Goal: Communication & Community: Answer question/provide support

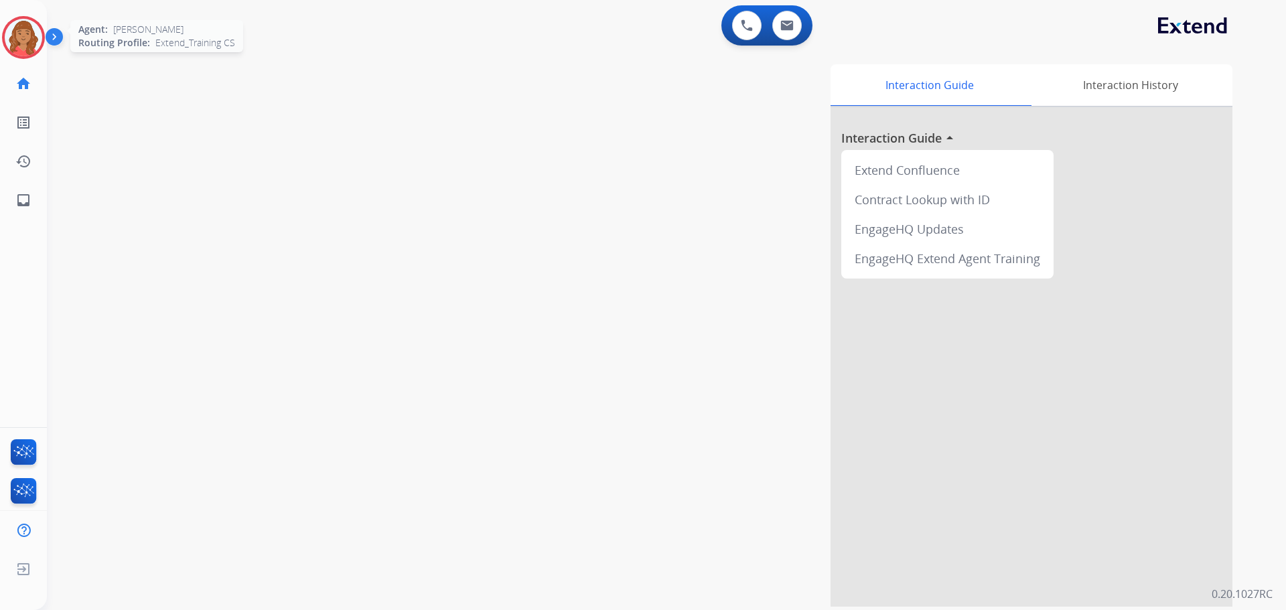
click at [21, 37] on img at bounding box center [24, 38] width 38 height 38
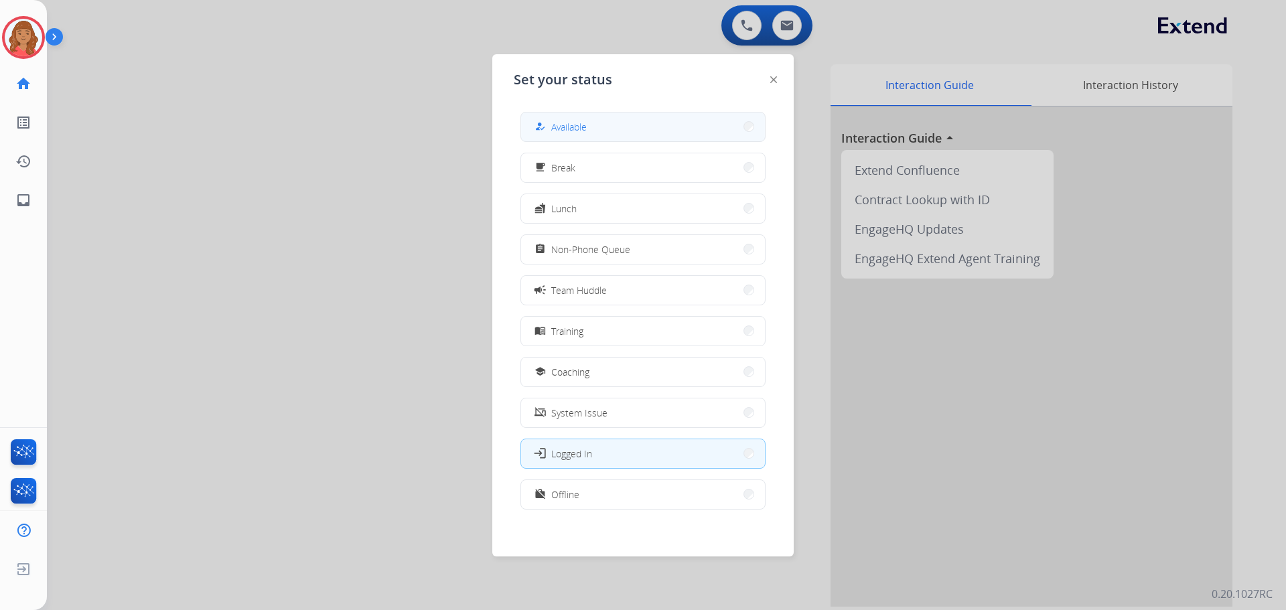
click at [585, 122] on span "Available" at bounding box center [569, 127] width 36 height 14
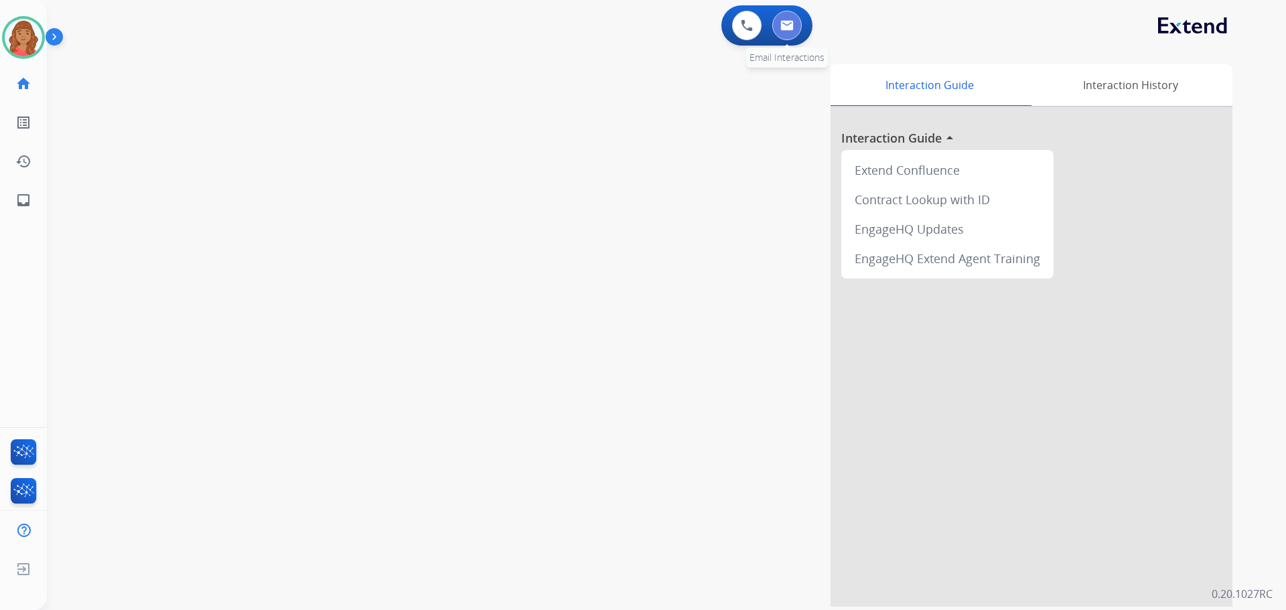
click at [793, 31] on button at bounding box center [787, 25] width 29 height 29
select select "**********"
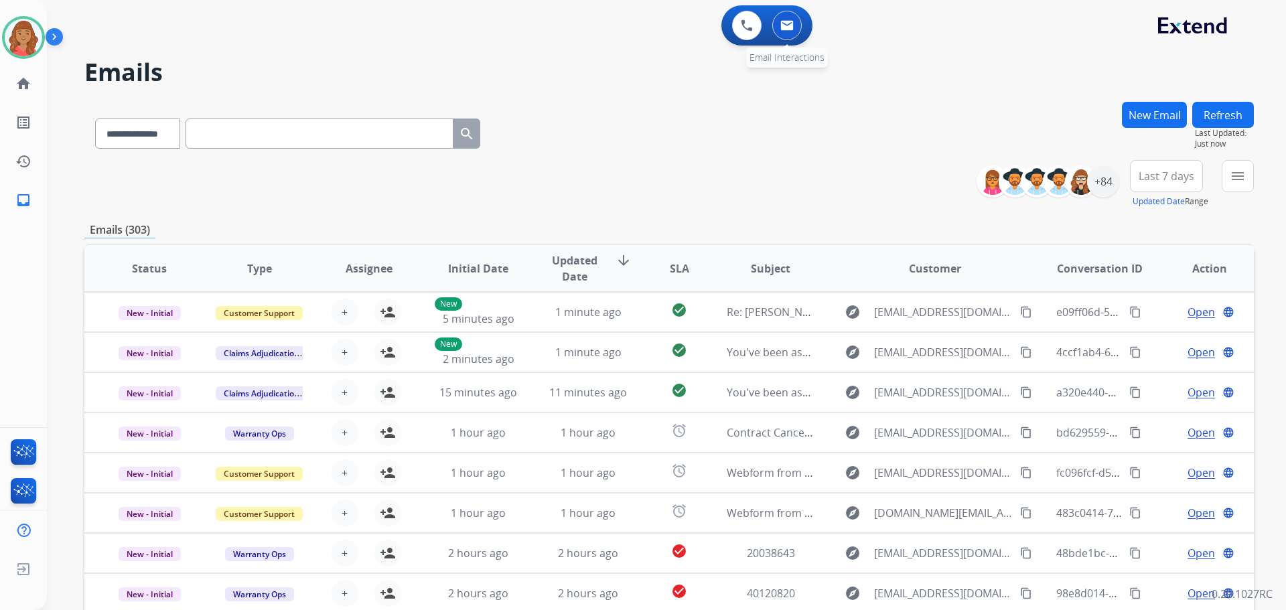
drag, startPoint x: 789, startPoint y: 27, endPoint x: 791, endPoint y: 56, distance: 28.9
click at [789, 27] on img at bounding box center [787, 25] width 13 height 11
drag, startPoint x: 781, startPoint y: 15, endPoint x: 780, endPoint y: 25, distance: 10.7
click at [781, 19] on button at bounding box center [787, 25] width 29 height 29
click at [782, 28] on img at bounding box center [787, 25] width 13 height 11
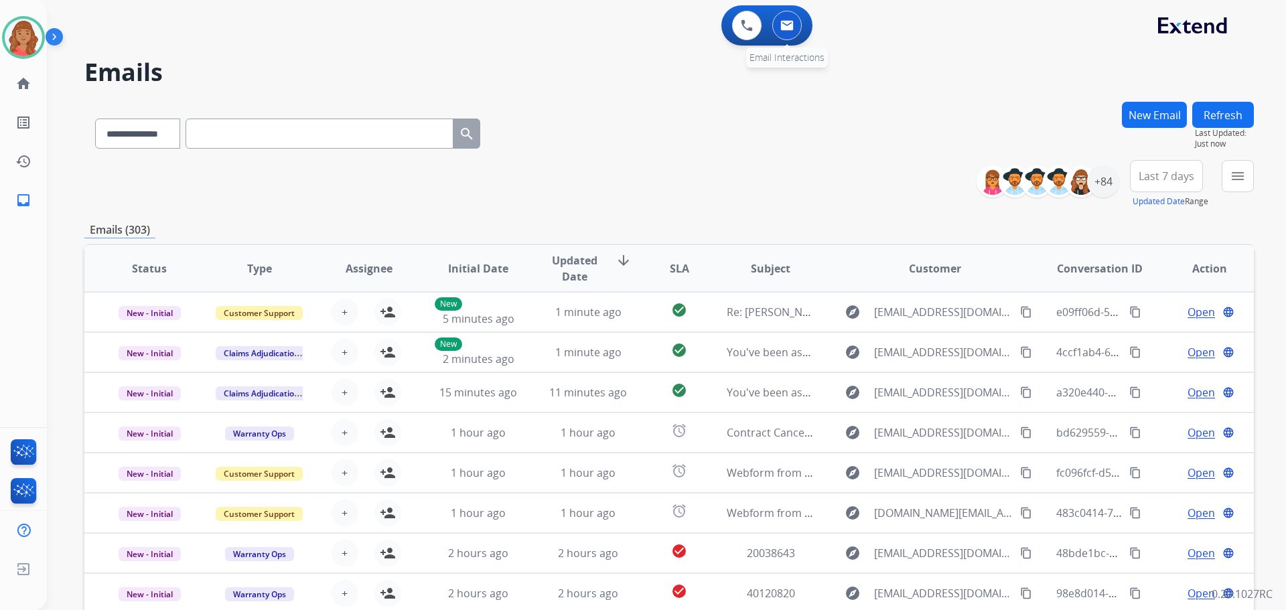
click at [787, 27] on img at bounding box center [787, 25] width 13 height 11
click at [787, 26] on img at bounding box center [787, 25] width 13 height 11
click at [1134, 116] on button "New Email" at bounding box center [1154, 115] width 65 height 26
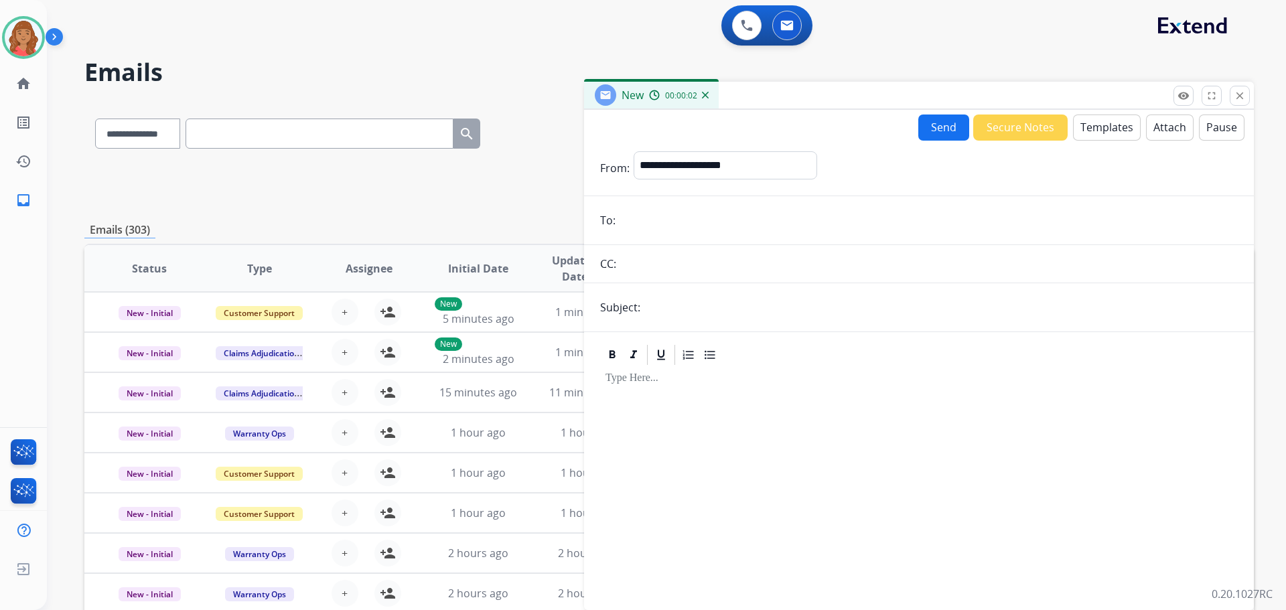
drag, startPoint x: 649, startPoint y: 234, endPoint x: 629, endPoint y: 220, distance: 24.5
click at [630, 220] on input "email" at bounding box center [929, 220] width 618 height 27
paste input "**********"
type input "**********"
click at [705, 159] on select "**********" at bounding box center [725, 164] width 182 height 27
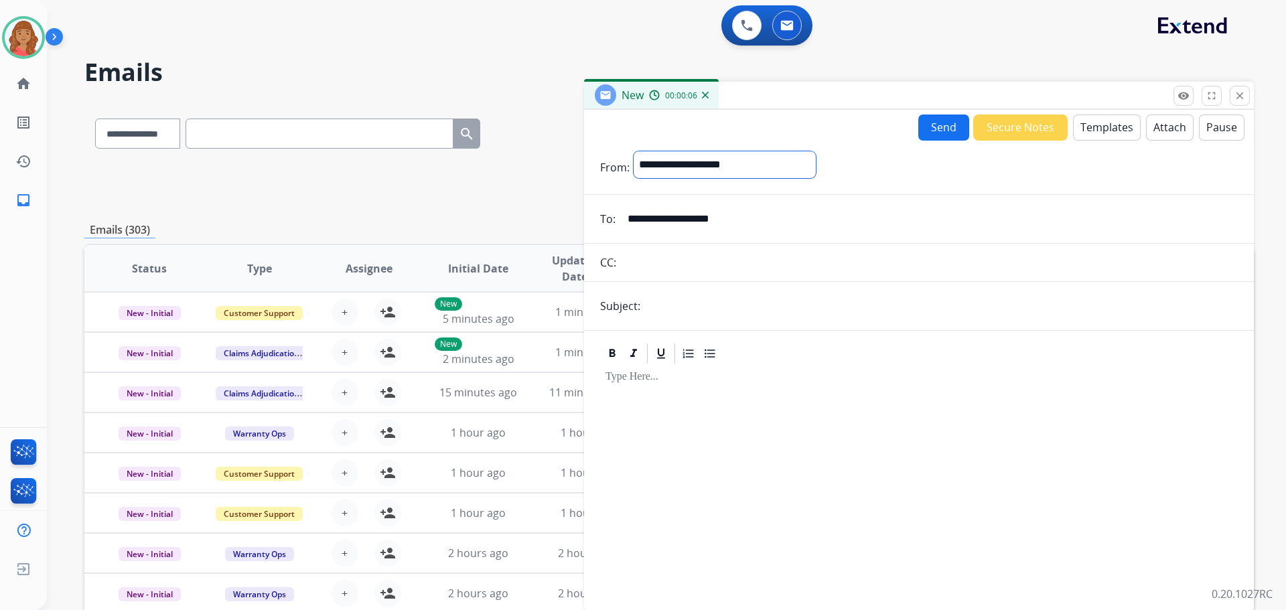
select select "**********"
click at [634, 151] on select "**********" at bounding box center [725, 164] width 182 height 27
click at [1095, 131] on button "Templates" at bounding box center [1107, 128] width 68 height 26
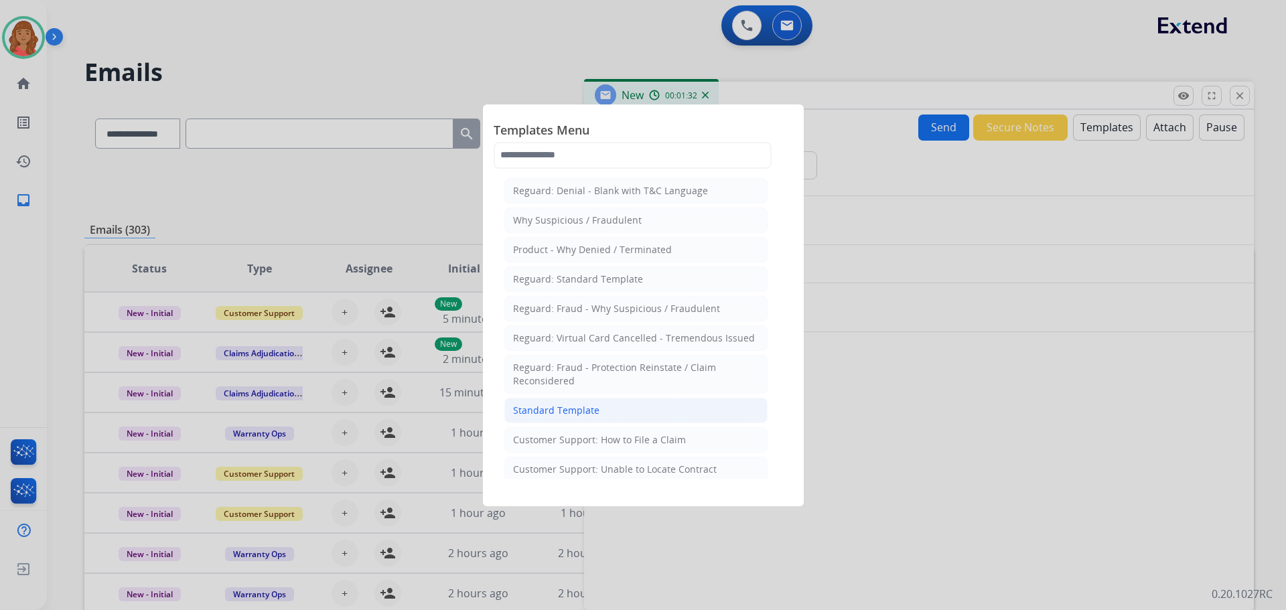
click at [561, 405] on div "Standard Template" at bounding box center [556, 410] width 86 height 13
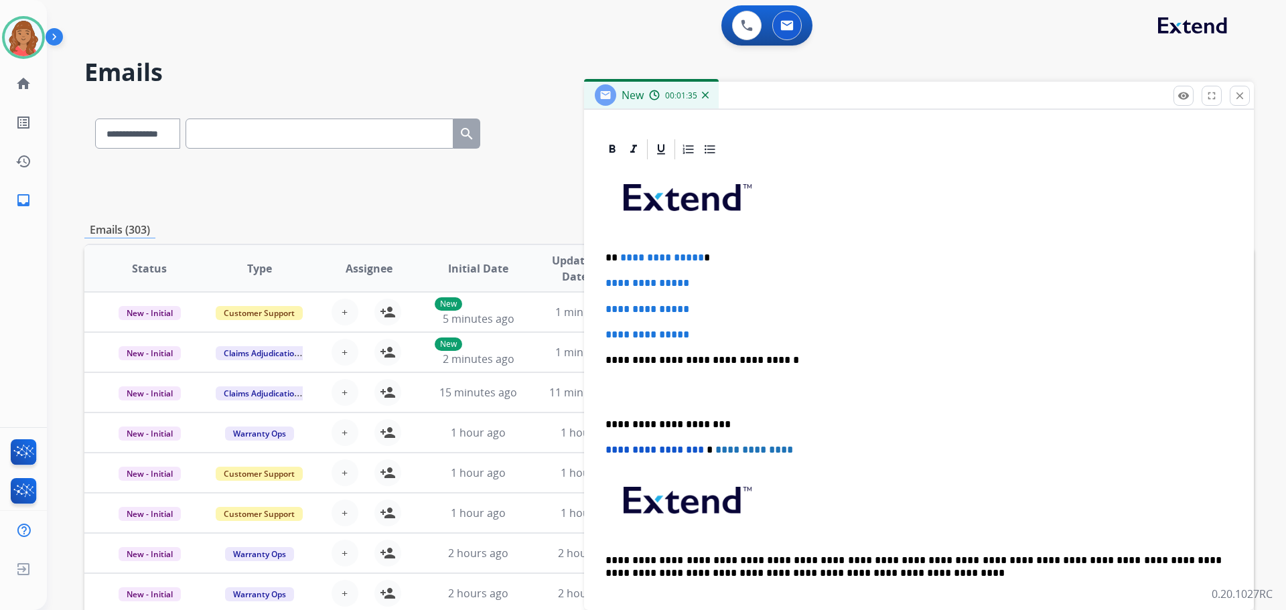
scroll to position [310, 0]
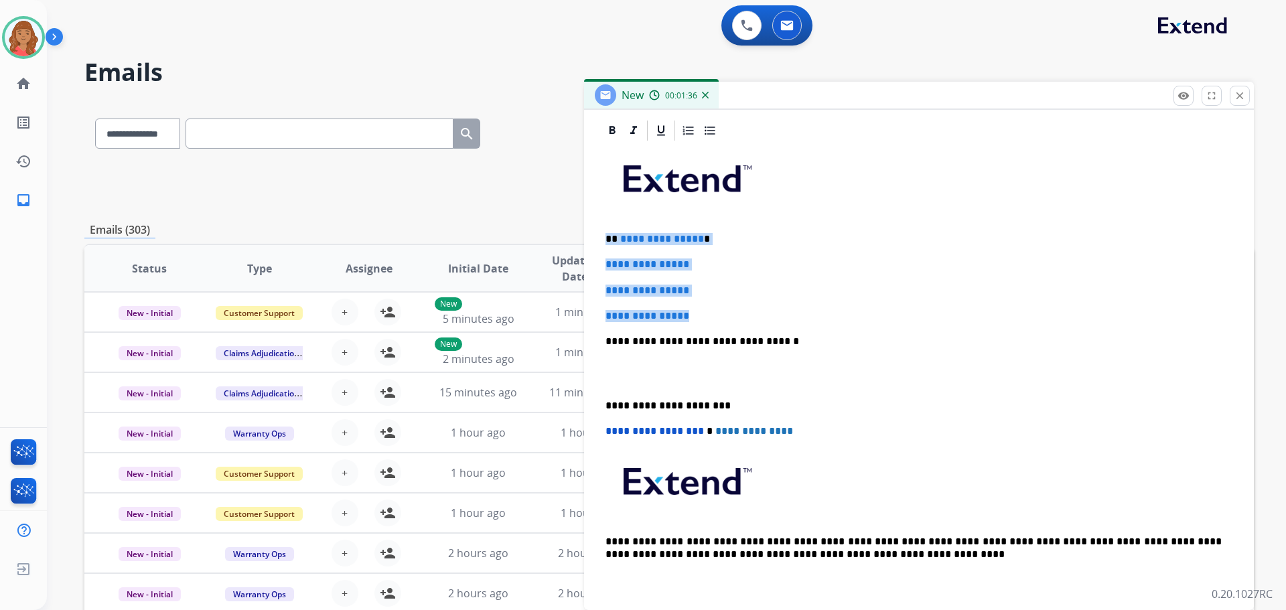
drag, startPoint x: 677, startPoint y: 310, endPoint x: 617, endPoint y: 238, distance: 93.7
click at [592, 232] on div "**********" at bounding box center [919, 360] width 670 height 482
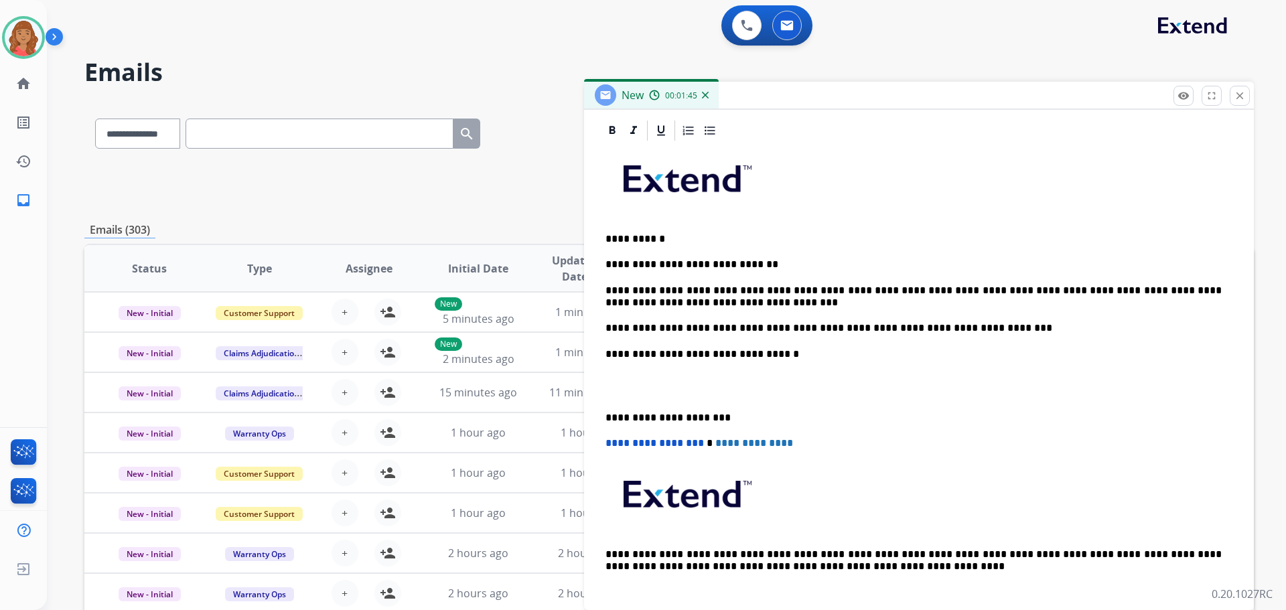
click at [602, 418] on div "**********" at bounding box center [919, 380] width 638 height 474
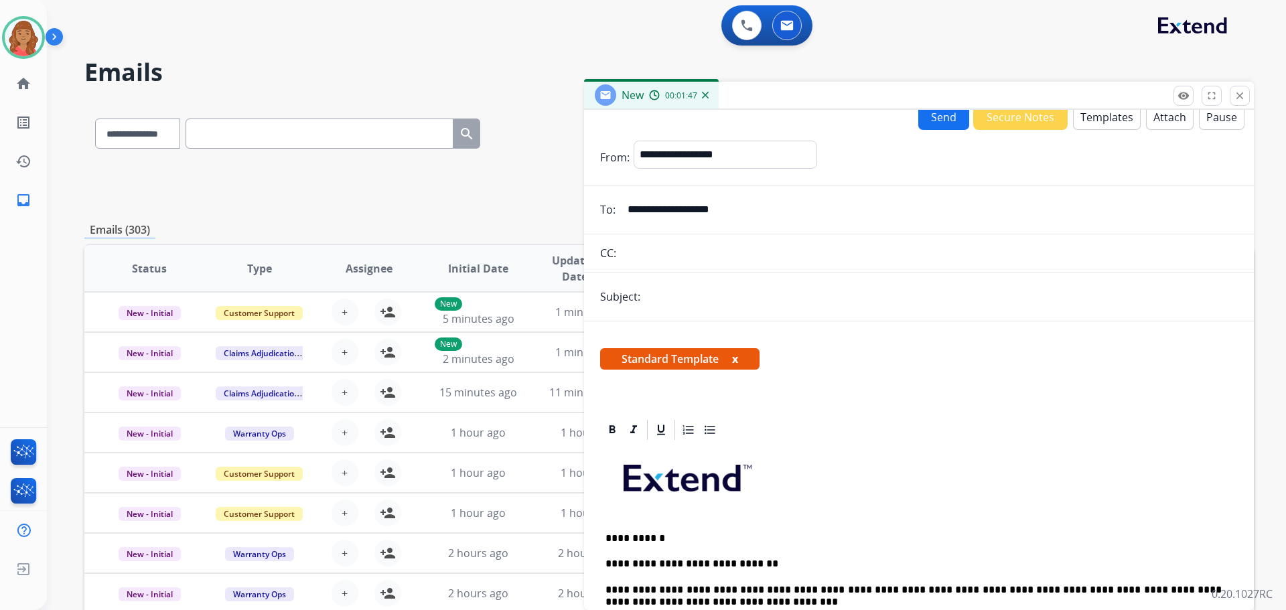
scroll to position [0, 0]
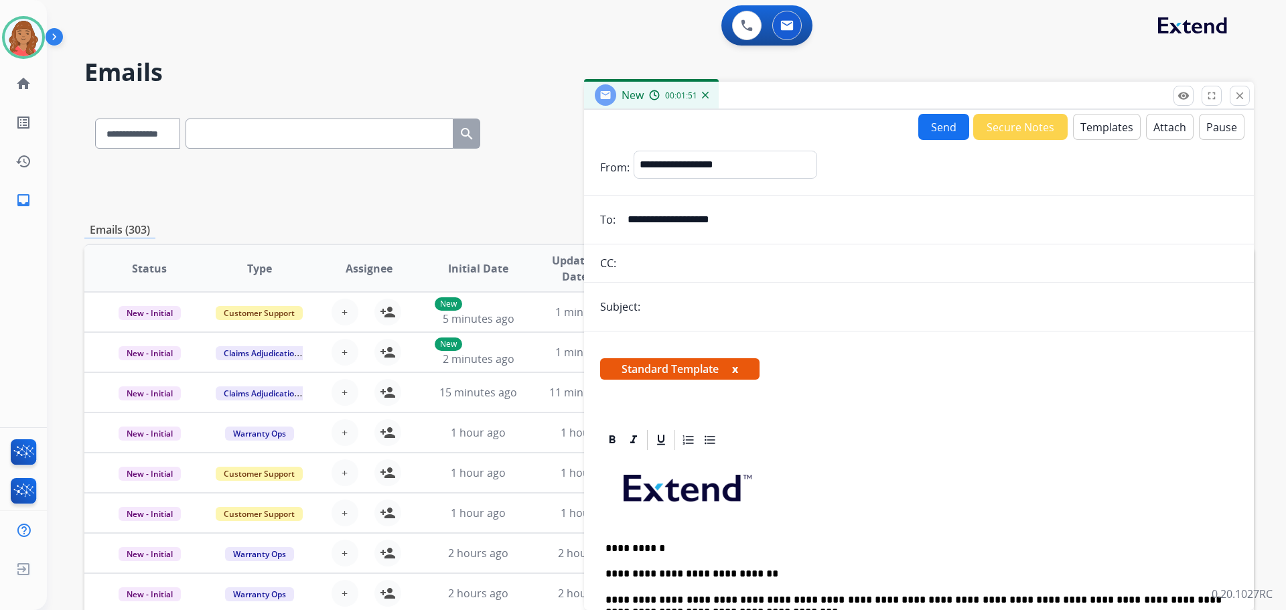
click at [939, 133] on button "Send" at bounding box center [944, 127] width 51 height 26
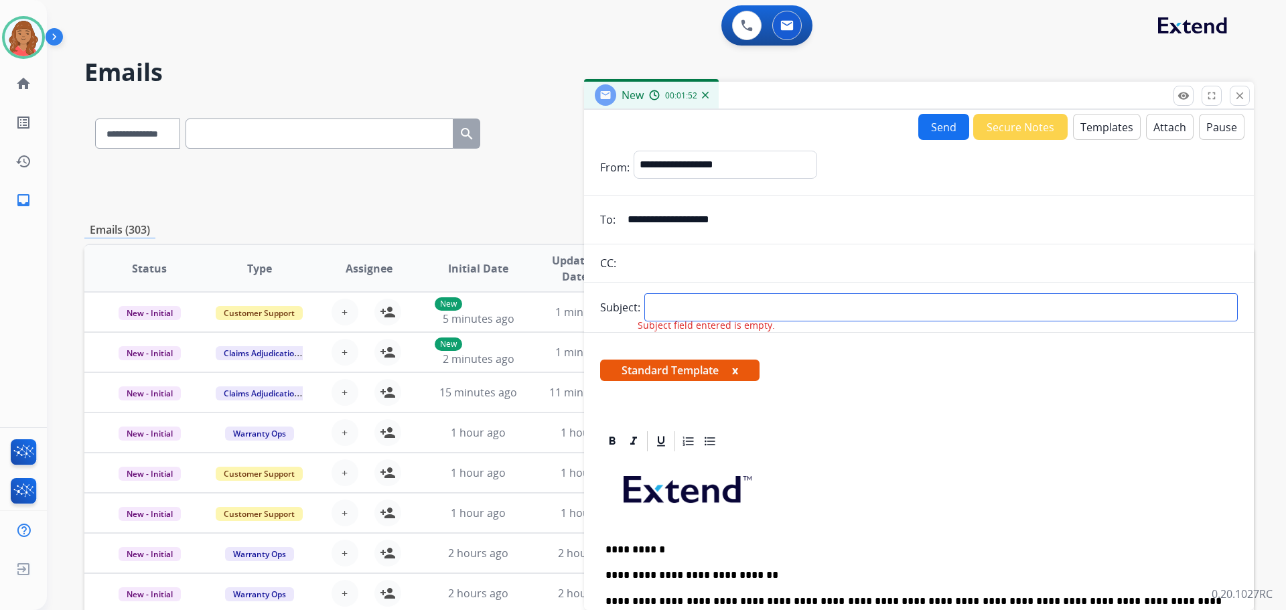
click at [715, 305] on input "text" at bounding box center [942, 307] width 594 height 28
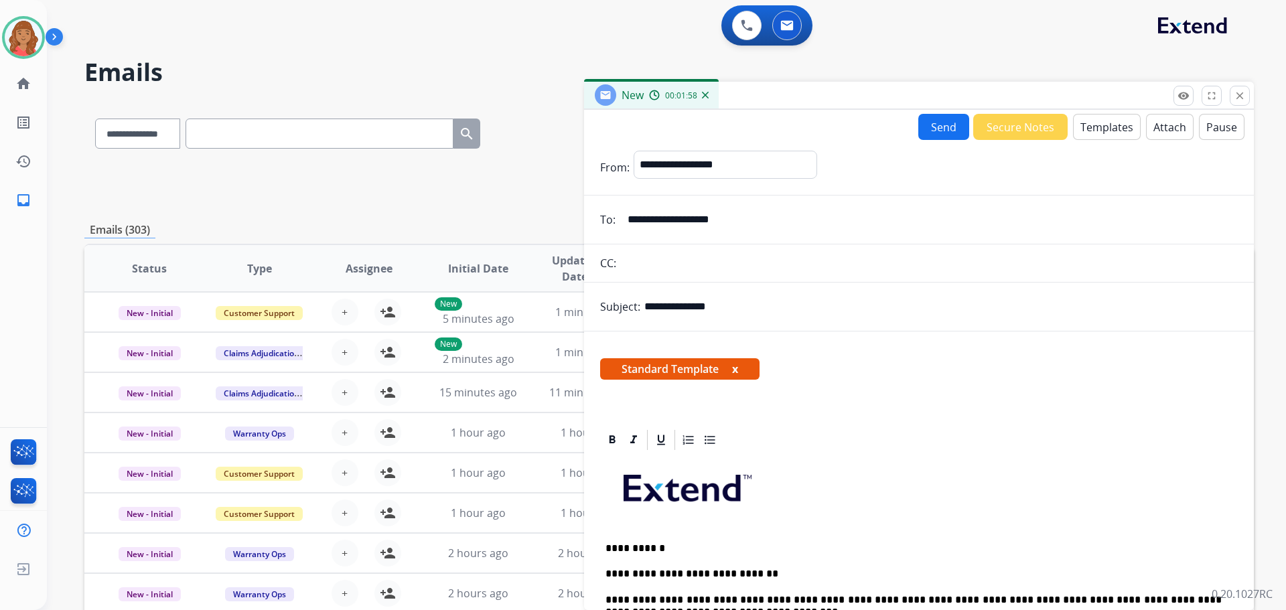
click at [649, 306] on input "**********" at bounding box center [942, 306] width 594 height 27
click at [720, 300] on input "**********" at bounding box center [942, 306] width 594 height 27
type input "**********"
click at [950, 126] on button "Send" at bounding box center [944, 127] width 51 height 26
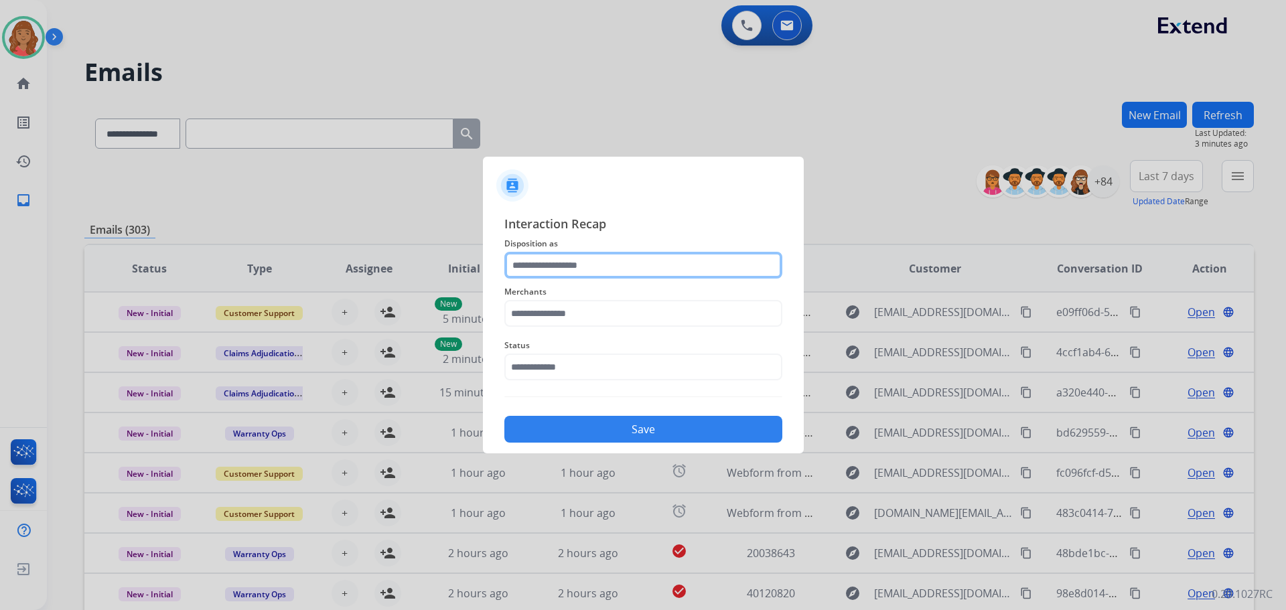
click at [560, 269] on input "text" at bounding box center [644, 265] width 278 height 27
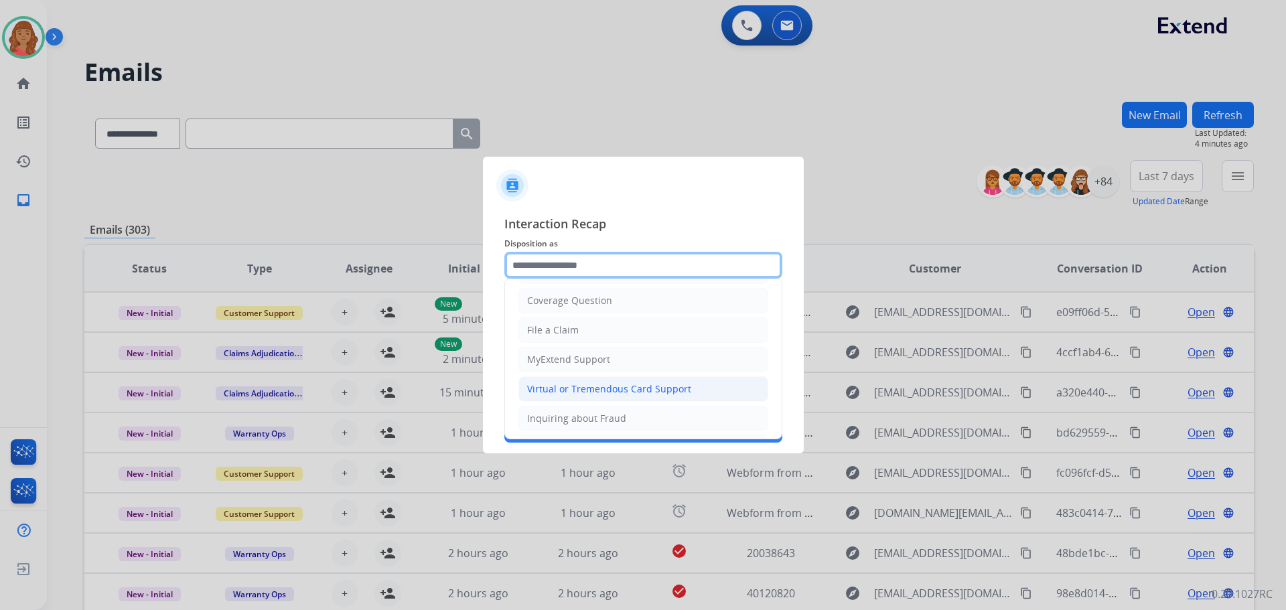
scroll to position [67, 0]
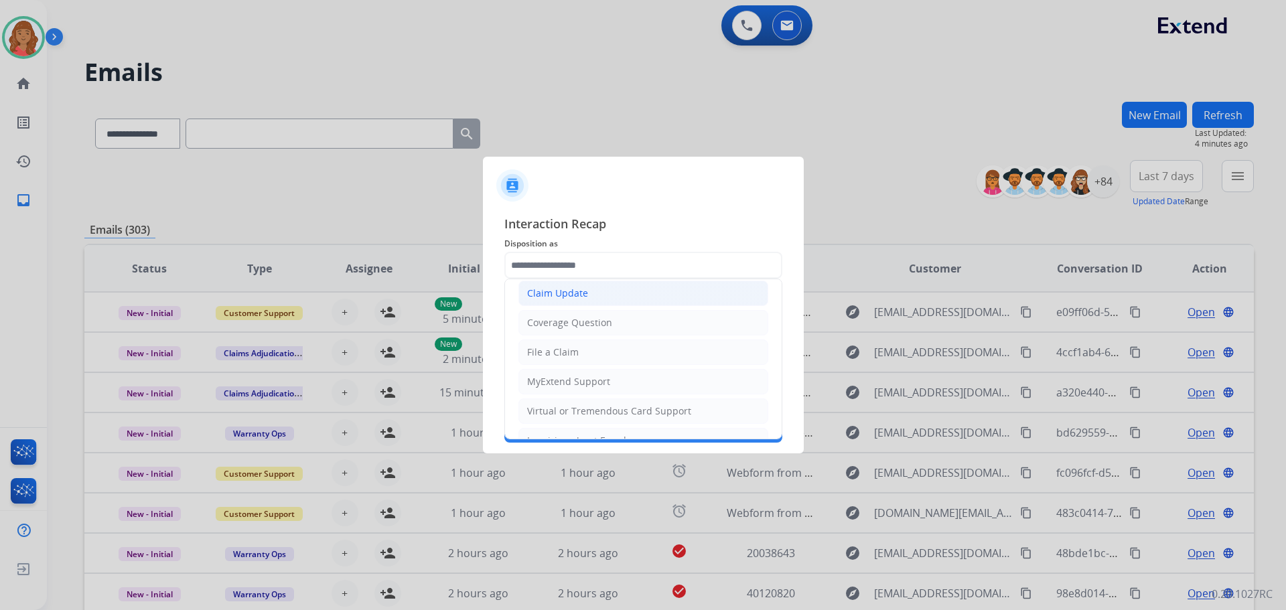
click at [547, 290] on div "Claim Update" at bounding box center [557, 293] width 61 height 13
type input "**********"
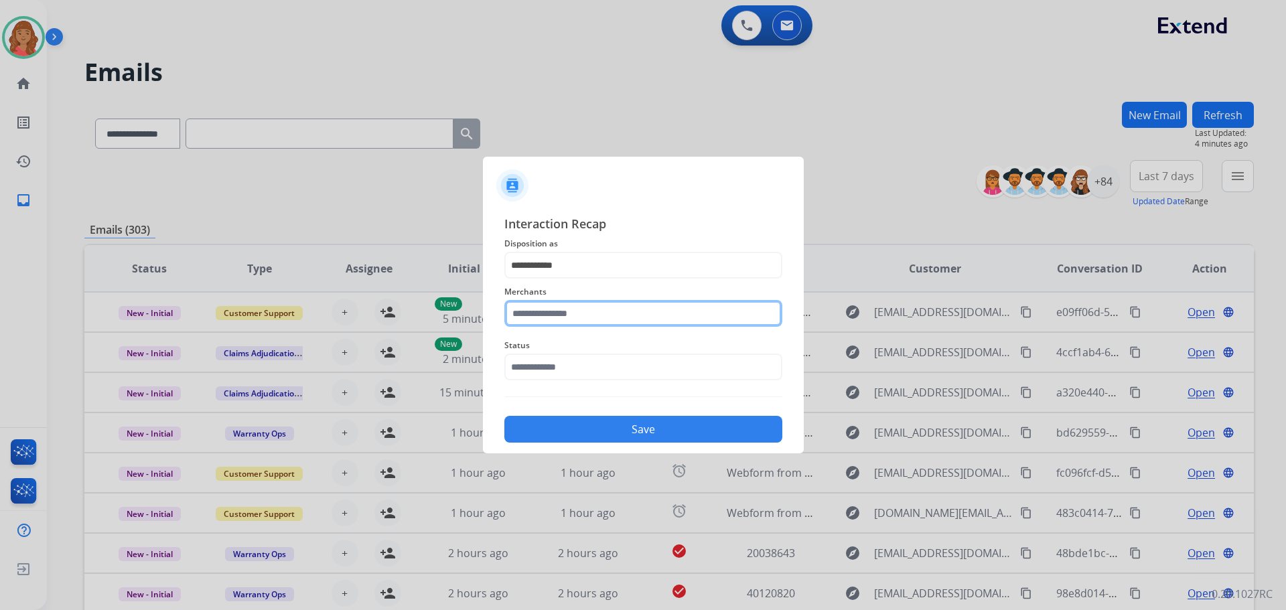
click at [548, 317] on input "text" at bounding box center [644, 313] width 278 height 27
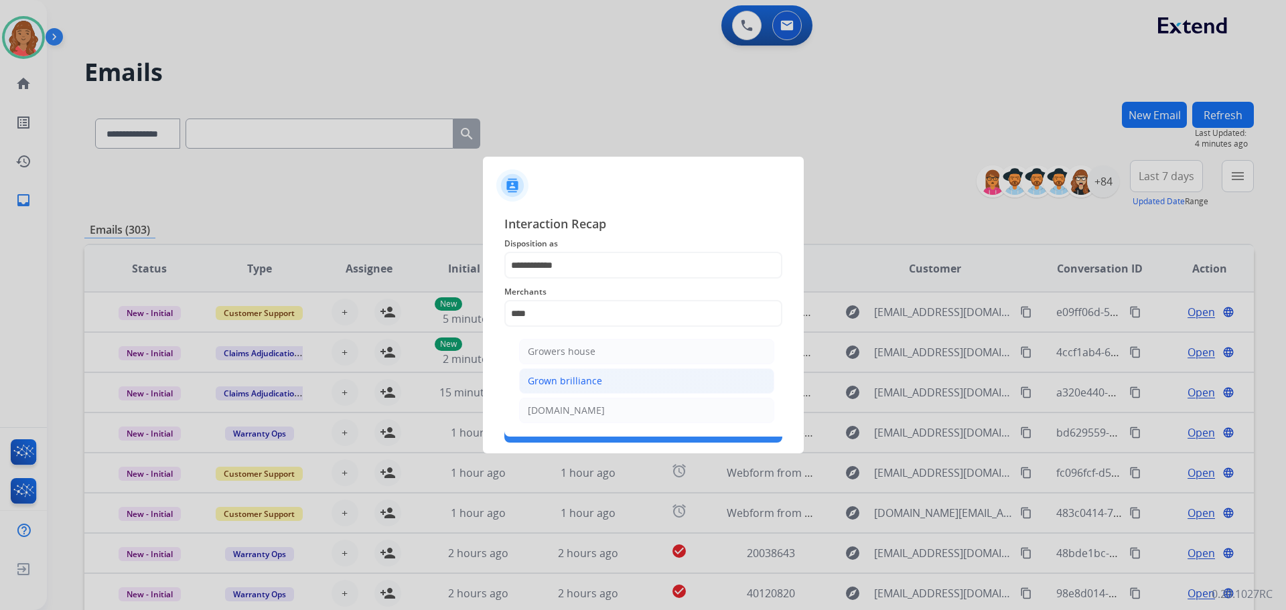
click at [567, 383] on div "Grown brilliance" at bounding box center [565, 381] width 74 height 13
type input "**********"
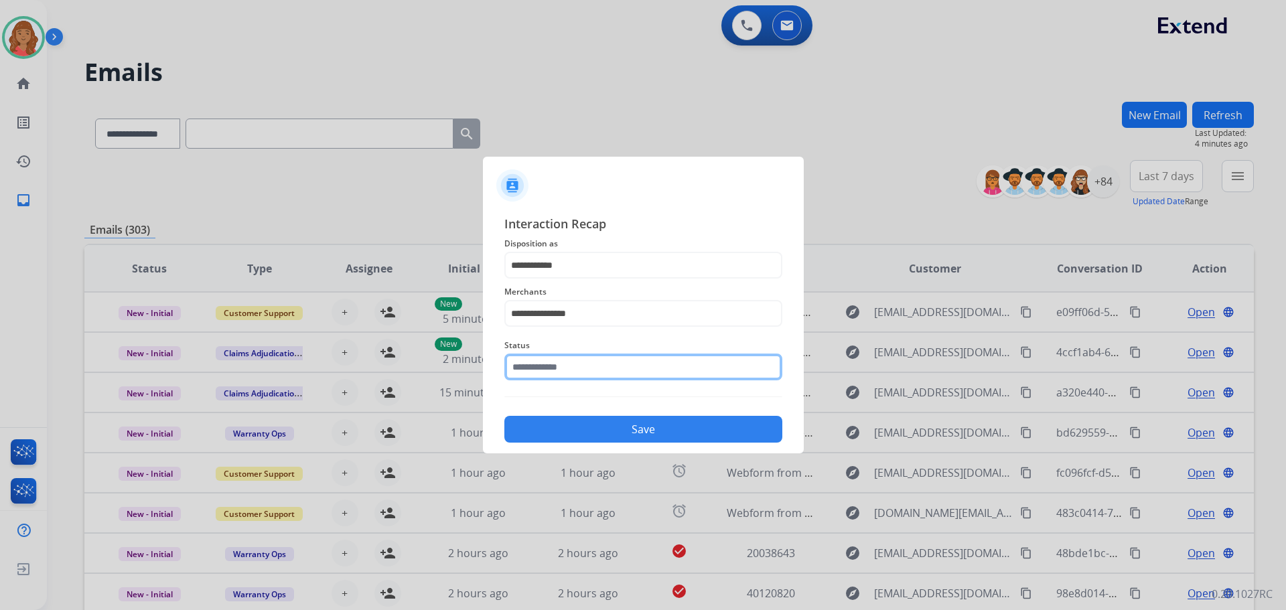
click at [553, 367] on input "text" at bounding box center [644, 367] width 278 height 27
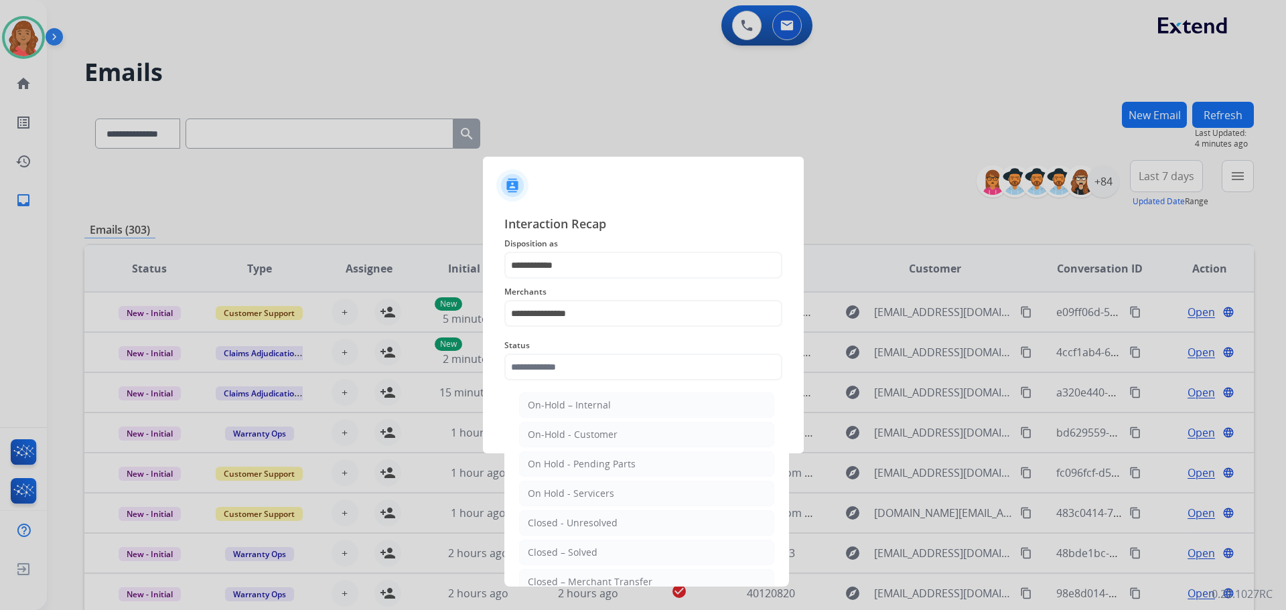
click at [568, 553] on div "Closed – Solved" at bounding box center [563, 552] width 70 height 13
type input "**********"
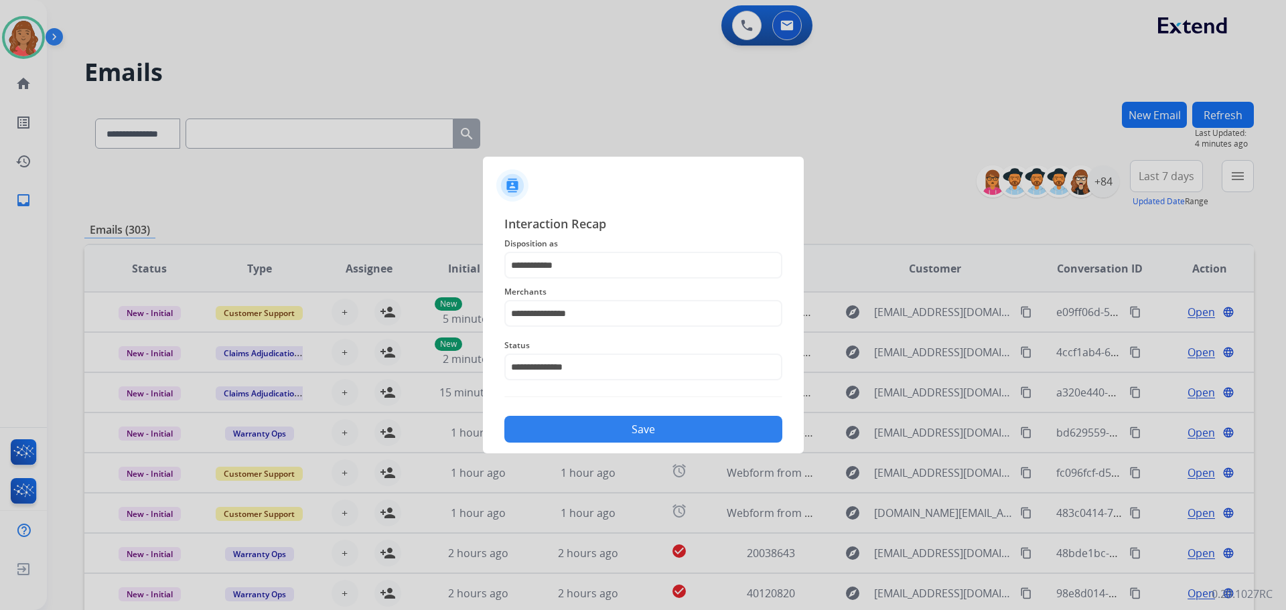
click at [585, 439] on button "Save" at bounding box center [644, 429] width 278 height 27
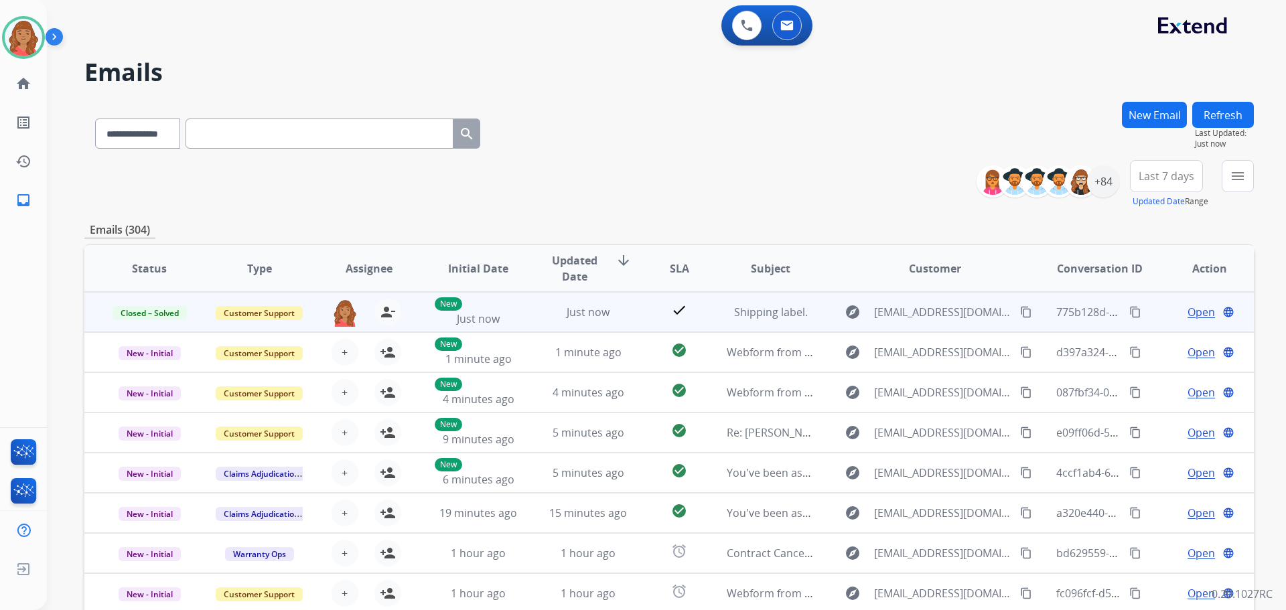
click at [1130, 316] on mat-icon "content_copy" at bounding box center [1136, 312] width 12 height 12
click at [744, 320] on div "Shipping label." at bounding box center [771, 312] width 88 height 16
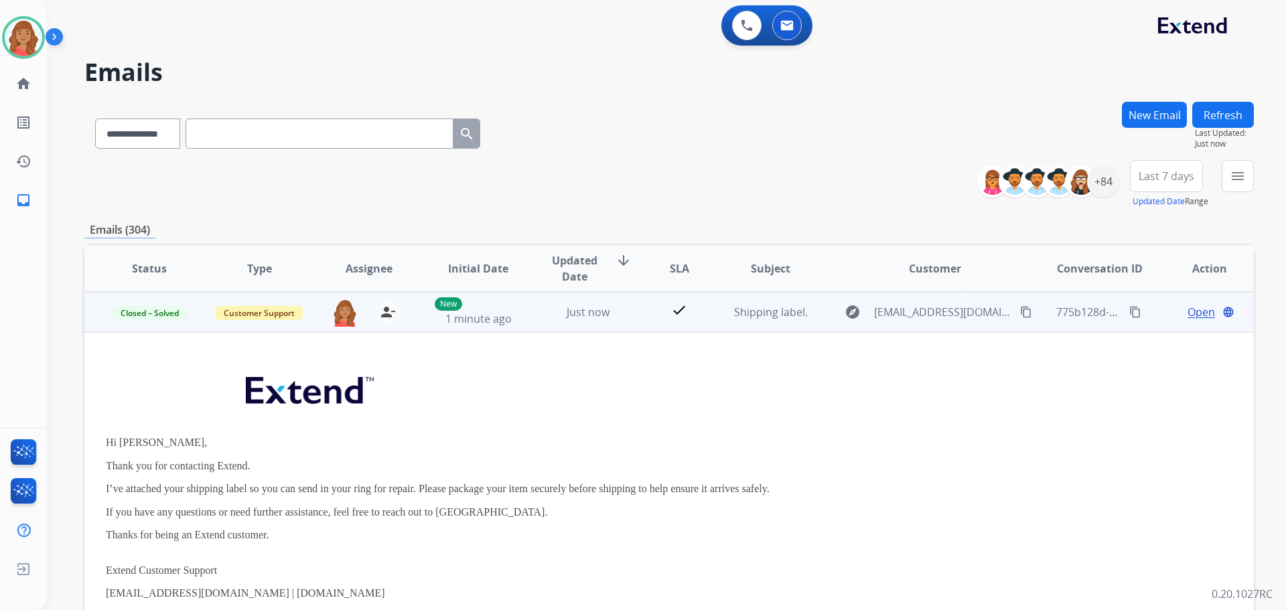
click at [1193, 307] on span "Open" at bounding box center [1201, 312] width 27 height 16
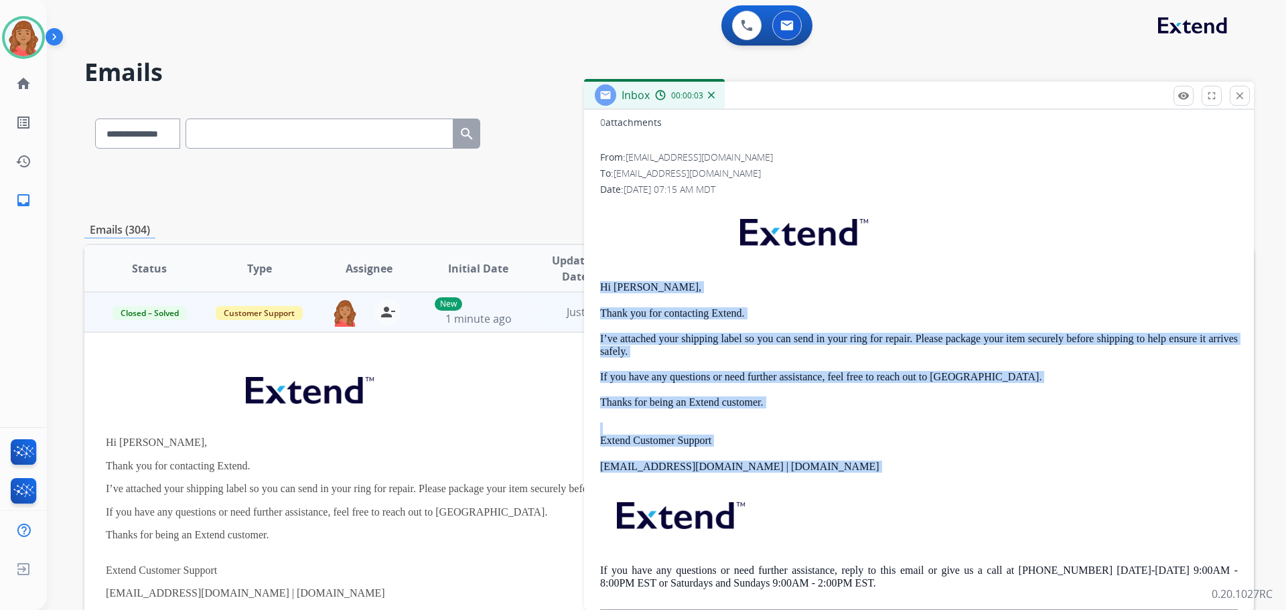
scroll to position [180, 0]
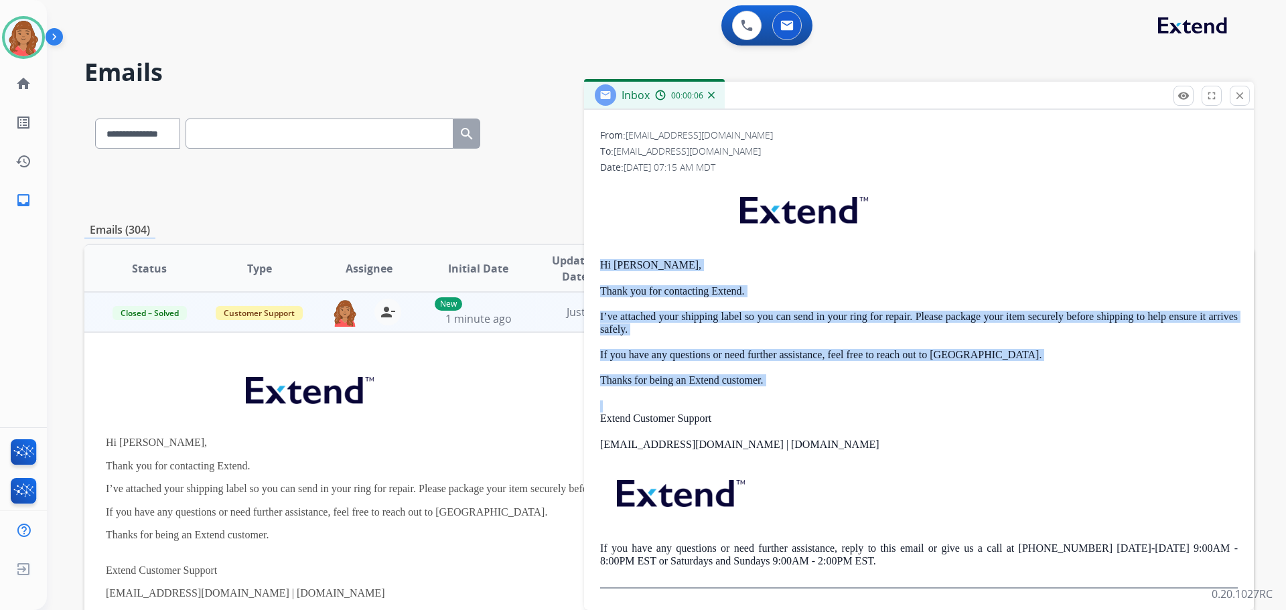
drag, startPoint x: 630, startPoint y: 446, endPoint x: 762, endPoint y: 374, distance: 150.5
click at [795, 403] on div "0 attachments From: [EMAIL_ADDRESS][DOMAIN_NAME] To: [EMAIL_ADDRESS][DOMAIN_NAM…" at bounding box center [919, 343] width 670 height 514
copy div "Hi [PERSON_NAME], Thank you for contacting Extend. I’ve attached your shipping …"
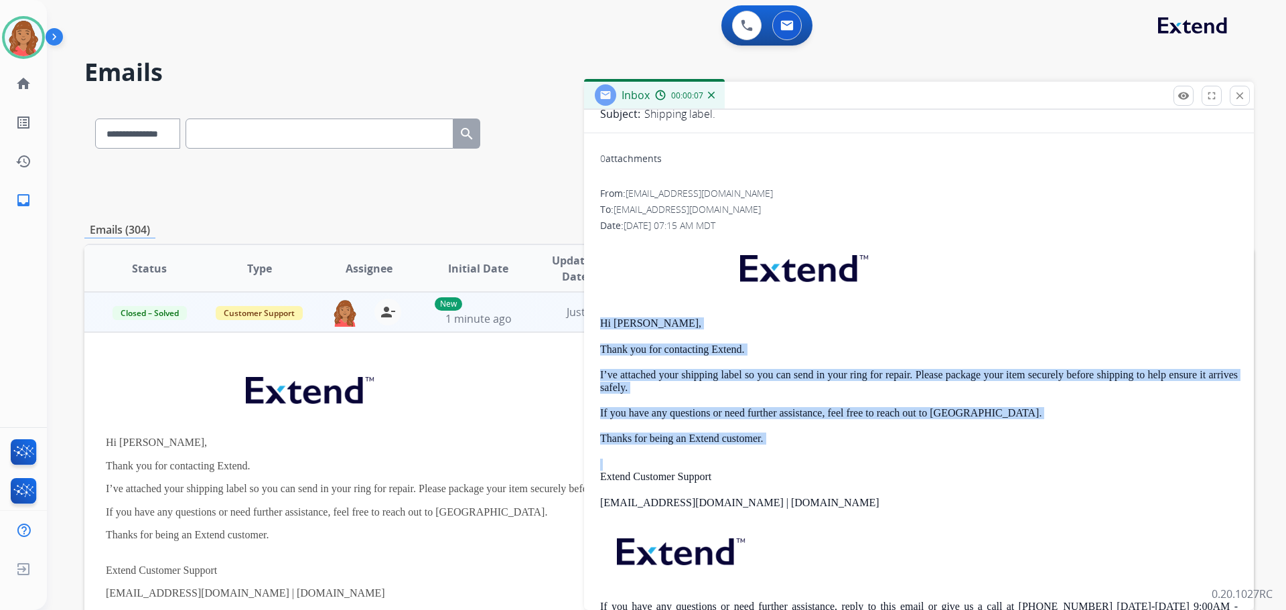
scroll to position [0, 0]
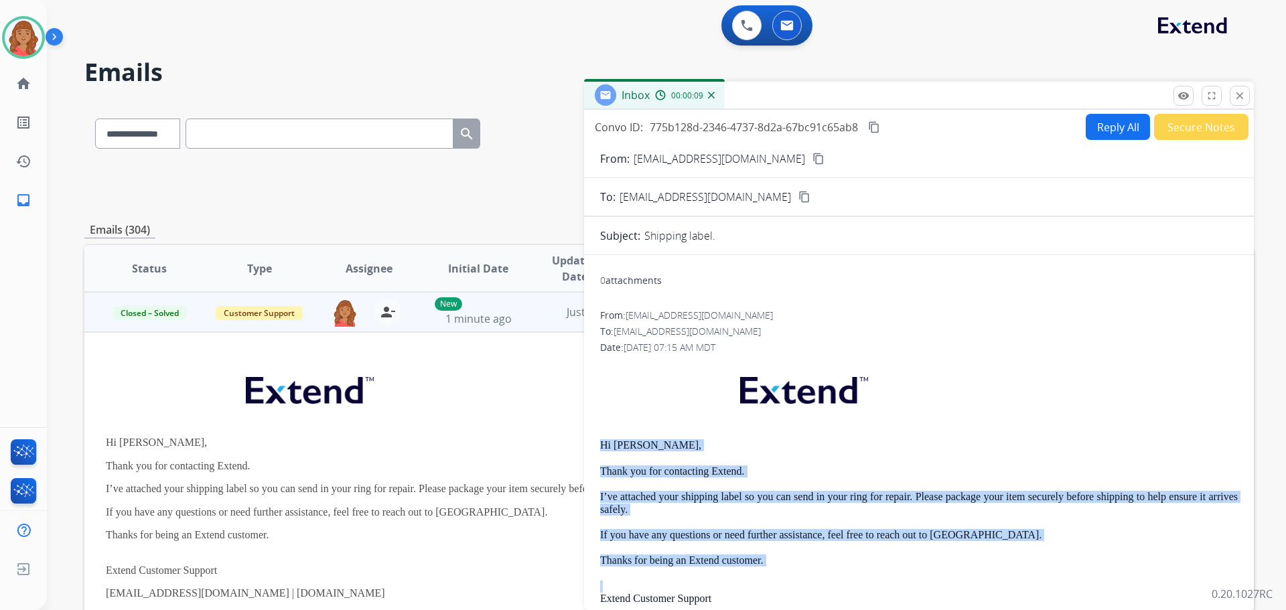
click at [1112, 127] on button "Reply All" at bounding box center [1118, 127] width 64 height 26
select select "**********"
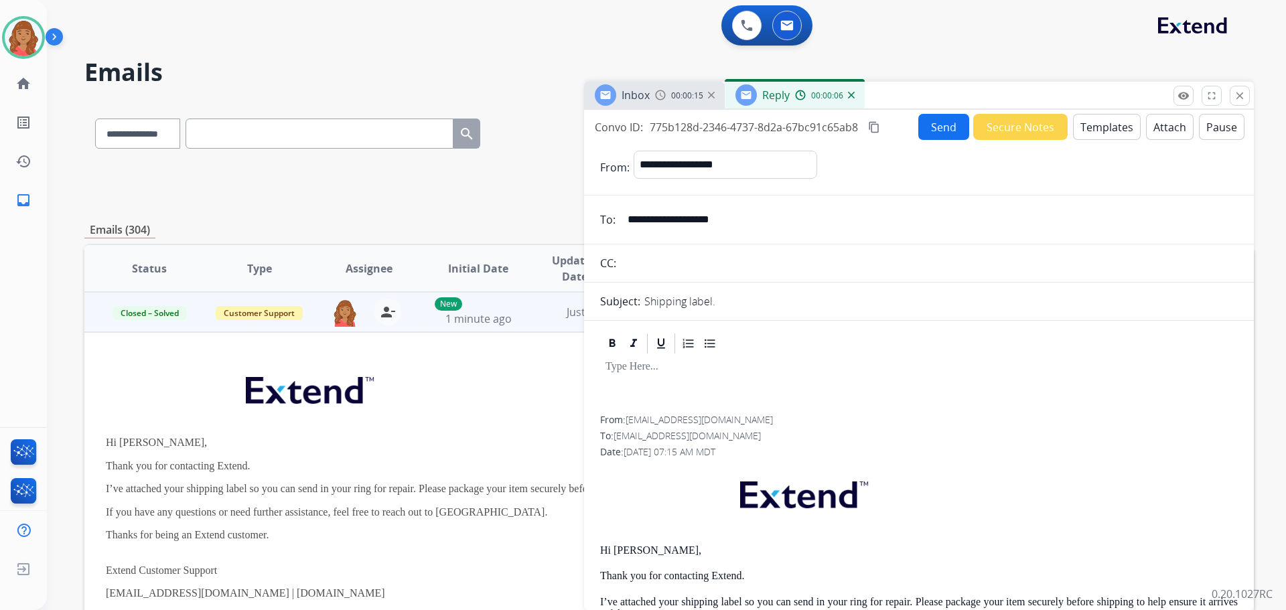
click at [1164, 130] on button "Attach" at bounding box center [1170, 127] width 48 height 26
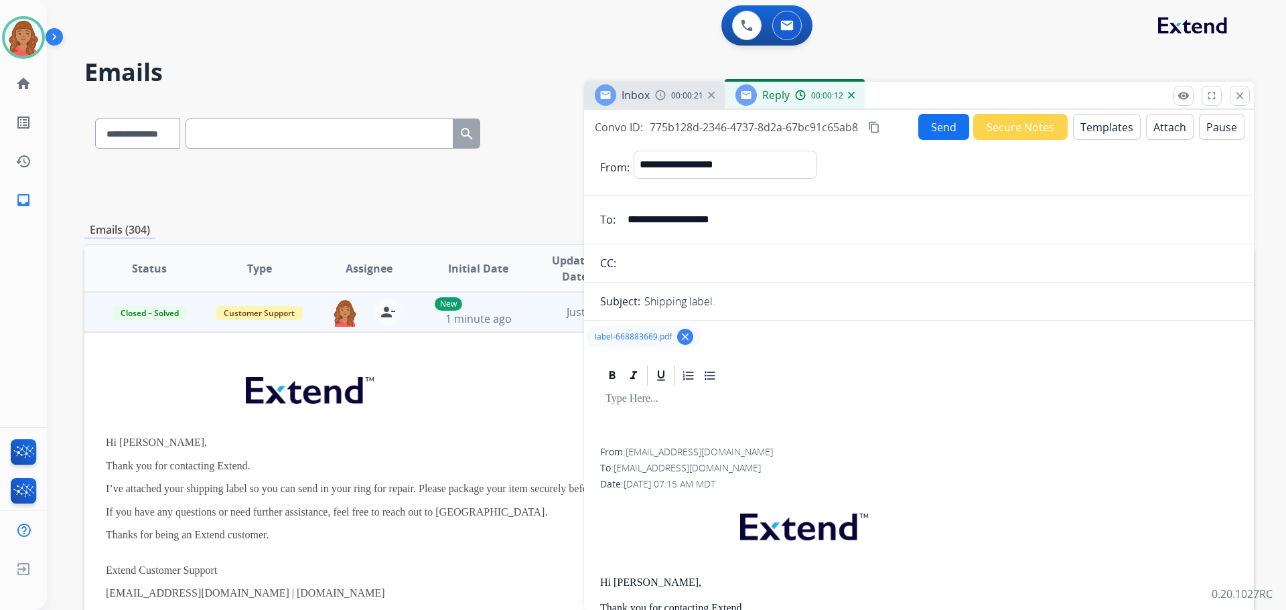
click at [1104, 131] on button "Templates" at bounding box center [1107, 127] width 68 height 26
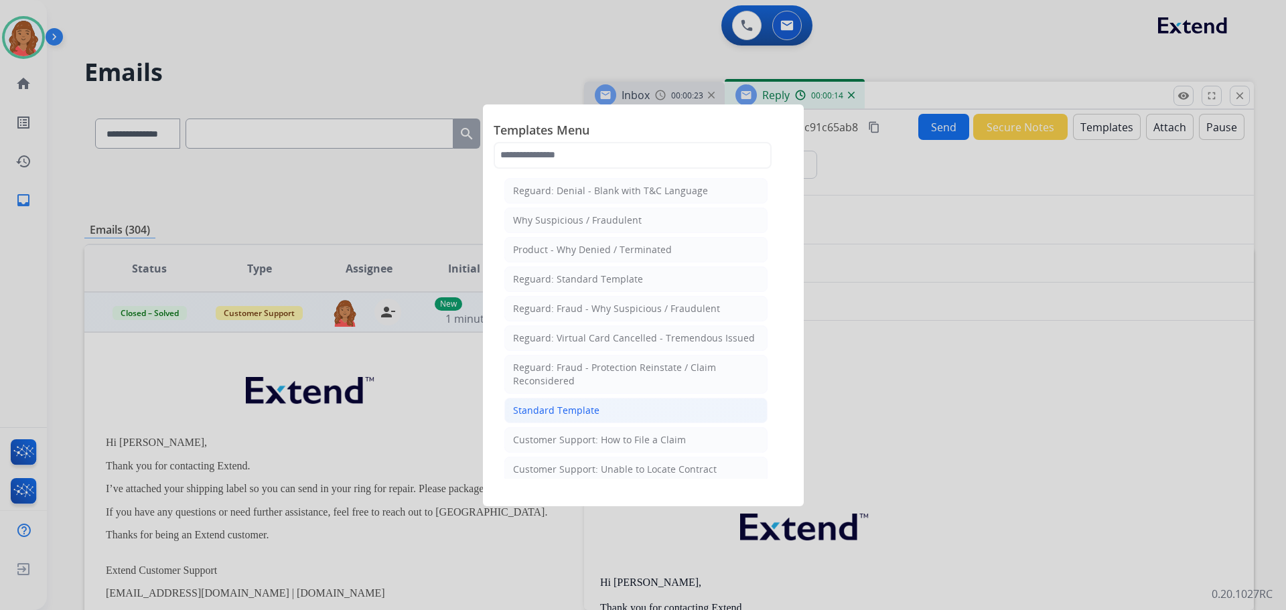
click at [567, 409] on div "Standard Template" at bounding box center [556, 410] width 86 height 13
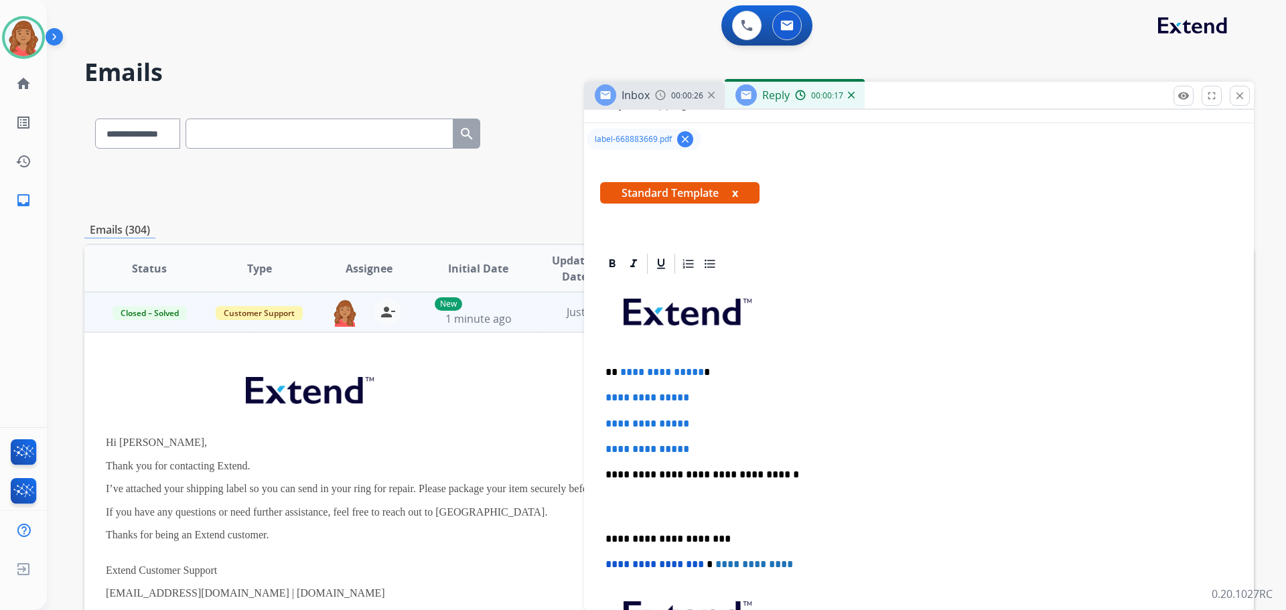
scroll to position [201, 0]
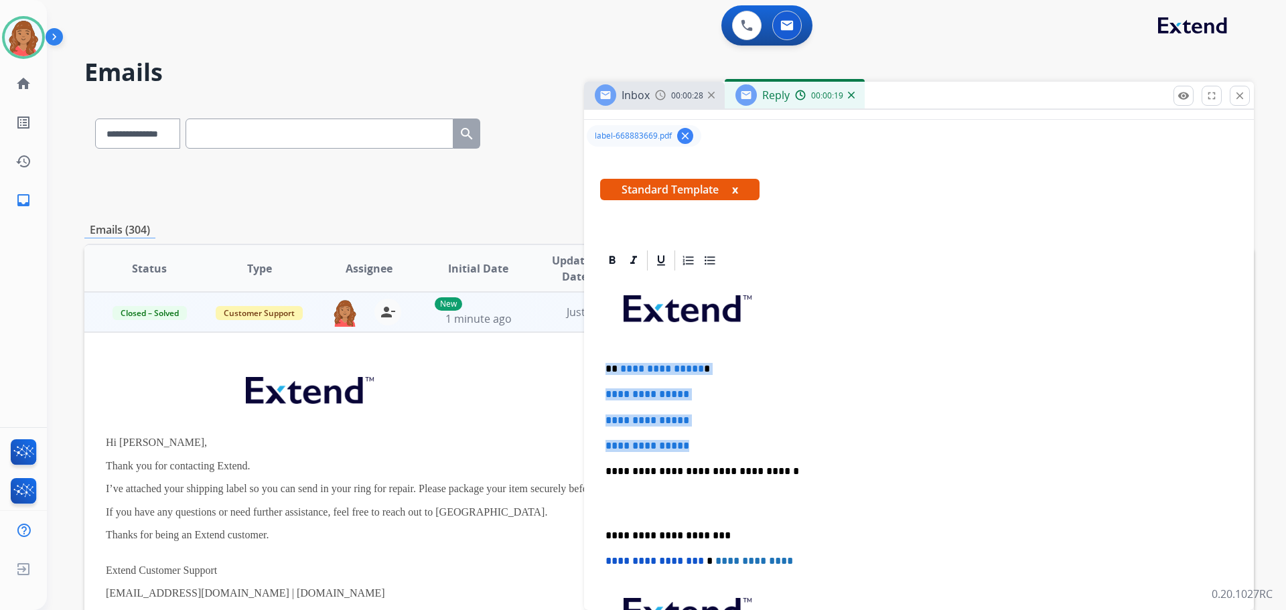
drag, startPoint x: 709, startPoint y: 444, endPoint x: 596, endPoint y: 351, distance: 146.1
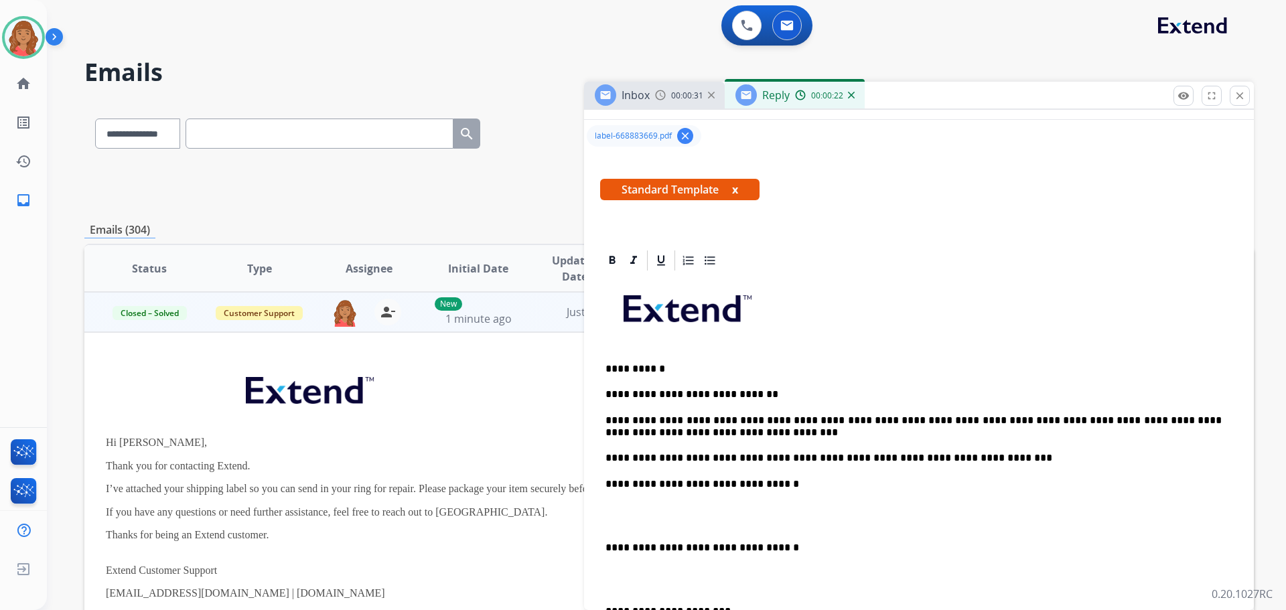
drag, startPoint x: 600, startPoint y: 548, endPoint x: 610, endPoint y: 548, distance: 10.1
click at [604, 548] on div "**********" at bounding box center [919, 541] width 638 height 537
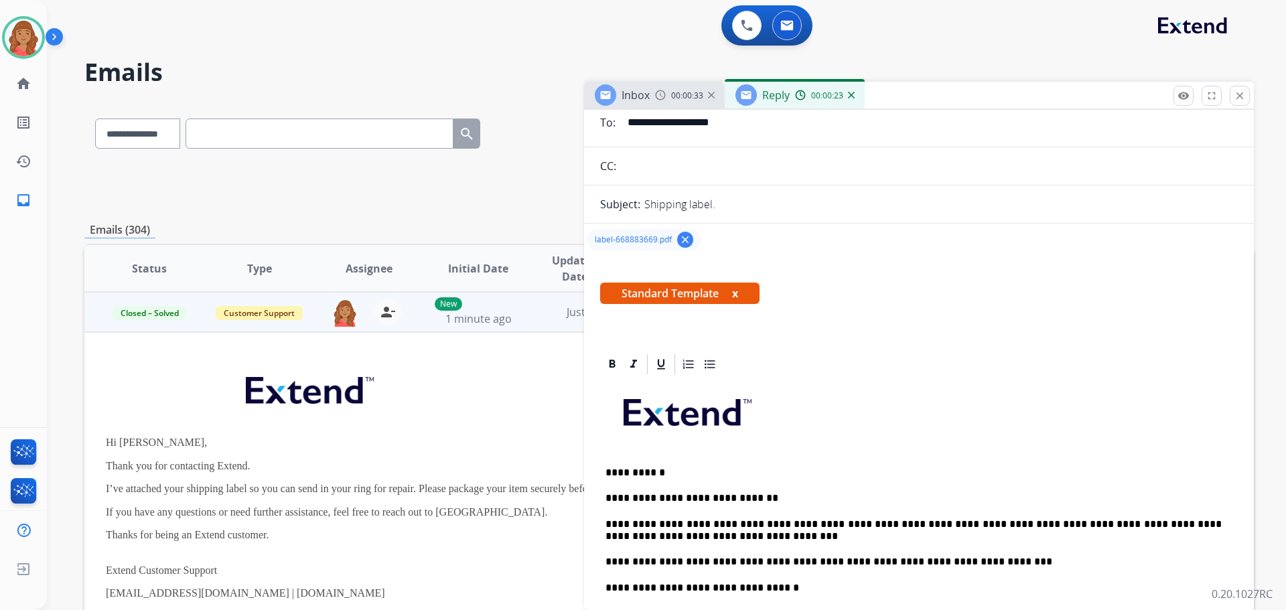
scroll to position [0, 0]
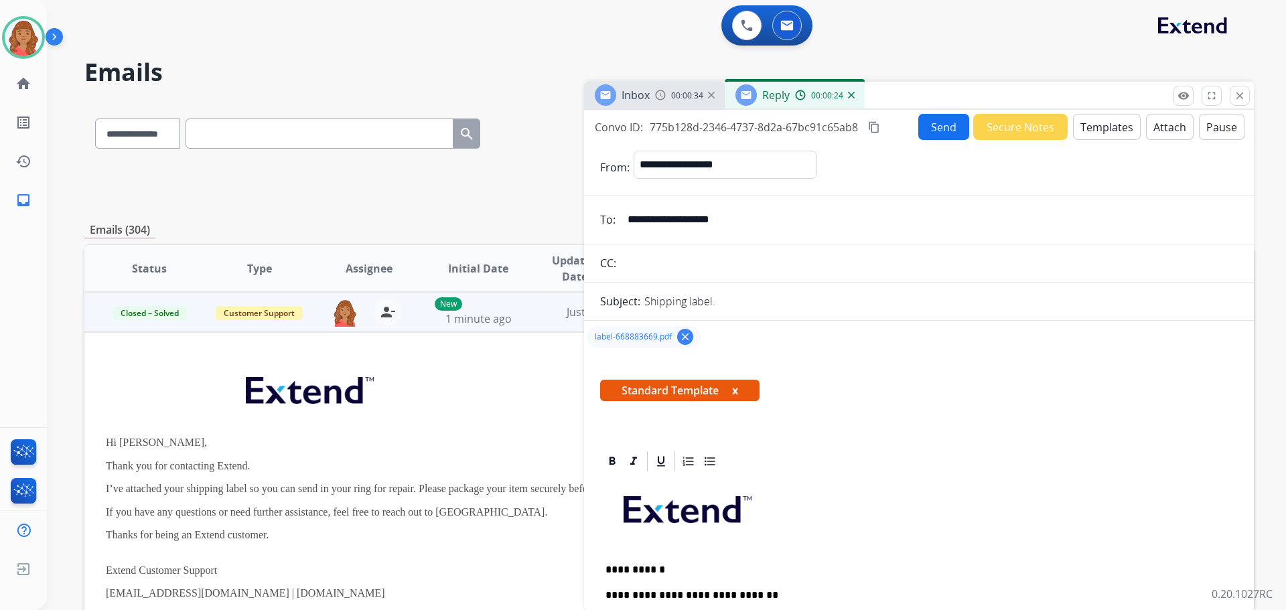
click at [940, 126] on button "Send" at bounding box center [944, 127] width 51 height 26
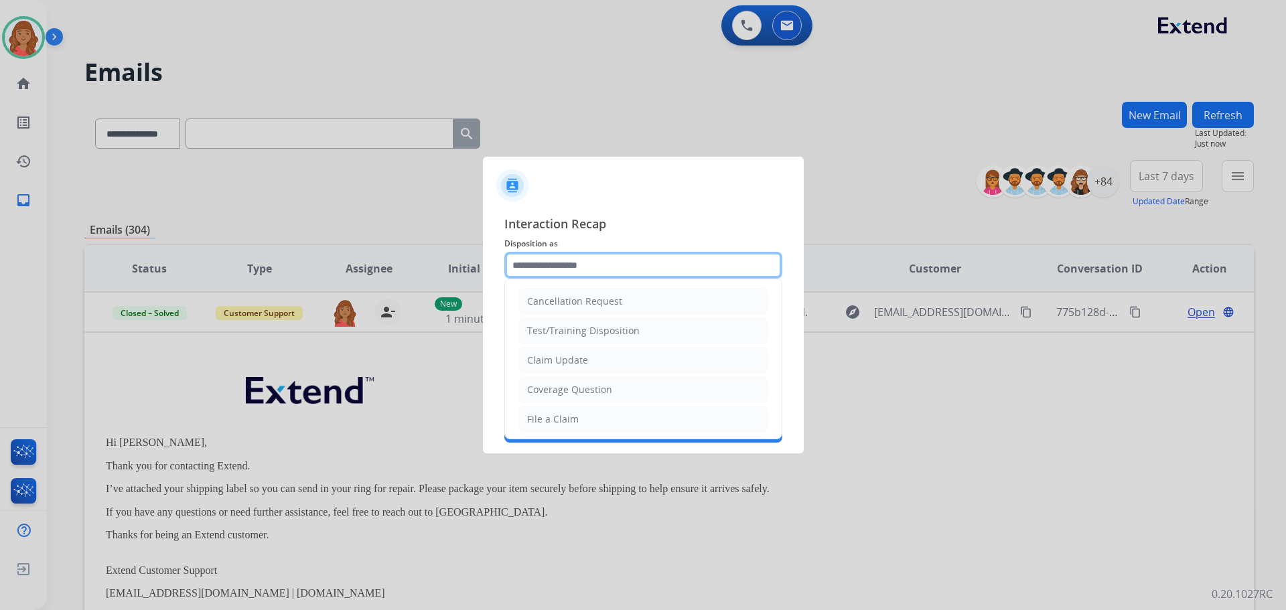
click at [567, 277] on input "text" at bounding box center [644, 265] width 278 height 27
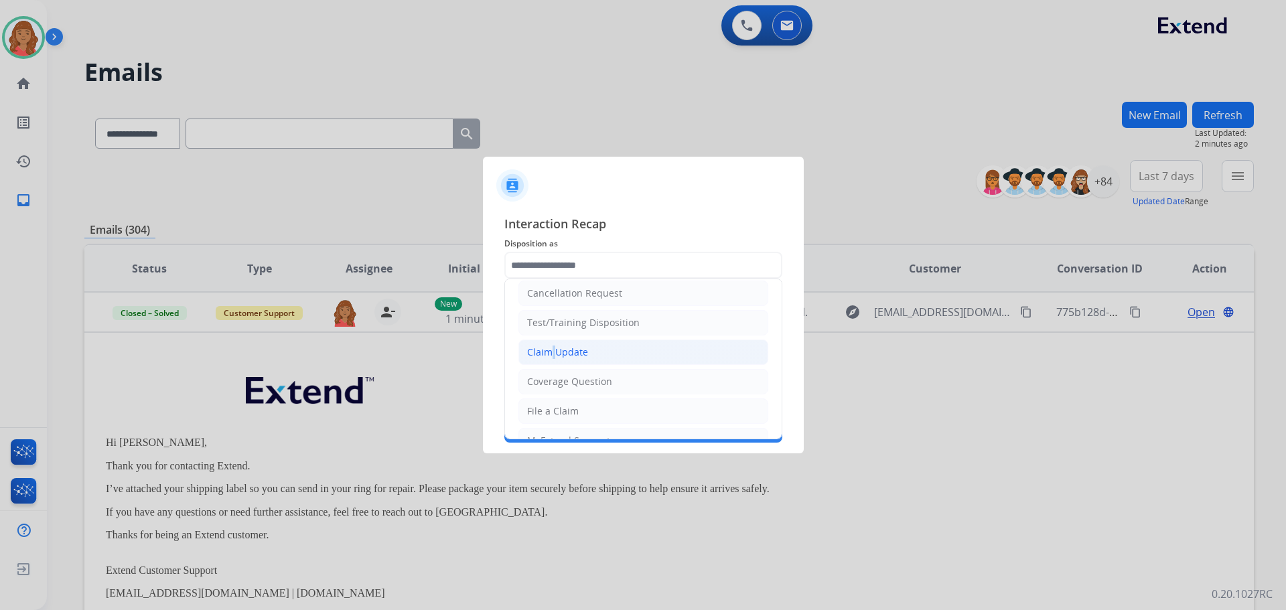
click at [548, 358] on div "Claim Update" at bounding box center [557, 352] width 61 height 13
type input "**********"
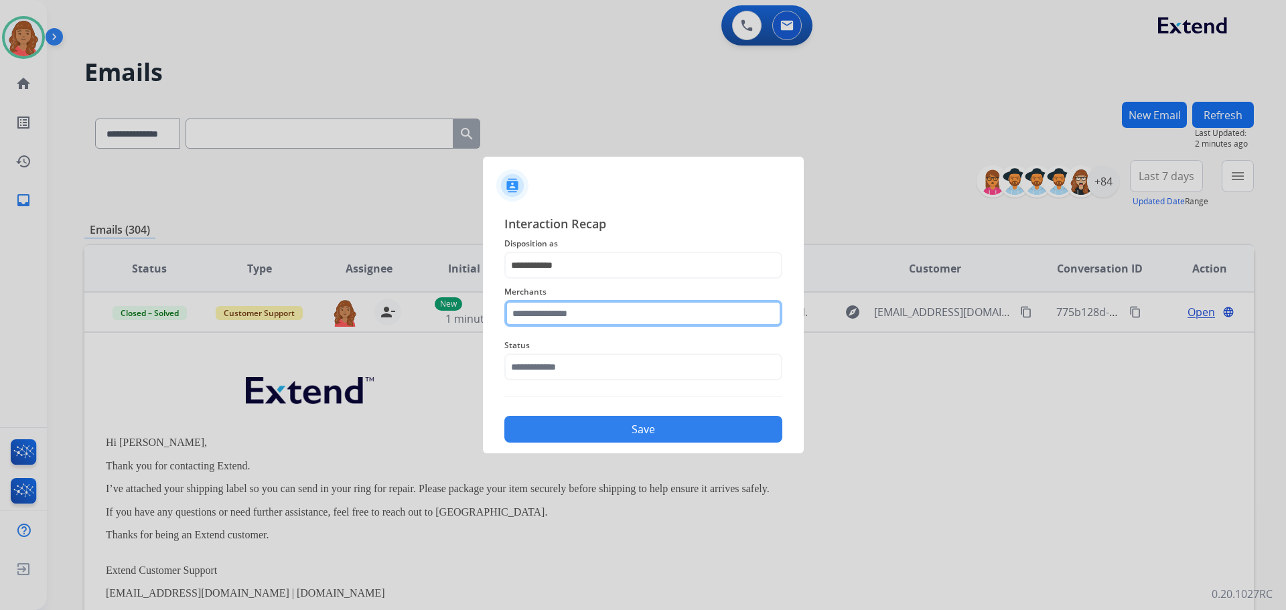
click at [551, 319] on input "text" at bounding box center [644, 313] width 278 height 27
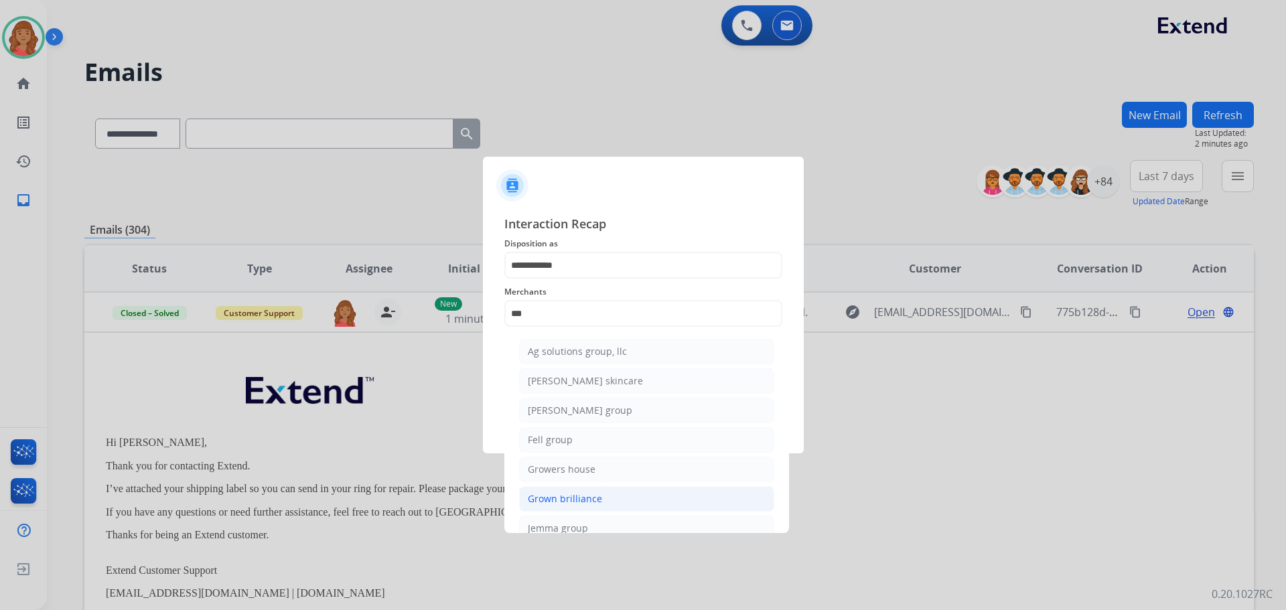
click at [561, 498] on div "Grown brilliance" at bounding box center [565, 498] width 74 height 13
type input "**********"
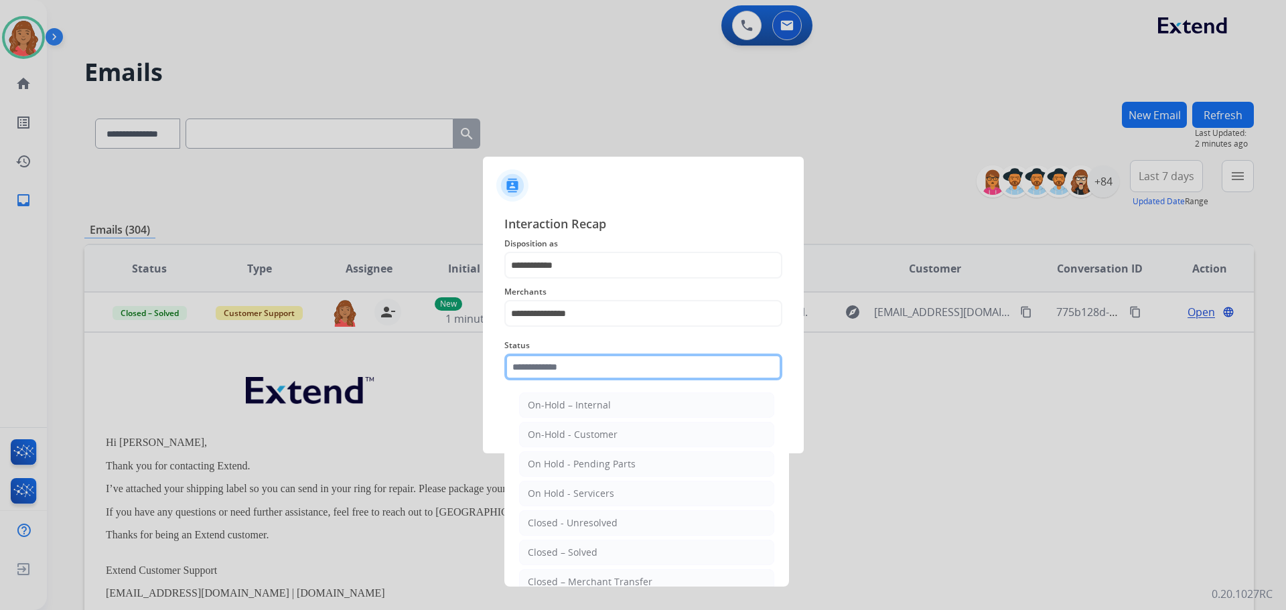
click at [565, 370] on input "text" at bounding box center [644, 367] width 278 height 27
drag, startPoint x: 560, startPoint y: 547, endPoint x: 565, endPoint y: 523, distance: 25.2
click at [560, 548] on div "Closed – Solved" at bounding box center [563, 552] width 70 height 13
type input "**********"
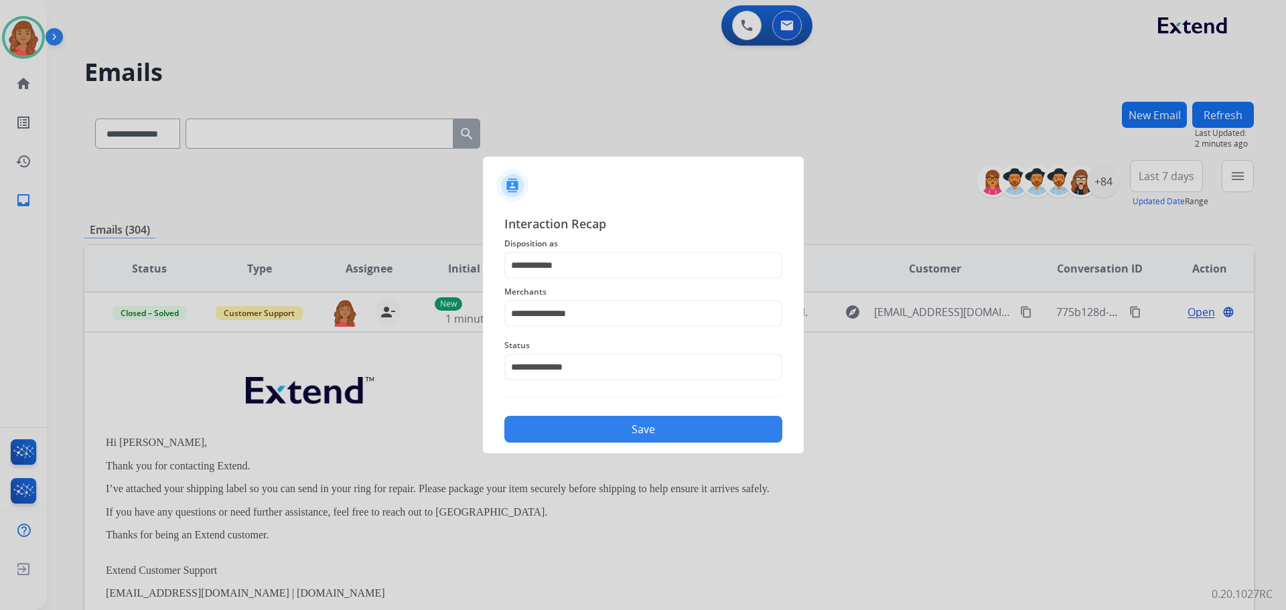
click at [593, 431] on button "Save" at bounding box center [644, 429] width 278 height 27
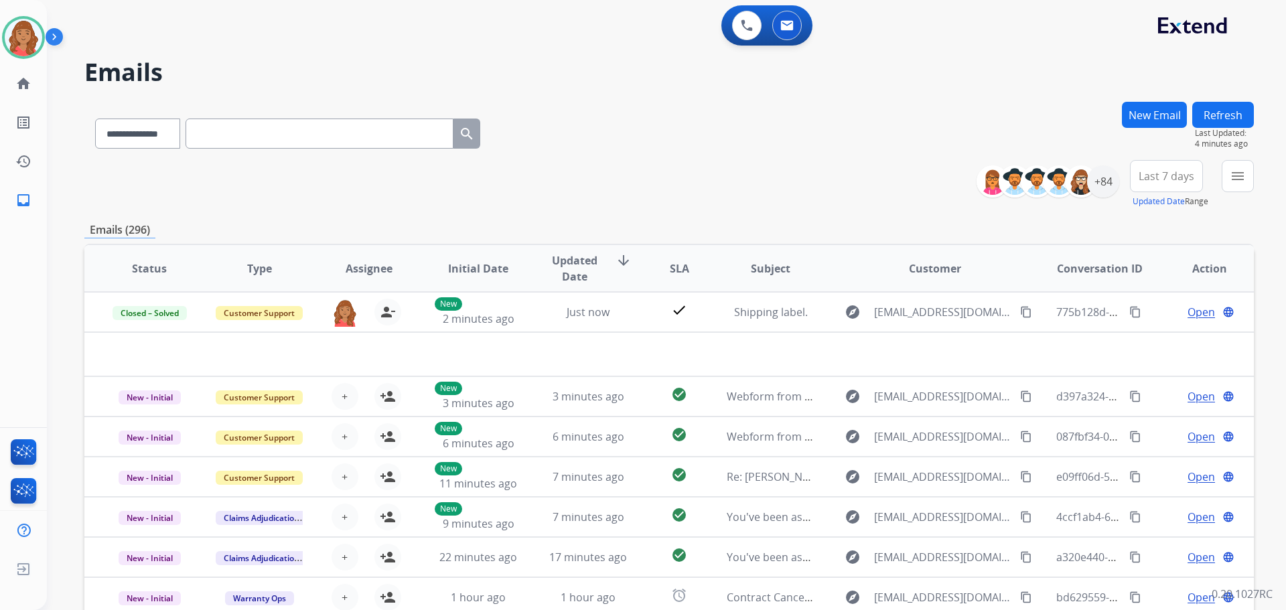
drag, startPoint x: 36, startPoint y: 288, endPoint x: 857, endPoint y: 133, distance: 835.3
click at [858, 97] on div "**********" at bounding box center [650, 353] width 1207 height 610
click at [1231, 183] on mat-icon "menu" at bounding box center [1238, 176] width 16 height 16
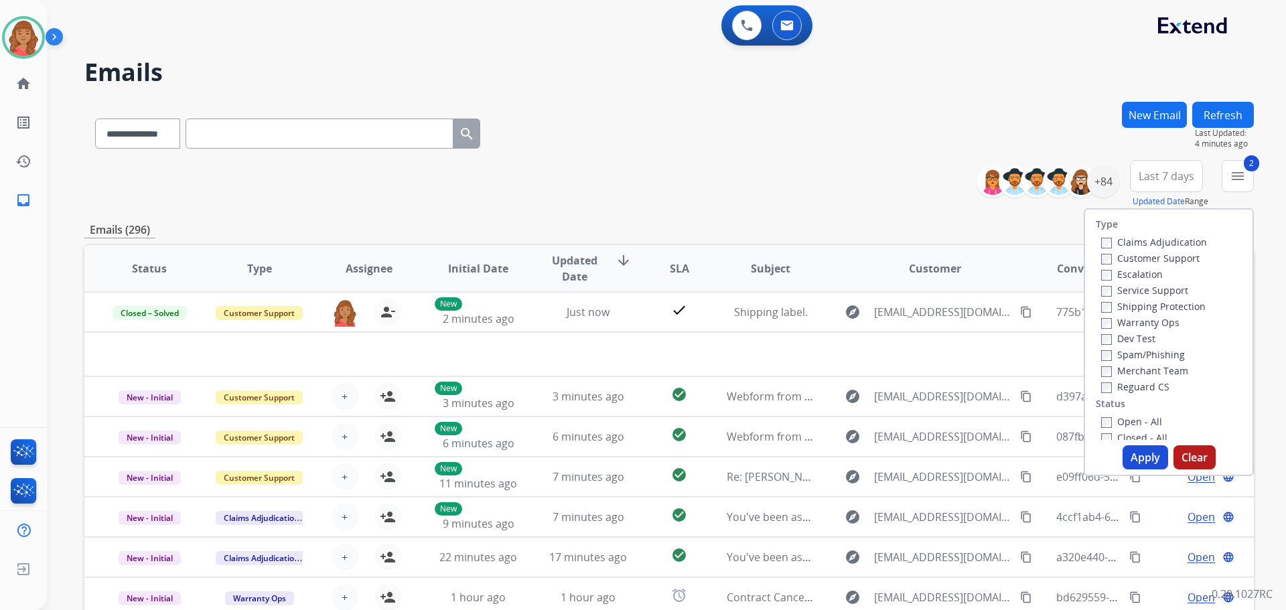
click at [1101, 382] on label "Reguard CS" at bounding box center [1135, 387] width 68 height 13
click at [1129, 457] on button "Apply" at bounding box center [1146, 458] width 46 height 24
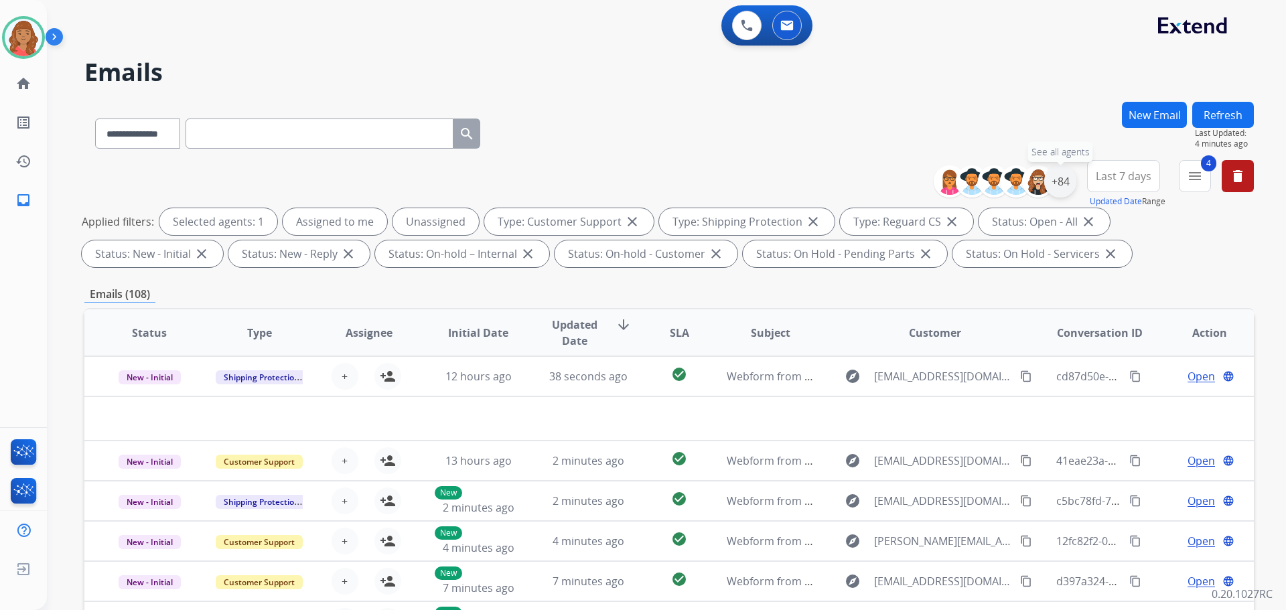
click at [1054, 191] on div "+84" at bounding box center [1061, 181] width 32 height 32
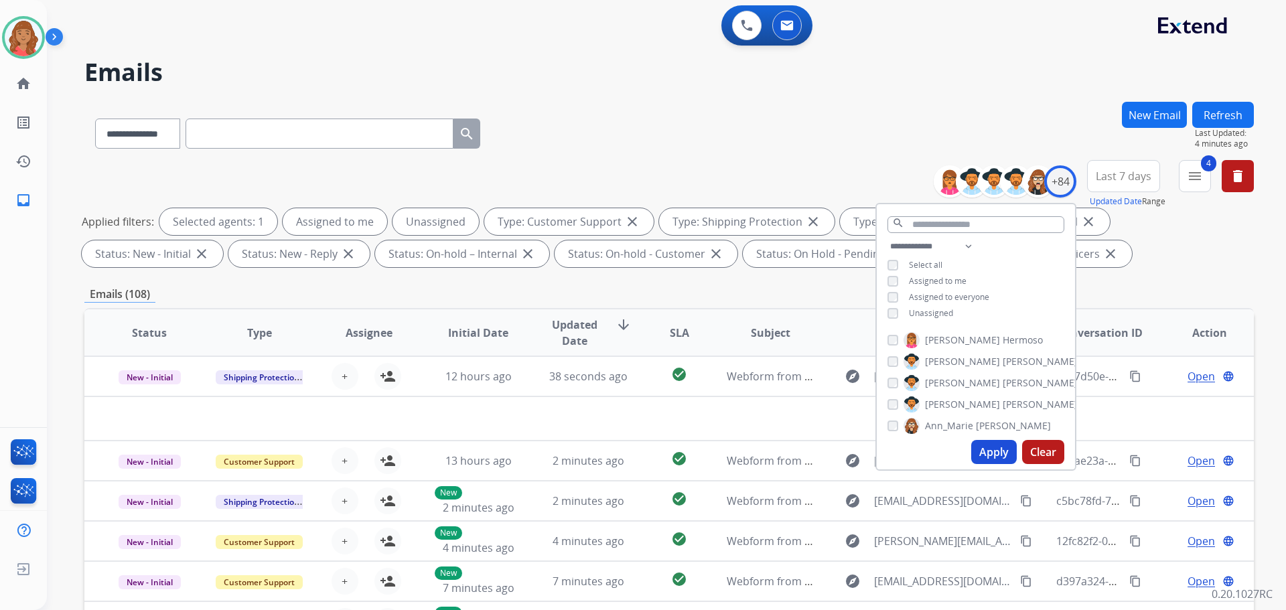
click at [890, 319] on div "**********" at bounding box center [976, 282] width 198 height 86
click at [882, 316] on div "**********" at bounding box center [976, 282] width 198 height 86
click at [983, 456] on button "Apply" at bounding box center [995, 452] width 46 height 24
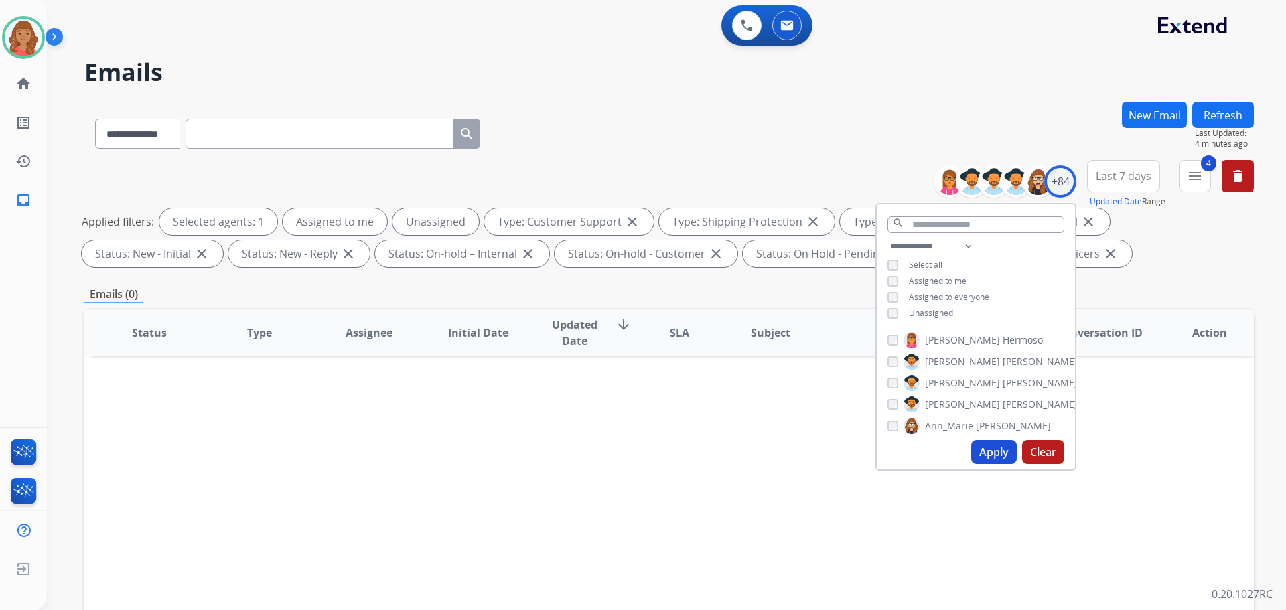
click at [982, 454] on button "Apply" at bounding box center [995, 452] width 46 height 24
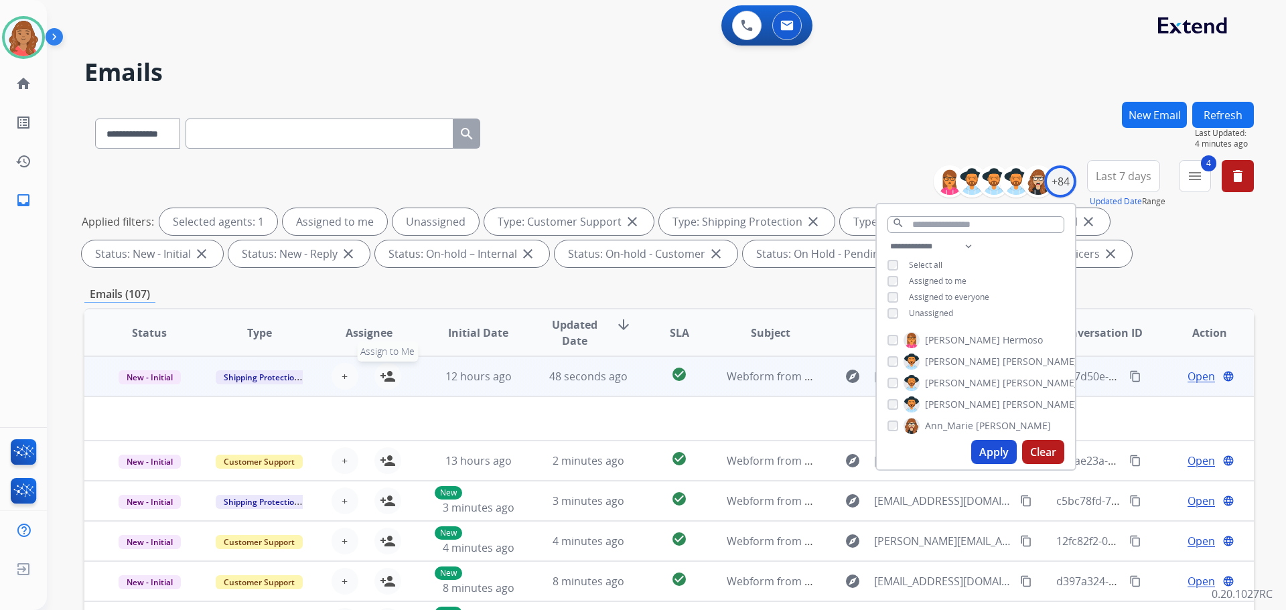
click at [388, 378] on mat-icon "person_add" at bounding box center [388, 377] width 16 height 16
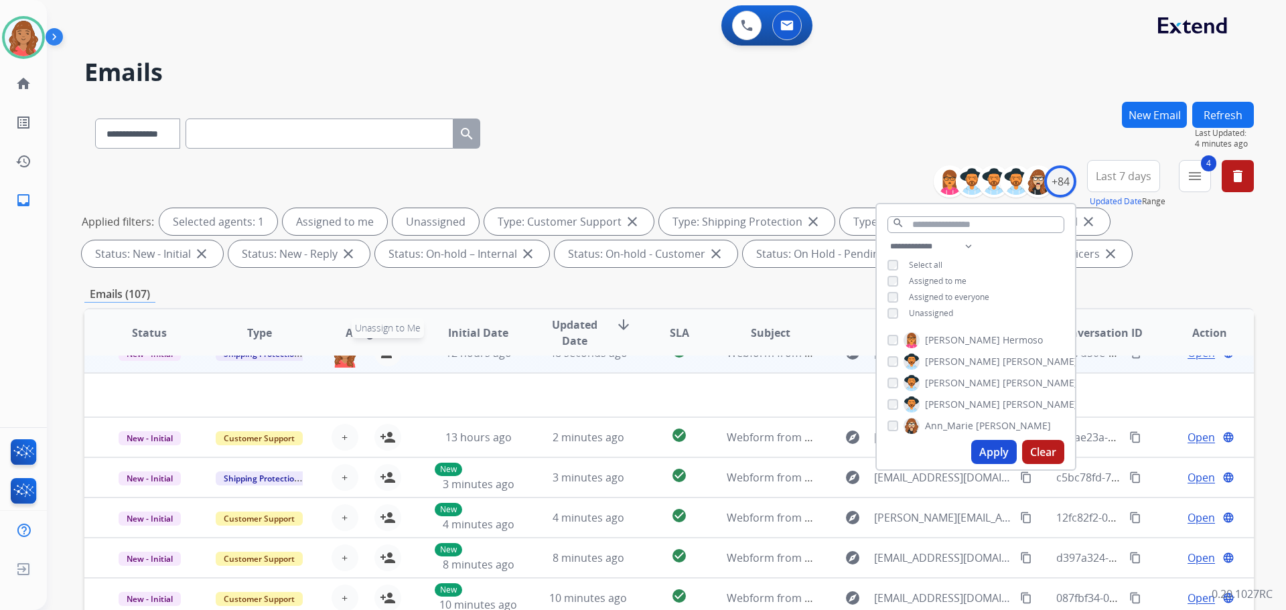
scroll to position [46, 0]
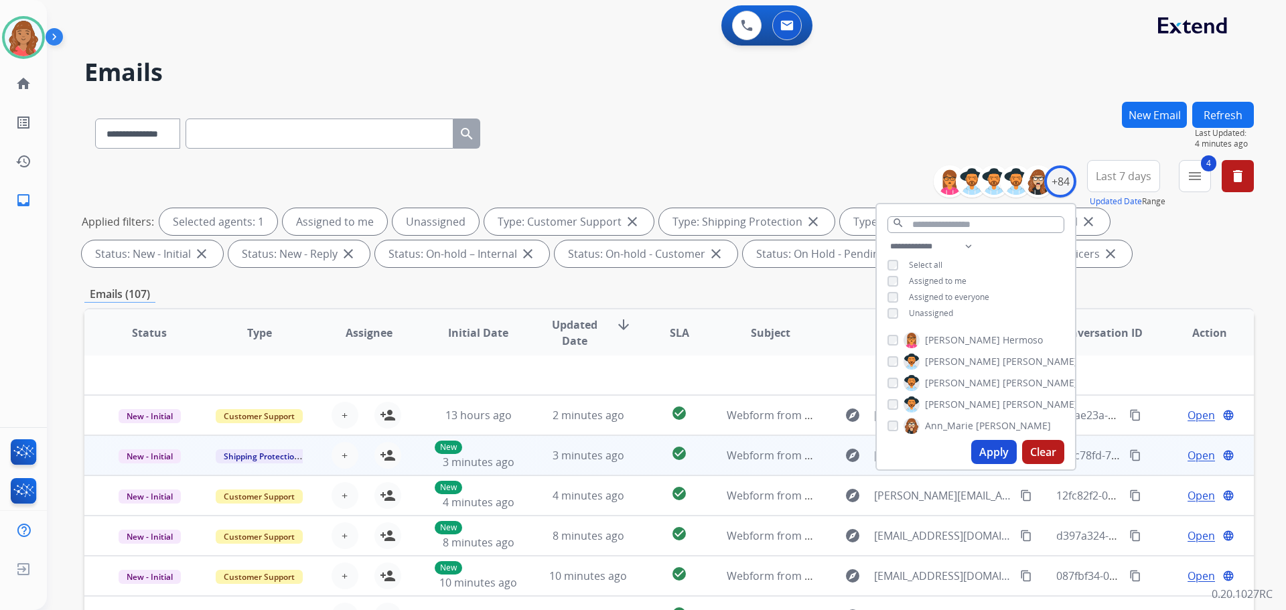
click at [399, 454] on div "+ Select agent person_add Assign to Me" at bounding box center [358, 456] width 109 height 38
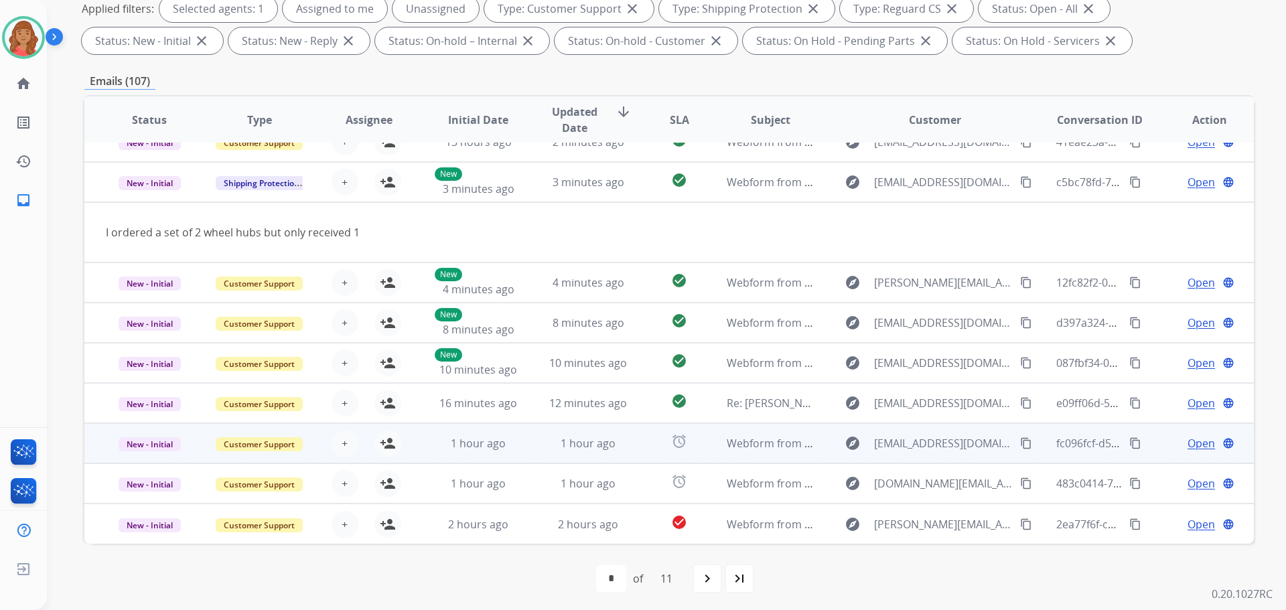
scroll to position [216, 0]
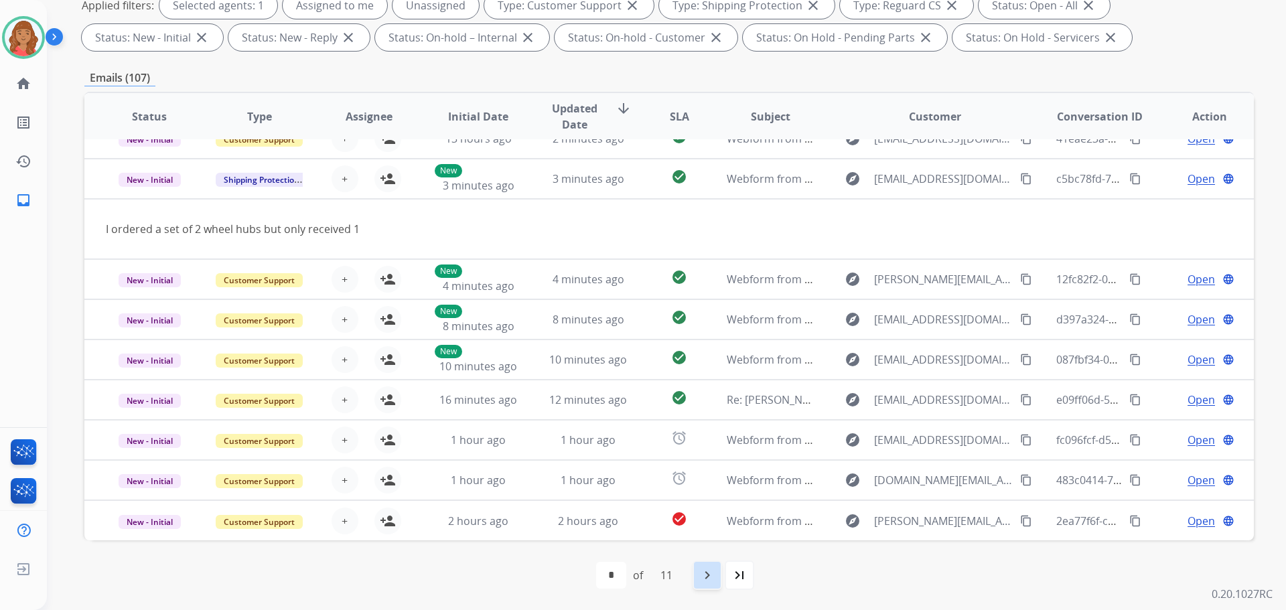
click at [708, 574] on mat-icon "navigate_next" at bounding box center [707, 575] width 16 height 16
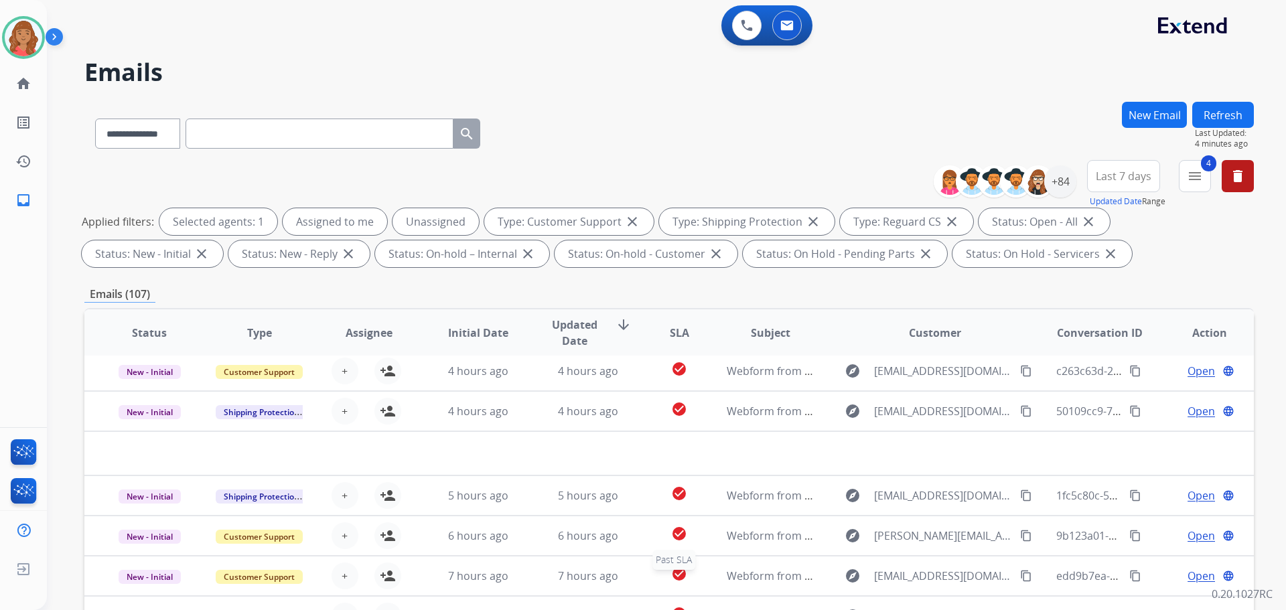
scroll to position [46, 0]
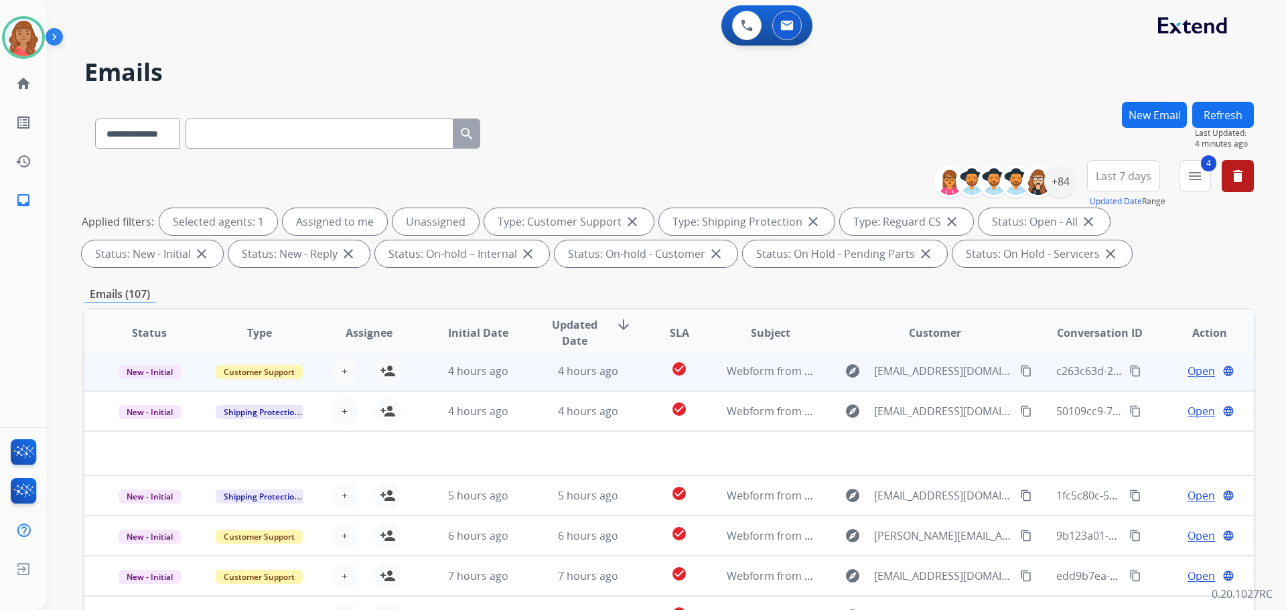
click at [429, 372] on td "4 hours ago" at bounding box center [468, 371] width 110 height 40
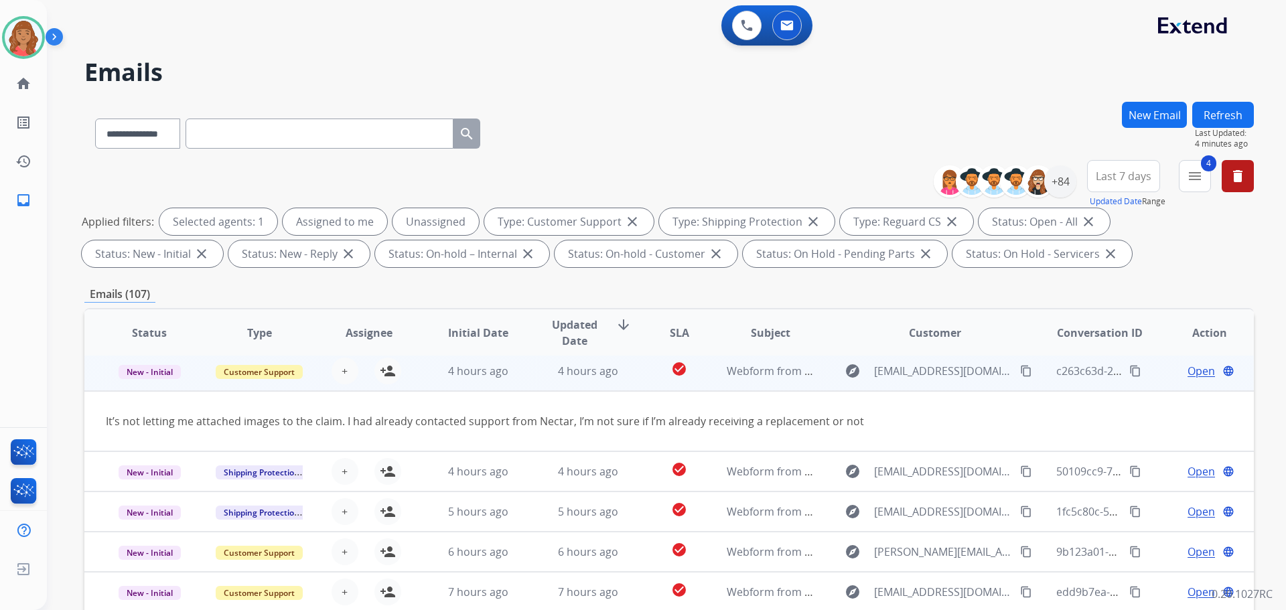
scroll to position [40, 0]
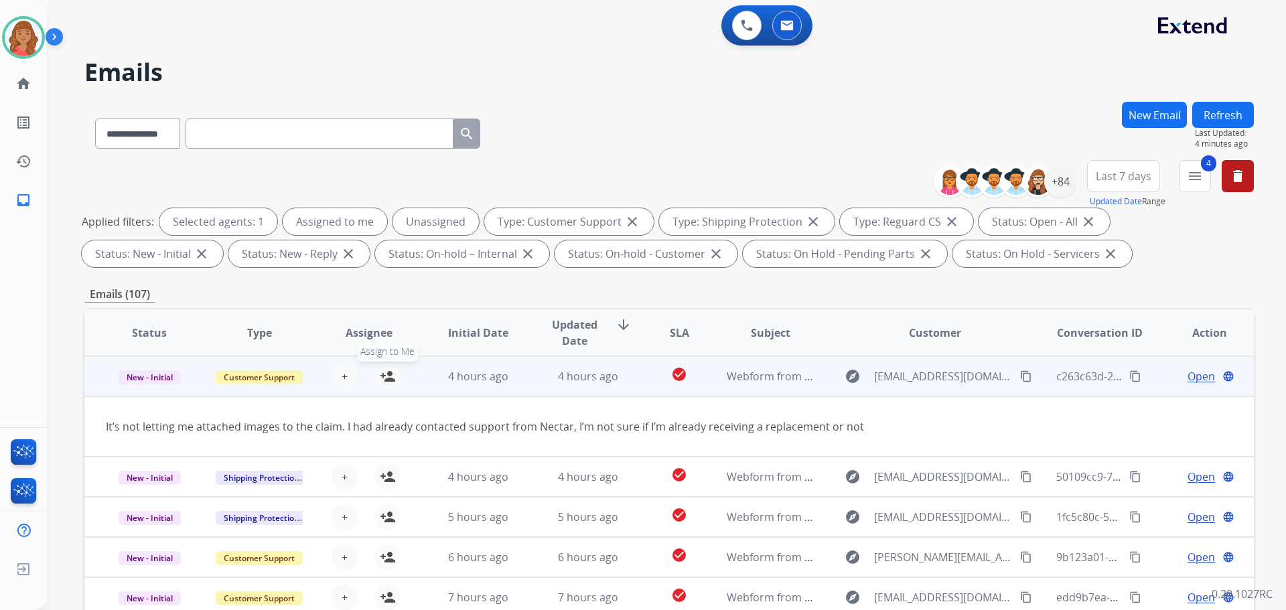
click at [384, 374] on mat-icon "person_add" at bounding box center [388, 377] width 16 height 16
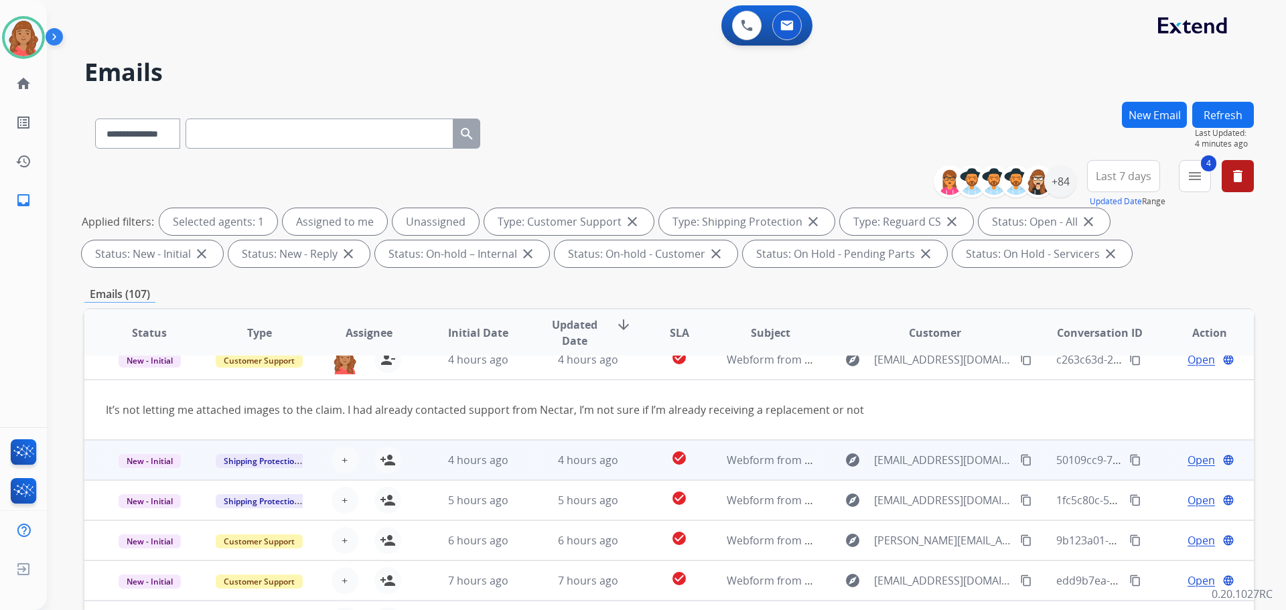
scroll to position [62, 0]
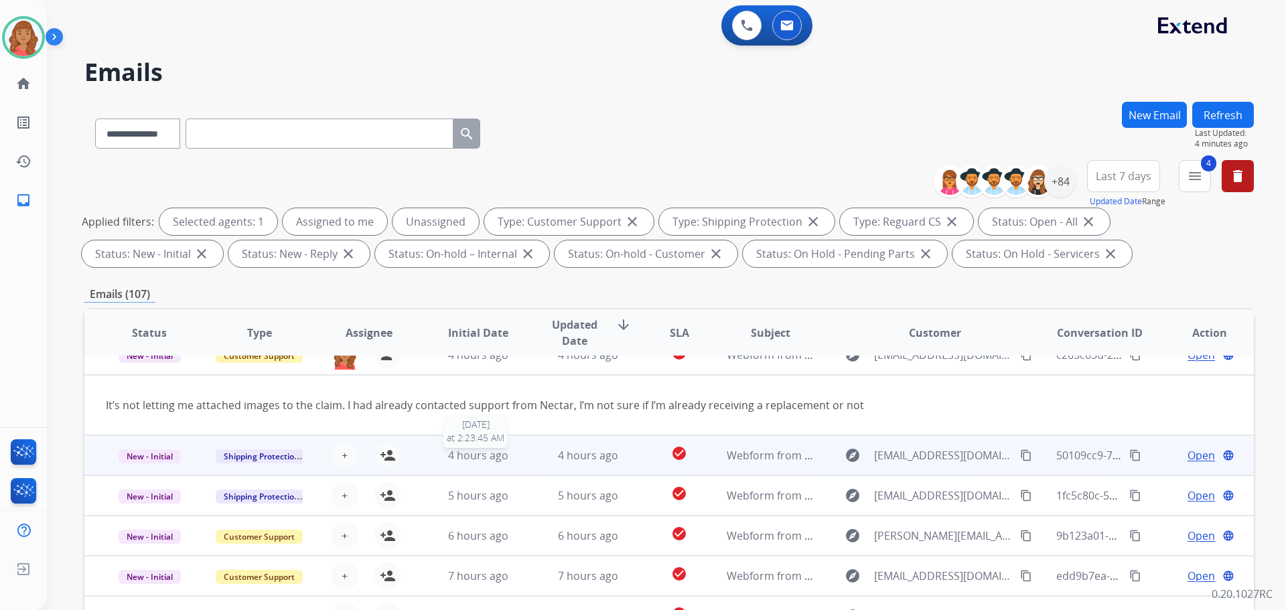
click at [435, 455] on div "4 hours ago" at bounding box center [479, 456] width 88 height 16
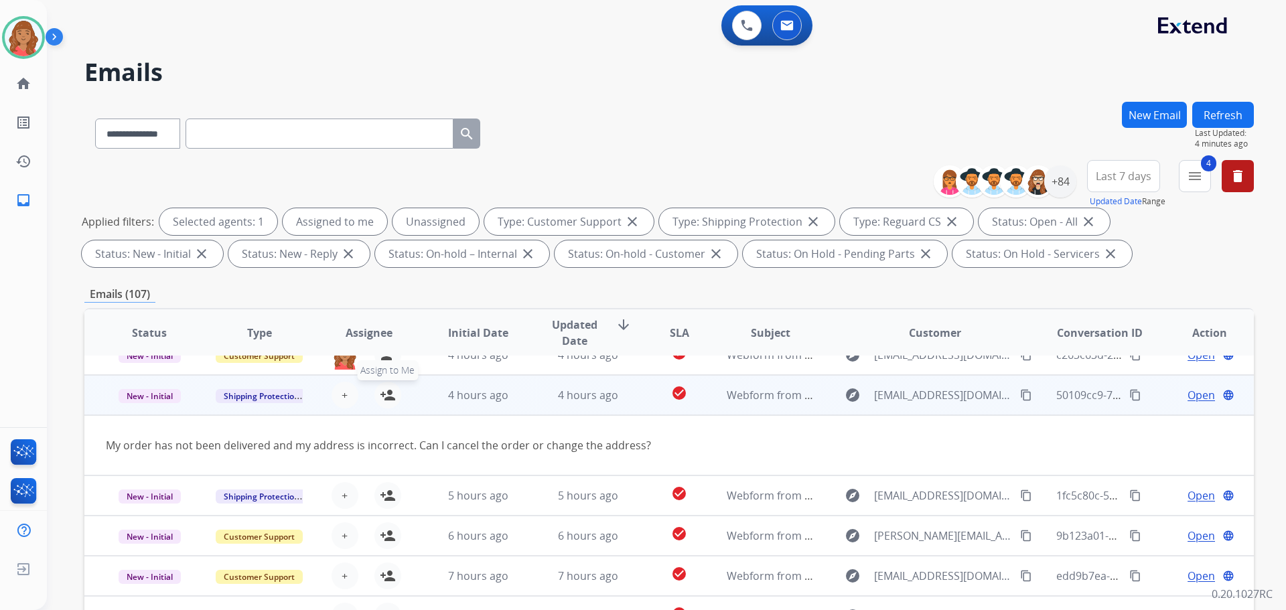
click at [380, 390] on mat-icon "person_add" at bounding box center [388, 395] width 16 height 16
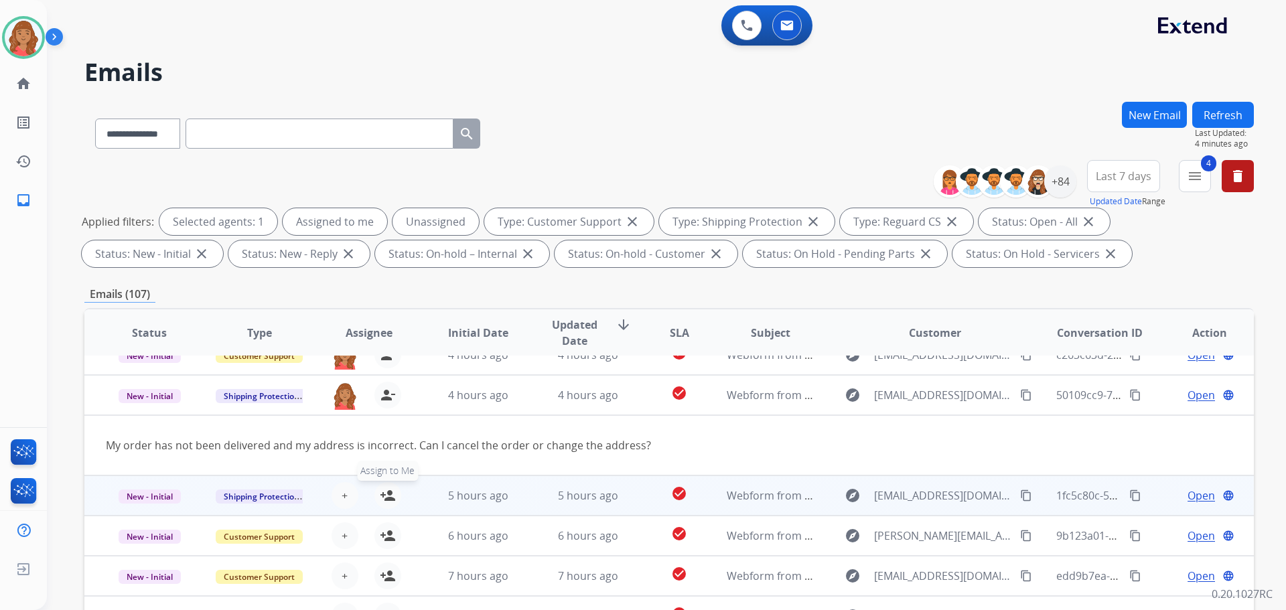
click at [393, 490] on mat-icon "person_add" at bounding box center [388, 496] width 16 height 16
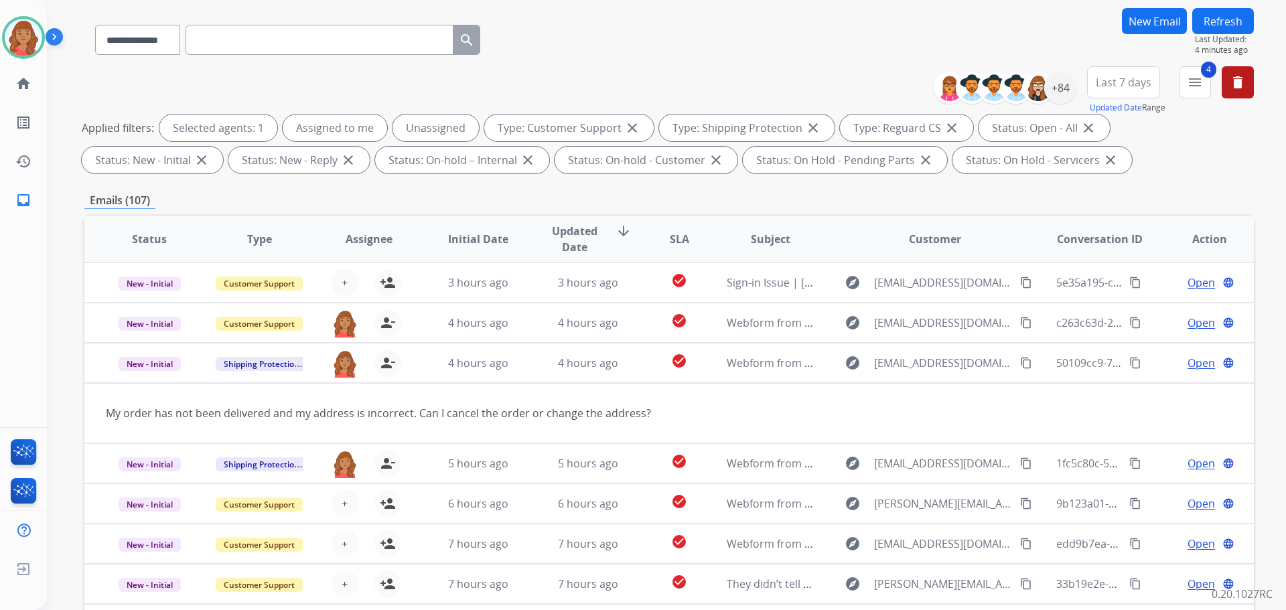
scroll to position [0, 0]
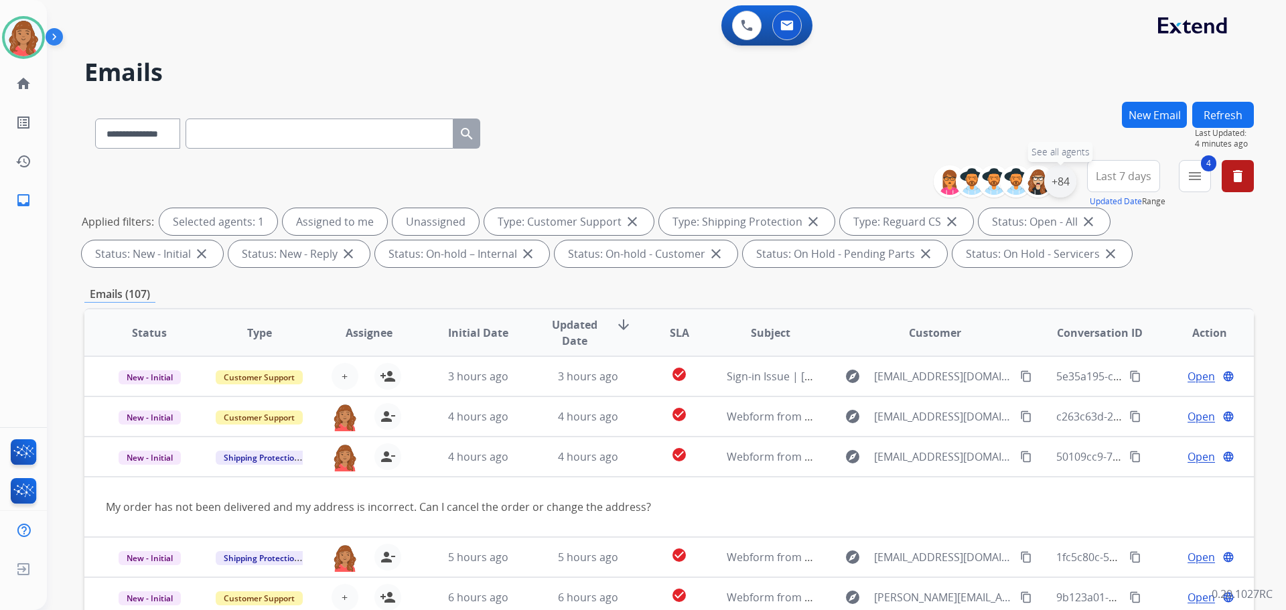
click at [1064, 184] on div "+84" at bounding box center [1061, 181] width 32 height 32
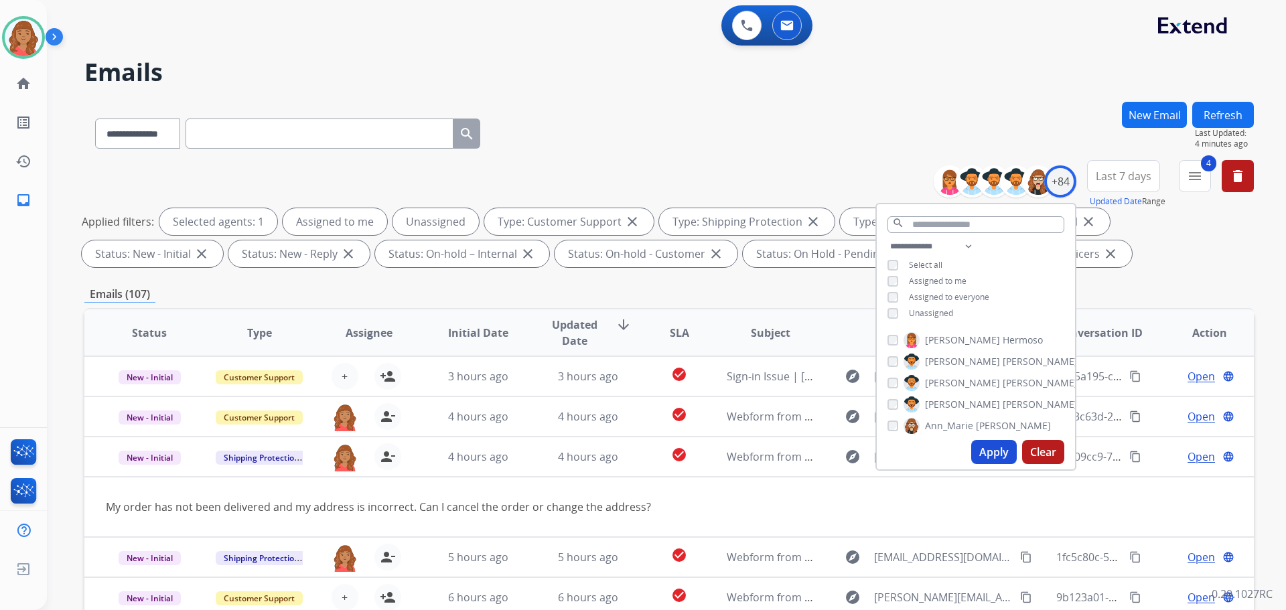
click at [990, 458] on button "Apply" at bounding box center [995, 452] width 46 height 24
select select "*"
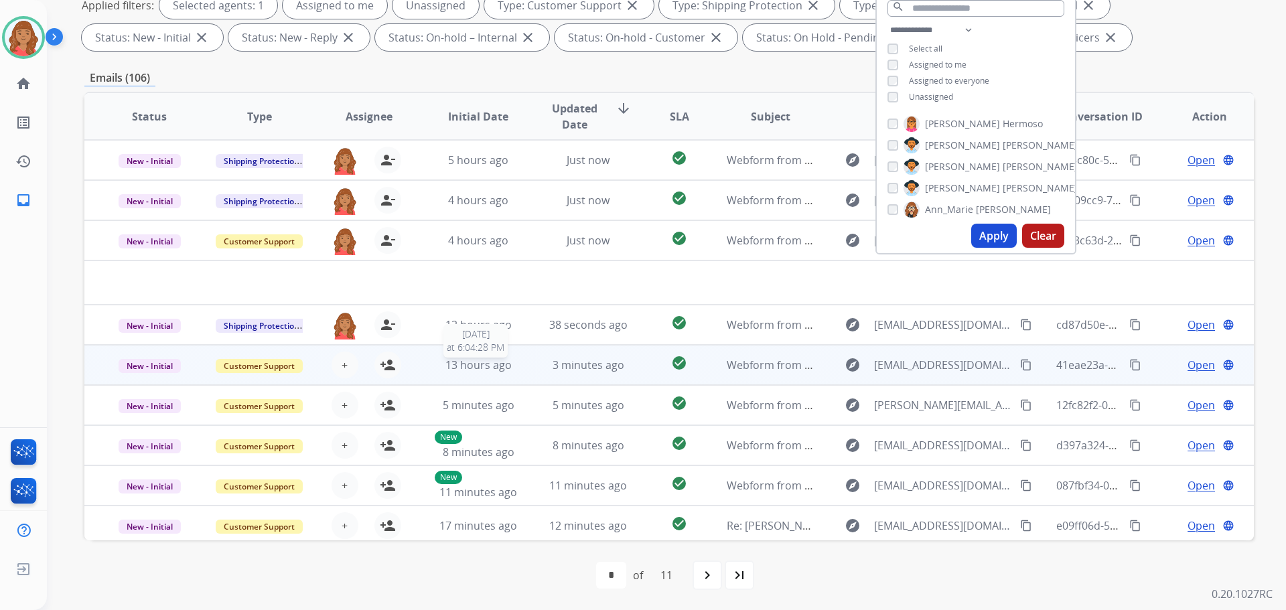
click at [472, 371] on span "13 hours ago" at bounding box center [479, 365] width 66 height 15
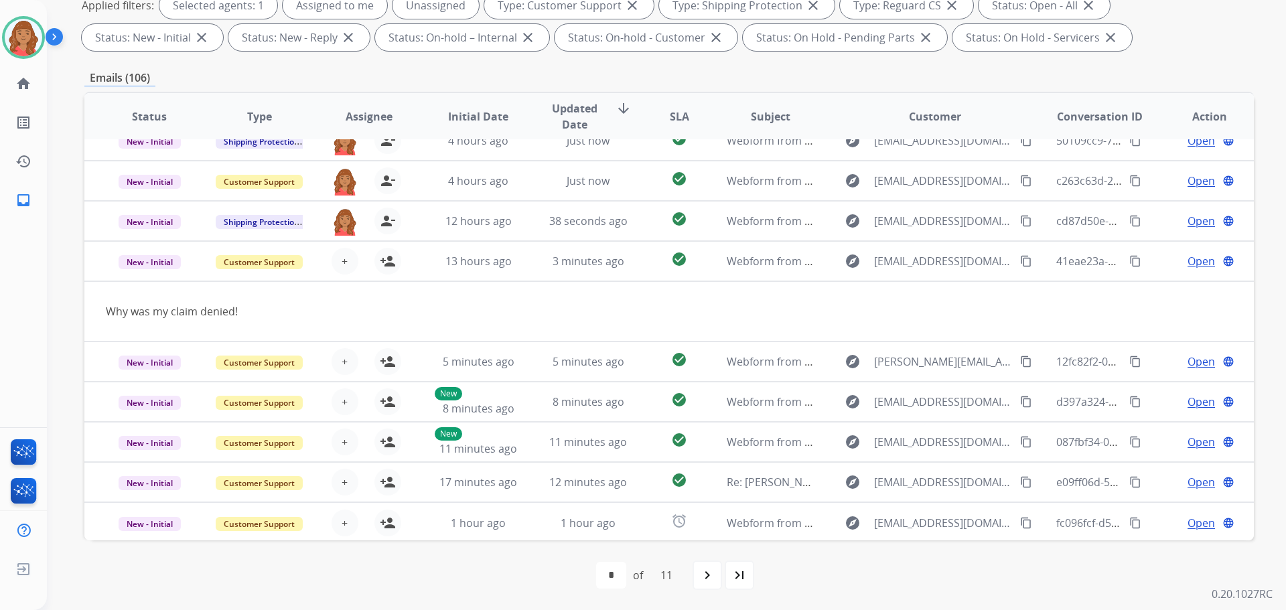
scroll to position [62, 0]
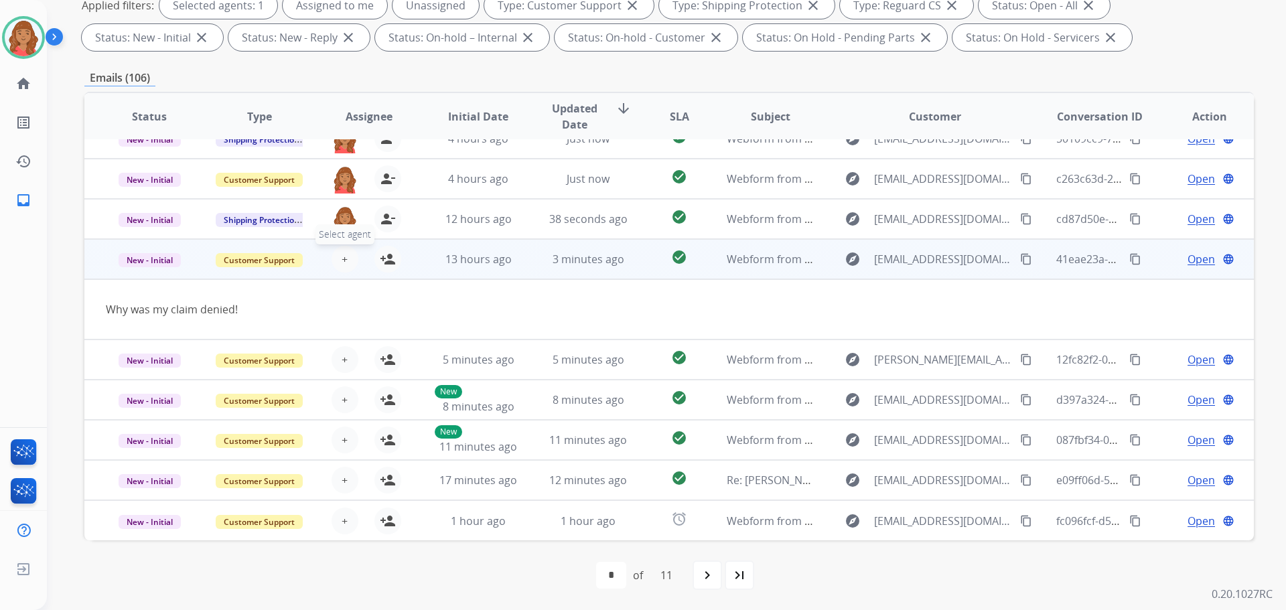
click at [342, 260] on span "+" at bounding box center [345, 259] width 6 height 16
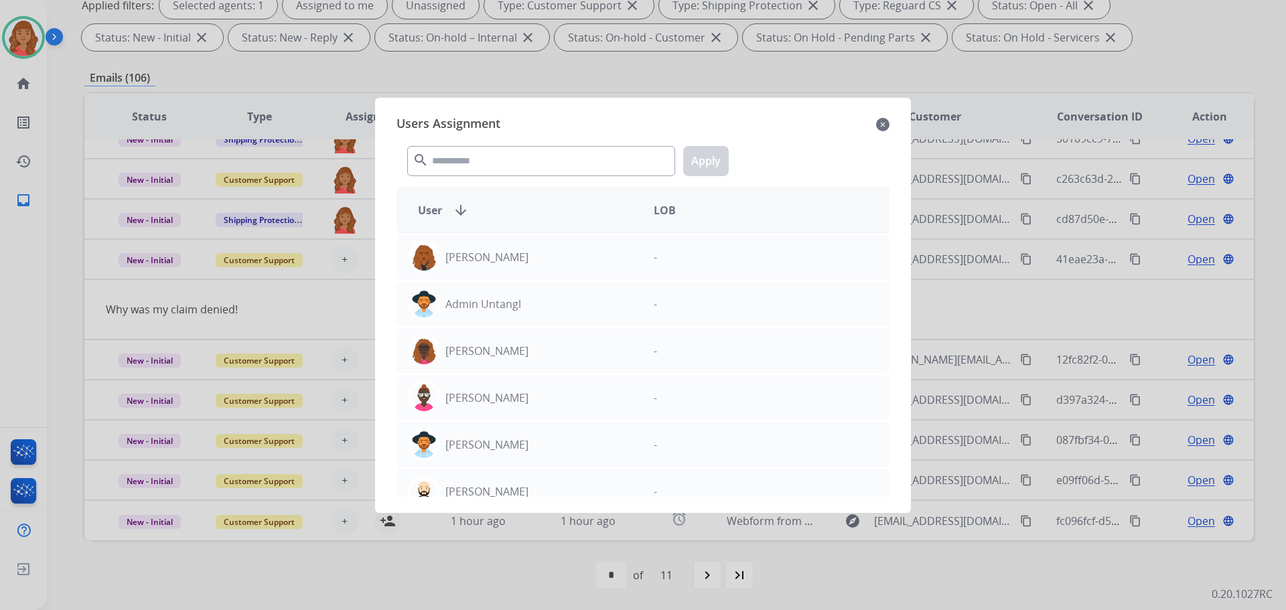
click at [883, 125] on mat-icon "close" at bounding box center [882, 125] width 13 height 16
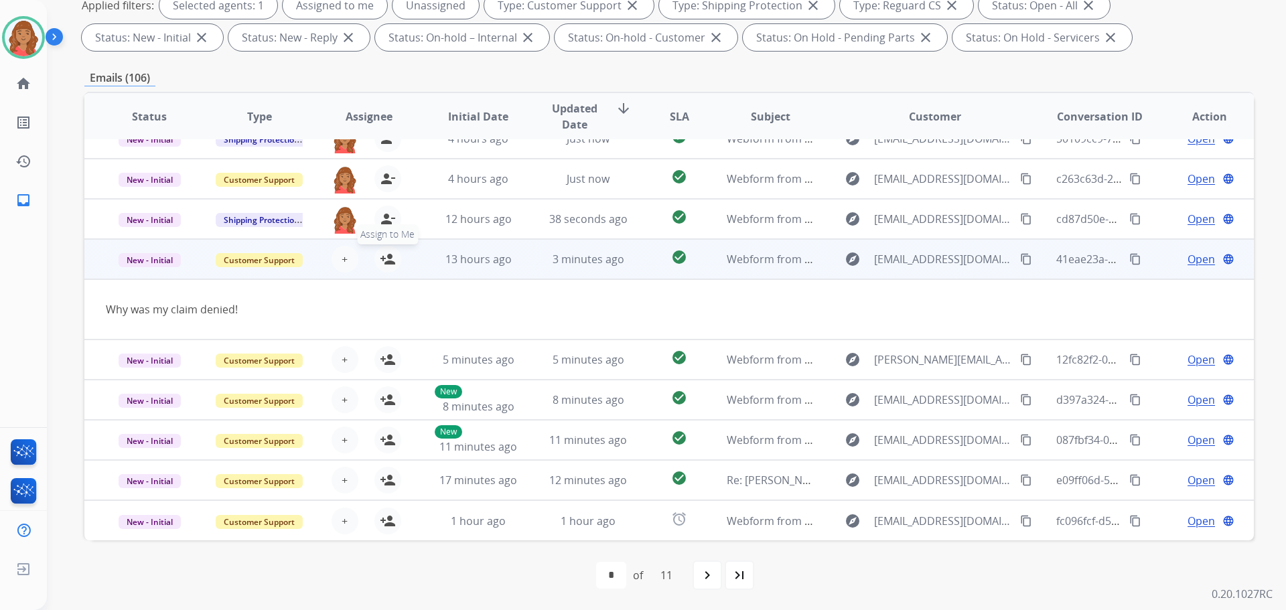
click at [382, 260] on mat-icon "person_add" at bounding box center [388, 259] width 16 height 16
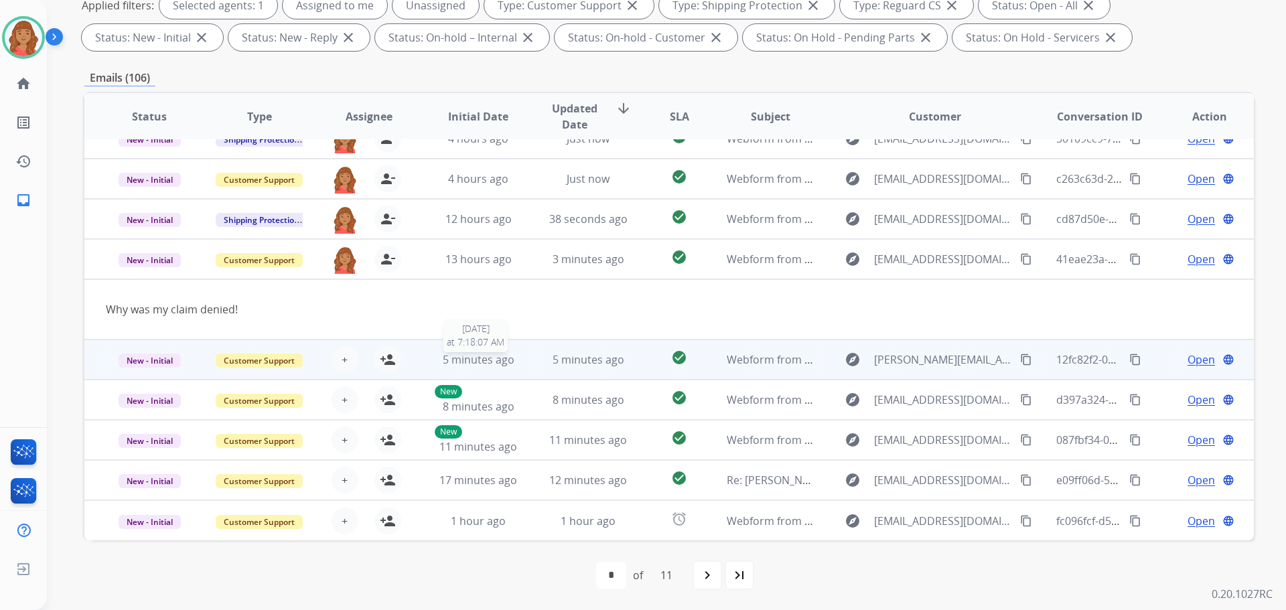
click at [462, 365] on span "5 minutes ago" at bounding box center [479, 359] width 72 height 15
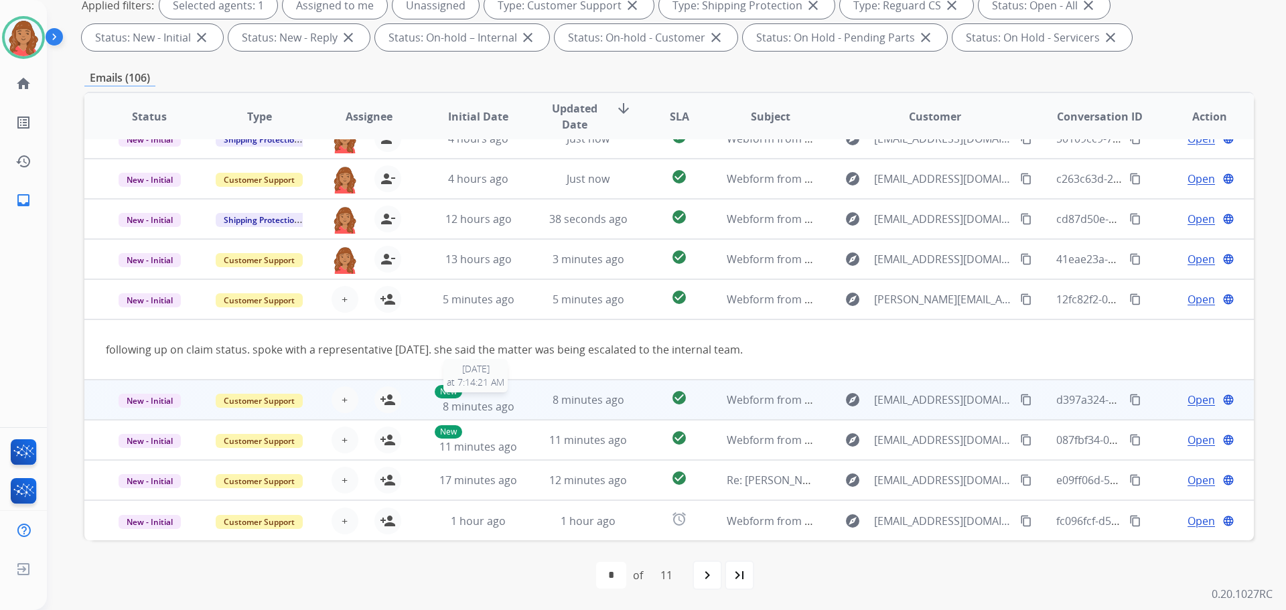
click at [511, 403] on div "New 8 minutes ago" at bounding box center [479, 399] width 88 height 29
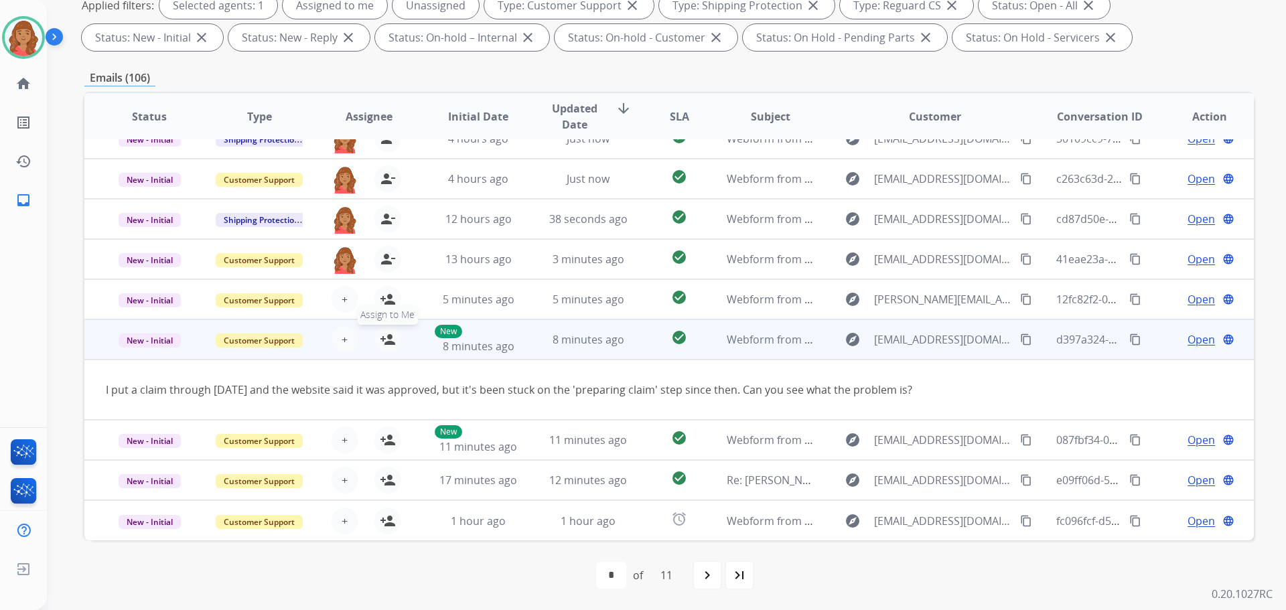
click at [380, 347] on mat-icon "person_add" at bounding box center [388, 340] width 16 height 16
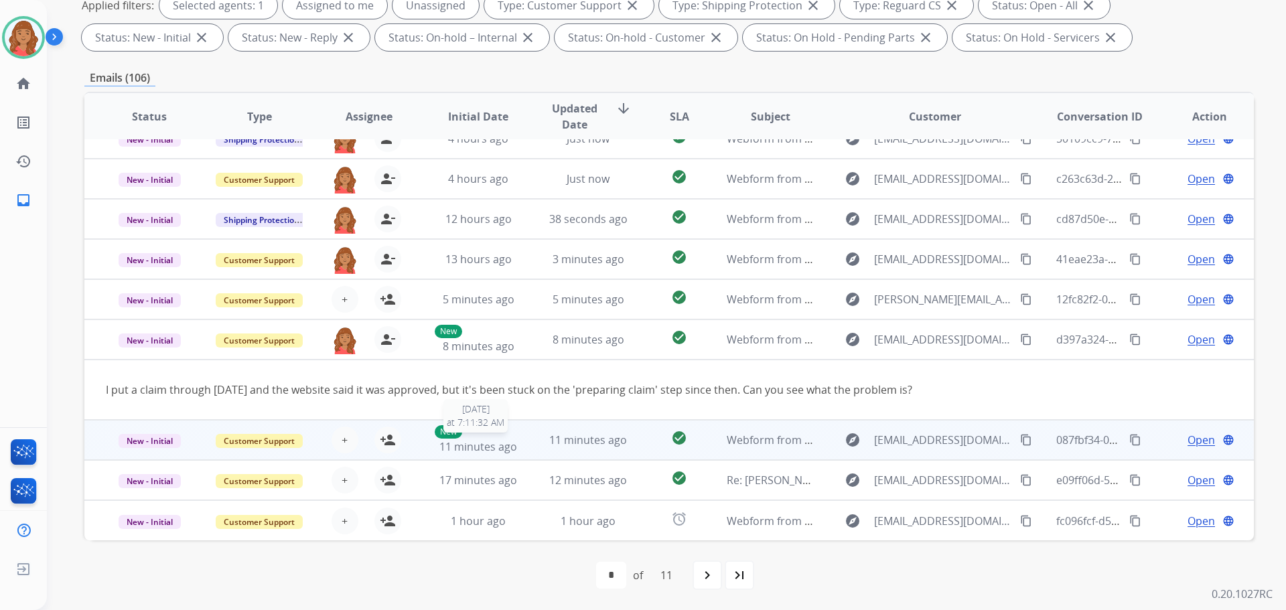
click at [490, 452] on span "11 minutes ago" at bounding box center [479, 447] width 78 height 15
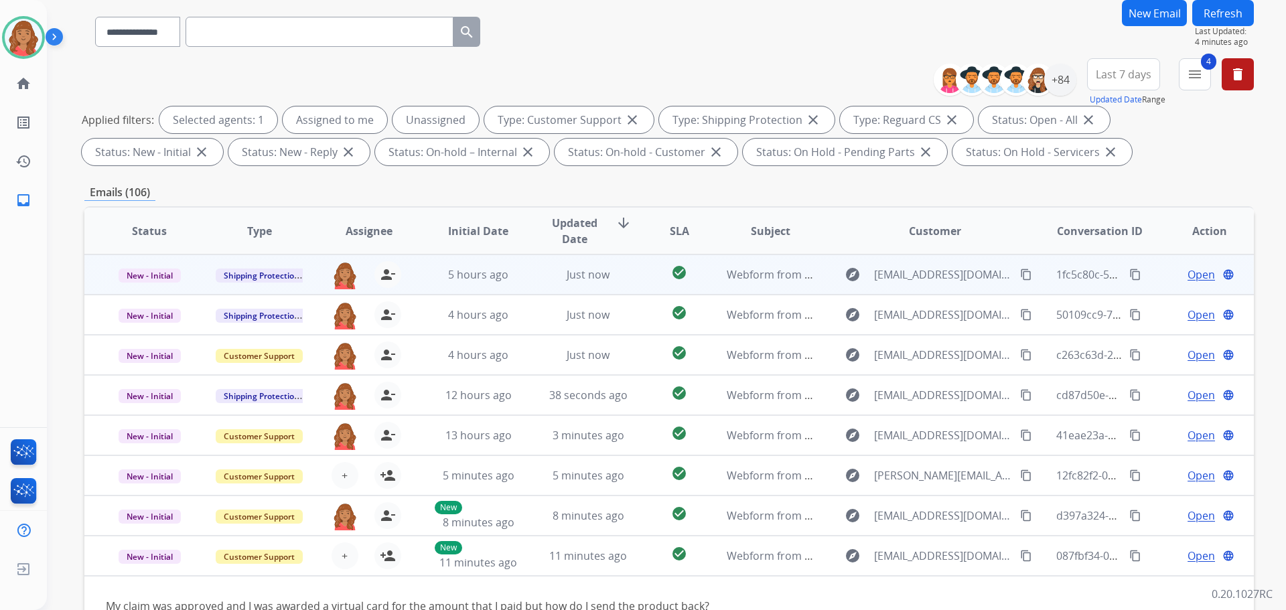
scroll to position [82, 0]
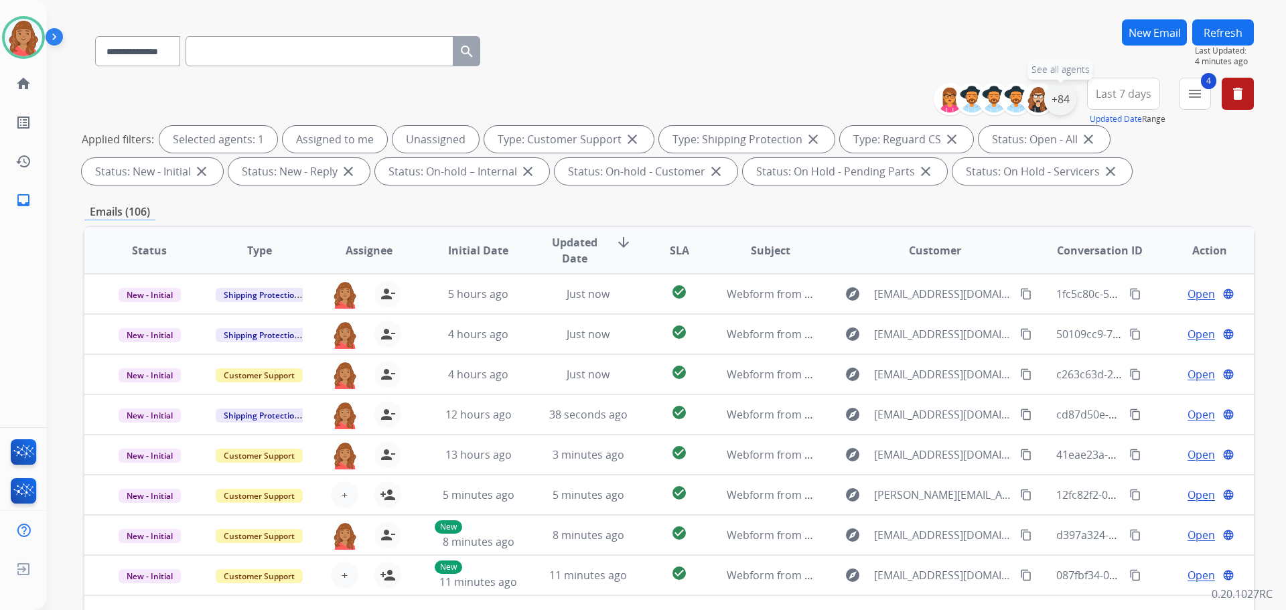
click at [1061, 110] on div "+84" at bounding box center [1061, 99] width 32 height 32
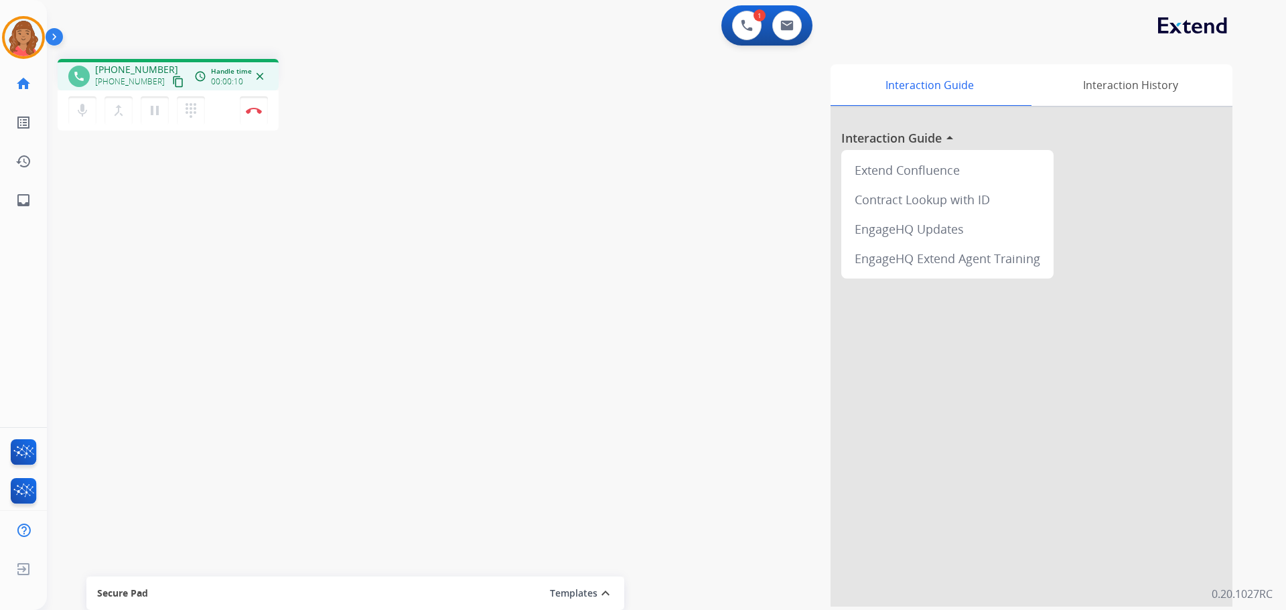
drag, startPoint x: 163, startPoint y: 85, endPoint x: 154, endPoint y: 86, distance: 8.7
click at [172, 84] on mat-icon "content_copy" at bounding box center [178, 82] width 12 height 12
click at [253, 113] on img at bounding box center [254, 110] width 16 height 7
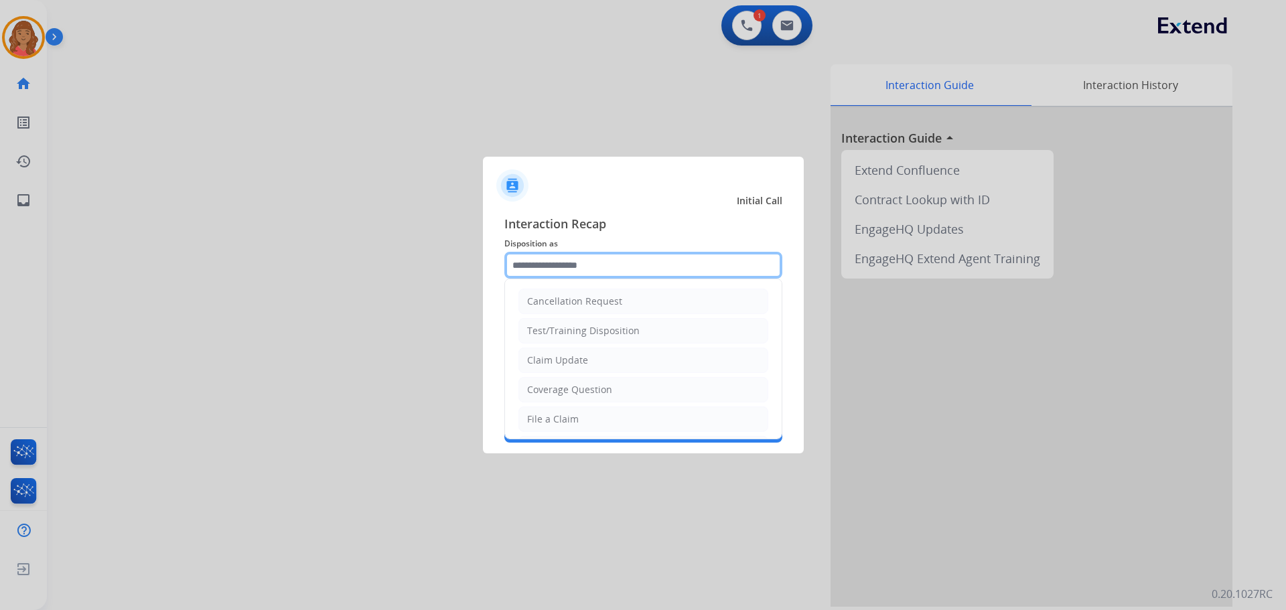
drag, startPoint x: 584, startPoint y: 269, endPoint x: 571, endPoint y: 293, distance: 27.0
click at [584, 269] on input "text" at bounding box center [644, 265] width 278 height 27
click at [554, 366] on div "Claim Update" at bounding box center [557, 360] width 61 height 13
type input "**********"
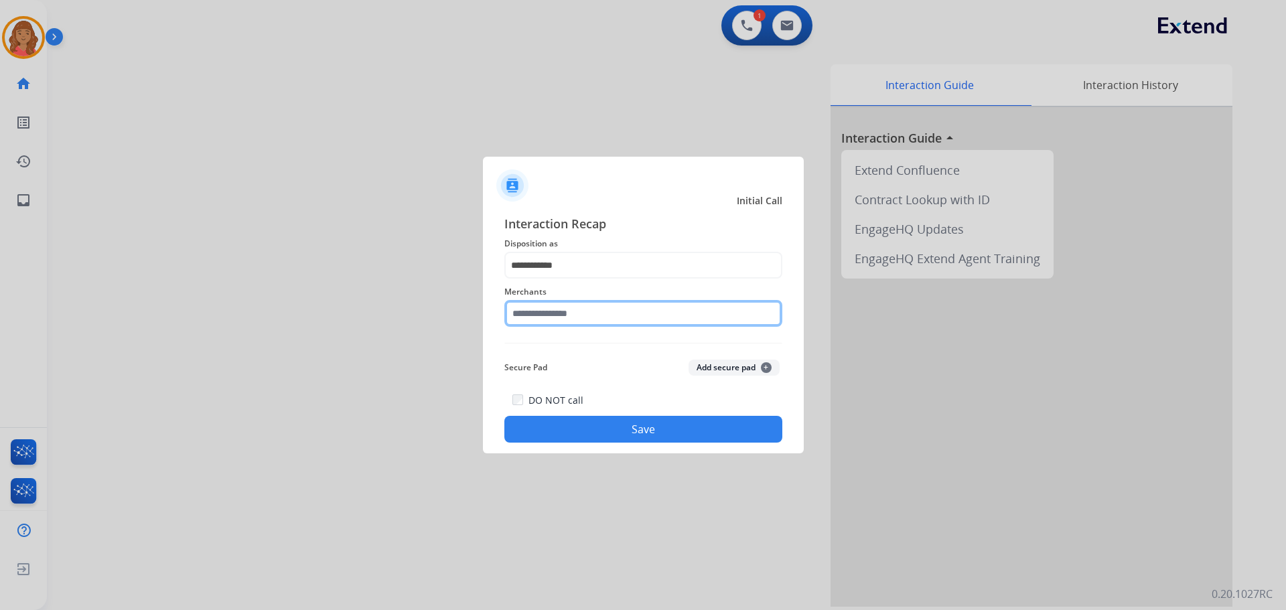
click at [554, 319] on input "text" at bounding box center [644, 313] width 278 height 27
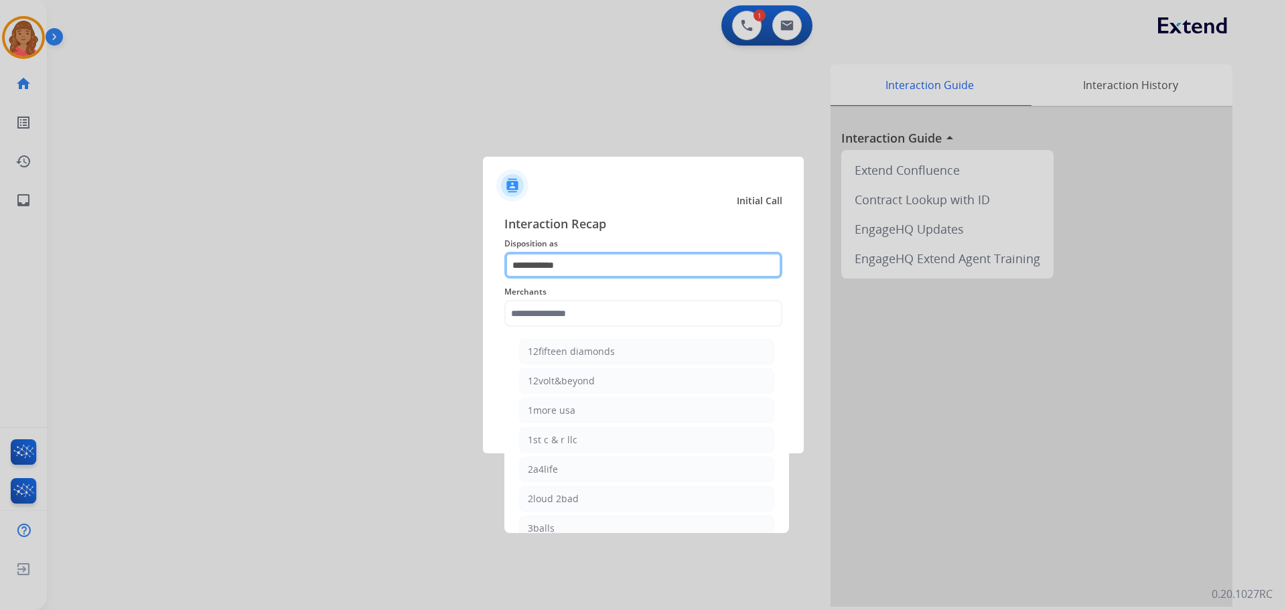
click at [550, 267] on input "**********" at bounding box center [644, 265] width 278 height 27
click at [551, 272] on input "**********" at bounding box center [644, 265] width 278 height 27
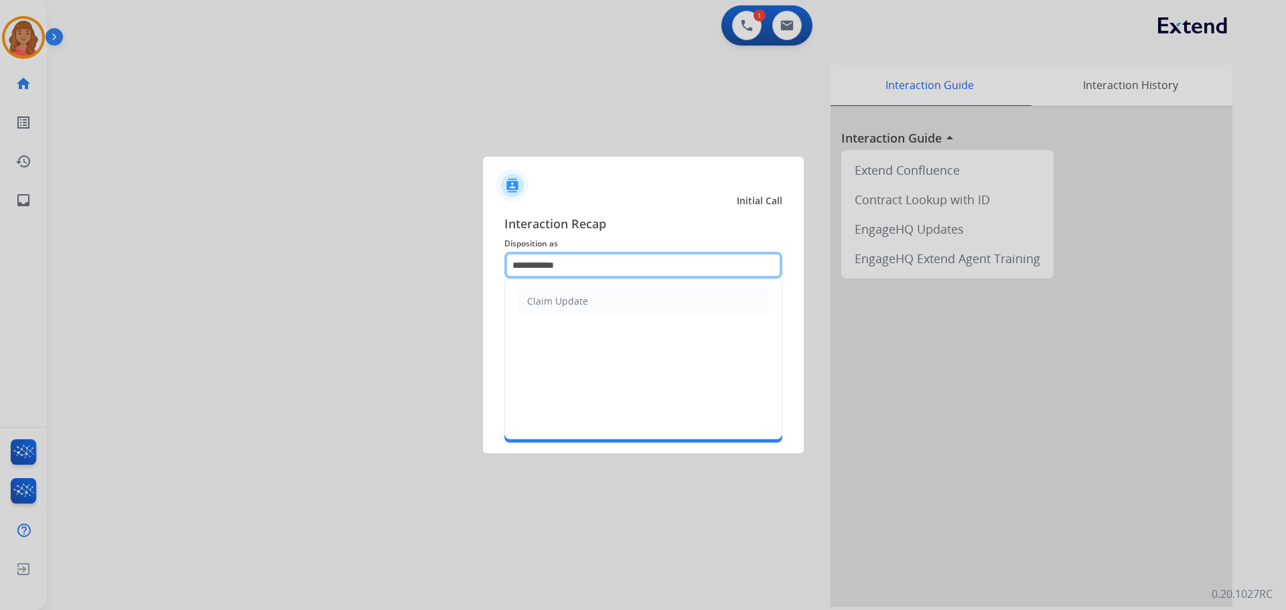
drag, startPoint x: 595, startPoint y: 272, endPoint x: 411, endPoint y: 251, distance: 185.4
click at [0, 250] on app-contact-recap-modal "**********" at bounding box center [0, 305] width 0 height 610
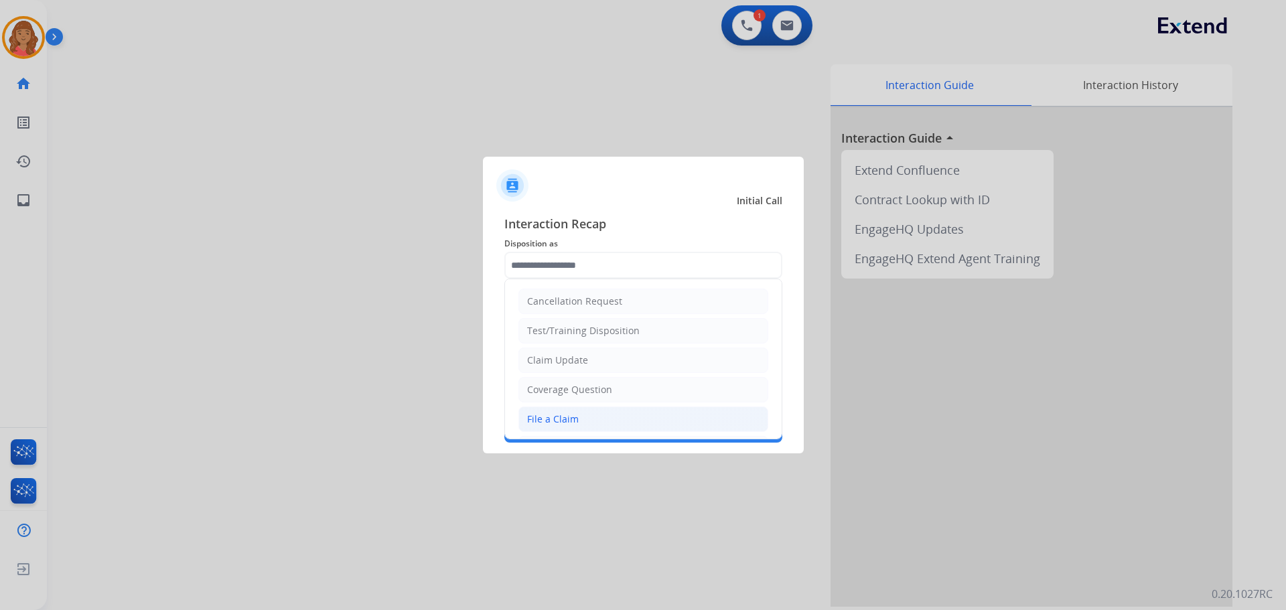
drag, startPoint x: 540, startPoint y: 421, endPoint x: 544, endPoint y: 411, distance: 10.8
click at [541, 421] on div "File a Claim" at bounding box center [553, 419] width 52 height 13
type input "**********"
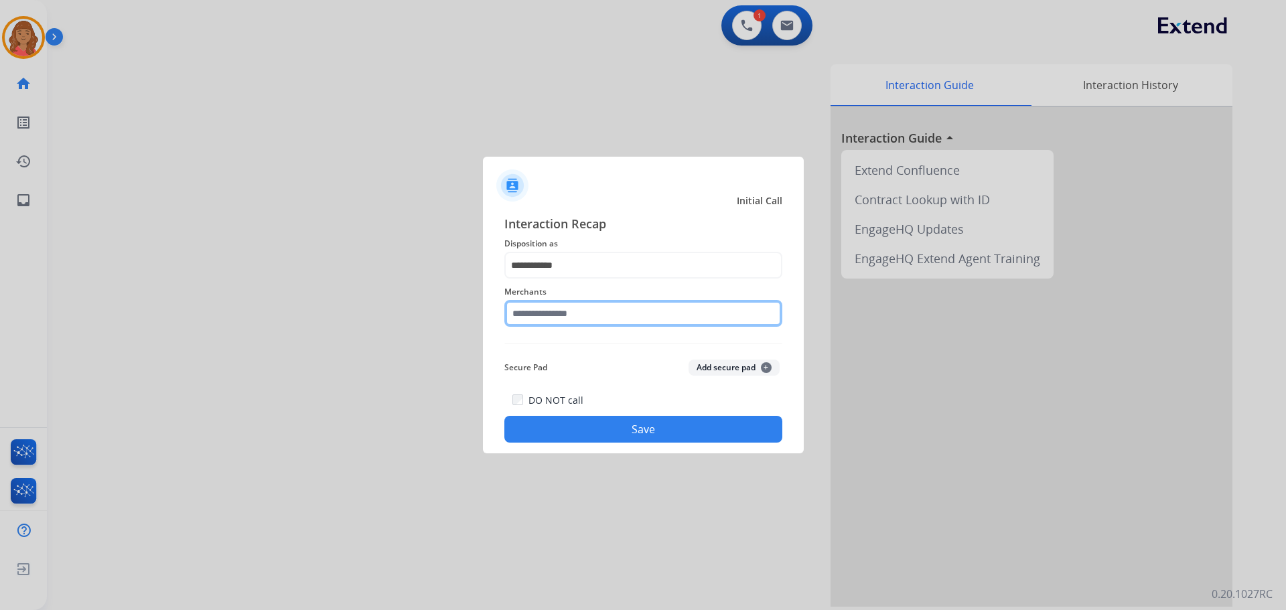
click at [553, 315] on input "text" at bounding box center [644, 313] width 278 height 27
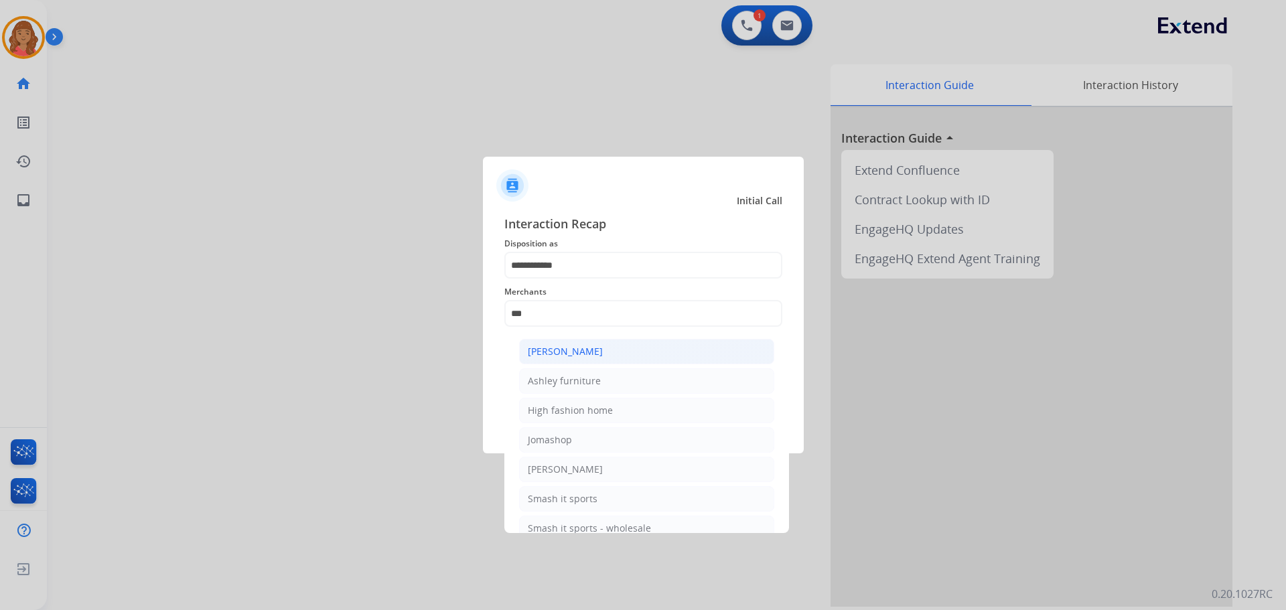
click at [569, 350] on div "[PERSON_NAME]" at bounding box center [565, 351] width 75 height 13
type input "**********"
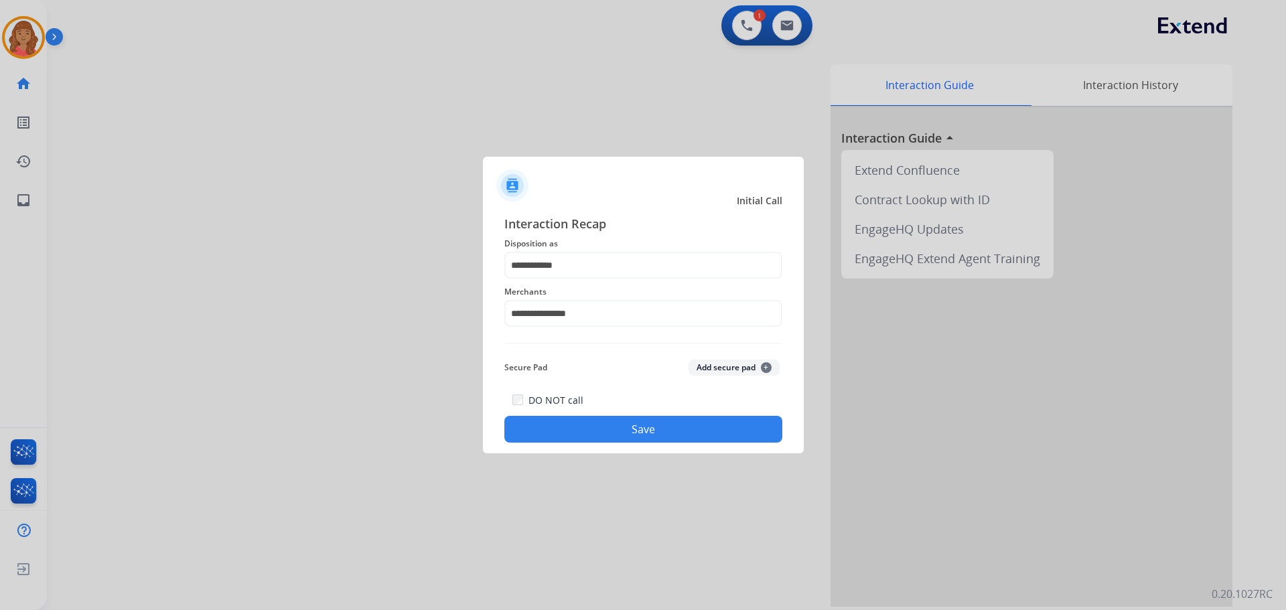
click at [605, 421] on button "Save" at bounding box center [644, 429] width 278 height 27
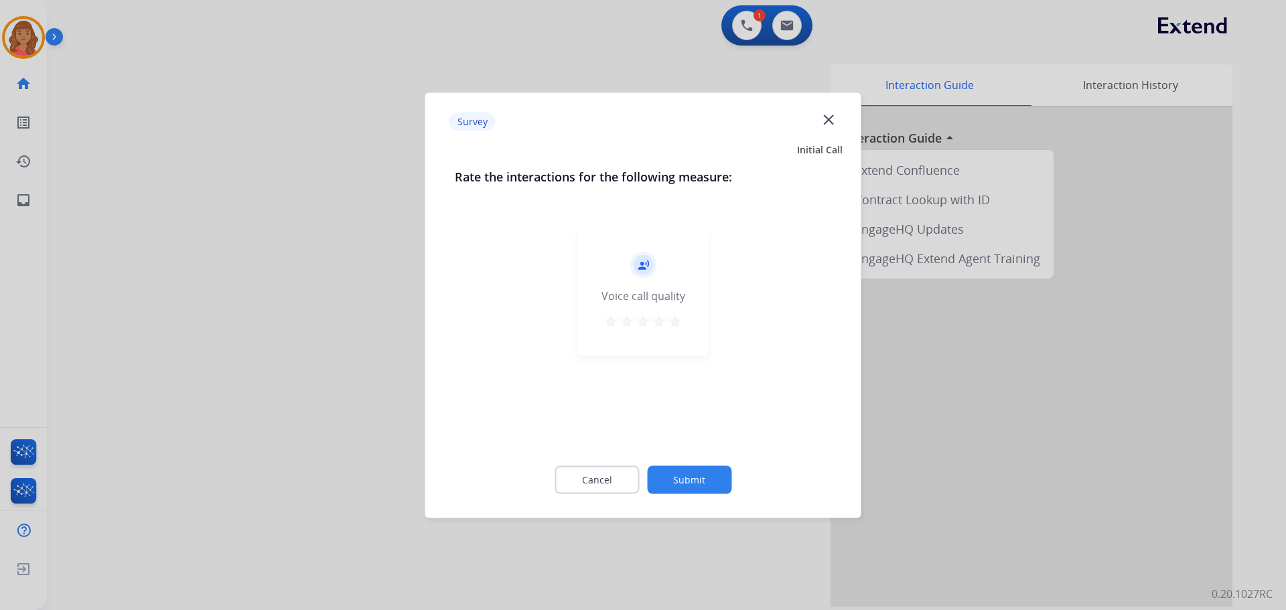
click at [677, 315] on mat-icon "star" at bounding box center [675, 321] width 16 height 16
click at [685, 498] on div "Cancel Submit" at bounding box center [643, 480] width 377 height 60
click at [685, 477] on button "Submit" at bounding box center [689, 480] width 84 height 28
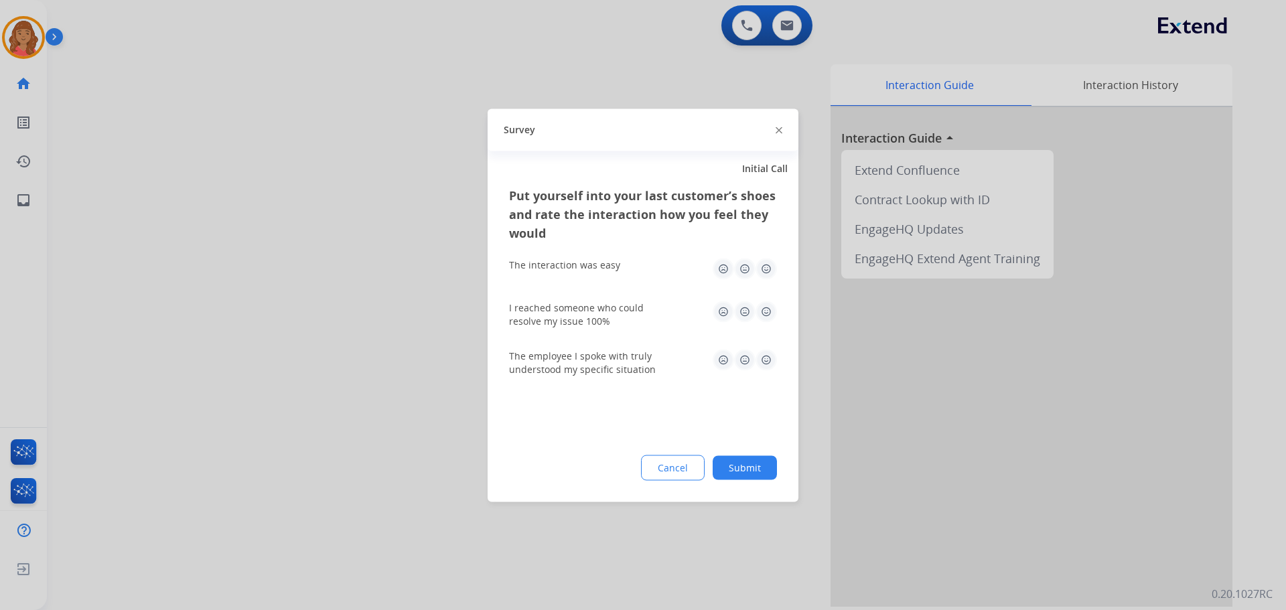
click at [767, 266] on img at bounding box center [766, 268] width 21 height 21
click at [764, 318] on img at bounding box center [766, 311] width 21 height 21
drag, startPoint x: 764, startPoint y: 355, endPoint x: 765, endPoint y: 382, distance: 26.8
click at [764, 356] on img at bounding box center [766, 359] width 21 height 21
drag, startPoint x: 756, startPoint y: 486, endPoint x: 756, endPoint y: 498, distance: 12.1
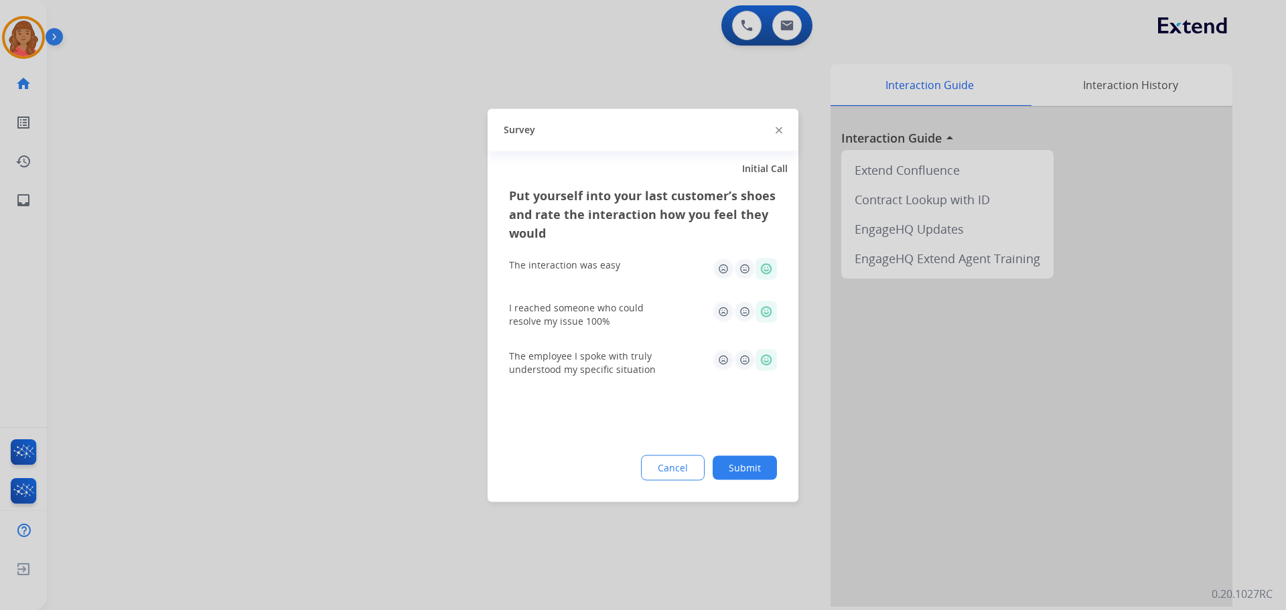
click at [756, 486] on div "Put yourself into your last customer’s shoes and rate the interaction how you f…" at bounding box center [643, 344] width 311 height 316
click at [741, 456] on button "Submit" at bounding box center [745, 468] width 64 height 24
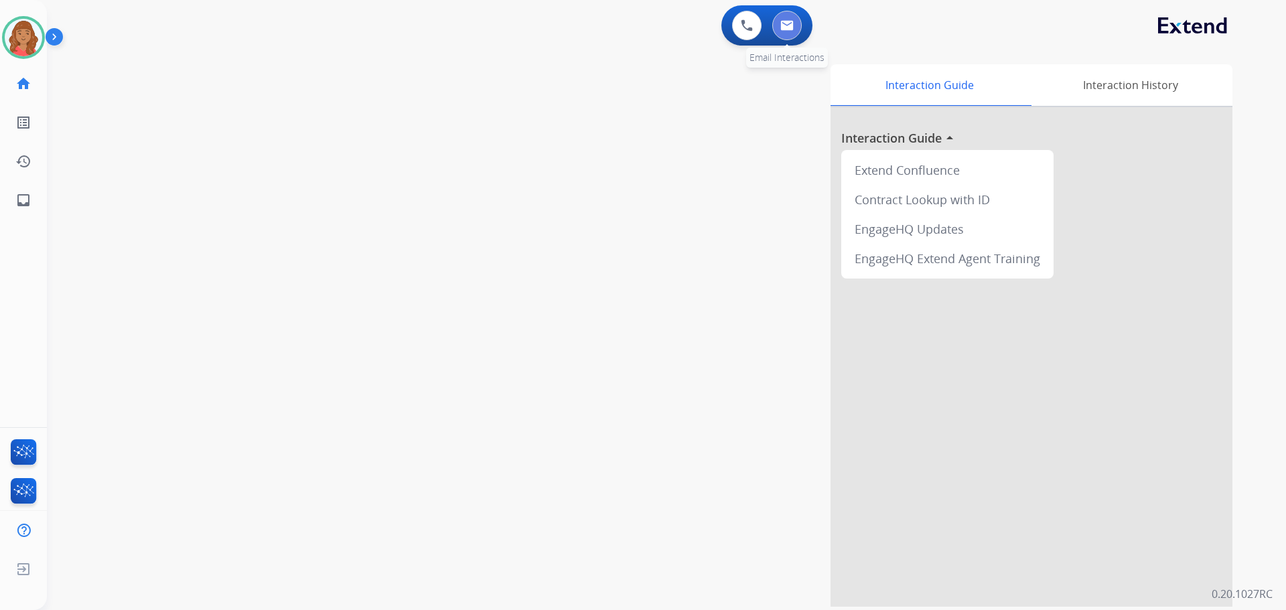
click at [796, 25] on button at bounding box center [787, 25] width 29 height 29
select select "**********"
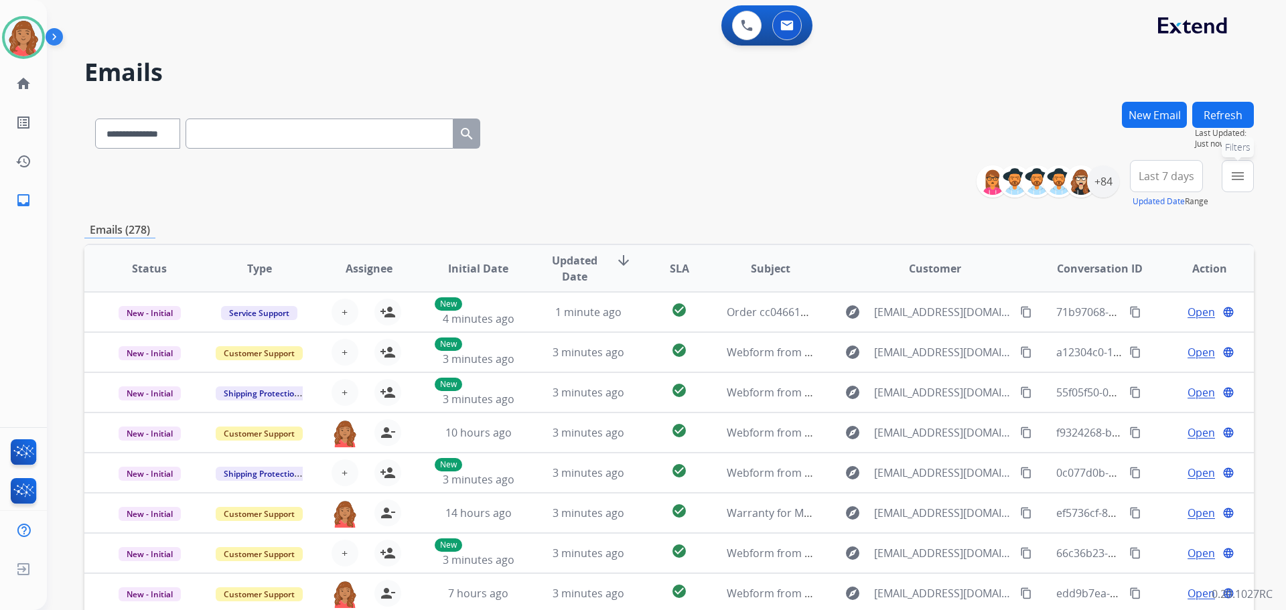
click at [1242, 183] on mat-icon "menu" at bounding box center [1238, 176] width 16 height 16
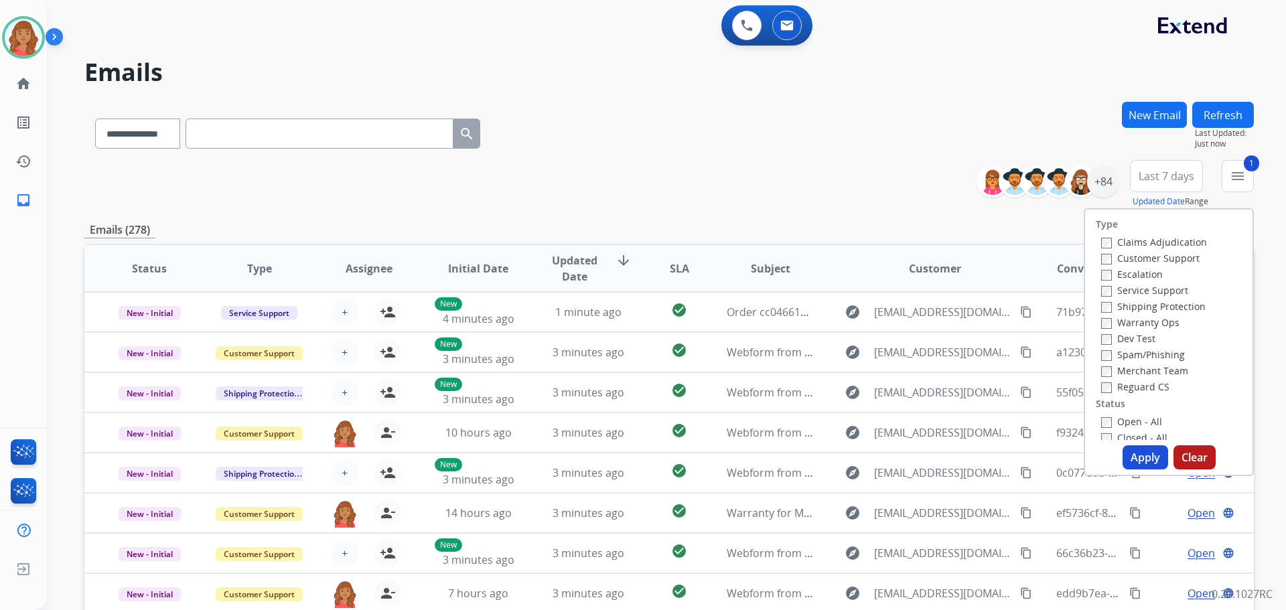
click at [1103, 308] on label "Shipping Protection" at bounding box center [1153, 306] width 105 height 13
click at [1148, 457] on button "Apply" at bounding box center [1146, 458] width 46 height 24
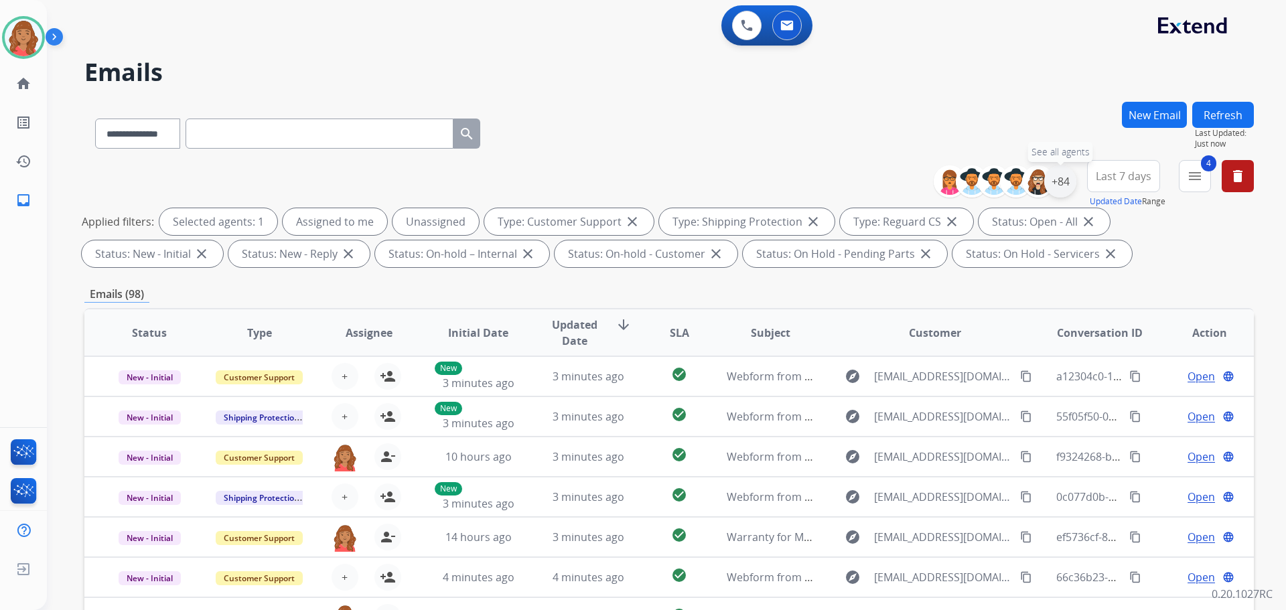
click at [1059, 192] on div "+84" at bounding box center [1061, 181] width 32 height 32
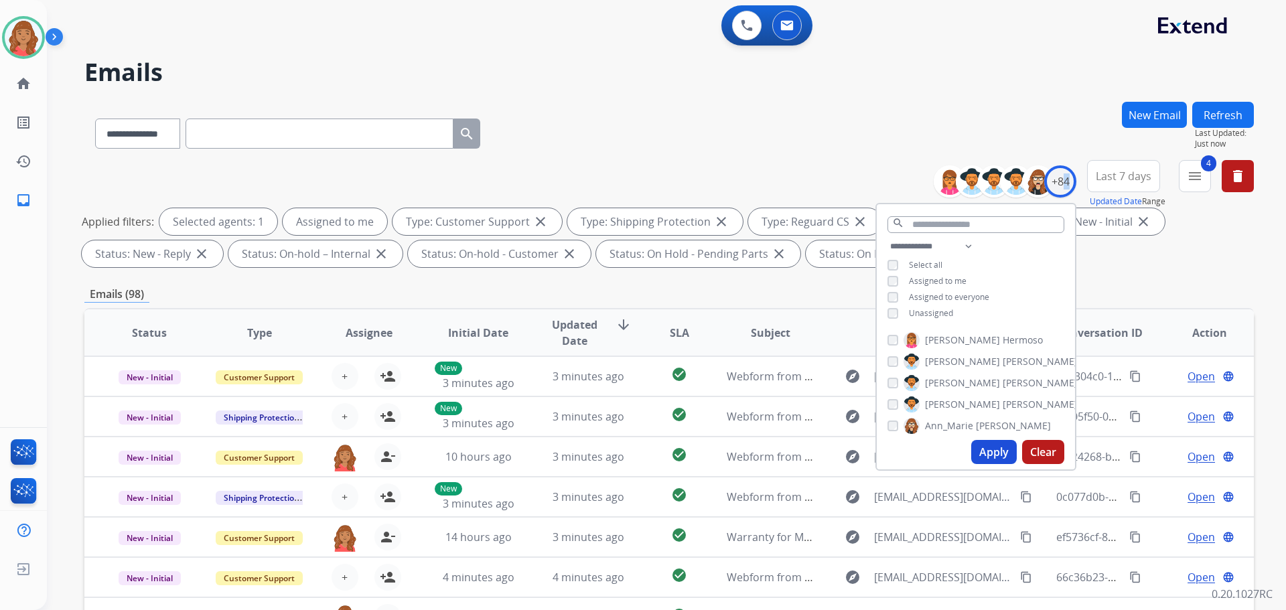
click at [991, 451] on button "Apply" at bounding box center [995, 452] width 46 height 24
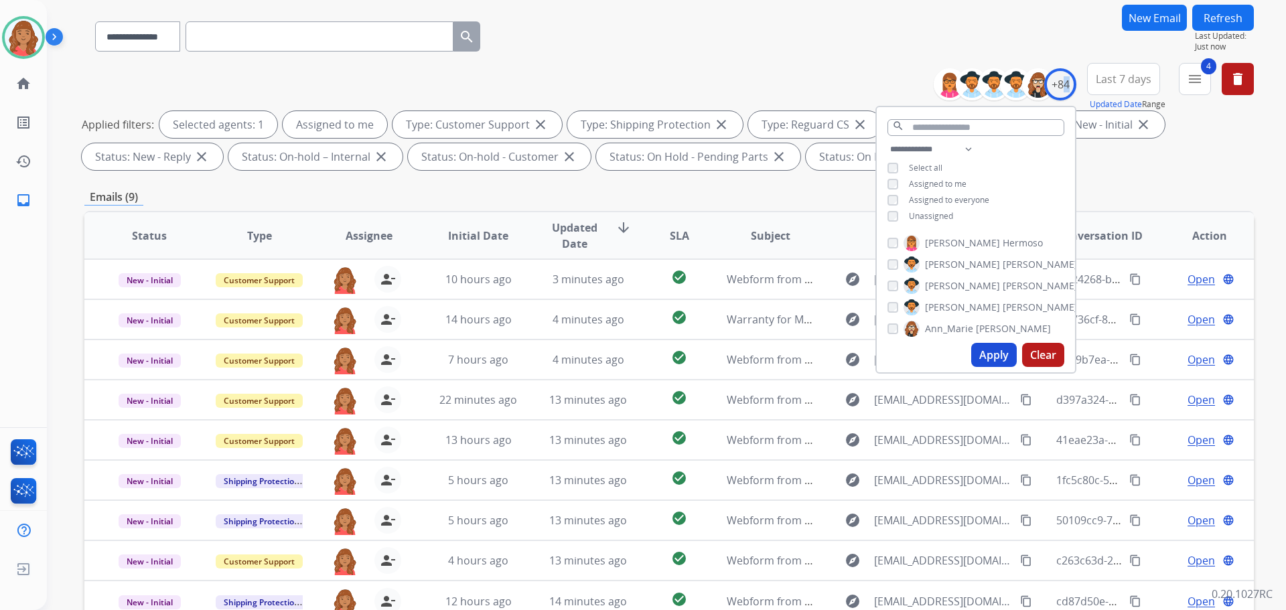
scroll to position [15, 0]
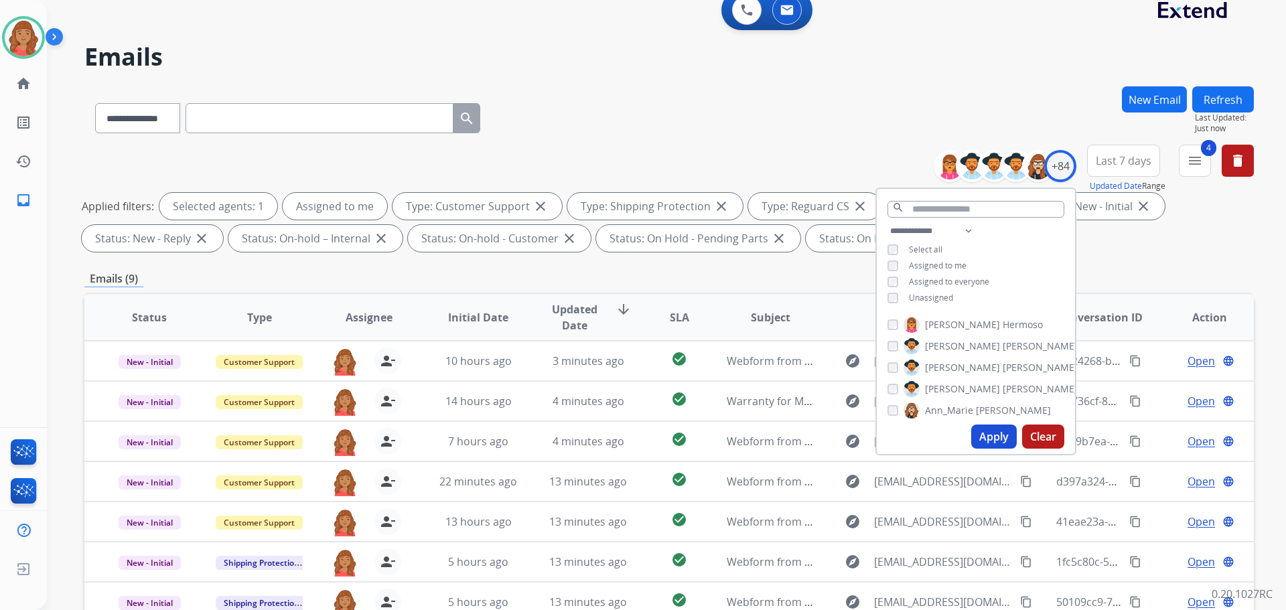
click at [764, 282] on div "Emails (9)" at bounding box center [669, 279] width 1170 height 17
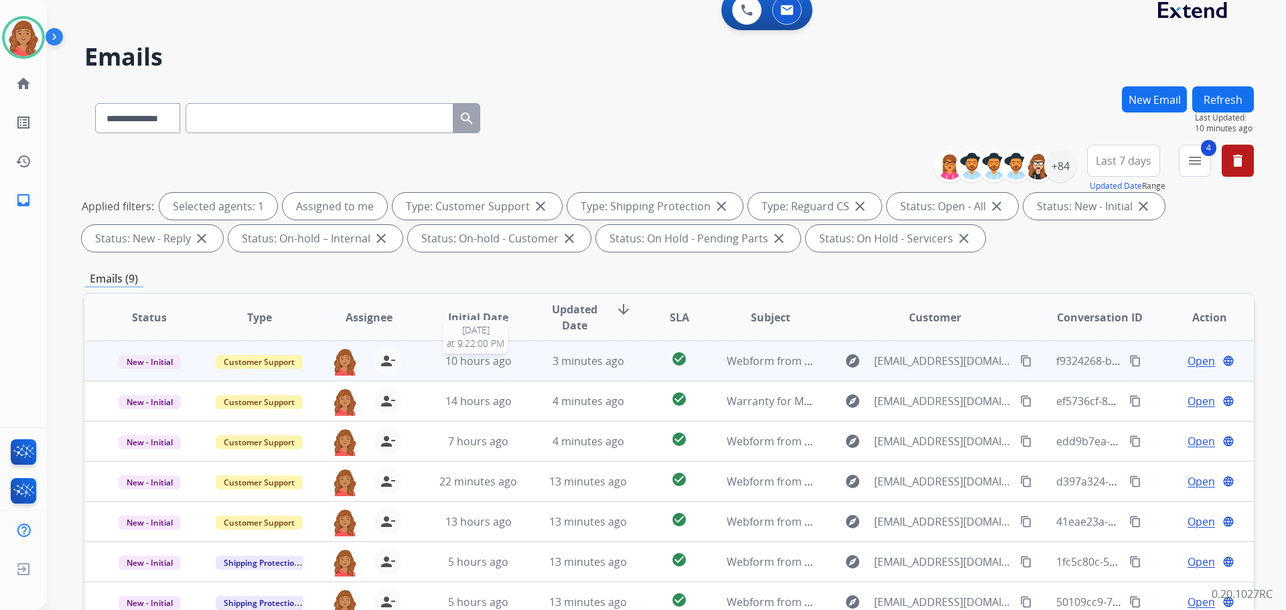
click at [466, 364] on span "10 hours ago" at bounding box center [479, 361] width 66 height 15
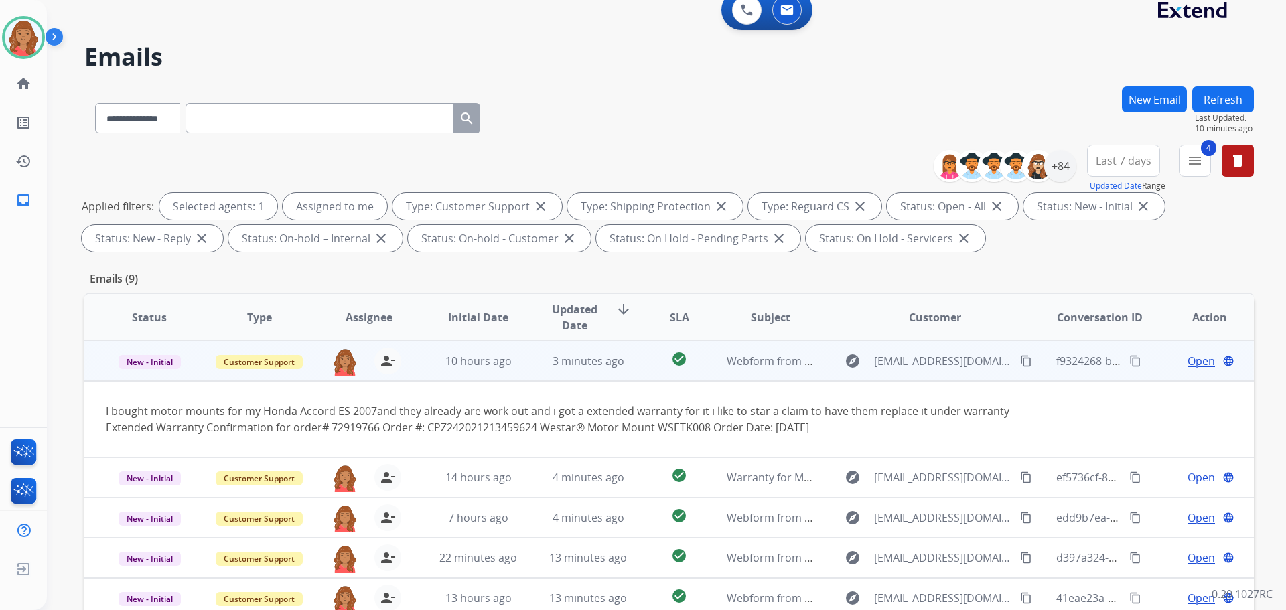
drag, startPoint x: 1019, startPoint y: 363, endPoint x: 874, endPoint y: 364, distance: 145.4
click at [1020, 363] on mat-icon "content_copy" at bounding box center [1026, 361] width 12 height 12
drag, startPoint x: 328, startPoint y: 427, endPoint x: 375, endPoint y: 427, distance: 47.6
click at [375, 427] on div "I bought motor mounts for my Honda Accord ES 2007and they already are work out …" at bounding box center [560, 419] width 908 height 32
copy div "72919766"
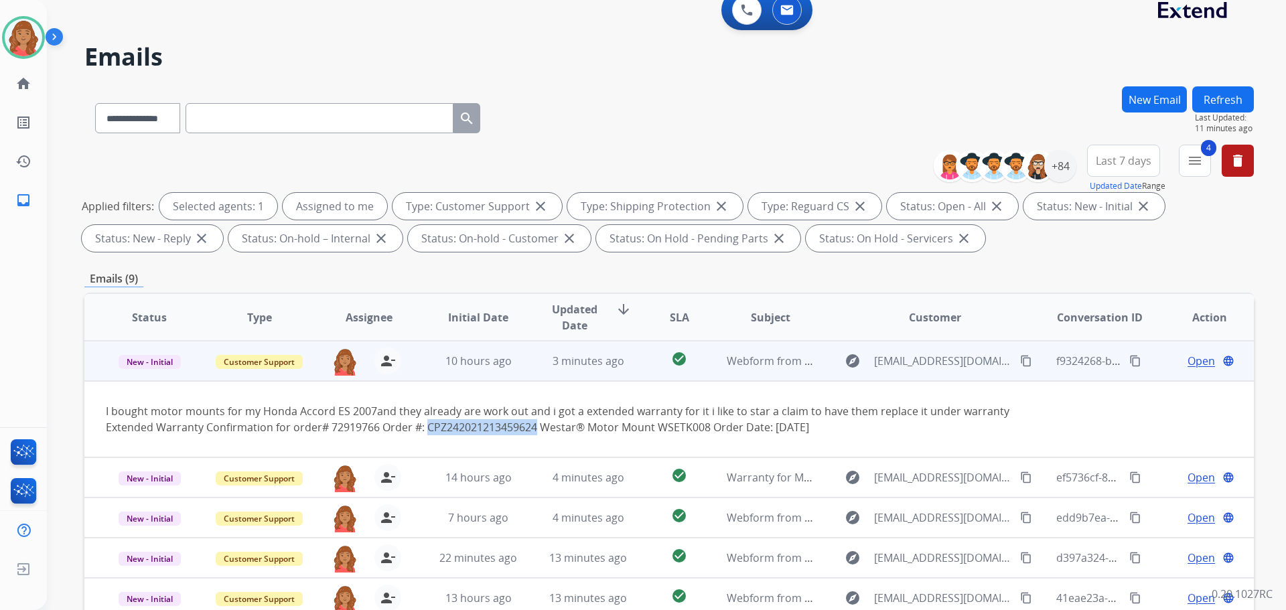
drag, startPoint x: 426, startPoint y: 427, endPoint x: 538, endPoint y: 425, distance: 111.9
click at [538, 425] on div "I bought motor mounts for my Honda Accord ES 2007and they already are work out …" at bounding box center [560, 419] width 908 height 32
copy div "CPZ242021213459624"
click at [1188, 364] on span "Open" at bounding box center [1201, 361] width 27 height 16
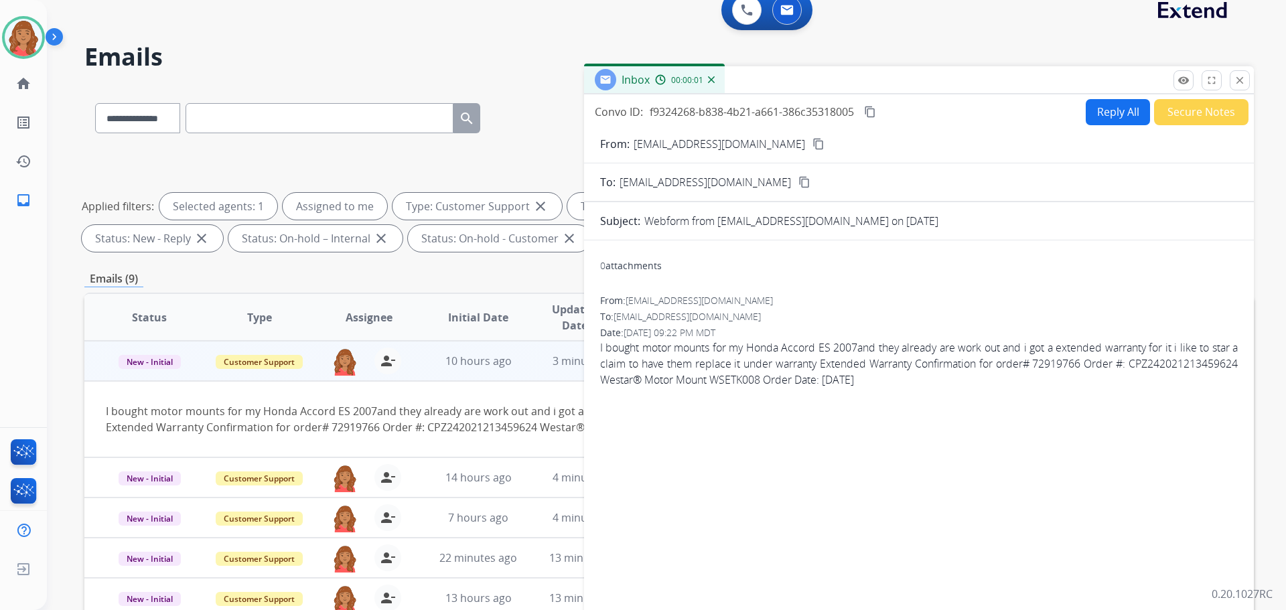
click at [1104, 113] on button "Reply All" at bounding box center [1118, 112] width 64 height 26
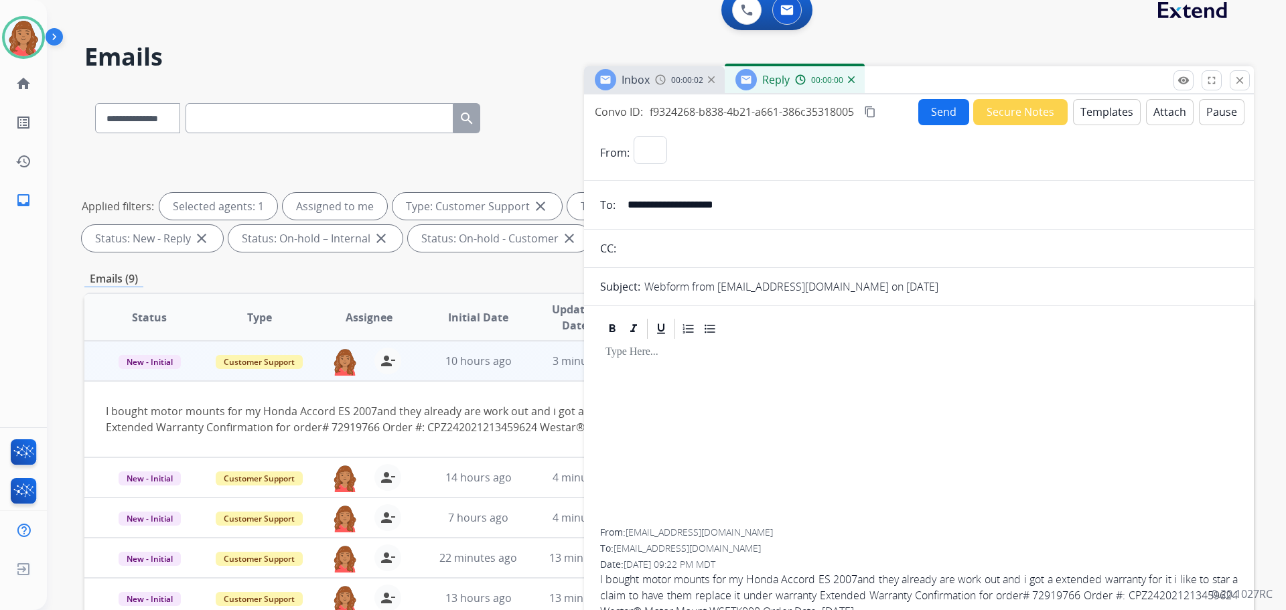
select select "**********"
click at [1094, 113] on button "Templates" at bounding box center [1107, 112] width 68 height 26
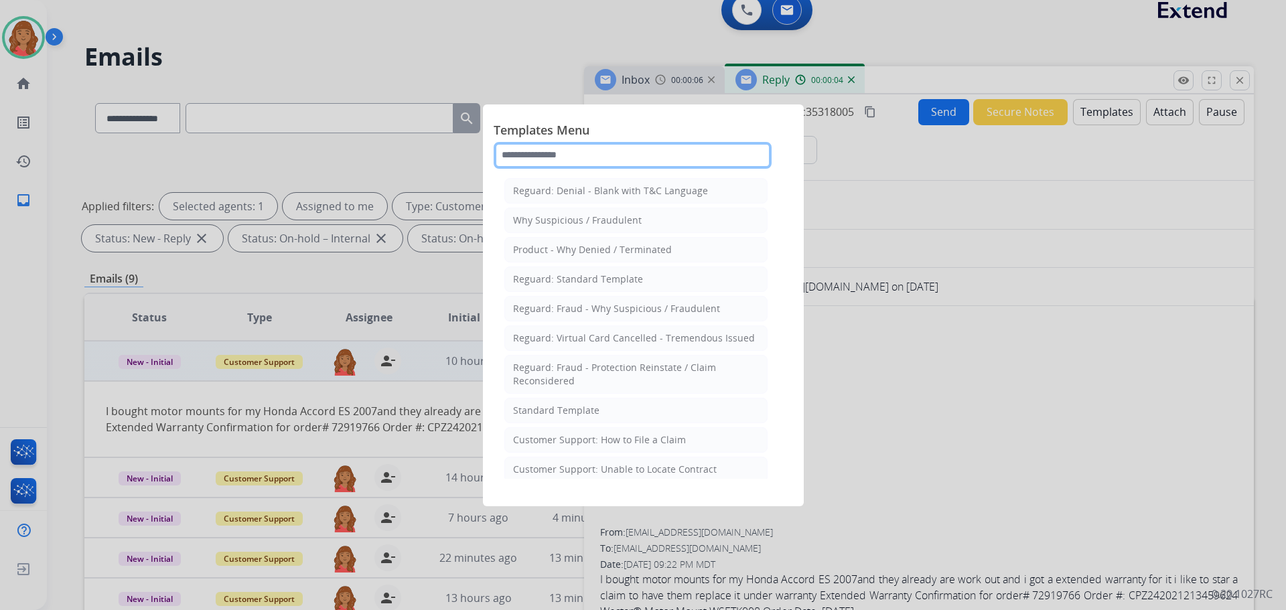
click at [590, 149] on input "text" at bounding box center [633, 155] width 278 height 27
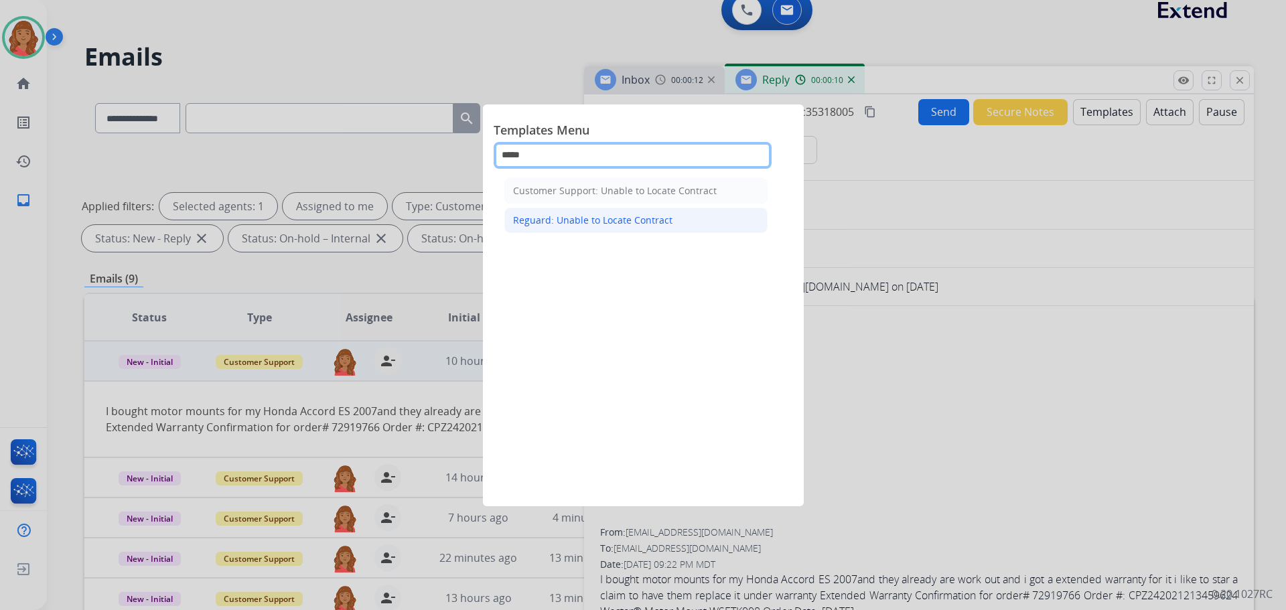
type input "*****"
click at [583, 222] on div "Reguard: Unable to Locate Contract" at bounding box center [592, 220] width 159 height 13
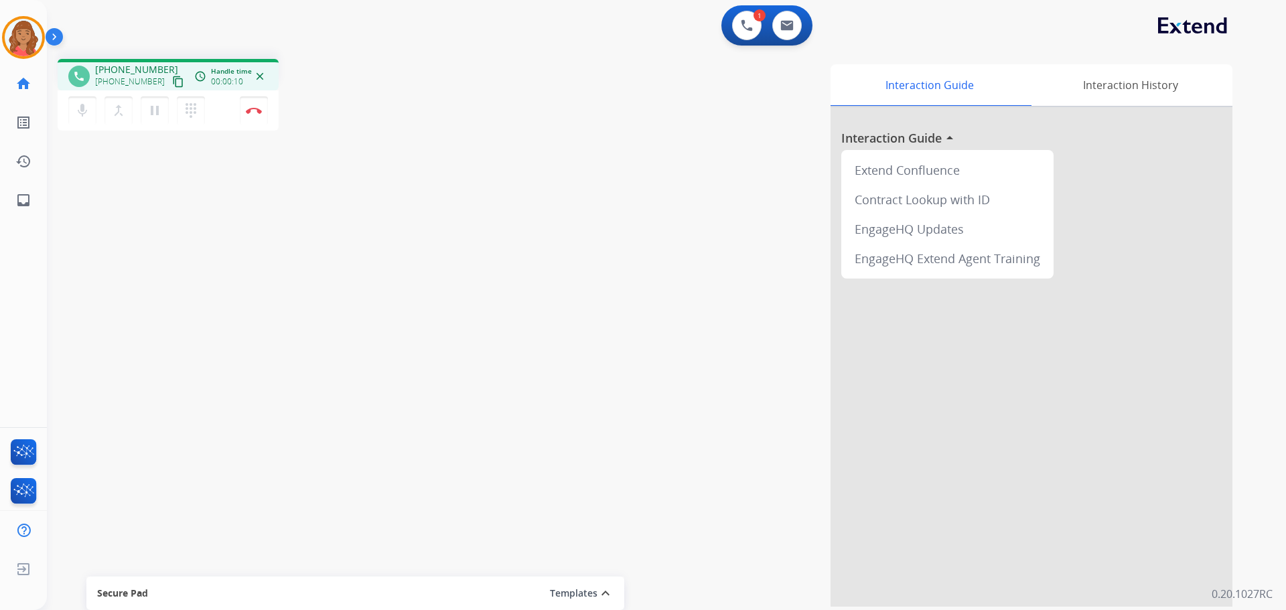
drag, startPoint x: 161, startPoint y: 82, endPoint x: 155, endPoint y: 74, distance: 9.1
click at [172, 80] on mat-icon "content_copy" at bounding box center [178, 82] width 12 height 12
click at [253, 114] on button "Disconnect" at bounding box center [254, 110] width 28 height 28
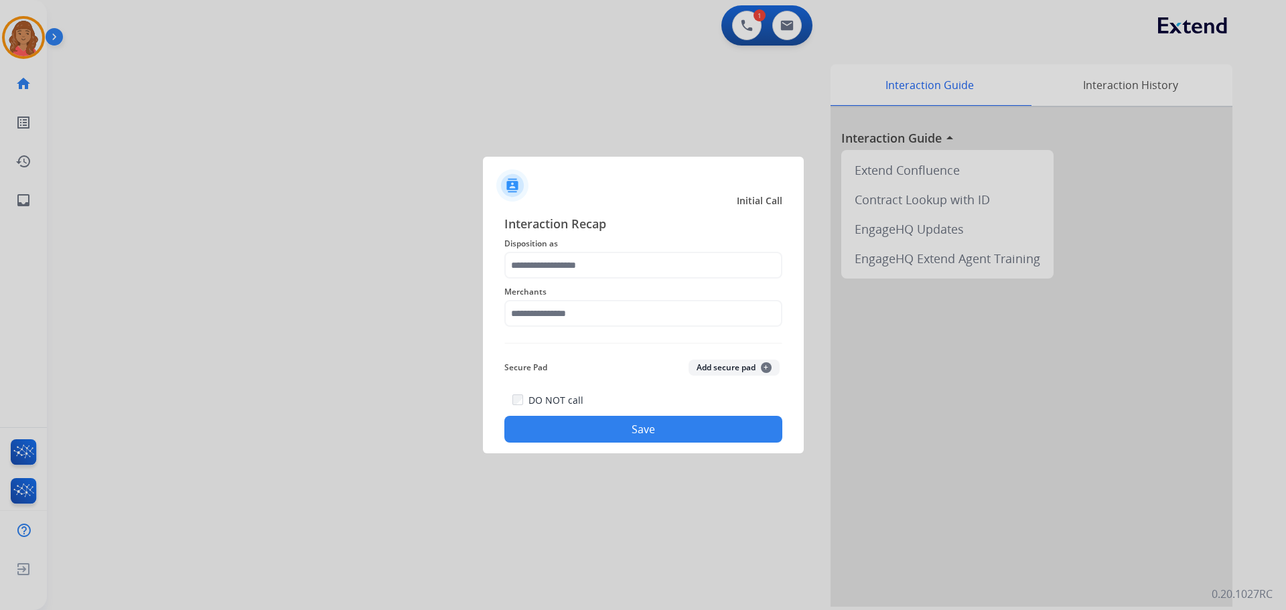
click at [575, 279] on div "Merchants" at bounding box center [644, 306] width 278 height 54
click at [559, 268] on input "text" at bounding box center [644, 265] width 278 height 27
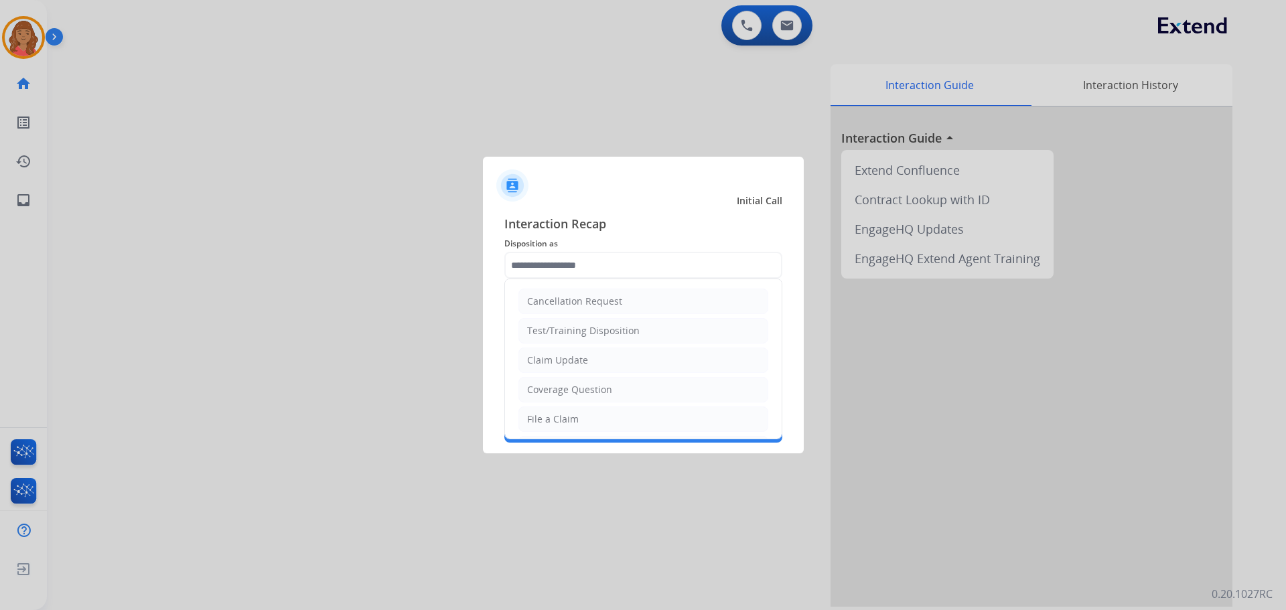
drag, startPoint x: 560, startPoint y: 421, endPoint x: 555, endPoint y: 404, distance: 17.6
click at [560, 416] on div "File a Claim" at bounding box center [553, 419] width 52 height 13
type input "**********"
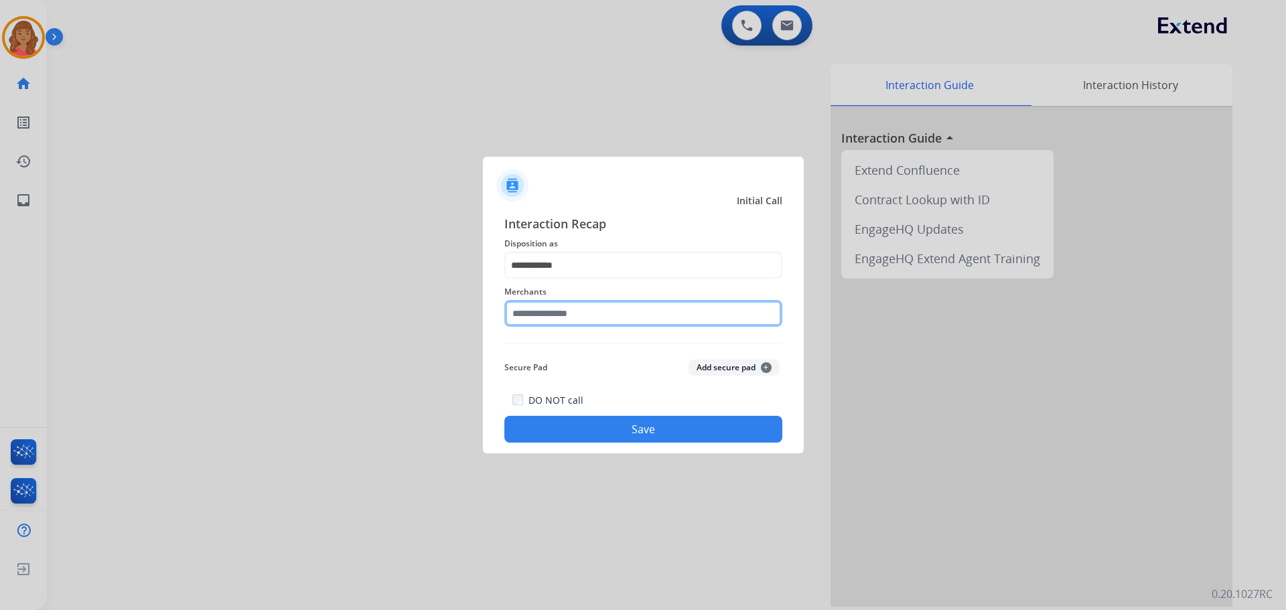
click at [537, 322] on input "text" at bounding box center [644, 313] width 278 height 27
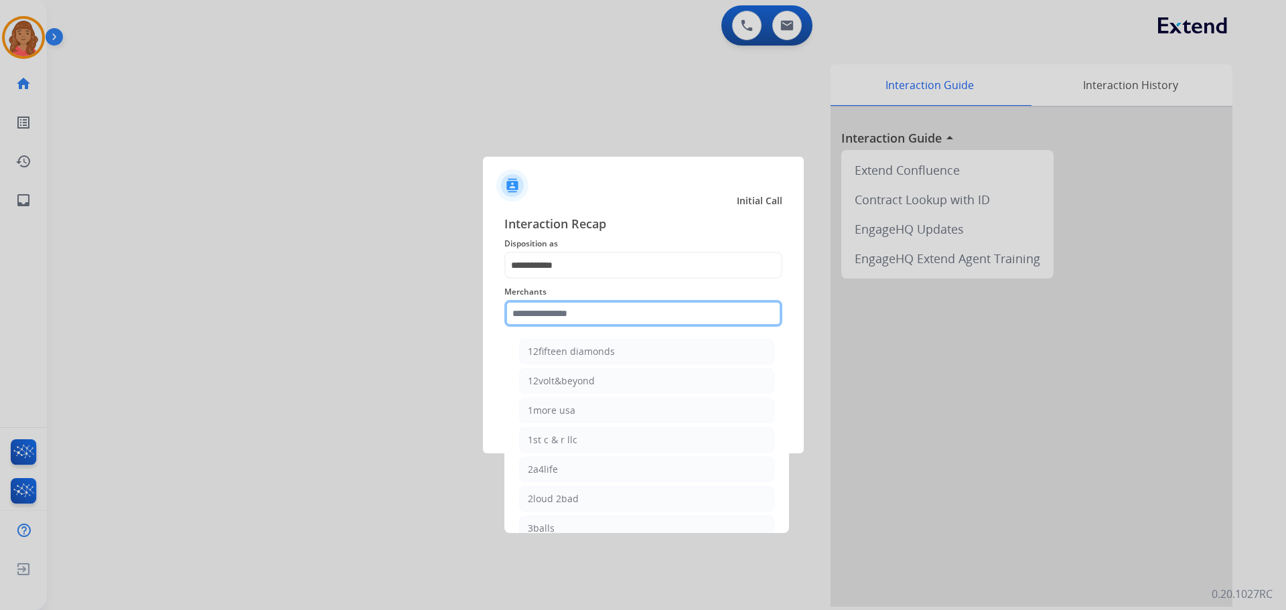
type input "*"
click at [549, 376] on div "Ashley furniture" at bounding box center [564, 381] width 73 height 13
type input "**********"
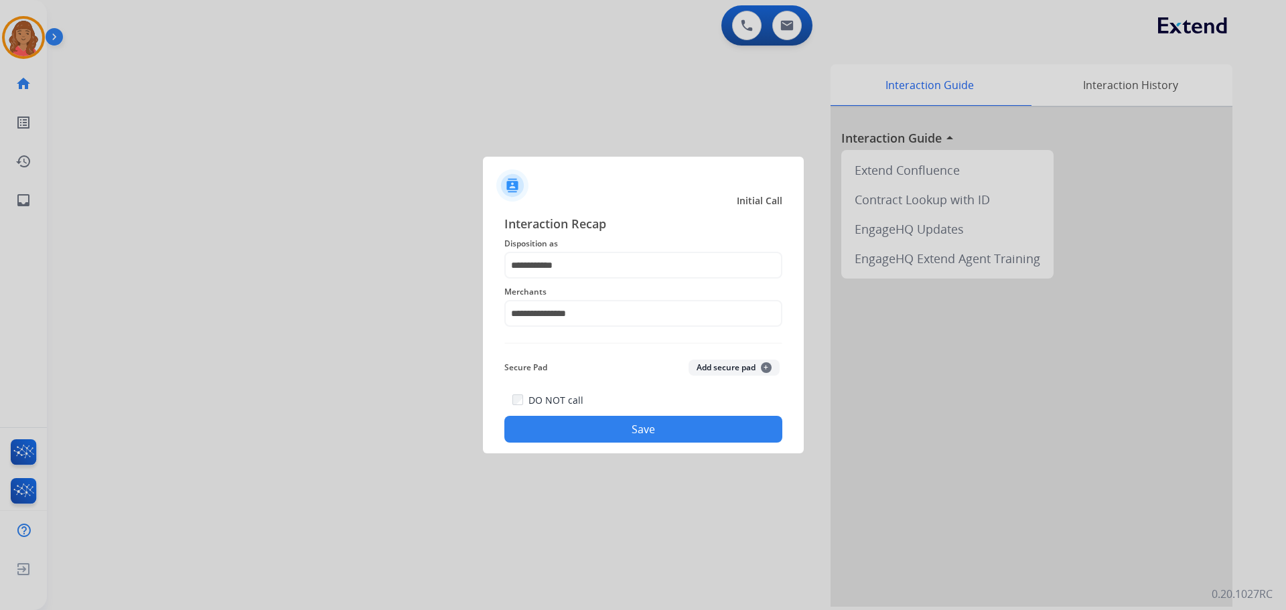
click at [594, 436] on button "Save" at bounding box center [644, 429] width 278 height 27
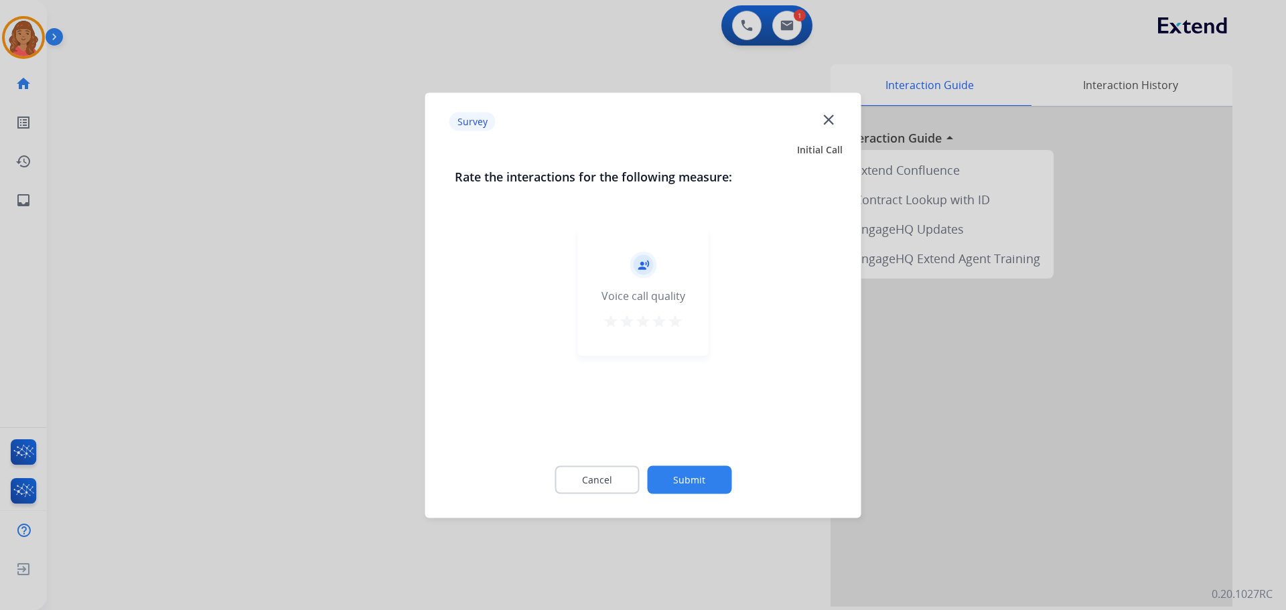
click at [681, 319] on mat-icon "star" at bounding box center [675, 321] width 16 height 16
click at [685, 477] on button "Submit" at bounding box center [689, 480] width 84 height 28
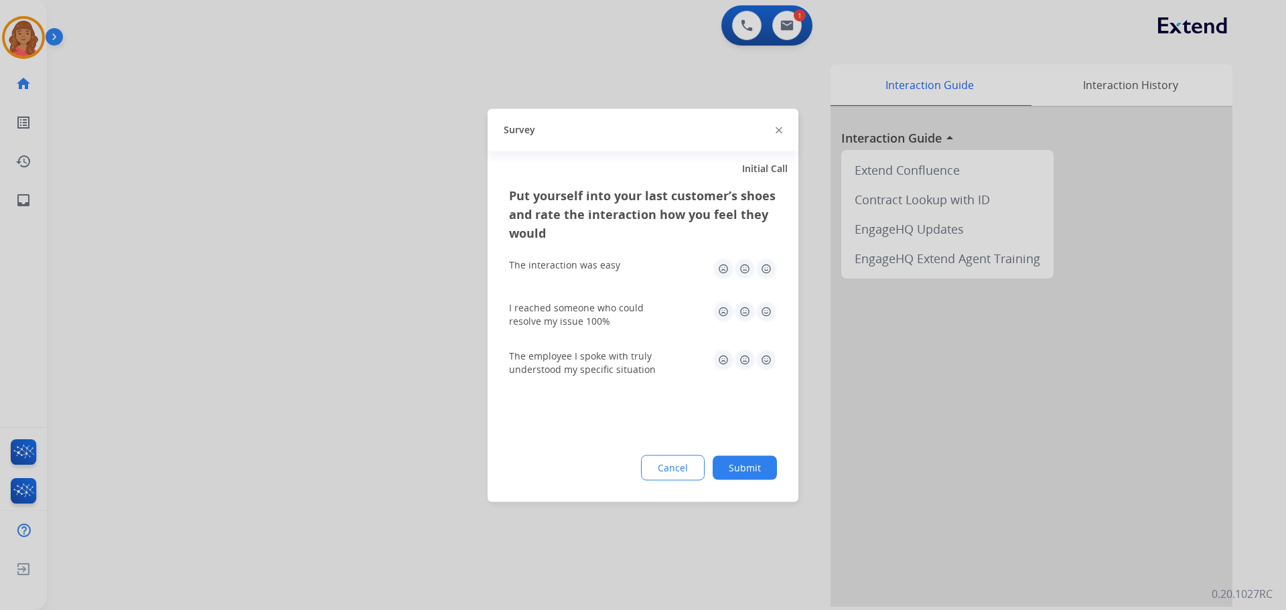
click at [764, 271] on img at bounding box center [766, 268] width 21 height 21
click at [766, 322] on div "I reached someone who could resolve my issue 100%" at bounding box center [643, 314] width 268 height 27
click at [766, 314] on img at bounding box center [766, 311] width 21 height 21
drag, startPoint x: 764, startPoint y: 360, endPoint x: 763, endPoint y: 368, distance: 8.1
click at [763, 360] on img at bounding box center [766, 359] width 21 height 21
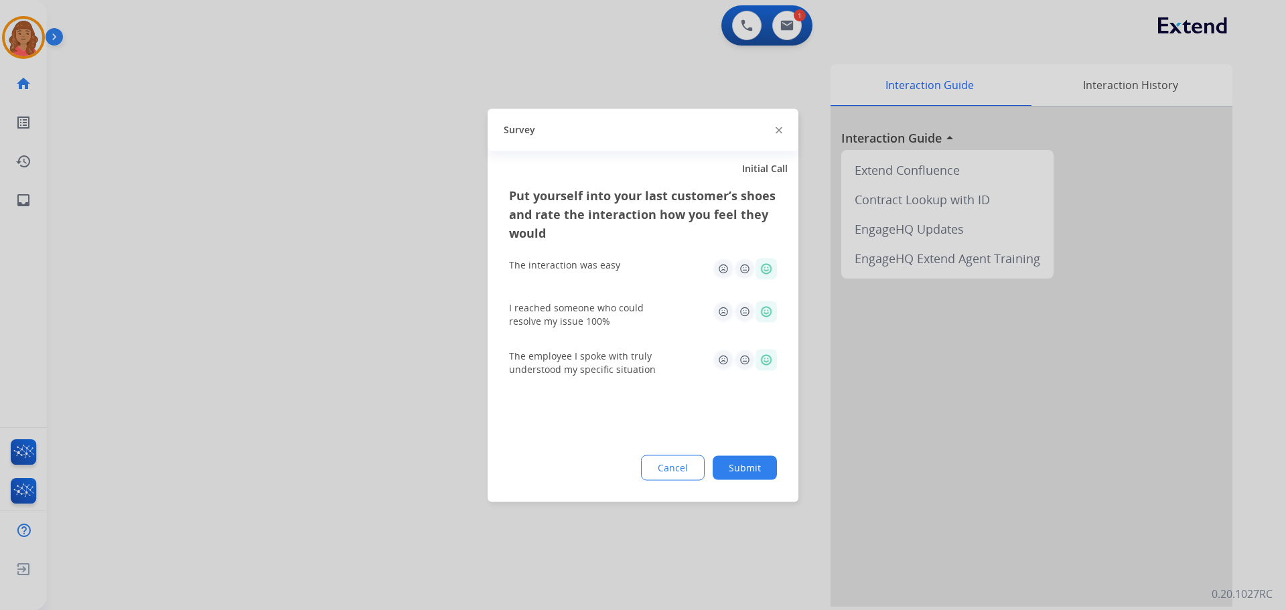
click at [758, 460] on button "Submit" at bounding box center [745, 468] width 64 height 24
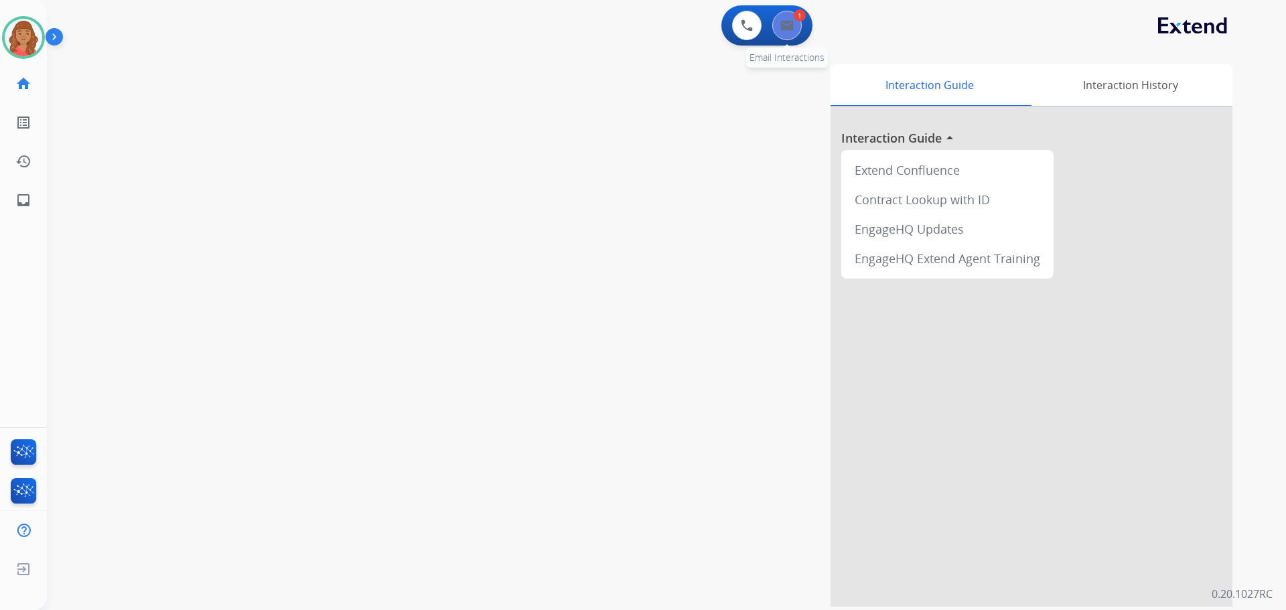
click at [801, 22] on button at bounding box center [787, 25] width 29 height 29
select select "**********"
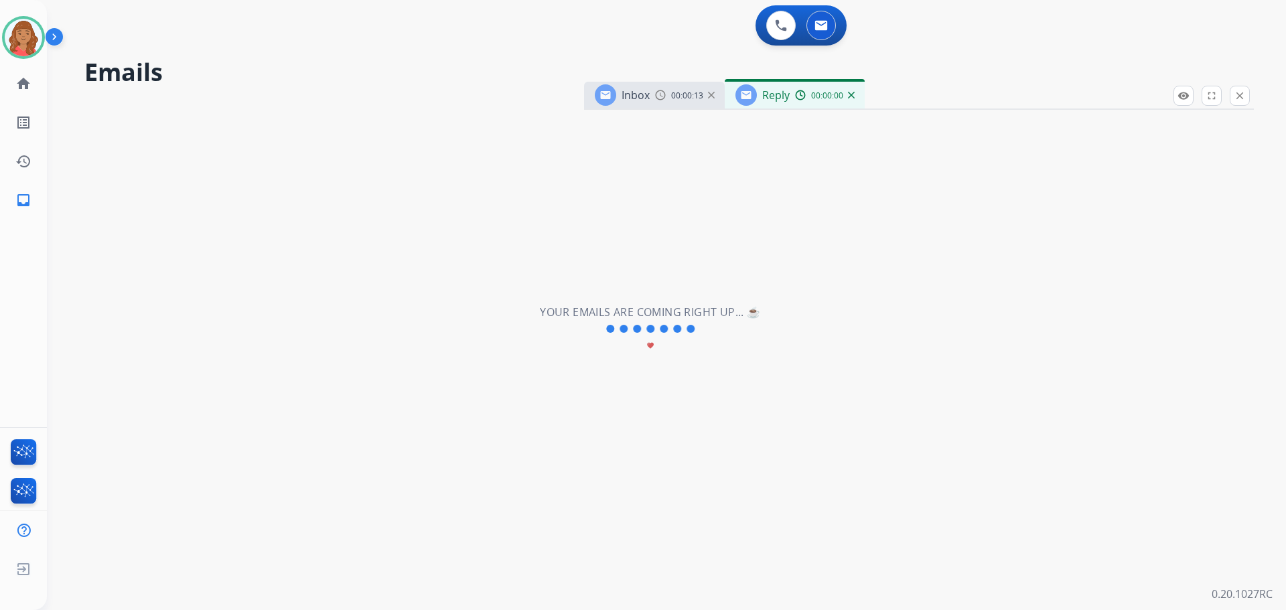
select select "**********"
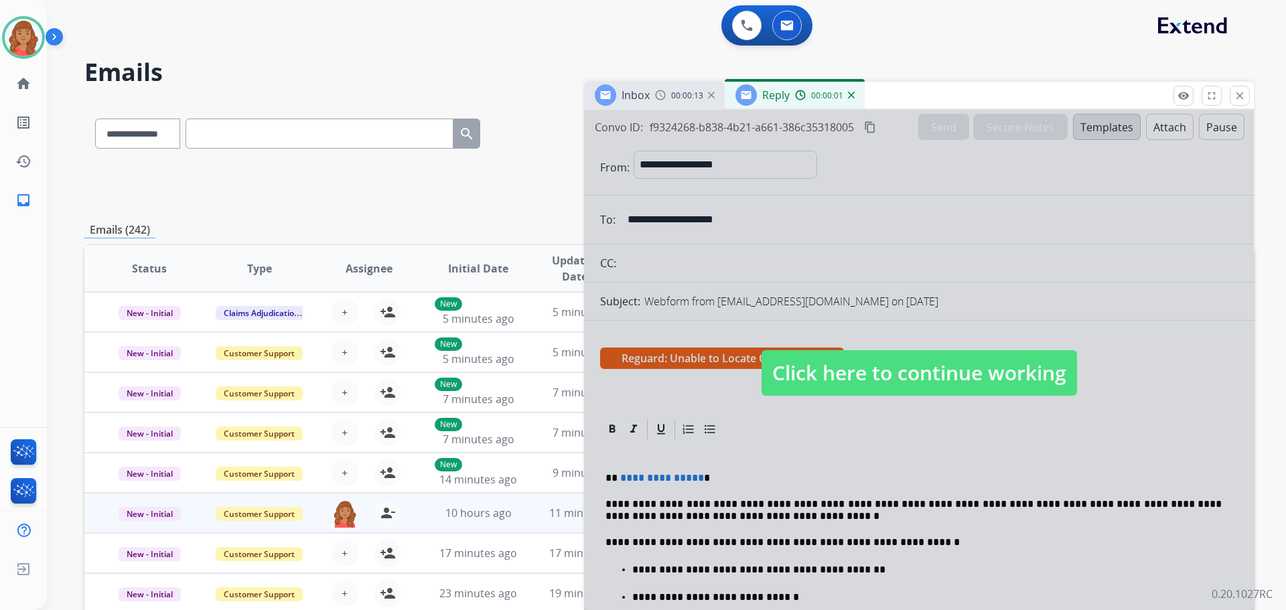
click at [844, 367] on span "Click here to continue working" at bounding box center [920, 373] width 316 height 46
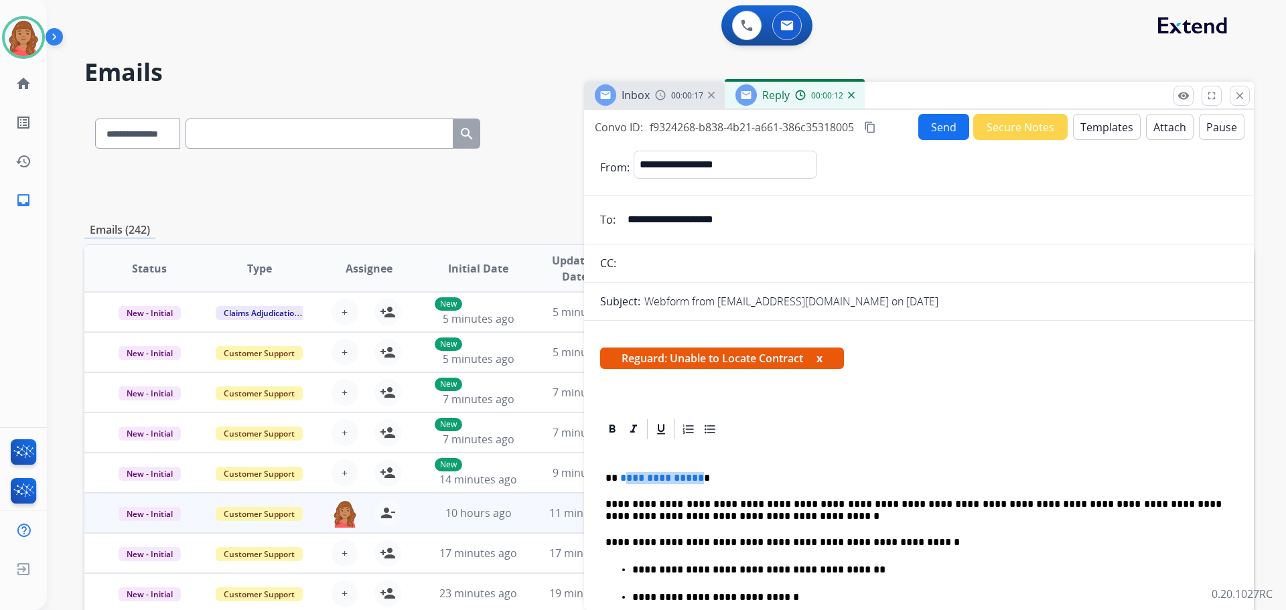
drag, startPoint x: 695, startPoint y: 482, endPoint x: 622, endPoint y: 478, distance: 73.2
click at [622, 478] on span "**********" at bounding box center [662, 478] width 84 height 10
click at [1085, 127] on button "Templates" at bounding box center [1107, 127] width 68 height 26
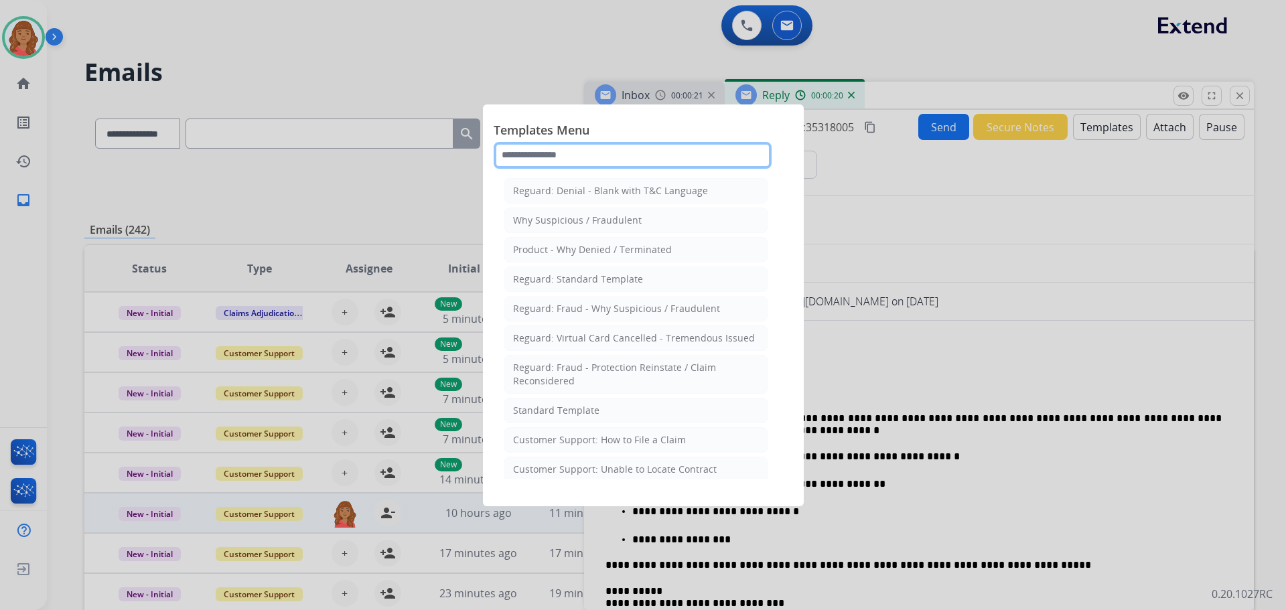
click at [607, 145] on input "text" at bounding box center [633, 155] width 278 height 27
click at [618, 474] on div "Customer Support: Unable to Locate Contract" at bounding box center [615, 469] width 204 height 13
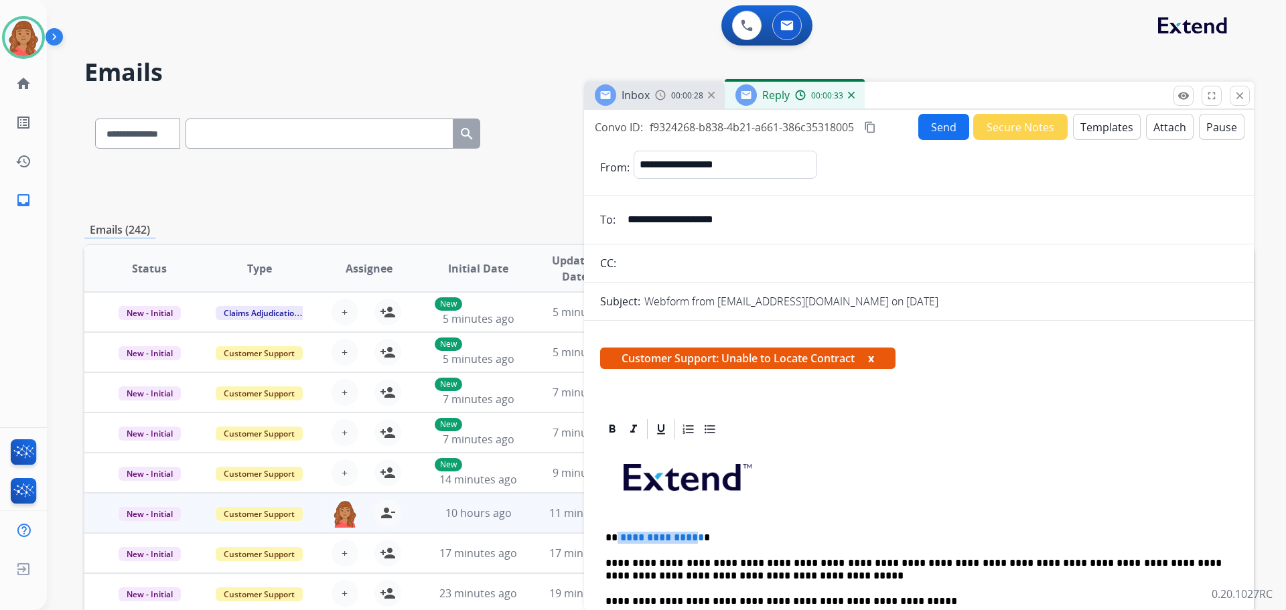
drag, startPoint x: 617, startPoint y: 537, endPoint x: 694, endPoint y: 539, distance: 77.1
click at [694, 539] on p "**********" at bounding box center [914, 538] width 616 height 12
click at [938, 117] on button "Send" at bounding box center [944, 127] width 51 height 26
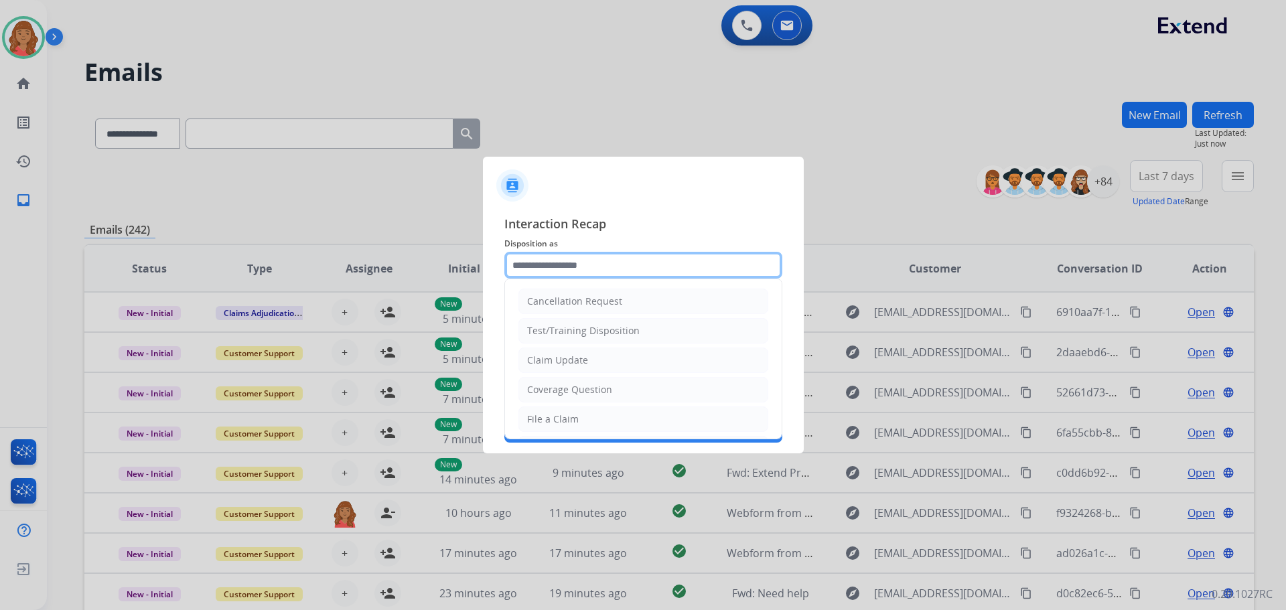
click at [565, 255] on input "text" at bounding box center [644, 265] width 278 height 27
click at [554, 409] on li "File a Claim" at bounding box center [644, 419] width 250 height 25
type input "**********"
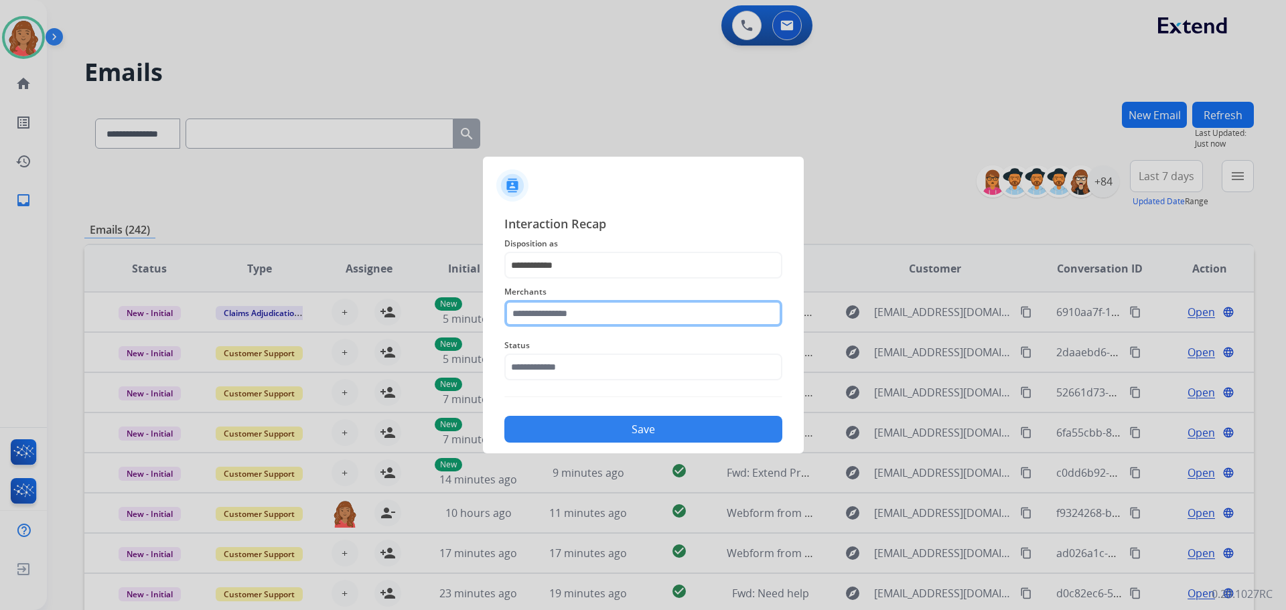
click at [558, 304] on input "text" at bounding box center [644, 313] width 278 height 27
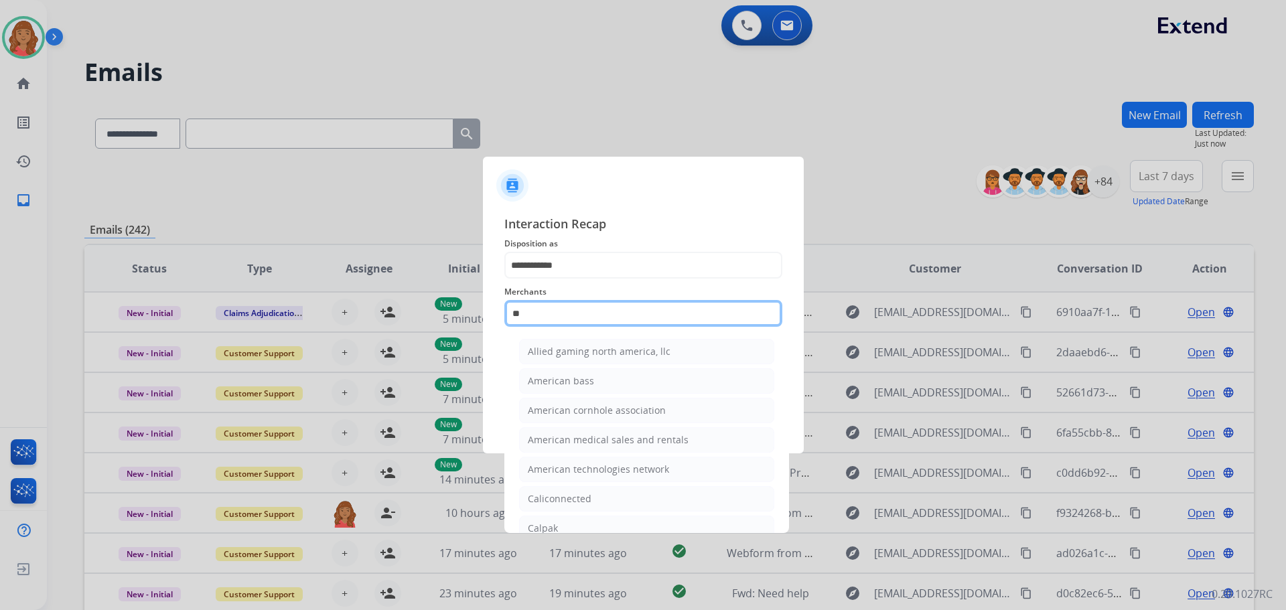
type input "*"
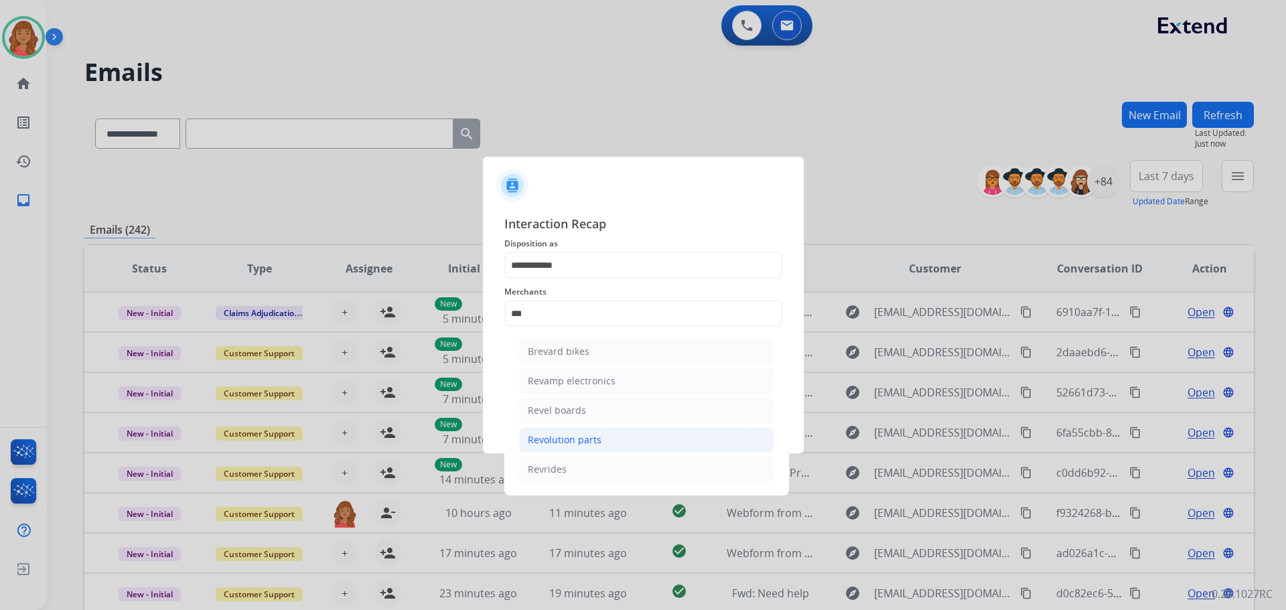
click at [569, 440] on div "Revolution parts" at bounding box center [565, 439] width 74 height 13
type input "**********"
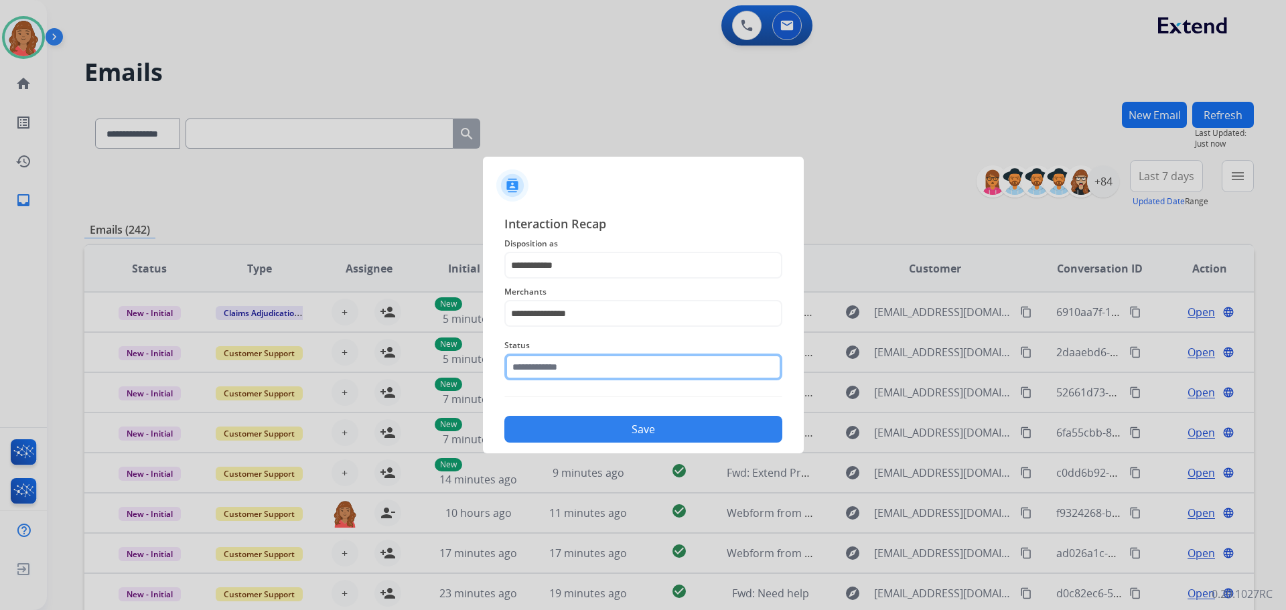
click at [555, 367] on input "text" at bounding box center [644, 367] width 278 height 27
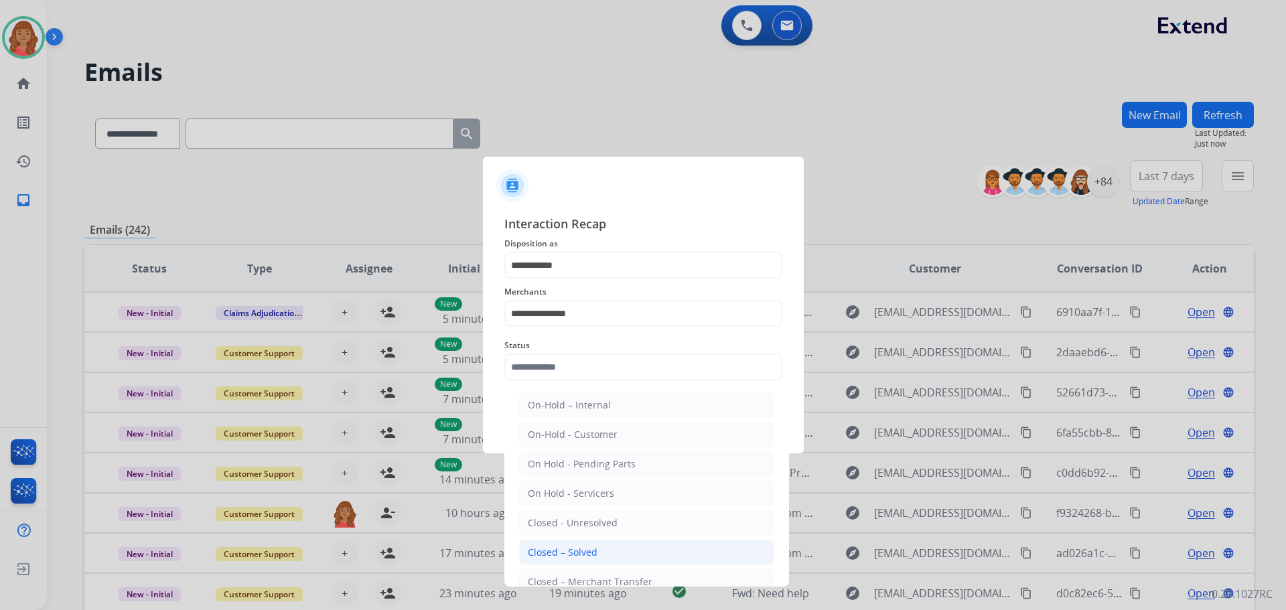
click at [565, 553] on div "Closed – Solved" at bounding box center [563, 552] width 70 height 13
type input "**********"
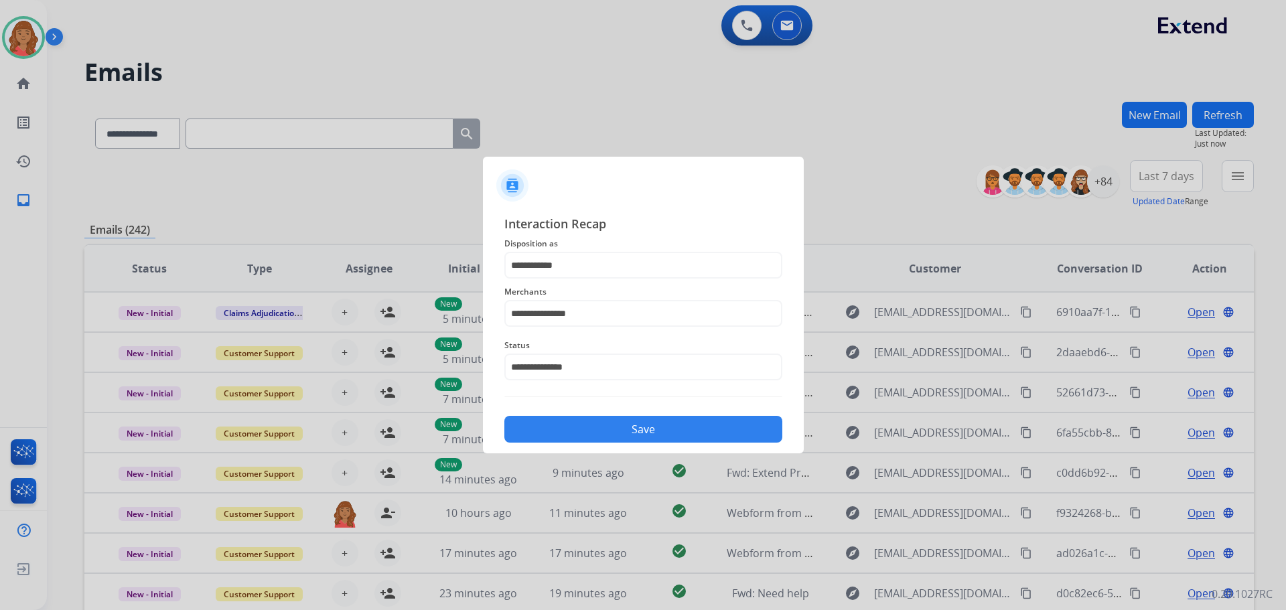
click at [576, 422] on button "Save" at bounding box center [644, 429] width 278 height 27
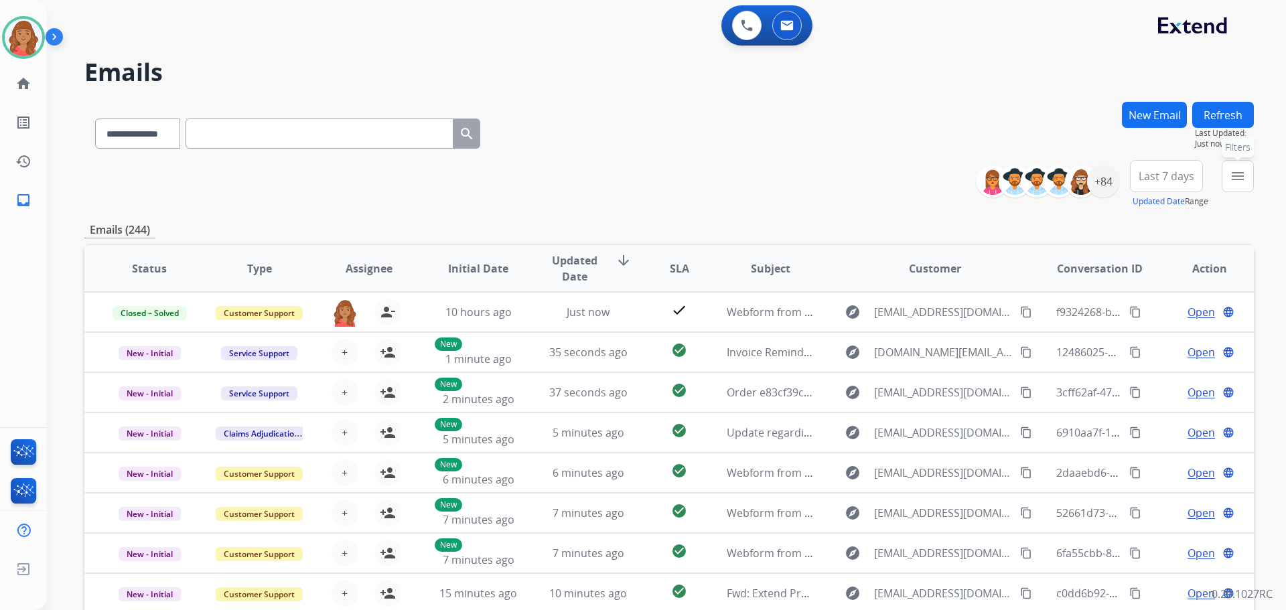
click at [1227, 174] on button "menu Filters" at bounding box center [1238, 176] width 32 height 32
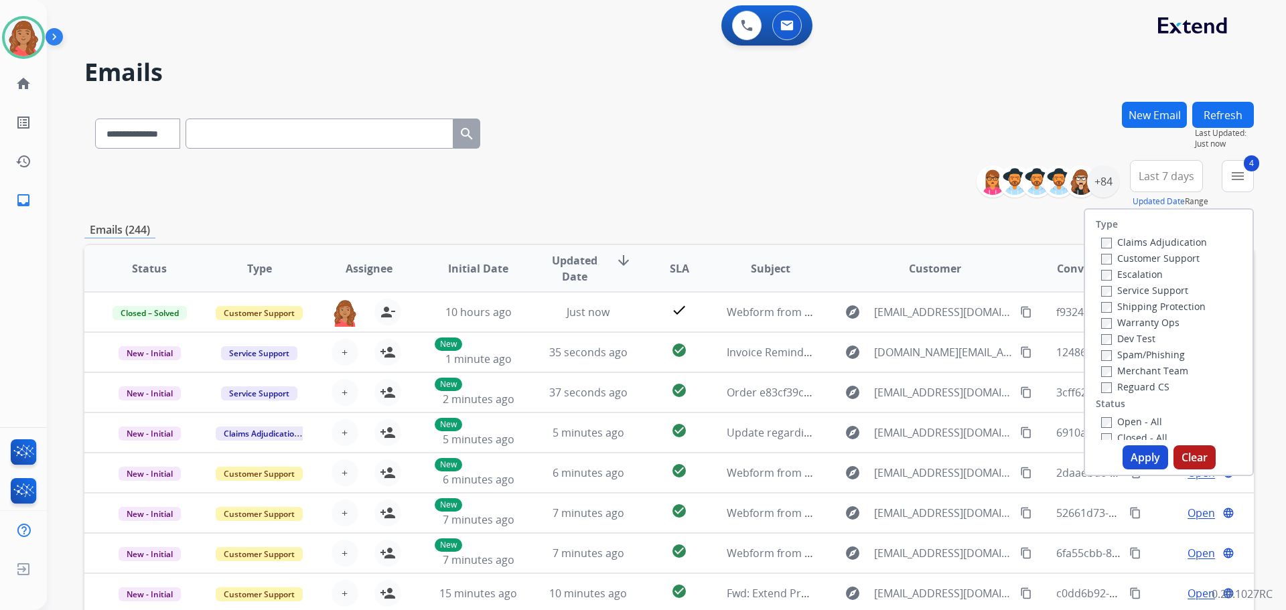
drag, startPoint x: 1159, startPoint y: 461, endPoint x: 1120, endPoint y: 462, distance: 39.5
click at [1157, 462] on button "Apply" at bounding box center [1146, 458] width 46 height 24
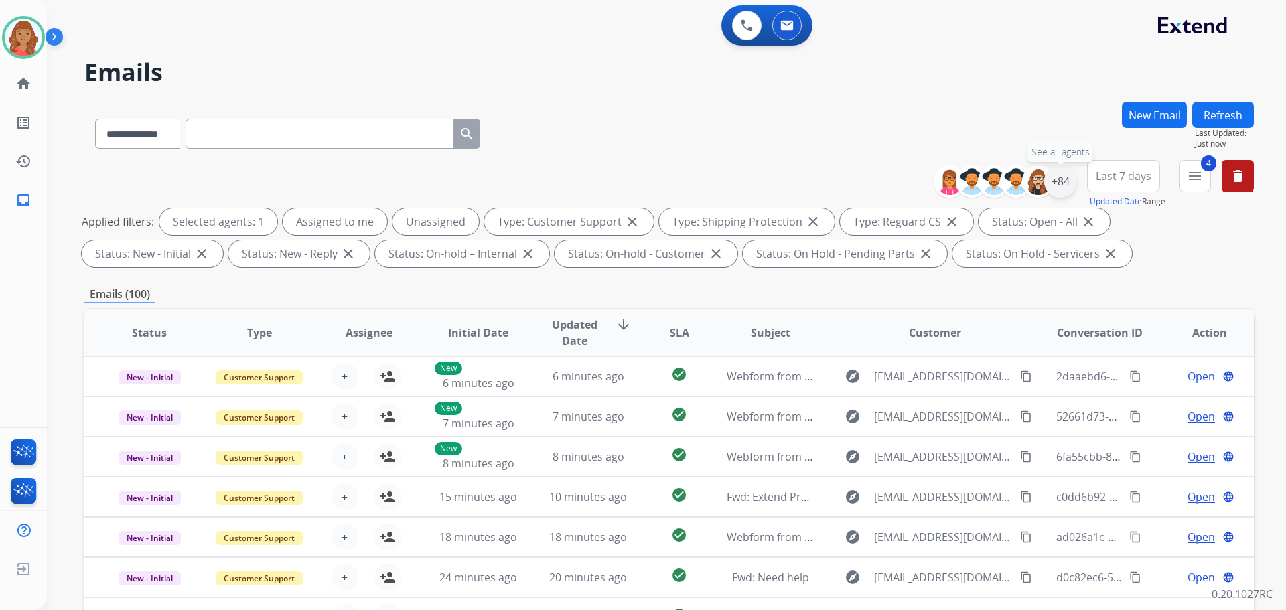
click at [1061, 182] on div "+84" at bounding box center [1061, 181] width 32 height 32
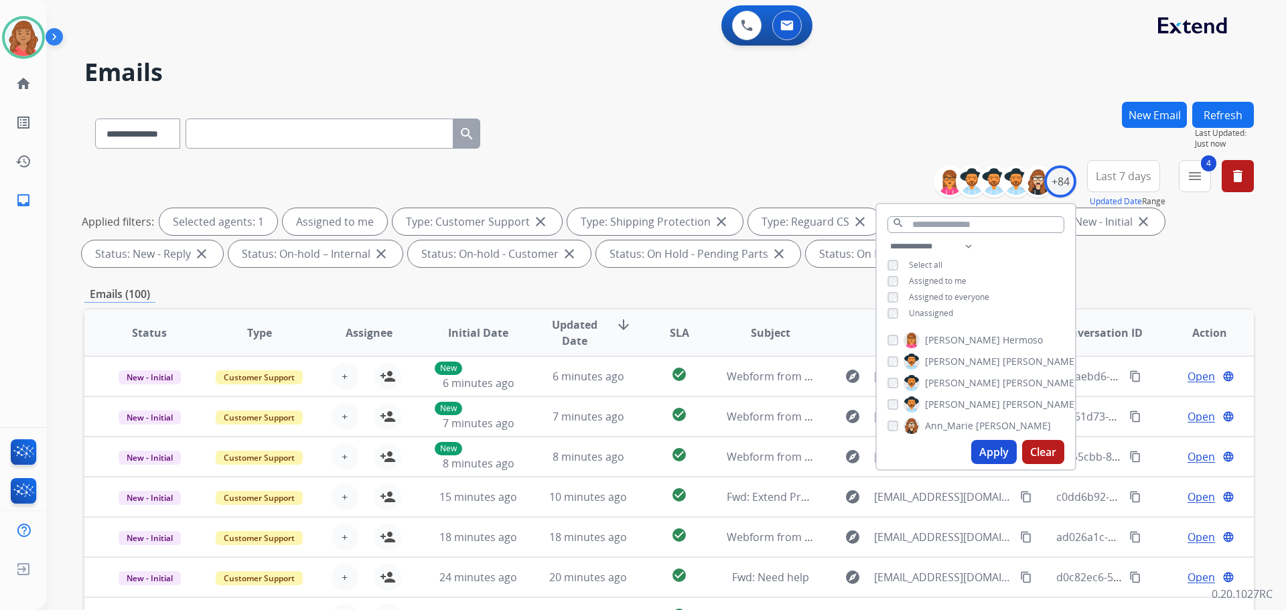
click at [983, 446] on button "Apply" at bounding box center [995, 452] width 46 height 24
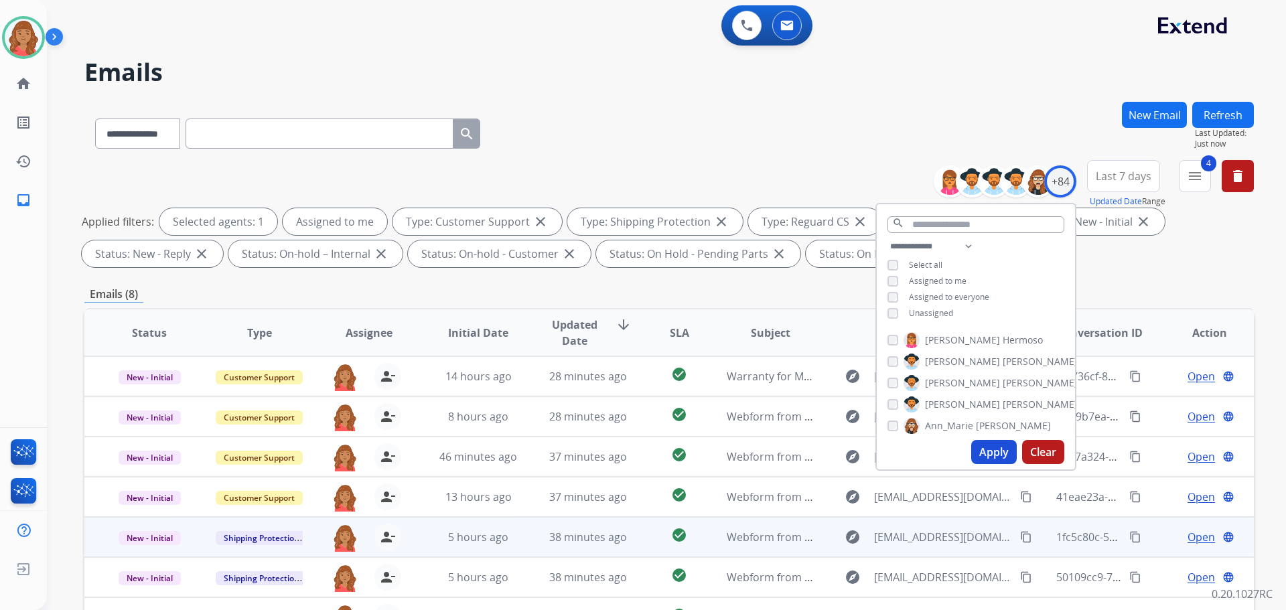
scroll to position [216, 0]
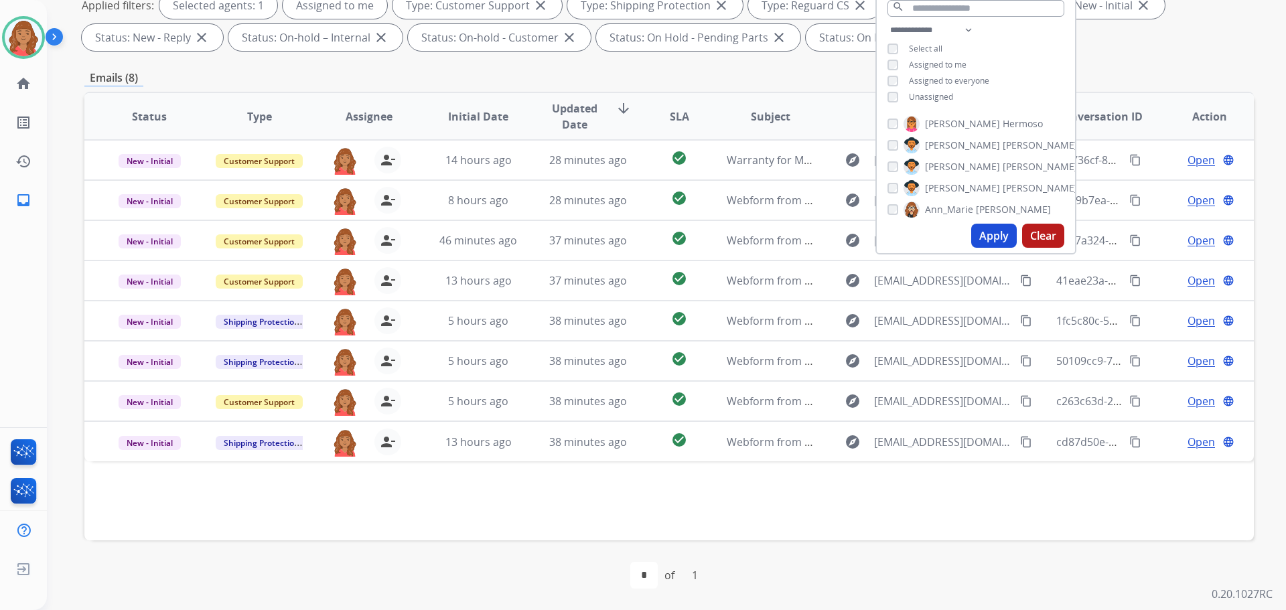
click at [478, 70] on div "Emails (8)" at bounding box center [669, 78] width 1170 height 17
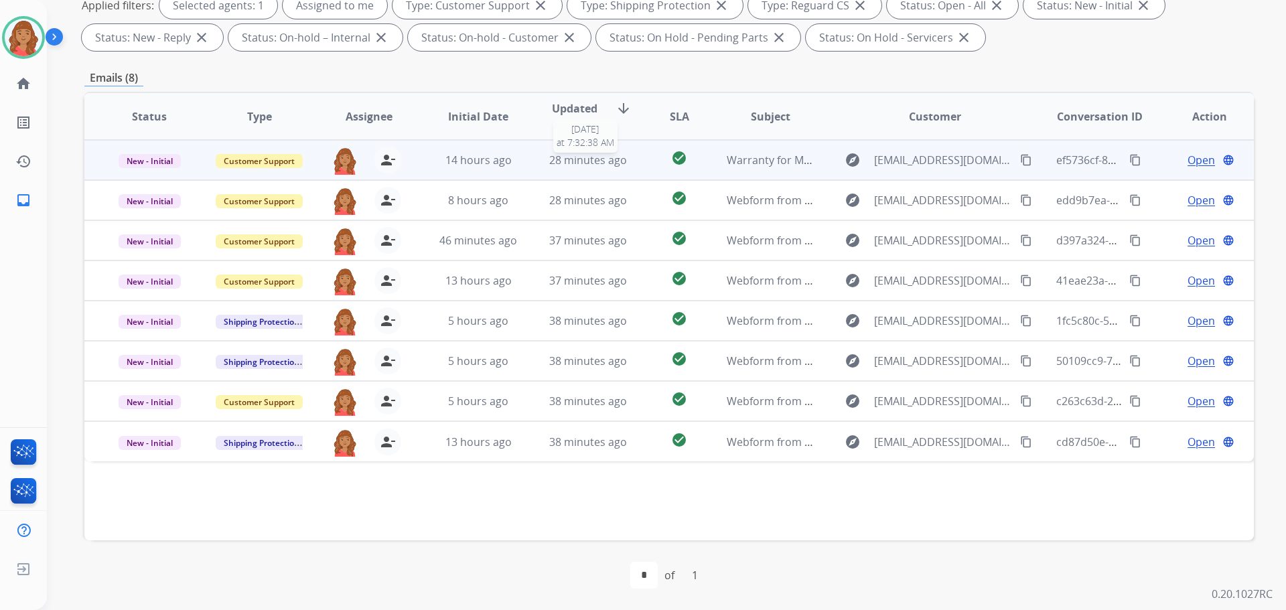
click at [563, 162] on span "28 minutes ago" at bounding box center [588, 160] width 78 height 15
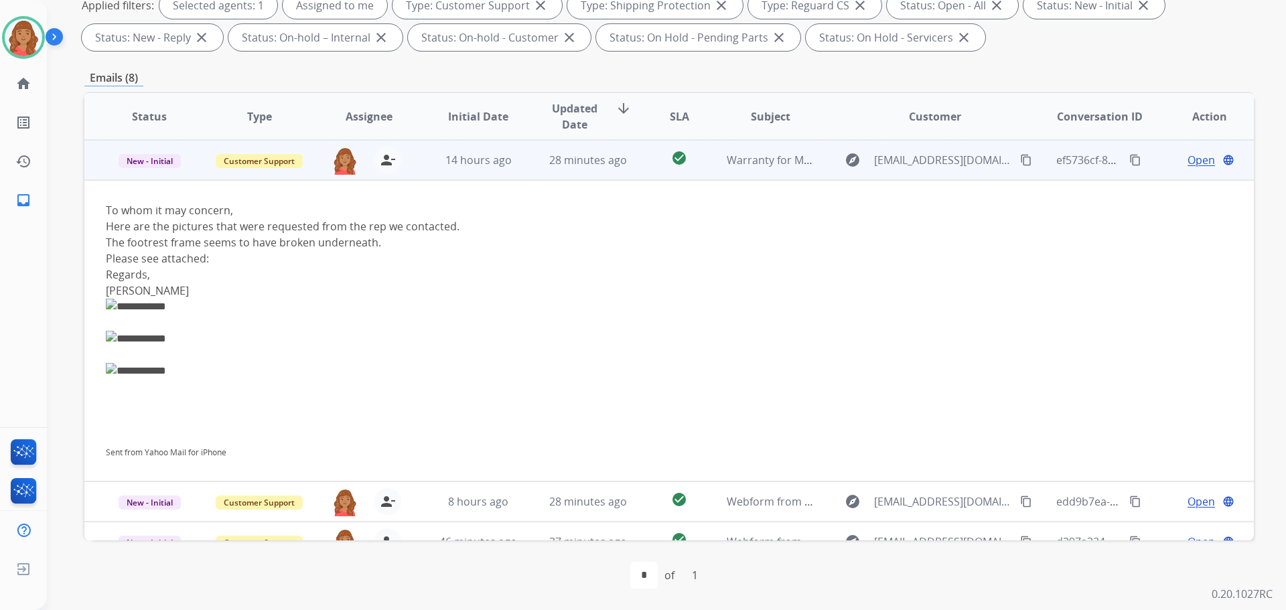
click at [1188, 163] on span "Open" at bounding box center [1201, 160] width 27 height 16
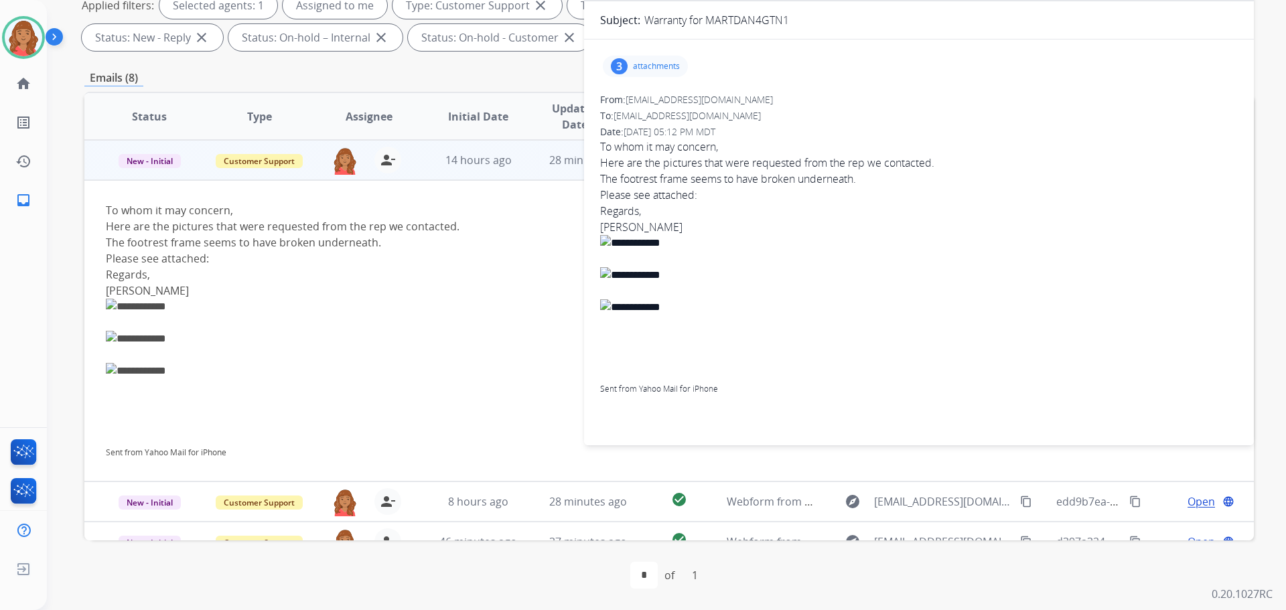
click at [647, 71] on div "3 attachments" at bounding box center [645, 66] width 85 height 21
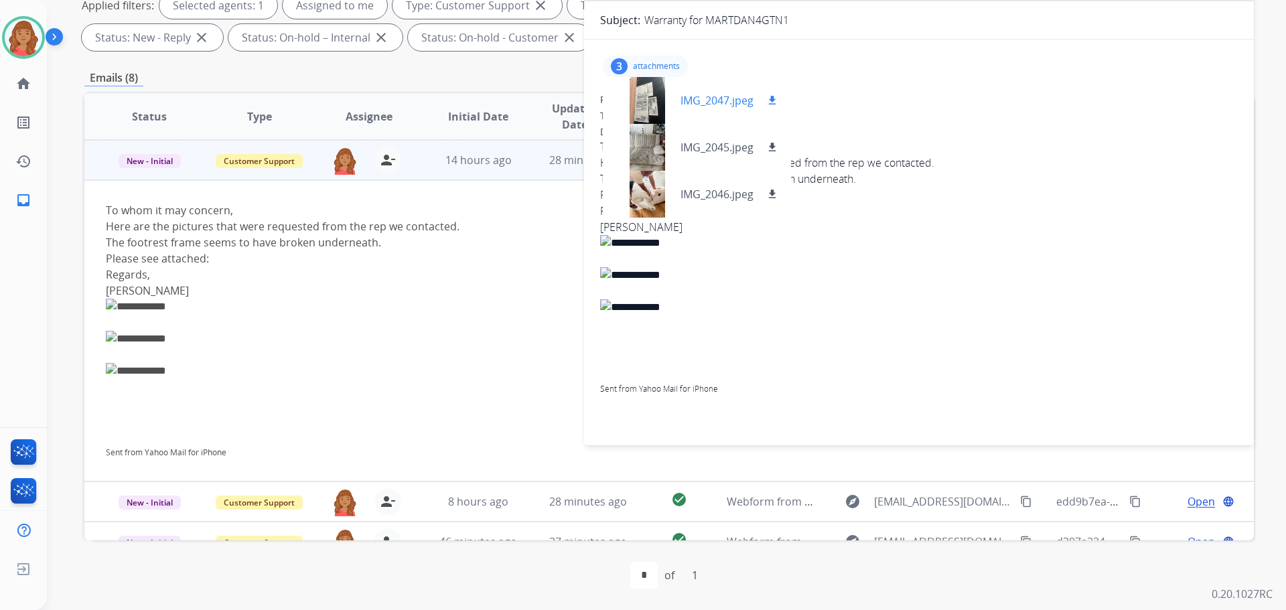
click at [774, 98] on mat-icon "download" at bounding box center [772, 100] width 12 height 12
click at [773, 136] on div "IMG_2045.jpeg download" at bounding box center [697, 147] width 188 height 47
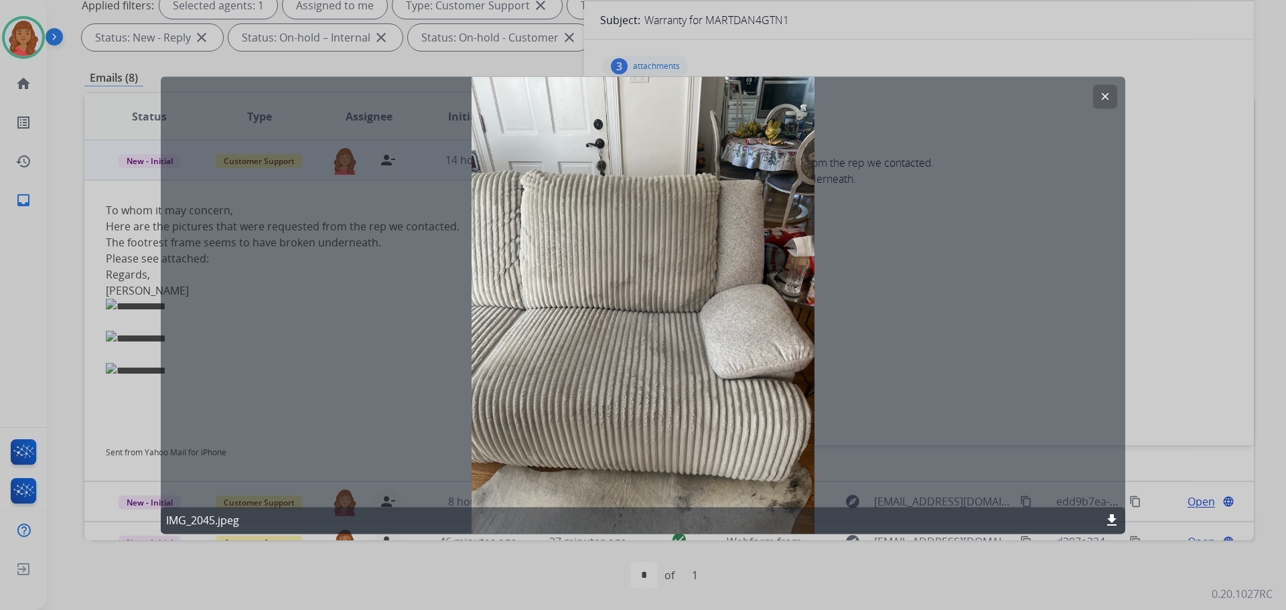
click at [1104, 92] on mat-icon "clear" at bounding box center [1105, 96] width 12 height 12
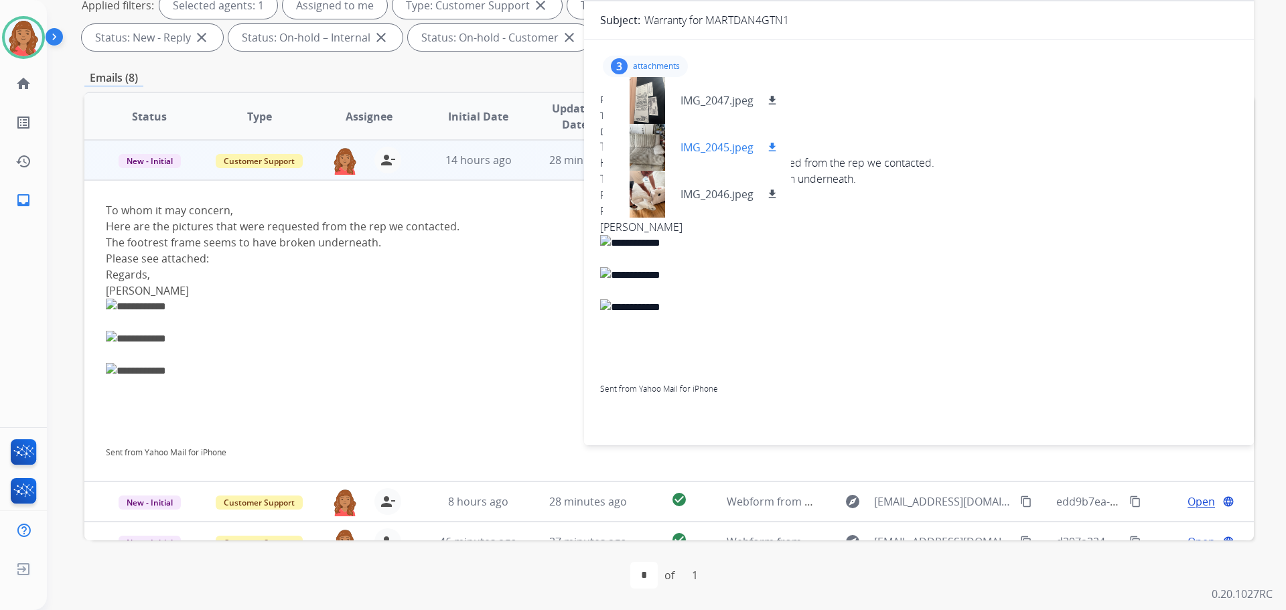
click at [779, 149] on mat-icon "download" at bounding box center [772, 147] width 12 height 12
click at [775, 191] on mat-icon "download" at bounding box center [772, 194] width 12 height 12
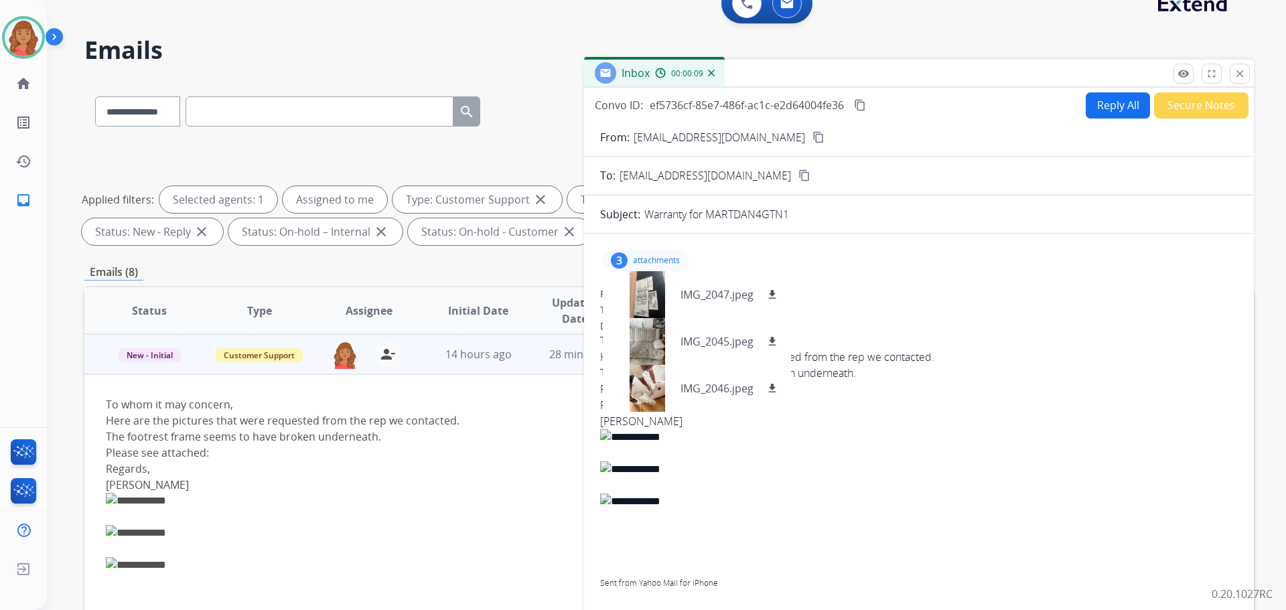
scroll to position [15, 0]
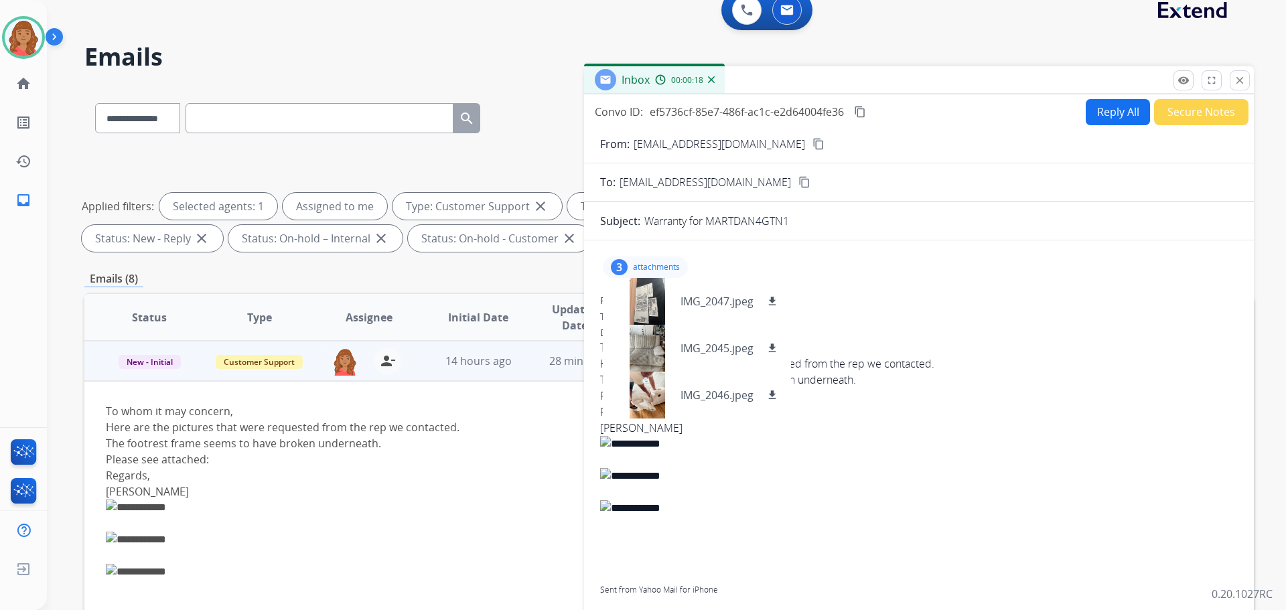
click at [1240, 86] on button "close Close" at bounding box center [1240, 80] width 20 height 20
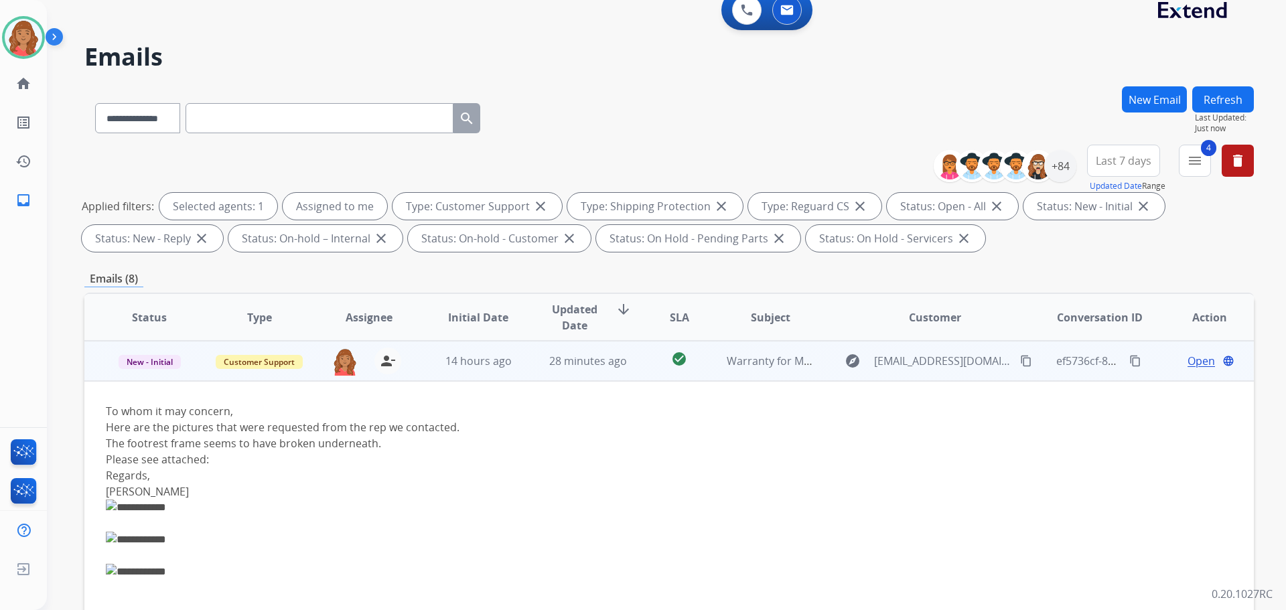
click at [1020, 360] on mat-icon "content_copy" at bounding box center [1026, 361] width 12 height 12
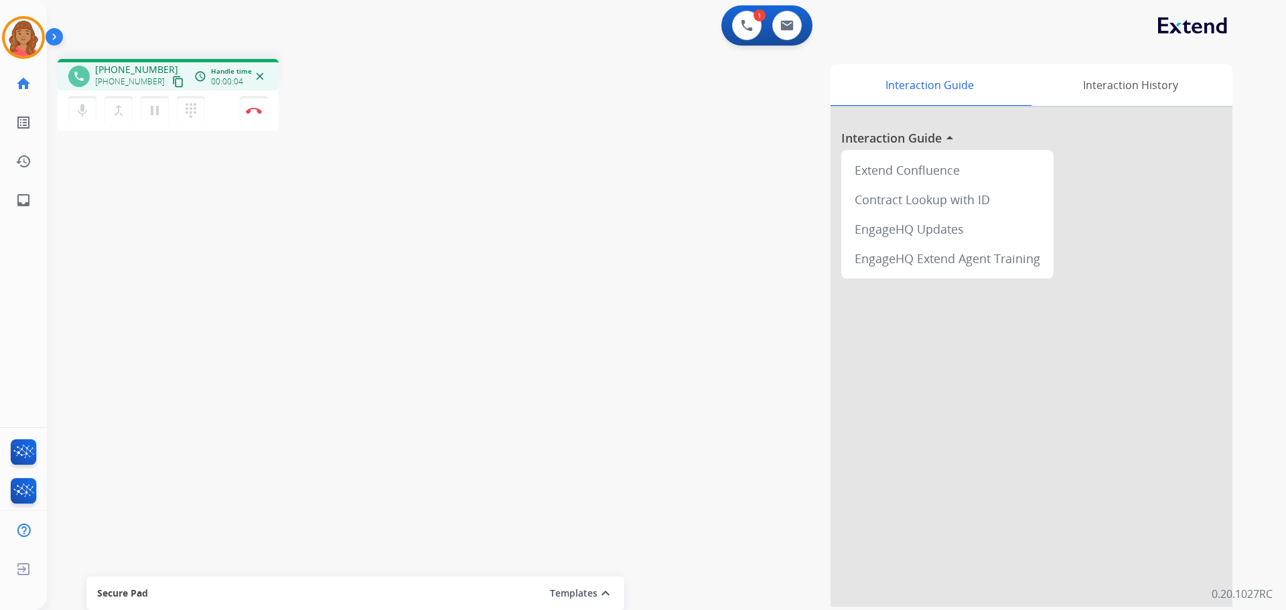
click at [172, 84] on mat-icon "content_copy" at bounding box center [178, 82] width 12 height 12
click at [172, 80] on mat-icon "content_copy" at bounding box center [178, 82] width 12 height 12
click at [253, 108] on img at bounding box center [254, 110] width 16 height 7
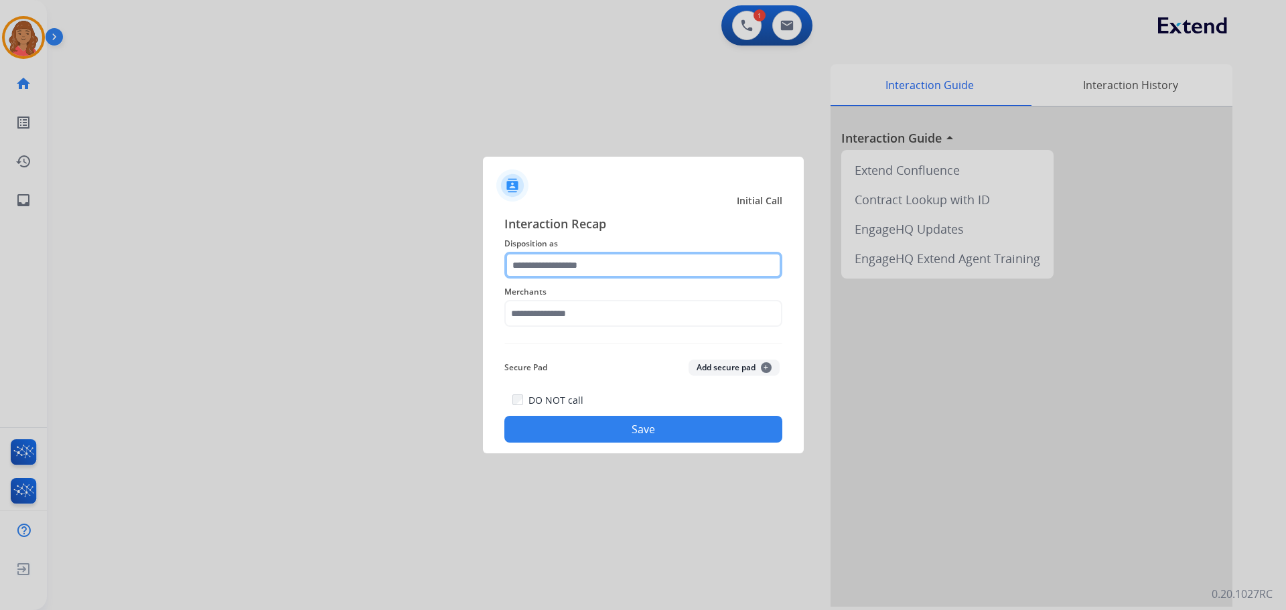
click at [542, 267] on input "text" at bounding box center [644, 265] width 278 height 27
click at [563, 275] on input "text" at bounding box center [644, 265] width 278 height 27
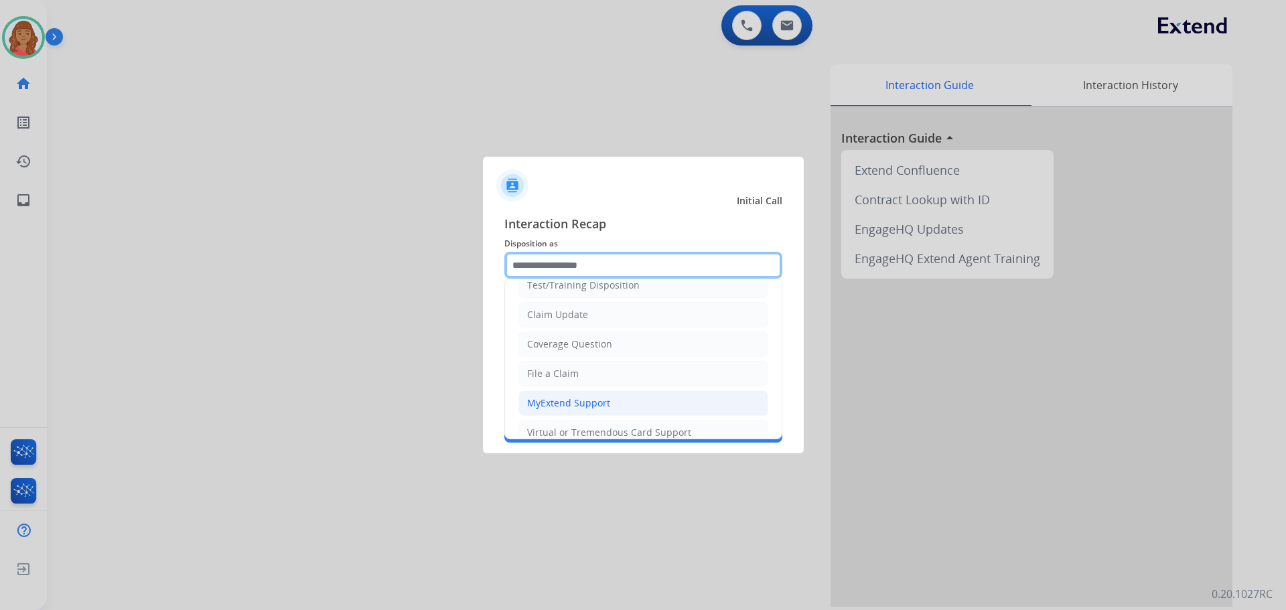
scroll to position [67, 0]
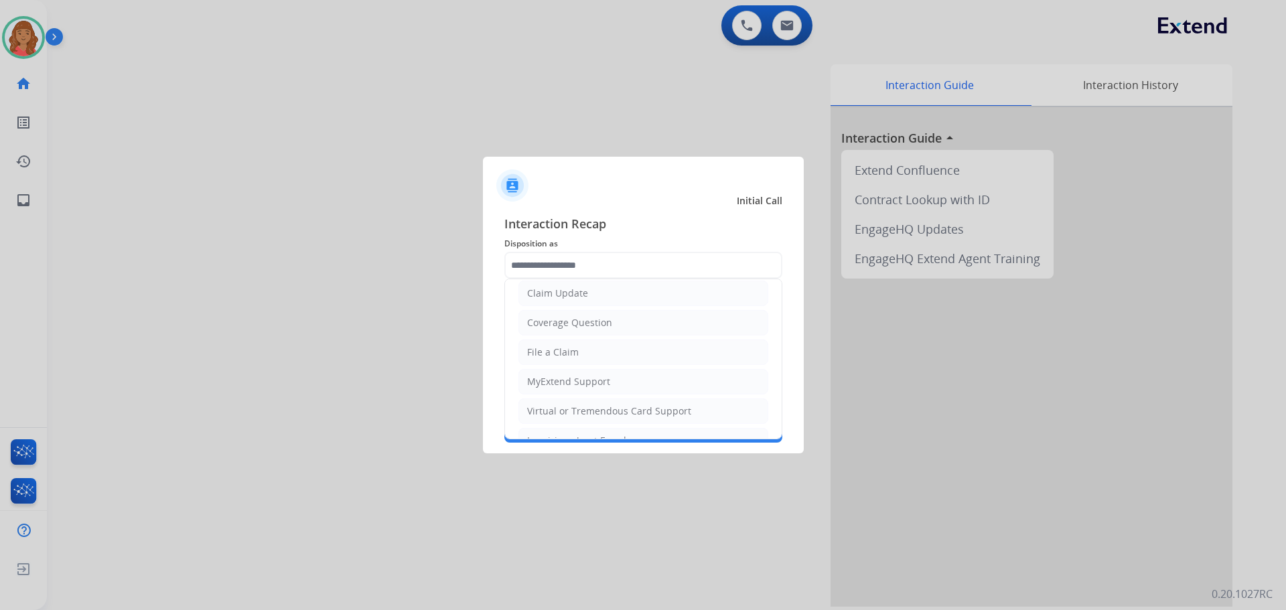
click at [549, 361] on li "File a Claim" at bounding box center [644, 352] width 250 height 25
type input "**********"
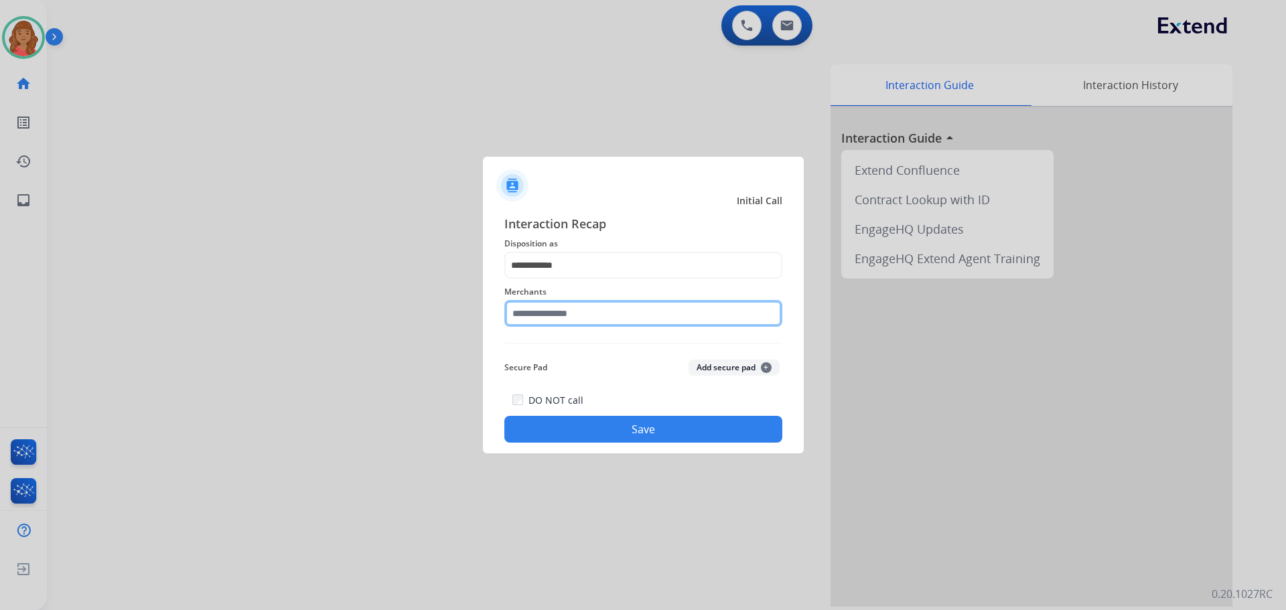
click at [549, 320] on input "text" at bounding box center [644, 313] width 278 height 27
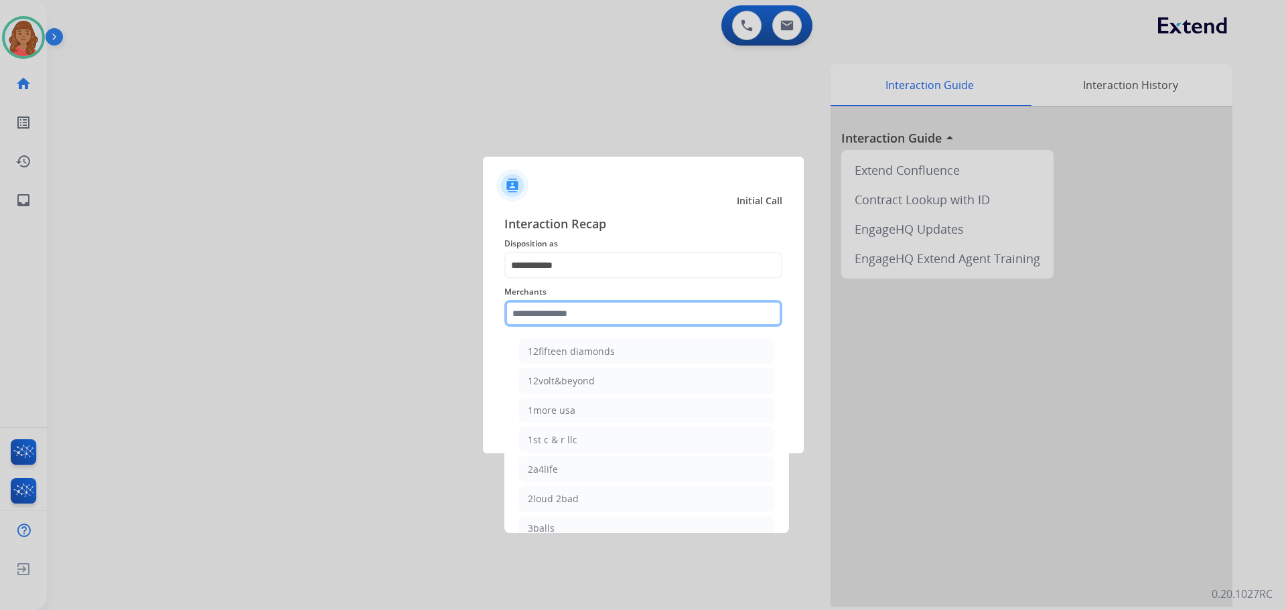
type input "*"
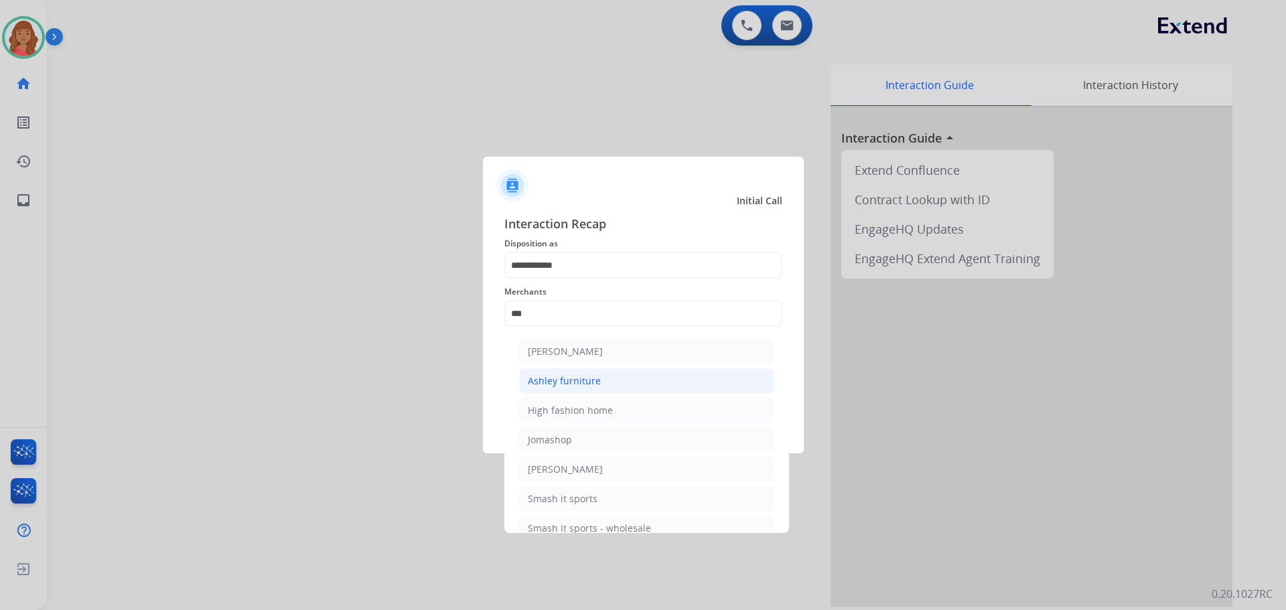
click at [559, 377] on div "Ashley furniture" at bounding box center [564, 381] width 73 height 13
type input "**********"
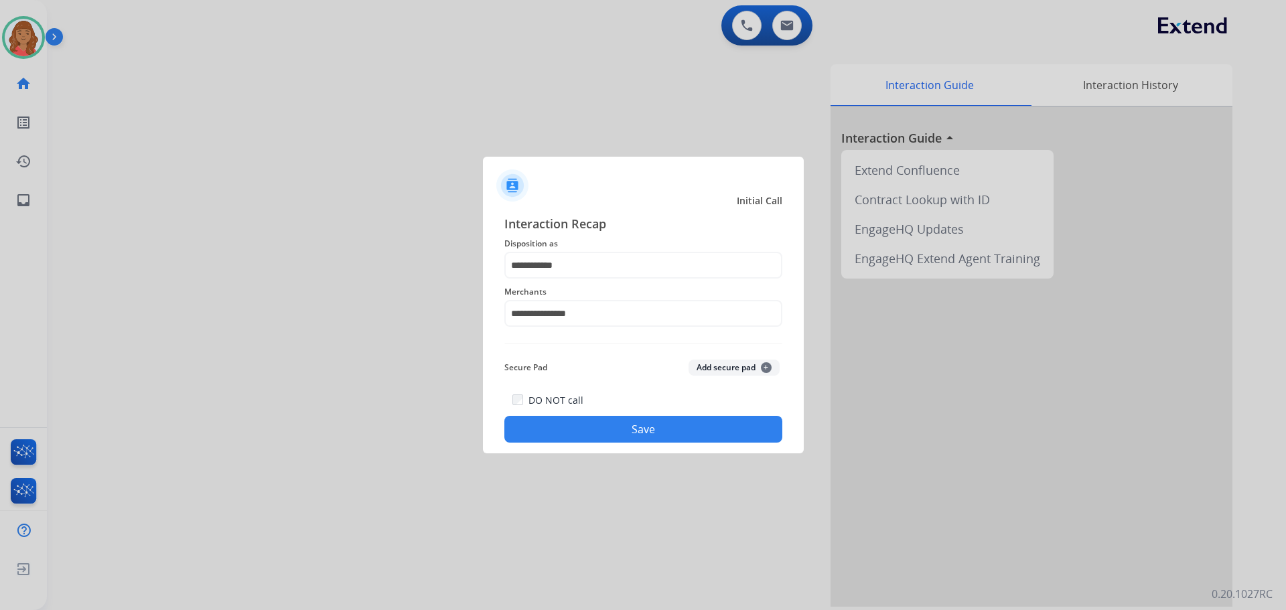
click at [643, 429] on button "Save" at bounding box center [644, 429] width 278 height 27
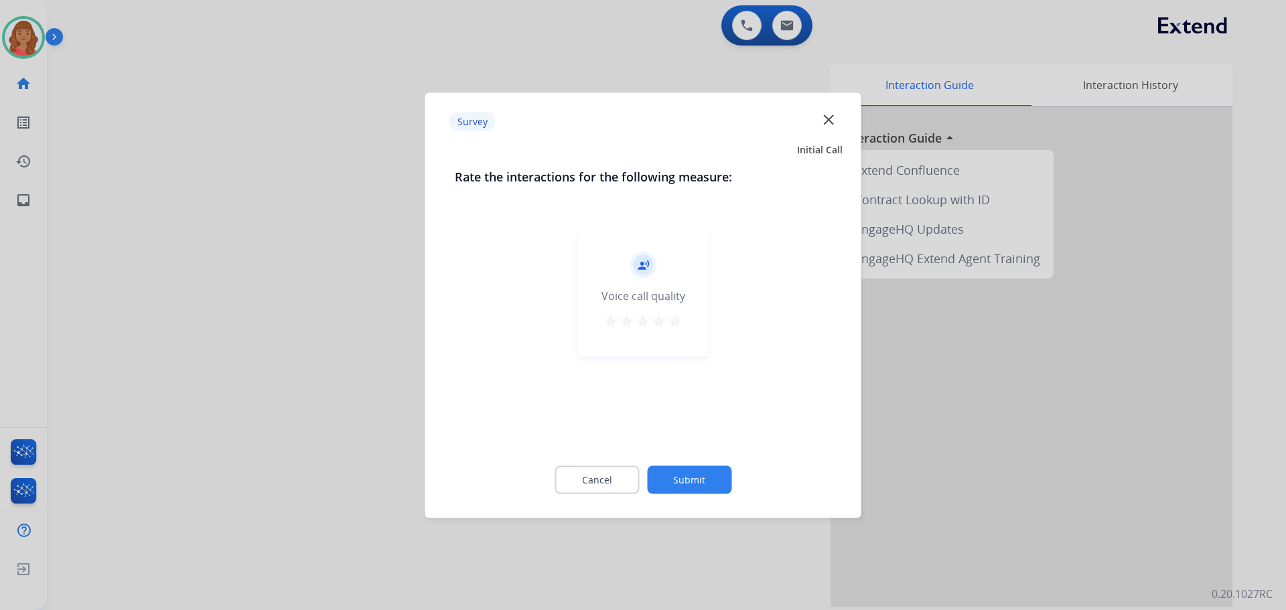
click at [681, 328] on mat-icon "star" at bounding box center [675, 321] width 16 height 16
click at [688, 490] on button "Submit" at bounding box center [689, 480] width 84 height 28
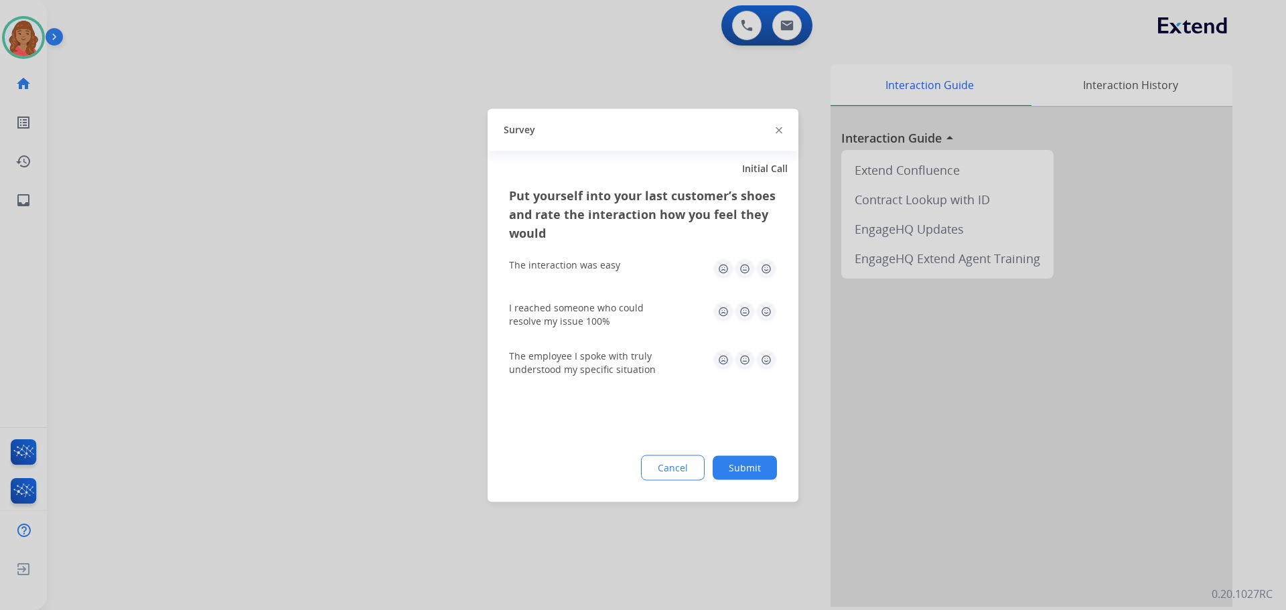
click at [767, 271] on img at bounding box center [766, 268] width 21 height 21
click at [769, 312] on img at bounding box center [766, 311] width 21 height 21
click at [760, 365] on img at bounding box center [766, 359] width 21 height 21
click at [730, 472] on button "Submit" at bounding box center [745, 468] width 64 height 24
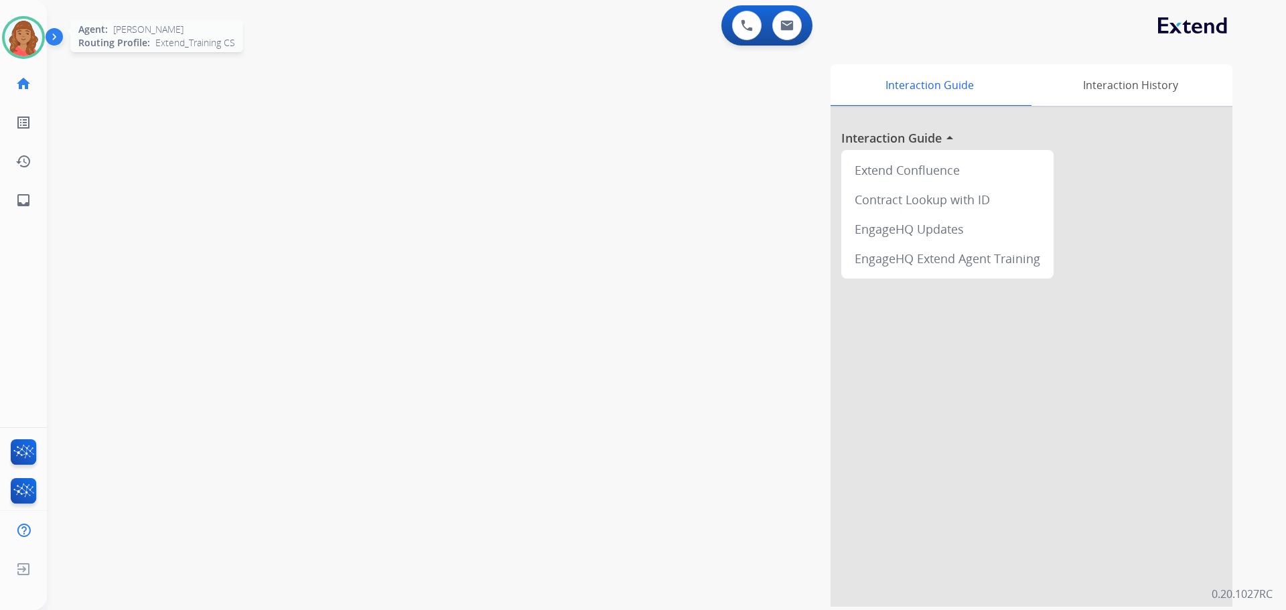
click at [17, 41] on img at bounding box center [24, 38] width 38 height 38
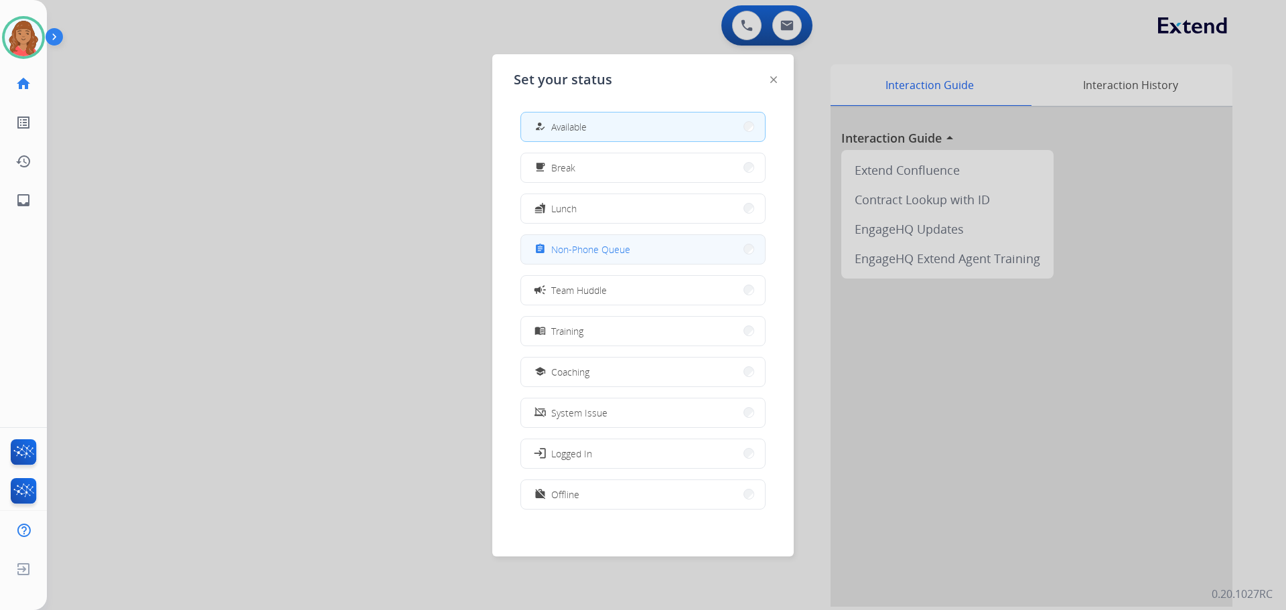
click at [593, 249] on span "Non-Phone Queue" at bounding box center [590, 250] width 79 height 14
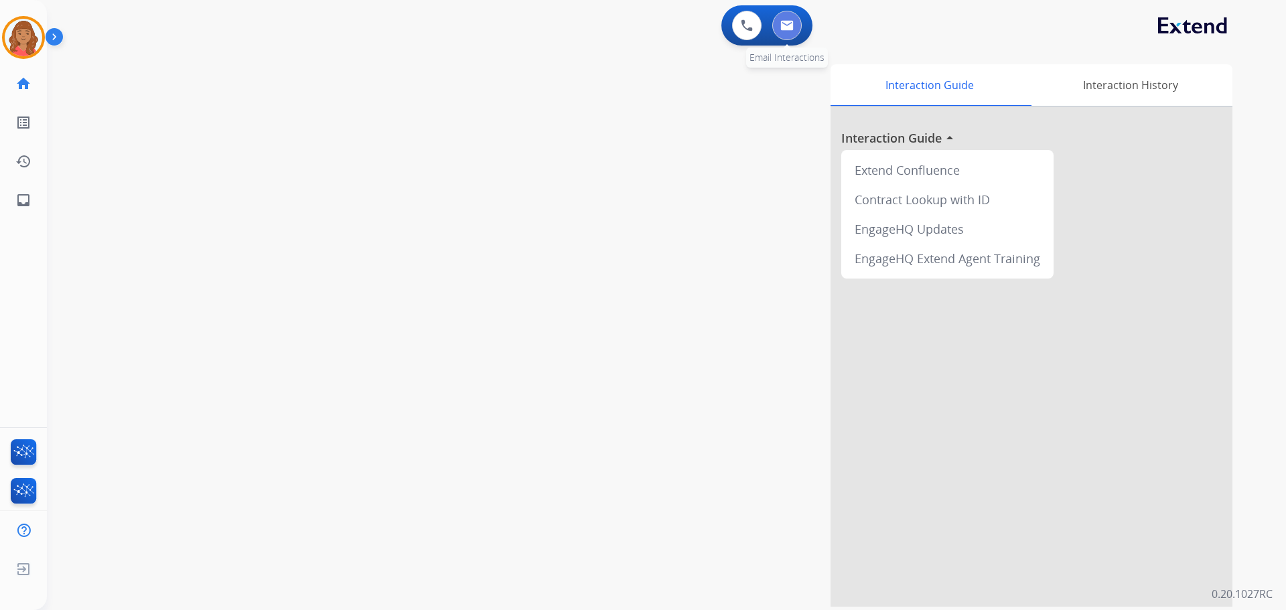
click at [785, 31] on button at bounding box center [787, 25] width 29 height 29
select select "**********"
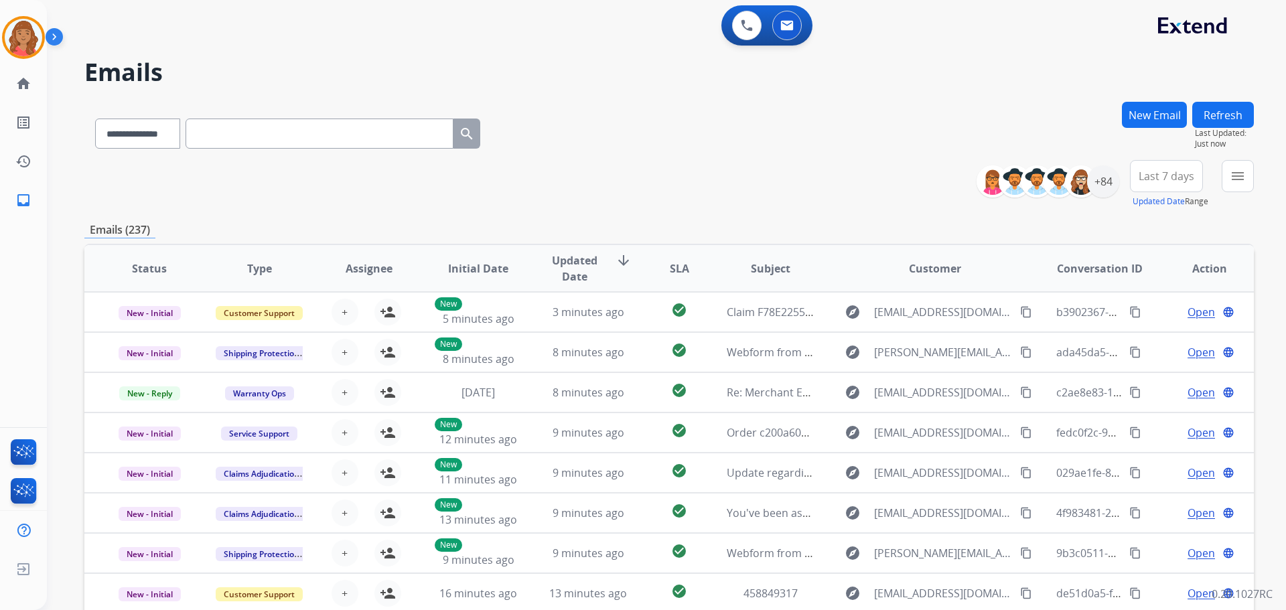
click at [1171, 123] on button "New Email" at bounding box center [1154, 115] width 65 height 26
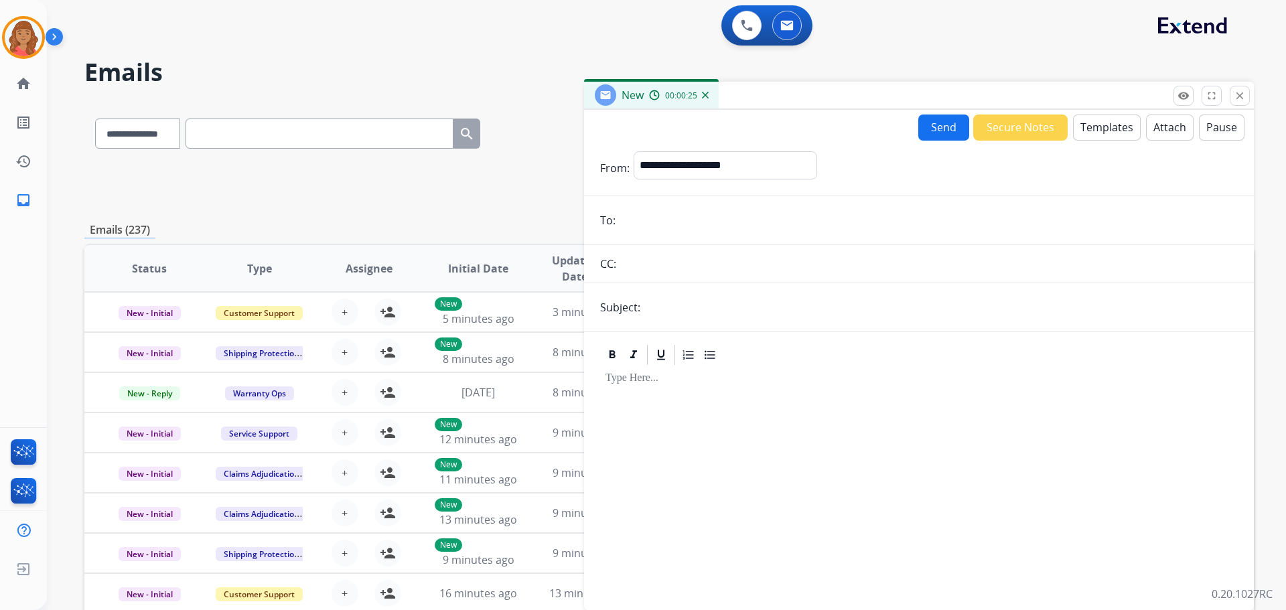
click at [1097, 139] on button "Templates" at bounding box center [1107, 128] width 68 height 26
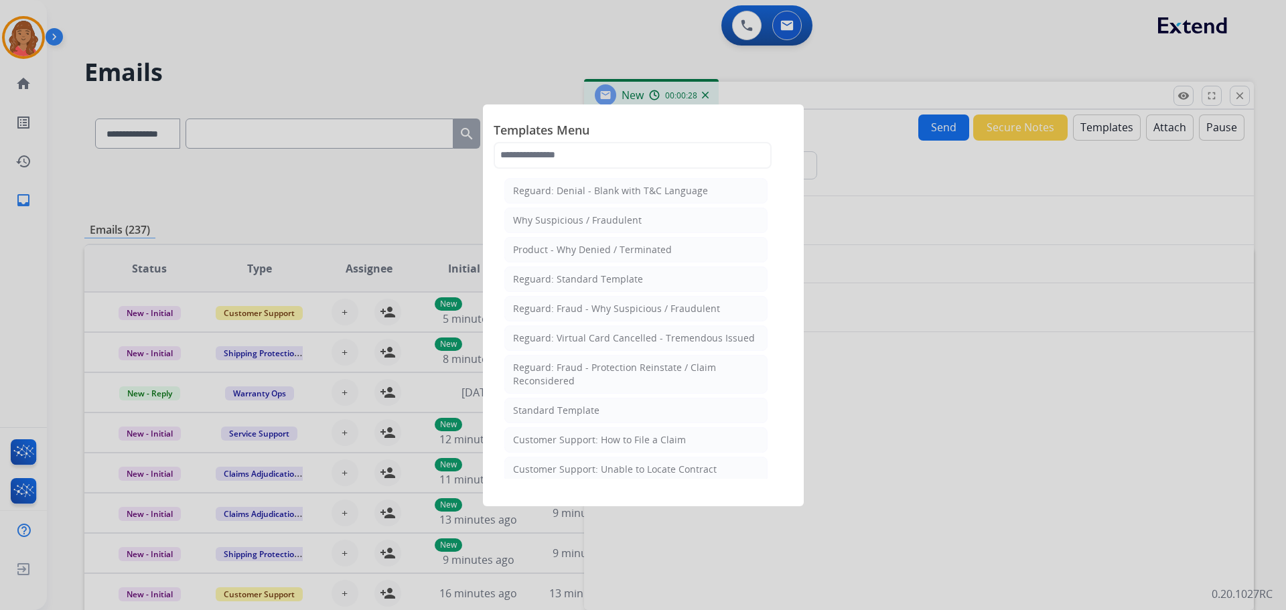
click at [580, 410] on div "Standard Template" at bounding box center [556, 410] width 86 height 13
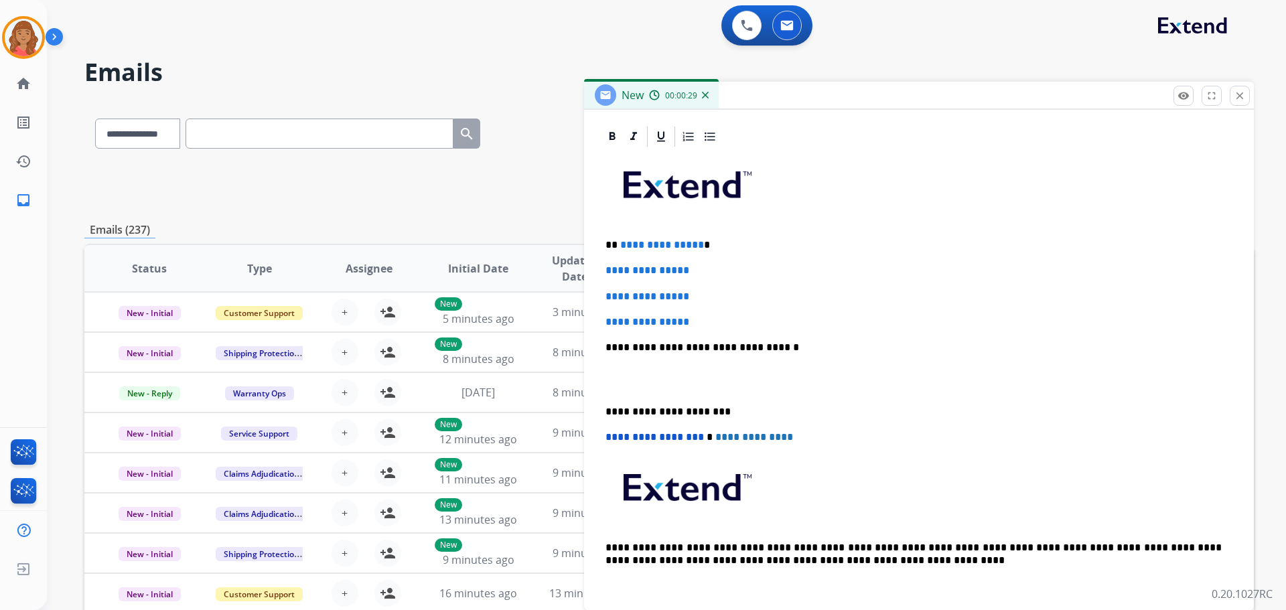
scroll to position [310, 0]
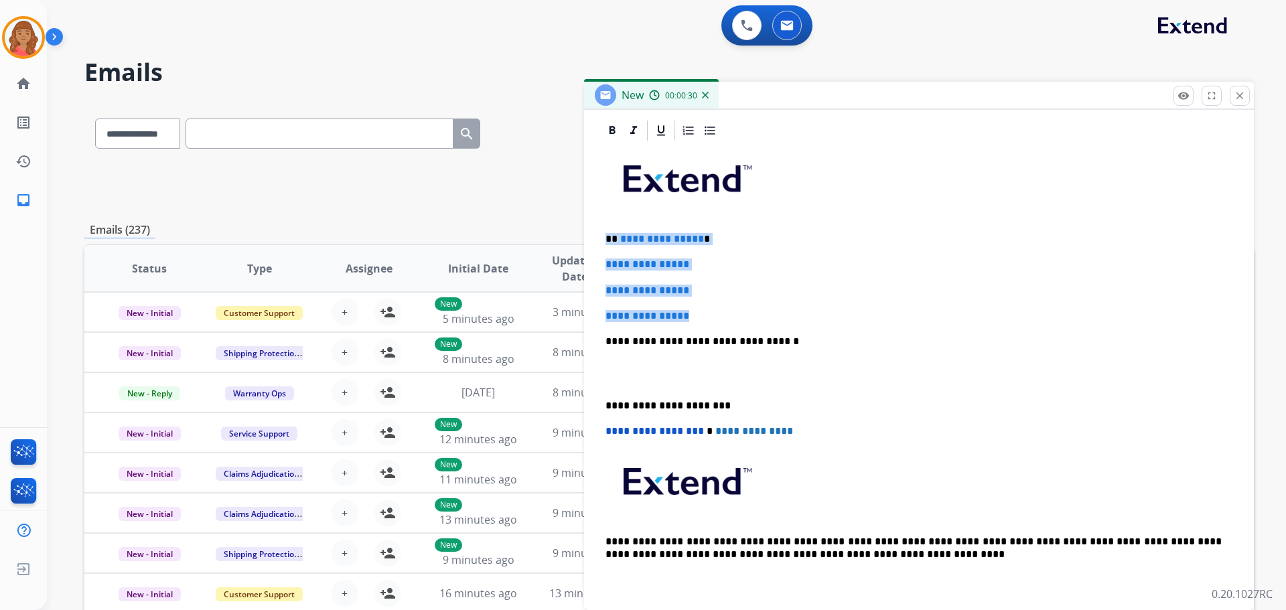
drag, startPoint x: 687, startPoint y: 307, endPoint x: 603, endPoint y: 237, distance: 109.9
click at [603, 237] on div "**********" at bounding box center [919, 373] width 638 height 461
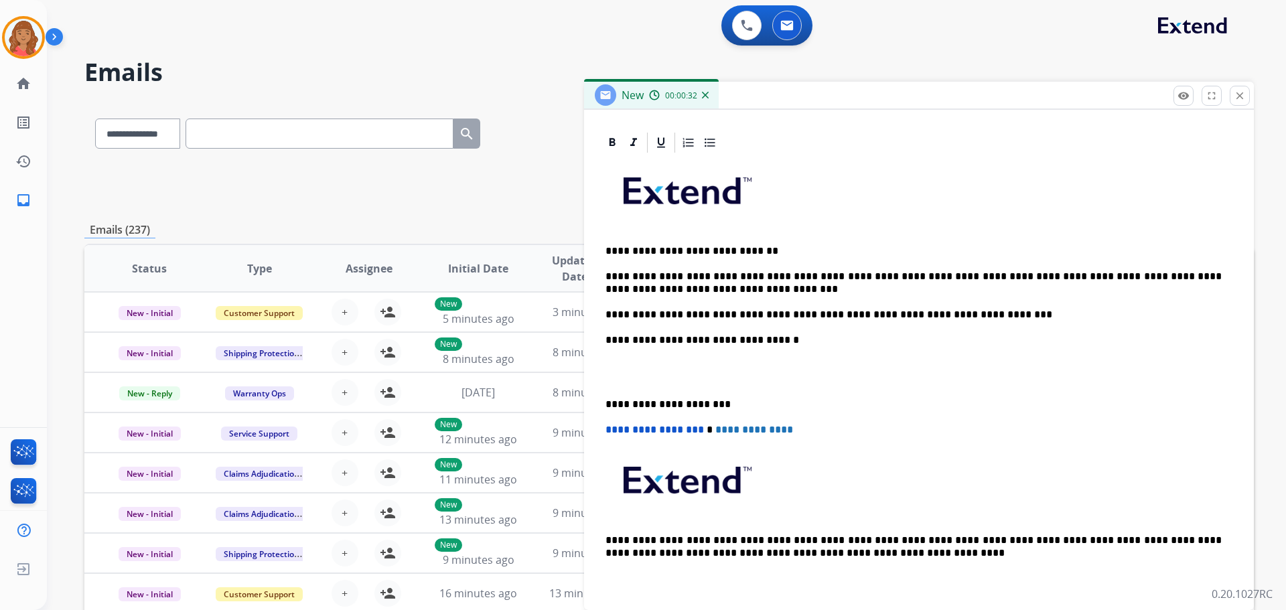
scroll to position [296, 0]
click at [931, 275] on p "**********" at bounding box center [914, 284] width 616 height 25
click at [925, 277] on p "**********" at bounding box center [914, 284] width 616 height 25
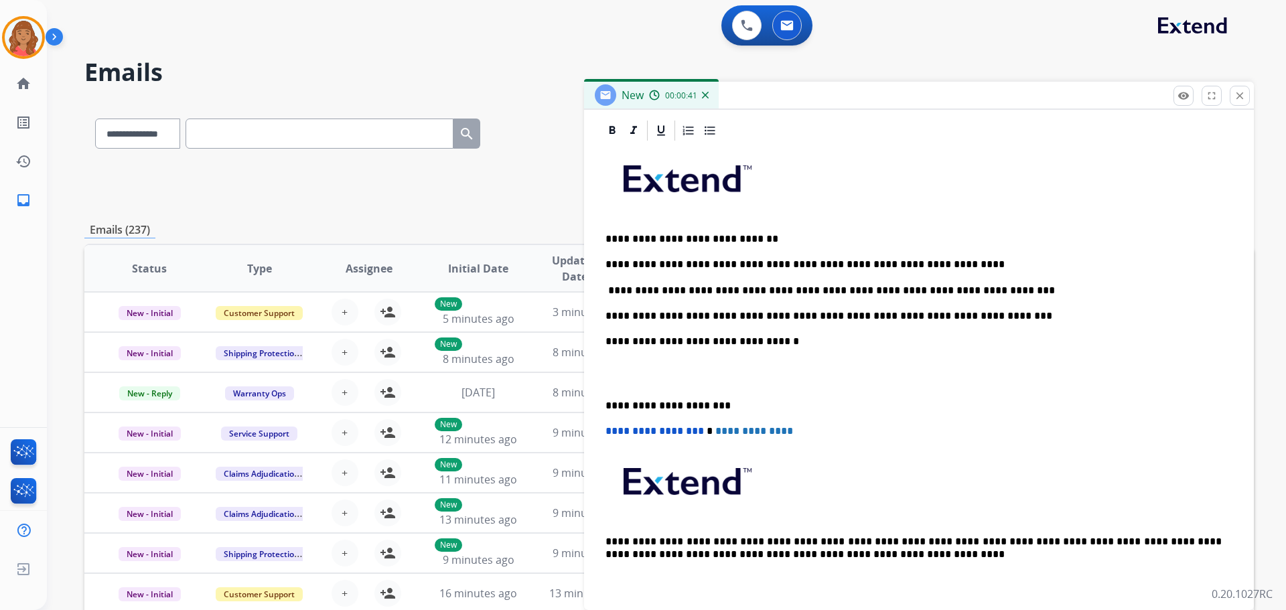
click at [598, 401] on div "**********" at bounding box center [919, 360] width 670 height 482
click at [607, 401] on p "**********" at bounding box center [914, 406] width 616 height 12
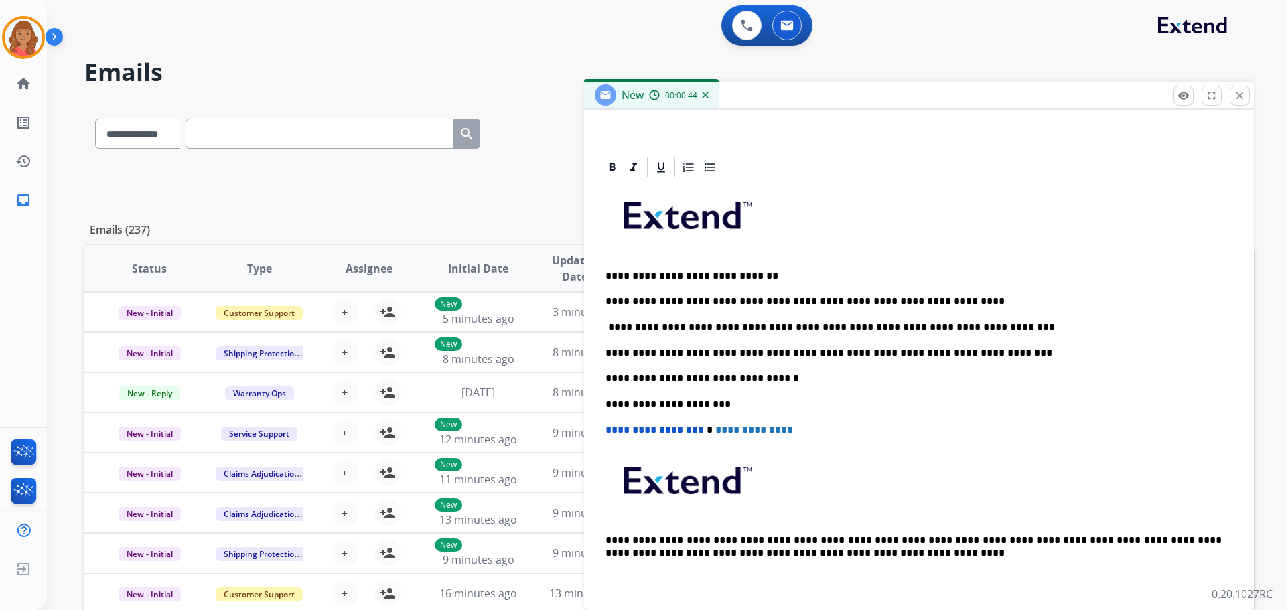
scroll to position [271, 0]
click at [655, 251] on p at bounding box center [919, 222] width 627 height 72
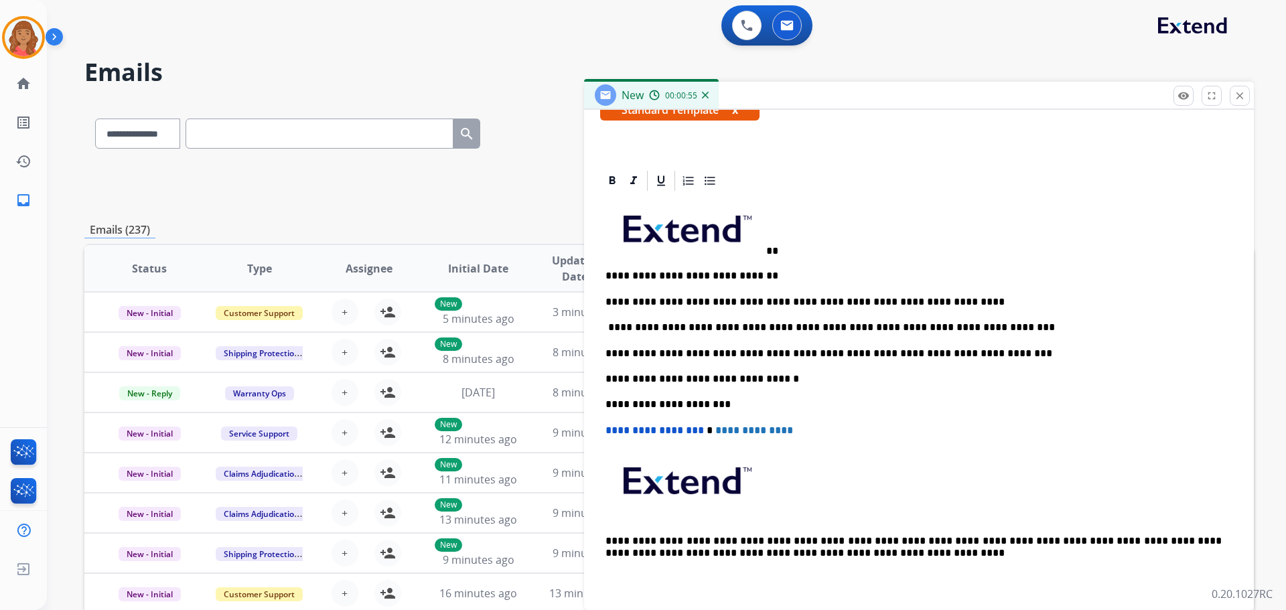
scroll to position [0, 0]
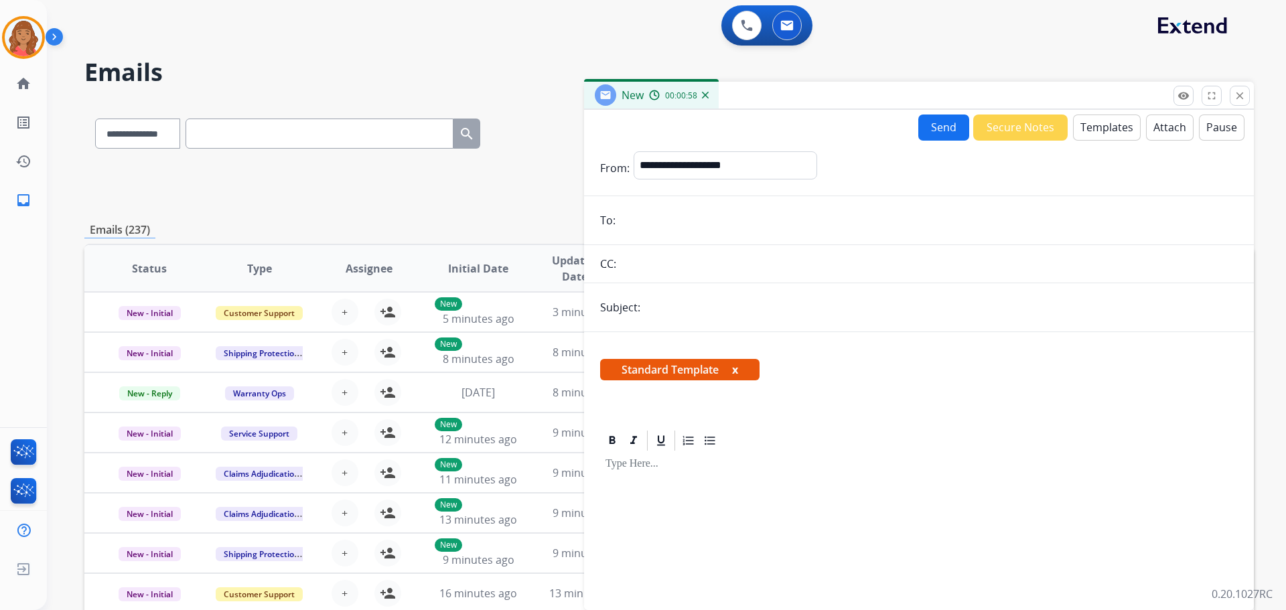
click at [1116, 148] on form "**********" at bounding box center [919, 373] width 670 height 464
click at [1097, 126] on button "Templates" at bounding box center [1107, 128] width 68 height 26
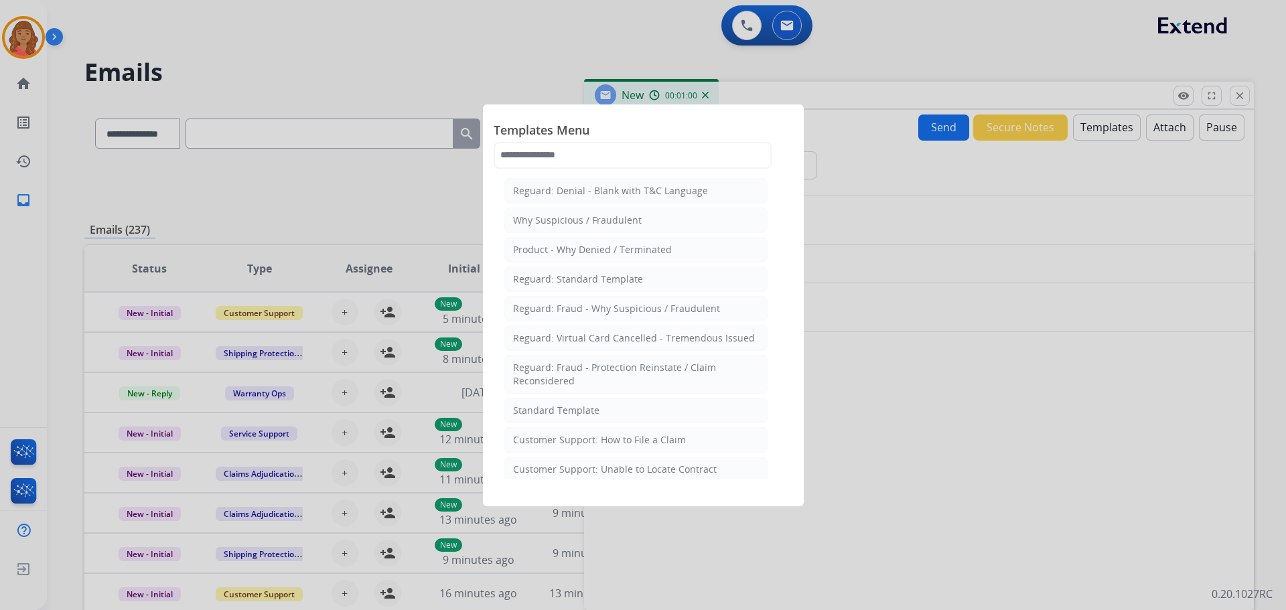
drag, startPoint x: 577, startPoint y: 407, endPoint x: 588, endPoint y: 409, distance: 10.9
click at [578, 407] on div "Standard Template" at bounding box center [556, 410] width 86 height 13
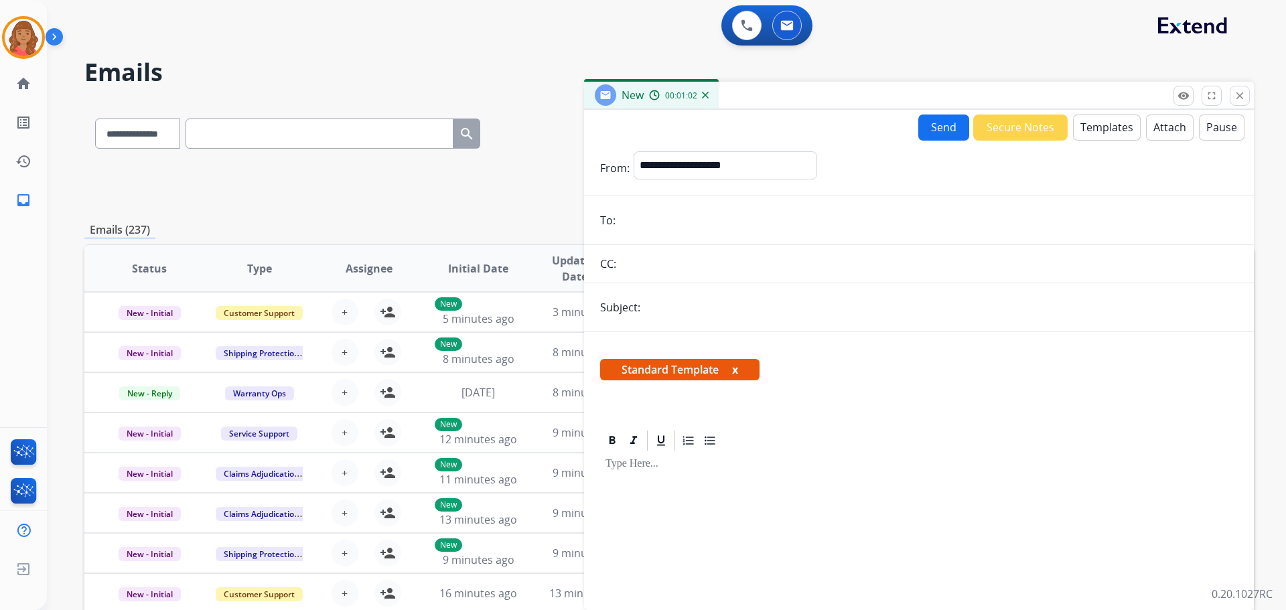
click at [1095, 130] on button "Templates" at bounding box center [1107, 128] width 68 height 26
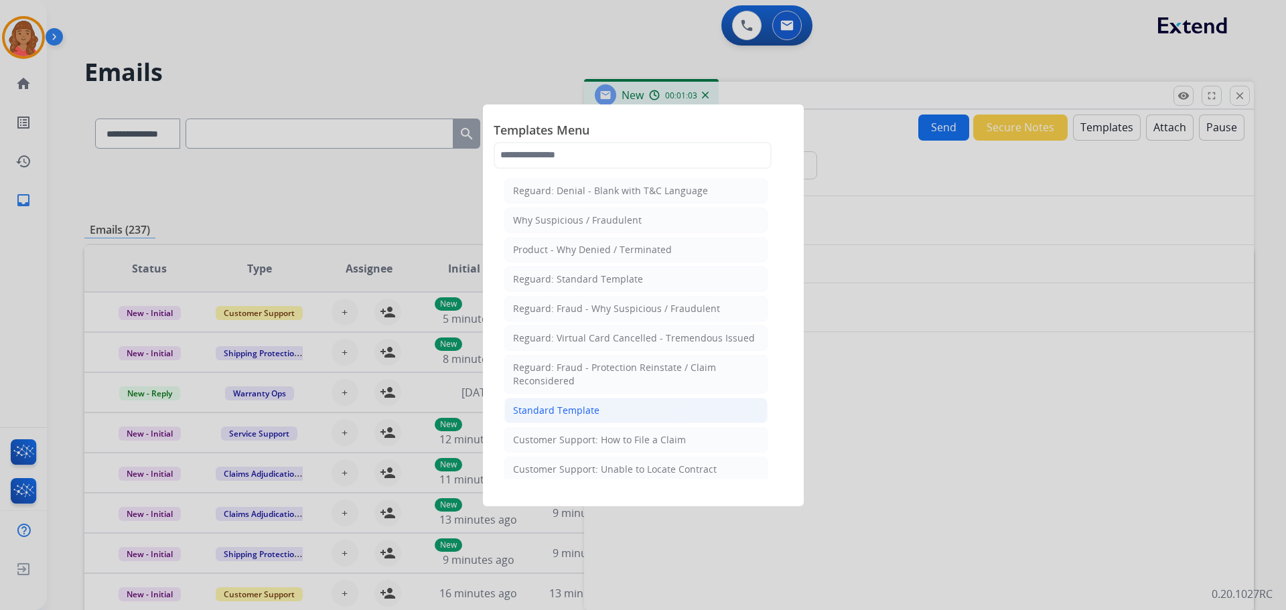
click at [574, 409] on div "Standard Template" at bounding box center [556, 410] width 86 height 13
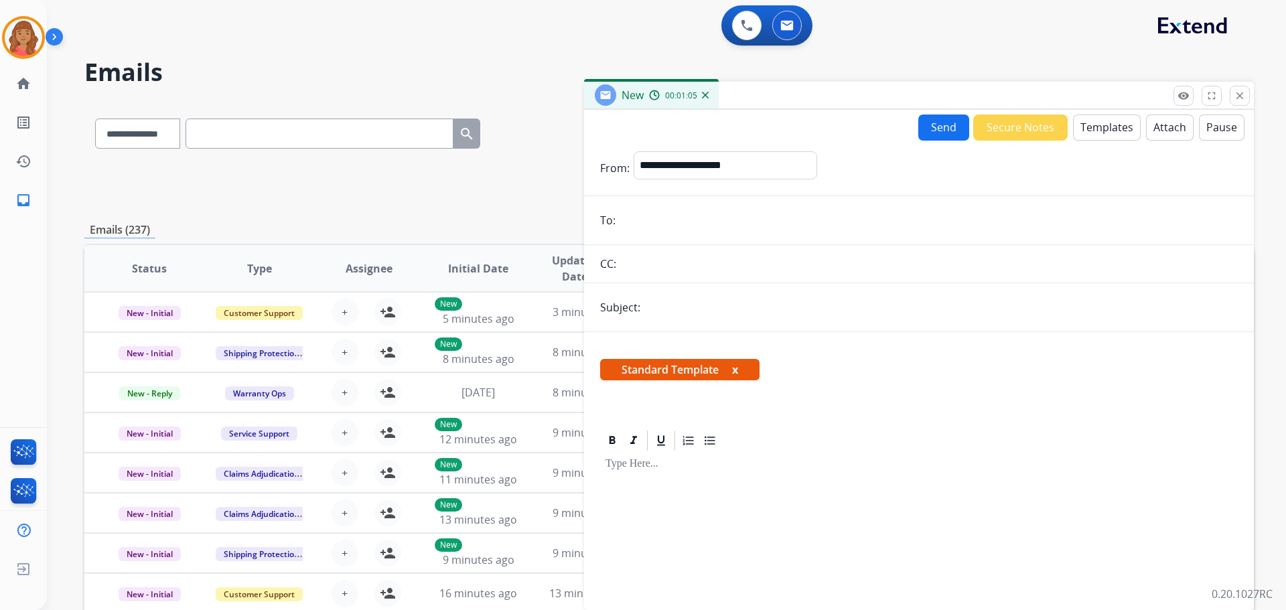
click at [1089, 131] on button "Templates" at bounding box center [1107, 128] width 68 height 26
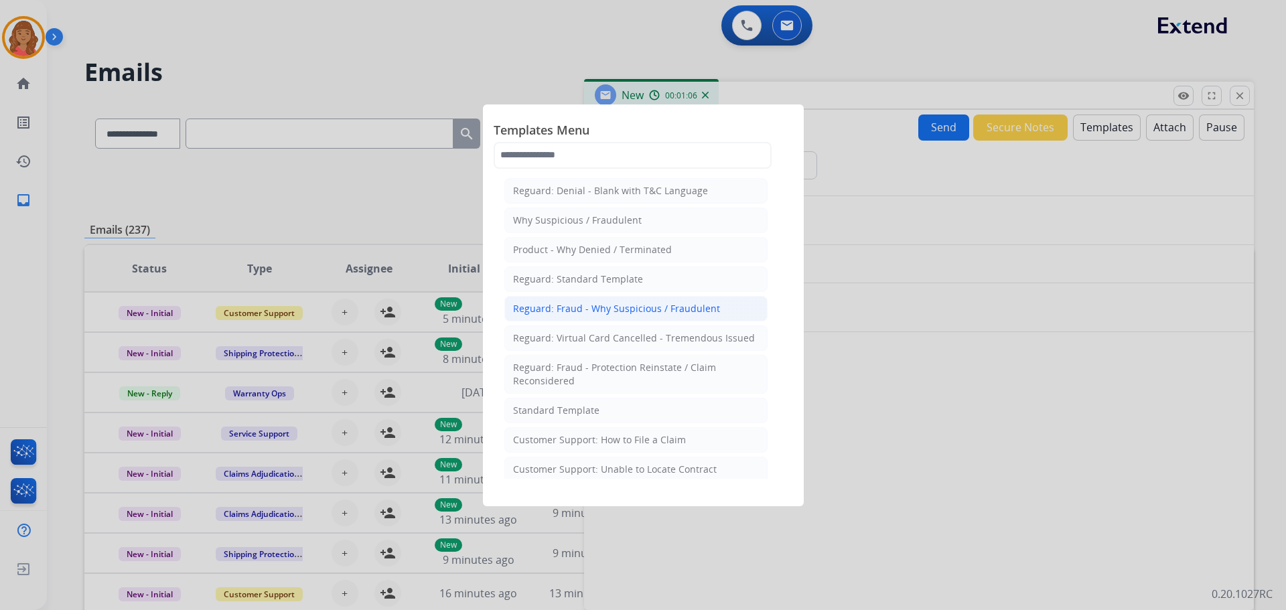
drag, startPoint x: 542, startPoint y: 296, endPoint x: 557, endPoint y: 298, distance: 14.9
click at [544, 296] on li "Reguard: Fraud - Why Suspicious / Fraudulent" at bounding box center [636, 308] width 263 height 25
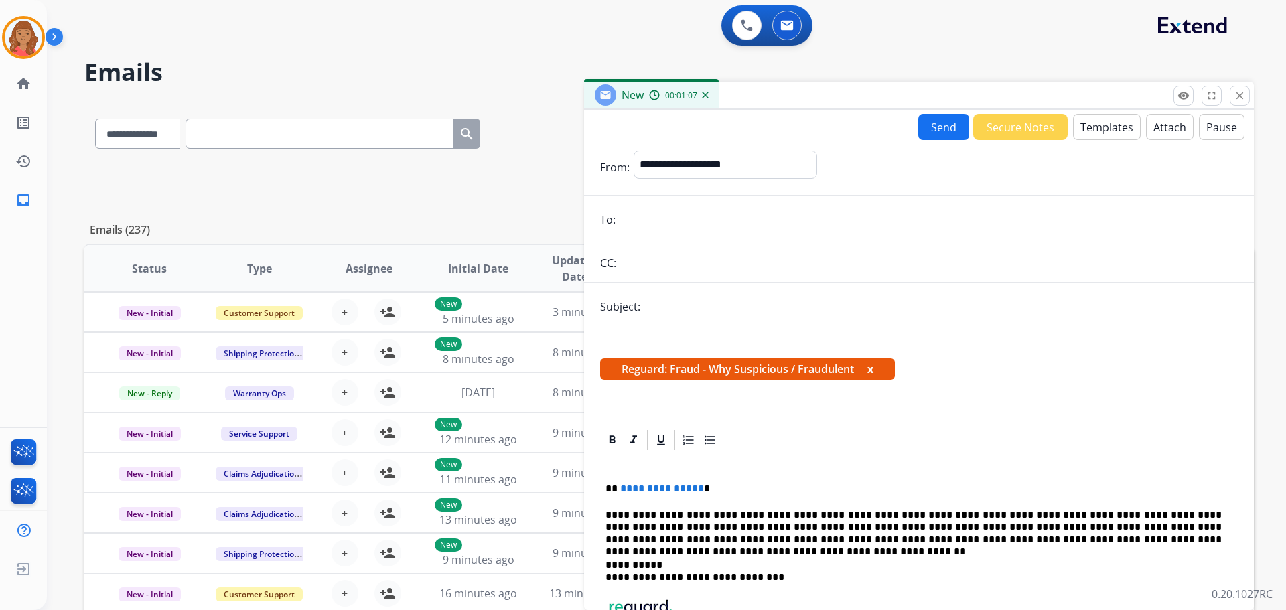
click at [1082, 122] on button "Templates" at bounding box center [1107, 127] width 68 height 26
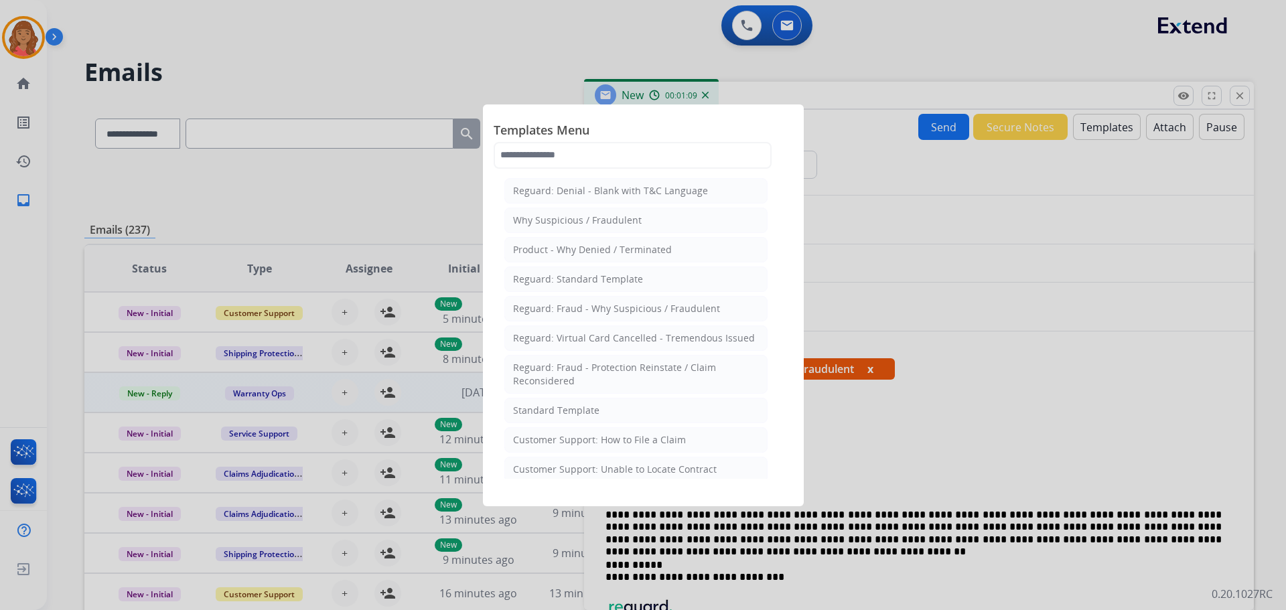
click at [564, 411] on div "Standard Template" at bounding box center [556, 410] width 86 height 13
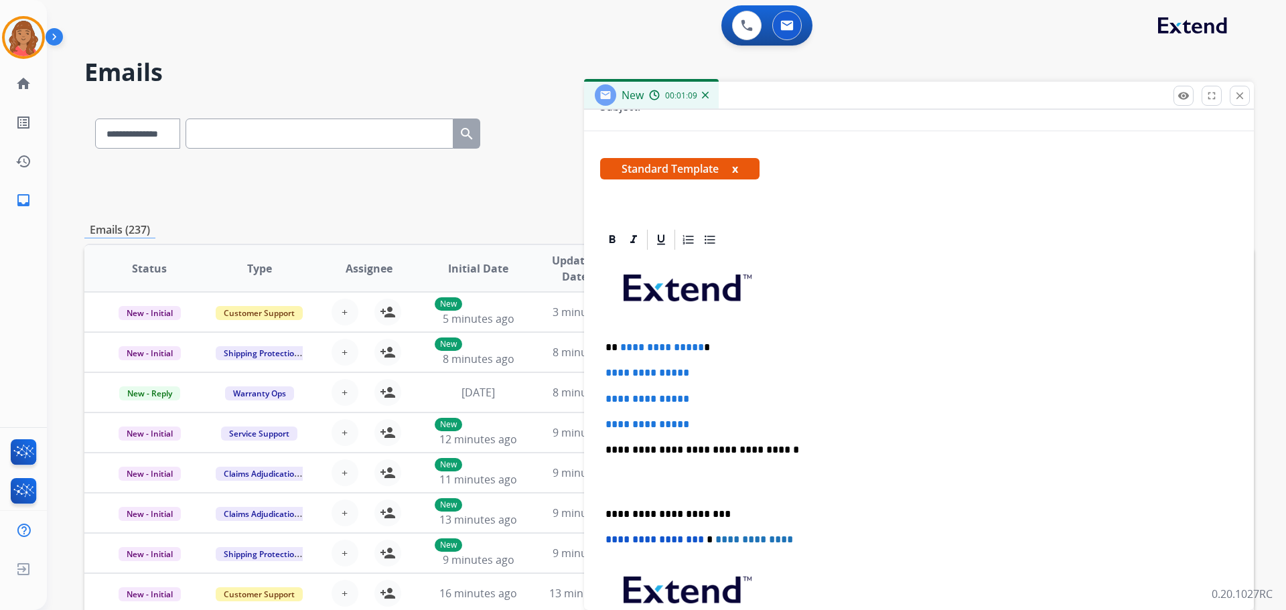
scroll to position [201, 0]
drag, startPoint x: 689, startPoint y: 422, endPoint x: 602, endPoint y: 356, distance: 109.5
click at [595, 353] on div "**********" at bounding box center [919, 468] width 670 height 482
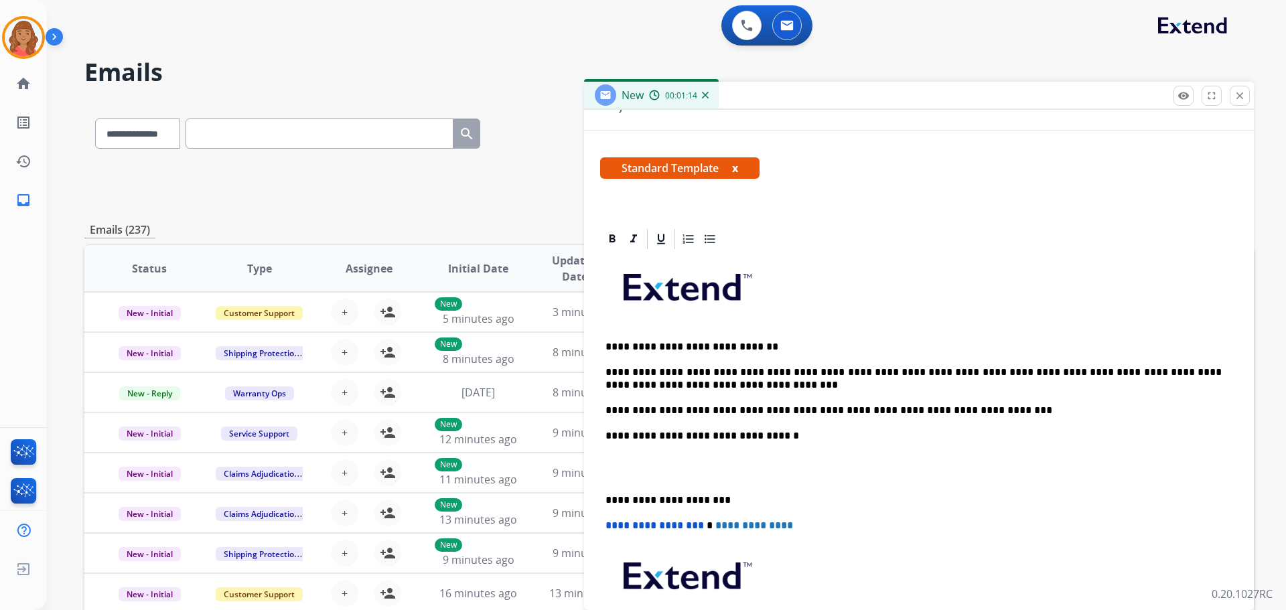
click at [643, 320] on p at bounding box center [914, 292] width 616 height 71
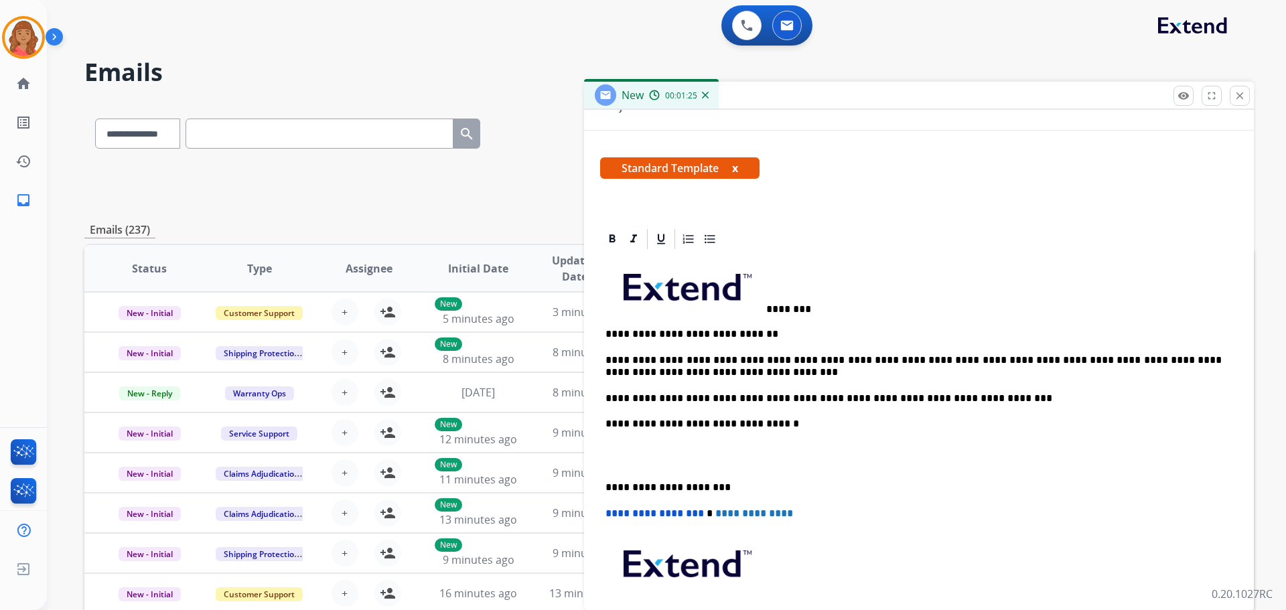
click at [765, 311] on span at bounding box center [686, 285] width 161 height 56
click at [823, 315] on p "********" at bounding box center [914, 286] width 616 height 58
click at [767, 308] on p "********" at bounding box center [914, 286] width 616 height 58
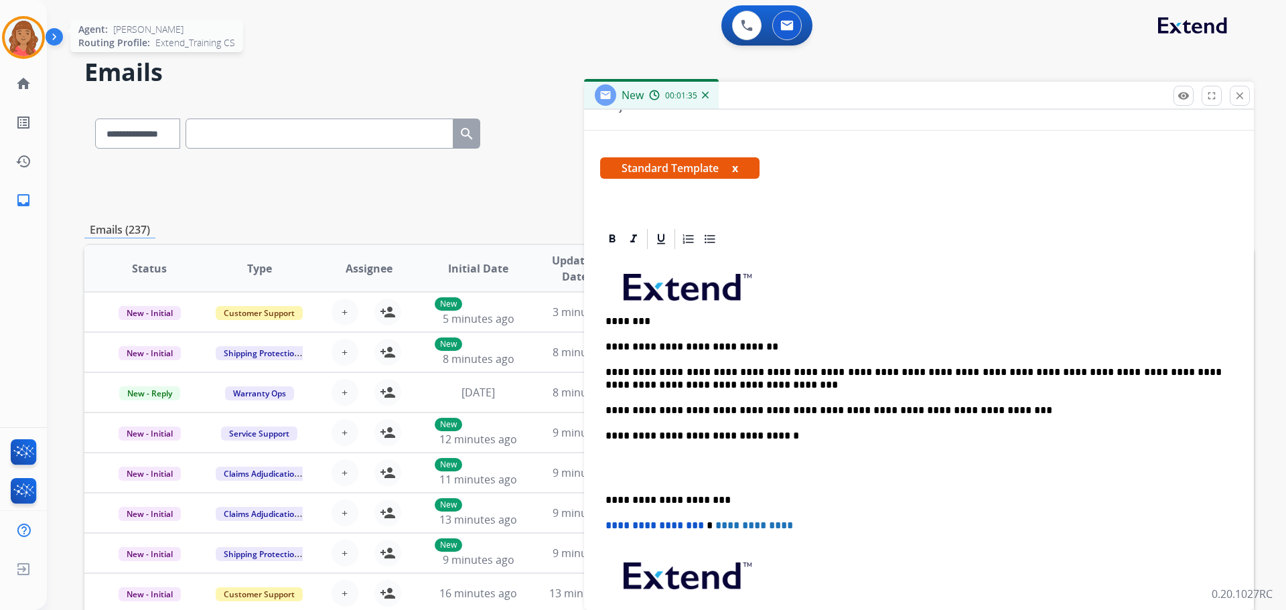
click at [17, 33] on img at bounding box center [24, 38] width 38 height 38
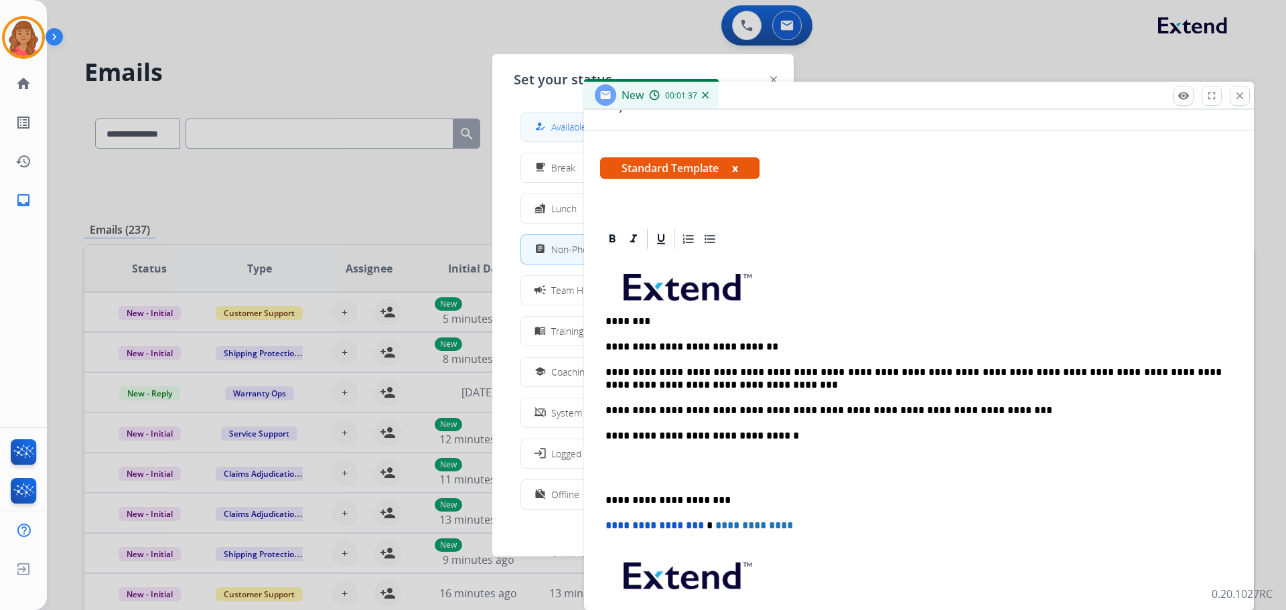
click at [539, 132] on mat-icon "how_to_reg" at bounding box center [540, 126] width 11 height 11
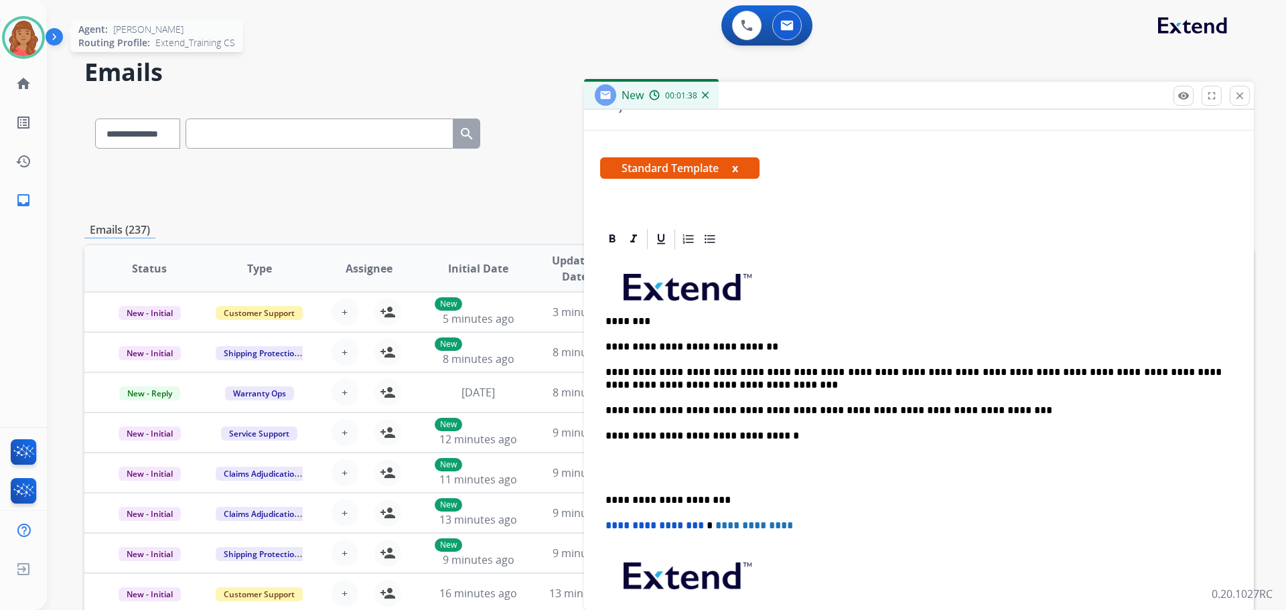
click at [21, 36] on img at bounding box center [24, 38] width 38 height 38
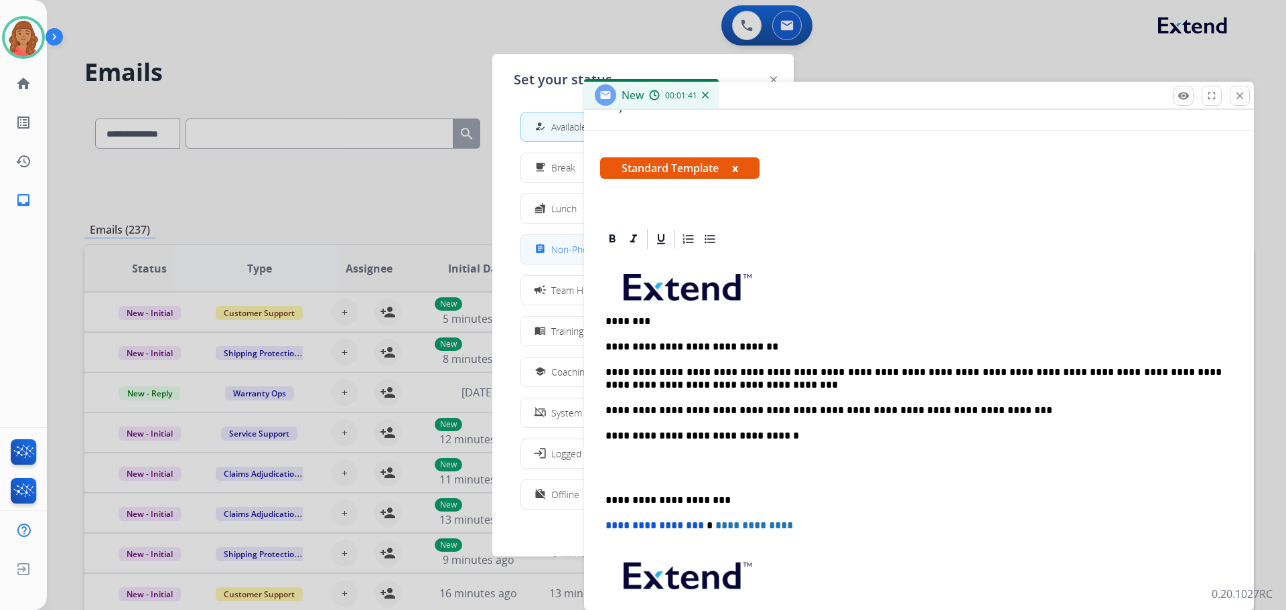
click at [555, 241] on button "assignment Non-Phone Queue" at bounding box center [643, 249] width 244 height 29
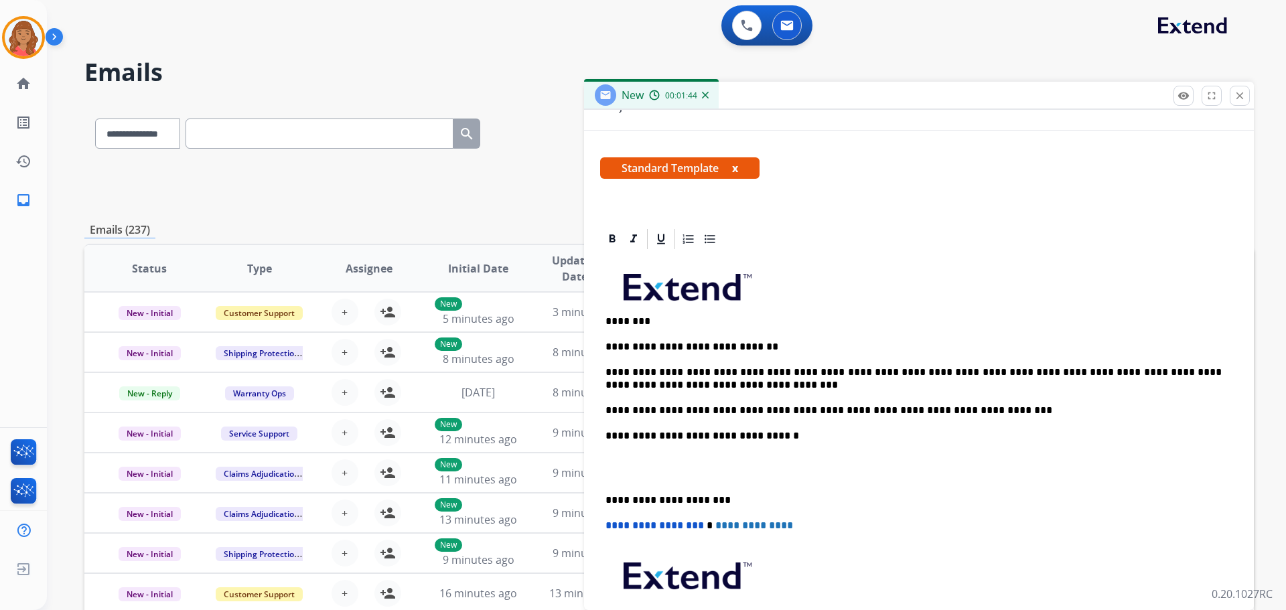
click at [927, 372] on p "**********" at bounding box center [914, 378] width 616 height 25
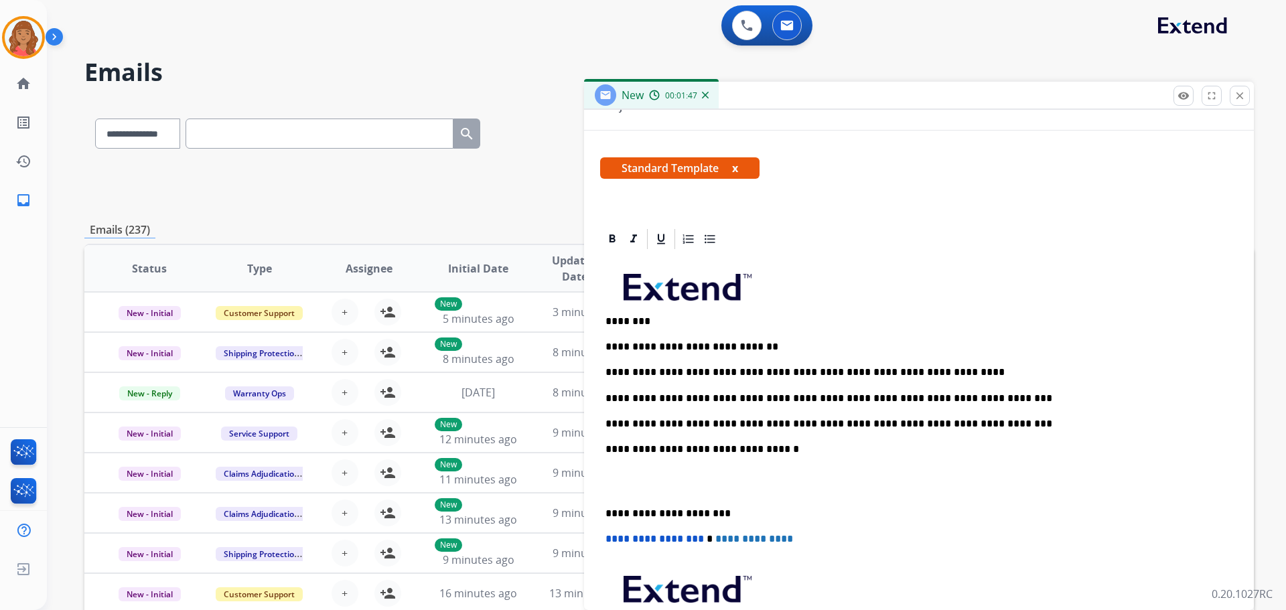
click at [602, 519] on div "**********" at bounding box center [919, 481] width 638 height 460
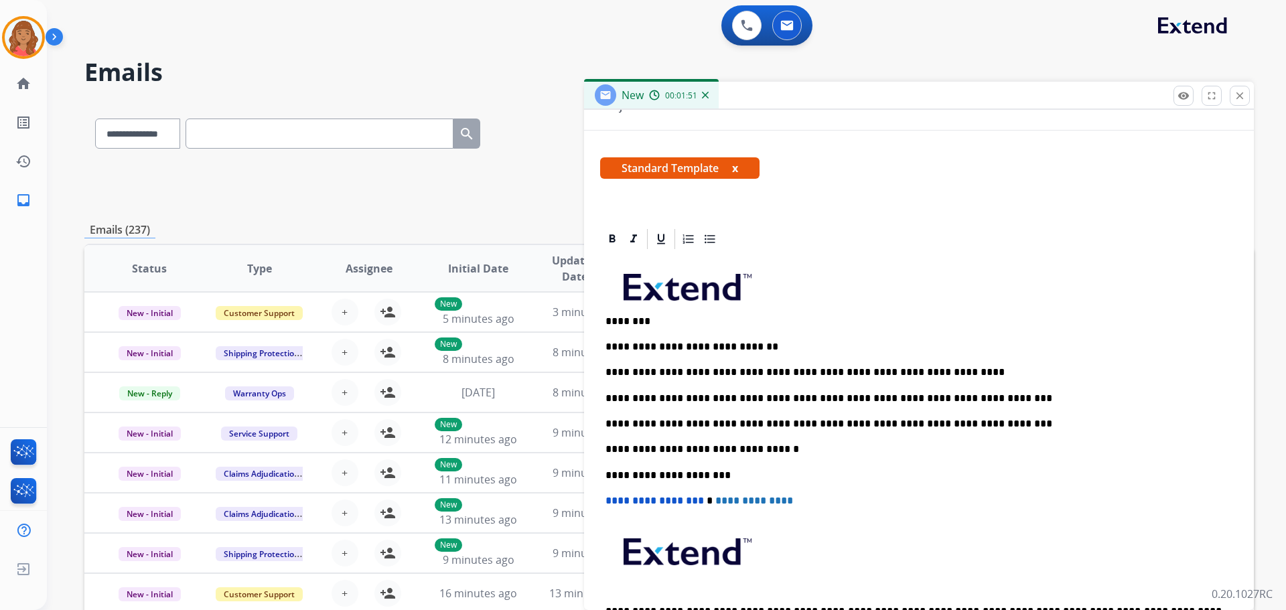
drag, startPoint x: 597, startPoint y: 318, endPoint x: 610, endPoint y: 323, distance: 14.4
click at [600, 318] on div "**********" at bounding box center [919, 449] width 670 height 444
click at [604, 321] on div "**********" at bounding box center [919, 462] width 638 height 422
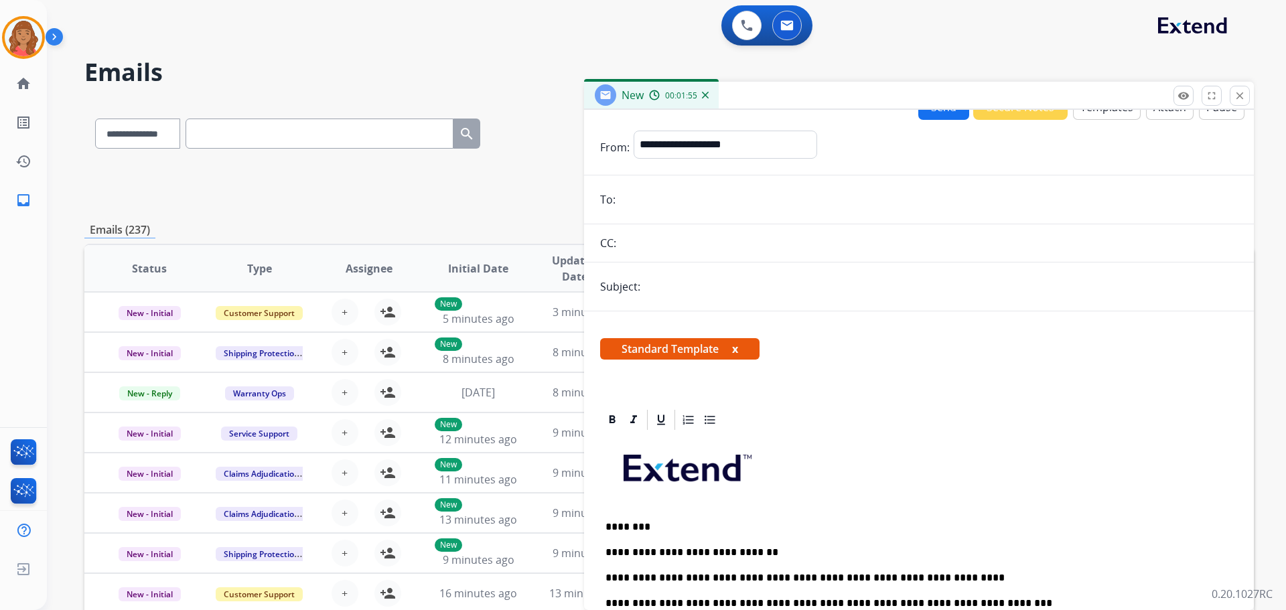
scroll to position [0, 0]
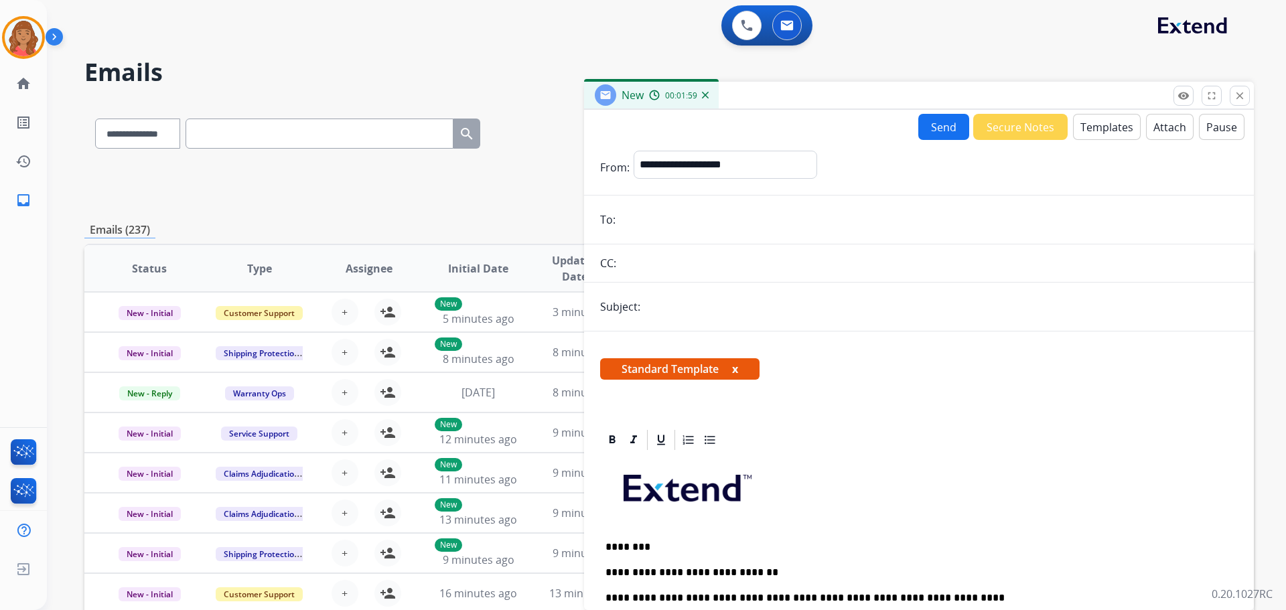
click at [942, 126] on button "Send" at bounding box center [944, 127] width 51 height 26
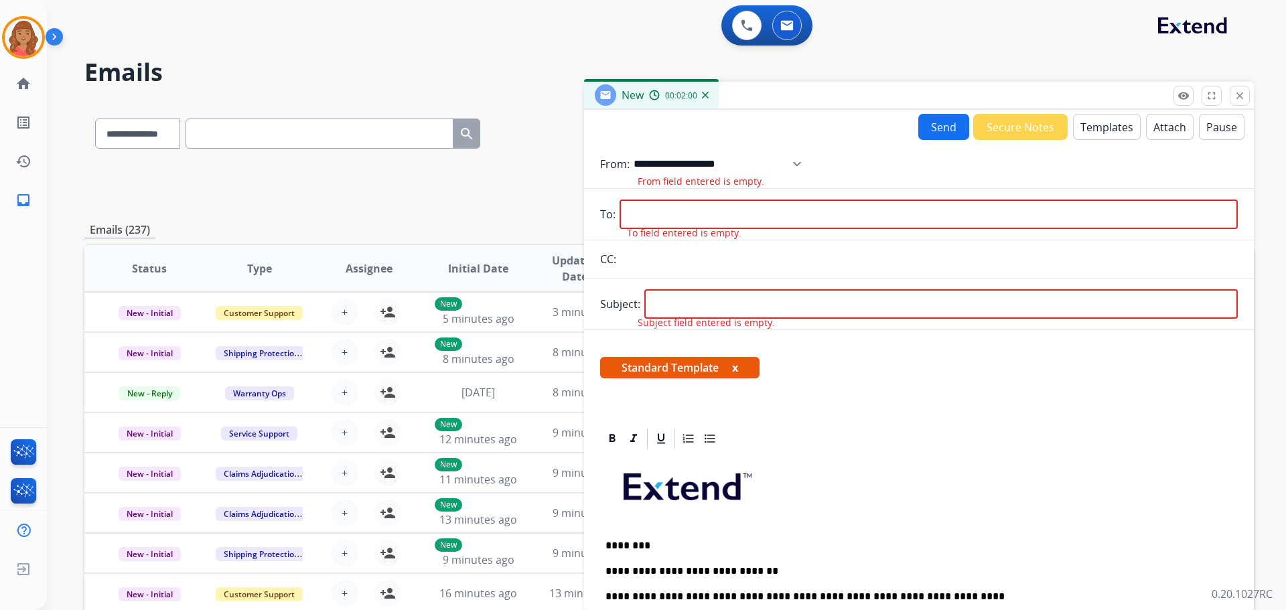
click at [694, 166] on select "**********" at bounding box center [722, 164] width 177 height 27
select select "**********"
click at [634, 151] on select "**********" at bounding box center [722, 164] width 177 height 27
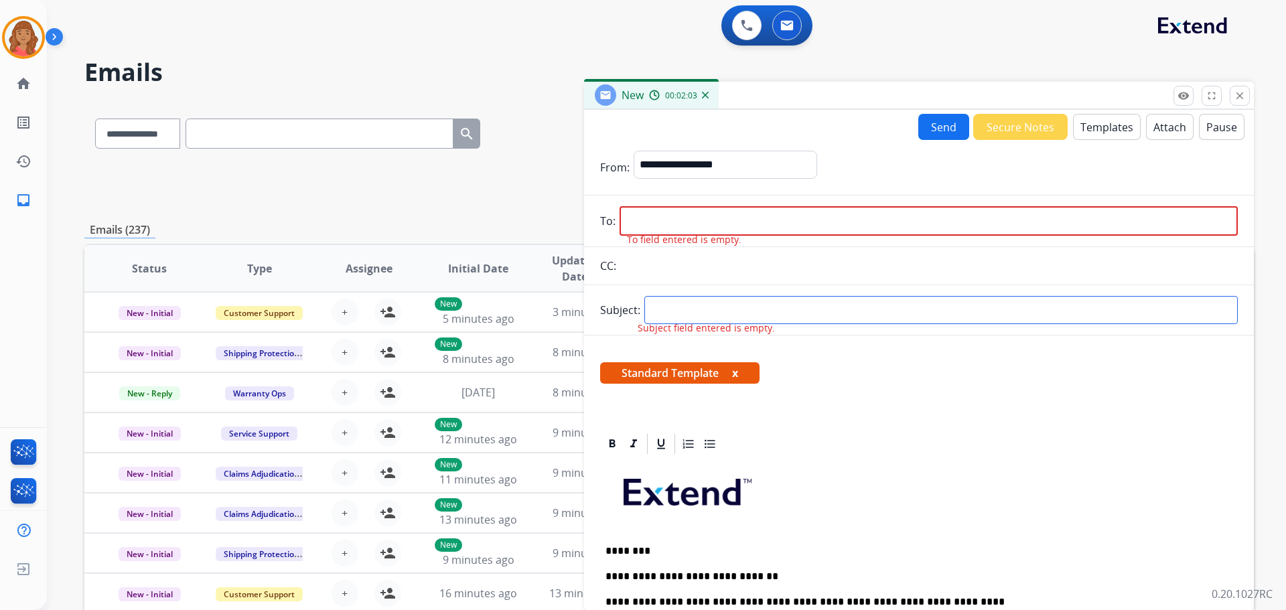
click at [665, 312] on input "text" at bounding box center [942, 310] width 594 height 28
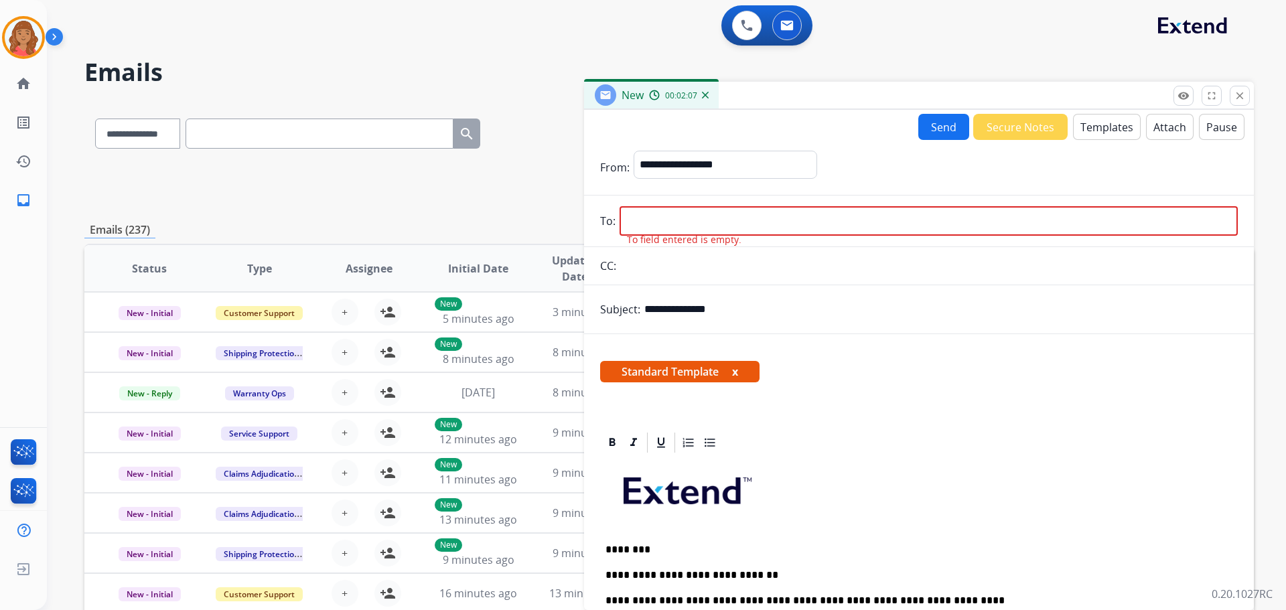
click at [649, 311] on input "**********" at bounding box center [942, 309] width 594 height 27
click at [733, 316] on input "**********" at bounding box center [942, 309] width 594 height 27
type input "**********"
paste input "**********"
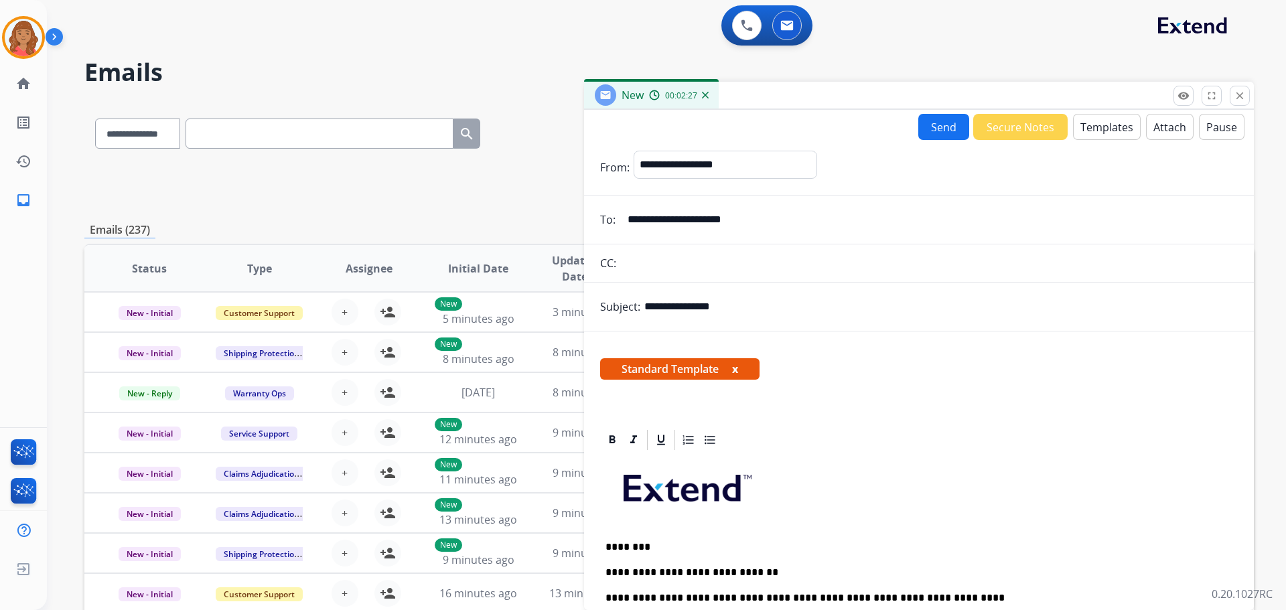
type input "**********"
click at [923, 129] on button "Send" at bounding box center [944, 127] width 51 height 26
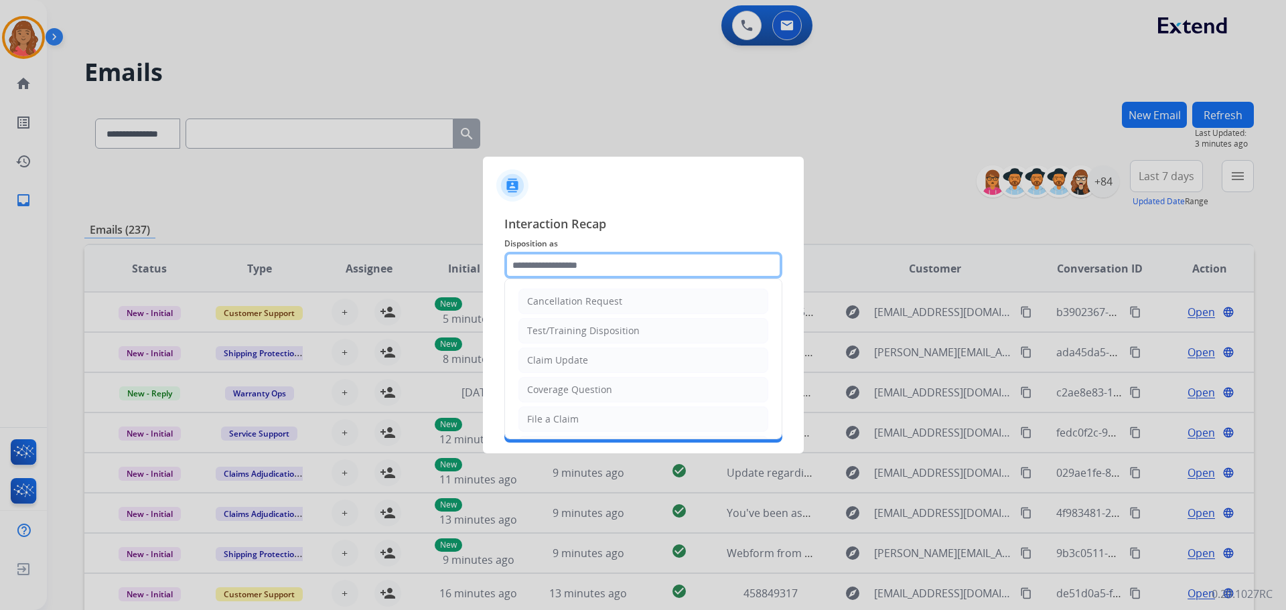
click at [572, 263] on input "text" at bounding box center [644, 265] width 278 height 27
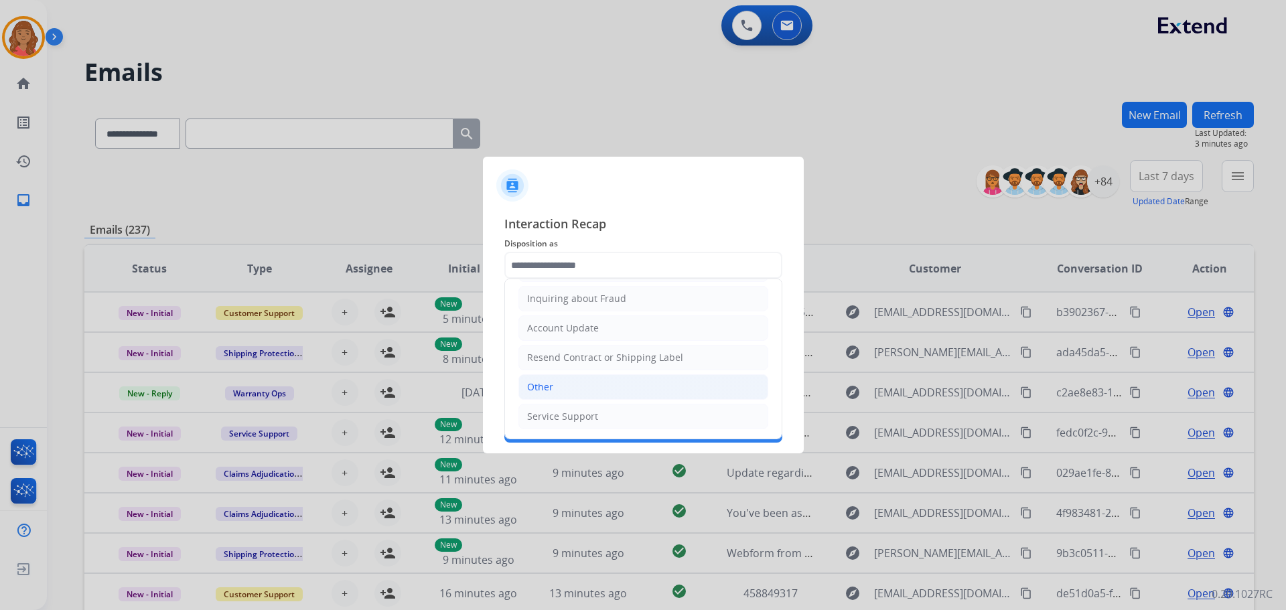
click at [551, 385] on div "Other" at bounding box center [540, 387] width 26 height 13
type input "*****"
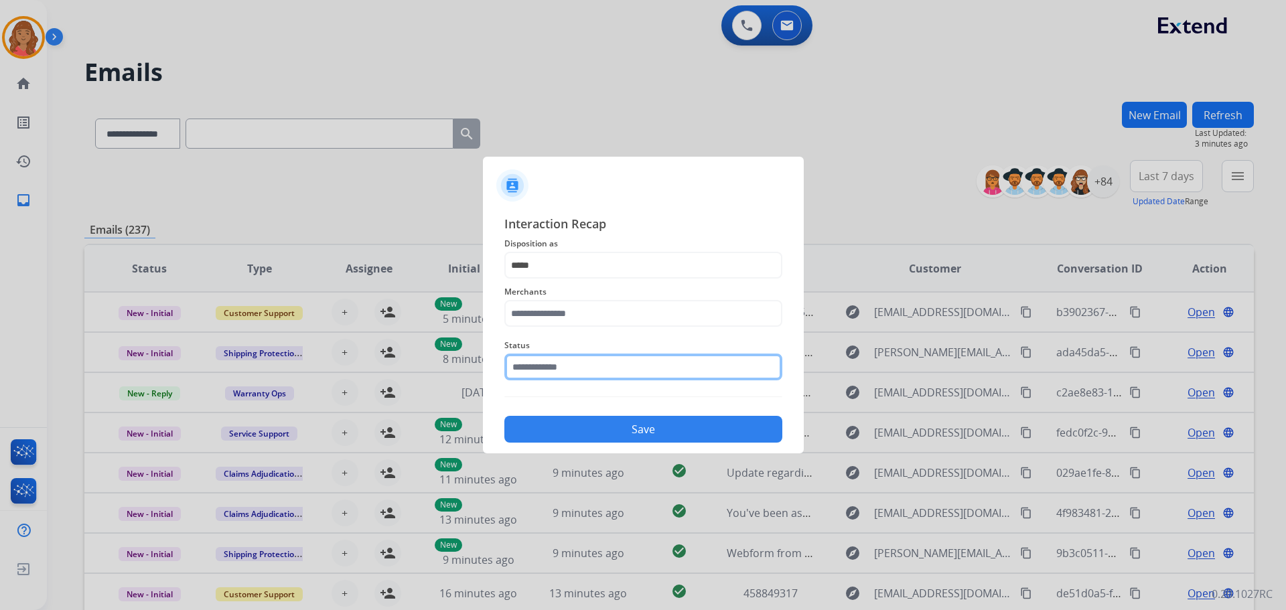
click at [551, 354] on input "text" at bounding box center [644, 367] width 278 height 27
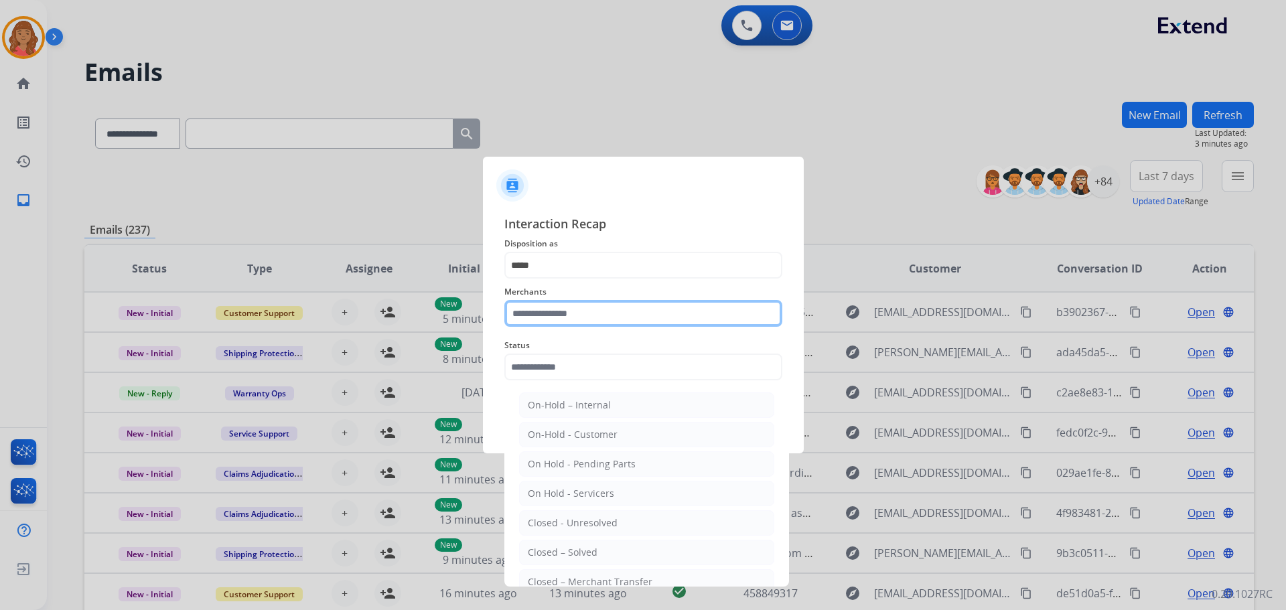
click at [589, 312] on input "text" at bounding box center [644, 313] width 278 height 27
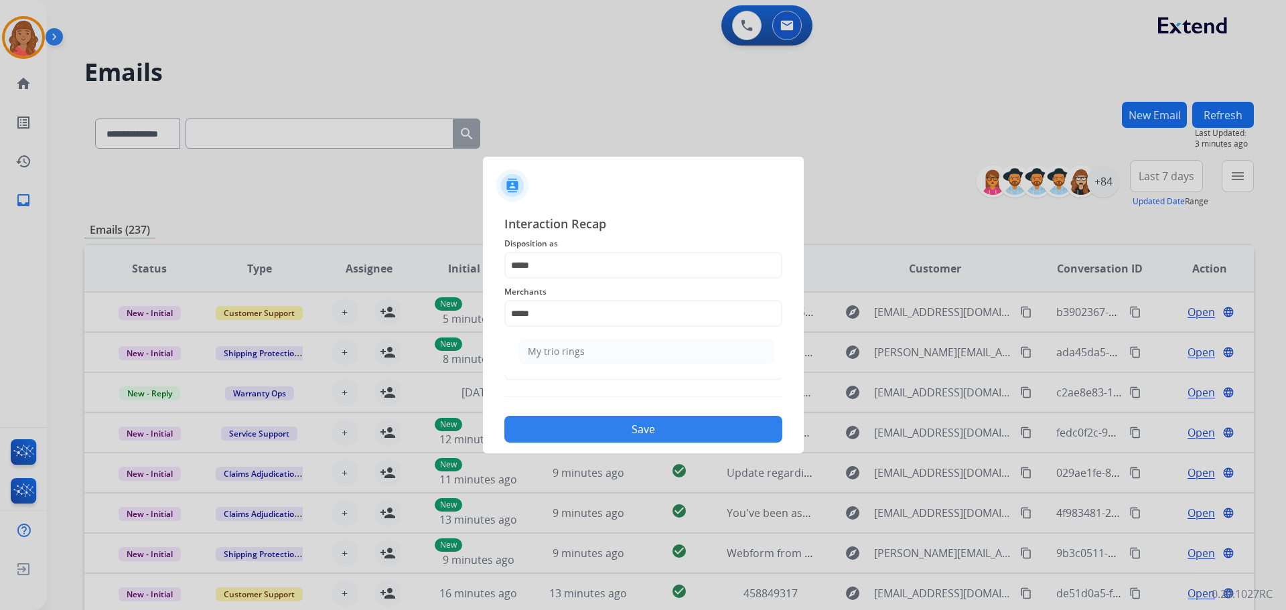
drag, startPoint x: 578, startPoint y: 353, endPoint x: 578, endPoint y: 361, distance: 8.1
click at [580, 359] on li "My trio rings" at bounding box center [646, 351] width 255 height 25
type input "**********"
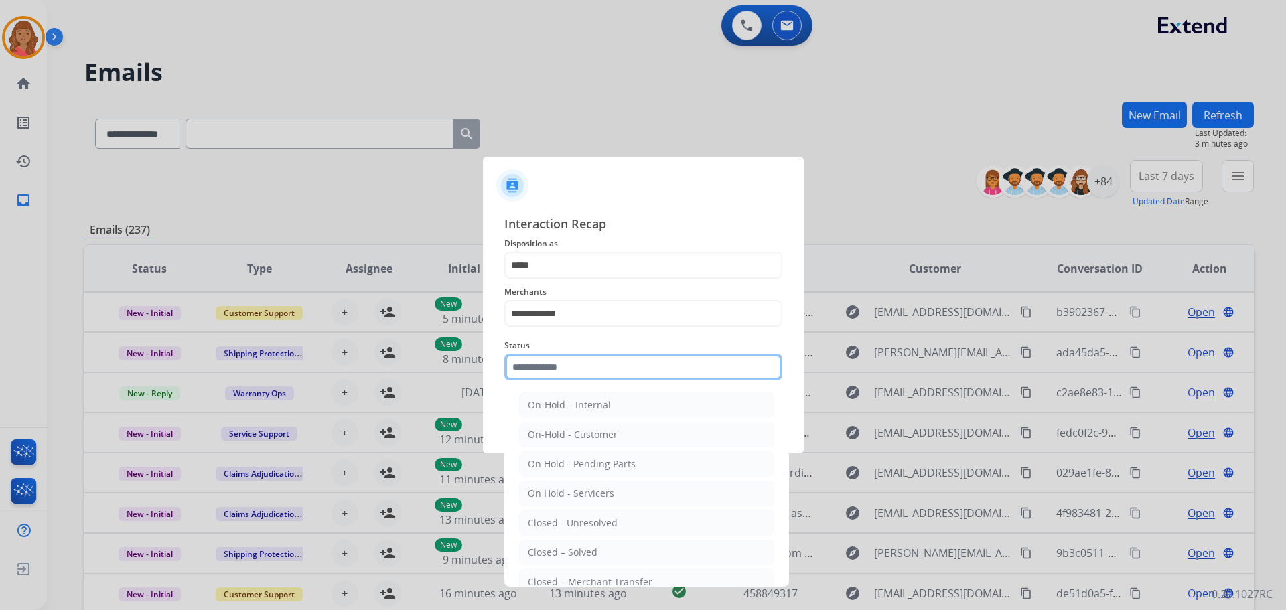
click at [565, 375] on input "text" at bounding box center [644, 367] width 278 height 27
click at [553, 555] on div "Closed – Solved" at bounding box center [563, 552] width 70 height 13
type input "**********"
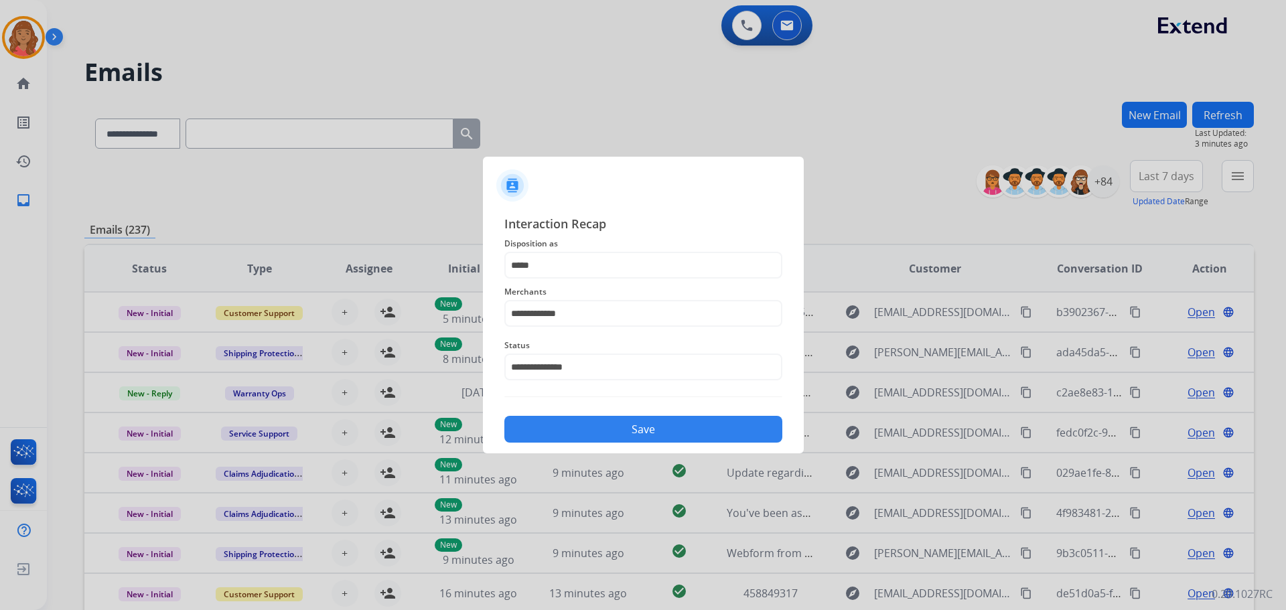
click at [559, 438] on button "Save" at bounding box center [644, 429] width 278 height 27
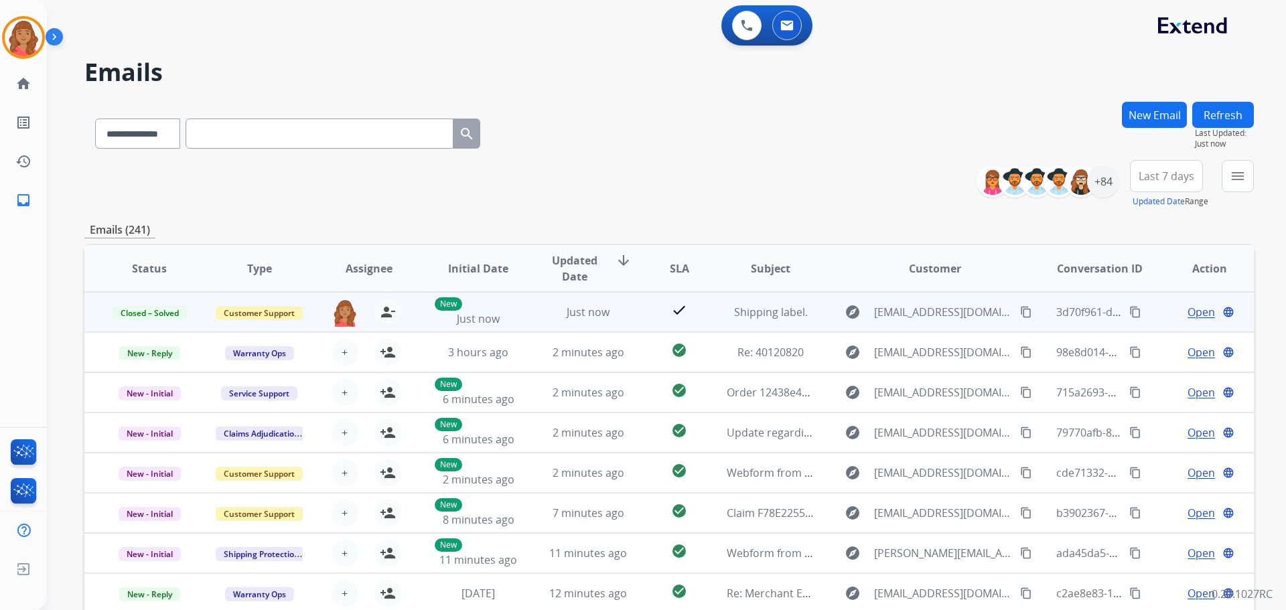
click at [1130, 312] on mat-icon "content_copy" at bounding box center [1136, 312] width 12 height 12
click at [707, 308] on td "Shipping label." at bounding box center [761, 312] width 110 height 40
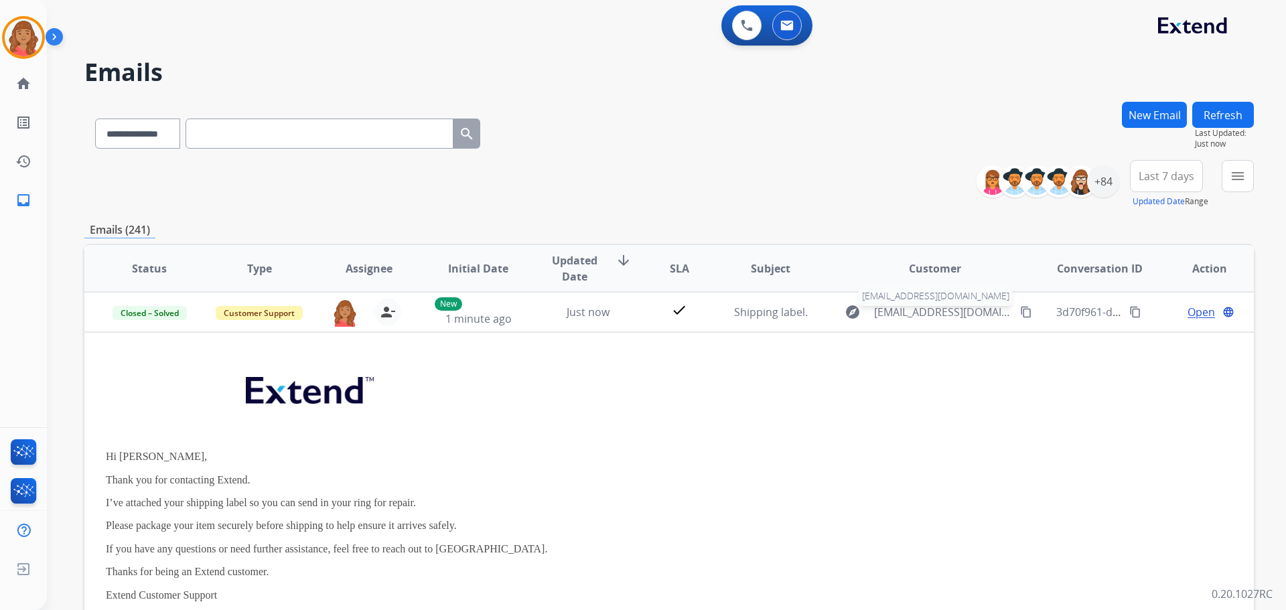
click at [945, 314] on span "[EMAIL_ADDRESS][DOMAIN_NAME]" at bounding box center [943, 312] width 138 height 16
type input "**********"
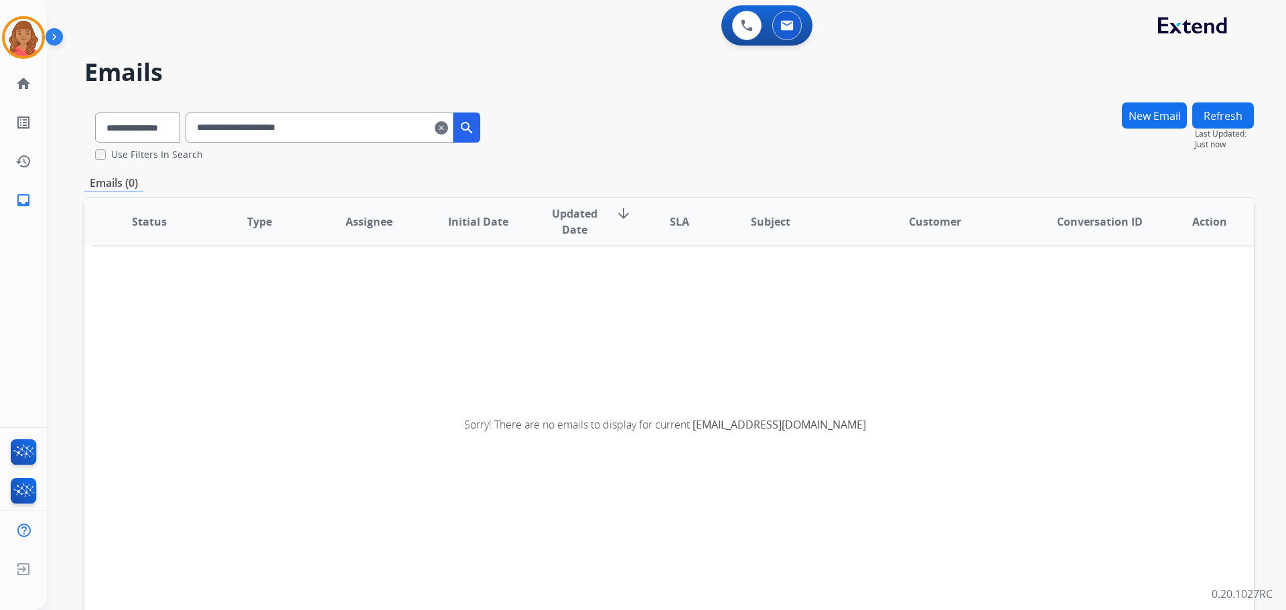
scroll to position [3, 0]
click at [448, 129] on mat-icon "clear" at bounding box center [441, 128] width 13 height 16
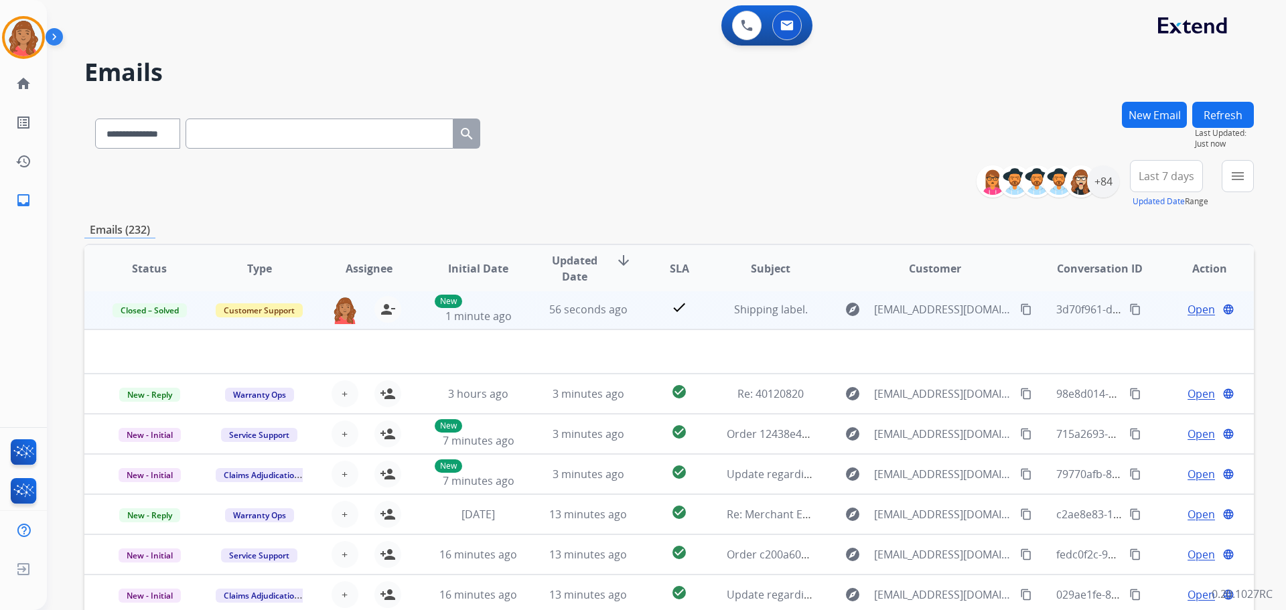
click at [1188, 309] on span "Open" at bounding box center [1201, 310] width 27 height 16
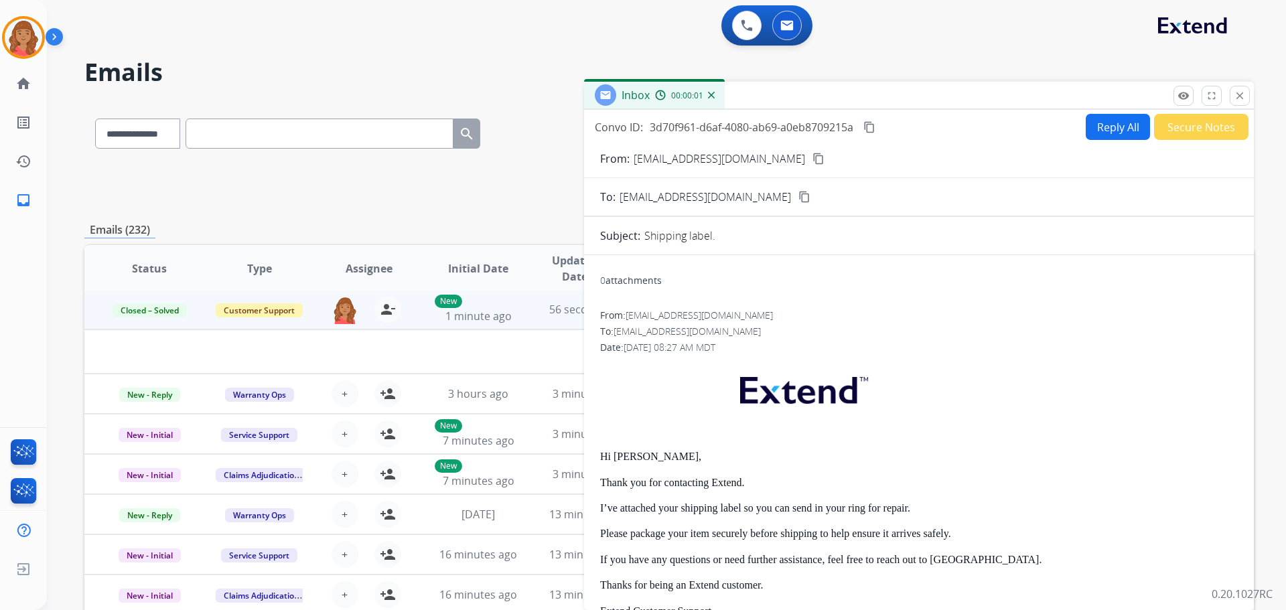
click at [1097, 131] on button "Reply All" at bounding box center [1118, 127] width 64 height 26
select select "**********"
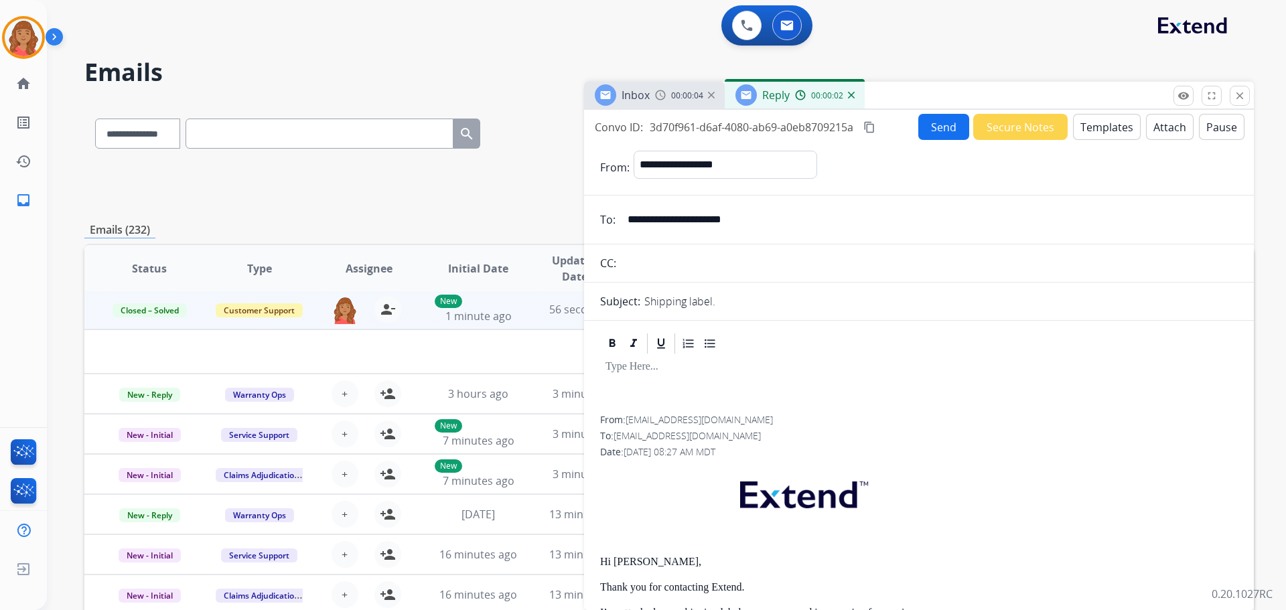
click at [1165, 127] on button "Attach" at bounding box center [1170, 127] width 48 height 26
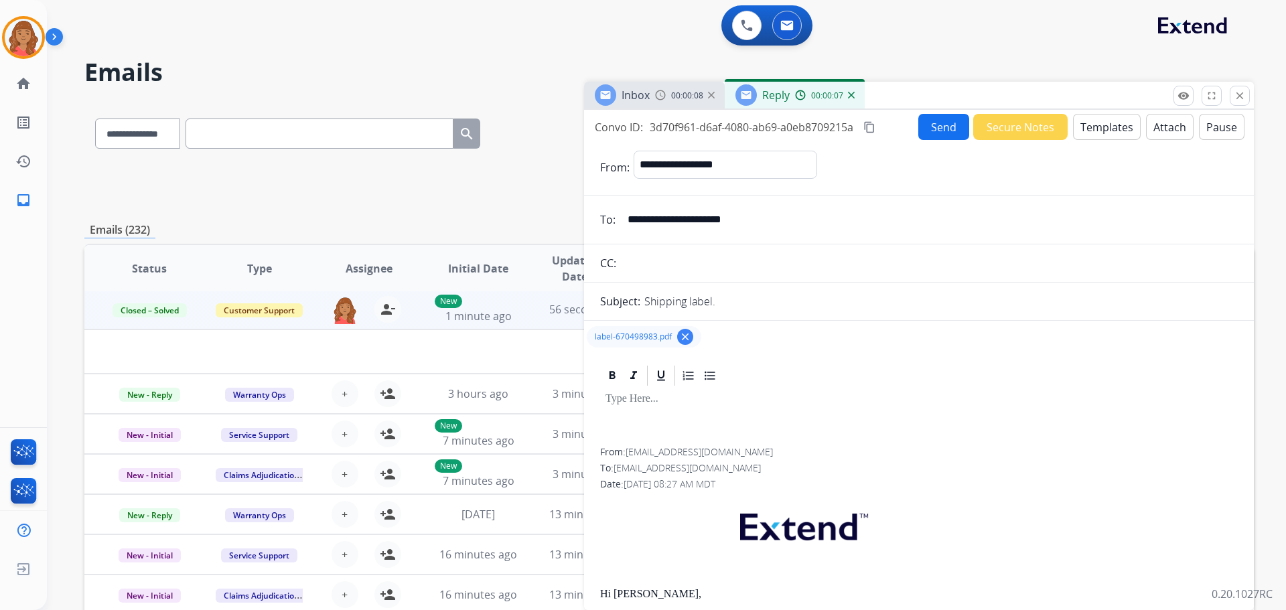
click at [939, 136] on button "Send" at bounding box center [944, 127] width 51 height 26
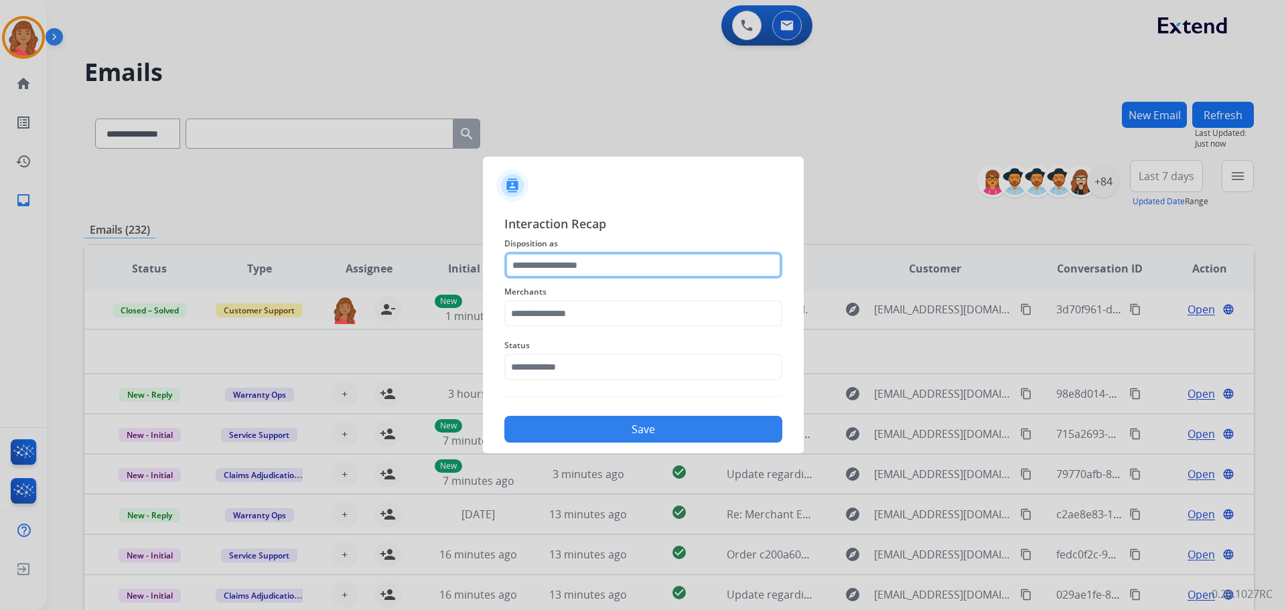
click at [564, 260] on input "text" at bounding box center [644, 265] width 278 height 27
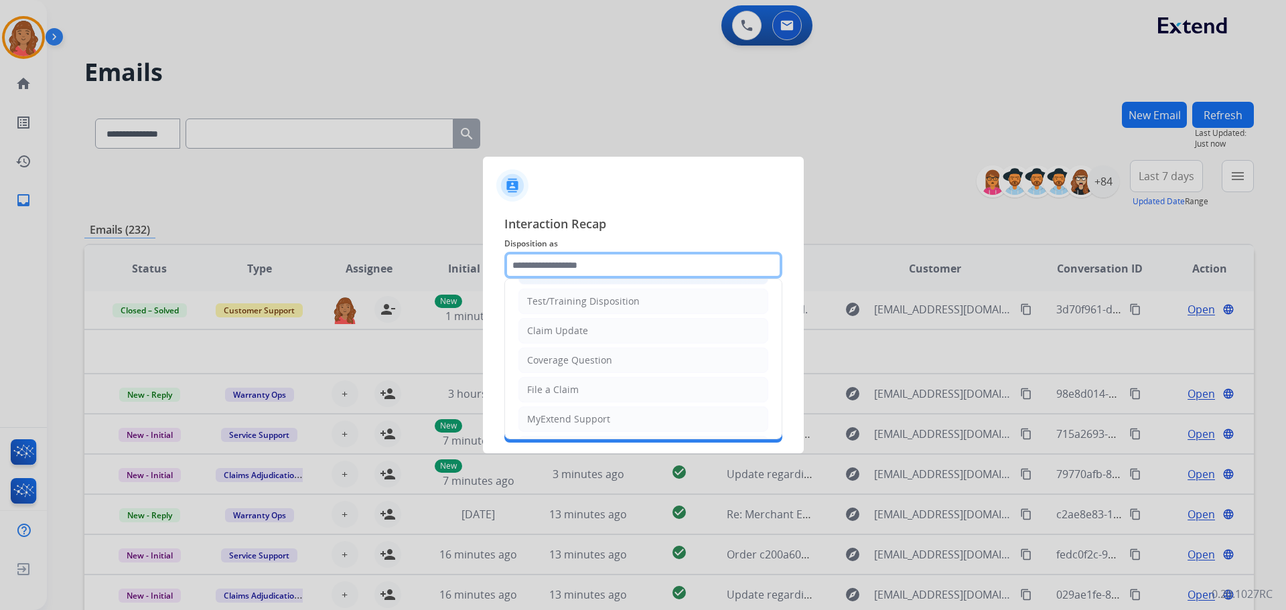
scroll to position [0, 0]
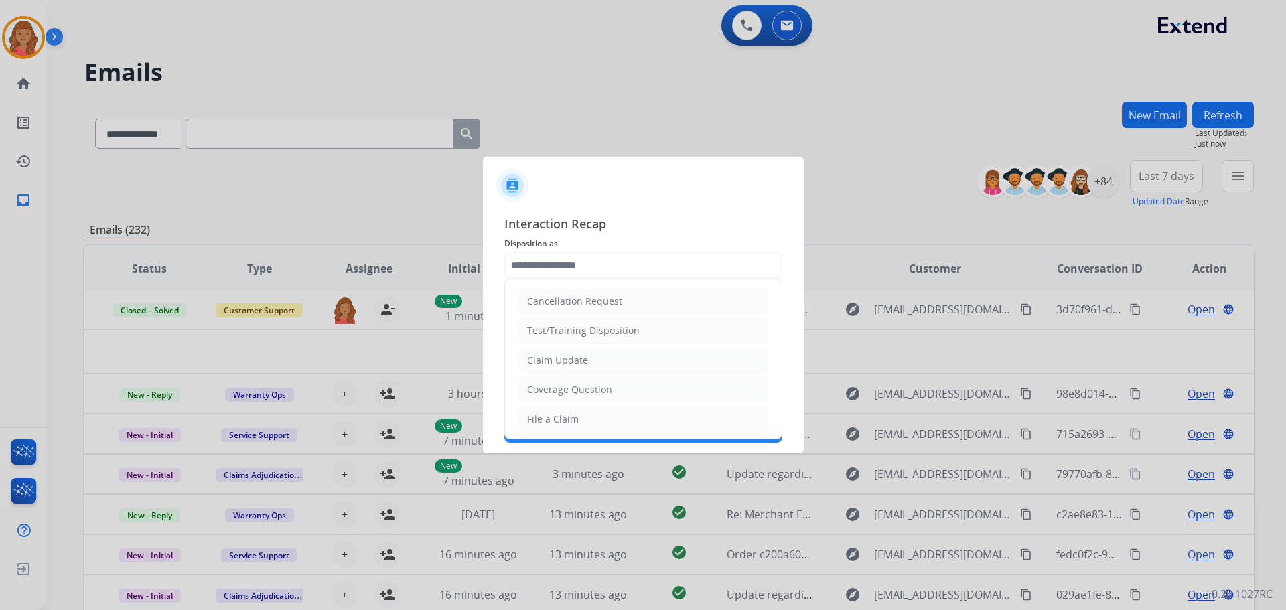
click at [543, 361] on div "Claim Update" at bounding box center [557, 360] width 61 height 13
type input "**********"
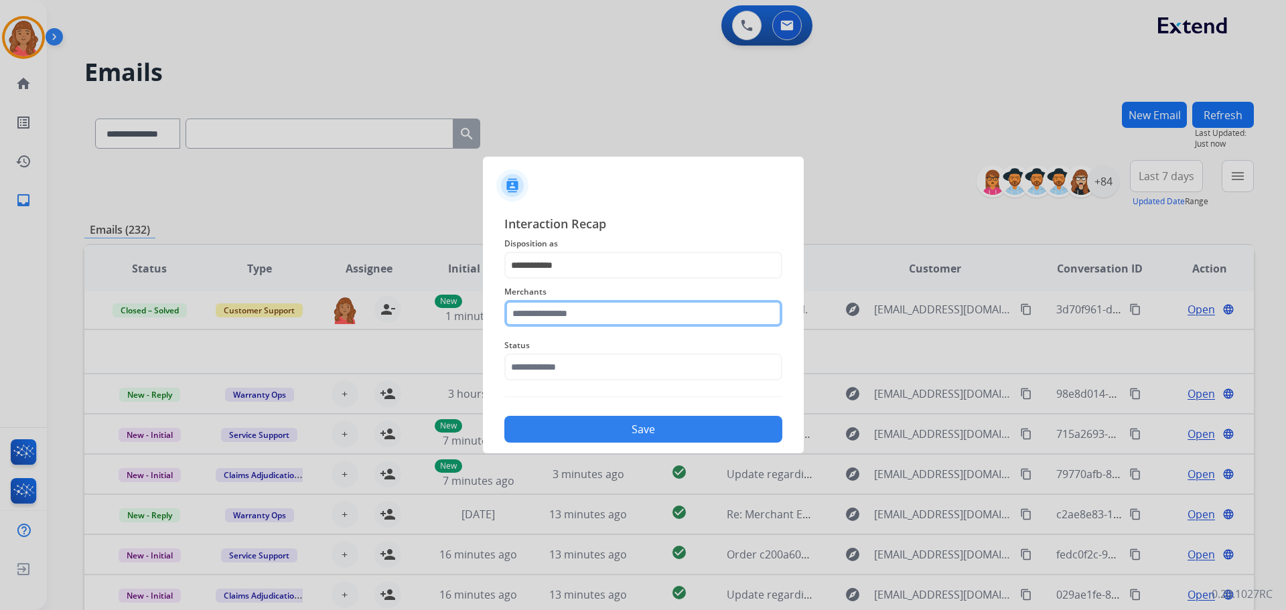
click at [534, 308] on input "text" at bounding box center [644, 313] width 278 height 27
click at [539, 322] on input "text" at bounding box center [644, 313] width 278 height 27
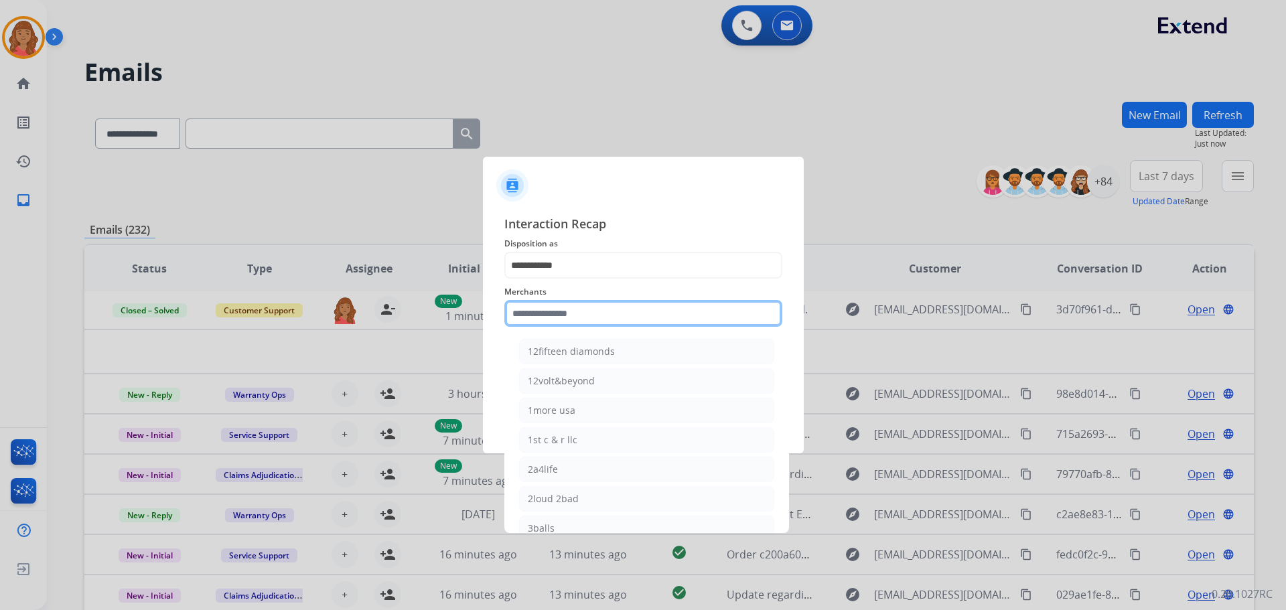
click at [535, 318] on input "text" at bounding box center [644, 313] width 278 height 27
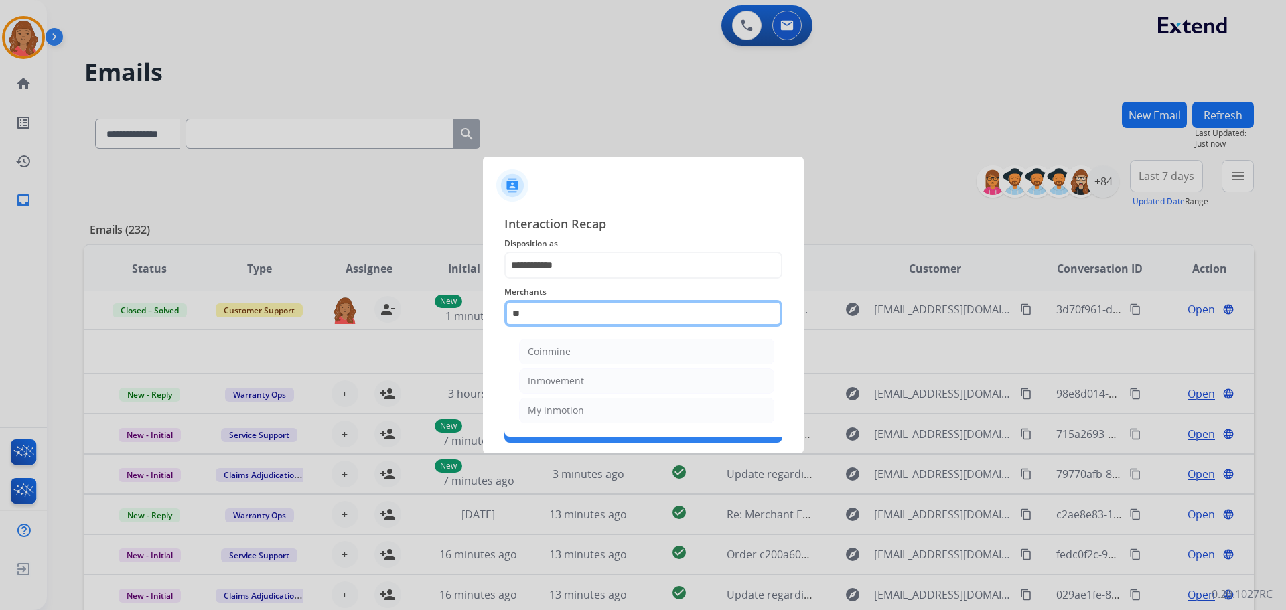
type input "*"
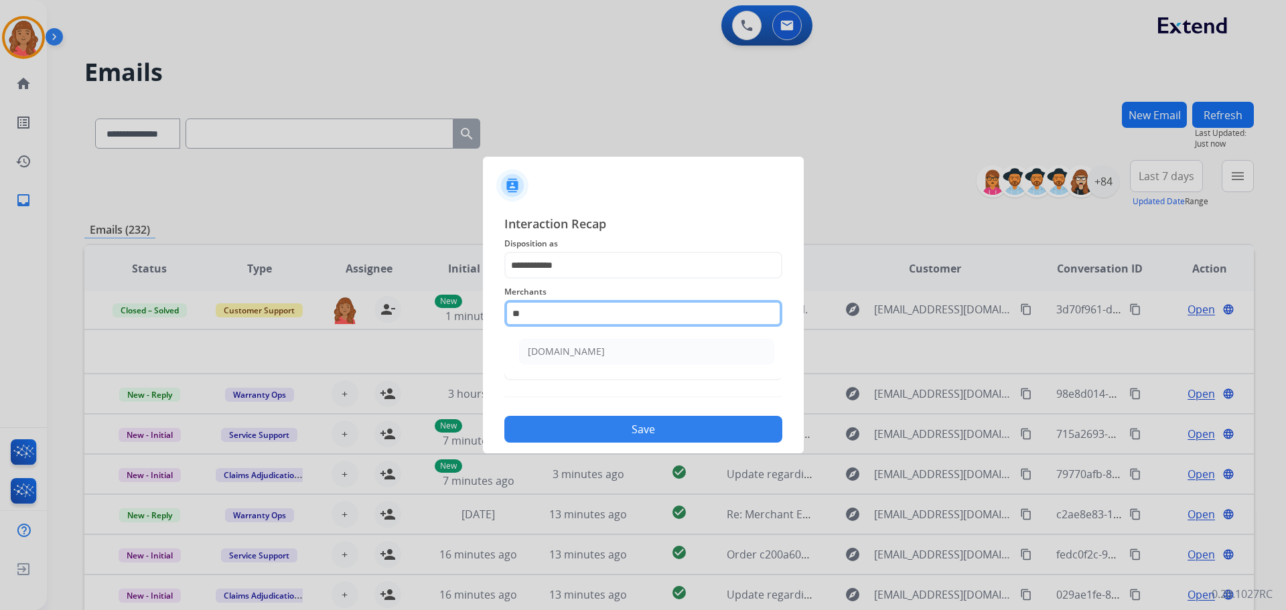
type input "*"
click at [545, 360] on li "My trio rings" at bounding box center [646, 351] width 255 height 25
type input "**********"
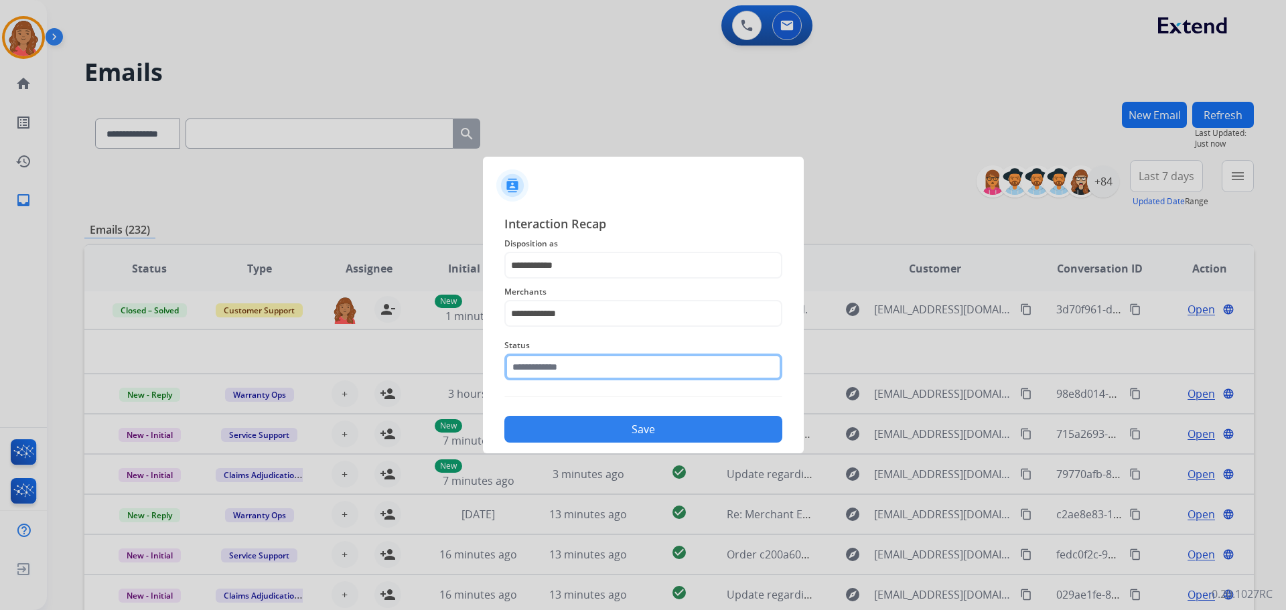
click at [531, 369] on input "text" at bounding box center [644, 367] width 278 height 27
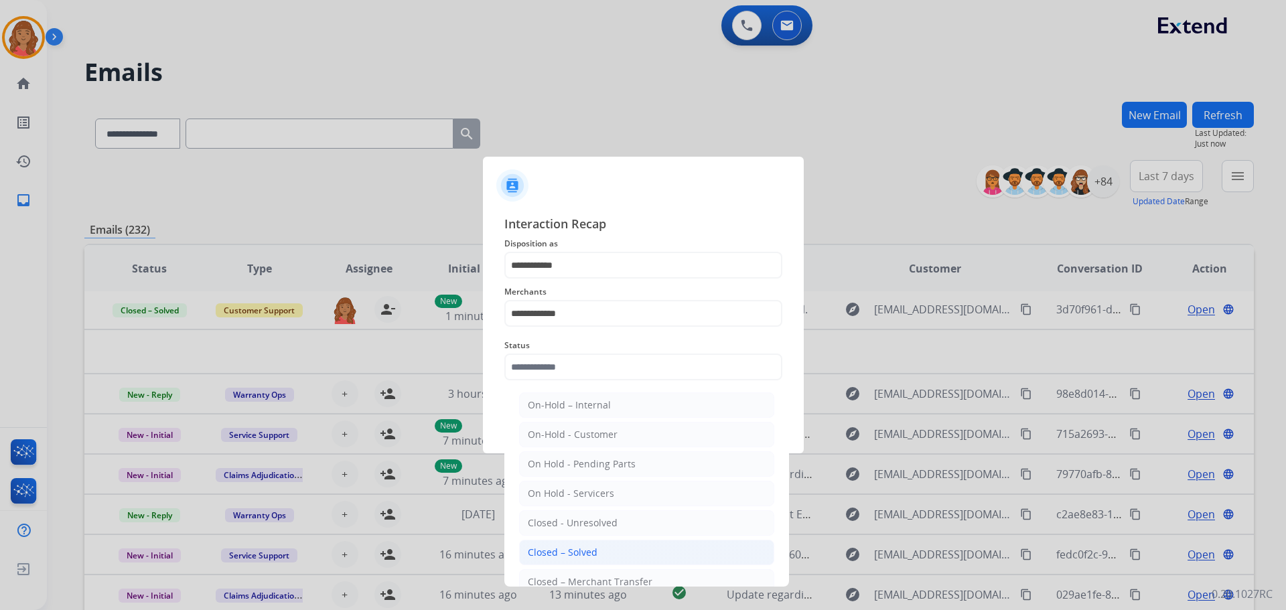
click at [519, 546] on li "Closed – Solved" at bounding box center [646, 552] width 255 height 25
type input "**********"
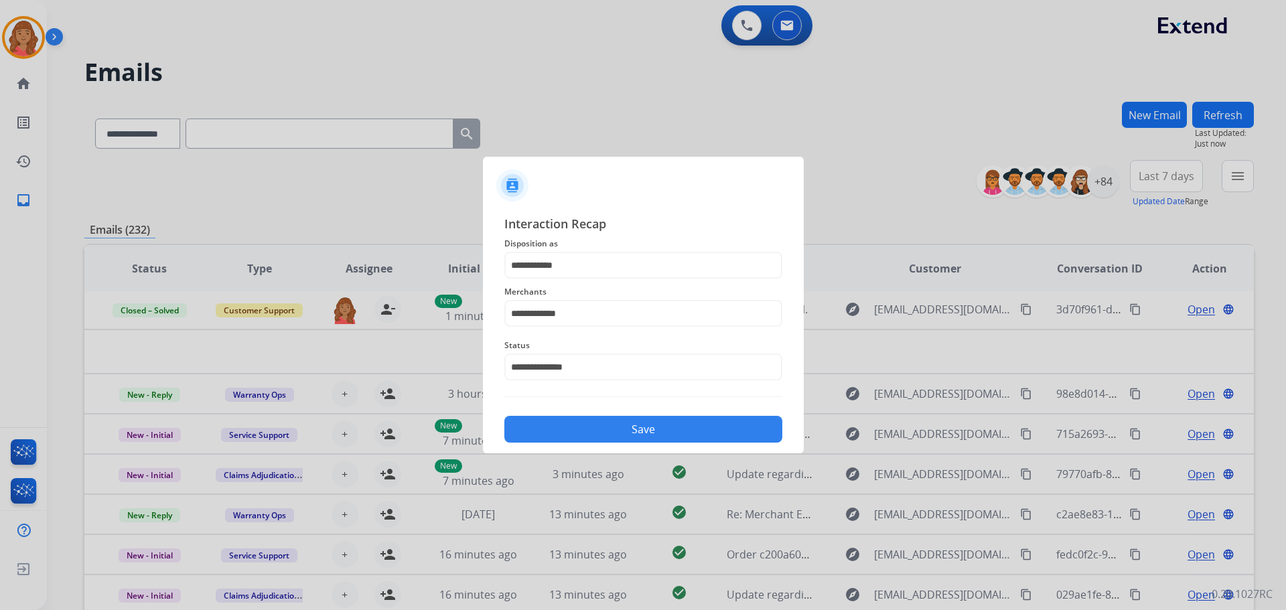
click at [521, 435] on button "Save" at bounding box center [644, 429] width 278 height 27
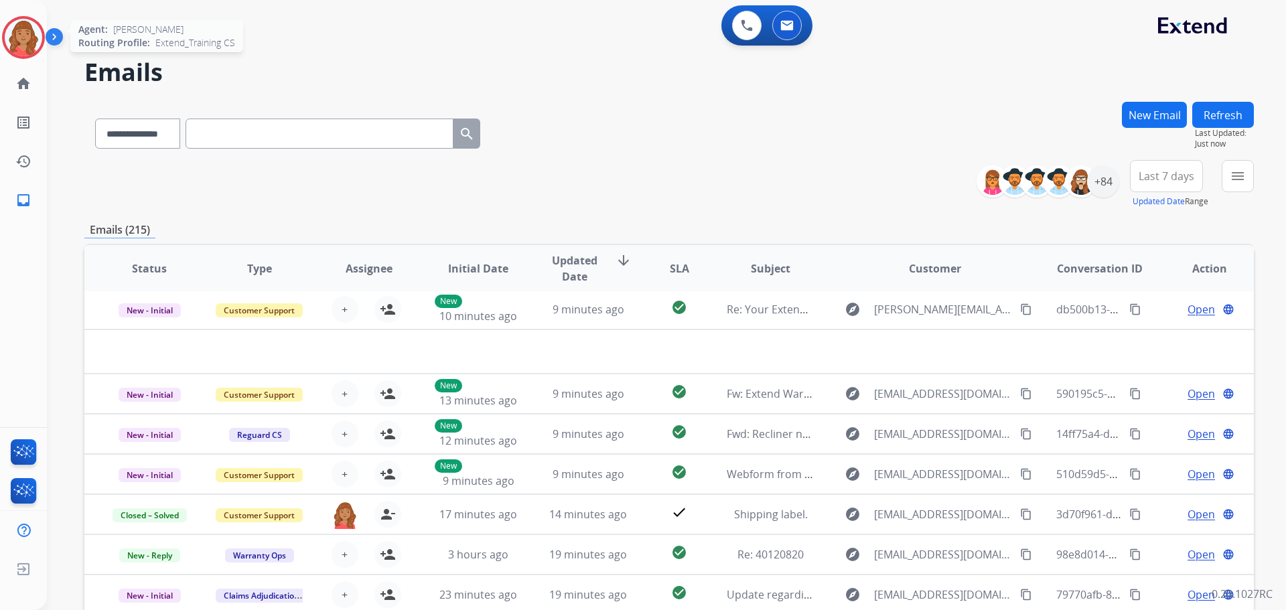
click at [16, 42] on img at bounding box center [24, 38] width 38 height 38
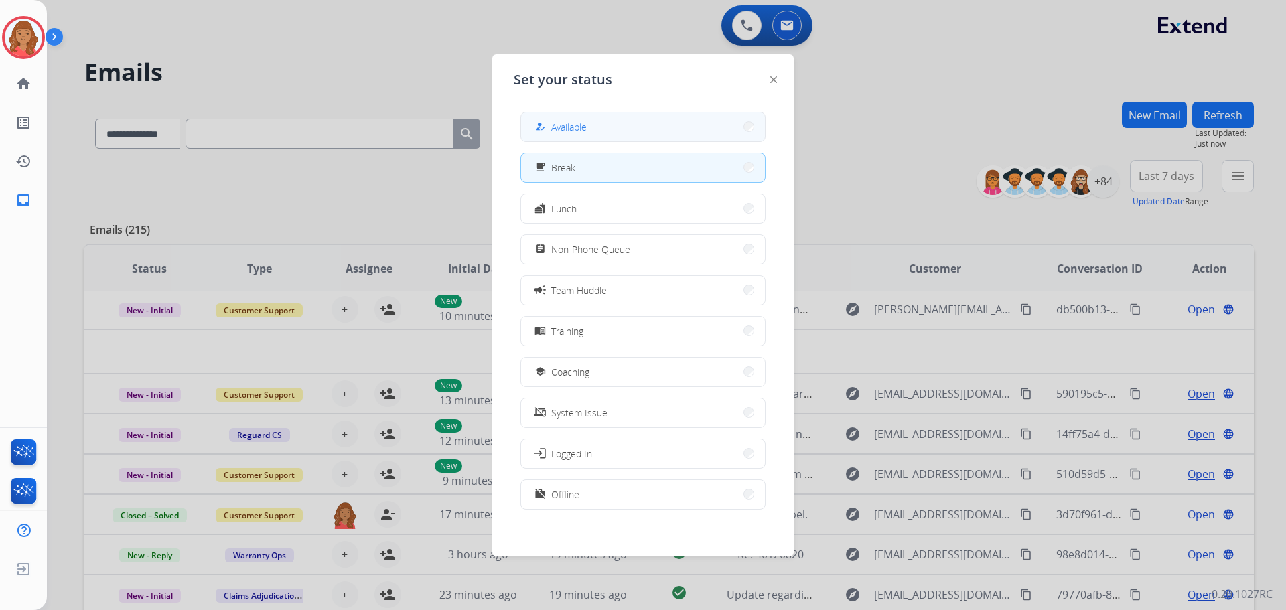
click at [632, 124] on button "how_to_reg Available" at bounding box center [643, 127] width 244 height 29
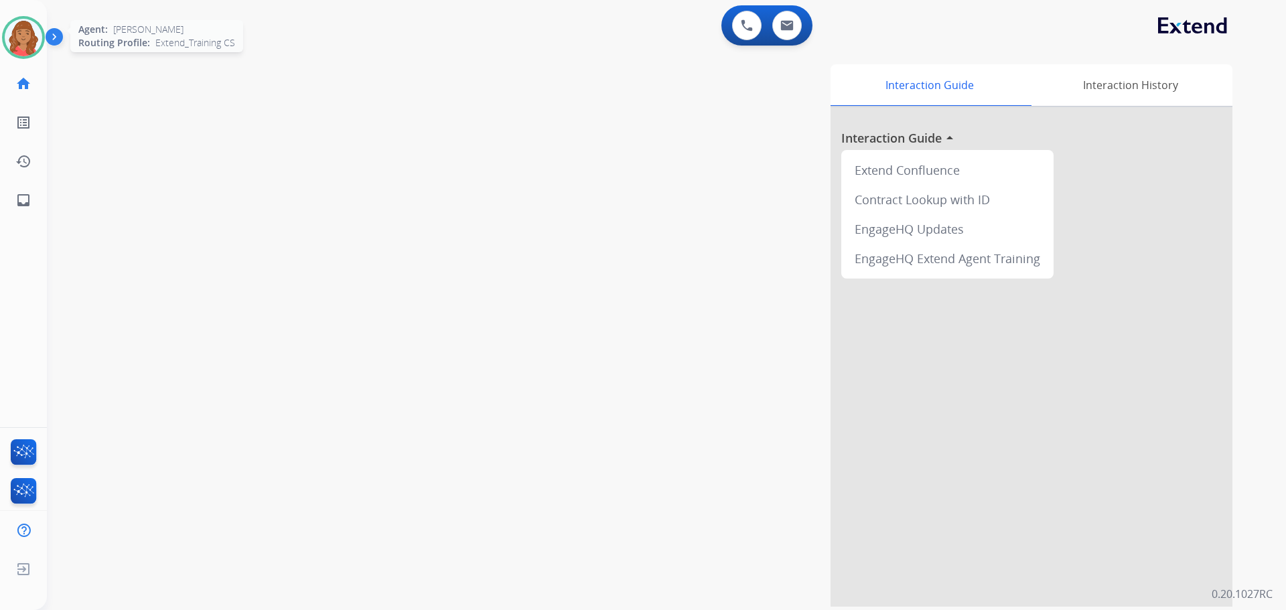
click at [6, 35] on img at bounding box center [24, 38] width 38 height 38
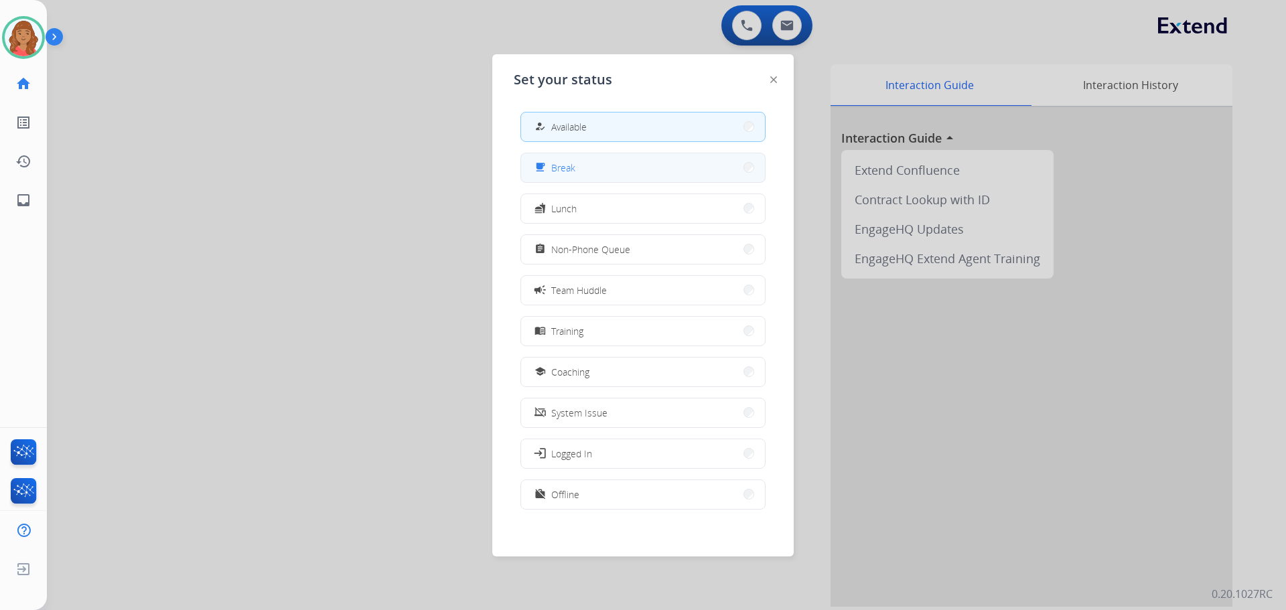
click at [626, 163] on button "free_breakfast Break" at bounding box center [643, 167] width 244 height 29
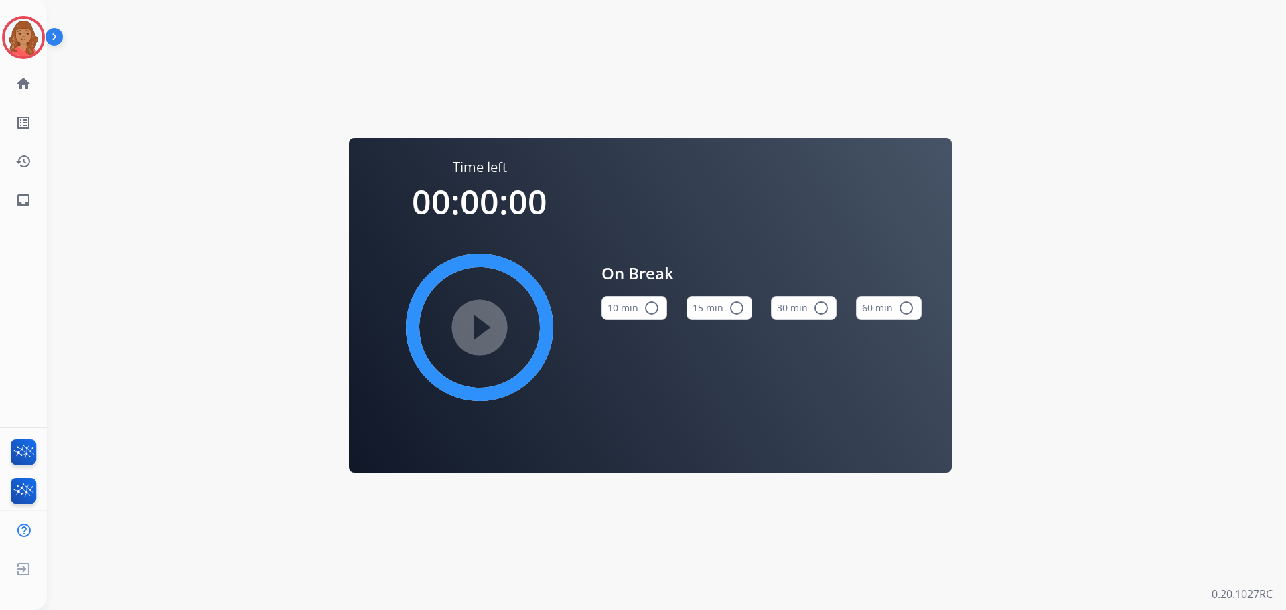
click at [372, 127] on div "Time left 00:00:00 play_circle_filled On Break 10 min radio_button_unchecked 15…" at bounding box center [650, 305] width 1207 height 610
click at [19, 41] on img at bounding box center [24, 38] width 38 height 38
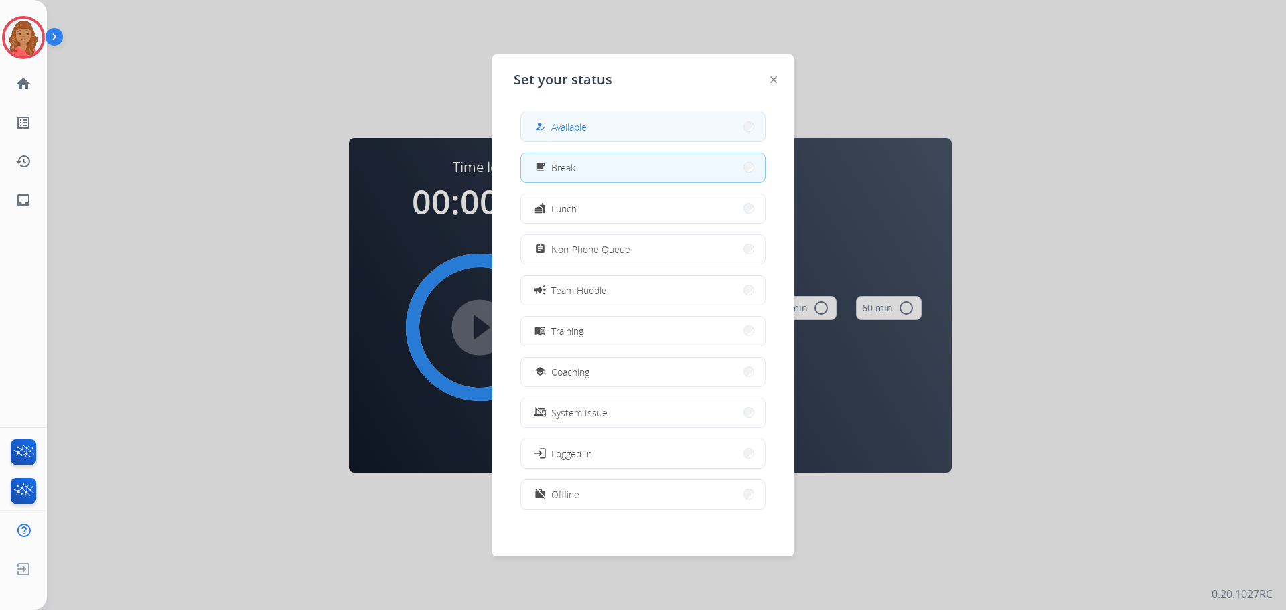
click at [583, 117] on button "how_to_reg Available" at bounding box center [643, 127] width 244 height 29
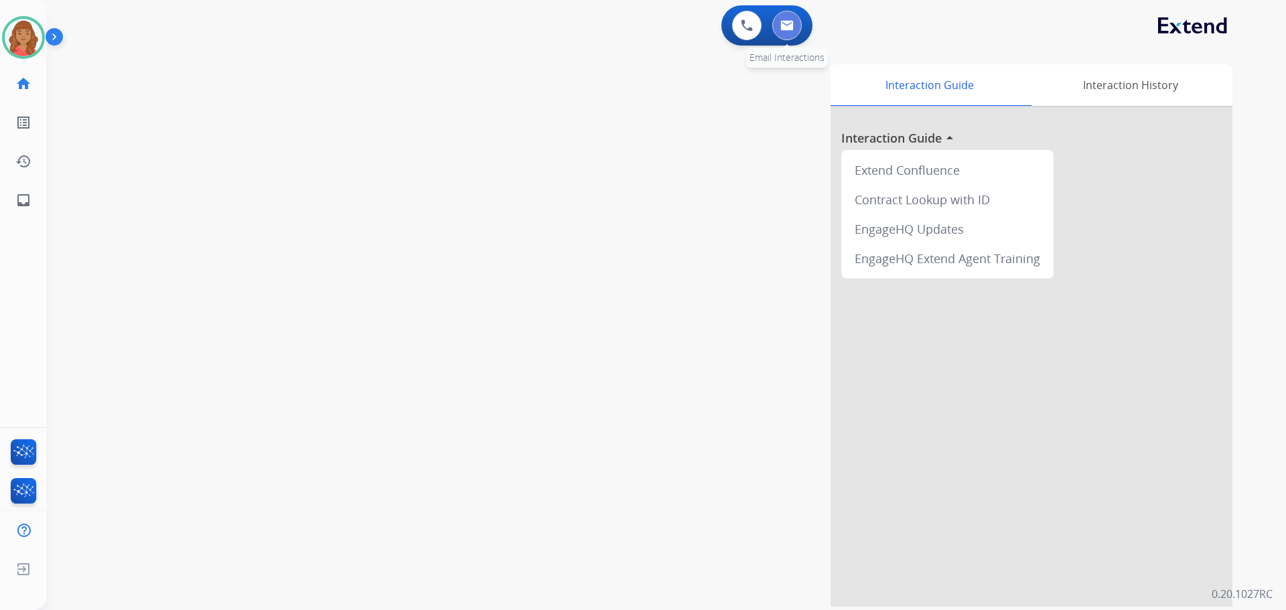
click at [792, 29] on img at bounding box center [787, 25] width 13 height 11
select select "**********"
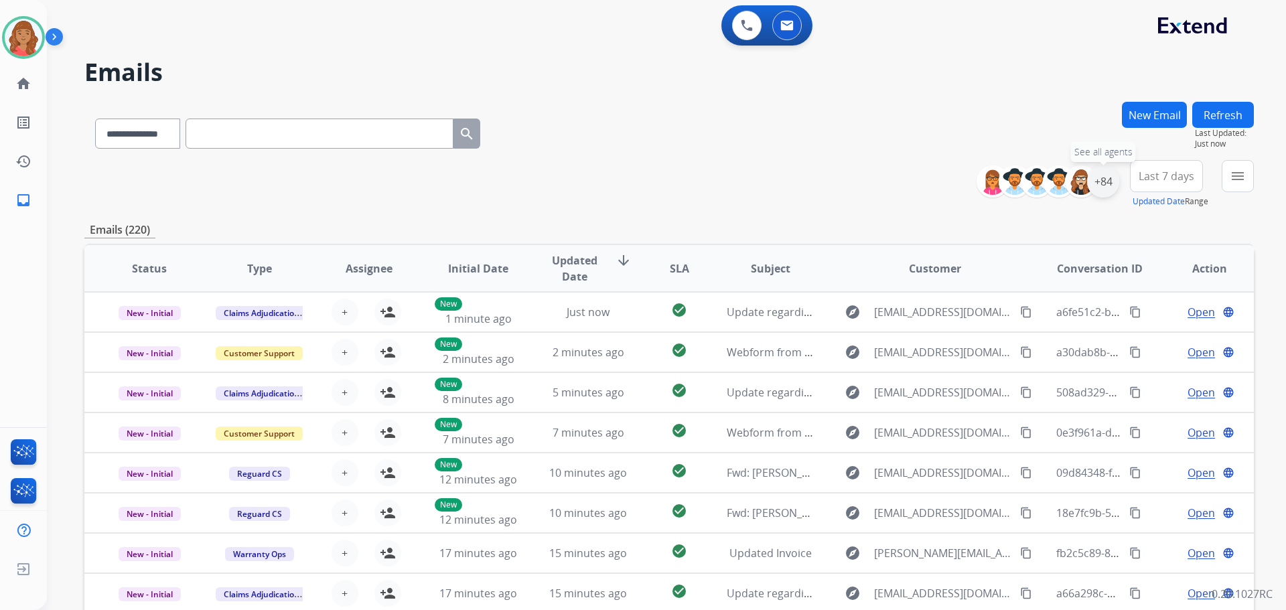
click at [1106, 183] on div "+84" at bounding box center [1103, 181] width 32 height 32
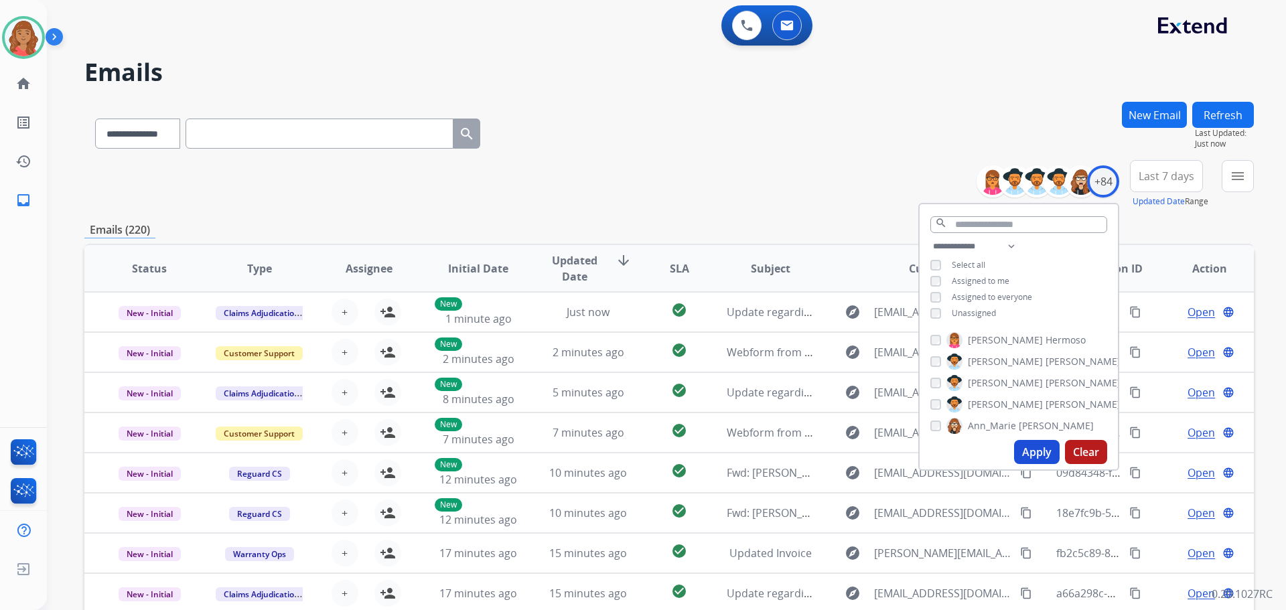
click at [1034, 452] on button "Apply" at bounding box center [1037, 452] width 46 height 24
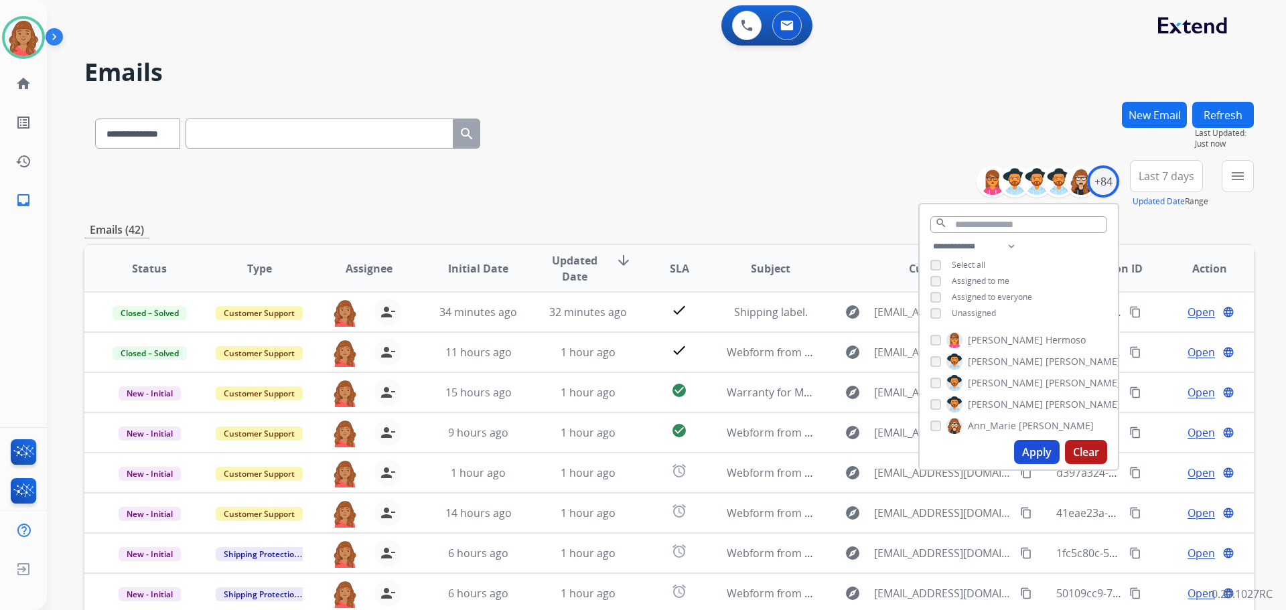
drag, startPoint x: 622, startPoint y: 192, endPoint x: 643, endPoint y: 199, distance: 21.8
click at [626, 192] on div "**********" at bounding box center [669, 184] width 1170 height 48
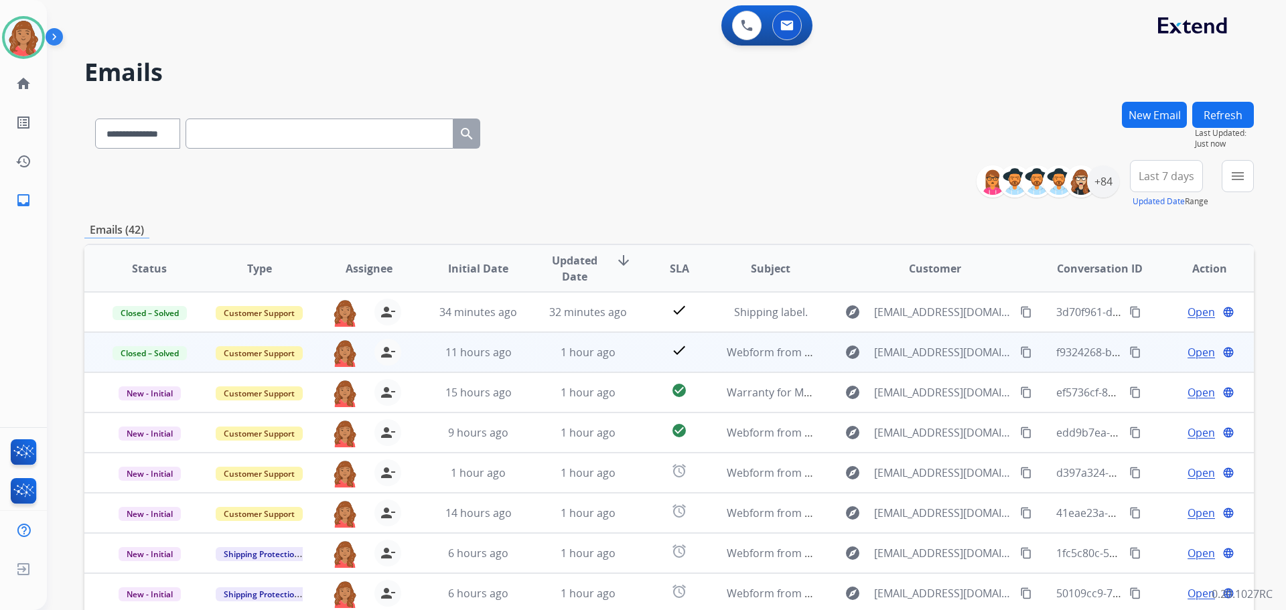
scroll to position [1, 0]
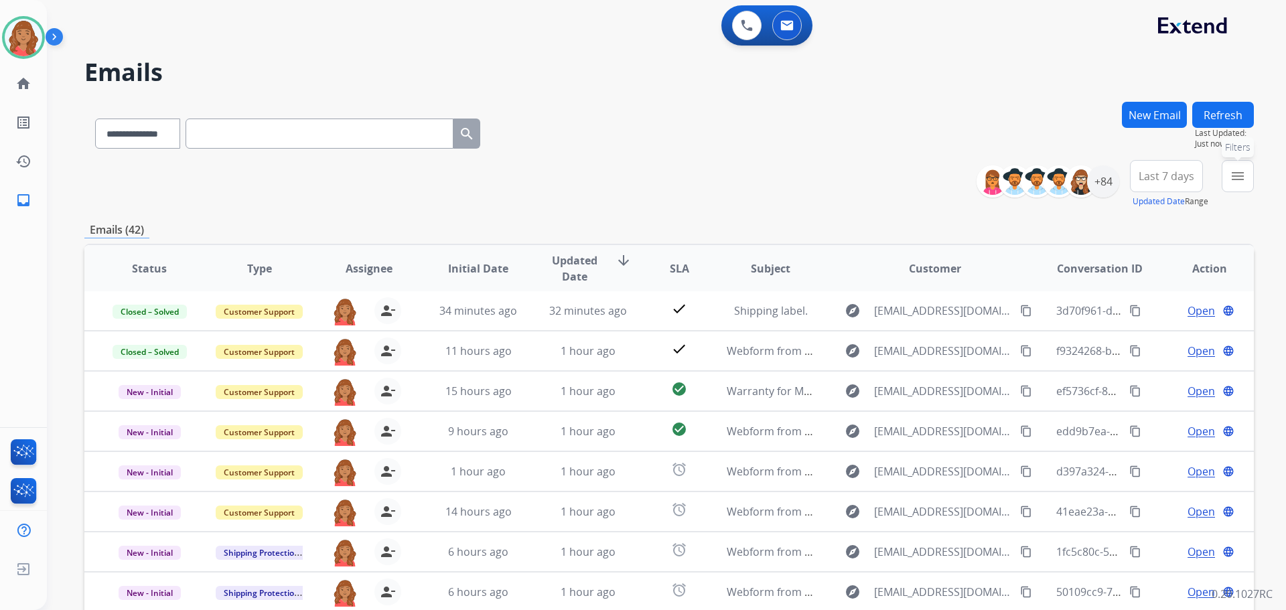
click at [1230, 180] on mat-icon "menu" at bounding box center [1238, 176] width 16 height 16
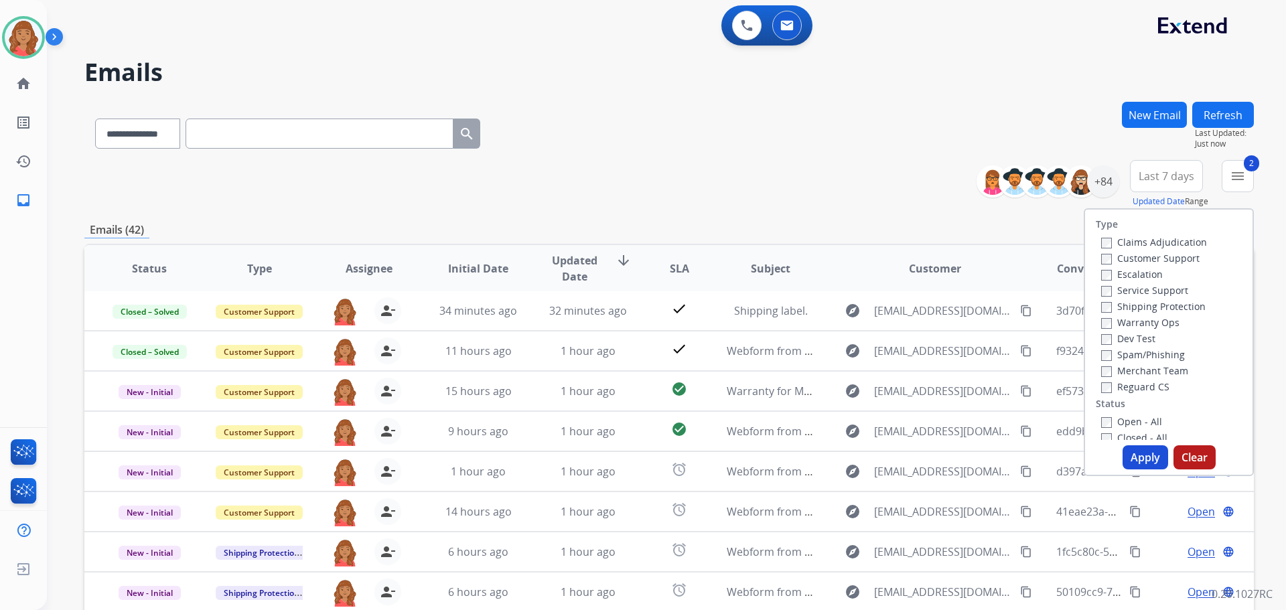
click at [1101, 394] on div "Reguard CS" at bounding box center [1154, 387] width 106 height 16
click at [1132, 455] on button "Apply" at bounding box center [1146, 458] width 46 height 24
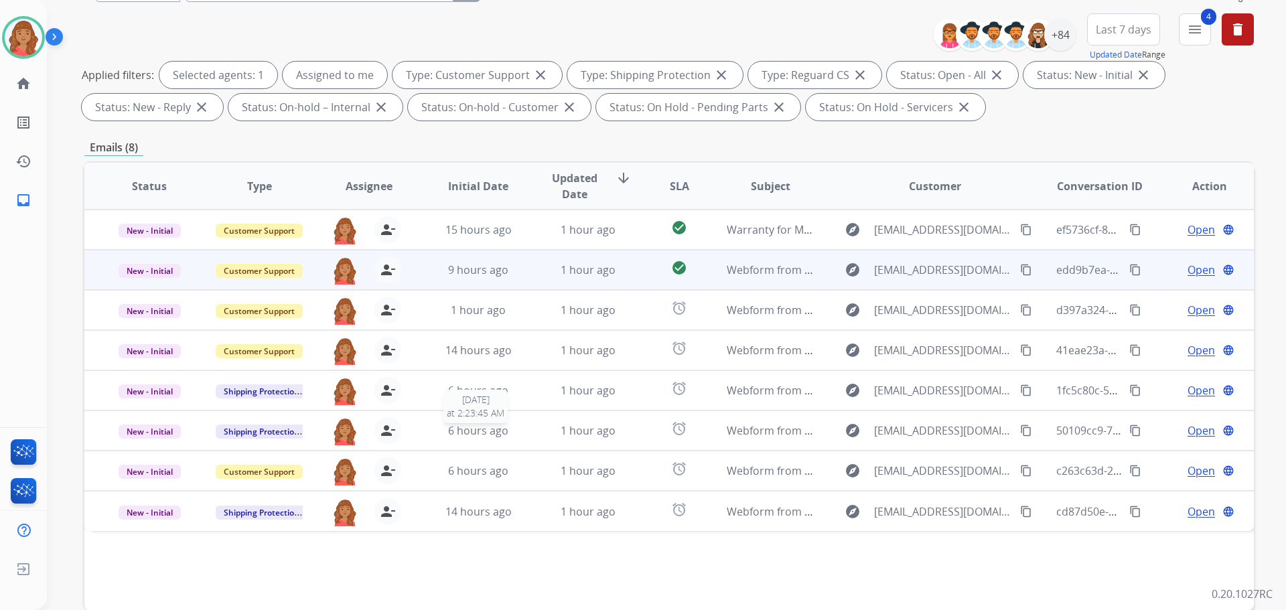
scroll to position [82, 0]
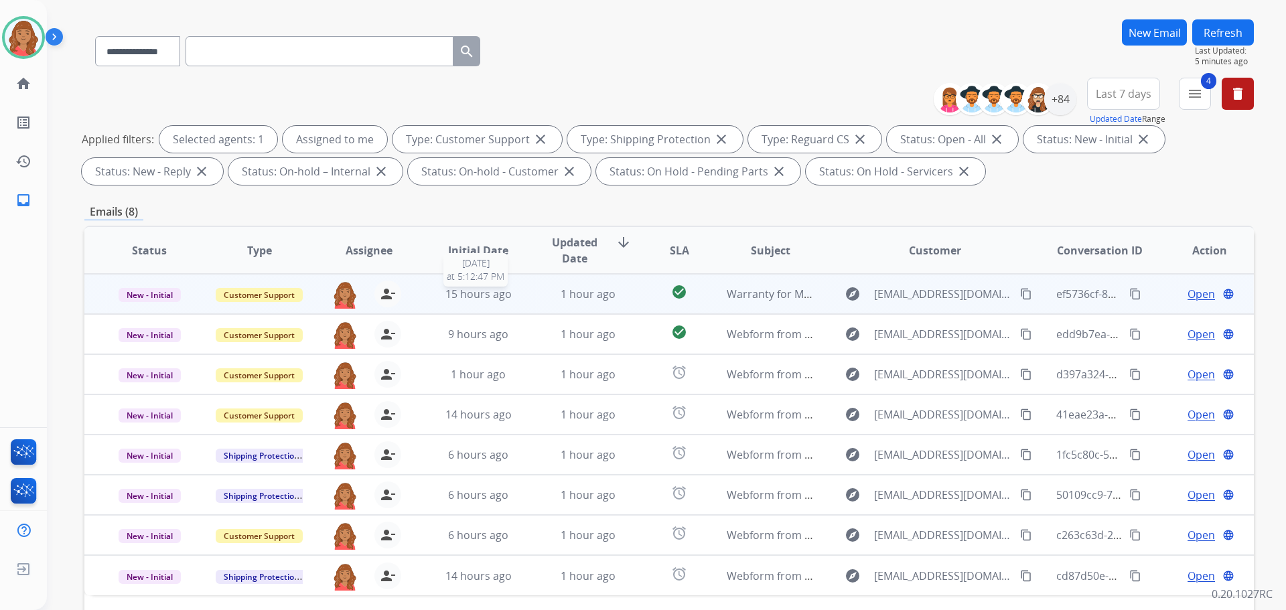
click at [486, 301] on span "15 hours ago" at bounding box center [479, 294] width 66 height 15
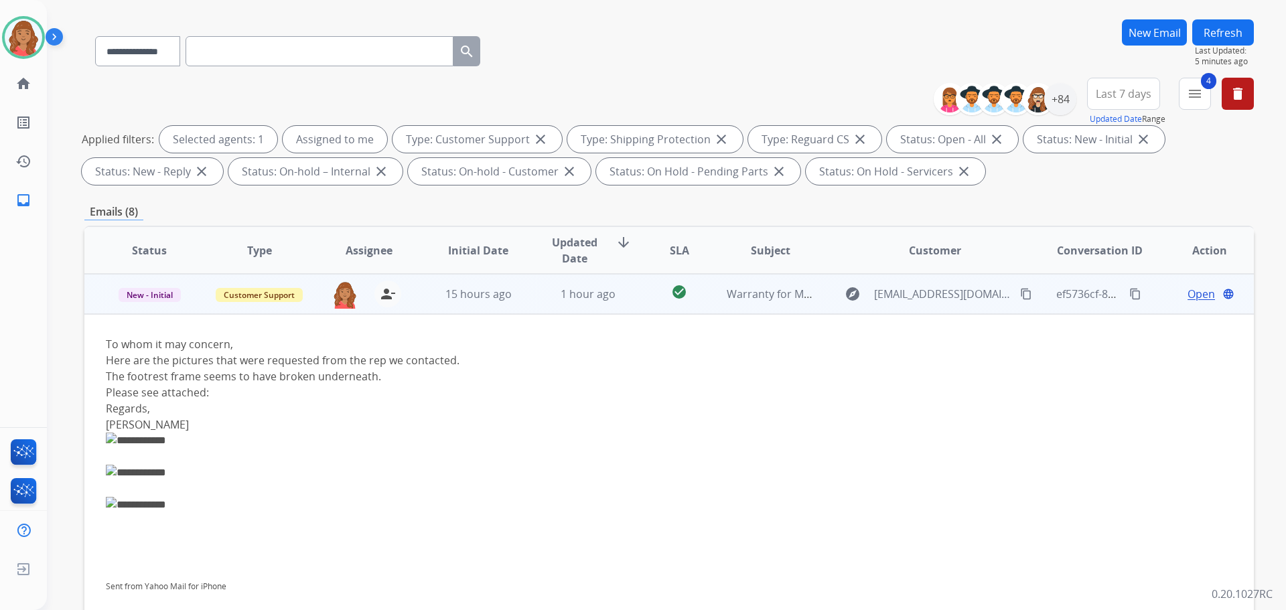
click at [1020, 292] on mat-icon "content_copy" at bounding box center [1026, 294] width 12 height 12
drag, startPoint x: 1010, startPoint y: 295, endPoint x: 1002, endPoint y: 295, distance: 8.0
click at [1020, 295] on mat-icon "content_copy" at bounding box center [1026, 294] width 12 height 12
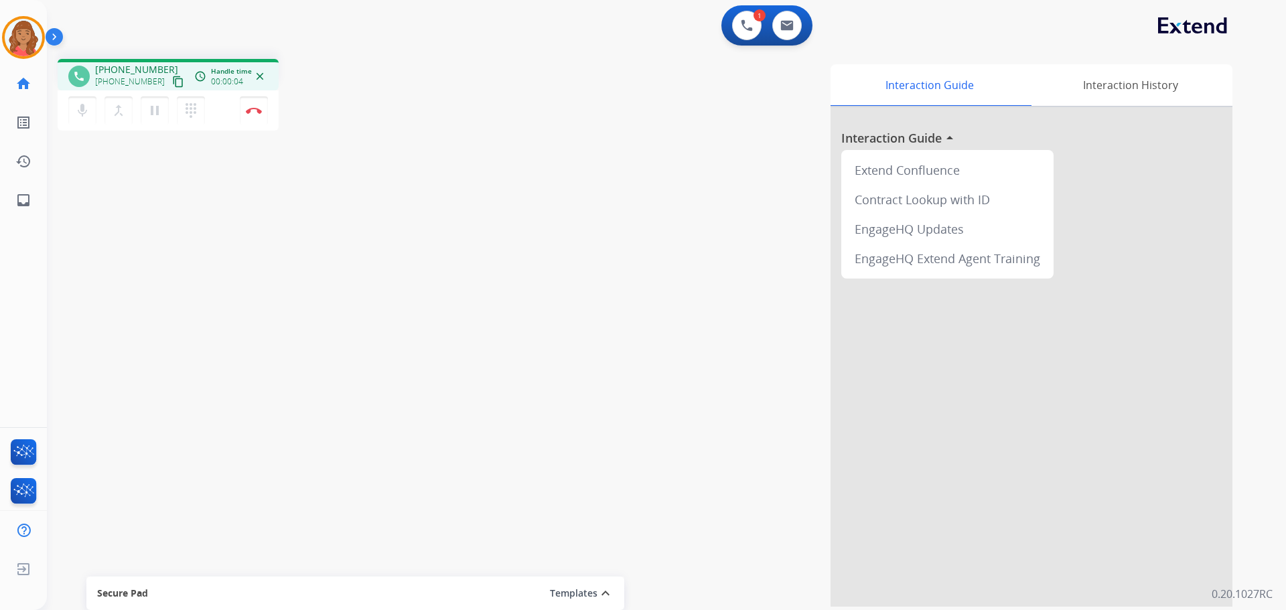
click at [172, 80] on mat-icon "content_copy" at bounding box center [178, 82] width 12 height 12
click at [172, 81] on mat-icon "content_copy" at bounding box center [178, 82] width 12 height 12
click at [158, 112] on mat-icon "pause" at bounding box center [155, 111] width 16 height 16
drag, startPoint x: 151, startPoint y: 98, endPoint x: 154, endPoint y: 110, distance: 12.4
click at [151, 98] on button "play_arrow Hold" at bounding box center [155, 110] width 28 height 28
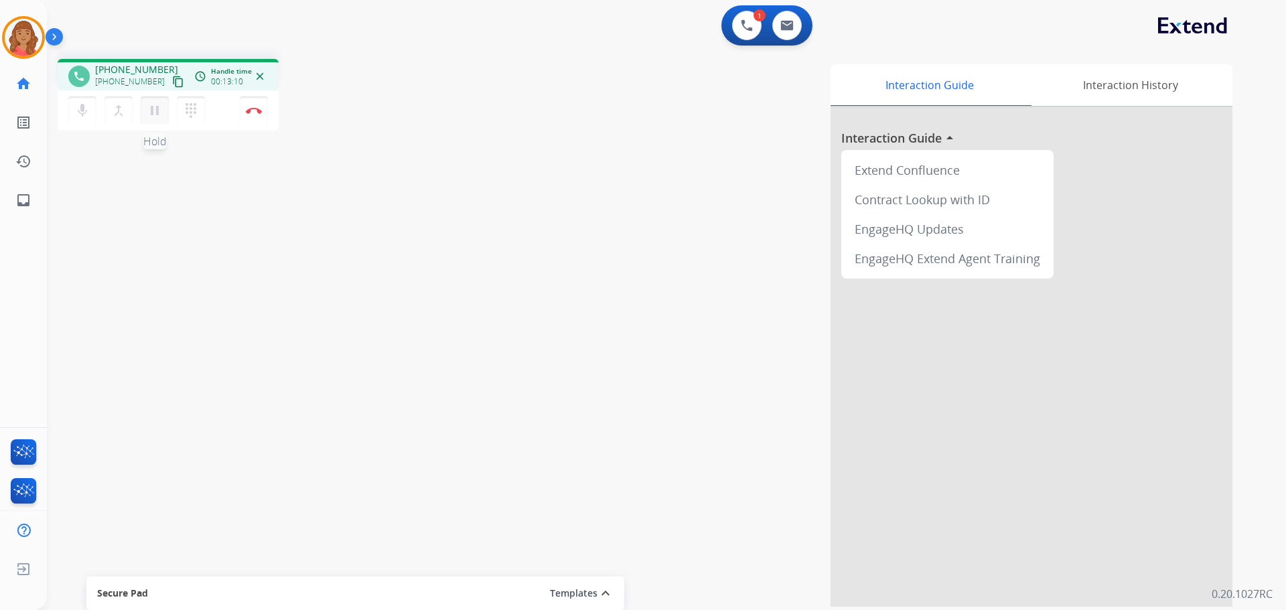
click at [153, 114] on mat-icon "pause" at bounding box center [155, 111] width 16 height 16
click at [157, 114] on mat-icon "play_arrow" at bounding box center [155, 111] width 16 height 16
click at [251, 117] on button "Disconnect" at bounding box center [254, 110] width 28 height 28
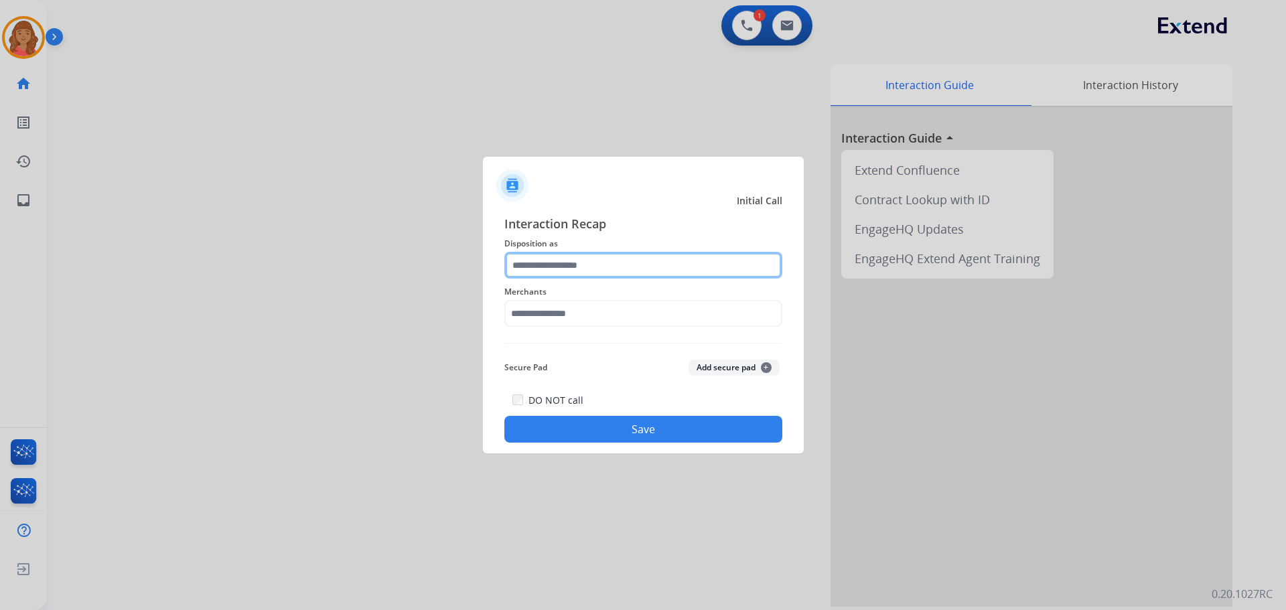
click at [610, 264] on input "text" at bounding box center [644, 265] width 278 height 27
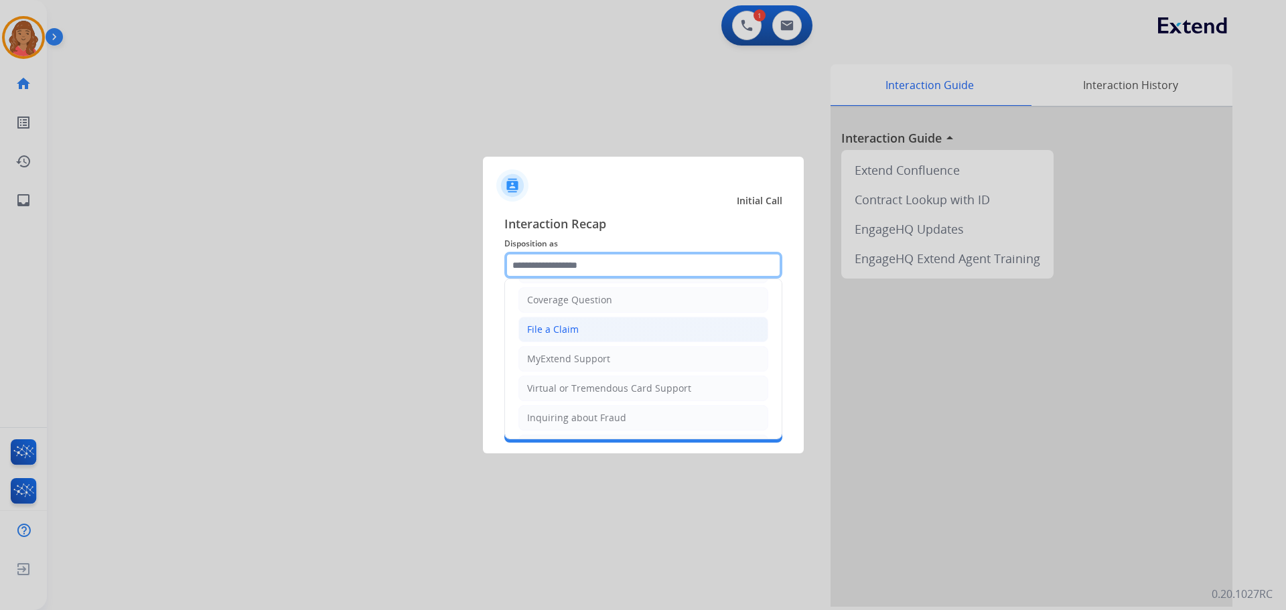
scroll to position [67, 0]
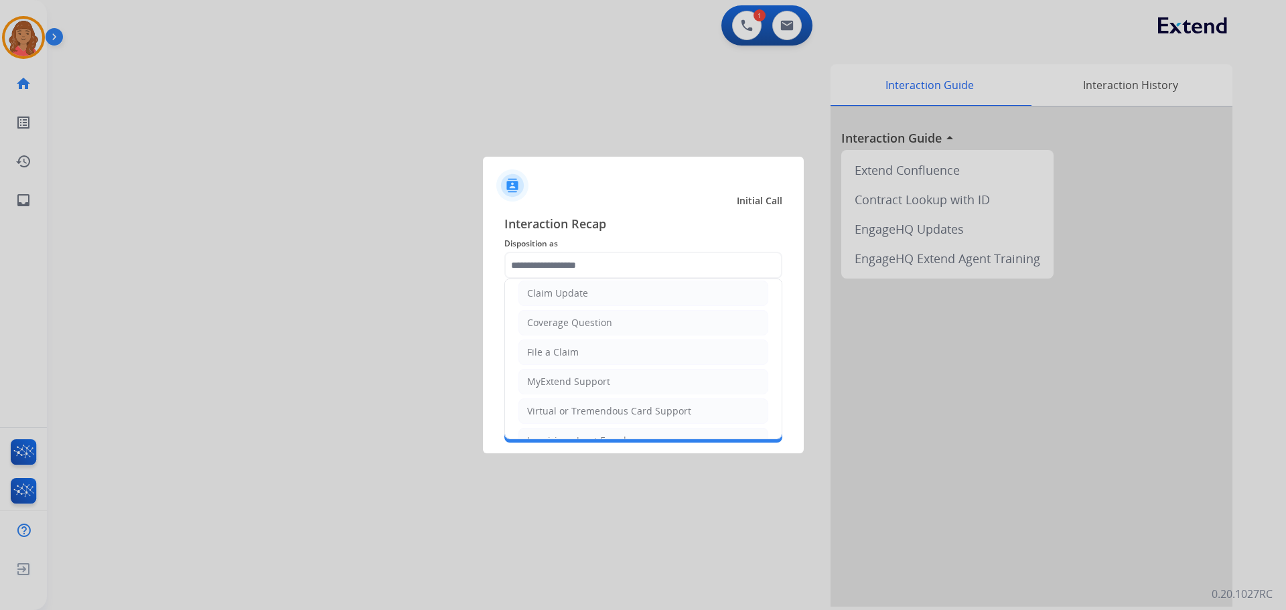
click at [562, 324] on div "Coverage Question" at bounding box center [569, 322] width 85 height 13
type input "**********"
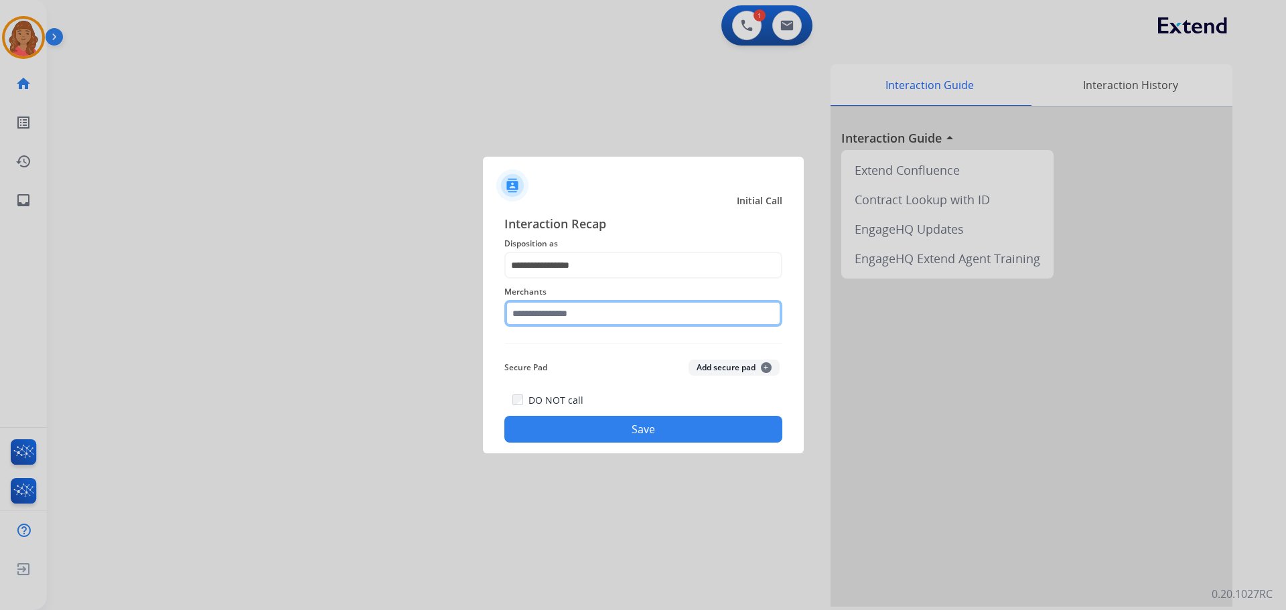
click at [551, 320] on input "text" at bounding box center [644, 313] width 278 height 27
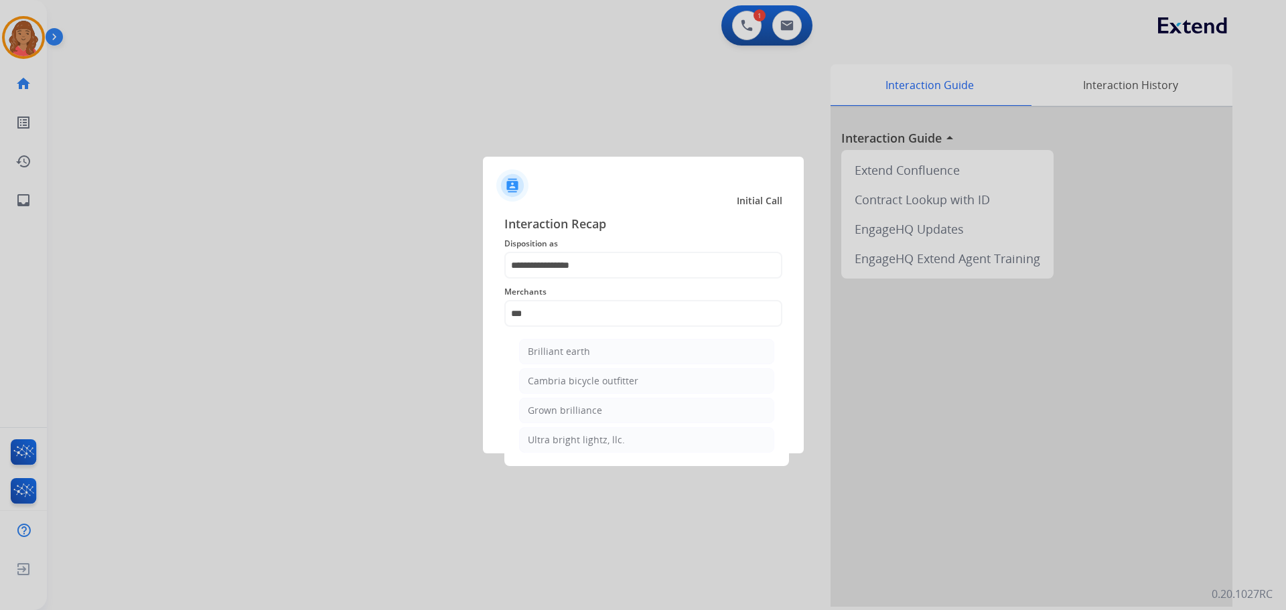
drag, startPoint x: 563, startPoint y: 356, endPoint x: 561, endPoint y: 364, distance: 7.6
click at [563, 359] on li "Brilliant earth" at bounding box center [646, 351] width 255 height 25
type input "**********"
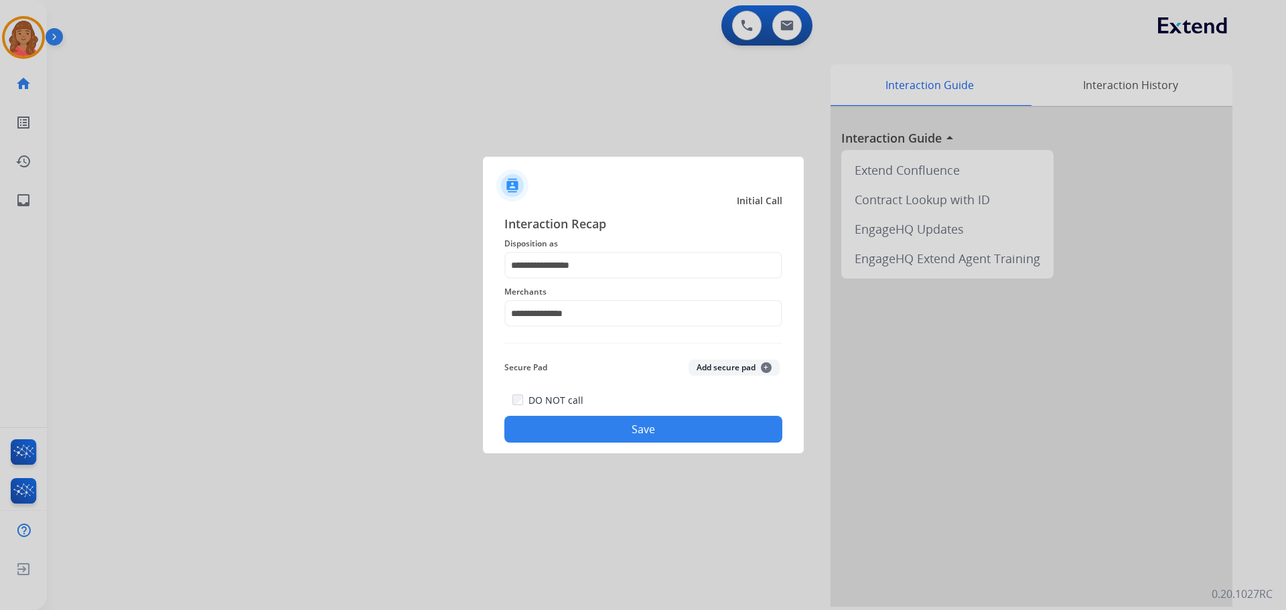
click at [617, 429] on button "Save" at bounding box center [644, 429] width 278 height 27
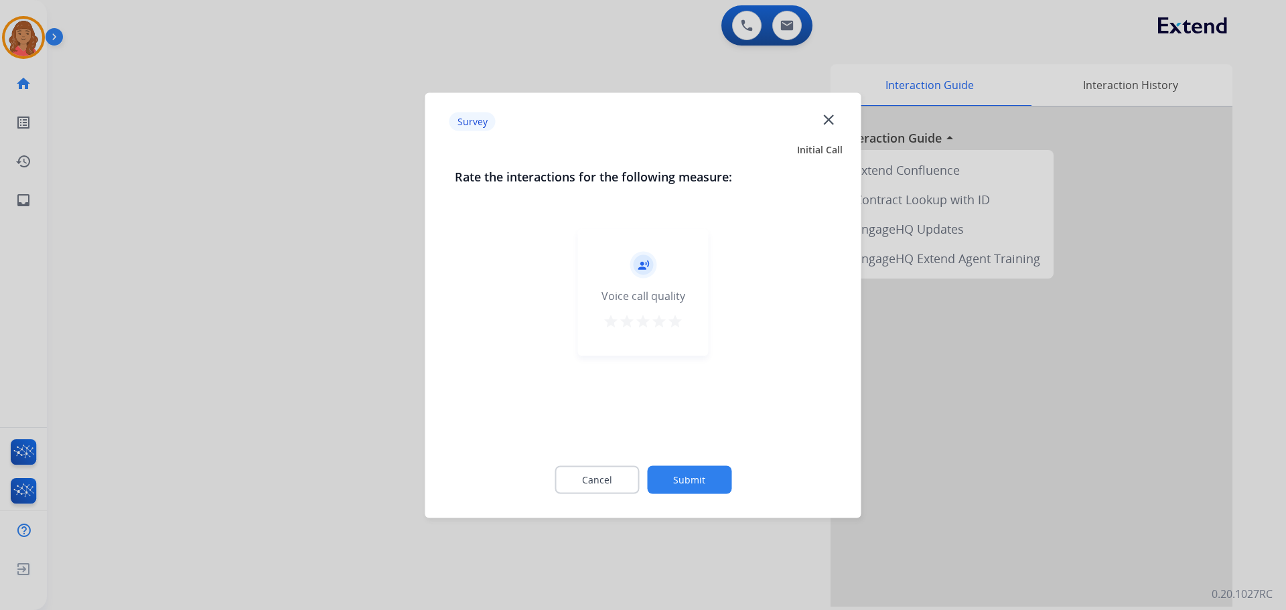
click at [678, 332] on button "star" at bounding box center [675, 323] width 16 height 20
click at [690, 470] on button "Submit" at bounding box center [689, 480] width 84 height 28
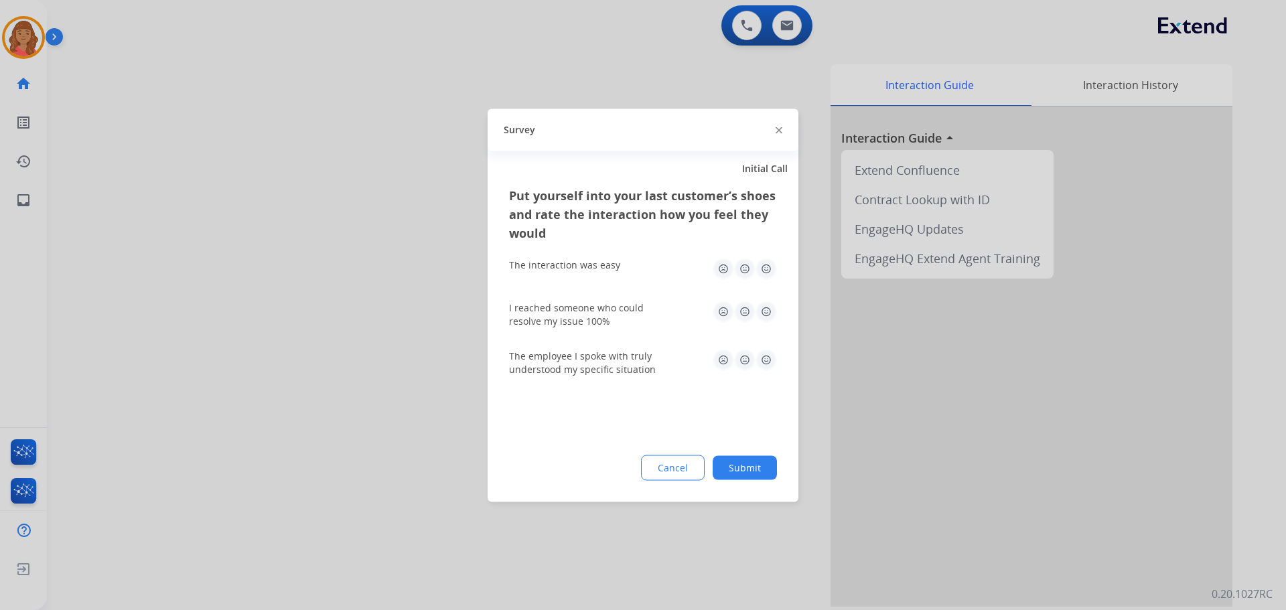
click at [770, 318] on img at bounding box center [766, 311] width 21 height 21
click at [766, 377] on div "The employee I spoke with truly understood my specific situation" at bounding box center [643, 362] width 268 height 48
click at [764, 270] on img at bounding box center [766, 268] width 21 height 21
click at [767, 358] on img at bounding box center [766, 359] width 21 height 21
click at [756, 469] on button "Submit" at bounding box center [745, 468] width 64 height 24
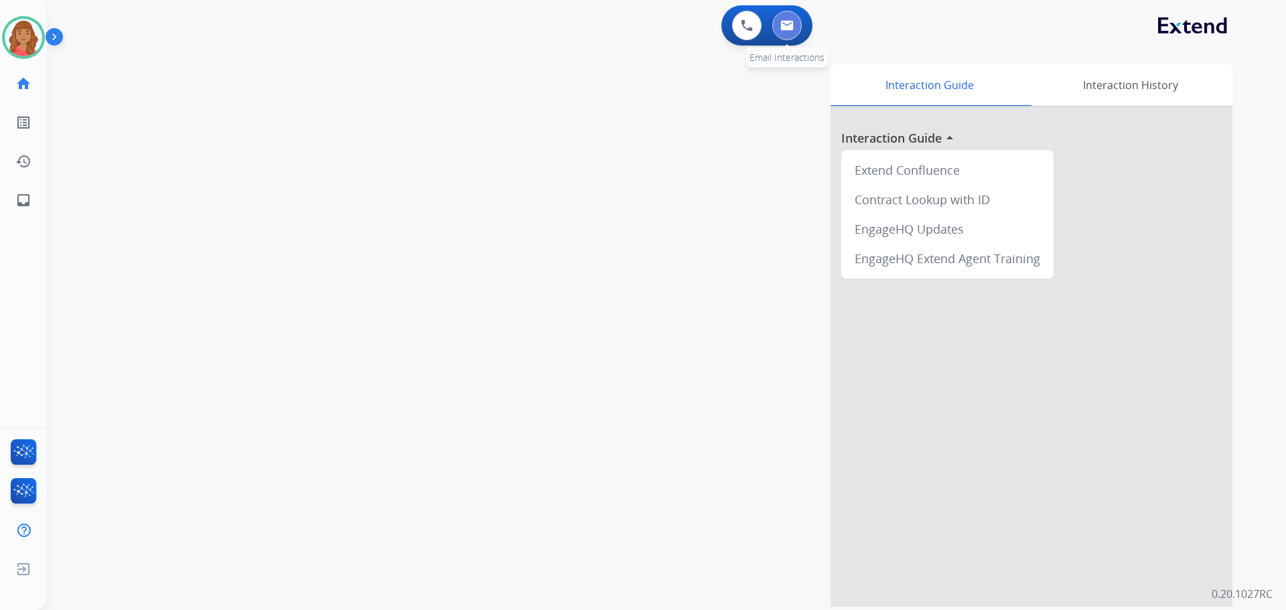
click at [781, 25] on img at bounding box center [787, 25] width 13 height 11
select select "**********"
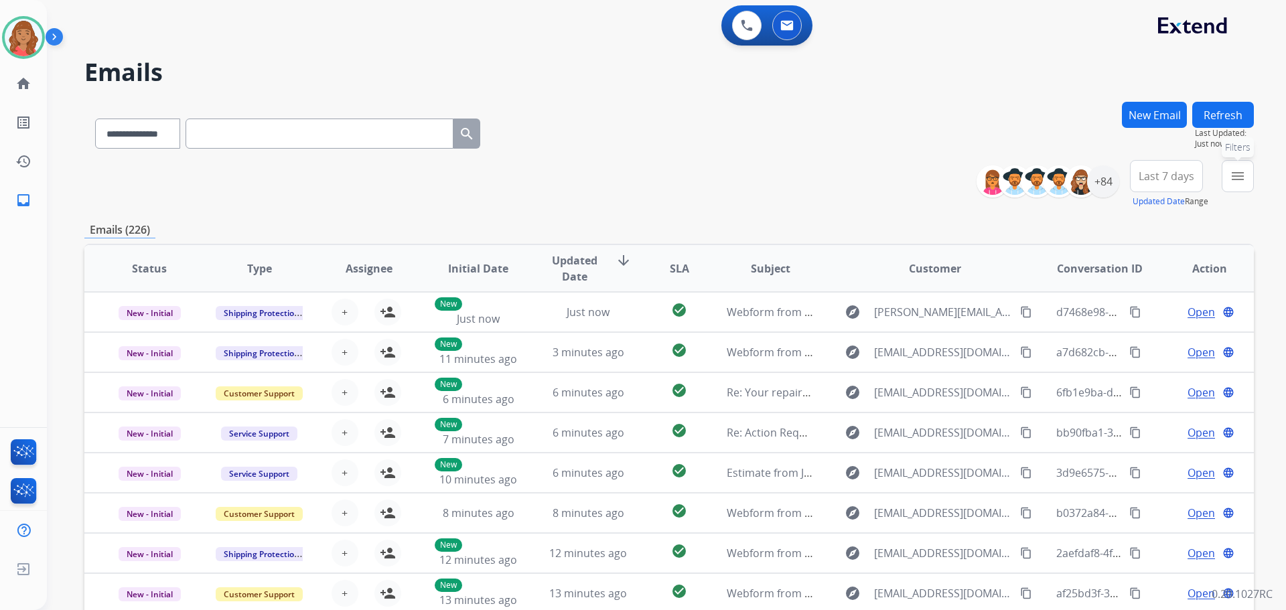
click at [1237, 178] on mat-icon "menu" at bounding box center [1238, 176] width 16 height 16
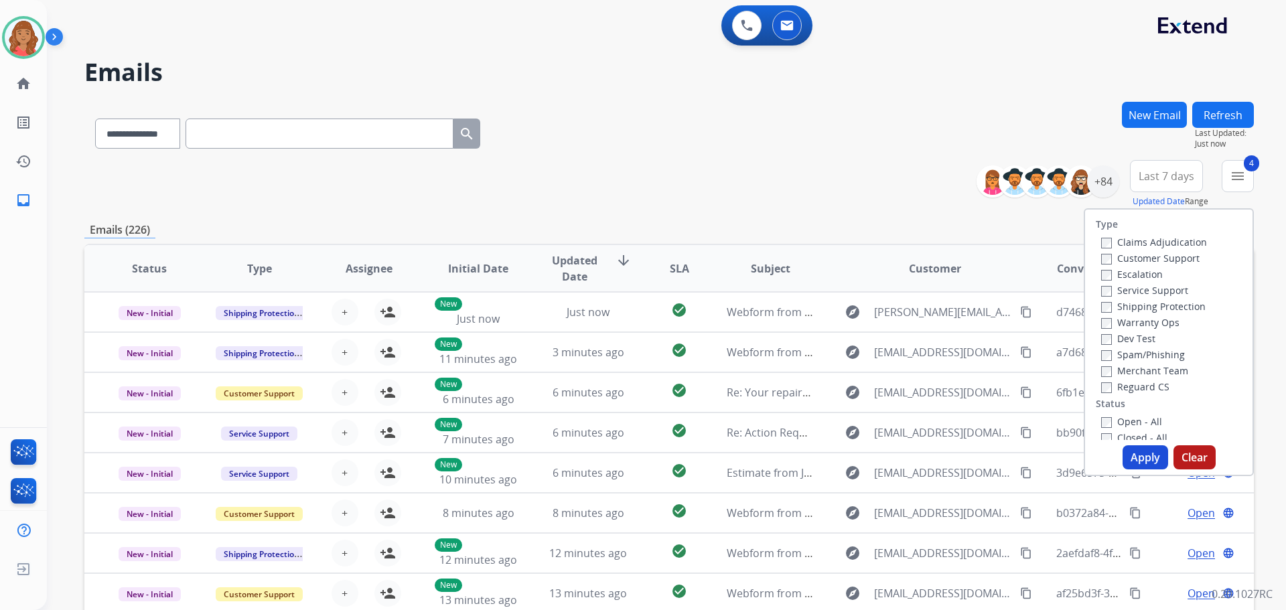
click at [1128, 458] on button "Apply" at bounding box center [1146, 458] width 46 height 24
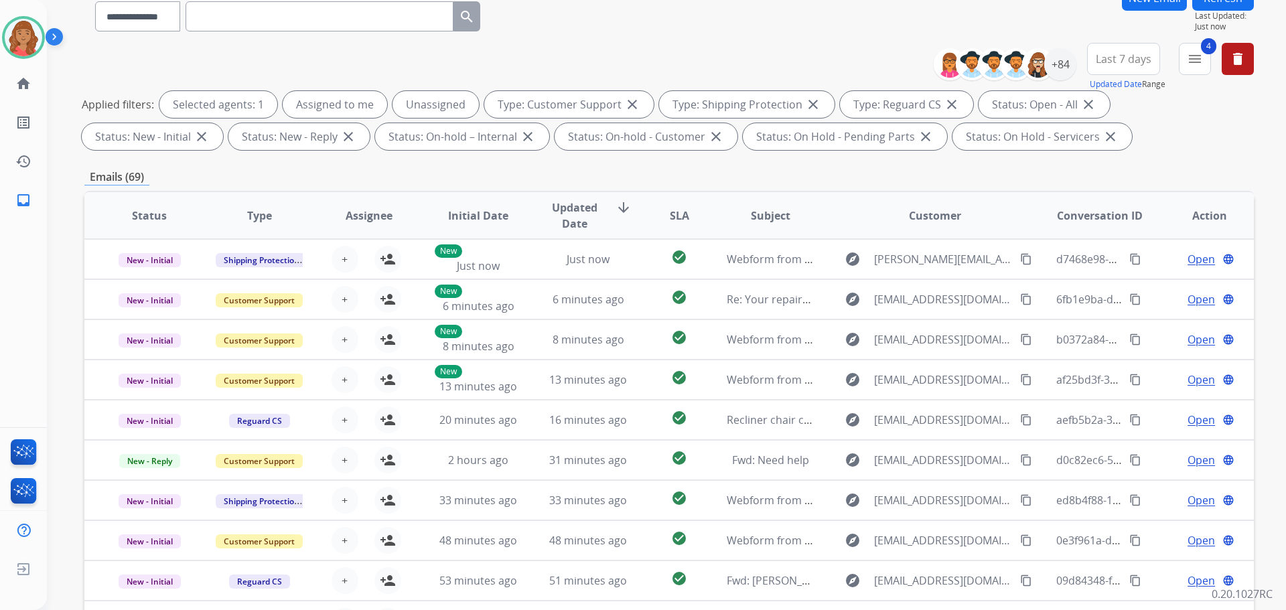
scroll to position [15, 0]
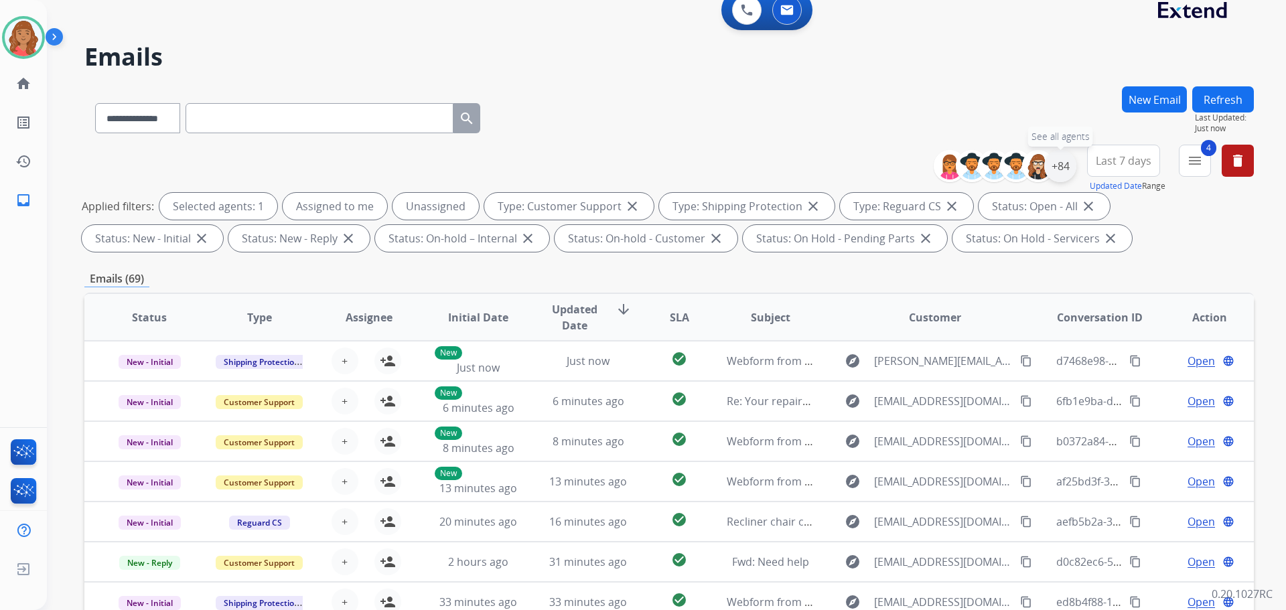
click at [1061, 170] on div "+84" at bounding box center [1061, 166] width 32 height 32
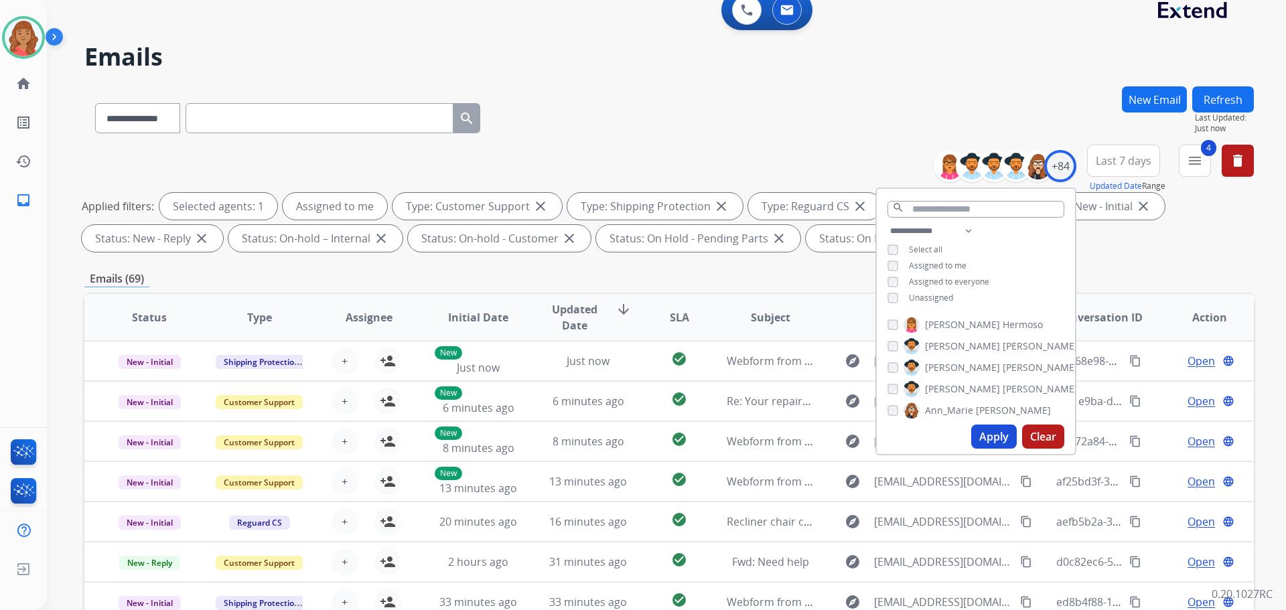
click at [983, 439] on button "Apply" at bounding box center [995, 437] width 46 height 24
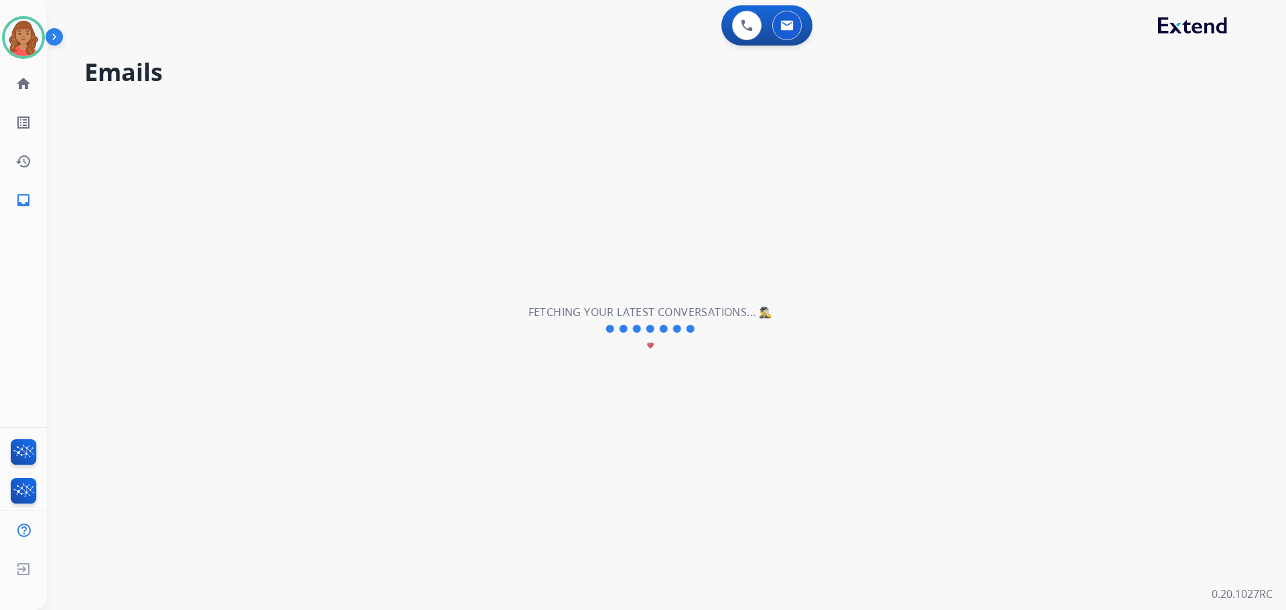
scroll to position [0, 0]
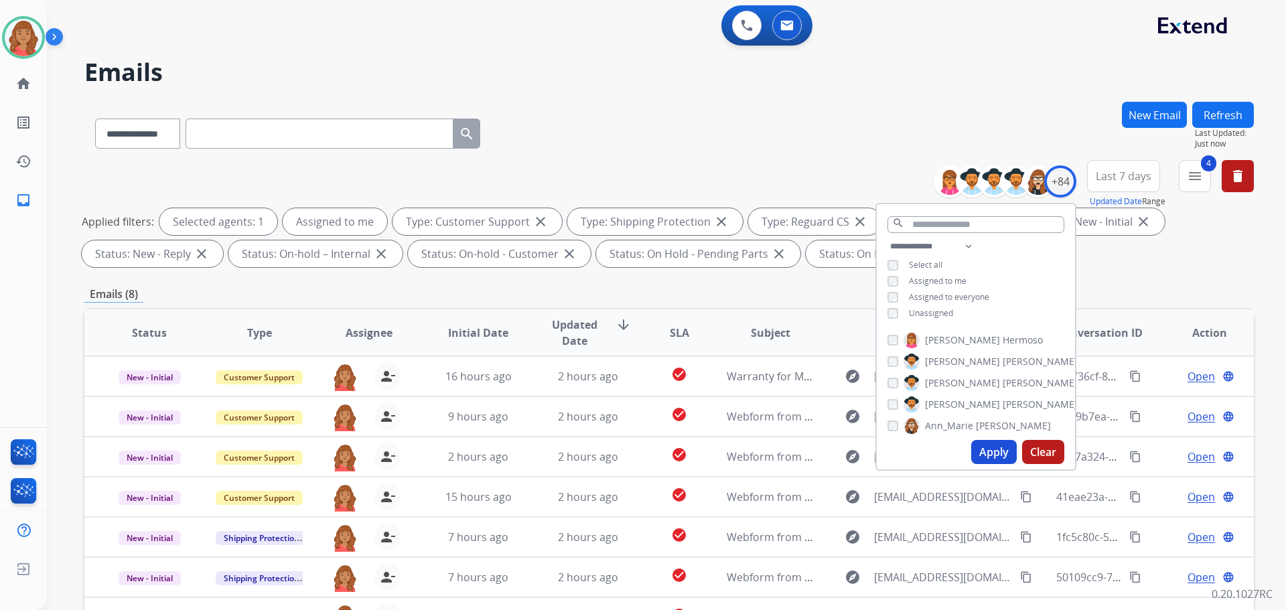
click at [374, 302] on div "Emails (8)" at bounding box center [669, 294] width 1170 height 17
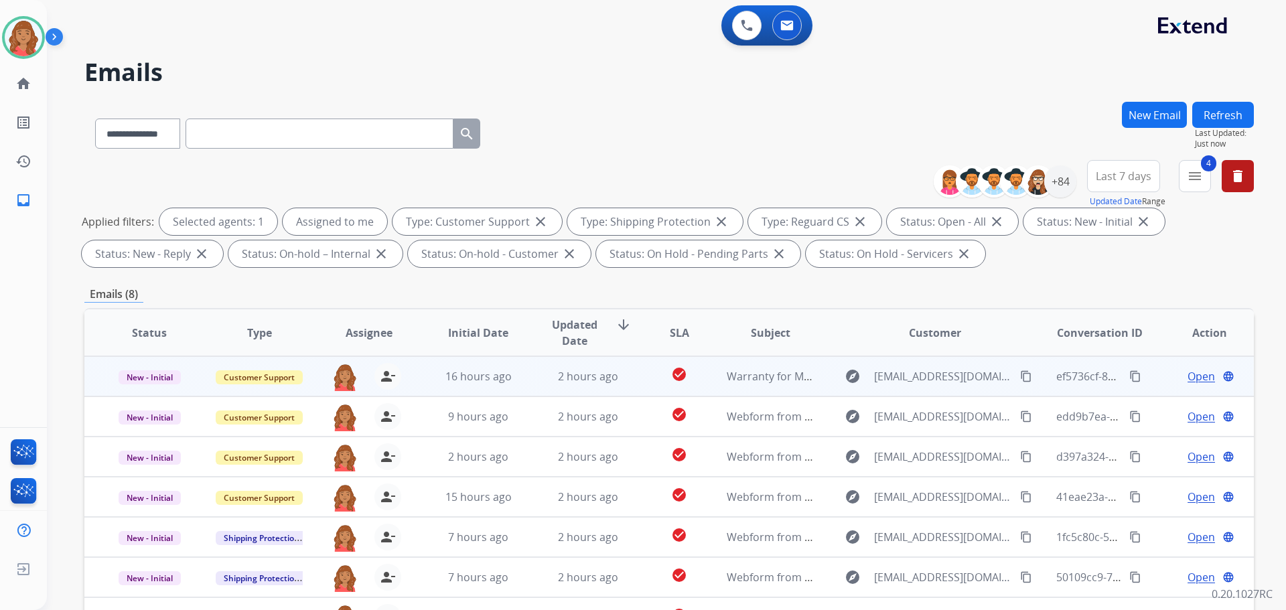
click at [545, 384] on div "2 hours ago" at bounding box center [589, 377] width 88 height 16
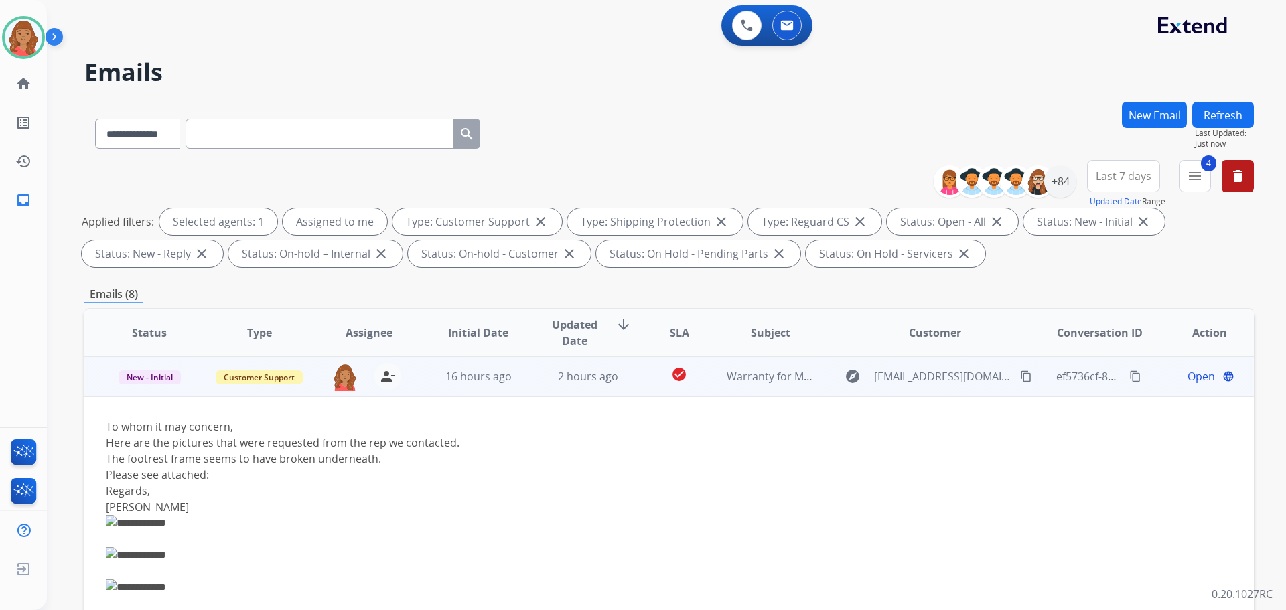
click at [1188, 379] on span "Open" at bounding box center [1201, 377] width 27 height 16
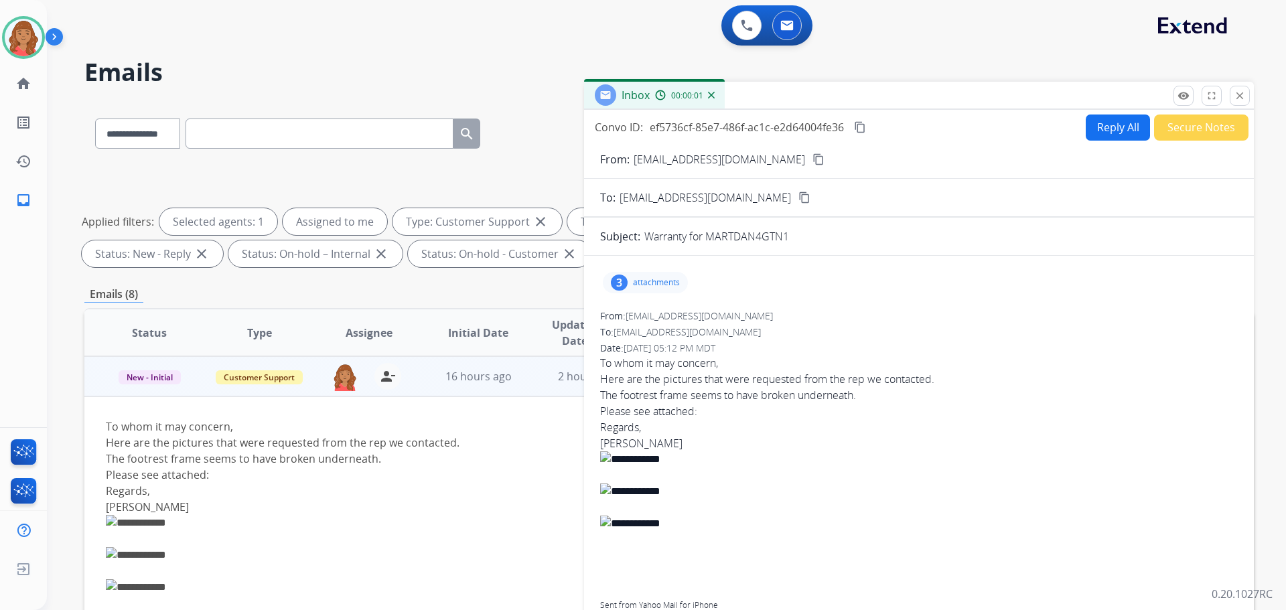
click at [1093, 126] on button "Reply All" at bounding box center [1118, 128] width 64 height 26
select select "**********"
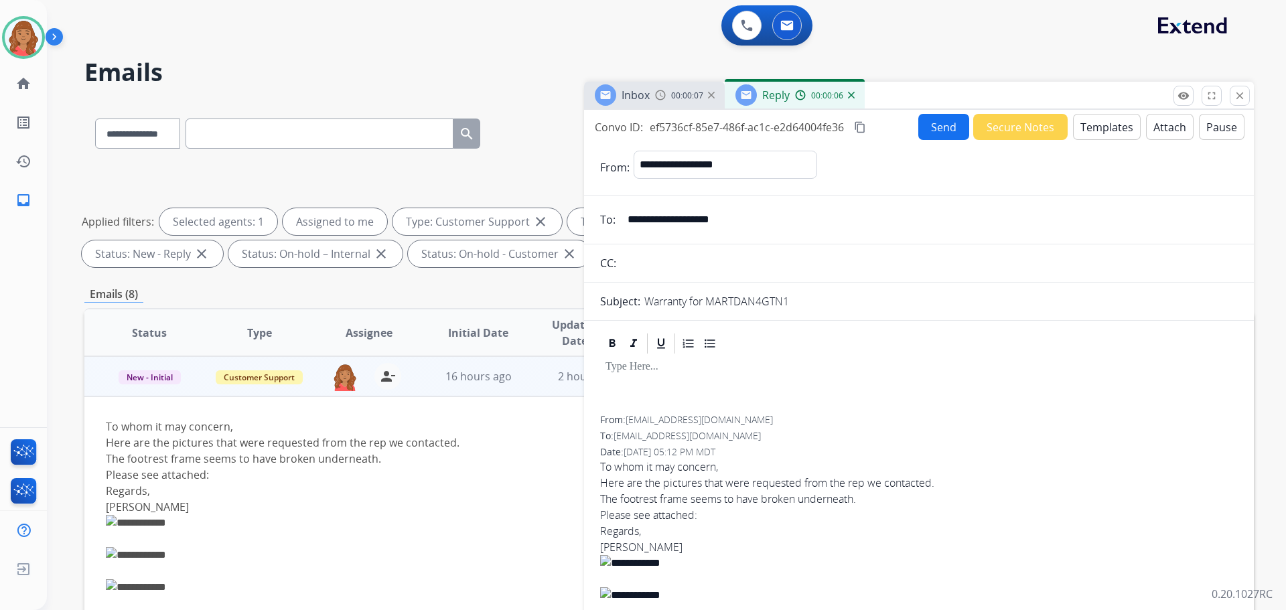
click at [1108, 125] on button "Templates" at bounding box center [1107, 127] width 68 height 26
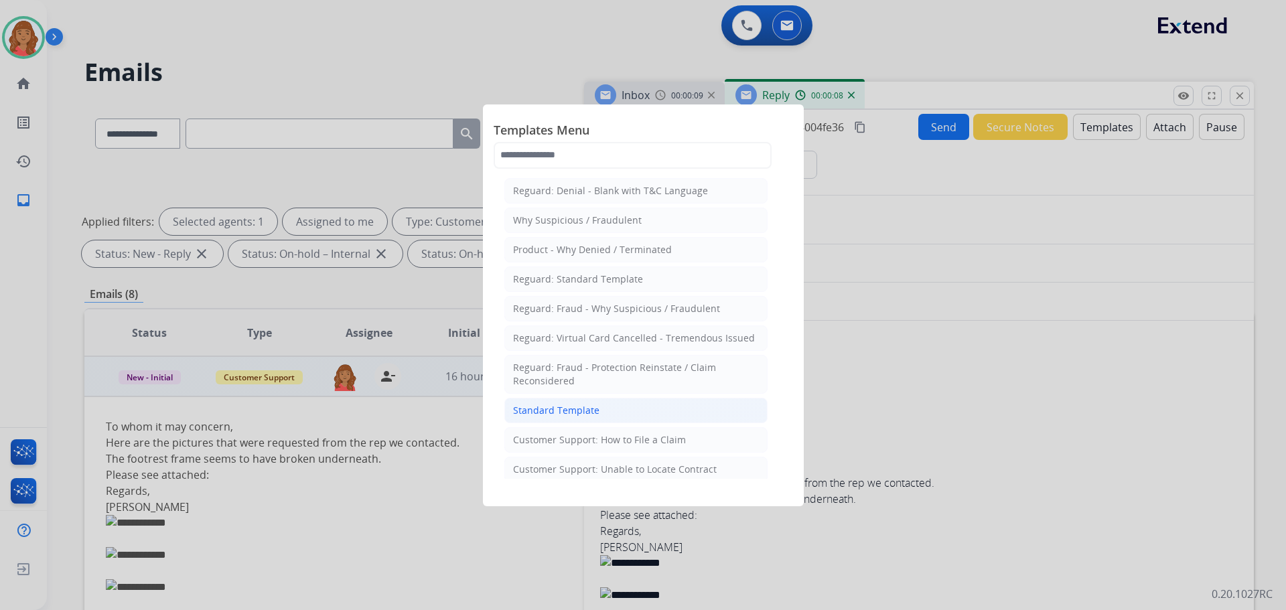
click at [561, 412] on div "Standard Template" at bounding box center [556, 410] width 86 height 13
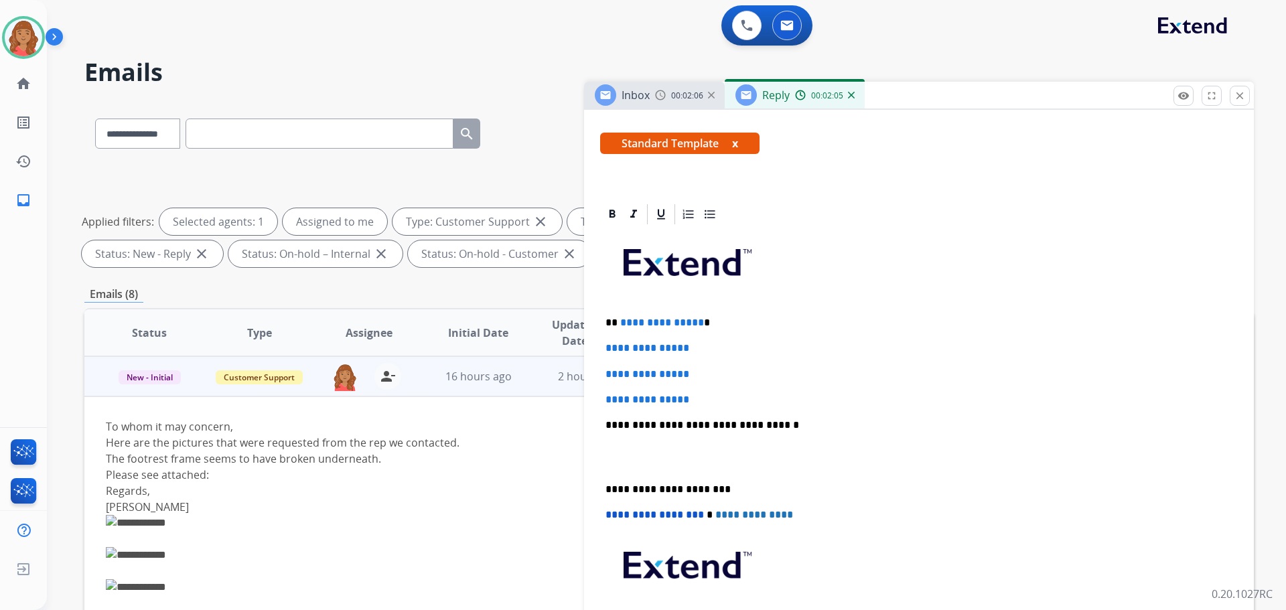
scroll to position [201, 0]
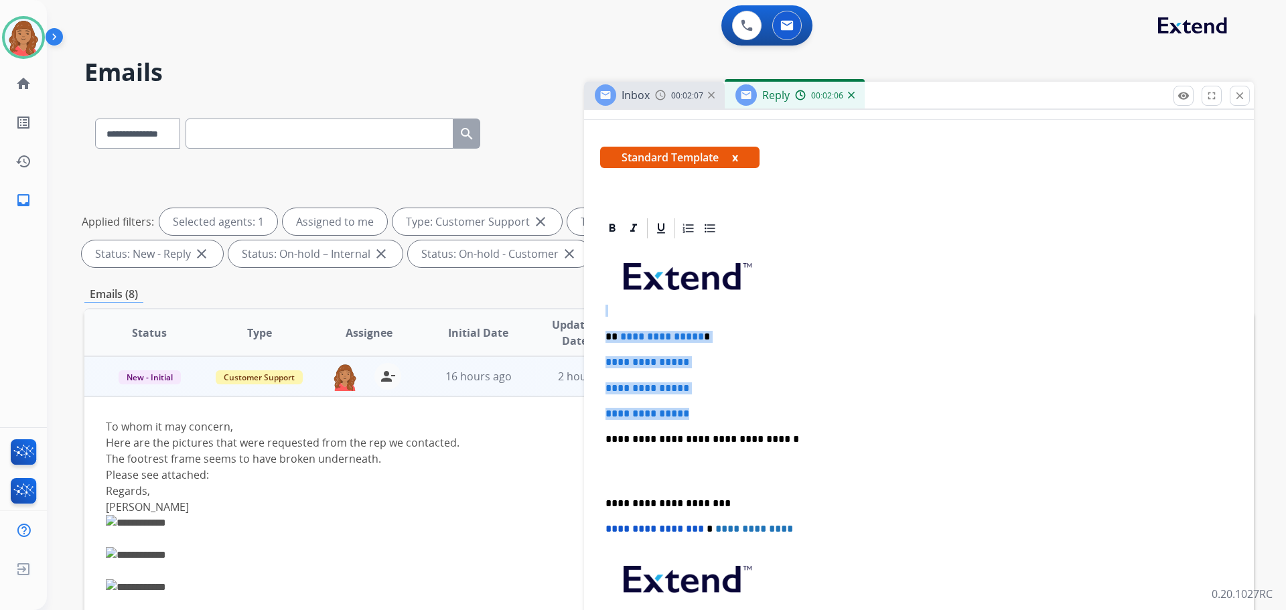
drag, startPoint x: 692, startPoint y: 415, endPoint x: 614, endPoint y: 306, distance: 133.5
click at [616, 302] on div "**********" at bounding box center [919, 471] width 638 height 461
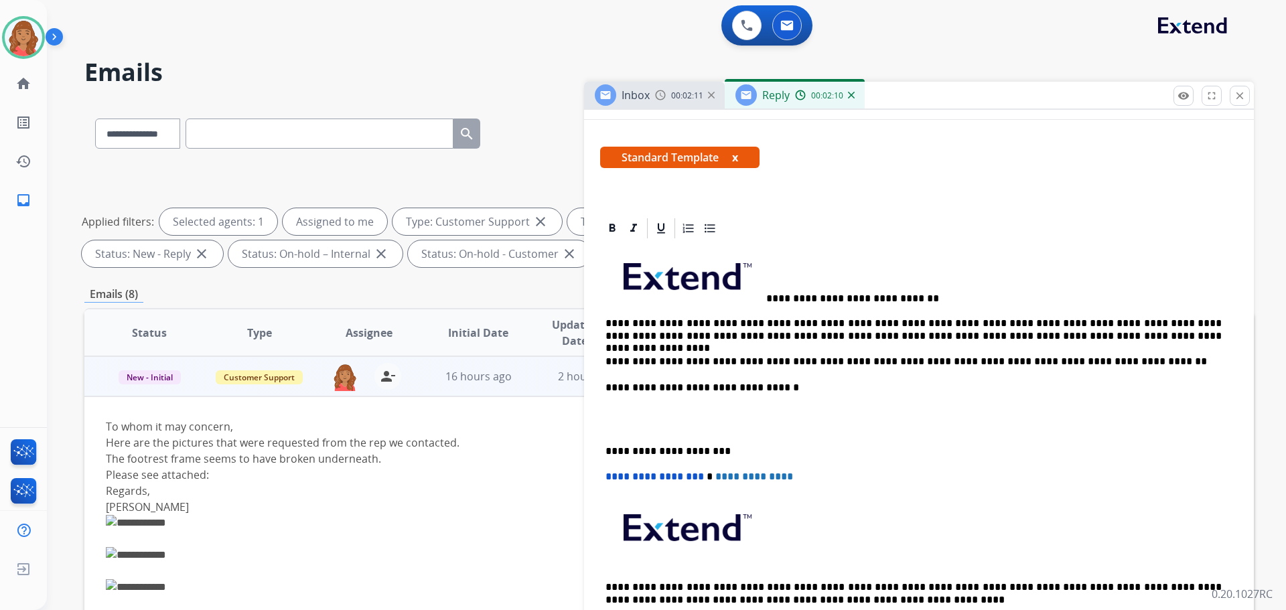
click at [768, 293] on p "**********" at bounding box center [914, 275] width 616 height 58
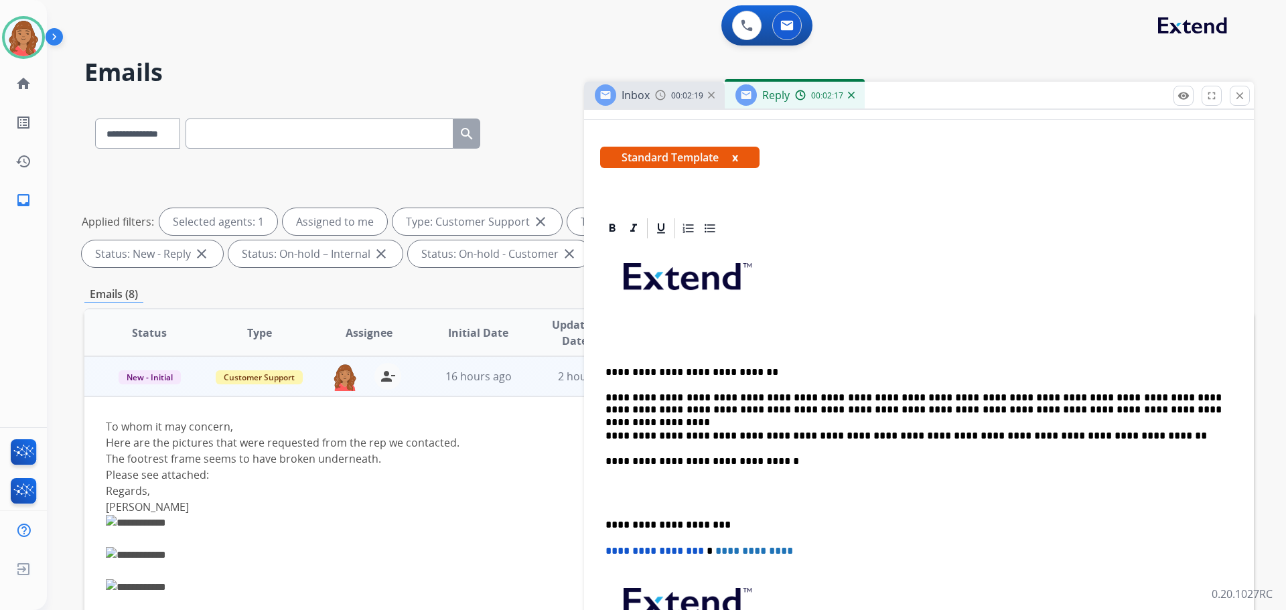
click at [633, 330] on p "**********" at bounding box center [914, 312] width 616 height 133
click at [606, 369] on div "**********" at bounding box center [919, 482] width 638 height 483
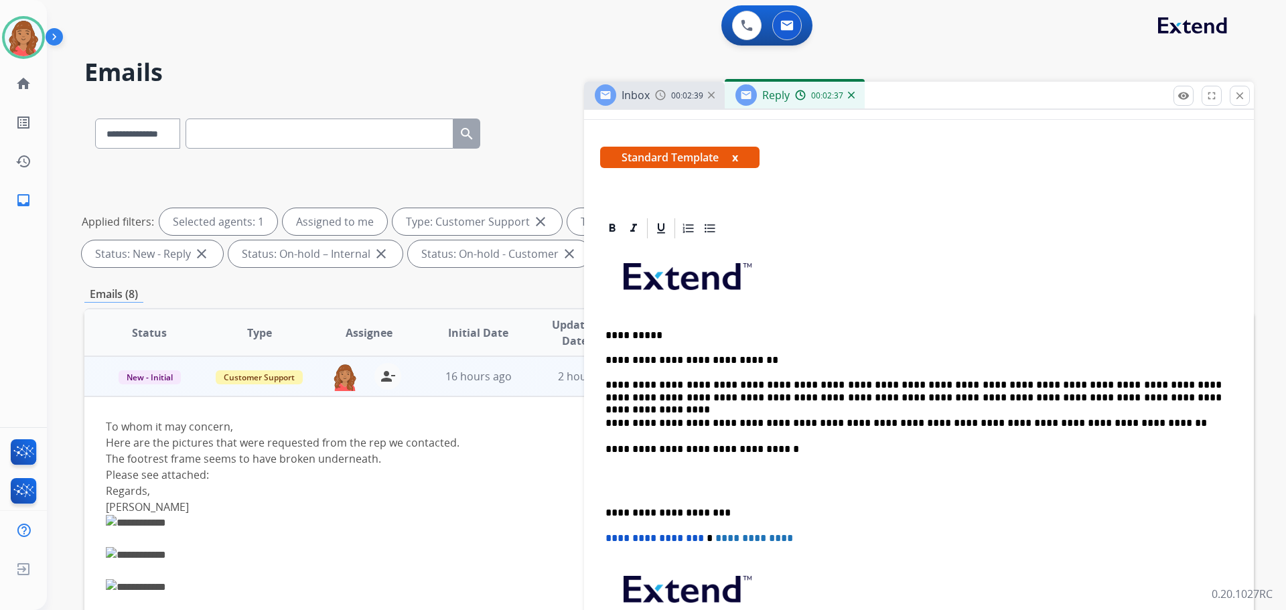
click at [608, 514] on p "**********" at bounding box center [914, 513] width 616 height 12
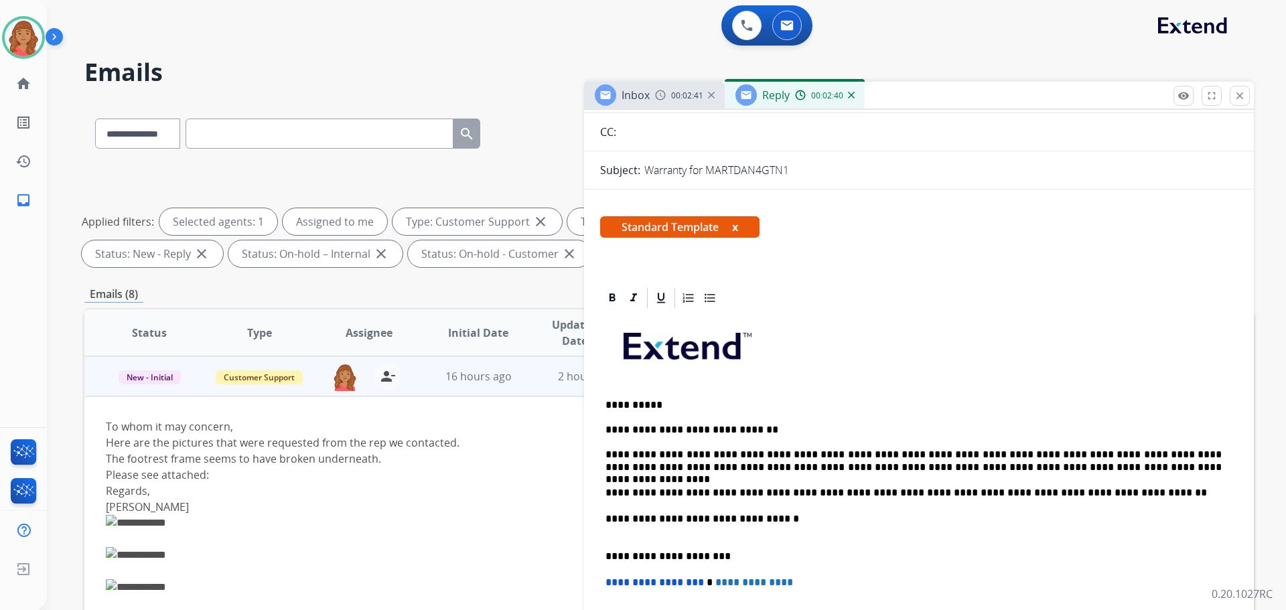
scroll to position [0, 0]
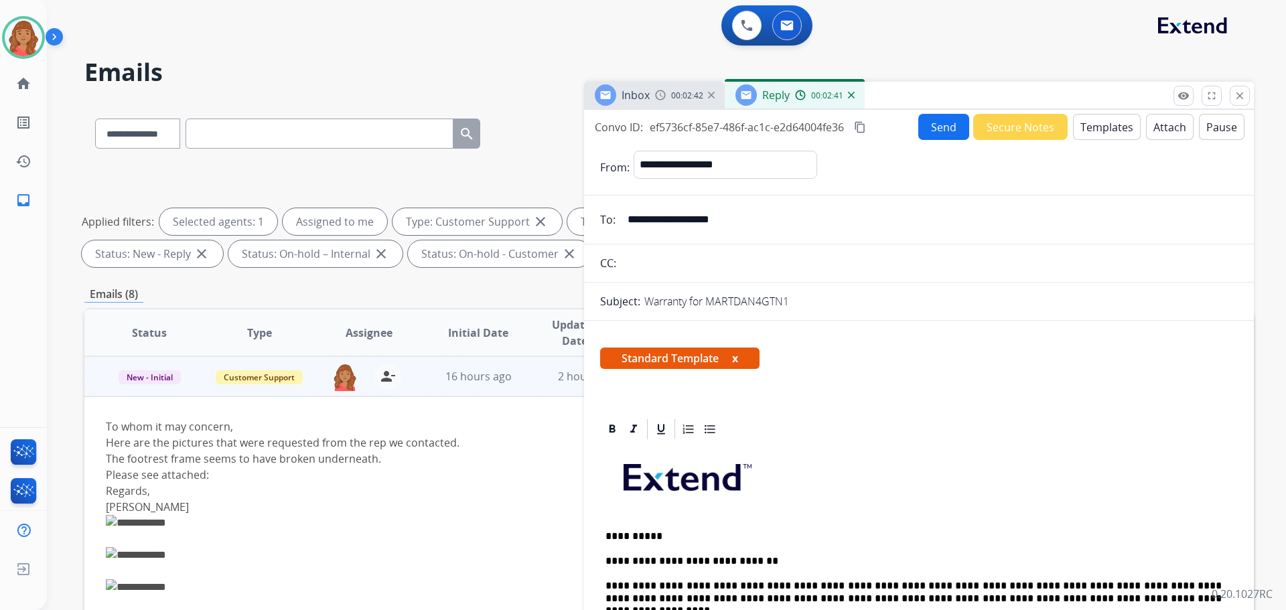
click at [861, 128] on mat-icon "content_copy" at bounding box center [860, 127] width 12 height 12
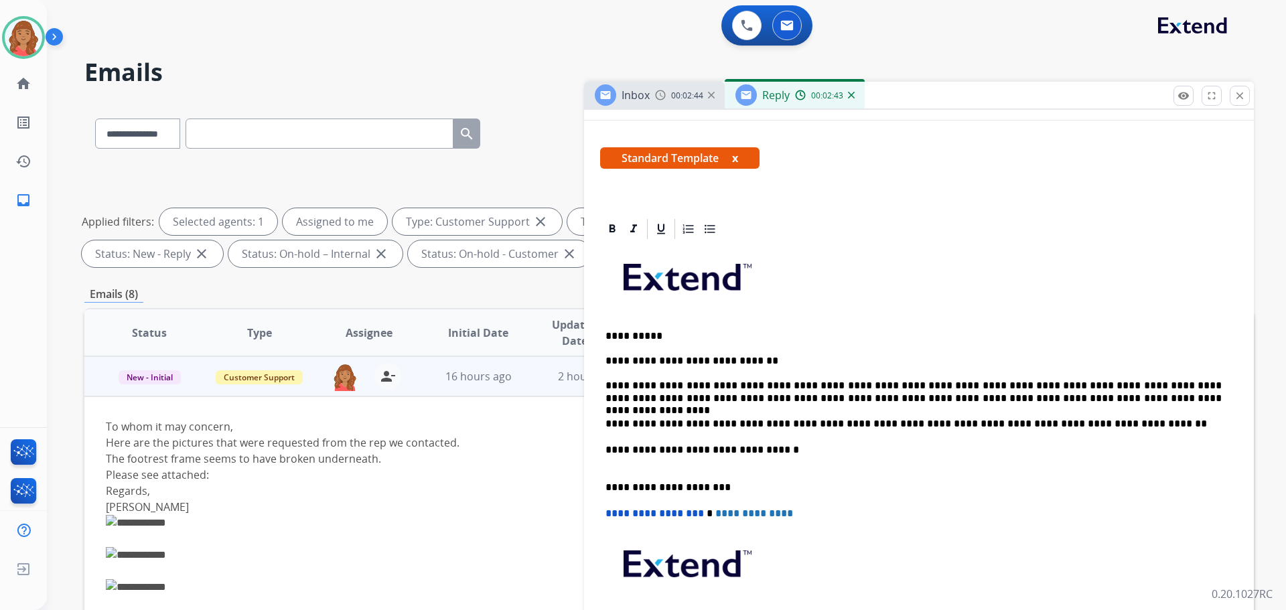
scroll to position [201, 0]
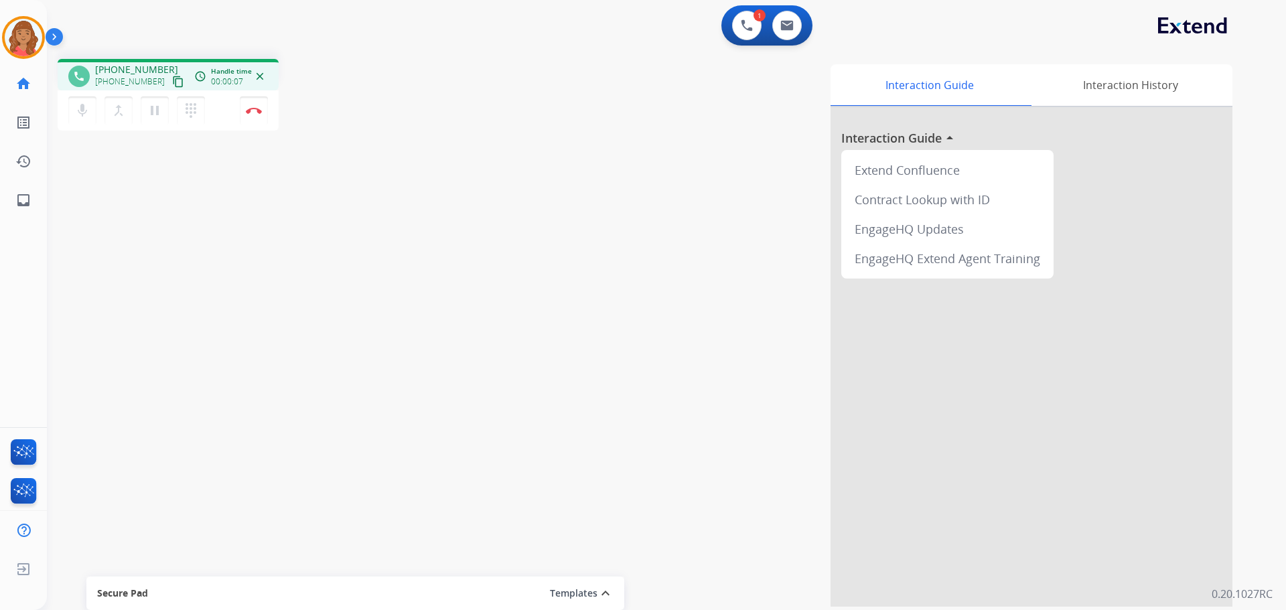
click at [172, 83] on mat-icon "content_copy" at bounding box center [178, 82] width 12 height 12
click at [257, 111] on img at bounding box center [254, 110] width 16 height 7
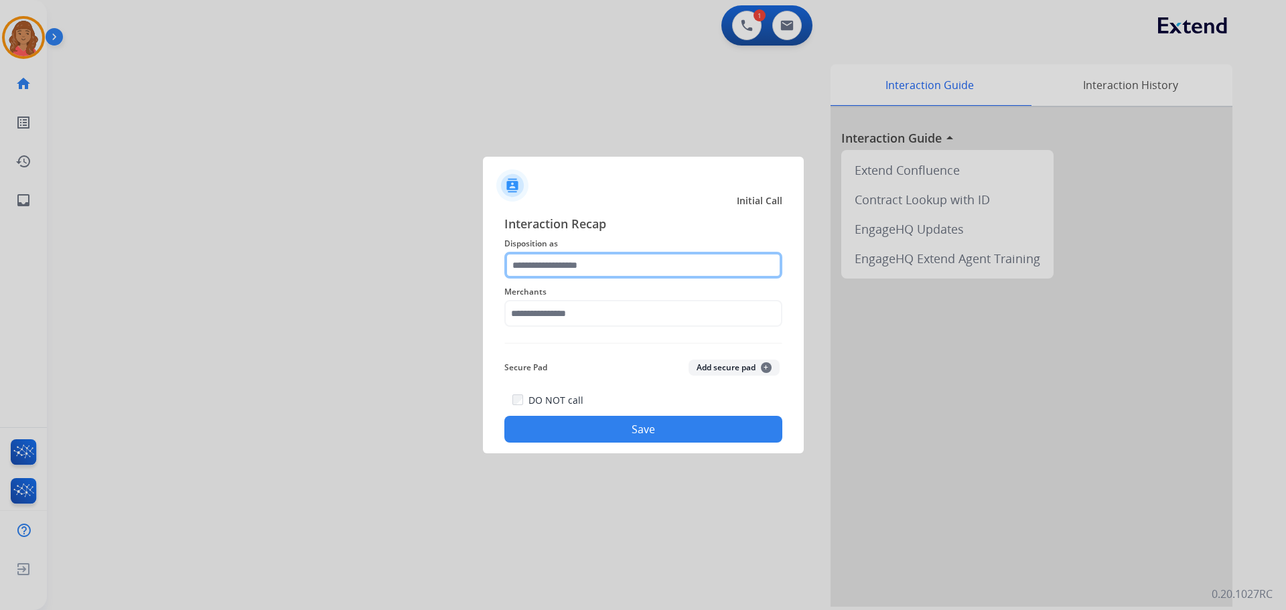
drag, startPoint x: 594, startPoint y: 276, endPoint x: 567, endPoint y: 276, distance: 26.8
click at [589, 276] on input "text" at bounding box center [644, 265] width 278 height 27
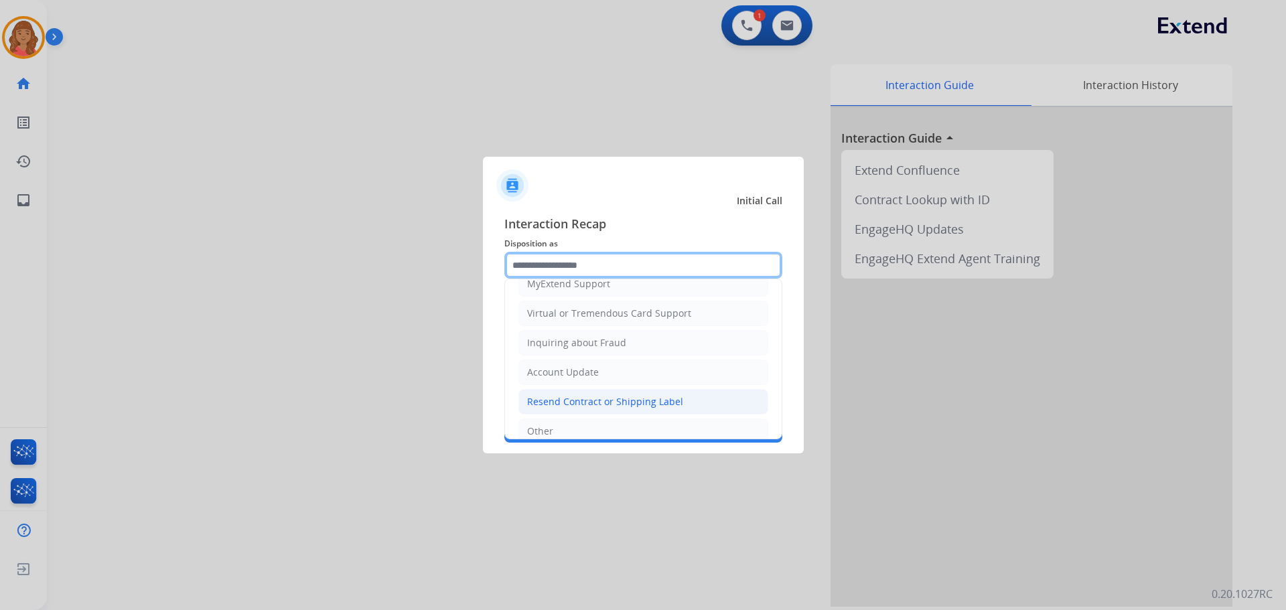
scroll to position [75, 0]
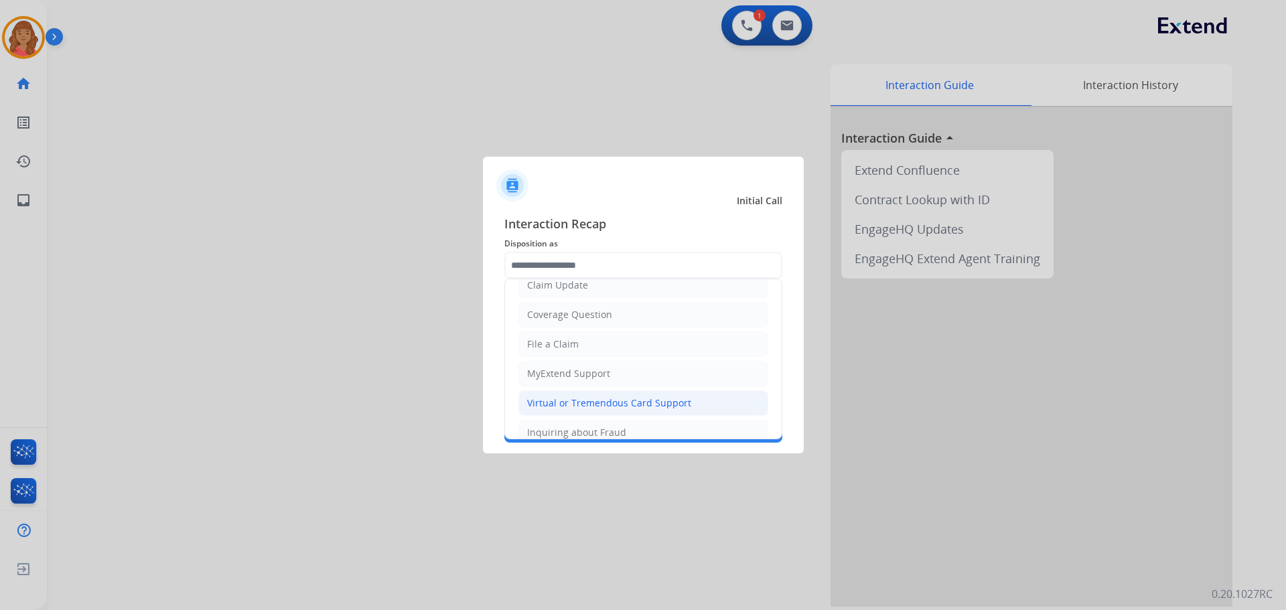
click at [559, 399] on div "Virtual or Tremendous Card Support" at bounding box center [609, 403] width 164 height 13
type input "**********"
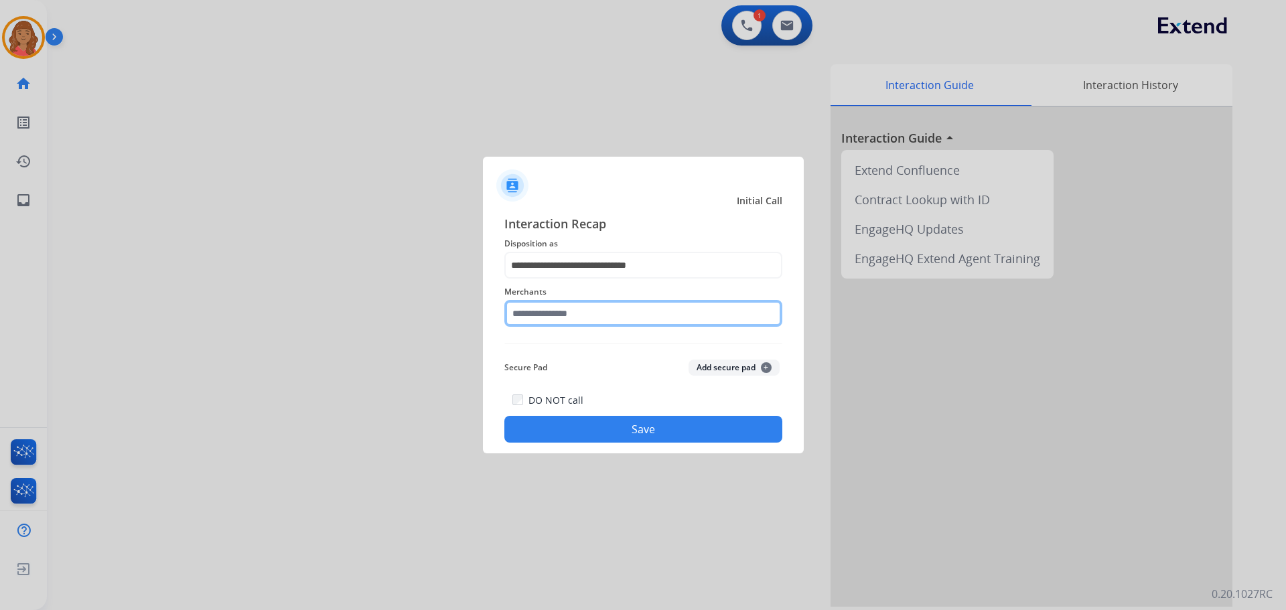
click at [539, 316] on input "text" at bounding box center [644, 313] width 278 height 27
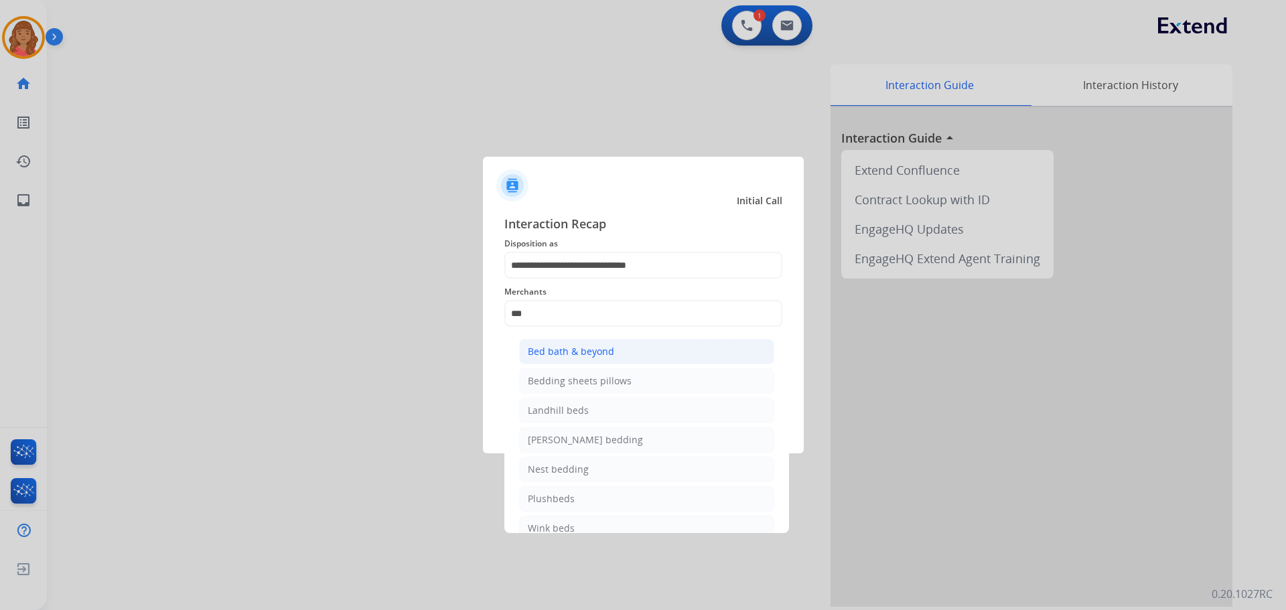
click at [561, 354] on div "Bed bath & beyond" at bounding box center [571, 351] width 86 height 13
type input "**********"
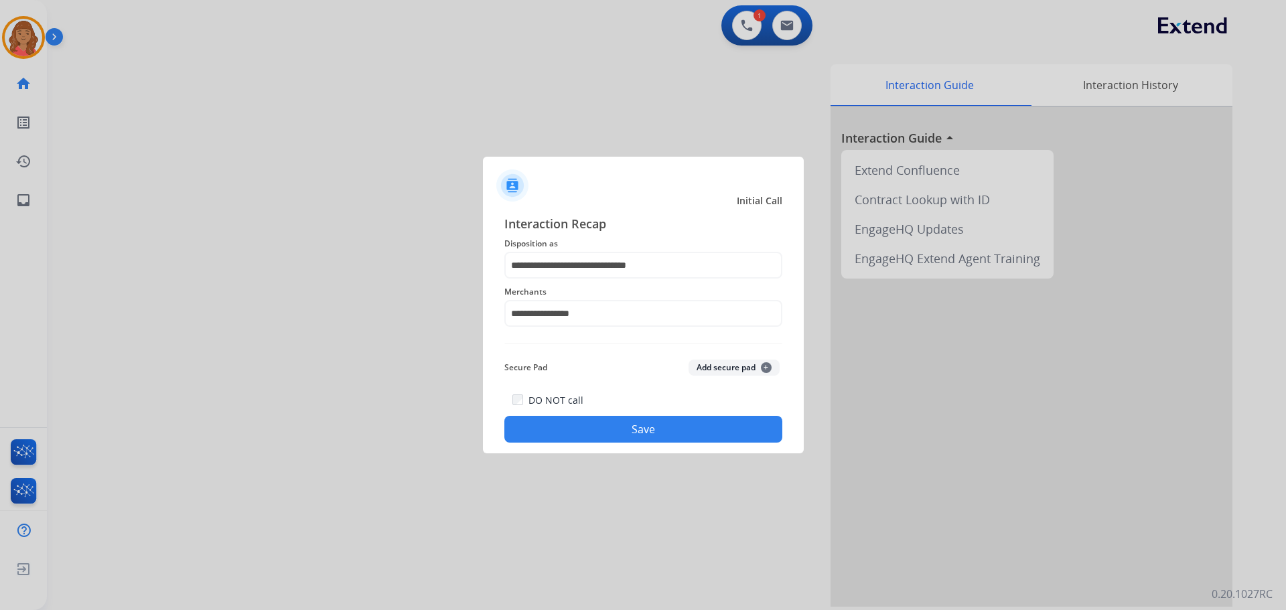
click at [617, 420] on button "Save" at bounding box center [644, 429] width 278 height 27
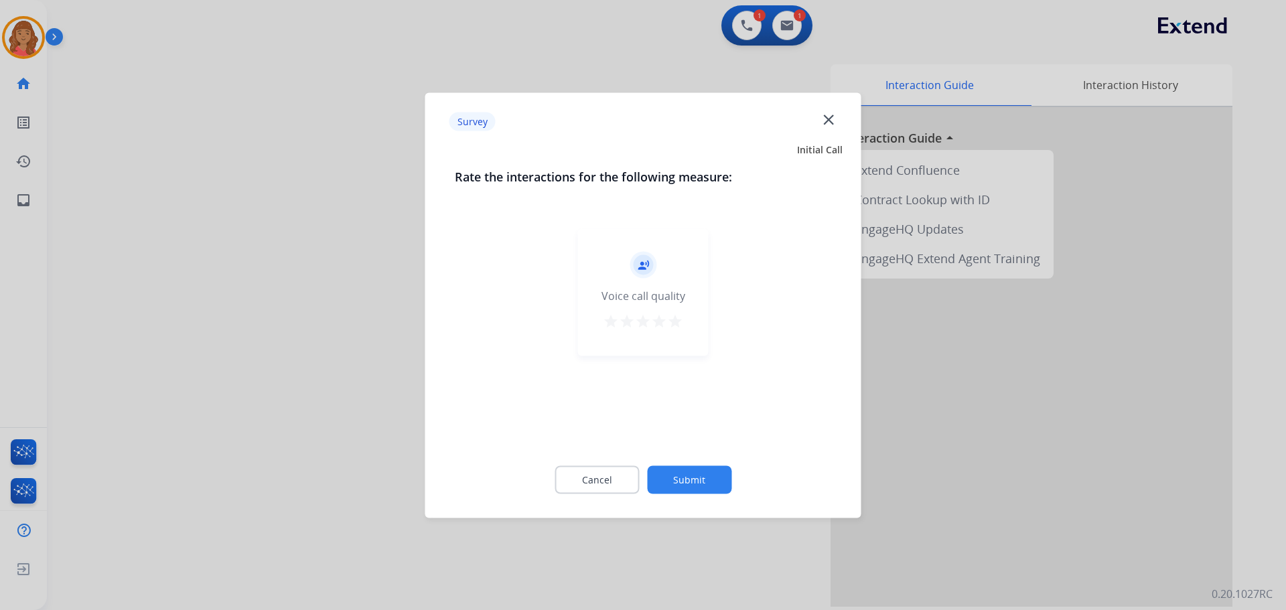
click at [657, 331] on button "star" at bounding box center [659, 323] width 16 height 20
click at [674, 326] on mat-icon "star" at bounding box center [675, 321] width 16 height 16
click at [701, 488] on button "Submit" at bounding box center [689, 480] width 84 height 28
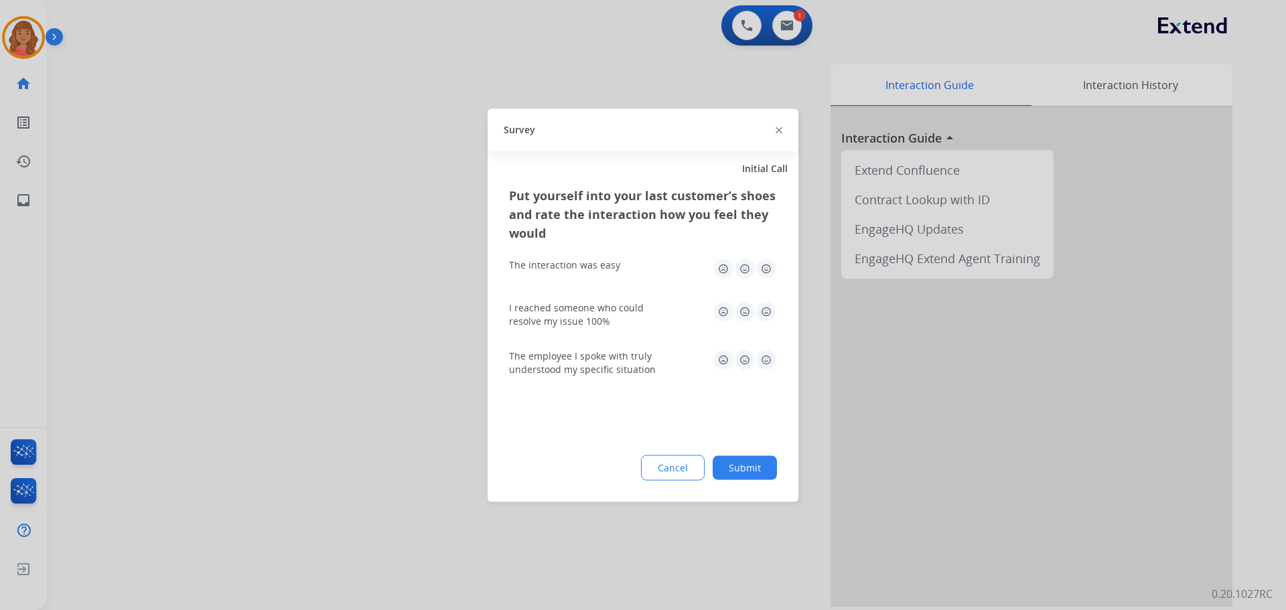
click at [767, 267] on img at bounding box center [766, 268] width 21 height 21
click at [767, 312] on img at bounding box center [766, 311] width 21 height 21
click at [761, 363] on img at bounding box center [766, 359] width 21 height 21
click at [741, 466] on button "Submit" at bounding box center [745, 468] width 64 height 24
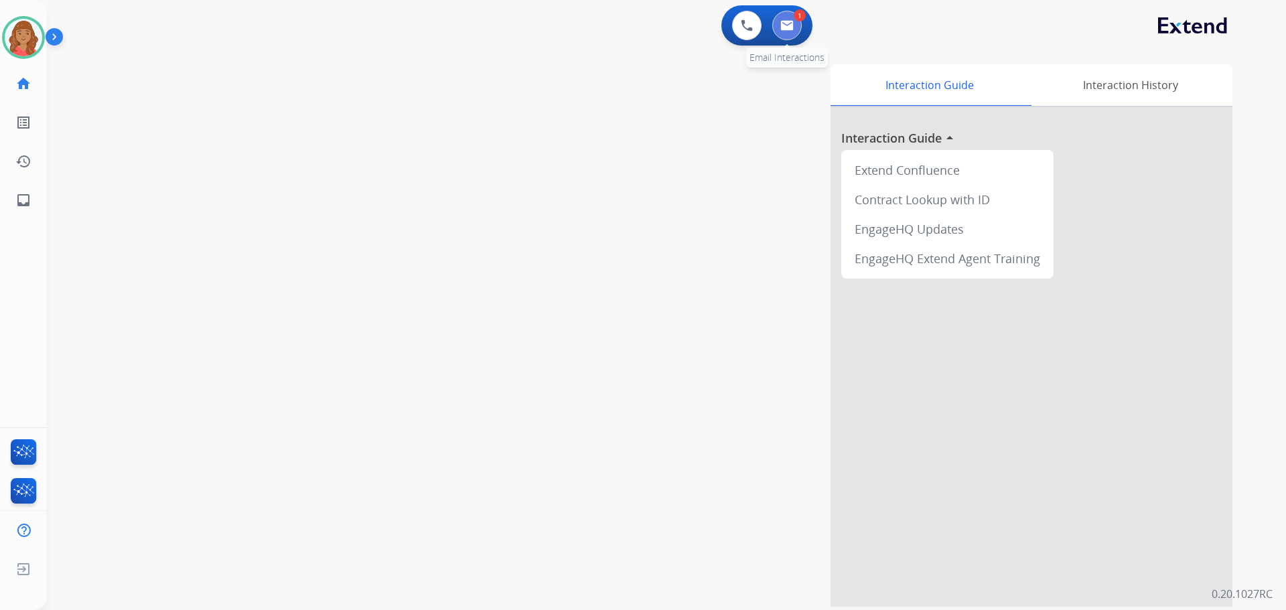
click at [783, 38] on button at bounding box center [787, 25] width 29 height 29
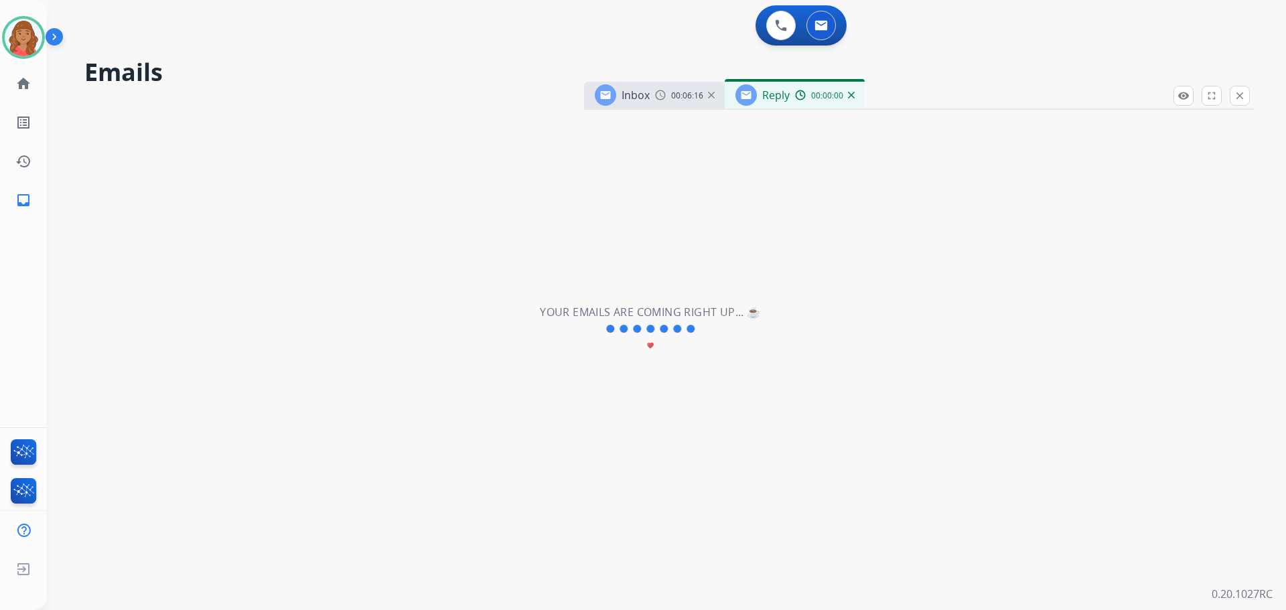
select select "**********"
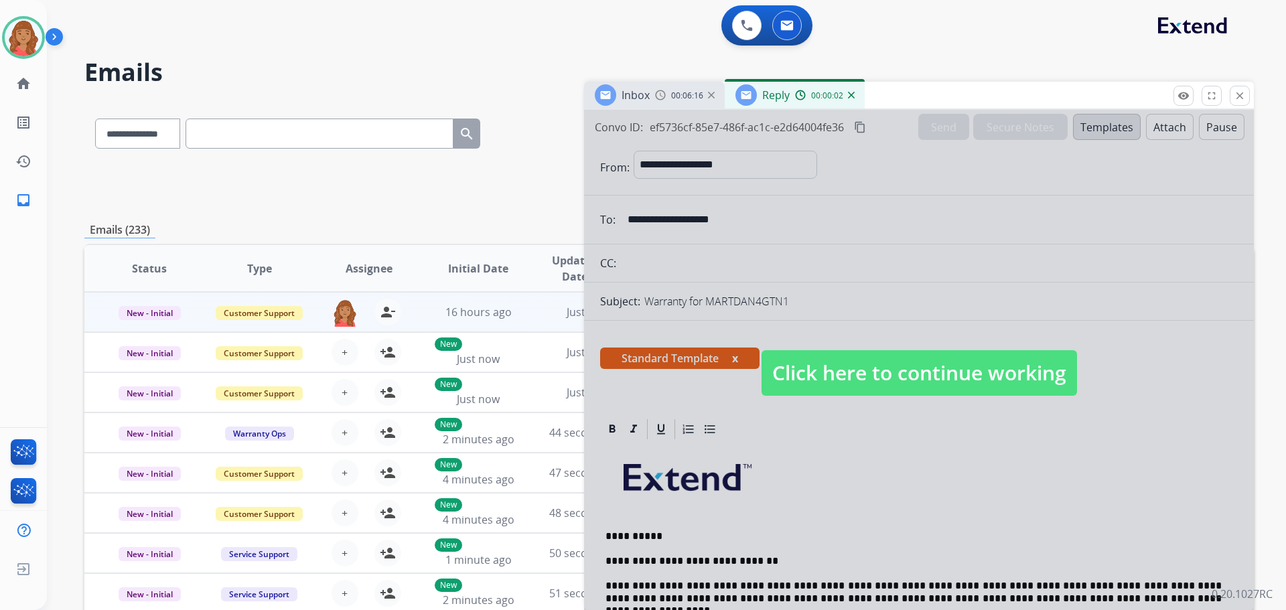
click at [854, 375] on span "Click here to continue working" at bounding box center [920, 373] width 316 height 46
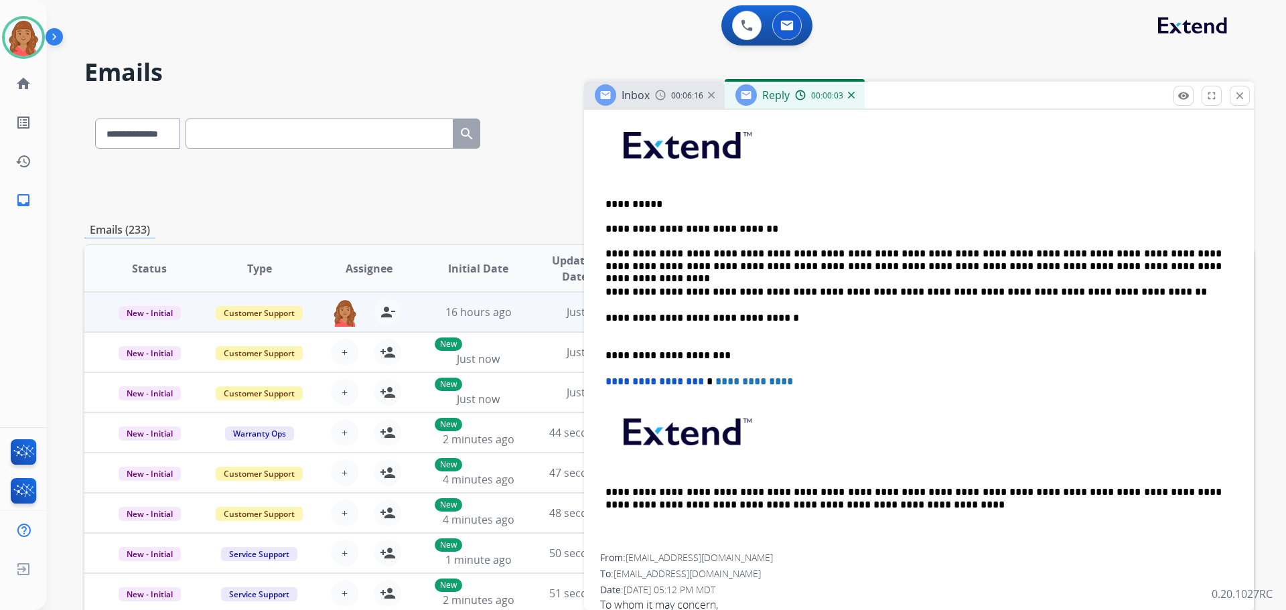
scroll to position [335, 0]
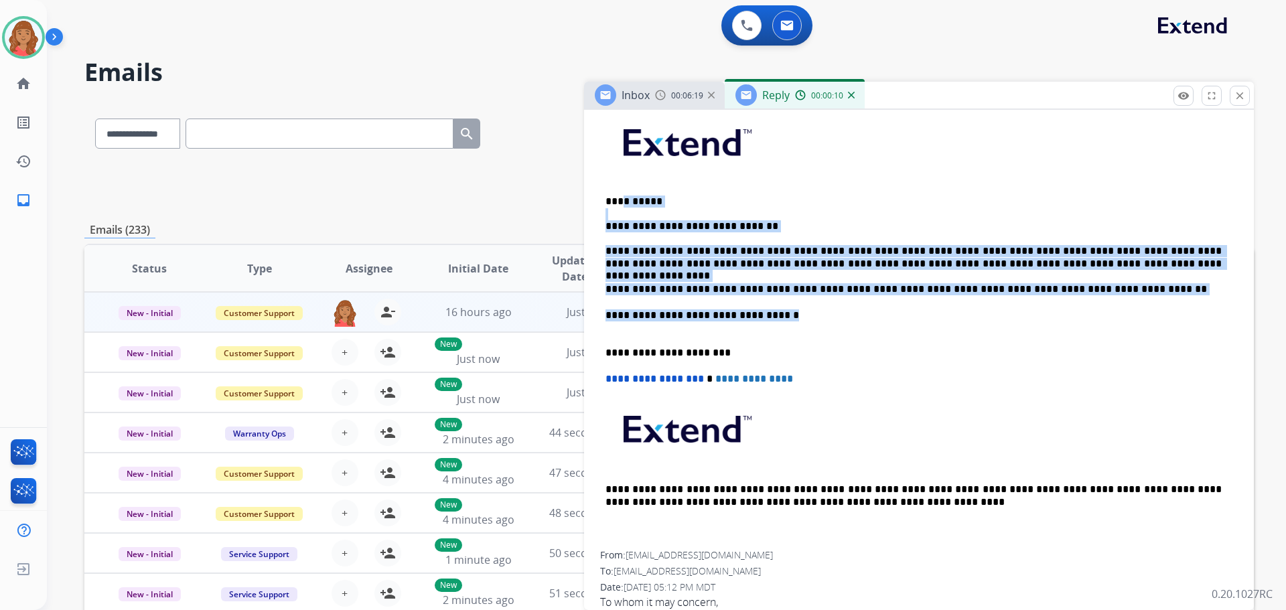
drag, startPoint x: 733, startPoint y: 293, endPoint x: 619, endPoint y: 201, distance: 146.3
click at [619, 201] on div "**********" at bounding box center [919, 329] width 638 height 445
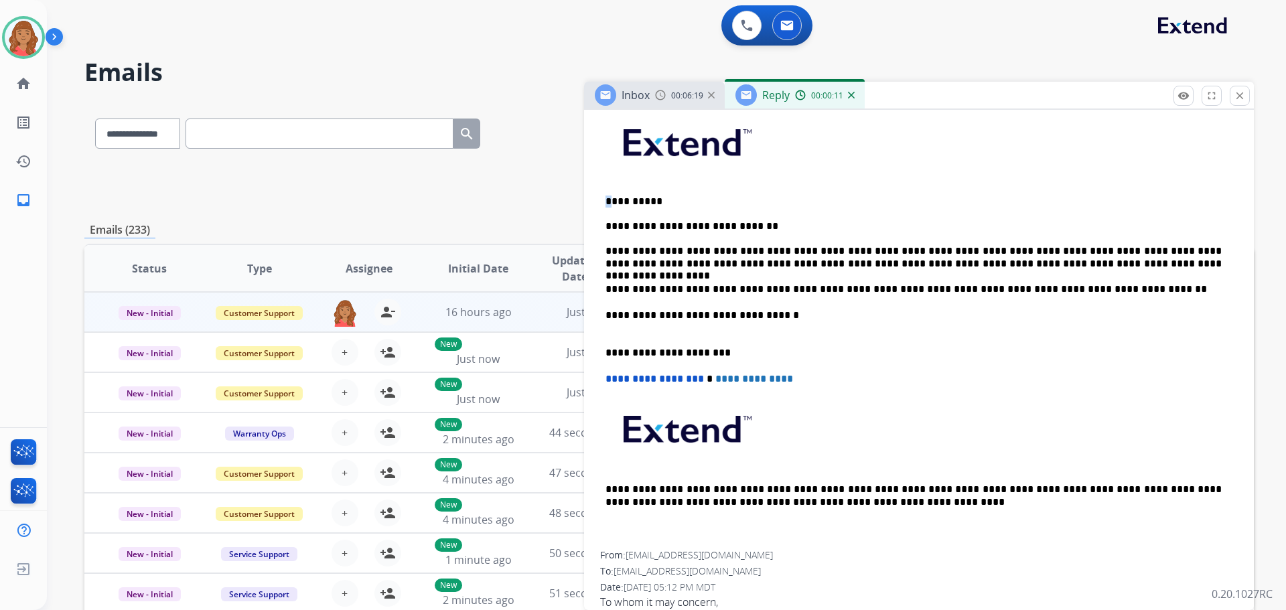
click at [604, 201] on div "**********" at bounding box center [919, 329] width 638 height 445
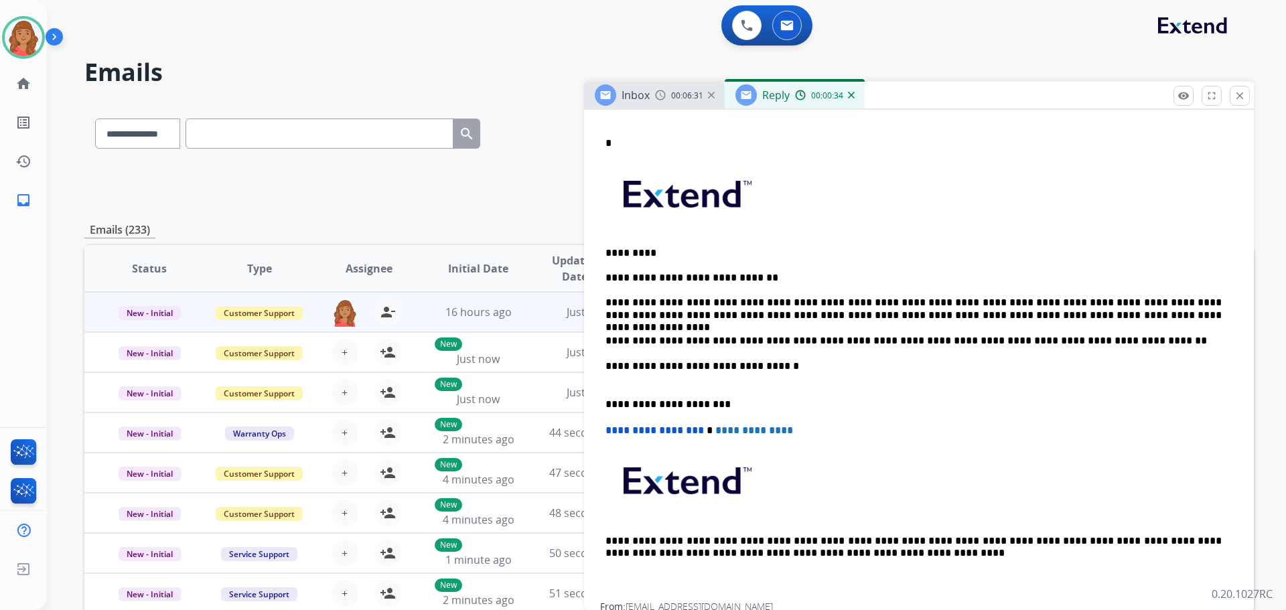
click at [604, 252] on div "**********" at bounding box center [919, 355] width 638 height 496
drag, startPoint x: 614, startPoint y: 140, endPoint x: 591, endPoint y: 141, distance: 23.5
click at [591, 141] on div "**********" at bounding box center [919, 497] width 670 height 831
click at [607, 251] on p "**********" at bounding box center [914, 223] width 616 height 120
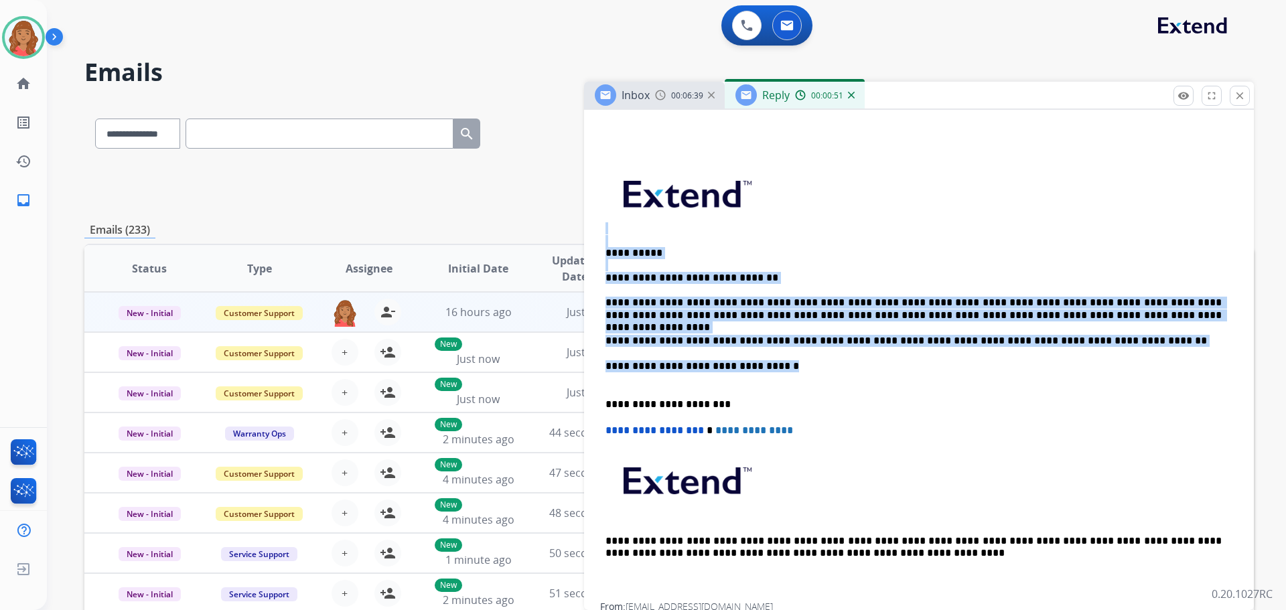
drag, startPoint x: 771, startPoint y: 364, endPoint x: 606, endPoint y: 244, distance: 204.2
click at [606, 244] on div "**********" at bounding box center [919, 355] width 638 height 496
copy div "**********"
click at [966, 235] on p "**********" at bounding box center [914, 223] width 616 height 120
drag, startPoint x: 776, startPoint y: 377, endPoint x: 597, endPoint y: 258, distance: 214.6
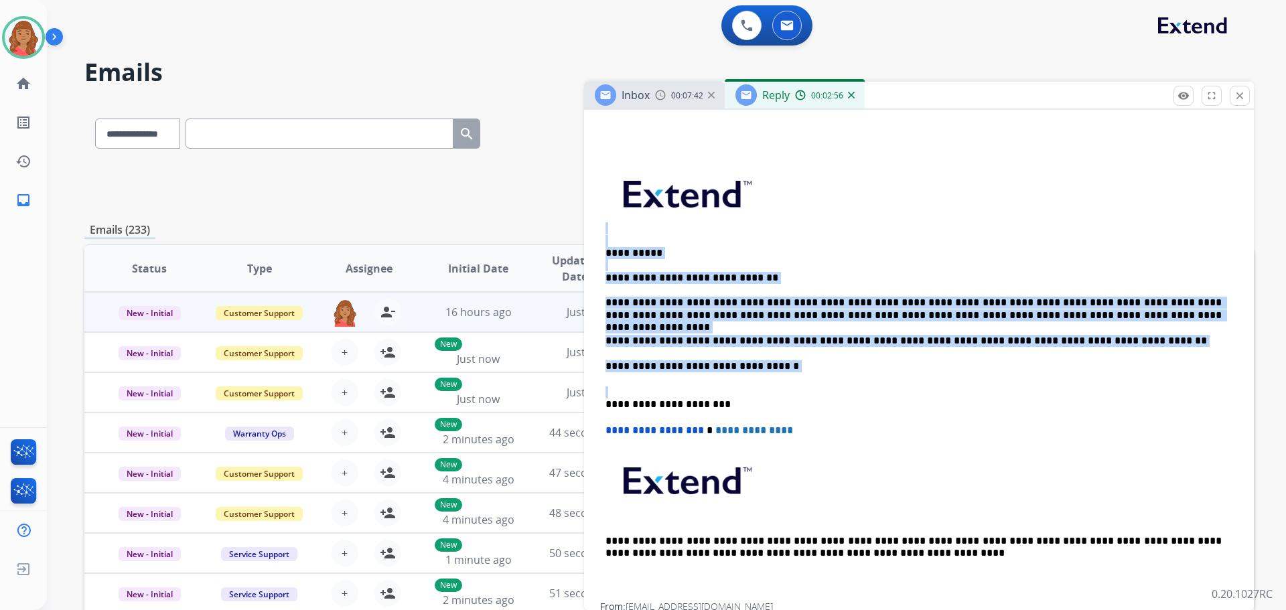
click at [582, 241] on div "**********" at bounding box center [669, 432] width 1170 height 661
drag, startPoint x: 641, startPoint y: 274, endPoint x: 653, endPoint y: 275, distance: 11.4
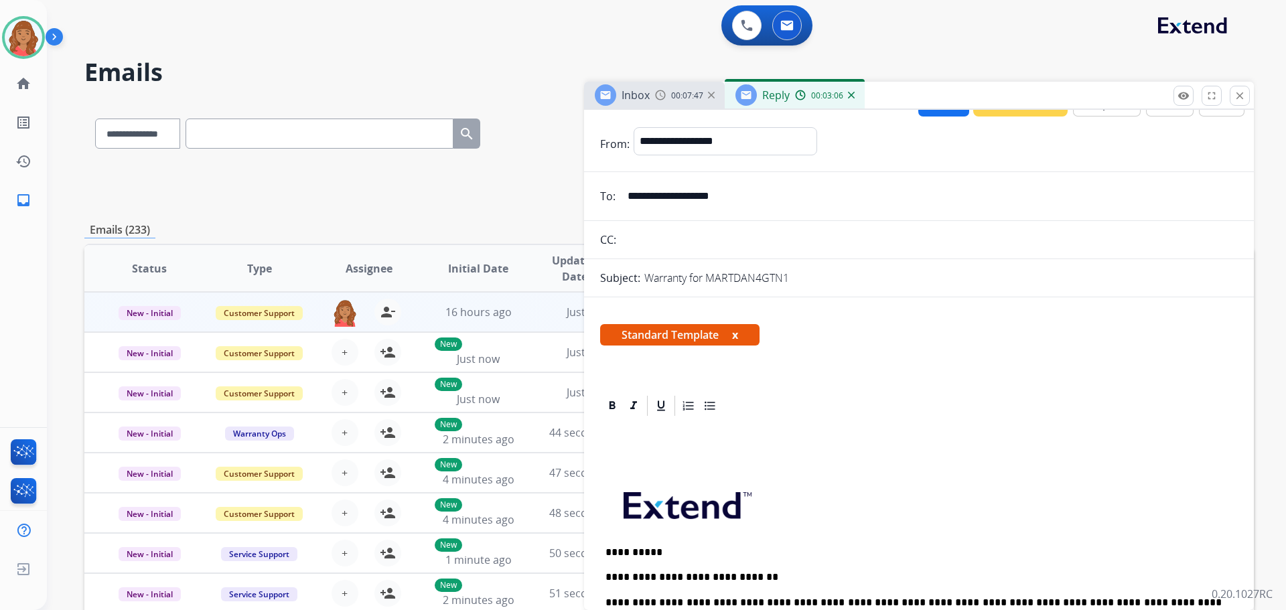
scroll to position [0, 0]
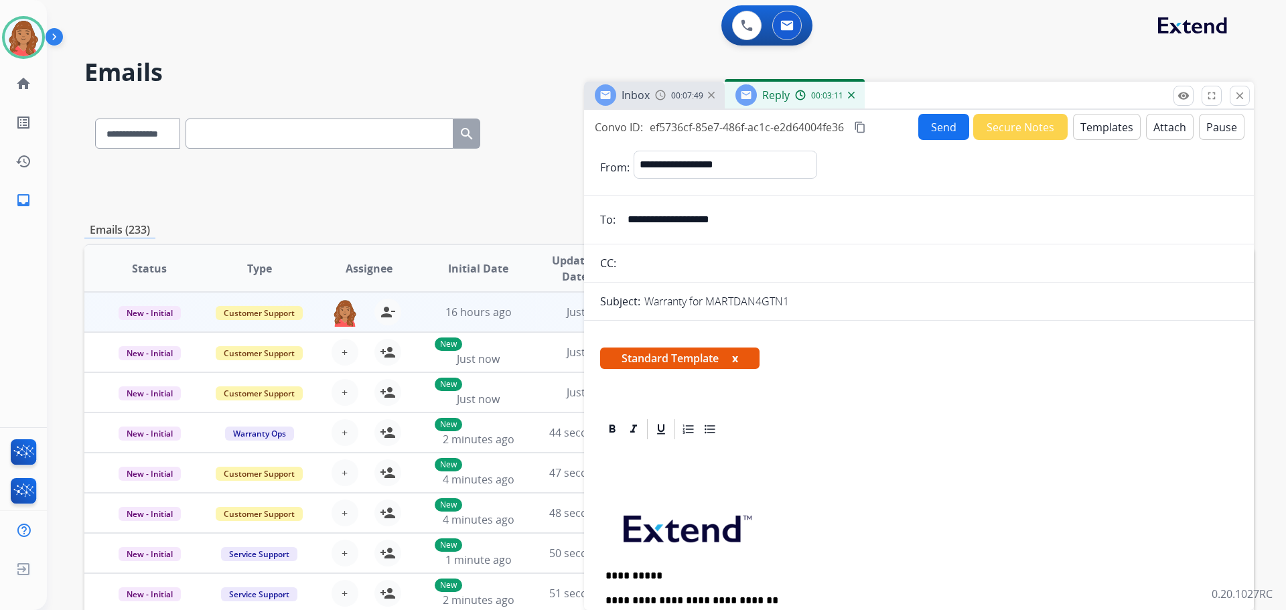
click at [864, 125] on mat-icon "content_copy" at bounding box center [860, 127] width 12 height 12
click at [935, 124] on button "Send" at bounding box center [944, 127] width 51 height 26
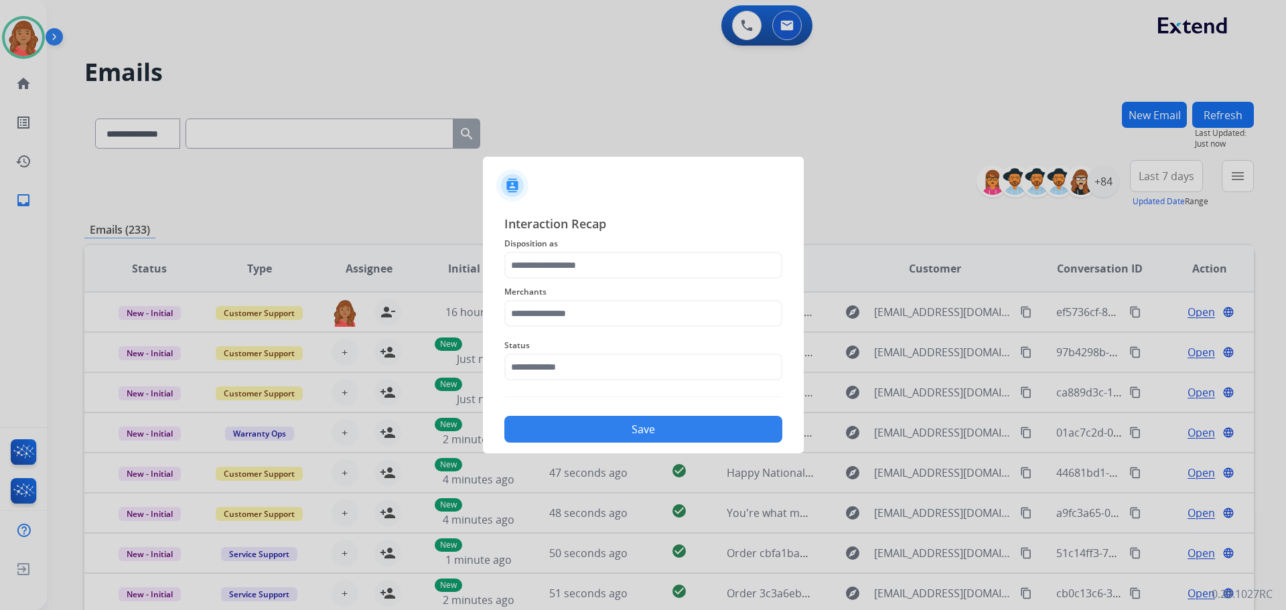
click at [605, 254] on div "Interaction Recap Disposition as Merchants Status Save" at bounding box center [644, 328] width 278 height 228
click at [578, 272] on input "text" at bounding box center [644, 265] width 278 height 27
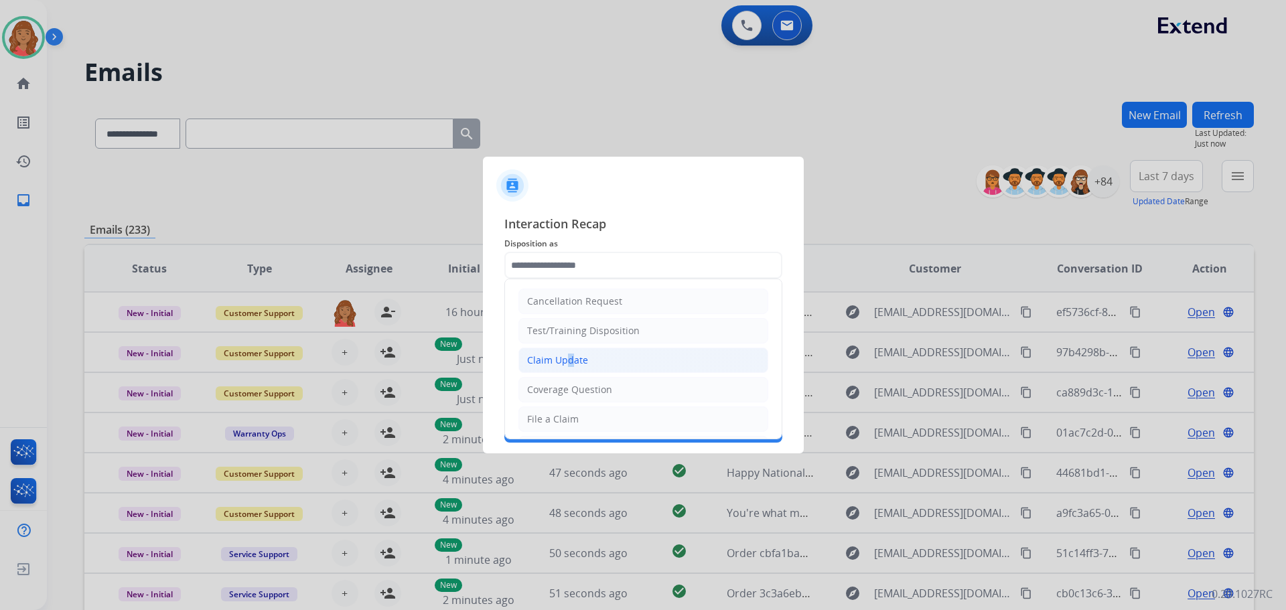
click at [564, 360] on div "Claim Update" at bounding box center [557, 360] width 61 height 13
type input "**********"
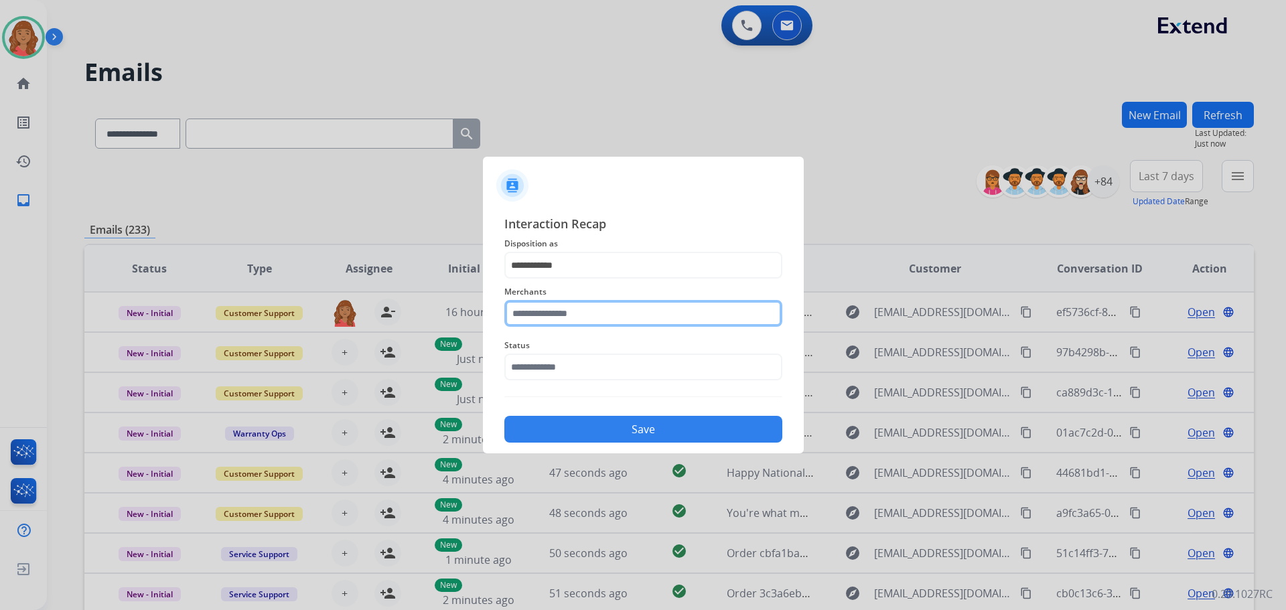
click at [558, 321] on input "text" at bounding box center [644, 313] width 278 height 27
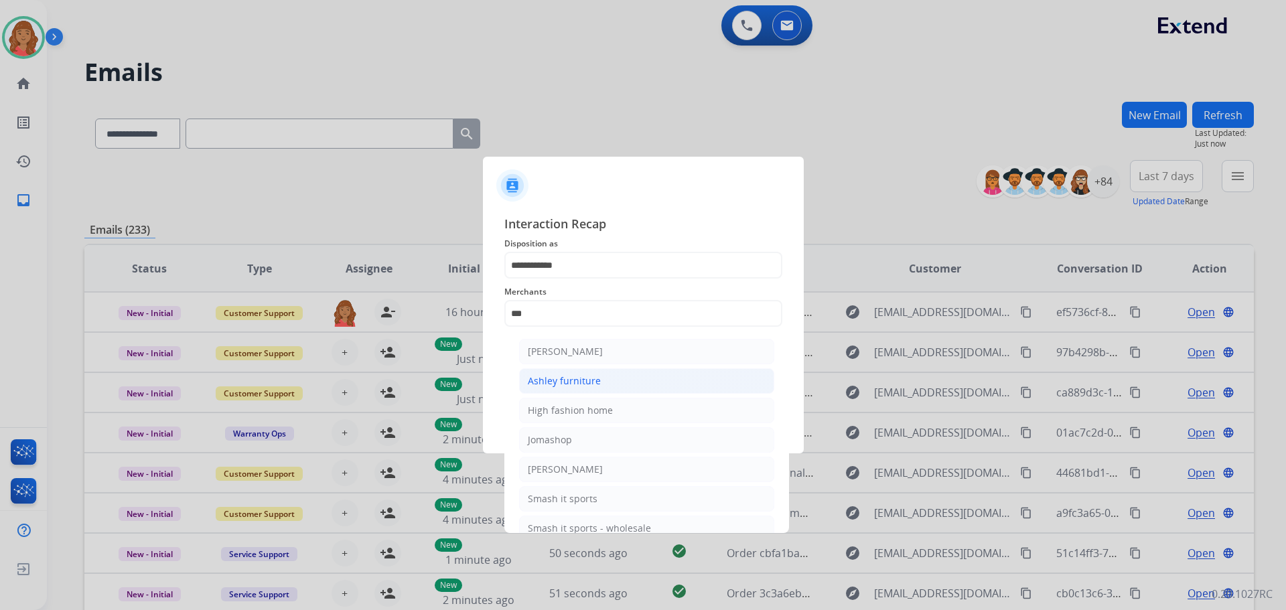
click at [576, 369] on li "Ashley furniture" at bounding box center [646, 381] width 255 height 25
type input "**********"
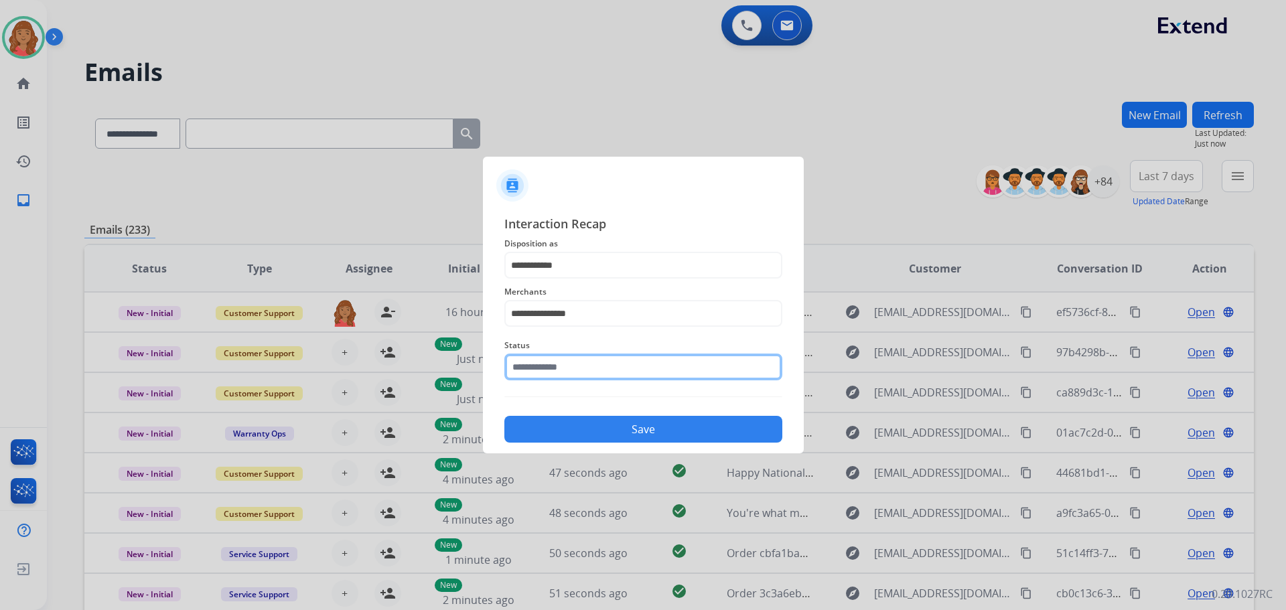
click at [555, 371] on input "text" at bounding box center [644, 367] width 278 height 27
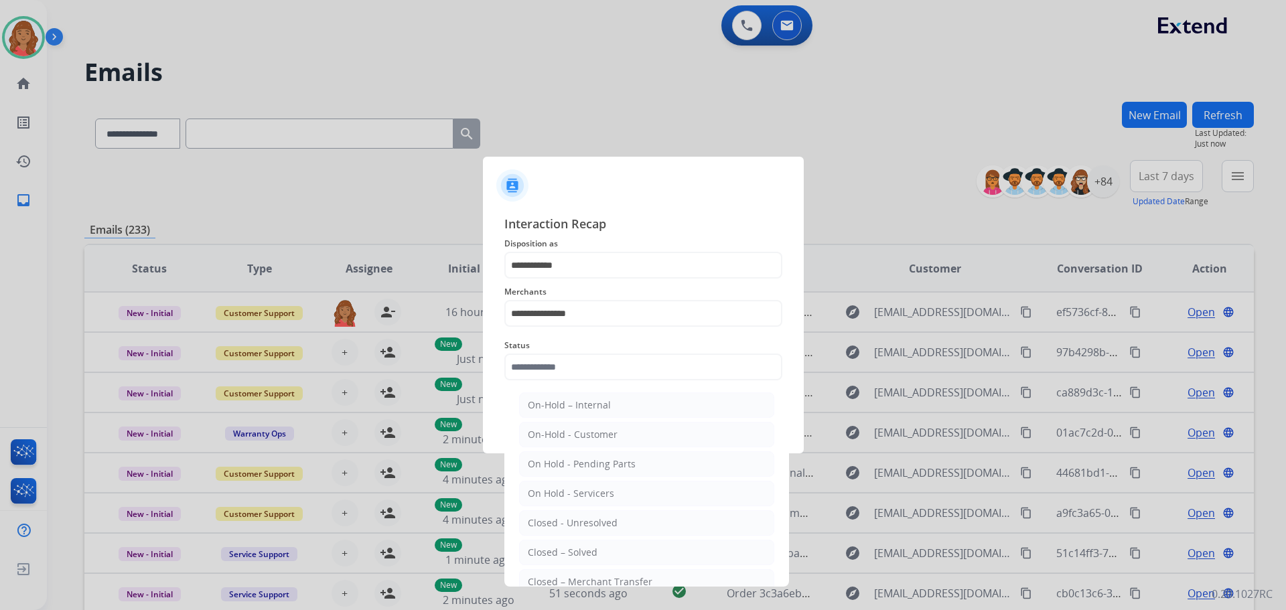
drag, startPoint x: 555, startPoint y: 549, endPoint x: 567, endPoint y: 529, distance: 22.9
click at [555, 547] on div "Closed – Solved" at bounding box center [563, 552] width 70 height 13
type input "**********"
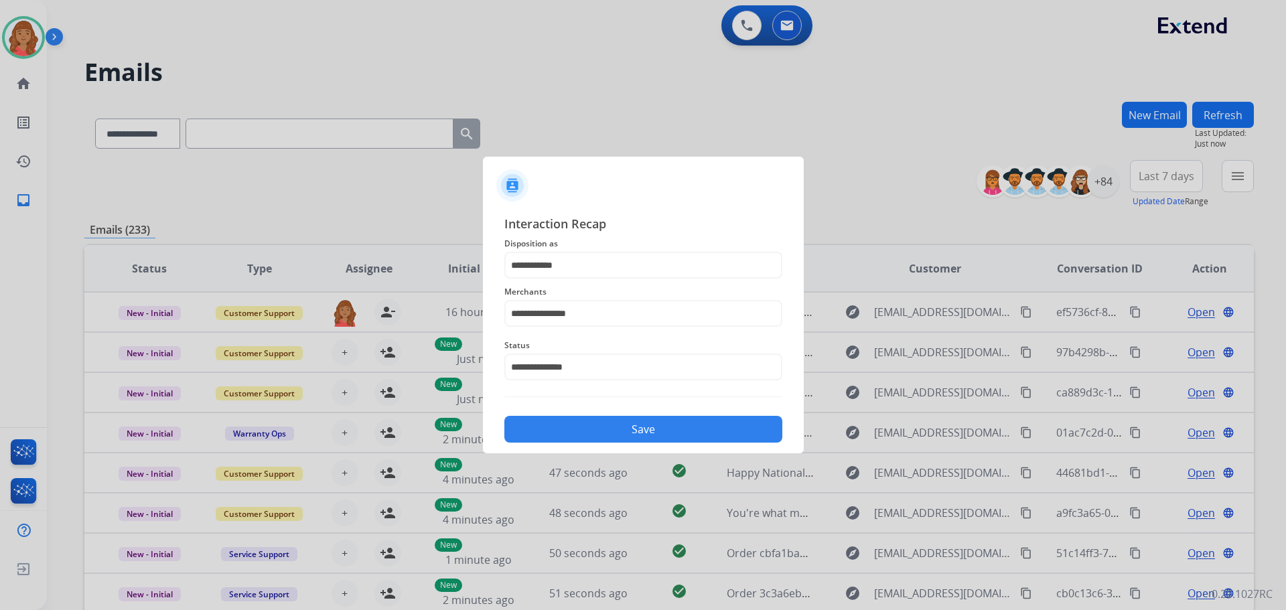
click at [604, 422] on button "Save" at bounding box center [644, 429] width 278 height 27
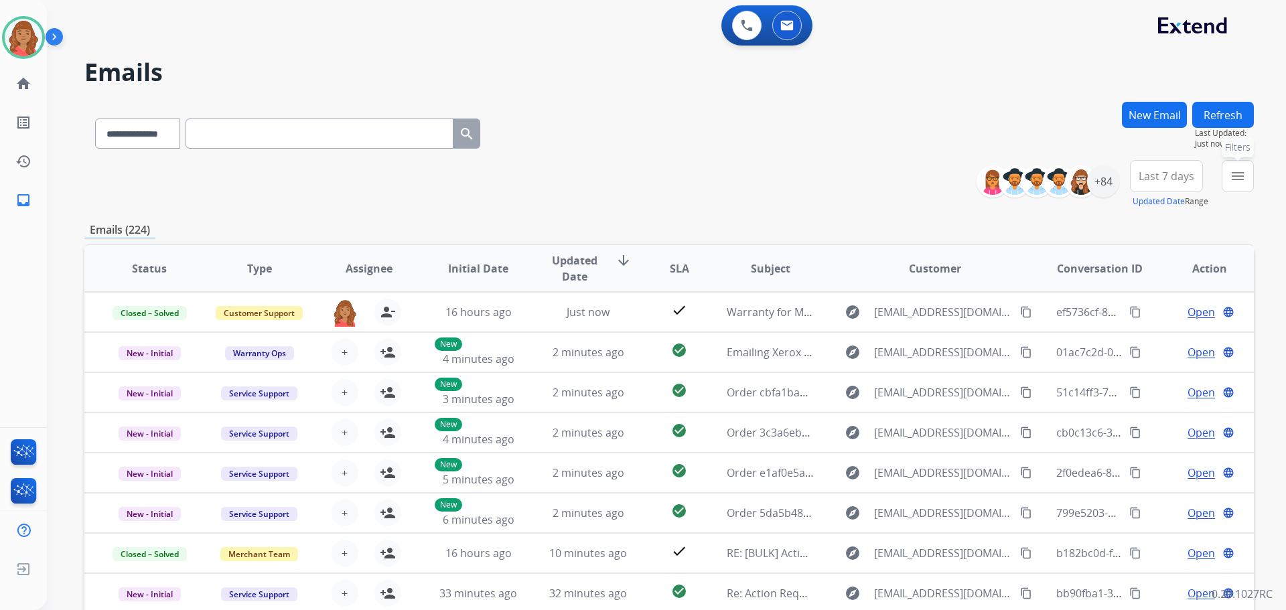
click at [1240, 178] on mat-icon "menu" at bounding box center [1238, 176] width 16 height 16
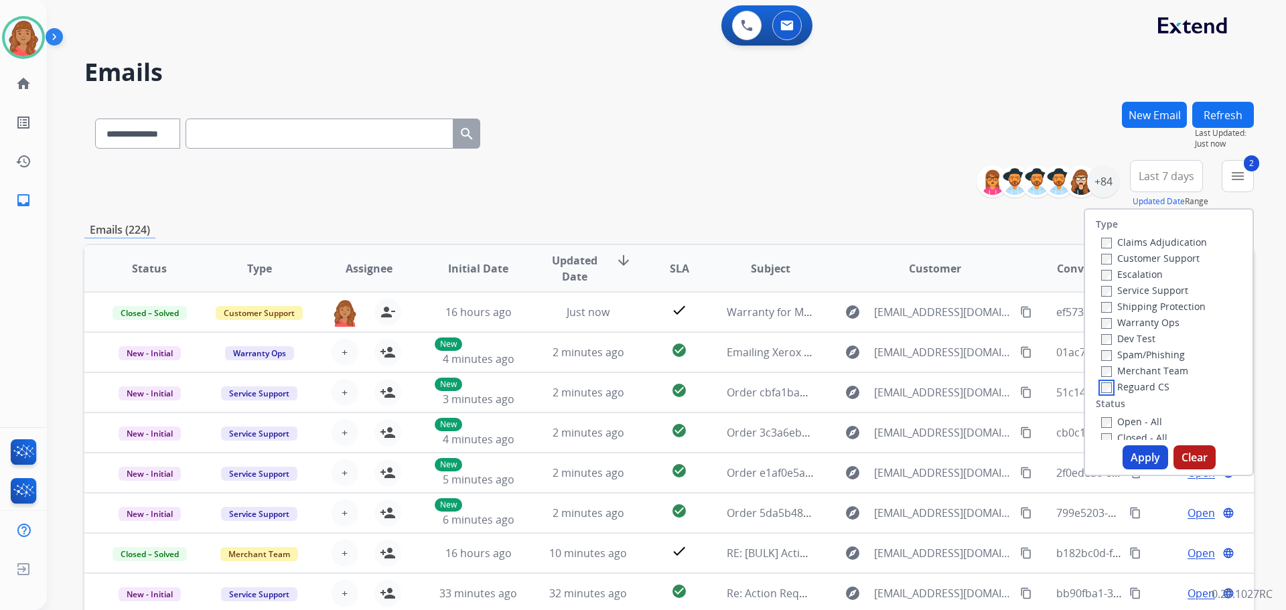
click at [1103, 386] on label "Reguard CS" at bounding box center [1135, 387] width 68 height 13
click at [1106, 427] on label "Open - All" at bounding box center [1131, 421] width 61 height 13
click at [1128, 447] on button "Apply" at bounding box center [1146, 458] width 46 height 24
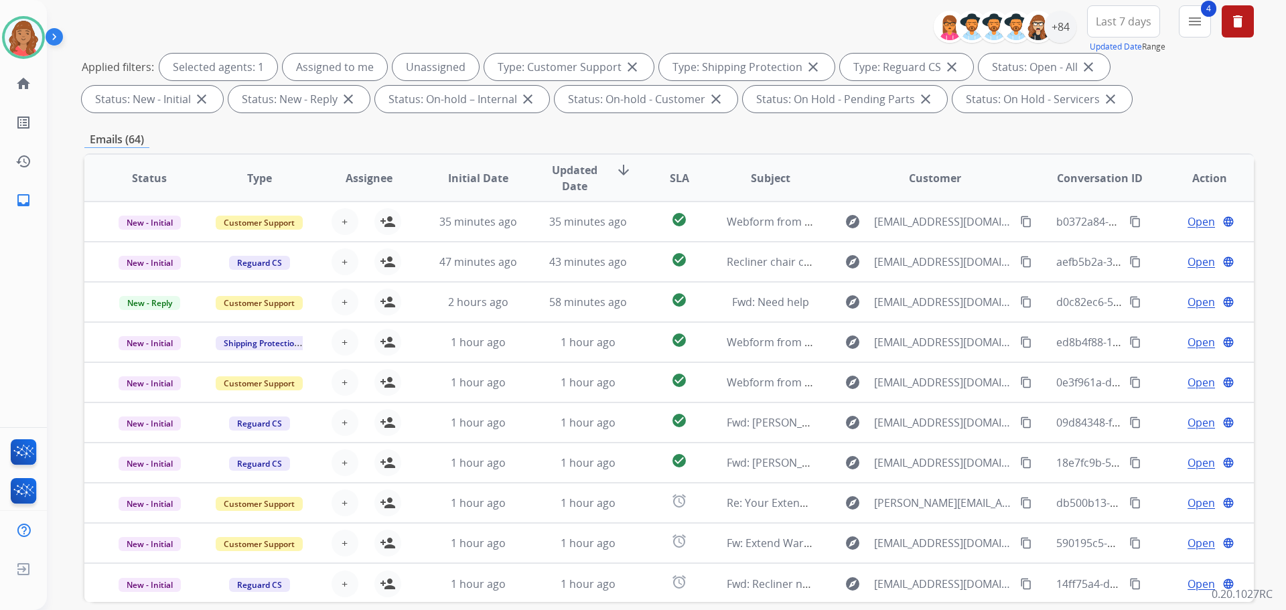
scroll to position [67, 0]
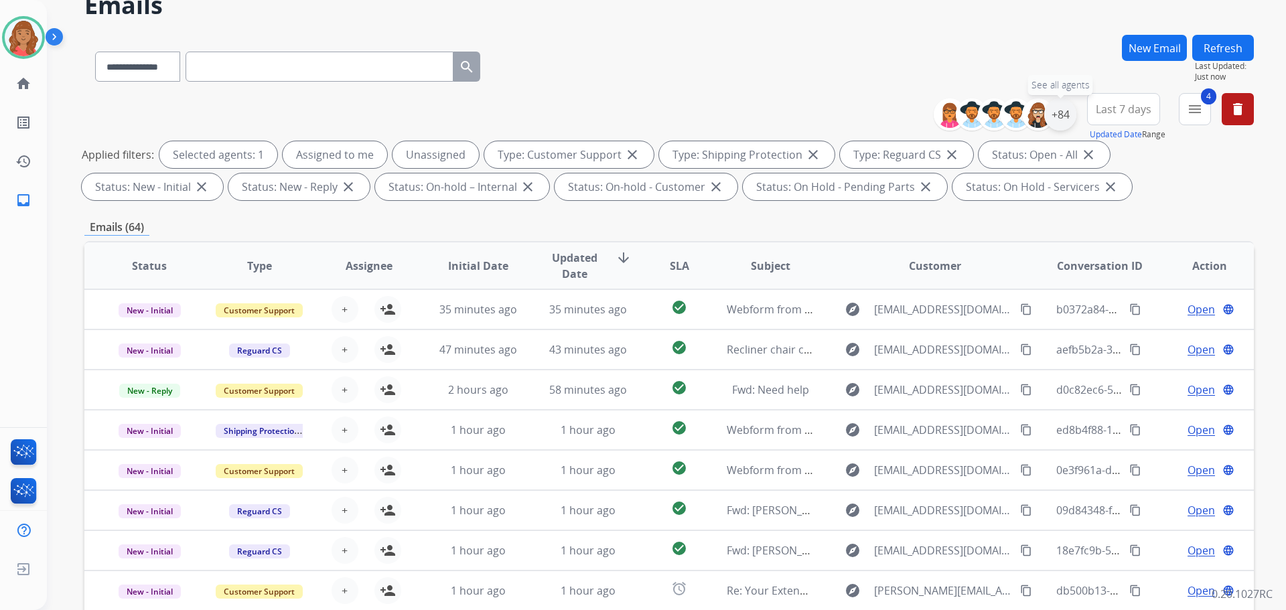
click at [1061, 117] on div "+84" at bounding box center [1061, 114] width 32 height 32
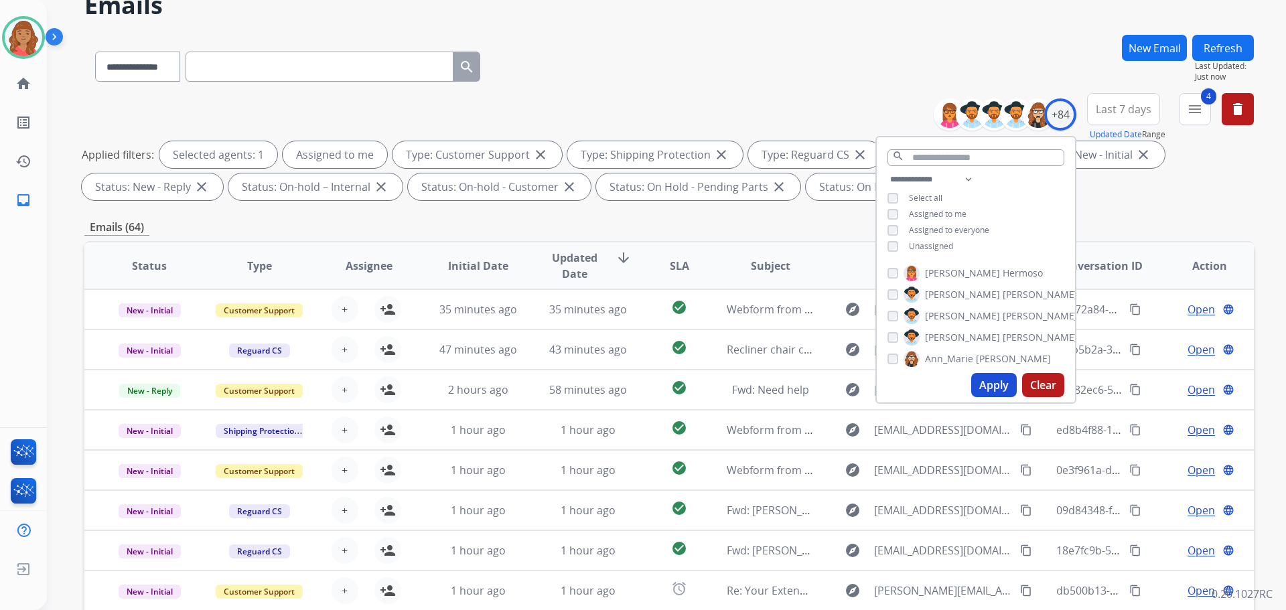
drag, startPoint x: 986, startPoint y: 383, endPoint x: 980, endPoint y: 387, distance: 6.9
click at [988, 385] on button "Apply" at bounding box center [995, 385] width 46 height 24
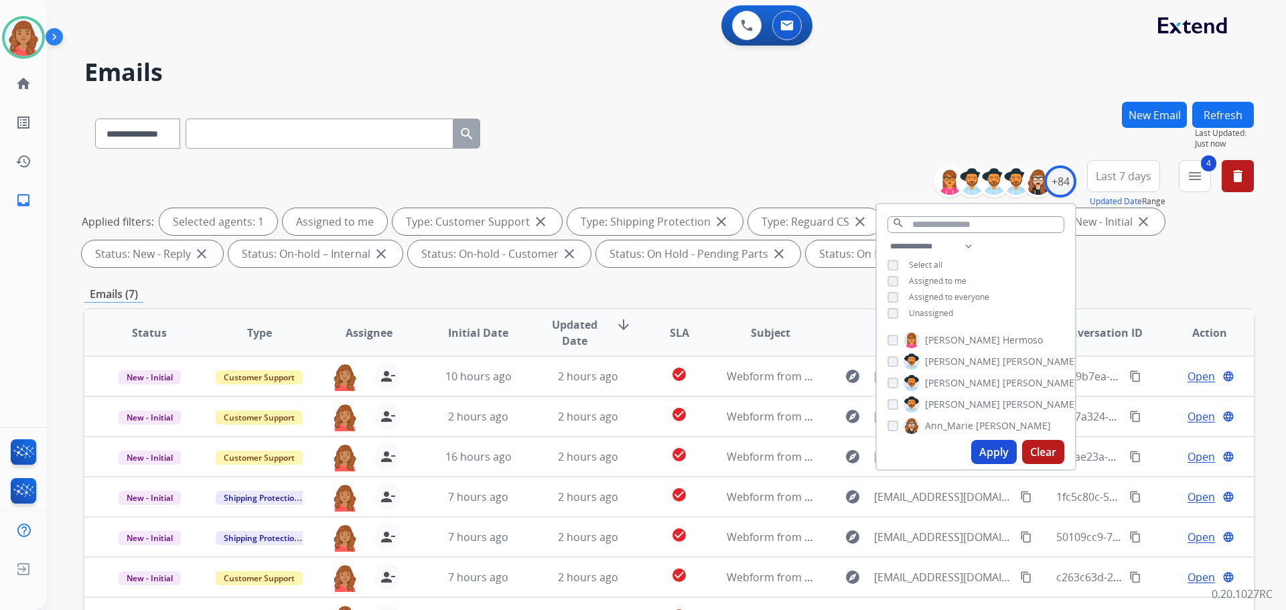
click at [364, 283] on div "**********" at bounding box center [669, 464] width 1170 height 725
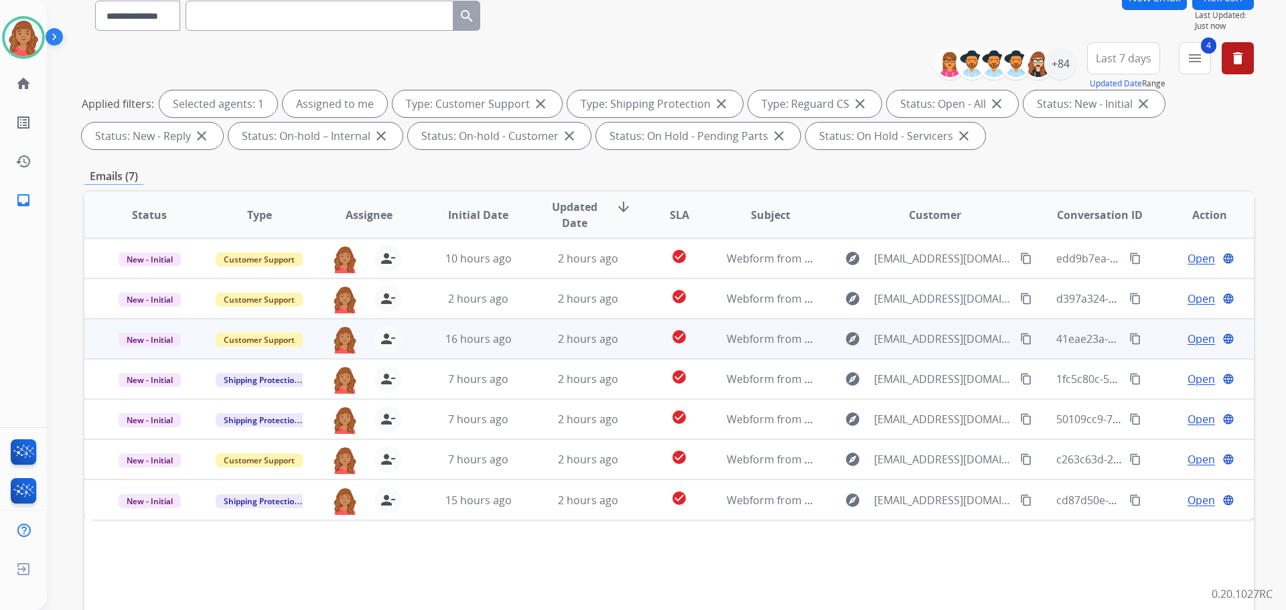
scroll to position [134, 0]
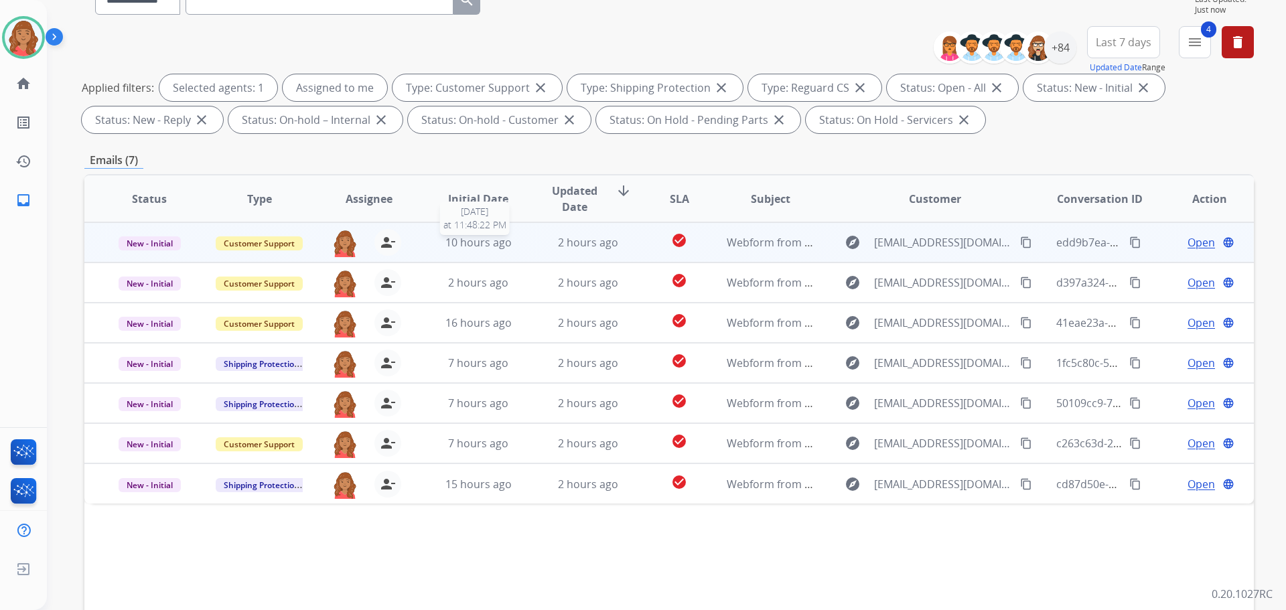
click at [500, 241] on span "10 hours ago" at bounding box center [479, 242] width 66 height 15
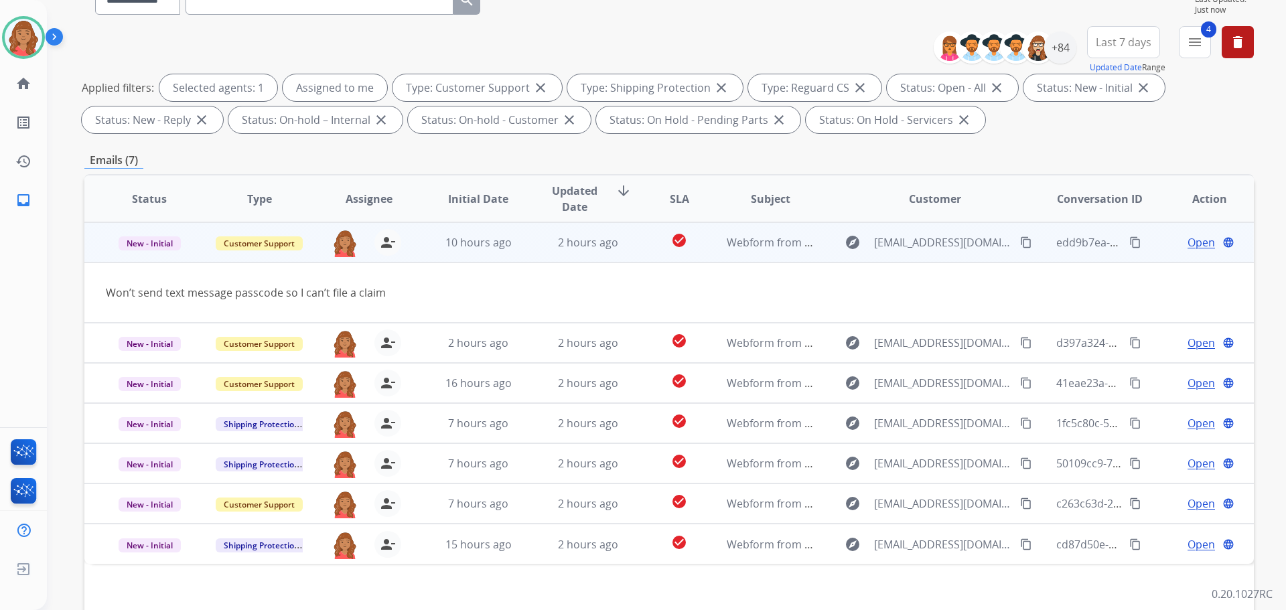
click at [1020, 243] on mat-icon "content_copy" at bounding box center [1026, 243] width 12 height 12
click at [1201, 238] on span "Open" at bounding box center [1201, 243] width 27 height 16
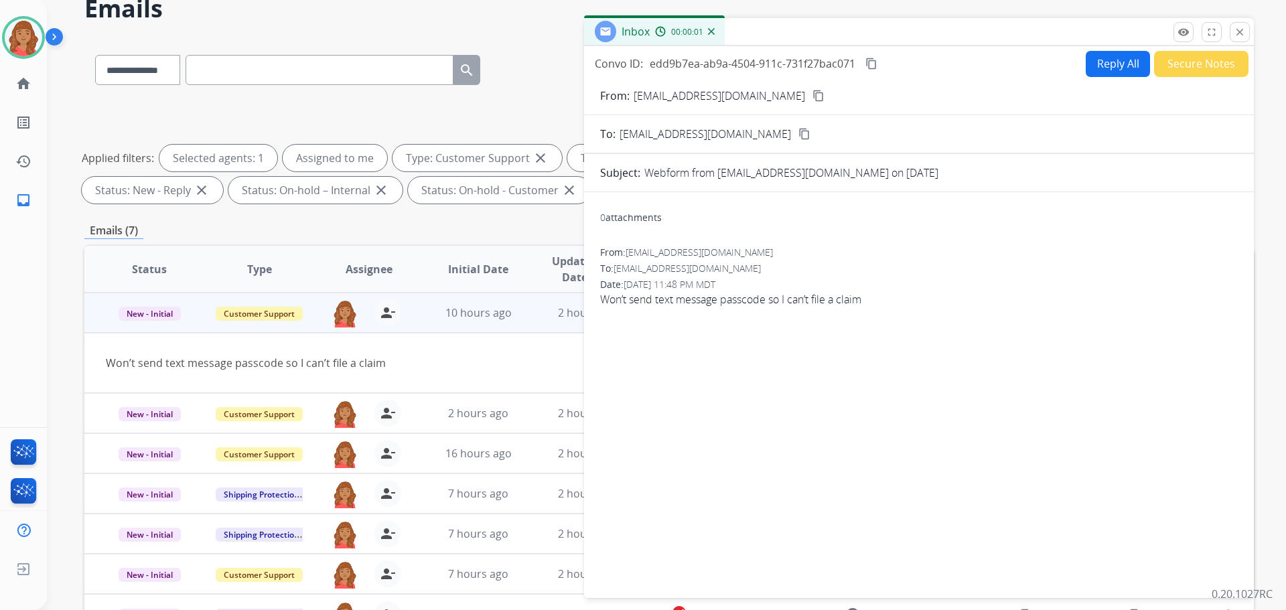
scroll to position [67, 0]
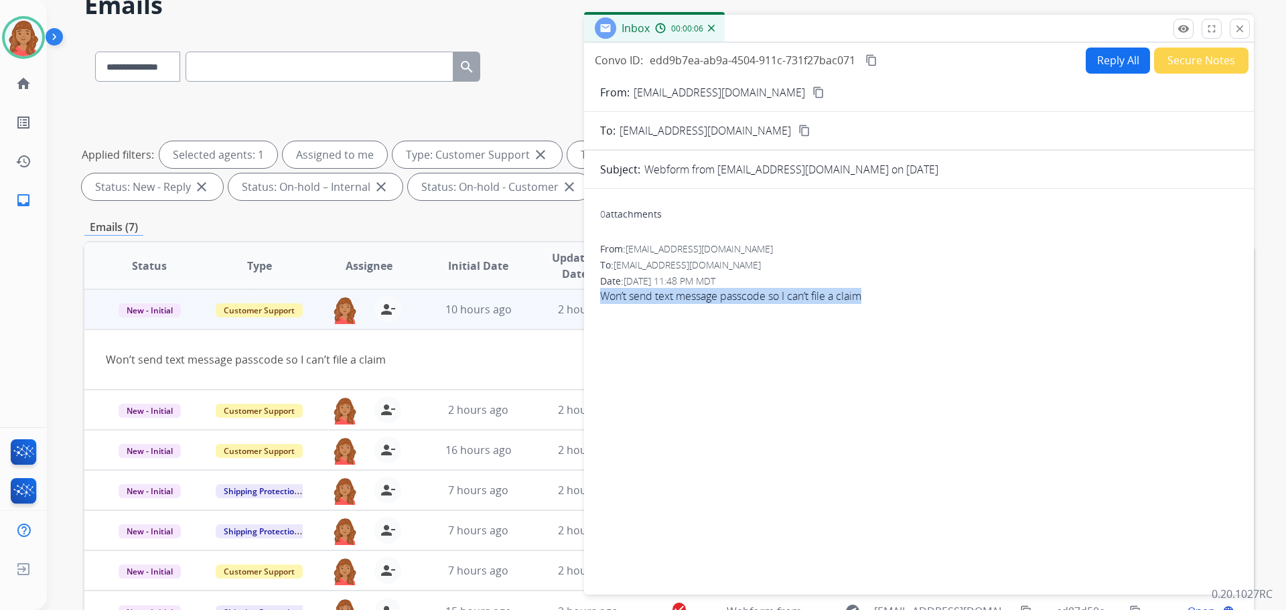
drag, startPoint x: 879, startPoint y: 293, endPoint x: 598, endPoint y: 295, distance: 281.4
click at [598, 295] on div "0 attachments From: [EMAIL_ADDRESS][DOMAIN_NAME] To: [EMAIL_ADDRESS][DOMAIN_NAM…" at bounding box center [919, 389] width 670 height 379
copy span "Won’t send text message passcode so I can’t file a claim"
click at [1094, 64] on button "Reply All" at bounding box center [1118, 61] width 64 height 26
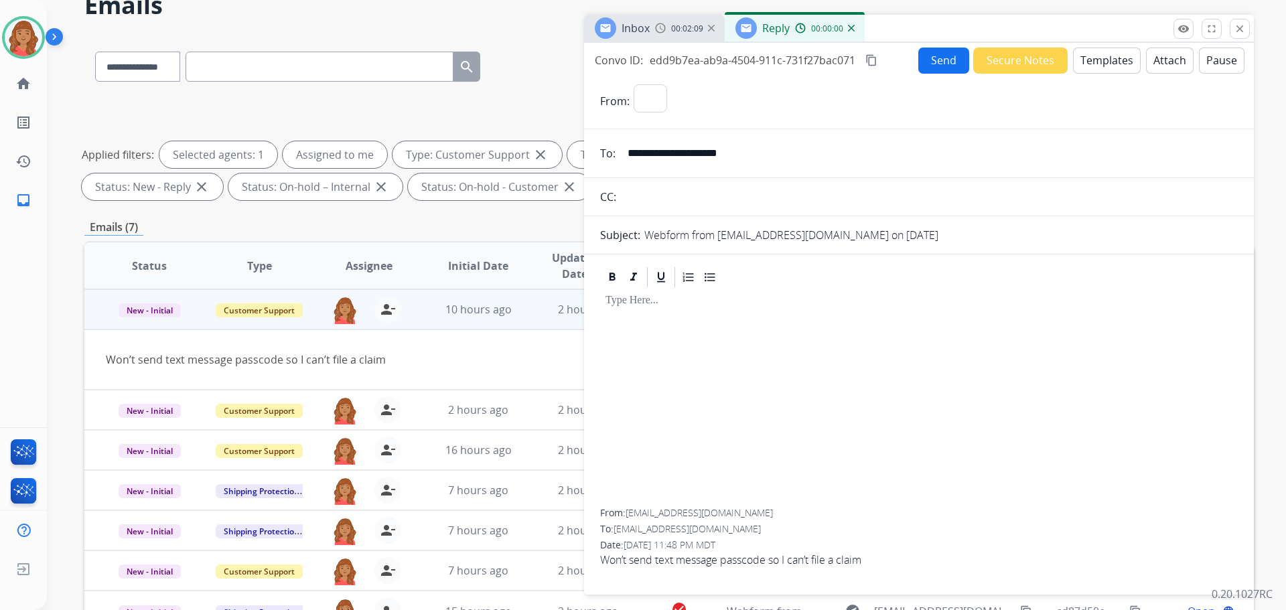
select select "**********"
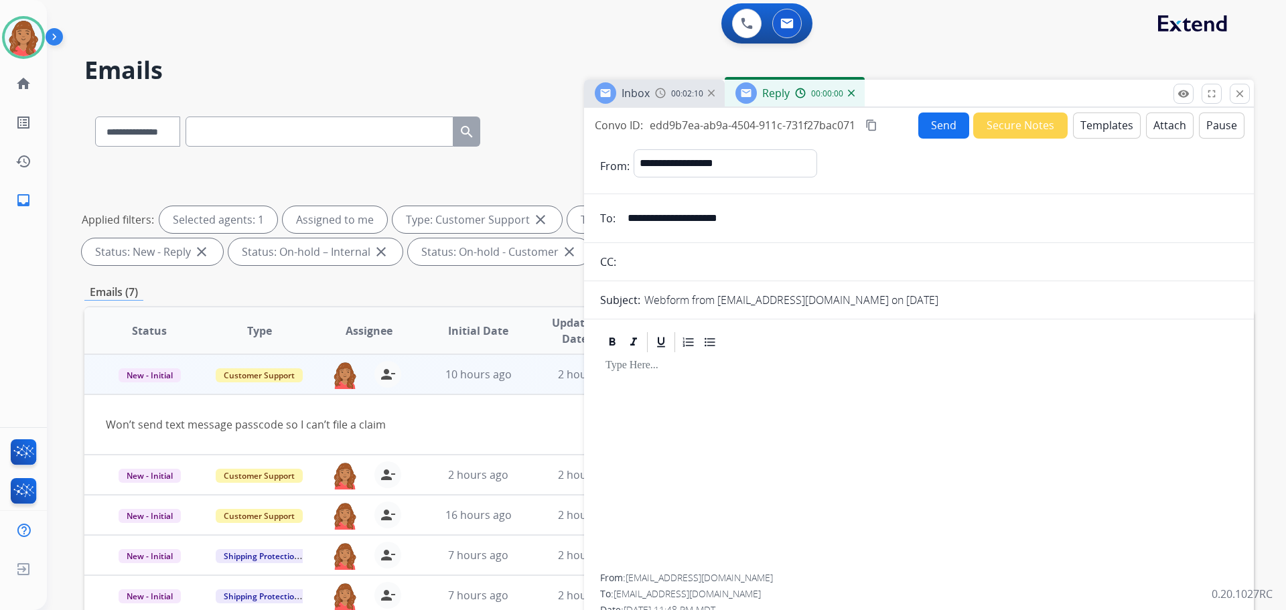
scroll to position [0, 0]
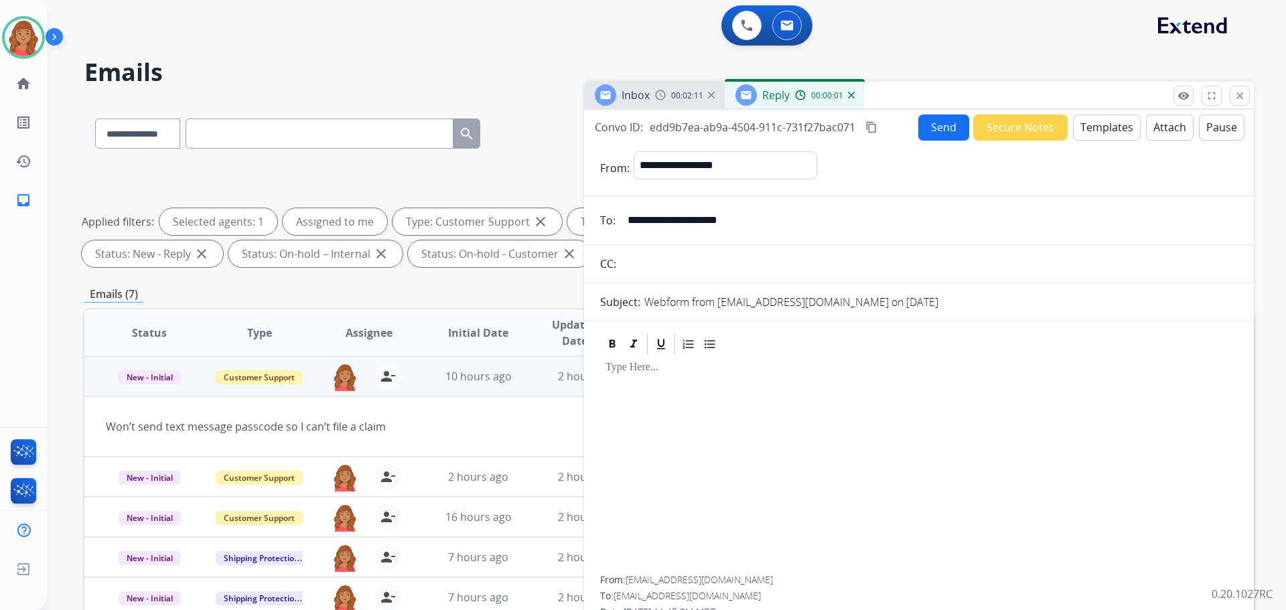
click at [1082, 132] on button "Templates" at bounding box center [1107, 128] width 68 height 26
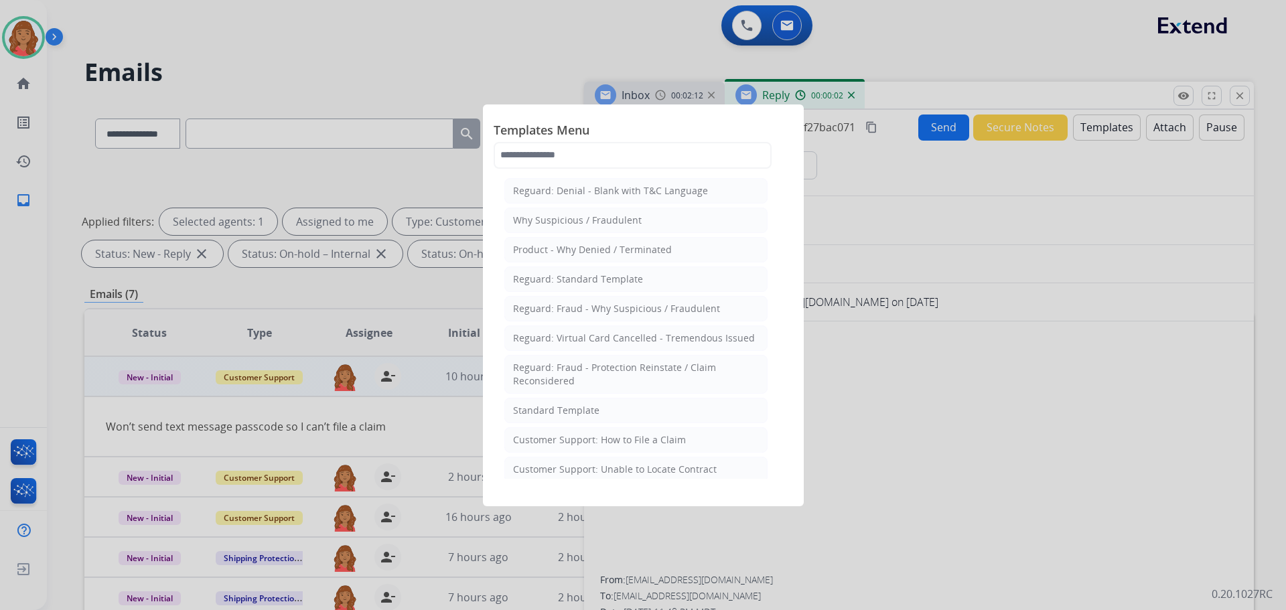
drag, startPoint x: 549, startPoint y: 415, endPoint x: 557, endPoint y: 410, distance: 9.7
click at [551, 413] on div "Standard Template" at bounding box center [556, 410] width 86 height 13
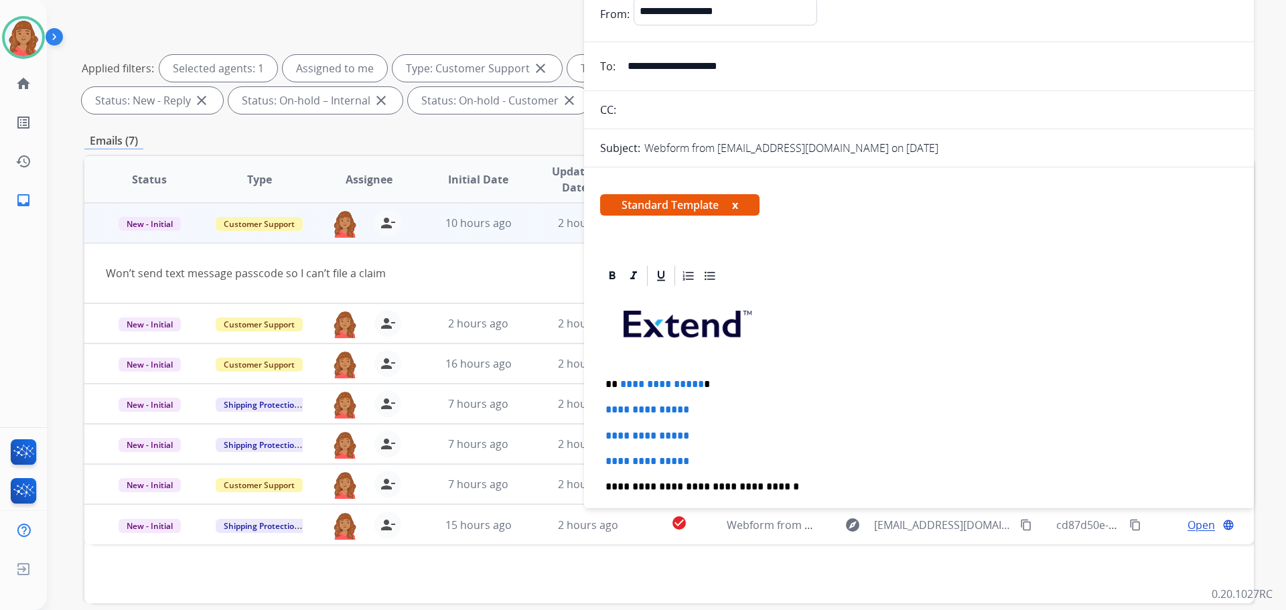
scroll to position [216, 0]
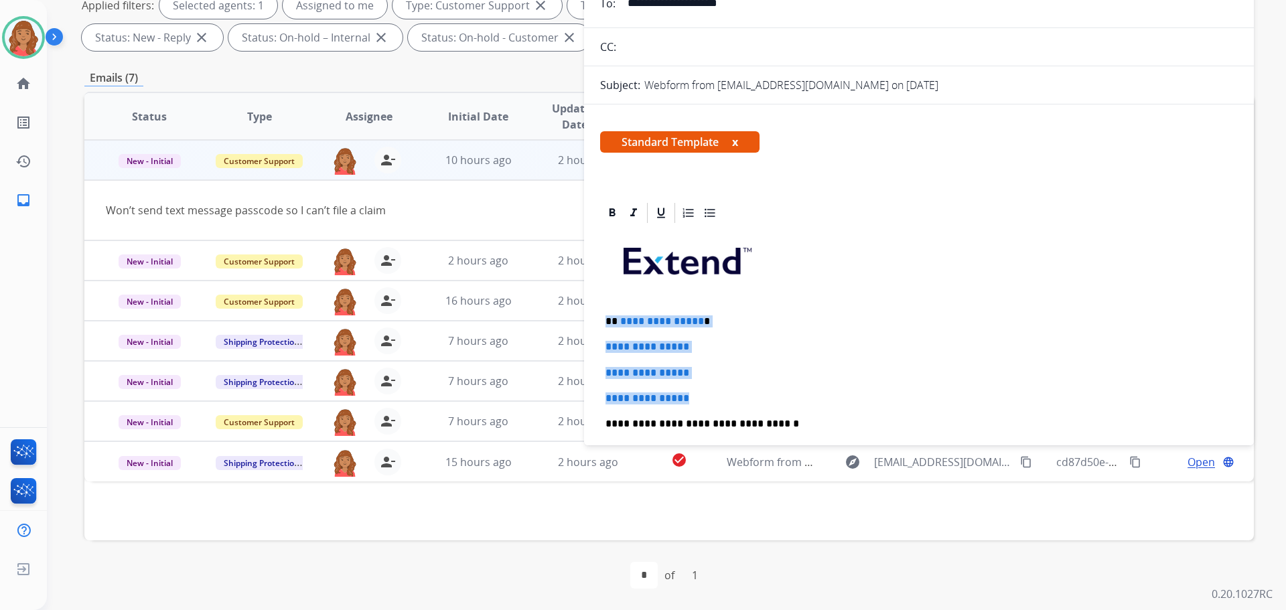
drag, startPoint x: 659, startPoint y: 381, endPoint x: 598, endPoint y: 316, distance: 89.6
click at [596, 316] on div "**********" at bounding box center [919, 478] width 670 height 555
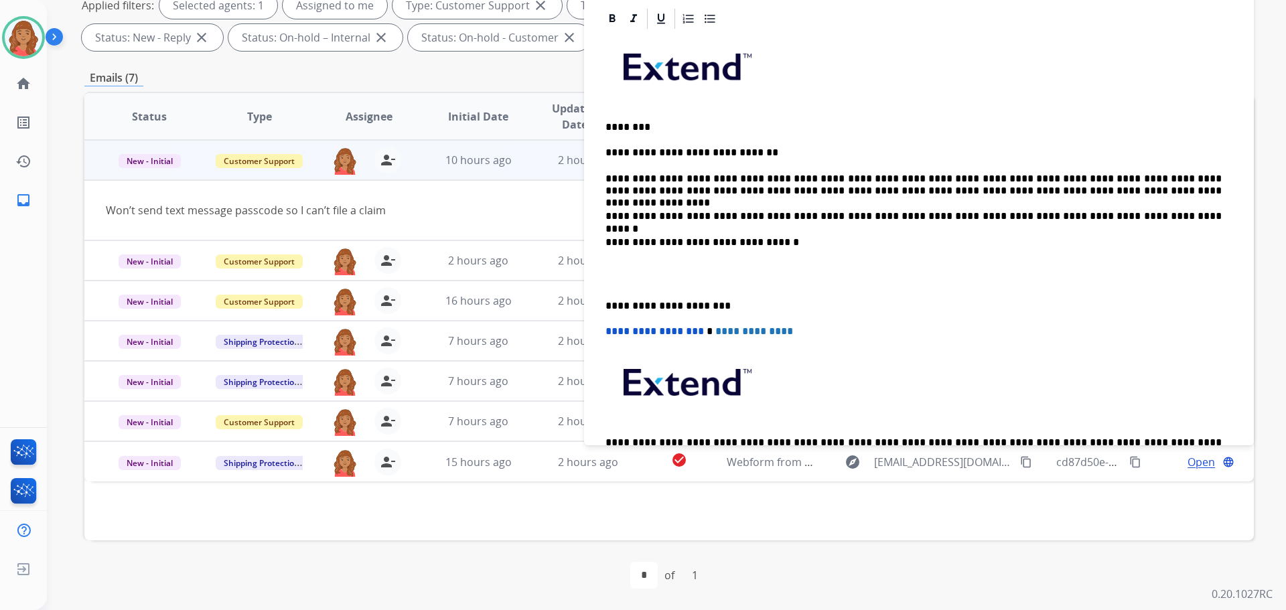
scroll to position [201, 0]
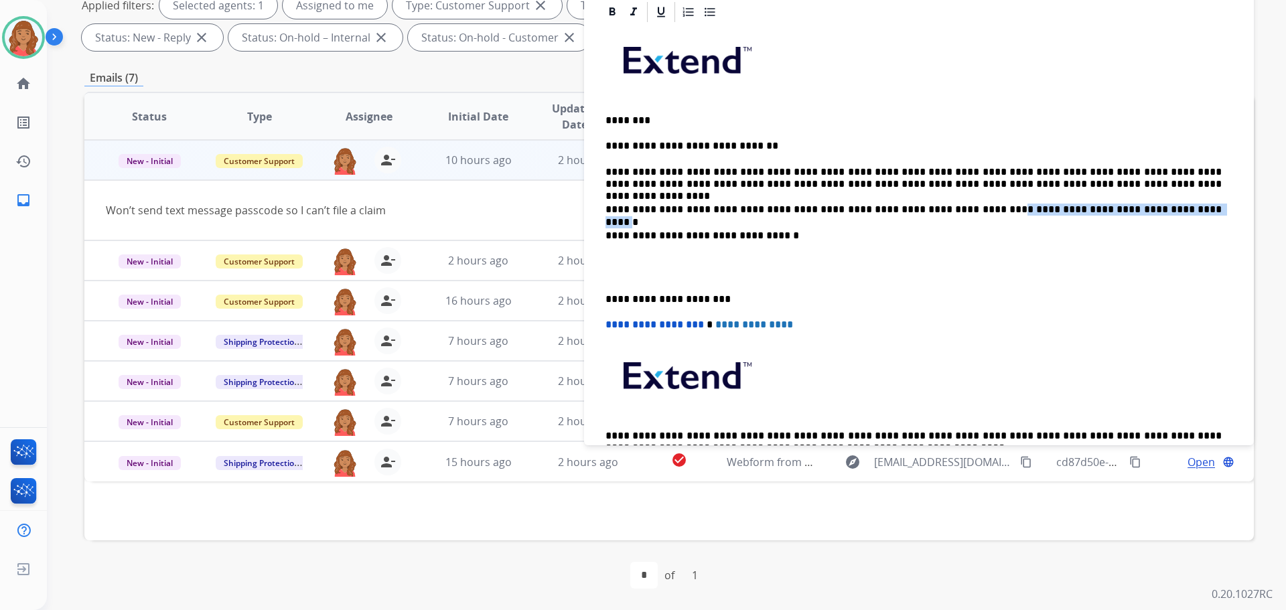
drag, startPoint x: 950, startPoint y: 210, endPoint x: 1129, endPoint y: 213, distance: 178.9
click at [1129, 213] on p "**********" at bounding box center [914, 210] width 616 height 12
click at [760, 248] on div "**********" at bounding box center [919, 261] width 638 height 474
click at [1046, 171] on p "**********" at bounding box center [914, 178] width 616 height 25
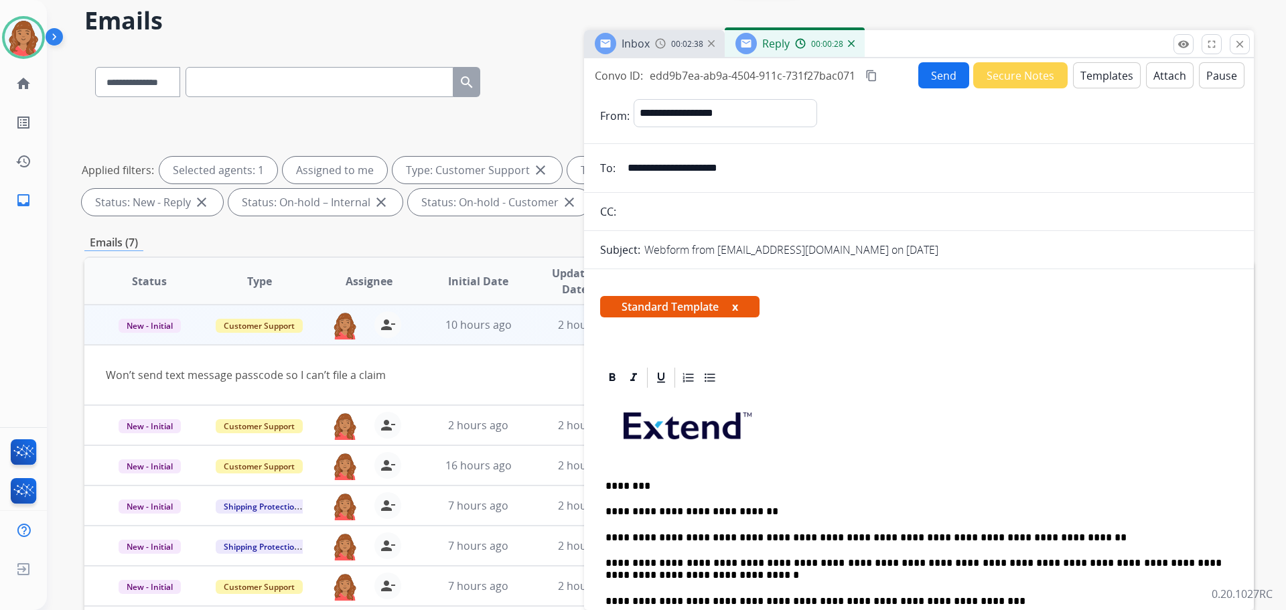
scroll to position [0, 0]
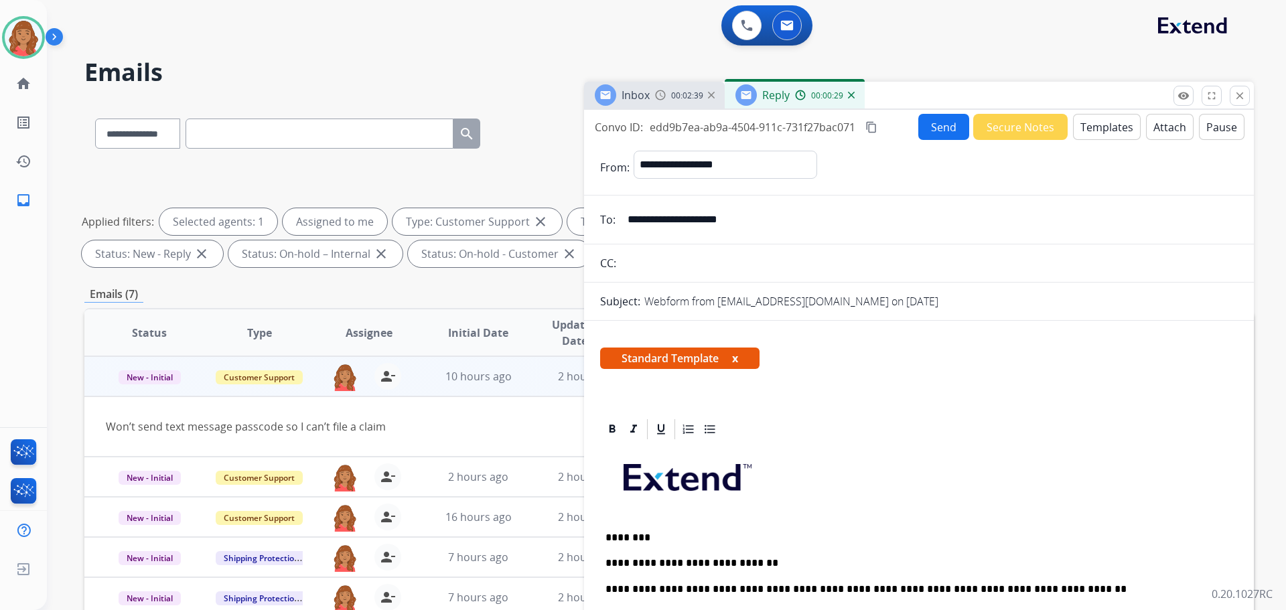
click at [870, 126] on mat-icon "content_copy" at bounding box center [872, 127] width 12 height 12
click at [920, 130] on button "Send" at bounding box center [944, 127] width 51 height 26
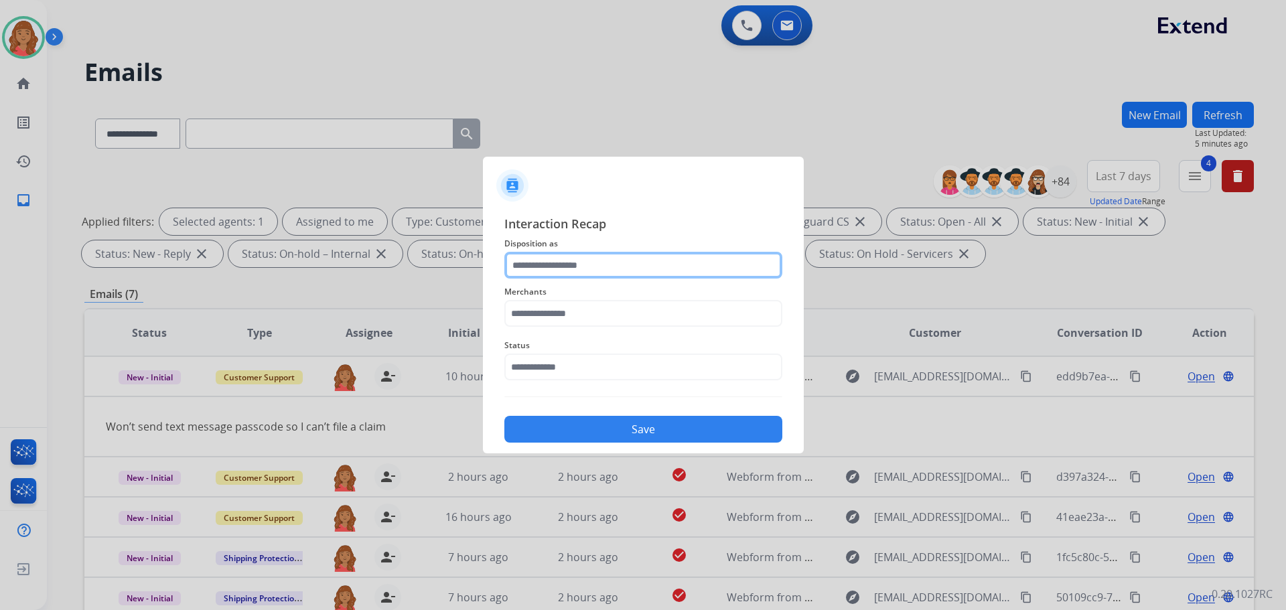
click at [584, 263] on input "text" at bounding box center [644, 265] width 278 height 27
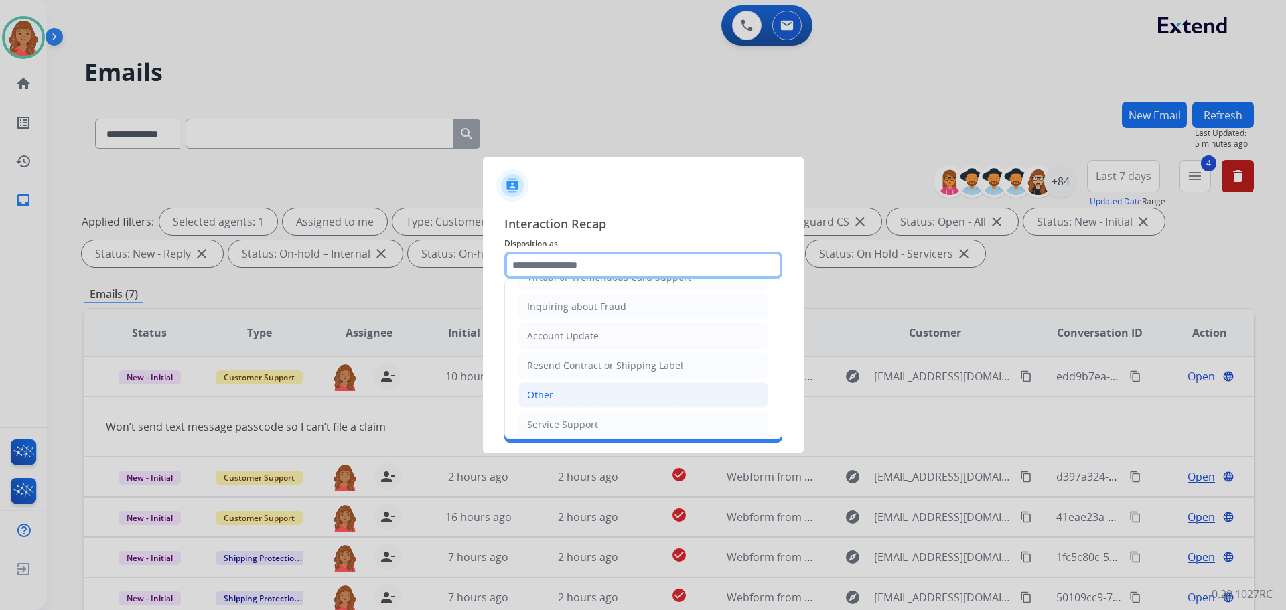
scroll to position [209, 0]
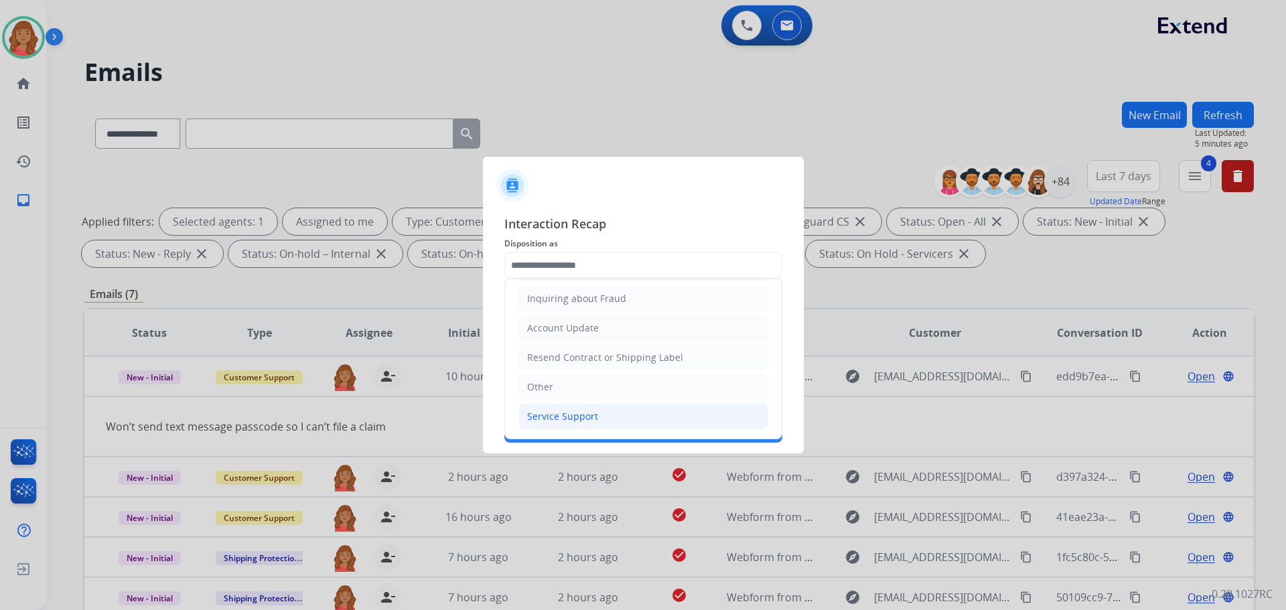
drag, startPoint x: 551, startPoint y: 413, endPoint x: 547, endPoint y: 371, distance: 42.3
click at [551, 412] on div "Service Support" at bounding box center [562, 416] width 71 height 13
type input "**********"
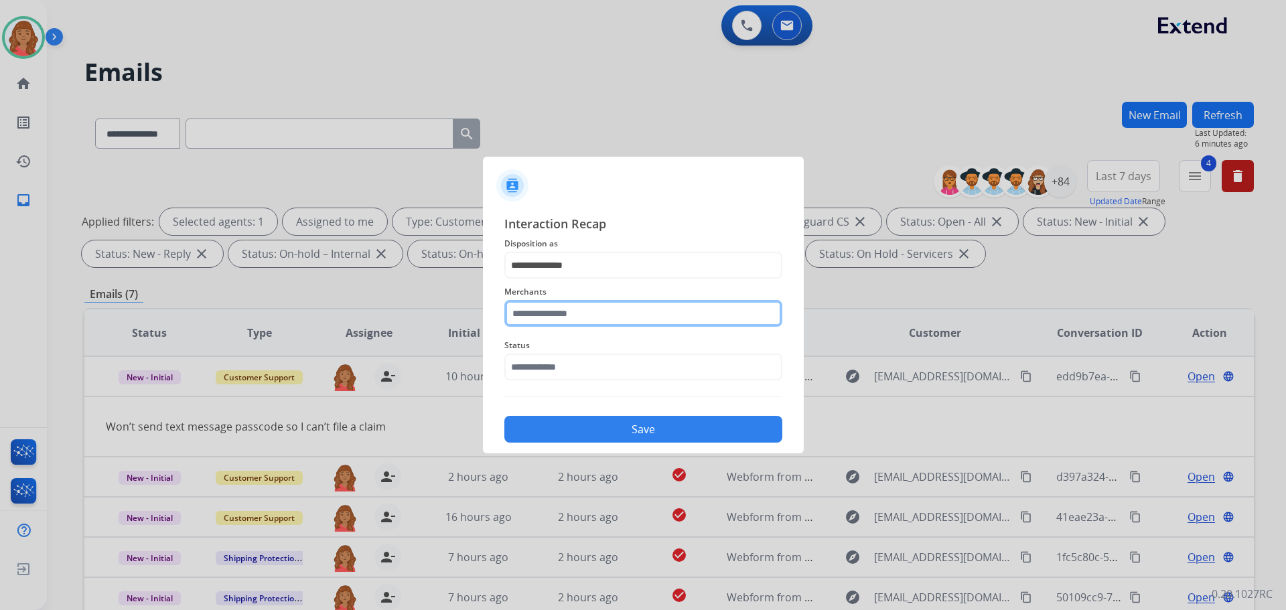
click at [555, 314] on input "text" at bounding box center [644, 313] width 278 height 27
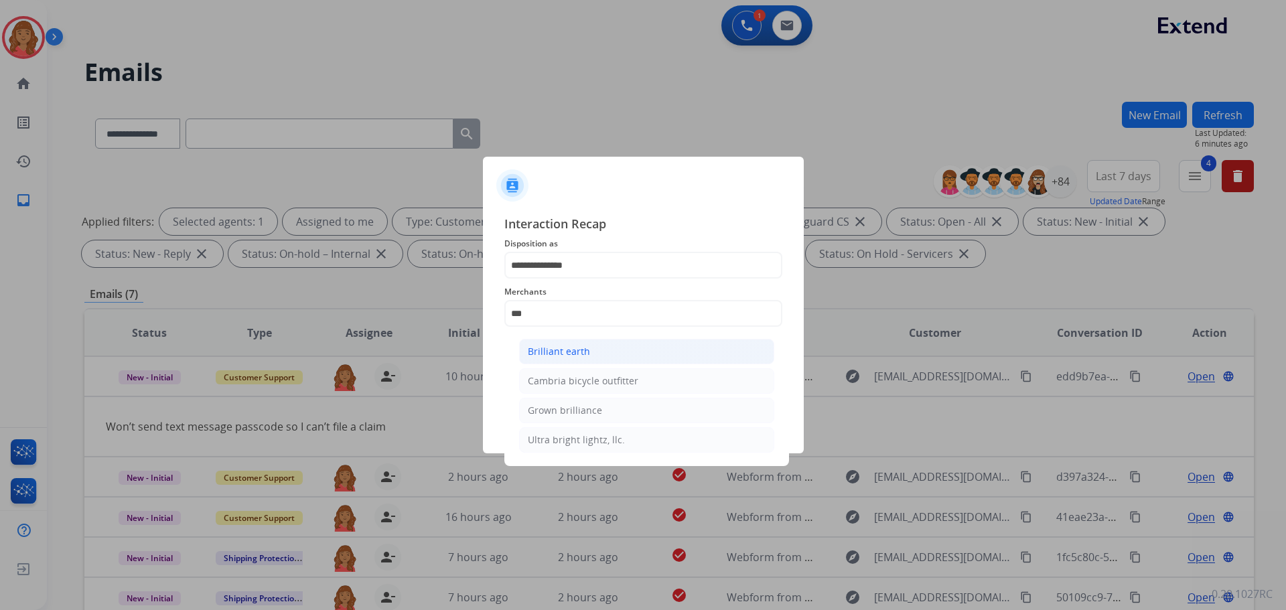
click at [560, 356] on div "Brilliant earth" at bounding box center [559, 351] width 62 height 13
type input "**********"
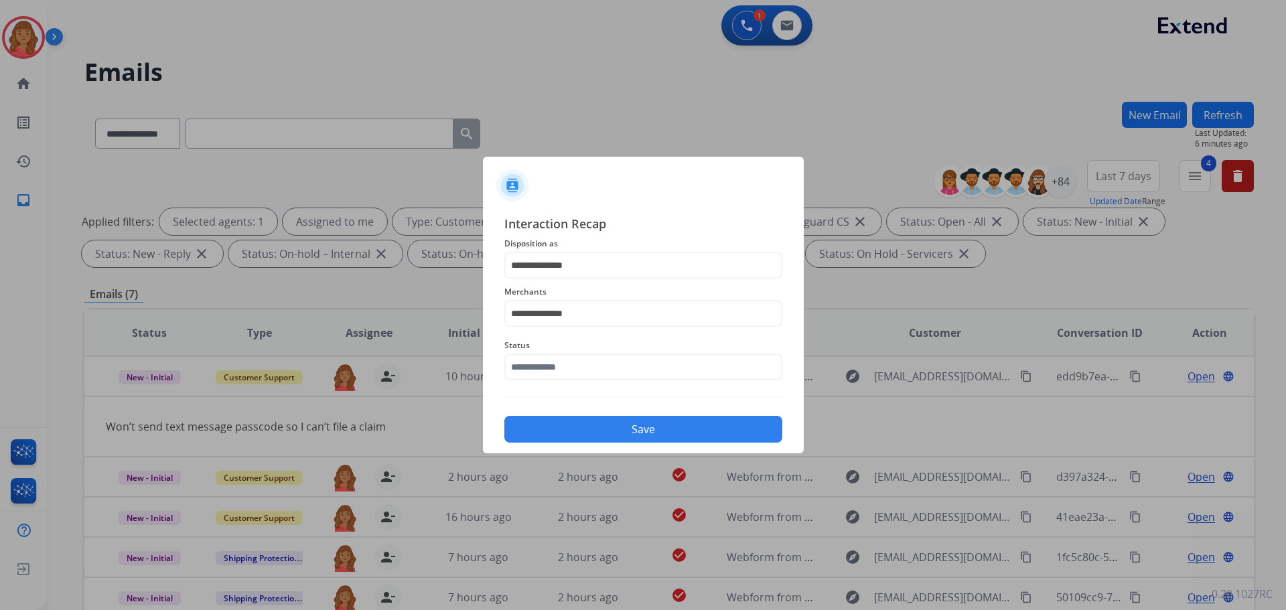
drag, startPoint x: 573, startPoint y: 383, endPoint x: 570, endPoint y: 376, distance: 7.5
click at [572, 380] on div "Status" at bounding box center [644, 359] width 278 height 54
click at [562, 371] on input "text" at bounding box center [644, 367] width 278 height 27
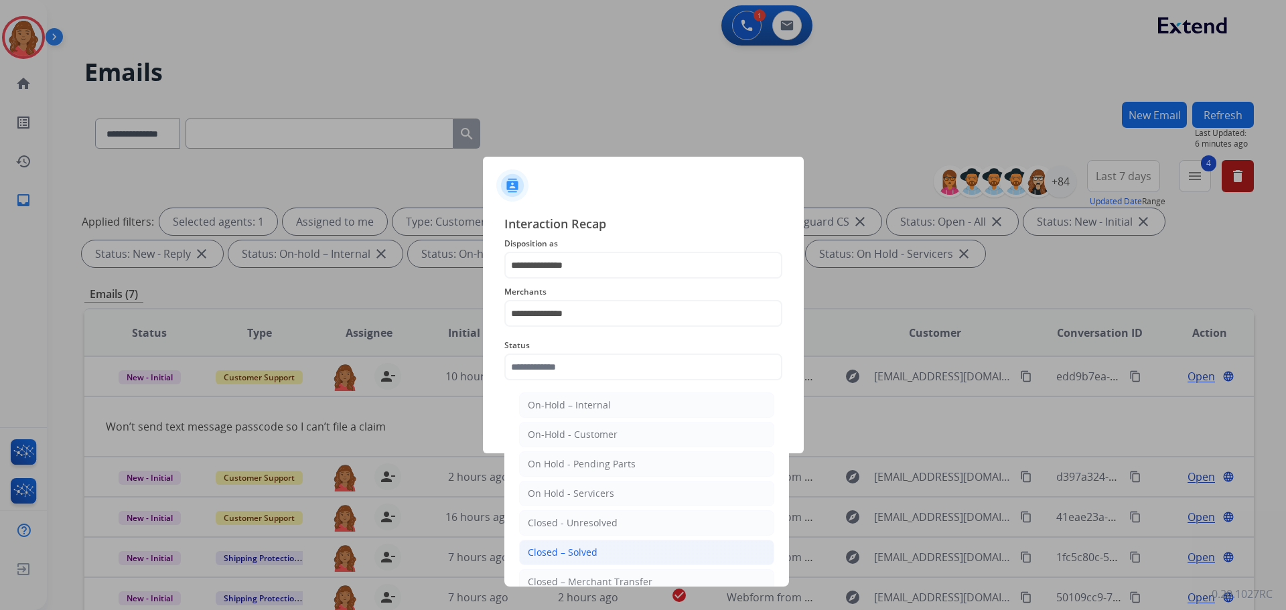
drag, startPoint x: 572, startPoint y: 551, endPoint x: 592, endPoint y: 521, distance: 35.7
click at [572, 551] on div "Closed – Solved" at bounding box center [563, 552] width 70 height 13
type input "**********"
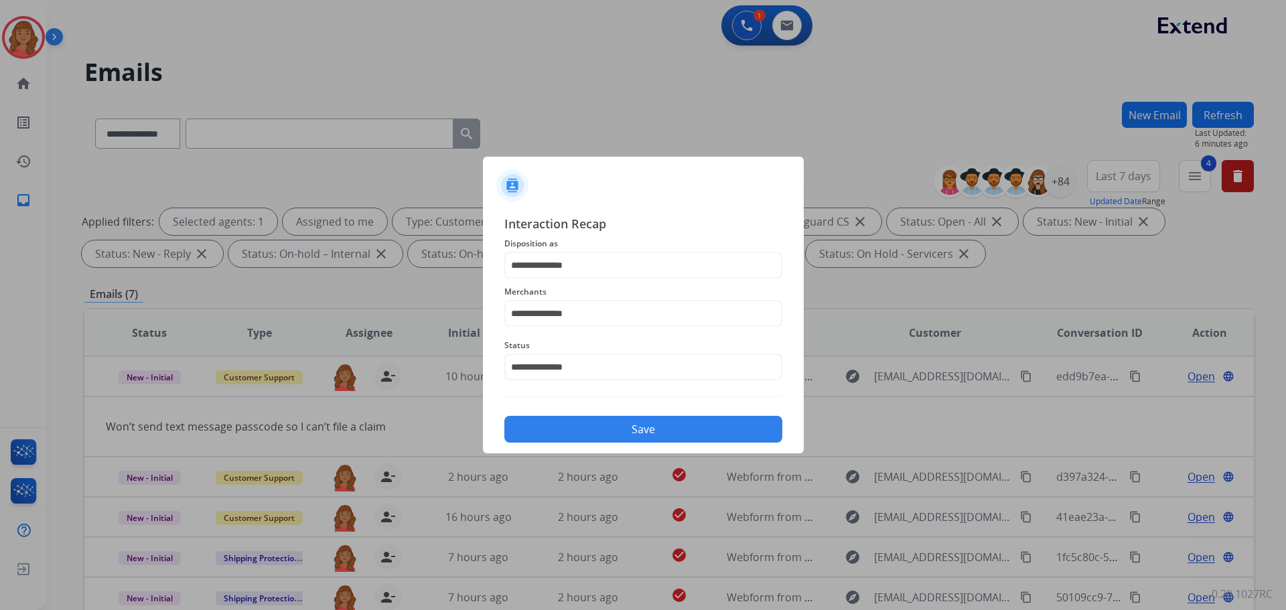
click at [629, 429] on button "Save" at bounding box center [644, 429] width 278 height 27
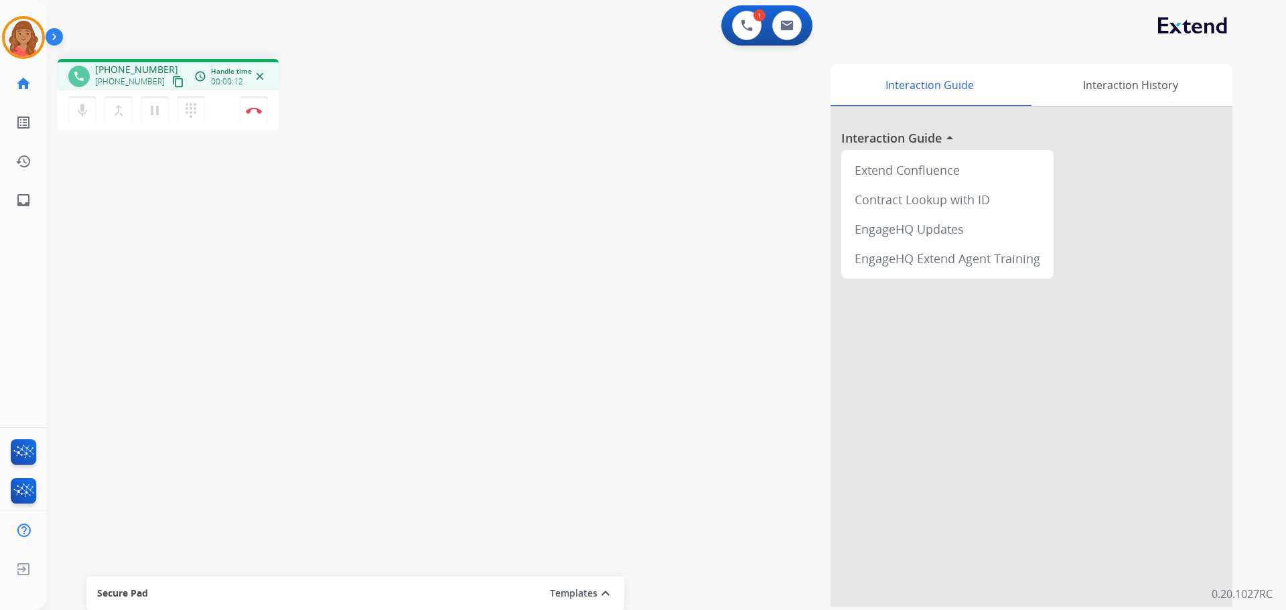
click at [170, 74] on button "content_copy" at bounding box center [178, 82] width 16 height 16
click at [253, 115] on button "Disconnect" at bounding box center [254, 110] width 28 height 28
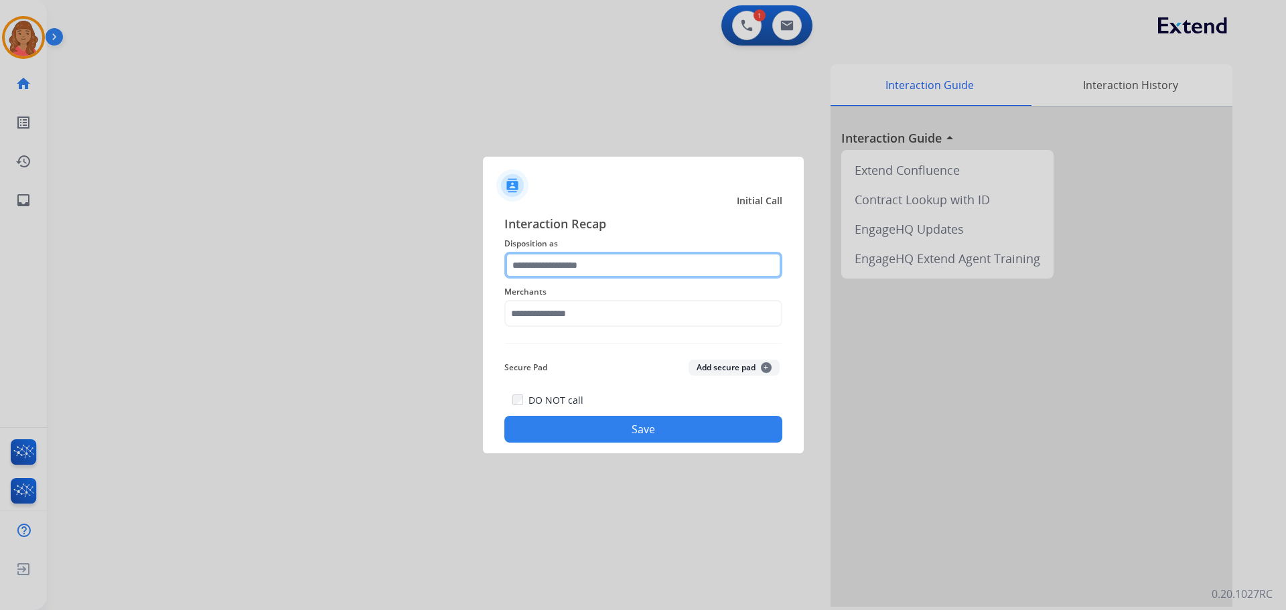
drag, startPoint x: 572, startPoint y: 267, endPoint x: 568, endPoint y: 276, distance: 10.0
click at [571, 268] on input "text" at bounding box center [644, 265] width 278 height 27
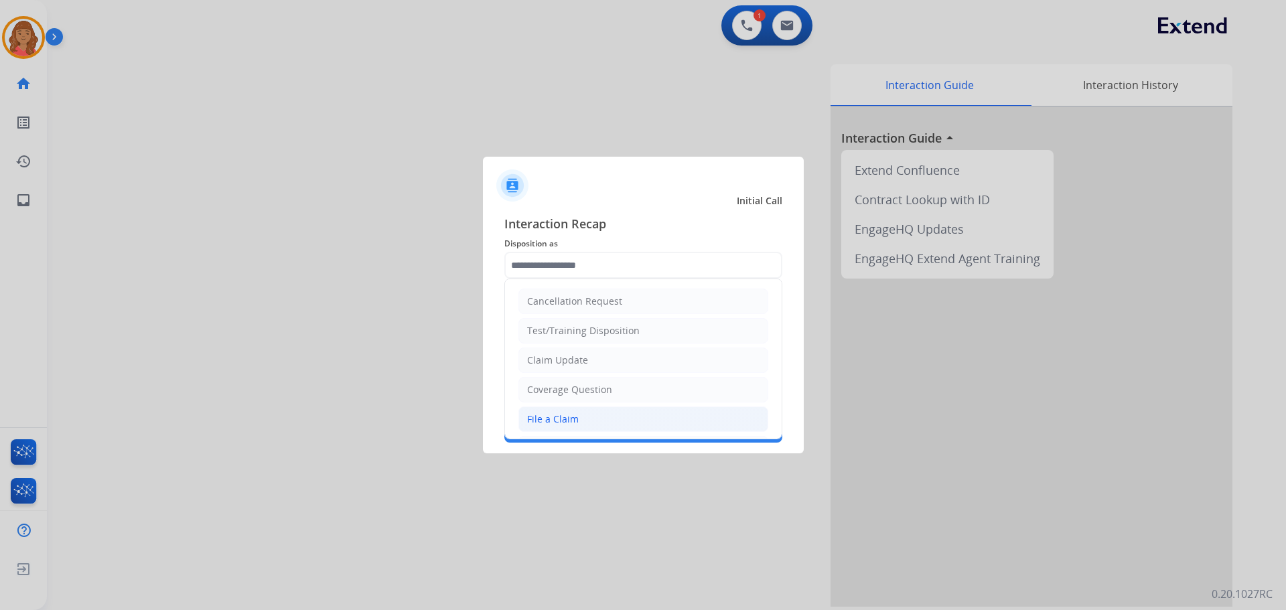
click at [547, 419] on div "File a Claim" at bounding box center [553, 419] width 52 height 13
type input "**********"
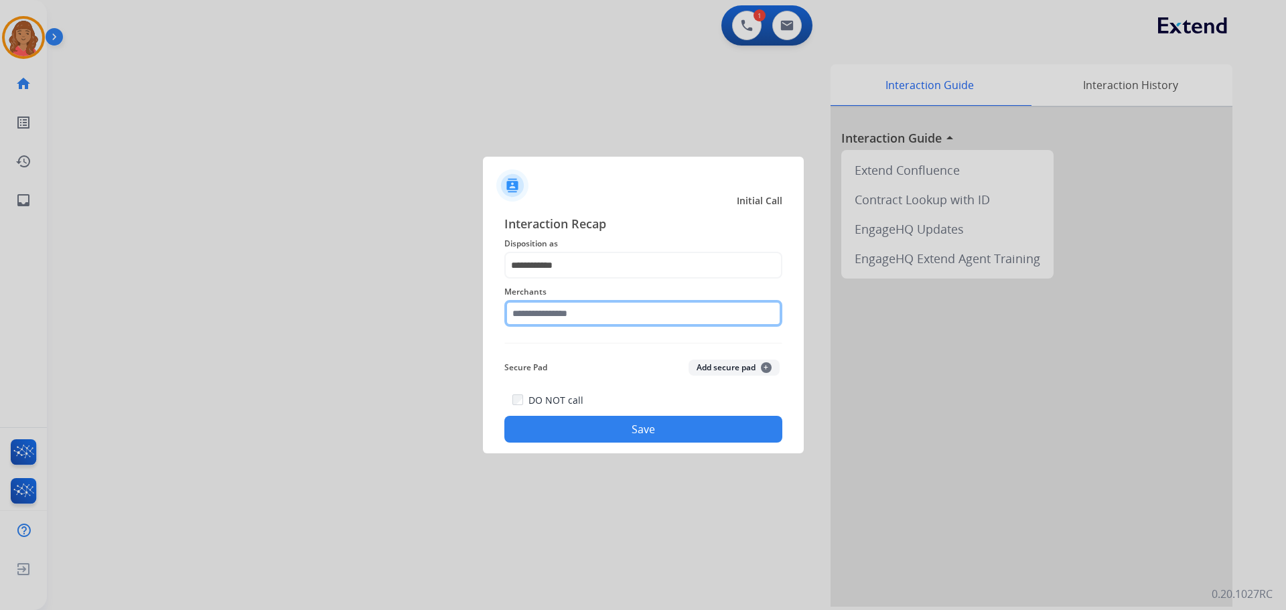
click at [536, 311] on input "text" at bounding box center [644, 313] width 278 height 27
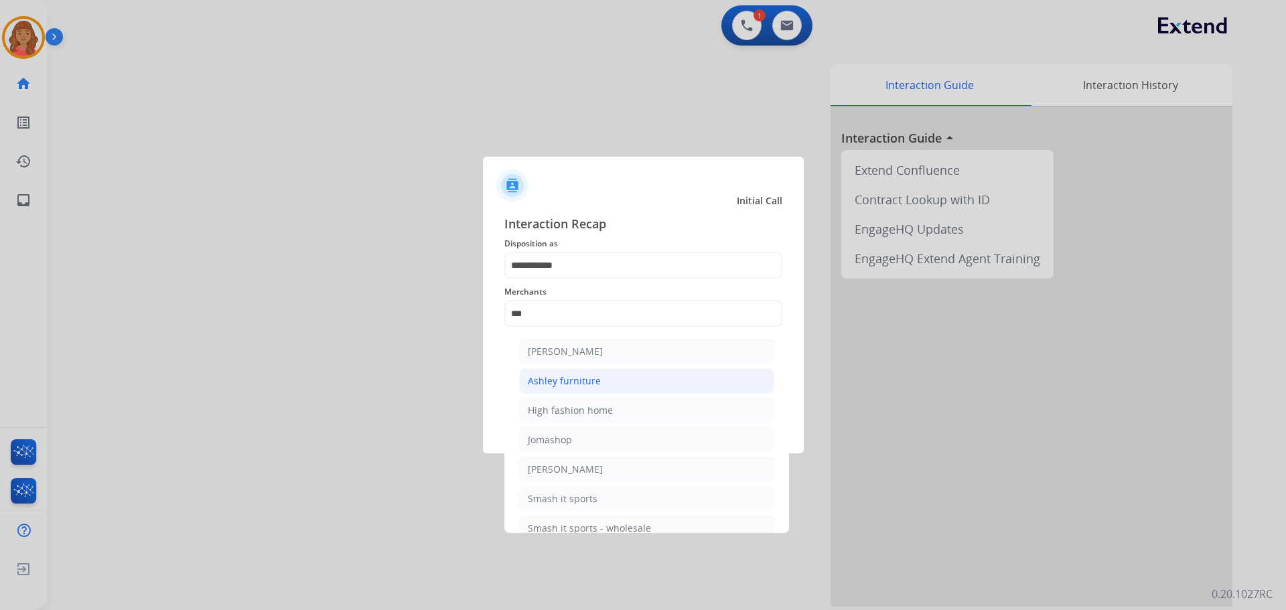
click at [566, 378] on div "Ashley furniture" at bounding box center [564, 381] width 73 height 13
type input "**********"
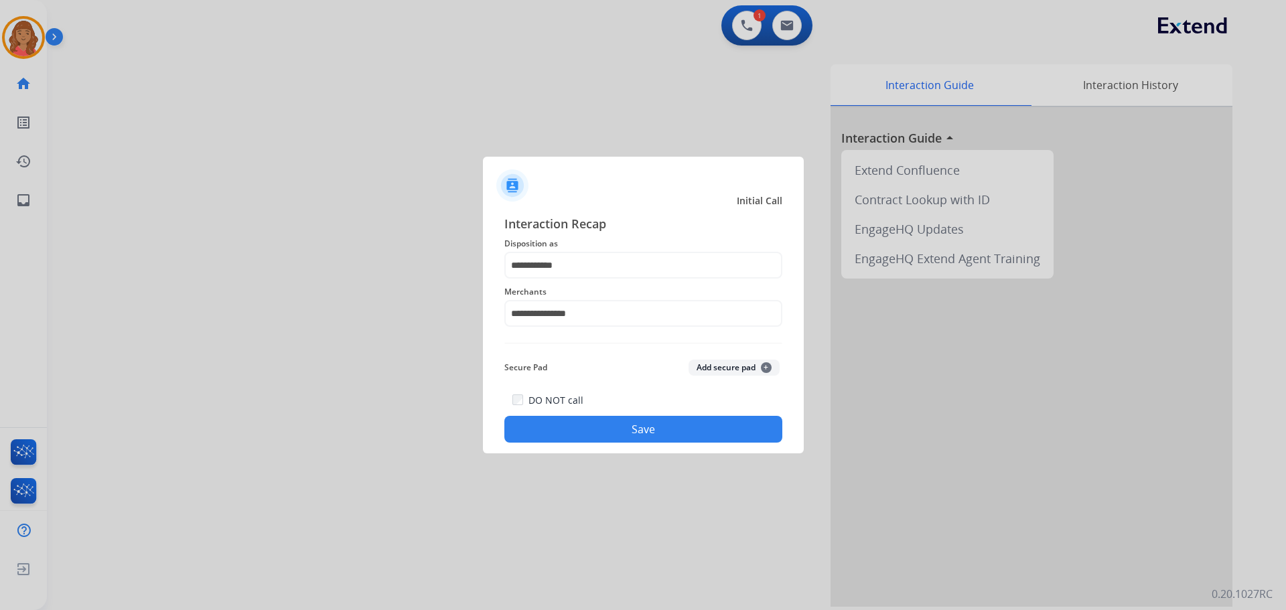
click at [644, 430] on button "Save" at bounding box center [644, 429] width 278 height 27
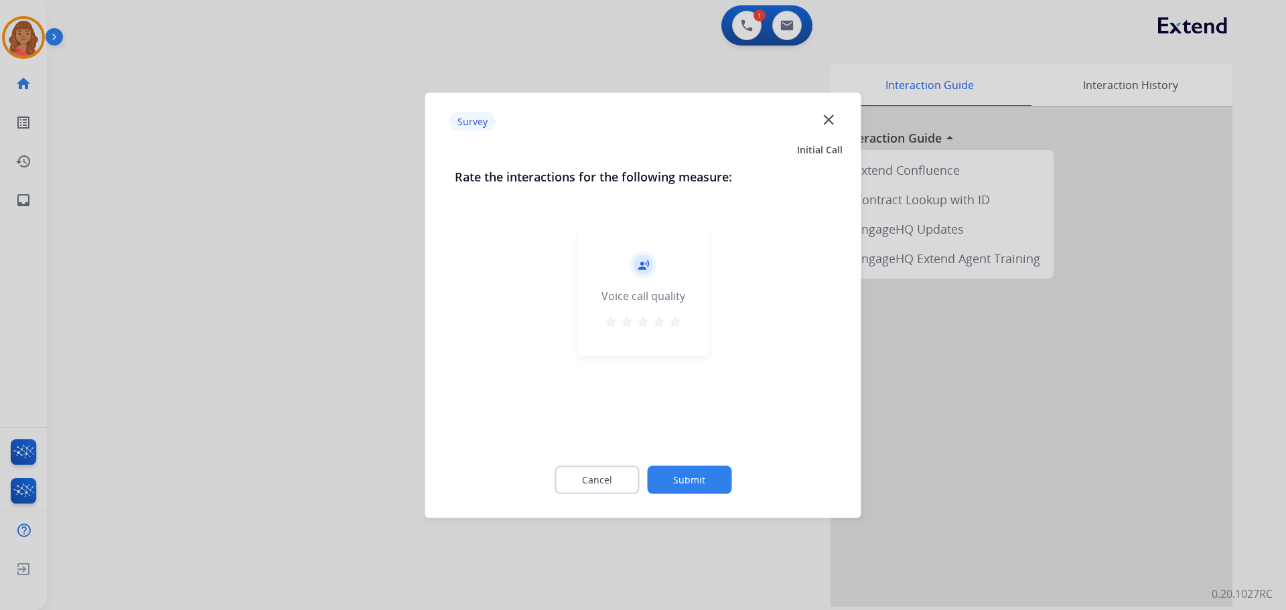
drag, startPoint x: 671, startPoint y: 321, endPoint x: 681, endPoint y: 350, distance: 31.1
click at [673, 322] on mat-icon "star" at bounding box center [675, 321] width 16 height 16
click at [689, 468] on button "Submit" at bounding box center [689, 480] width 84 height 28
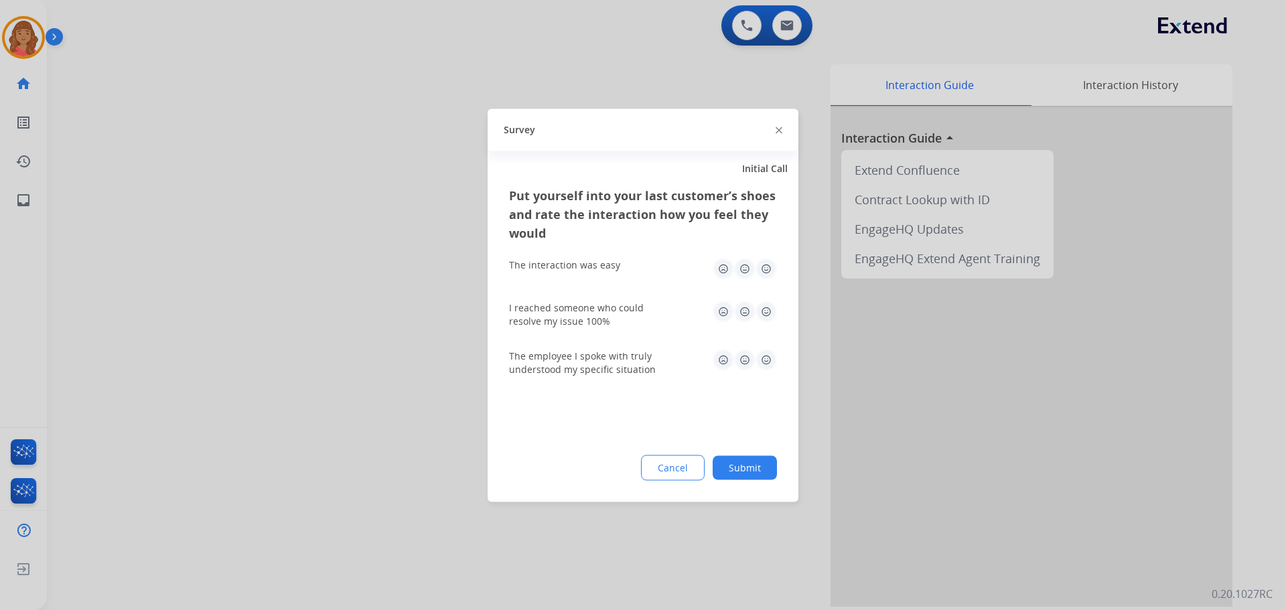
click at [773, 270] on img at bounding box center [766, 268] width 21 height 21
click at [768, 314] on img at bounding box center [766, 311] width 21 height 21
drag, startPoint x: 766, startPoint y: 350, endPoint x: 765, endPoint y: 362, distance: 12.8
click at [766, 352] on img at bounding box center [766, 359] width 21 height 21
click at [753, 459] on button "Submit" at bounding box center [745, 468] width 64 height 24
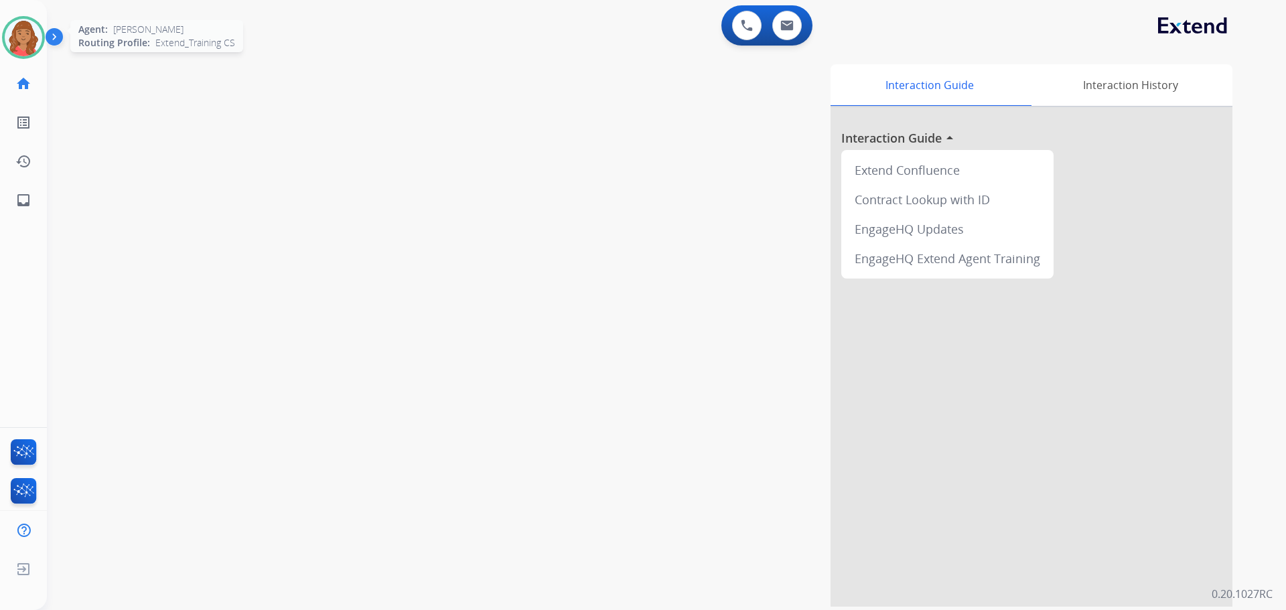
click at [23, 36] on img at bounding box center [24, 38] width 38 height 38
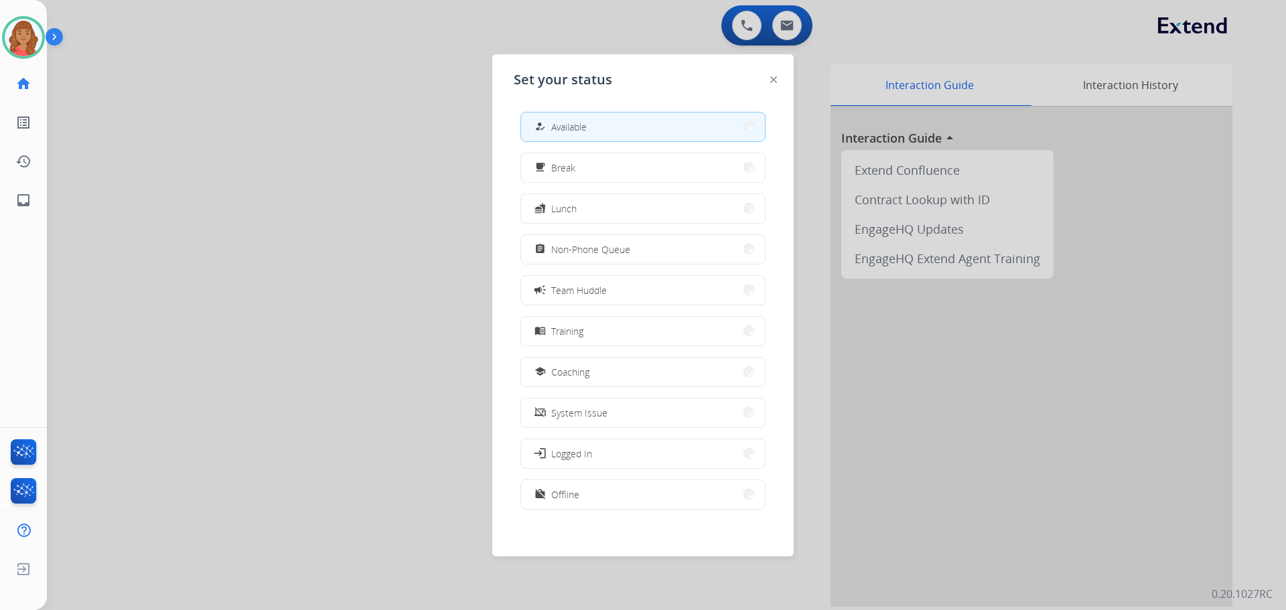
drag, startPoint x: 577, startPoint y: 245, endPoint x: 557, endPoint y: 304, distance: 62.1
click at [577, 247] on span "Non-Phone Queue" at bounding box center [590, 250] width 79 height 14
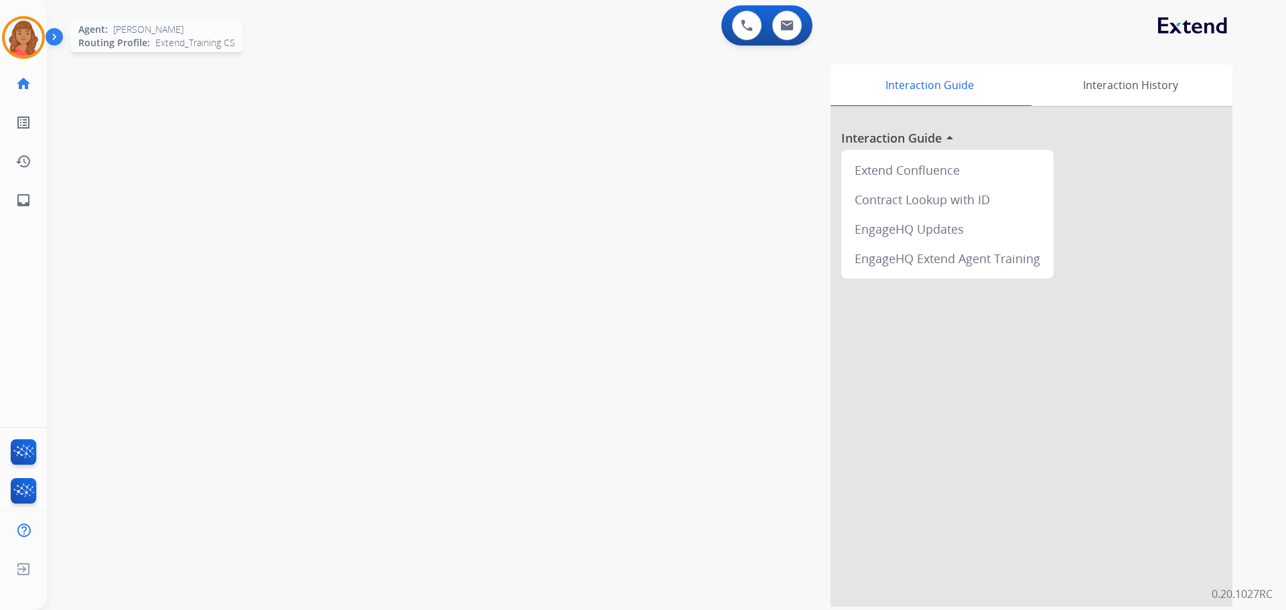
click at [26, 23] on img at bounding box center [24, 38] width 38 height 38
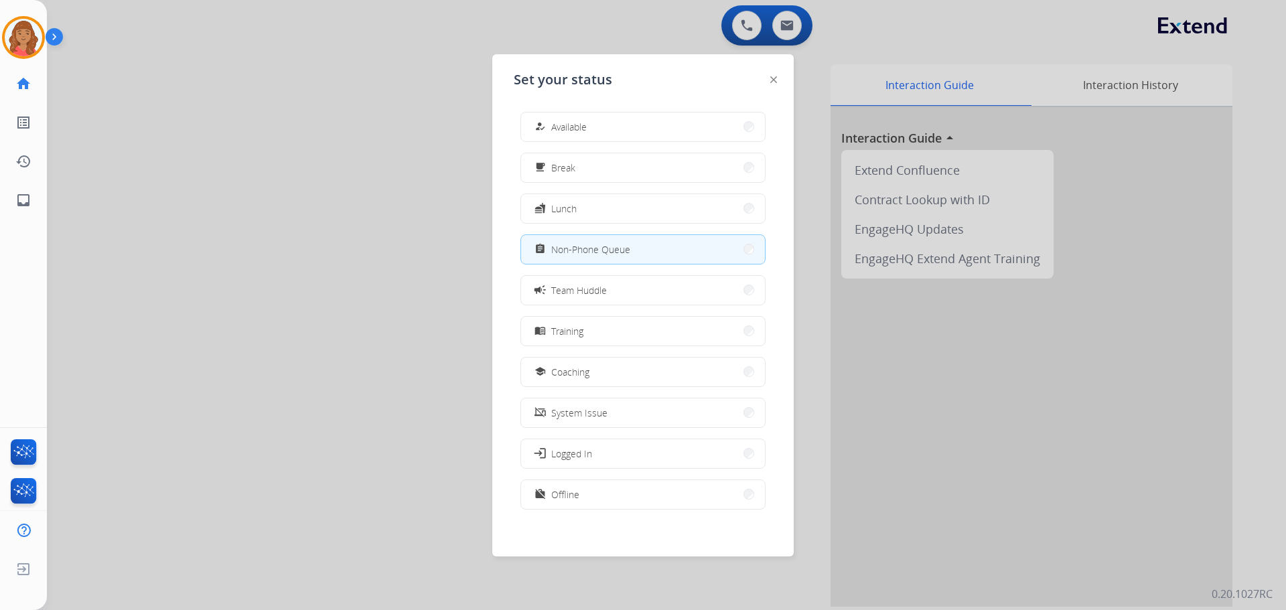
click at [581, 133] on span "Available" at bounding box center [569, 127] width 36 height 14
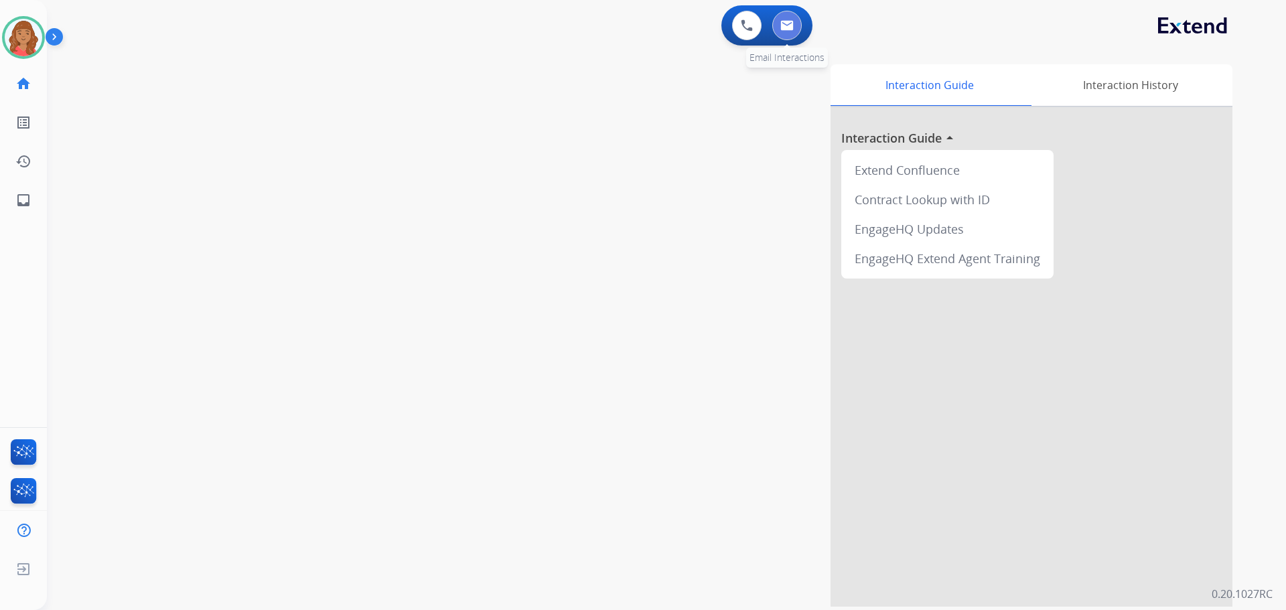
click at [785, 39] on div "0 Voice Interactions 0 Email Interactions" at bounding box center [767, 25] width 91 height 40
click at [786, 36] on button at bounding box center [787, 25] width 29 height 29
select select "**********"
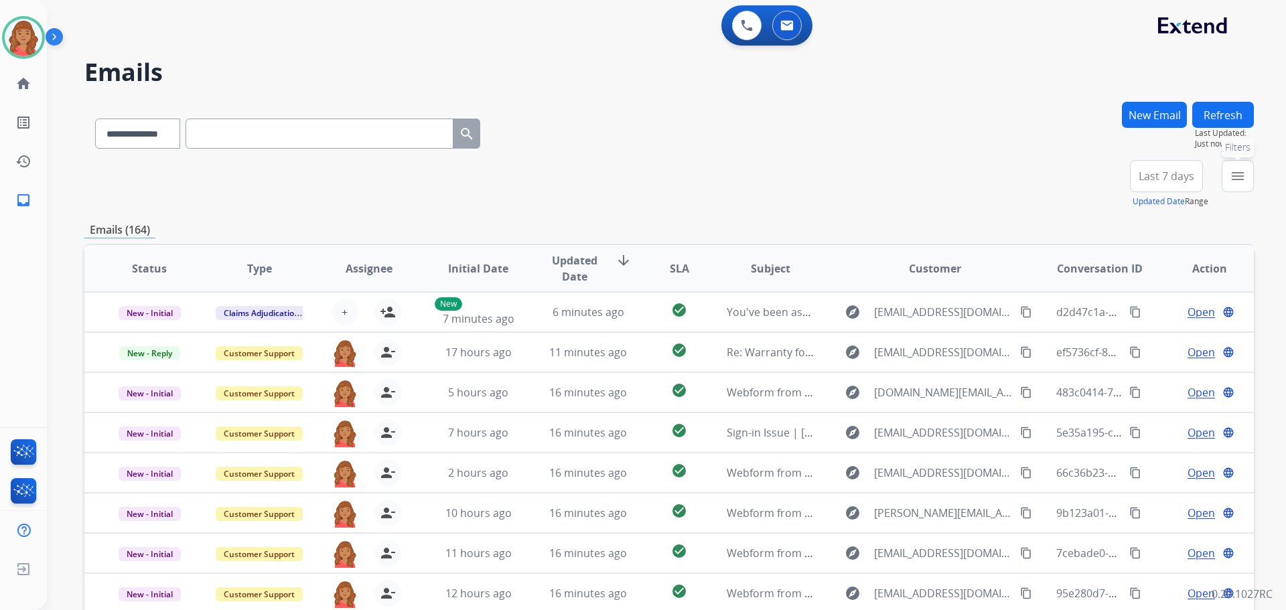
click at [1237, 172] on mat-icon "menu" at bounding box center [1238, 176] width 16 height 16
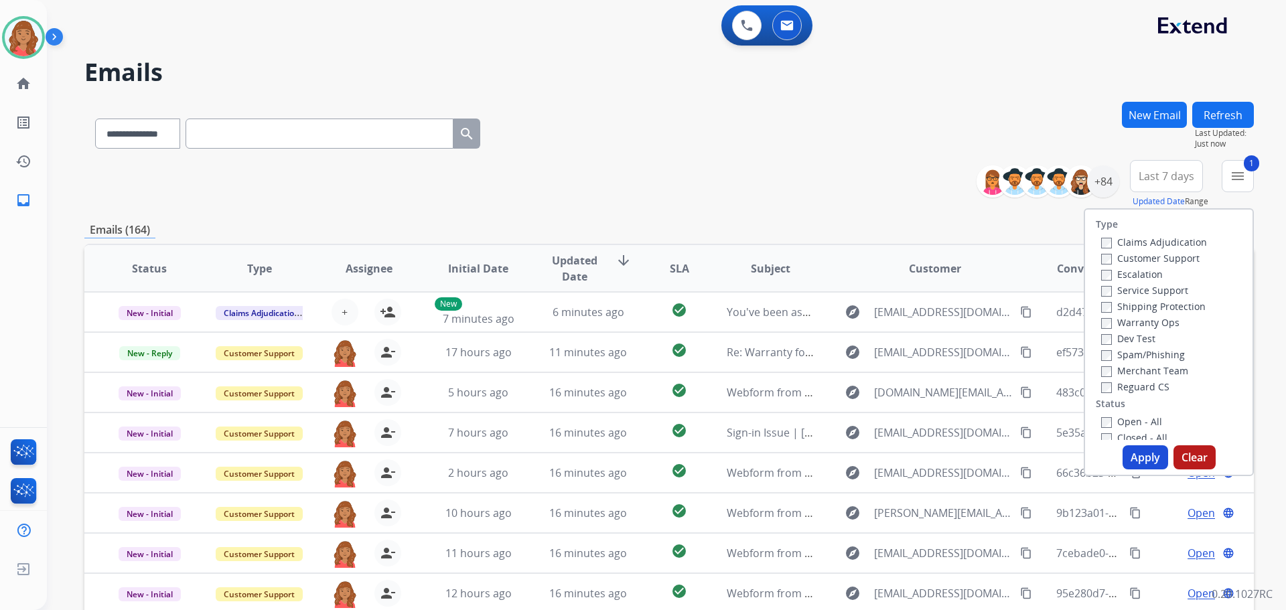
click at [1103, 310] on label "Shipping Protection" at bounding box center [1153, 306] width 105 height 13
click at [1104, 387] on label "Reguard CS" at bounding box center [1135, 387] width 68 height 13
click at [1130, 456] on button "Apply" at bounding box center [1146, 458] width 46 height 24
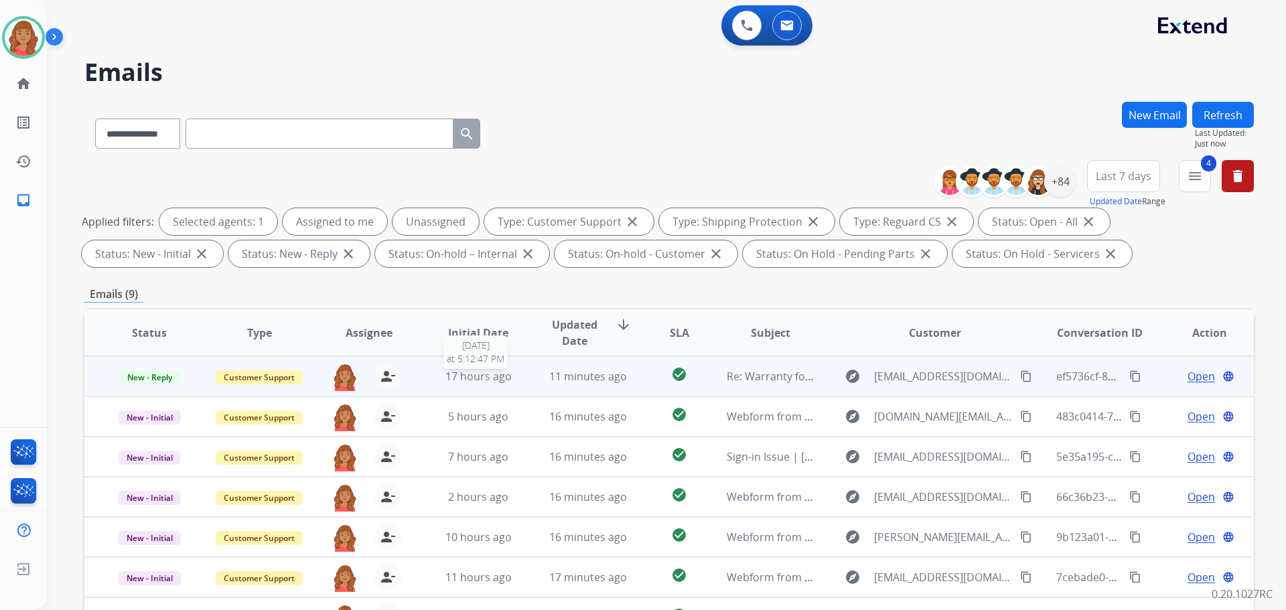
click at [486, 382] on span "17 hours ago" at bounding box center [479, 376] width 66 height 15
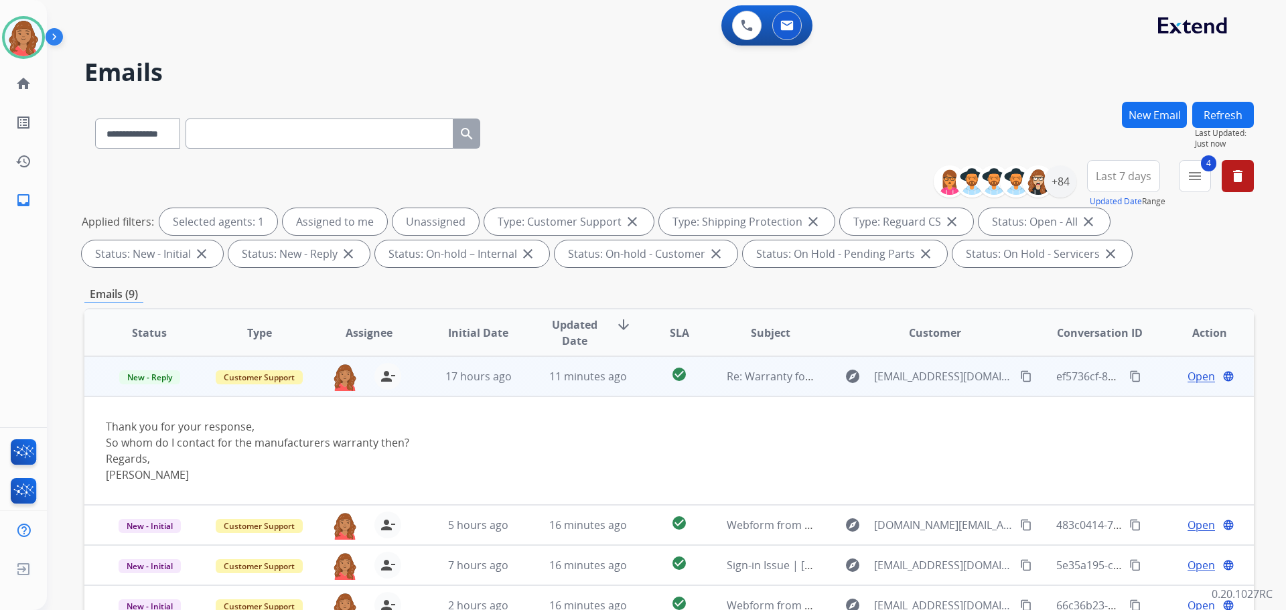
click at [1020, 377] on mat-icon "content_copy" at bounding box center [1026, 377] width 12 height 12
click at [1202, 383] on span "Open" at bounding box center [1201, 377] width 27 height 16
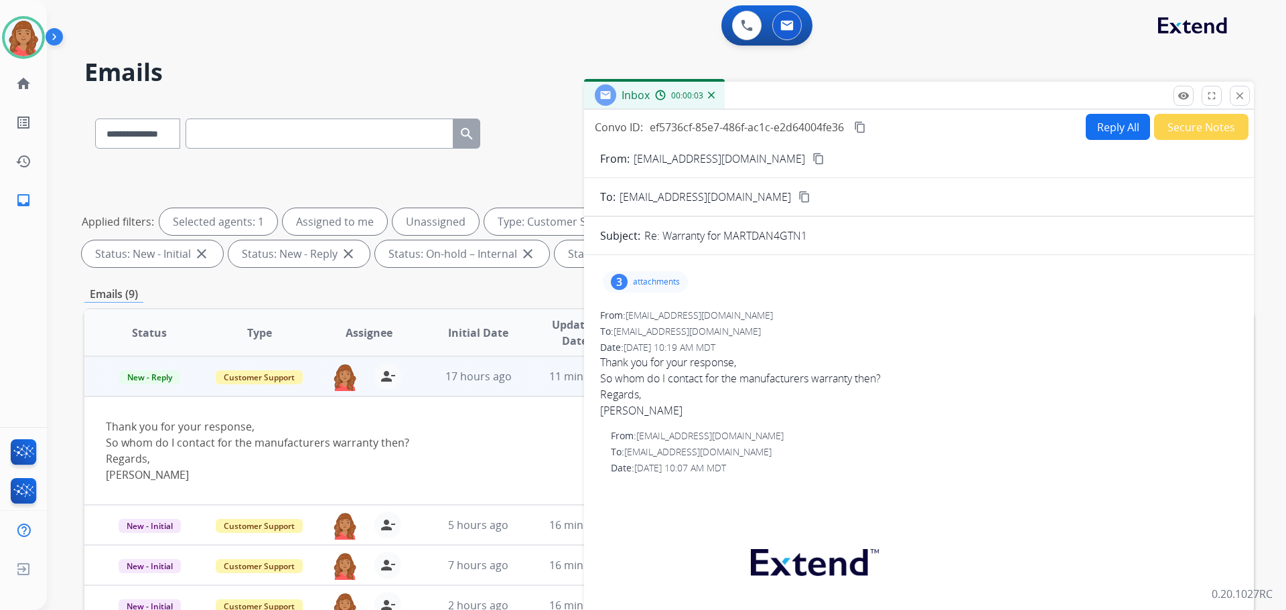
click at [1105, 127] on button "Reply All" at bounding box center [1118, 127] width 64 height 26
select select "**********"
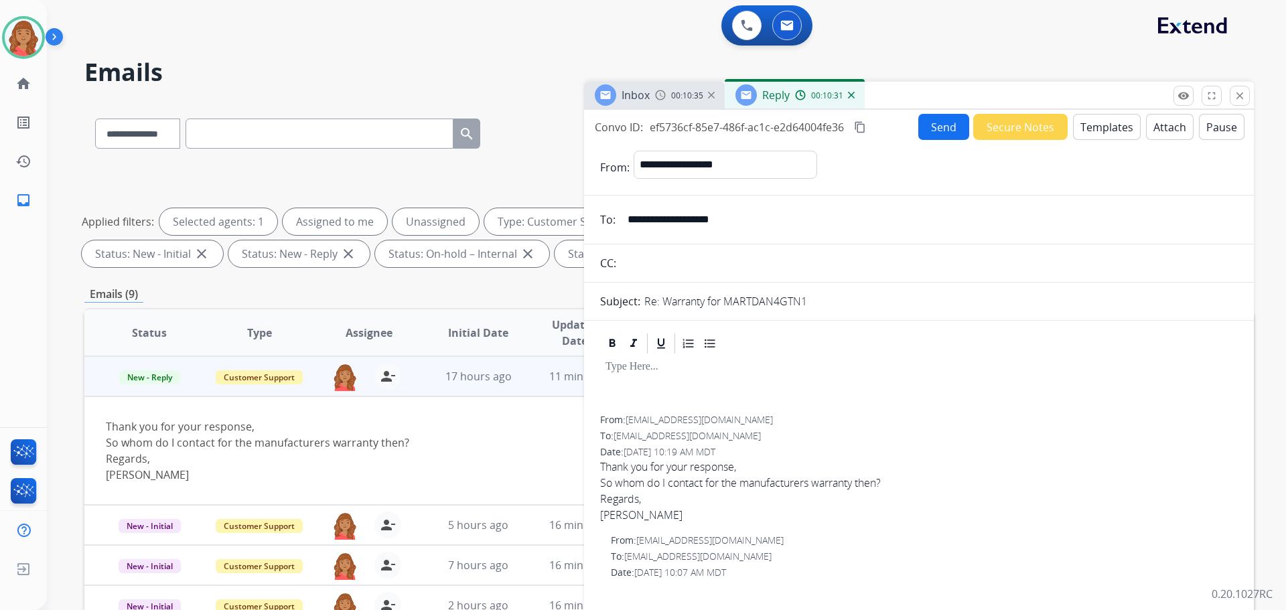
click at [1089, 123] on button "Templates" at bounding box center [1107, 127] width 68 height 26
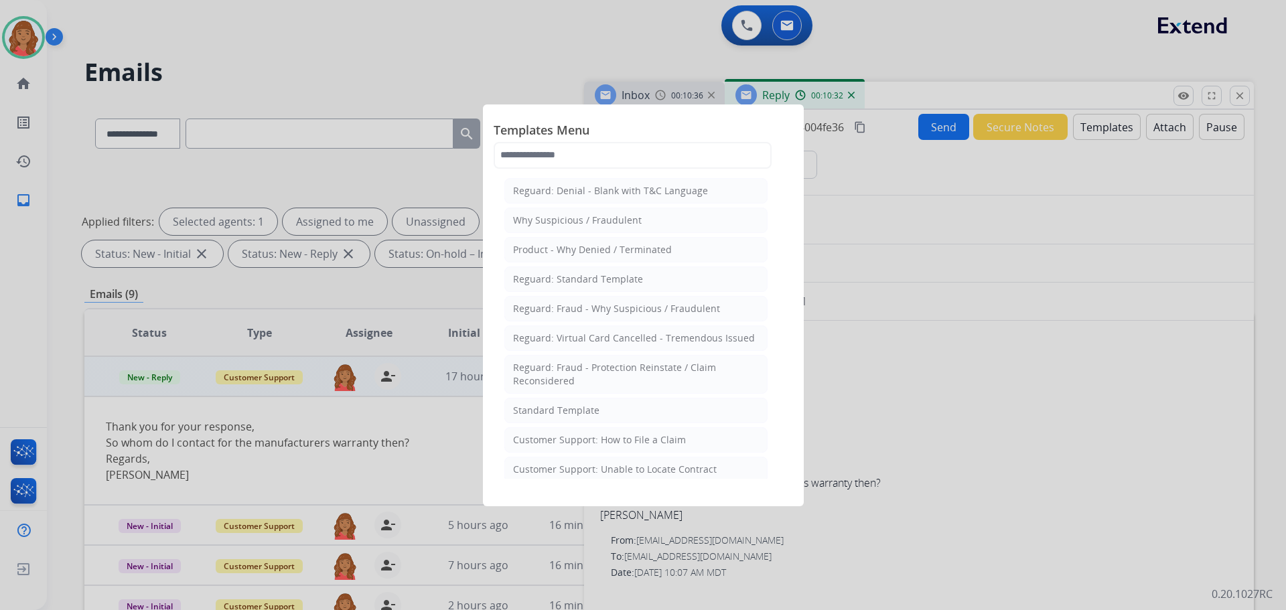
drag, startPoint x: 562, startPoint y: 413, endPoint x: 574, endPoint y: 415, distance: 12.1
click at [565, 413] on div "Standard Template" at bounding box center [556, 410] width 86 height 13
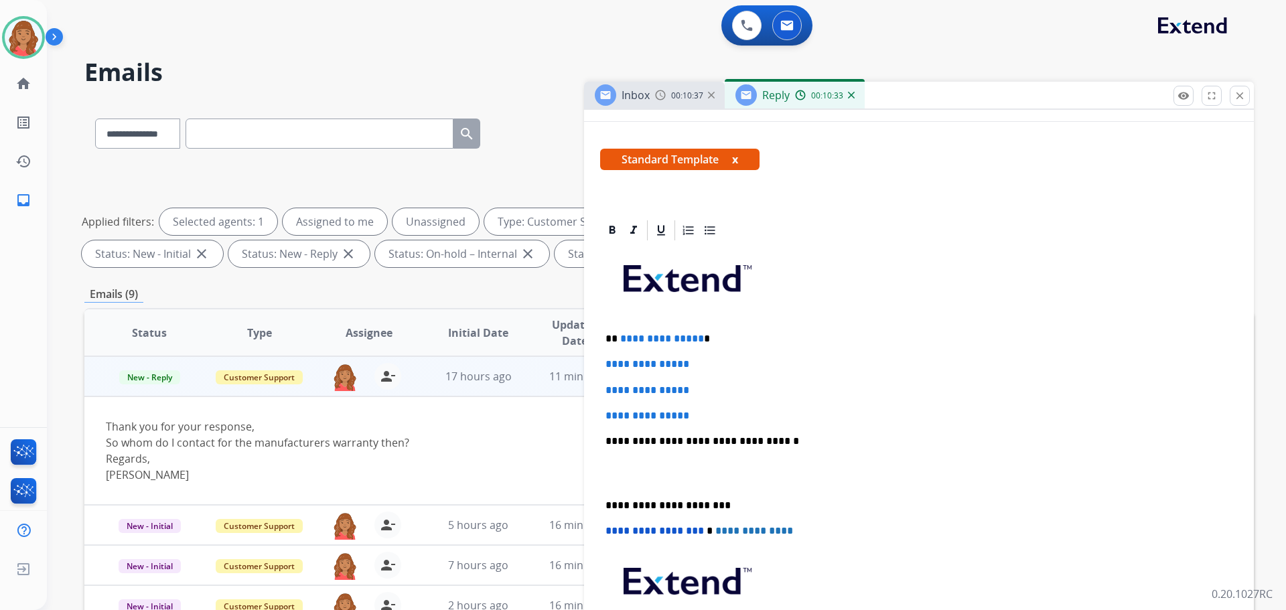
scroll to position [201, 0]
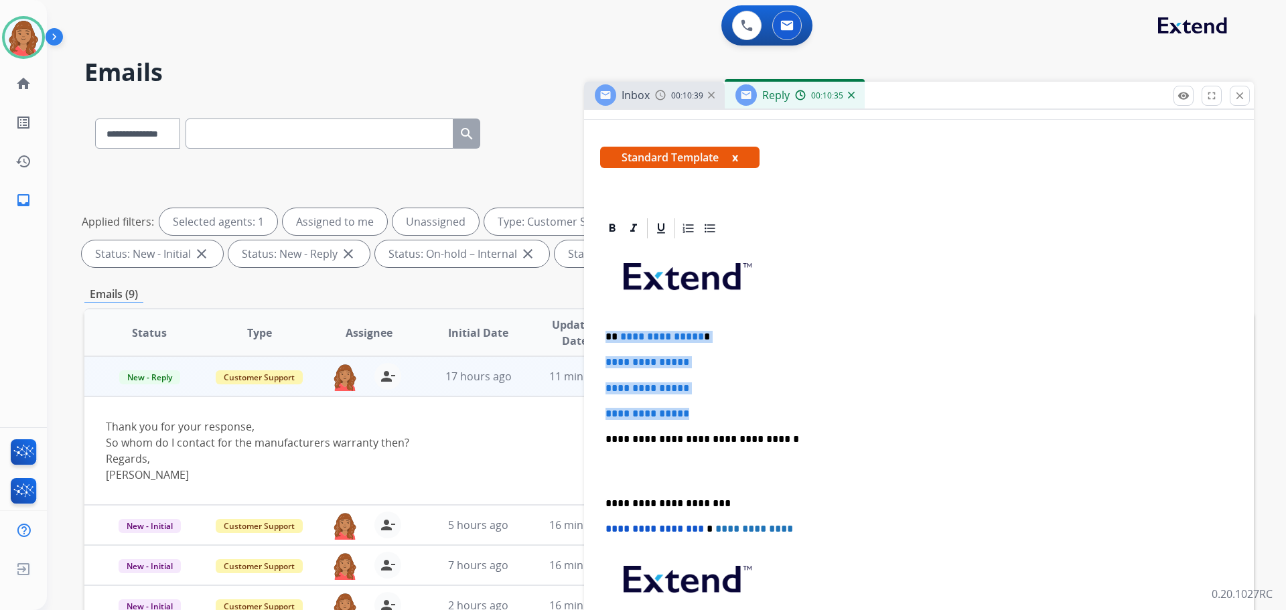
drag, startPoint x: 706, startPoint y: 413, endPoint x: 605, endPoint y: 326, distance: 133.4
click at [605, 326] on div "**********" at bounding box center [919, 471] width 638 height 461
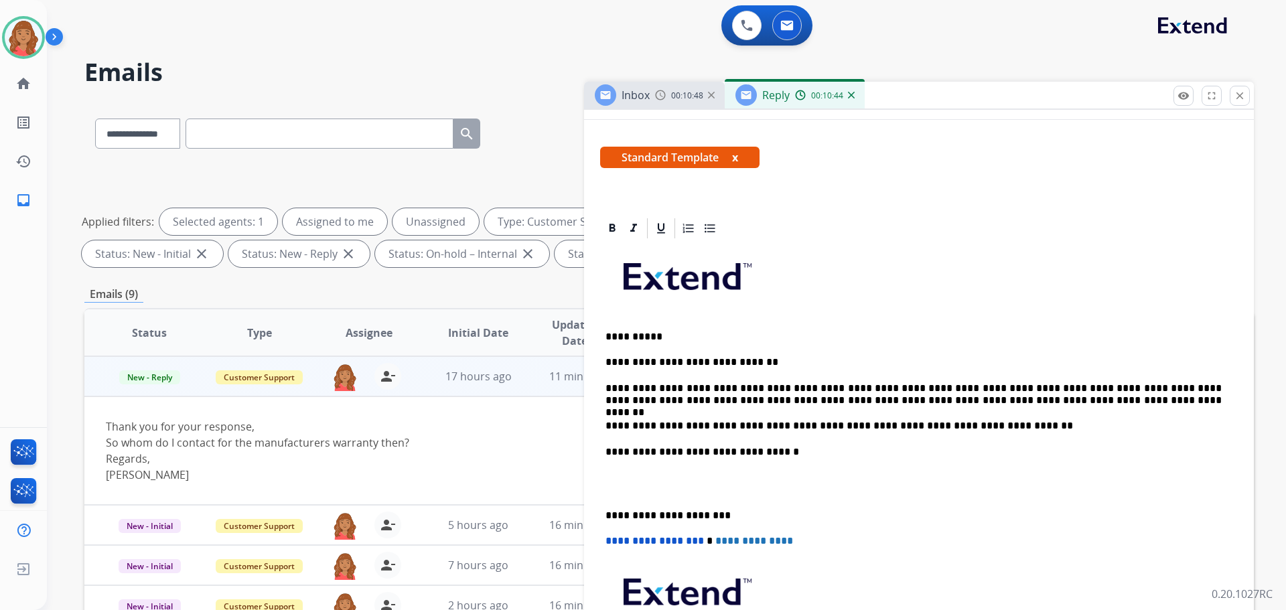
drag, startPoint x: 925, startPoint y: 391, endPoint x: 923, endPoint y: 400, distance: 9.6
click at [925, 391] on p "**********" at bounding box center [914, 395] width 616 height 25
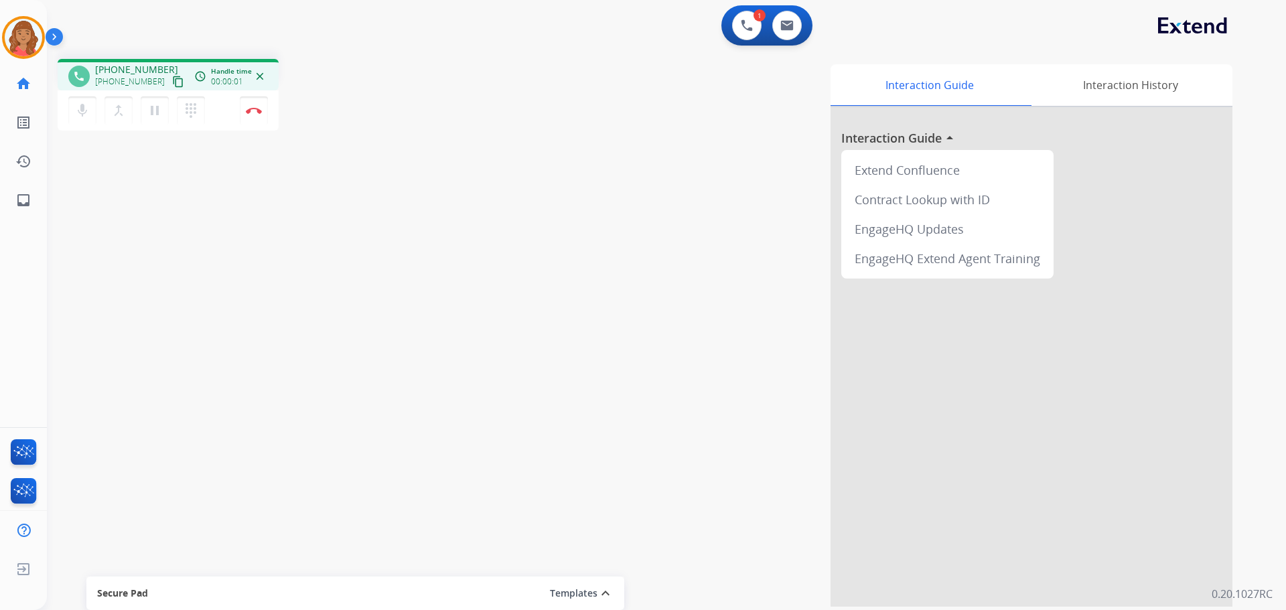
click at [172, 80] on mat-icon "content_copy" at bounding box center [178, 82] width 12 height 12
click at [251, 114] on button "Disconnect" at bounding box center [254, 110] width 28 height 28
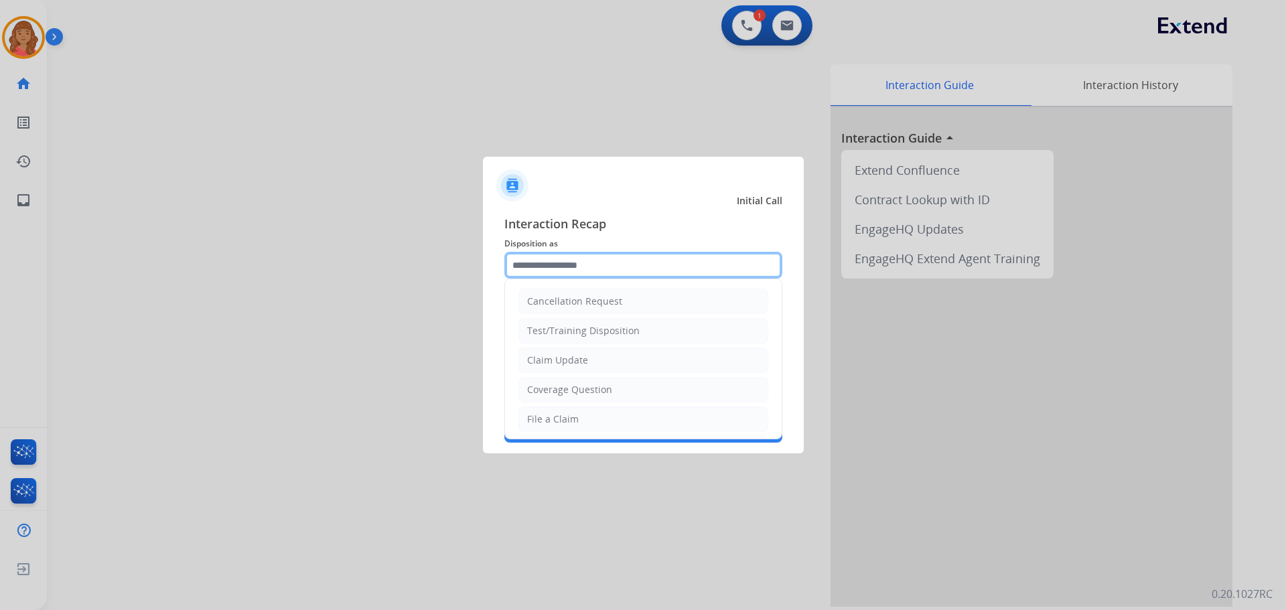
drag, startPoint x: 551, startPoint y: 263, endPoint x: 557, endPoint y: 273, distance: 12.1
click at [552, 263] on input "text" at bounding box center [644, 265] width 278 height 27
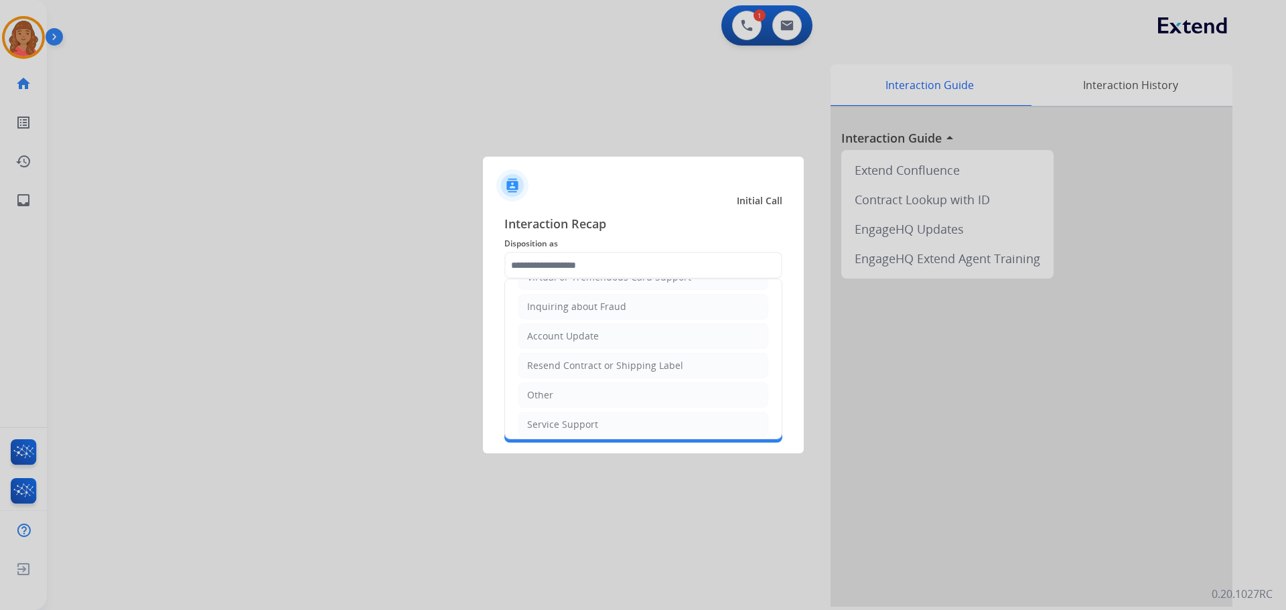
click at [559, 389] on li "Other" at bounding box center [644, 395] width 250 height 25
type input "*****"
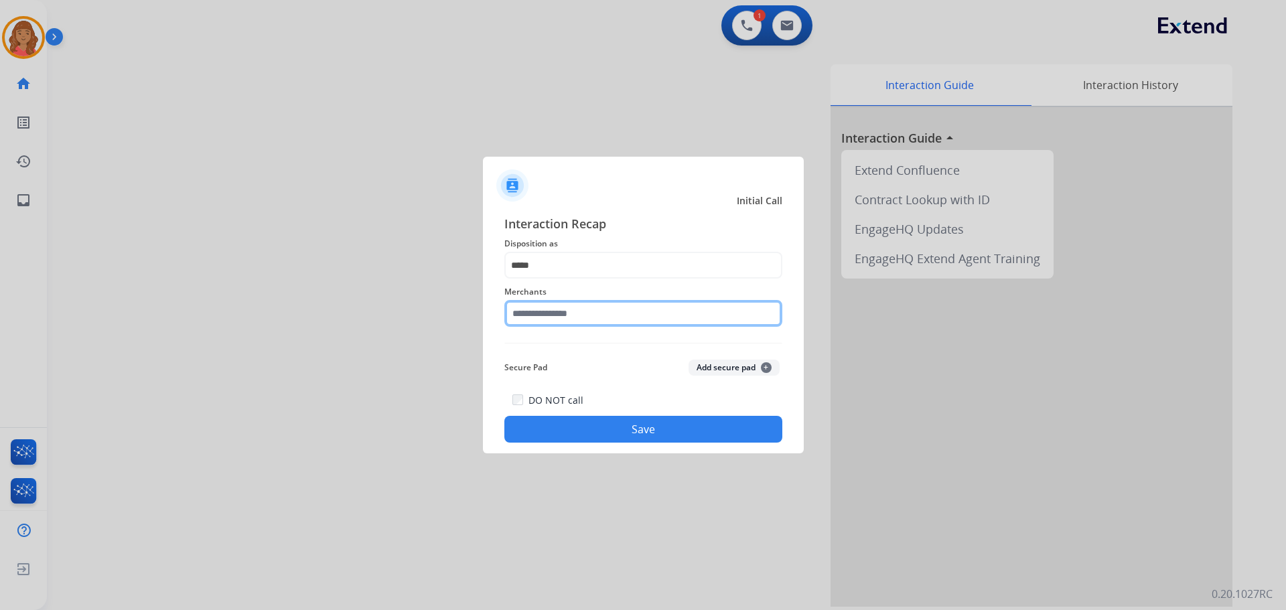
click at [559, 323] on input "text" at bounding box center [644, 313] width 278 height 27
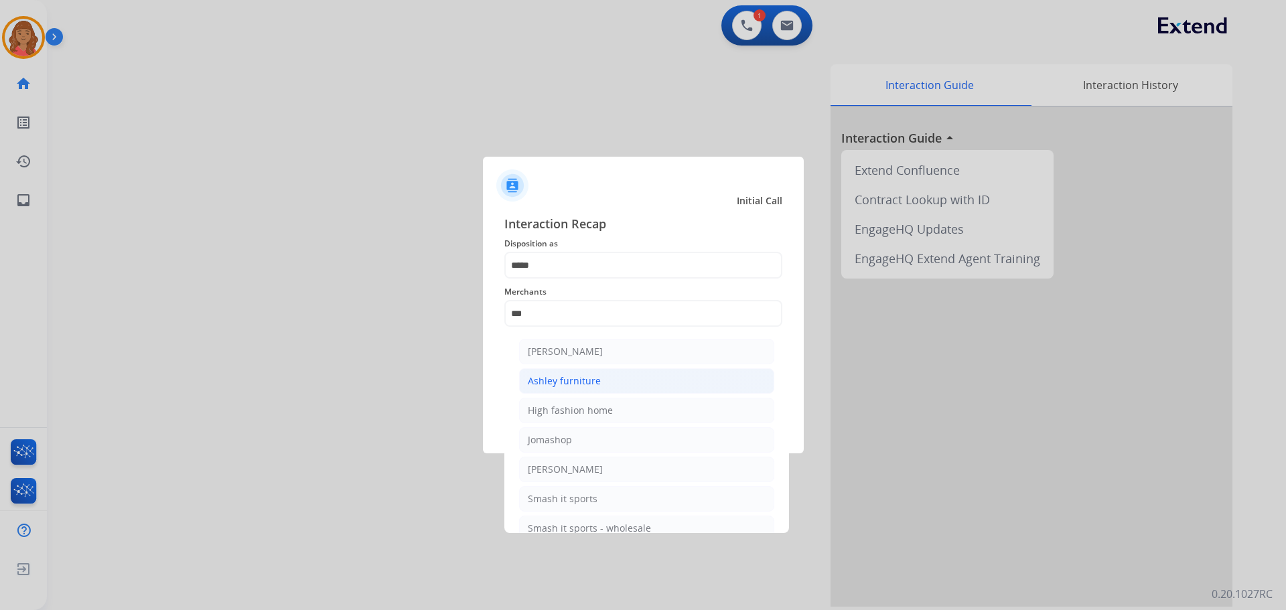
click at [563, 387] on div "Ashley furniture" at bounding box center [564, 381] width 73 height 13
type input "**********"
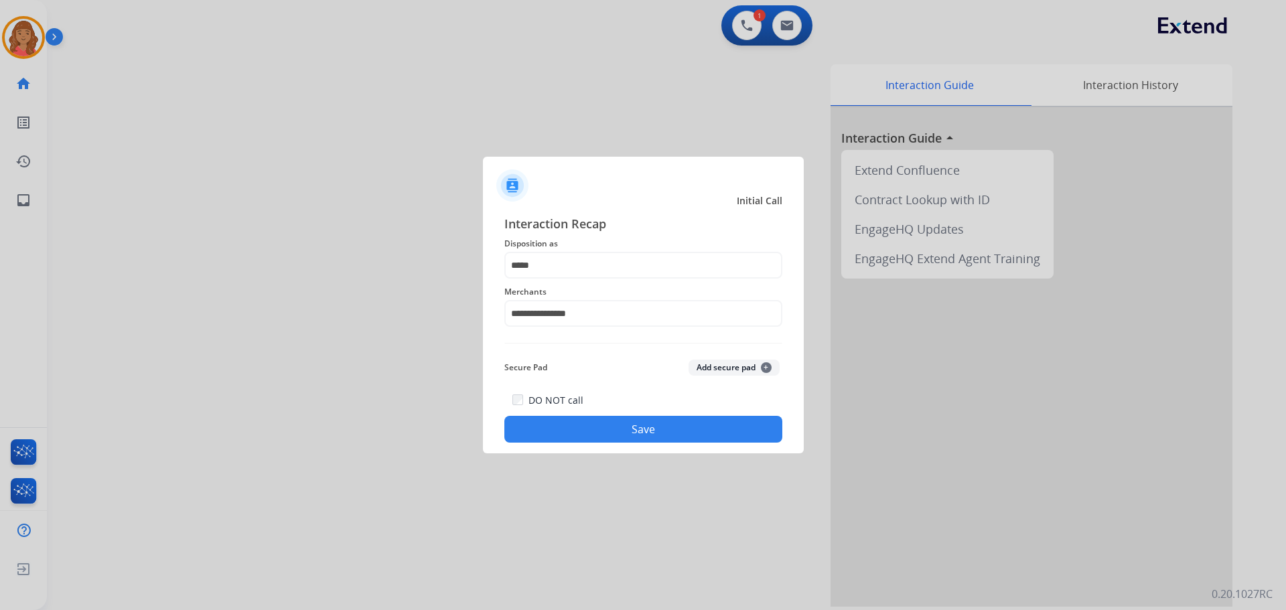
click at [627, 429] on button "Save" at bounding box center [644, 429] width 278 height 27
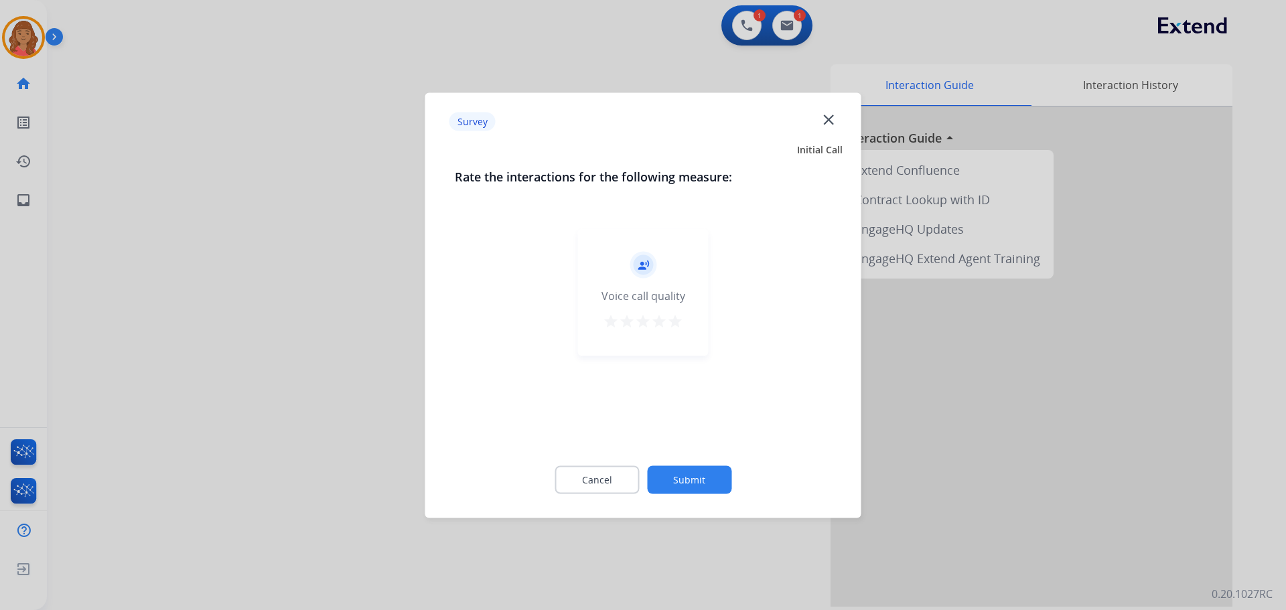
click at [668, 307] on div "record_voice_over Voice call quality star star star star star" at bounding box center [643, 291] width 131 height 127
drag, startPoint x: 674, startPoint y: 326, endPoint x: 679, endPoint y: 387, distance: 61.2
click at [674, 328] on mat-icon "star" at bounding box center [675, 321] width 16 height 16
click at [681, 462] on div "Cancel Submit" at bounding box center [643, 480] width 377 height 60
click at [677, 472] on button "Submit" at bounding box center [689, 480] width 84 height 28
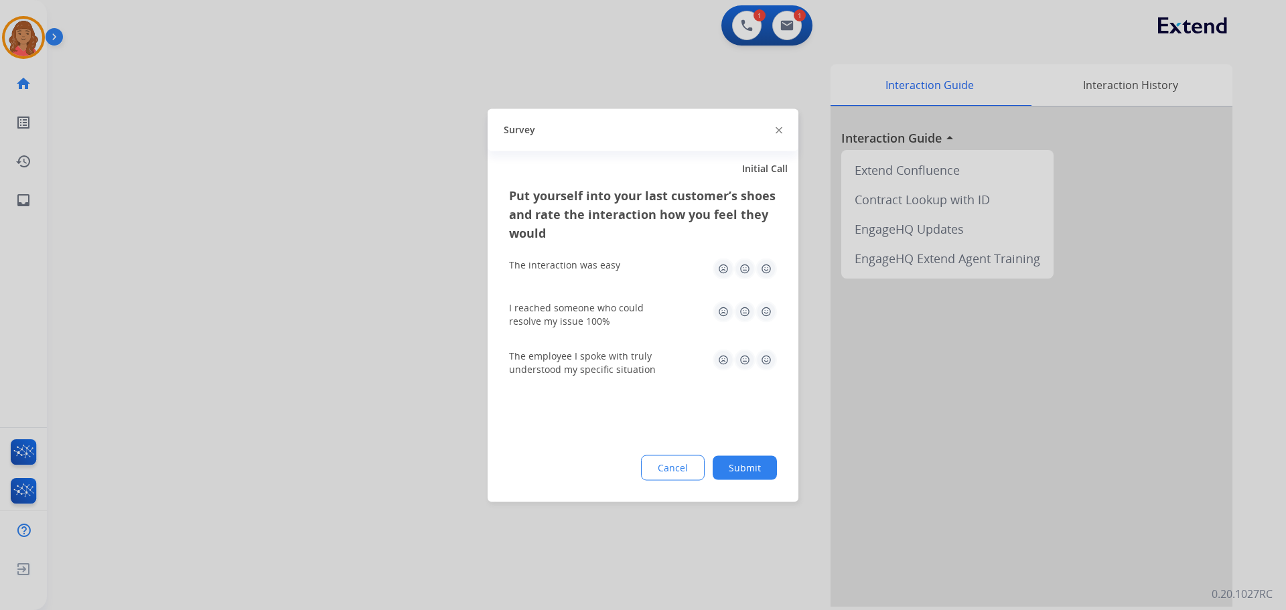
drag, startPoint x: 756, startPoint y: 263, endPoint x: 763, endPoint y: 283, distance: 22.0
click at [756, 264] on img at bounding box center [766, 268] width 21 height 21
click at [763, 302] on img at bounding box center [766, 311] width 21 height 21
click at [771, 354] on img at bounding box center [766, 359] width 21 height 21
click at [752, 479] on button "Submit" at bounding box center [745, 468] width 64 height 24
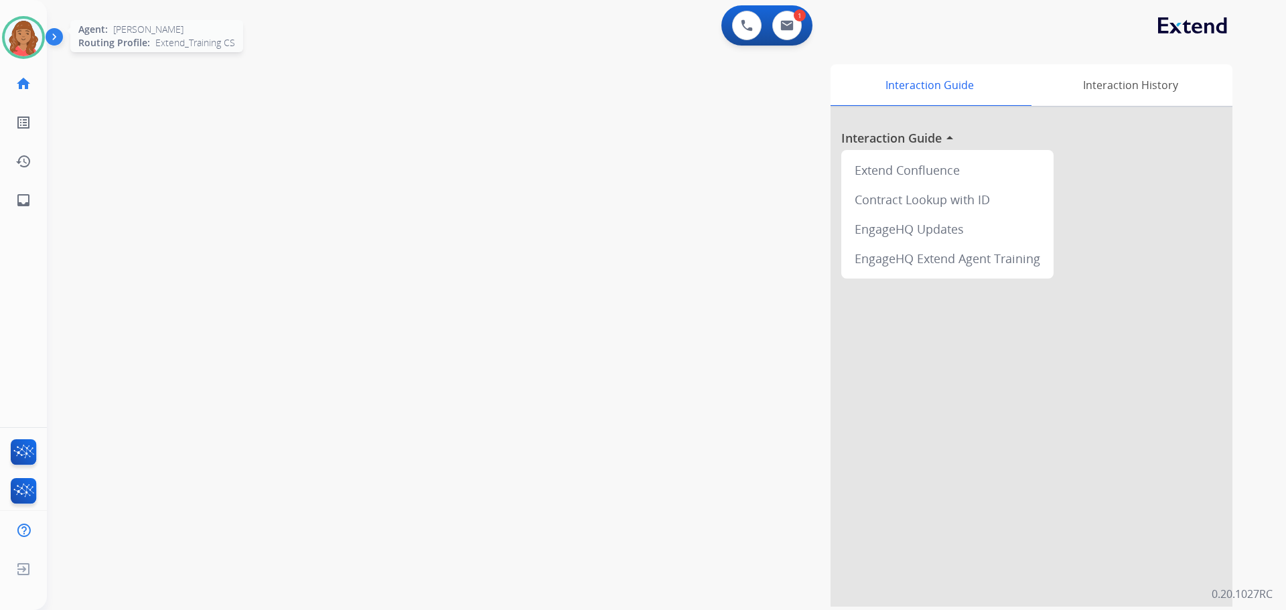
click at [15, 40] on img at bounding box center [24, 38] width 38 height 38
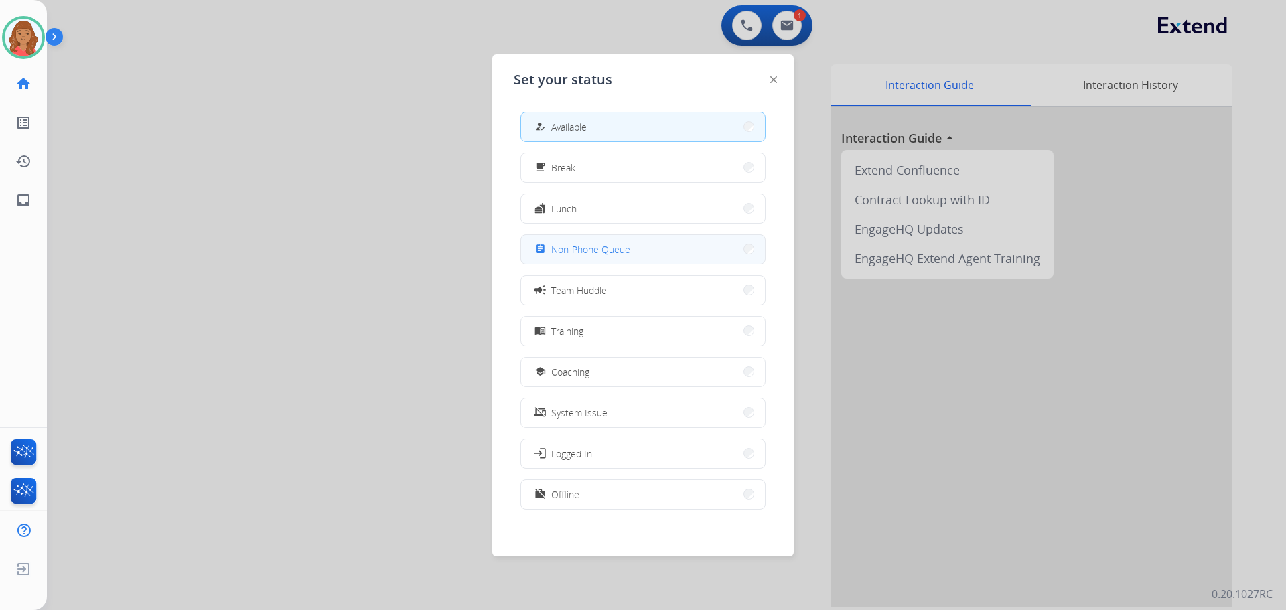
click at [590, 251] on span "Non-Phone Queue" at bounding box center [590, 250] width 79 height 14
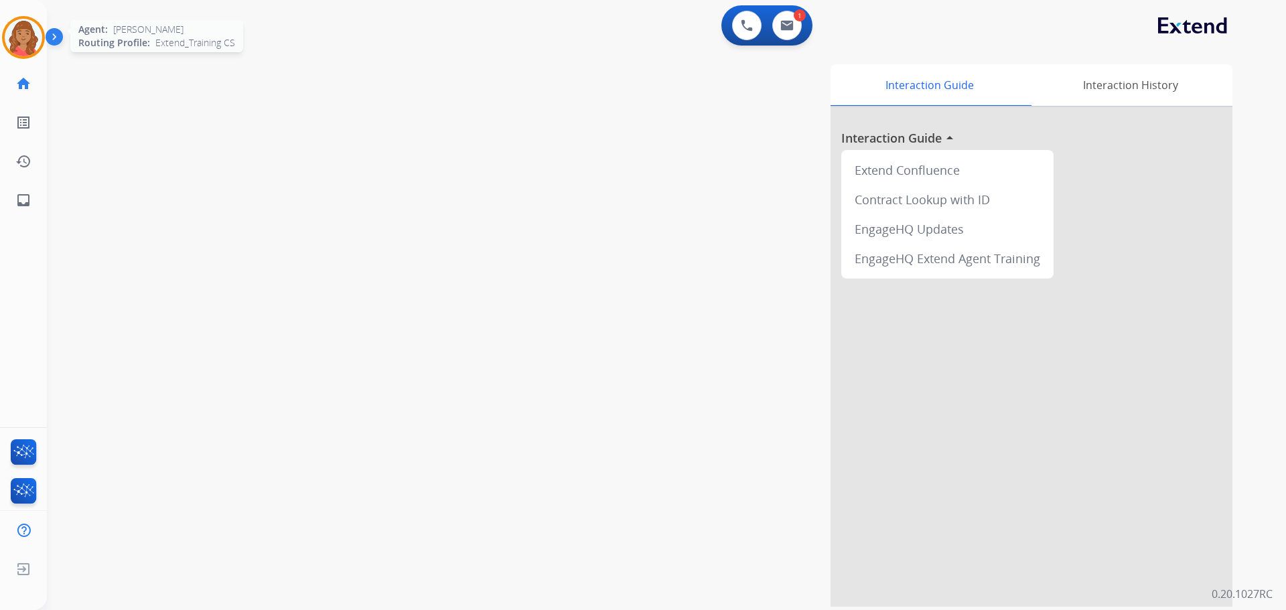
click at [27, 36] on img at bounding box center [24, 38] width 38 height 38
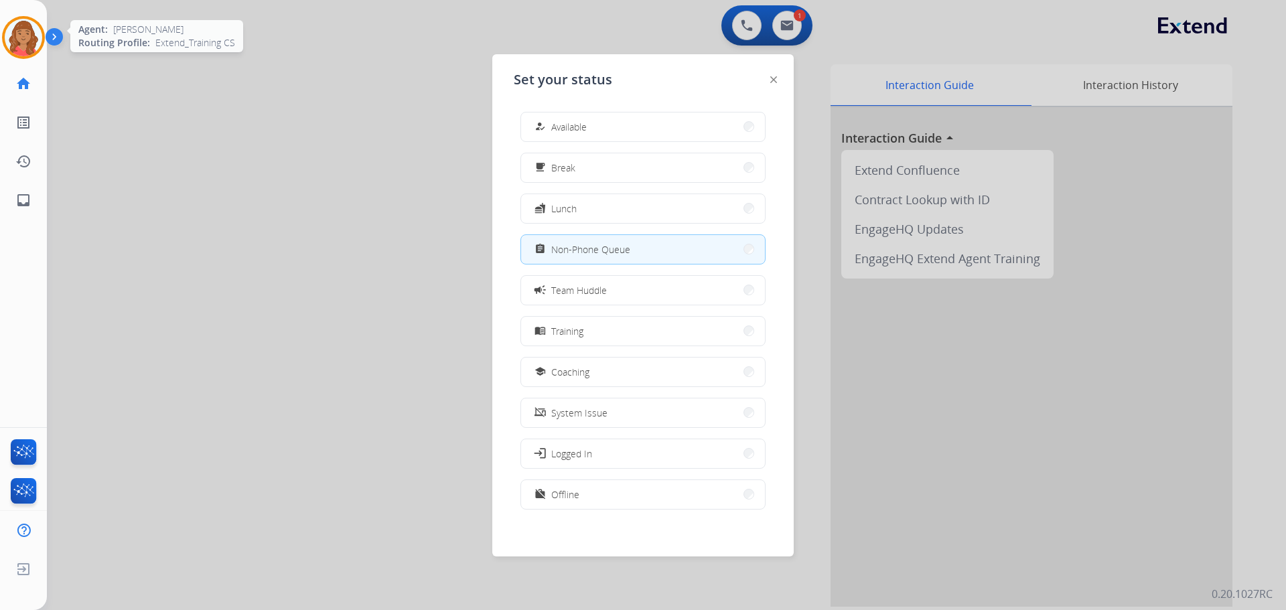
click at [29, 35] on img at bounding box center [24, 38] width 38 height 38
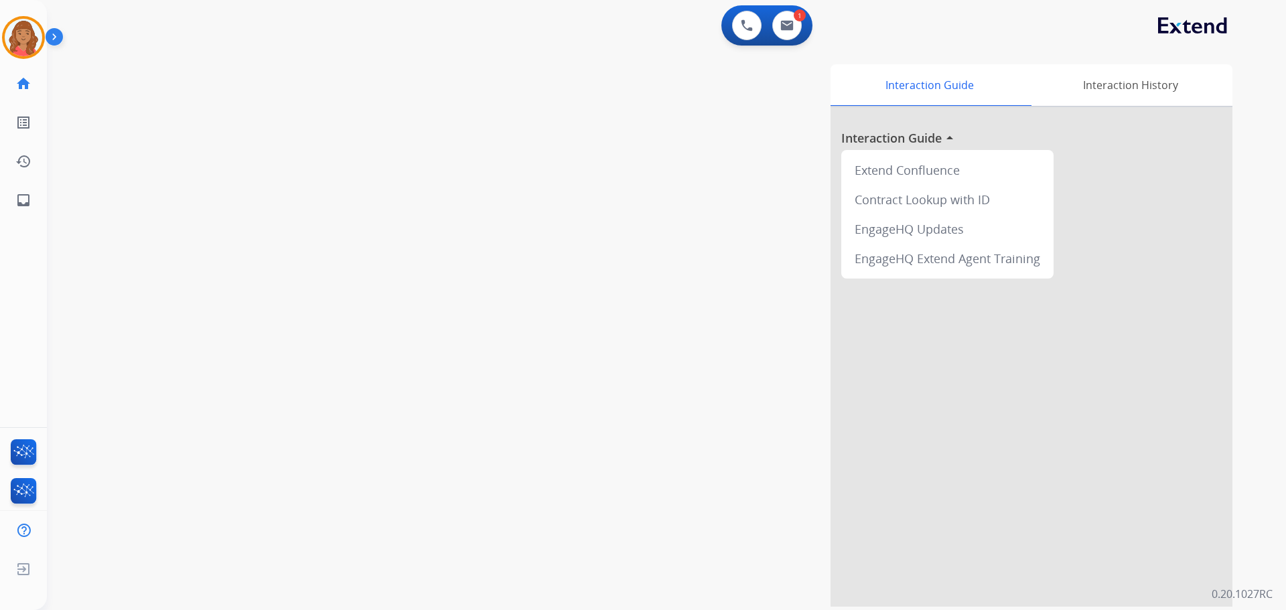
click at [48, 38] on img at bounding box center [57, 39] width 23 height 25
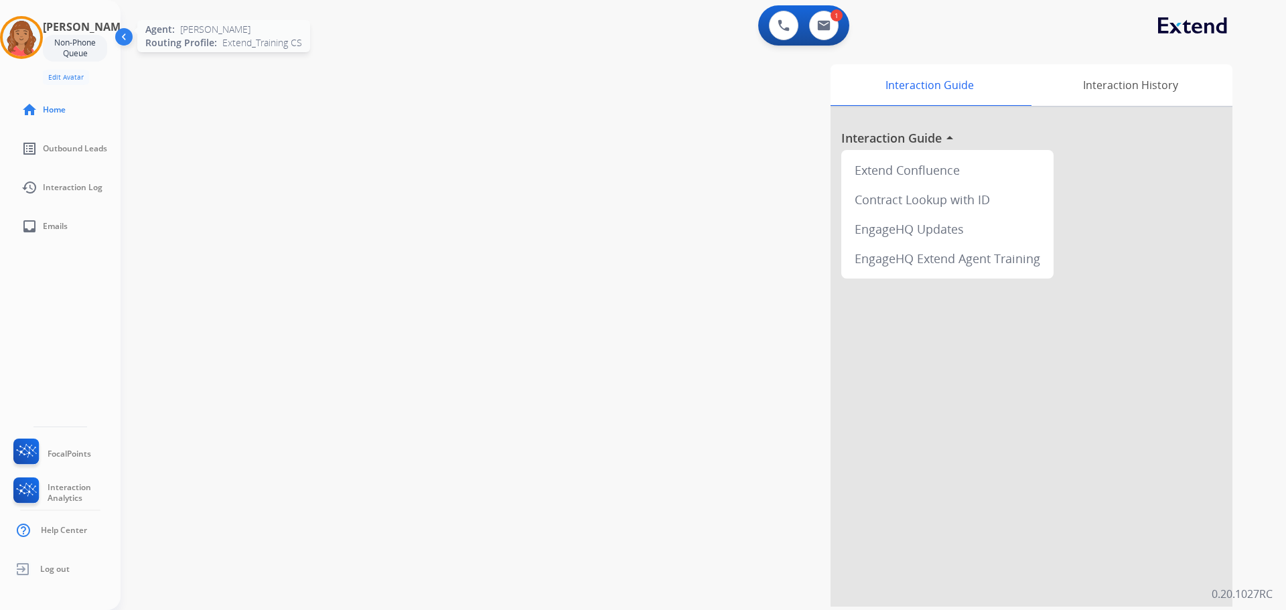
click at [23, 36] on img at bounding box center [22, 38] width 38 height 38
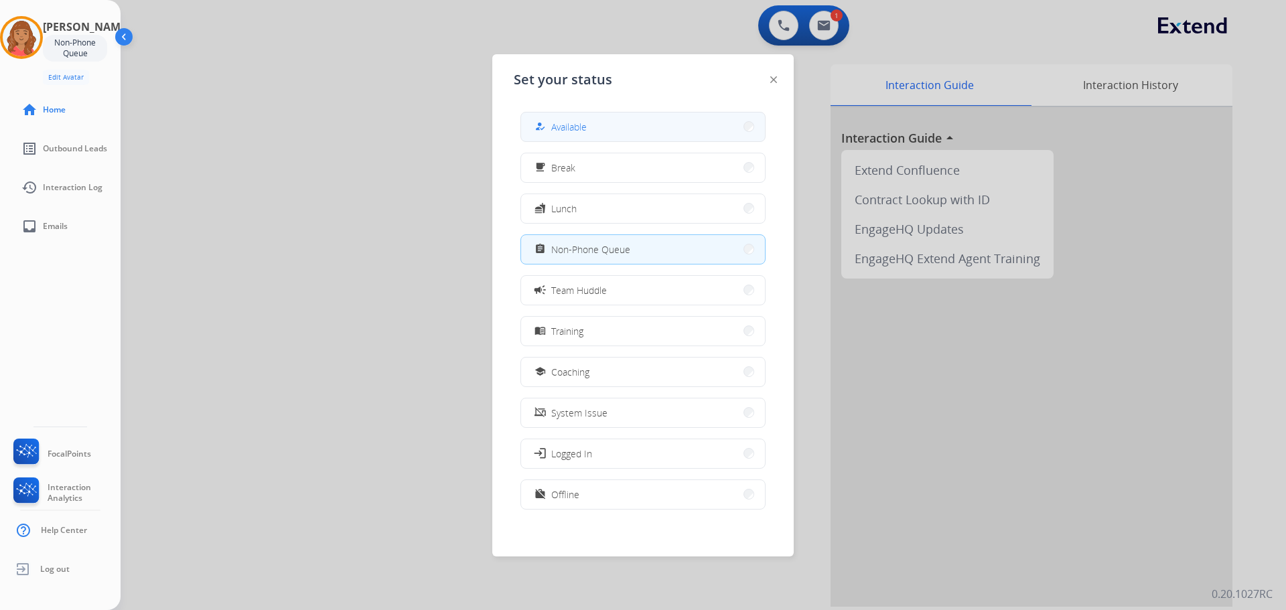
click at [588, 136] on button "how_to_reg Available" at bounding box center [643, 127] width 244 height 29
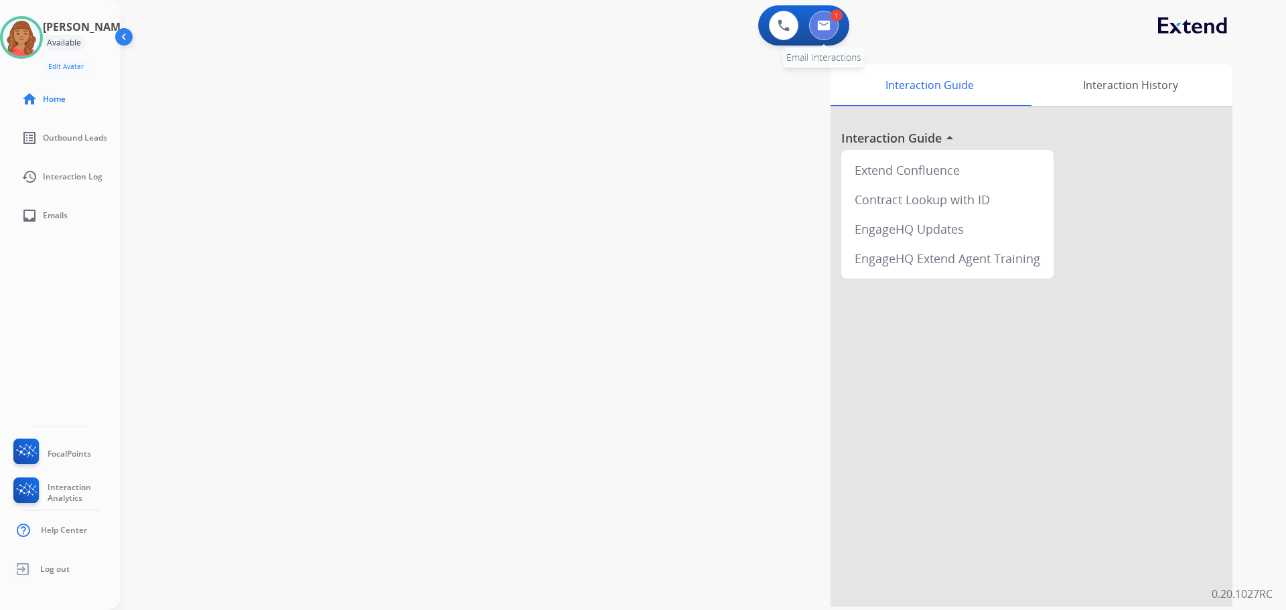
click at [829, 25] on img at bounding box center [823, 25] width 13 height 11
select select "**********"
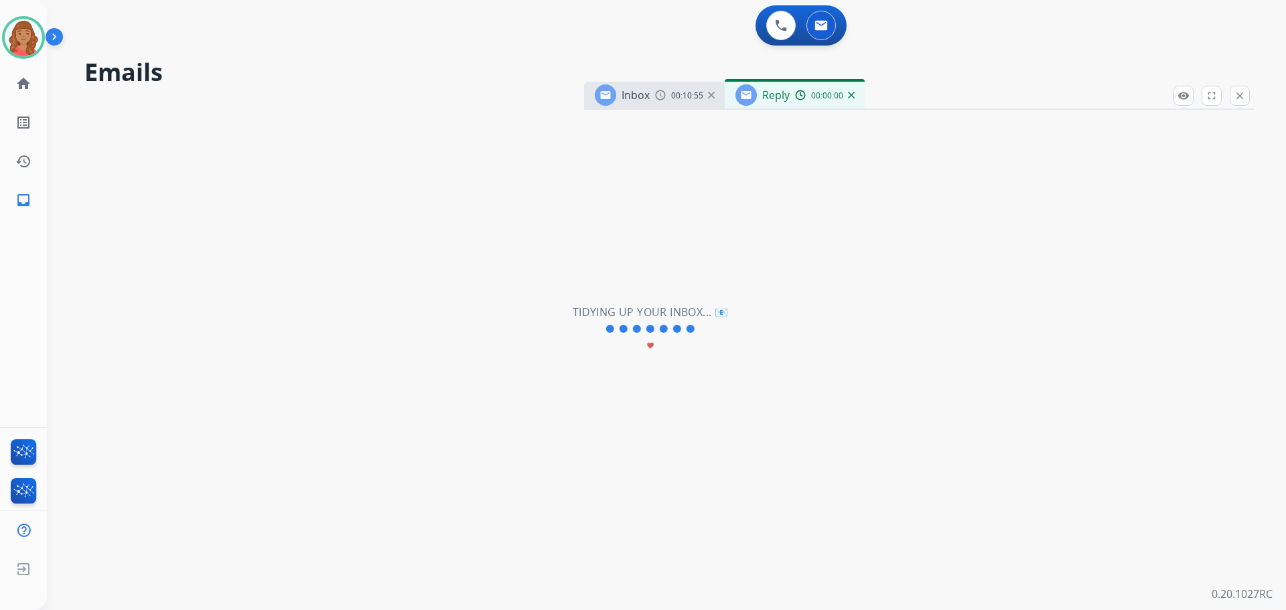
select select "**********"
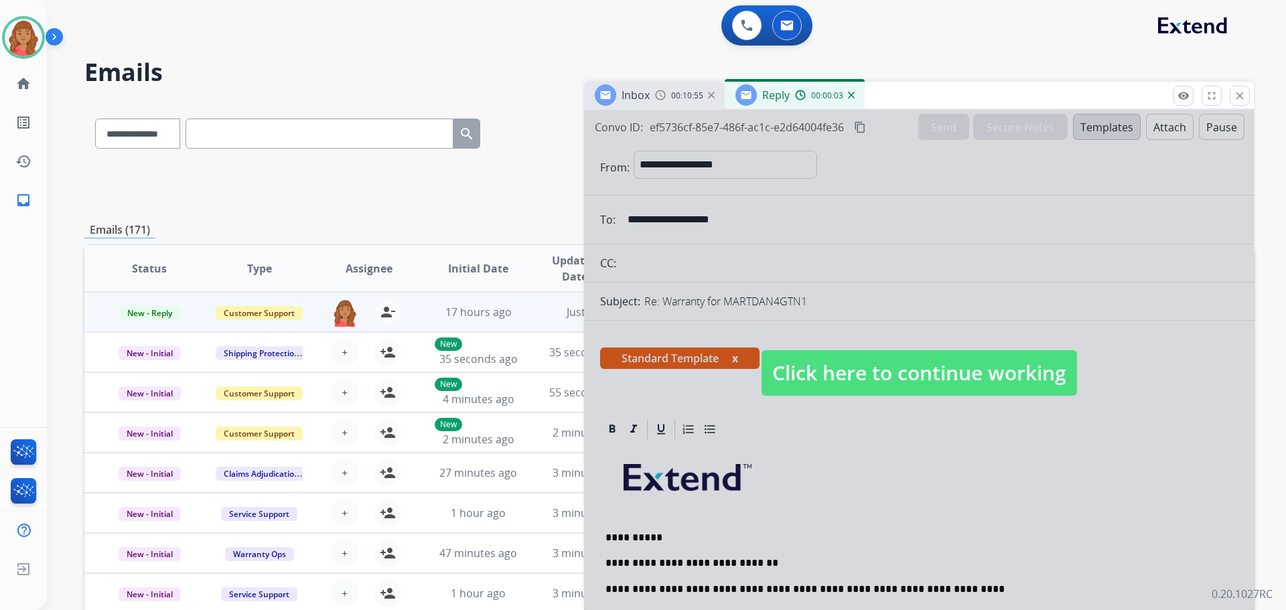
click at [841, 383] on span "Click here to continue working" at bounding box center [920, 373] width 316 height 46
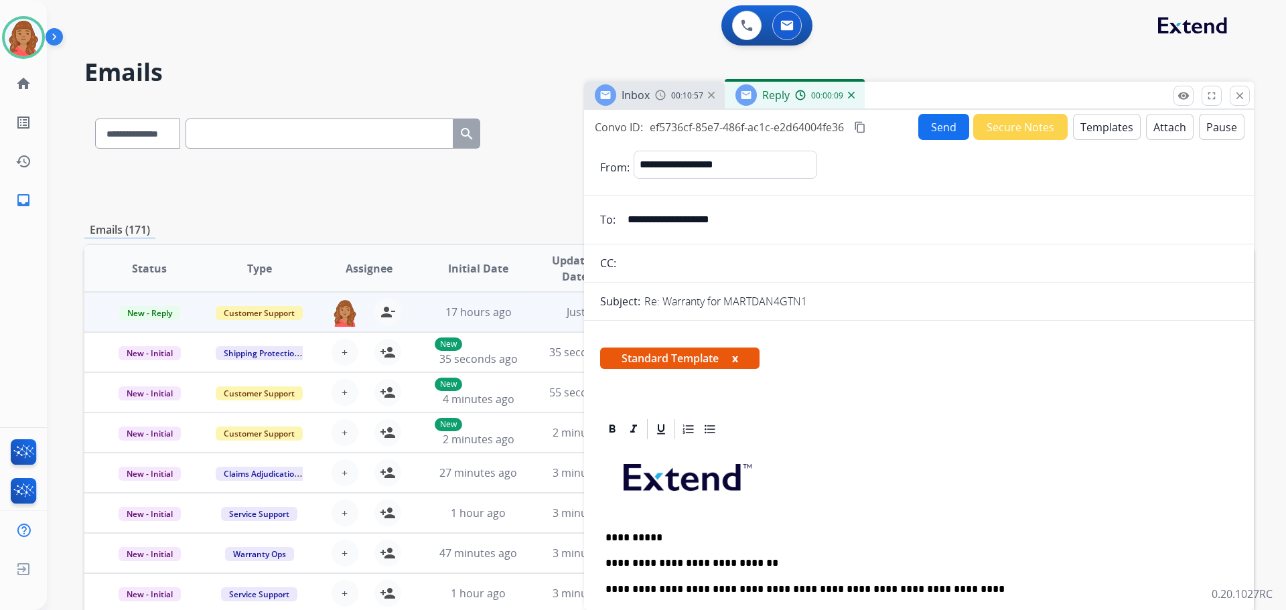
click at [929, 119] on button "Send" at bounding box center [944, 127] width 51 height 26
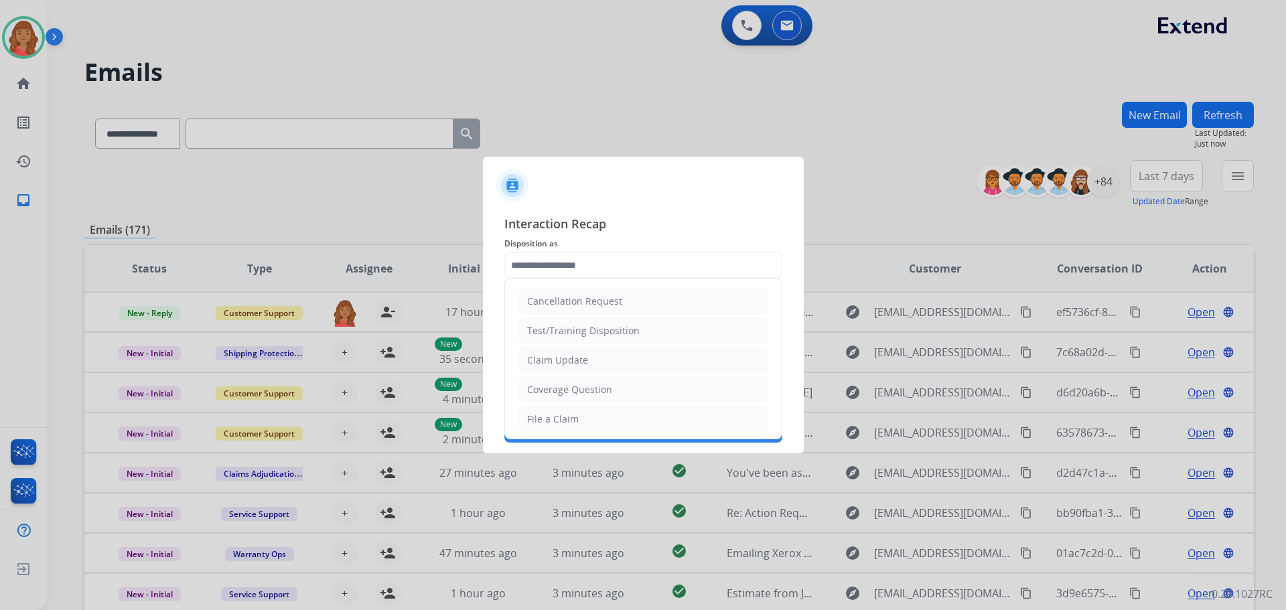
click at [613, 273] on input "text" at bounding box center [644, 265] width 278 height 27
click at [545, 390] on div "Other" at bounding box center [540, 395] width 26 height 13
type input "*****"
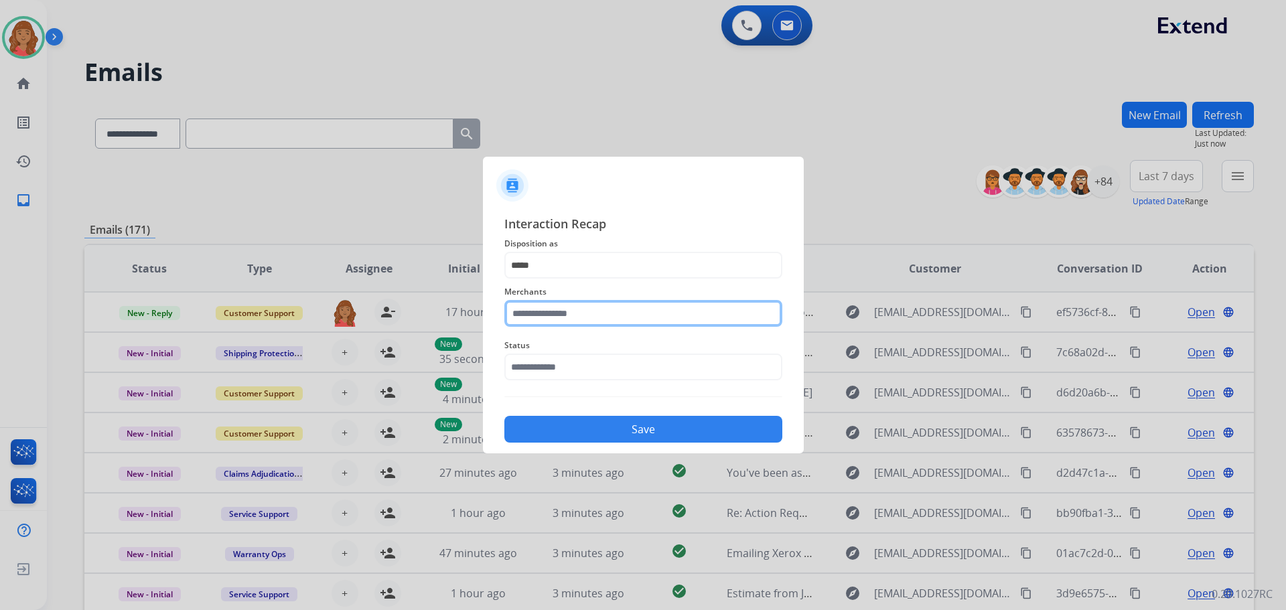
click at [561, 317] on input "text" at bounding box center [644, 313] width 278 height 27
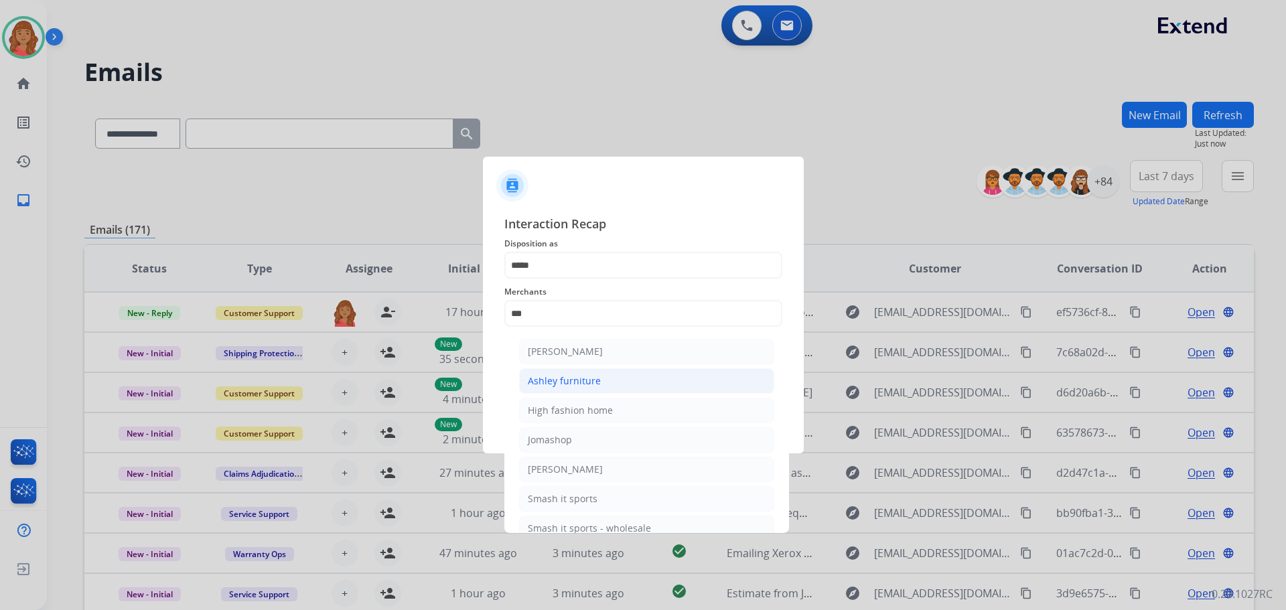
click at [568, 382] on div "Ashley furniture" at bounding box center [564, 381] width 73 height 13
type input "**********"
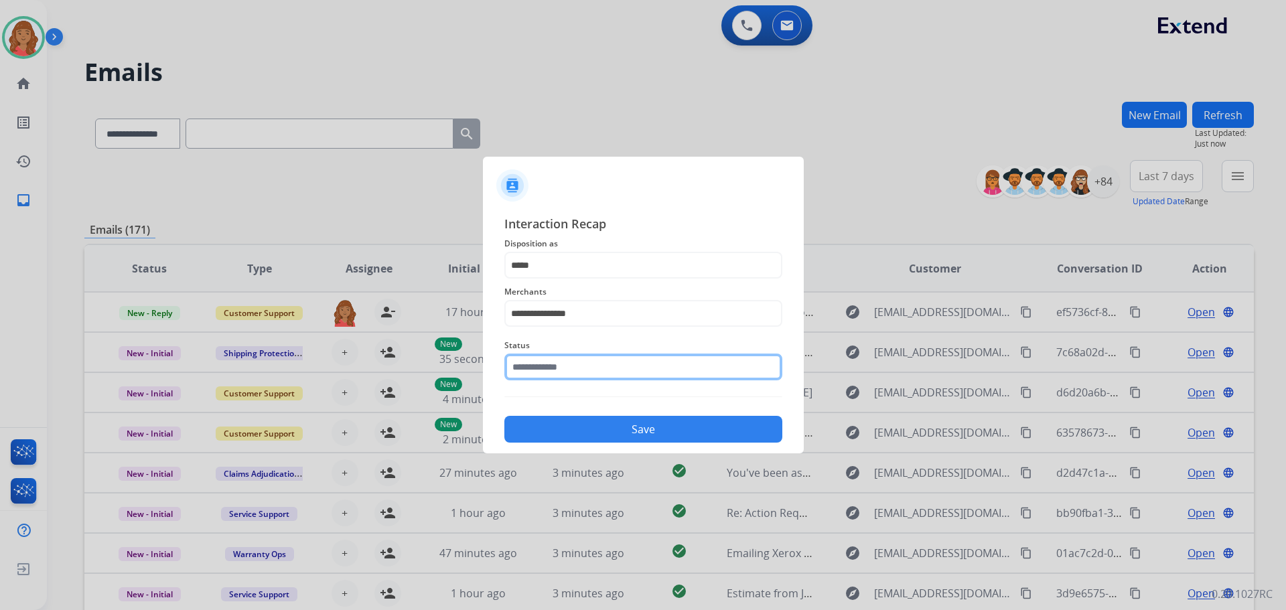
drag, startPoint x: 566, startPoint y: 369, endPoint x: 567, endPoint y: 379, distance: 9.5
click at [567, 375] on input "text" at bounding box center [644, 367] width 278 height 27
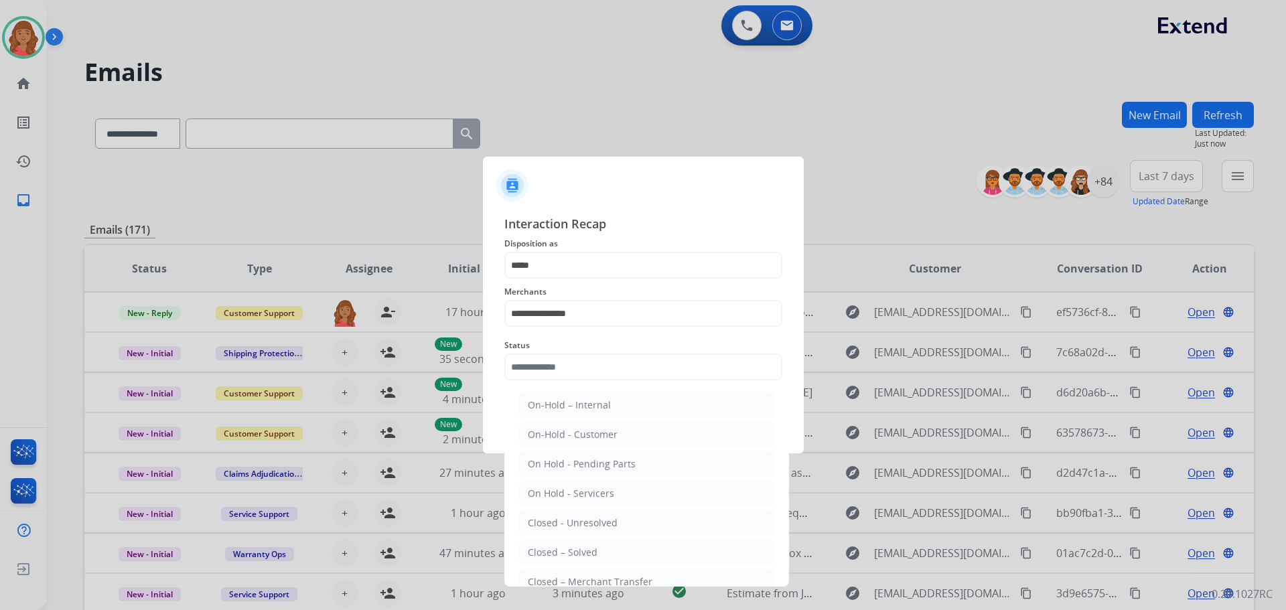
click at [571, 554] on div "Closed – Solved" at bounding box center [563, 552] width 70 height 13
type input "**********"
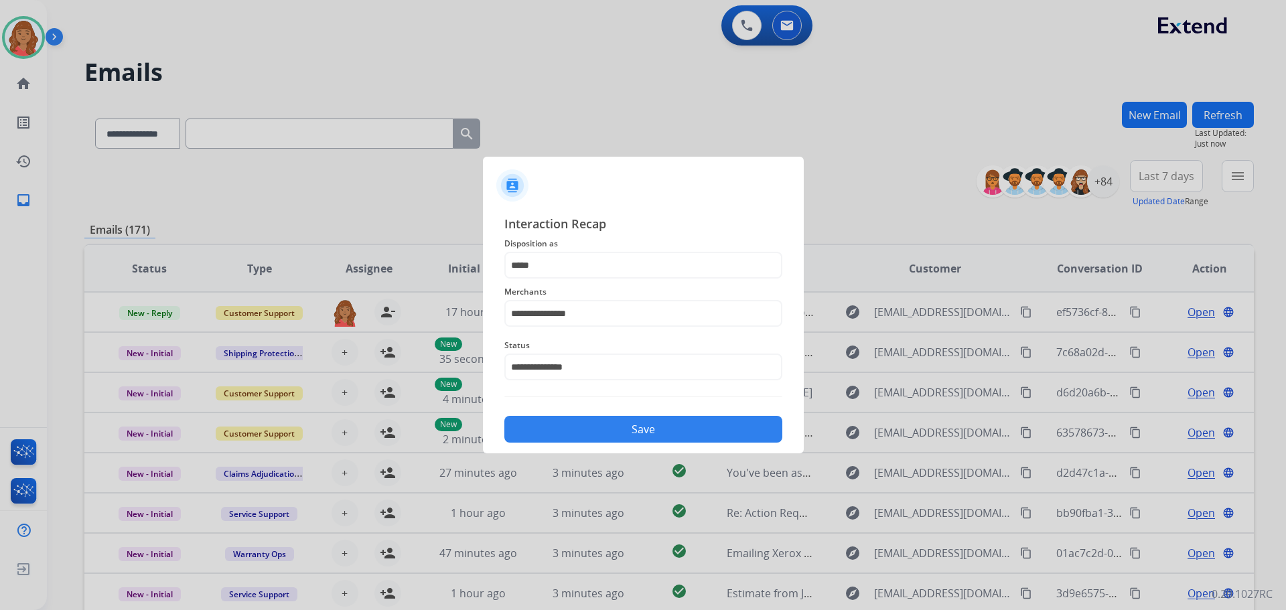
click at [603, 431] on button "Save" at bounding box center [644, 429] width 278 height 27
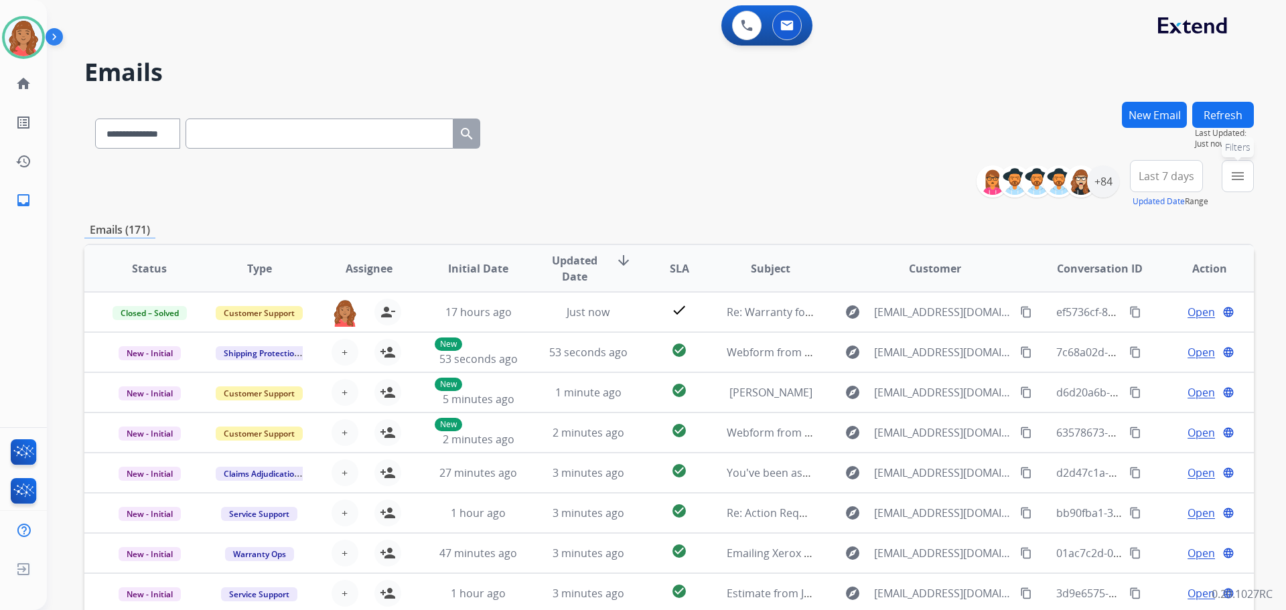
click at [1229, 159] on div "New Email Refresh Last Updated: Just now" at bounding box center [1188, 131] width 132 height 58
click at [1237, 179] on mat-icon "menu" at bounding box center [1238, 176] width 16 height 16
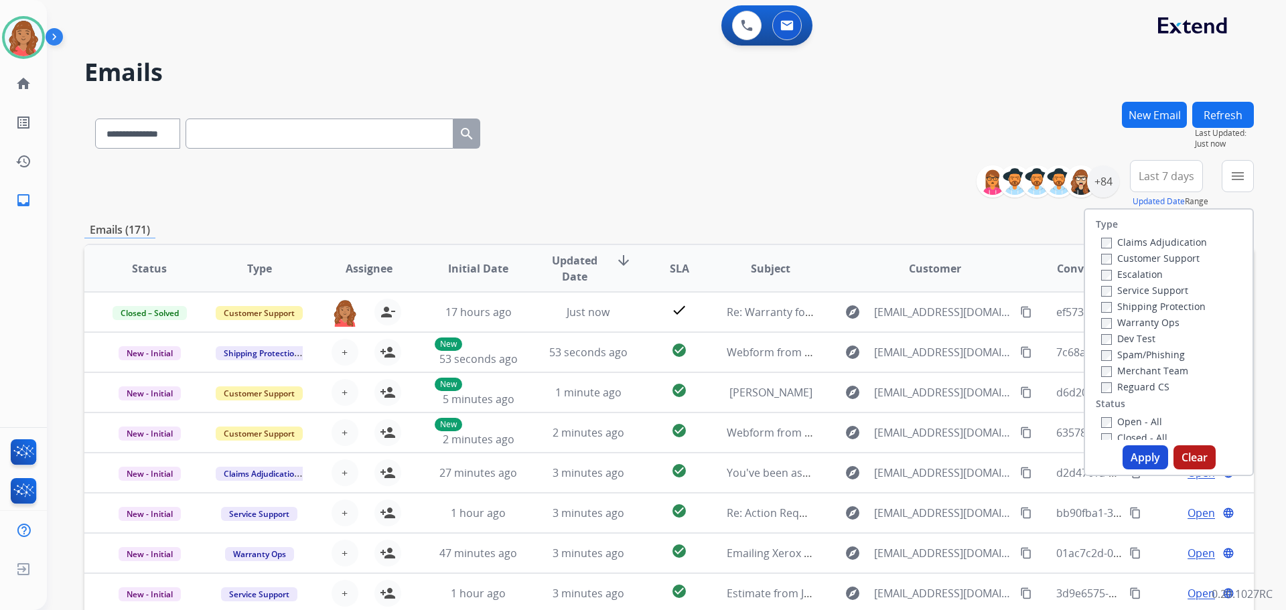
drag, startPoint x: 1103, startPoint y: 257, endPoint x: 1112, endPoint y: 306, distance: 50.3
click at [1106, 260] on label "Customer Support" at bounding box center [1150, 258] width 98 height 13
click at [1140, 458] on button "Apply" at bounding box center [1146, 458] width 46 height 24
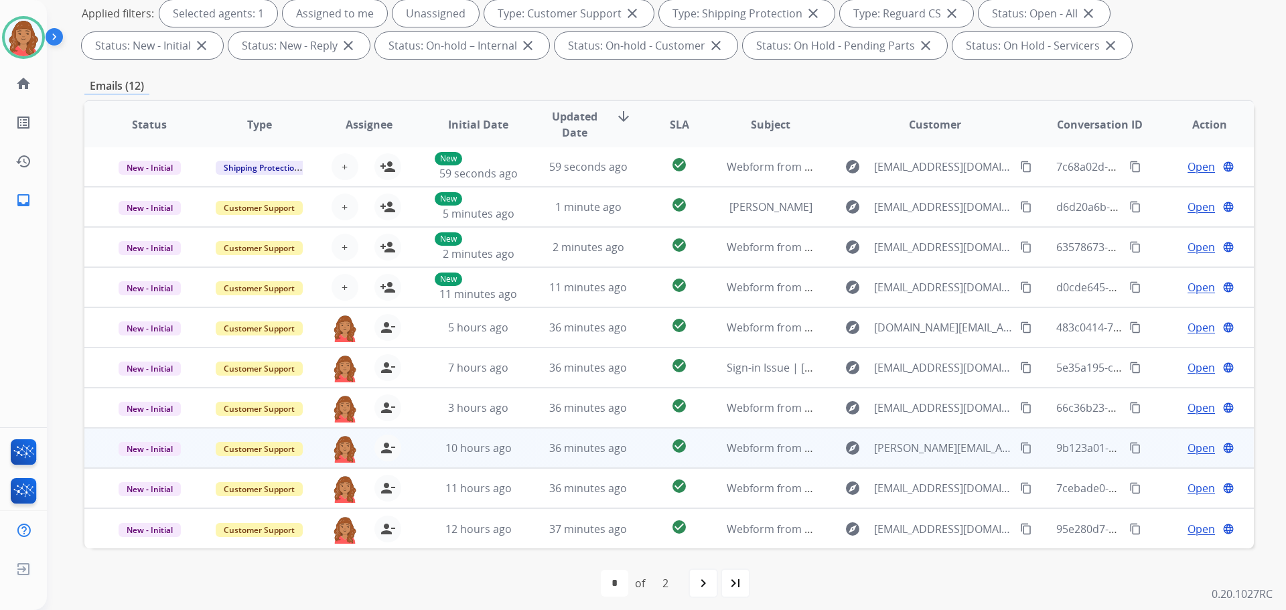
scroll to position [216, 0]
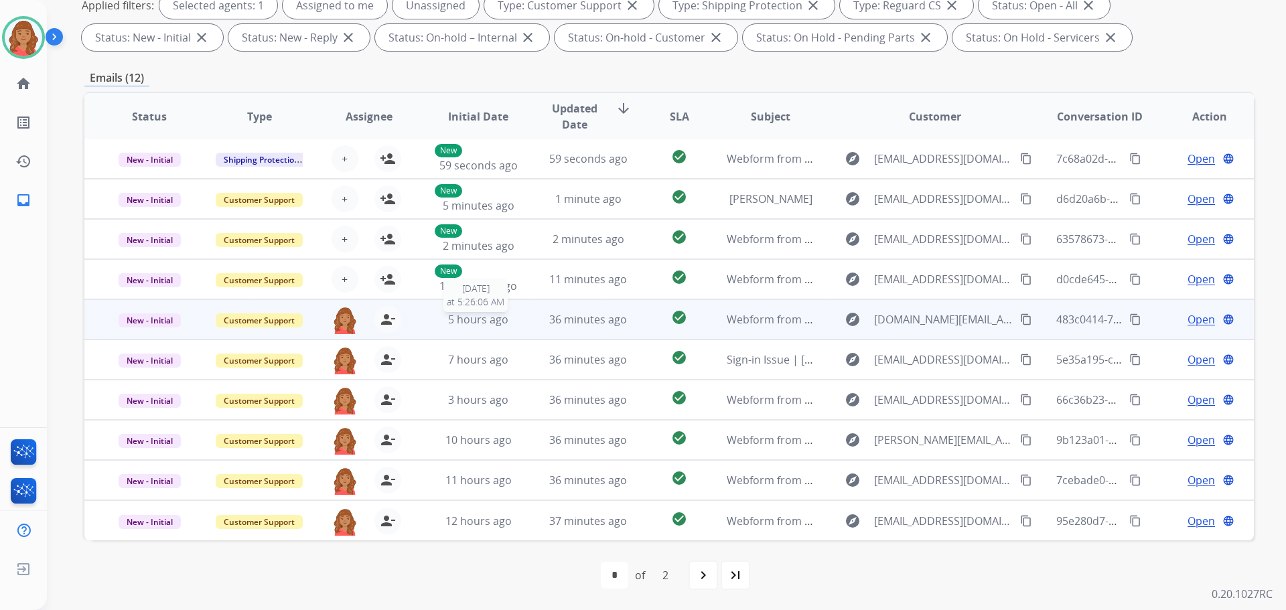
click at [490, 322] on span "5 hours ago" at bounding box center [478, 319] width 60 height 15
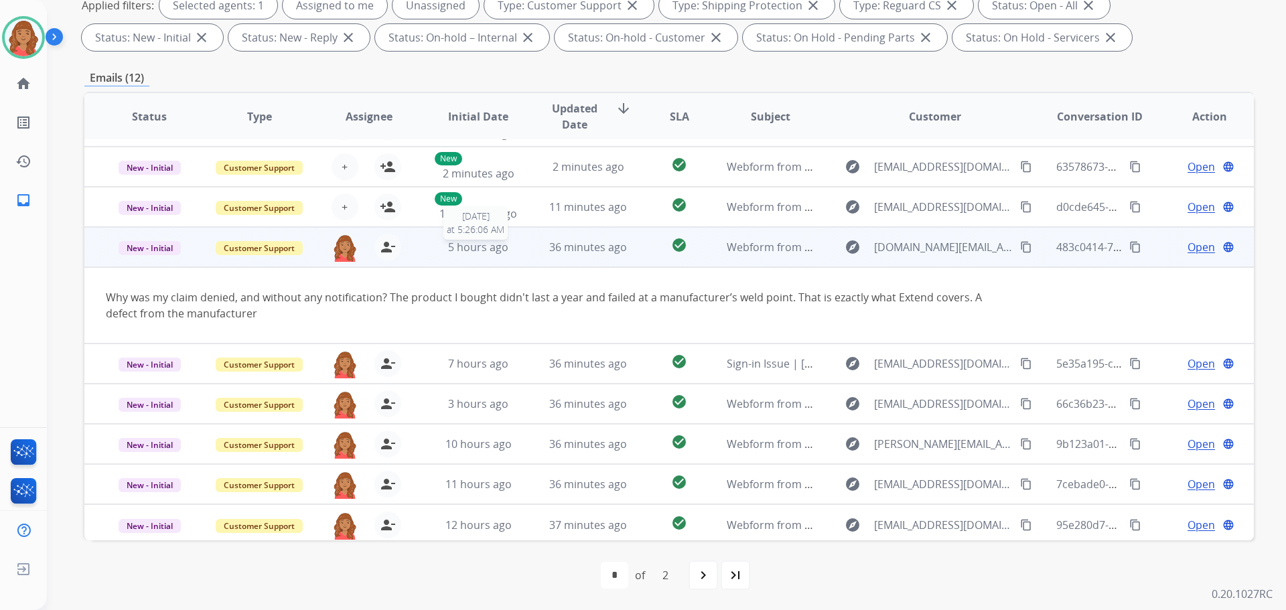
scroll to position [78, 0]
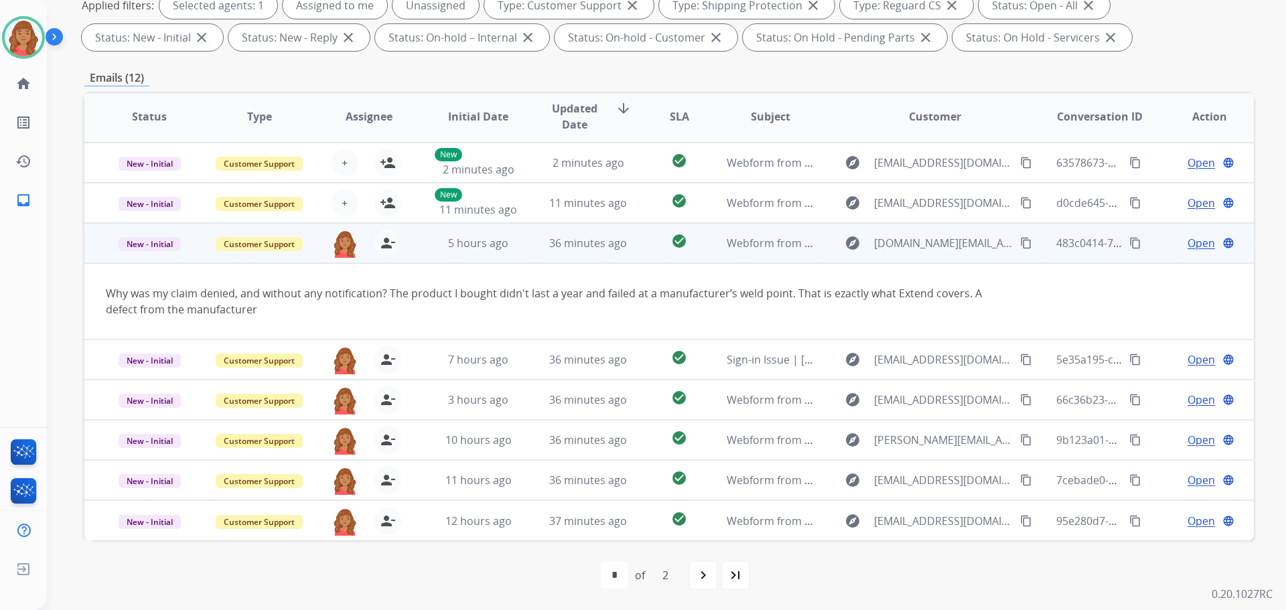
drag, startPoint x: 1010, startPoint y: 243, endPoint x: 968, endPoint y: 232, distance: 43.6
click at [1020, 243] on mat-icon "content_copy" at bounding box center [1026, 243] width 12 height 12
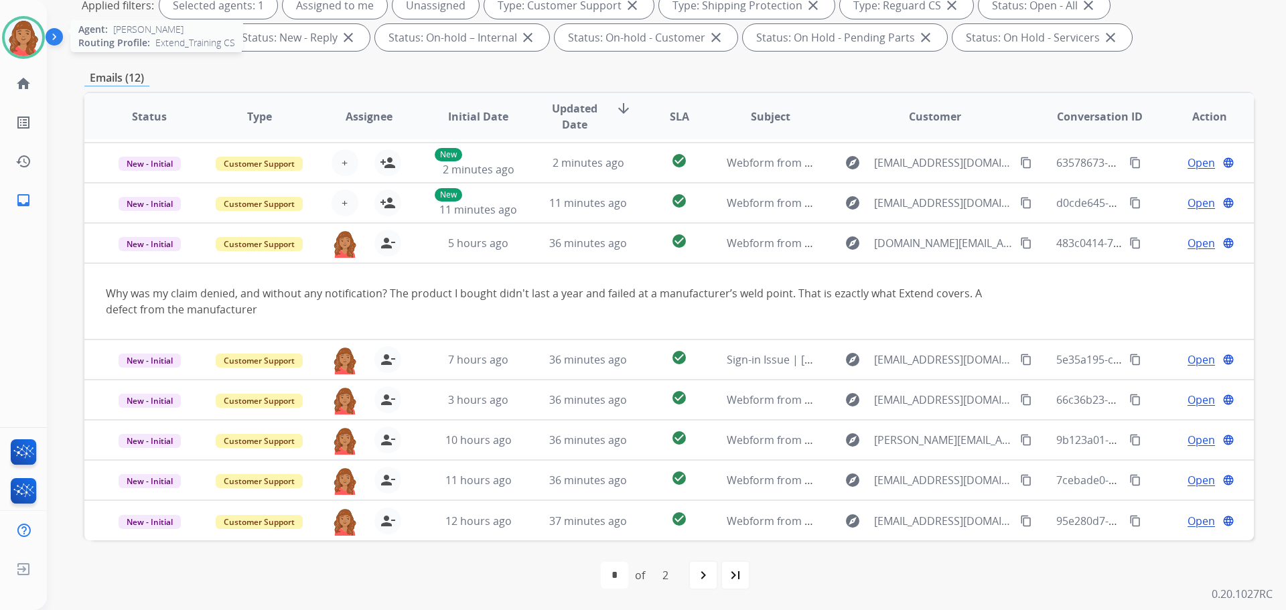
click at [24, 46] on img at bounding box center [24, 38] width 38 height 38
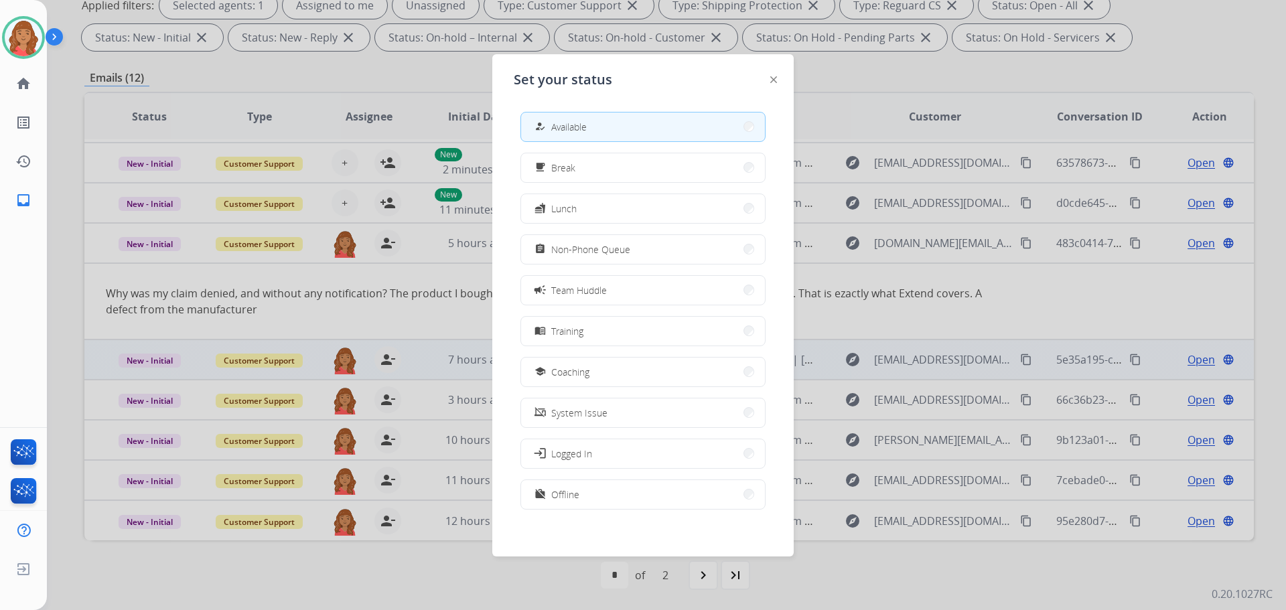
drag, startPoint x: 575, startPoint y: 368, endPoint x: 586, endPoint y: 372, distance: 12.1
click at [575, 367] on span "Coaching" at bounding box center [570, 372] width 38 height 14
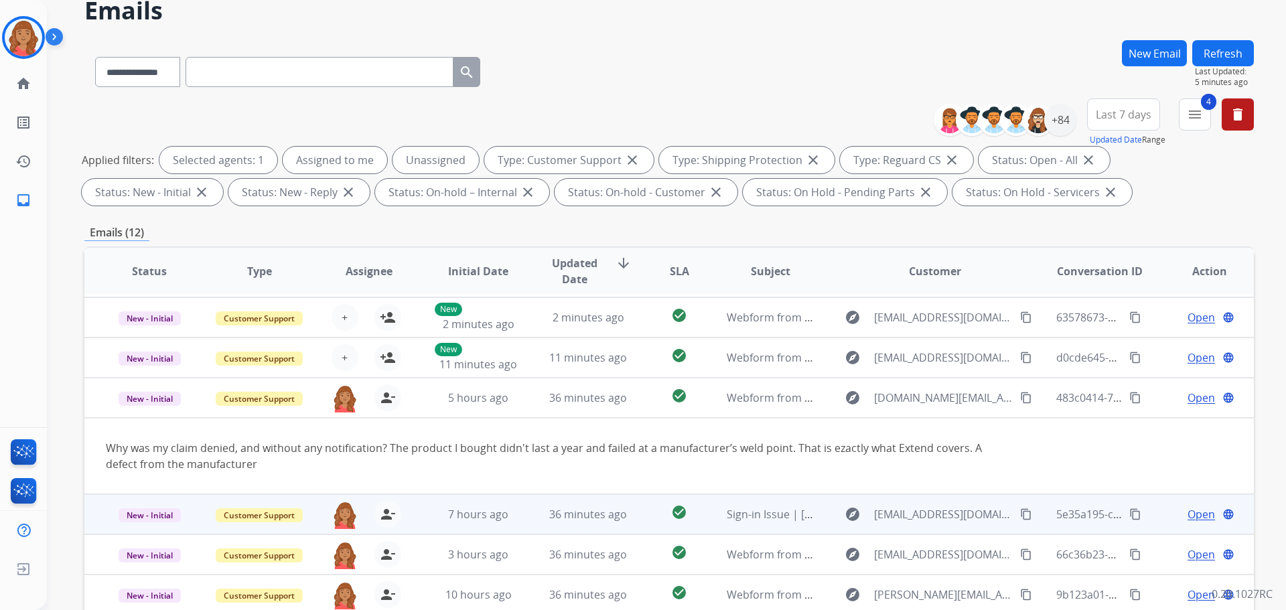
scroll to position [134, 0]
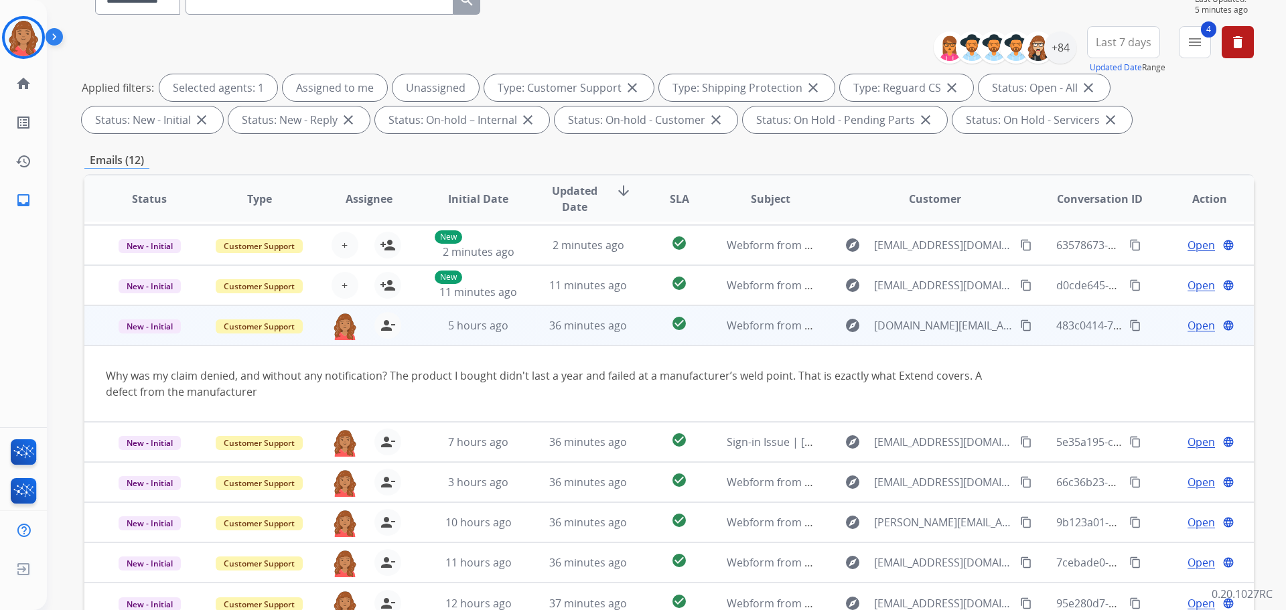
click at [1188, 324] on span "Open" at bounding box center [1201, 326] width 27 height 16
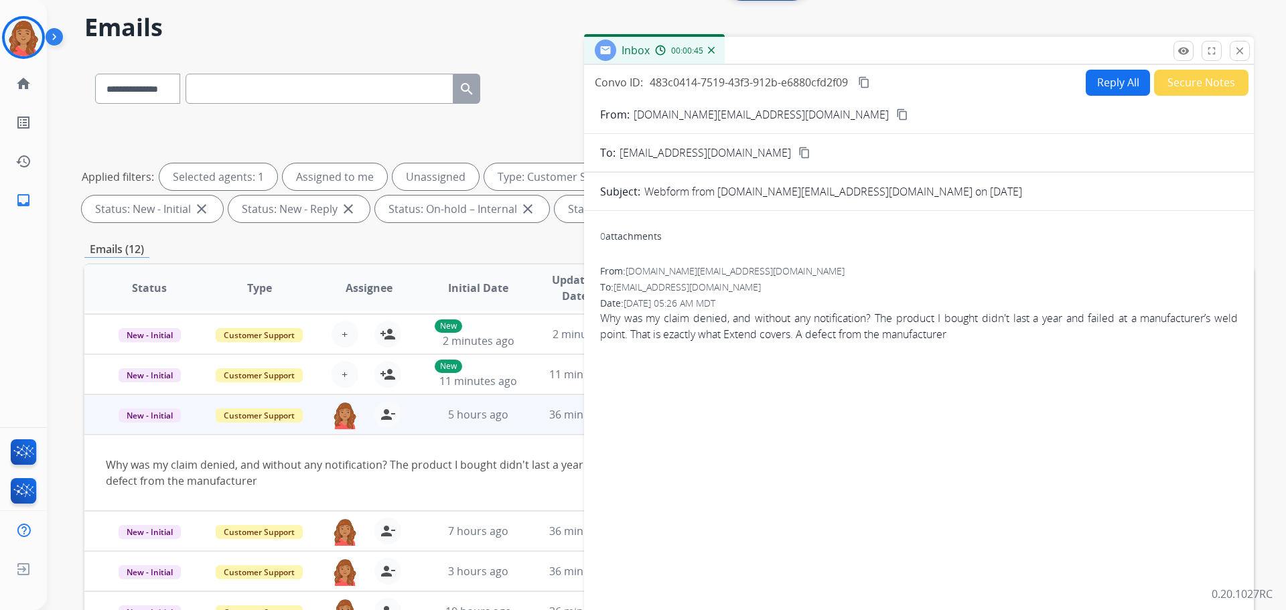
scroll to position [0, 0]
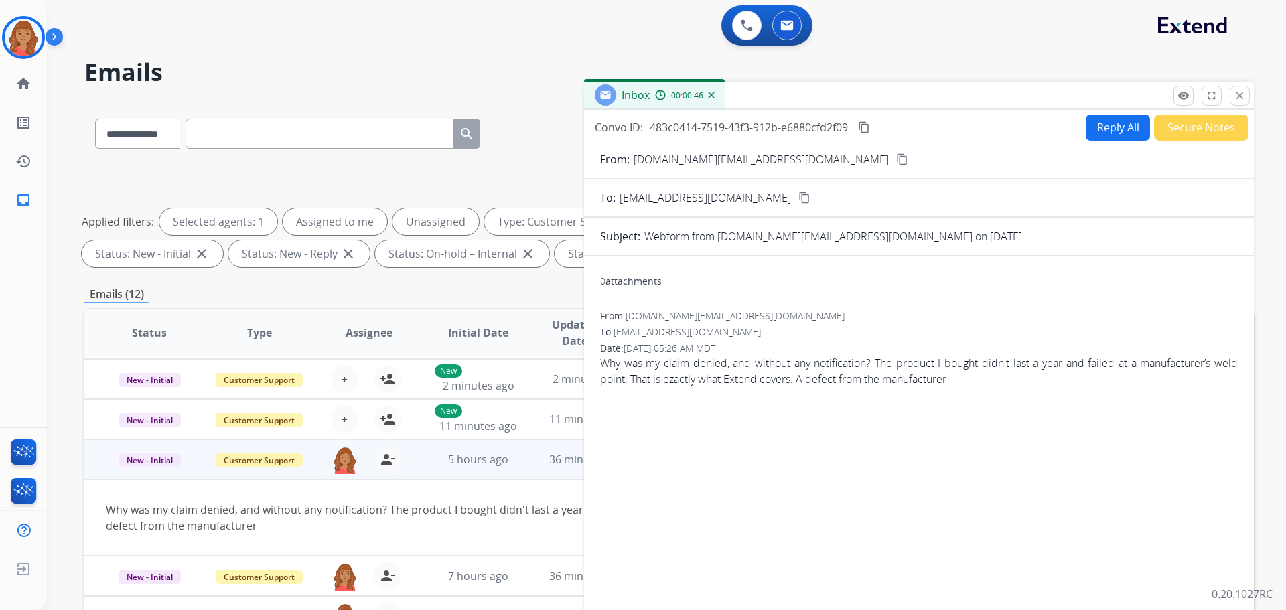
click at [1111, 129] on button "Reply All" at bounding box center [1118, 128] width 64 height 26
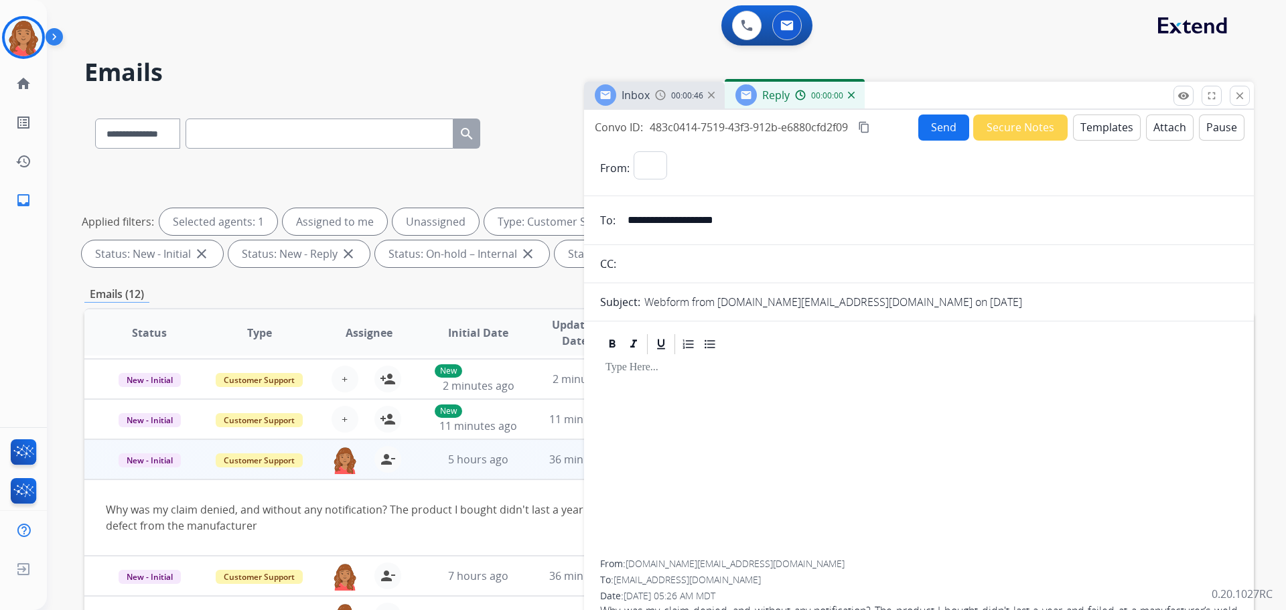
select select "**********"
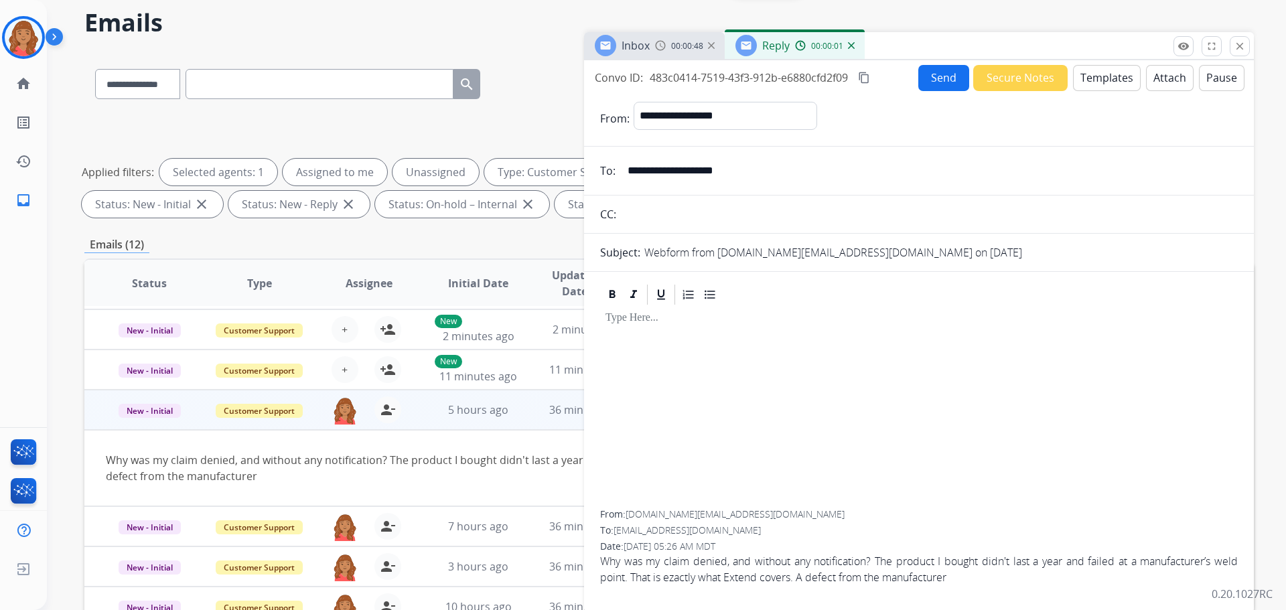
scroll to position [15, 0]
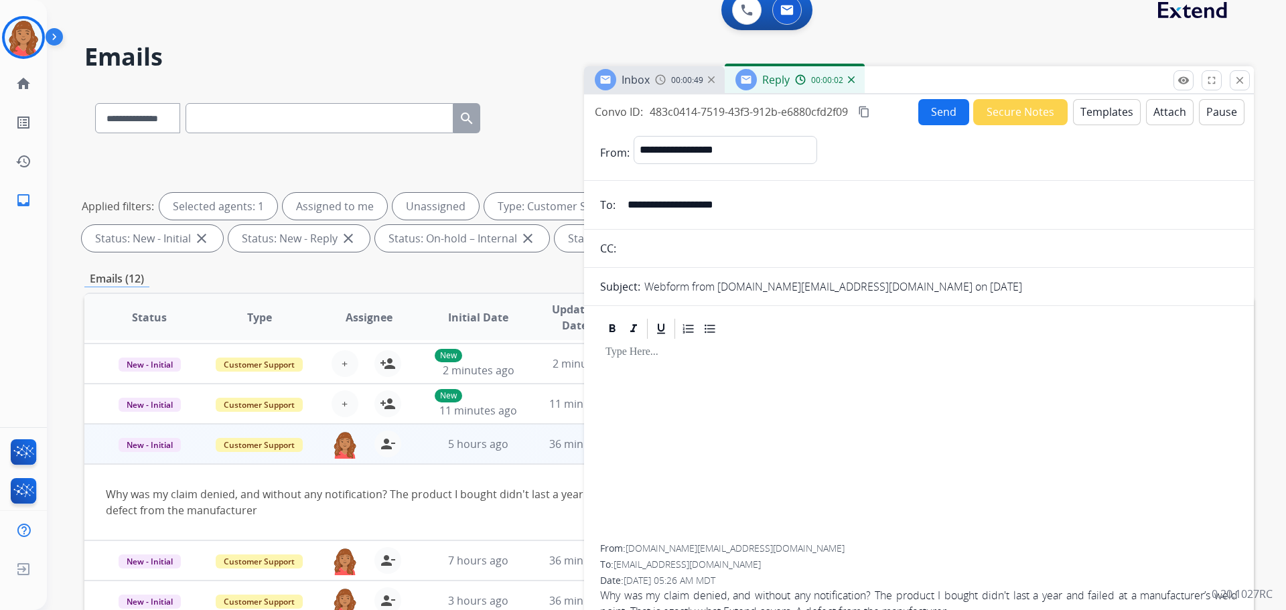
click at [1112, 114] on button "Templates" at bounding box center [1107, 112] width 68 height 26
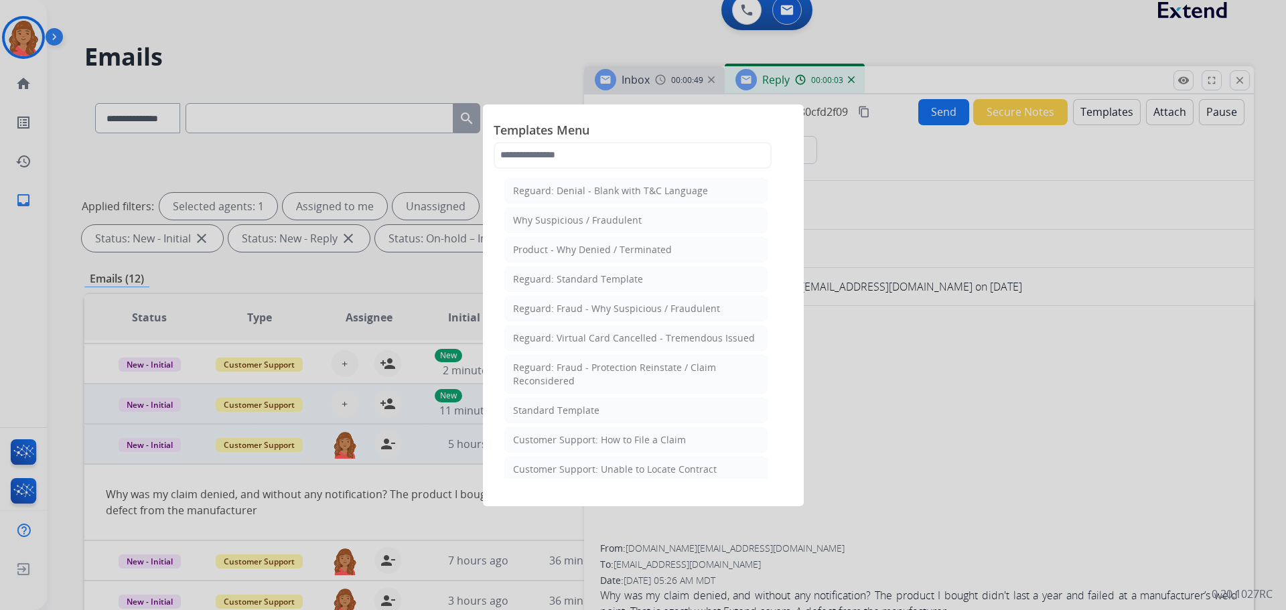
click at [563, 415] on div "Standard Template" at bounding box center [556, 410] width 86 height 13
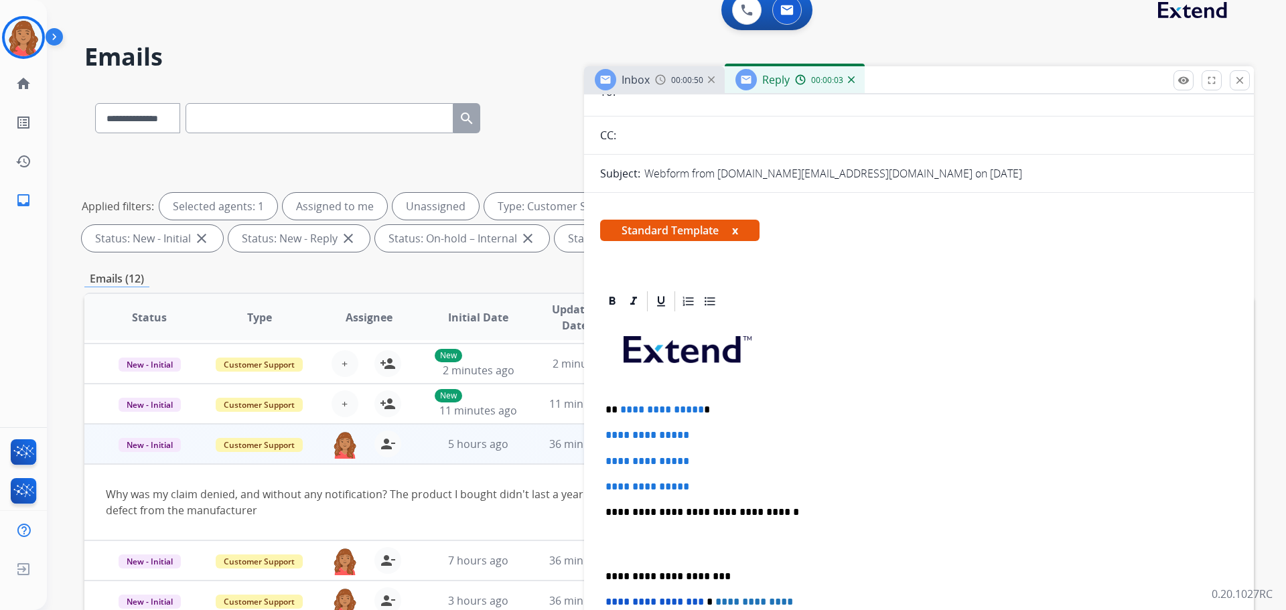
scroll to position [268, 0]
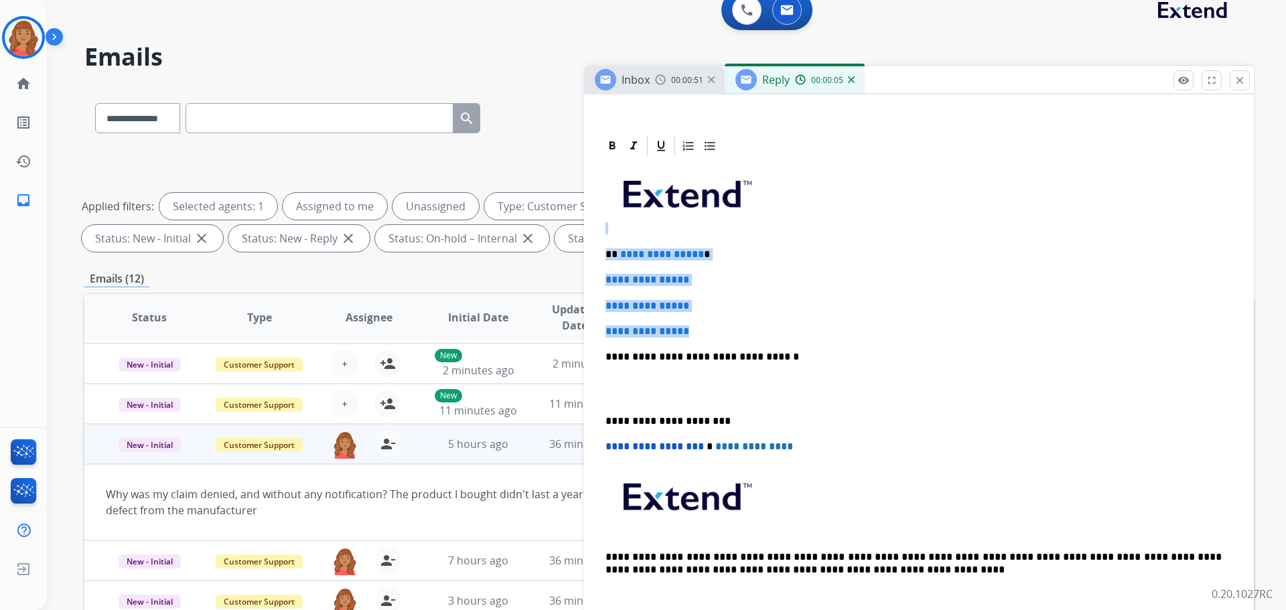
drag, startPoint x: 708, startPoint y: 334, endPoint x: 600, endPoint y: 210, distance: 164.8
click at [600, 210] on div "**********" at bounding box center [919, 419] width 670 height 571
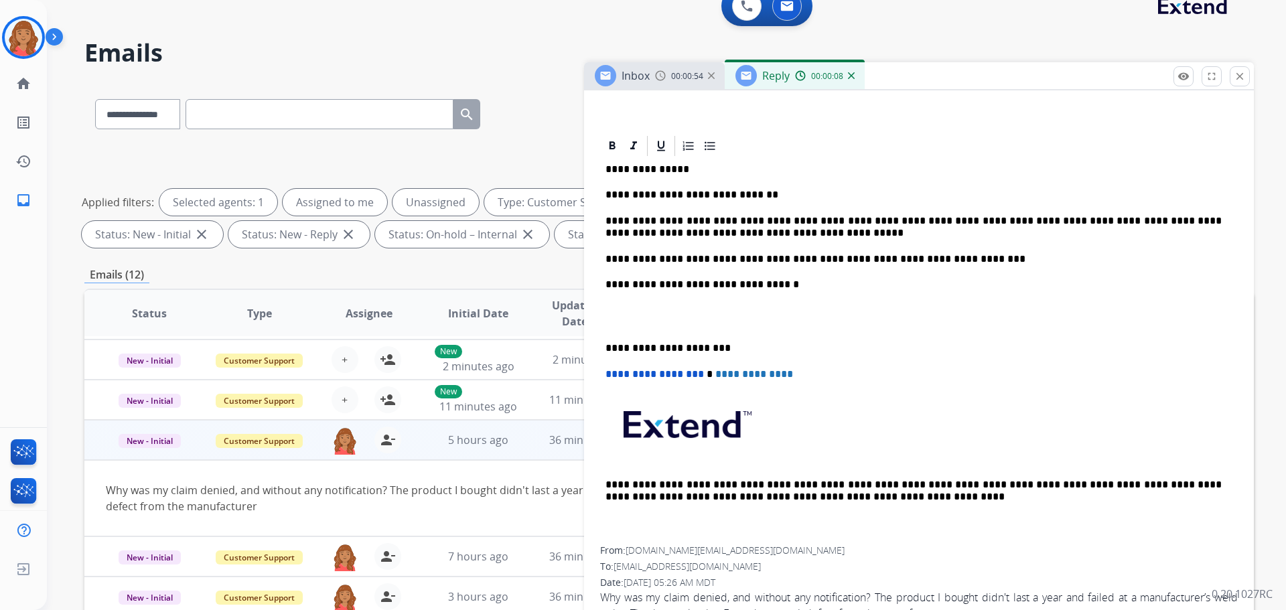
drag, startPoint x: 600, startPoint y: 350, endPoint x: 614, endPoint y: 351, distance: 14.1
click at [602, 350] on div "**********" at bounding box center [919, 383] width 670 height 498
click at [604, 349] on div "**********" at bounding box center [919, 352] width 638 height 389
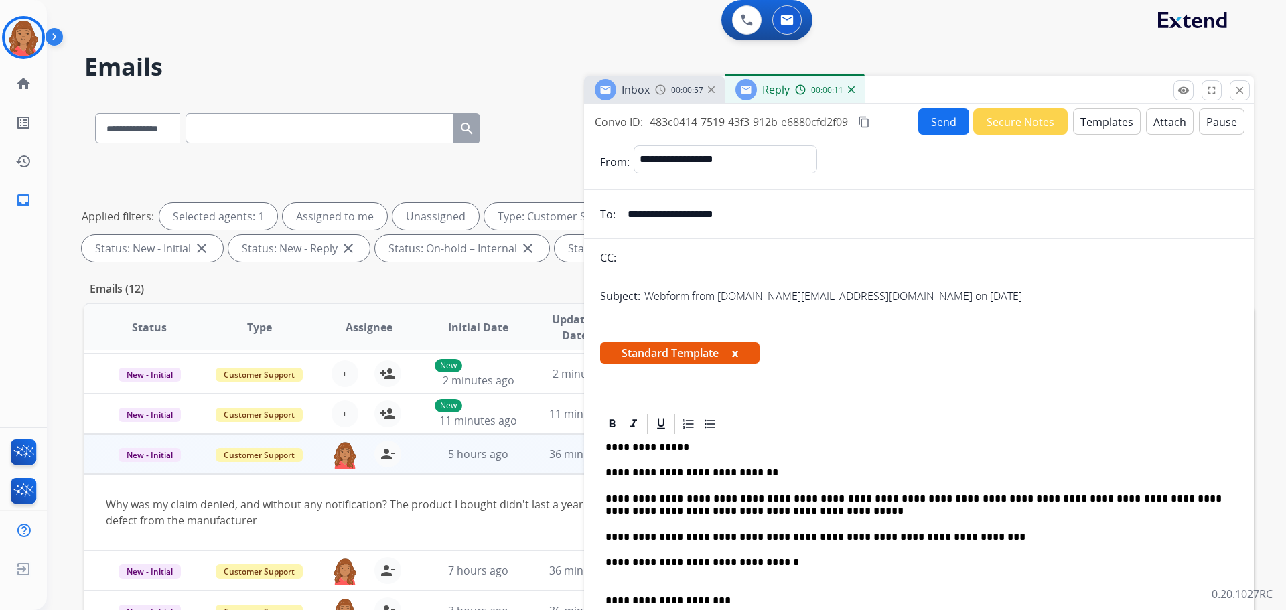
scroll to position [0, 0]
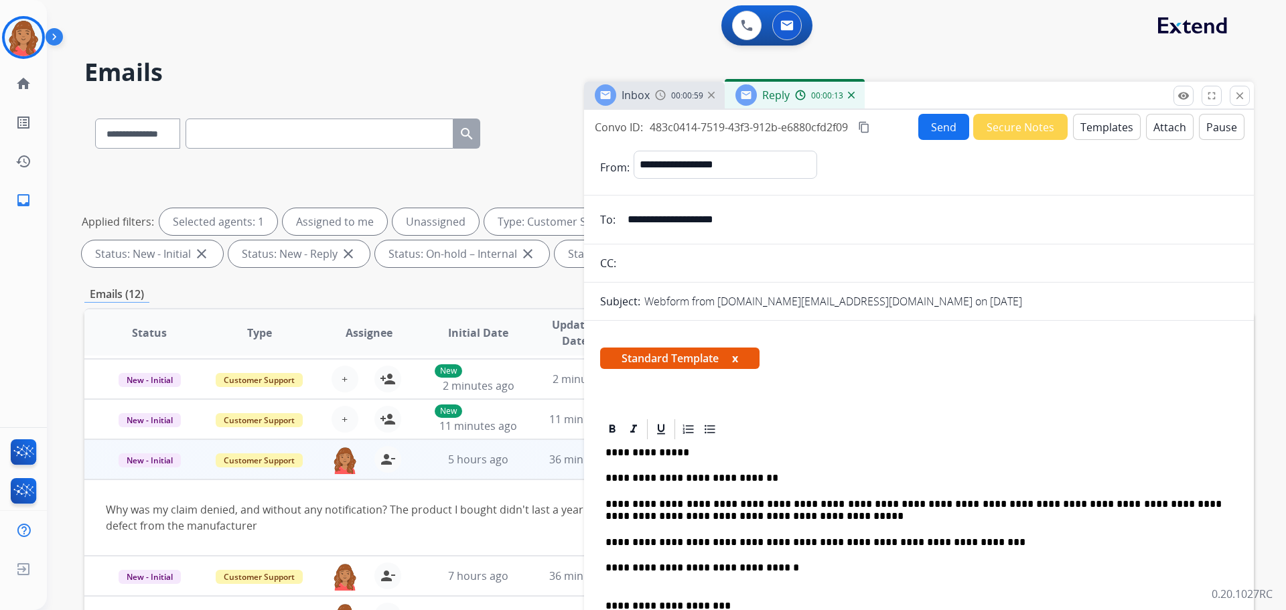
click at [868, 125] on mat-icon "content_copy" at bounding box center [864, 127] width 12 height 12
click at [939, 129] on button "Send" at bounding box center [944, 127] width 51 height 26
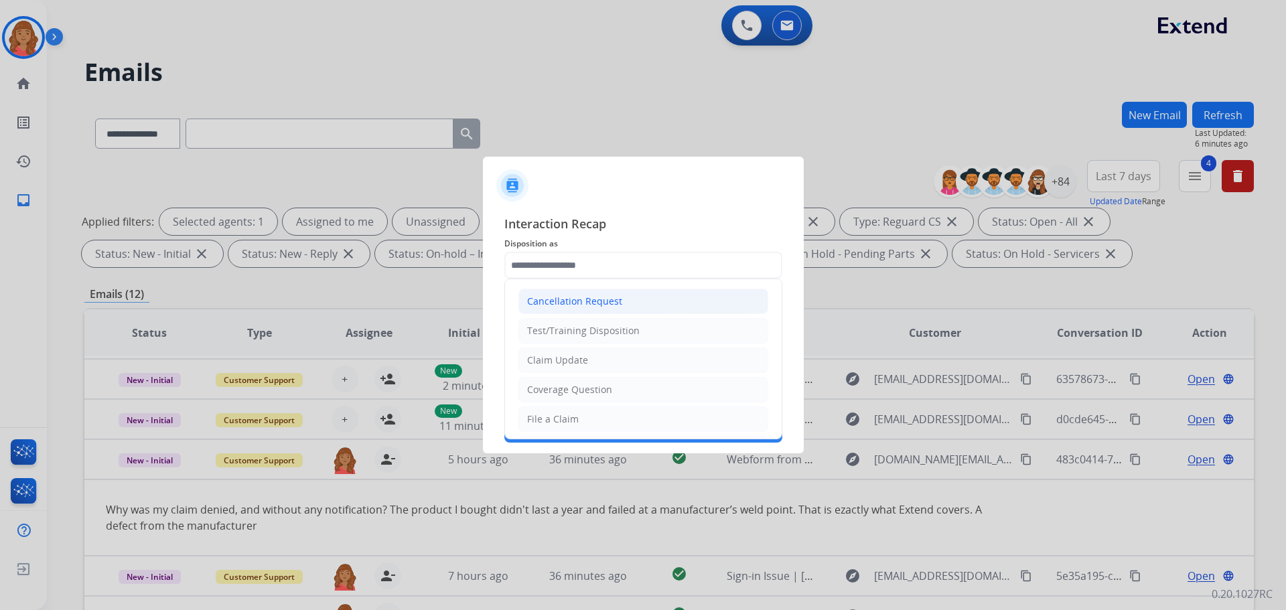
click at [570, 263] on input "text" at bounding box center [644, 265] width 278 height 27
click at [541, 393] on div "Other" at bounding box center [540, 395] width 26 height 13
type input "*****"
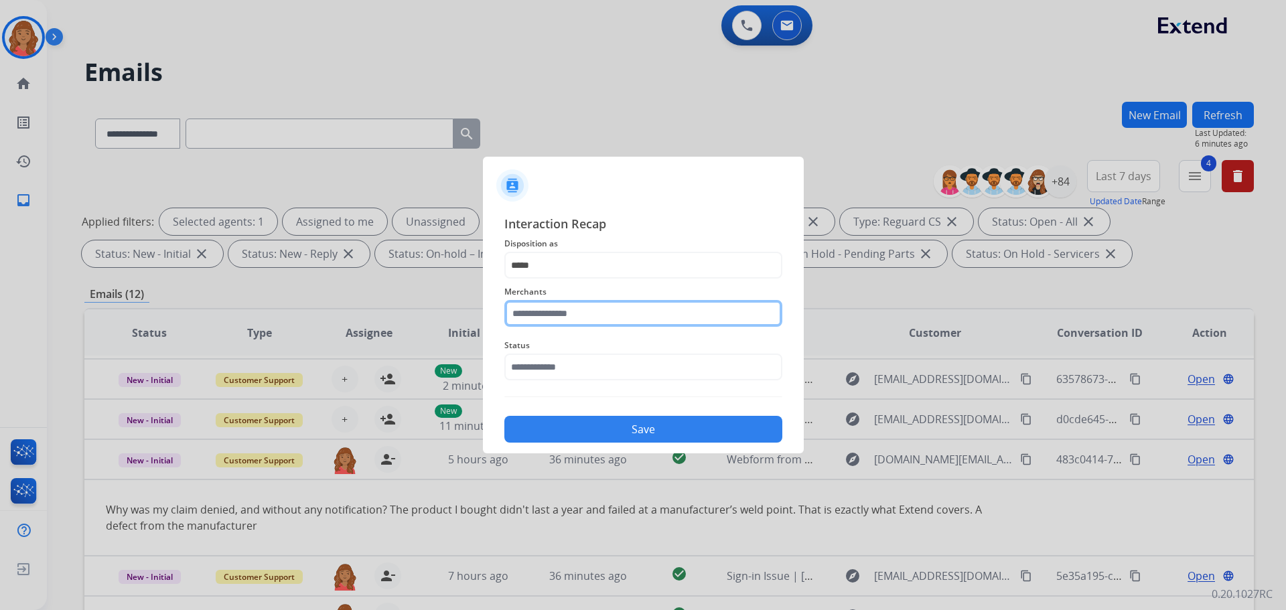
click at [557, 324] on input "text" at bounding box center [644, 313] width 278 height 27
type input "*"
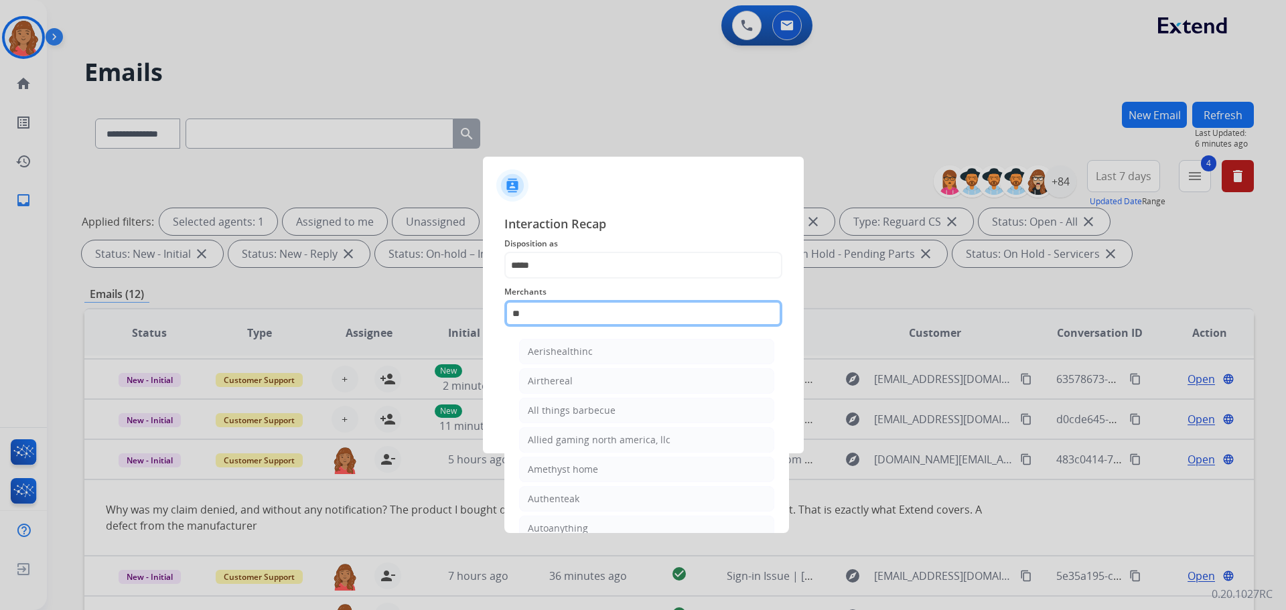
type input "*"
drag, startPoint x: 529, startPoint y: 310, endPoint x: 529, endPoint y: 317, distance: 7.4
click at [529, 317] on input "text" at bounding box center [644, 313] width 278 height 27
paste input "**********"
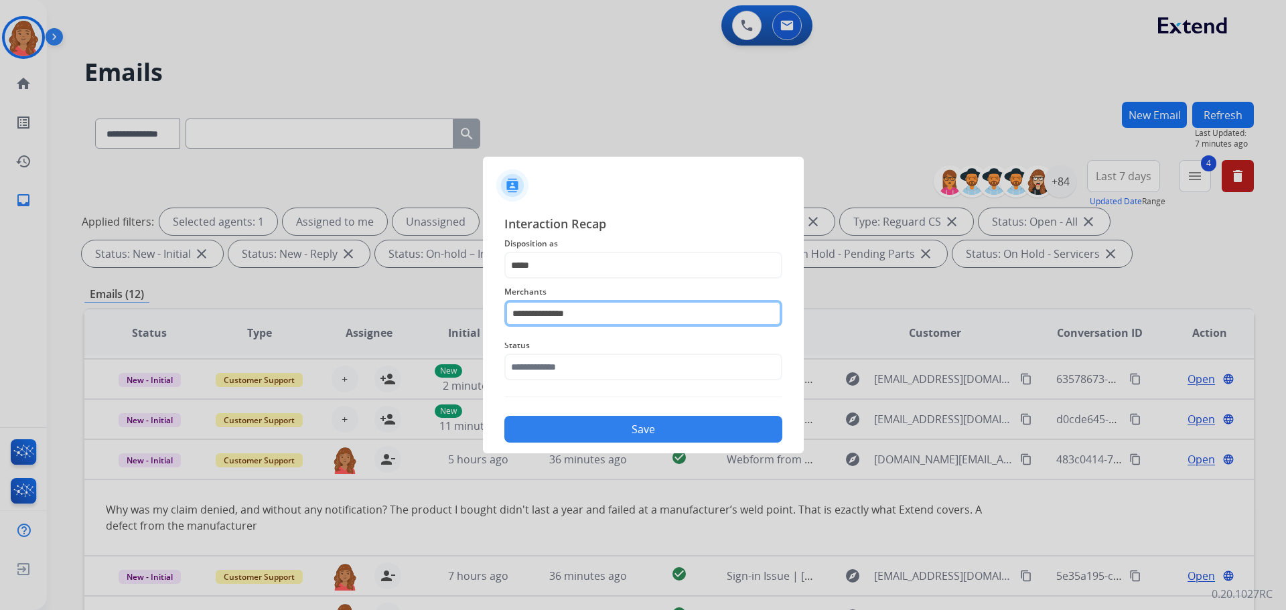
type input "**********"
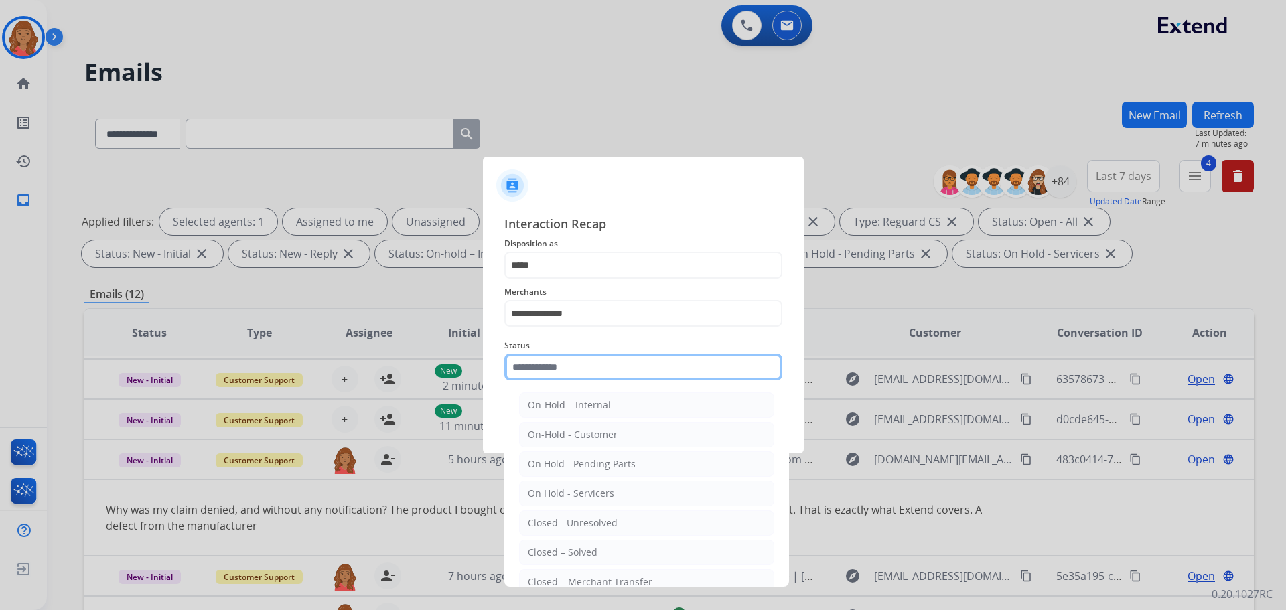
click at [529, 375] on input "text" at bounding box center [644, 367] width 278 height 27
click at [564, 547] on div "Closed – Solved" at bounding box center [563, 552] width 70 height 13
type input "**********"
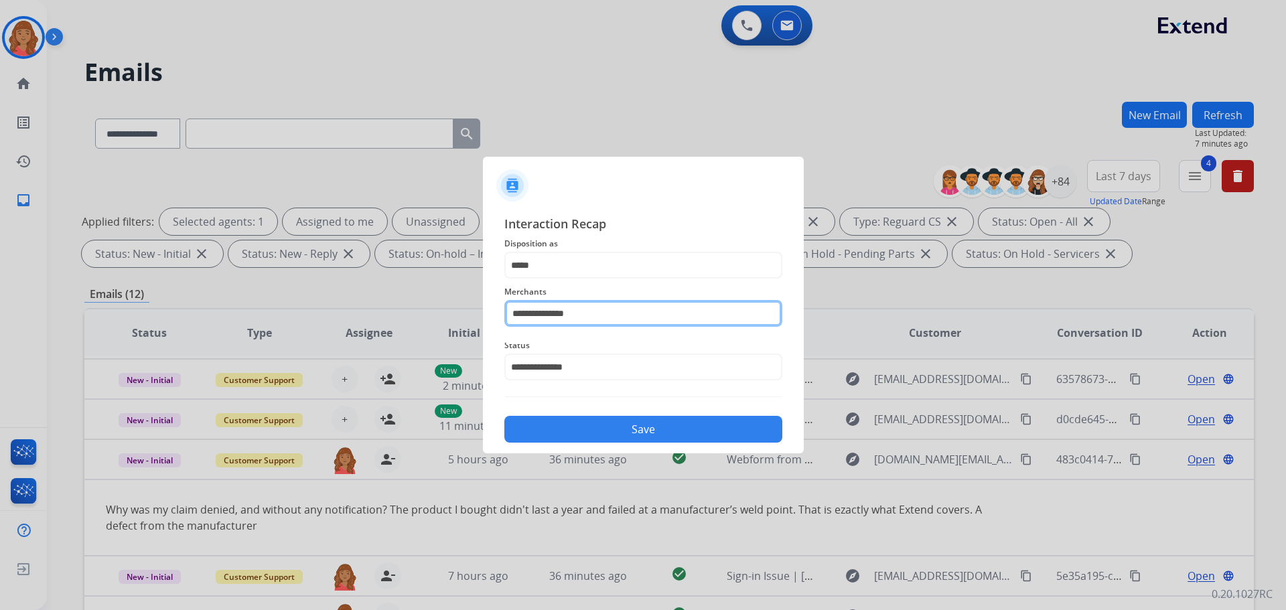
drag, startPoint x: 599, startPoint y: 314, endPoint x: 498, endPoint y: 306, distance: 101.5
click at [498, 306] on div "**********" at bounding box center [643, 329] width 321 height 250
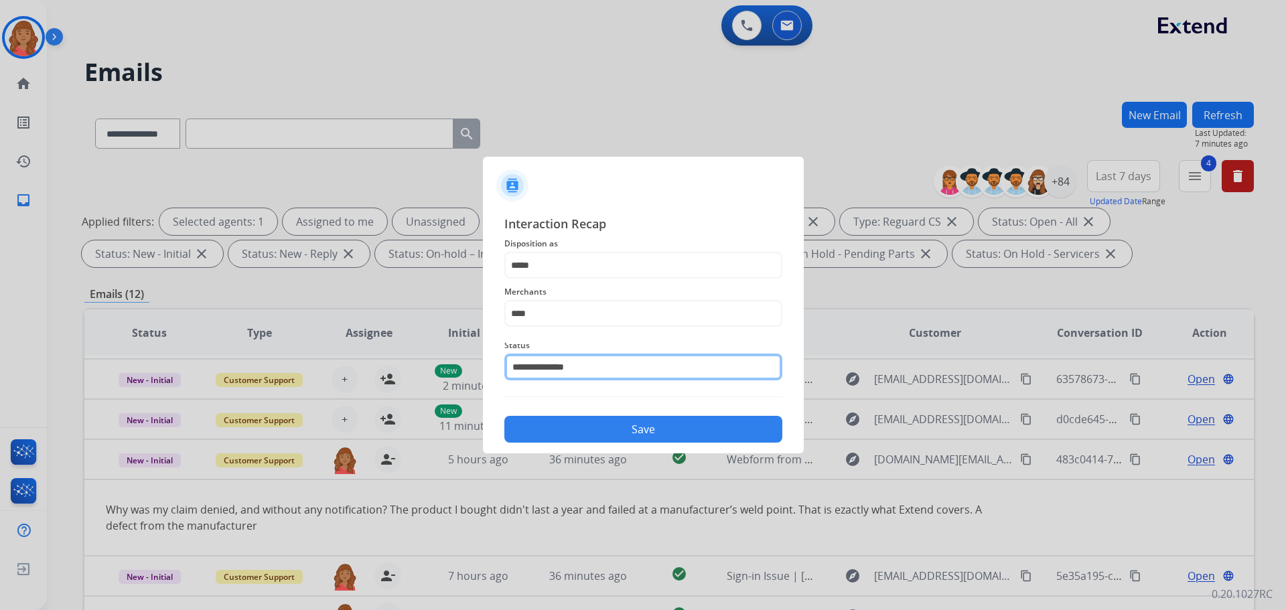
click at [549, 374] on input "**********" at bounding box center [644, 367] width 278 height 27
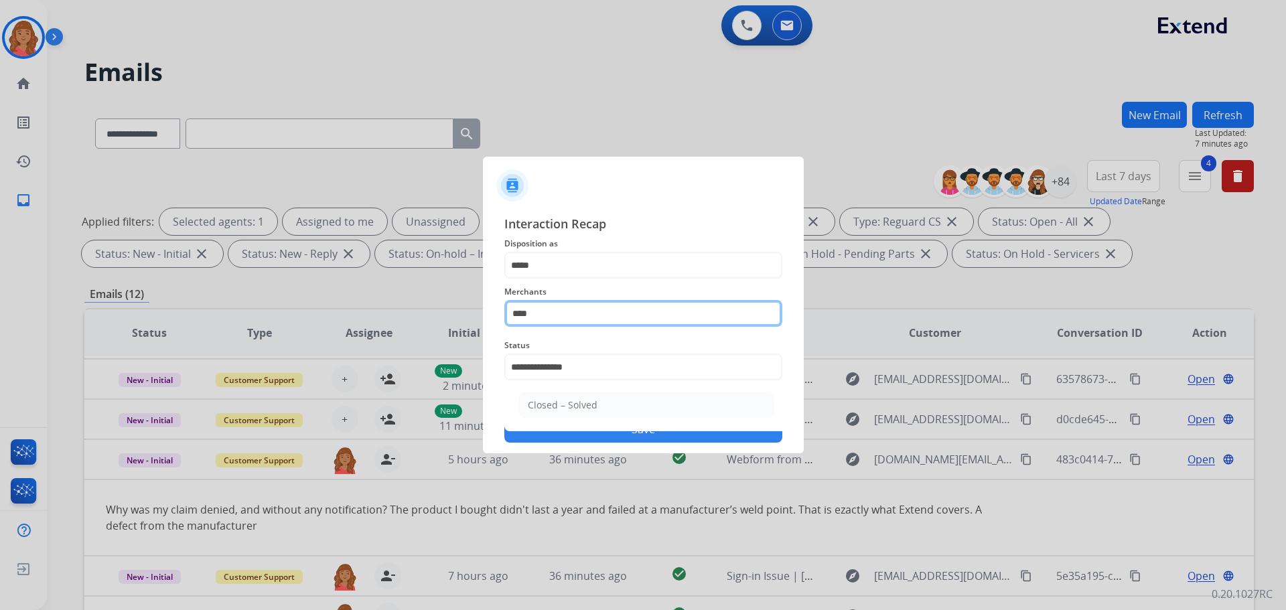
click at [545, 308] on input "****" at bounding box center [644, 313] width 278 height 27
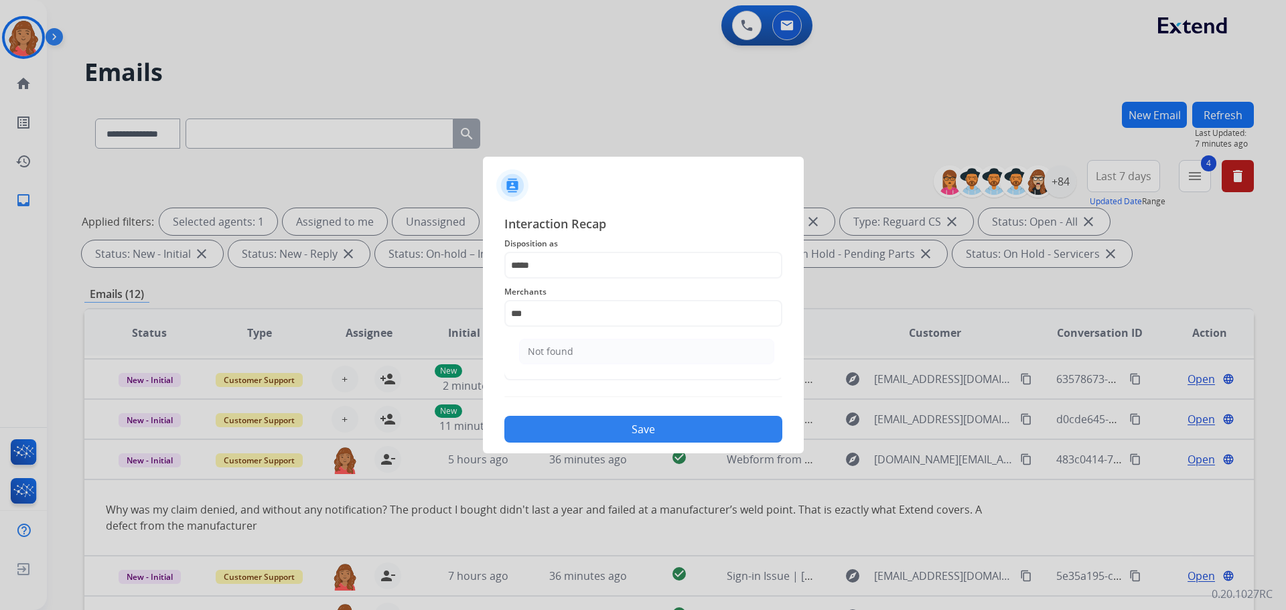
click at [559, 366] on ul "Not found" at bounding box center [646, 355] width 263 height 46
click at [561, 323] on input "***" at bounding box center [644, 313] width 278 height 27
click at [563, 354] on div "Not found" at bounding box center [551, 351] width 46 height 13
type input "*********"
click at [584, 434] on button "Save" at bounding box center [644, 429] width 278 height 27
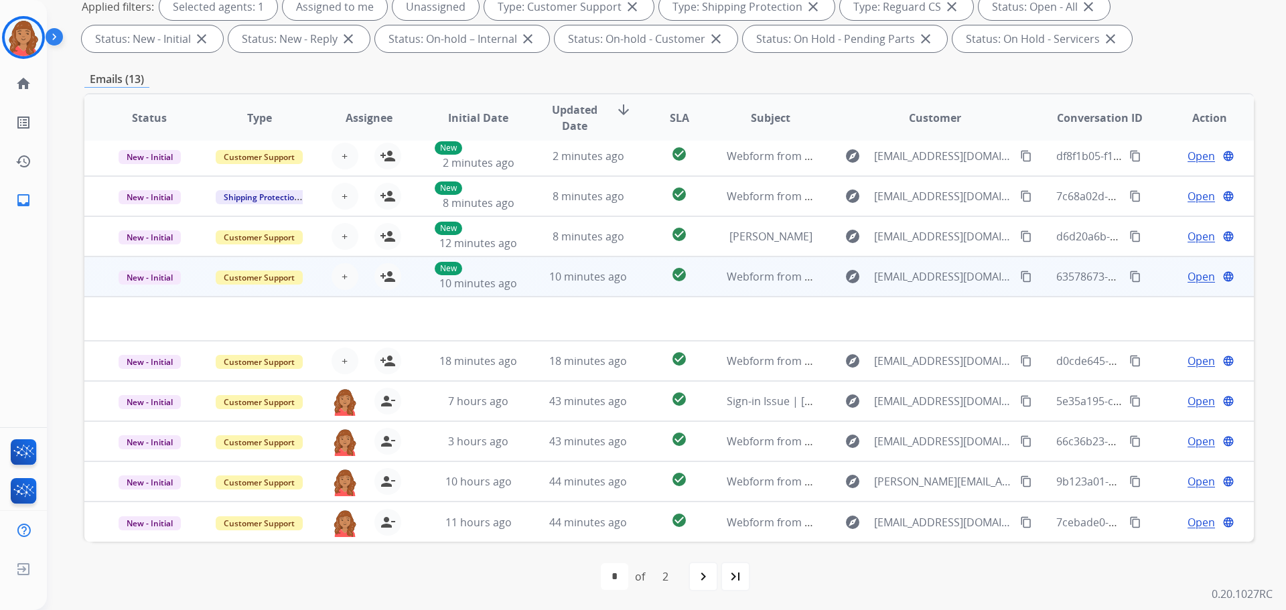
scroll to position [216, 0]
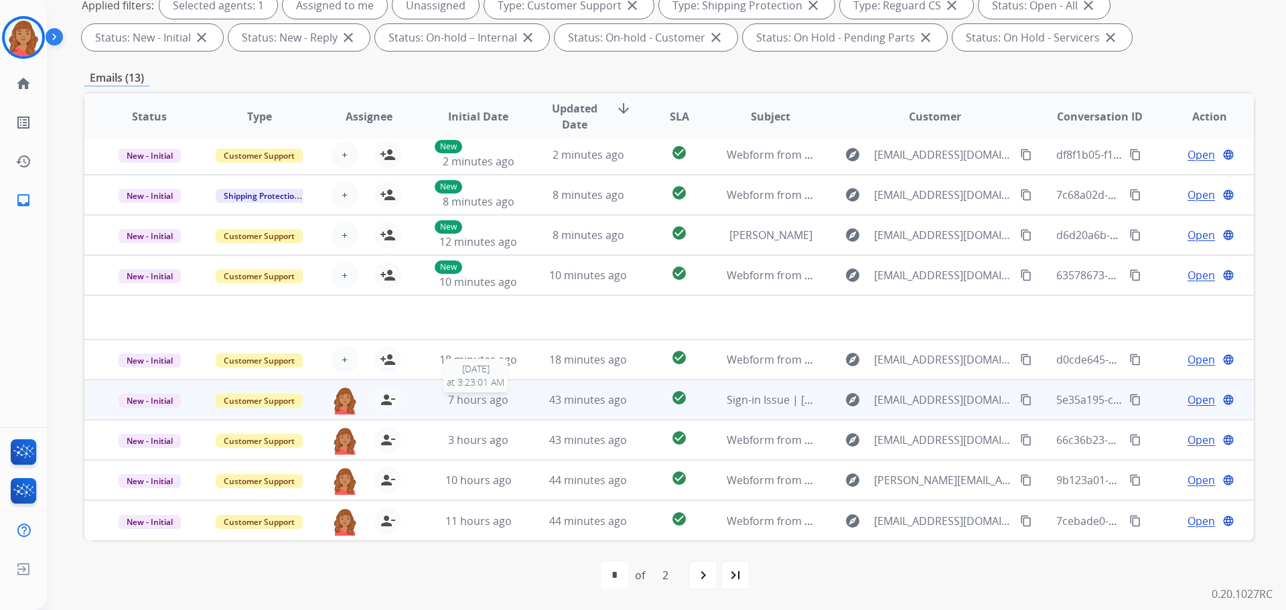
click at [504, 407] on span "7 hours ago" at bounding box center [478, 400] width 60 height 15
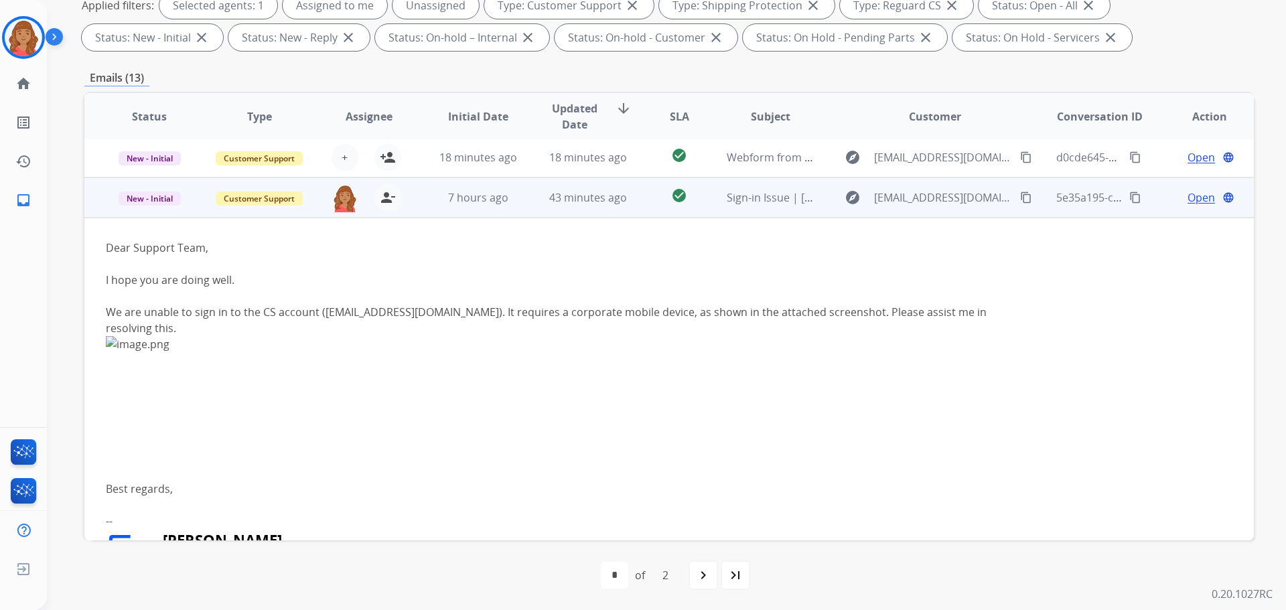
scroll to position [198, 0]
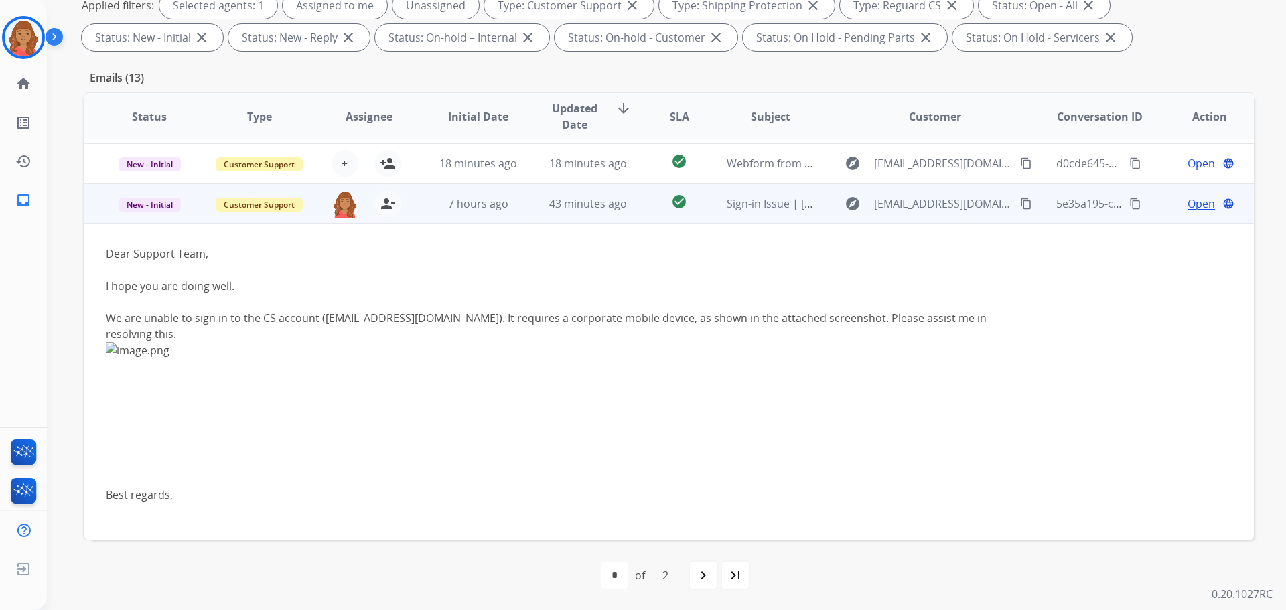
click at [1189, 205] on span "Open" at bounding box center [1201, 204] width 27 height 16
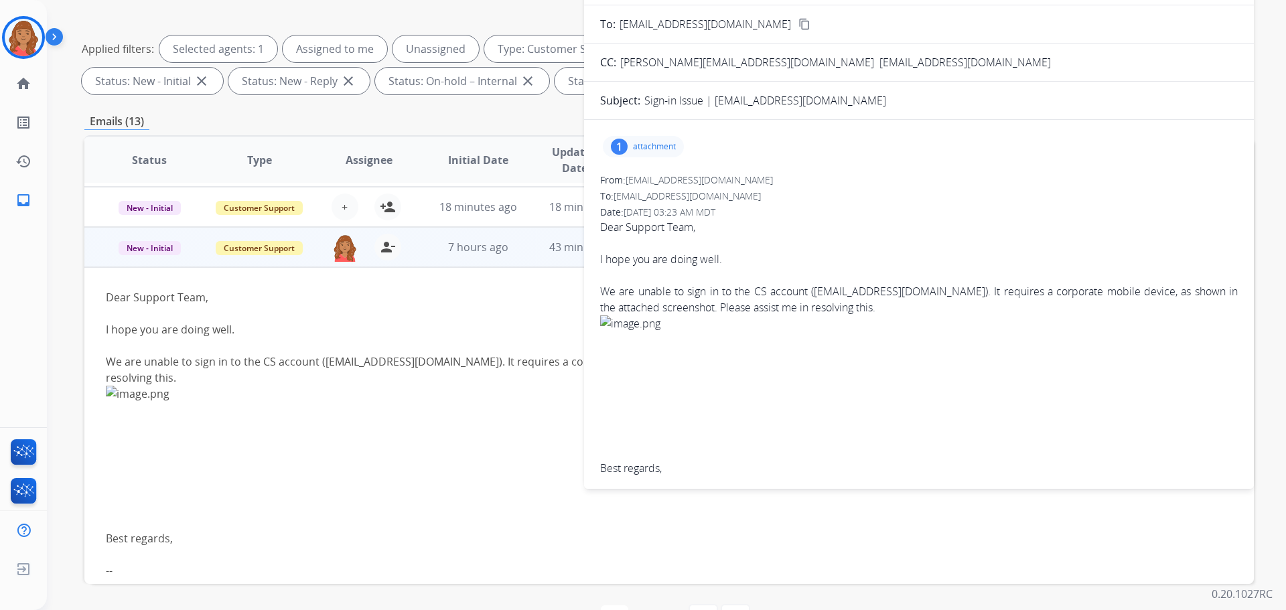
scroll to position [149, 0]
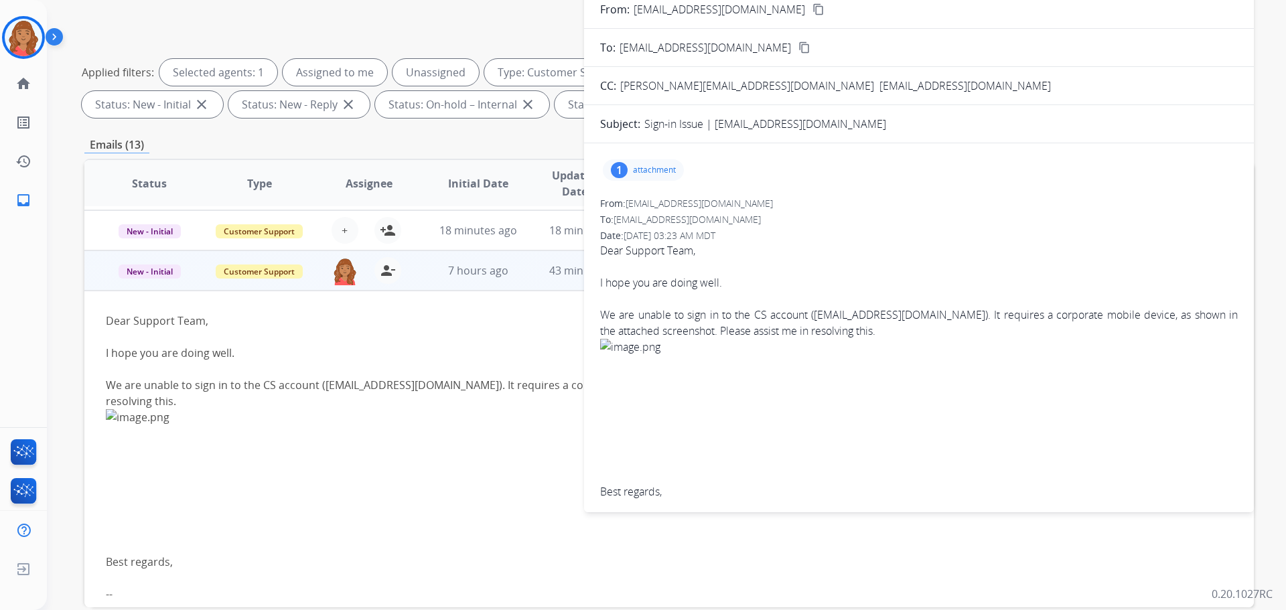
click at [647, 166] on p "attachment" at bounding box center [654, 170] width 43 height 11
click at [649, 201] on div at bounding box center [647, 204] width 67 height 47
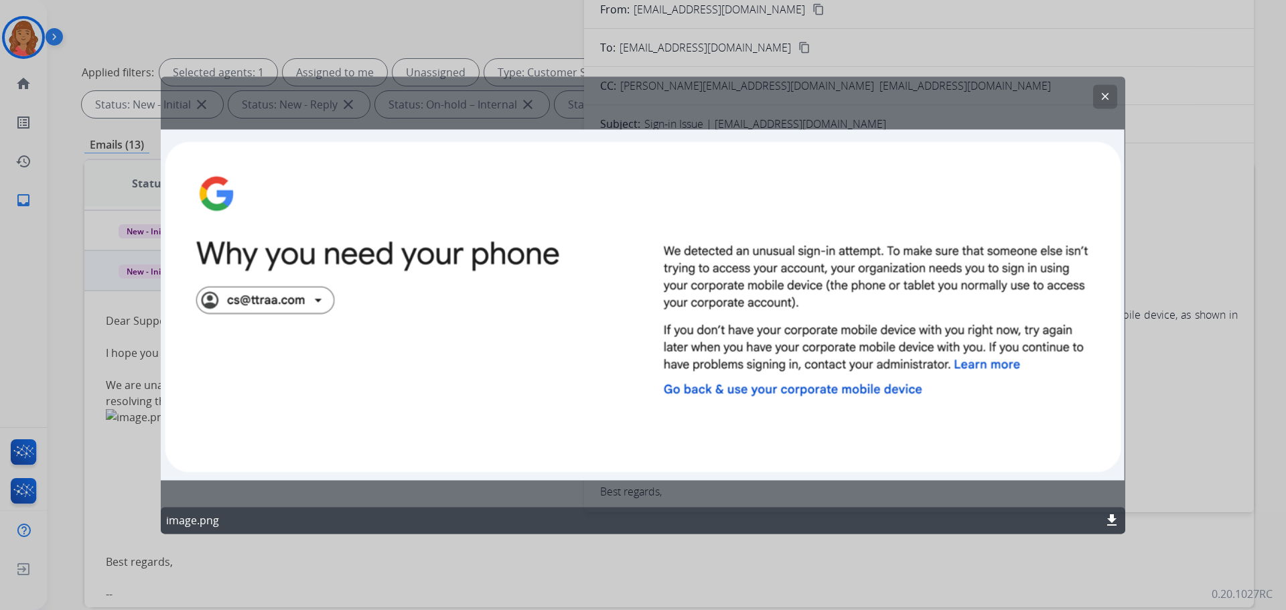
click at [1110, 96] on mat-icon "clear" at bounding box center [1105, 96] width 12 height 12
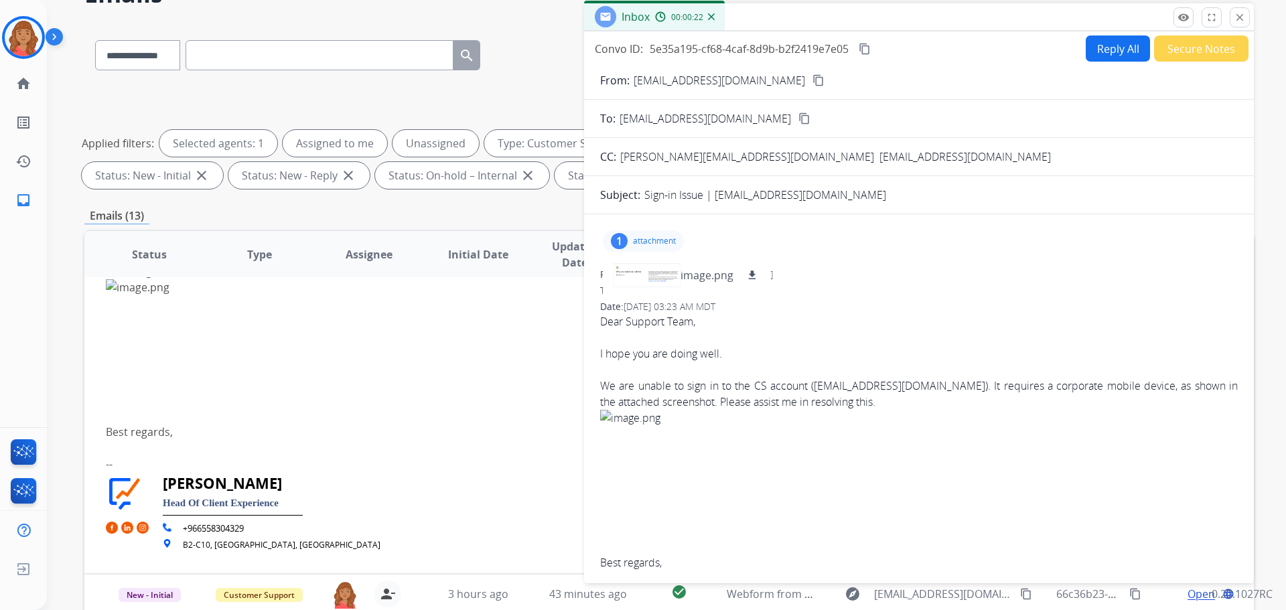
scroll to position [0, 0]
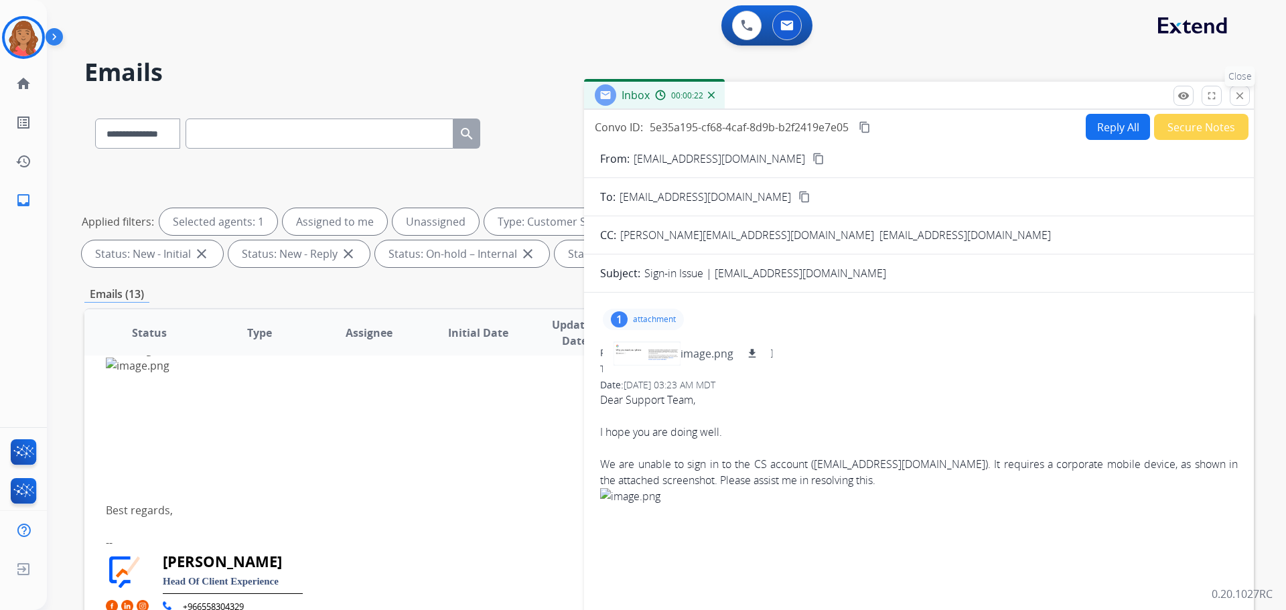
click at [1246, 102] on button "close Close" at bounding box center [1240, 96] width 20 height 20
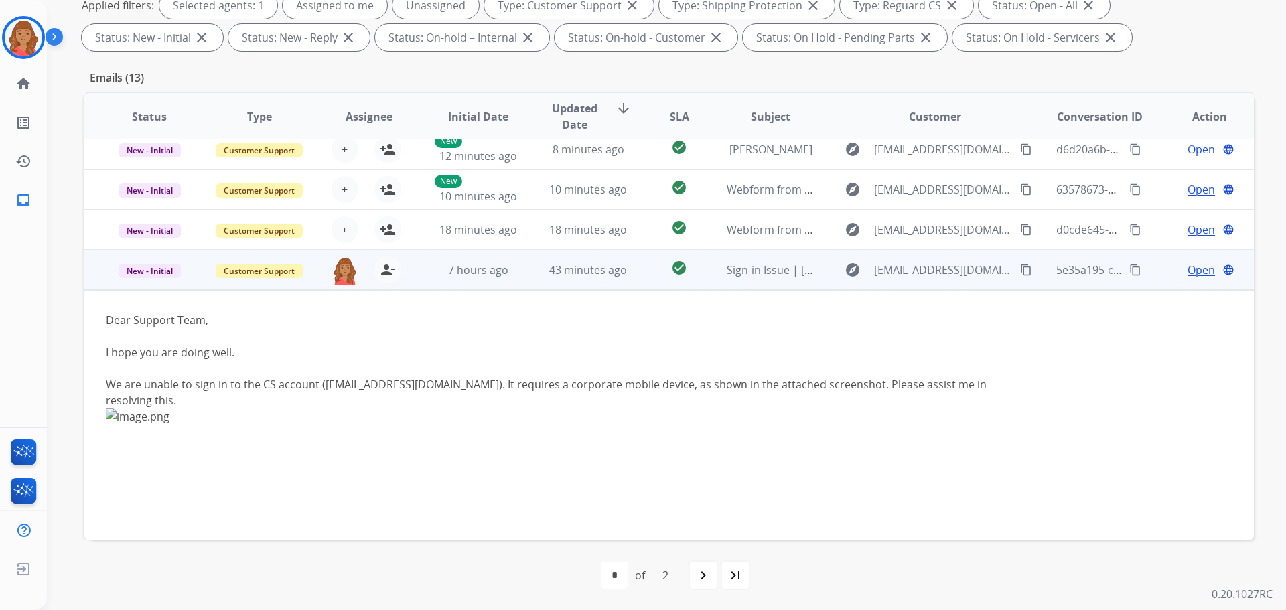
scroll to position [131, 0]
drag, startPoint x: 144, startPoint y: 276, endPoint x: 146, endPoint y: 283, distance: 7.0
click at [146, 276] on span "New - Initial" at bounding box center [150, 272] width 62 height 14
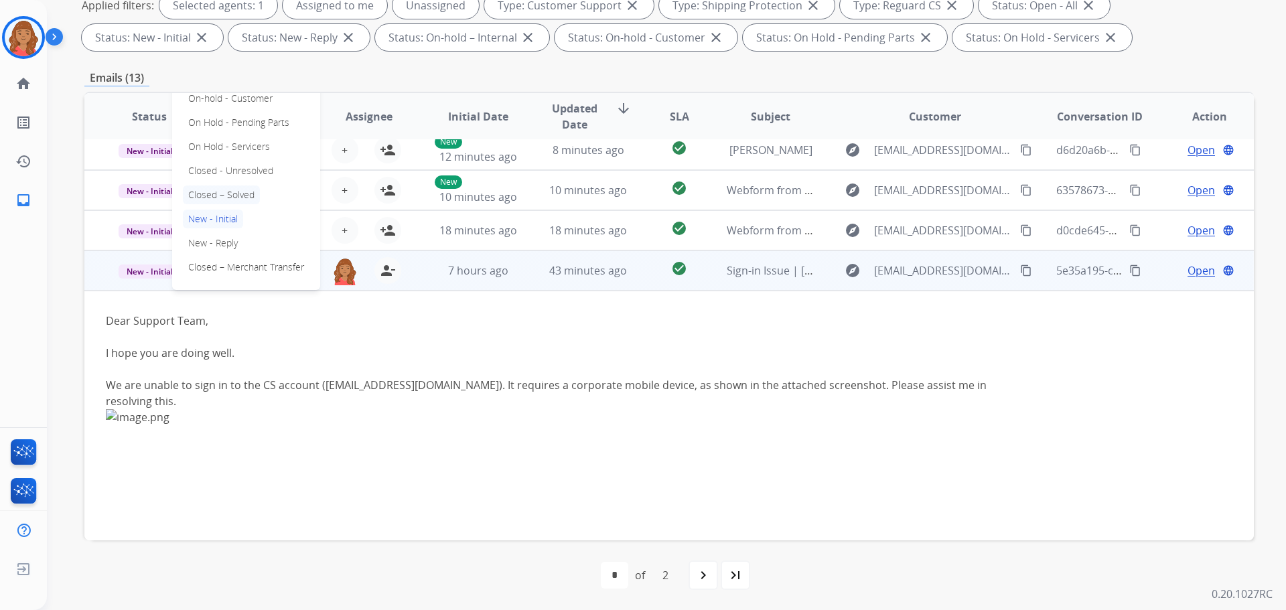
drag, startPoint x: 220, startPoint y: 199, endPoint x: 221, endPoint y: 216, distance: 17.4
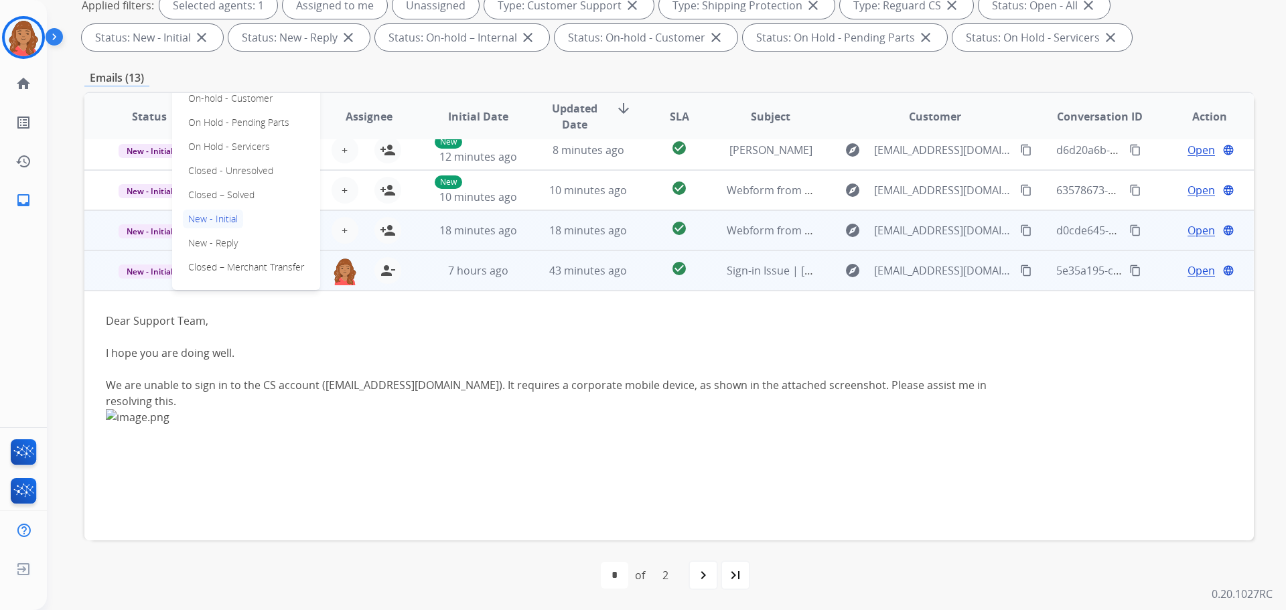
click at [220, 200] on p "Closed – Solved" at bounding box center [221, 195] width 77 height 19
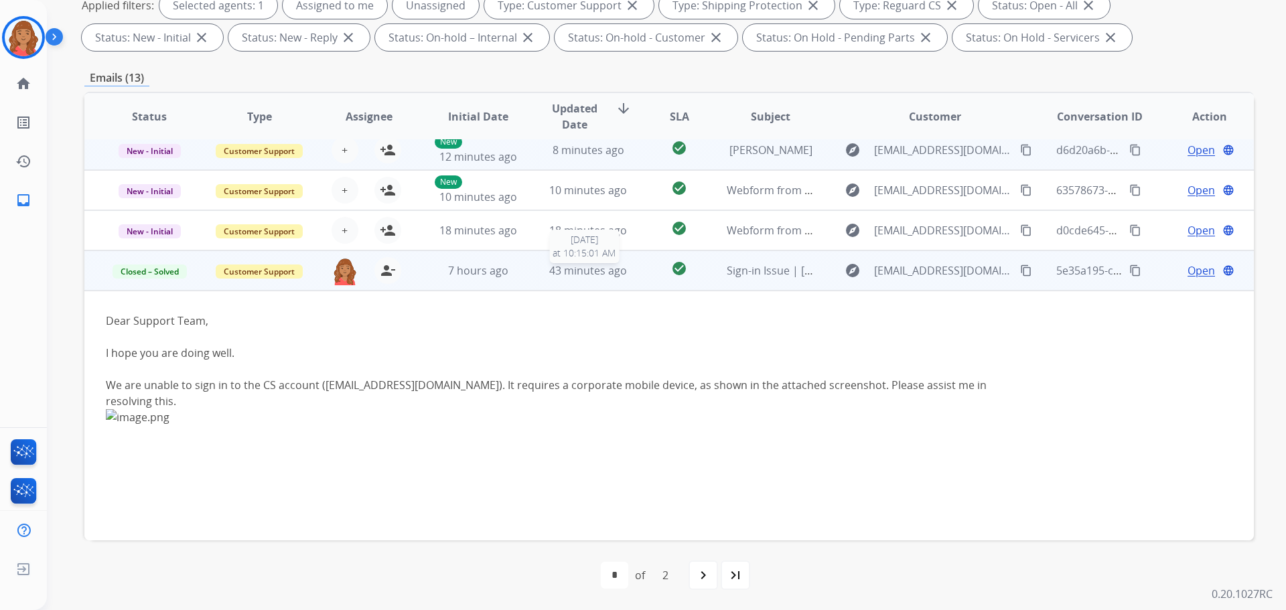
drag, startPoint x: 563, startPoint y: 263, endPoint x: 557, endPoint y: 269, distance: 8.6
click at [563, 263] on div "43 minutes ago" at bounding box center [589, 271] width 88 height 16
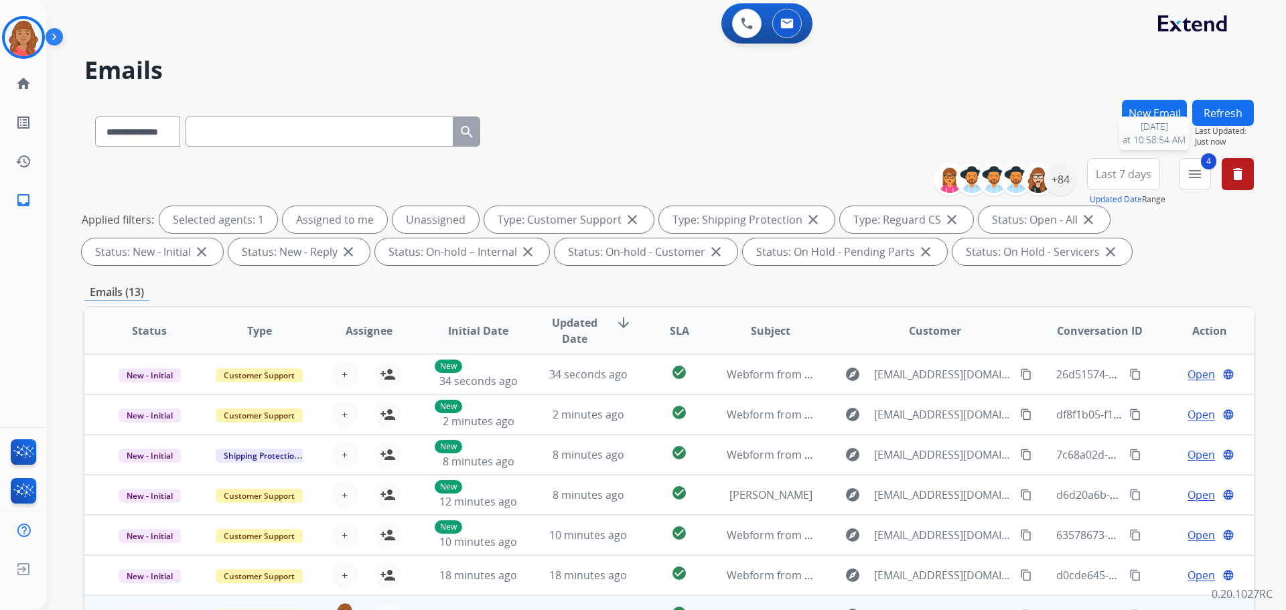
scroll to position [0, 0]
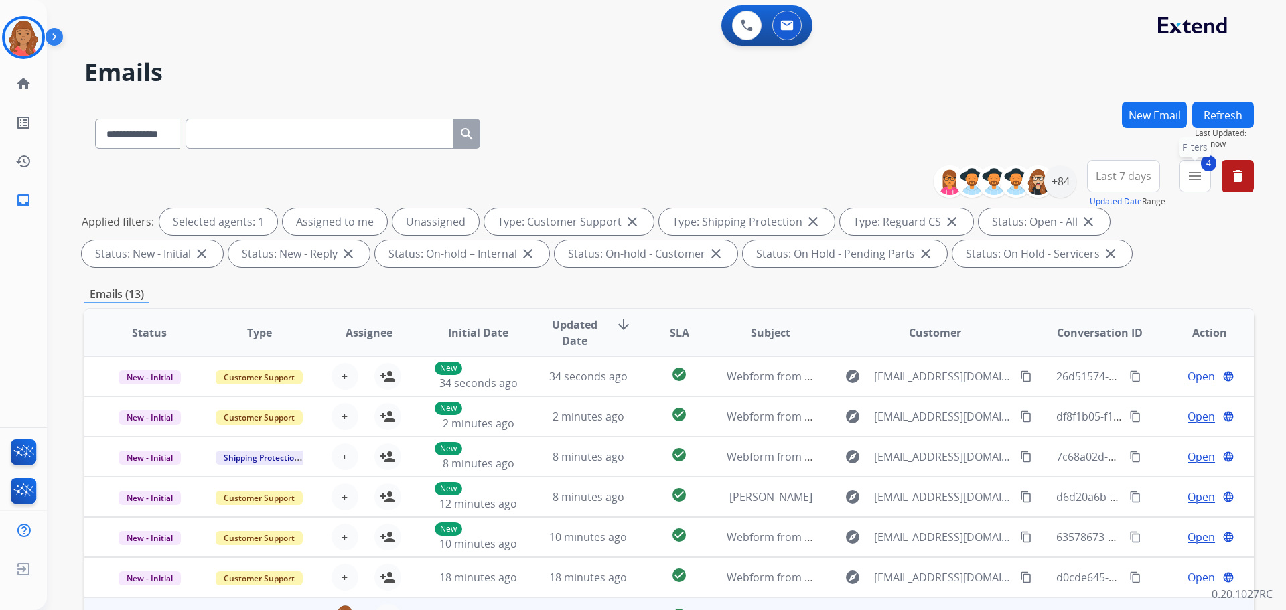
drag, startPoint x: 1207, startPoint y: 184, endPoint x: 1204, endPoint y: 199, distance: 15.6
click at [1204, 194] on div "4 menu Filters Type Claims Adjudication Customer Support Escalation Service Sup…" at bounding box center [1195, 184] width 32 height 48
click at [1186, 176] on button "4 menu Filters" at bounding box center [1195, 176] width 32 height 32
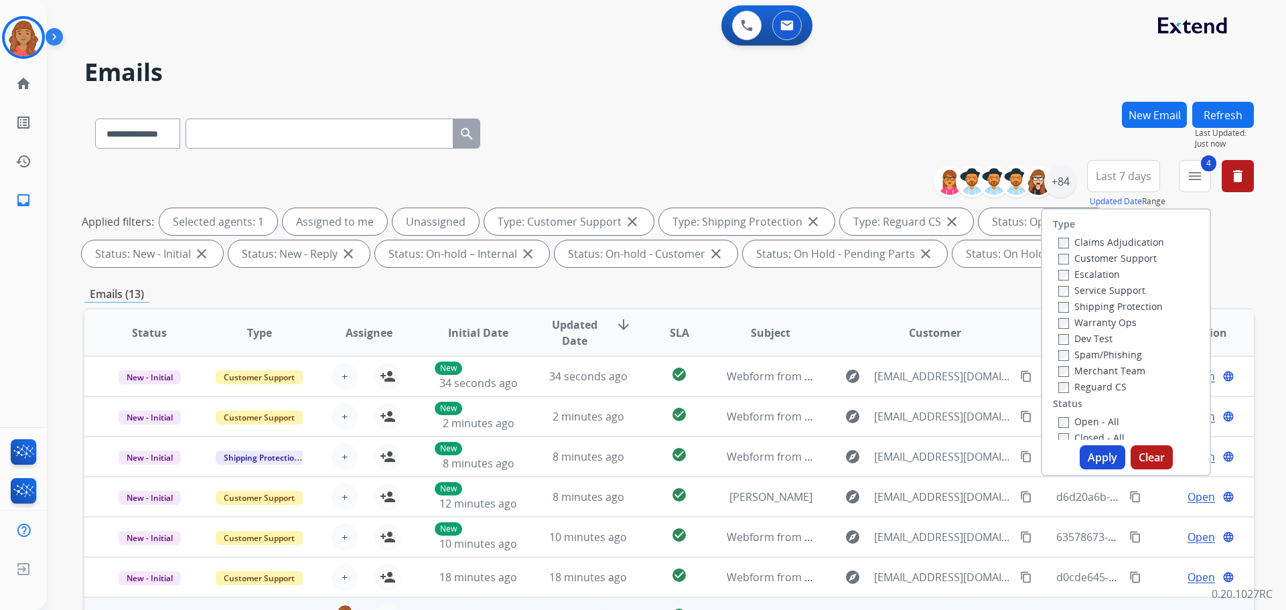
click at [1093, 458] on button "Apply" at bounding box center [1103, 458] width 46 height 24
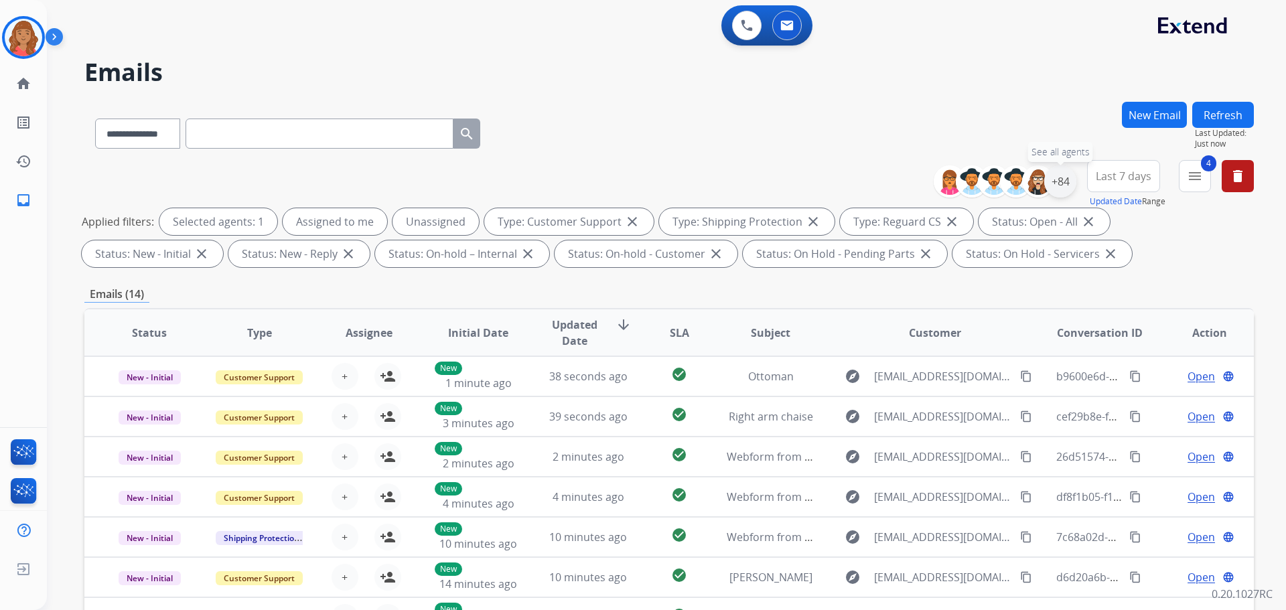
click at [1059, 188] on div "+84" at bounding box center [1061, 181] width 32 height 32
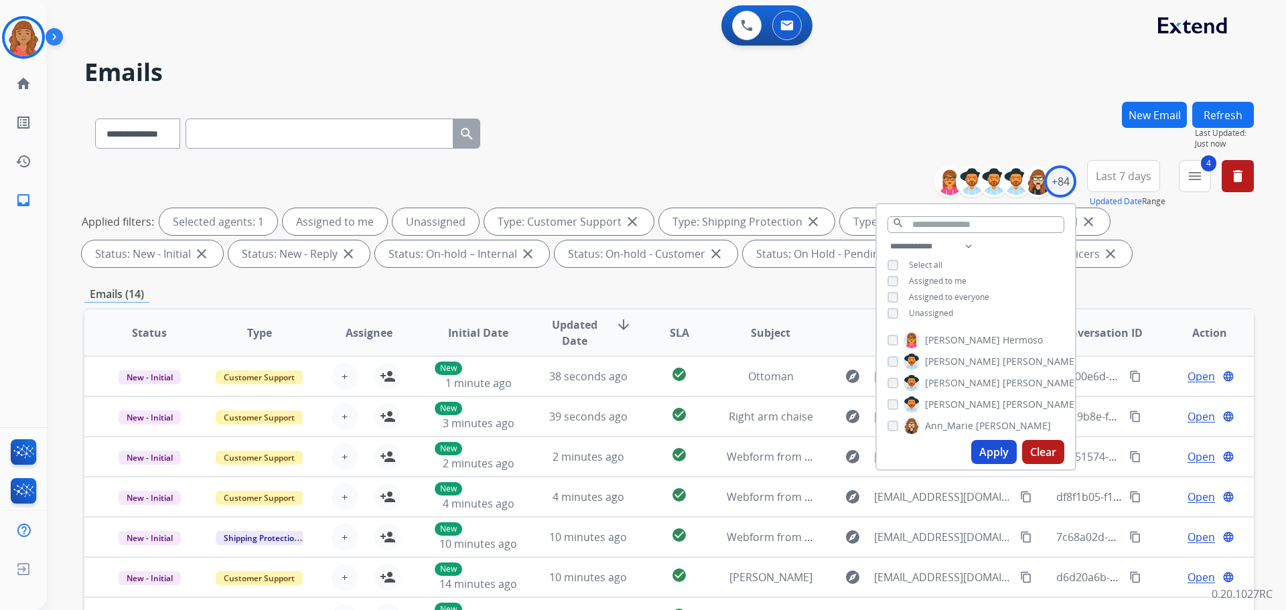
click at [896, 318] on div "**********" at bounding box center [976, 282] width 198 height 86
click at [990, 457] on button "Apply" at bounding box center [995, 452] width 46 height 24
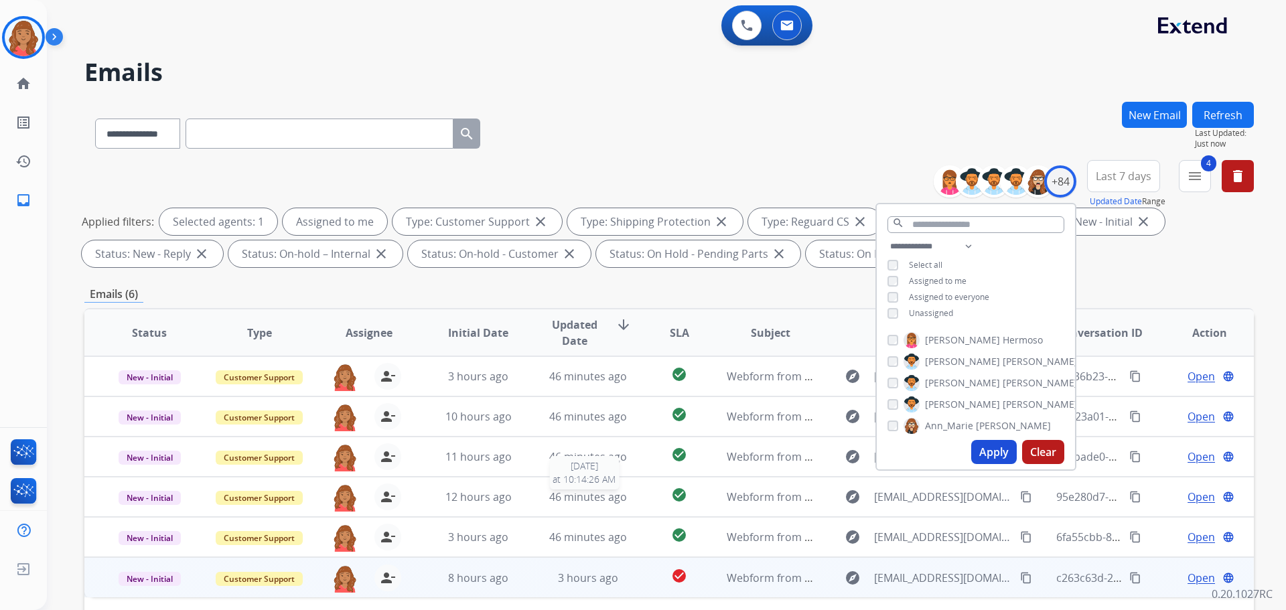
scroll to position [216, 0]
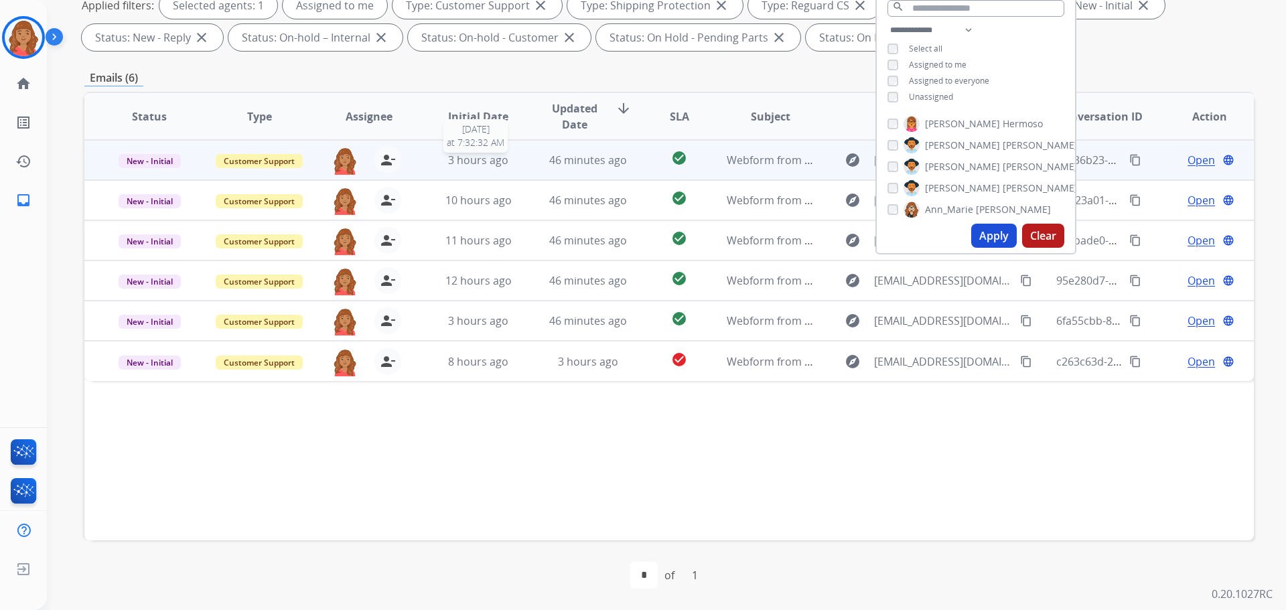
click at [484, 161] on span "3 hours ago" at bounding box center [478, 160] width 60 height 15
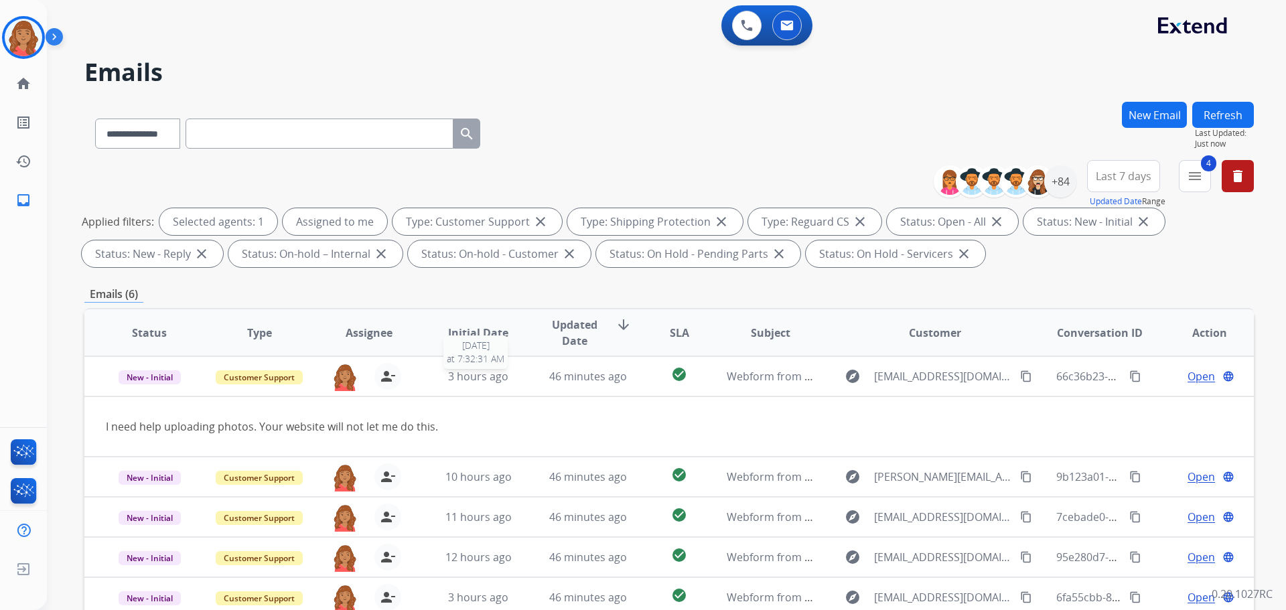
select select "**********"
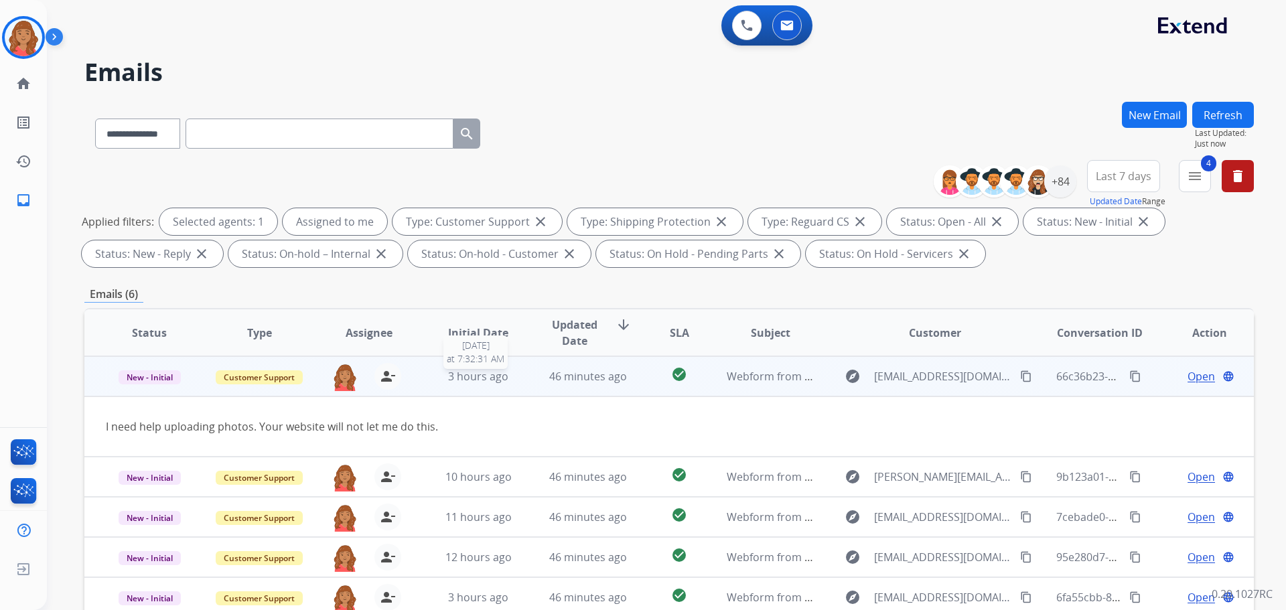
scroll to position [216, 0]
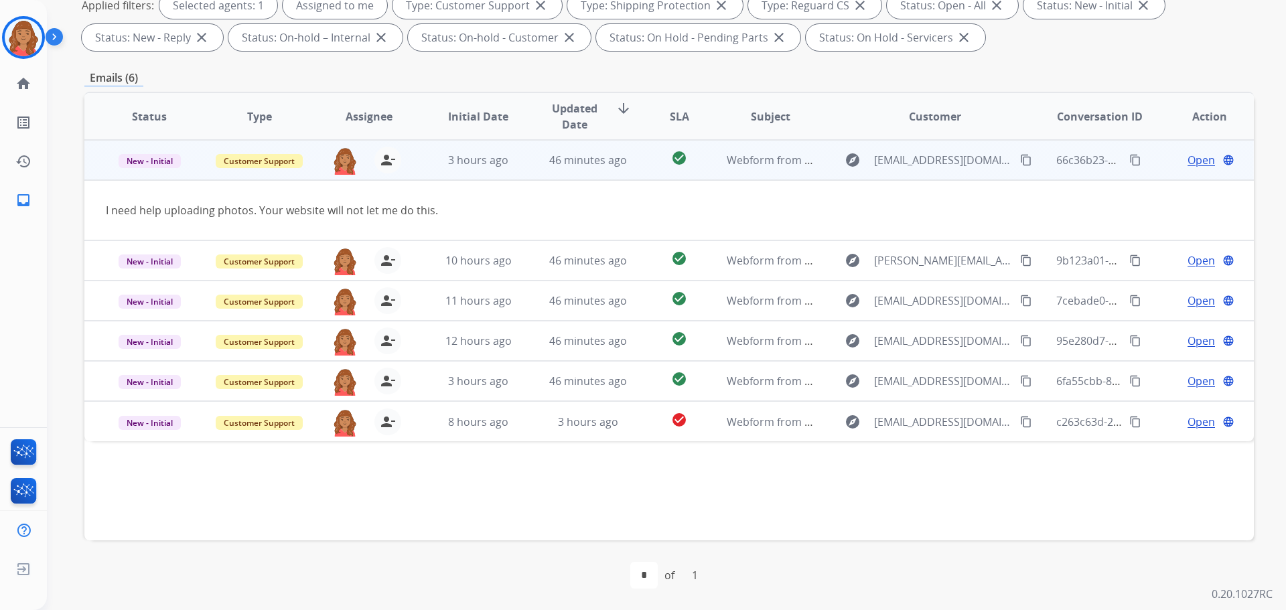
click at [1188, 159] on span "Open" at bounding box center [1201, 160] width 27 height 16
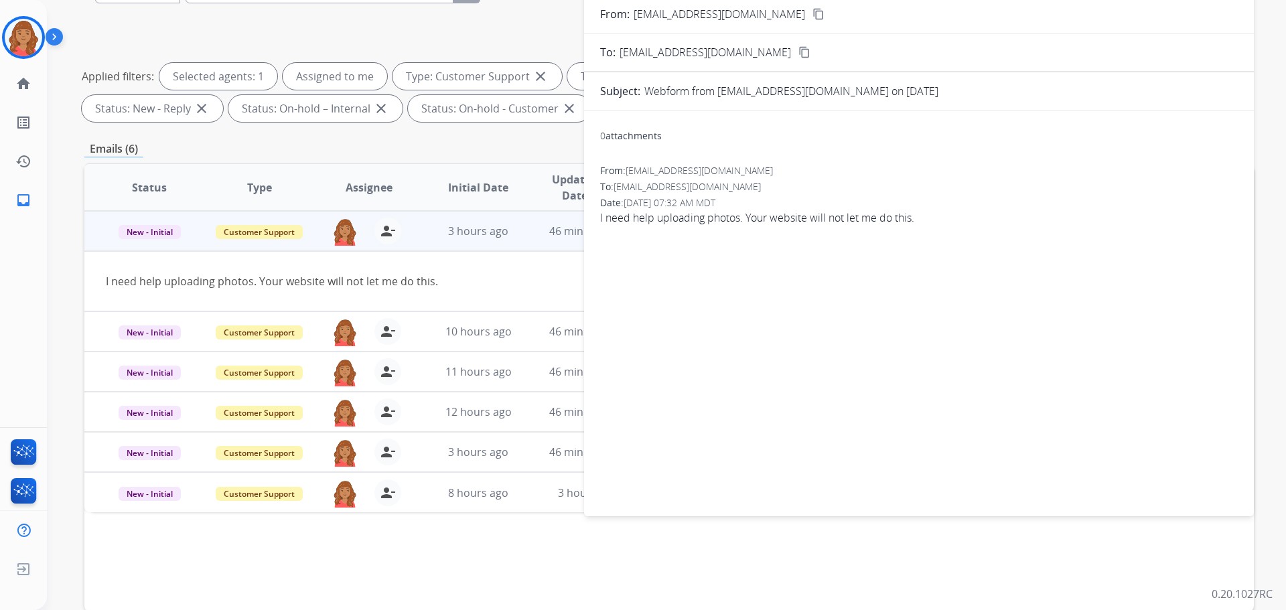
scroll to position [15, 0]
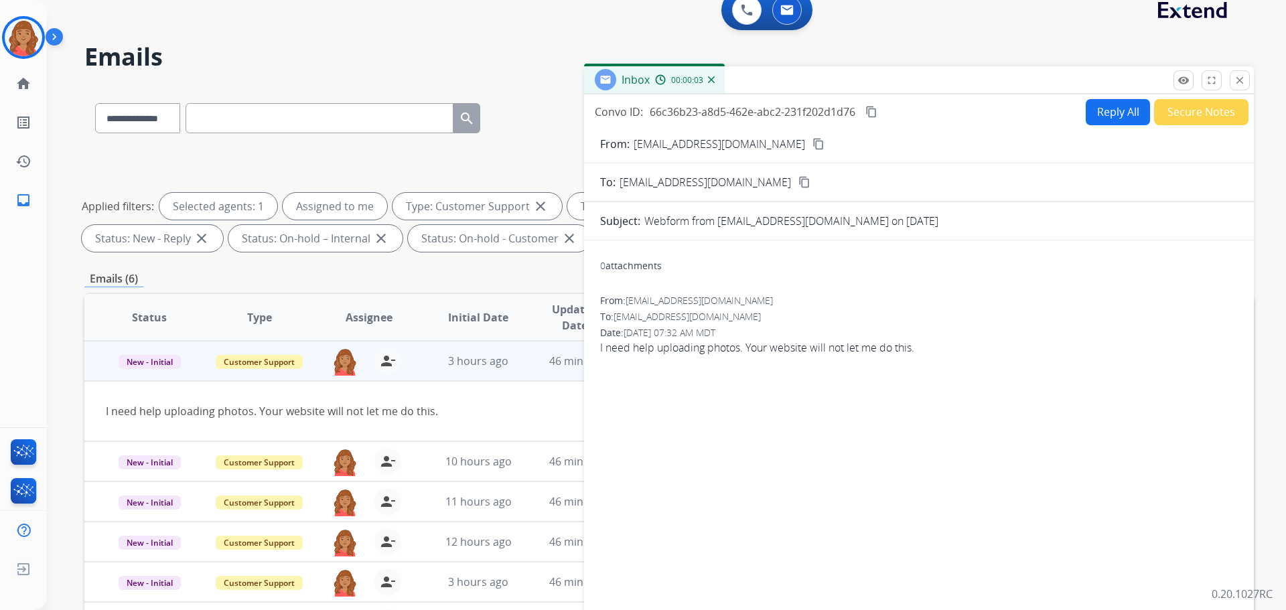
click at [1103, 114] on button "Reply All" at bounding box center [1118, 112] width 64 height 26
select select "**********"
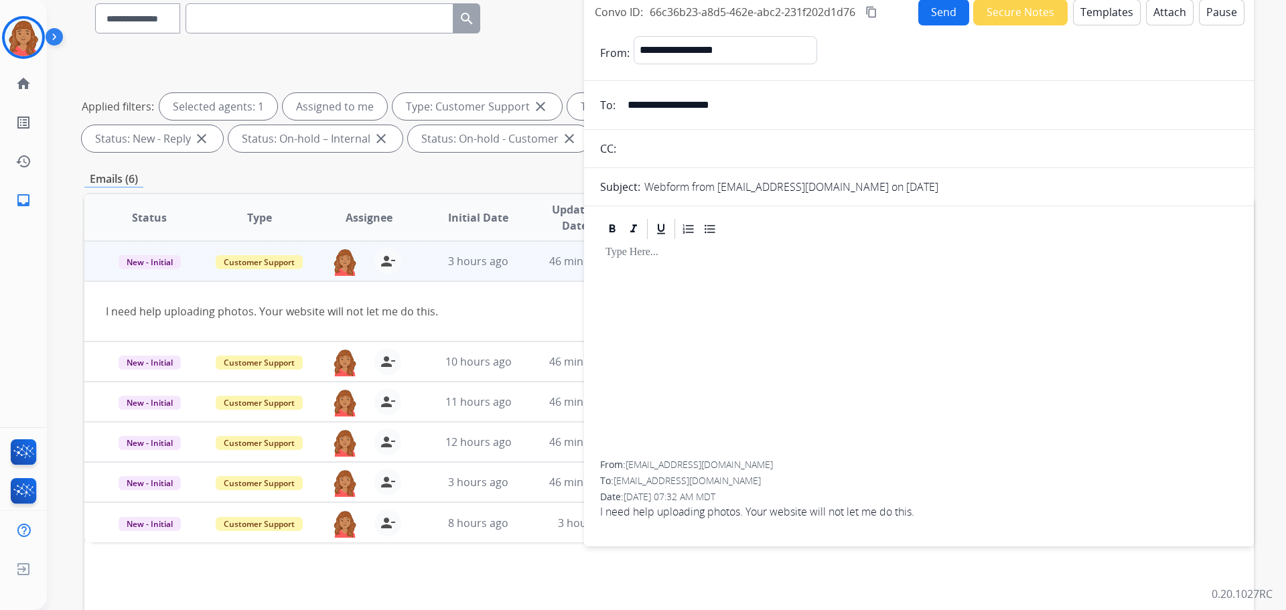
scroll to position [0, 0]
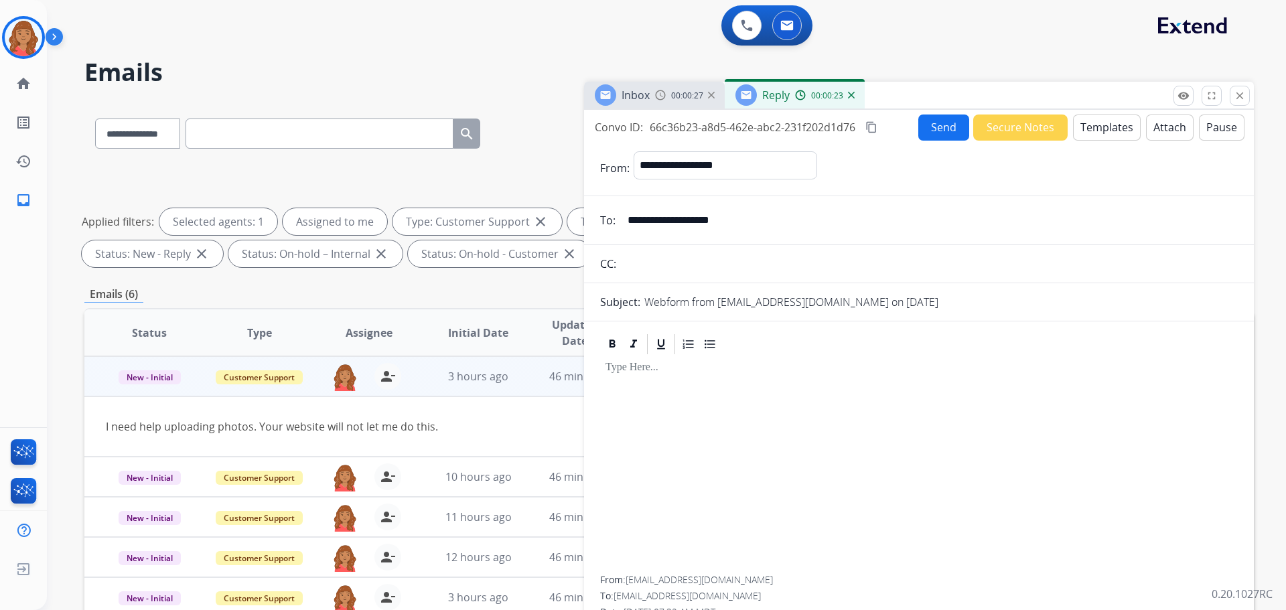
drag, startPoint x: 685, startPoint y: 223, endPoint x: 630, endPoint y: 213, distance: 55.2
click at [613, 213] on div "**********" at bounding box center [919, 220] width 670 height 27
click at [34, 38] on img at bounding box center [24, 38] width 38 height 38
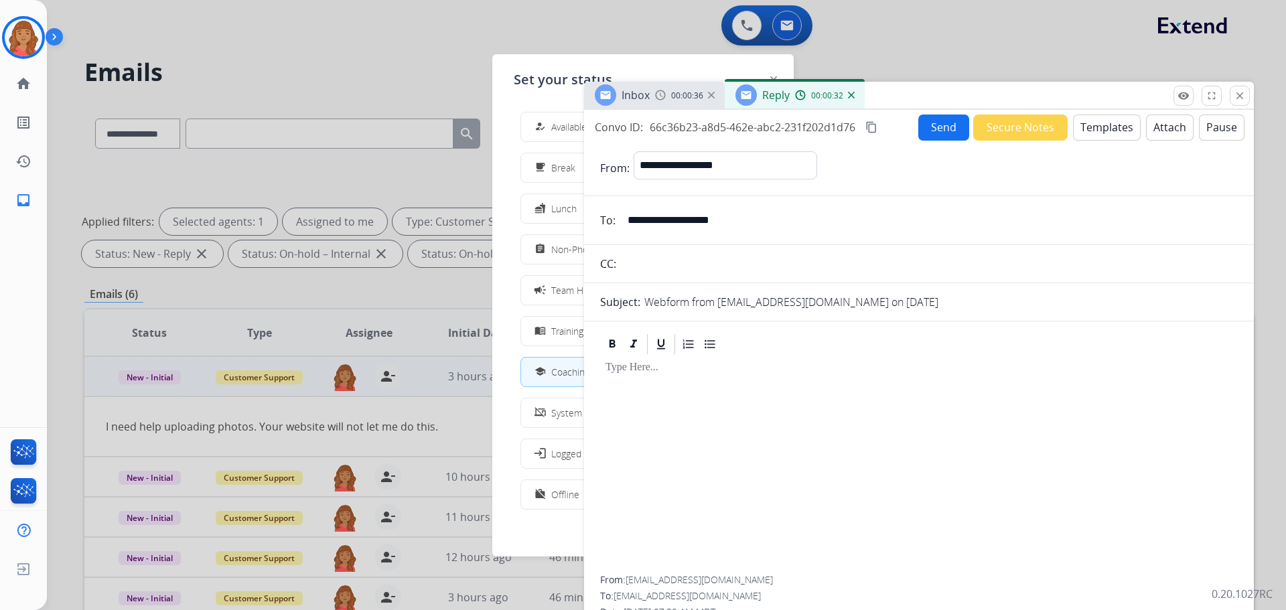
click at [551, 133] on div "how_to_reg Available" at bounding box center [559, 127] width 55 height 16
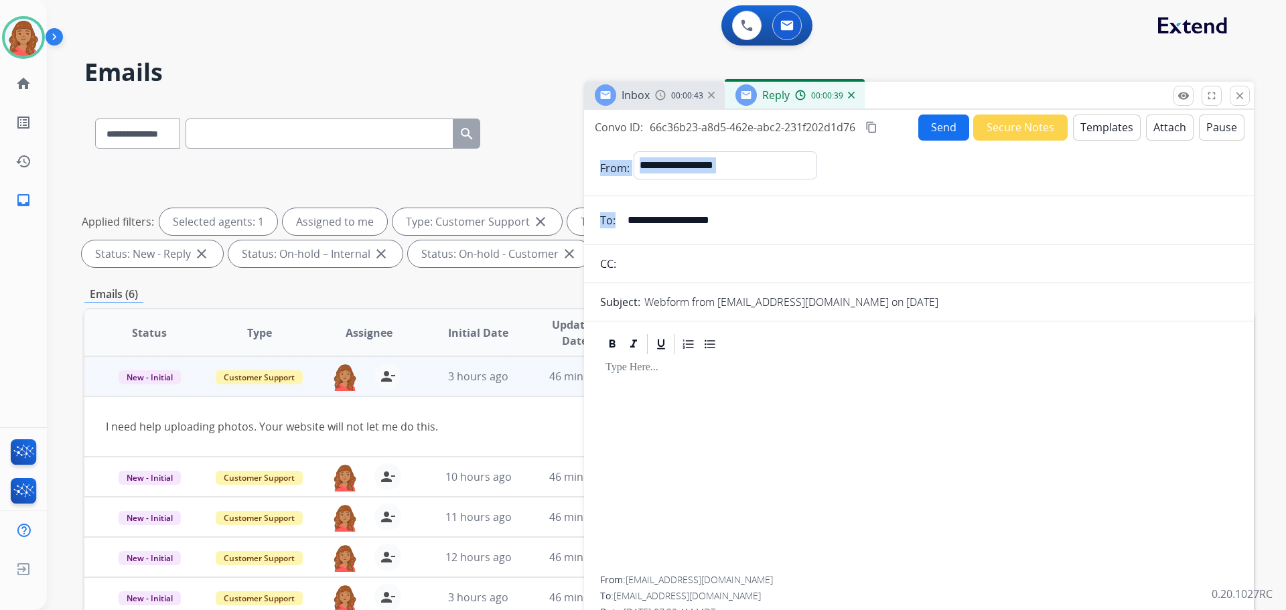
drag, startPoint x: 677, startPoint y: 208, endPoint x: 639, endPoint y: 216, distance: 39.8
click at [639, 216] on form "**********" at bounding box center [919, 399] width 670 height 516
drag, startPoint x: 784, startPoint y: 219, endPoint x: 658, endPoint y: 221, distance: 126.0
click at [634, 221] on input "**********" at bounding box center [929, 220] width 618 height 27
click at [639, 221] on input "**********" at bounding box center [929, 220] width 618 height 27
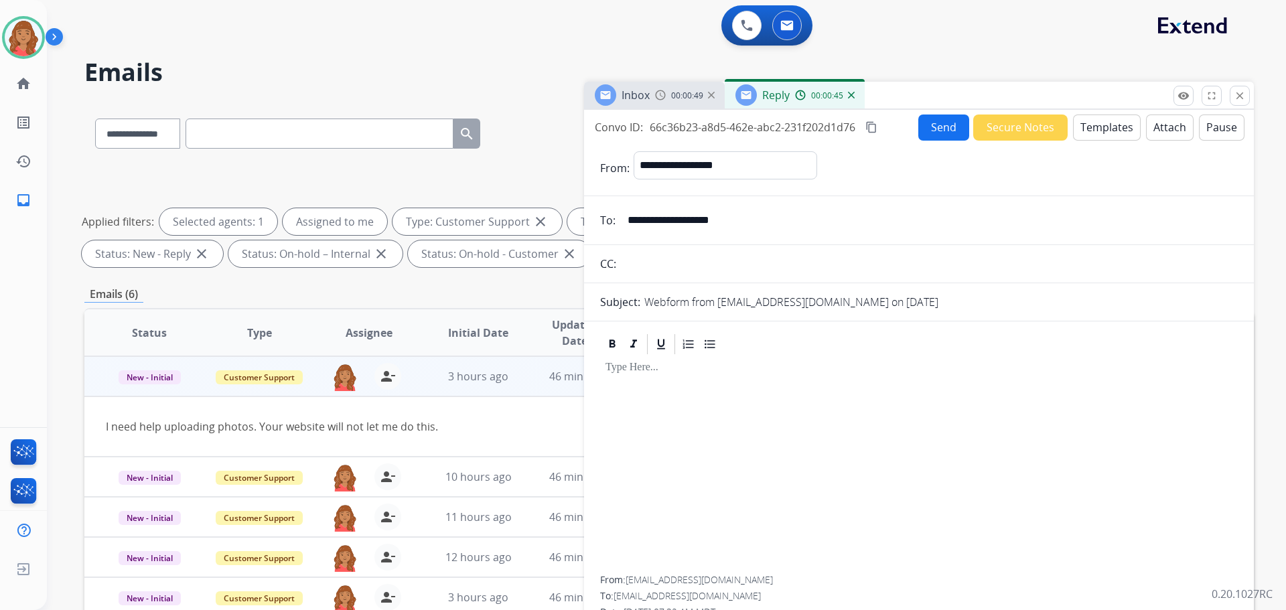
click at [634, 226] on input "**********" at bounding box center [929, 220] width 618 height 27
click at [625, 223] on input "**********" at bounding box center [929, 220] width 618 height 27
drag, startPoint x: 655, startPoint y: 222, endPoint x: 687, endPoint y: 218, distance: 32.5
click at [756, 228] on input "**********" at bounding box center [929, 220] width 618 height 27
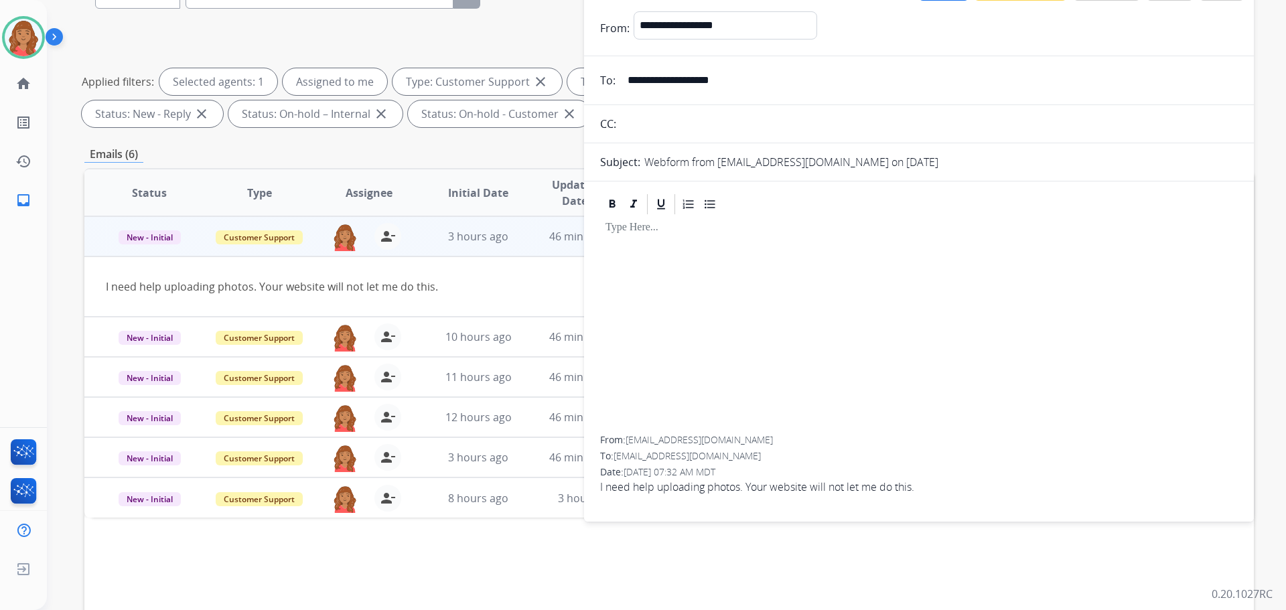
scroll to position [216, 0]
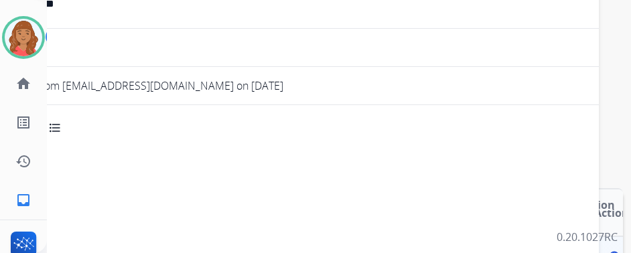
click at [228, 155] on p at bounding box center [263, 151] width 627 height 12
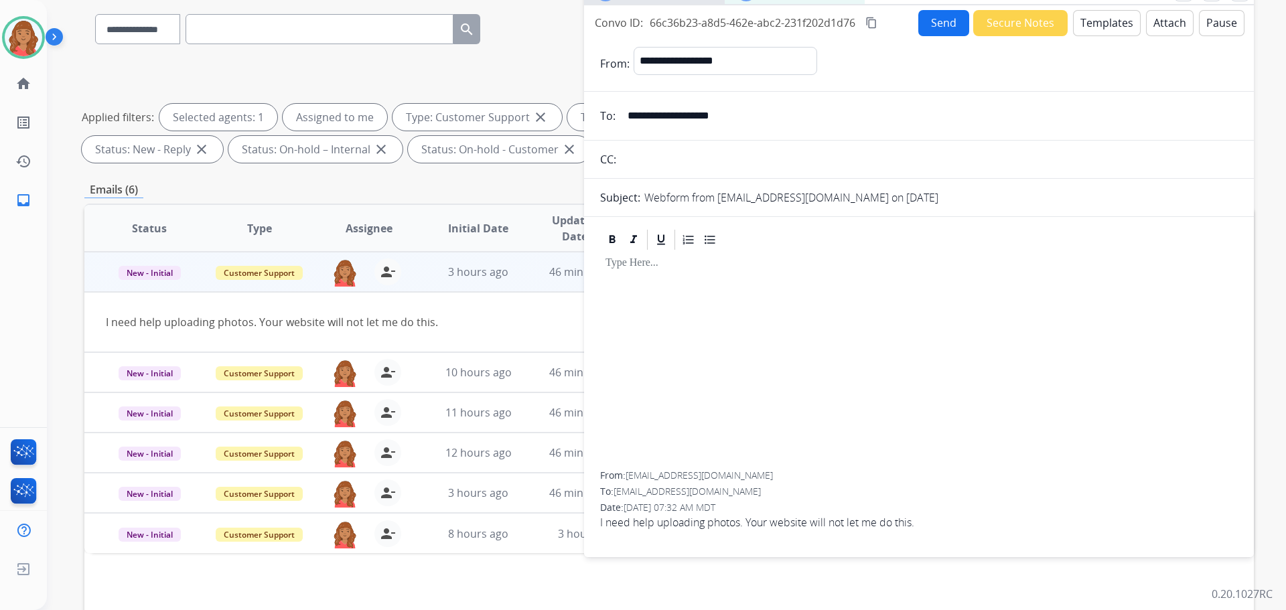
scroll to position [0, 0]
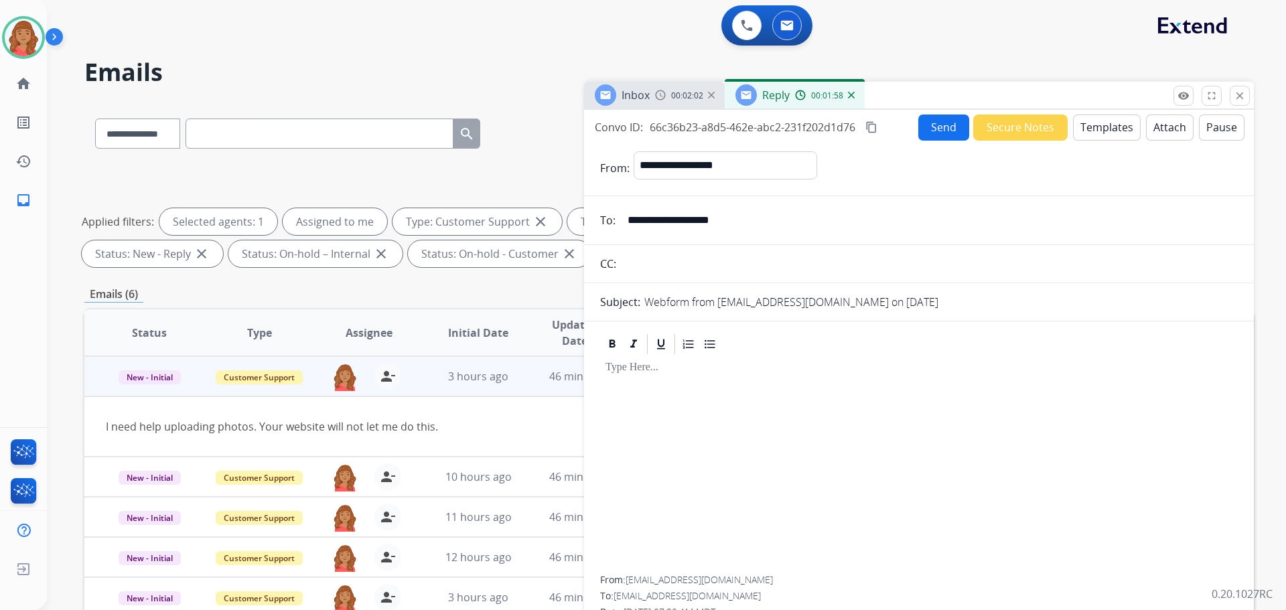
click at [994, 137] on button "Secure Notes" at bounding box center [1021, 128] width 94 height 26
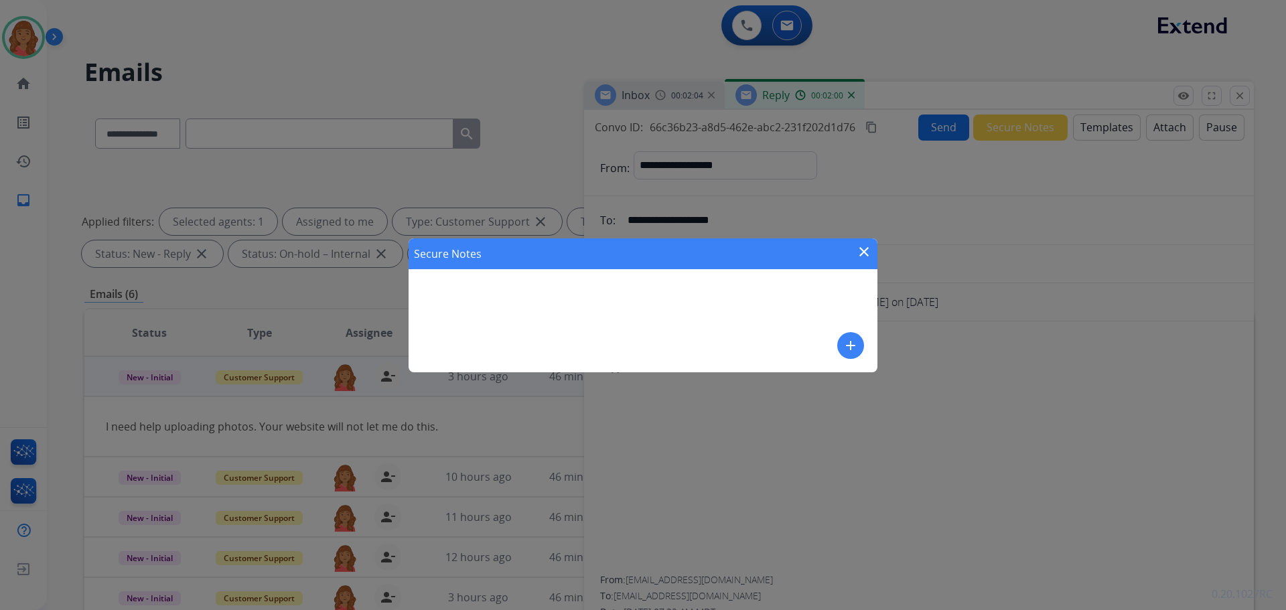
click at [848, 340] on mat-icon "add" at bounding box center [851, 346] width 16 height 16
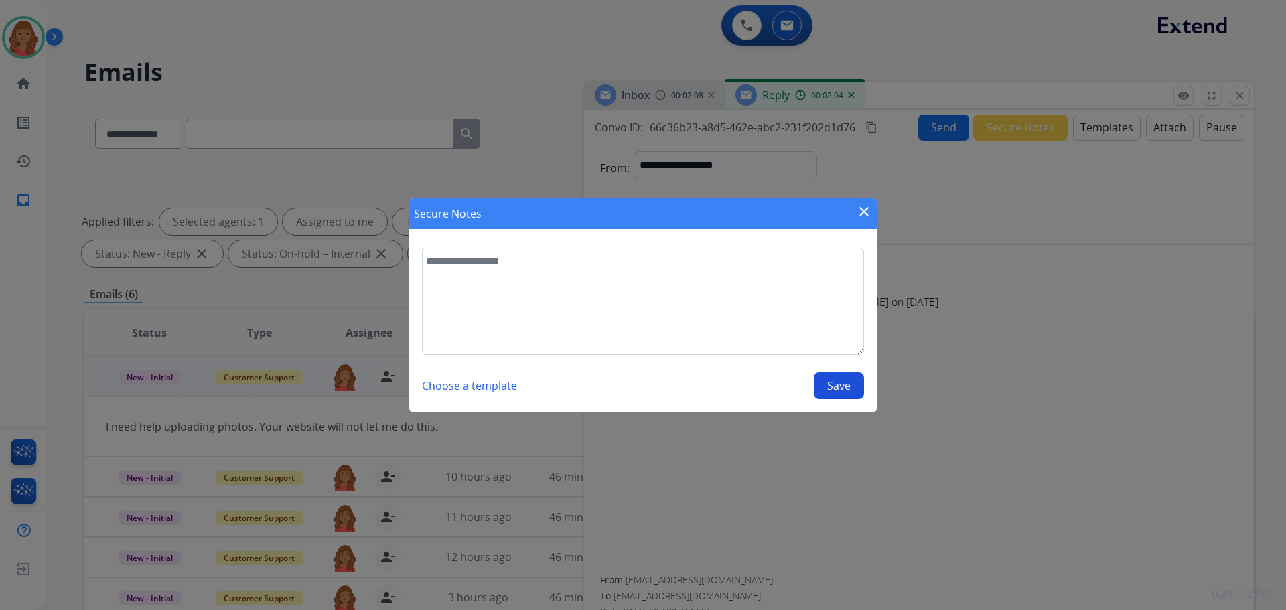
click at [864, 210] on mat-icon "close" at bounding box center [864, 212] width 16 height 16
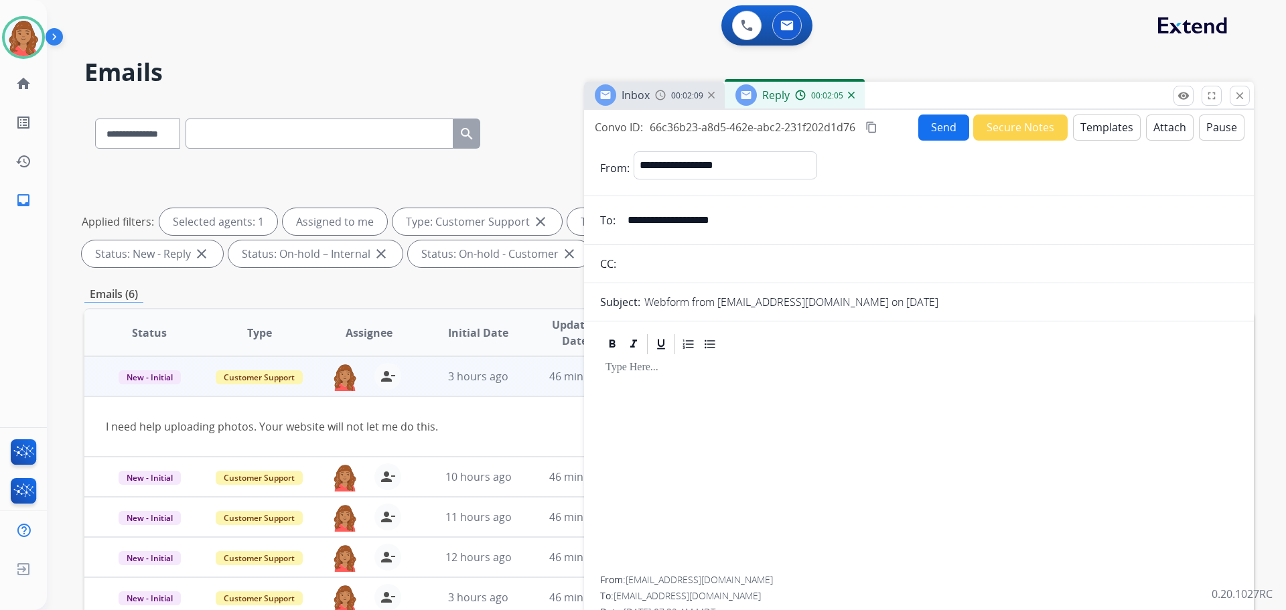
click at [1108, 127] on button "Templates" at bounding box center [1107, 128] width 68 height 26
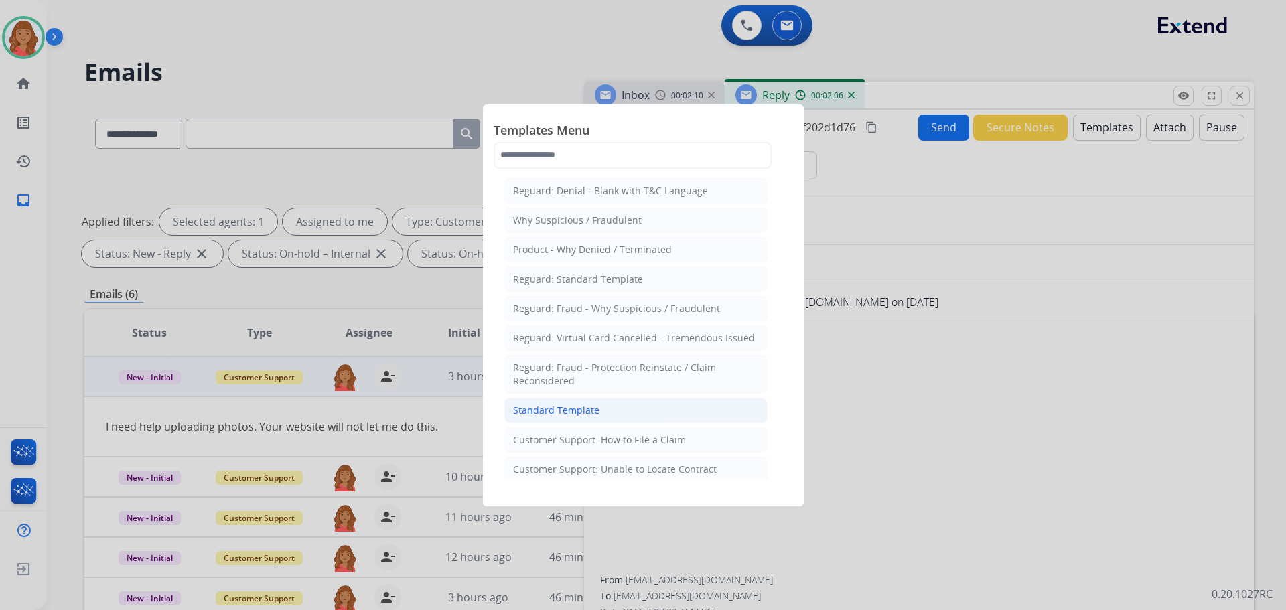
drag, startPoint x: 596, startPoint y: 405, endPoint x: 636, endPoint y: 409, distance: 39.7
click at [597, 405] on li "Standard Template" at bounding box center [636, 410] width 263 height 25
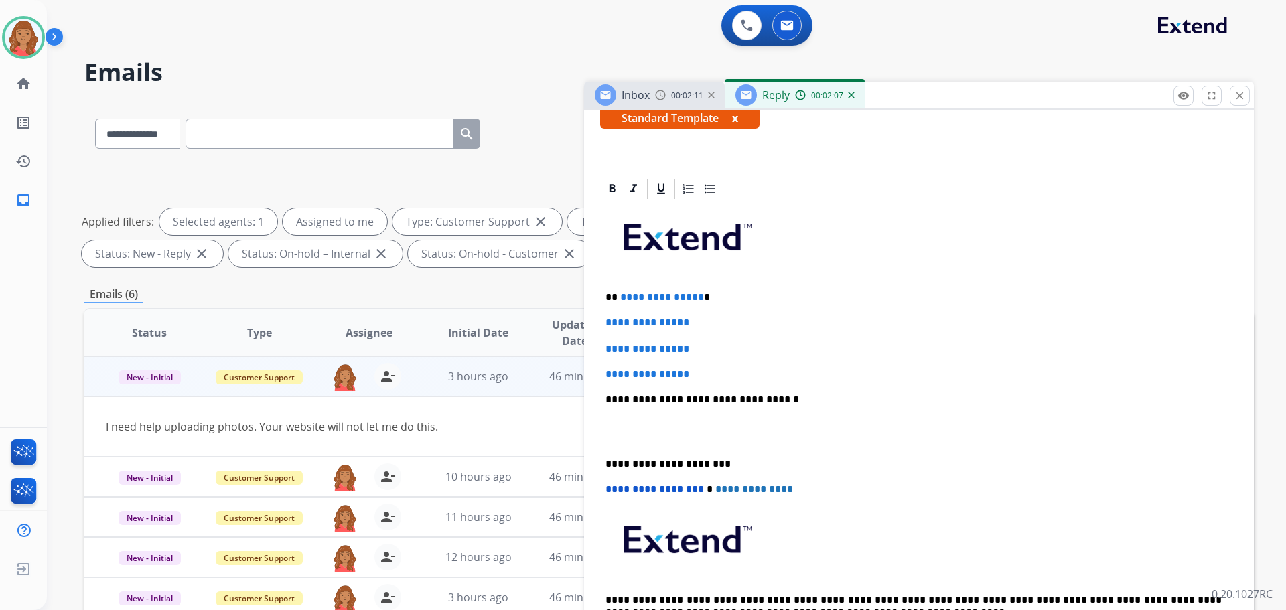
scroll to position [320, 0]
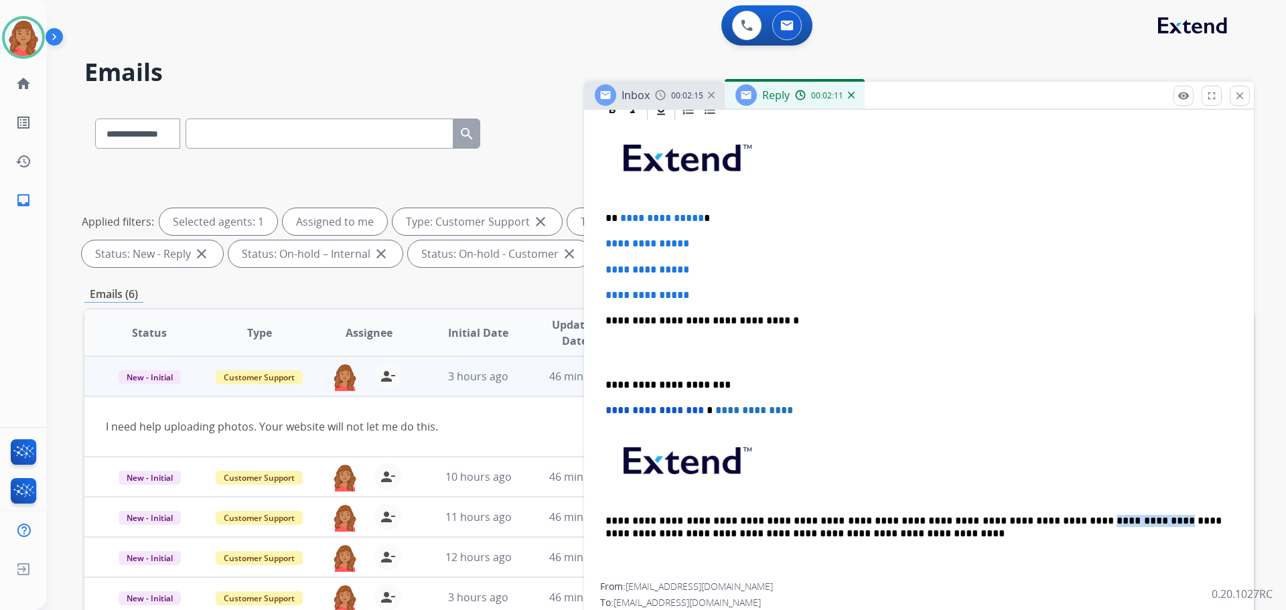
drag, startPoint x: 1002, startPoint y: 521, endPoint x: 1069, endPoint y: 519, distance: 67.0
click at [1069, 519] on p "**********" at bounding box center [914, 527] width 616 height 25
copy p "**********"
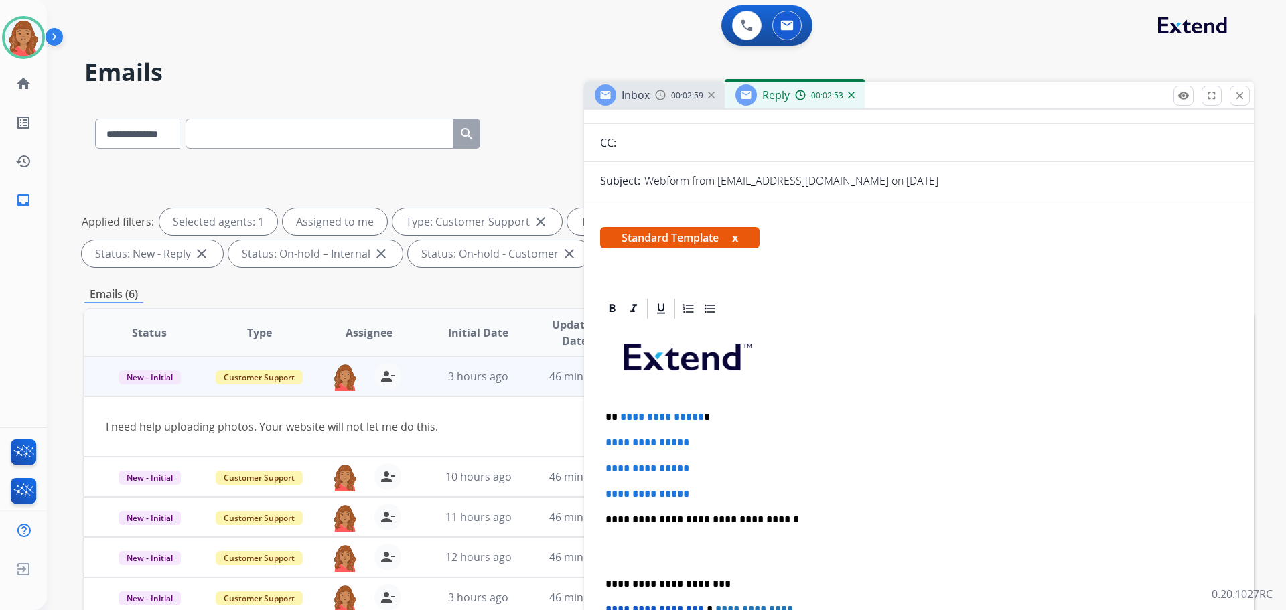
scroll to position [186, 0]
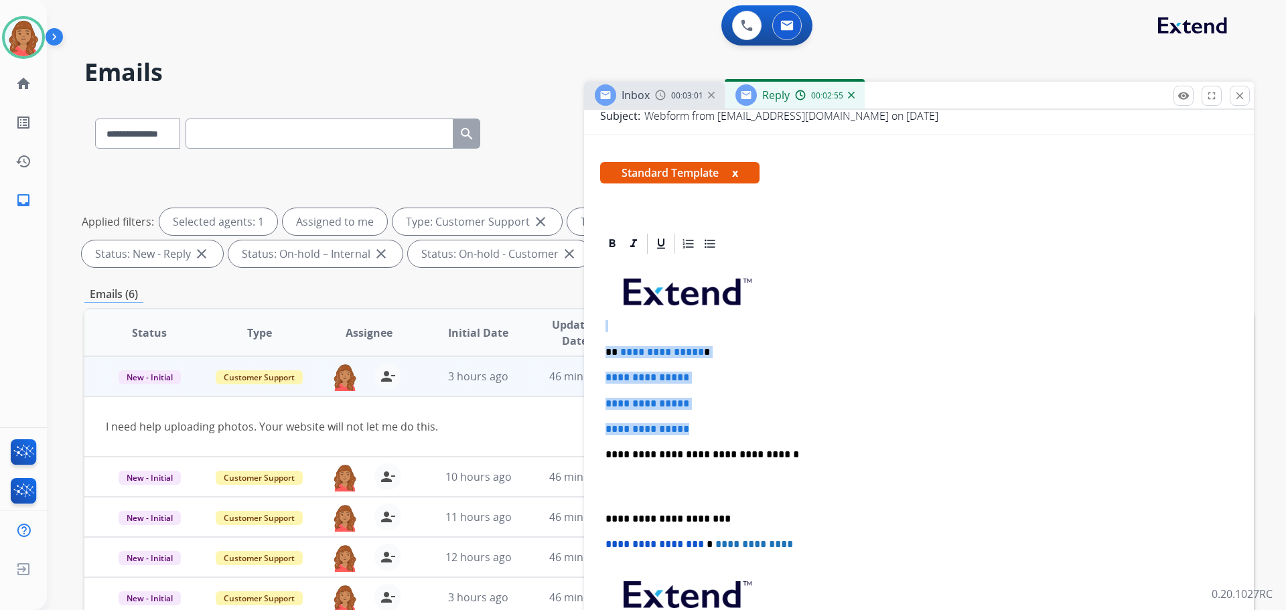
drag, startPoint x: 698, startPoint y: 433, endPoint x: 594, endPoint y: 332, distance: 145.0
click at [590, 325] on div "**********" at bounding box center [919, 509] width 670 height 555
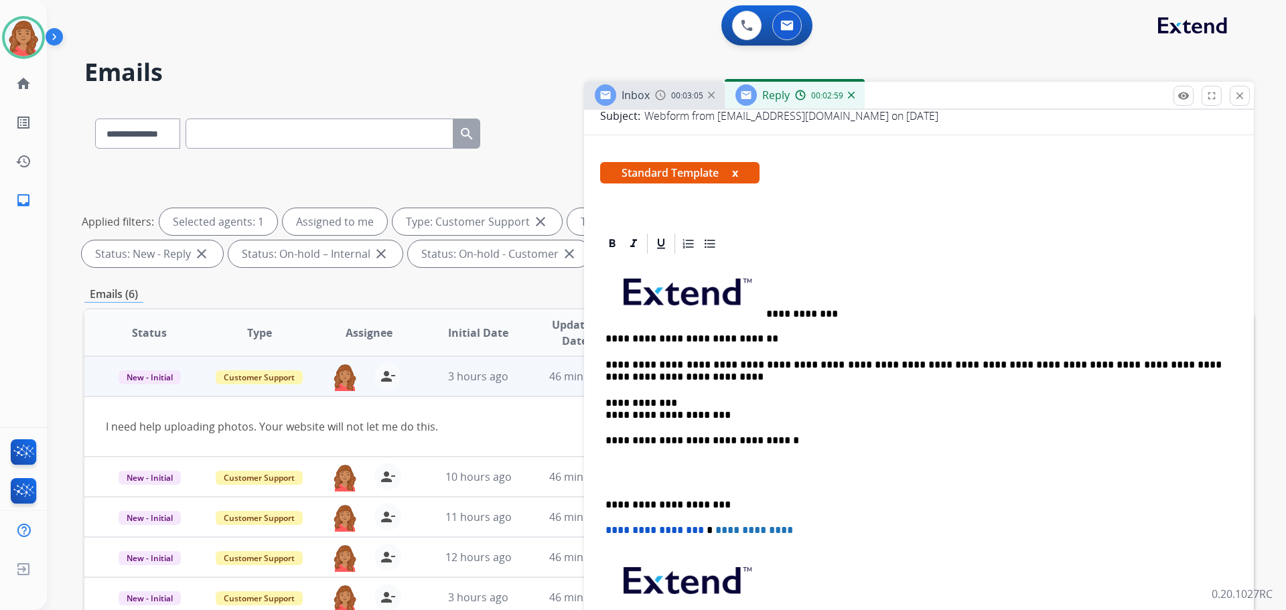
click at [766, 310] on p "**********" at bounding box center [914, 290] width 616 height 58
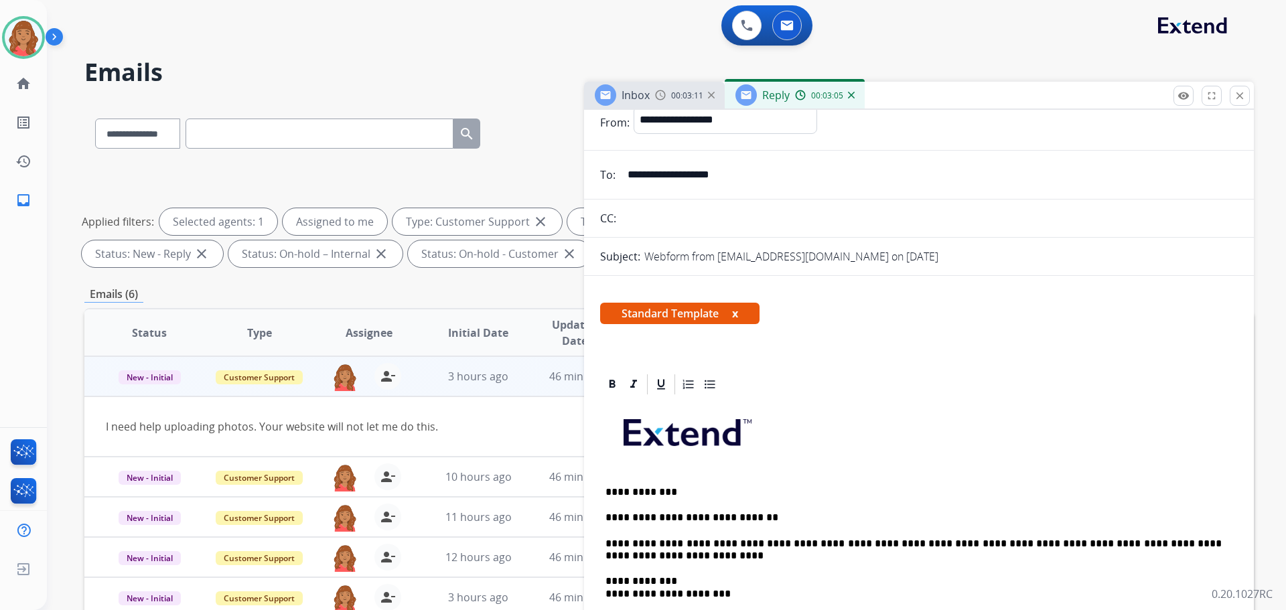
scroll to position [0, 0]
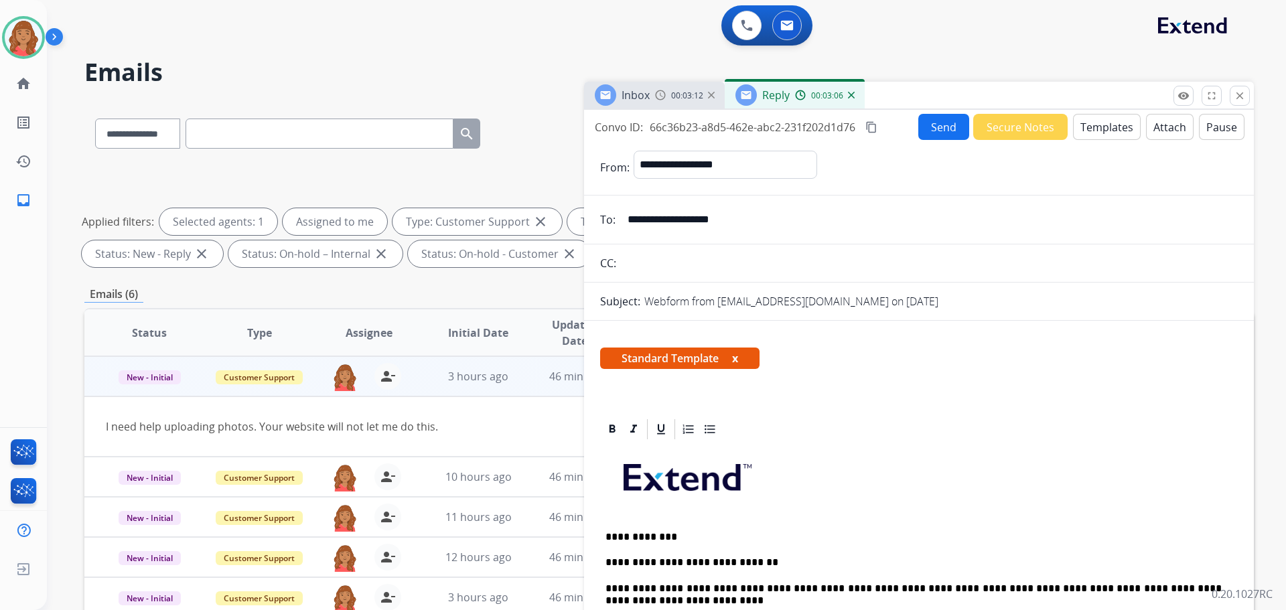
click at [876, 129] on mat-icon "content_copy" at bounding box center [872, 127] width 12 height 12
click at [923, 129] on button "Send" at bounding box center [944, 127] width 51 height 26
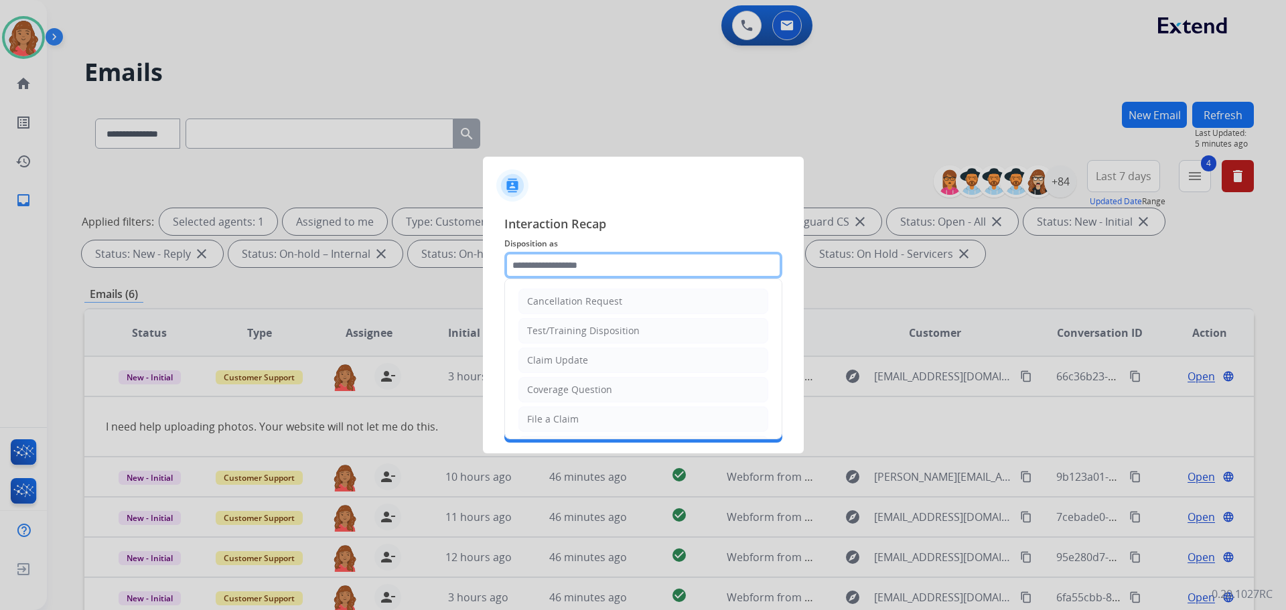
click at [601, 267] on input "text" at bounding box center [644, 265] width 278 height 27
click at [555, 419] on div "File a Claim" at bounding box center [553, 419] width 52 height 13
type input "**********"
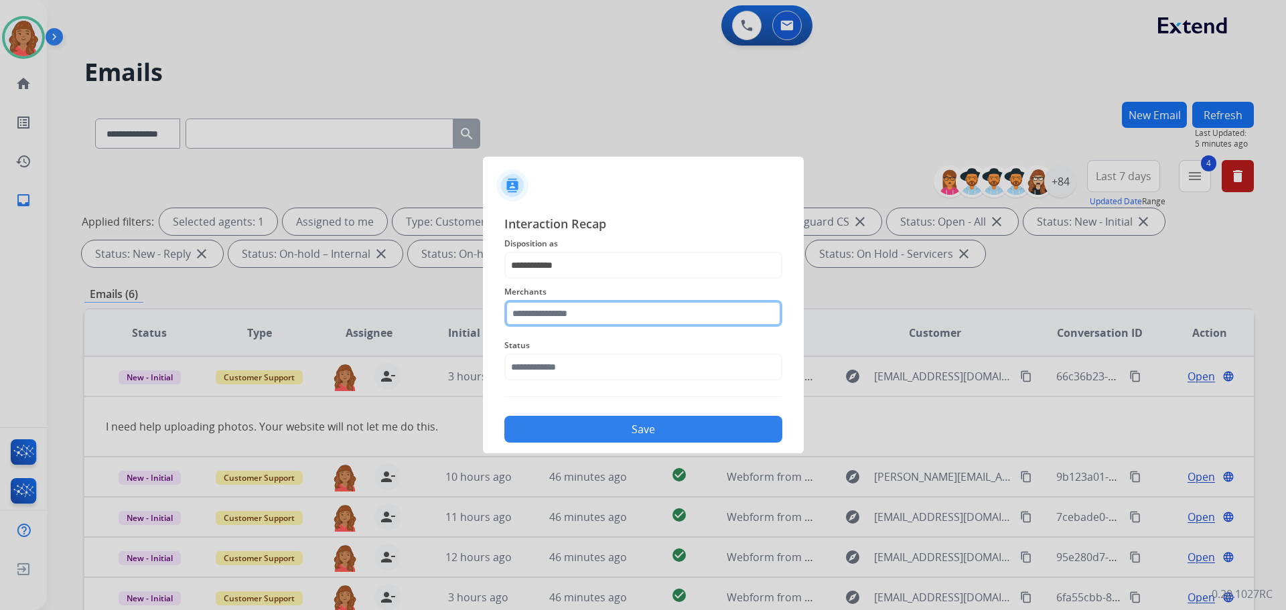
click at [559, 318] on input "text" at bounding box center [644, 313] width 278 height 27
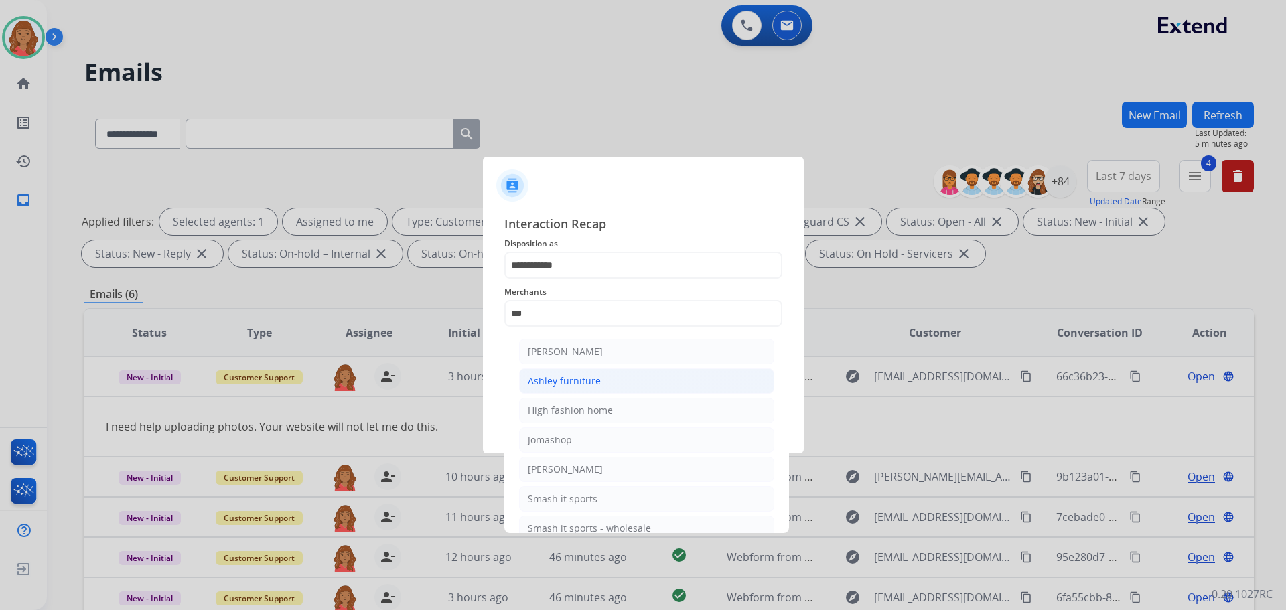
click at [542, 387] on li "Ashley furniture" at bounding box center [646, 381] width 255 height 25
type input "**********"
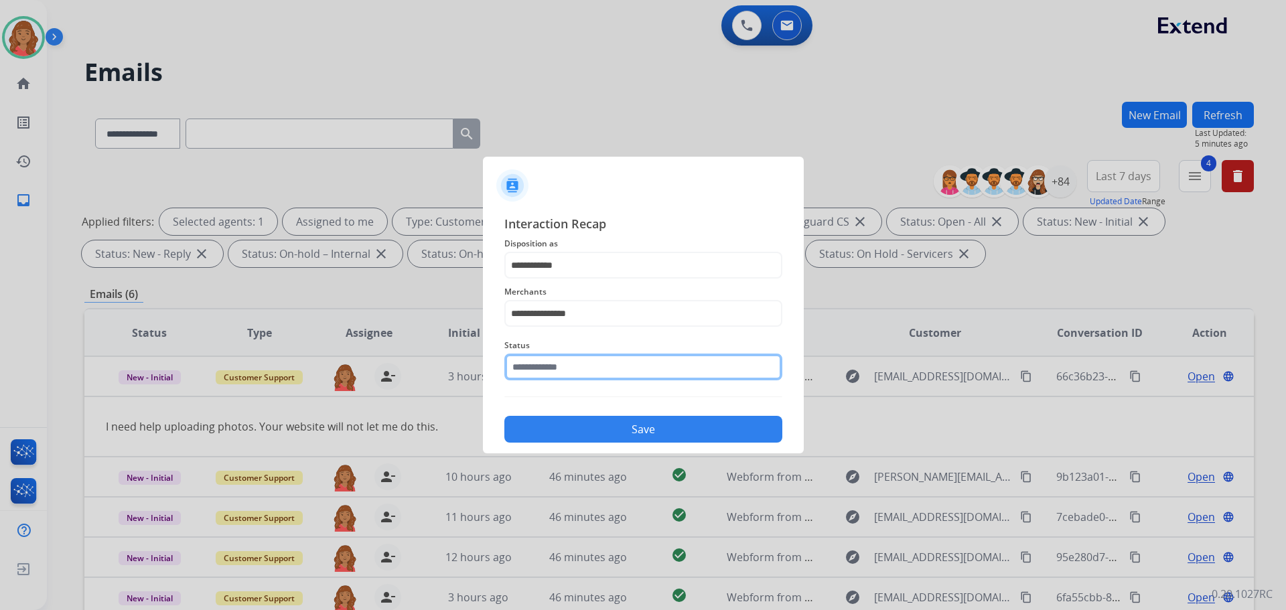
click at [554, 380] on input "text" at bounding box center [644, 367] width 278 height 27
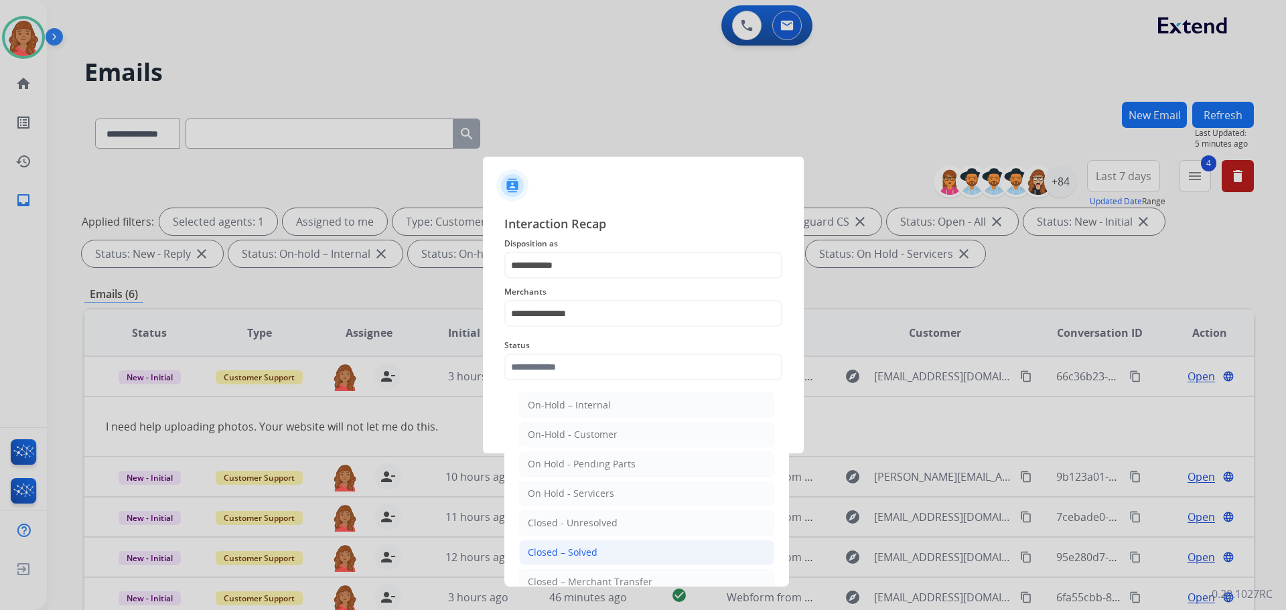
click at [553, 546] on div "Closed – Solved" at bounding box center [563, 552] width 70 height 13
type input "**********"
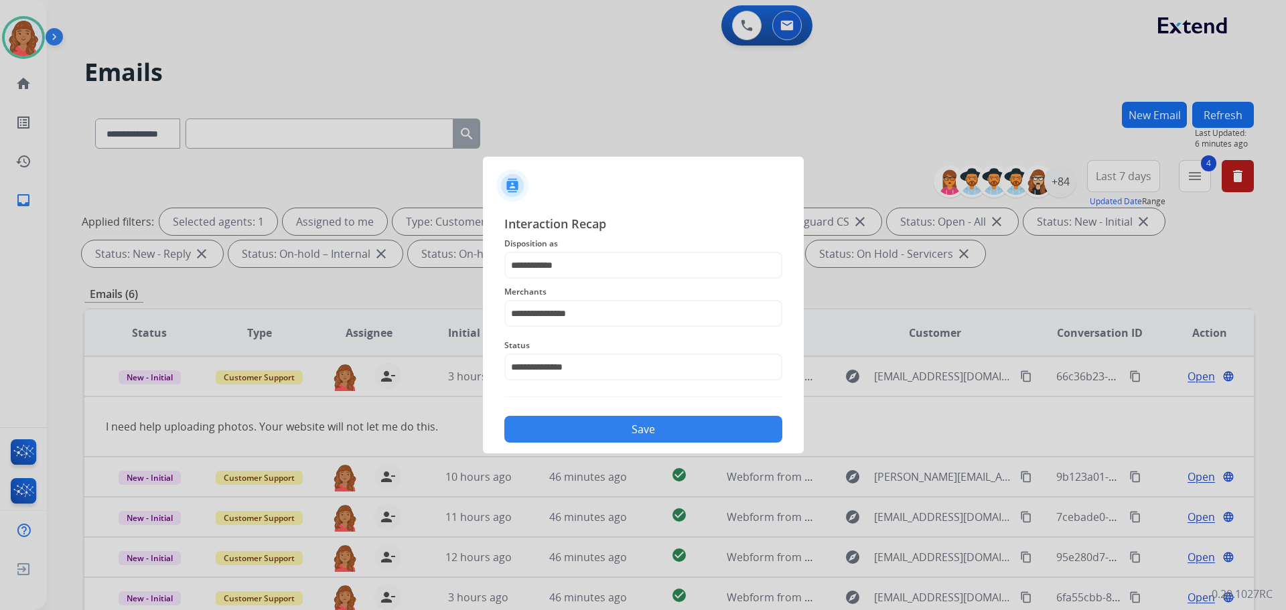
click at [572, 427] on button "Save" at bounding box center [644, 429] width 278 height 27
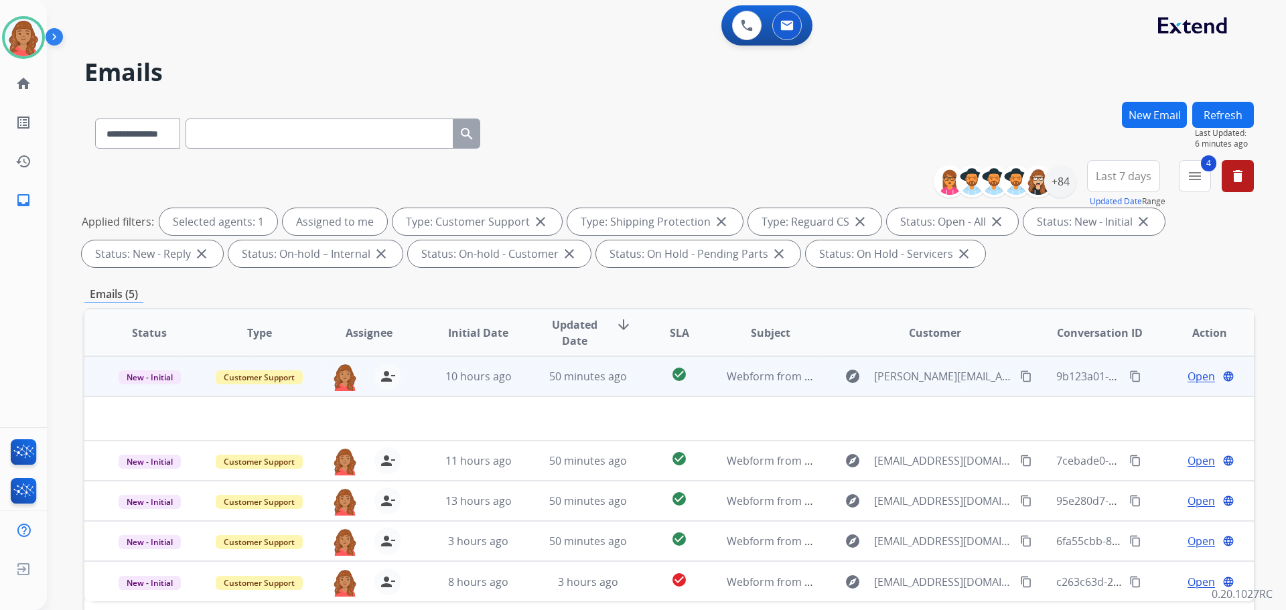
click at [471, 393] on td "10 hours ago" at bounding box center [468, 376] width 110 height 40
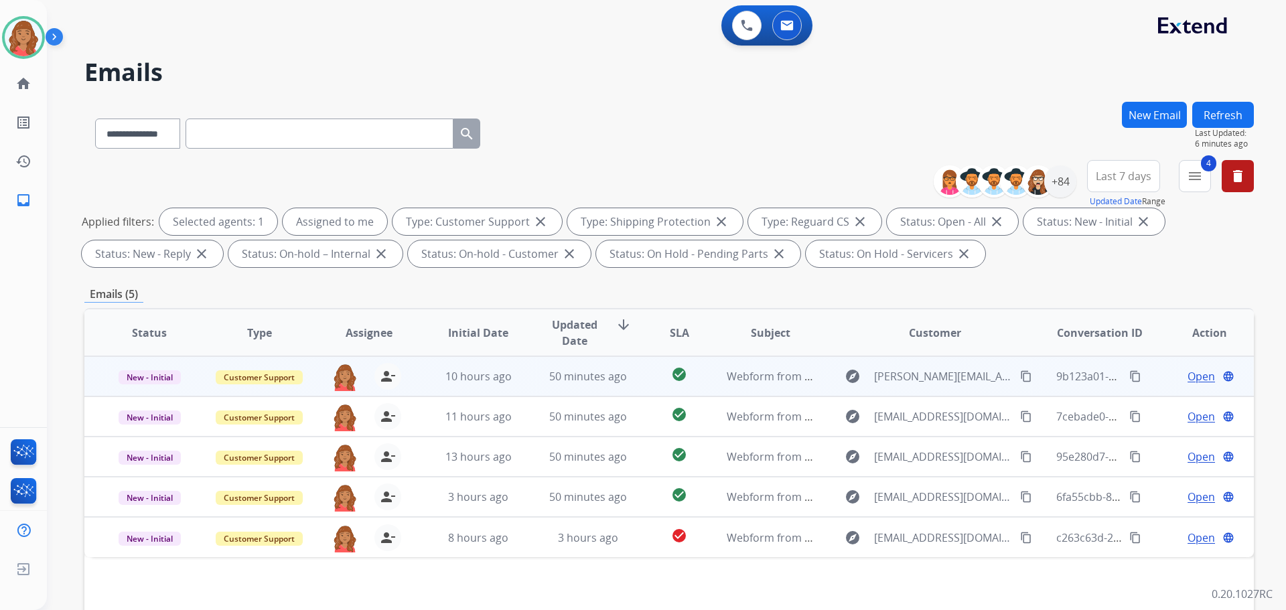
click at [472, 393] on td "10 hours ago" at bounding box center [468, 376] width 110 height 40
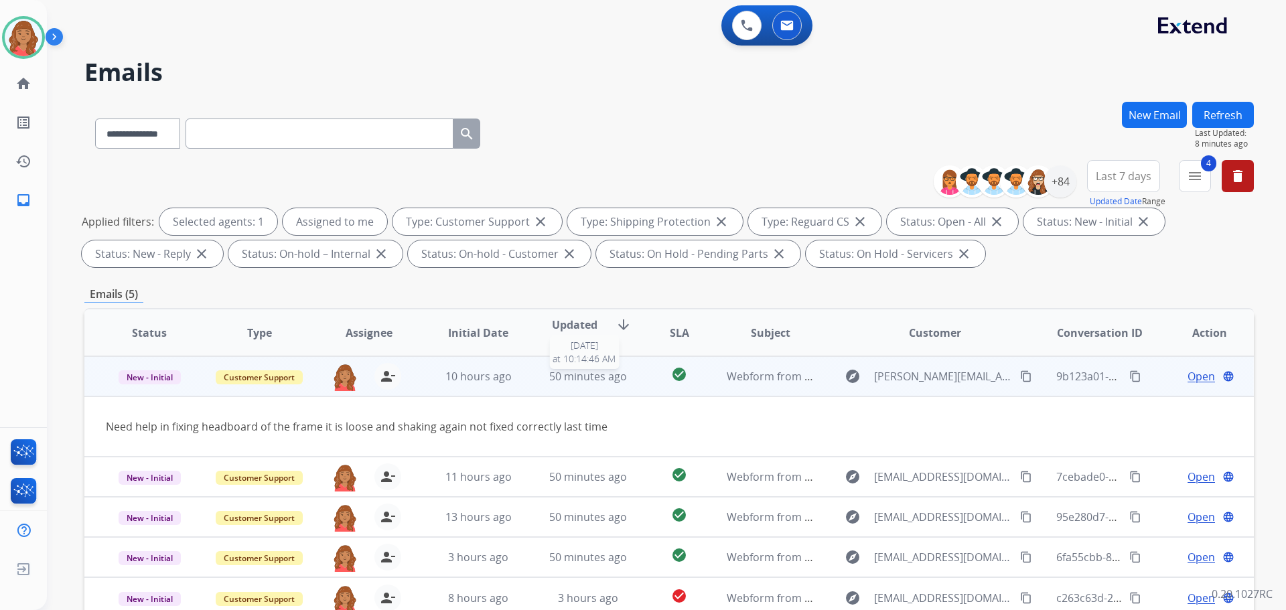
click at [562, 376] on span "50 minutes ago" at bounding box center [588, 376] width 78 height 15
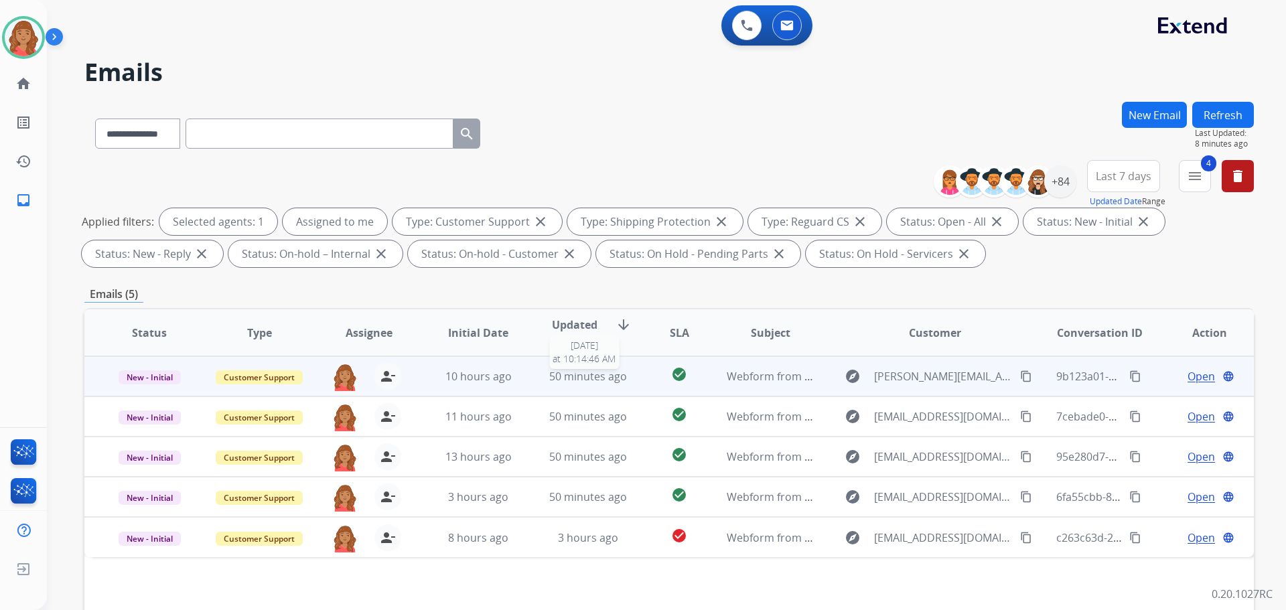
click at [565, 374] on span "50 minutes ago" at bounding box center [588, 376] width 78 height 15
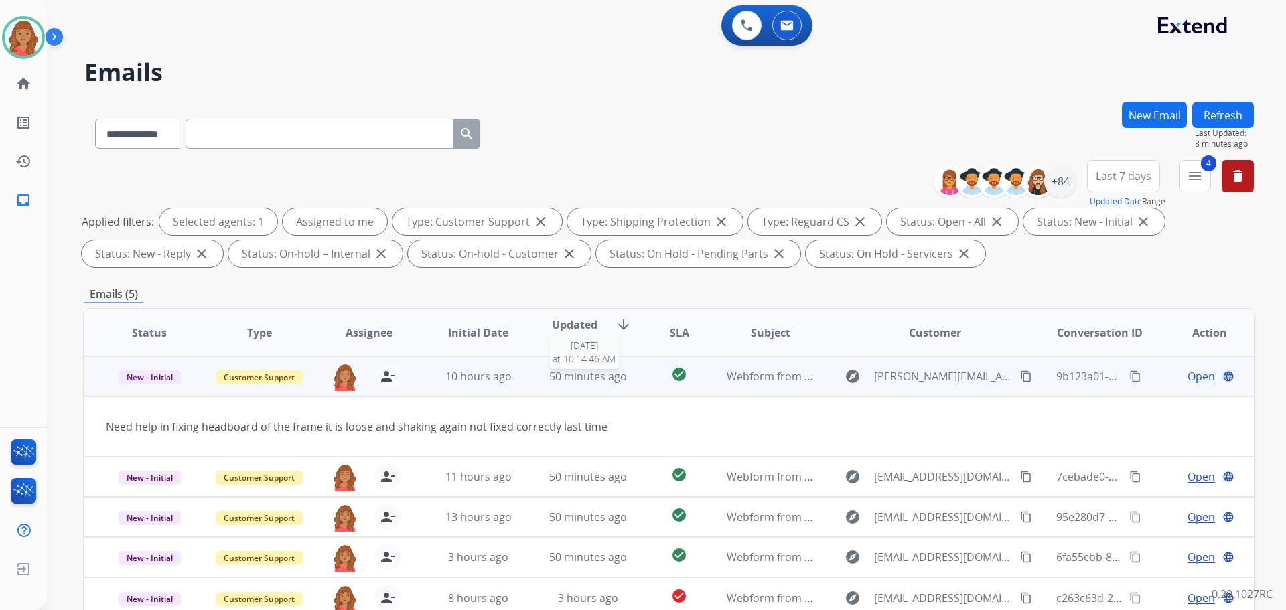
click at [601, 371] on span "50 minutes ago" at bounding box center [588, 376] width 78 height 15
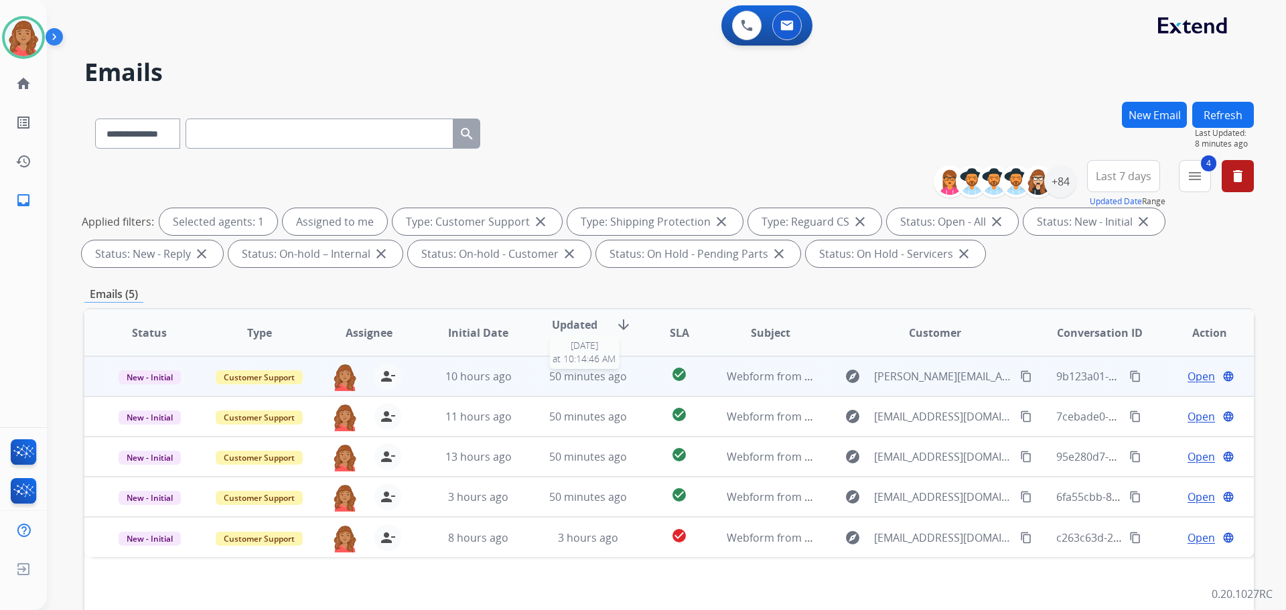
click at [602, 375] on span "50 minutes ago" at bounding box center [588, 376] width 78 height 15
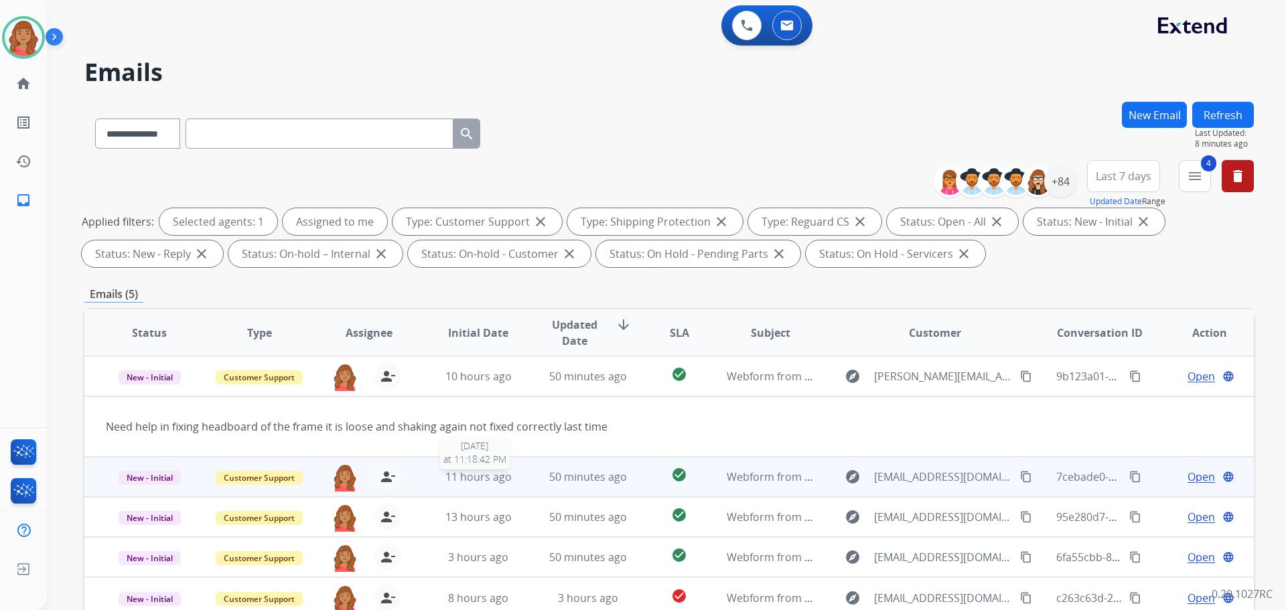
click at [495, 478] on span "11 hours ago" at bounding box center [479, 477] width 66 height 15
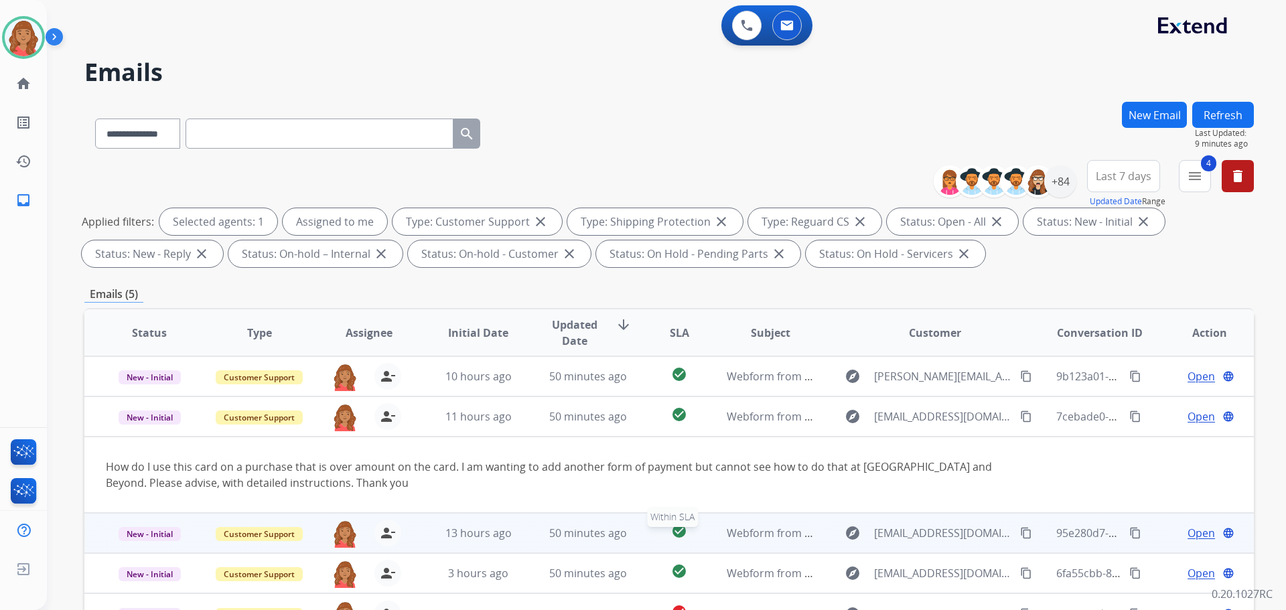
click at [654, 543] on div "check_circle" at bounding box center [679, 533] width 51 height 20
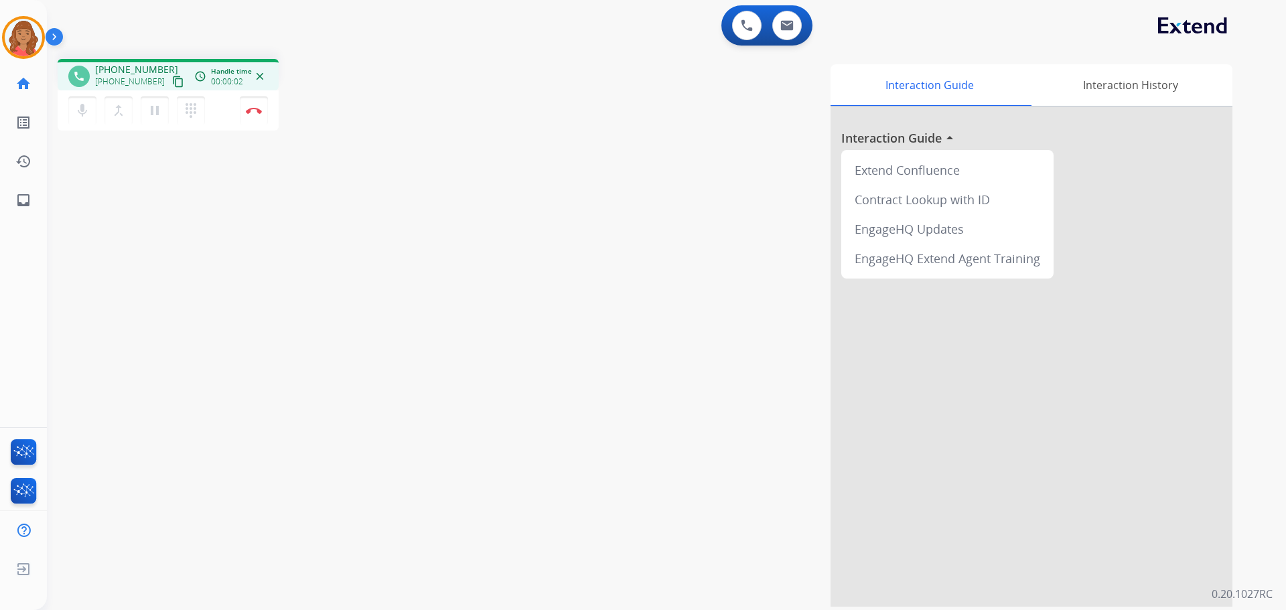
drag, startPoint x: 159, startPoint y: 80, endPoint x: 122, endPoint y: 80, distance: 36.9
click at [172, 78] on mat-icon "content_copy" at bounding box center [178, 82] width 12 height 12
click at [254, 115] on button "Disconnect" at bounding box center [254, 110] width 28 height 28
click at [257, 113] on img at bounding box center [254, 110] width 16 height 7
click at [259, 110] on img at bounding box center [254, 110] width 16 height 7
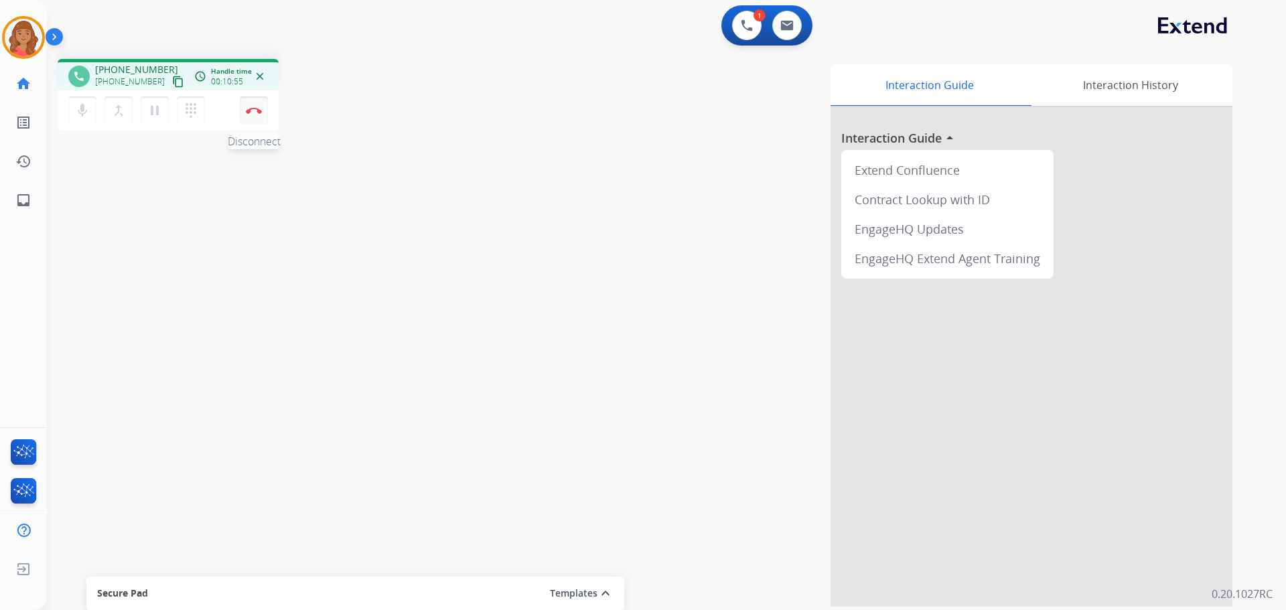
click at [259, 110] on img at bounding box center [254, 110] width 16 height 7
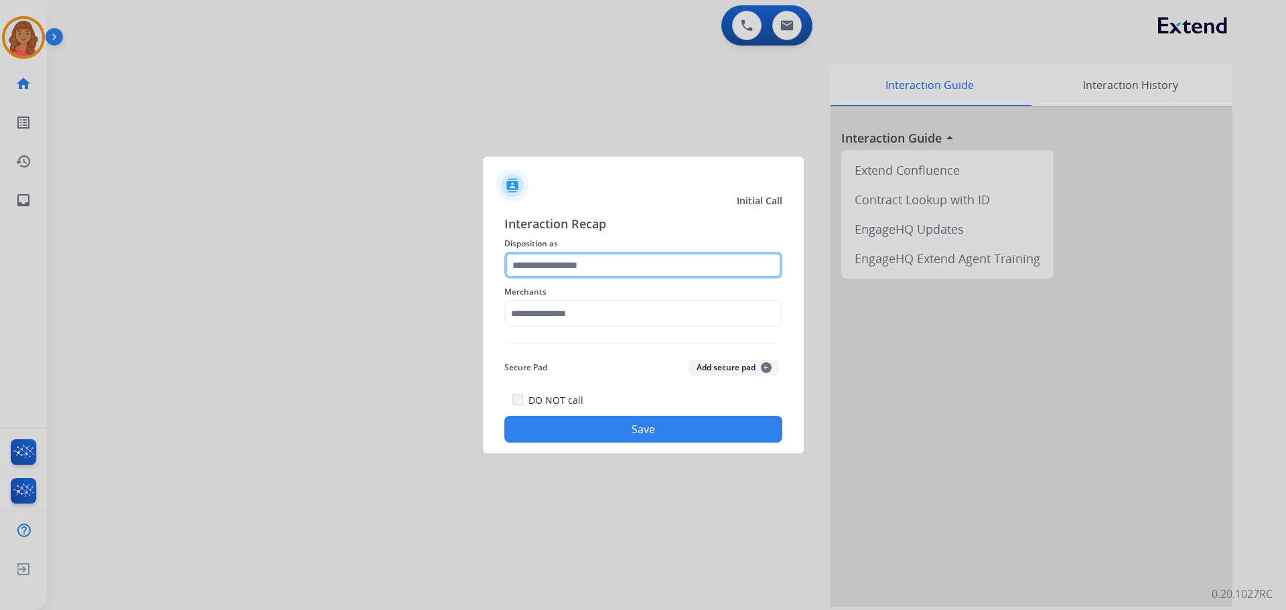
click at [560, 257] on input "text" at bounding box center [644, 265] width 278 height 27
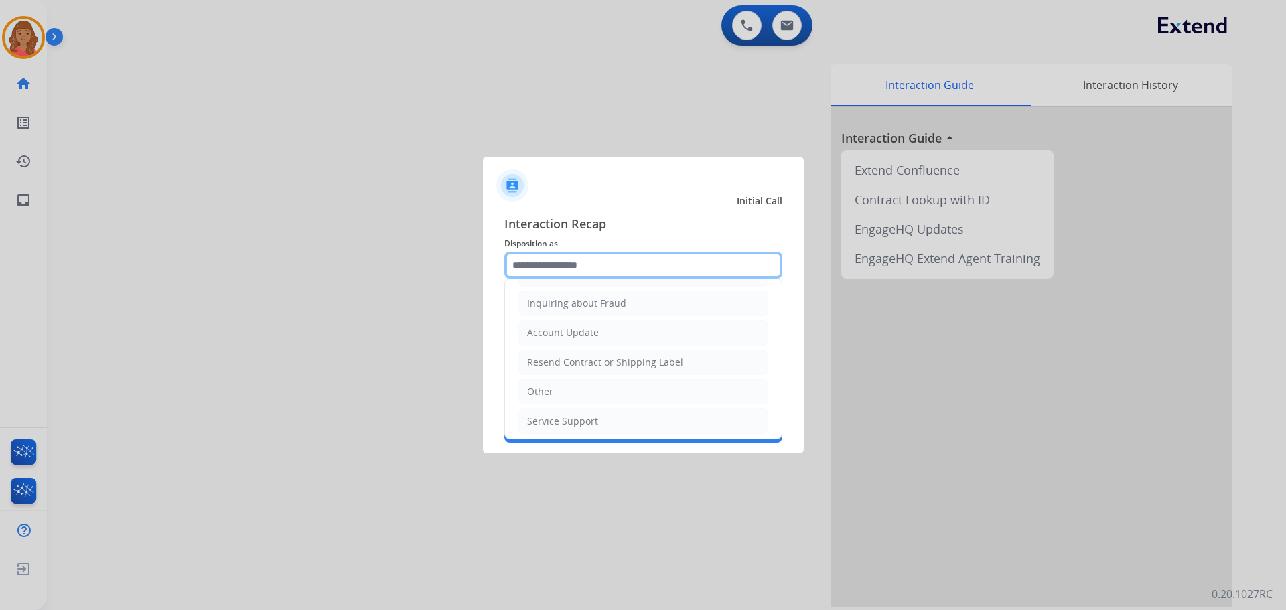
scroll to position [209, 0]
drag, startPoint x: 541, startPoint y: 386, endPoint x: 543, endPoint y: 354, distance: 32.3
click at [541, 384] on div "Other" at bounding box center [540, 387] width 26 height 13
type input "*****"
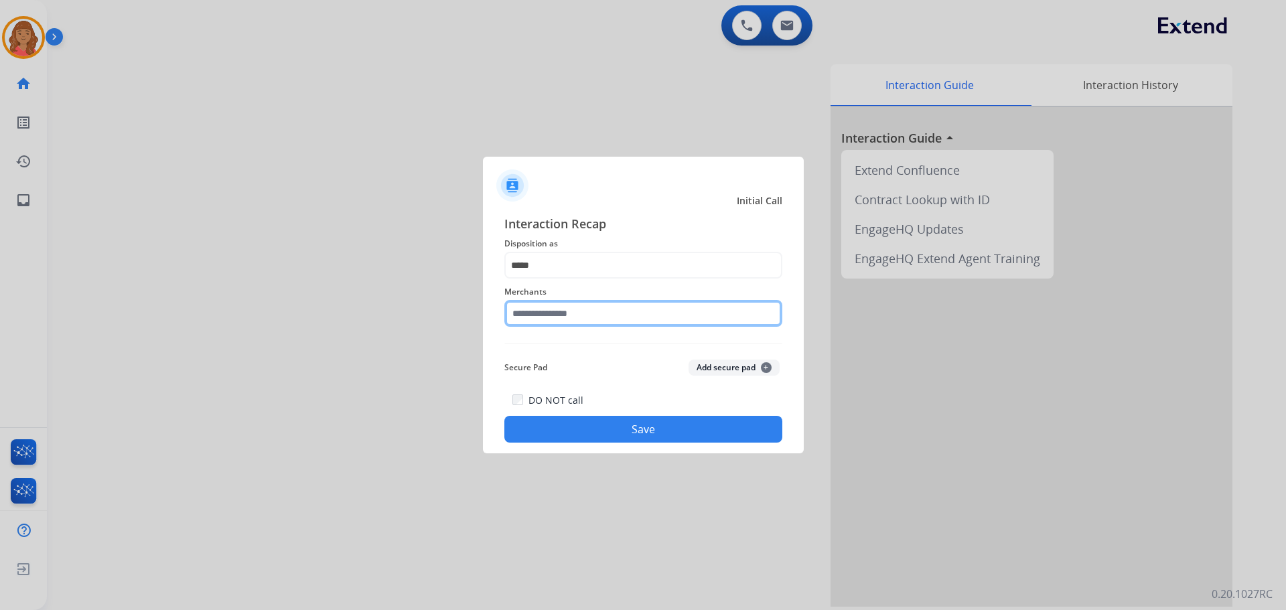
click at [547, 314] on input "text" at bounding box center [644, 313] width 278 height 27
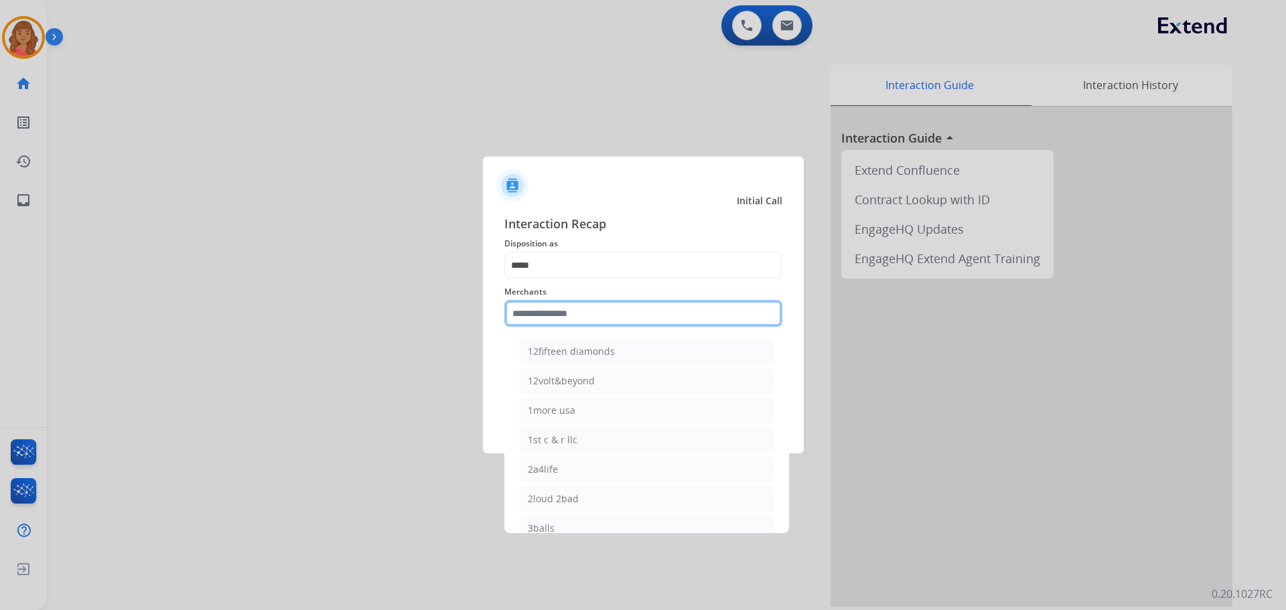
paste input "**********"
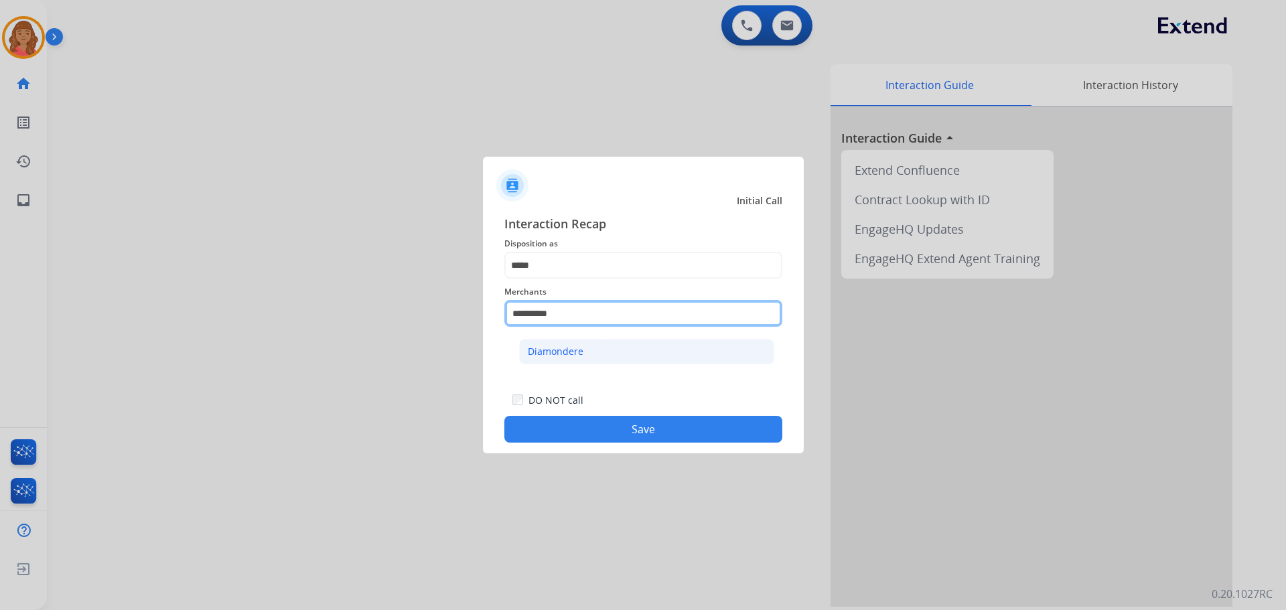
type input "**********"
drag, startPoint x: 566, startPoint y: 354, endPoint x: 571, endPoint y: 362, distance: 9.9
click at [567, 355] on div "Diamondere" at bounding box center [556, 351] width 56 height 13
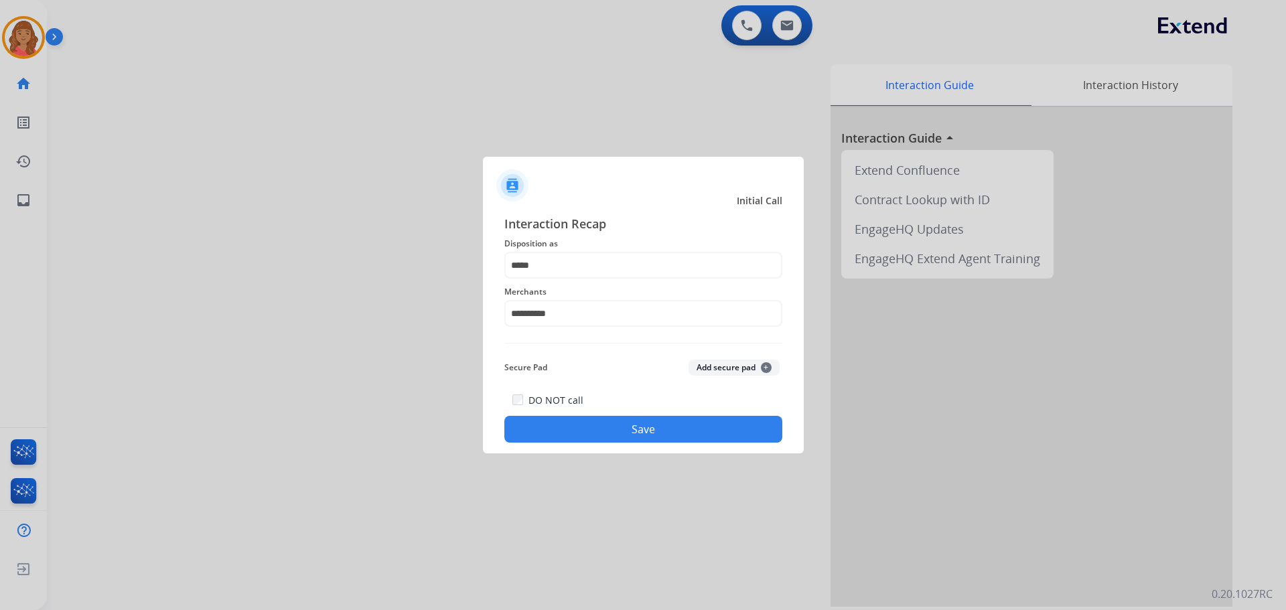
click at [588, 436] on button "Save" at bounding box center [644, 429] width 278 height 27
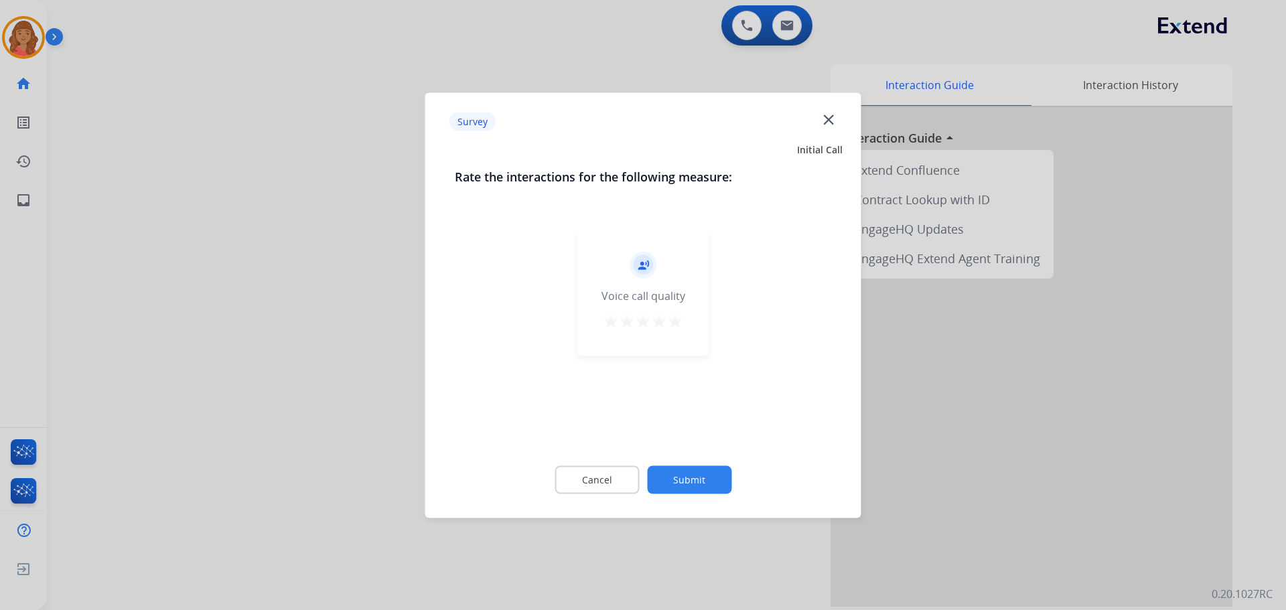
click at [672, 330] on button "star" at bounding box center [675, 323] width 16 height 20
click at [714, 487] on button "Submit" at bounding box center [689, 480] width 84 height 28
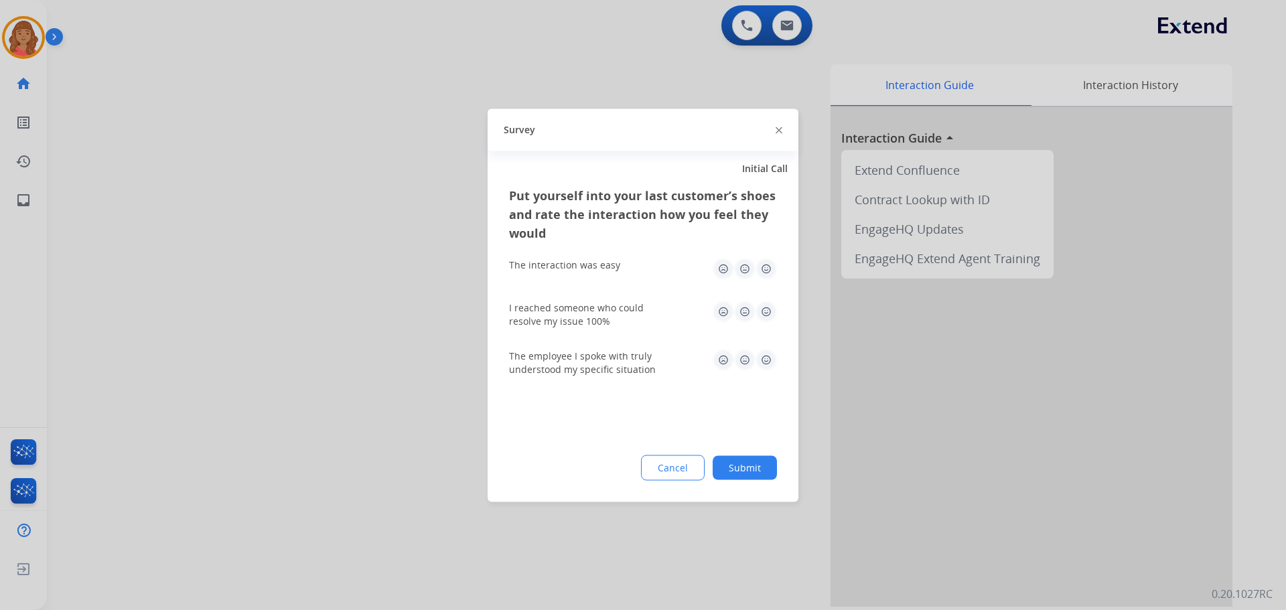
click at [772, 269] on img at bounding box center [766, 268] width 21 height 21
click at [770, 313] on img at bounding box center [766, 311] width 21 height 21
click at [770, 362] on img at bounding box center [766, 359] width 21 height 21
click at [740, 469] on button "Submit" at bounding box center [745, 468] width 64 height 24
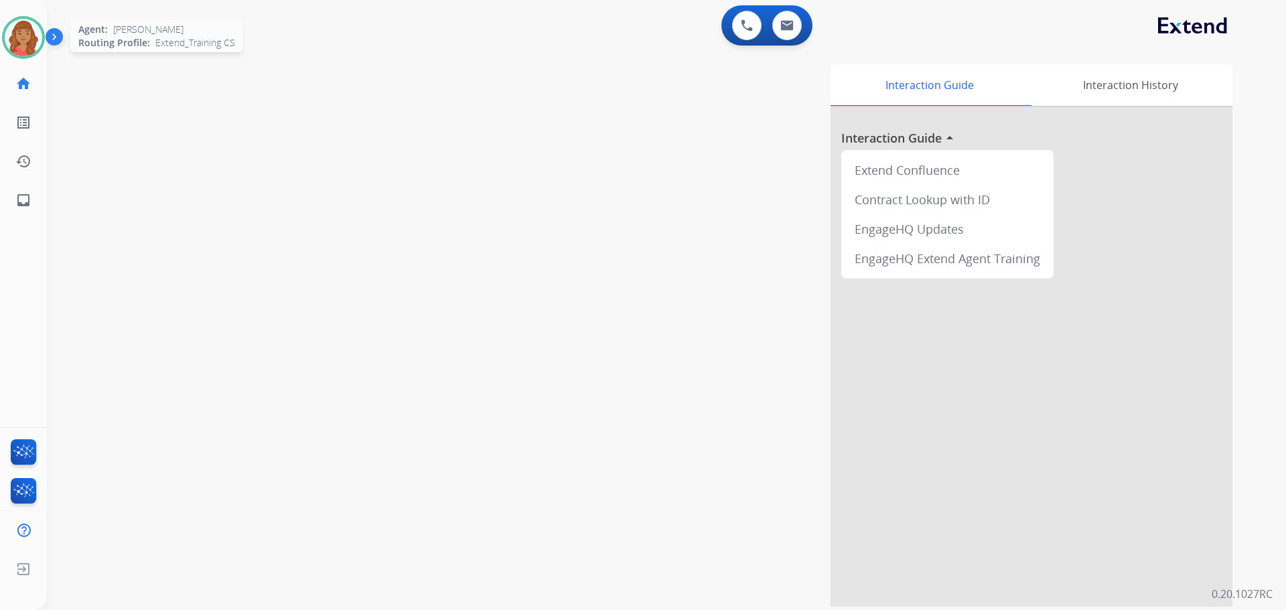
click at [19, 54] on img at bounding box center [24, 38] width 38 height 38
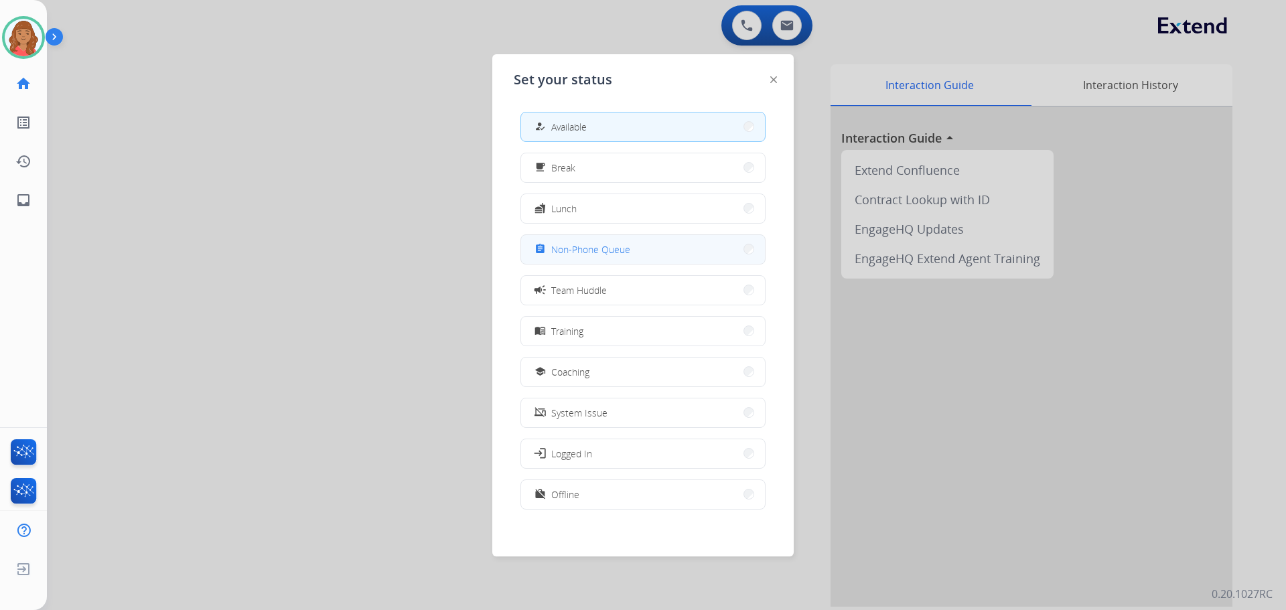
click at [561, 263] on button "assignment Non-Phone Queue" at bounding box center [643, 249] width 244 height 29
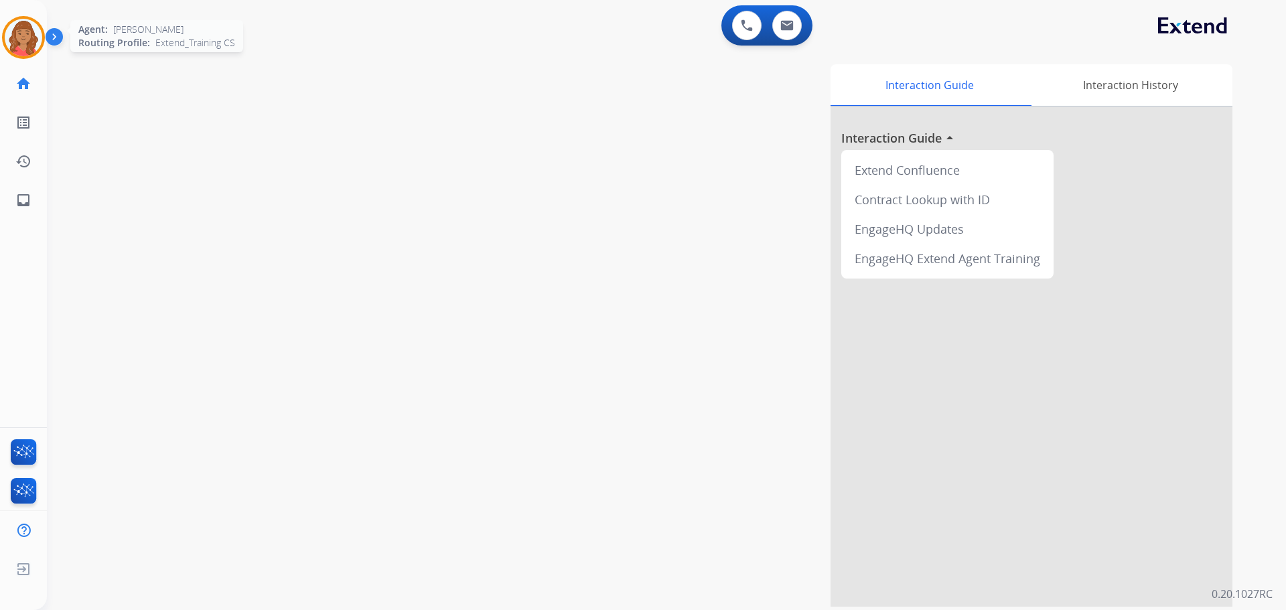
click at [37, 31] on img at bounding box center [24, 38] width 38 height 38
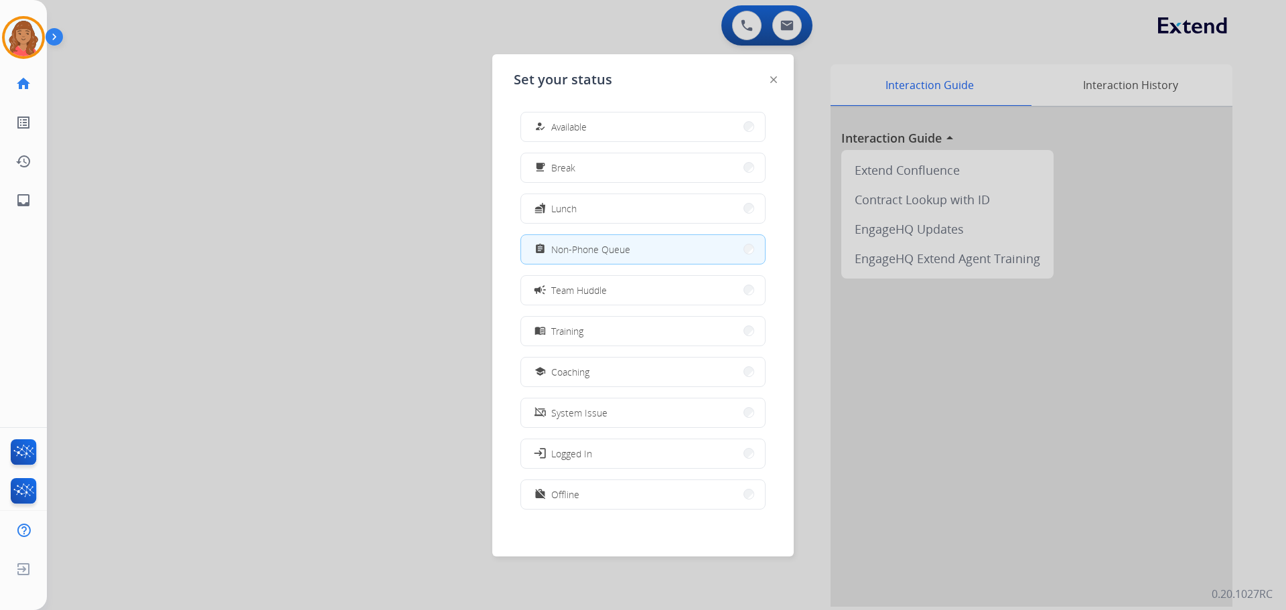
drag, startPoint x: 600, startPoint y: 121, endPoint x: 600, endPoint y: 129, distance: 8.0
click at [600, 121] on button "how_to_reg Available" at bounding box center [643, 127] width 244 height 29
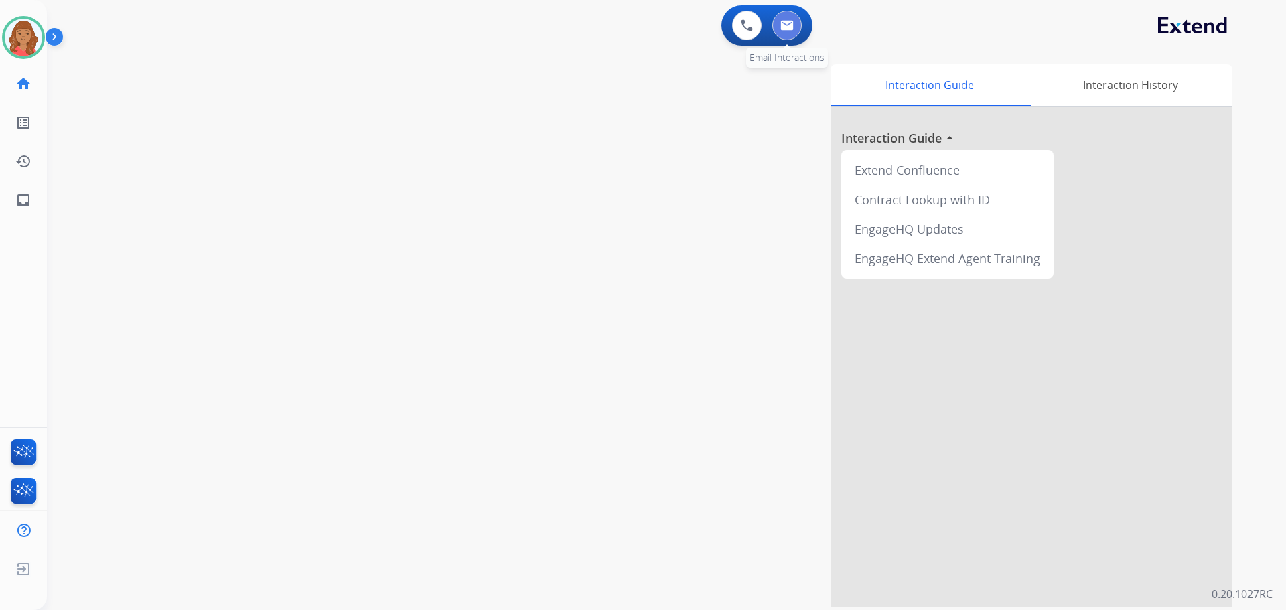
click at [787, 25] on img at bounding box center [787, 25] width 13 height 11
select select "**********"
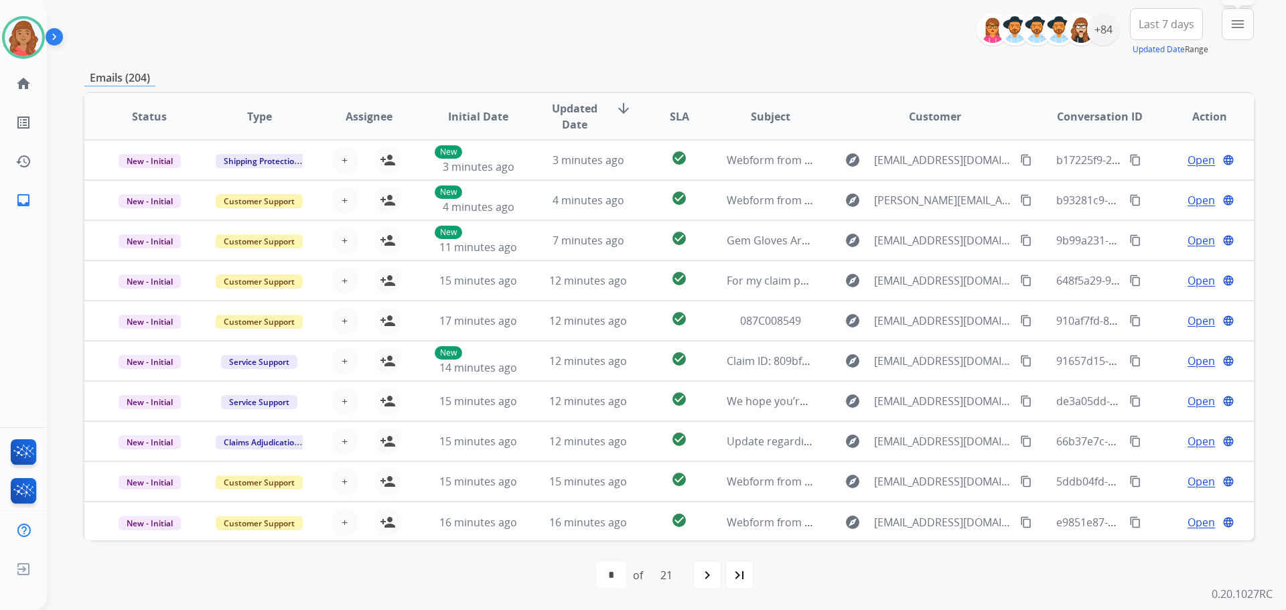
click at [1240, 25] on mat-icon "menu" at bounding box center [1238, 24] width 16 height 16
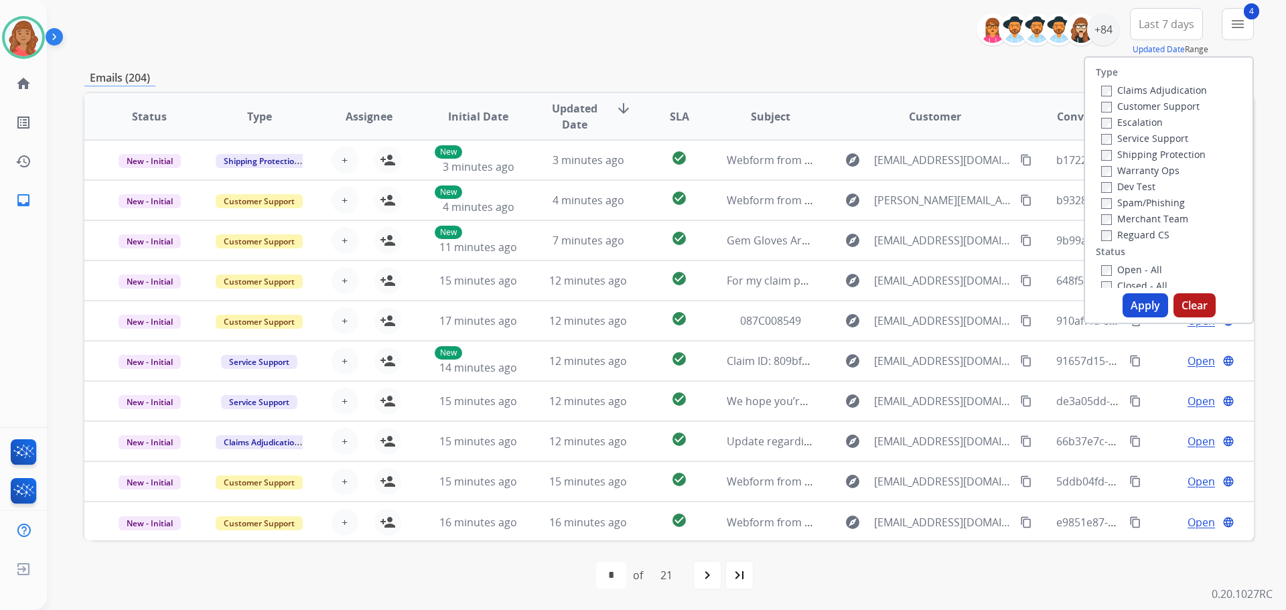
click at [1130, 305] on button "Apply" at bounding box center [1146, 305] width 46 height 24
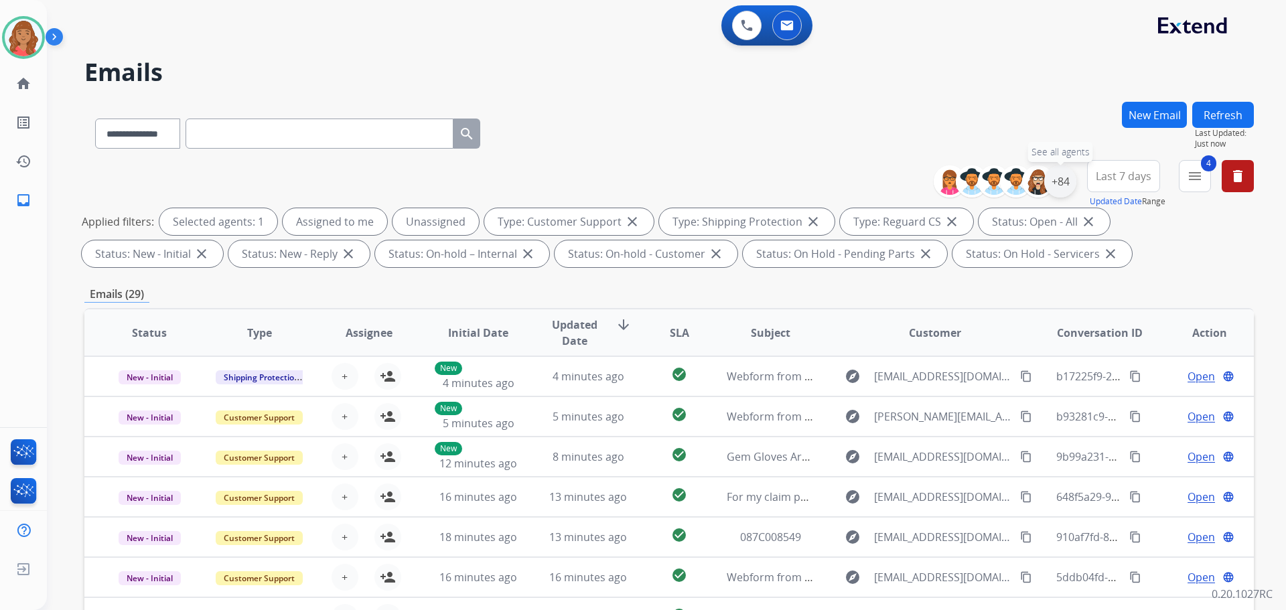
click at [1055, 182] on div "+84" at bounding box center [1061, 181] width 32 height 32
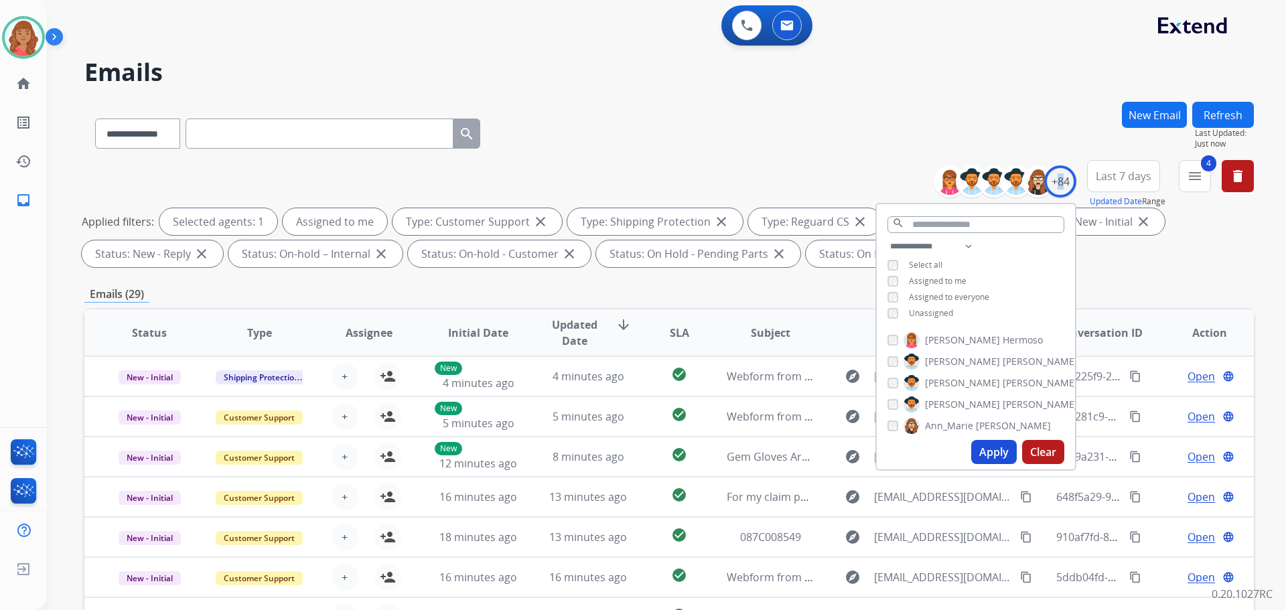
click at [998, 456] on button "Apply" at bounding box center [995, 452] width 46 height 24
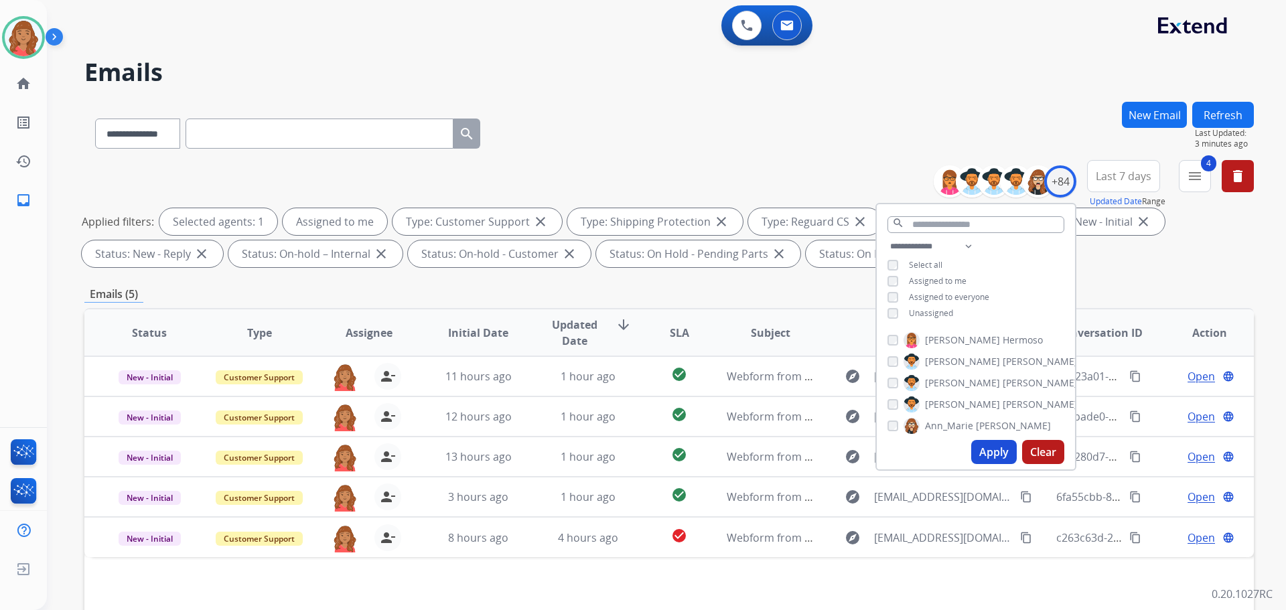
click at [641, 295] on div "Emails (5)" at bounding box center [669, 294] width 1170 height 17
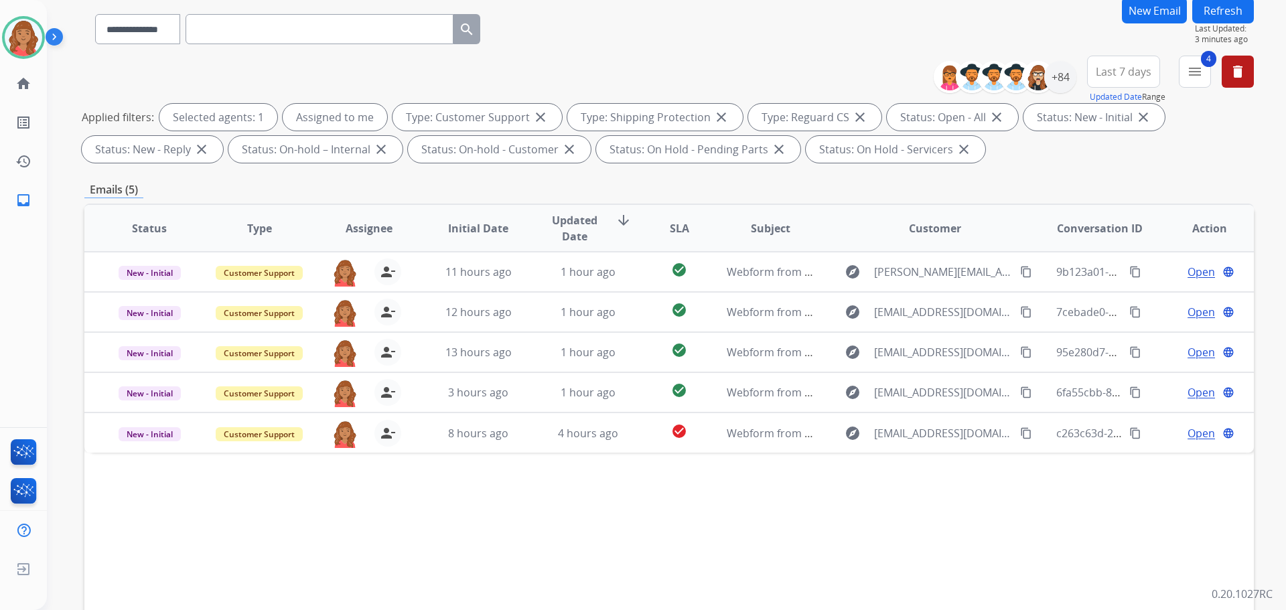
scroll to position [216, 0]
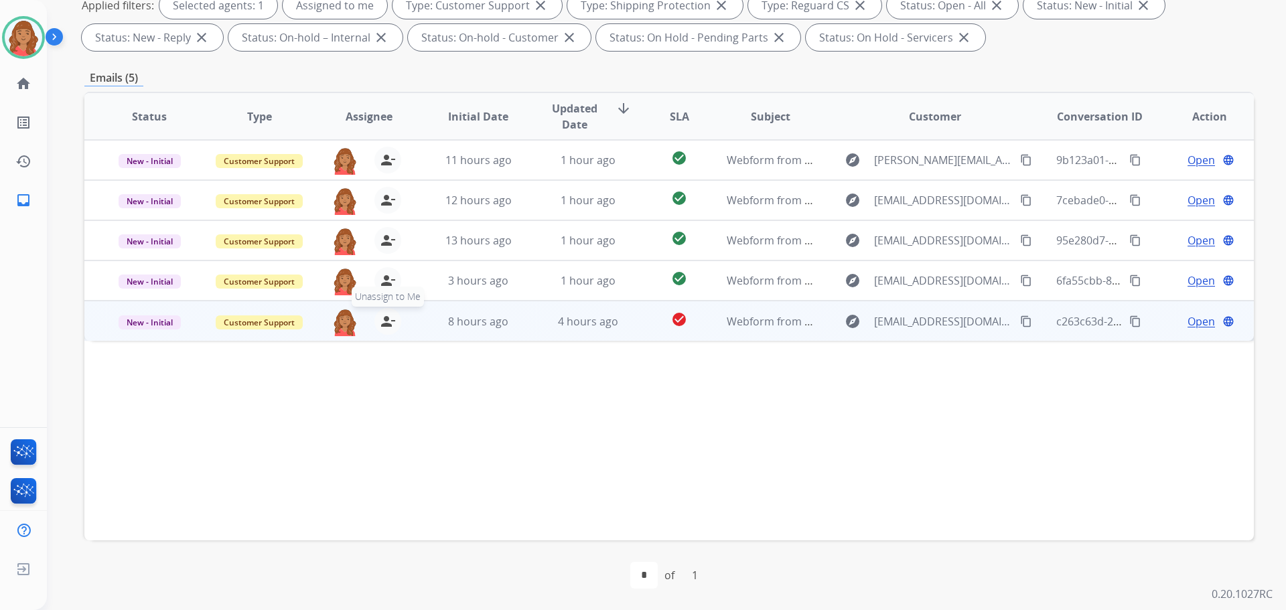
click at [386, 324] on mat-icon "person_remove" at bounding box center [388, 322] width 16 height 16
click at [386, 324] on mat-icon "person_add" at bounding box center [388, 322] width 16 height 16
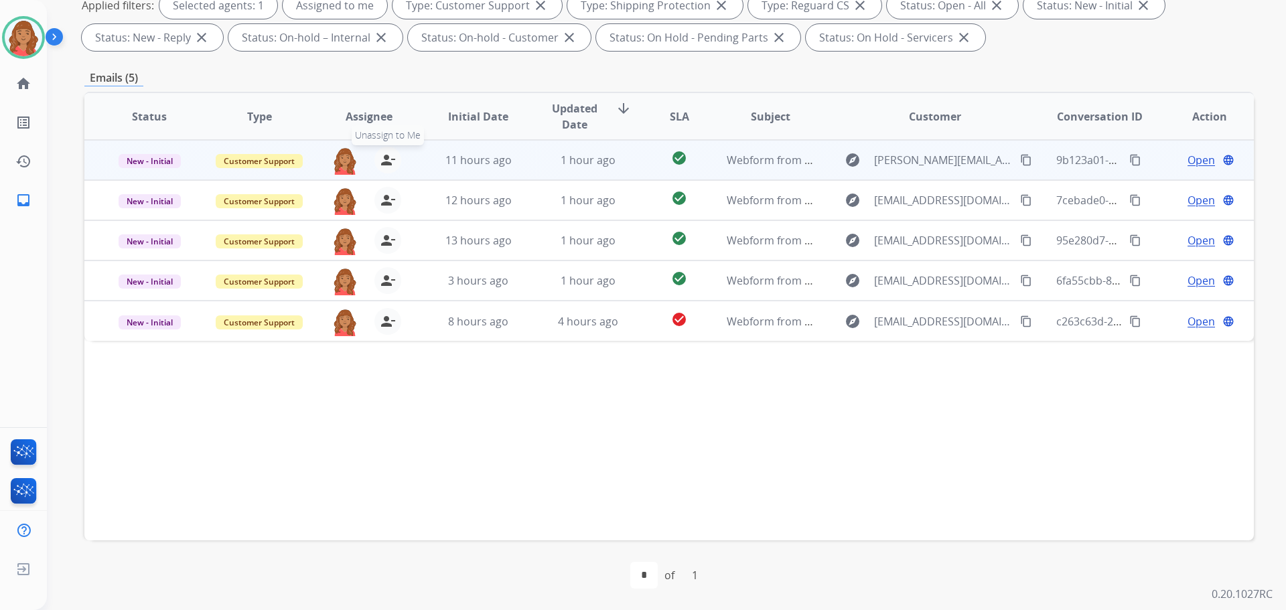
click at [391, 160] on mat-icon "person_remove" at bounding box center [388, 160] width 16 height 16
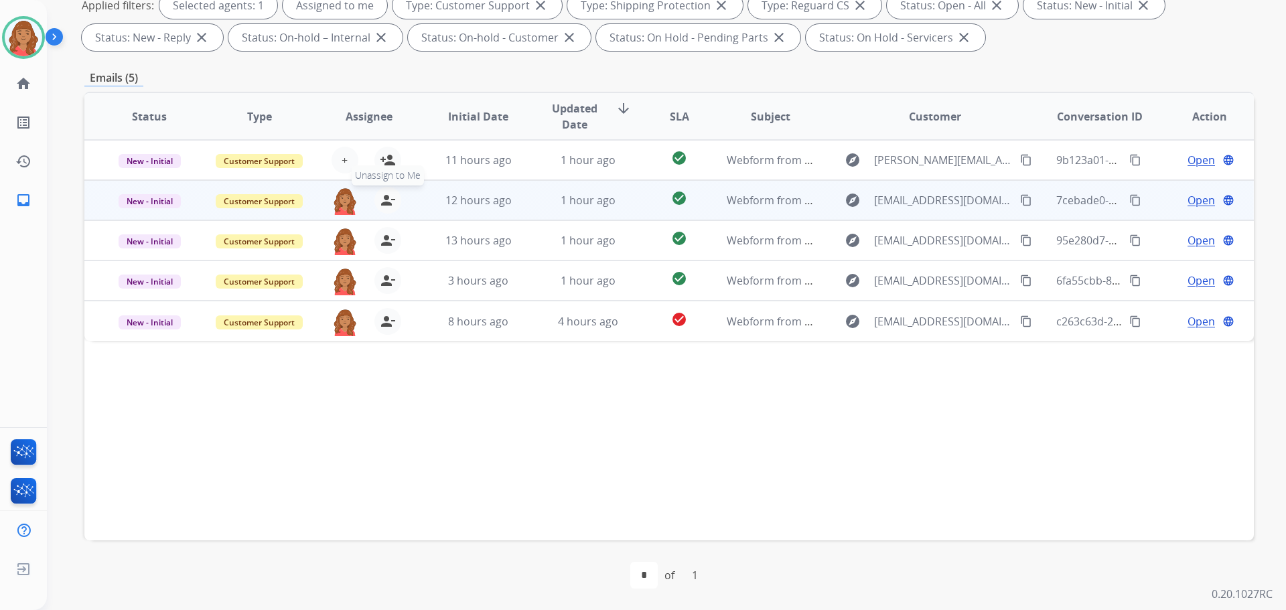
click at [388, 191] on button "person_remove Unassign to Me" at bounding box center [388, 200] width 27 height 27
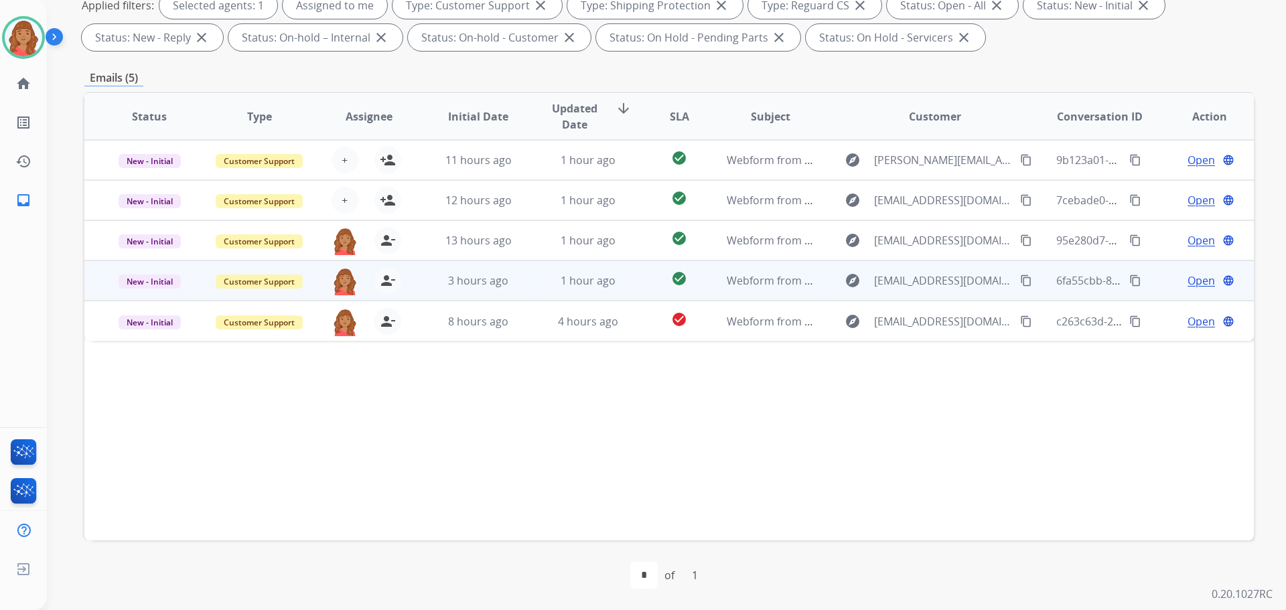
drag, startPoint x: 383, startPoint y: 234, endPoint x: 387, endPoint y: 262, distance: 28.5
click at [383, 236] on mat-icon "person_remove" at bounding box center [388, 240] width 16 height 16
click at [387, 285] on button "person_remove Unassign to Me" at bounding box center [388, 280] width 27 height 27
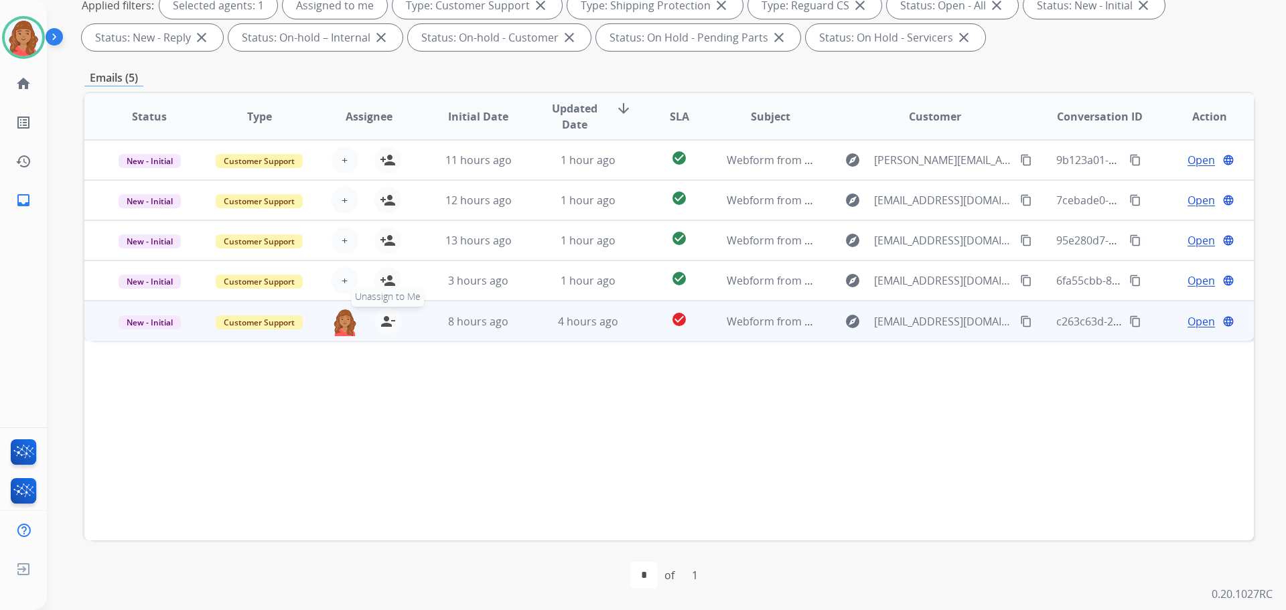
click at [380, 323] on mat-icon "person_remove" at bounding box center [388, 322] width 16 height 16
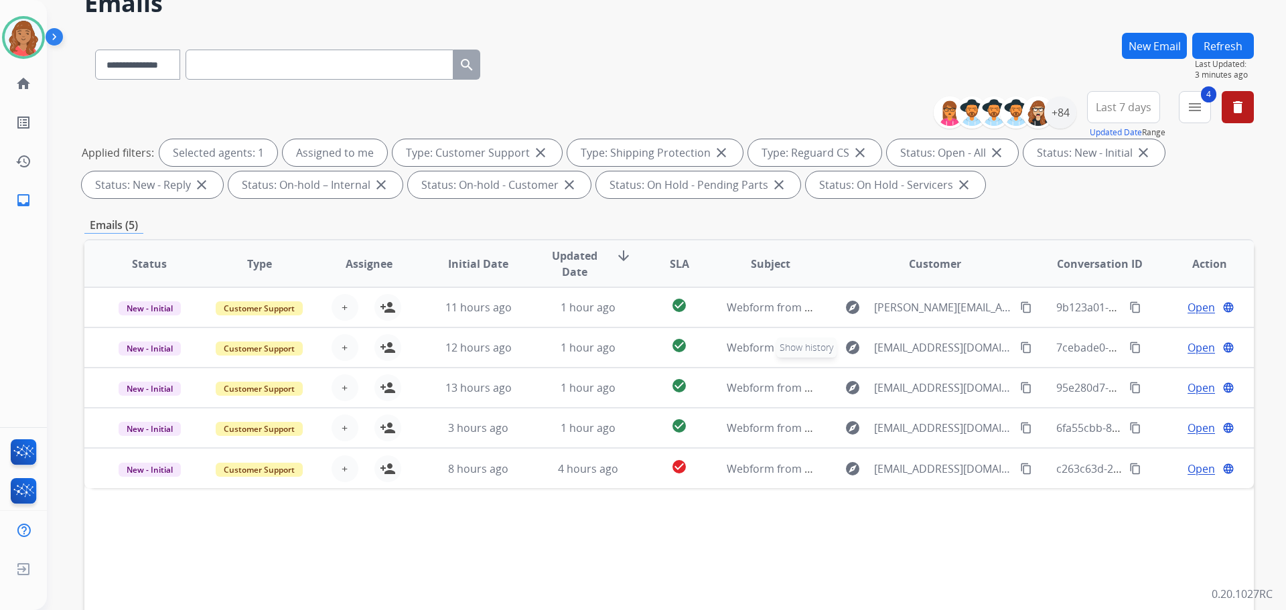
scroll to position [0, 0]
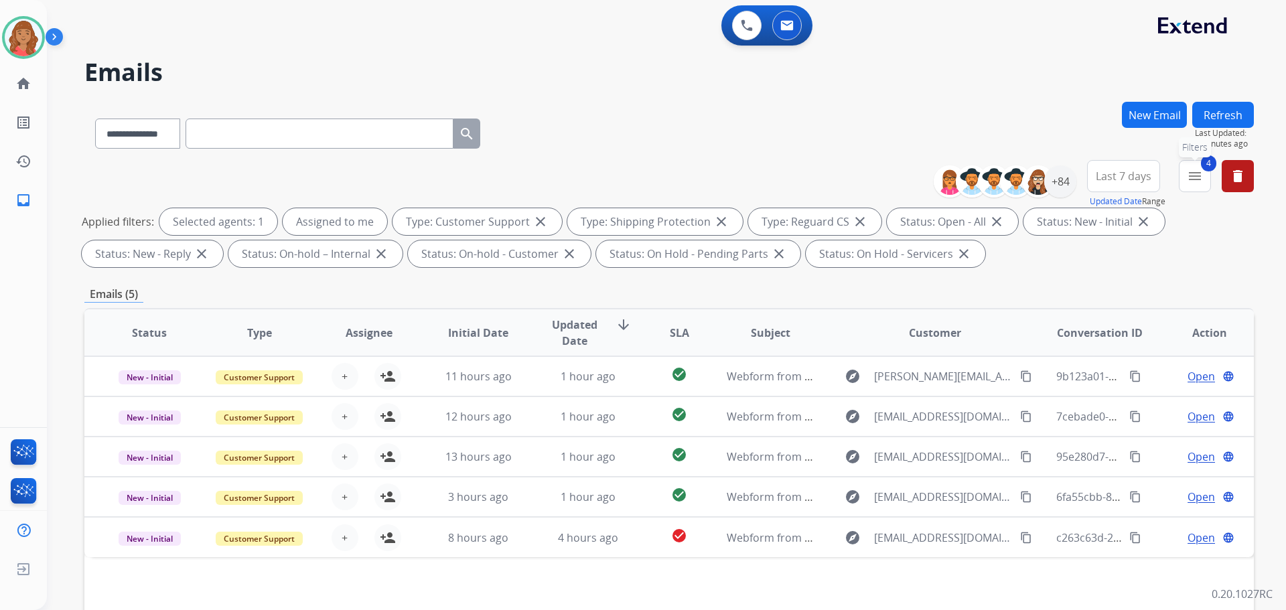
drag, startPoint x: 1194, startPoint y: 178, endPoint x: 1187, endPoint y: 186, distance: 10.5
click at [1195, 179] on mat-icon "menu" at bounding box center [1195, 176] width 16 height 16
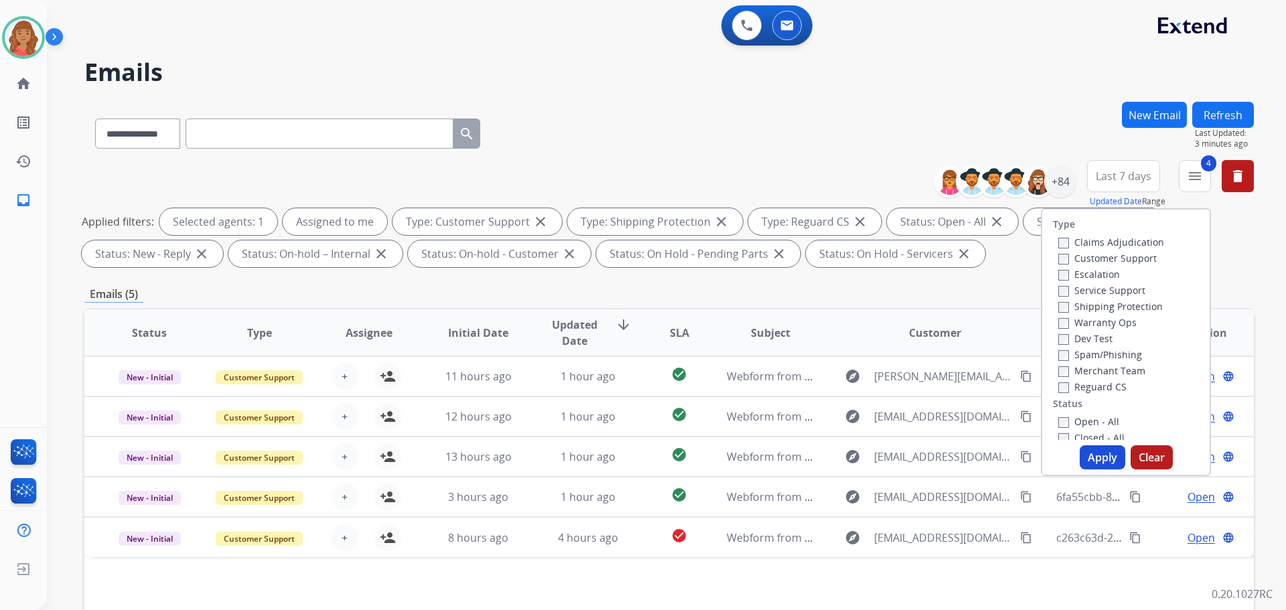
click at [1106, 458] on button "Apply" at bounding box center [1103, 458] width 46 height 24
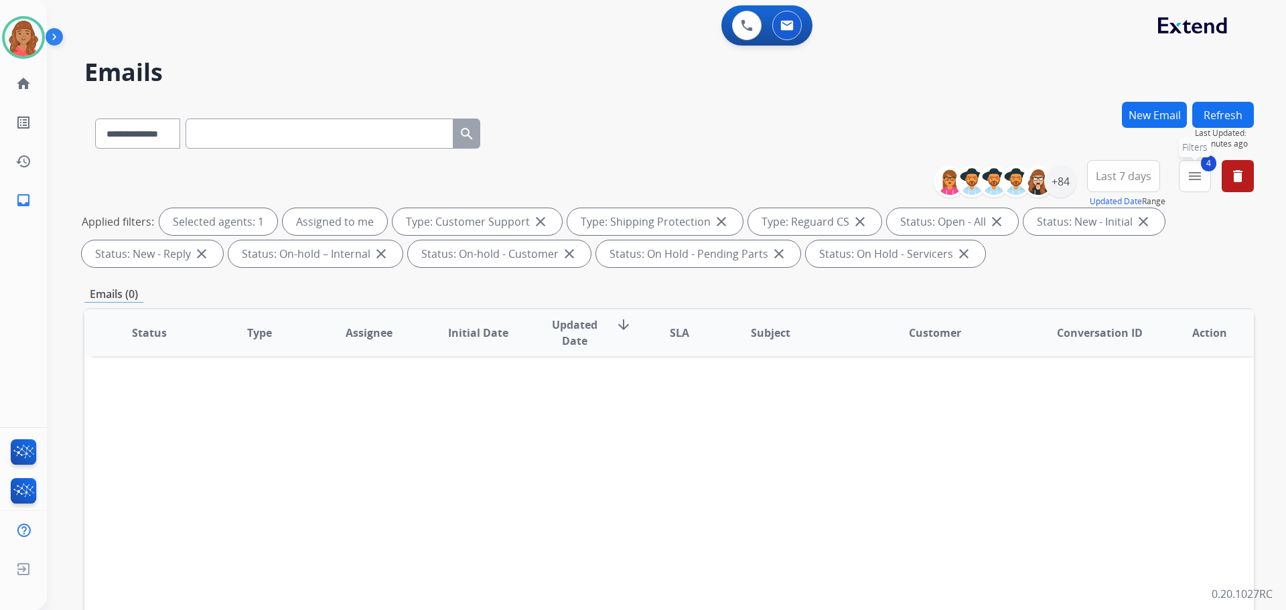
click at [1191, 182] on mat-icon "menu" at bounding box center [1195, 176] width 16 height 16
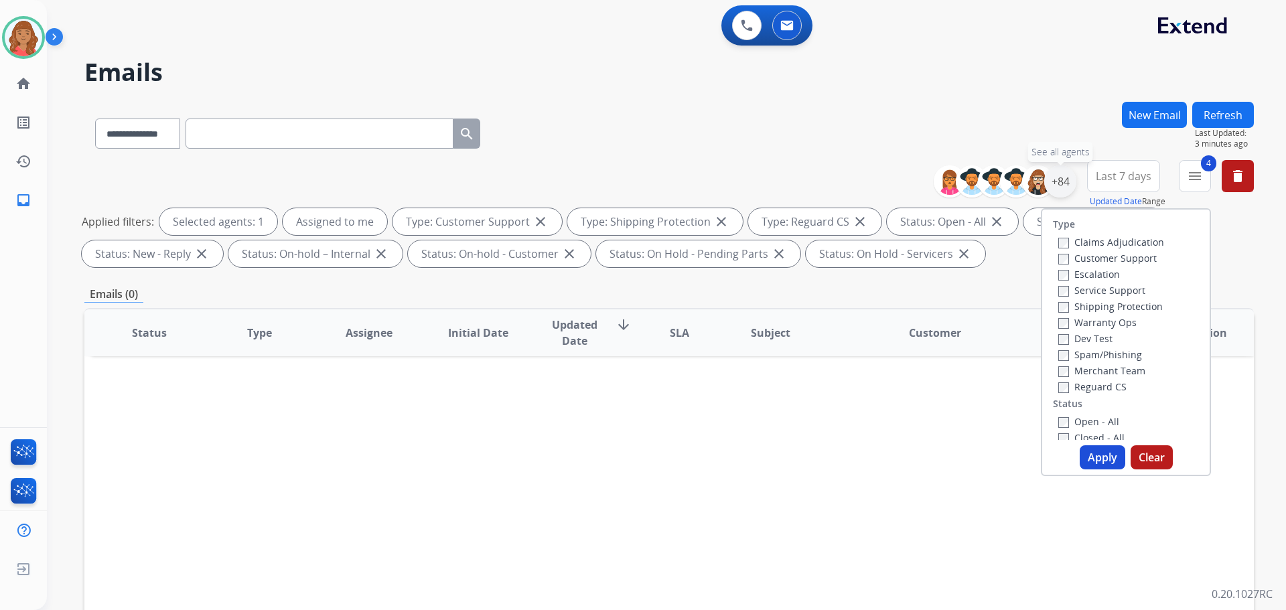
click at [1068, 180] on div "+84" at bounding box center [1061, 181] width 32 height 32
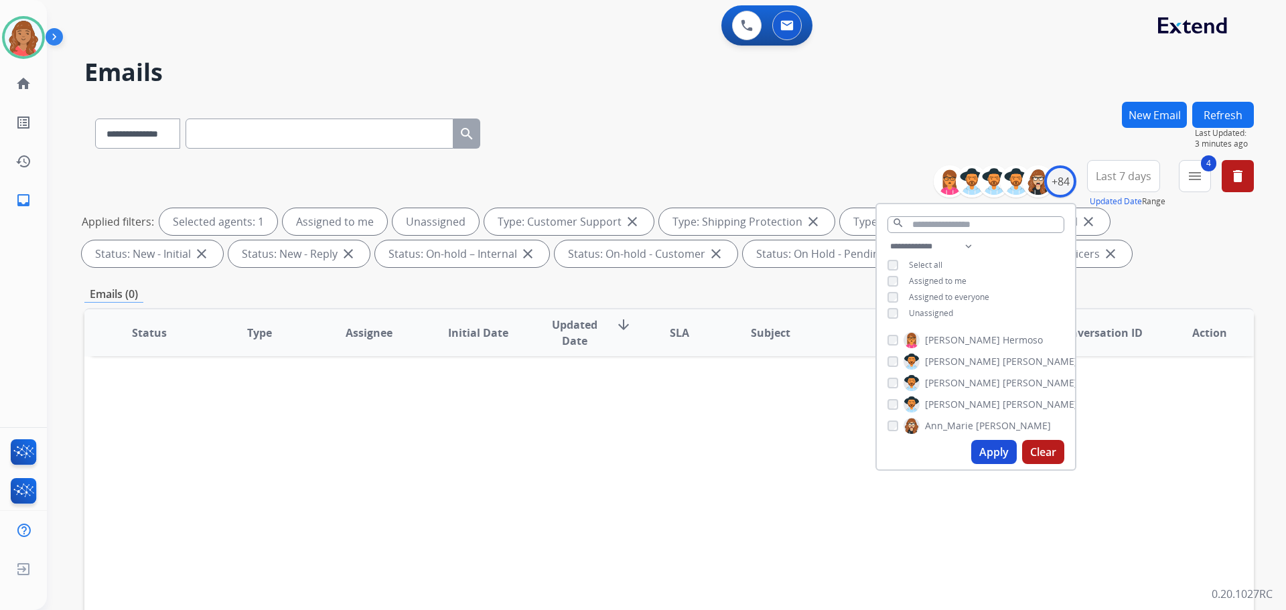
click at [995, 460] on button "Apply" at bounding box center [995, 452] width 46 height 24
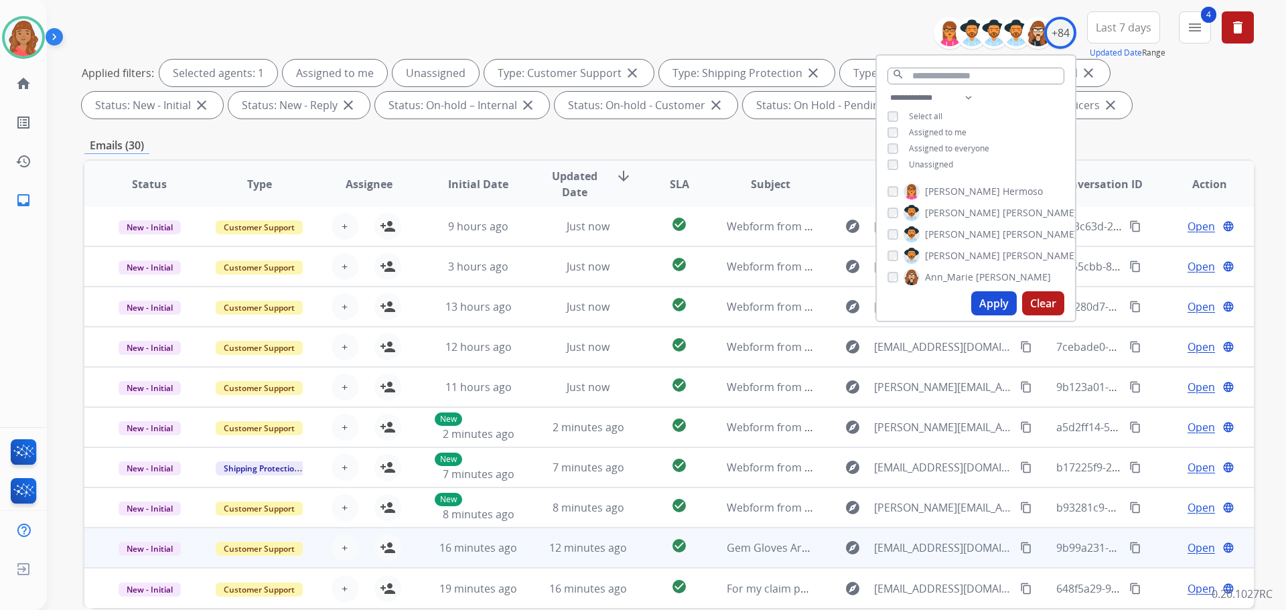
scroll to position [216, 0]
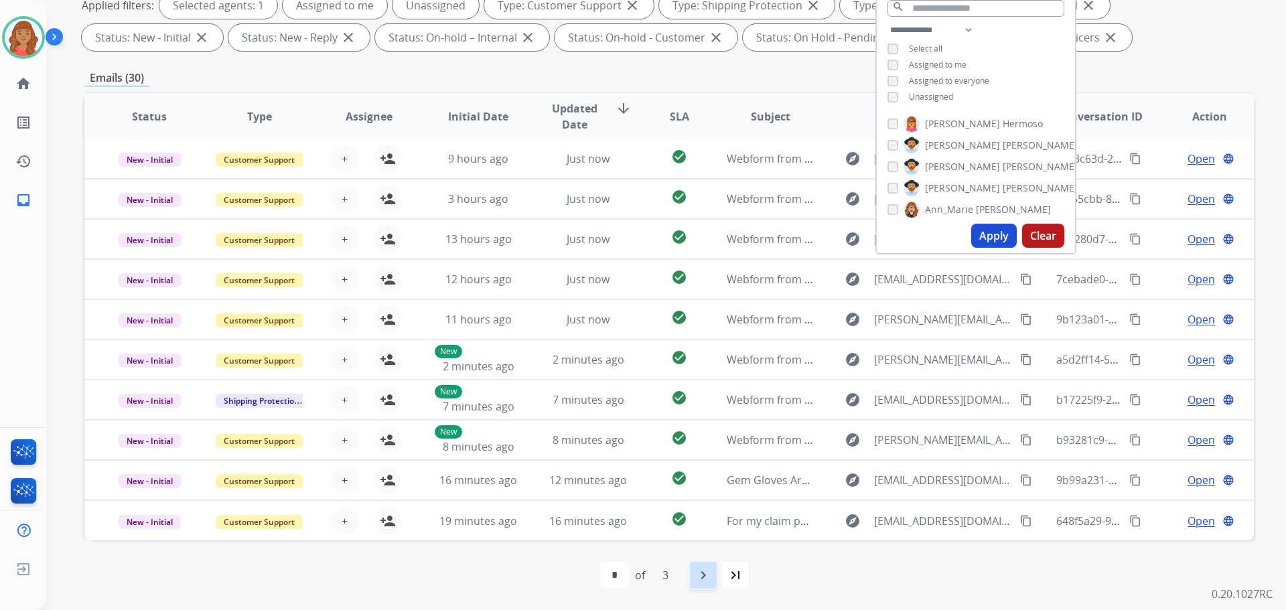
click at [696, 578] on mat-icon "navigate_next" at bounding box center [703, 575] width 16 height 16
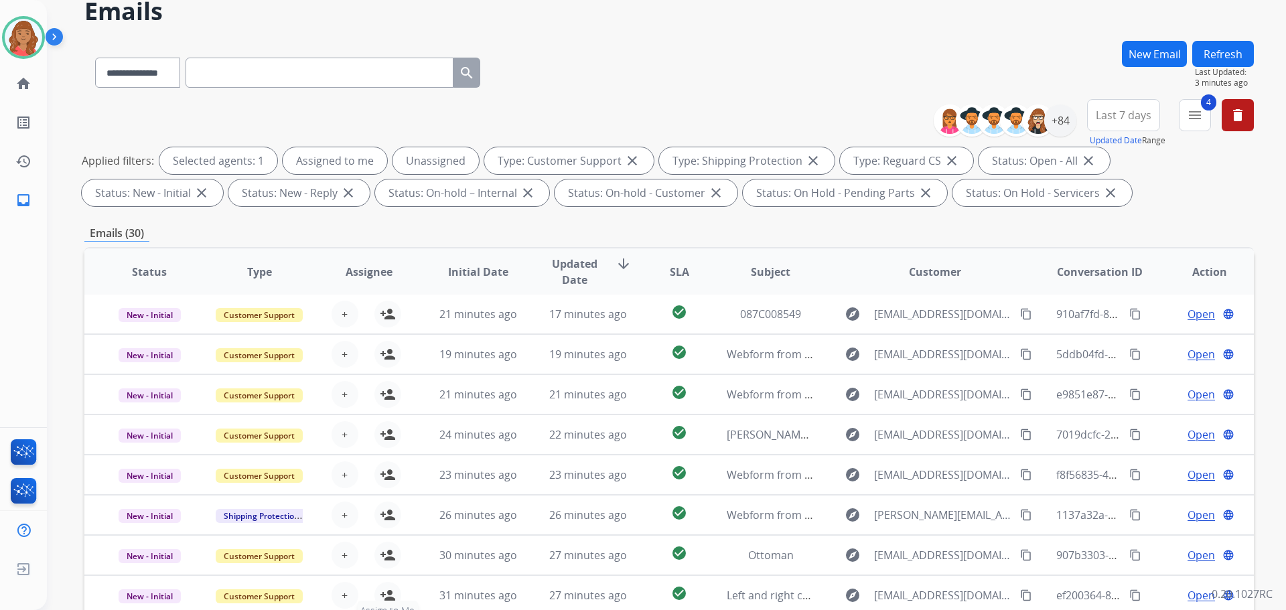
scroll to position [134, 0]
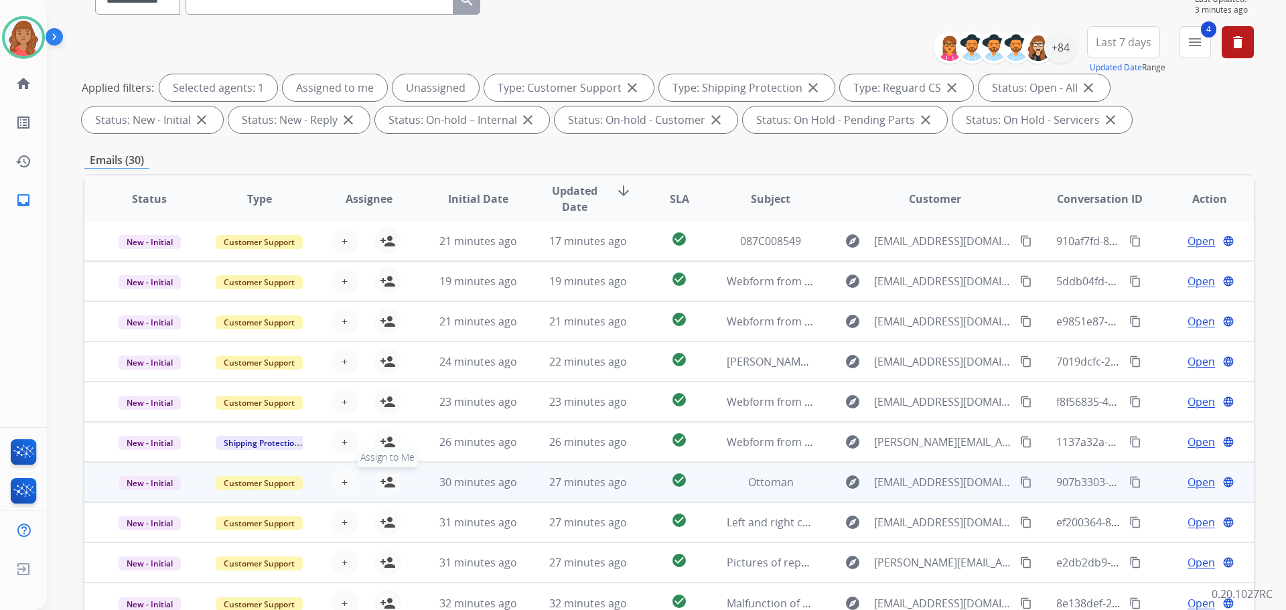
click at [385, 456] on span "Assign to Me" at bounding box center [387, 458] width 61 height 20
click at [387, 480] on mat-icon "person_remove" at bounding box center [388, 482] width 16 height 16
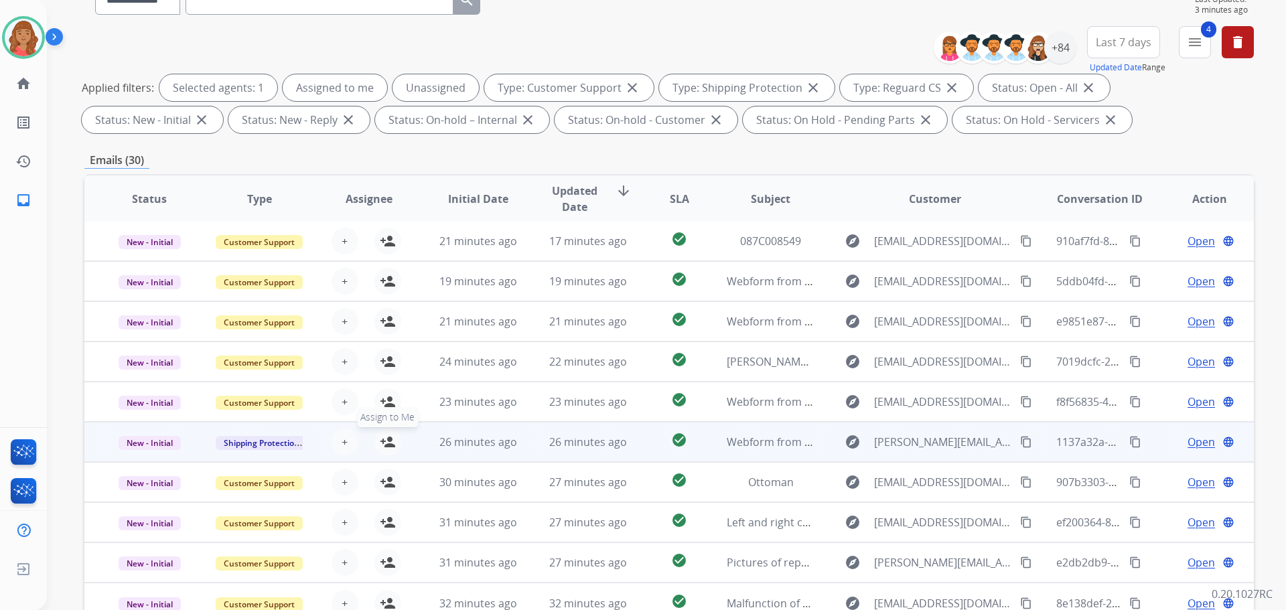
click at [386, 442] on mat-icon "person_add" at bounding box center [388, 442] width 16 height 16
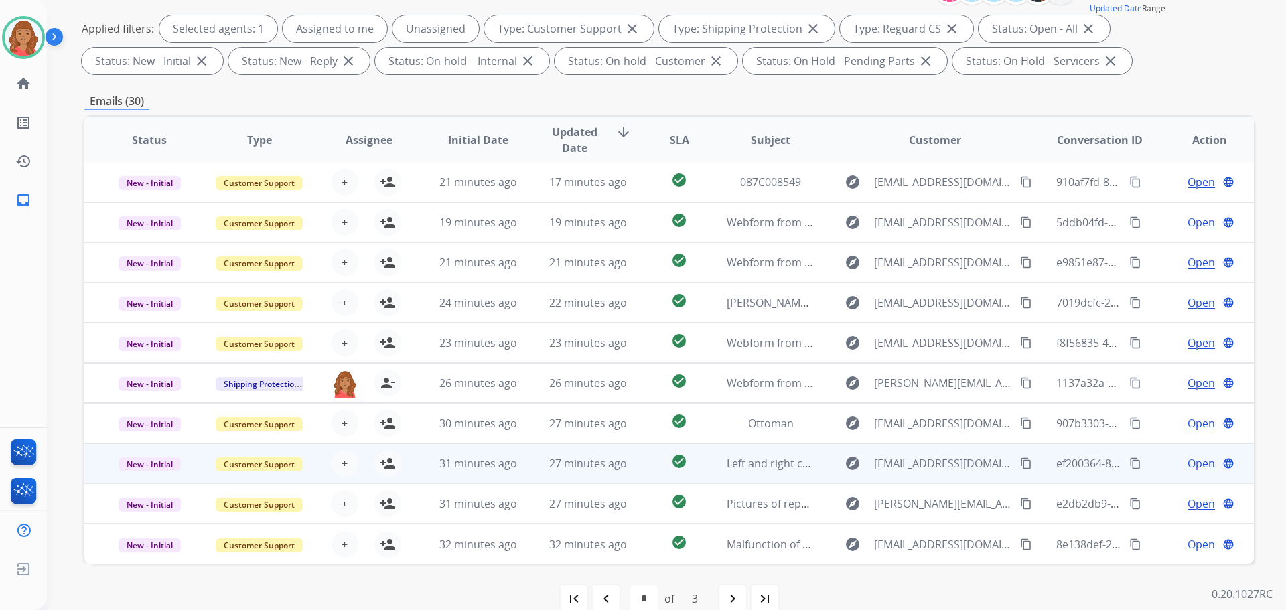
scroll to position [216, 0]
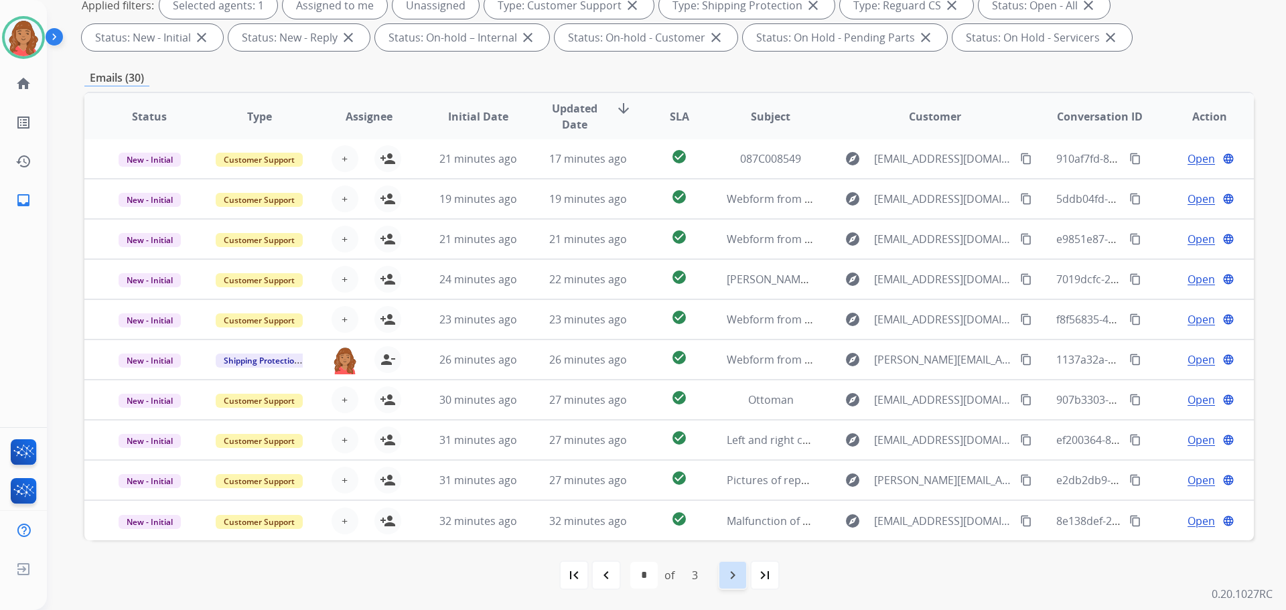
click at [728, 579] on mat-icon "navigate_next" at bounding box center [733, 575] width 16 height 16
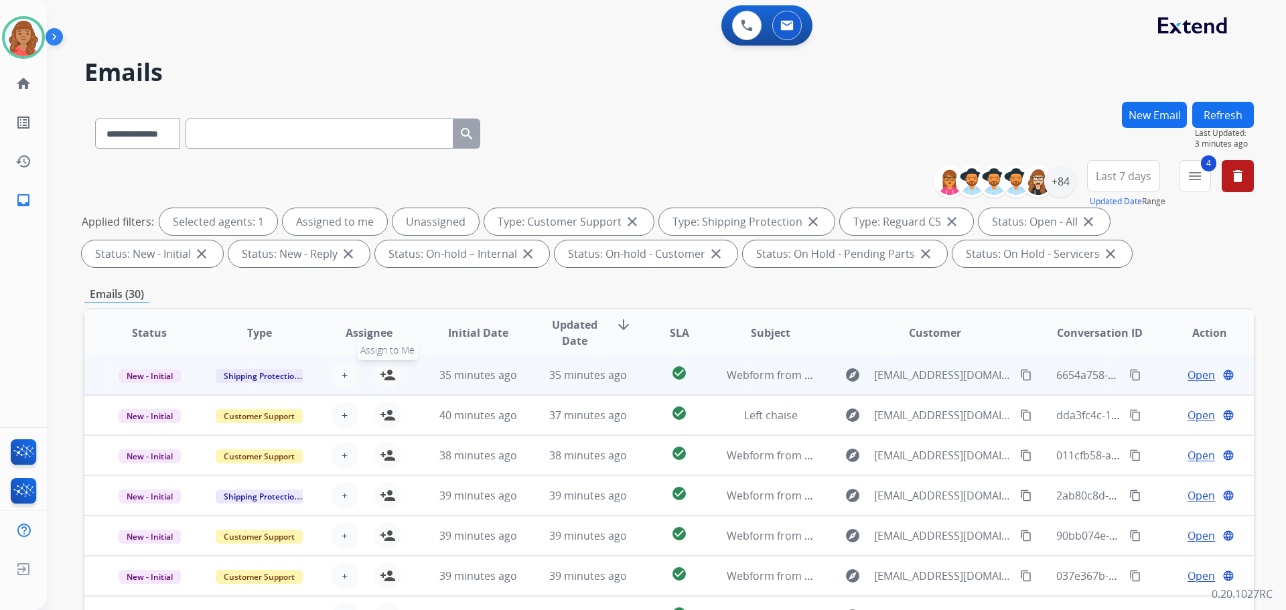
click at [383, 377] on mat-icon "person_add" at bounding box center [388, 375] width 16 height 16
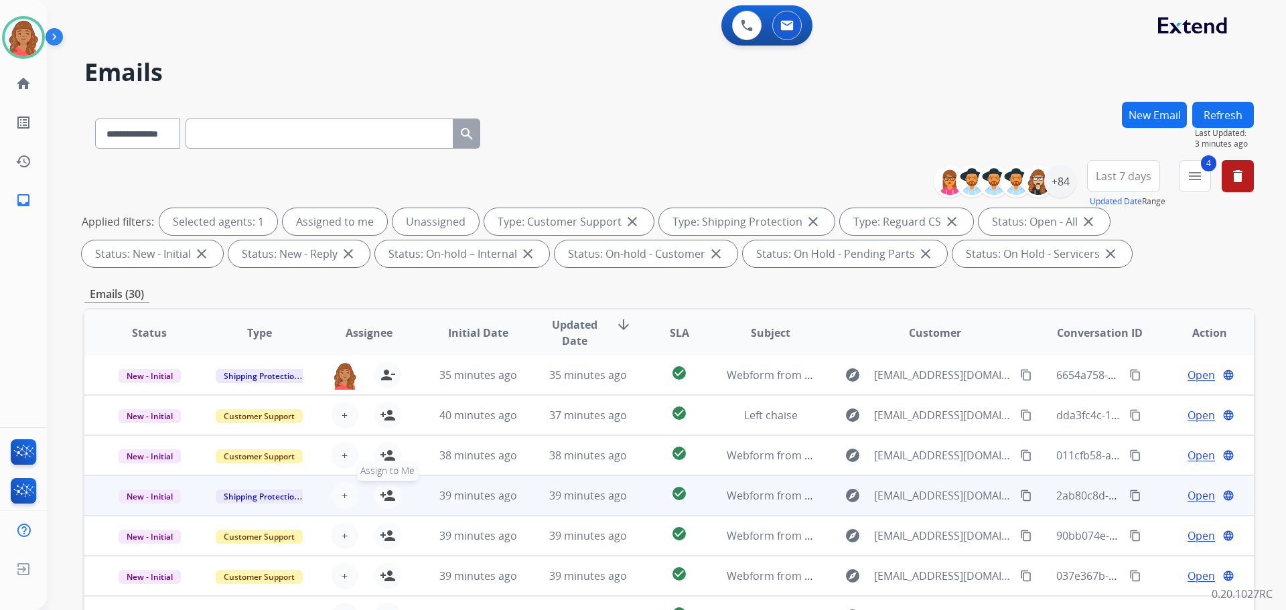
click at [387, 500] on mat-icon "person_add" at bounding box center [388, 496] width 16 height 16
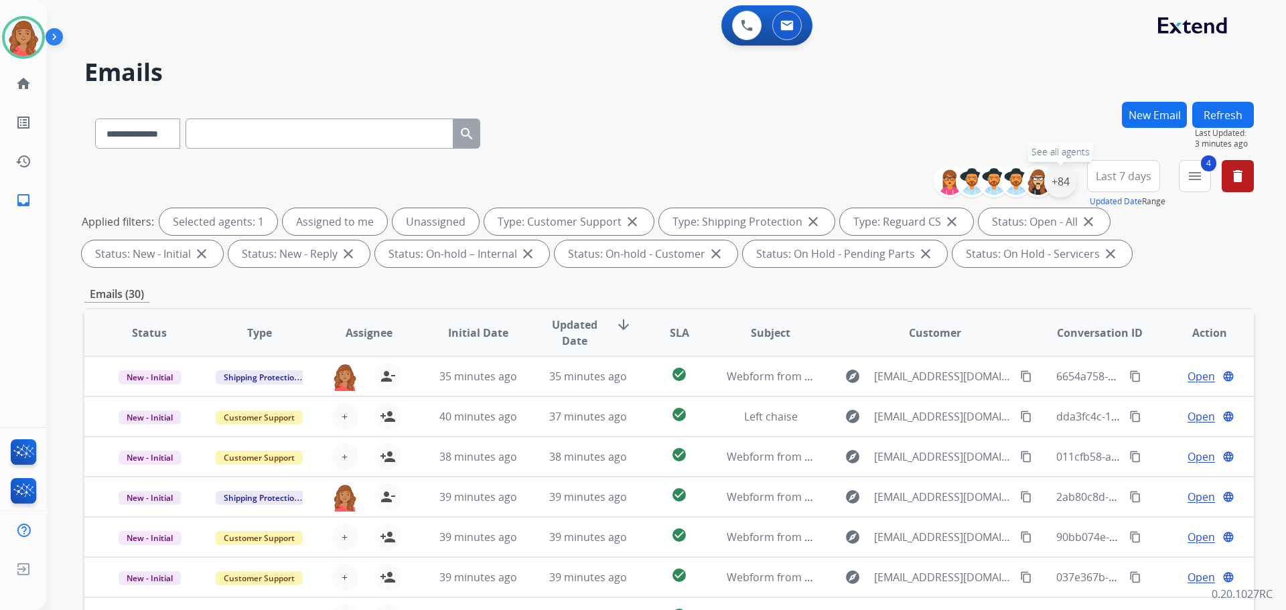
click at [1063, 183] on div "+84" at bounding box center [1061, 181] width 32 height 32
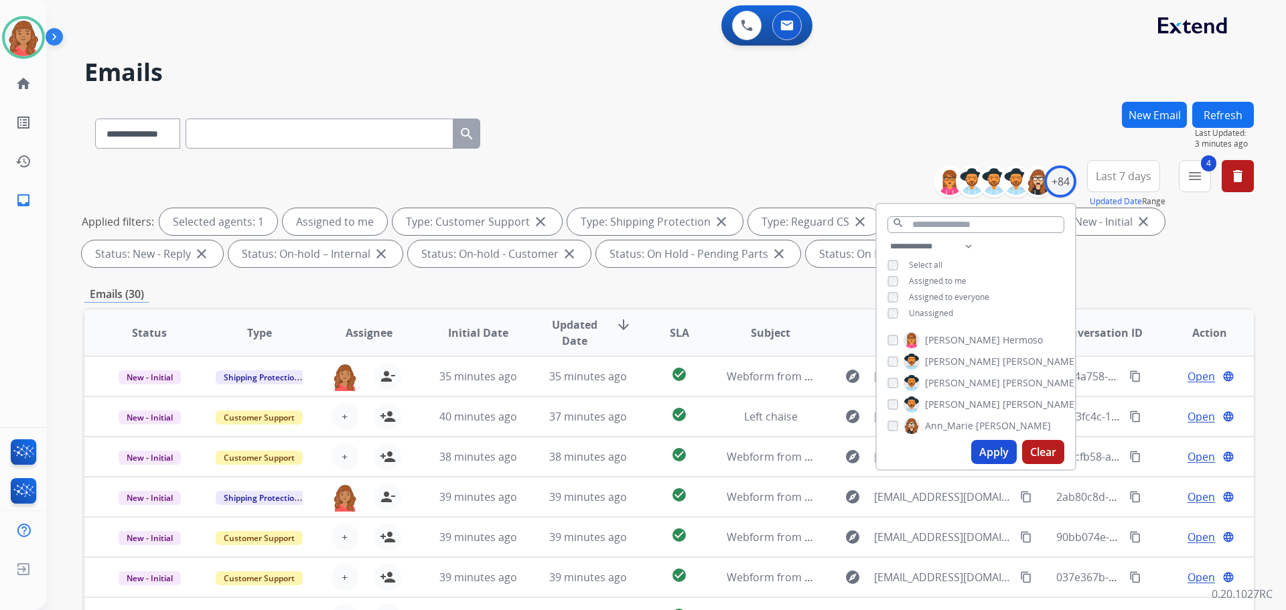
click at [988, 451] on button "Apply" at bounding box center [995, 452] width 46 height 24
select select "*"
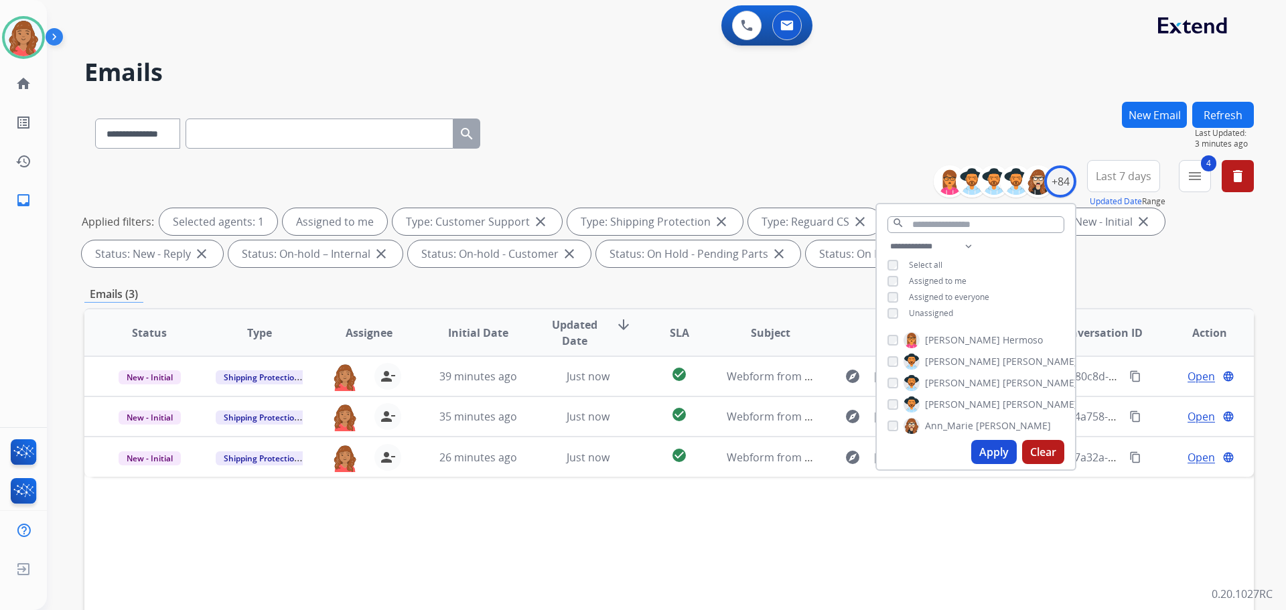
click at [706, 294] on div "Emails (3)" at bounding box center [669, 294] width 1170 height 17
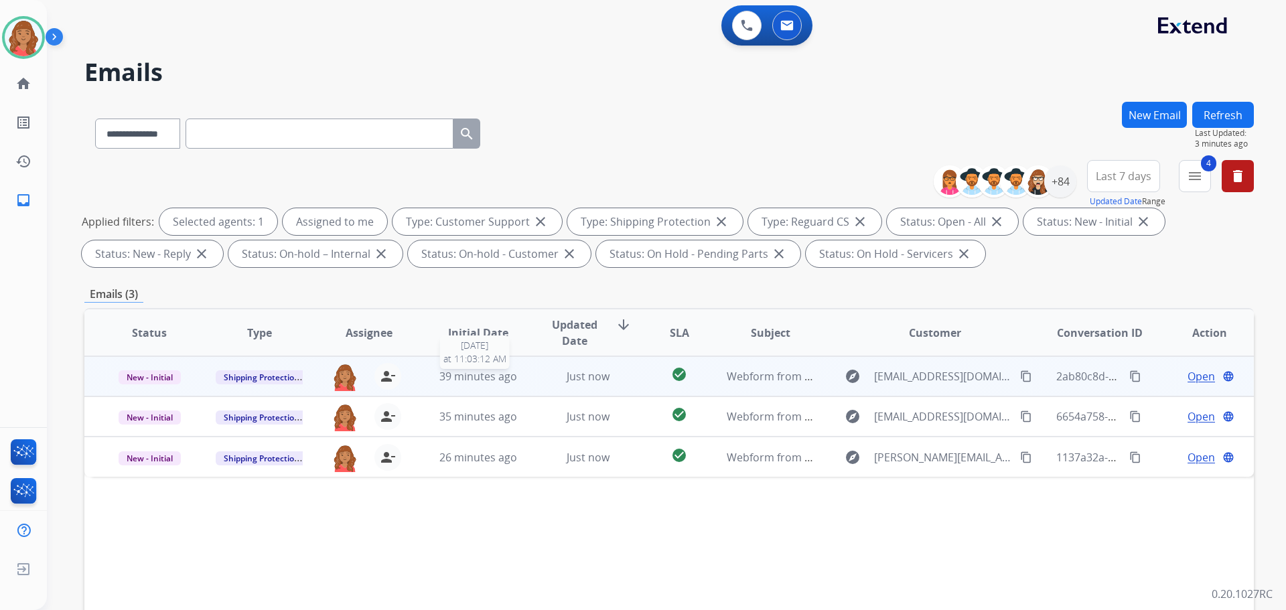
click at [479, 379] on span "39 minutes ago" at bounding box center [479, 376] width 78 height 15
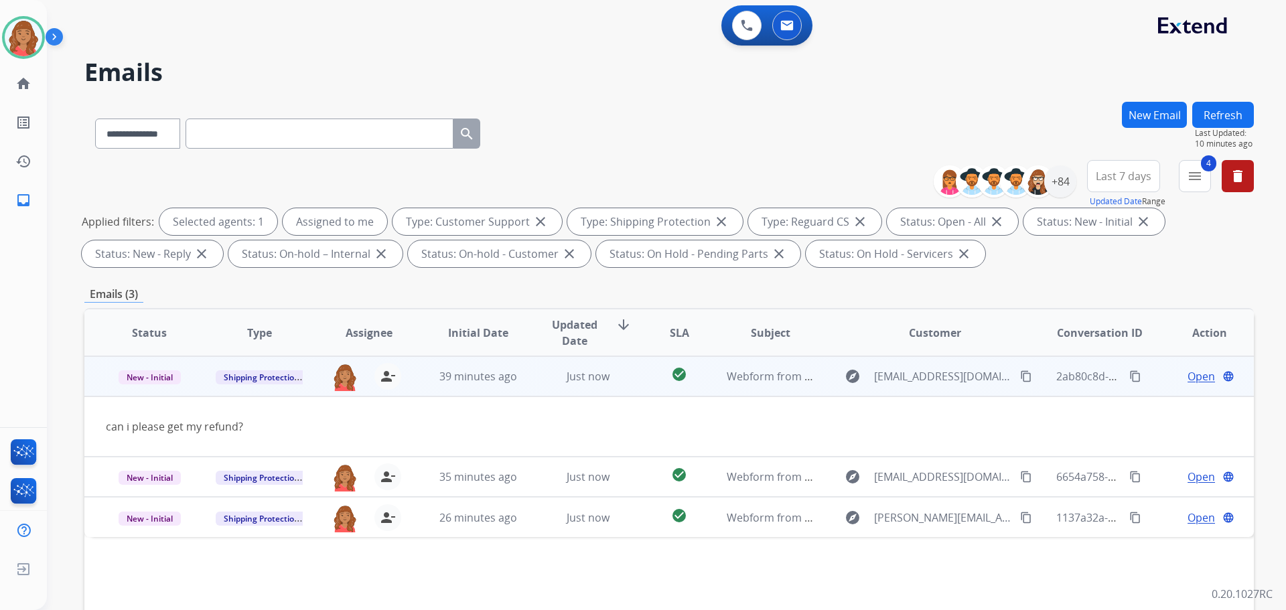
click at [1020, 381] on mat-icon "content_copy" at bounding box center [1026, 377] width 12 height 12
click at [1020, 382] on mat-icon "content_copy" at bounding box center [1026, 377] width 12 height 12
click at [451, 377] on span "39 minutes ago" at bounding box center [479, 376] width 78 height 15
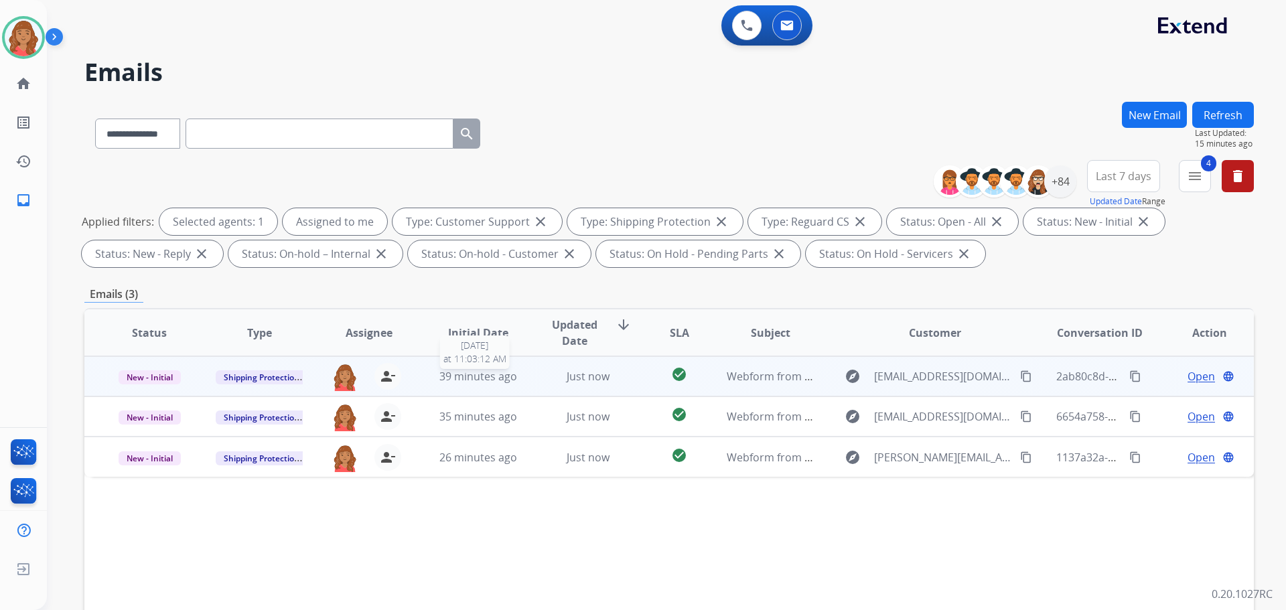
click at [450, 377] on span "39 minutes ago" at bounding box center [479, 376] width 78 height 15
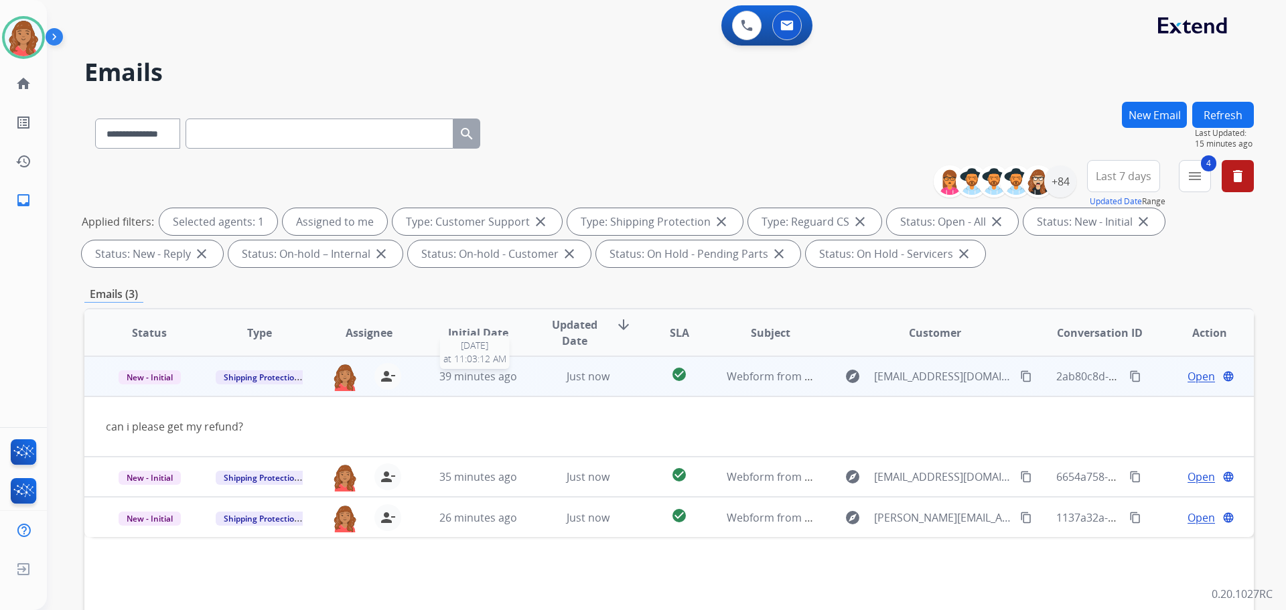
click at [450, 380] on span "39 minutes ago" at bounding box center [479, 376] width 78 height 15
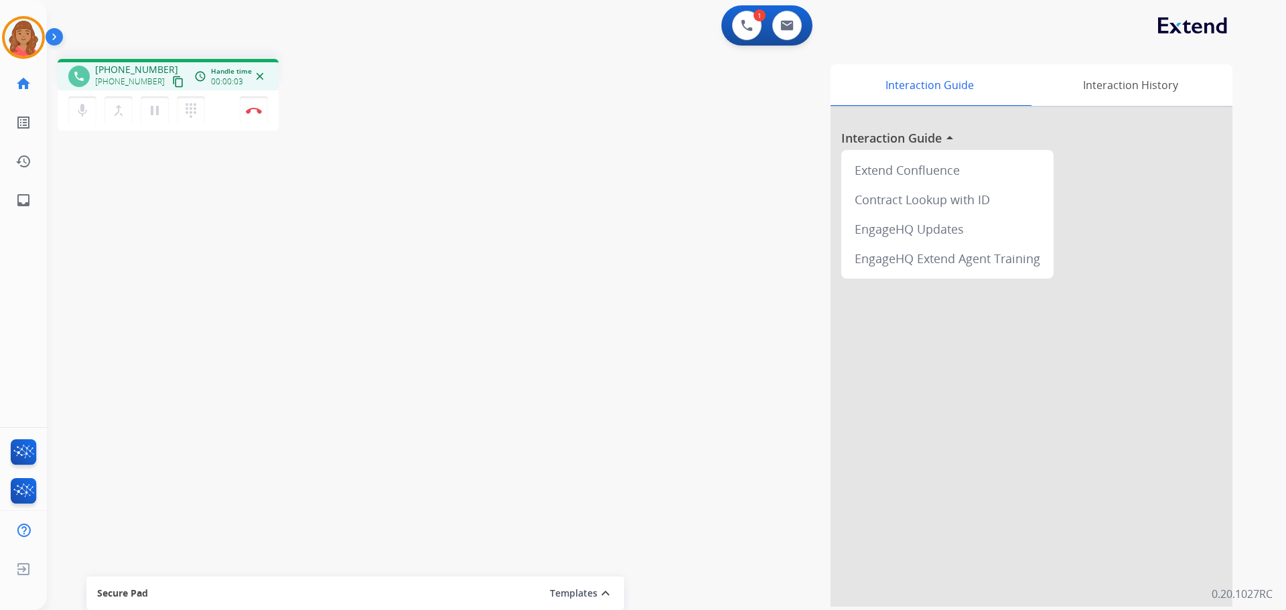
click at [172, 83] on mat-icon "content_copy" at bounding box center [178, 82] width 12 height 12
click at [258, 113] on img at bounding box center [254, 110] width 16 height 7
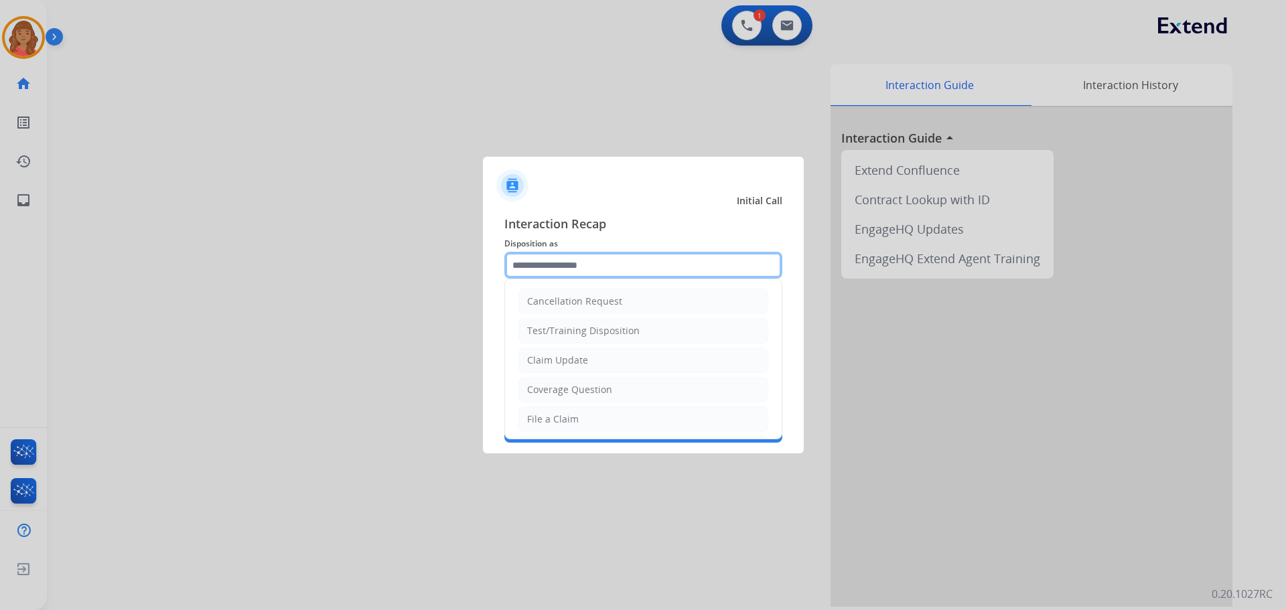
click at [588, 268] on input "text" at bounding box center [644, 265] width 278 height 27
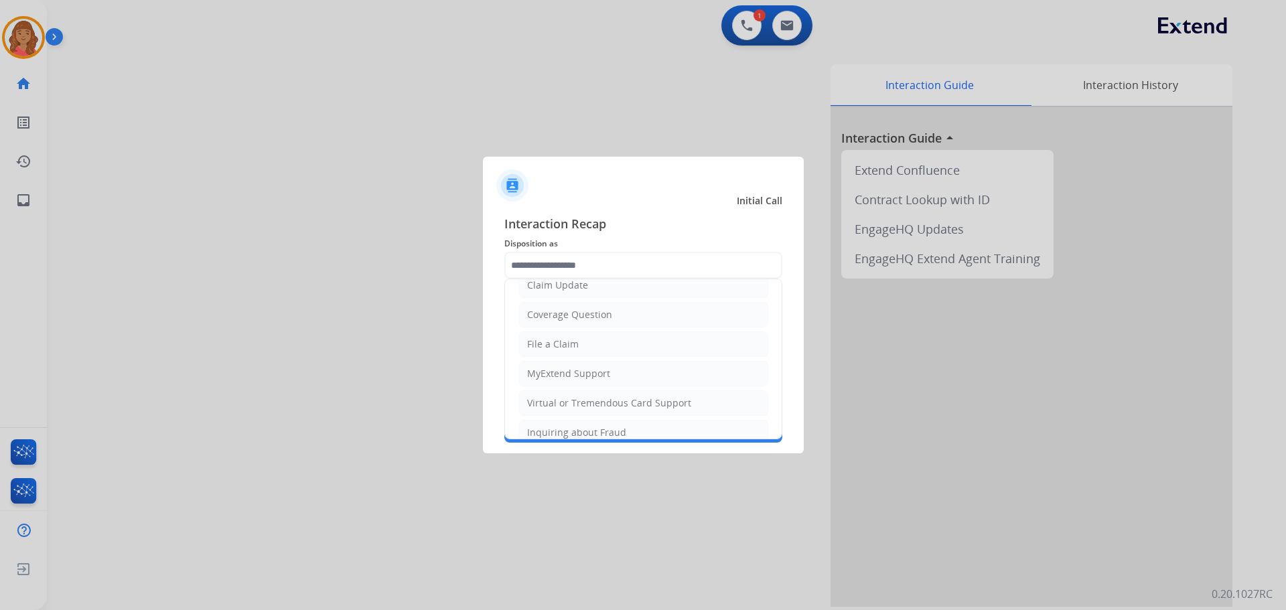
click at [555, 343] on div "File a Claim" at bounding box center [553, 344] width 52 height 13
type input "**********"
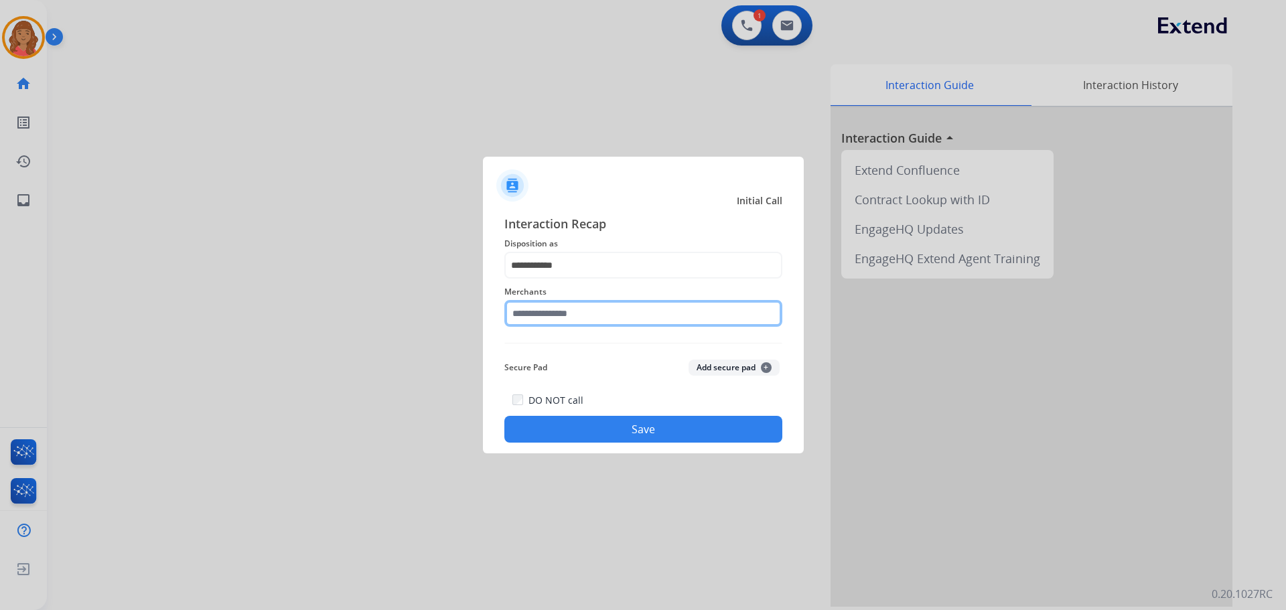
click at [560, 312] on input "text" at bounding box center [644, 313] width 278 height 27
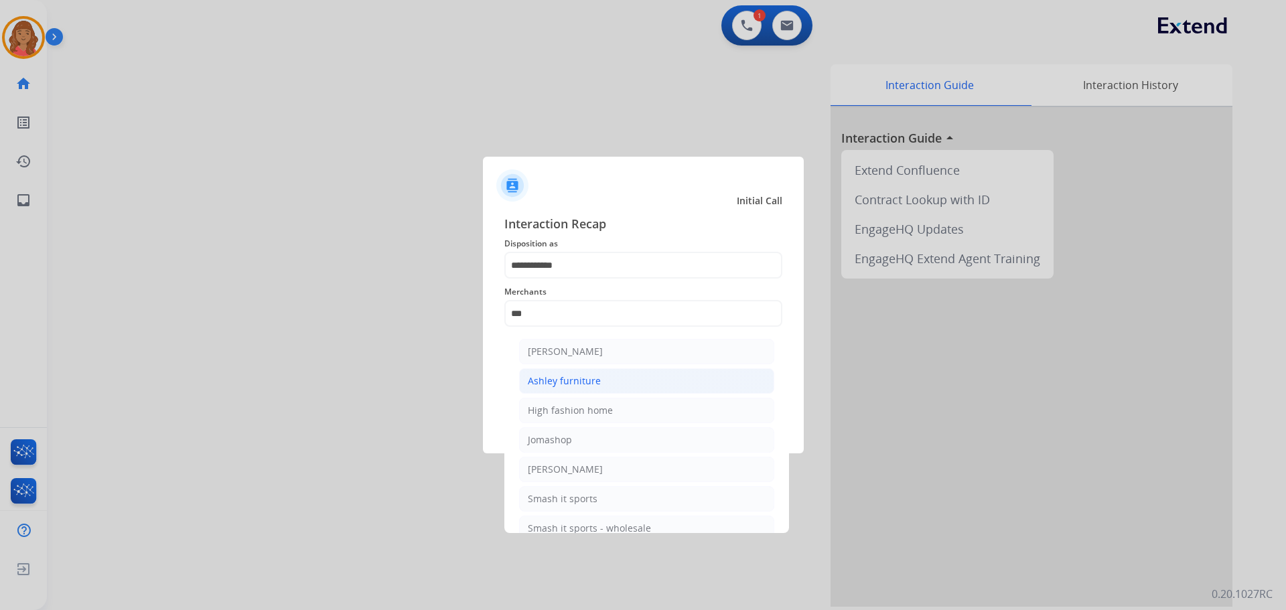
click at [562, 390] on li "Ashley furniture" at bounding box center [646, 381] width 255 height 25
type input "**********"
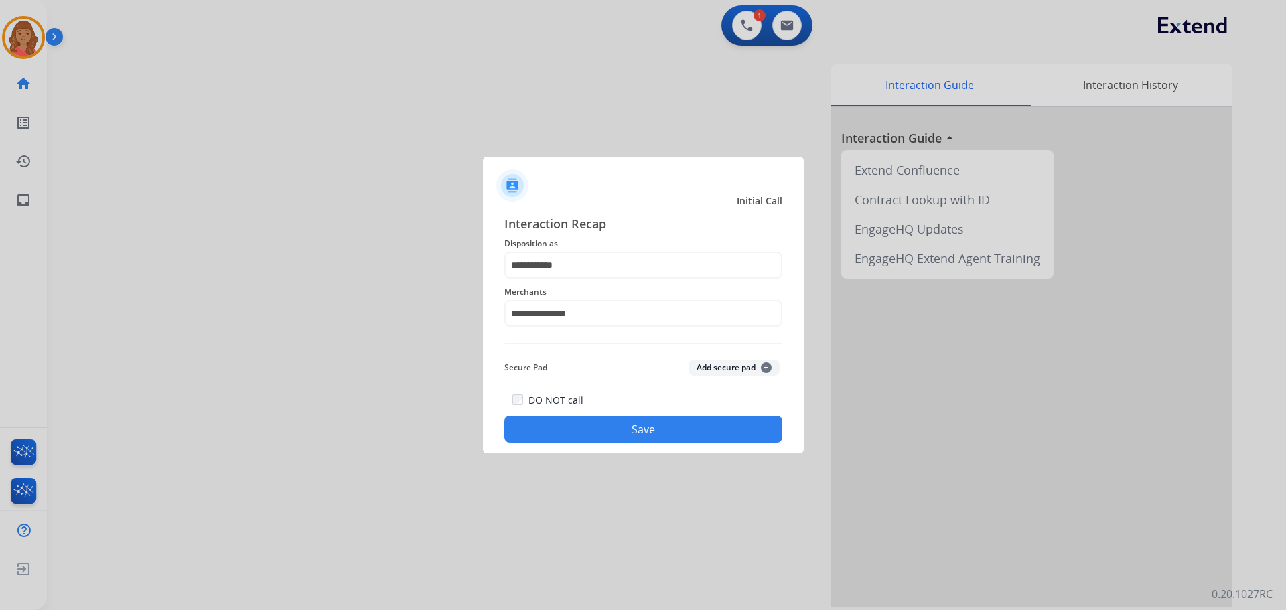
click at [611, 445] on div "**********" at bounding box center [643, 329] width 321 height 250
click at [635, 419] on button "Save" at bounding box center [644, 429] width 278 height 27
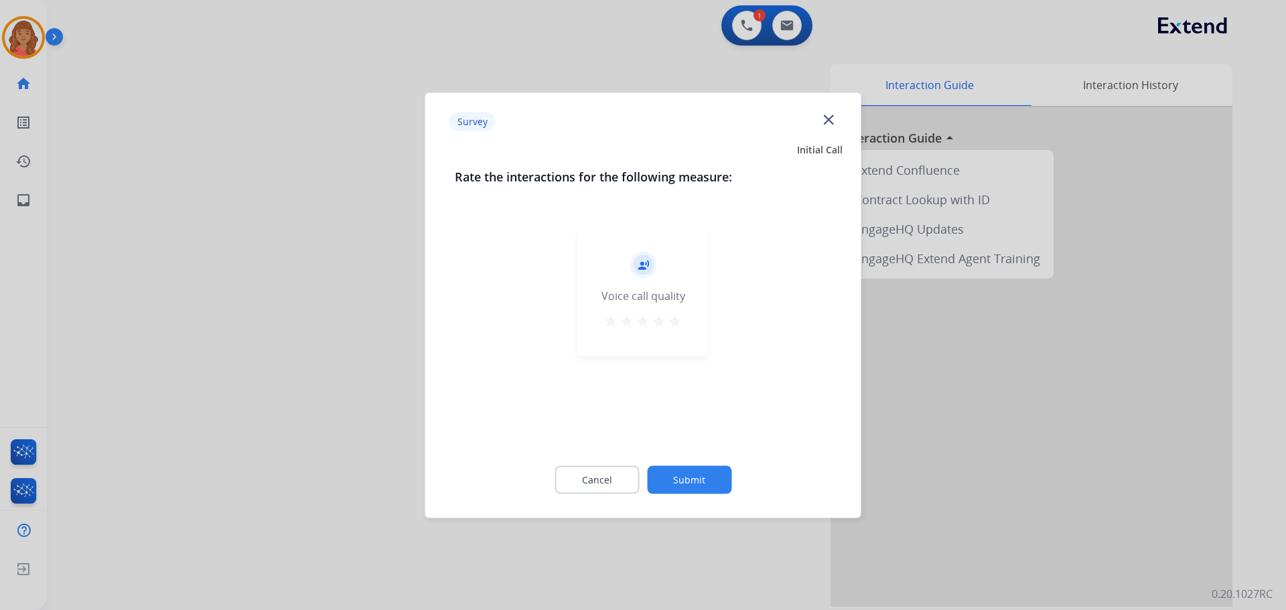
drag, startPoint x: 677, startPoint y: 320, endPoint x: 680, endPoint y: 331, distance: 11.0
click at [677, 321] on mat-icon "star" at bounding box center [675, 321] width 16 height 16
click at [697, 471] on button "Submit" at bounding box center [689, 480] width 84 height 28
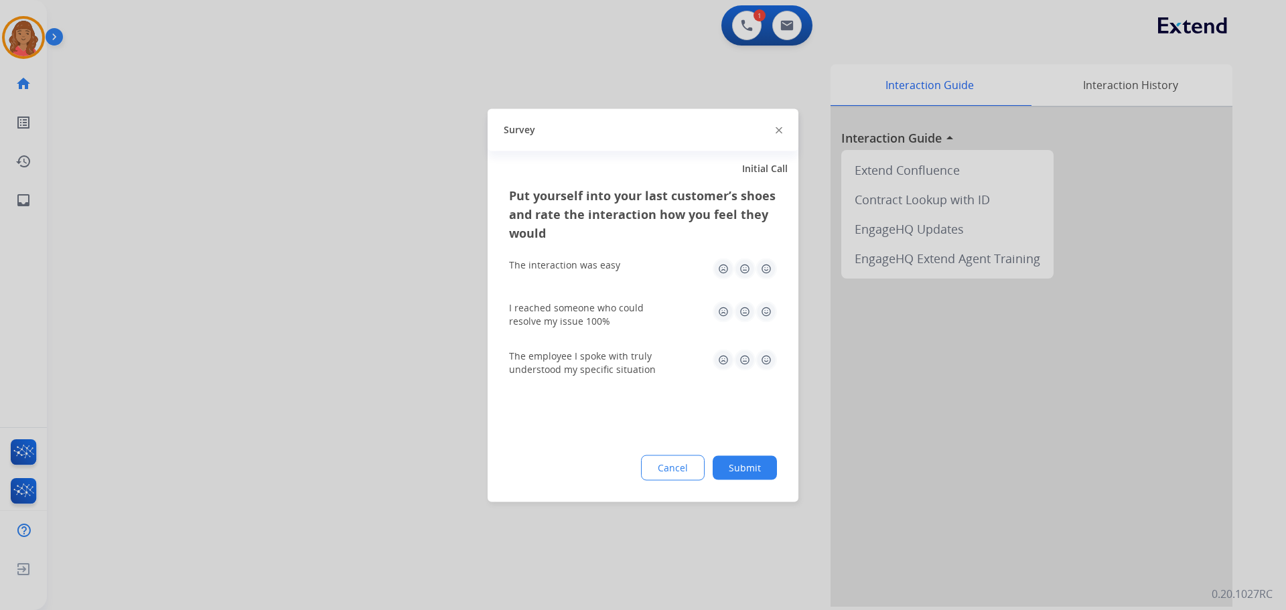
drag, startPoint x: 762, startPoint y: 273, endPoint x: 768, endPoint y: 294, distance: 21.6
click at [762, 274] on img at bounding box center [766, 268] width 21 height 21
click at [770, 311] on img at bounding box center [766, 311] width 21 height 21
click at [762, 371] on div "The employee I spoke with truly understood my specific situation" at bounding box center [643, 362] width 268 height 27
click at [764, 364] on img at bounding box center [766, 359] width 21 height 21
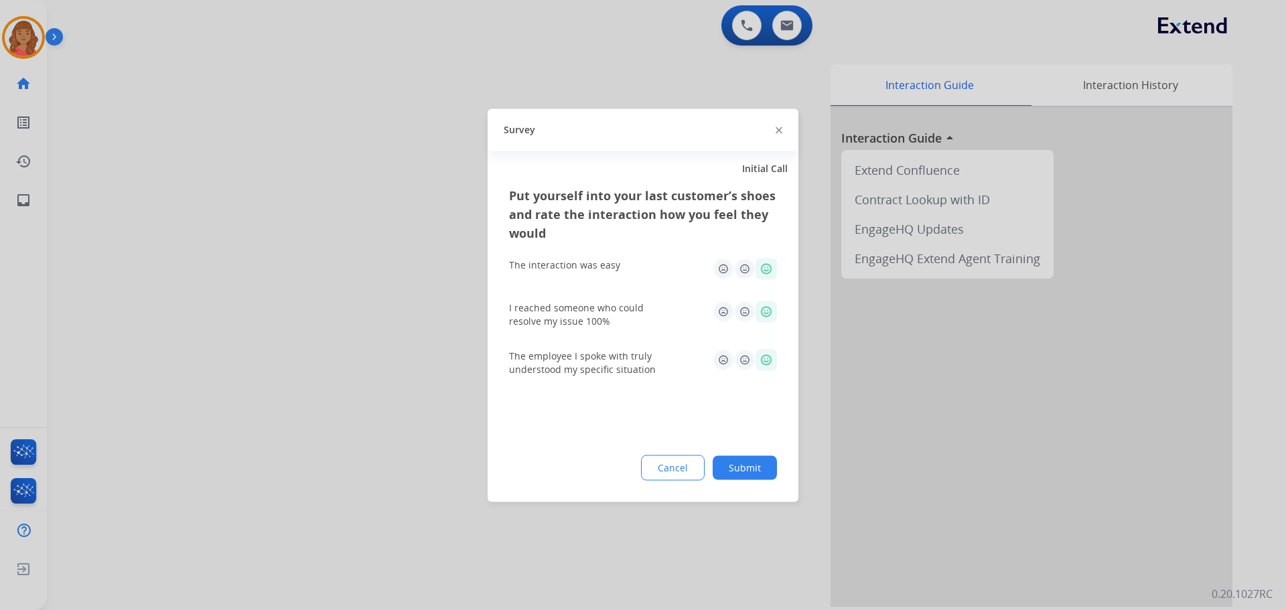
drag, startPoint x: 740, startPoint y: 468, endPoint x: 748, endPoint y: 527, distance: 59.6
click at [740, 469] on button "Submit" at bounding box center [745, 468] width 64 height 24
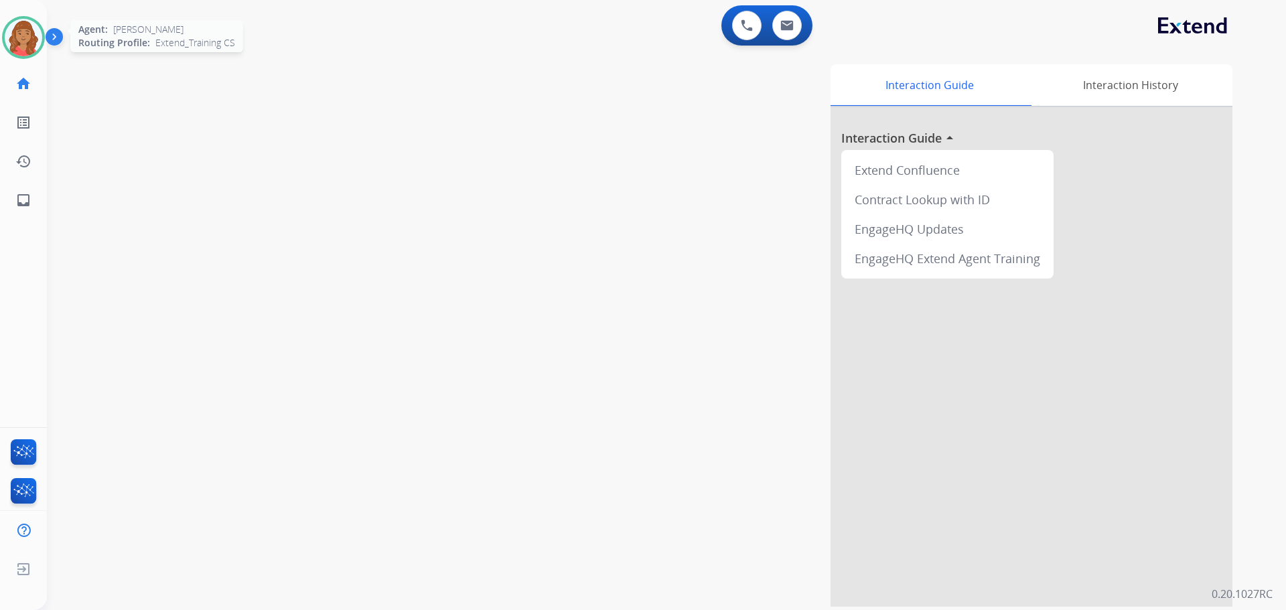
click at [27, 37] on img at bounding box center [24, 38] width 38 height 38
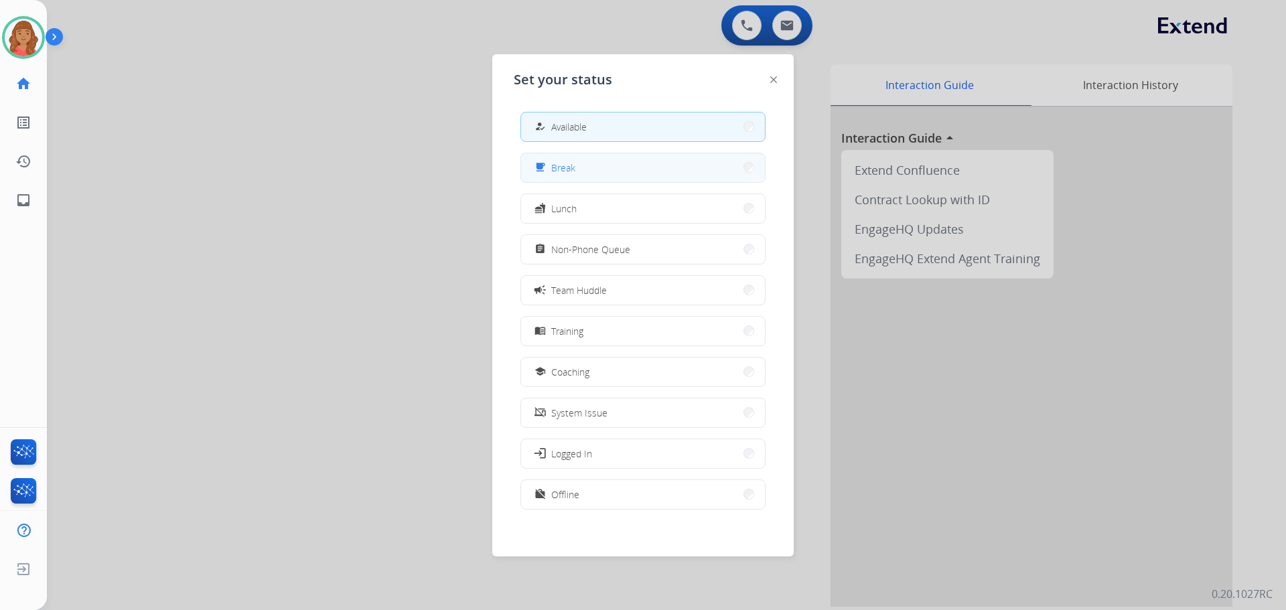
click at [555, 168] on div "free_breakfast Break" at bounding box center [554, 167] width 44 height 16
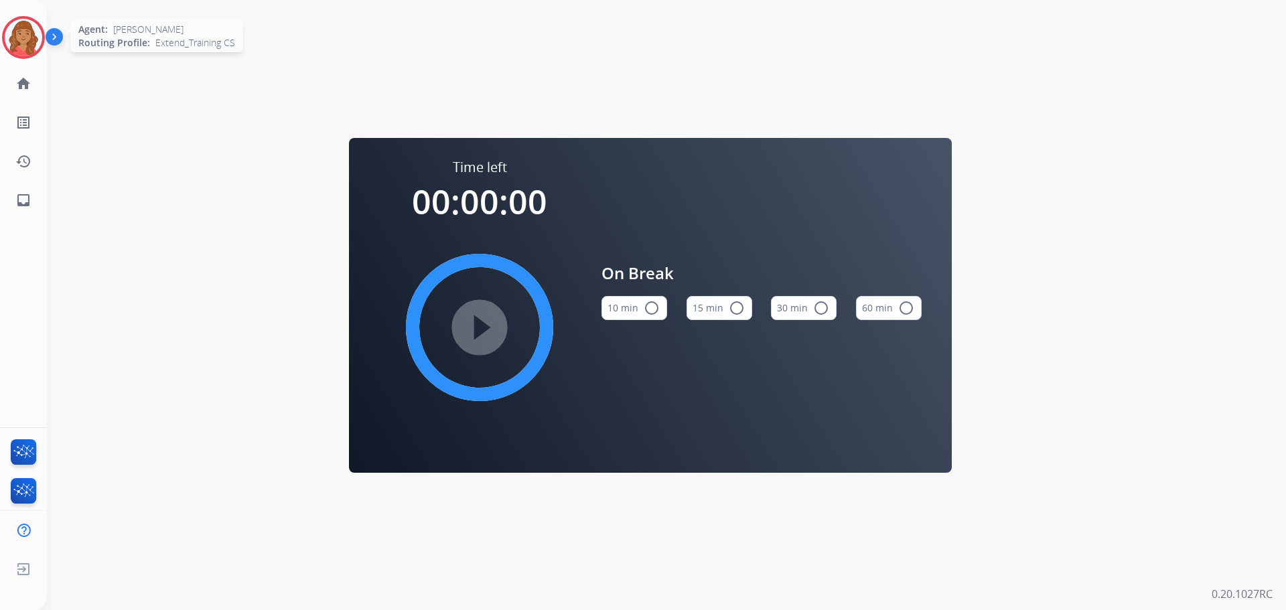
drag, startPoint x: 11, startPoint y: 46, endPoint x: 23, endPoint y: 44, distance: 11.5
click at [13, 46] on img at bounding box center [24, 38] width 38 height 38
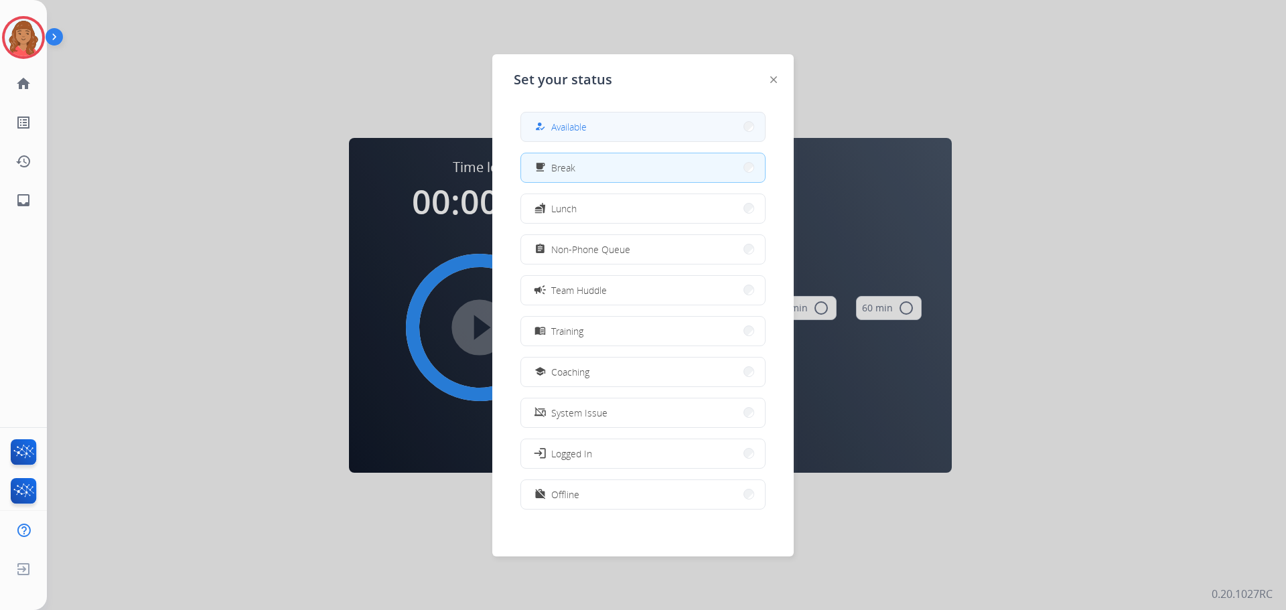
click at [548, 127] on div "how_to_reg" at bounding box center [541, 127] width 19 height 16
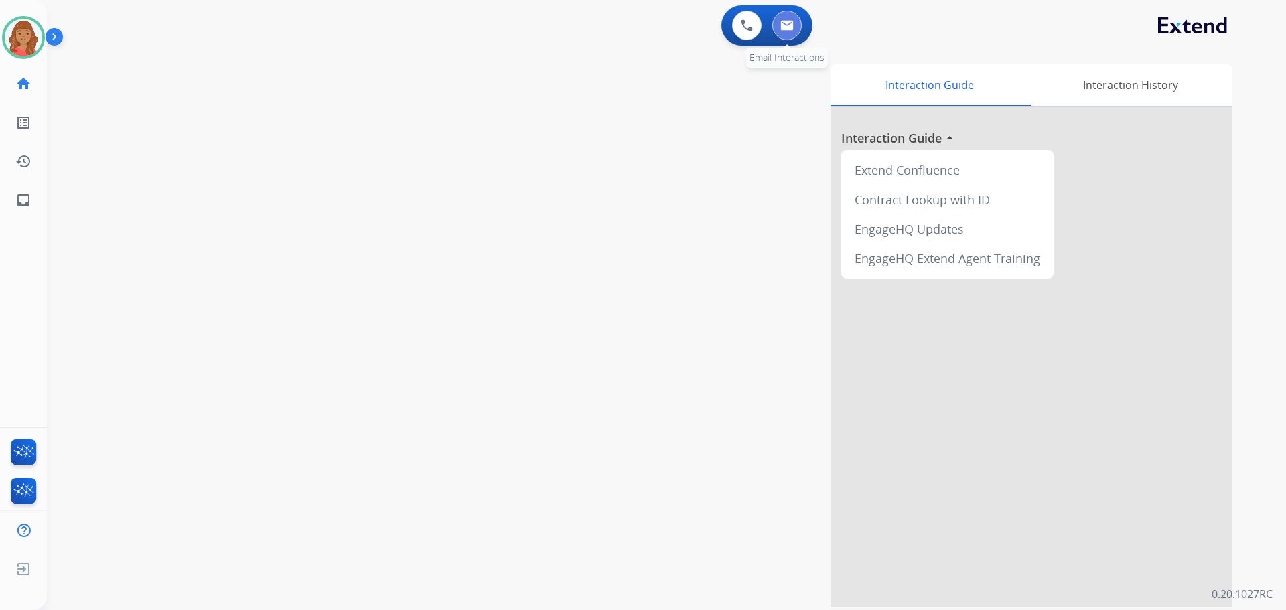
click at [799, 26] on button at bounding box center [787, 25] width 29 height 29
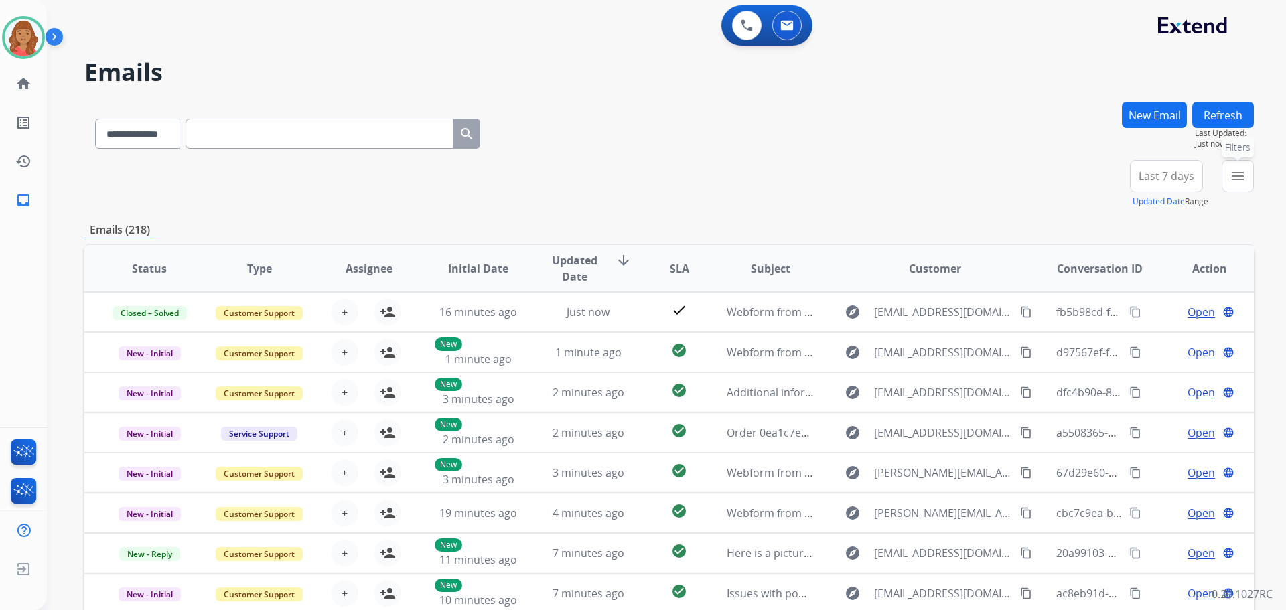
click at [1236, 180] on mat-icon "menu" at bounding box center [1238, 176] width 16 height 16
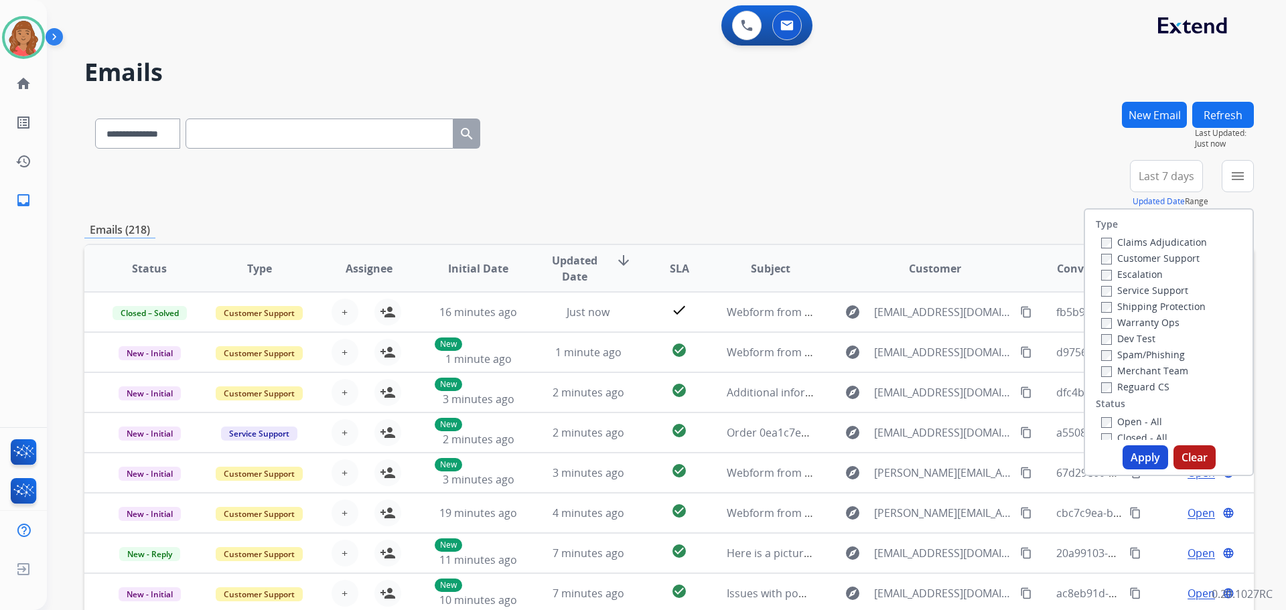
click at [1103, 262] on label "Customer Support" at bounding box center [1150, 258] width 98 height 13
click at [1144, 463] on button "Apply" at bounding box center [1146, 458] width 46 height 24
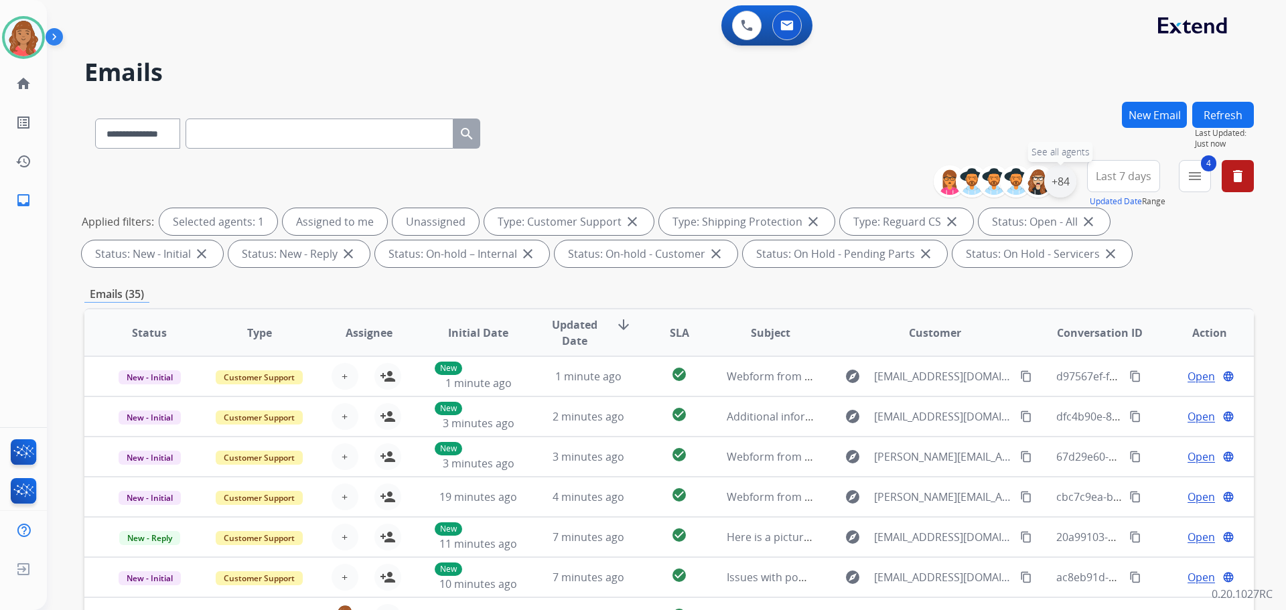
click at [1061, 188] on div "+84" at bounding box center [1061, 181] width 32 height 32
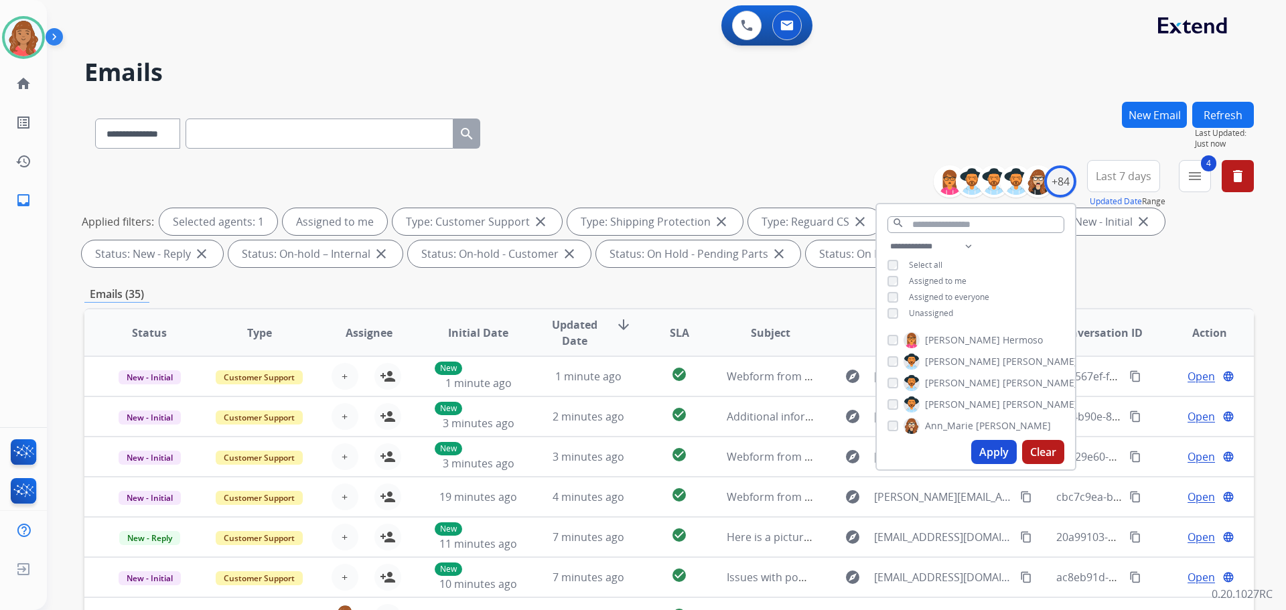
click at [986, 442] on button "Apply" at bounding box center [995, 452] width 46 height 24
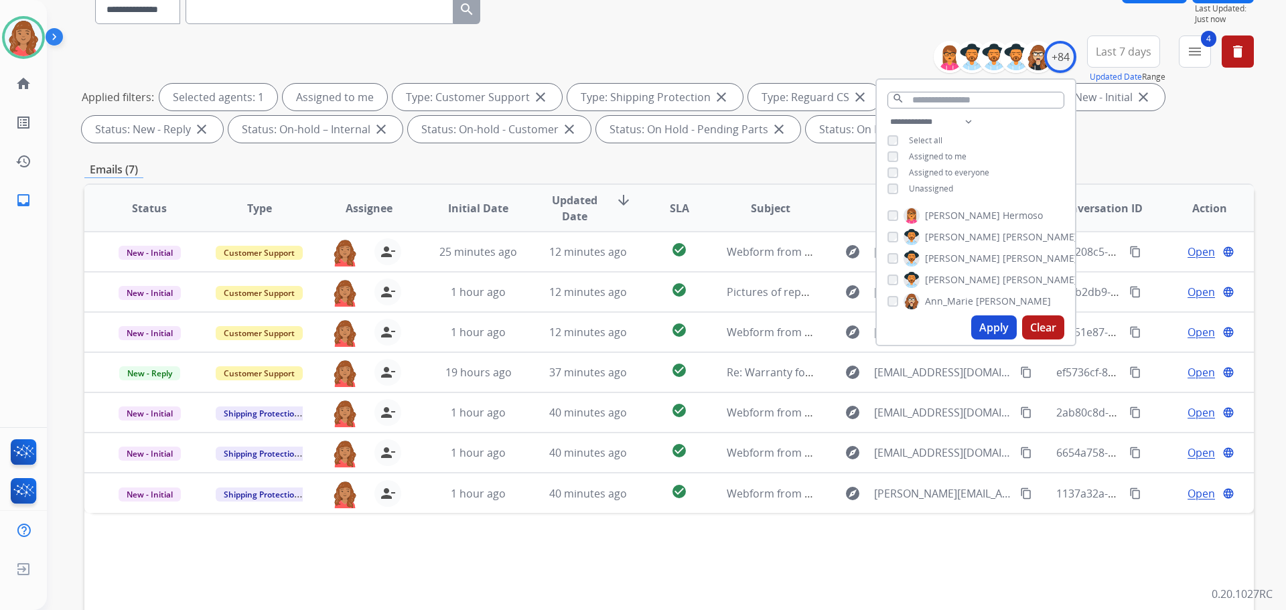
scroll to position [216, 0]
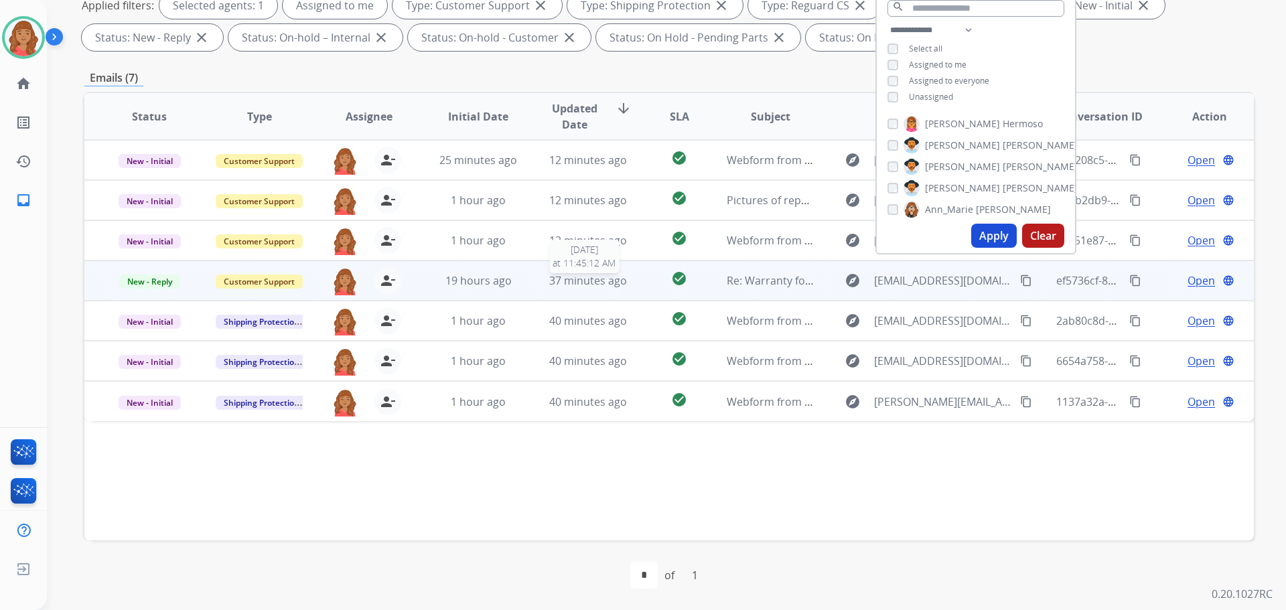
click at [561, 283] on span "37 minutes ago" at bounding box center [588, 280] width 78 height 15
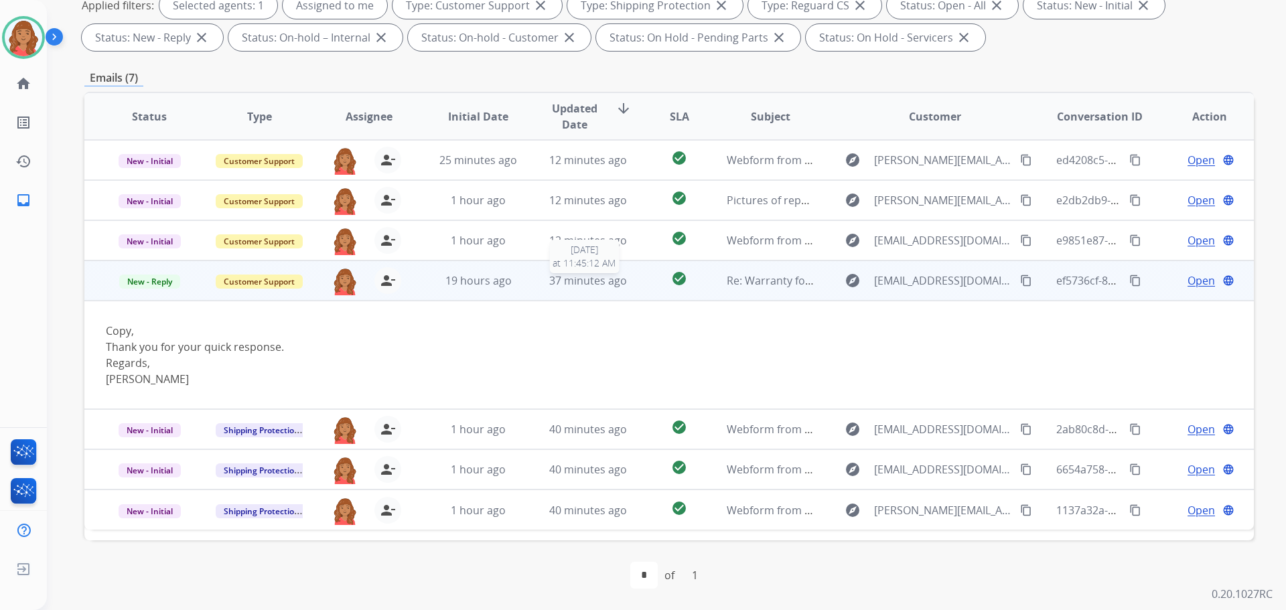
click at [561, 283] on span "37 minutes ago" at bounding box center [588, 280] width 78 height 15
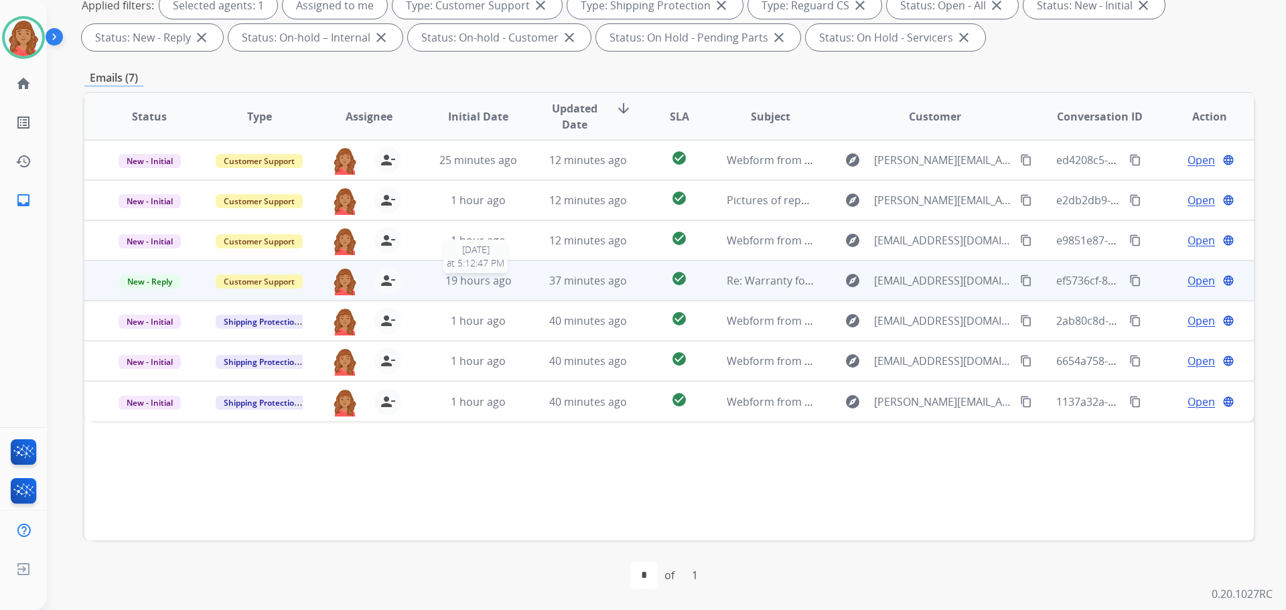
click at [507, 281] on span "19 hours ago" at bounding box center [479, 280] width 66 height 15
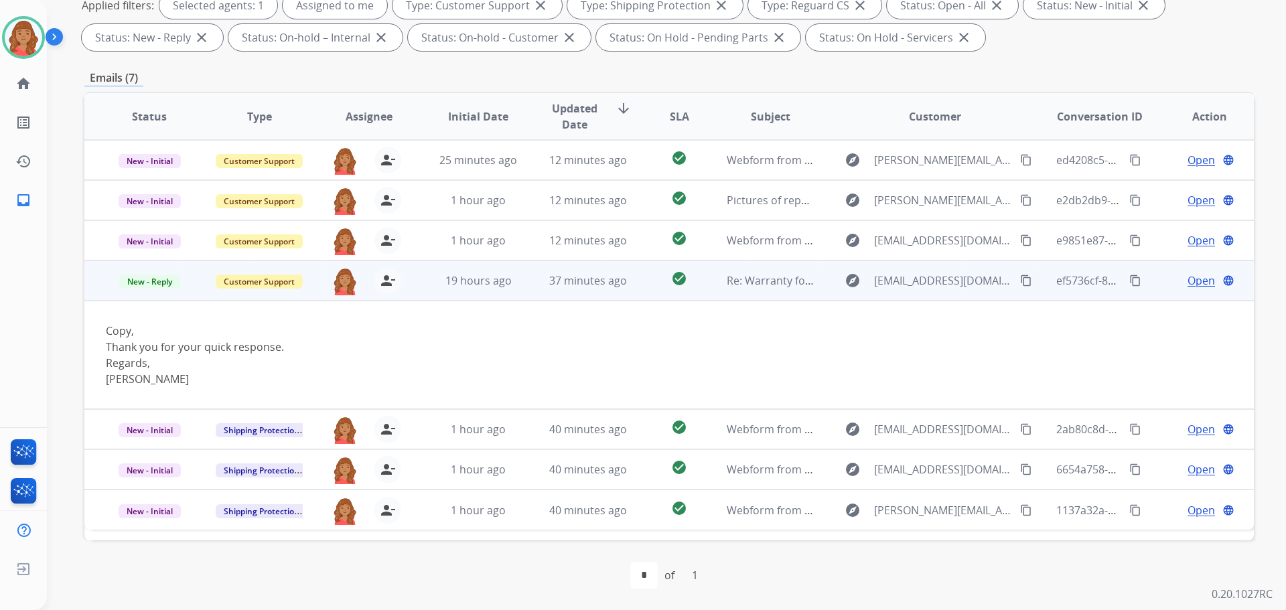
click at [1189, 279] on span "Open" at bounding box center [1201, 281] width 27 height 16
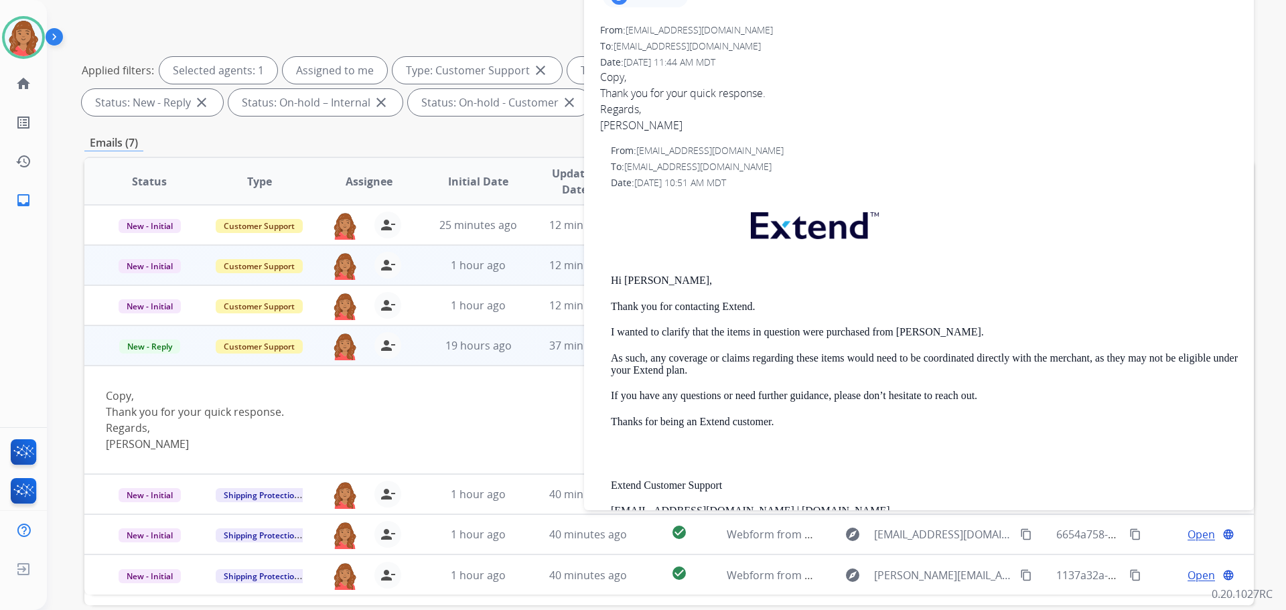
scroll to position [82, 0]
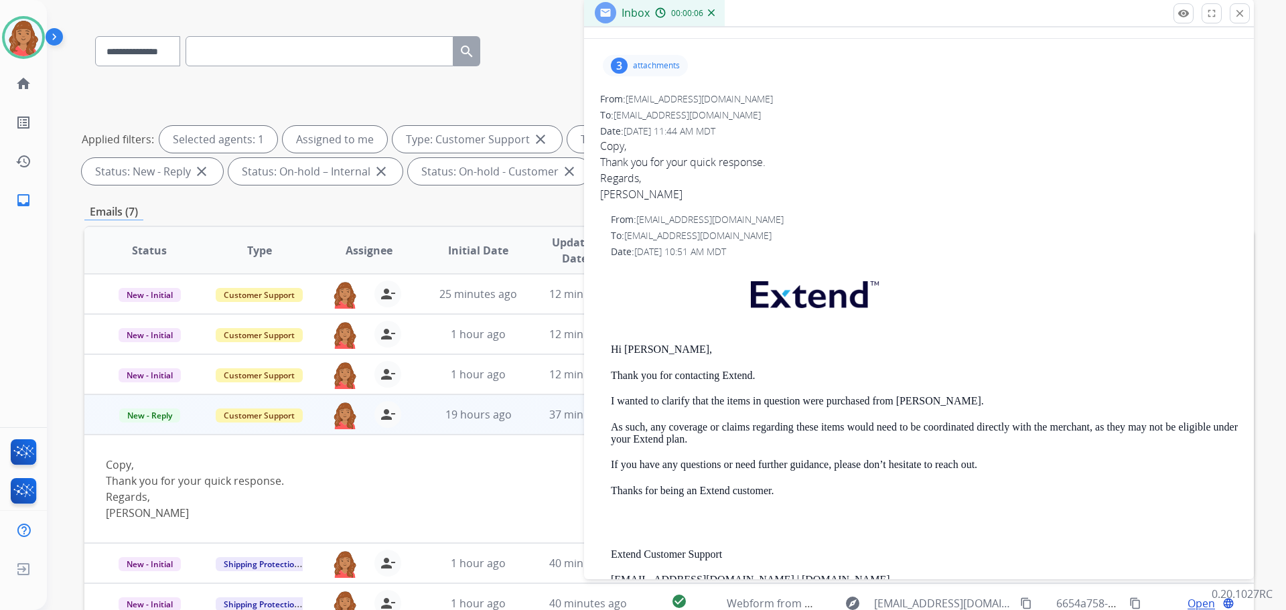
click at [147, 429] on td "New - Reply" at bounding box center [139, 415] width 110 height 40
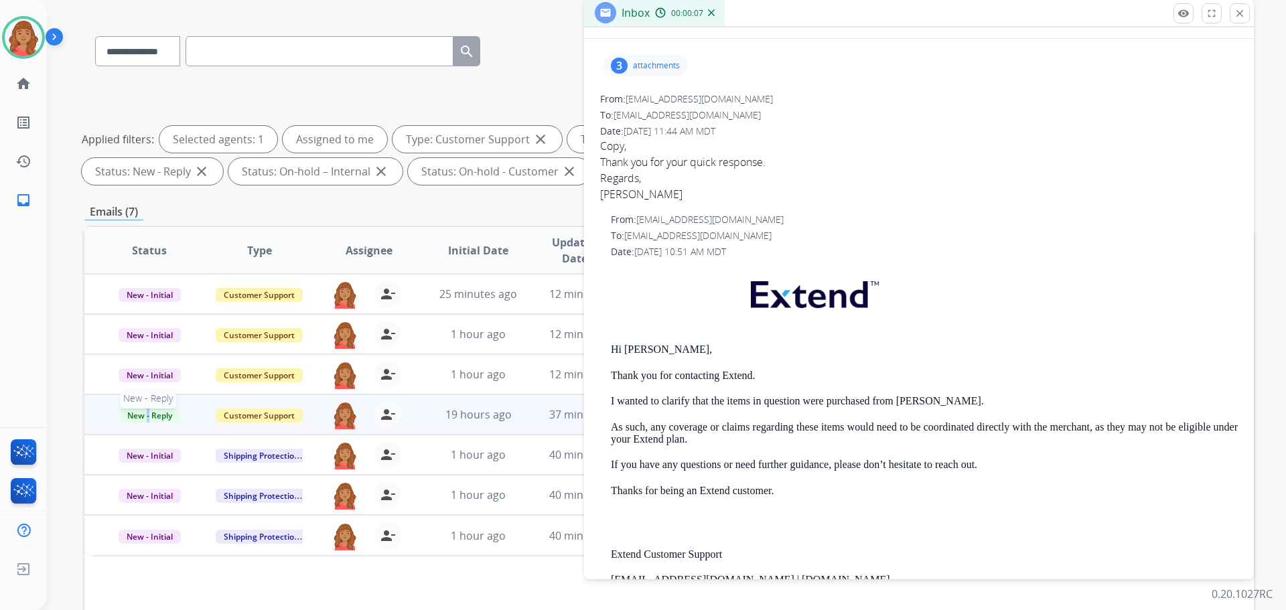
click at [147, 417] on span "New - Reply" at bounding box center [149, 416] width 61 height 14
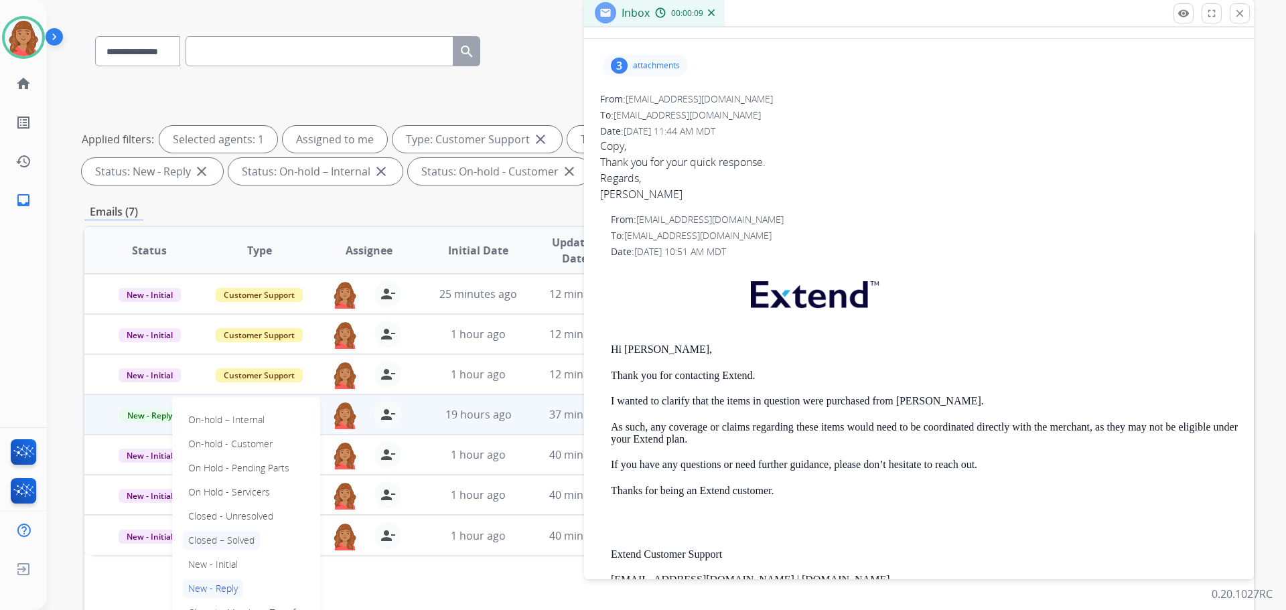
click at [214, 543] on p "Closed – Solved" at bounding box center [221, 540] width 77 height 19
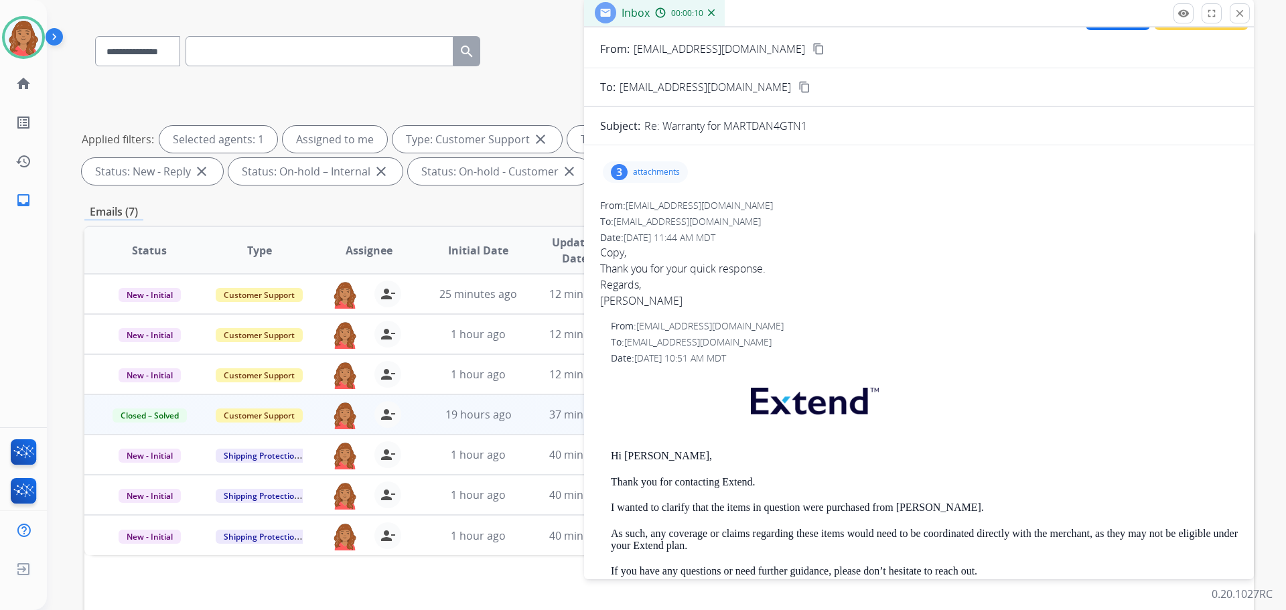
scroll to position [0, 0]
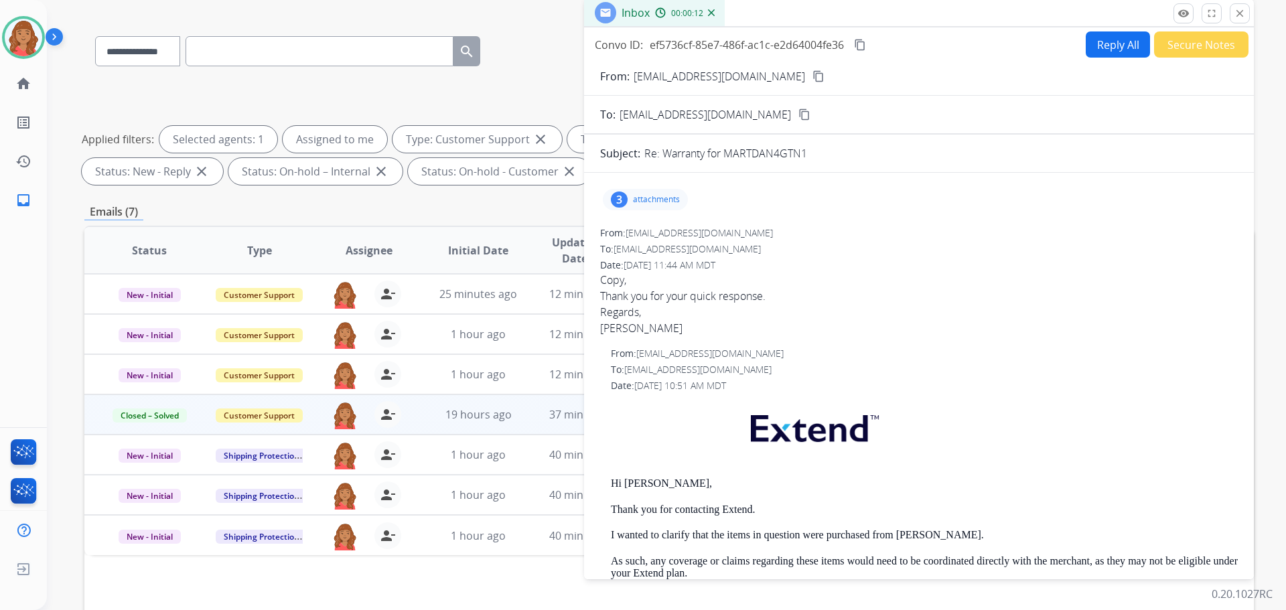
drag, startPoint x: 1244, startPoint y: 14, endPoint x: 1246, endPoint y: 21, distance: 6.8
click at [1246, 20] on button "close Close" at bounding box center [1240, 13] width 20 height 20
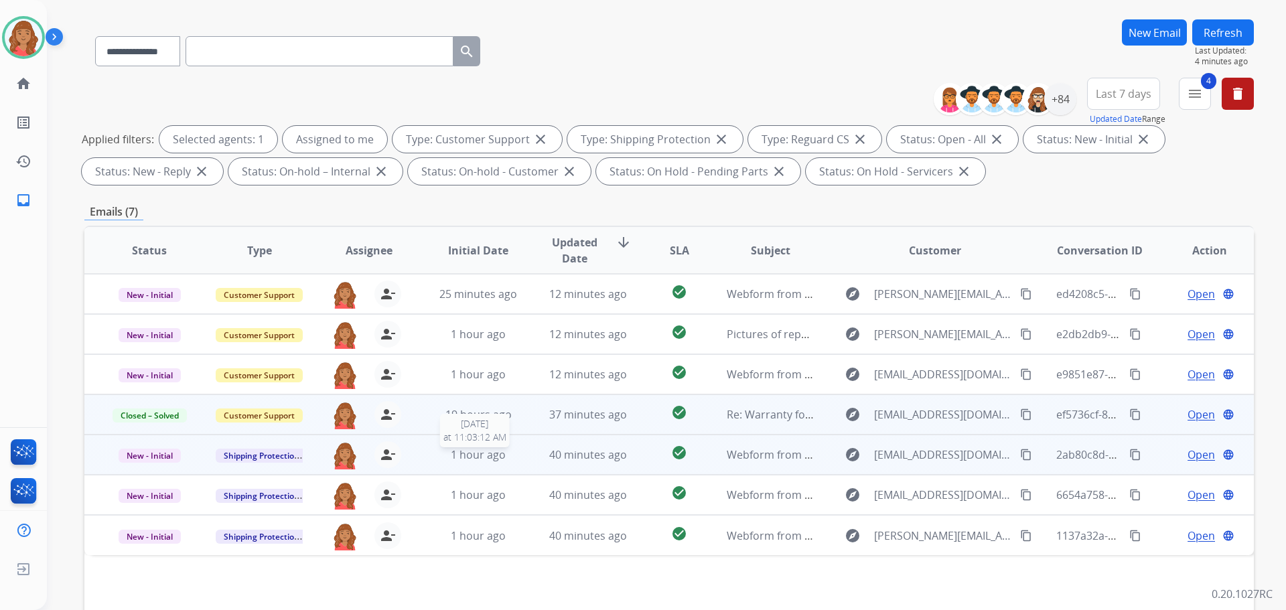
click at [461, 464] on td "1 hour ago 8/26/2025 at 11:03:12 AM" at bounding box center [468, 455] width 110 height 40
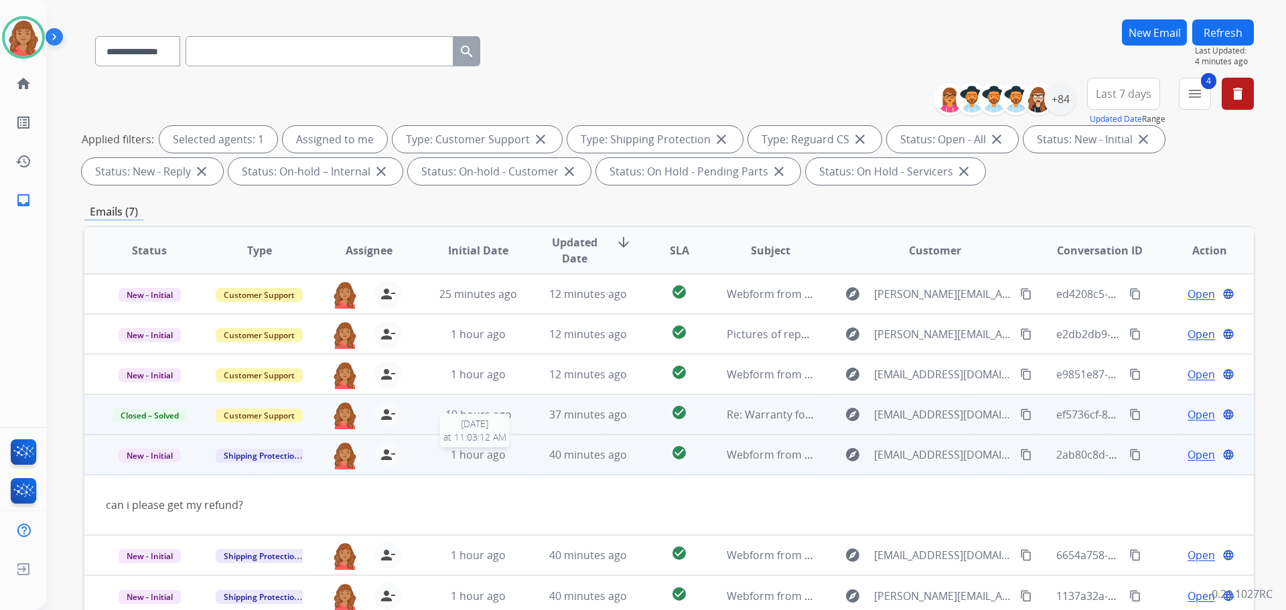
click at [485, 458] on span "1 hour ago" at bounding box center [478, 455] width 55 height 15
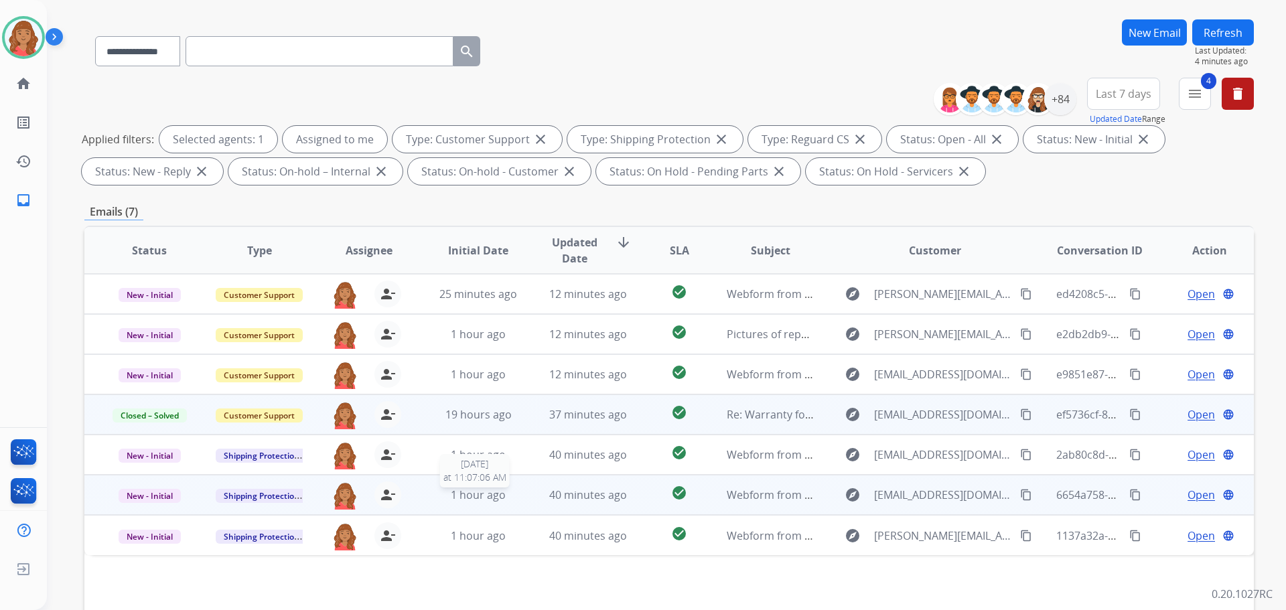
click at [462, 496] on span "1 hour ago" at bounding box center [478, 495] width 55 height 15
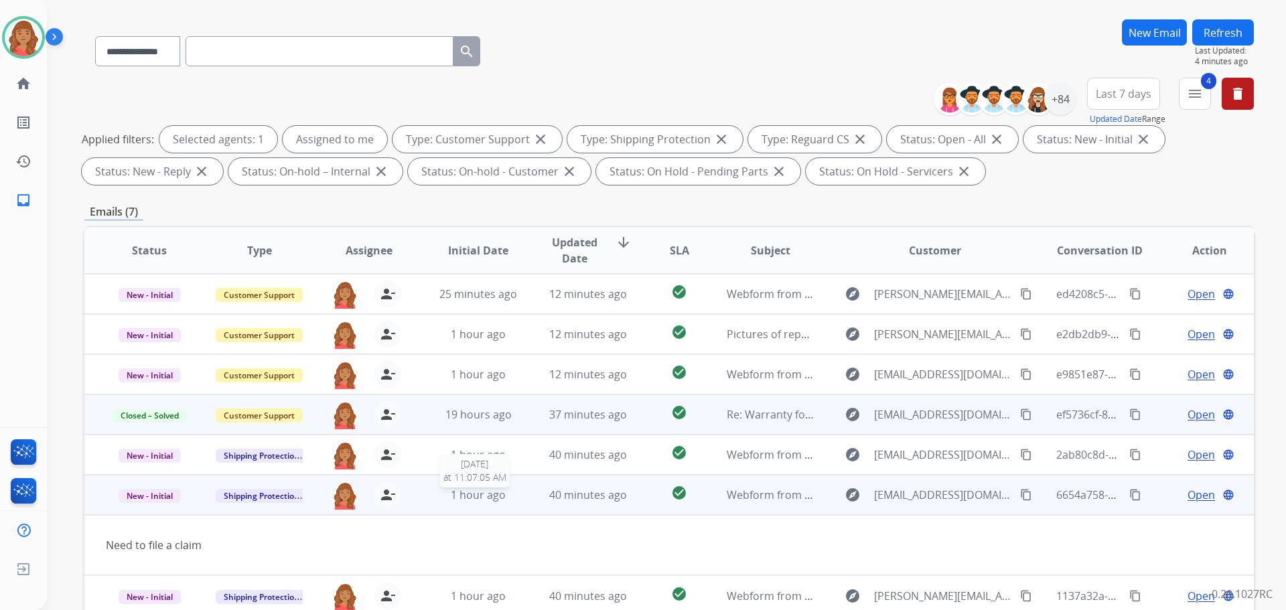
click at [462, 497] on span "1 hour ago" at bounding box center [478, 495] width 55 height 15
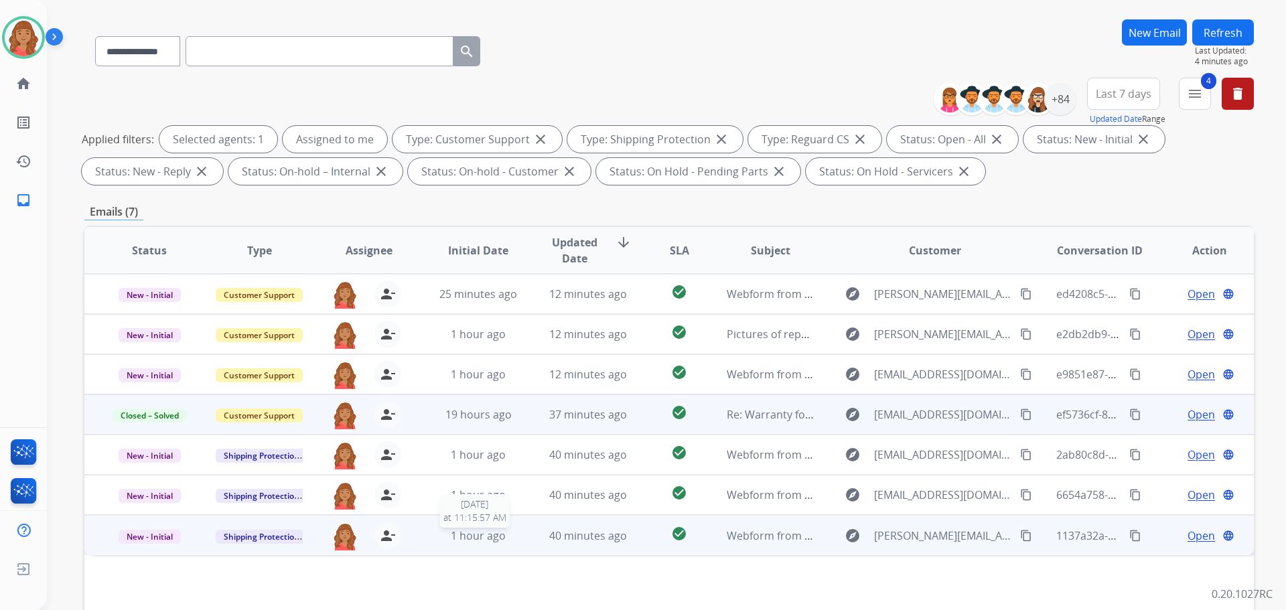
click at [509, 543] on div "1 hour ago" at bounding box center [479, 536] width 88 height 16
click at [509, 543] on td "1 hour ago" at bounding box center [468, 535] width 110 height 40
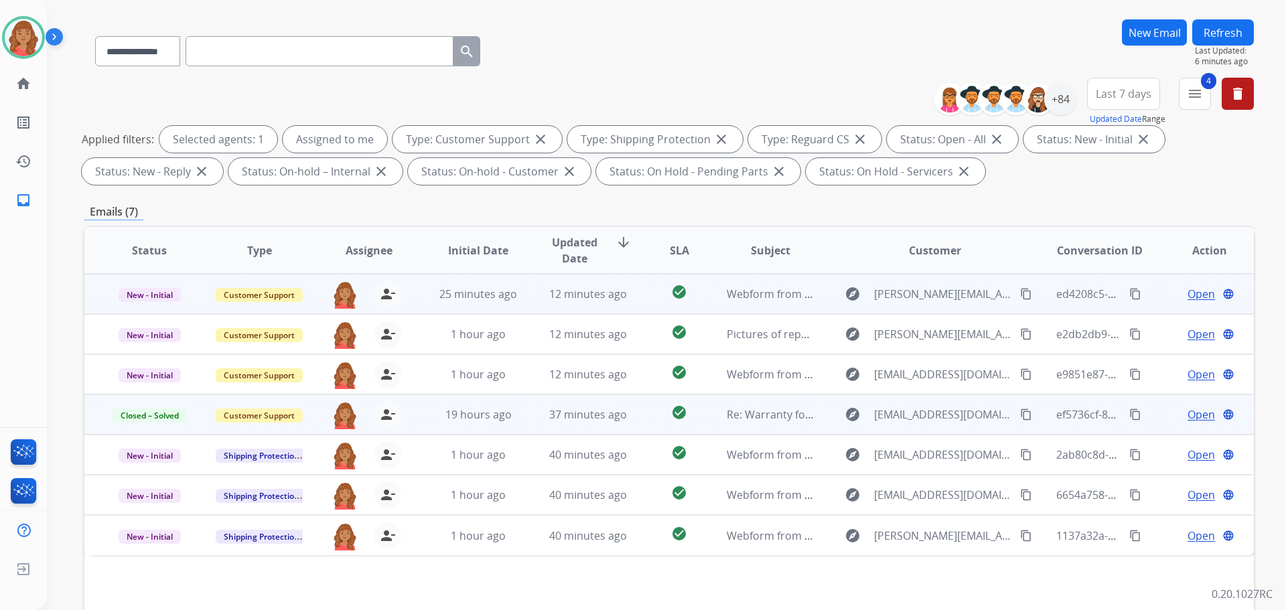
click at [469, 302] on td "25 minutes ago" at bounding box center [468, 294] width 110 height 40
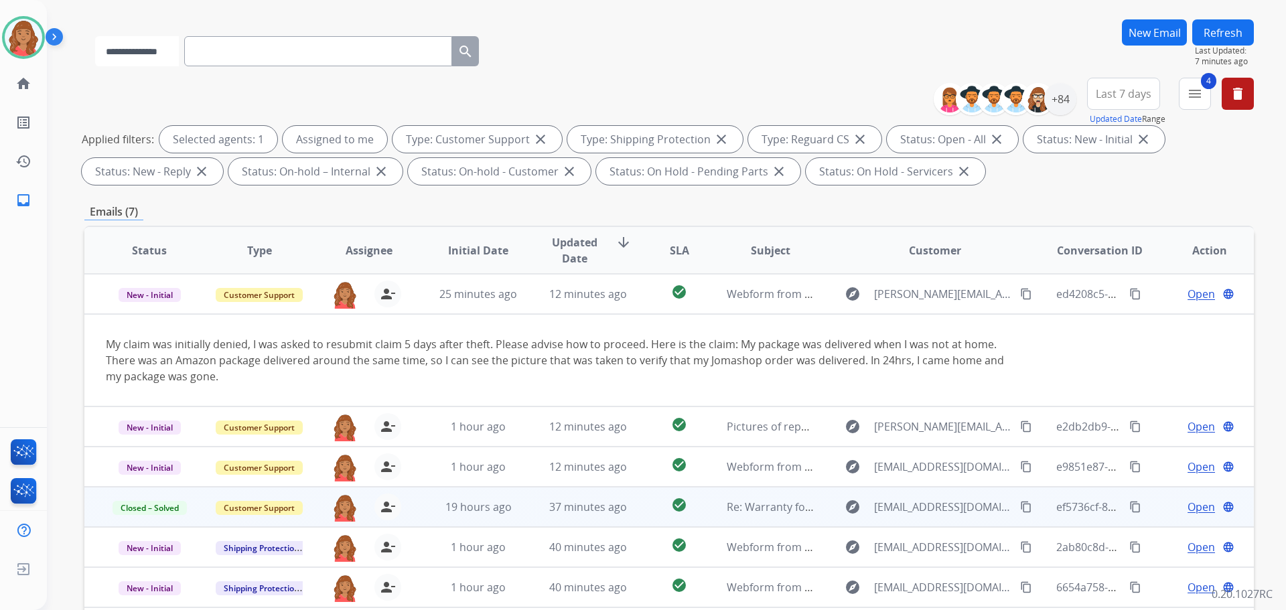
drag, startPoint x: 159, startPoint y: 57, endPoint x: 153, endPoint y: 64, distance: 9.1
click at [159, 57] on select "**********" at bounding box center [137, 51] width 84 height 30
select select "**********"
click at [95, 36] on select "**********" at bounding box center [137, 51] width 84 height 30
paste input "**********"
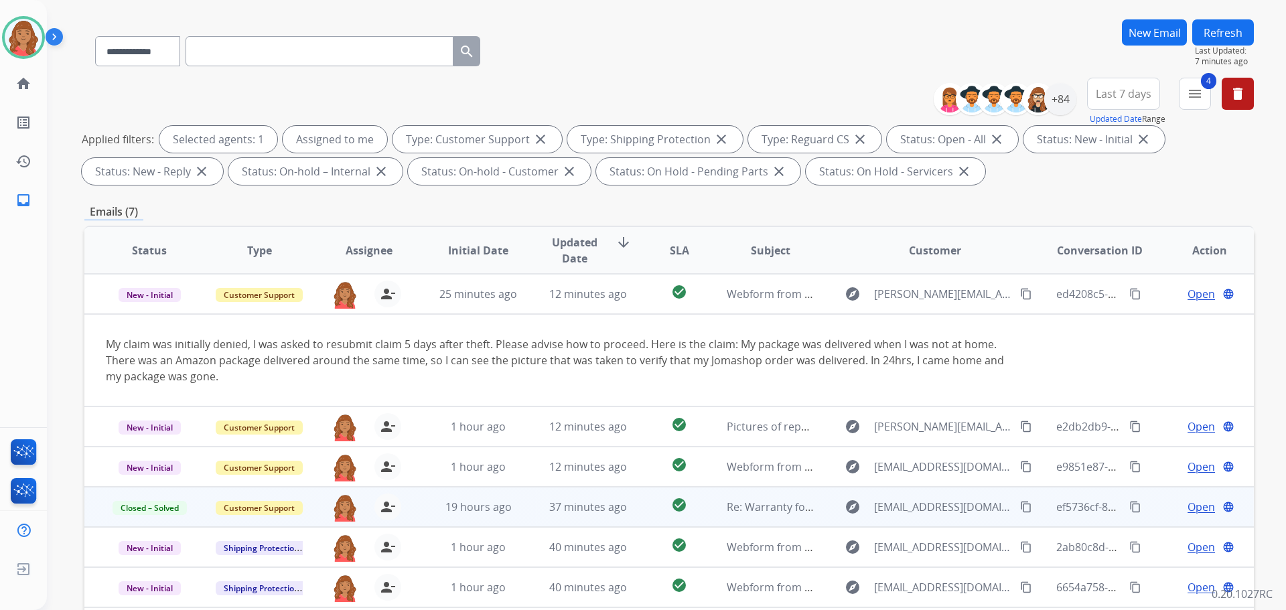
type input "**********"
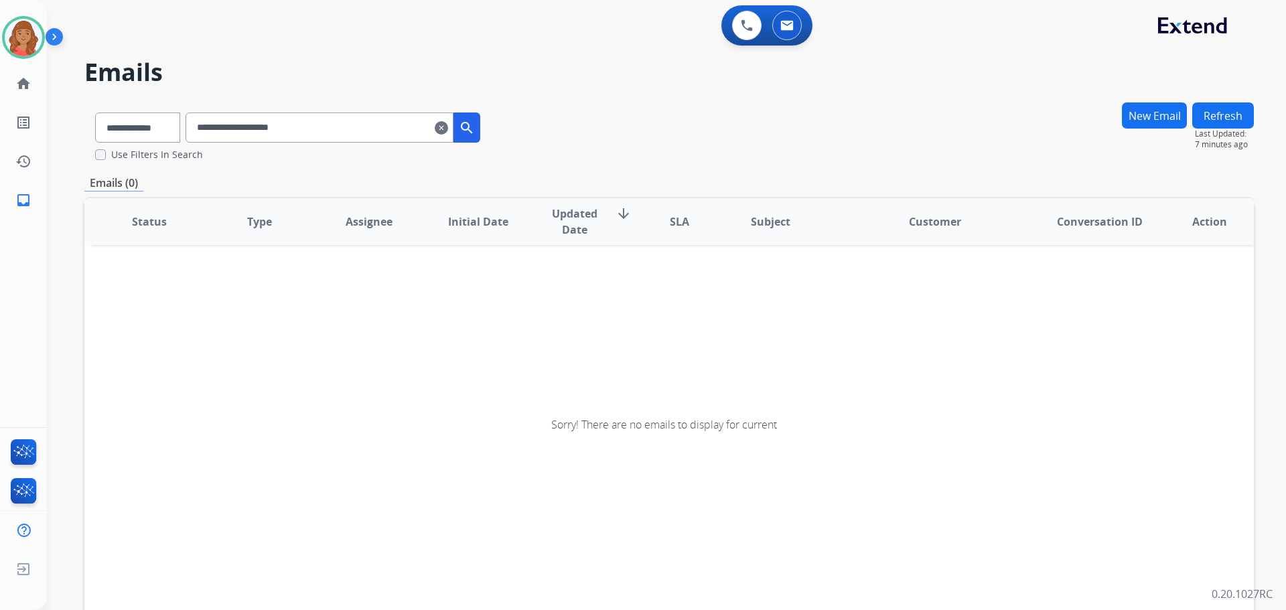
click at [475, 131] on mat-icon "search" at bounding box center [467, 128] width 16 height 16
drag, startPoint x: 5, startPoint y: 34, endPoint x: 17, endPoint y: 40, distance: 12.9
click at [7, 34] on div at bounding box center [23, 37] width 43 height 43
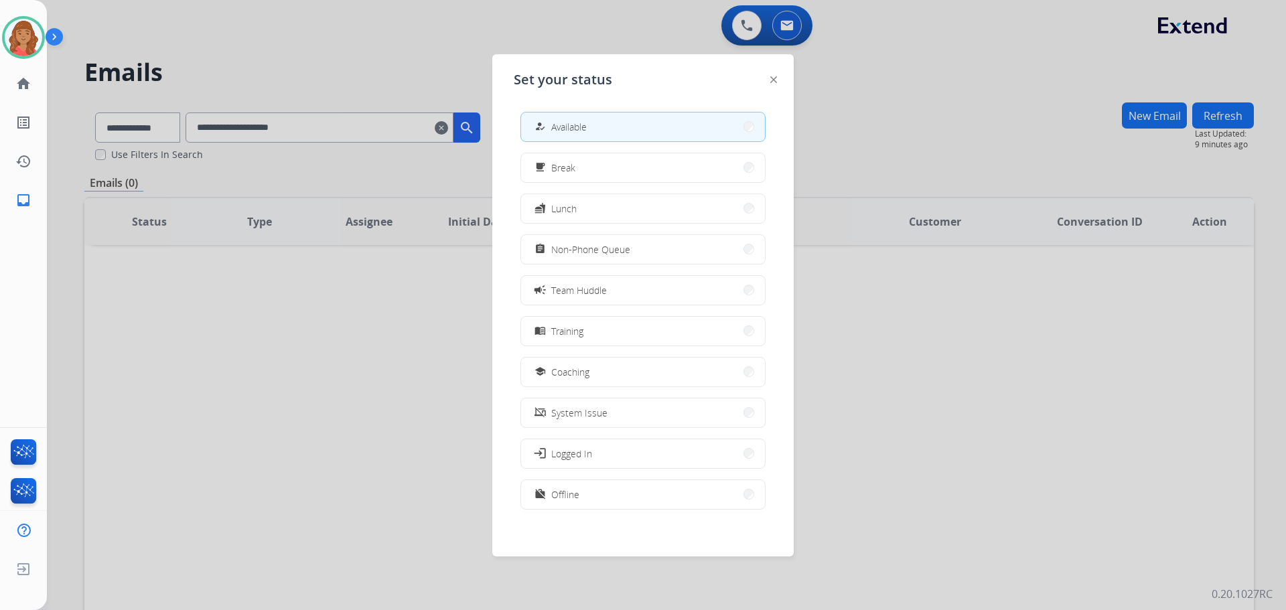
click at [578, 253] on span "Non-Phone Queue" at bounding box center [590, 250] width 79 height 14
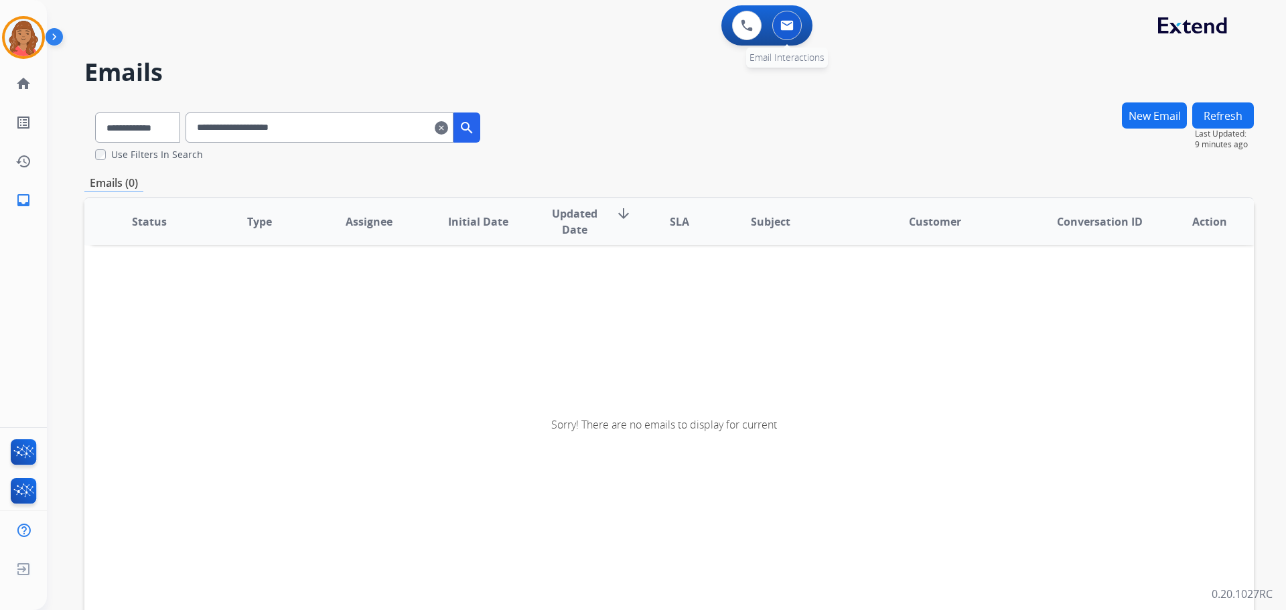
click at [781, 30] on img at bounding box center [787, 25] width 13 height 11
click at [795, 26] on button at bounding box center [787, 25] width 29 height 29
click at [787, 23] on img at bounding box center [787, 25] width 13 height 11
drag, startPoint x: 242, startPoint y: 131, endPoint x: 190, endPoint y: 123, distance: 52.2
click at [190, 123] on div "**********" at bounding box center [287, 125] width 407 height 46
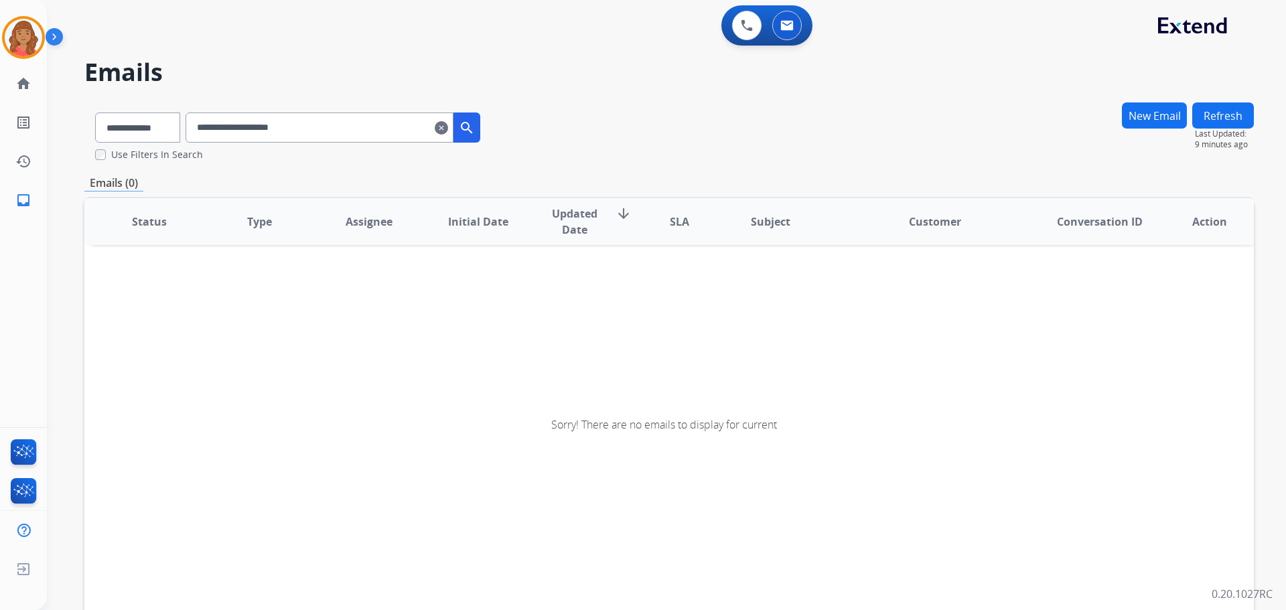
click at [448, 129] on mat-icon "clear" at bounding box center [441, 128] width 13 height 16
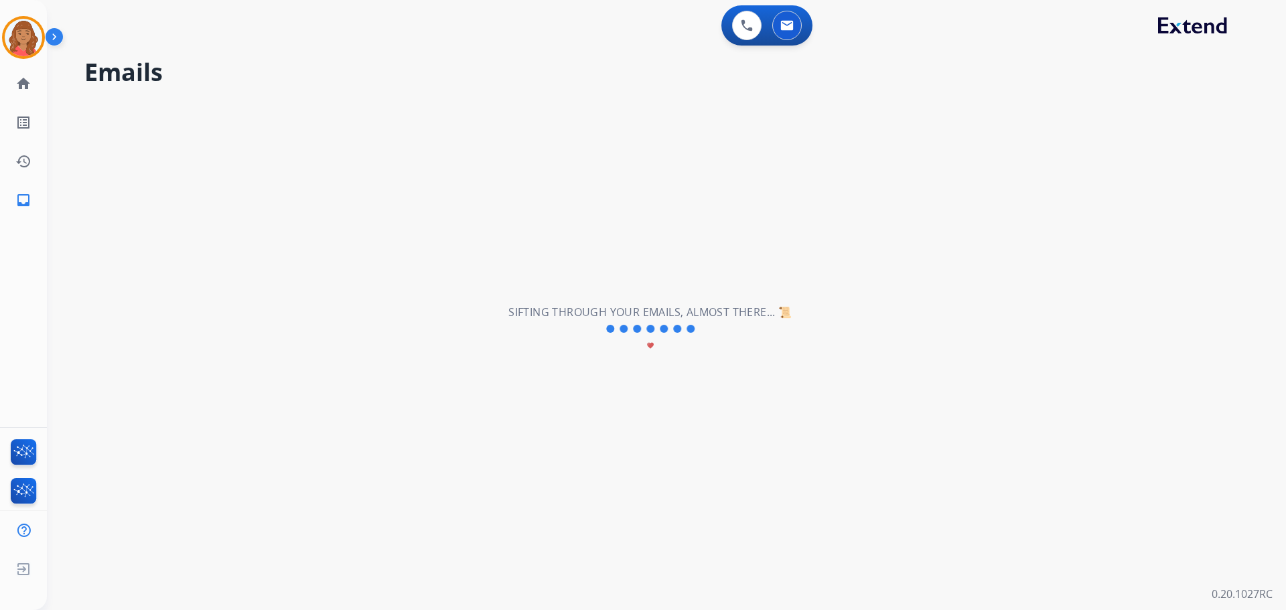
select select "**********"
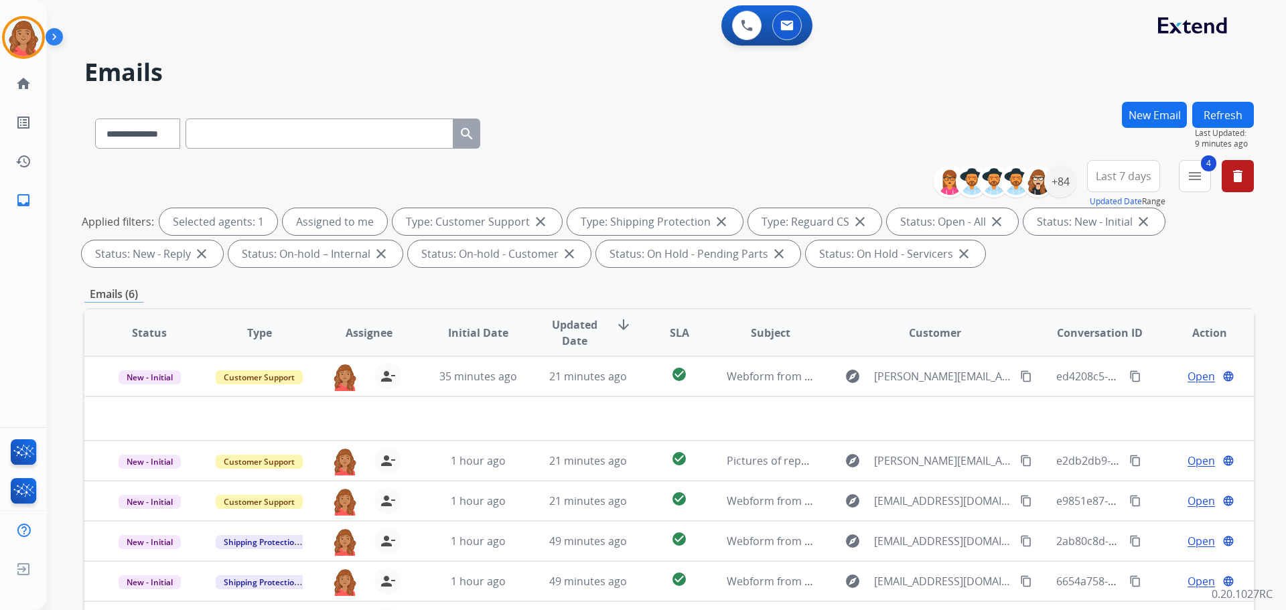
click at [1146, 118] on button "New Email" at bounding box center [1154, 115] width 65 height 26
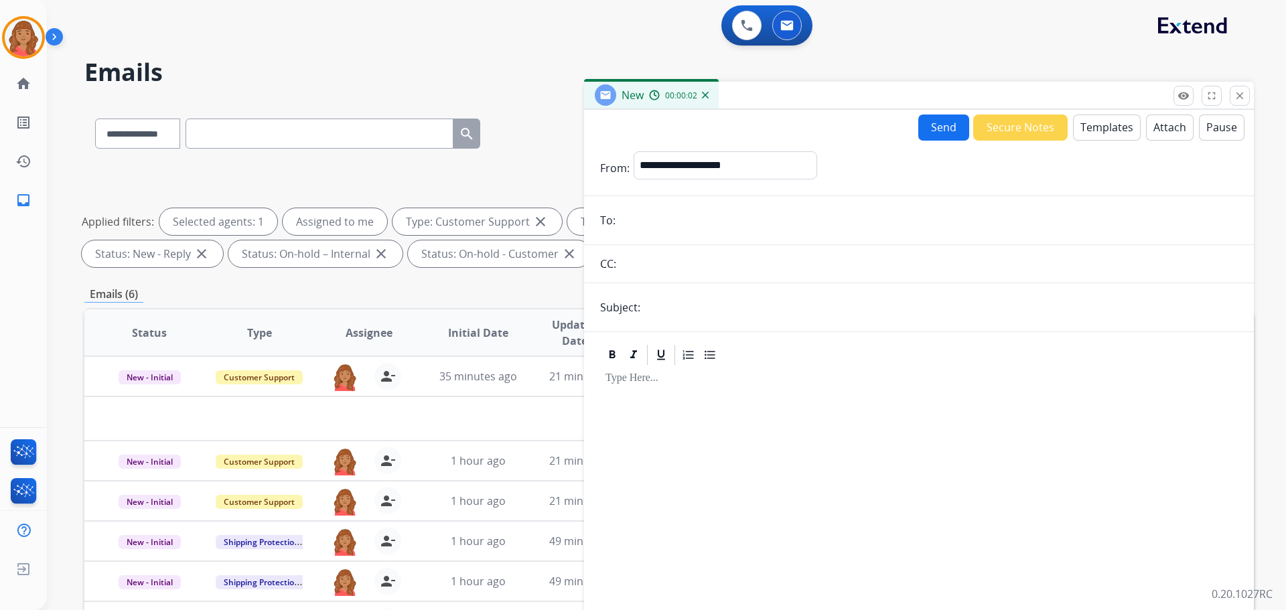
paste input "**********"
type input "**********"
click at [689, 166] on select "**********" at bounding box center [725, 164] width 182 height 27
select select "**********"
click at [634, 151] on select "**********" at bounding box center [725, 164] width 182 height 27
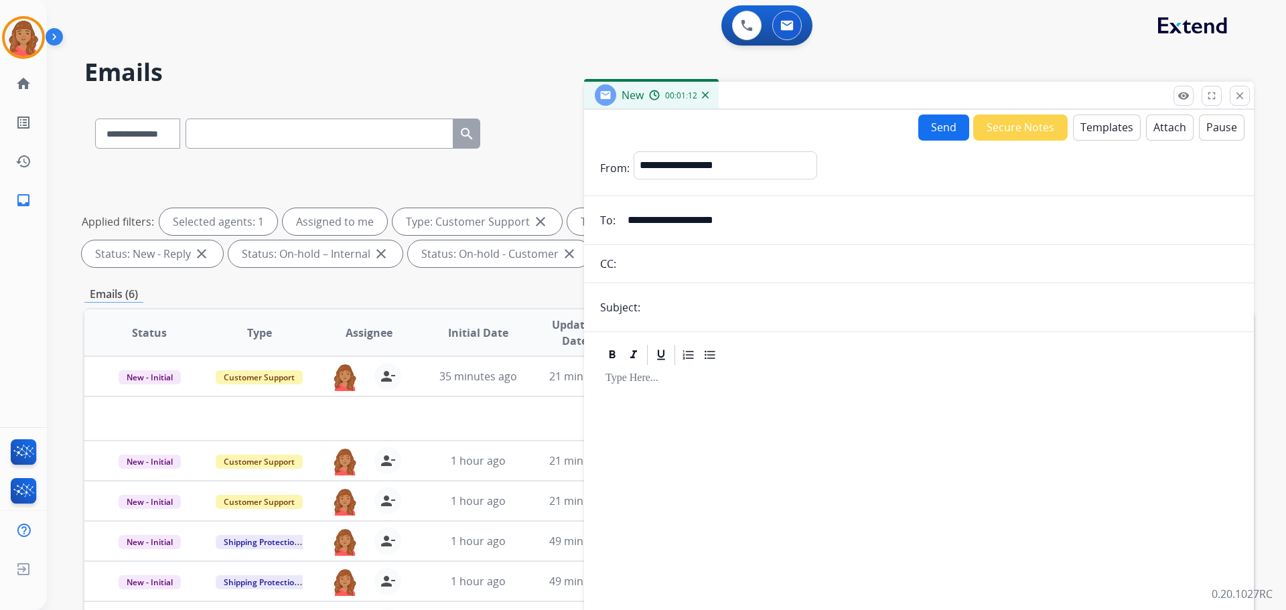
click at [670, 308] on input "text" at bounding box center [942, 307] width 594 height 27
type input "**********"
click at [618, 389] on div at bounding box center [919, 507] width 638 height 281
click at [1106, 133] on button "Templates" at bounding box center [1107, 128] width 68 height 26
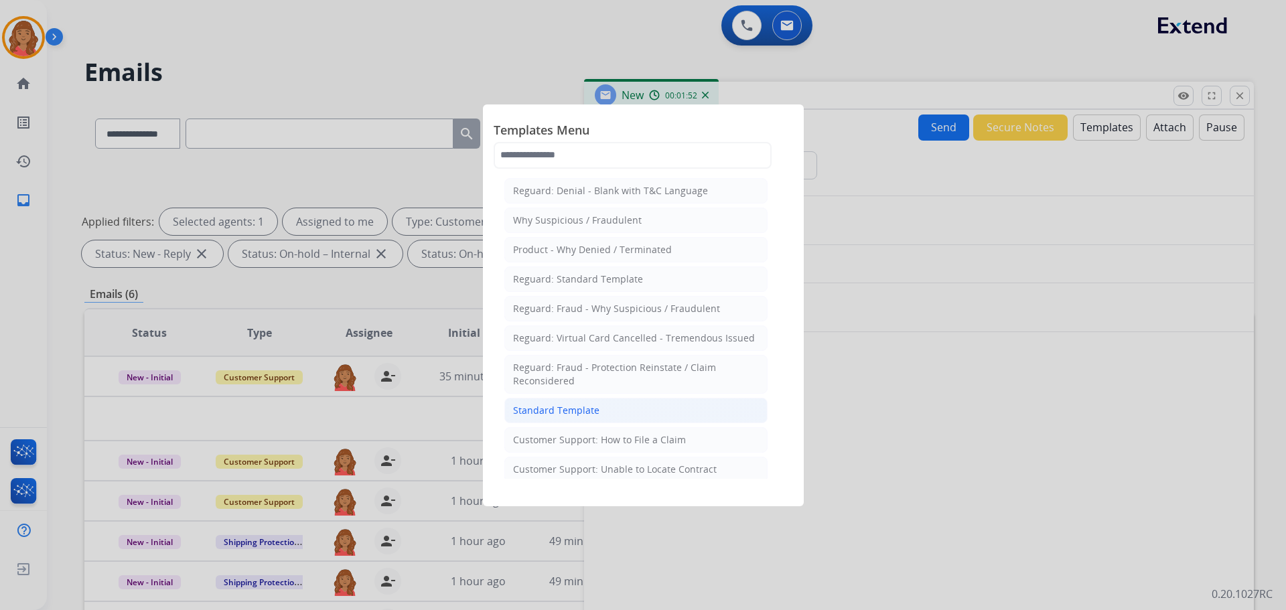
click at [594, 413] on div "Standard Template" at bounding box center [556, 410] width 86 height 13
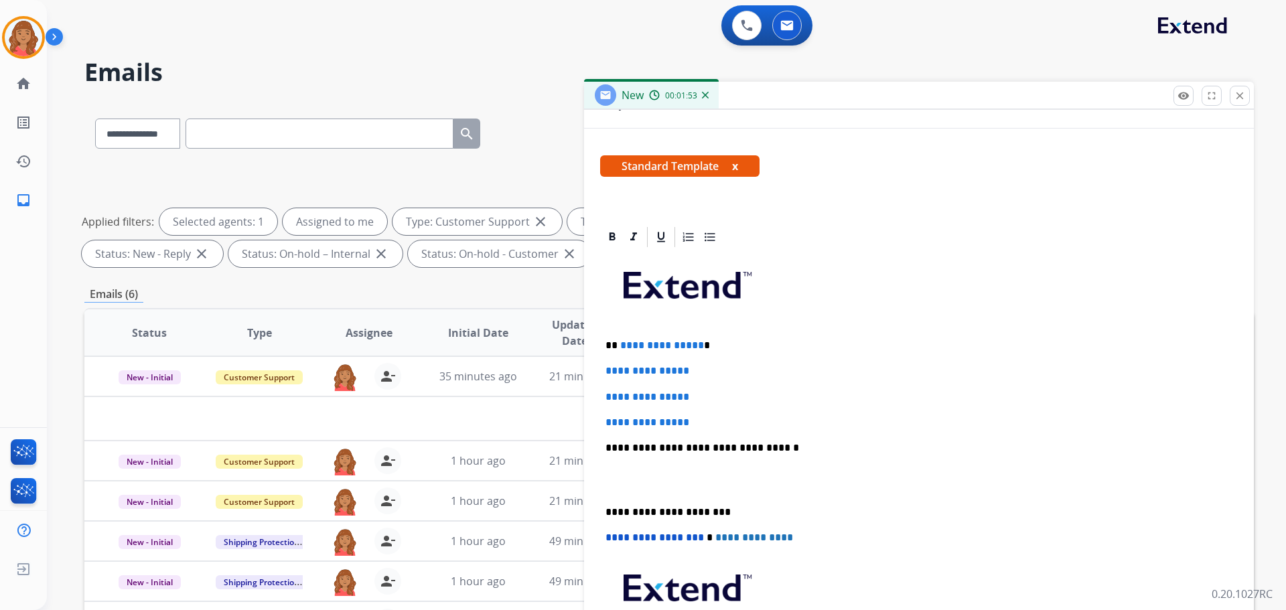
scroll to position [258, 0]
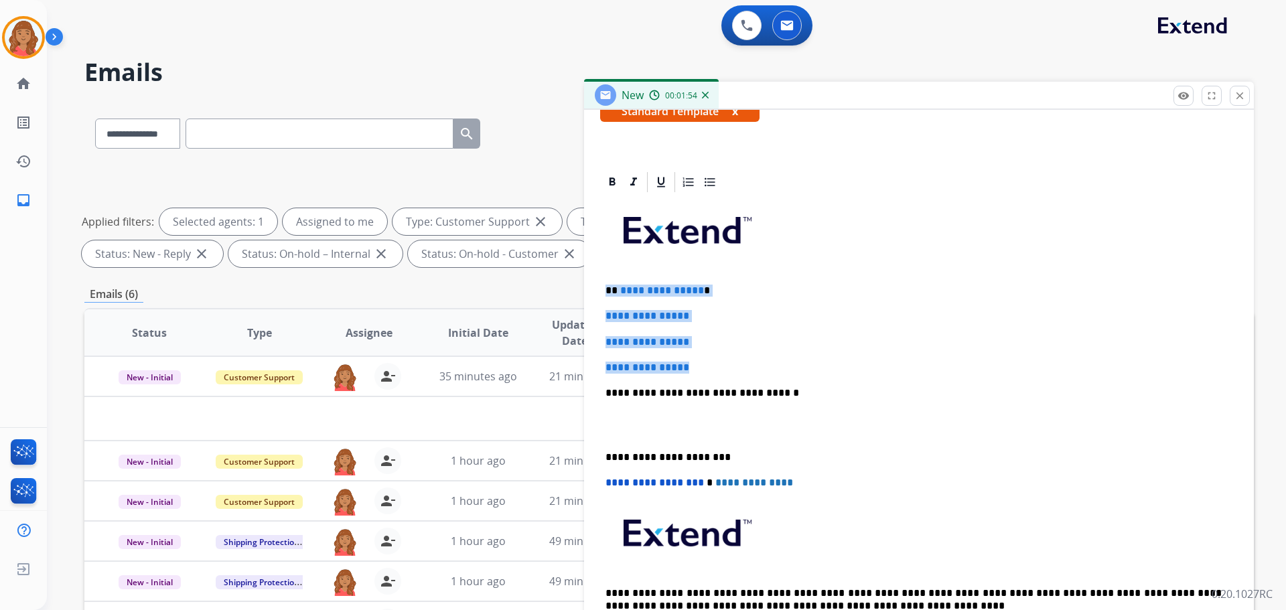
drag, startPoint x: 695, startPoint y: 362, endPoint x: 606, endPoint y: 287, distance: 116.5
click at [600, 282] on div "**********" at bounding box center [919, 424] width 638 height 461
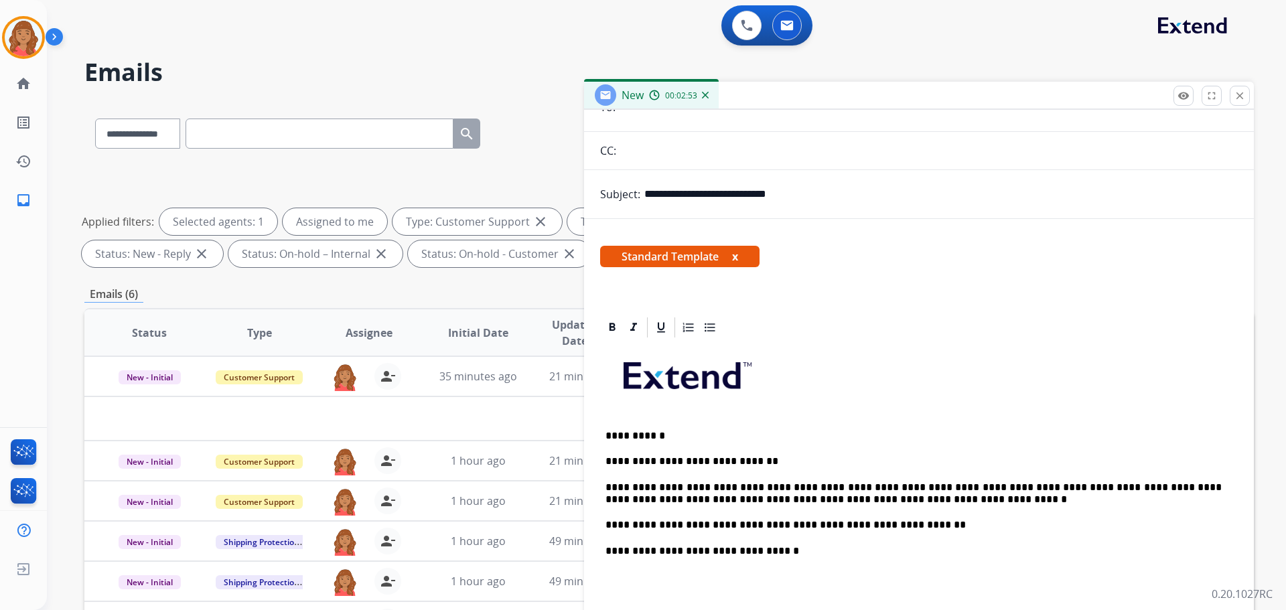
scroll to position [271, 0]
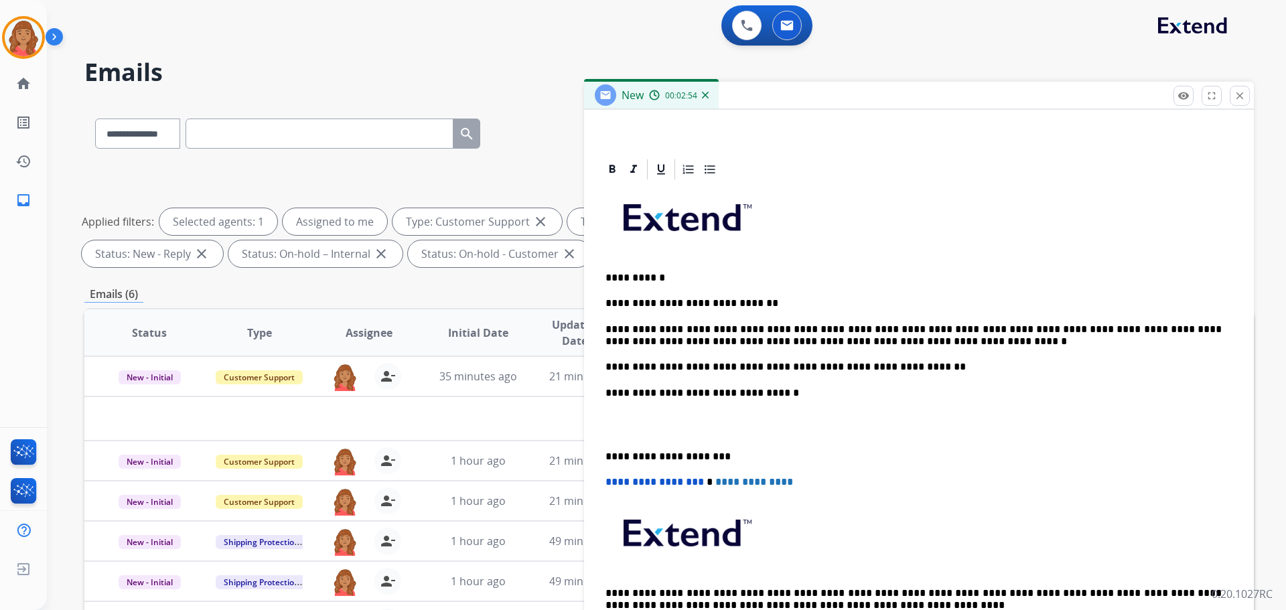
click at [600, 456] on div "**********" at bounding box center [919, 419] width 638 height 474
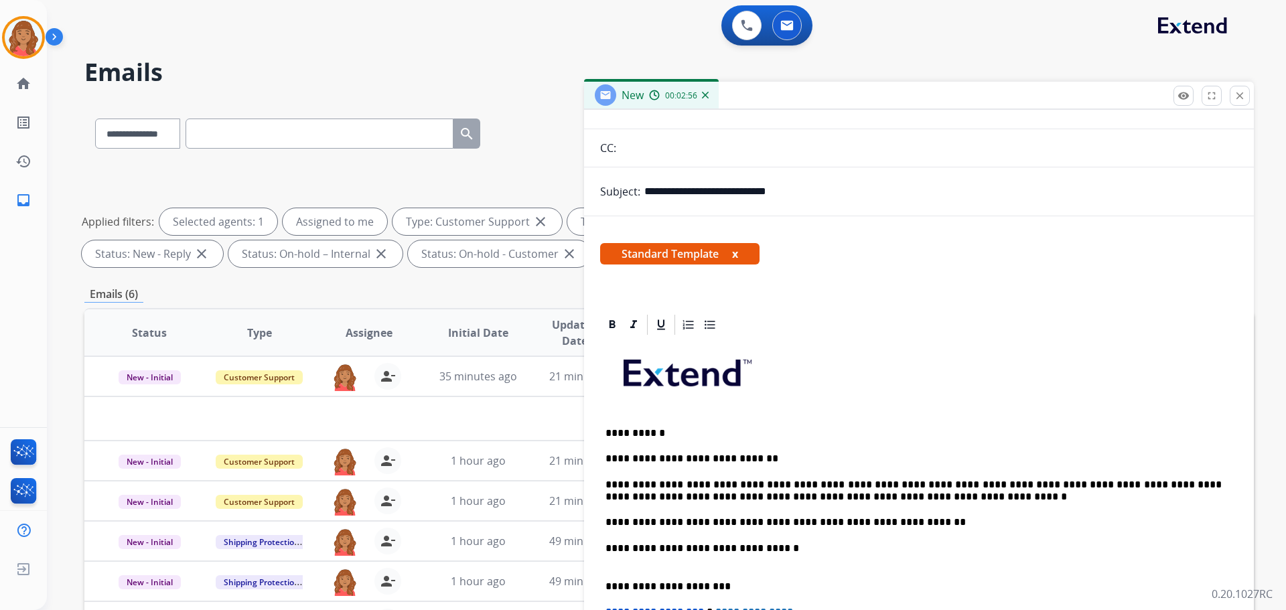
scroll to position [0, 0]
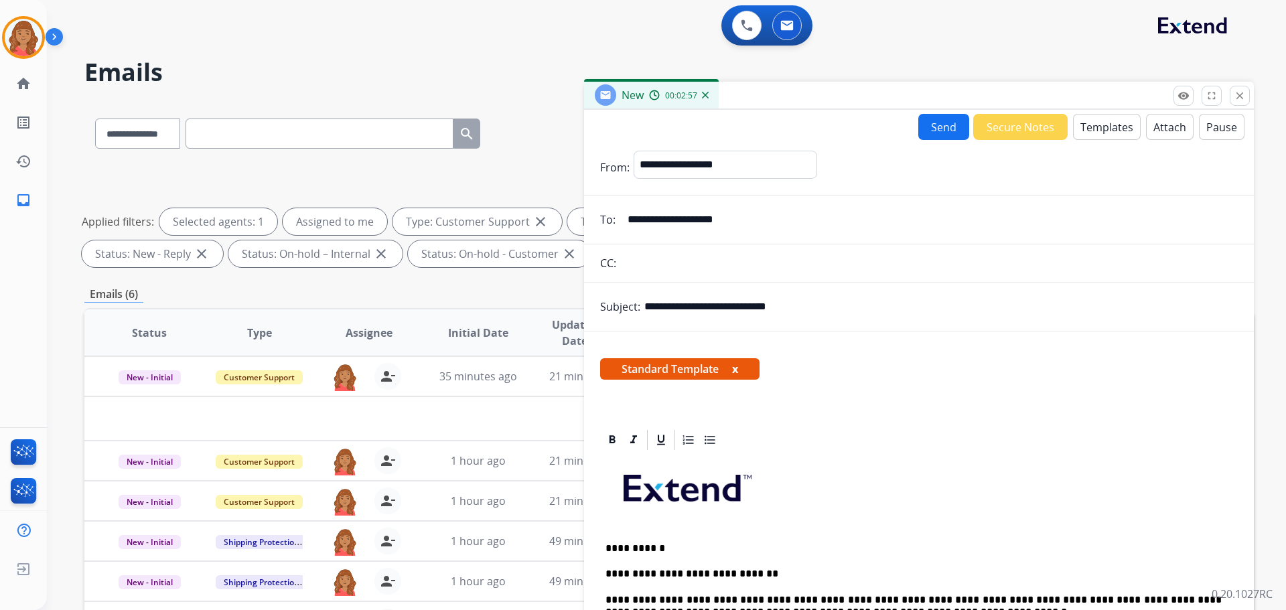
click at [944, 127] on button "Send" at bounding box center [944, 127] width 51 height 26
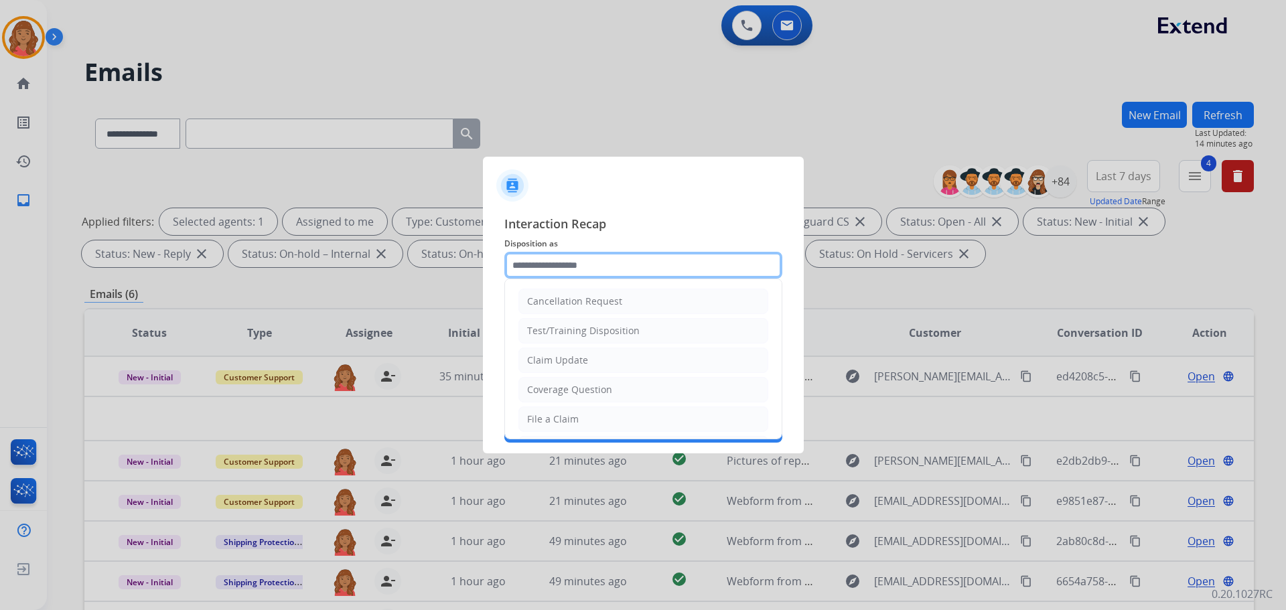
click at [545, 267] on input "text" at bounding box center [644, 265] width 278 height 27
click at [561, 360] on div "Claim Update" at bounding box center [557, 360] width 61 height 13
type input "**********"
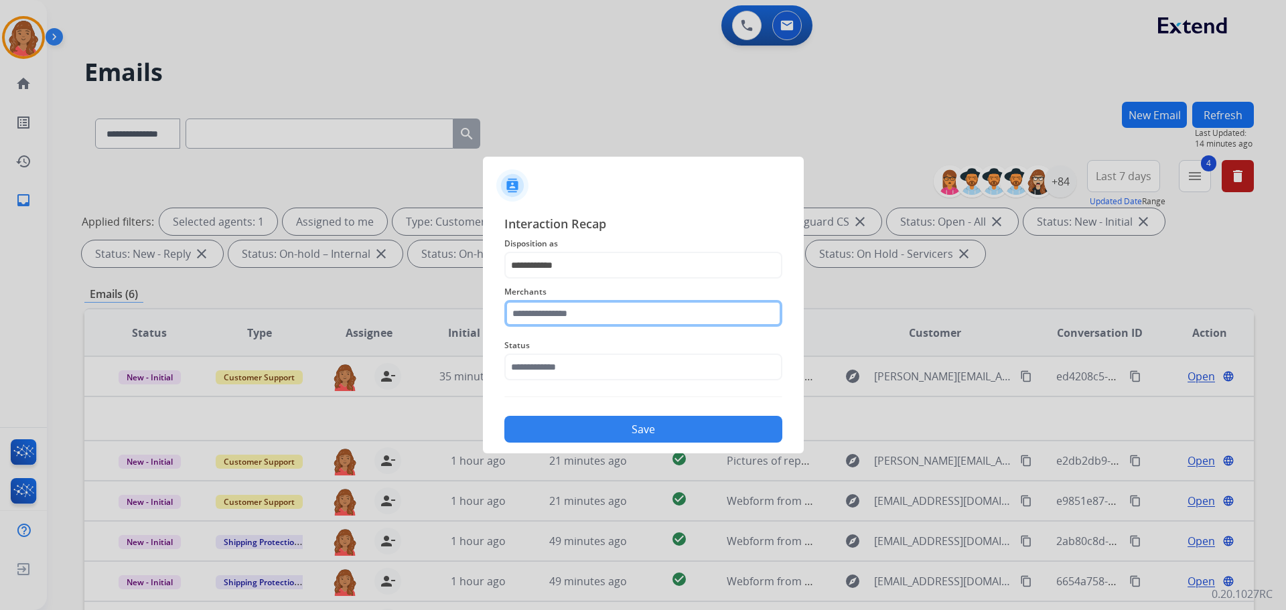
click at [554, 313] on input "text" at bounding box center [644, 313] width 278 height 27
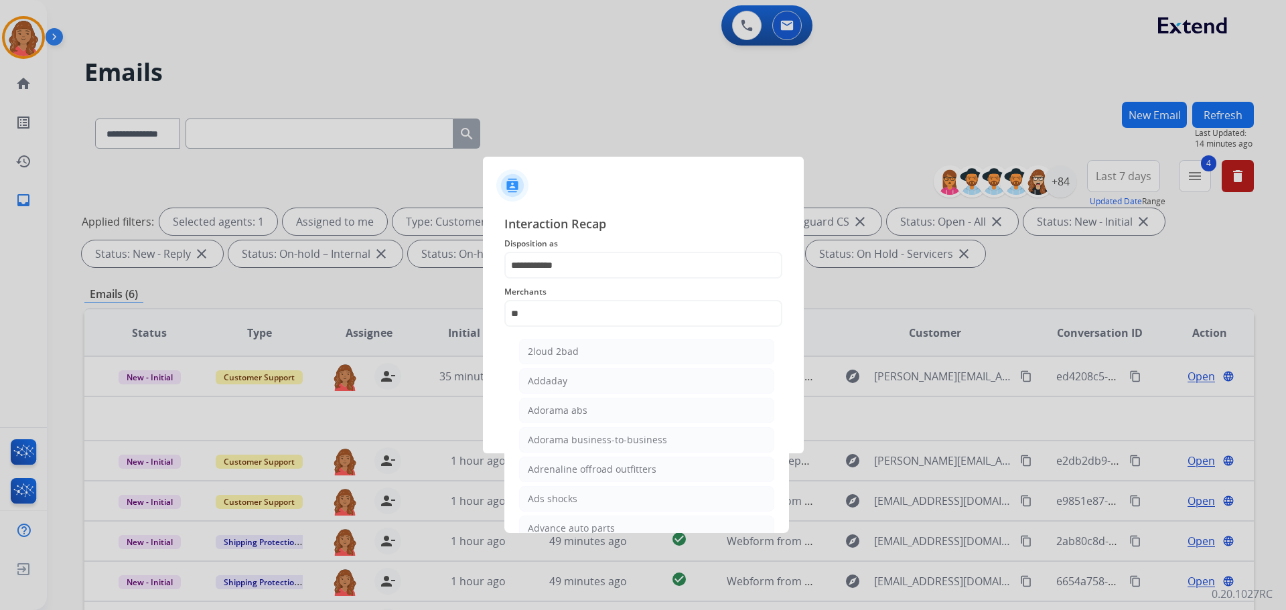
click at [552, 412] on div "Adorama abs" at bounding box center [558, 410] width 60 height 13
type input "**********"
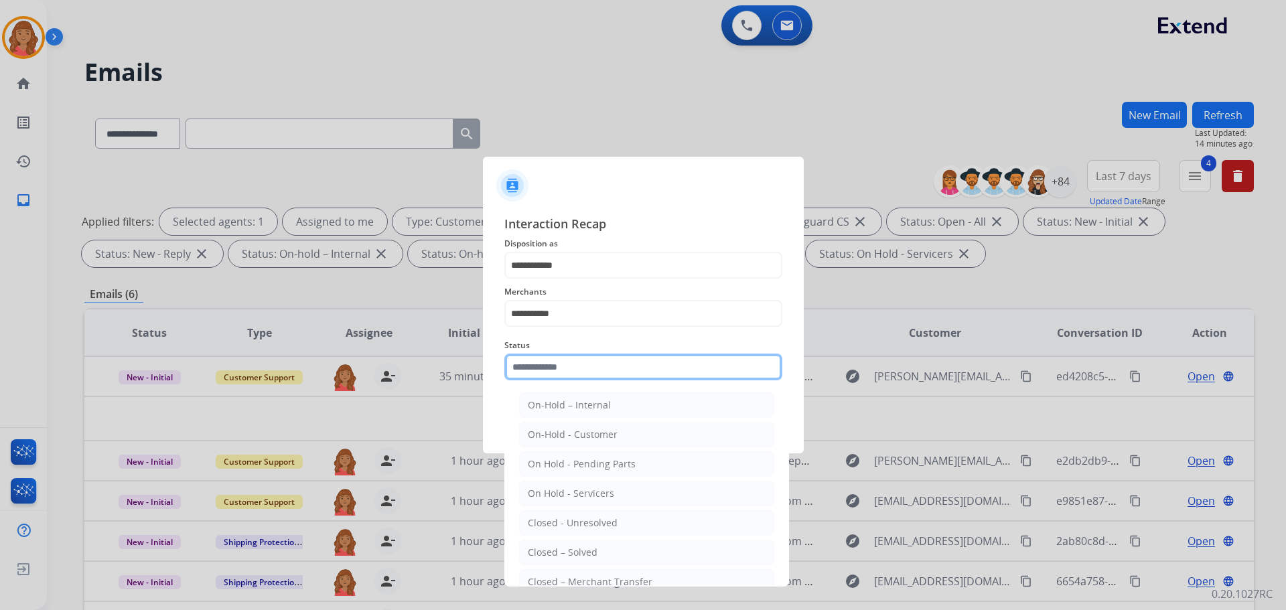
click at [549, 364] on input "text" at bounding box center [644, 367] width 278 height 27
click at [568, 551] on div "Closed – Solved" at bounding box center [563, 552] width 70 height 13
type input "**********"
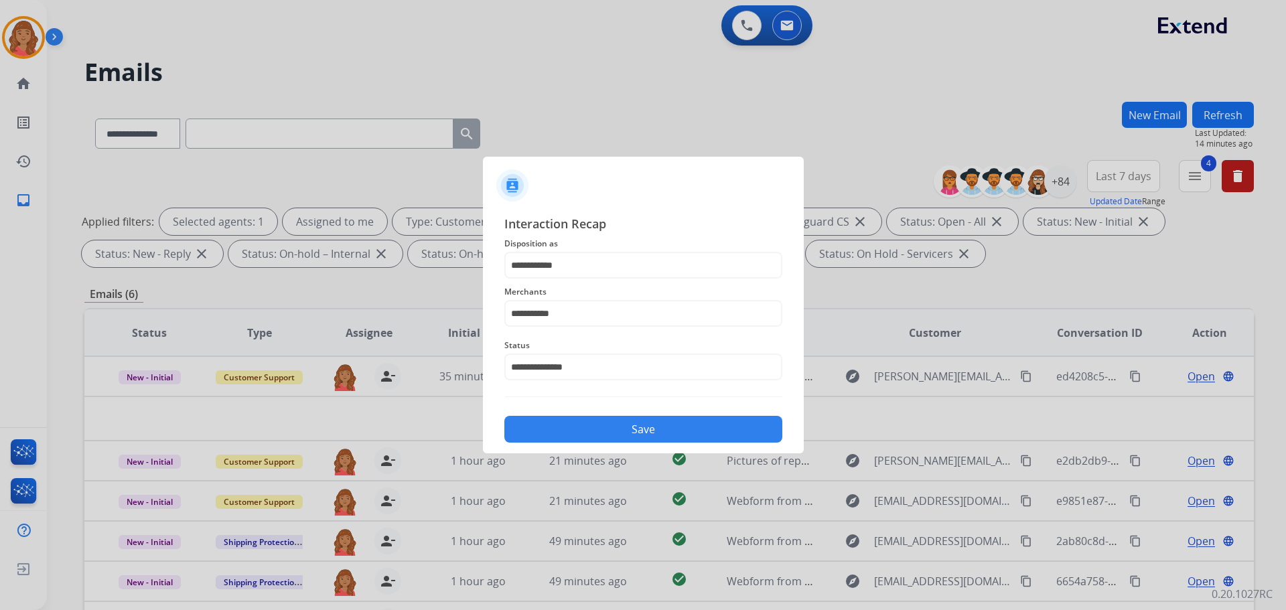
click at [582, 419] on button "Save" at bounding box center [644, 429] width 278 height 27
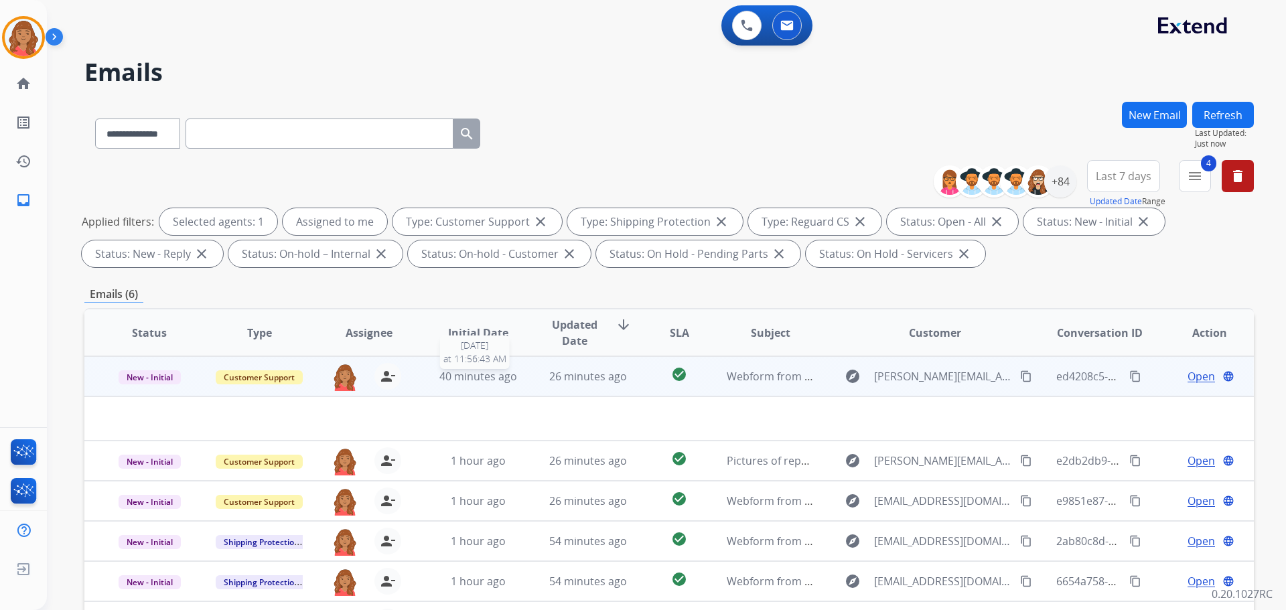
click at [506, 373] on span "40 minutes ago" at bounding box center [479, 376] width 78 height 15
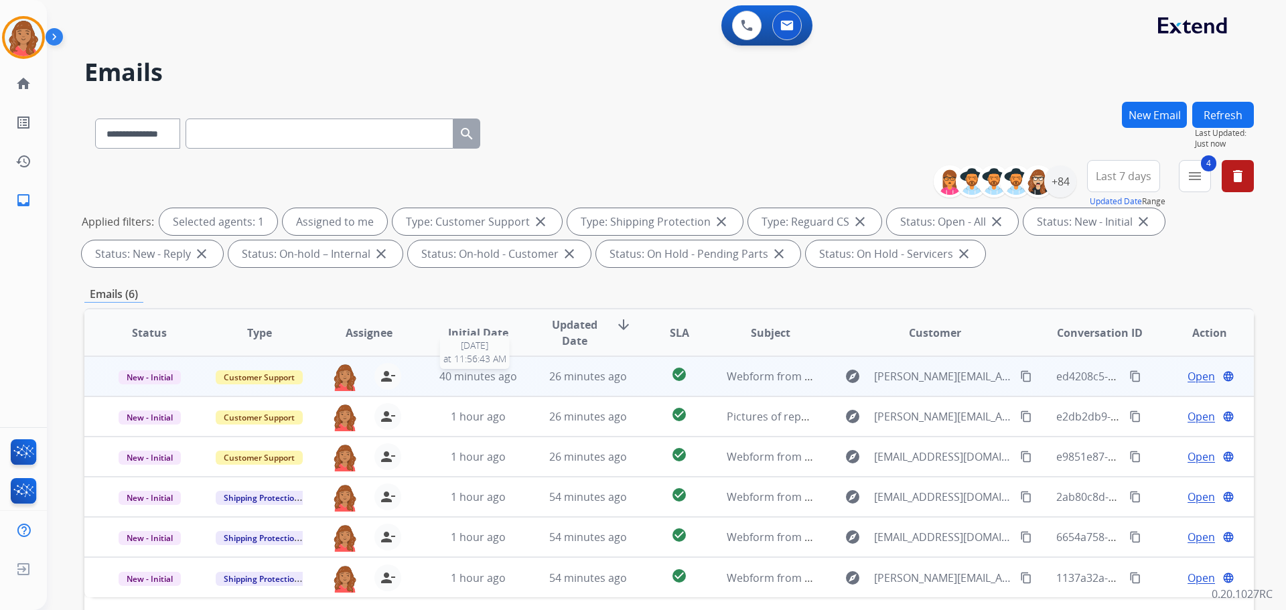
click at [487, 377] on span "40 minutes ago" at bounding box center [479, 376] width 78 height 15
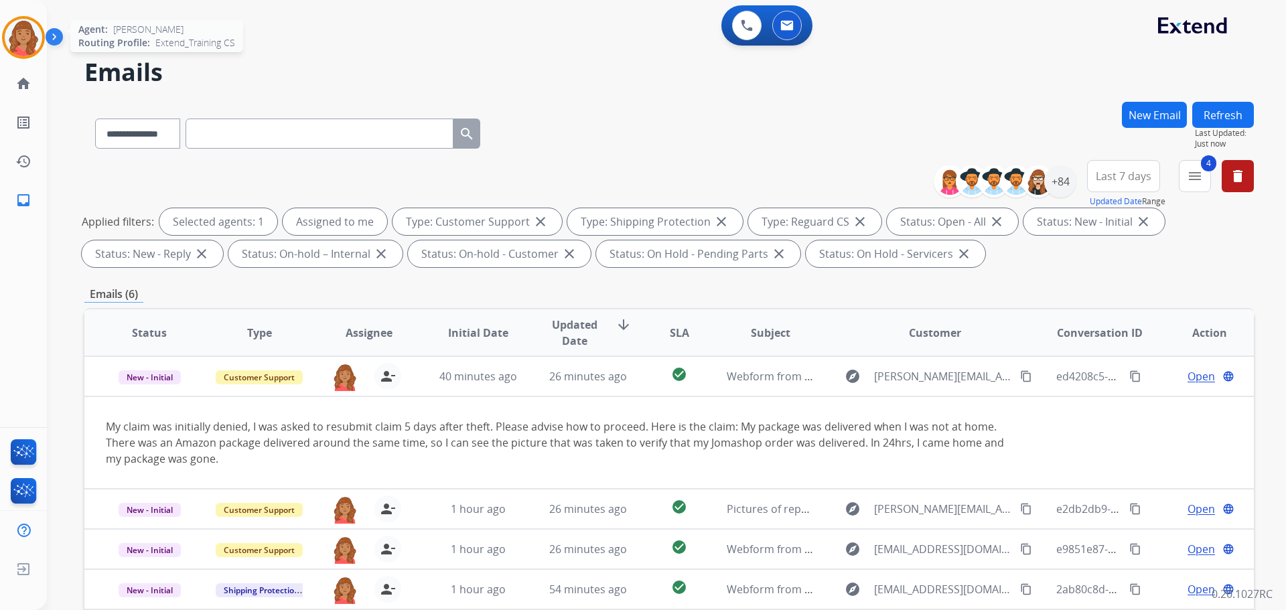
drag, startPoint x: 23, startPoint y: 38, endPoint x: 33, endPoint y: 40, distance: 9.6
click at [25, 38] on img at bounding box center [24, 38] width 38 height 38
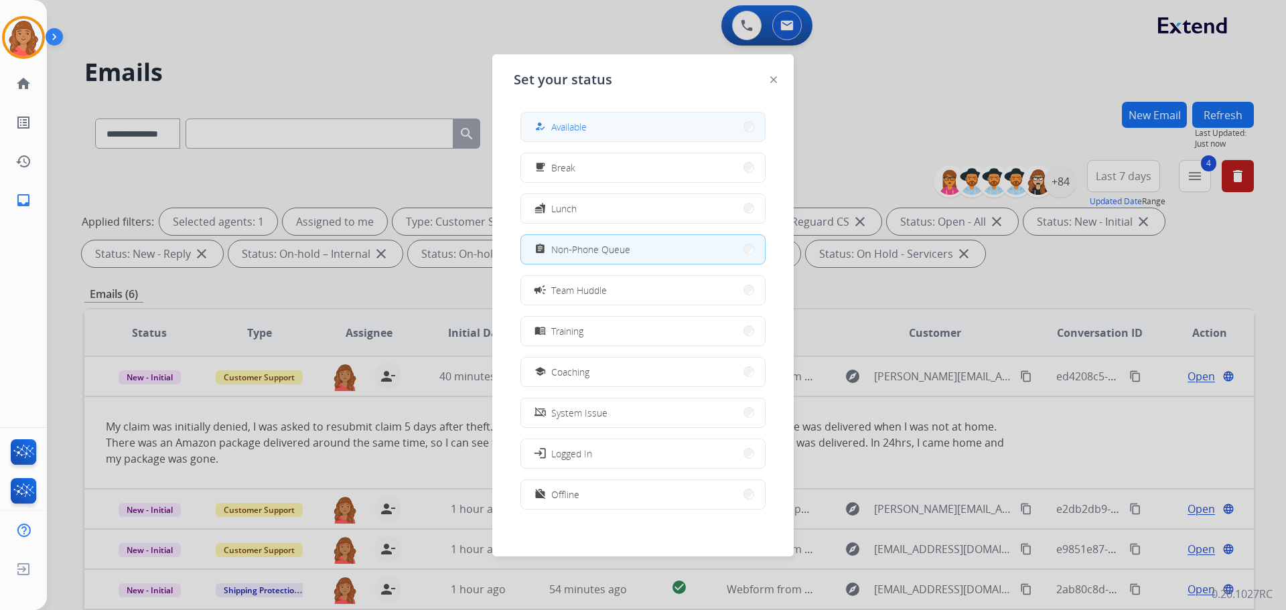
drag, startPoint x: 562, startPoint y: 118, endPoint x: 551, endPoint y: 123, distance: 11.7
click at [562, 119] on button "how_to_reg Available" at bounding box center [643, 127] width 244 height 29
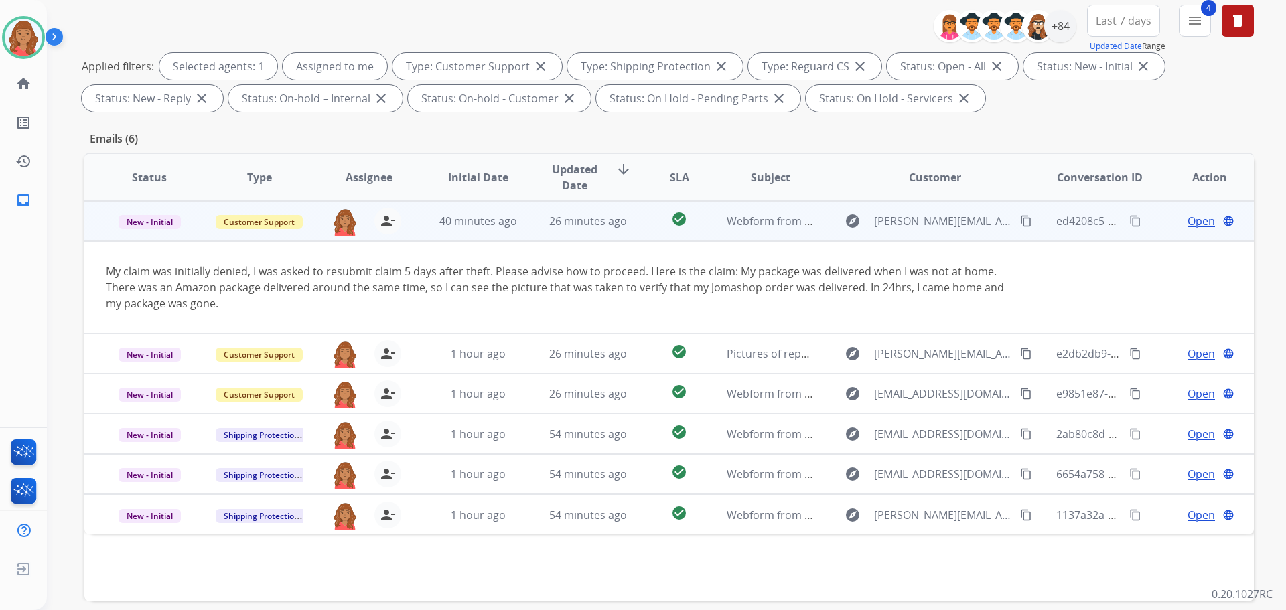
scroll to position [82, 0]
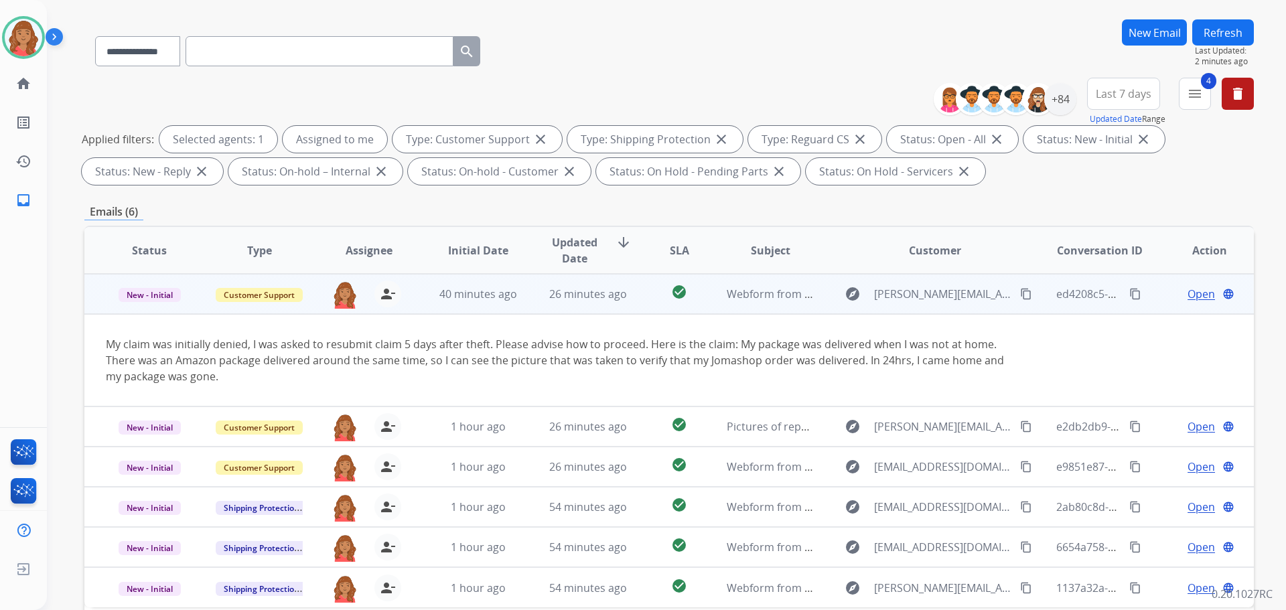
click at [1020, 293] on mat-icon "content_copy" at bounding box center [1026, 294] width 12 height 12
click at [1189, 295] on span "Open" at bounding box center [1201, 294] width 27 height 16
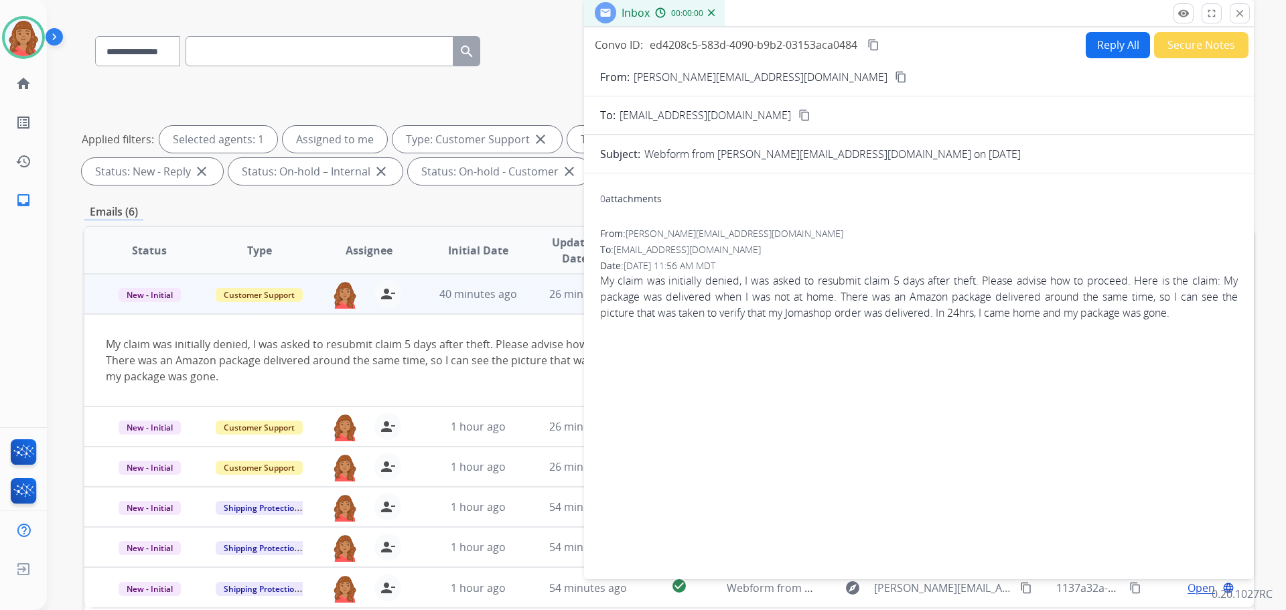
click at [1108, 52] on button "Reply All" at bounding box center [1118, 45] width 64 height 26
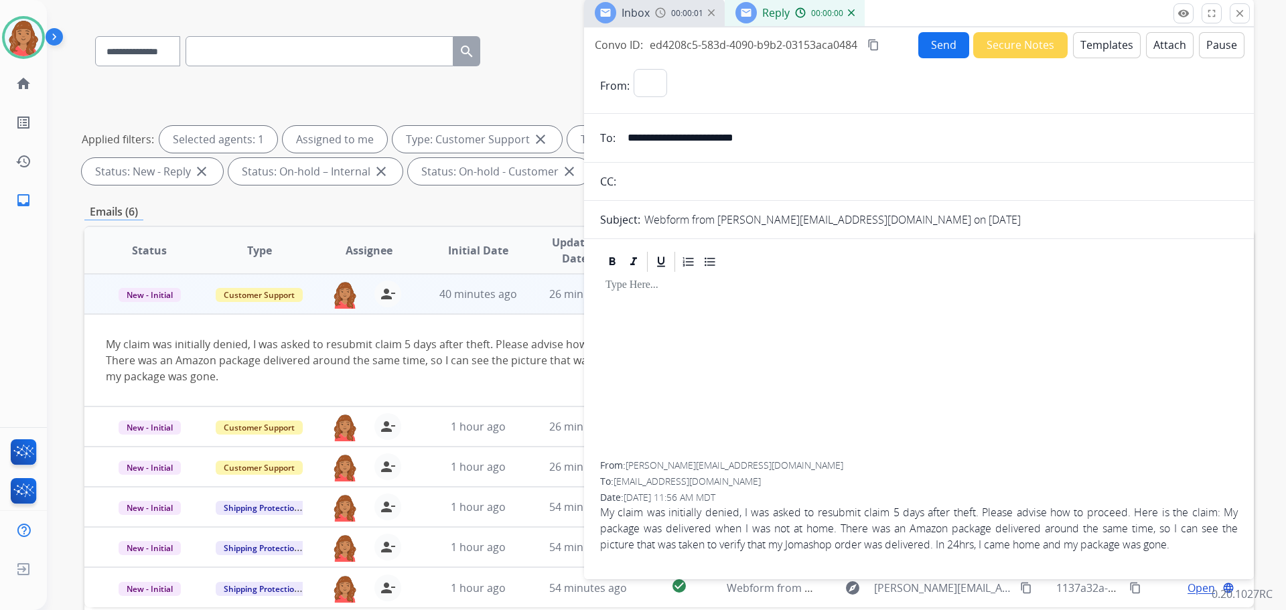
select select "**********"
click at [1092, 50] on button "Templates" at bounding box center [1107, 45] width 68 height 26
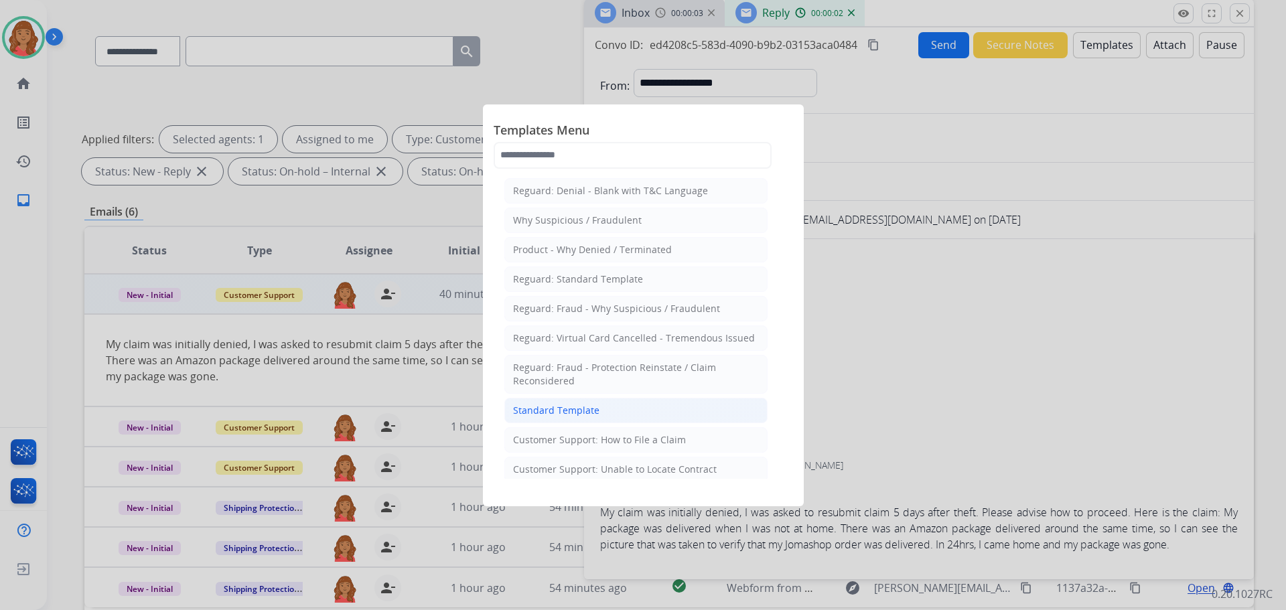
click at [574, 405] on div "Standard Template" at bounding box center [556, 410] width 86 height 13
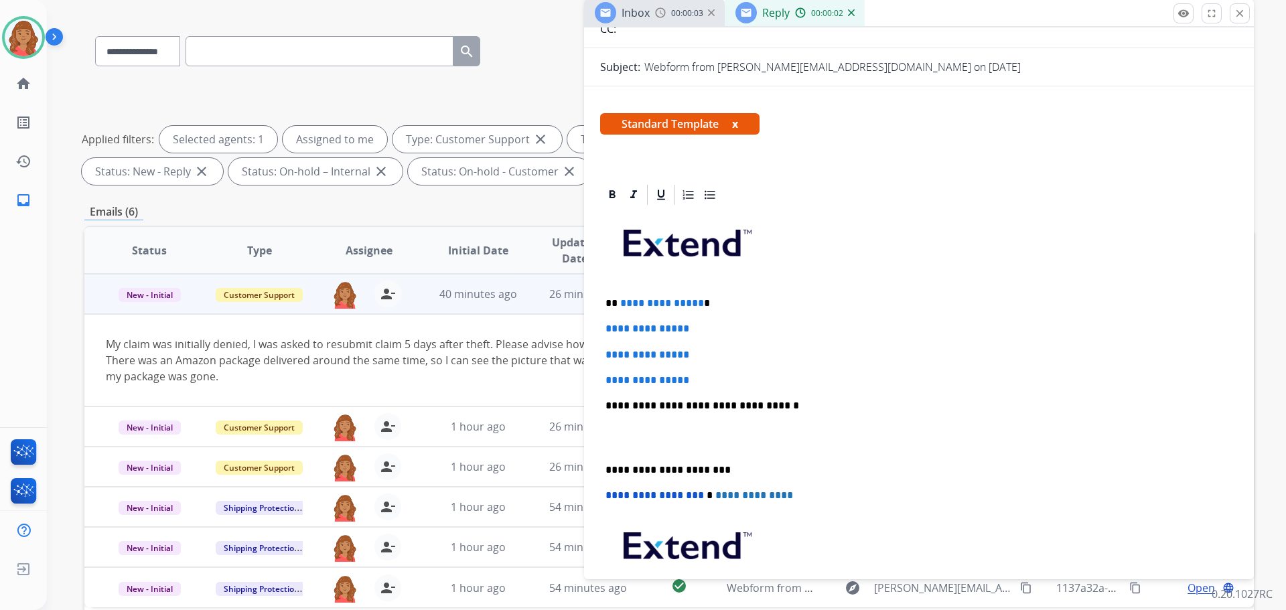
scroll to position [201, 0]
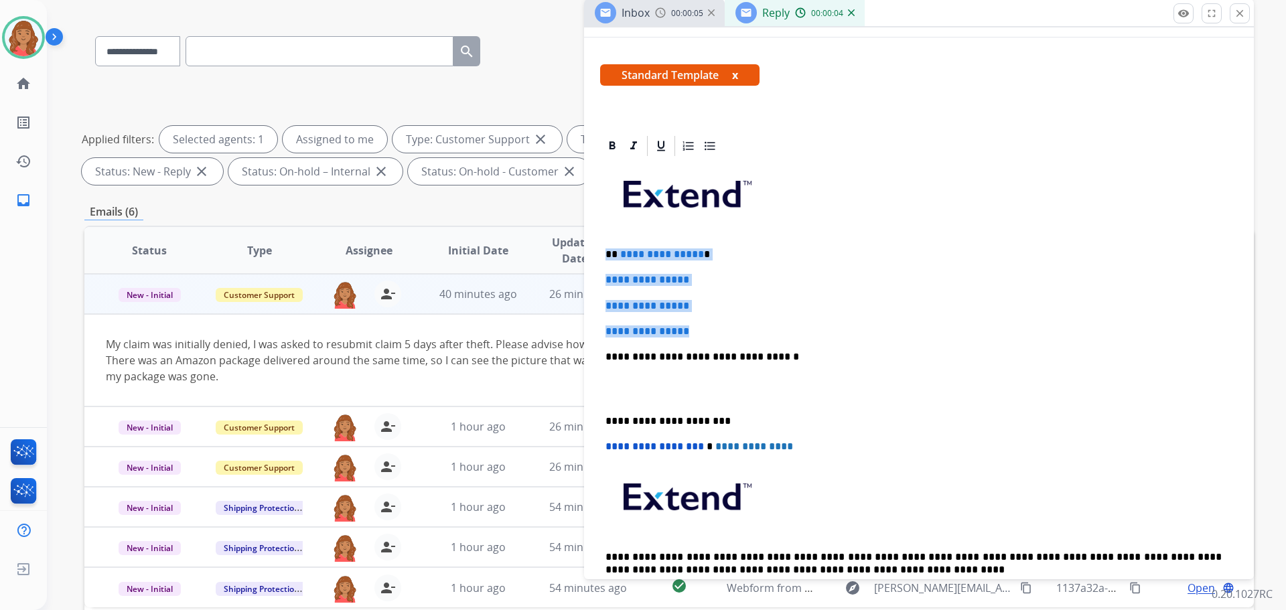
drag, startPoint x: 701, startPoint y: 326, endPoint x: 606, endPoint y: 247, distance: 124.1
click at [606, 247] on div "**********" at bounding box center [919, 388] width 638 height 461
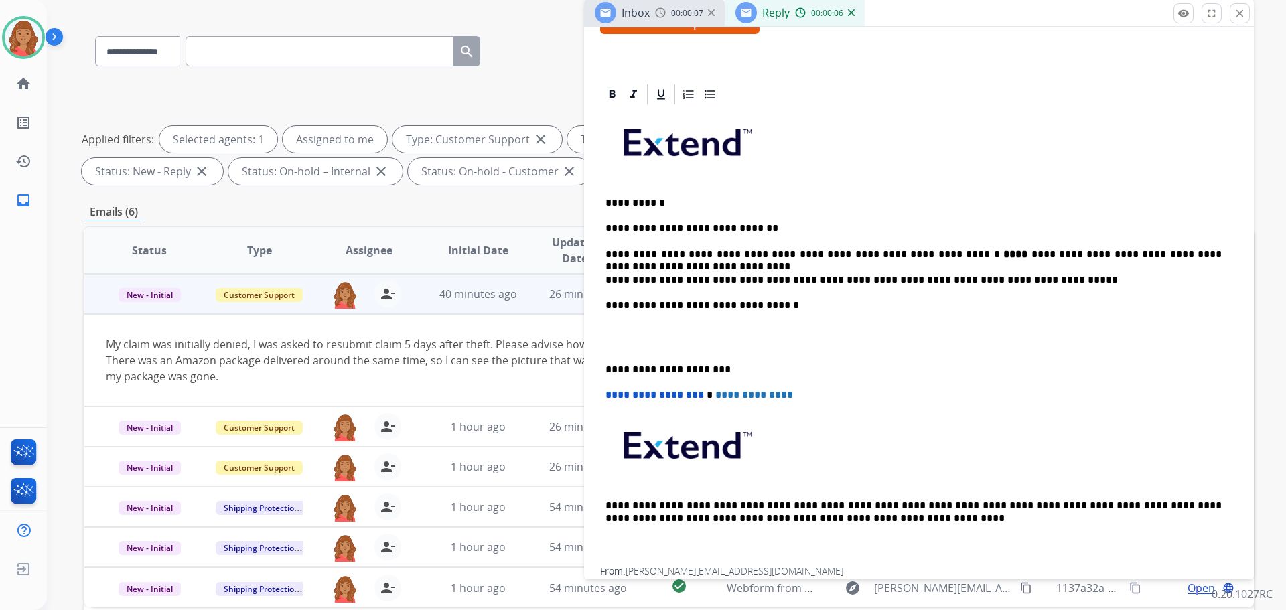
scroll to position [268, 0]
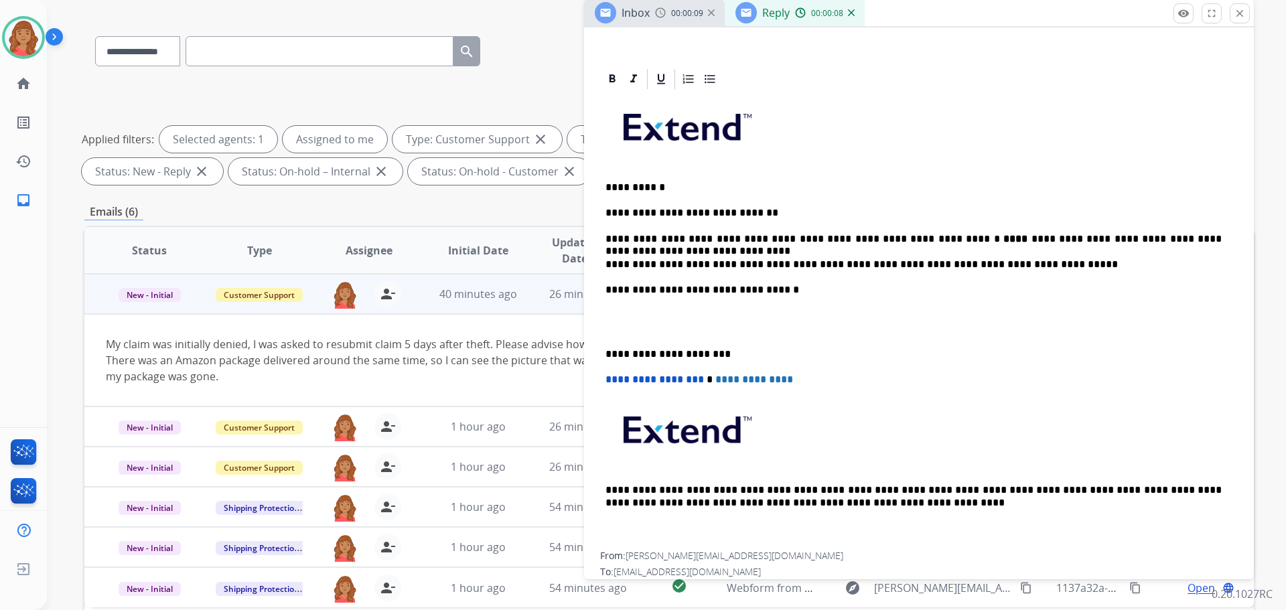
click at [604, 354] on div "**********" at bounding box center [919, 321] width 638 height 461
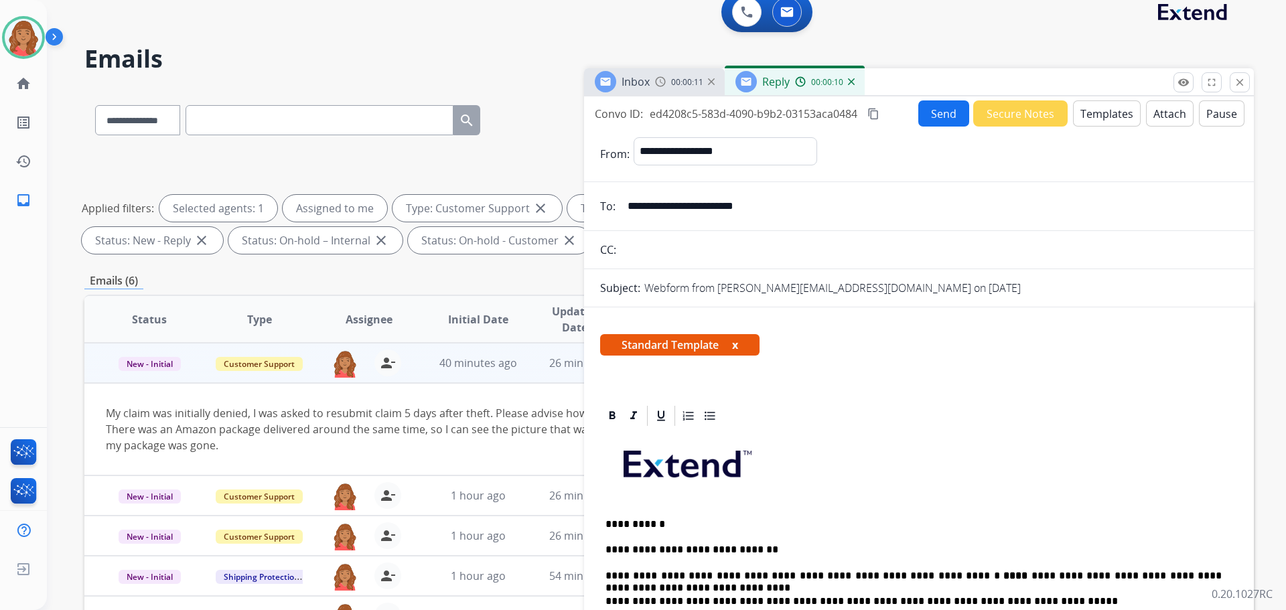
scroll to position [0, 0]
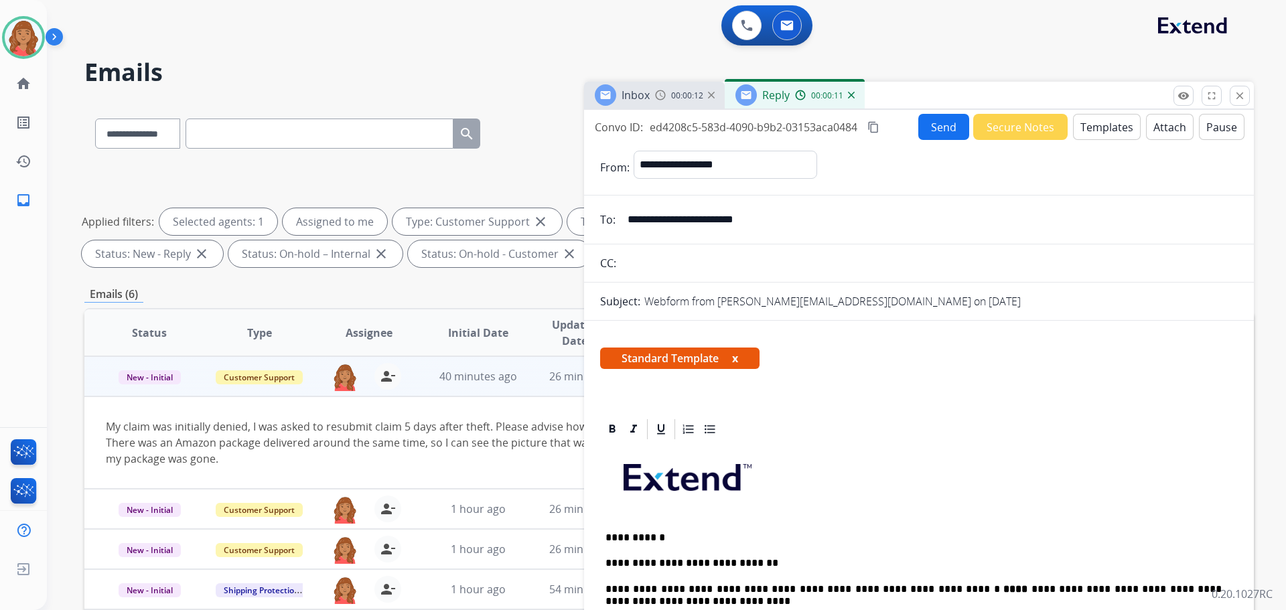
click at [873, 129] on mat-icon "content_copy" at bounding box center [874, 127] width 12 height 12
click at [935, 127] on button "Send" at bounding box center [944, 128] width 51 height 26
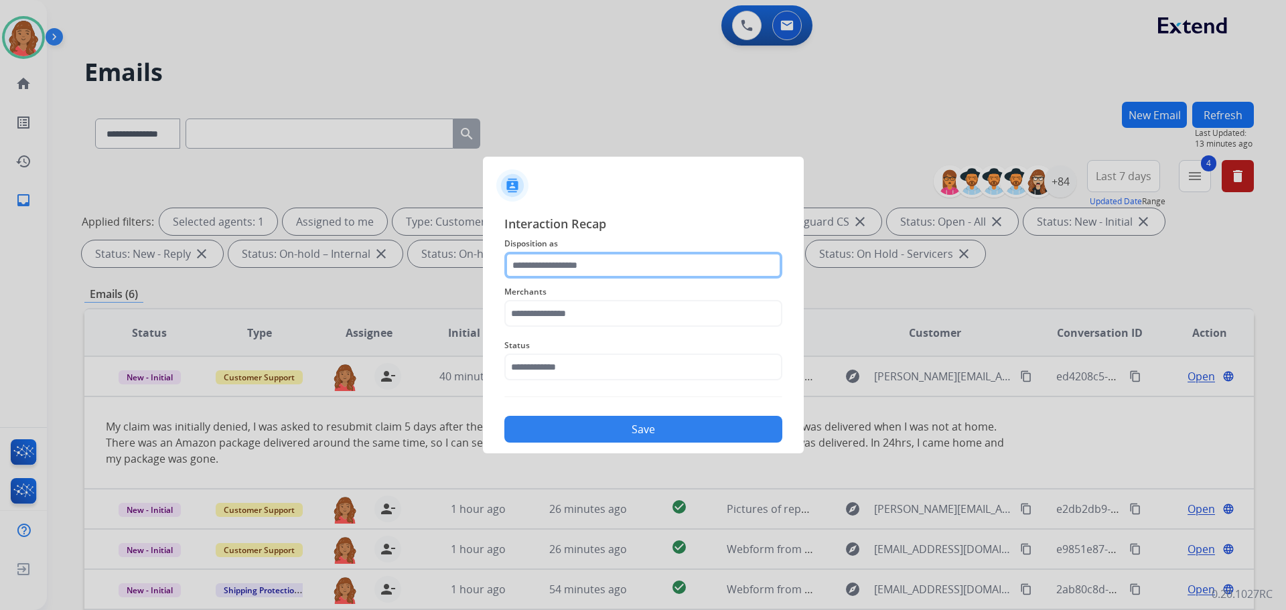
click at [570, 273] on input "text" at bounding box center [644, 265] width 278 height 27
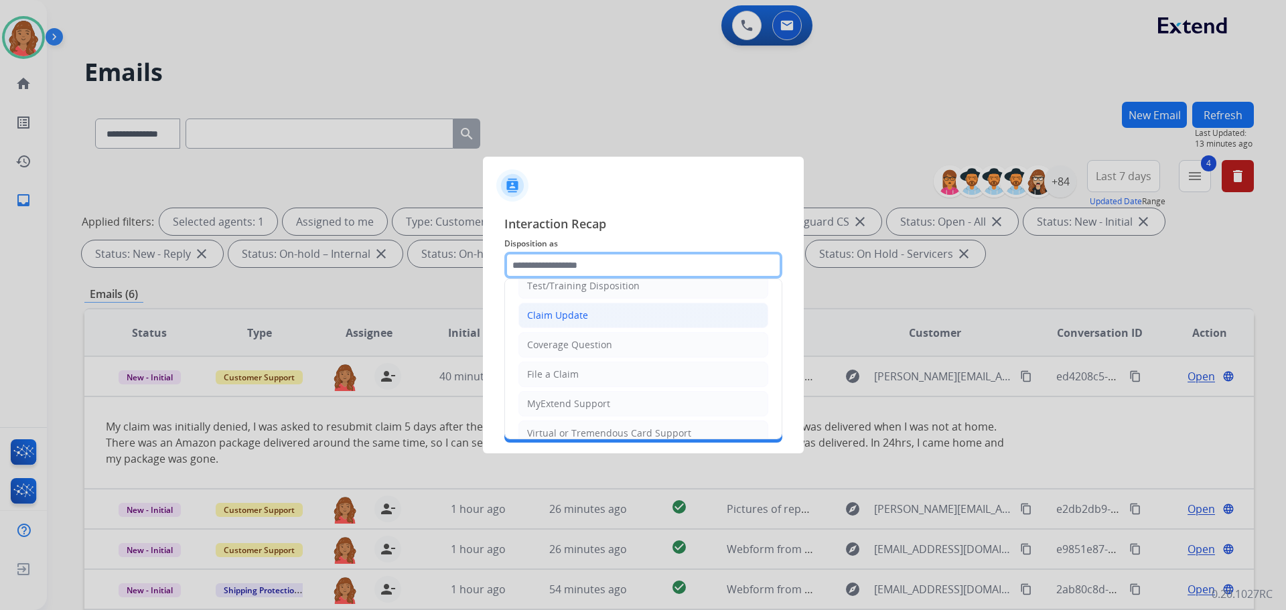
scroll to position [8, 0]
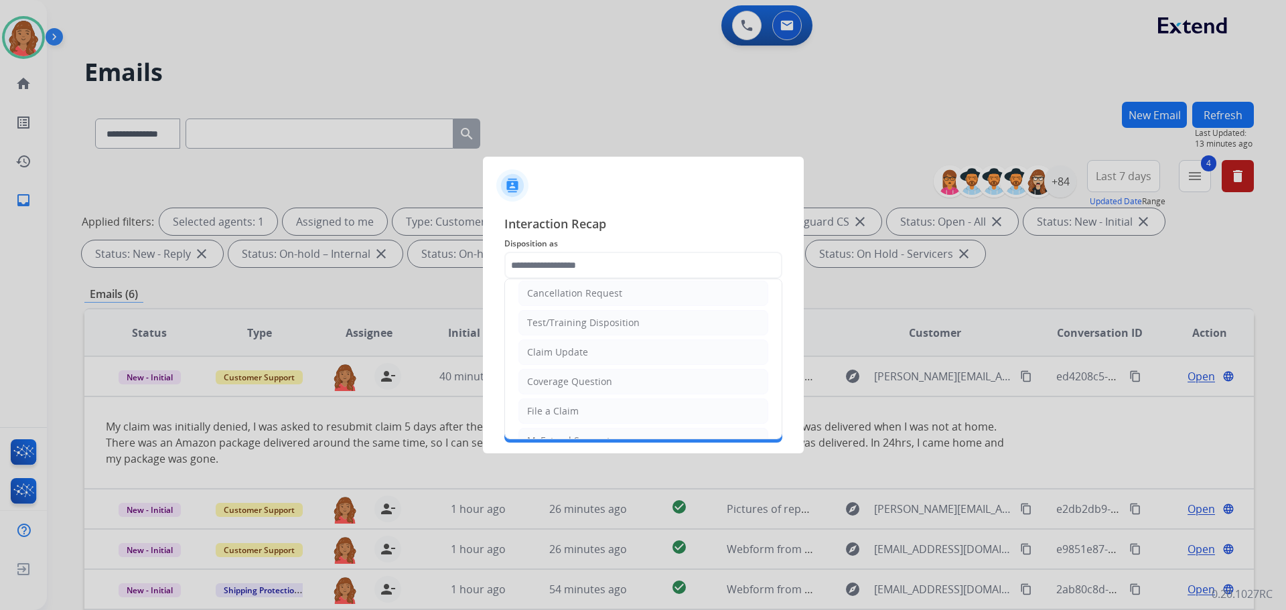
click at [554, 360] on li "Claim Update" at bounding box center [644, 352] width 250 height 25
type input "**********"
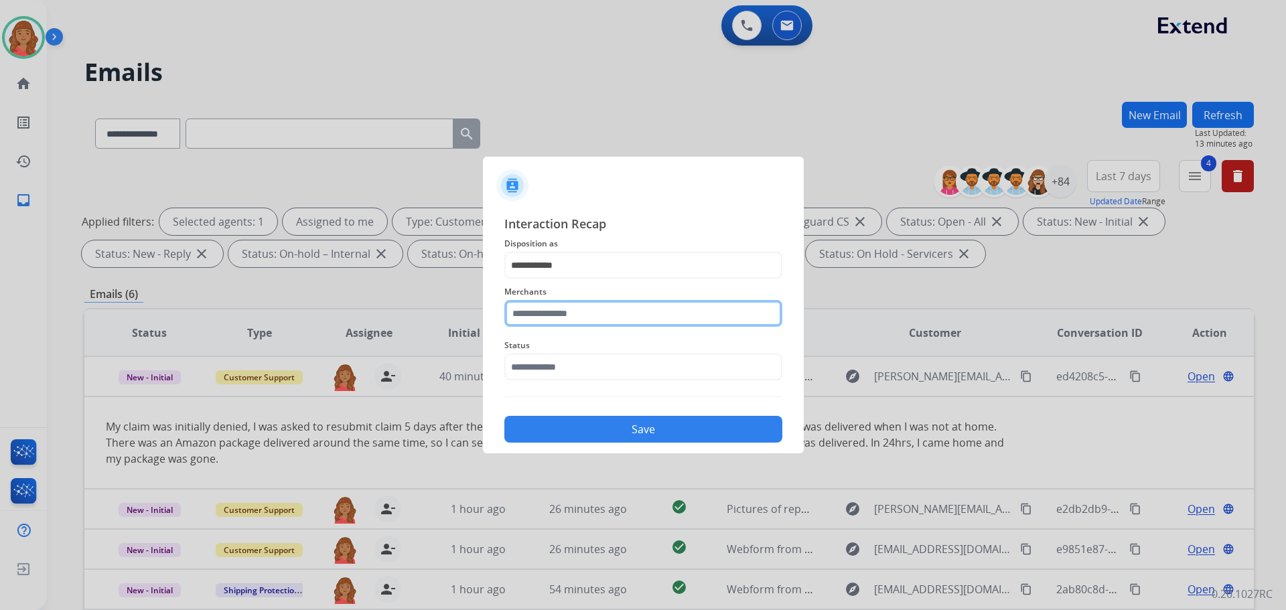
click at [547, 315] on input "text" at bounding box center [644, 313] width 278 height 27
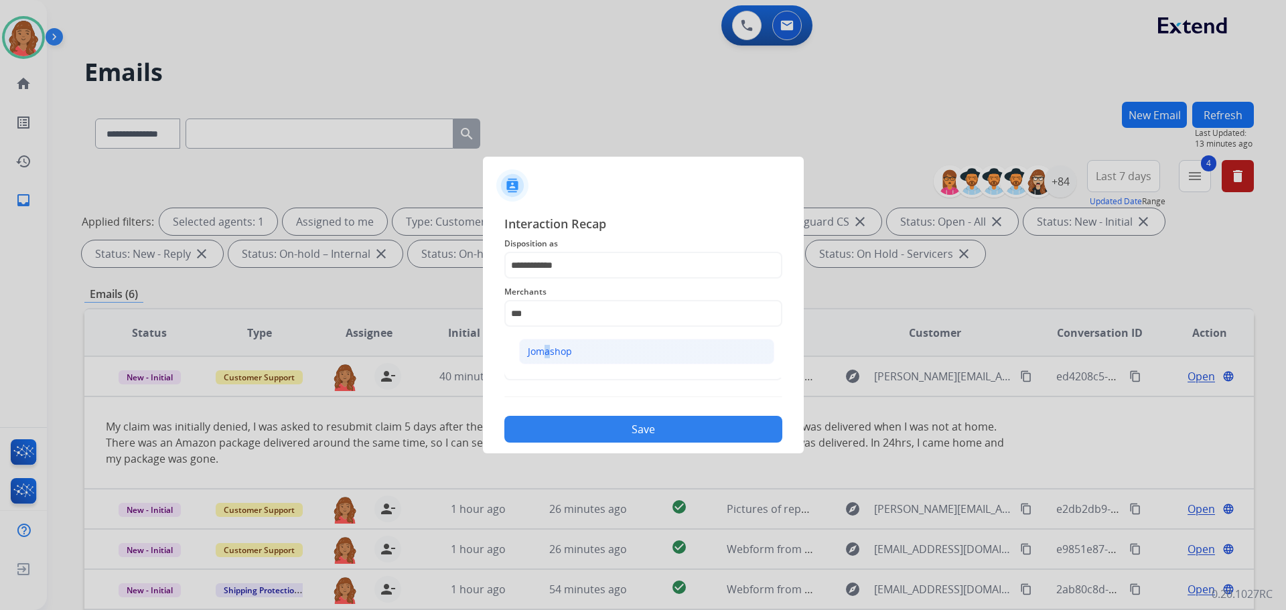
click at [542, 351] on div "Jomashop" at bounding box center [550, 351] width 44 height 13
type input "********"
drag, startPoint x: 542, startPoint y: 363, endPoint x: 547, endPoint y: 371, distance: 8.7
click at [544, 364] on input "text" at bounding box center [644, 367] width 278 height 27
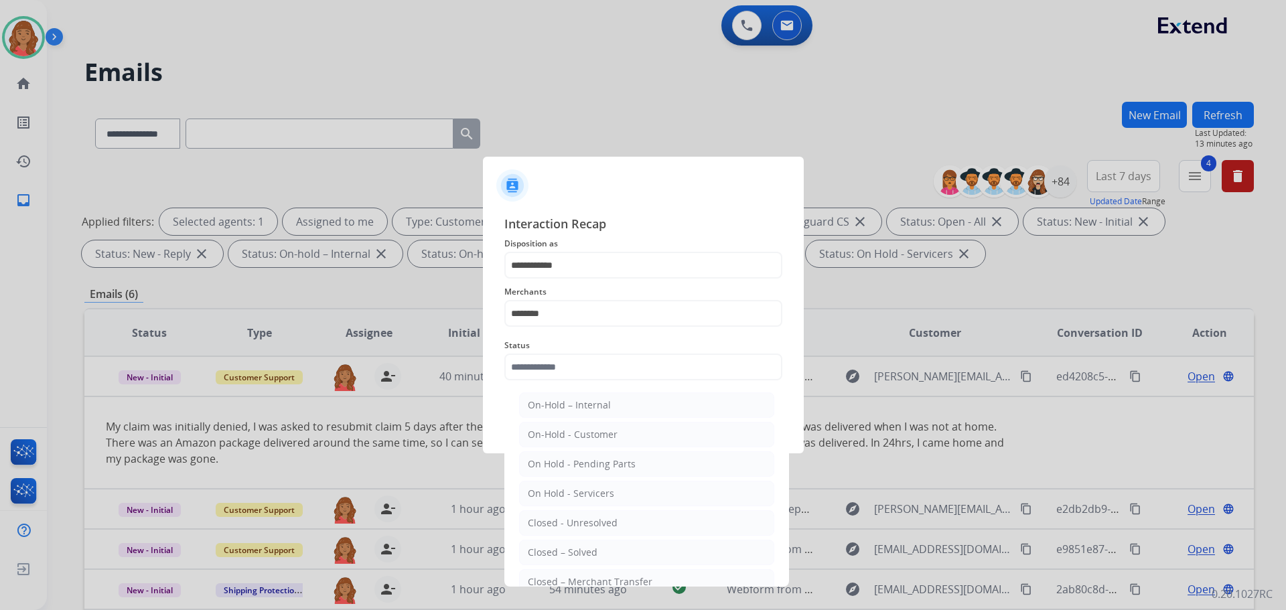
drag, startPoint x: 561, startPoint y: 555, endPoint x: 590, endPoint y: 492, distance: 68.4
click at [562, 555] on div "Closed – Solved" at bounding box center [563, 552] width 70 height 13
type input "**********"
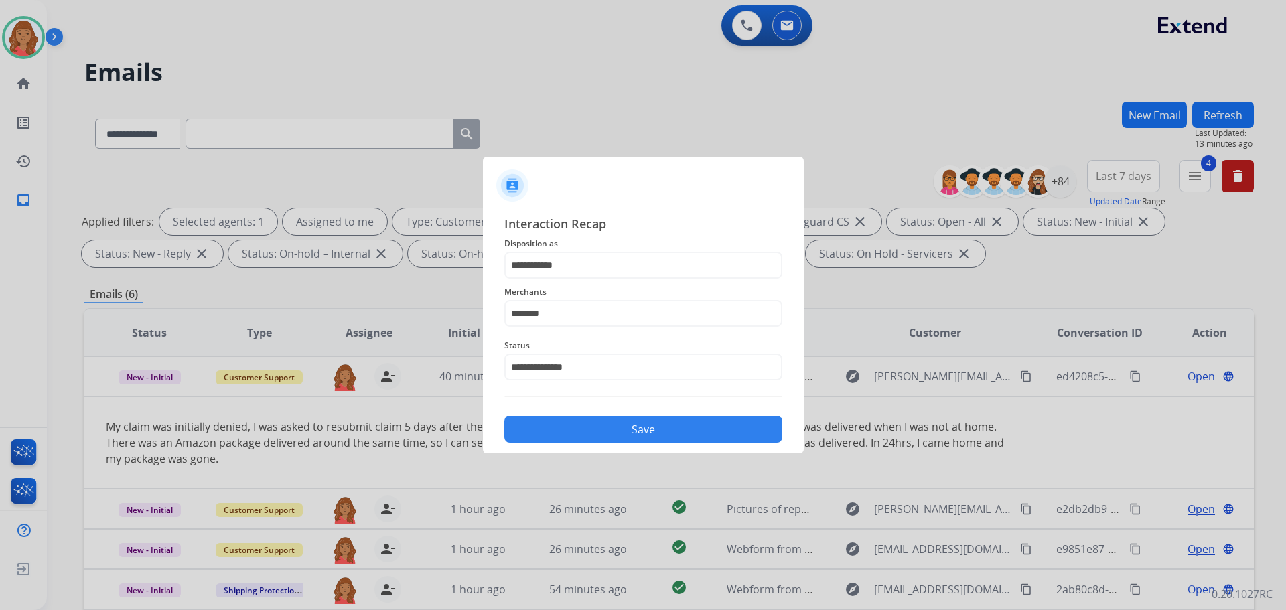
click at [601, 420] on button "Save" at bounding box center [644, 429] width 278 height 27
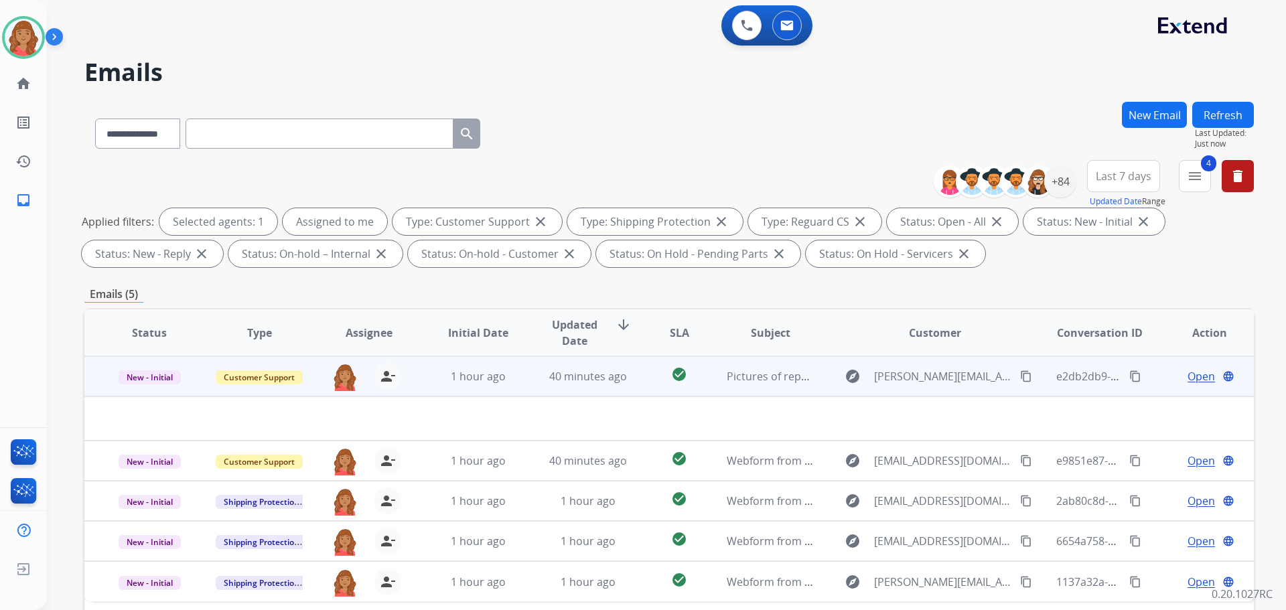
click at [482, 414] on td at bounding box center [559, 419] width 951 height 44
click at [523, 388] on td "40 minutes ago" at bounding box center [578, 376] width 110 height 40
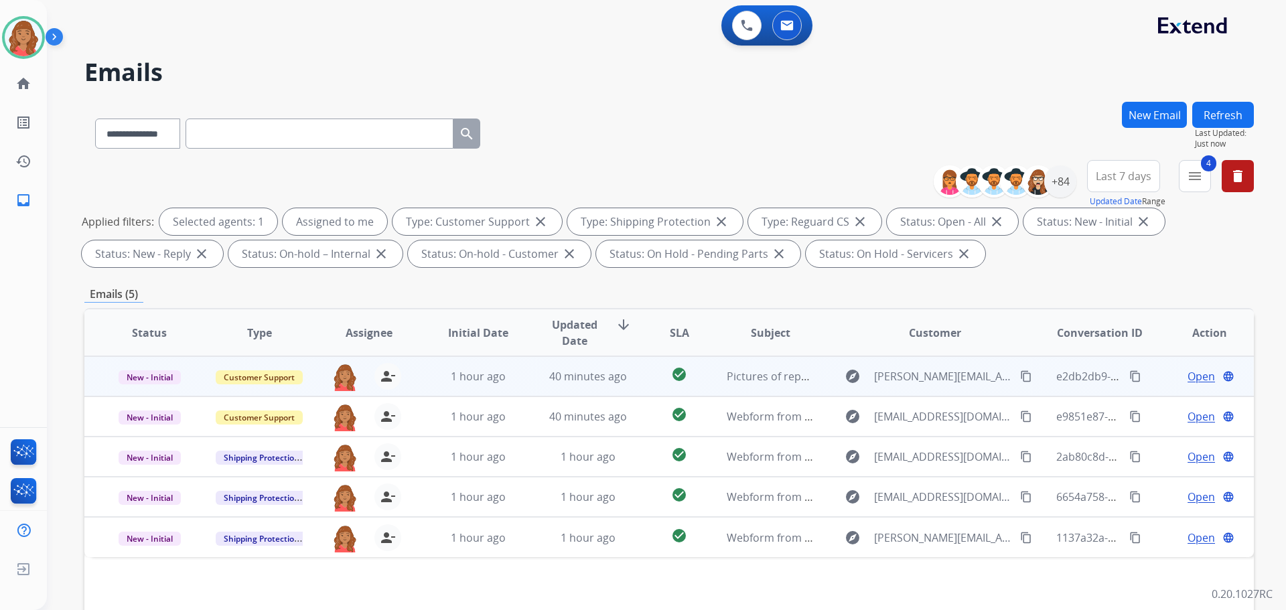
click at [523, 389] on td "40 minutes ago" at bounding box center [578, 376] width 110 height 40
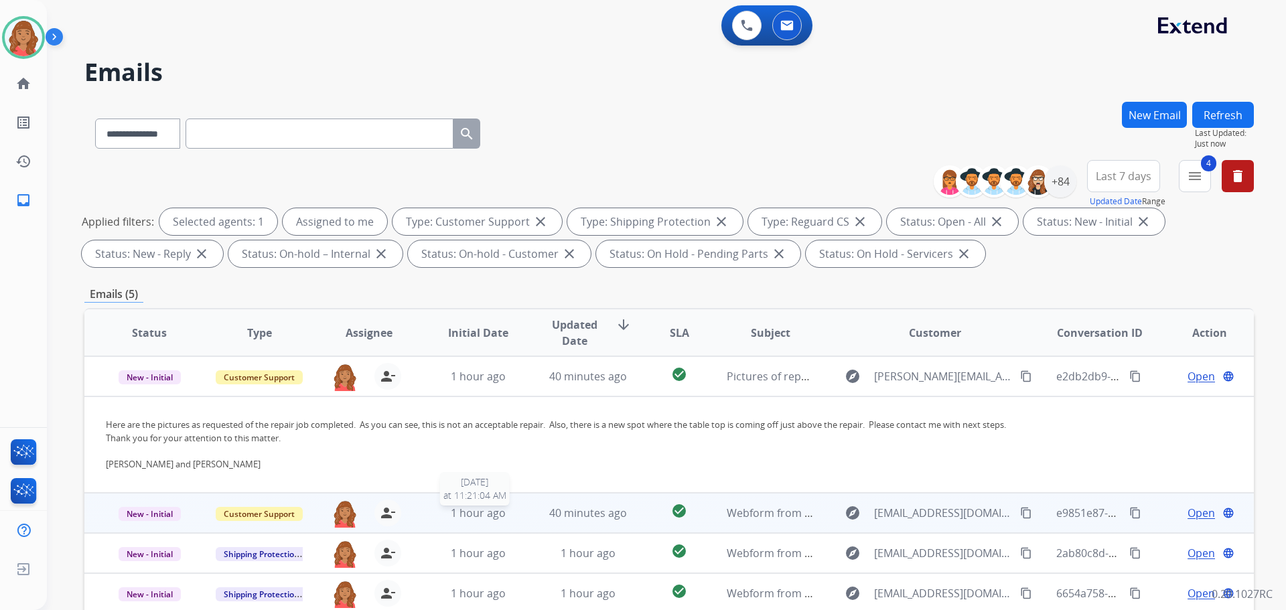
click at [515, 512] on div "1 hour ago" at bounding box center [479, 513] width 88 height 16
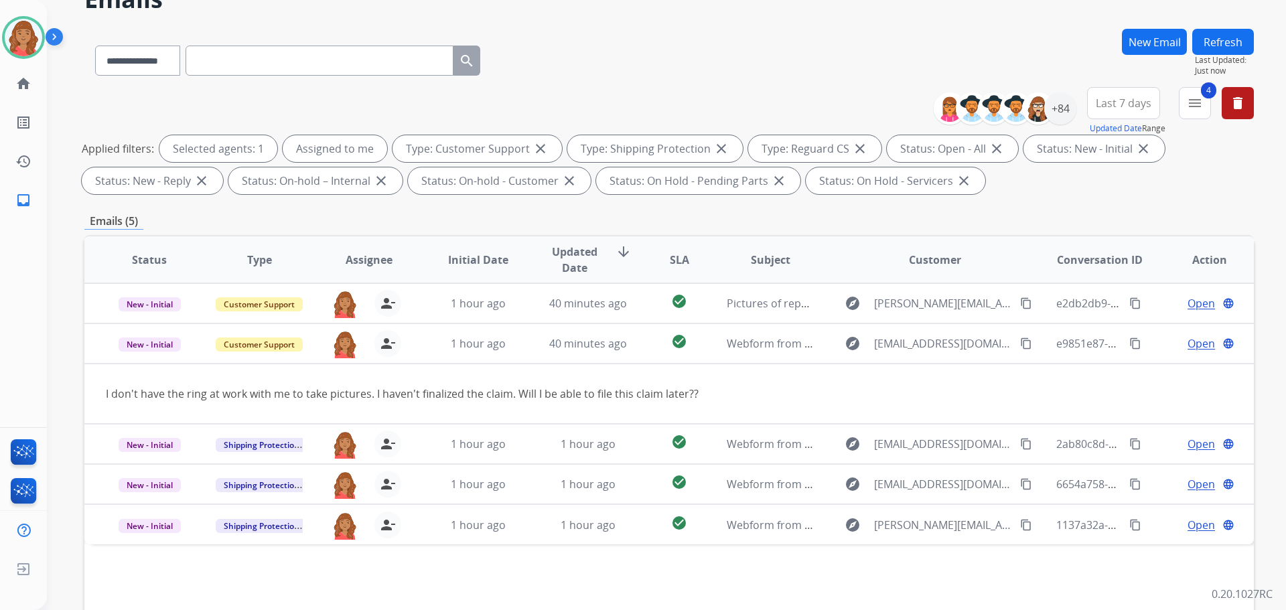
scroll to position [201, 0]
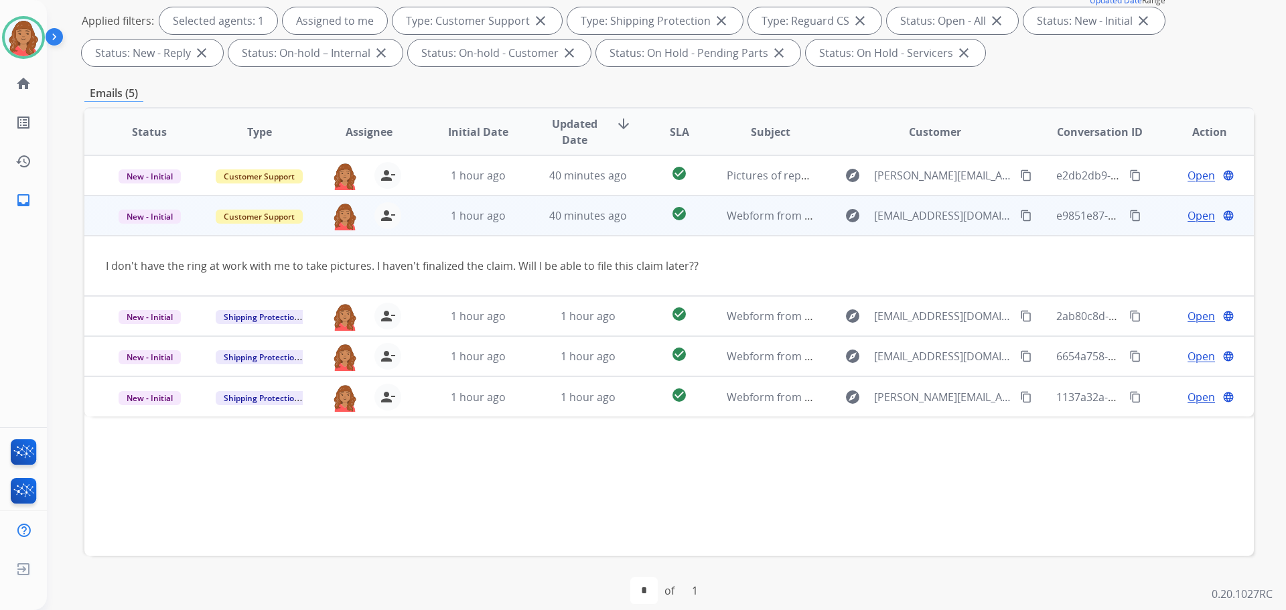
click at [1189, 220] on span "Open" at bounding box center [1201, 216] width 27 height 16
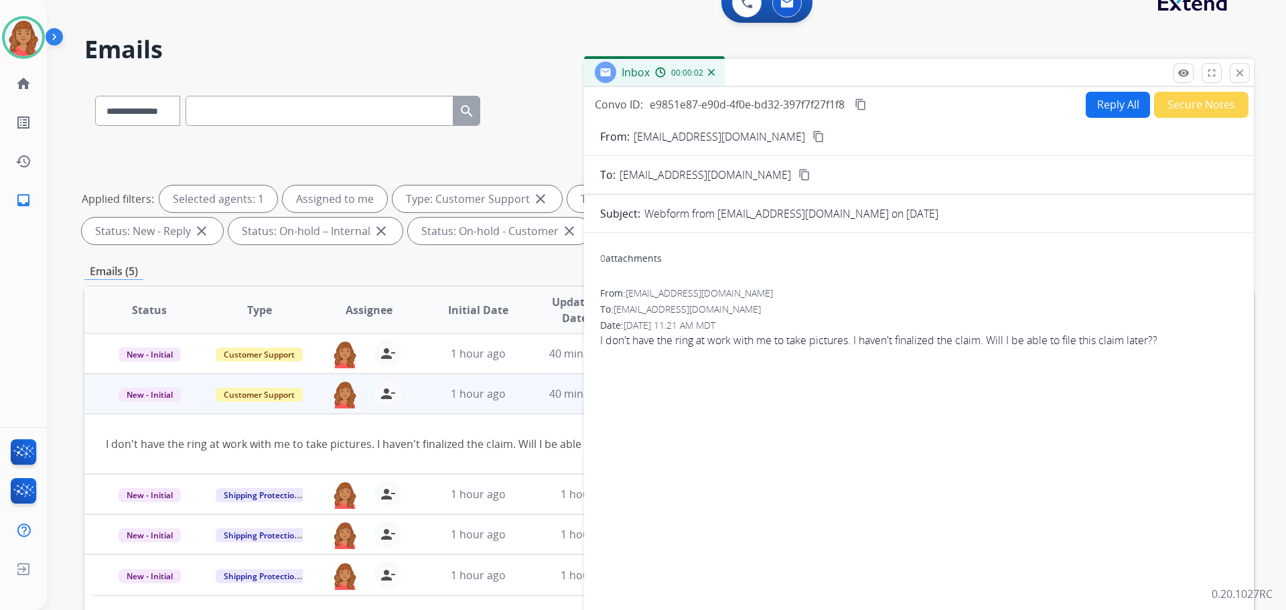
scroll to position [15, 0]
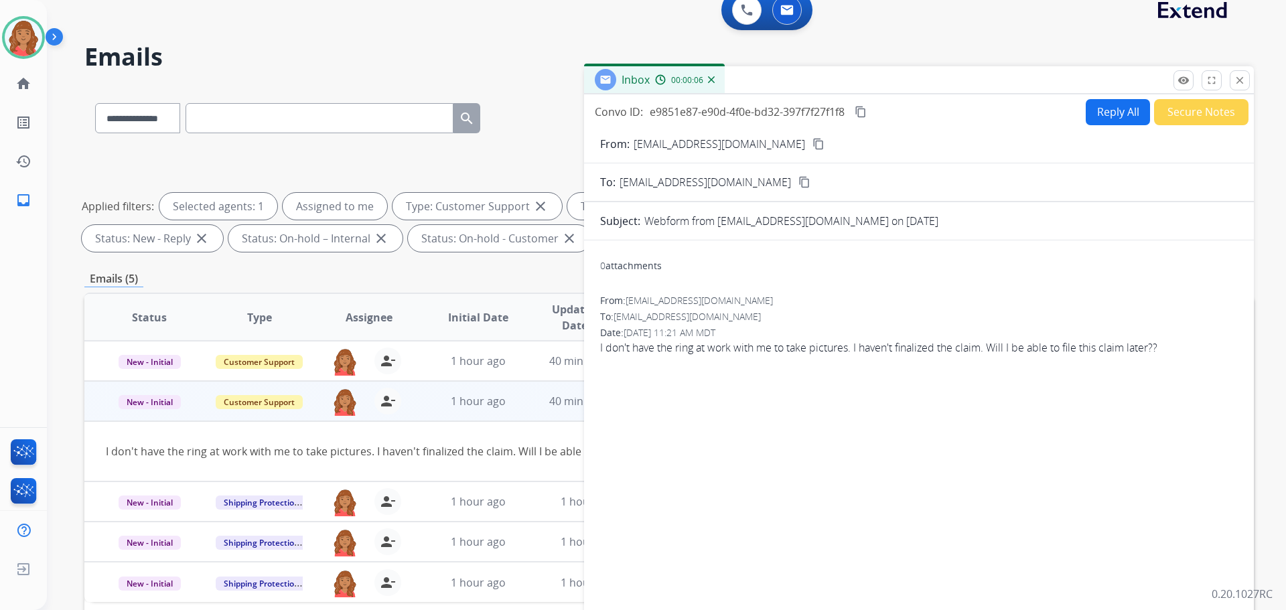
click at [813, 143] on mat-icon "content_copy" at bounding box center [819, 144] width 12 height 12
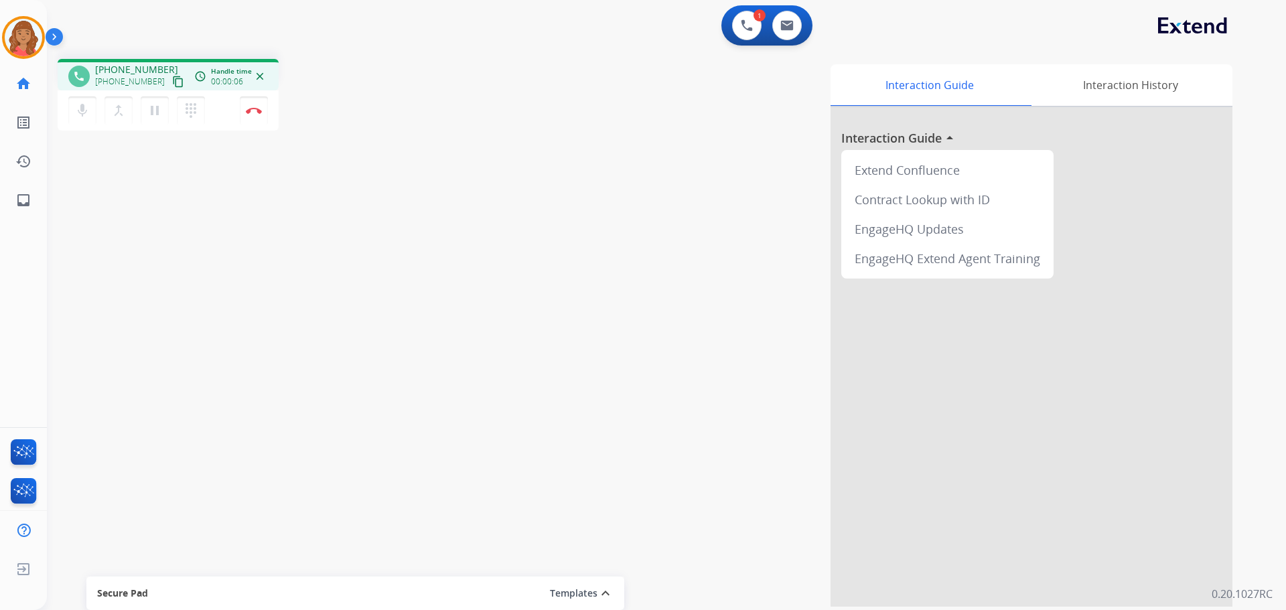
click at [172, 81] on mat-icon "content_copy" at bounding box center [178, 82] width 12 height 12
click at [153, 113] on mat-icon "pause" at bounding box center [155, 111] width 16 height 16
drag, startPoint x: 163, startPoint y: 113, endPoint x: 182, endPoint y: 121, distance: 19.5
click at [164, 113] on button "play_arrow Hold" at bounding box center [155, 110] width 28 height 28
click at [187, 115] on mat-icon "dialpad" at bounding box center [191, 111] width 16 height 16
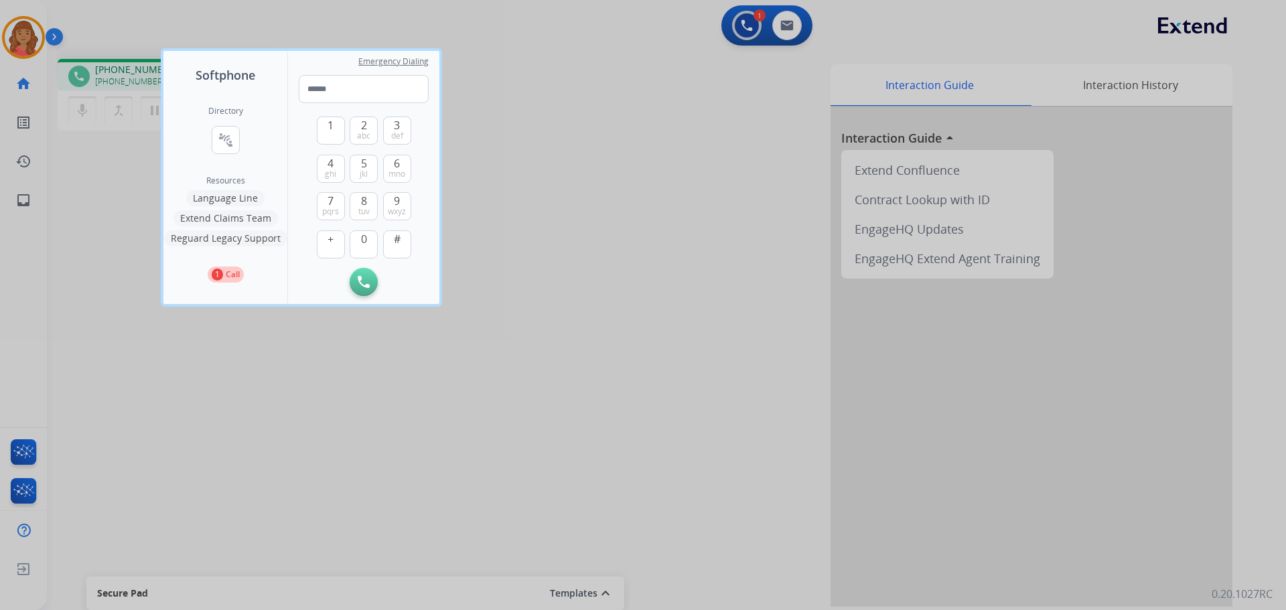
click at [154, 111] on div at bounding box center [643, 305] width 1286 height 610
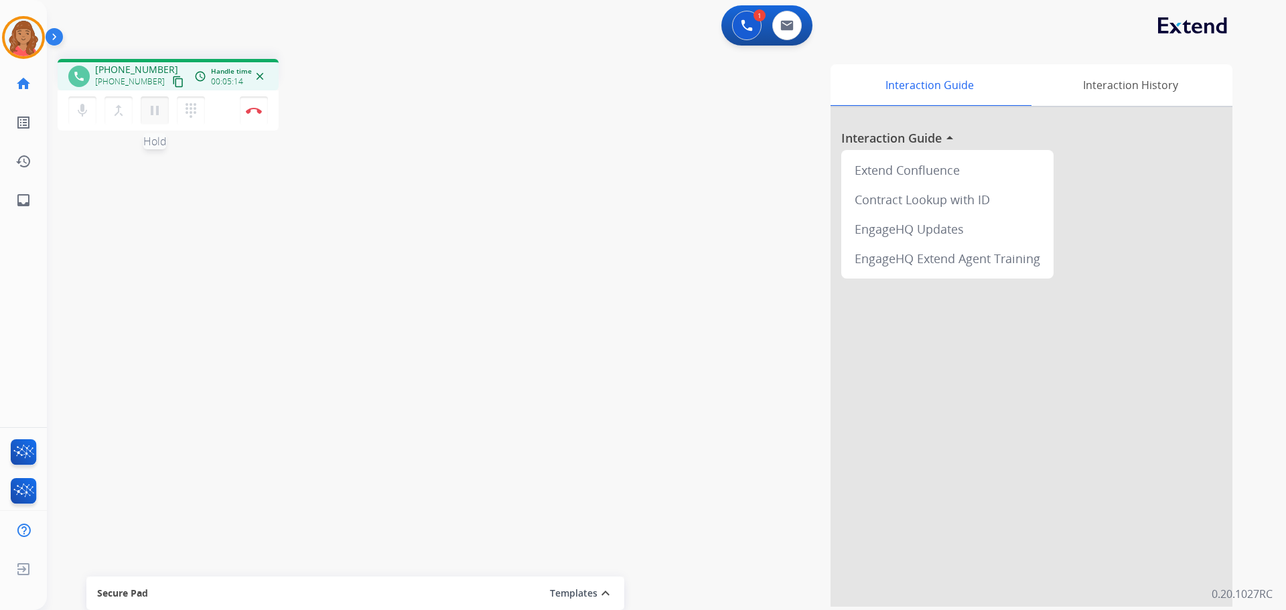
click at [153, 111] on mat-icon "pause" at bounding box center [155, 111] width 16 height 16
click at [192, 113] on mat-icon "dialpad" at bounding box center [191, 111] width 16 height 16
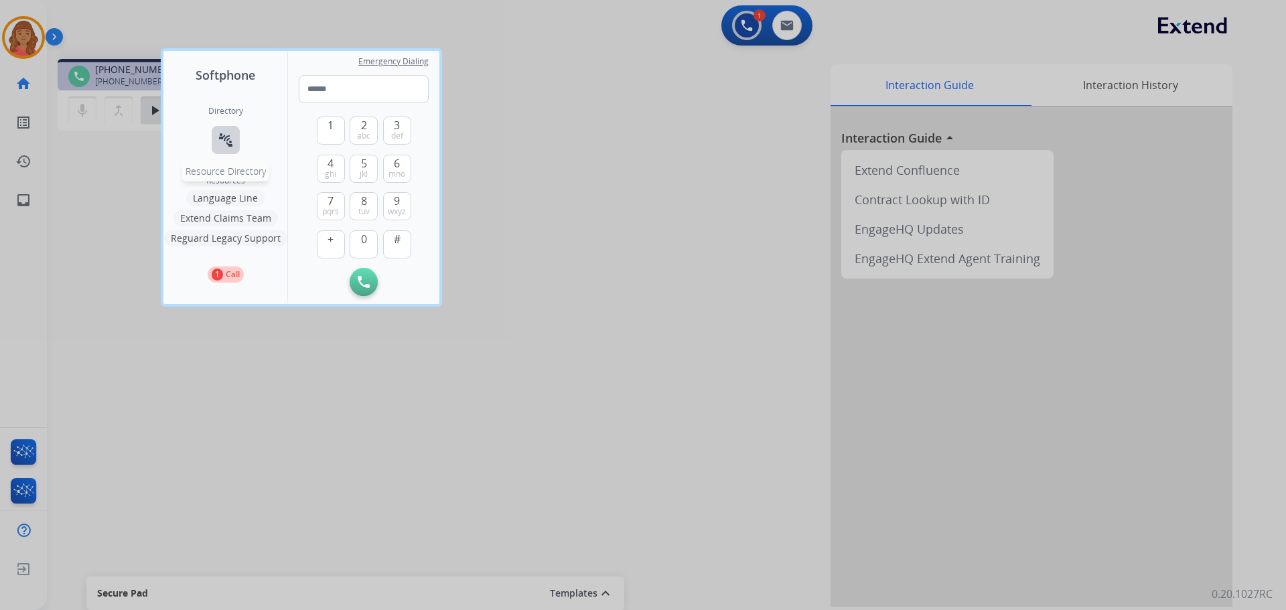
click at [224, 134] on mat-icon "connect_without_contact" at bounding box center [226, 140] width 16 height 16
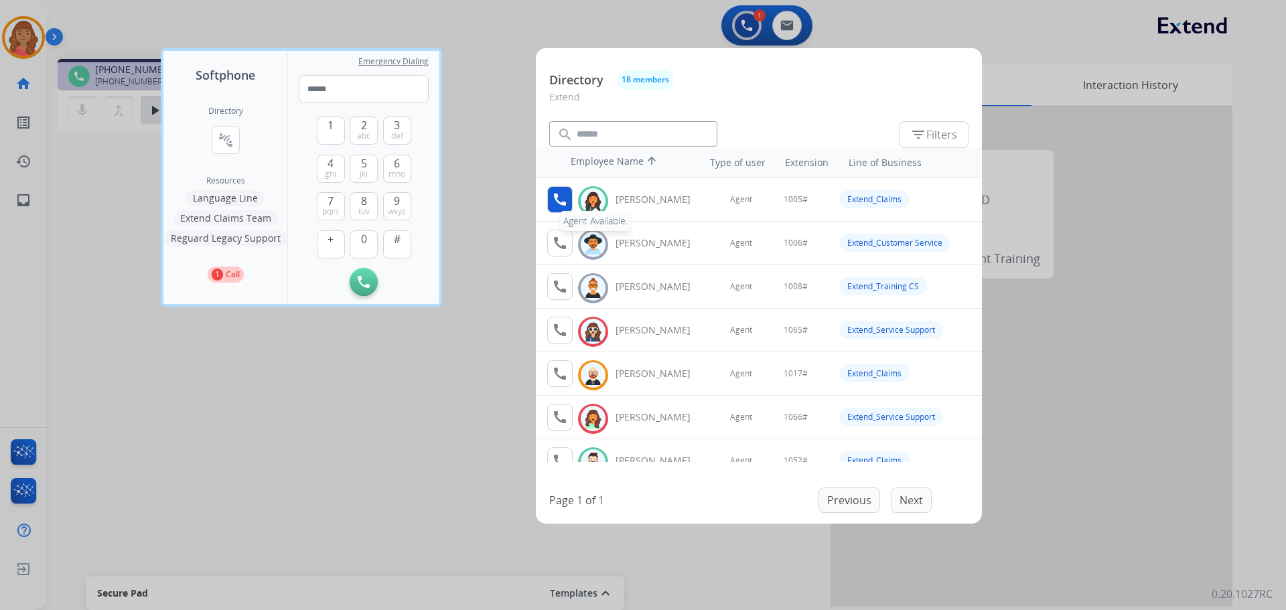
click at [551, 204] on button "call Agent Available." at bounding box center [559, 199] width 25 height 27
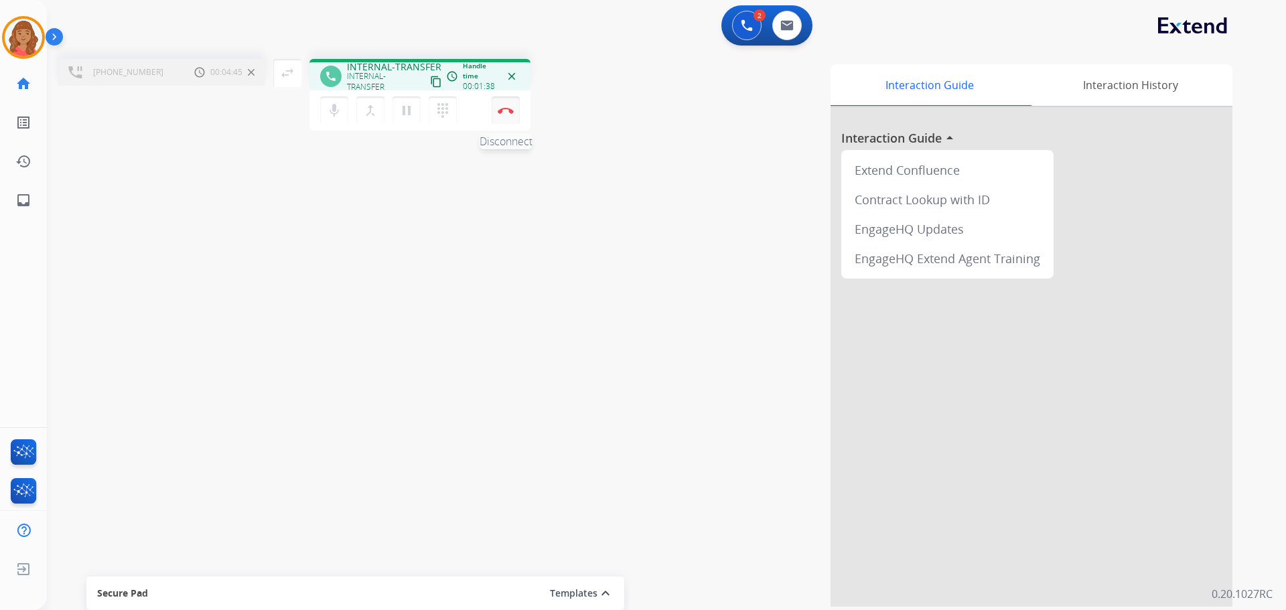
click at [509, 107] on img at bounding box center [506, 110] width 16 height 7
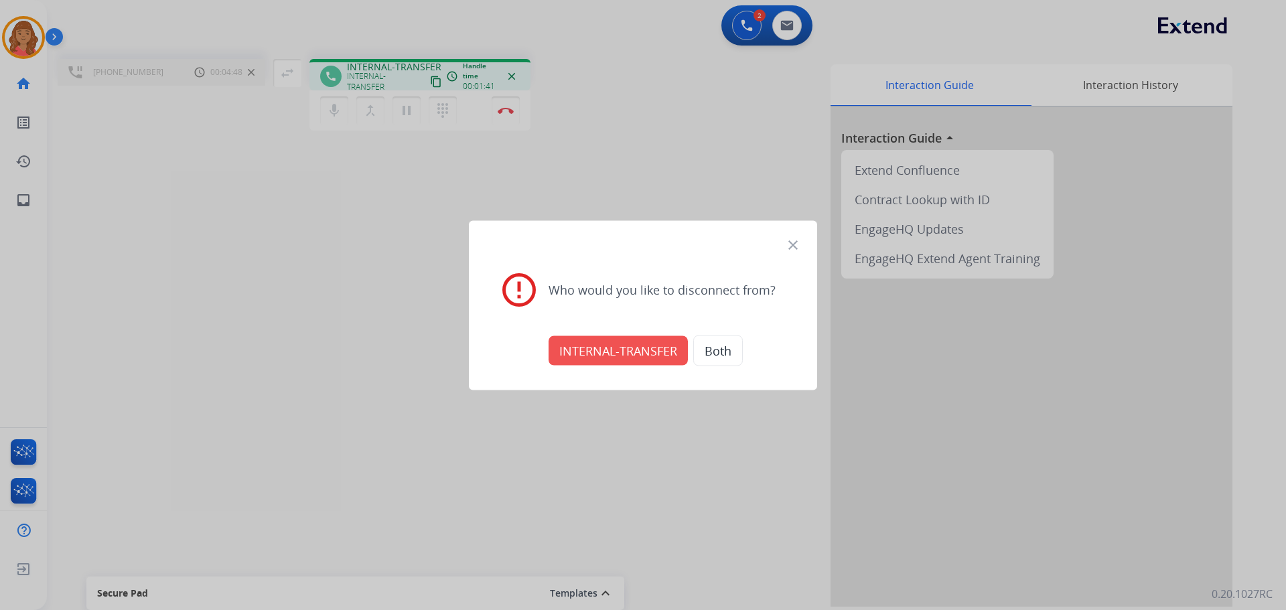
click at [617, 350] on button "INTERNAL-TRANSFER" at bounding box center [618, 350] width 139 height 29
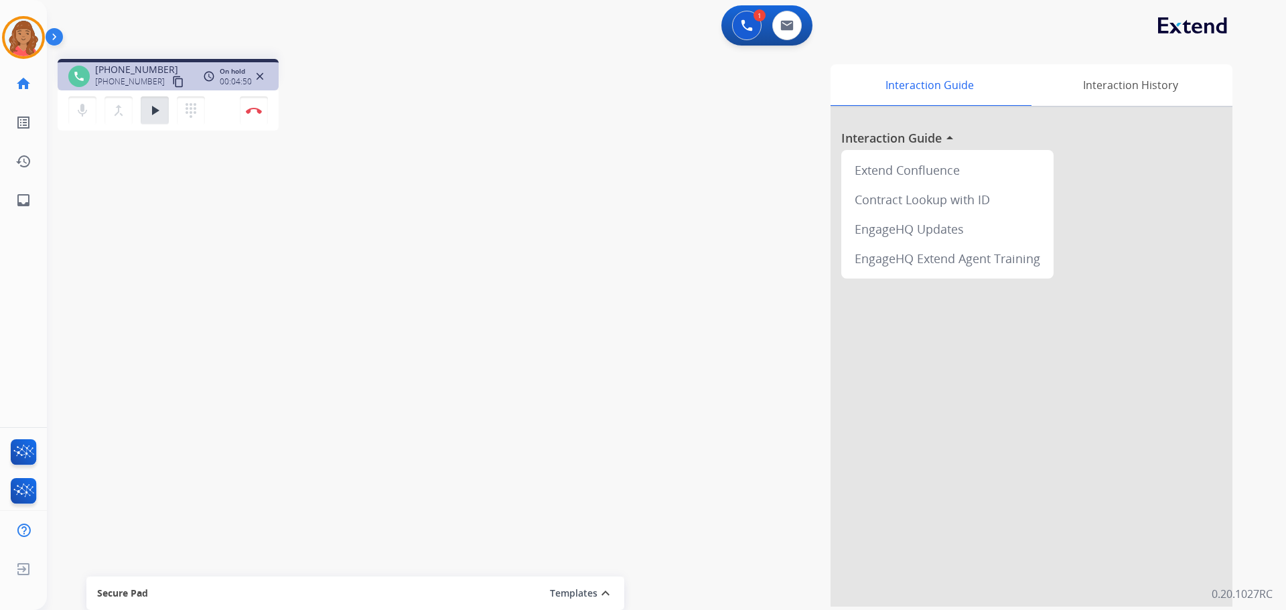
drag, startPoint x: 154, startPoint y: 107, endPoint x: 134, endPoint y: 117, distance: 22.2
click at [154, 106] on mat-icon "play_arrow" at bounding box center [155, 111] width 16 height 16
click at [259, 108] on img at bounding box center [254, 110] width 16 height 7
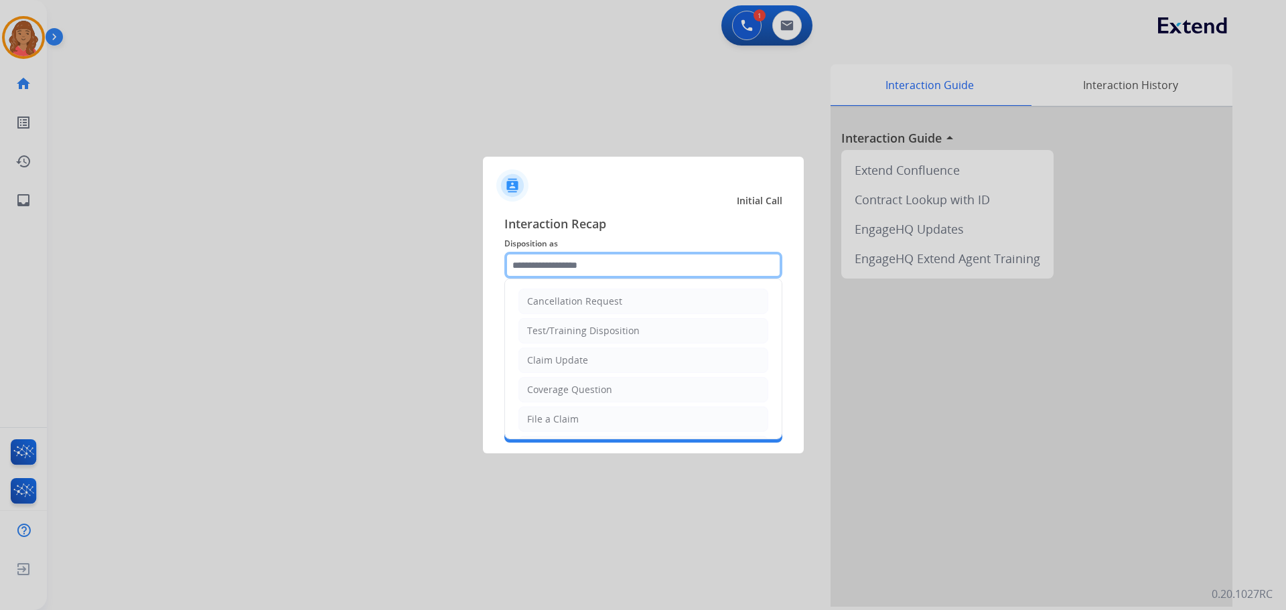
drag, startPoint x: 585, startPoint y: 262, endPoint x: 582, endPoint y: 274, distance: 12.4
click at [583, 271] on input "text" at bounding box center [644, 265] width 278 height 27
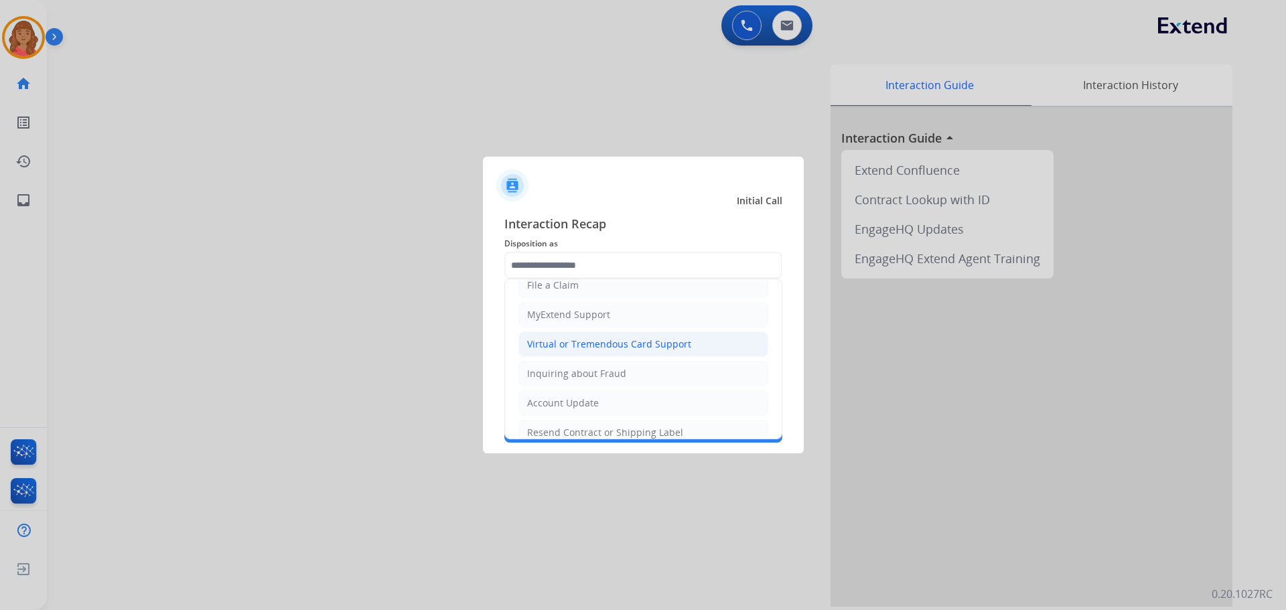
click at [551, 343] on div "Virtual or Tremendous Card Support" at bounding box center [609, 344] width 164 height 13
type input "**********"
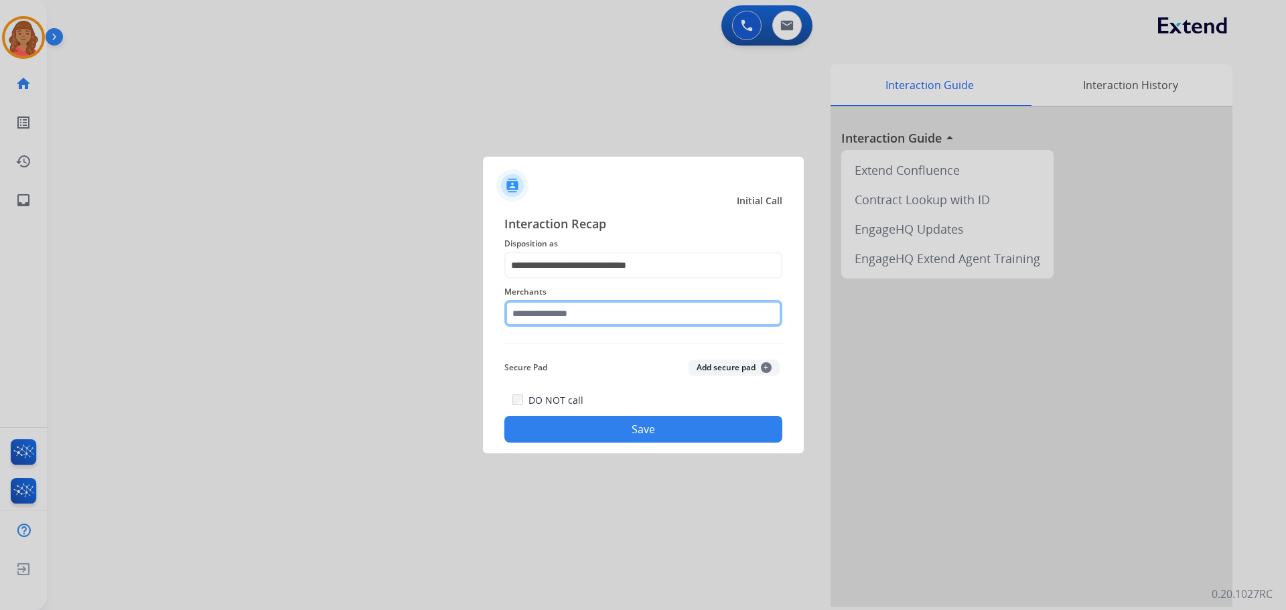
click at [539, 317] on input "text" at bounding box center [644, 313] width 278 height 27
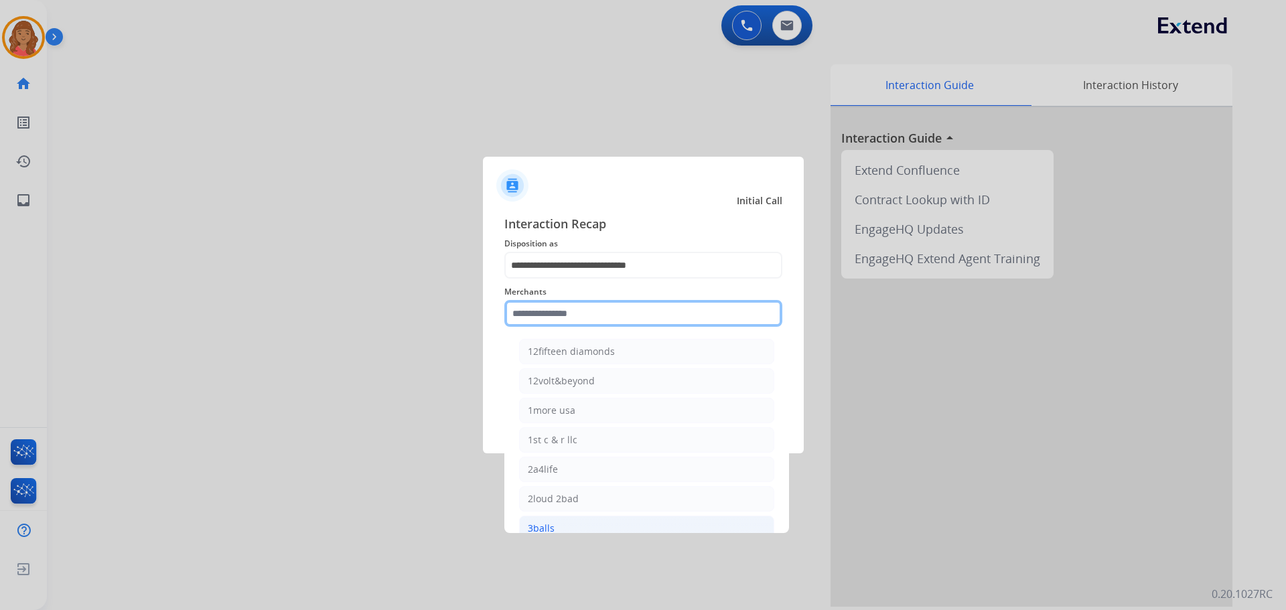
scroll to position [67, 0]
click at [555, 314] on input "text" at bounding box center [644, 313] width 278 height 27
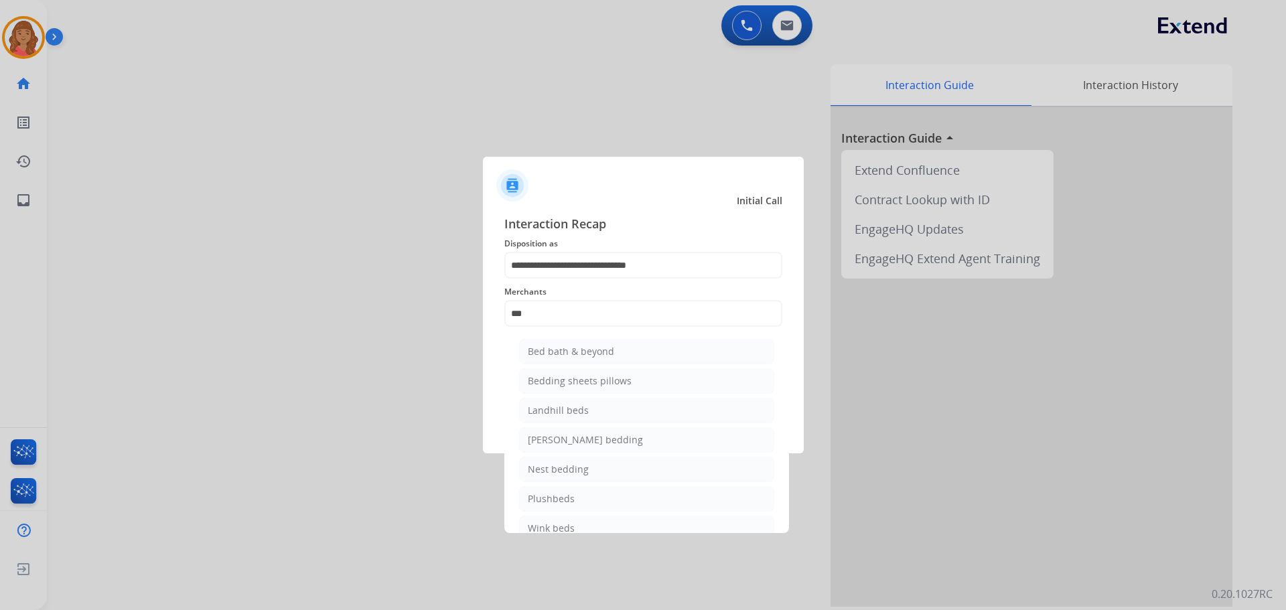
click at [557, 342] on li "Bed bath & beyond" at bounding box center [646, 351] width 255 height 25
type input "**********"
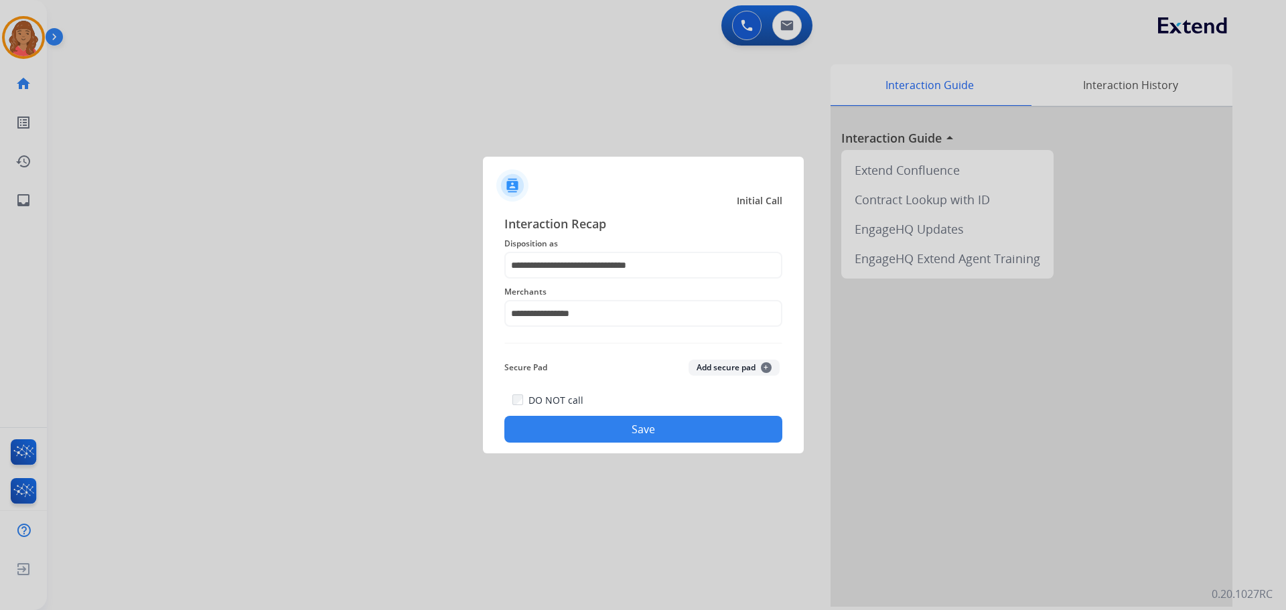
click at [612, 435] on button "Save" at bounding box center [644, 429] width 278 height 27
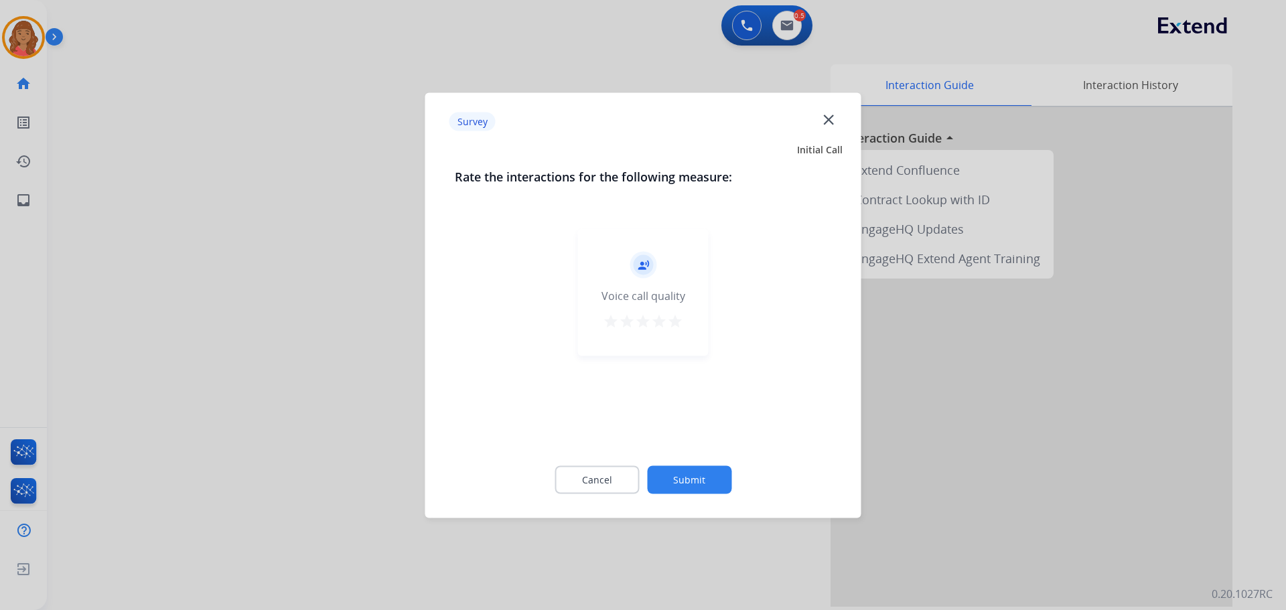
click at [676, 321] on mat-icon "star" at bounding box center [675, 321] width 16 height 16
click at [681, 464] on div "Cancel Submit" at bounding box center [643, 480] width 377 height 60
click at [686, 481] on button "Submit" at bounding box center [689, 480] width 84 height 28
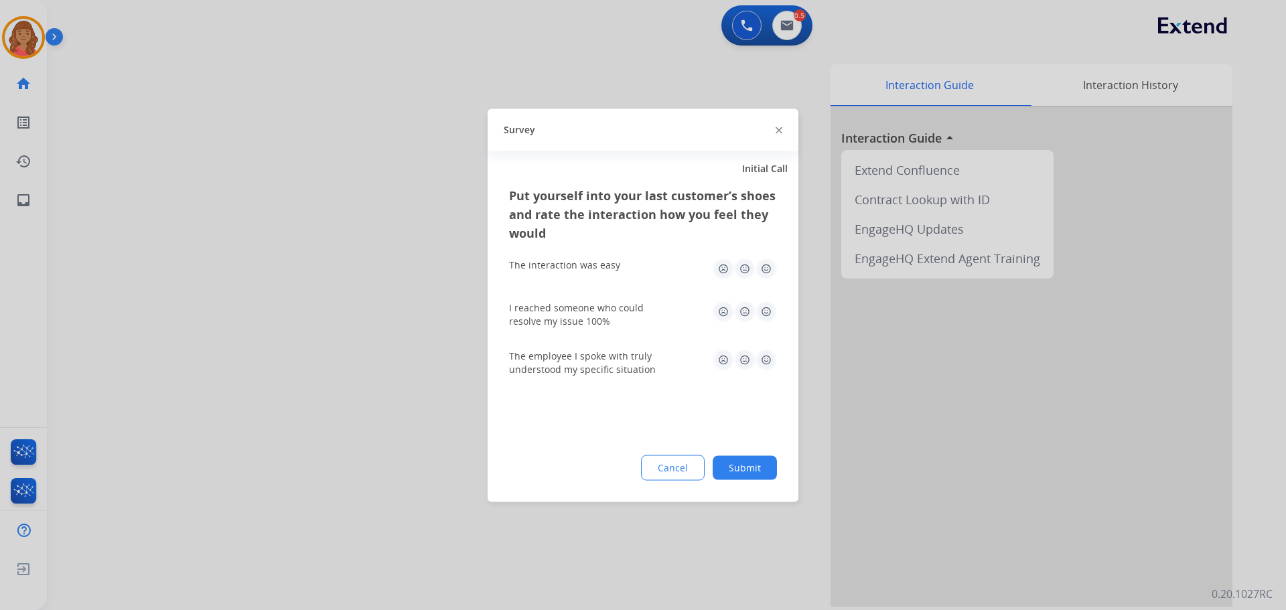
click at [763, 269] on img at bounding box center [766, 268] width 21 height 21
click at [766, 301] on div "I reached someone who could resolve my issue 100%" at bounding box center [643, 314] width 268 height 48
click at [758, 313] on img at bounding box center [766, 311] width 21 height 21
click at [771, 364] on img at bounding box center [766, 359] width 21 height 21
click at [747, 473] on button "Submit" at bounding box center [745, 468] width 64 height 24
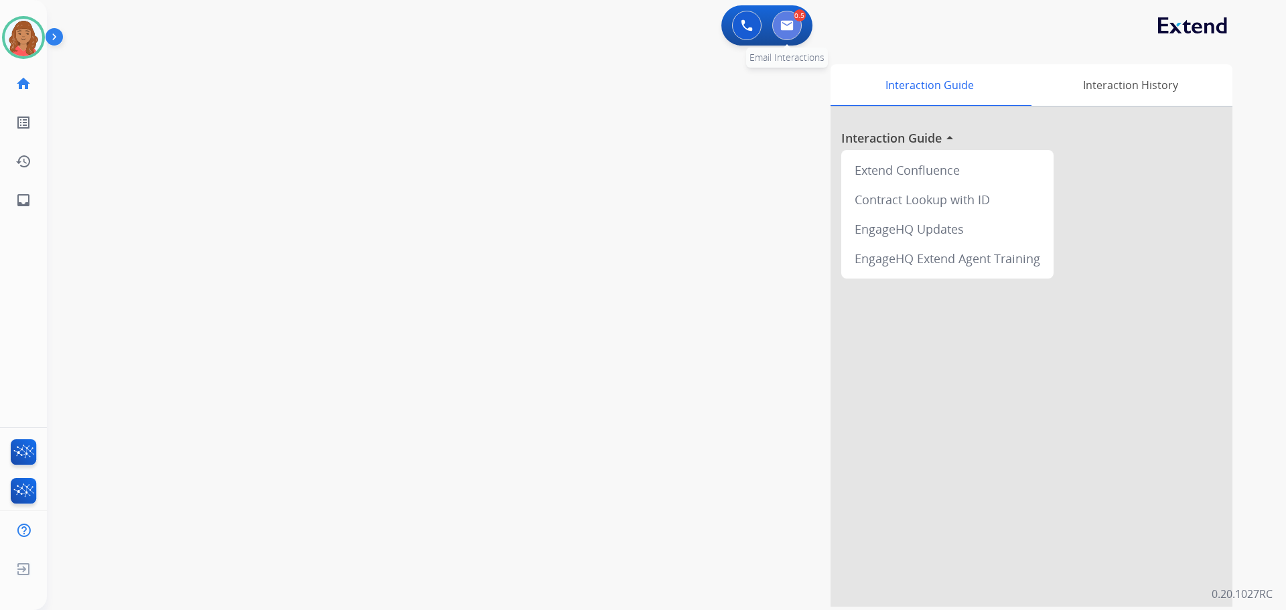
click at [793, 22] on img at bounding box center [787, 25] width 13 height 11
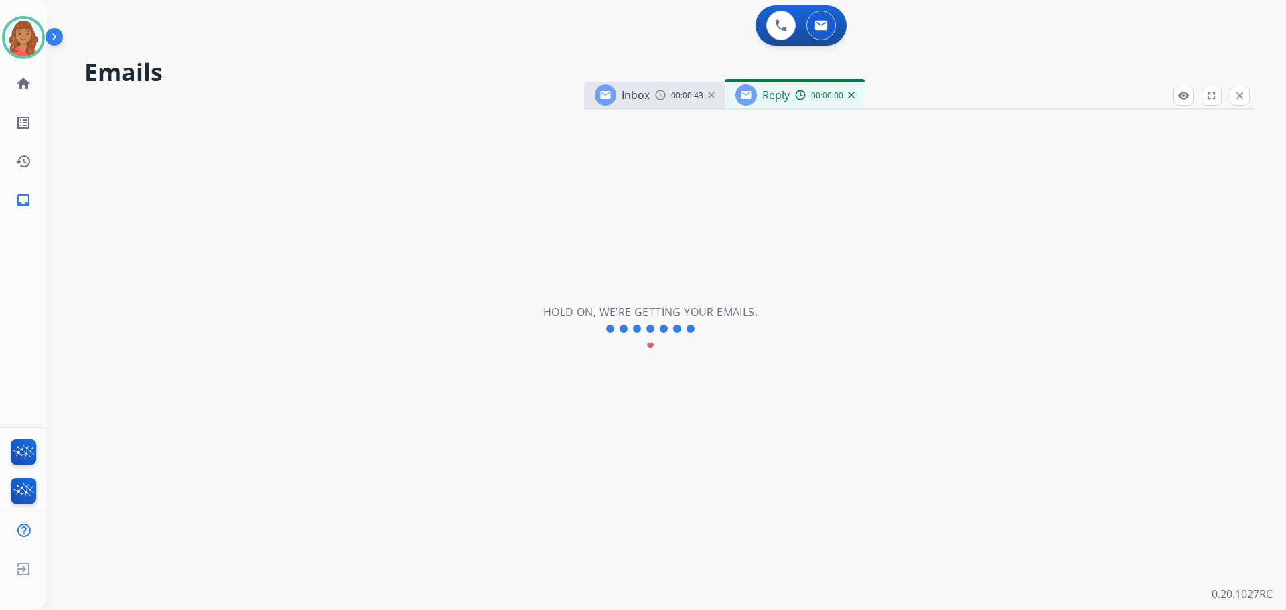
select select "**********"
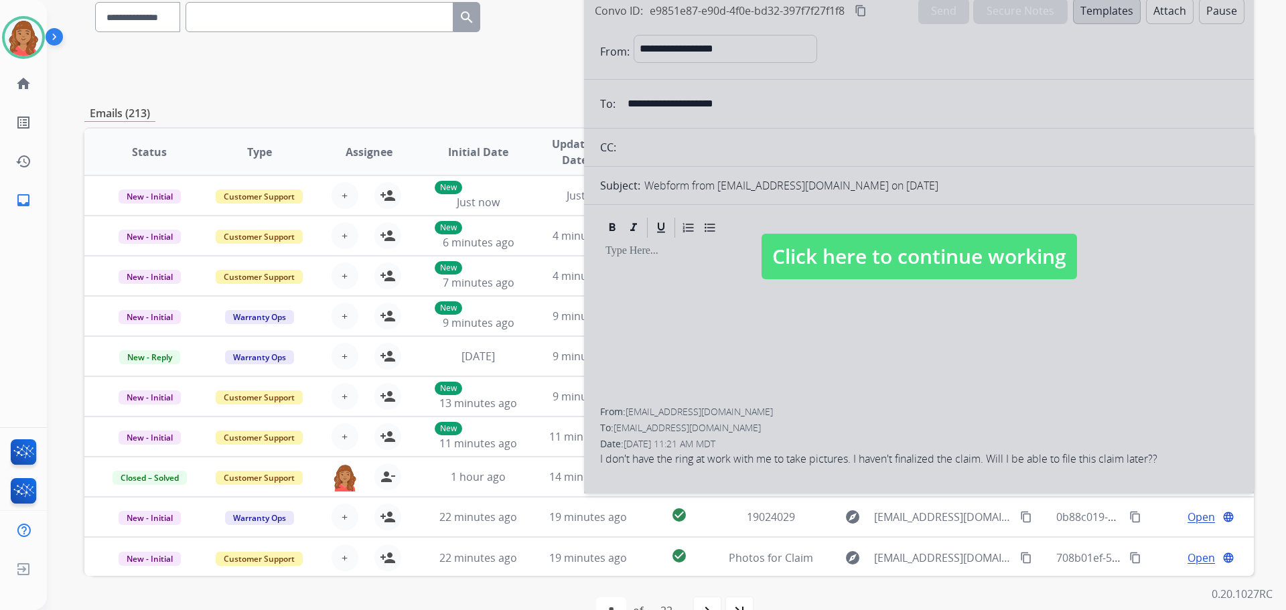
scroll to position [134, 0]
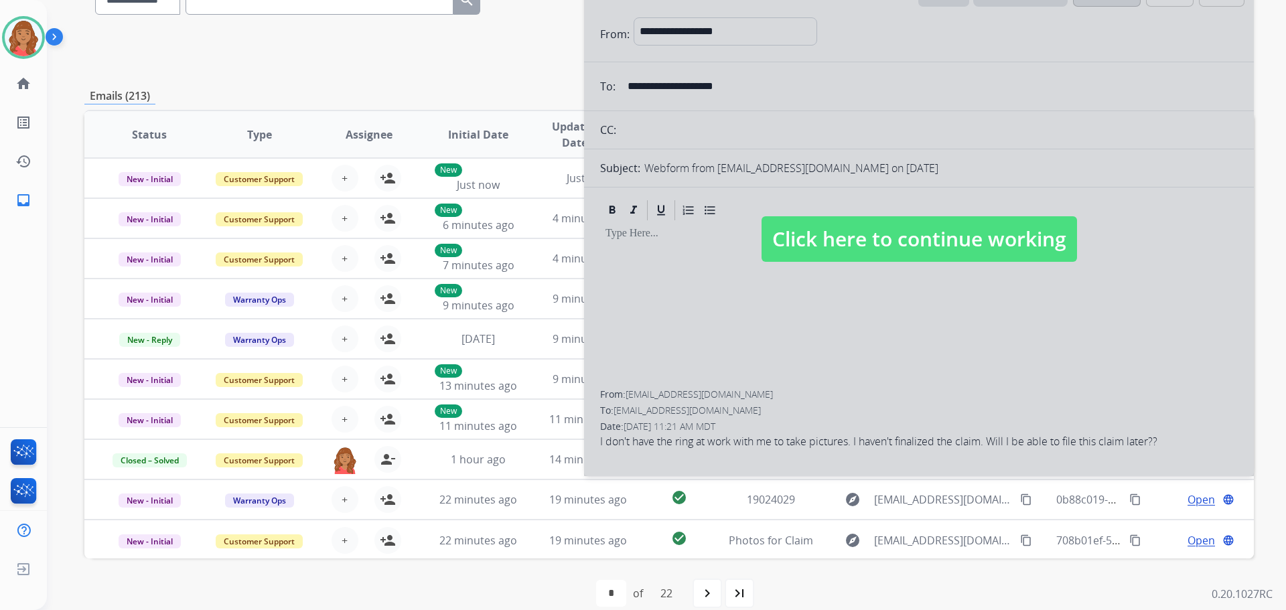
drag, startPoint x: 850, startPoint y: 228, endPoint x: 837, endPoint y: 241, distance: 17.5
click at [850, 229] on span "Click here to continue working" at bounding box center [920, 239] width 316 height 46
select select
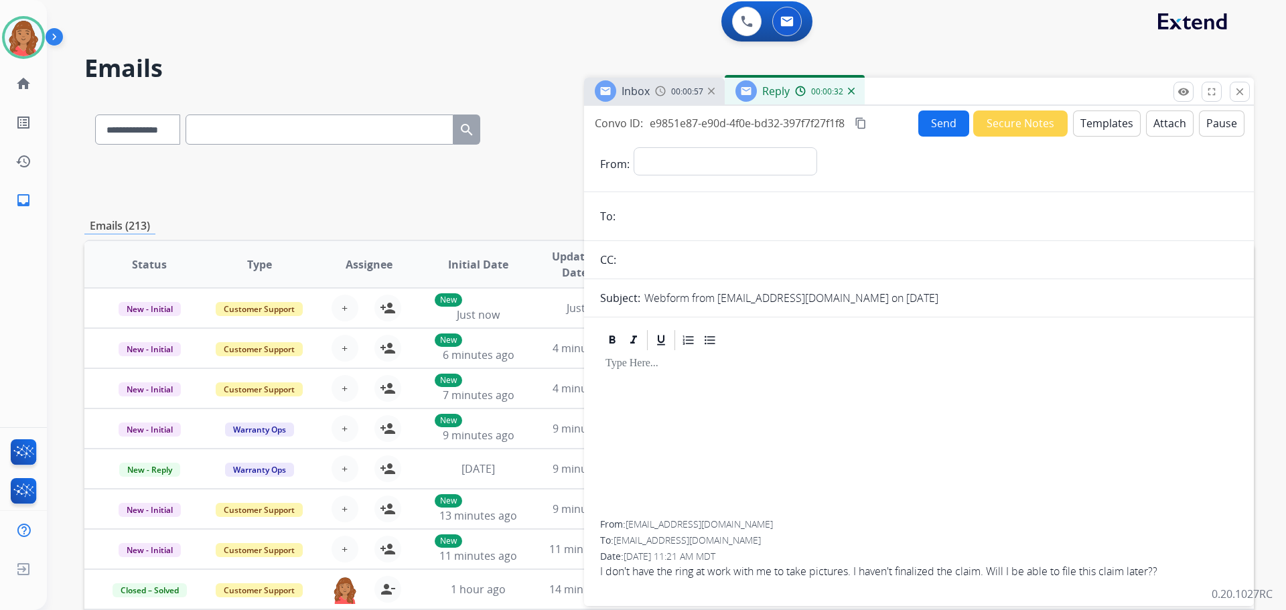
scroll to position [0, 0]
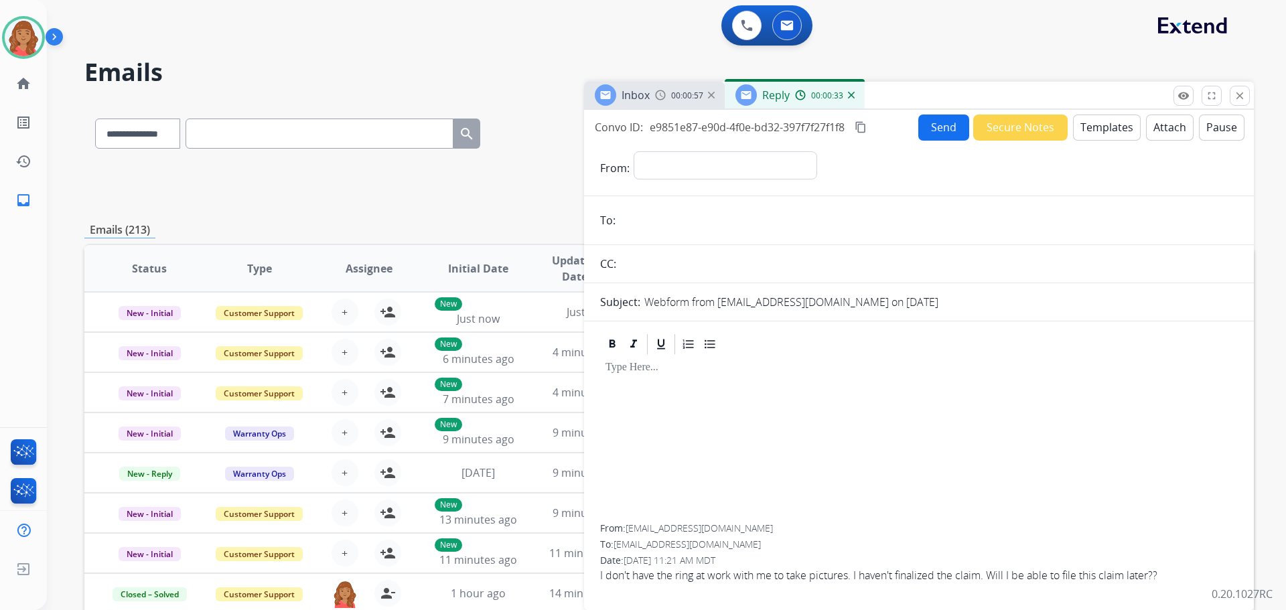
click at [1089, 129] on button "Templates" at bounding box center [1107, 128] width 68 height 26
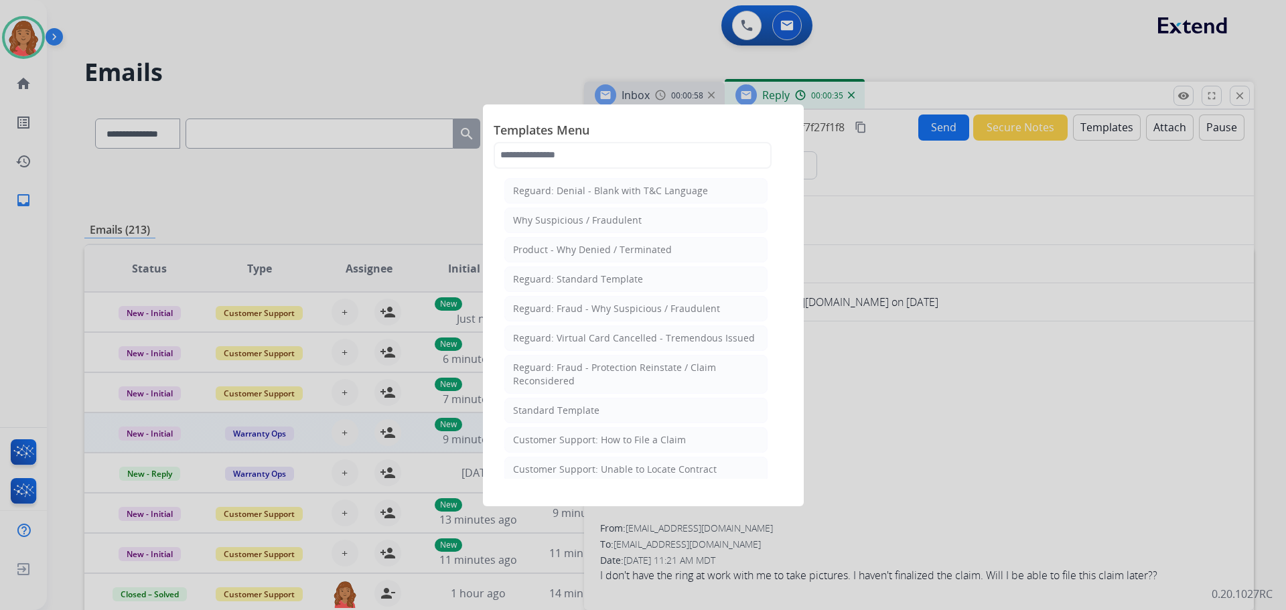
click at [568, 414] on div "Standard Template" at bounding box center [556, 410] width 86 height 13
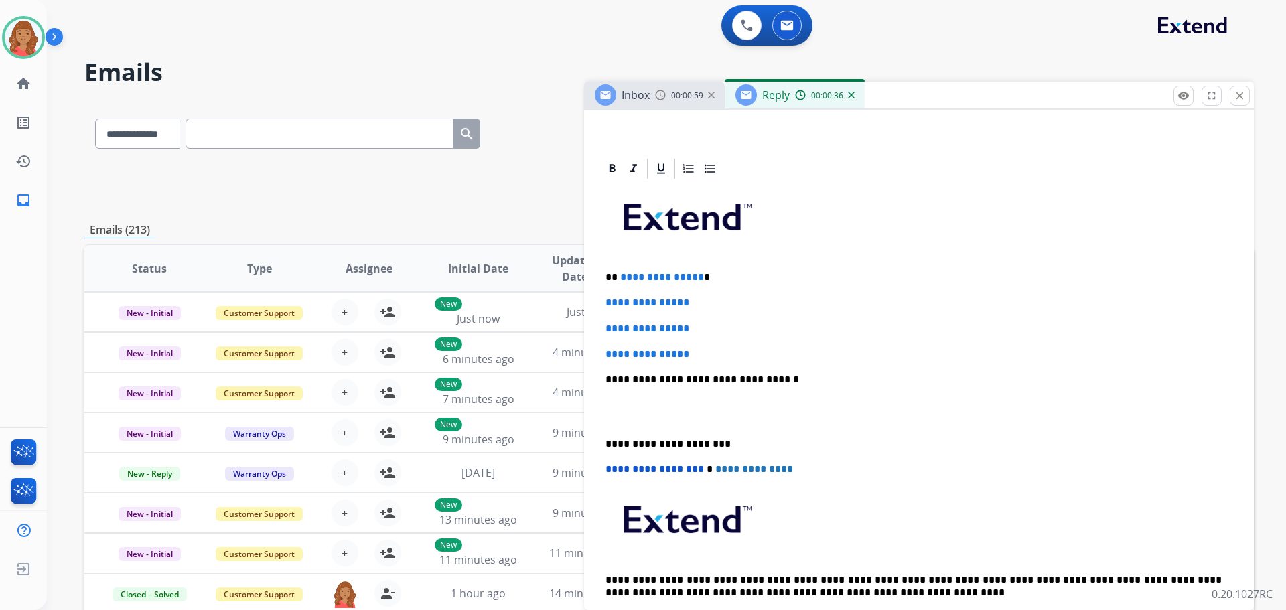
scroll to position [268, 0]
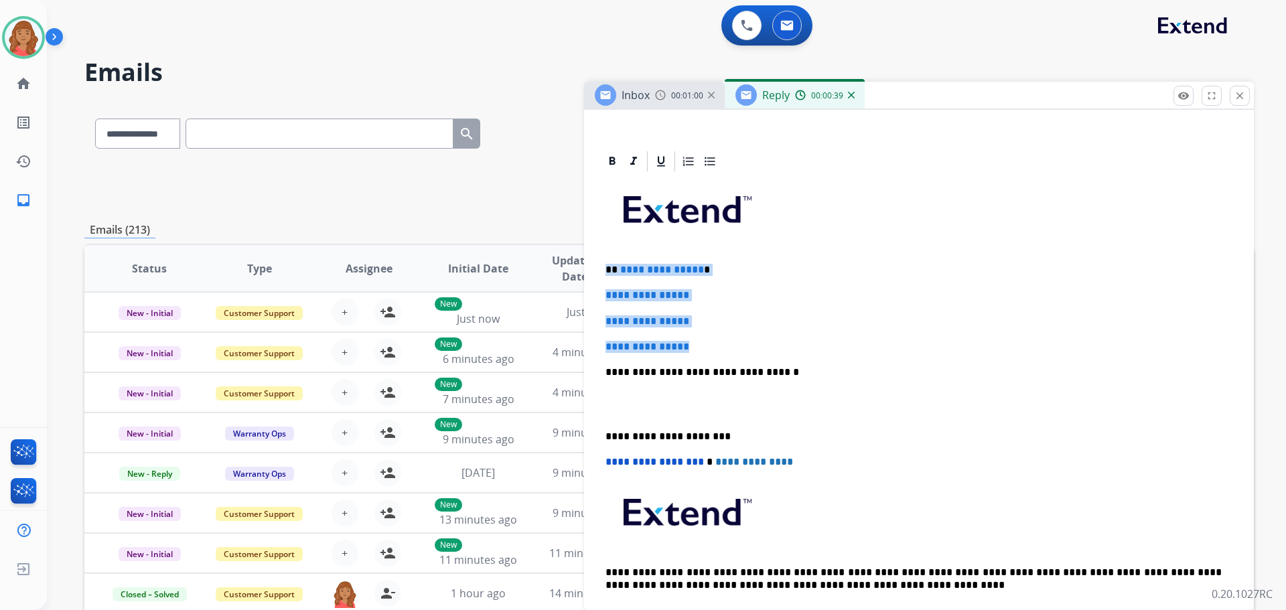
drag, startPoint x: 674, startPoint y: 340, endPoint x: 604, endPoint y: 268, distance: 100.4
click at [592, 267] on div "**********" at bounding box center [919, 426] width 670 height 555
drag, startPoint x: 677, startPoint y: 283, endPoint x: 665, endPoint y: 284, distance: 11.4
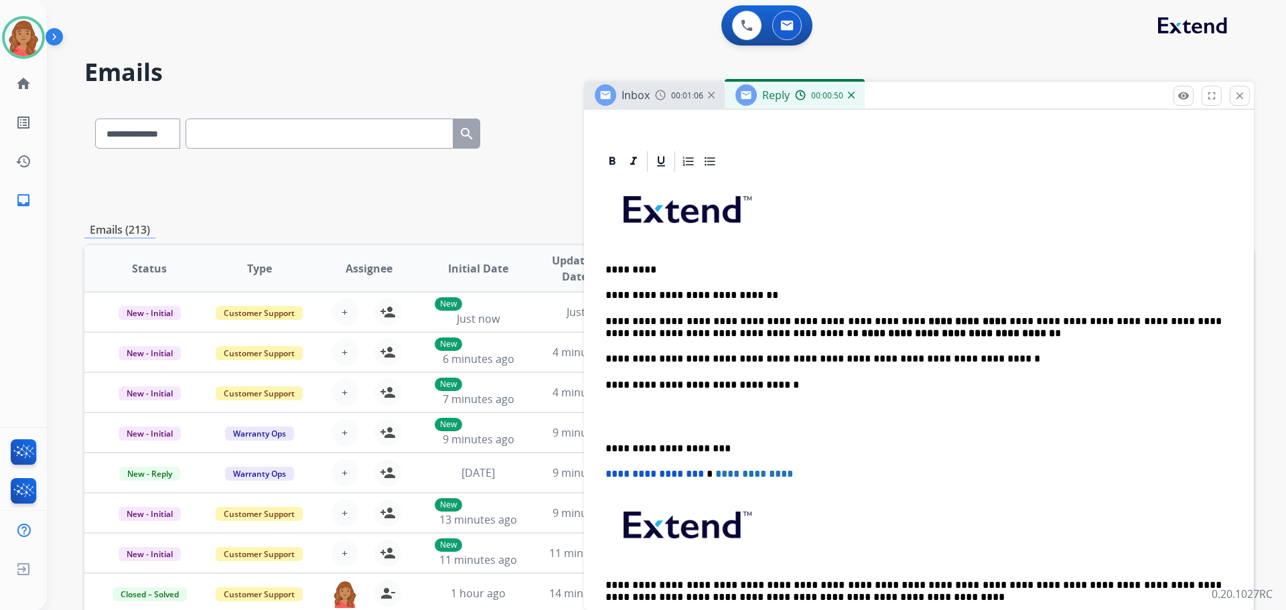
click at [1069, 319] on p "**********" at bounding box center [914, 328] width 616 height 25
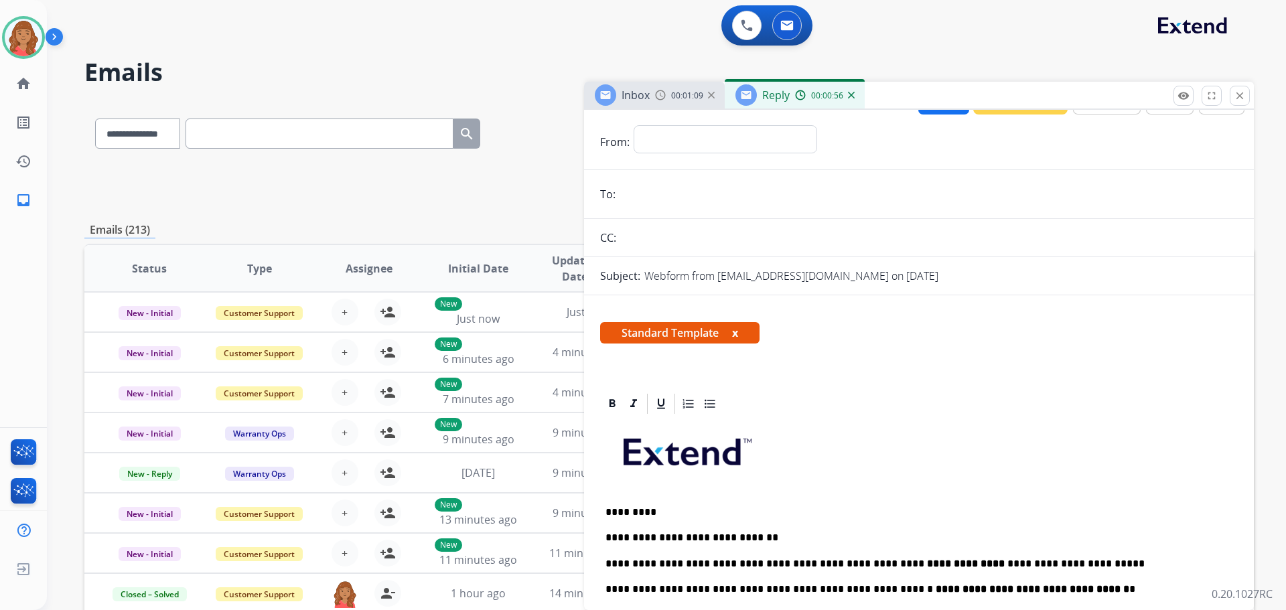
scroll to position [0, 0]
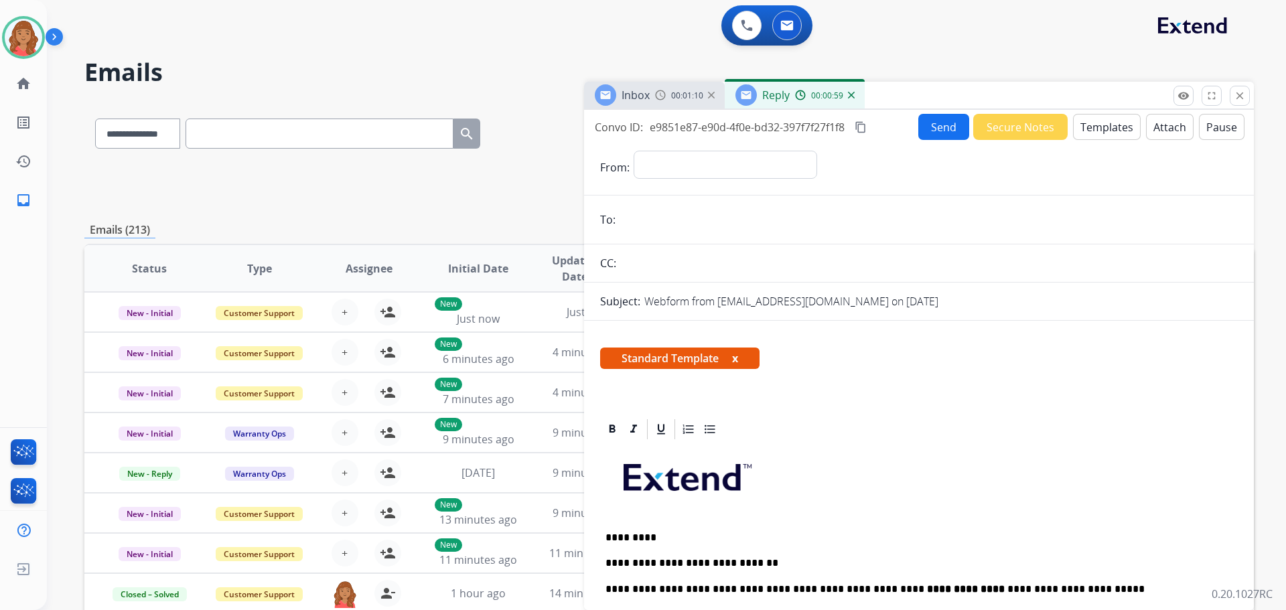
click at [864, 127] on mat-icon "content_copy" at bounding box center [861, 127] width 12 height 12
click at [926, 125] on button "Send" at bounding box center [944, 127] width 51 height 26
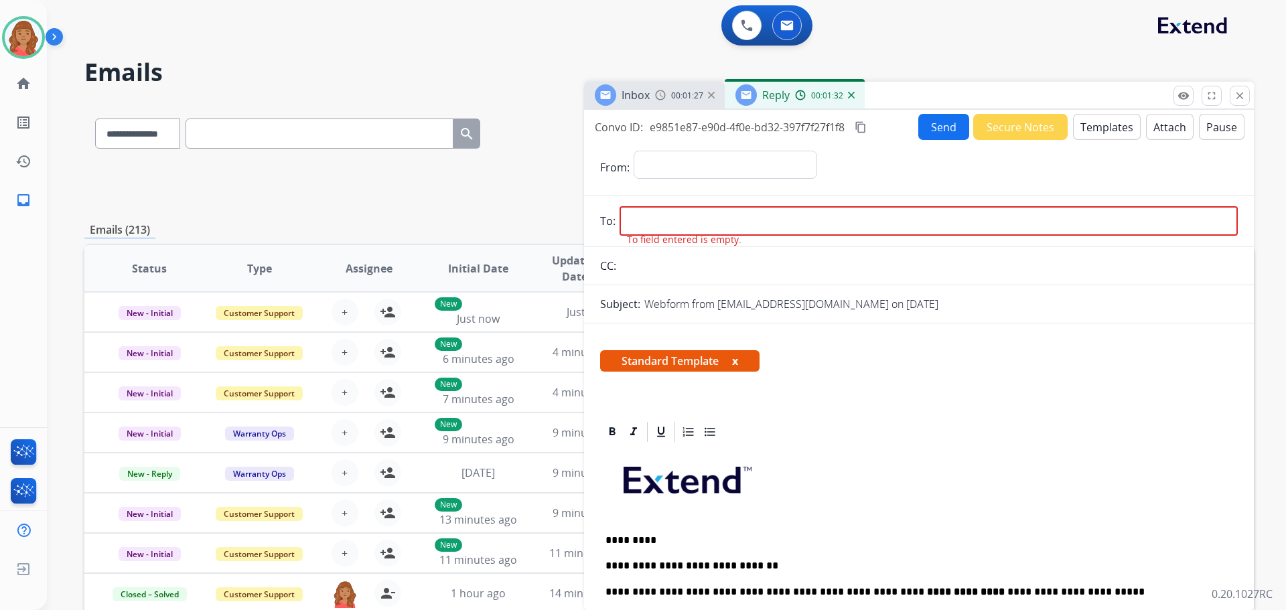
click at [688, 221] on input "email" at bounding box center [929, 220] width 618 height 29
paste input "**********"
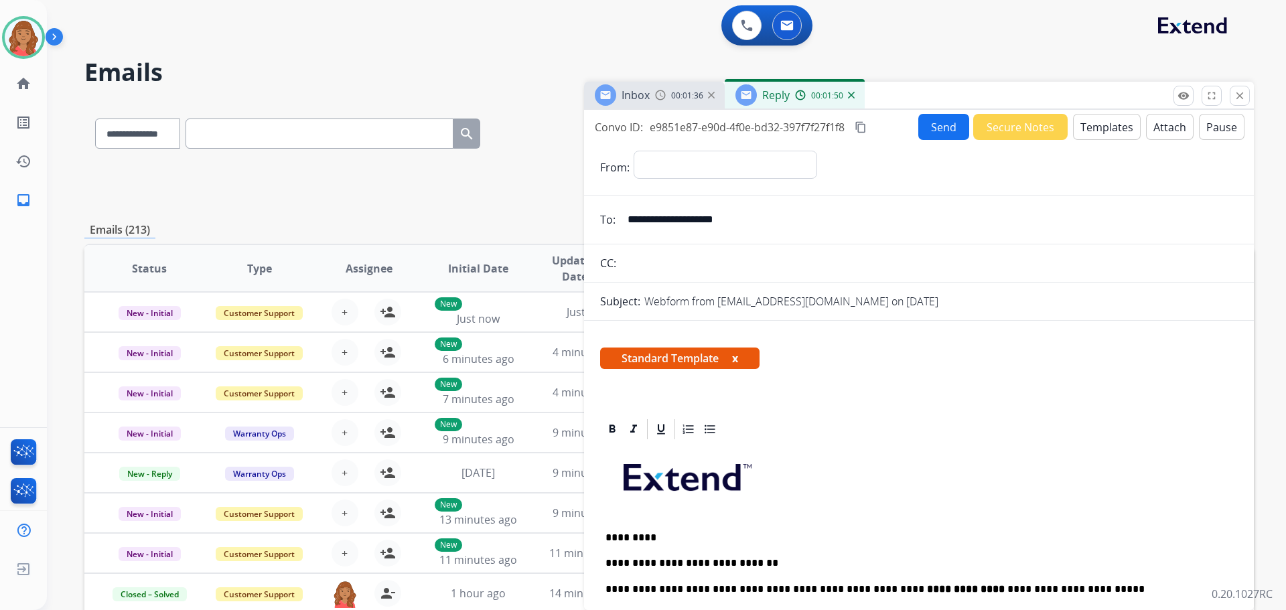
type input "**********"
click at [665, 168] on select "**********" at bounding box center [725, 164] width 182 height 27
select select "**********"
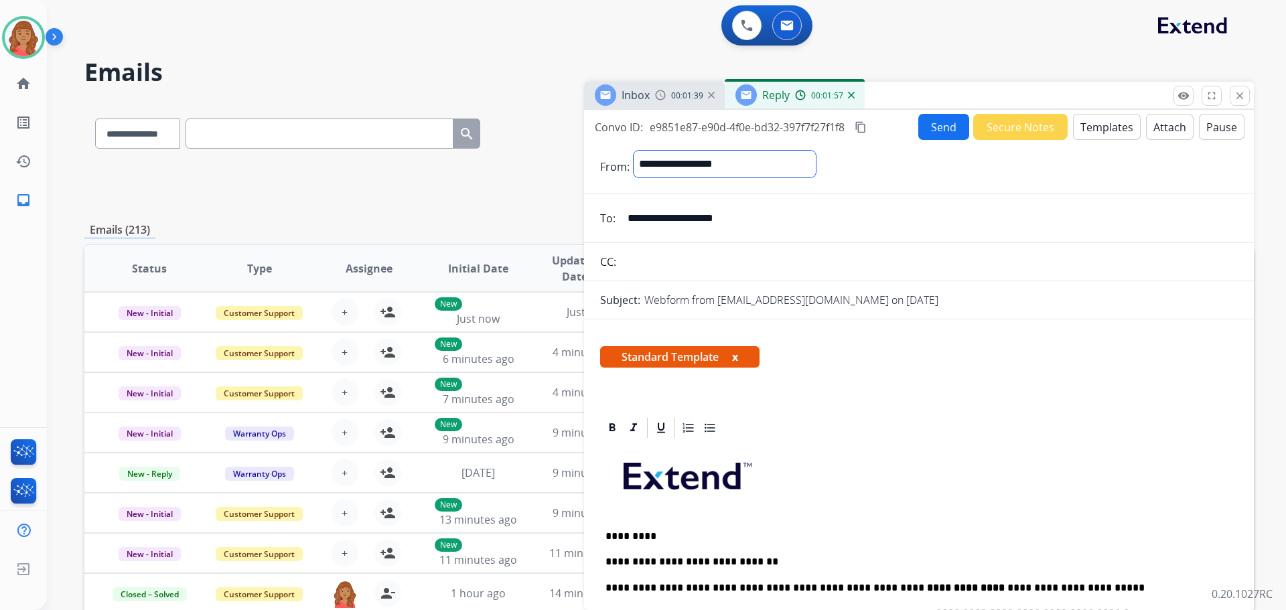
click at [634, 151] on select "**********" at bounding box center [725, 164] width 182 height 27
click at [939, 128] on button "Send" at bounding box center [944, 127] width 51 height 26
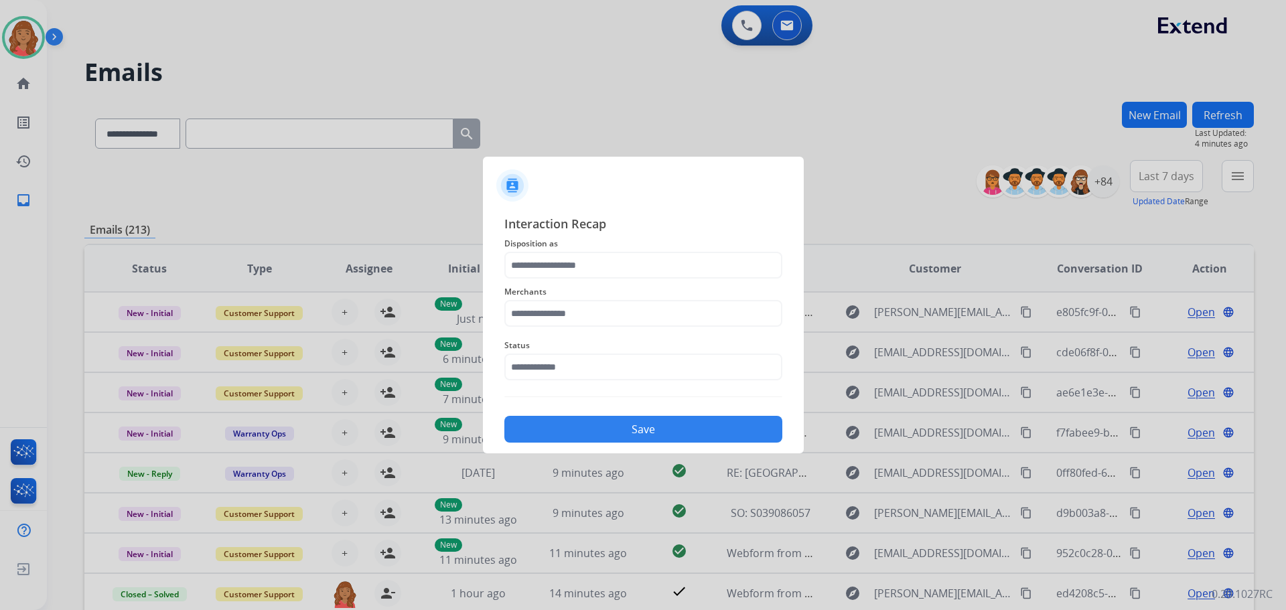
click at [22, 57] on div at bounding box center [643, 305] width 1286 height 610
click at [541, 271] on input "text" at bounding box center [644, 265] width 278 height 27
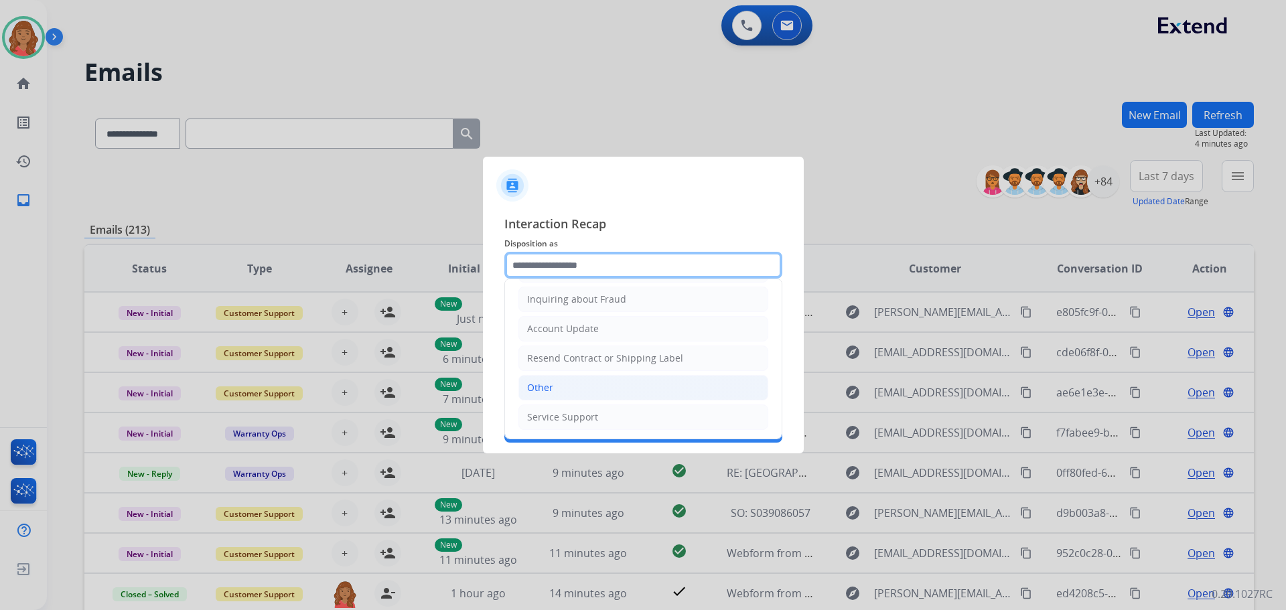
scroll to position [209, 0]
click at [547, 389] on div "Other" at bounding box center [540, 387] width 26 height 13
type input "*****"
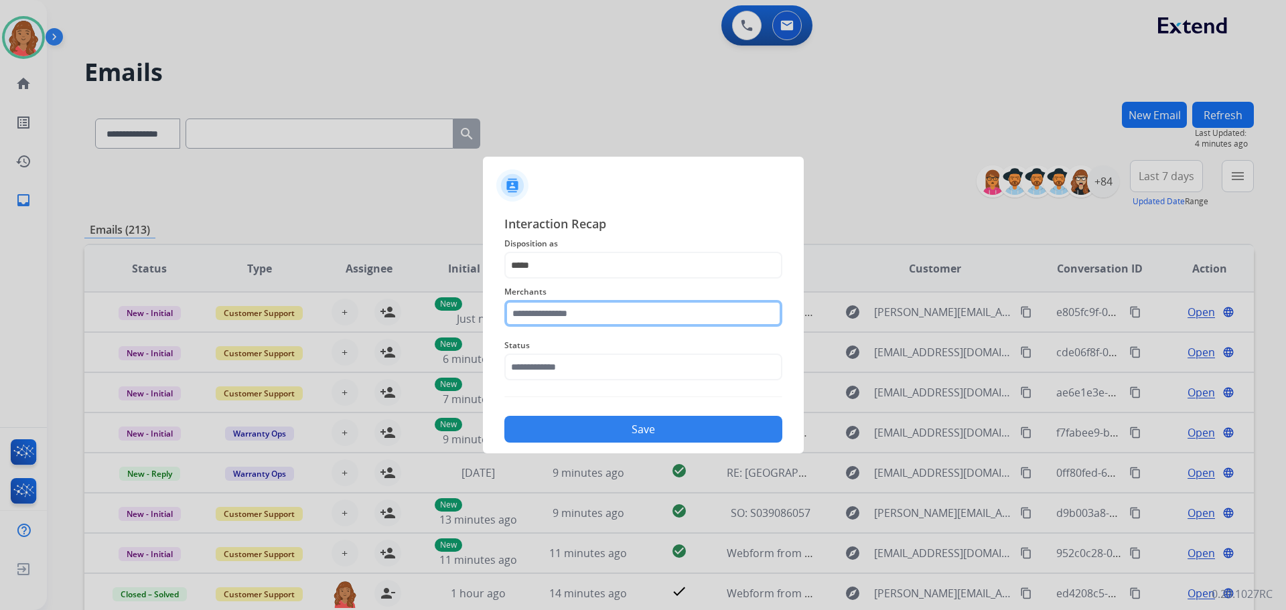
click at [565, 314] on input "text" at bounding box center [644, 313] width 278 height 27
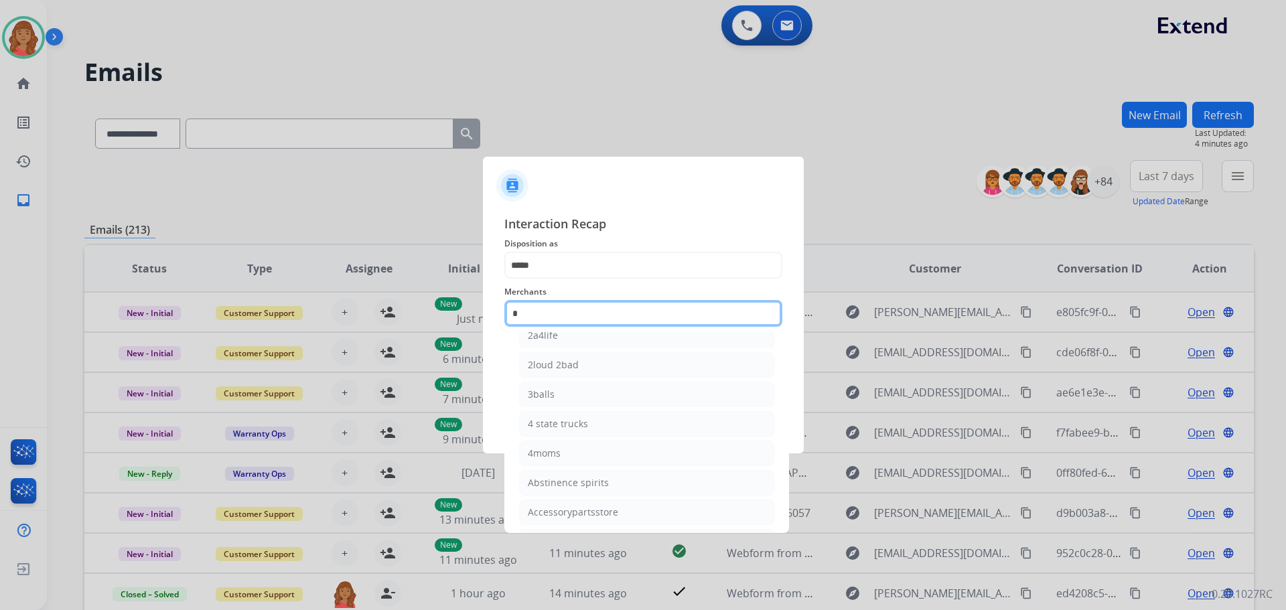
scroll to position [0, 0]
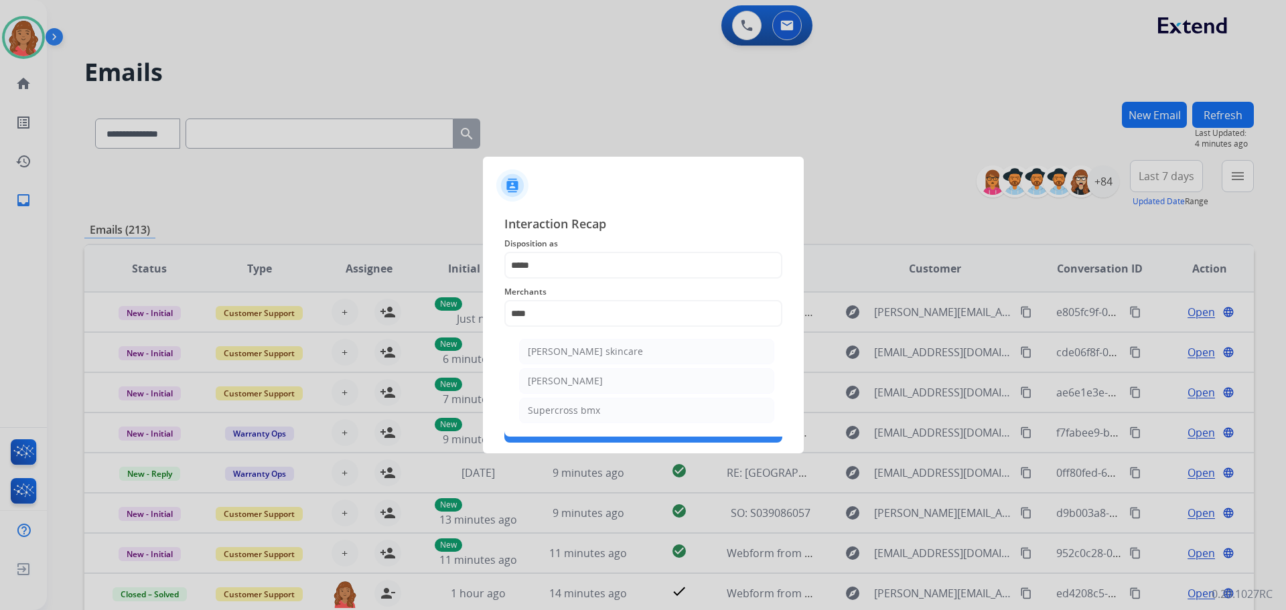
click at [561, 381] on div "[PERSON_NAME]" at bounding box center [565, 381] width 75 height 13
type input "**********"
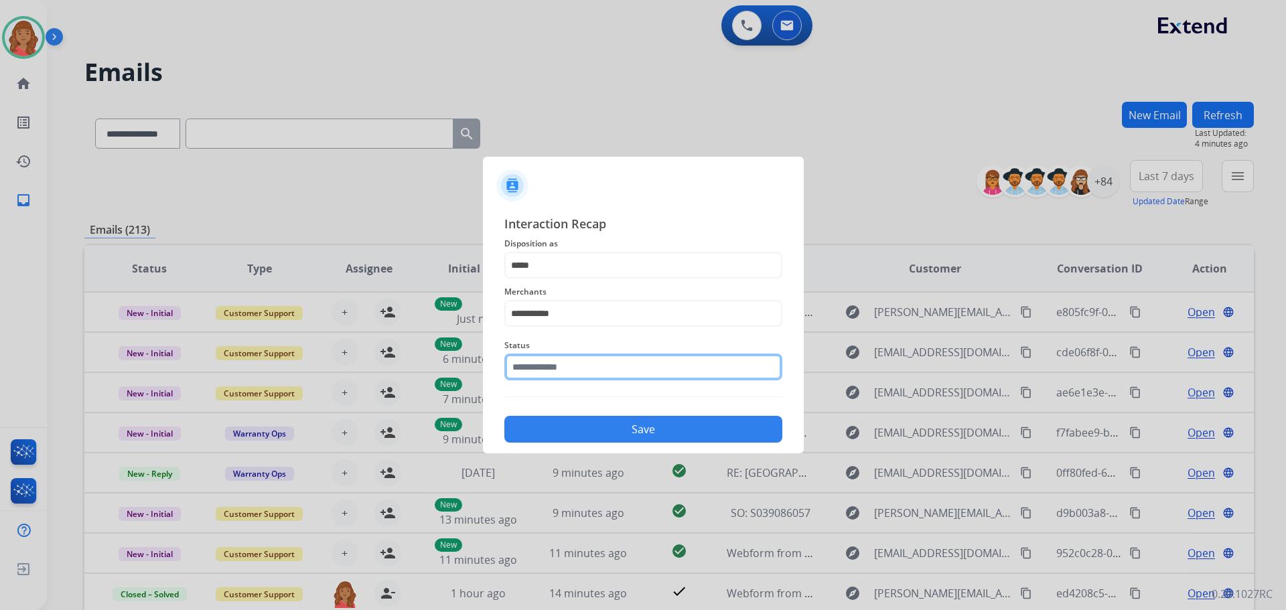
drag, startPoint x: 553, startPoint y: 371, endPoint x: 556, endPoint y: 381, distance: 10.0
click at [554, 373] on input "text" at bounding box center [644, 367] width 278 height 27
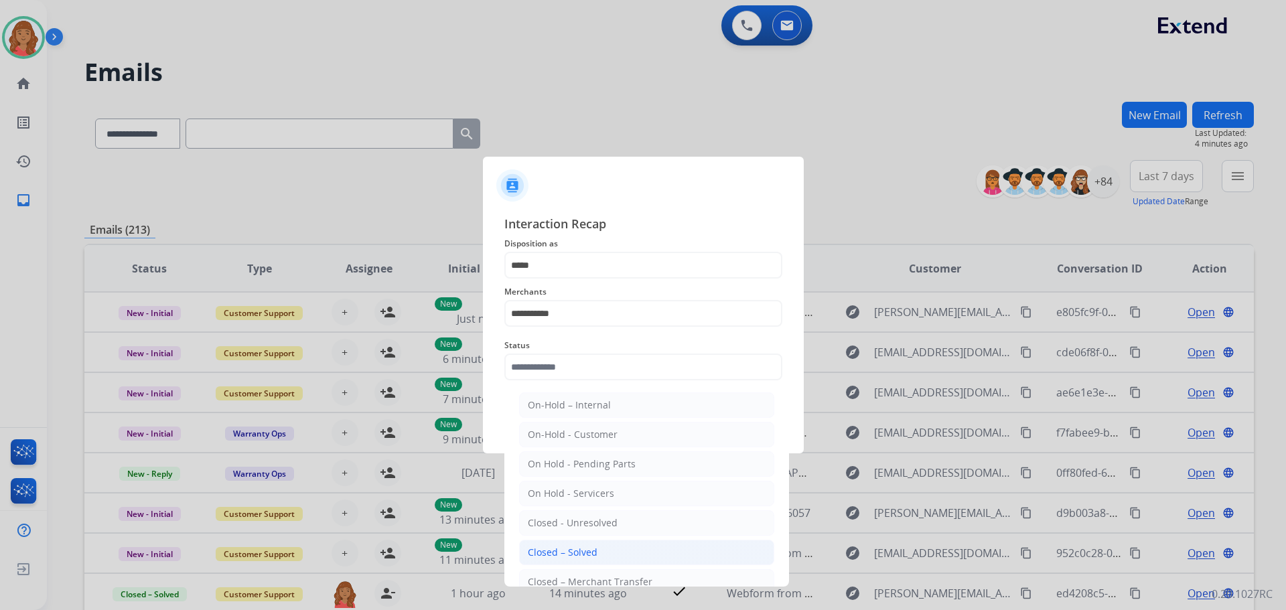
click at [563, 551] on div "Closed – Solved" at bounding box center [563, 552] width 70 height 13
type input "**********"
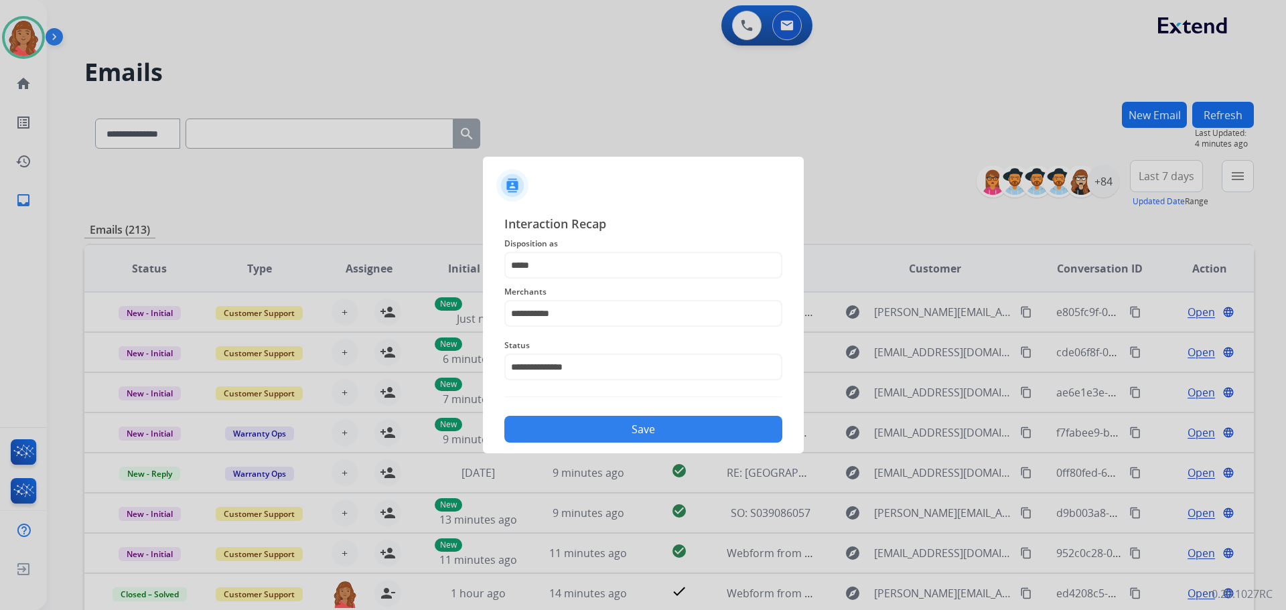
click at [596, 429] on button "Save" at bounding box center [644, 429] width 278 height 27
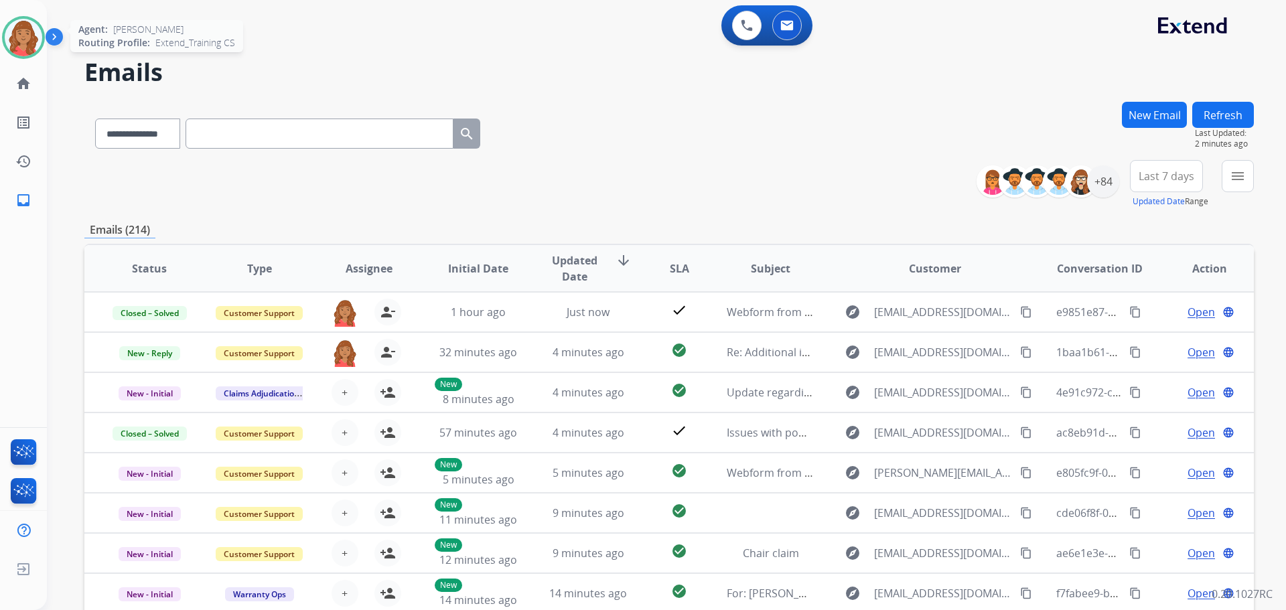
drag, startPoint x: 21, startPoint y: 26, endPoint x: 25, endPoint y: 32, distance: 7.2
click at [22, 27] on img at bounding box center [24, 38] width 38 height 38
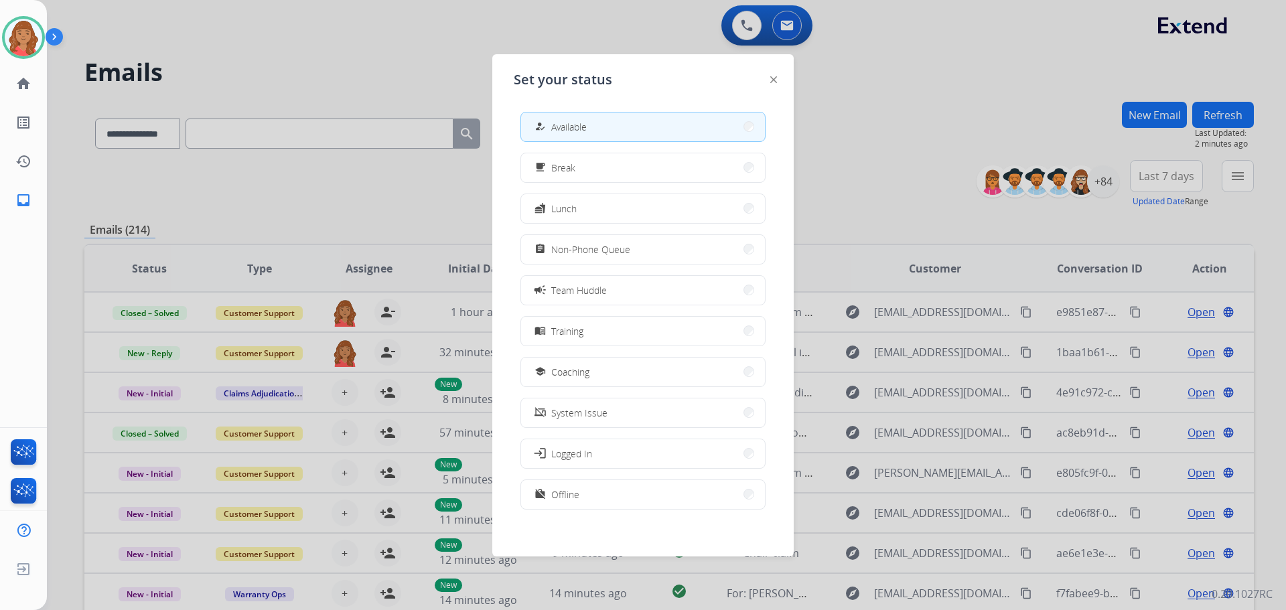
click at [576, 247] on span "Non-Phone Queue" at bounding box center [590, 250] width 79 height 14
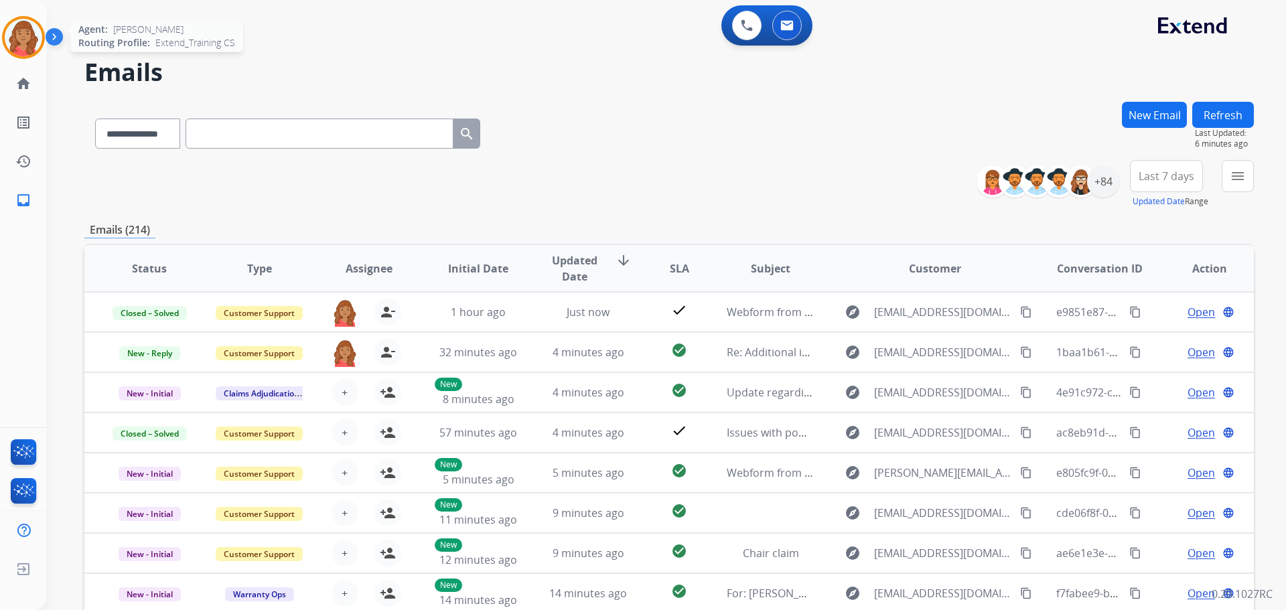
click at [15, 45] on img at bounding box center [24, 38] width 38 height 38
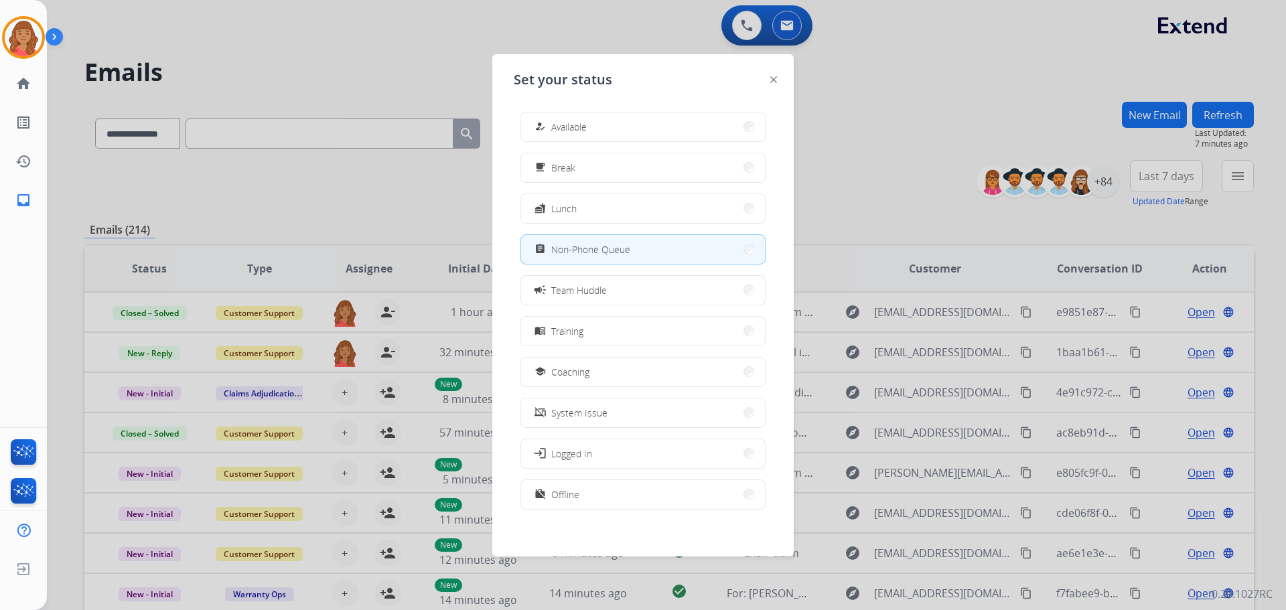
click at [939, 152] on div at bounding box center [643, 305] width 1286 height 610
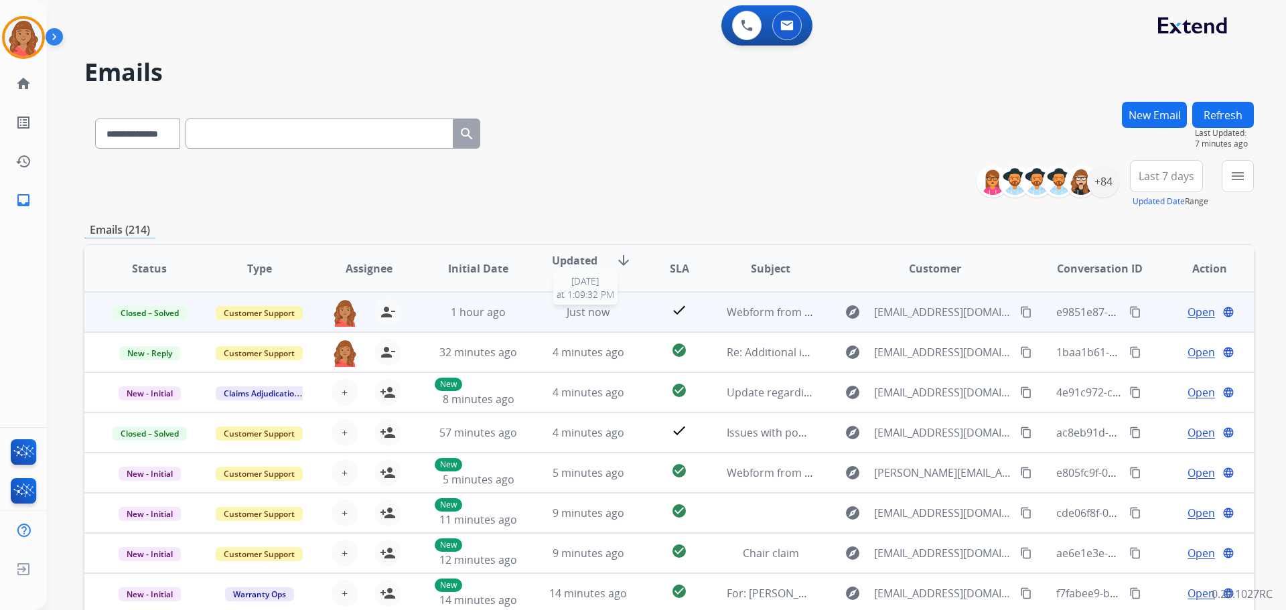
click at [621, 316] on div "Just now" at bounding box center [589, 312] width 88 height 16
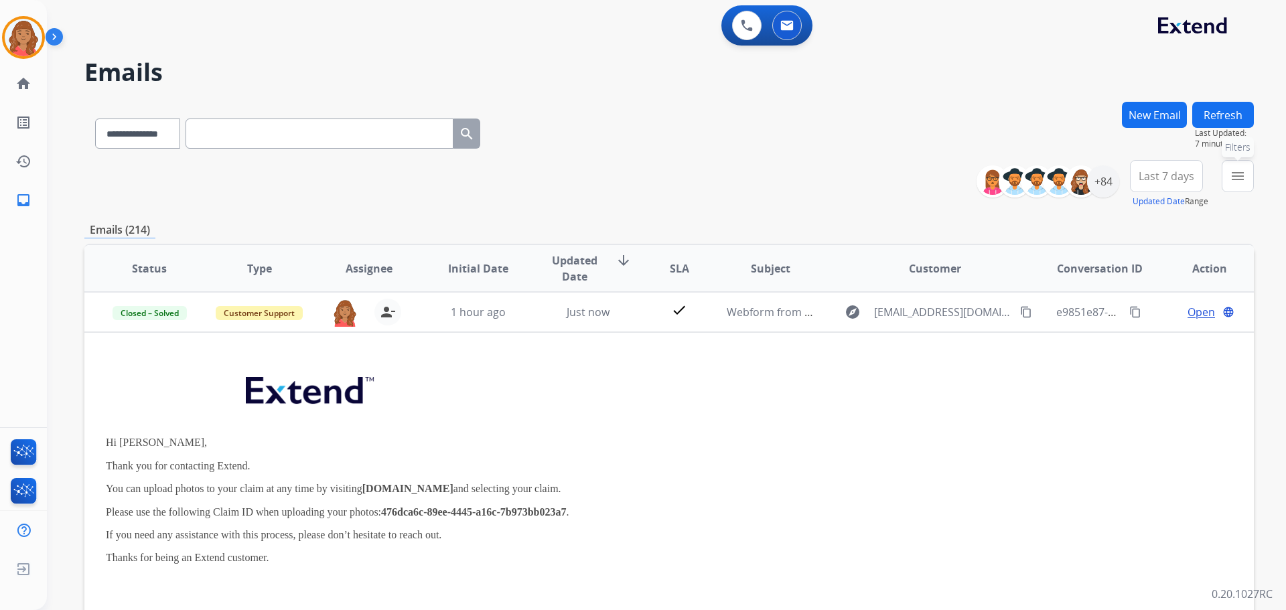
click at [1233, 176] on mat-icon "menu" at bounding box center [1238, 176] width 16 height 16
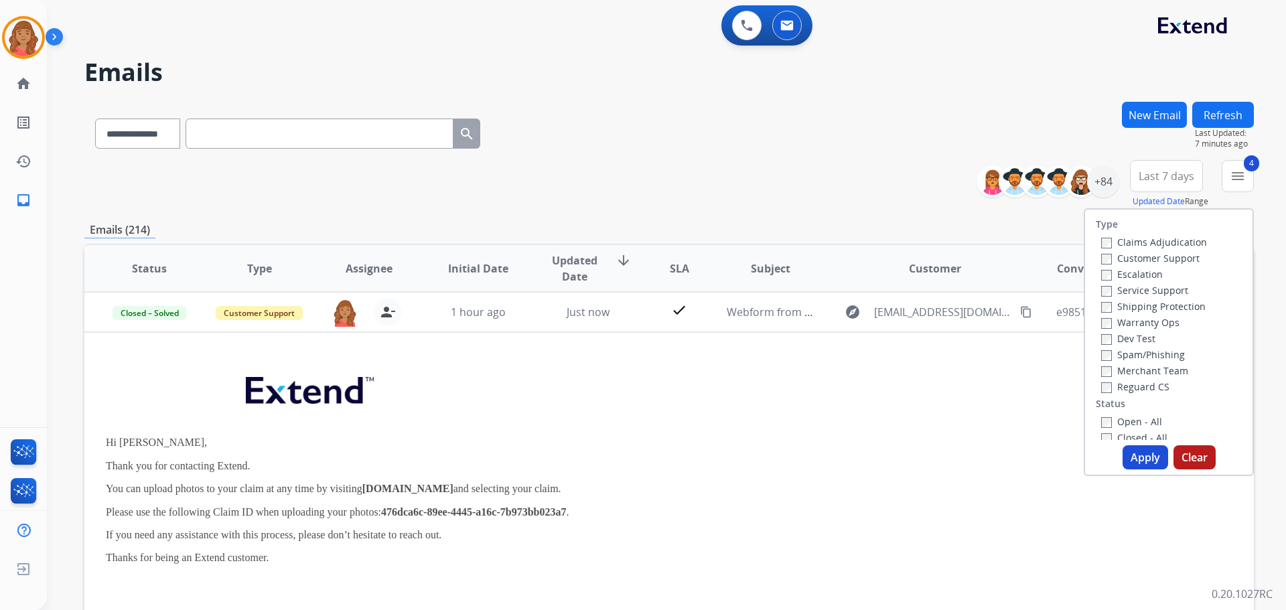
click at [1144, 454] on button "Apply" at bounding box center [1146, 458] width 46 height 24
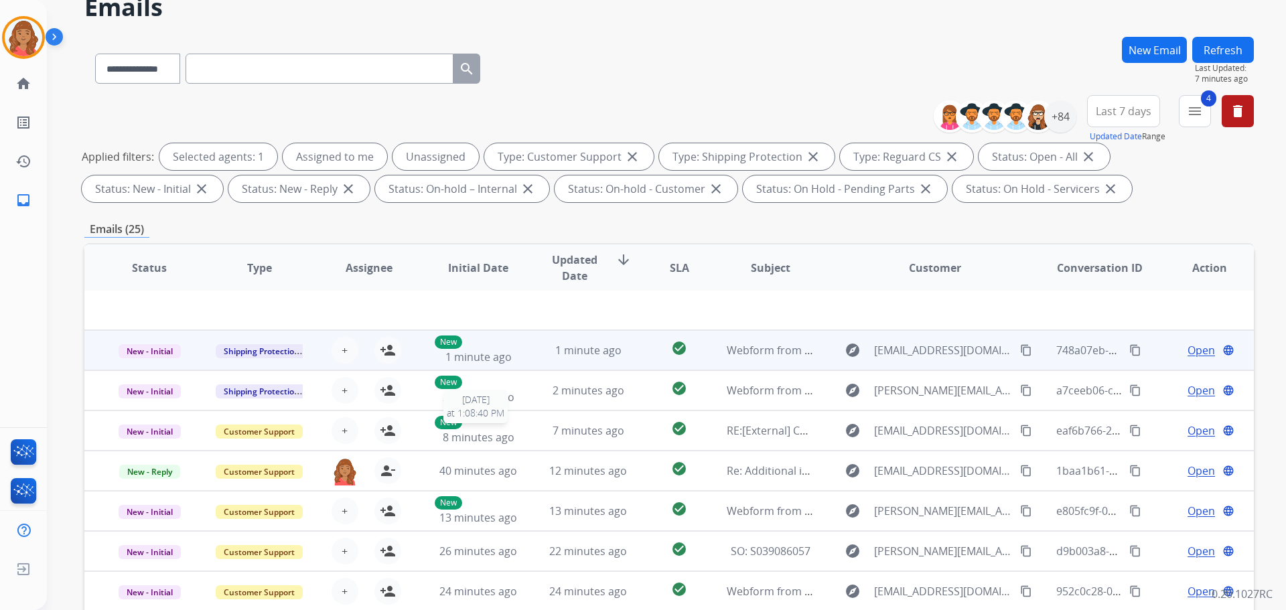
scroll to position [67, 0]
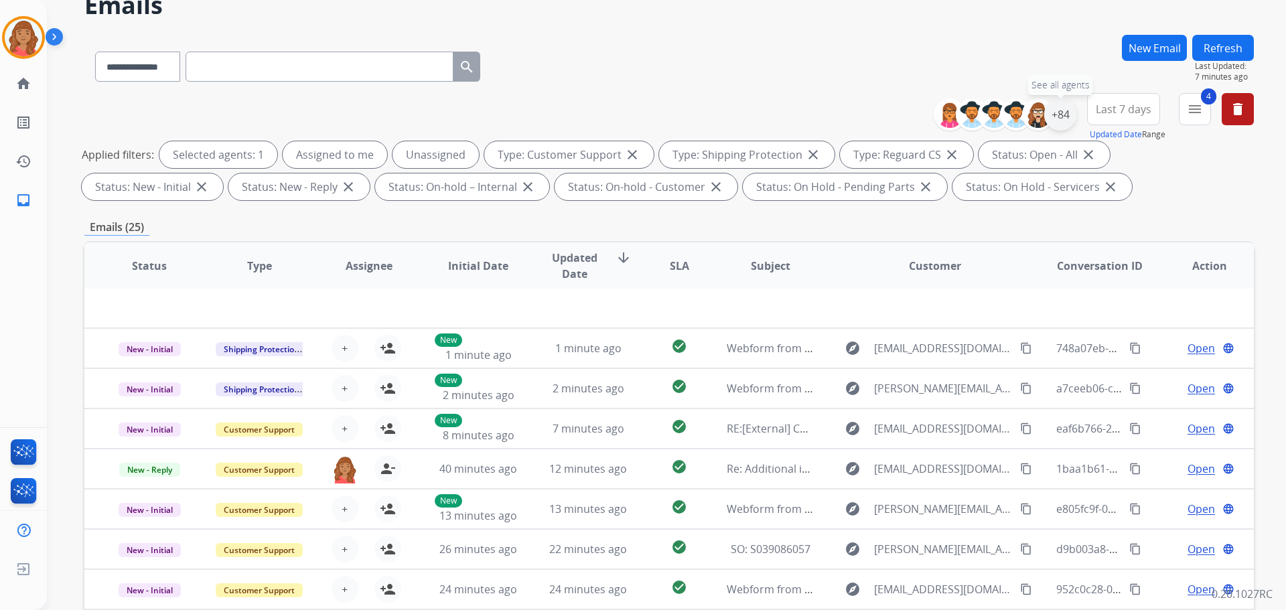
click at [1058, 117] on div "+84" at bounding box center [1061, 114] width 32 height 32
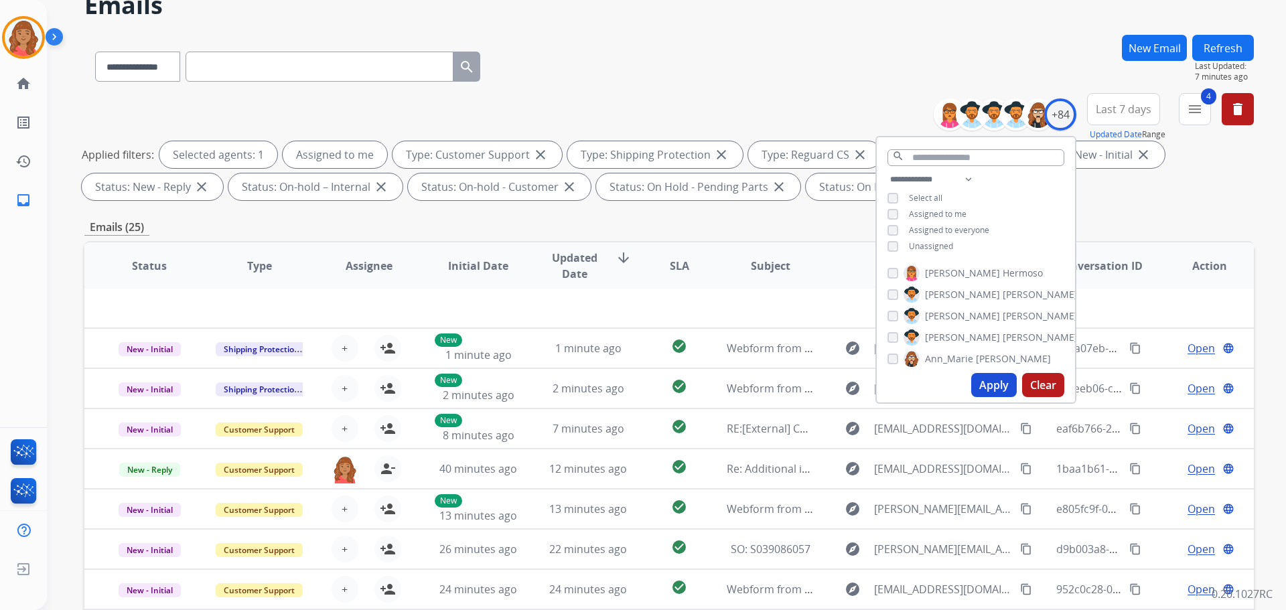
drag, startPoint x: 986, startPoint y: 389, endPoint x: 955, endPoint y: 410, distance: 37.0
click at [985, 391] on button "Apply" at bounding box center [995, 385] width 46 height 24
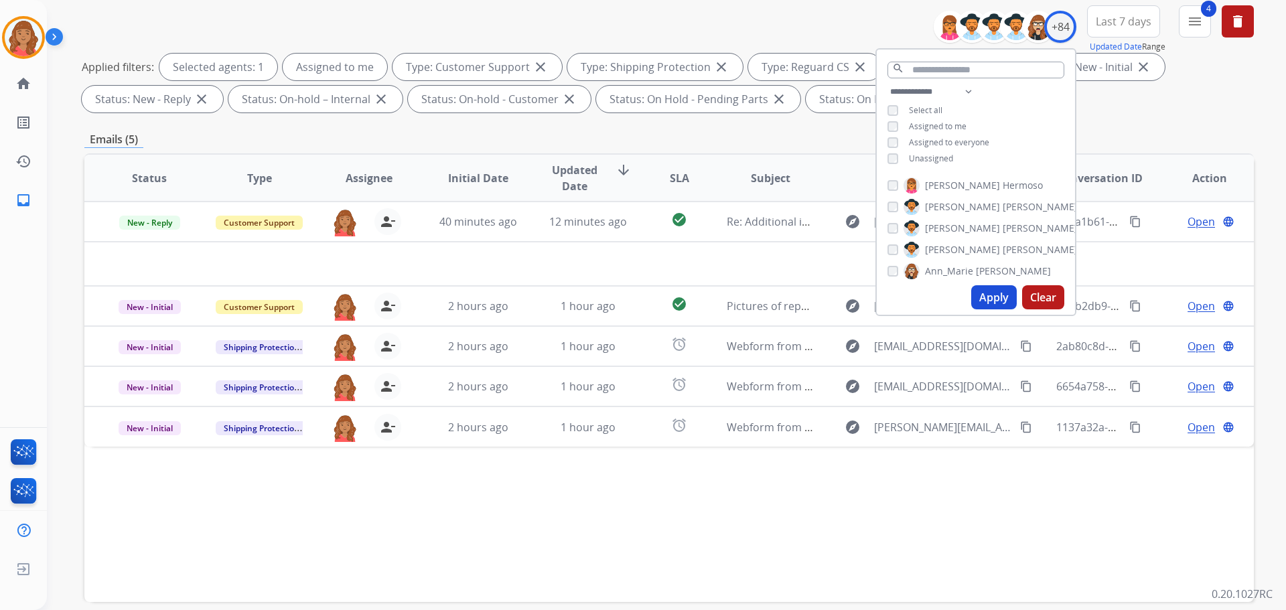
scroll to position [216, 0]
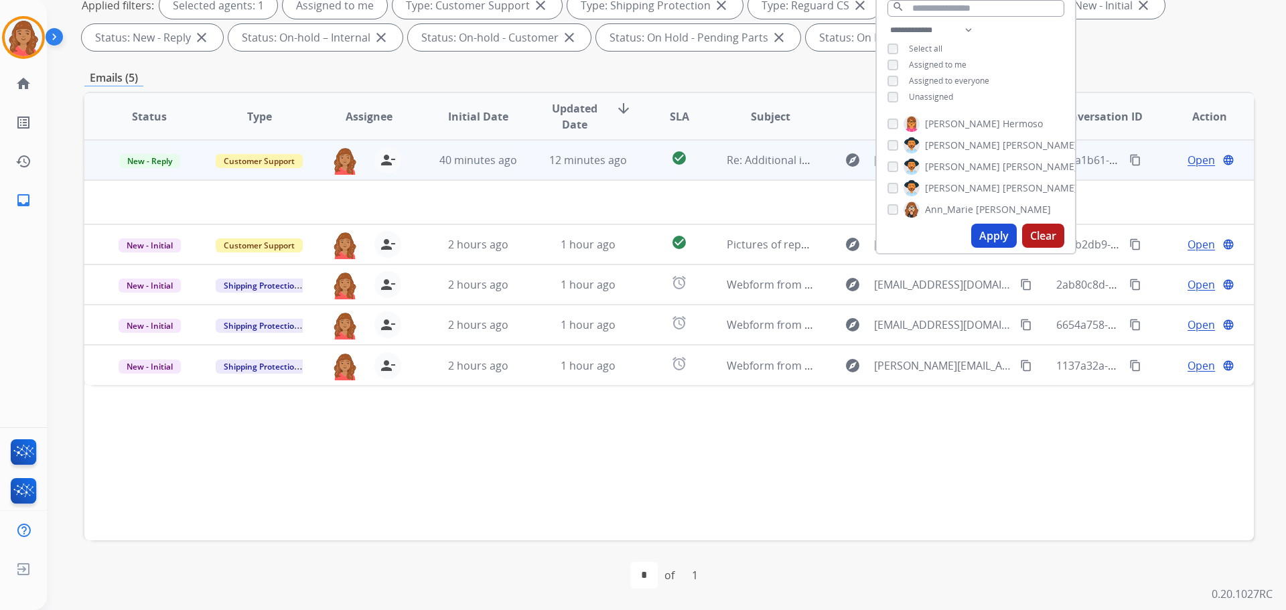
click at [494, 168] on div "40 minutes ago" at bounding box center [479, 160] width 88 height 16
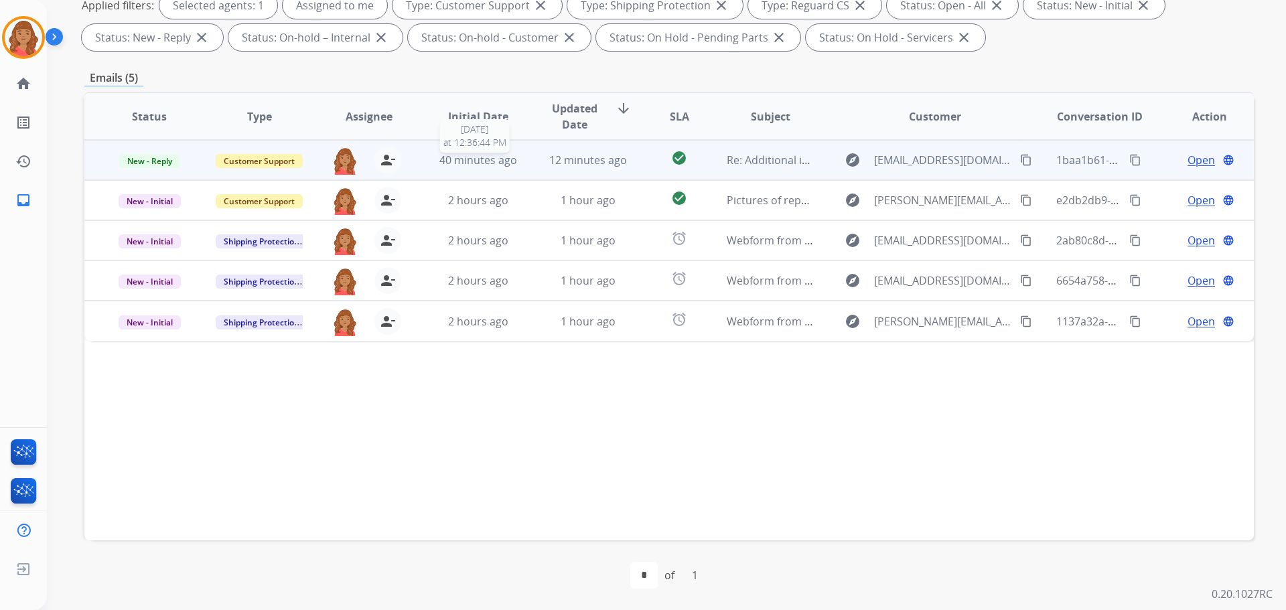
drag, startPoint x: 455, startPoint y: 163, endPoint x: 449, endPoint y: 168, distance: 7.6
click at [456, 163] on span "40 minutes ago" at bounding box center [479, 160] width 78 height 15
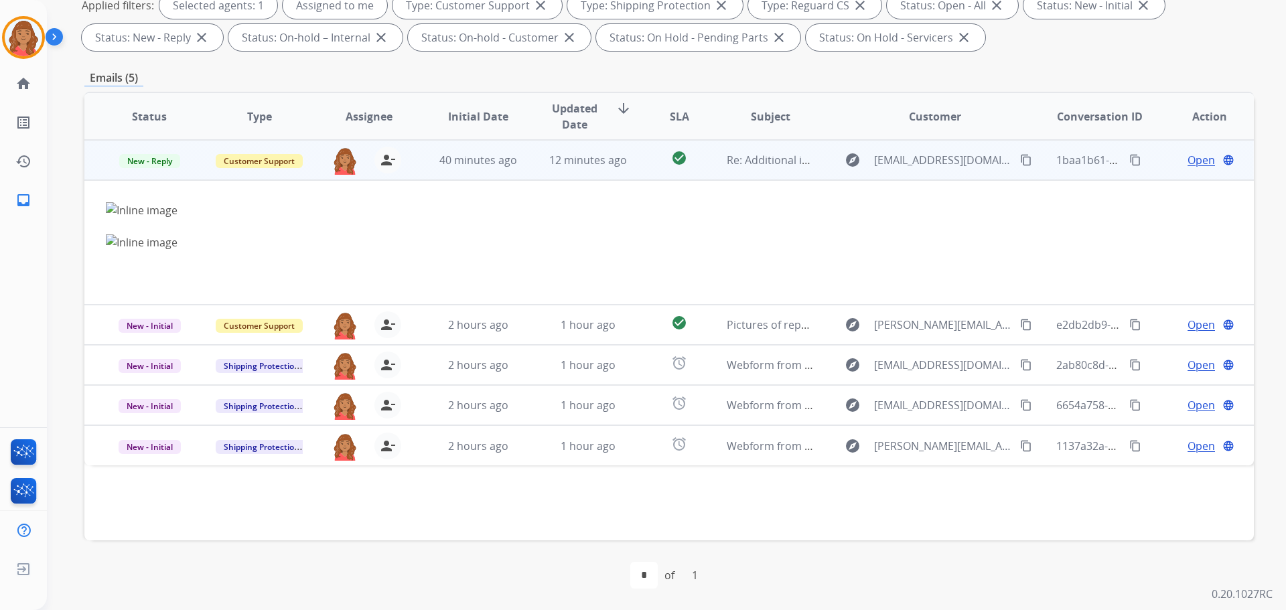
click at [1197, 160] on span "Open" at bounding box center [1201, 160] width 27 height 16
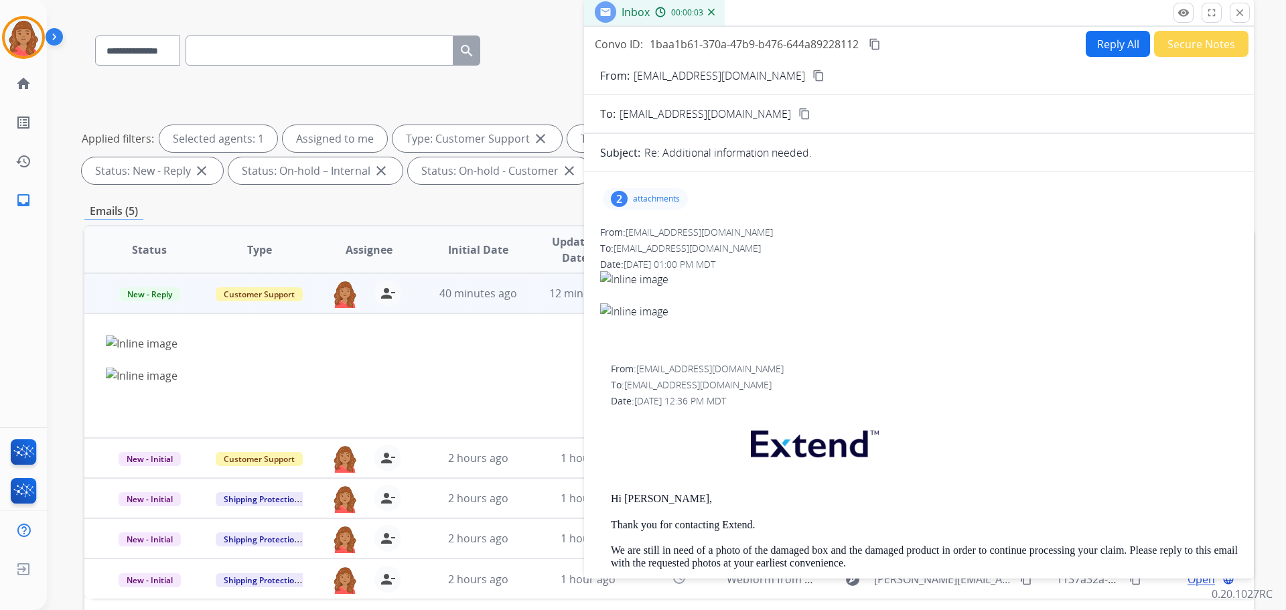
scroll to position [15, 0]
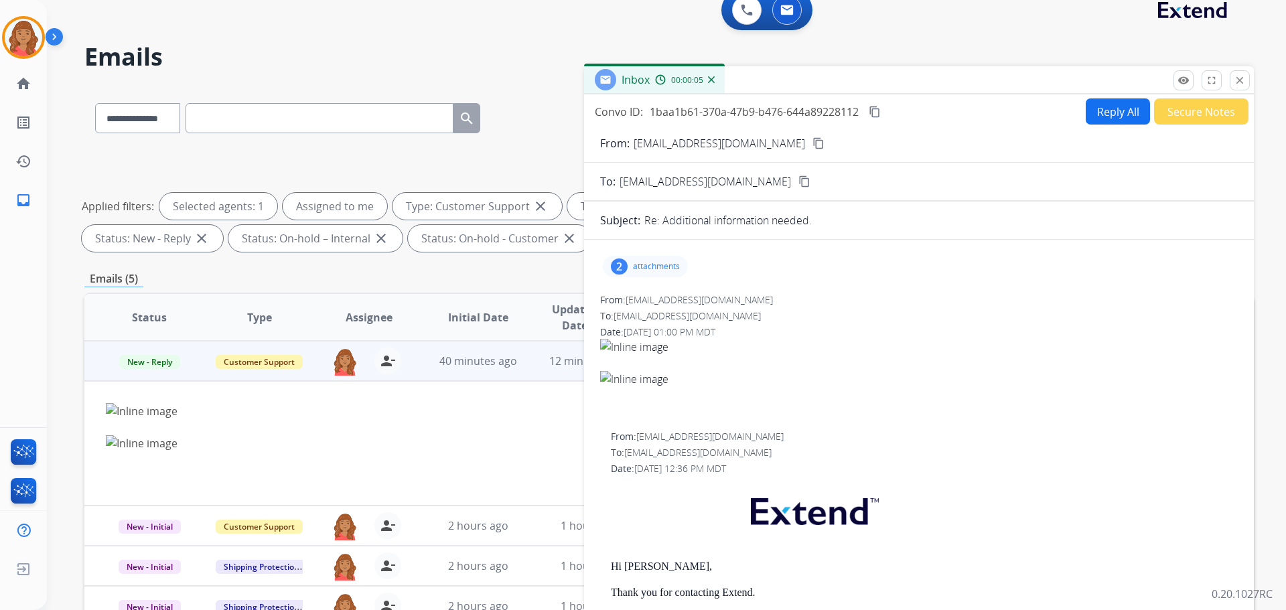
click at [638, 266] on p "attachments" at bounding box center [656, 266] width 47 height 11
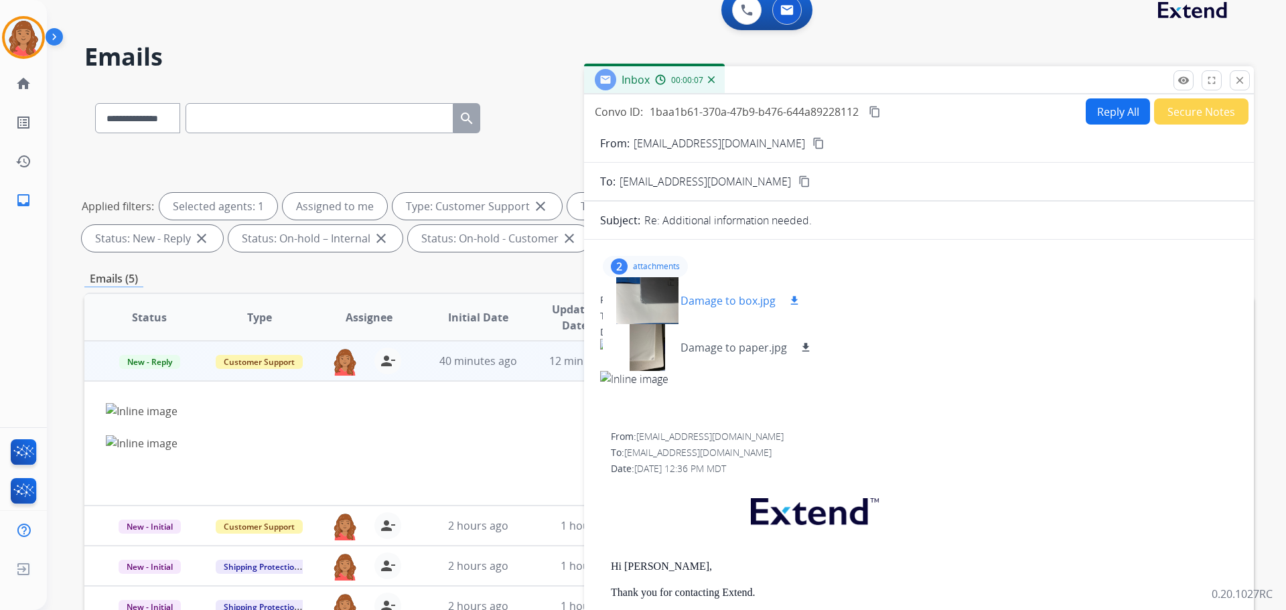
click at [645, 301] on div at bounding box center [647, 300] width 67 height 47
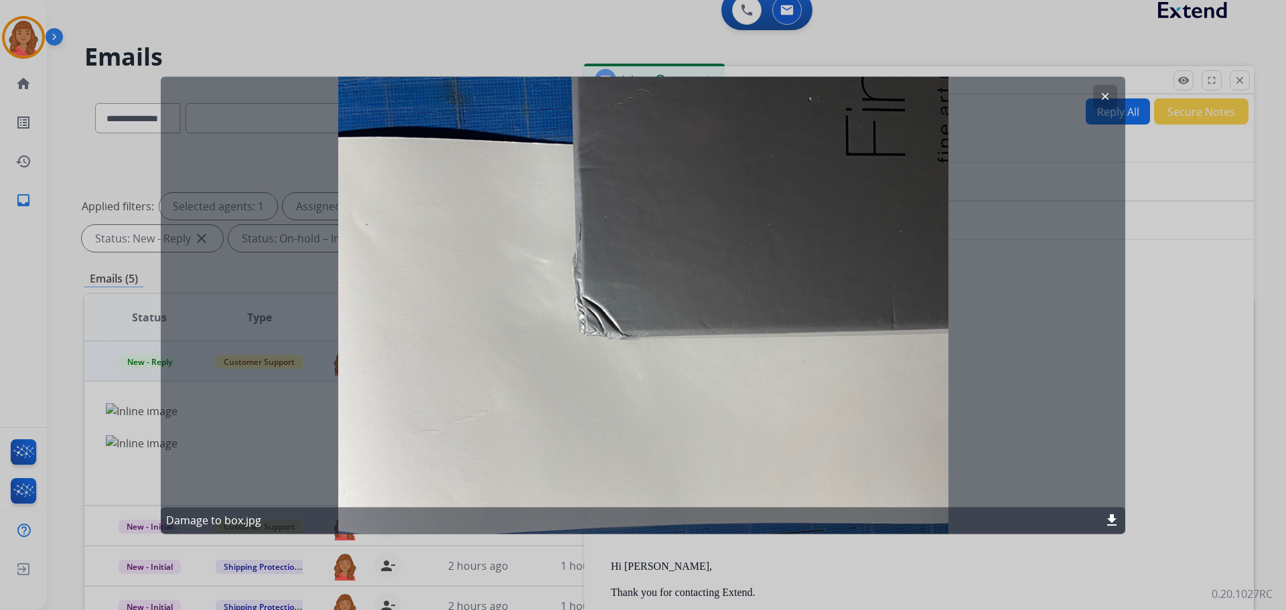
click at [1106, 90] on button "clear" at bounding box center [1105, 96] width 24 height 24
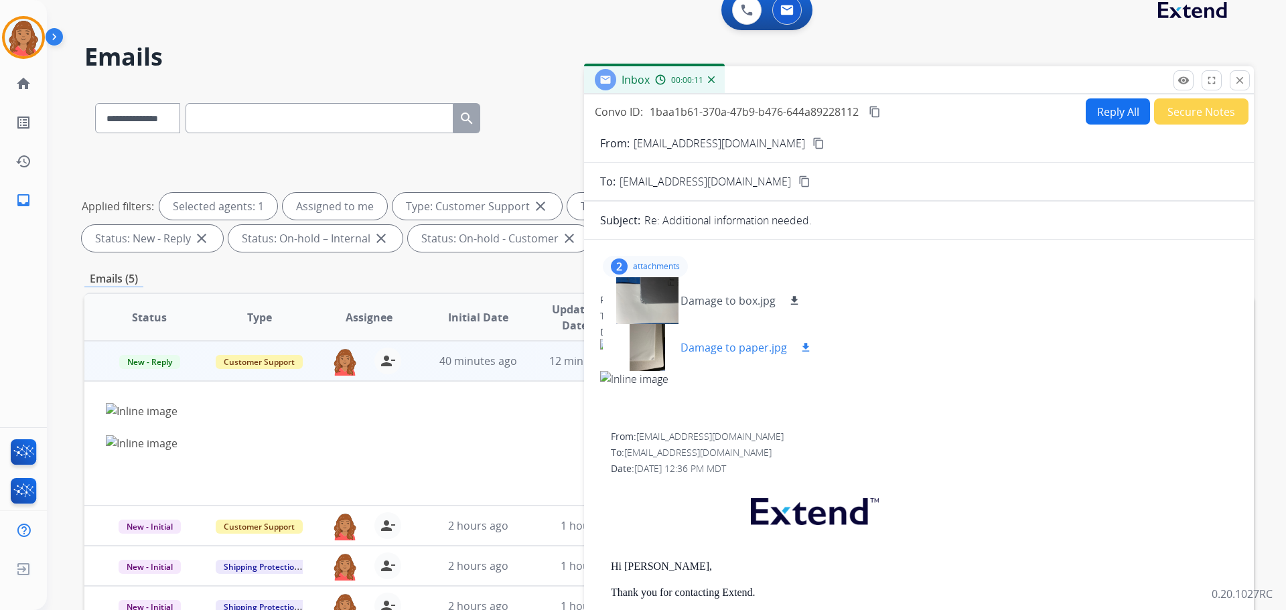
click at [732, 352] on p "Damage to paper.jpg" at bounding box center [734, 348] width 107 height 16
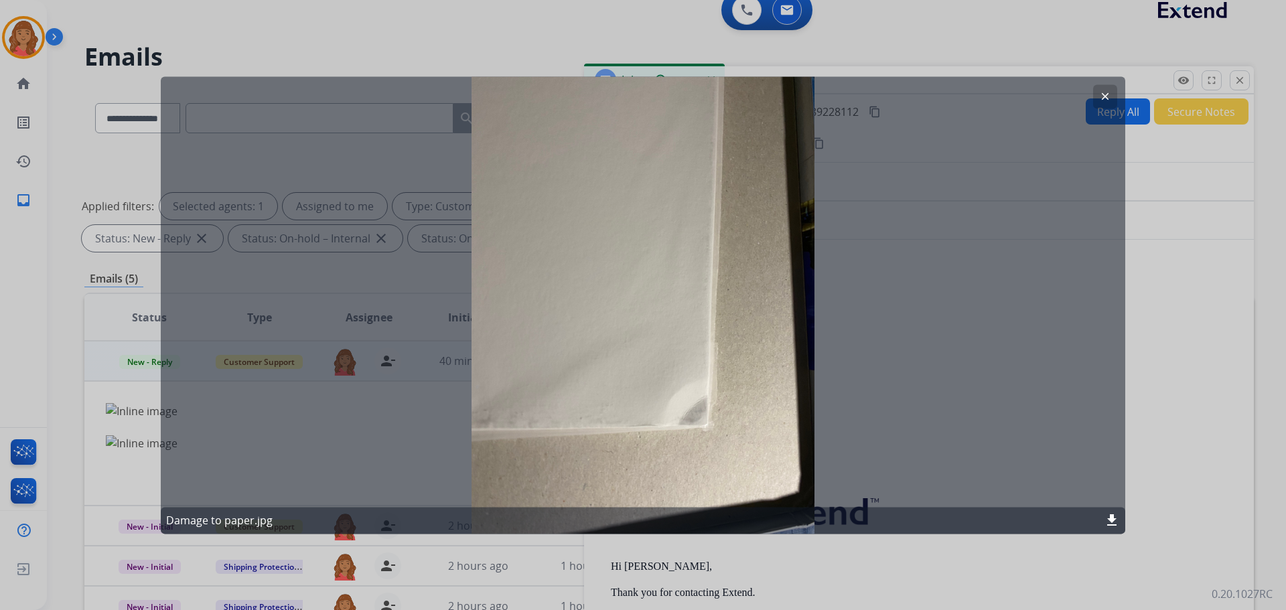
click at [692, 420] on div "clear Damage to paper.jpg download" at bounding box center [643, 305] width 965 height 458
click at [1098, 99] on button "clear" at bounding box center [1105, 96] width 24 height 24
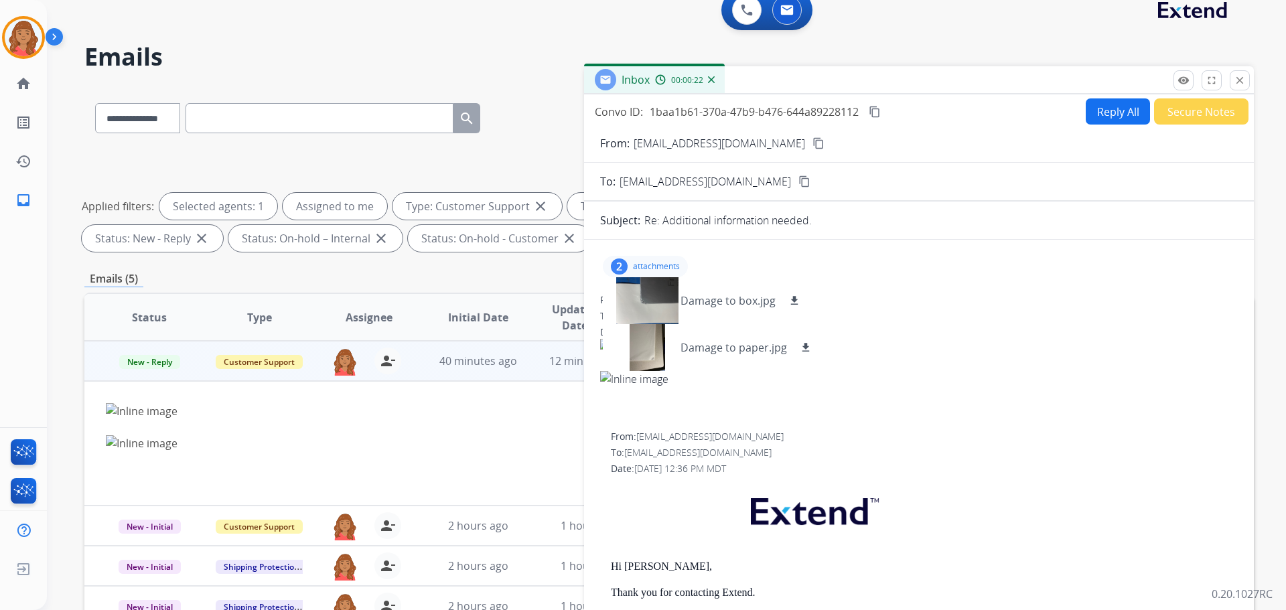
click at [813, 144] on mat-icon "content_copy" at bounding box center [819, 143] width 12 height 12
click at [718, 389] on div at bounding box center [919, 387] width 638 height 32
click at [653, 262] on p "attachments" at bounding box center [656, 266] width 47 height 11
click at [638, 257] on div "2 attachments" at bounding box center [645, 266] width 85 height 21
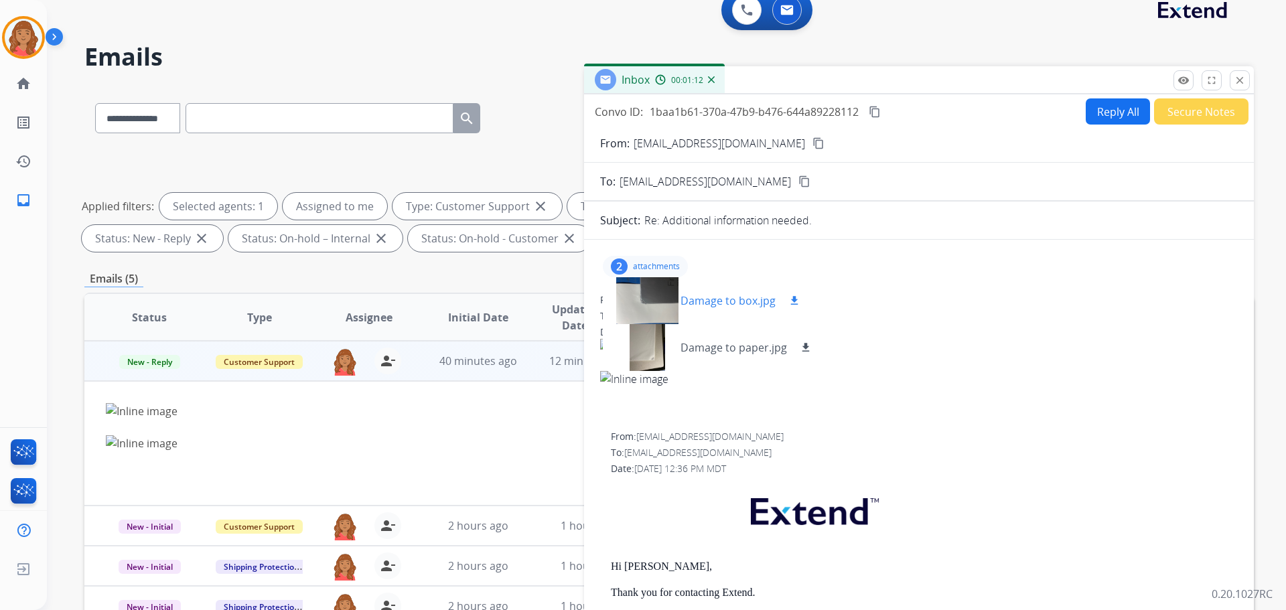
click at [666, 300] on div at bounding box center [647, 300] width 67 height 47
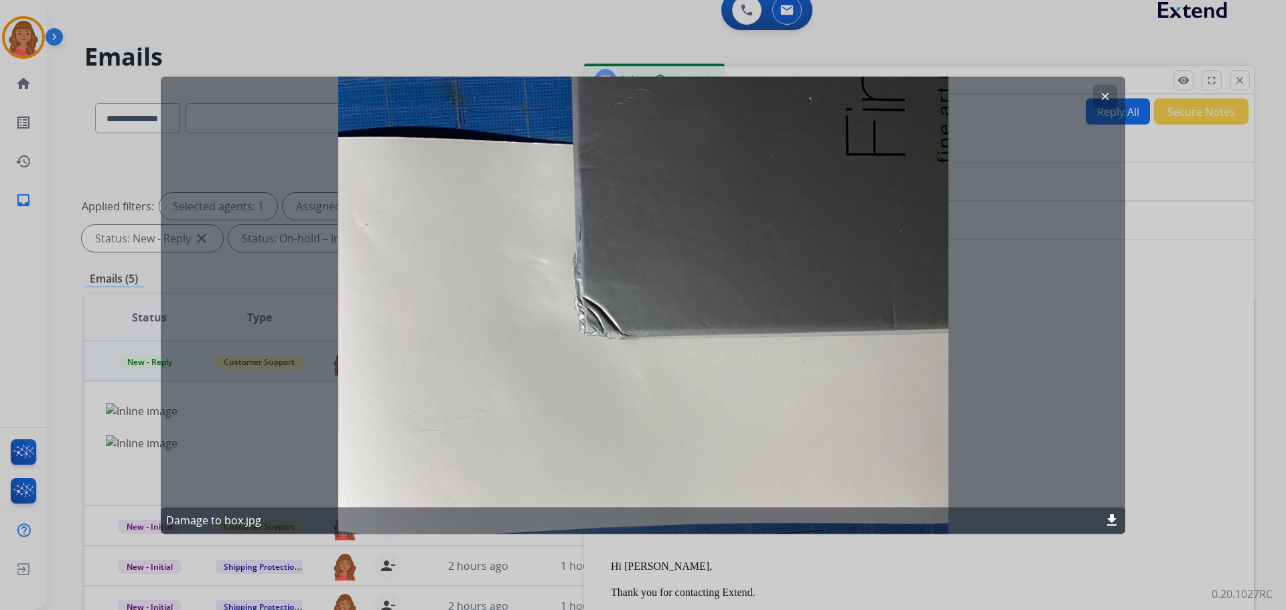
click at [1099, 90] on mat-icon "clear" at bounding box center [1105, 96] width 12 height 12
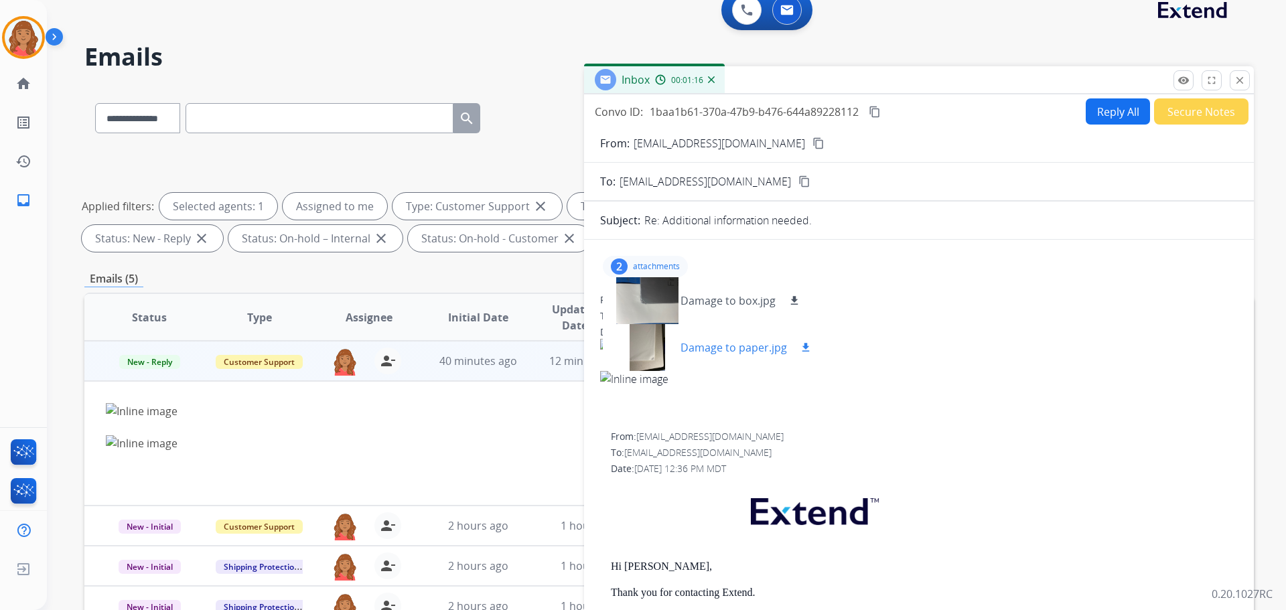
click at [645, 350] on div at bounding box center [647, 347] width 67 height 47
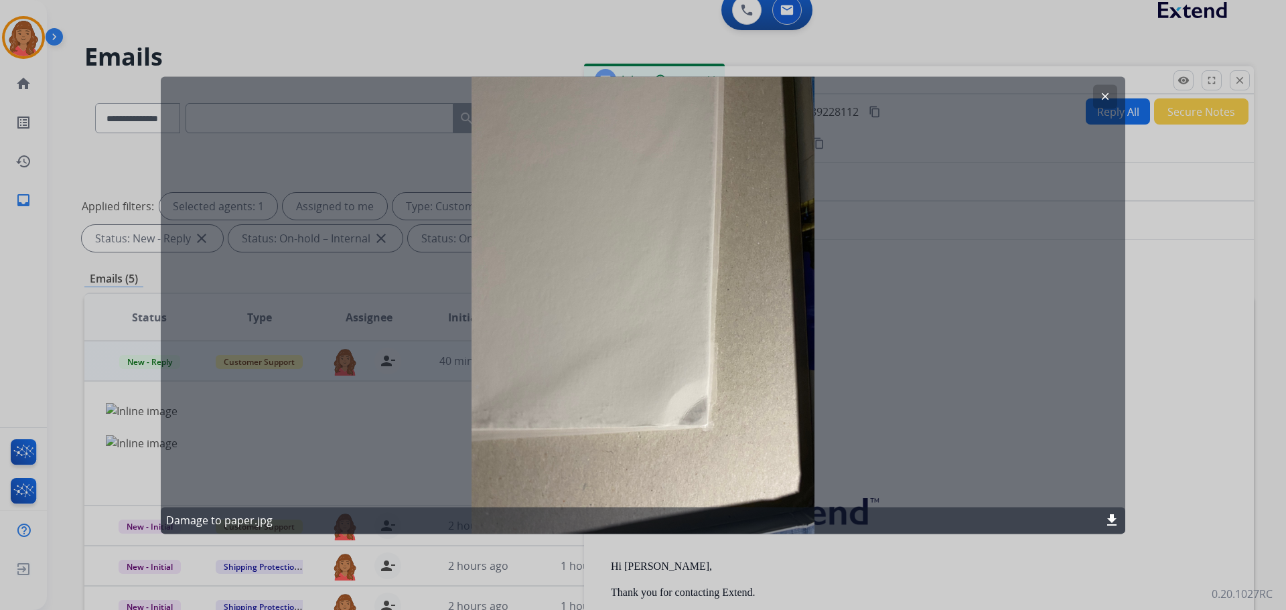
drag, startPoint x: 1103, startPoint y: 95, endPoint x: 1057, endPoint y: 127, distance: 56.3
click at [1103, 96] on mat-icon "clear" at bounding box center [1105, 96] width 12 height 12
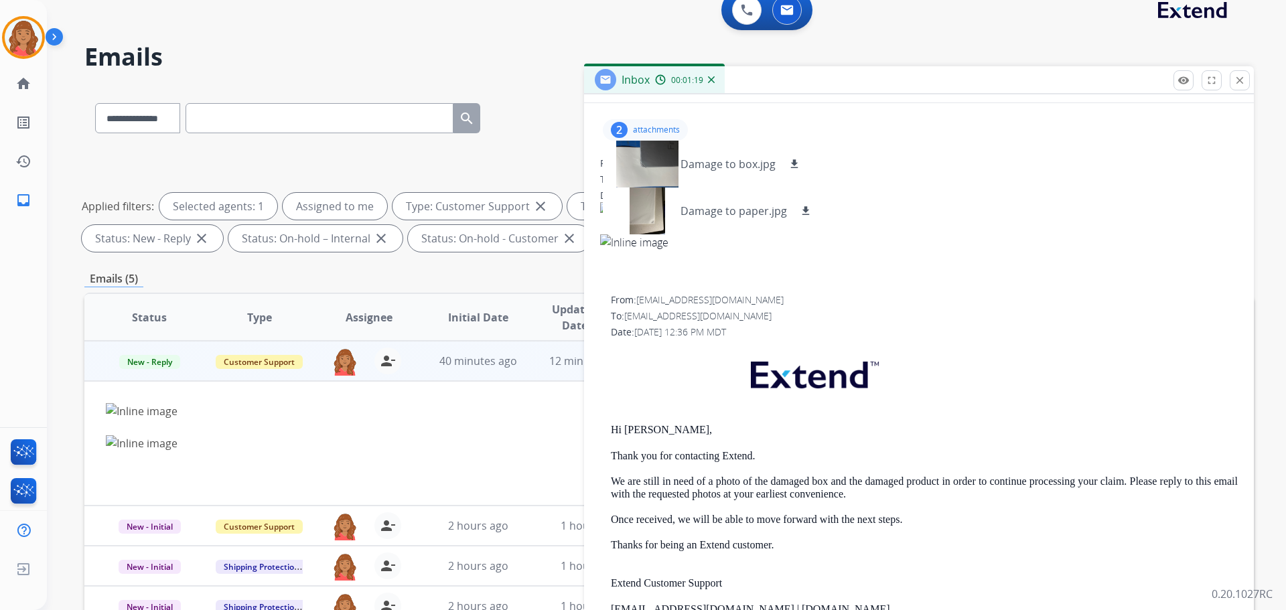
scroll to position [201, 0]
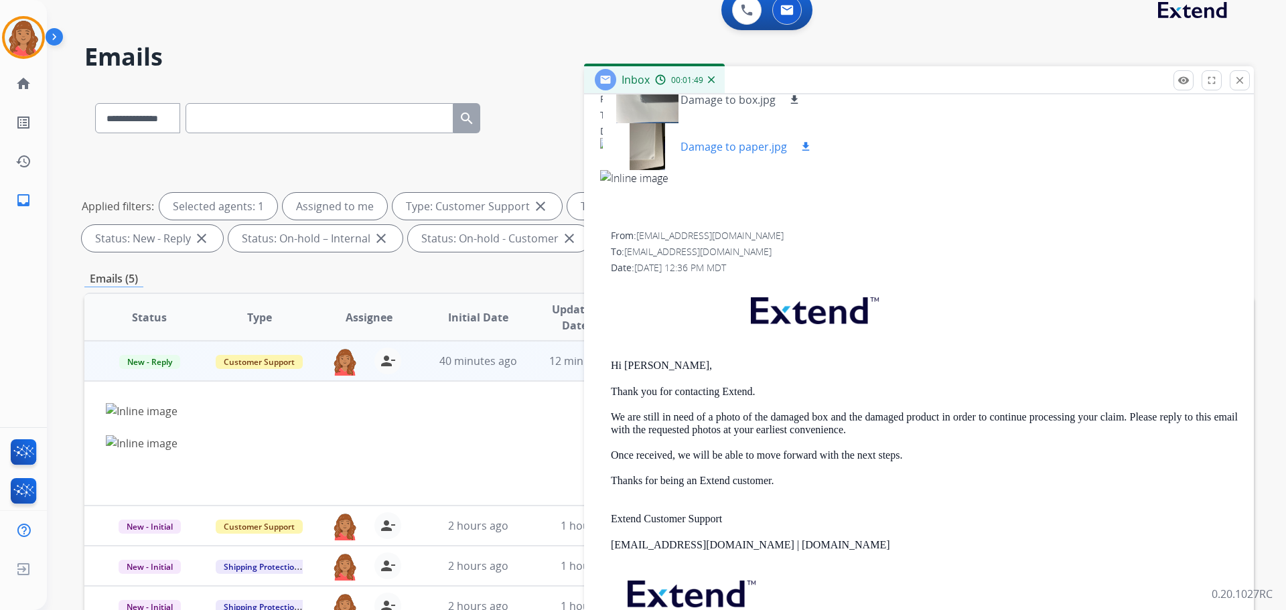
click at [805, 152] on mat-icon "download" at bounding box center [806, 147] width 12 height 12
click at [795, 106] on button "download" at bounding box center [795, 100] width 16 height 16
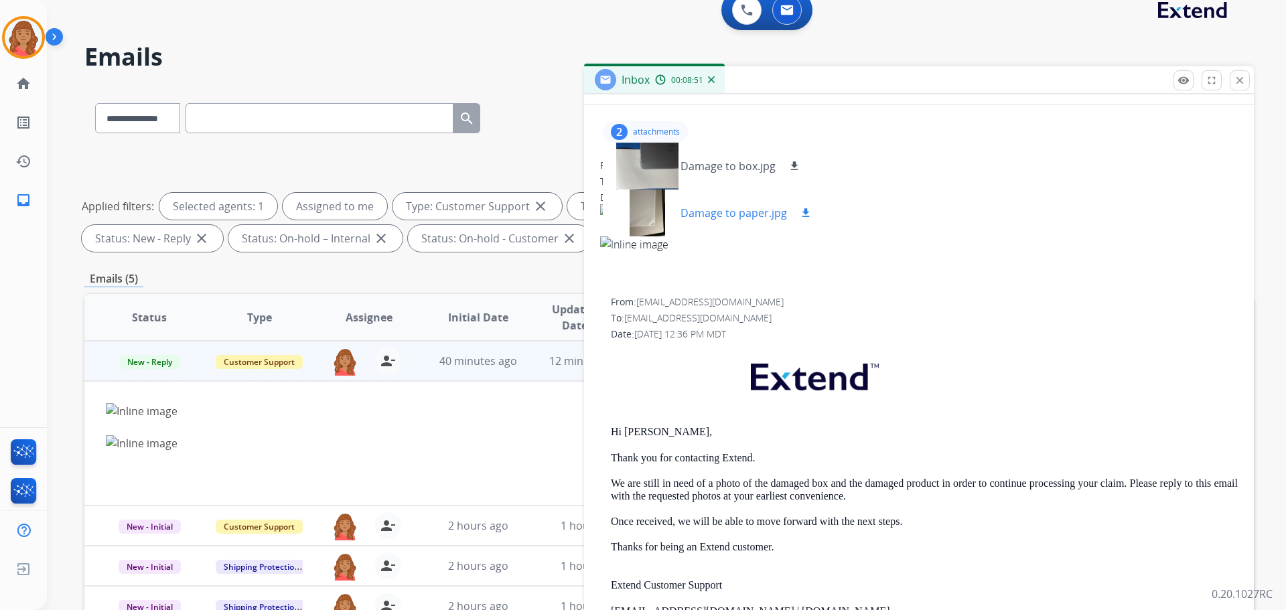
scroll to position [134, 0]
click at [651, 175] on div at bounding box center [647, 166] width 67 height 47
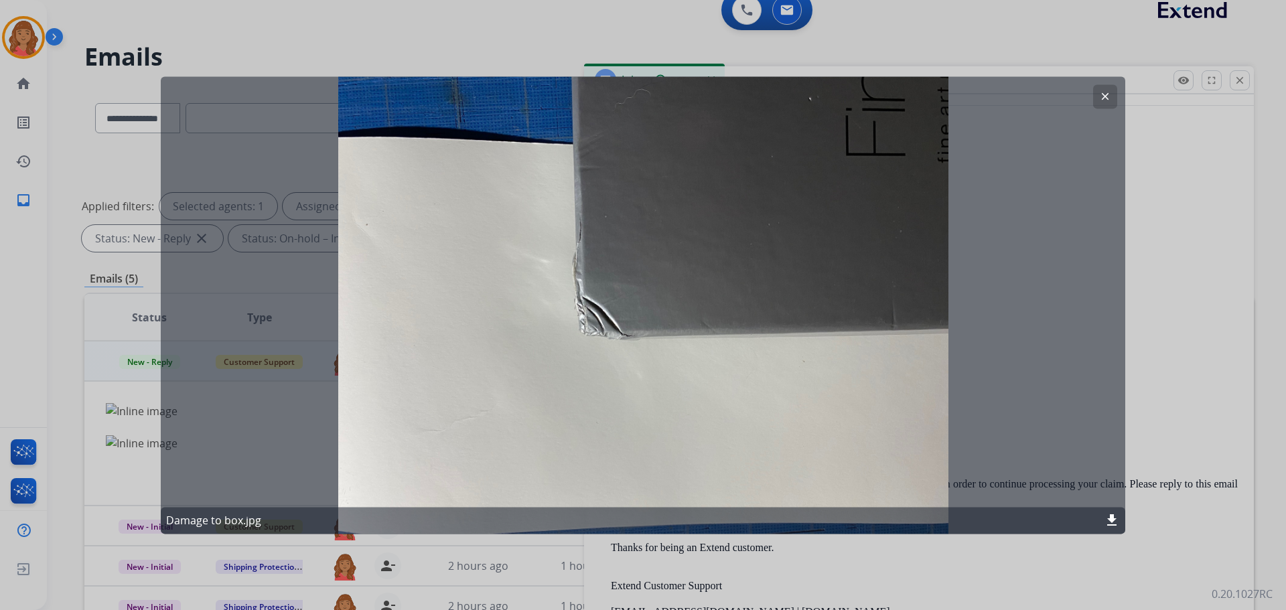
drag, startPoint x: 1093, startPoint y: 96, endPoint x: 1071, endPoint y: 105, distance: 23.1
click at [1094, 96] on div "clear Damage to box.jpg download" at bounding box center [643, 305] width 965 height 458
click at [1107, 94] on mat-icon "clear" at bounding box center [1105, 96] width 12 height 12
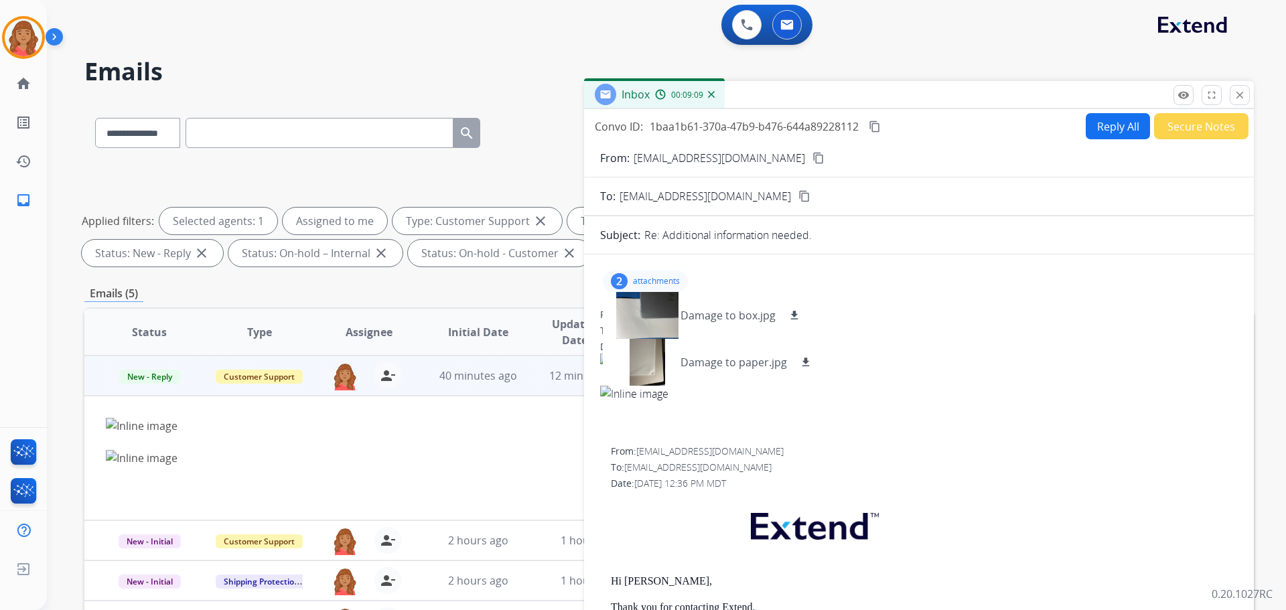
scroll to position [0, 0]
click at [1114, 125] on button "Reply All" at bounding box center [1118, 127] width 64 height 26
select select "**********"
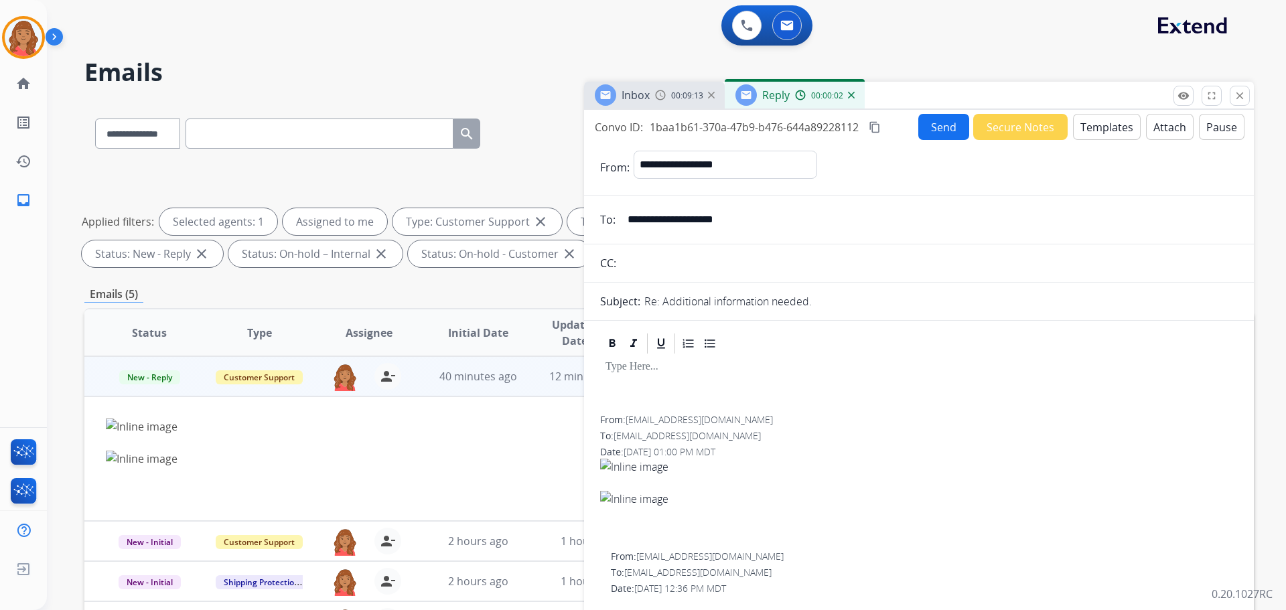
click at [1089, 136] on button "Templates" at bounding box center [1107, 127] width 68 height 26
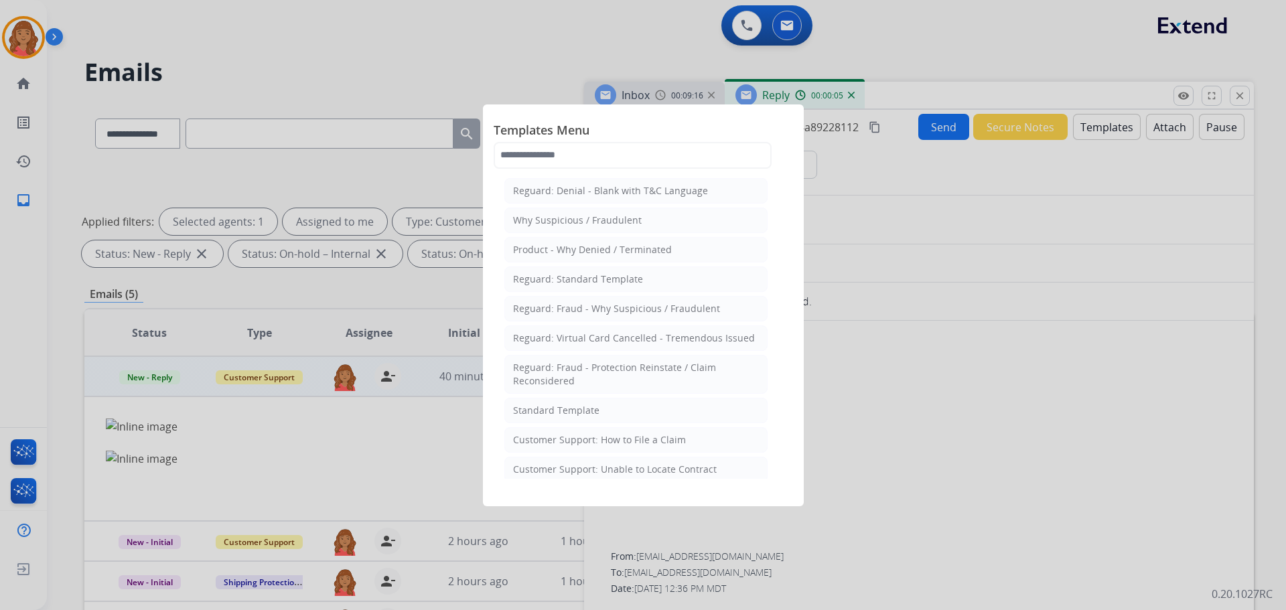
drag, startPoint x: 551, startPoint y: 412, endPoint x: 592, endPoint y: 450, distance: 55.9
click at [555, 413] on div "Standard Template" at bounding box center [556, 410] width 86 height 13
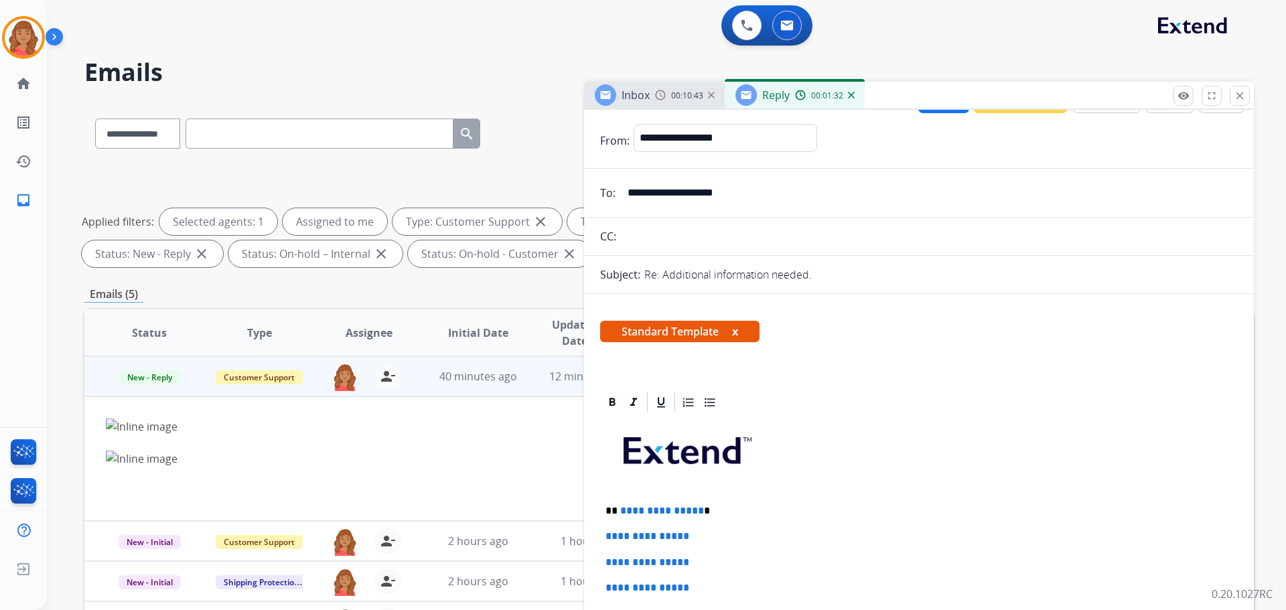
scroll to position [67, 0]
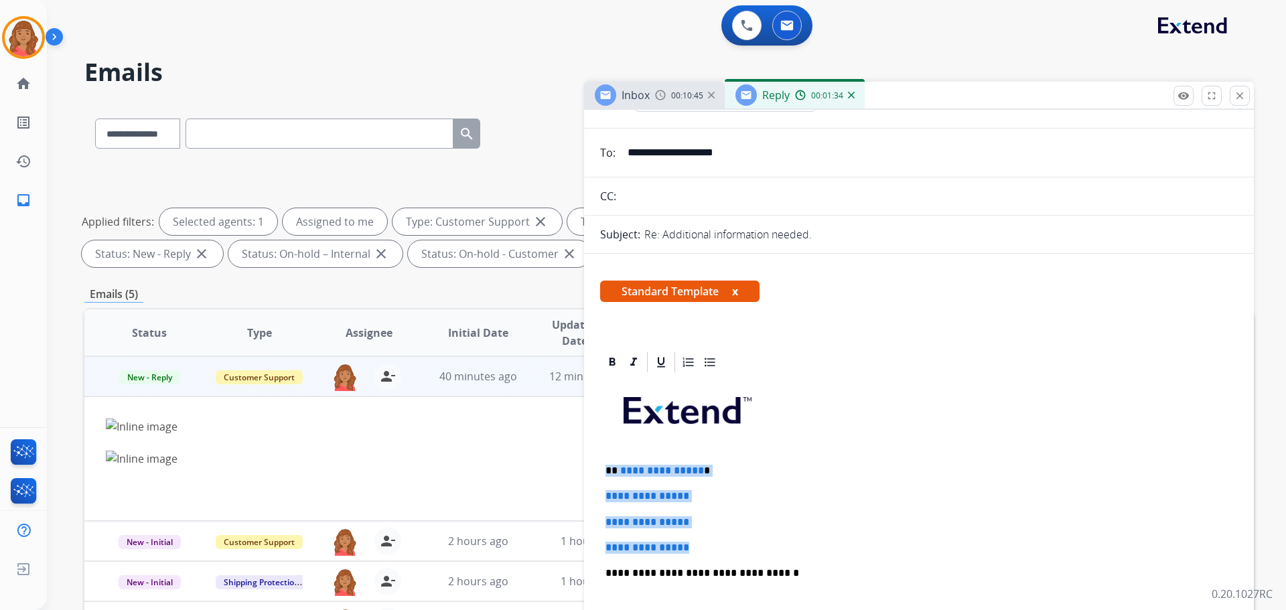
drag, startPoint x: 645, startPoint y: 517, endPoint x: 629, endPoint y: 471, distance: 48.9
click at [601, 452] on div "**********" at bounding box center [919, 605] width 638 height 461
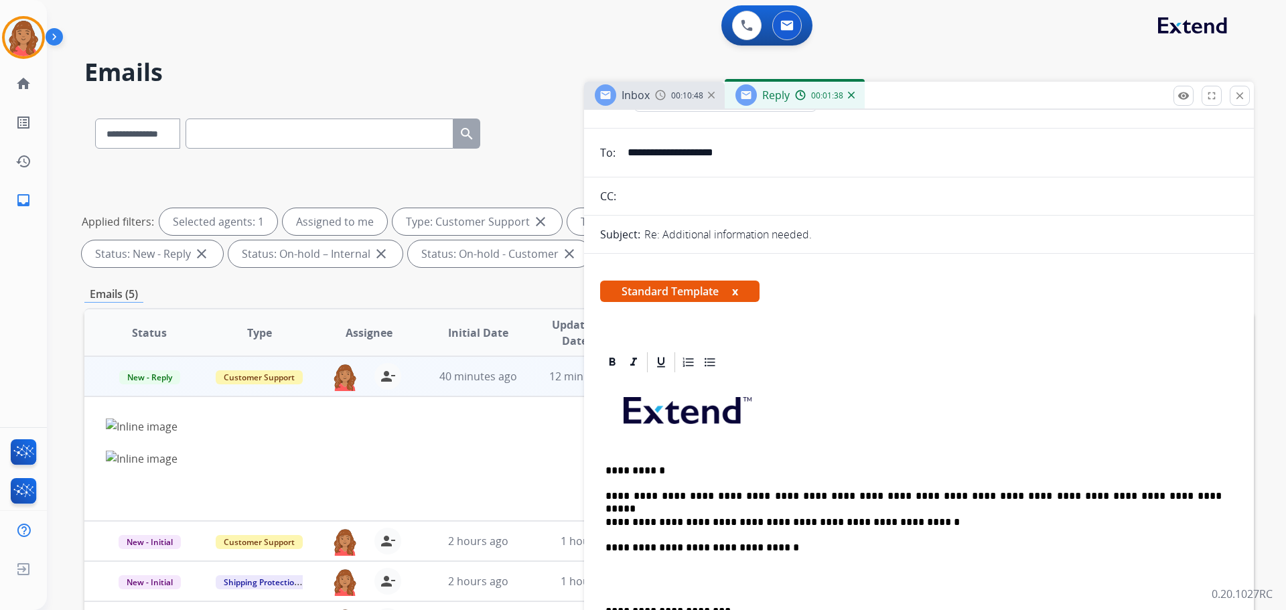
click at [45, 32] on div "Roberta Non-Phone Queue Edit Avatar Agent: Roberta Routing Profile: Extend_Trai…" at bounding box center [23, 37] width 47 height 43
click at [54, 36] on img at bounding box center [57, 39] width 23 height 25
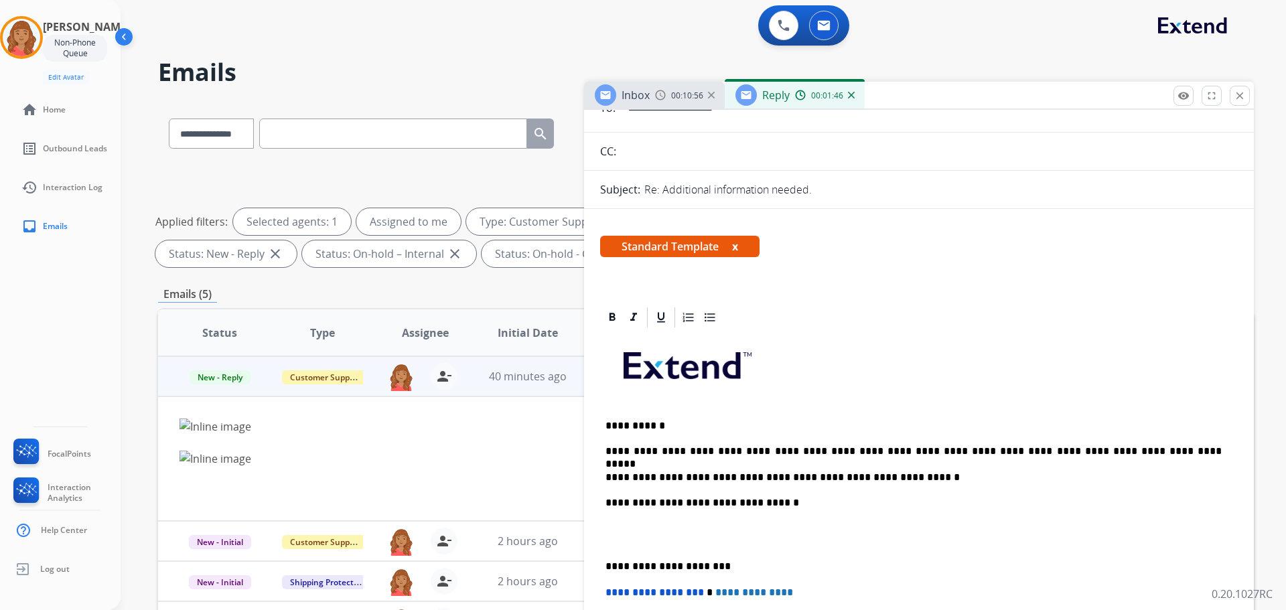
scroll to position [201, 0]
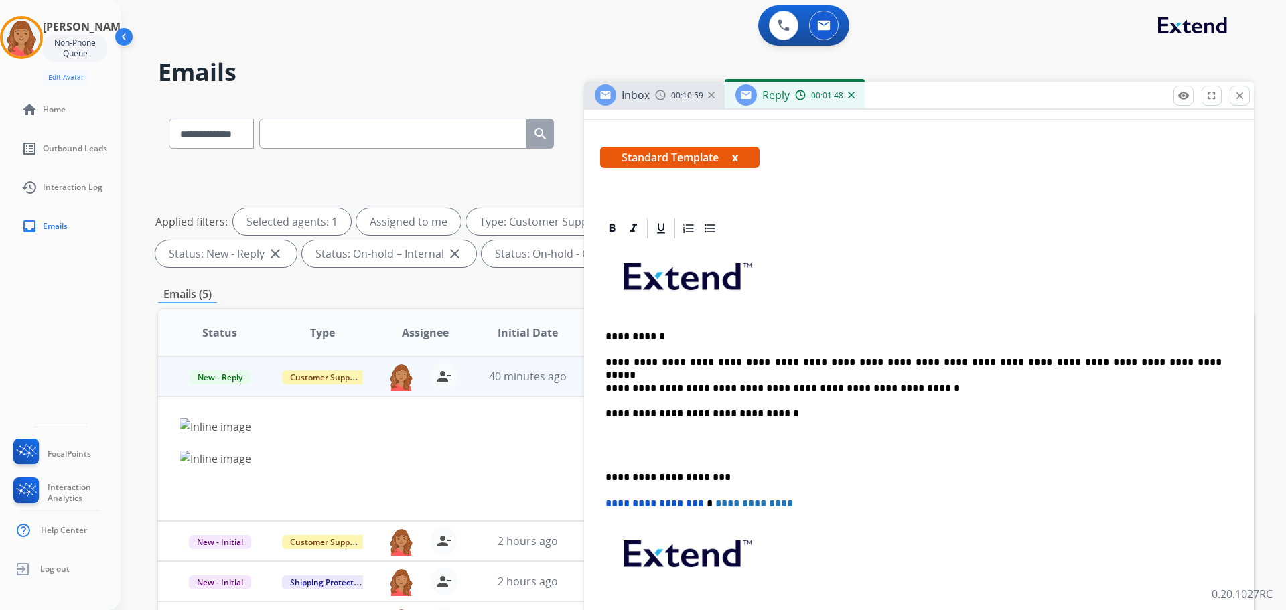
click at [602, 474] on div "**********" at bounding box center [919, 459] width 638 height 436
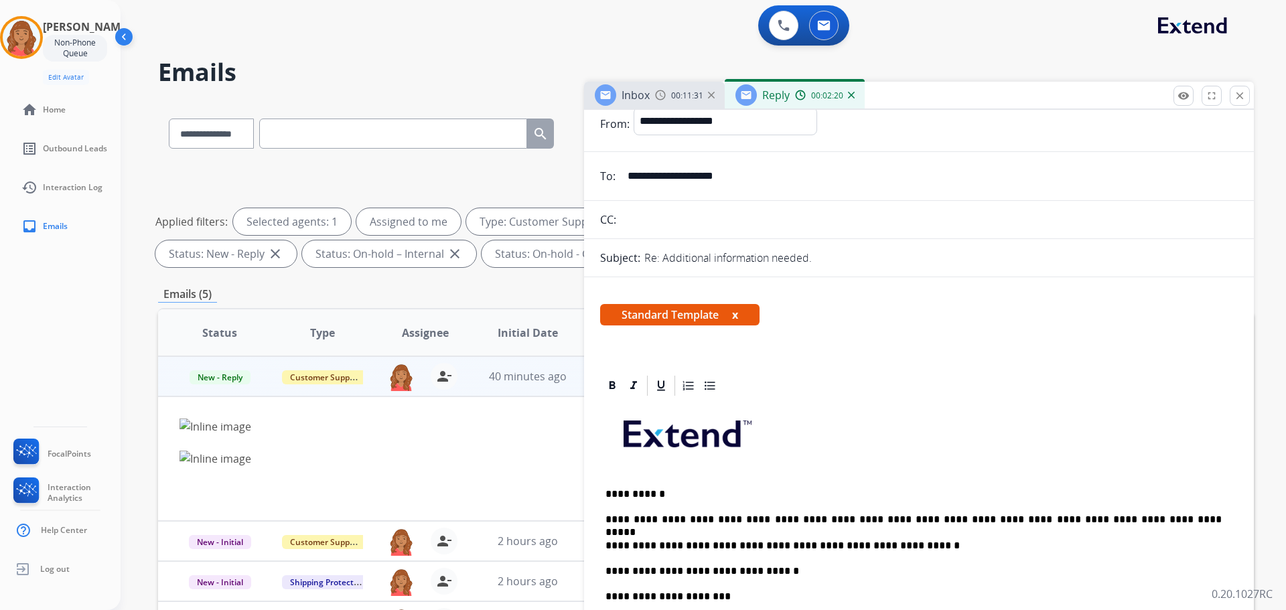
scroll to position [0, 0]
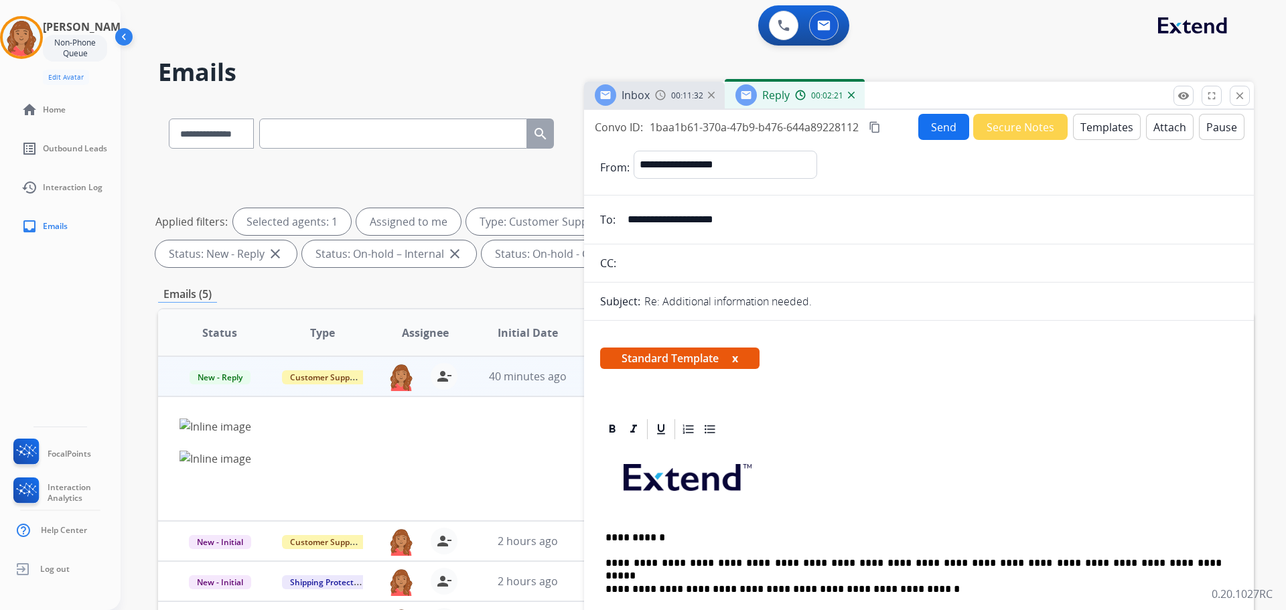
click at [879, 128] on mat-icon "content_copy" at bounding box center [875, 127] width 12 height 12
click at [933, 127] on button "Send" at bounding box center [944, 127] width 51 height 26
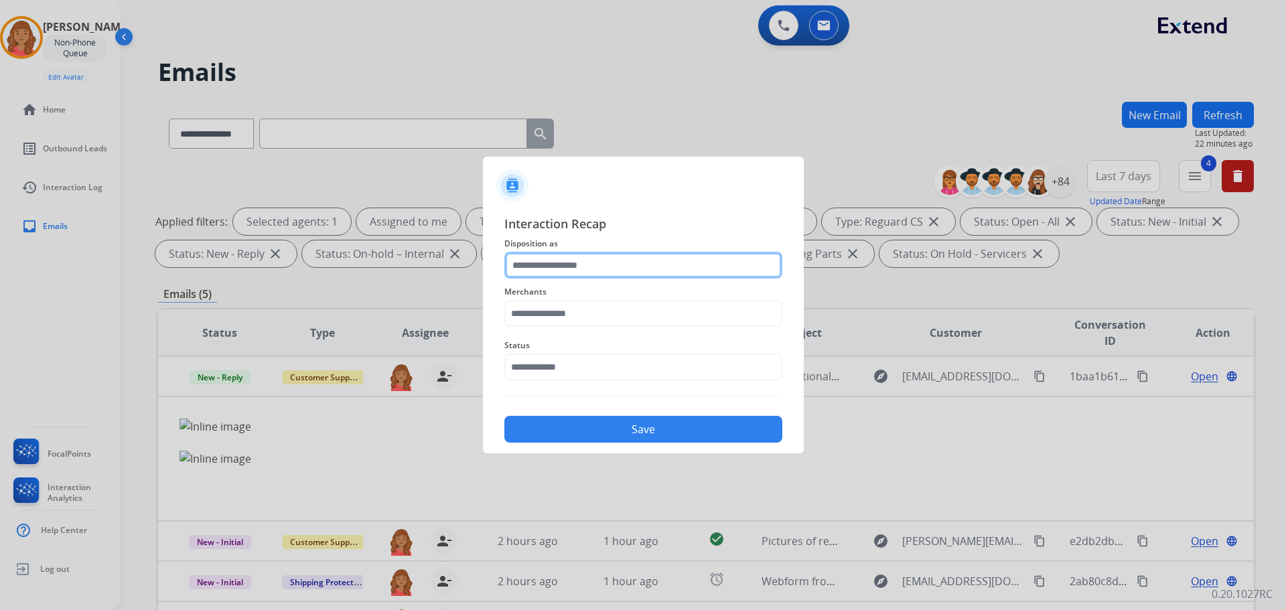
click at [589, 268] on input "text" at bounding box center [644, 265] width 278 height 27
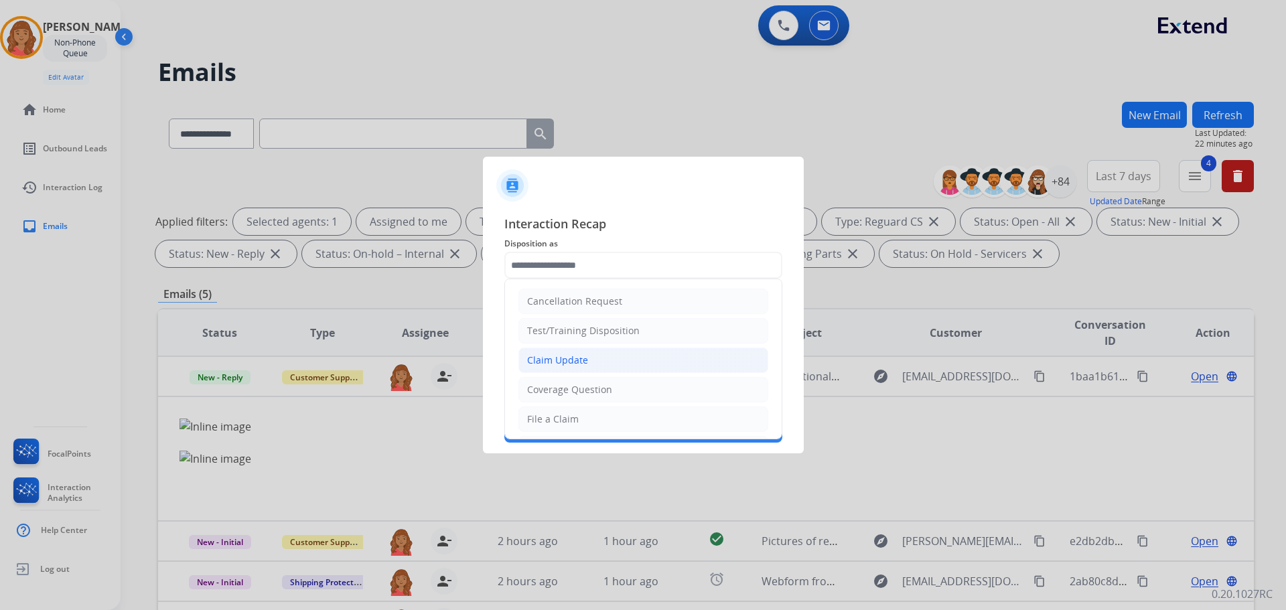
click at [561, 356] on div "Claim Update" at bounding box center [557, 360] width 61 height 13
type input "**********"
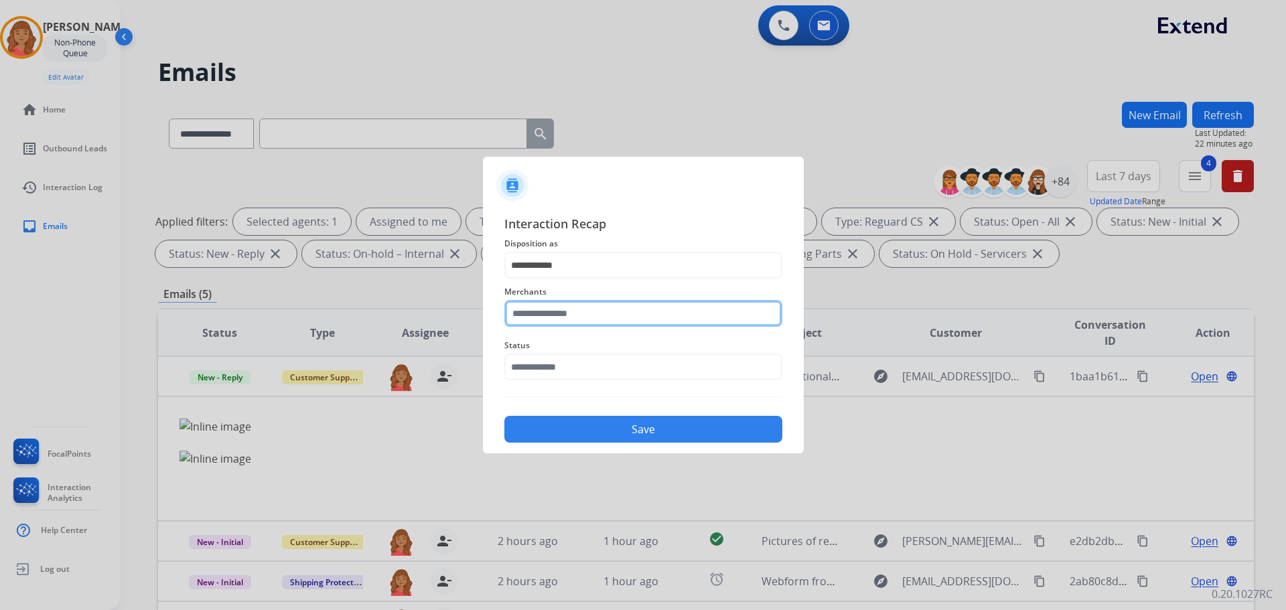
click at [553, 313] on input "text" at bounding box center [644, 313] width 278 height 27
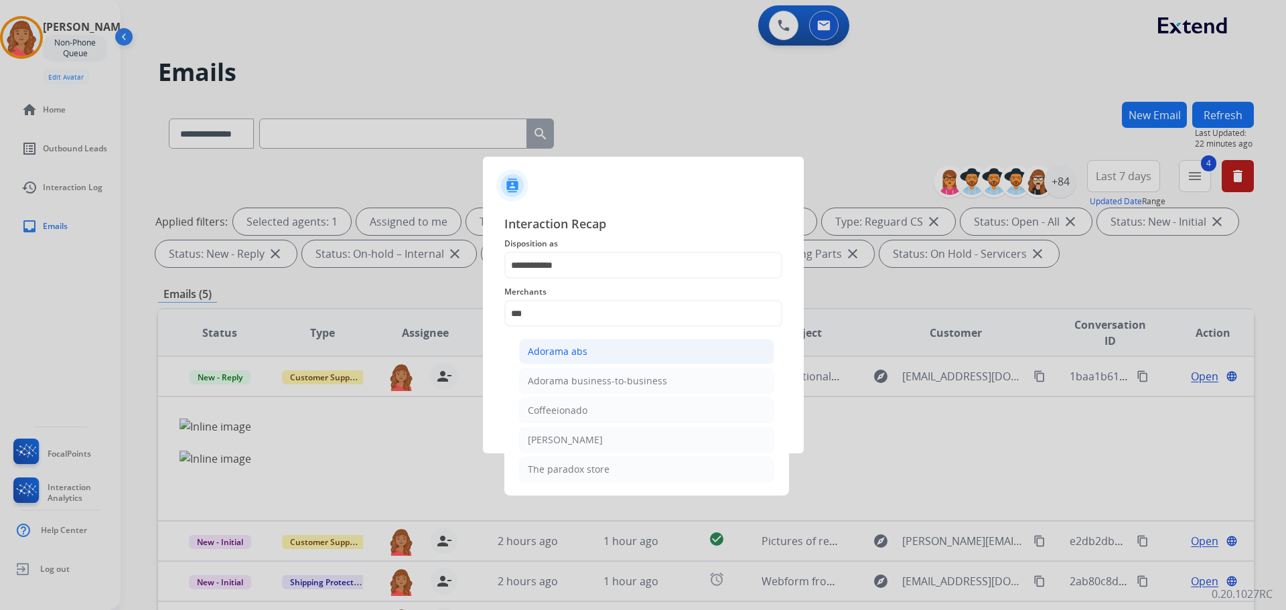
click at [557, 350] on div "Adorama abs" at bounding box center [558, 351] width 60 height 13
type input "**********"
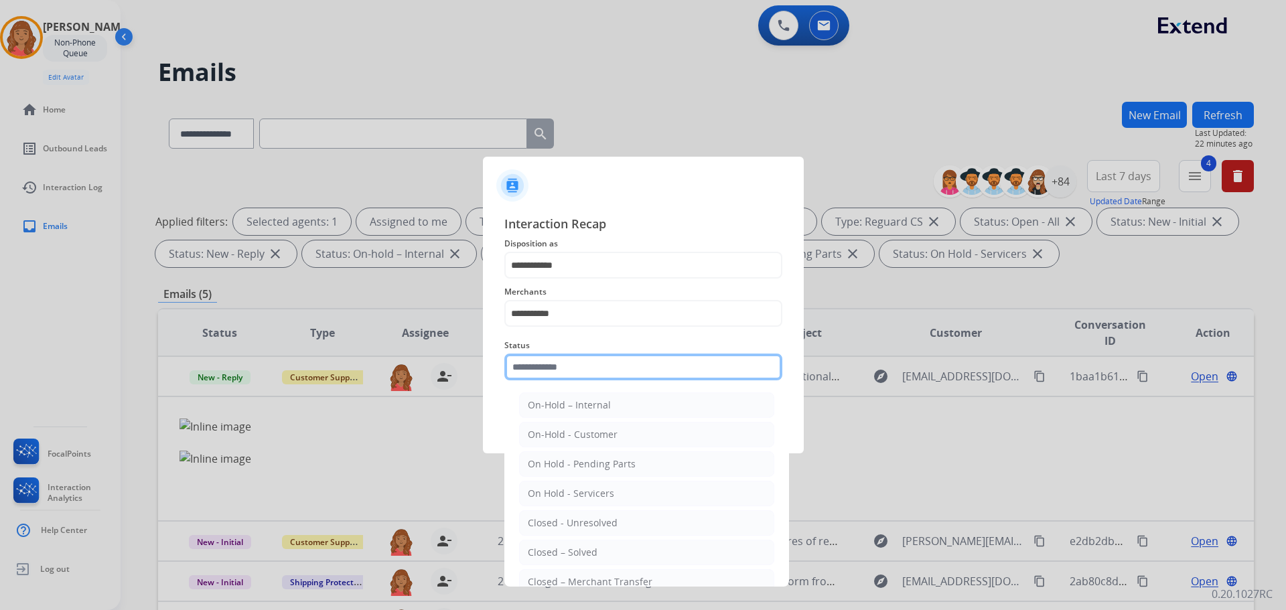
drag, startPoint x: 557, startPoint y: 374, endPoint x: 545, endPoint y: 424, distance: 51.5
click at [557, 375] on input "text" at bounding box center [644, 367] width 278 height 27
click at [555, 547] on div "Closed – Solved" at bounding box center [563, 552] width 70 height 13
type input "**********"
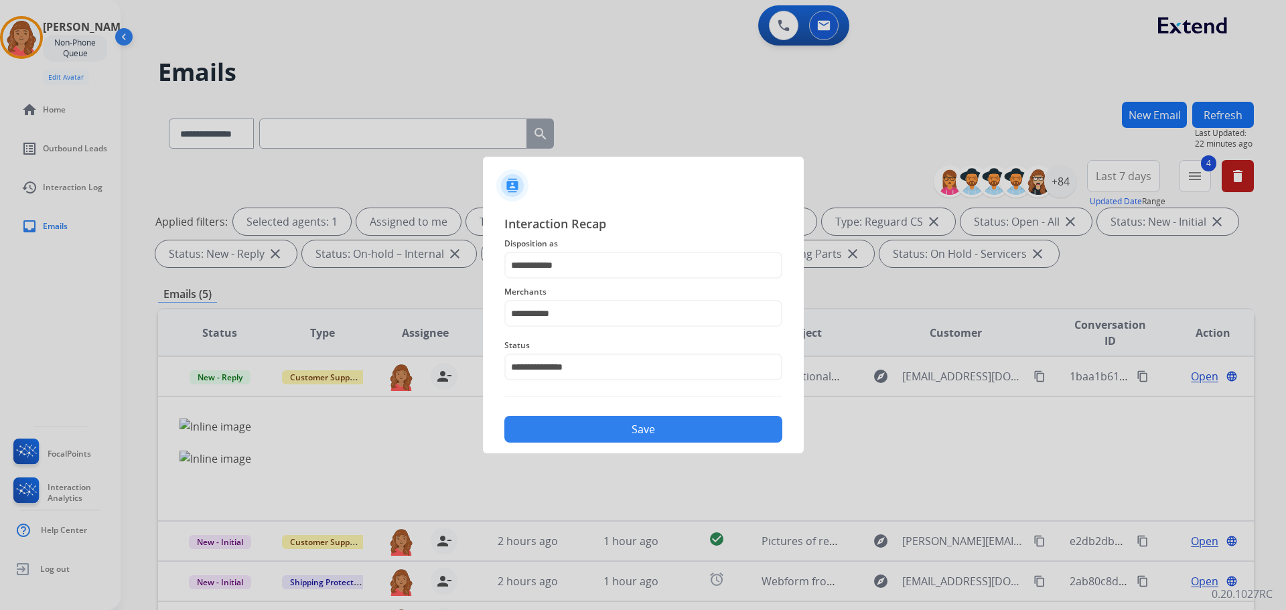
drag, startPoint x: 584, startPoint y: 428, endPoint x: 565, endPoint y: 436, distance: 21.0
click at [584, 427] on button "Save" at bounding box center [644, 429] width 278 height 27
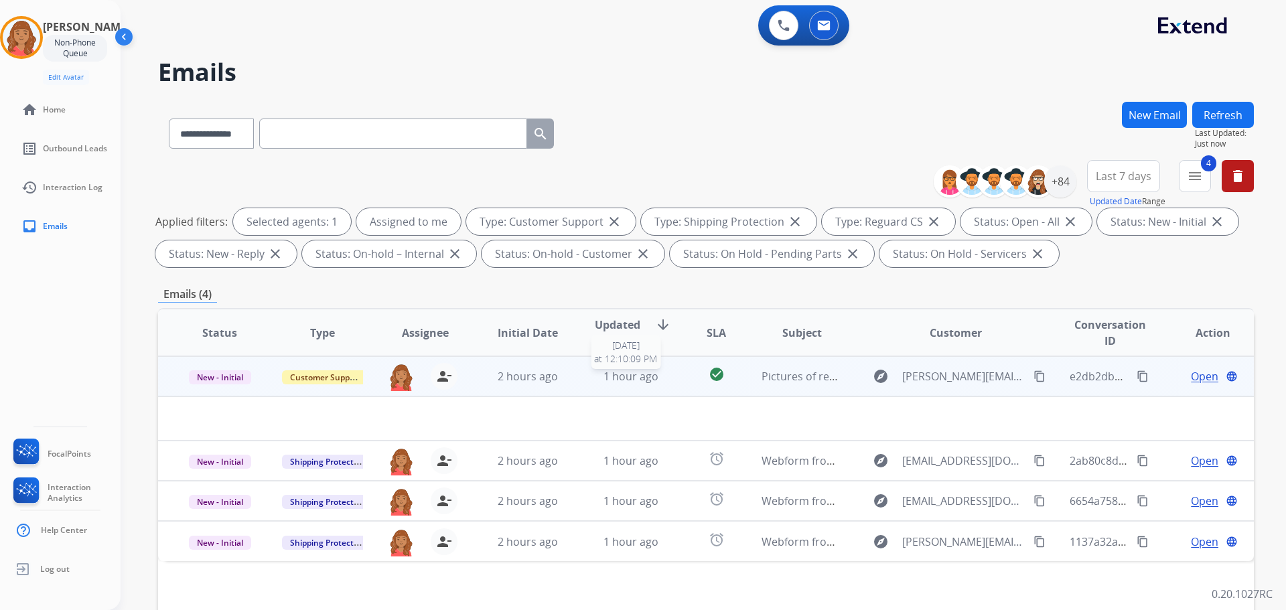
click at [623, 377] on span "1 hour ago" at bounding box center [631, 376] width 55 height 15
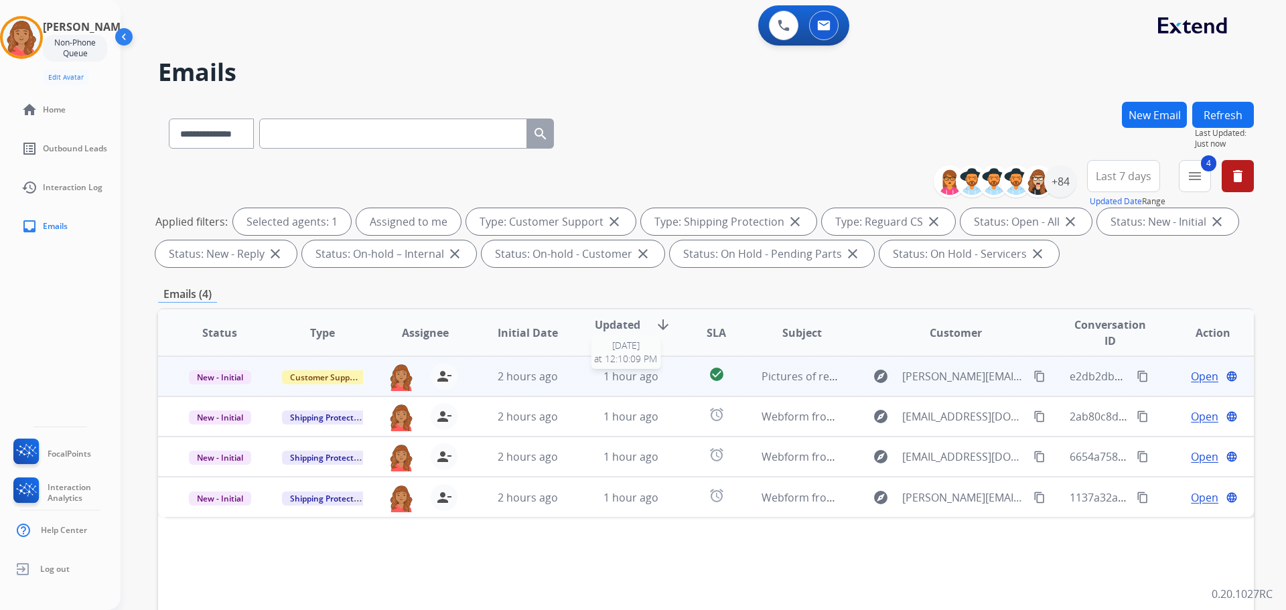
click at [622, 378] on span "1 hour ago" at bounding box center [631, 376] width 55 height 15
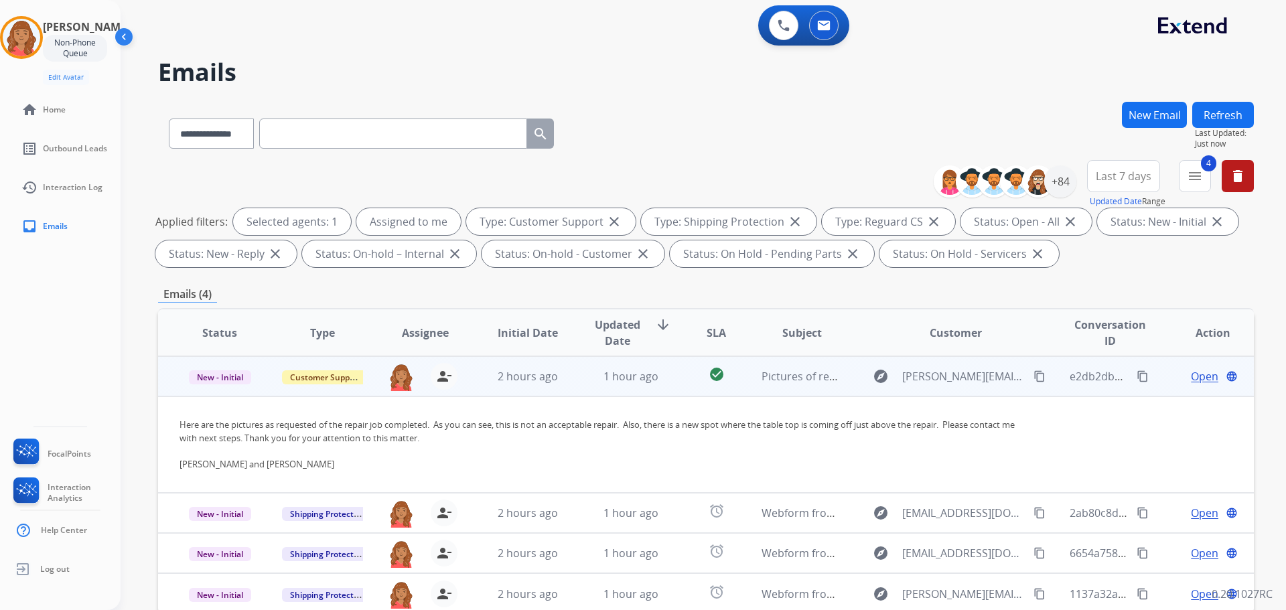
click at [1200, 376] on span "Open" at bounding box center [1204, 377] width 27 height 16
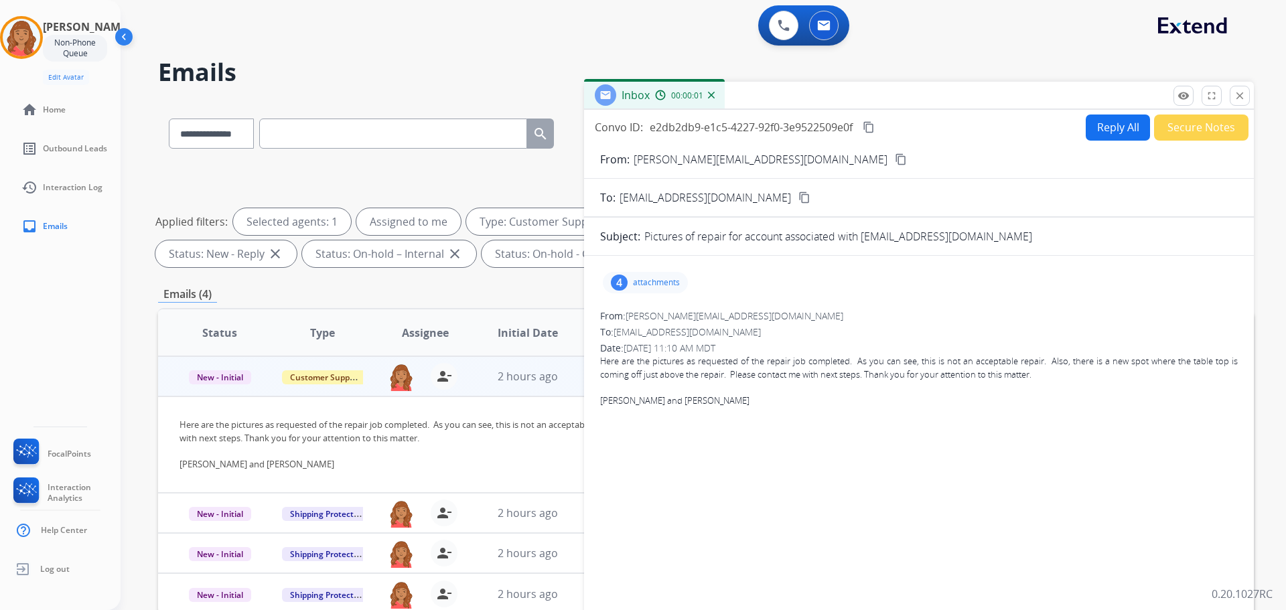
click at [651, 286] on p "attachments" at bounding box center [656, 282] width 47 height 11
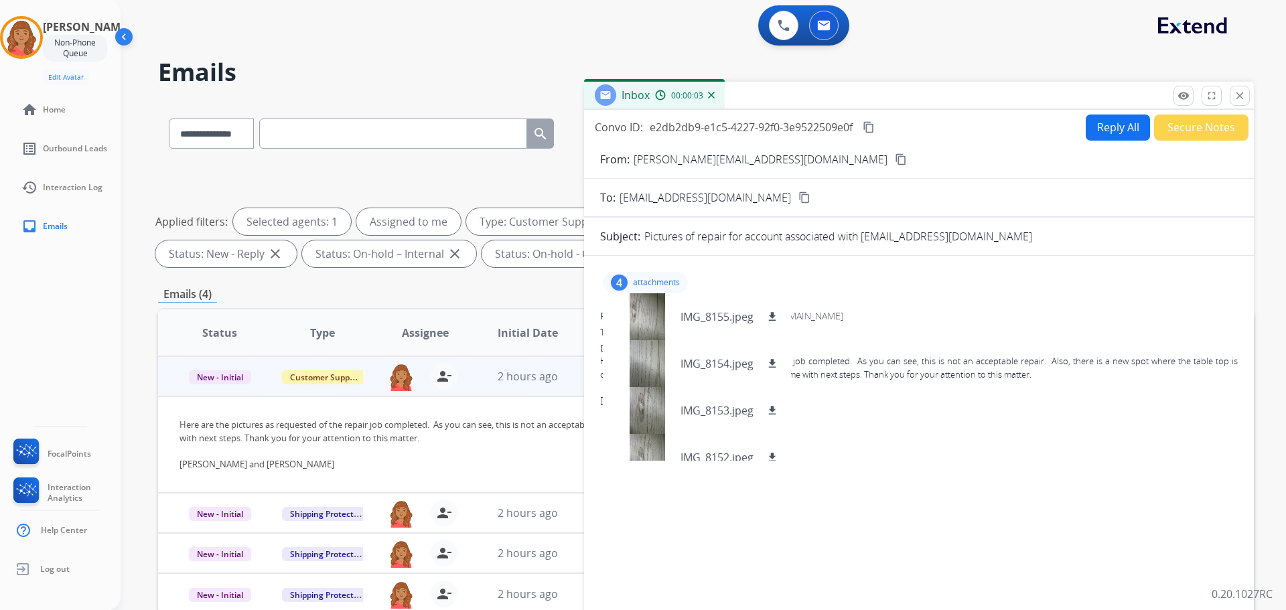
click at [874, 437] on div "4 attachments IMG_8155.jpeg download IMG_8154.jpeg download IMG_8153.jpeg downl…" at bounding box center [919, 456] width 670 height 379
click at [610, 472] on div "4 attachments IMG_8155.jpeg download IMG_8154.jpeg download IMG_8153.jpeg downl…" at bounding box center [919, 456] width 670 height 379
click at [893, 152] on button "content_copy" at bounding box center [901, 159] width 16 height 16
click at [884, 322] on div "From: miller.tracey94@yahoo.com" at bounding box center [919, 316] width 638 height 13
click at [641, 275] on div "4 attachments IMG_8155.jpeg download IMG_8154.jpeg download IMG_8153.jpeg downl…" at bounding box center [645, 282] width 85 height 21
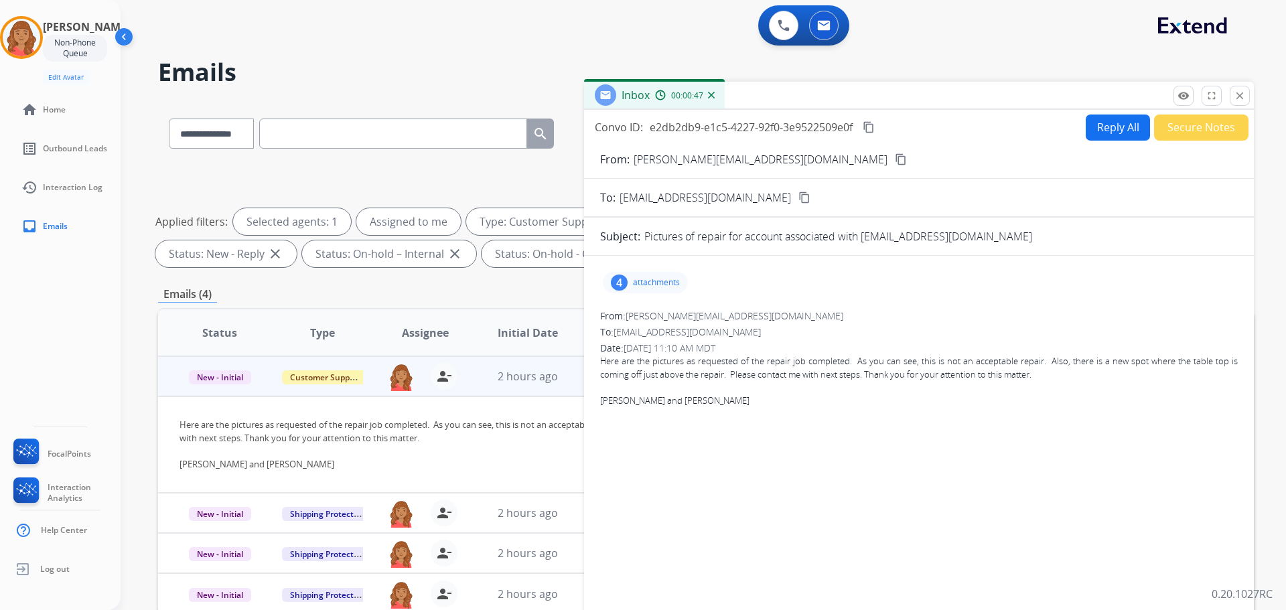
click at [895, 159] on mat-icon "content_copy" at bounding box center [901, 159] width 12 height 12
click at [871, 125] on mat-icon "content_copy" at bounding box center [869, 127] width 12 height 12
click at [887, 269] on div "4 attachments" at bounding box center [919, 283] width 638 height 32
drag, startPoint x: 867, startPoint y: 235, endPoint x: 965, endPoint y: 237, distance: 98.5
click at [965, 237] on p "Pictures of repair for account associated with corymiller941@yahoo.com" at bounding box center [839, 236] width 388 height 16
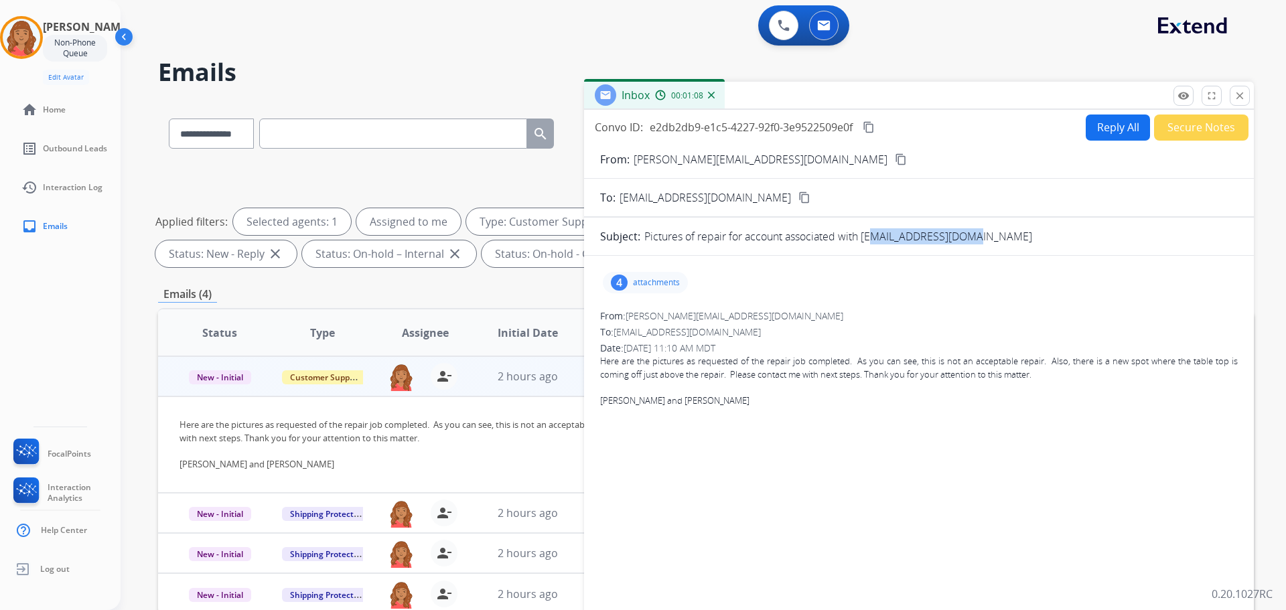
drag, startPoint x: 891, startPoint y: 243, endPoint x: 876, endPoint y: 242, distance: 14.8
click at [890, 243] on p "Pictures of repair for account associated with corymiller941@yahoo.com" at bounding box center [839, 236] width 388 height 16
click at [863, 239] on p "Pictures of repair for account associated with corymiller941@yahoo.com" at bounding box center [839, 236] width 388 height 16
click at [868, 238] on p "Pictures of repair for account associated with corymiller941@yahoo.com" at bounding box center [839, 236] width 388 height 16
drag, startPoint x: 865, startPoint y: 235, endPoint x: 996, endPoint y: 238, distance: 130.7
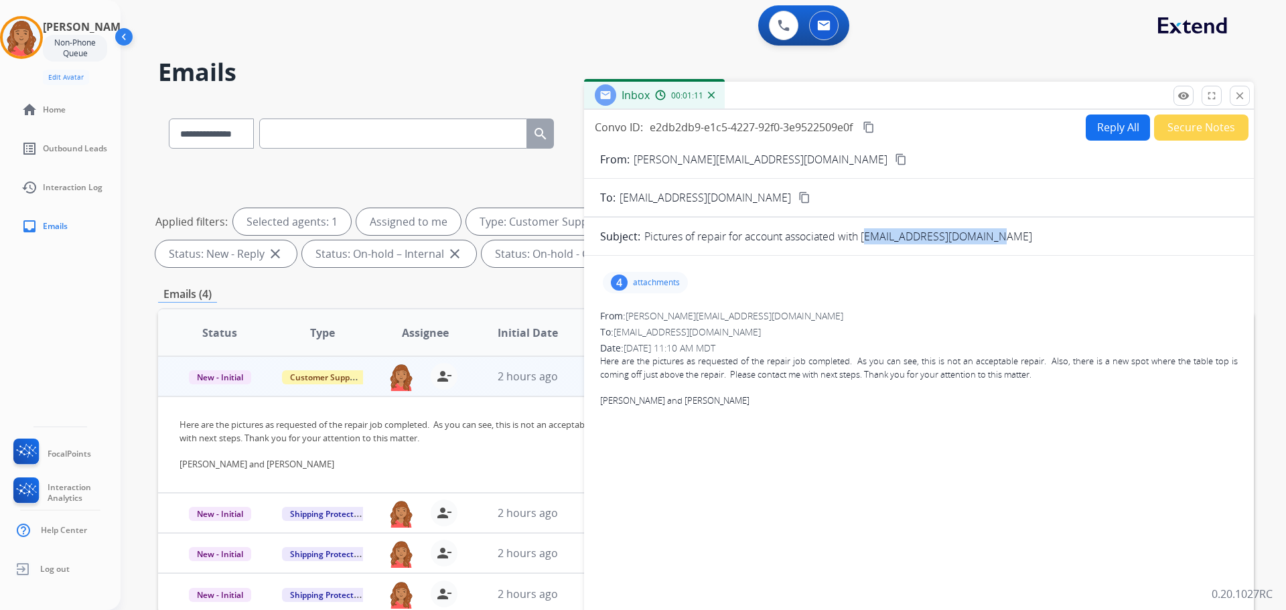
click at [996, 238] on div "Pictures of repair for account associated with corymiller941@yahoo.com" at bounding box center [942, 236] width 594 height 16
copy p "corymiller941@yahoo.com"
drag, startPoint x: 870, startPoint y: 130, endPoint x: 858, endPoint y: 137, distance: 13.6
click at [870, 131] on mat-icon "content_copy" at bounding box center [869, 127] width 12 height 12
drag, startPoint x: 32, startPoint y: 34, endPoint x: 39, endPoint y: 38, distance: 8.2
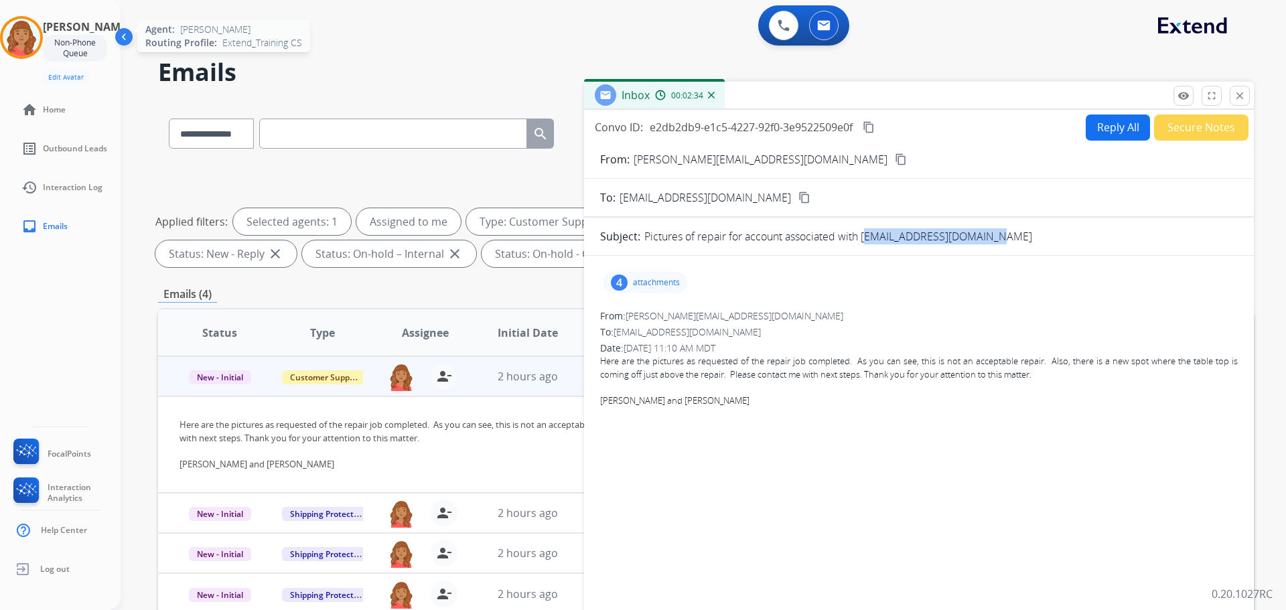
click at [32, 34] on img at bounding box center [22, 38] width 38 height 38
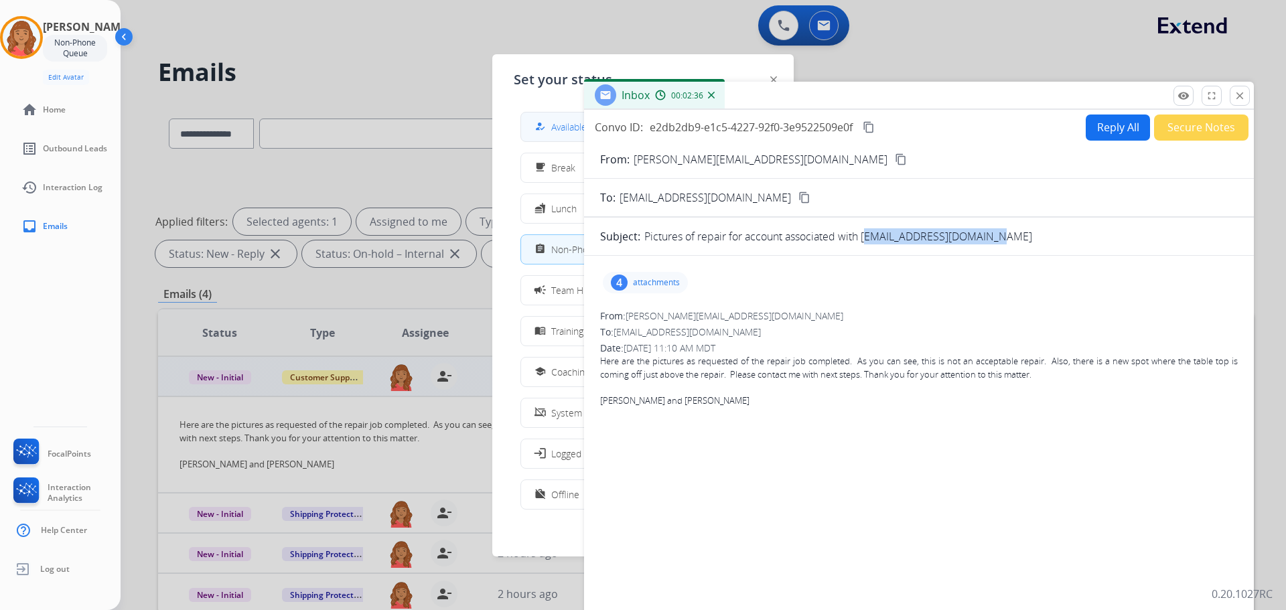
click at [557, 137] on button "how_to_reg Available" at bounding box center [643, 127] width 244 height 29
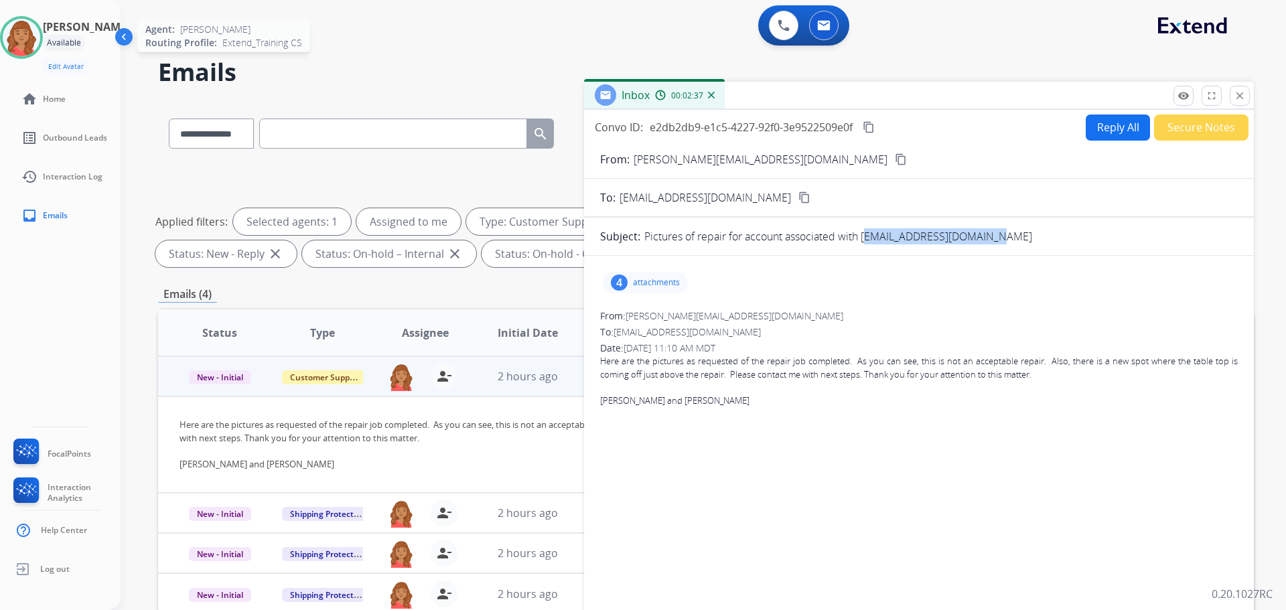
click at [40, 46] on img at bounding box center [22, 38] width 38 height 38
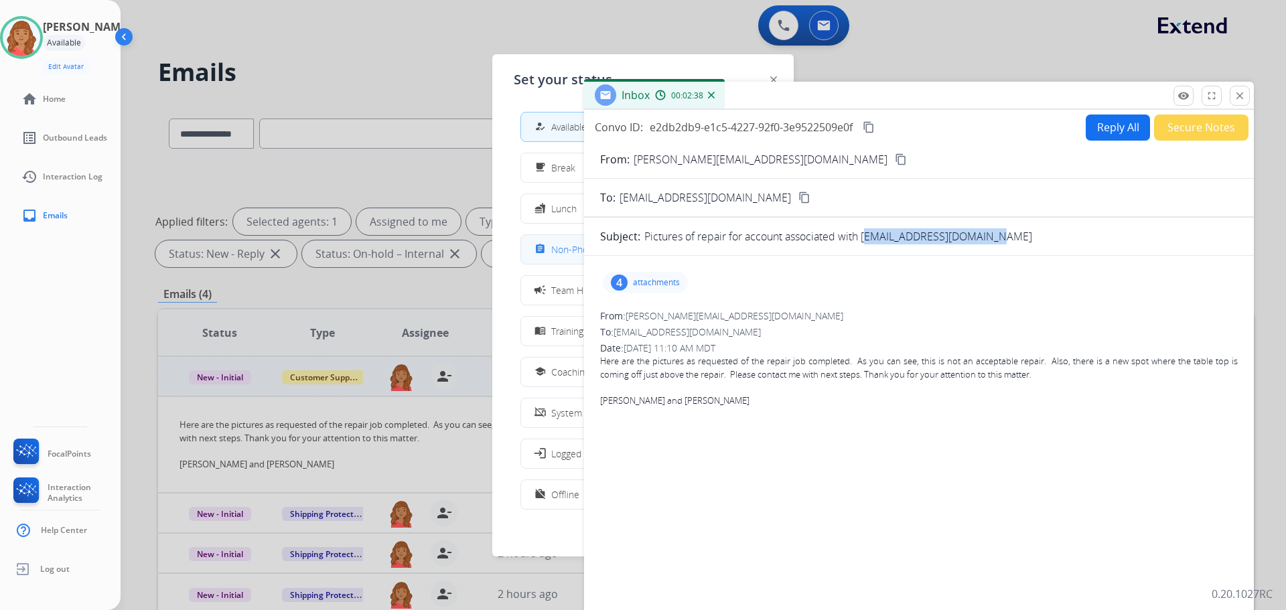
click at [559, 252] on span "Non-Phone Queue" at bounding box center [590, 250] width 79 height 14
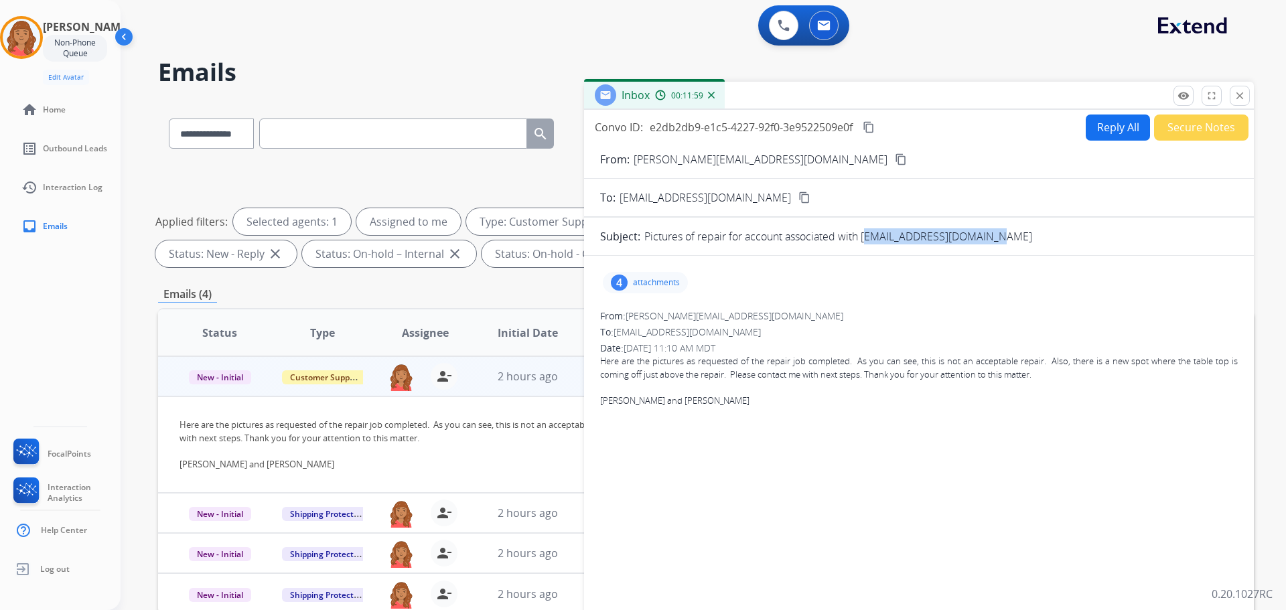
click at [1072, 237] on div "Pictures of repair for account associated with corymiller941@yahoo.com" at bounding box center [942, 236] width 594 height 16
click at [648, 285] on p "attachments" at bounding box center [656, 282] width 47 height 11
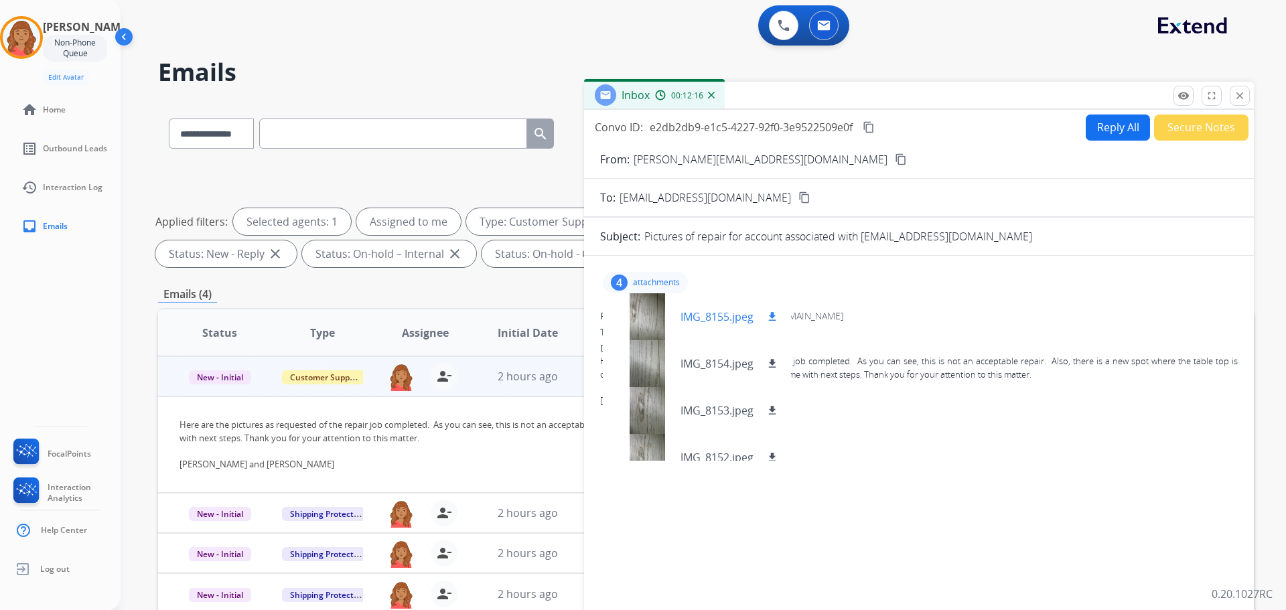
click at [772, 317] on mat-icon "download" at bounding box center [772, 317] width 12 height 12
drag, startPoint x: 772, startPoint y: 356, endPoint x: 775, endPoint y: 366, distance: 10.6
click at [773, 357] on button "download" at bounding box center [772, 364] width 16 height 16
click at [773, 414] on mat-icon "download" at bounding box center [772, 411] width 12 height 12
drag, startPoint x: 772, startPoint y: 455, endPoint x: 765, endPoint y: 452, distance: 7.5
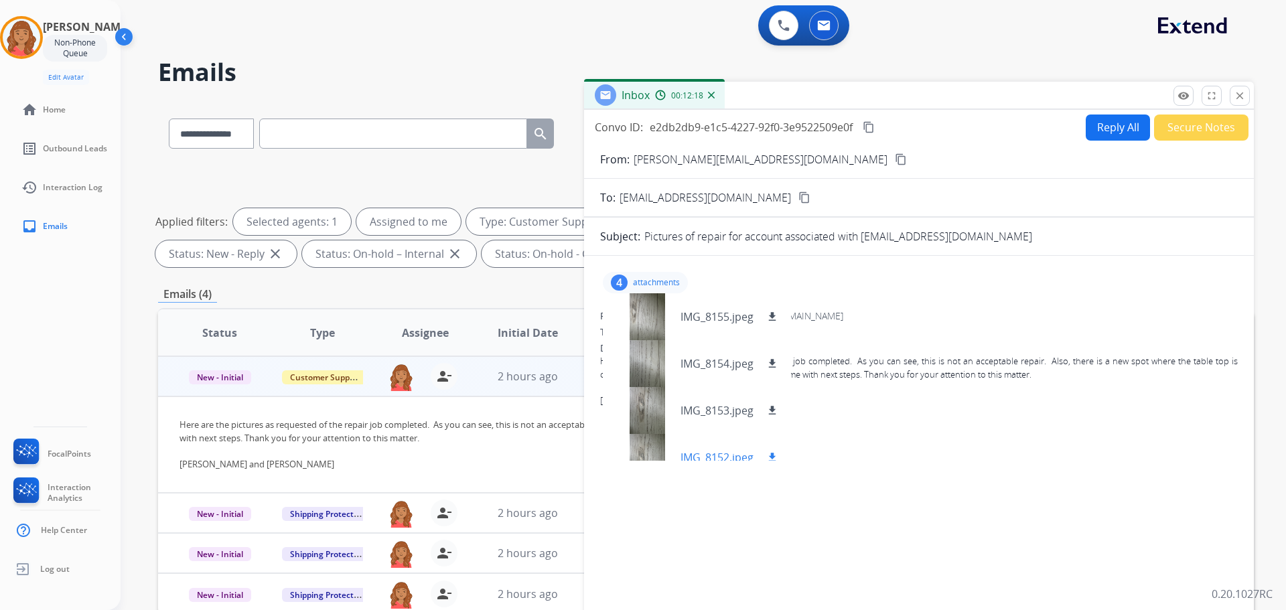
click at [772, 455] on mat-icon "download" at bounding box center [772, 458] width 12 height 12
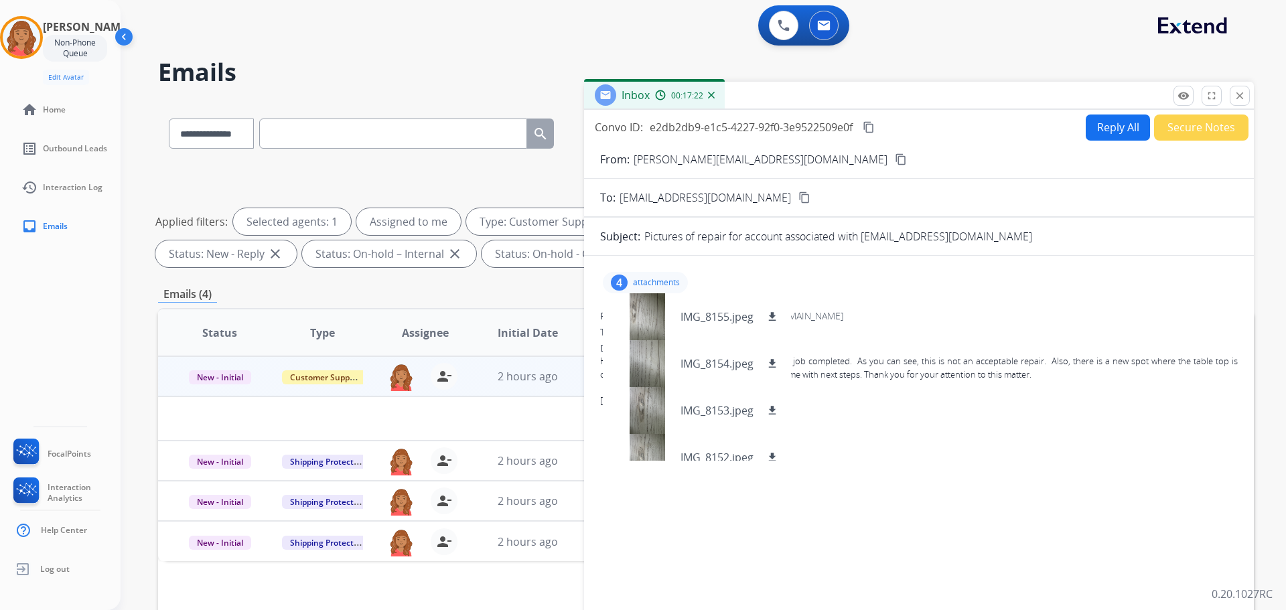
click at [882, 426] on div "4 attachments IMG_8155.jpeg download IMG_8154.jpeg download IMG_8153.jpeg downl…" at bounding box center [919, 456] width 670 height 379
click at [978, 293] on div "4 attachments IMG_8155.jpeg download IMG_8154.jpeg download IMG_8153.jpeg downl…" at bounding box center [919, 283] width 638 height 32
click at [1097, 131] on button "Reply All" at bounding box center [1118, 128] width 64 height 26
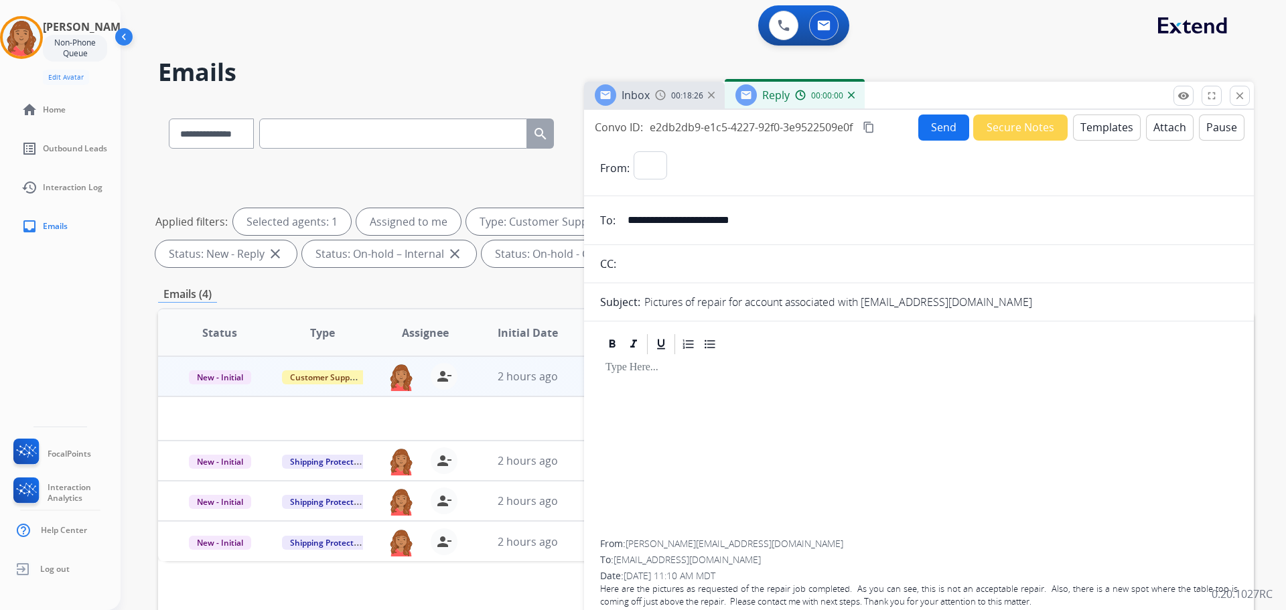
select select "**********"
click at [875, 133] on mat-icon "content_copy" at bounding box center [869, 127] width 12 height 12
click at [1091, 133] on button "Templates" at bounding box center [1107, 128] width 68 height 26
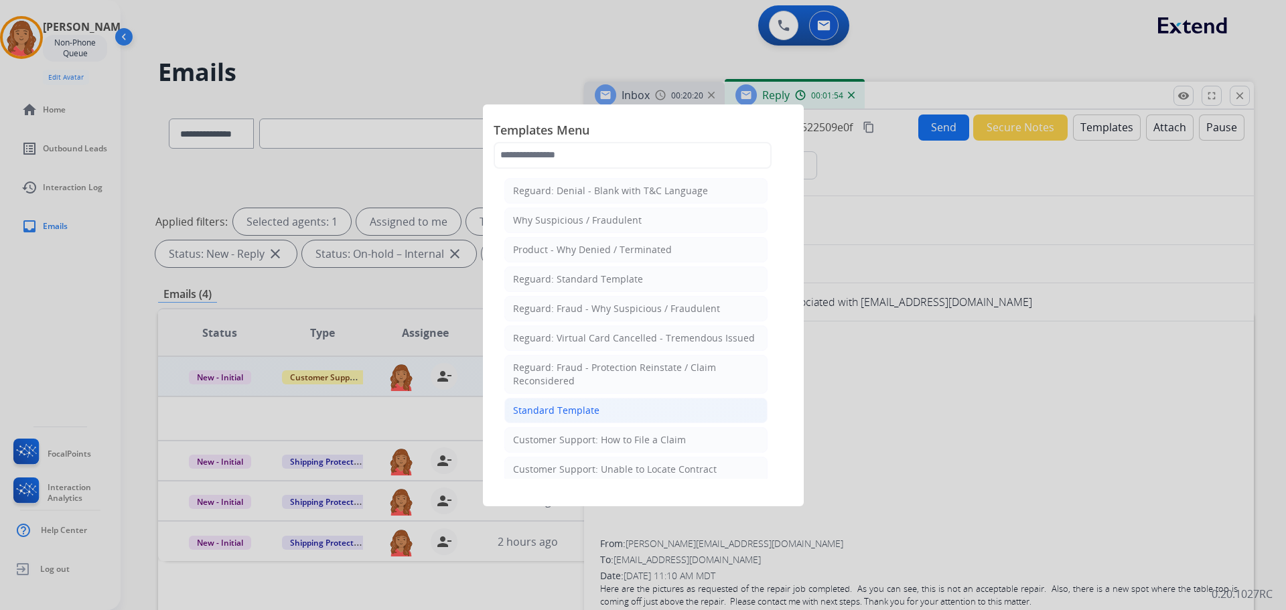
drag, startPoint x: 596, startPoint y: 408, endPoint x: 608, endPoint y: 408, distance: 12.1
click at [597, 408] on li "Standard Template" at bounding box center [636, 410] width 263 height 25
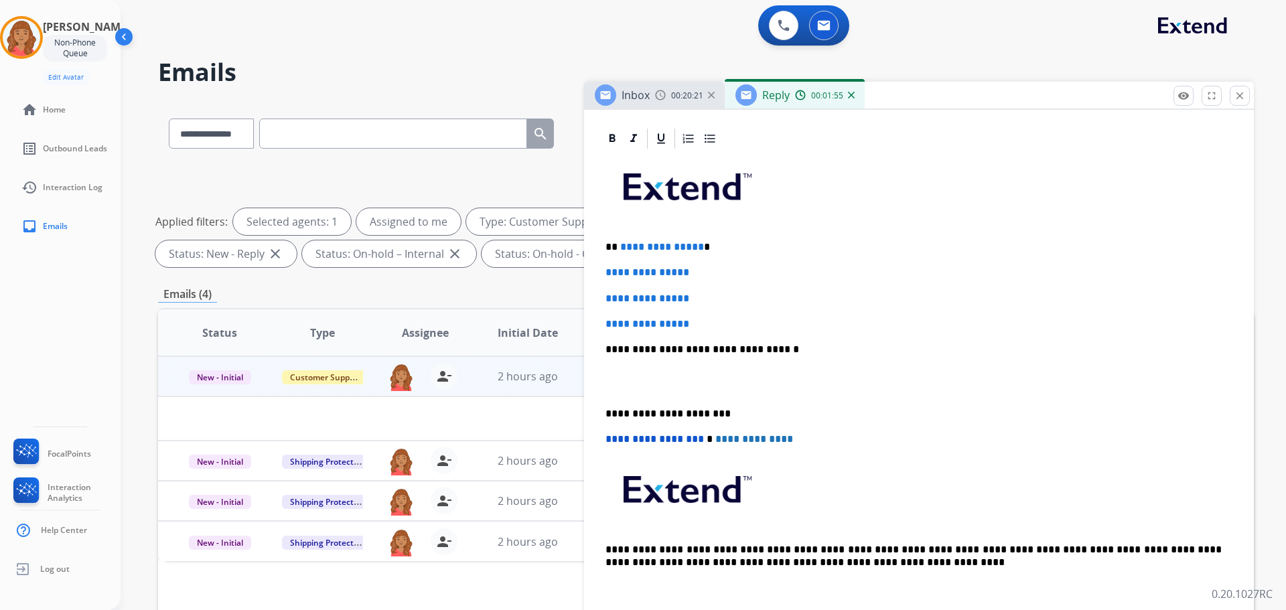
scroll to position [335, 0]
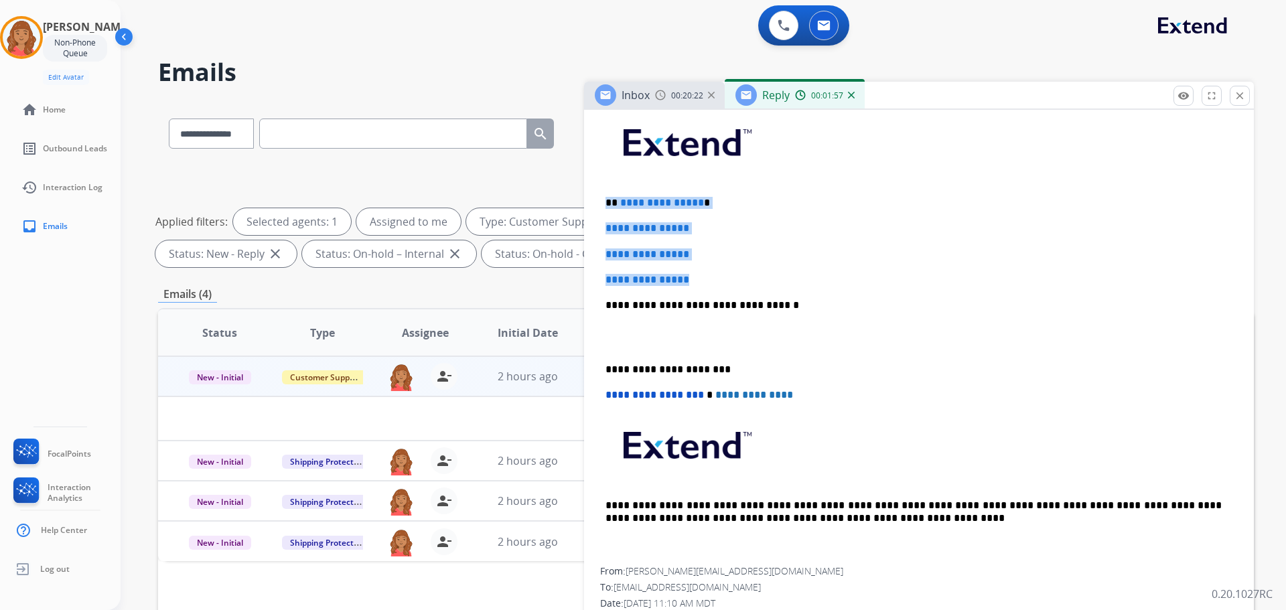
drag, startPoint x: 704, startPoint y: 282, endPoint x: 598, endPoint y: 190, distance: 140.6
click at [598, 190] on div "**********" at bounding box center [919, 377] width 670 height 591
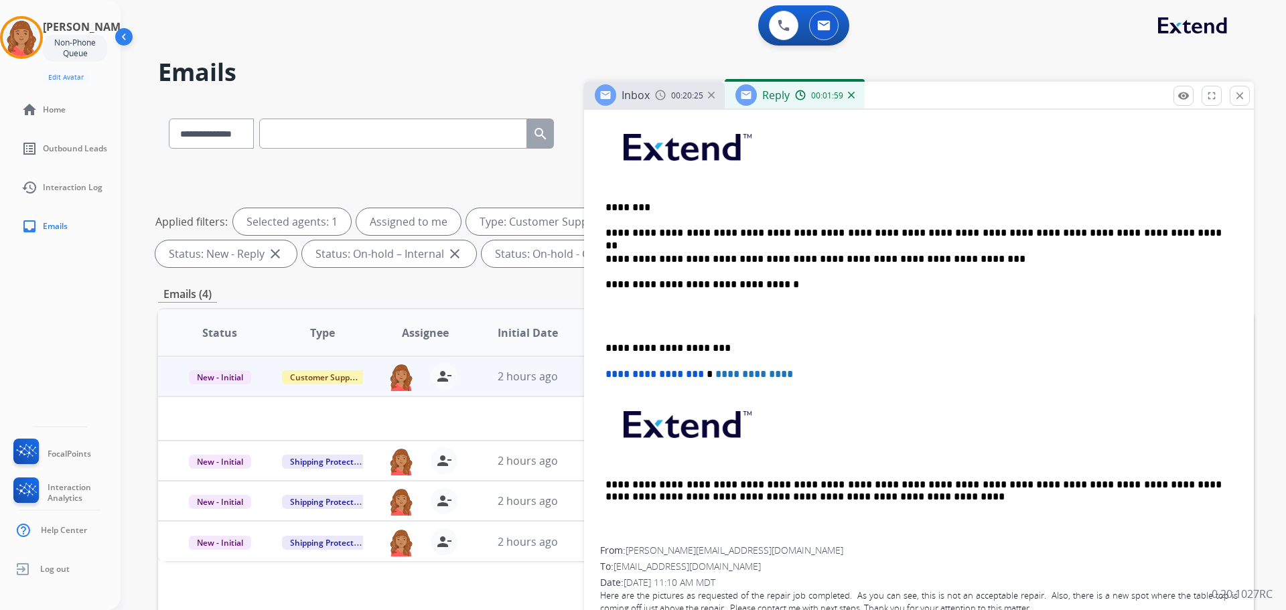
click at [603, 344] on div "**********" at bounding box center [919, 329] width 638 height 436
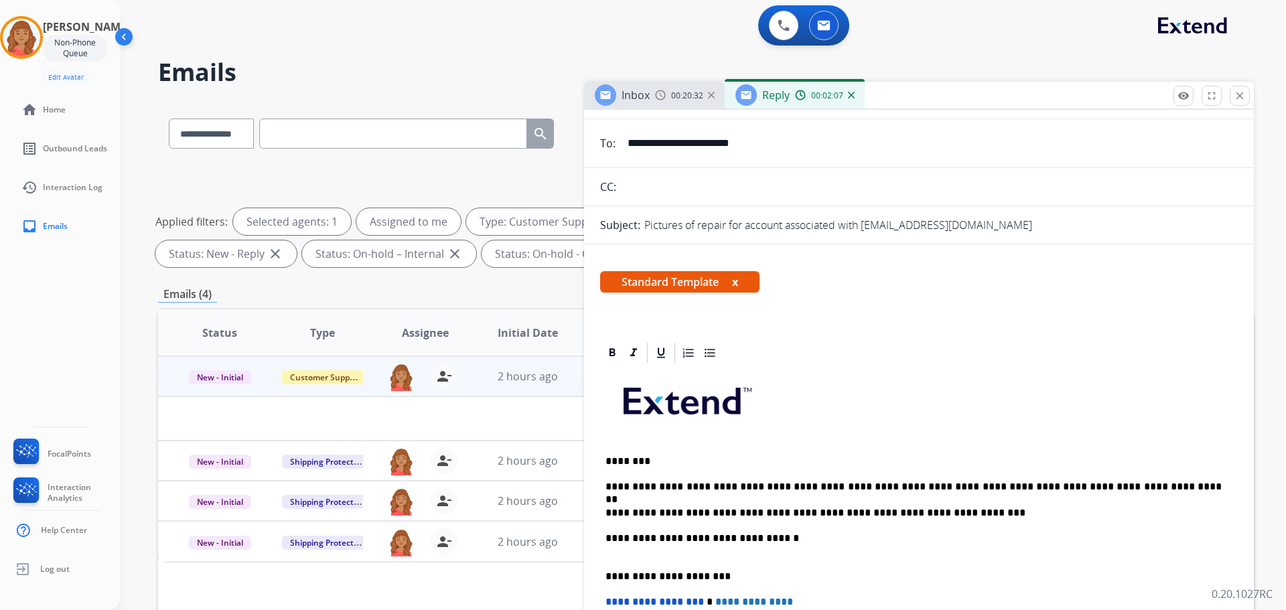
scroll to position [0, 0]
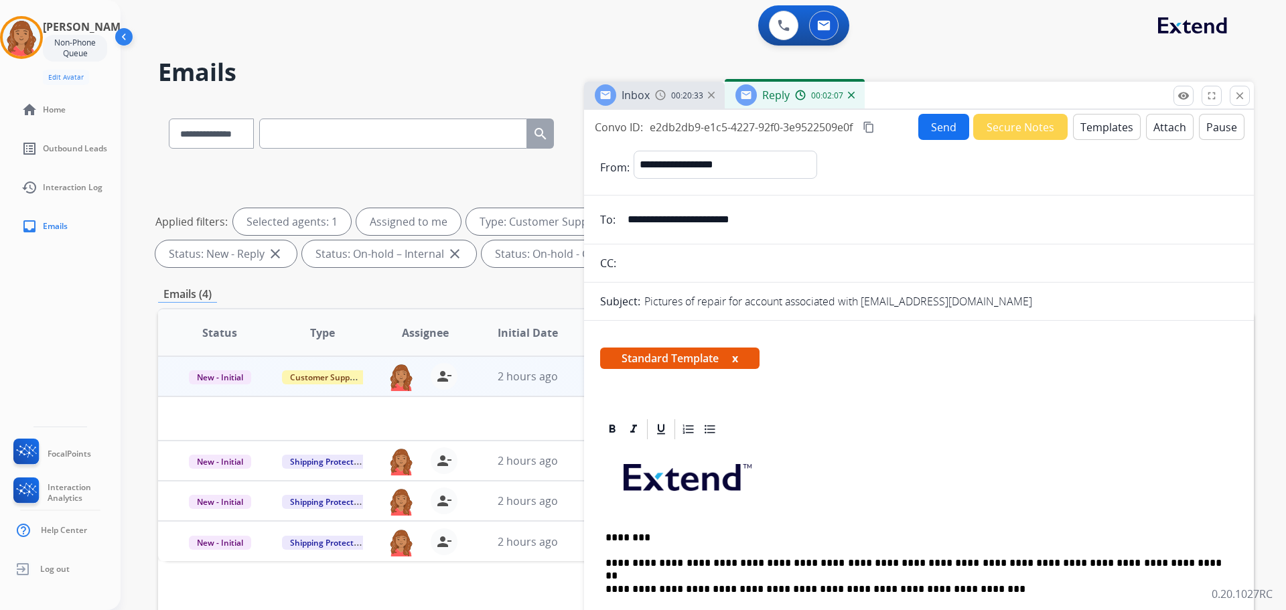
click at [931, 125] on button "Send" at bounding box center [944, 127] width 51 height 26
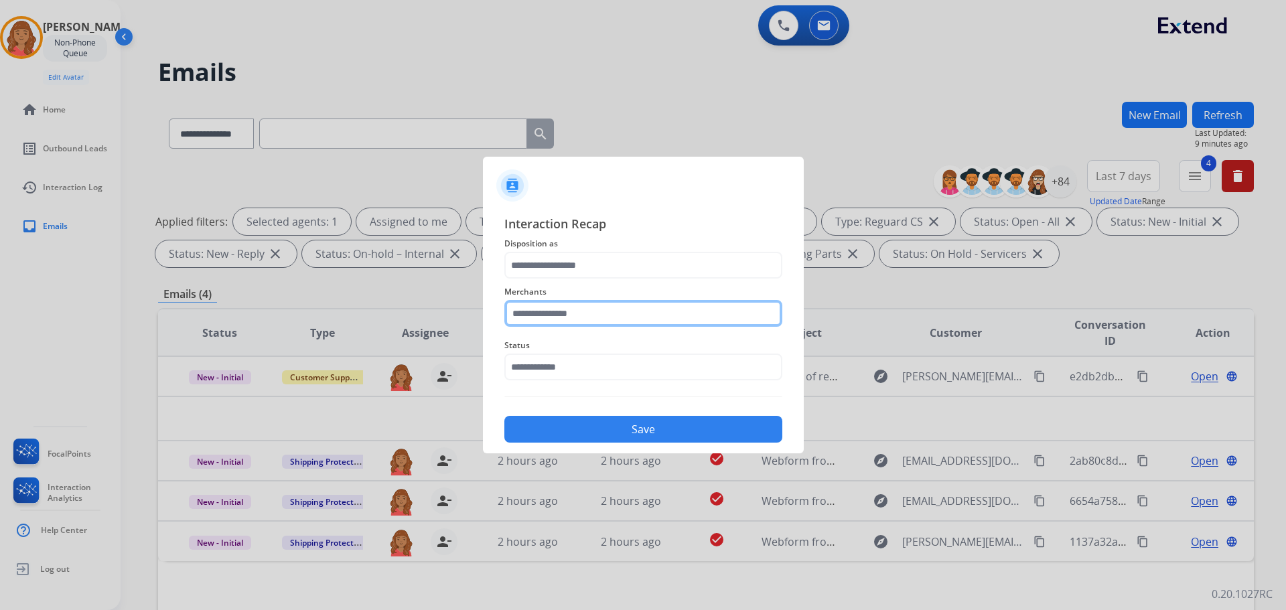
drag, startPoint x: 527, startPoint y: 310, endPoint x: 521, endPoint y: 315, distance: 7.6
click at [527, 311] on input "text" at bounding box center [644, 313] width 278 height 27
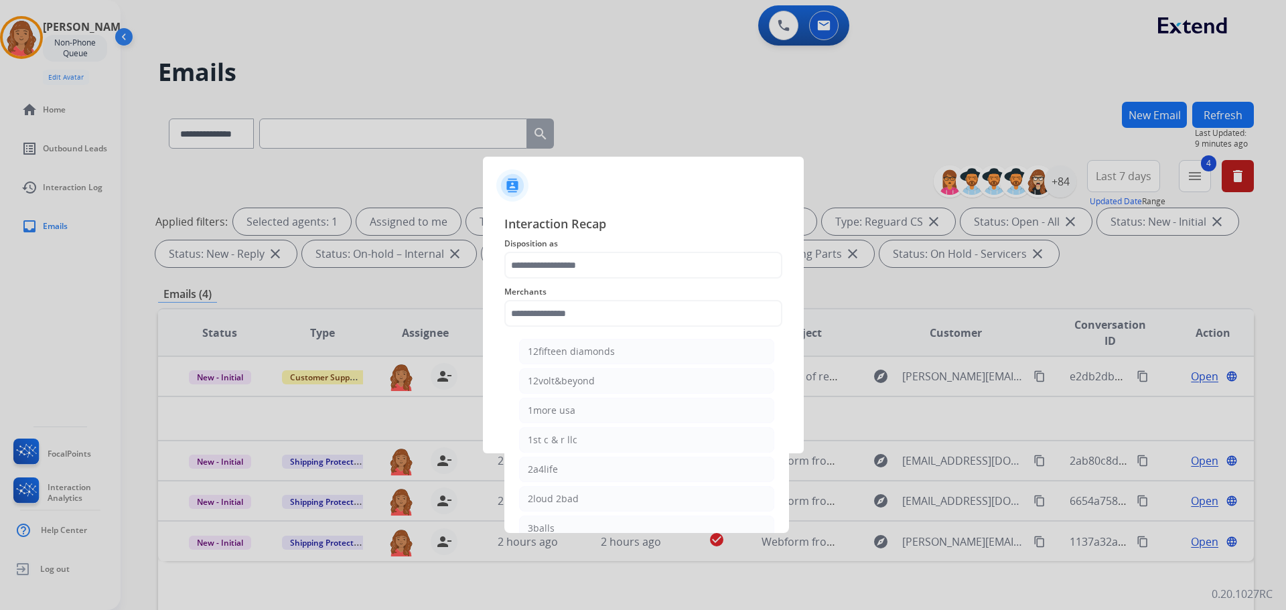
click at [540, 254] on div "Interaction Recap Disposition as Merchants 12fifteen diamonds 12volt&beyond 1mo…" at bounding box center [644, 328] width 278 height 228
click at [540, 269] on input "text" at bounding box center [644, 265] width 278 height 27
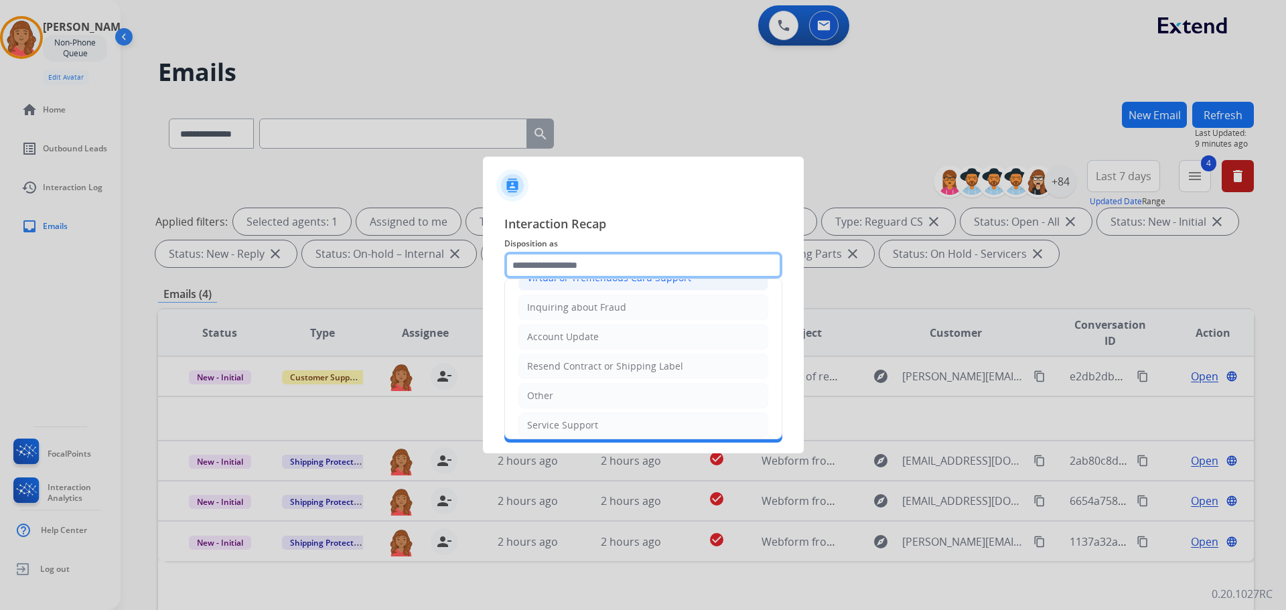
scroll to position [209, 0]
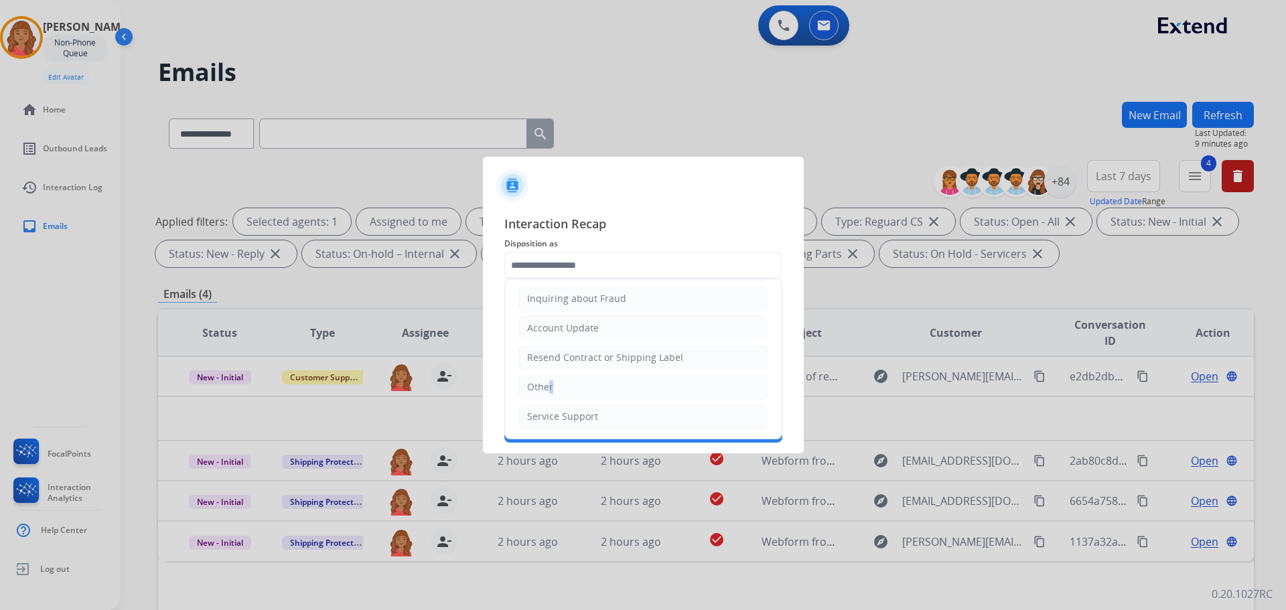
click at [546, 381] on div "Other" at bounding box center [540, 387] width 26 height 13
type input "*****"
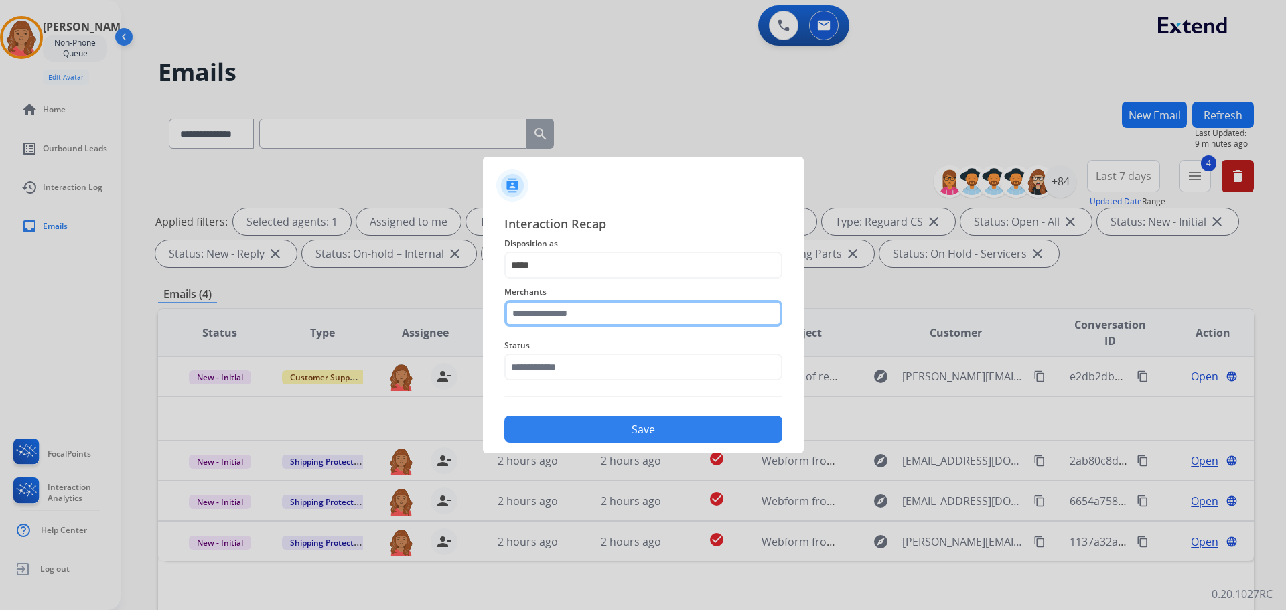
click at [544, 317] on input "text" at bounding box center [644, 313] width 278 height 27
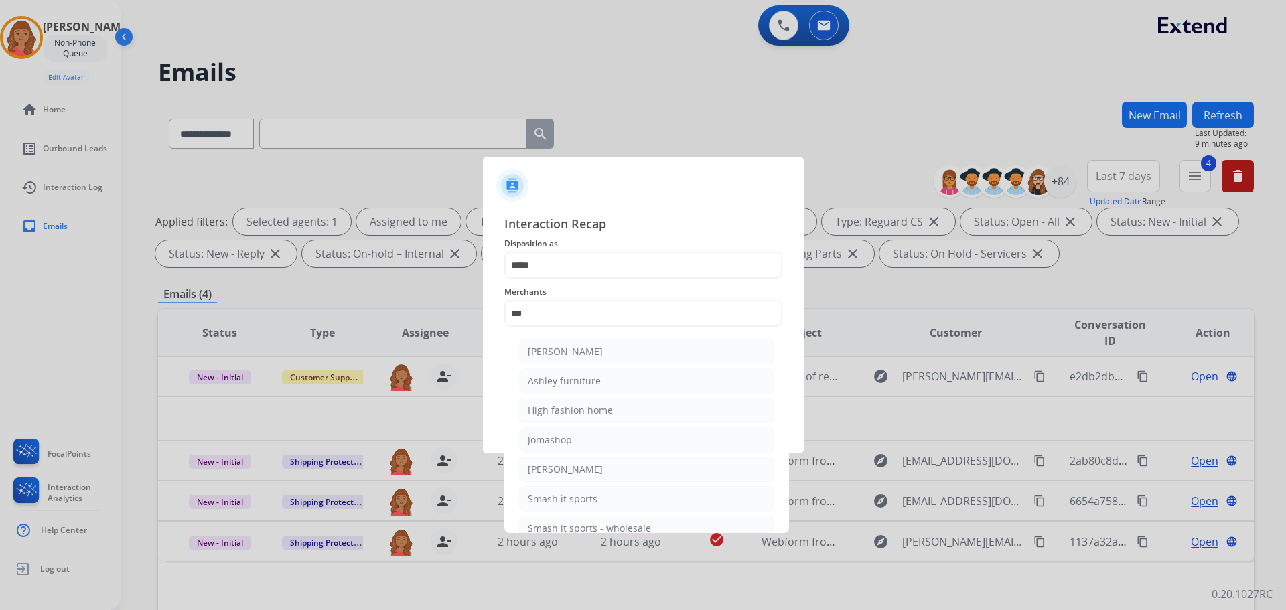
click at [558, 381] on div "Ashley furniture" at bounding box center [564, 381] width 73 height 13
type input "**********"
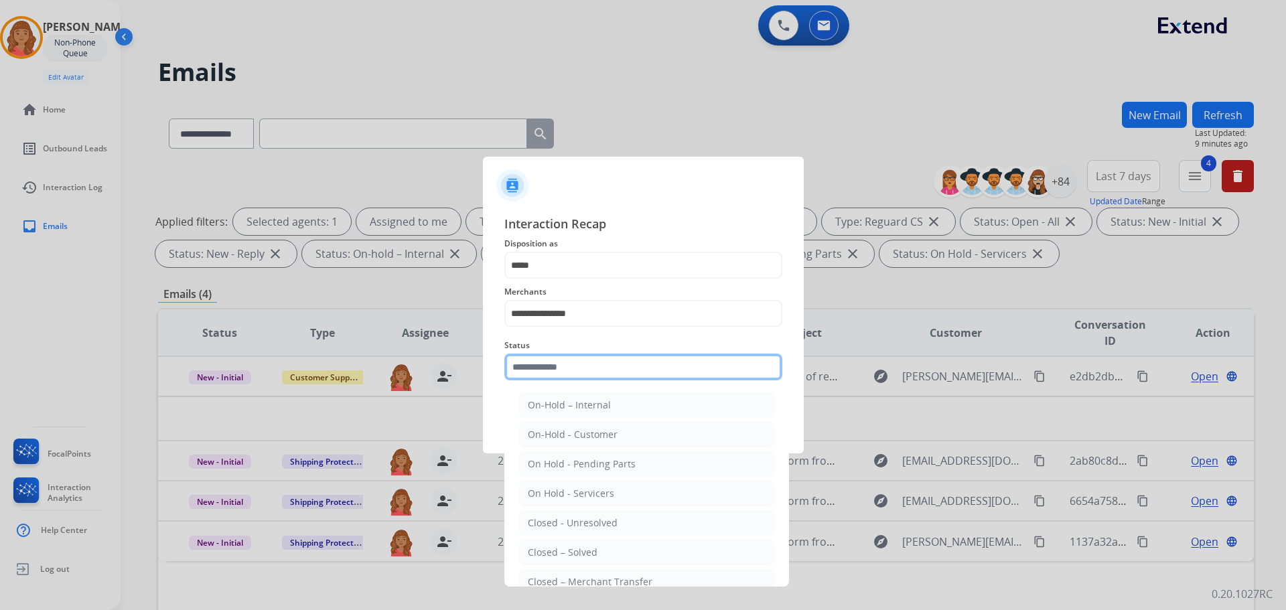
drag, startPoint x: 545, startPoint y: 373, endPoint x: 552, endPoint y: 376, distance: 7.2
click at [551, 375] on input "text" at bounding box center [644, 367] width 278 height 27
click at [570, 549] on div "Closed – Solved" at bounding box center [563, 552] width 70 height 13
type input "**********"
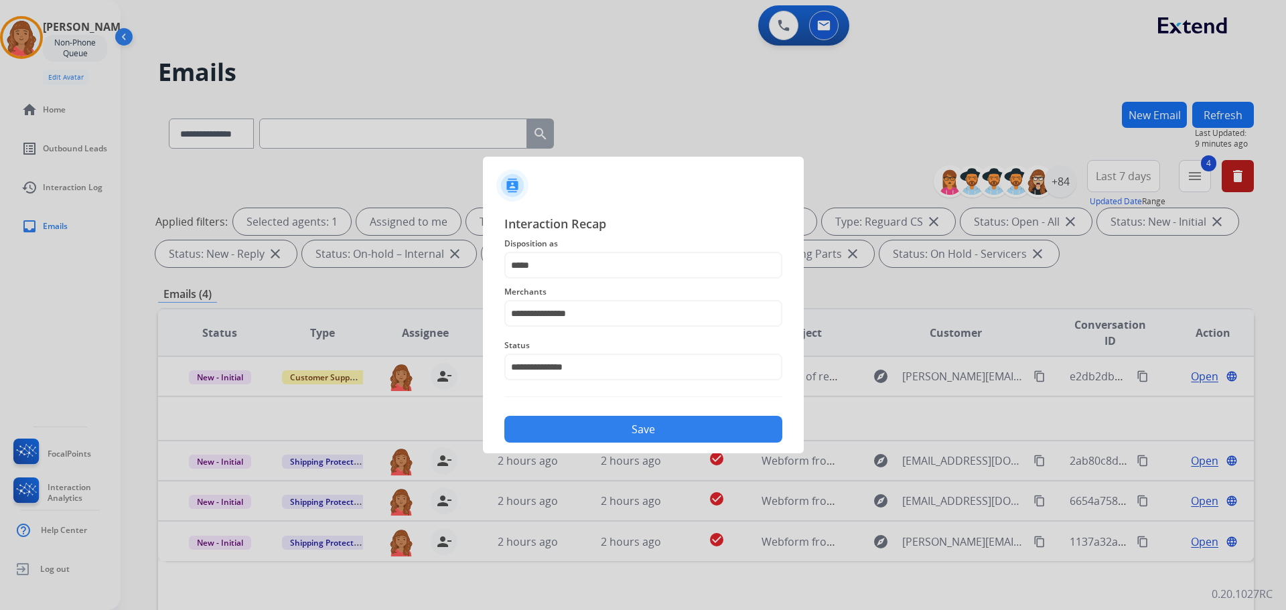
click at [586, 430] on button "Save" at bounding box center [644, 429] width 278 height 27
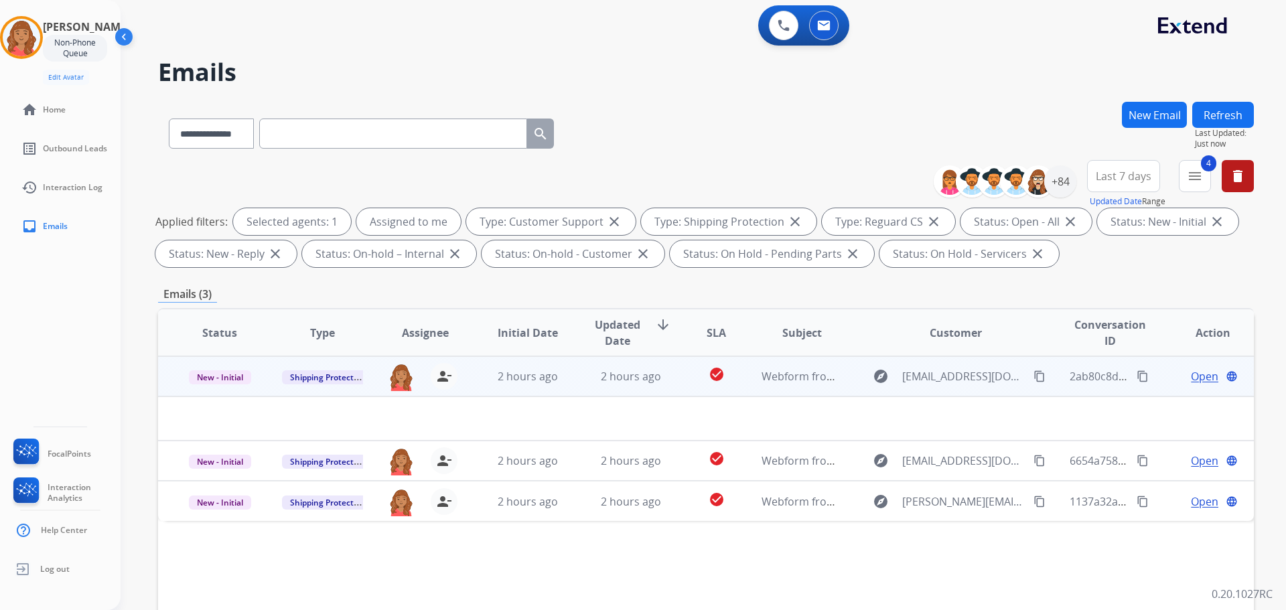
drag, startPoint x: 542, startPoint y: 399, endPoint x: 543, endPoint y: 407, distance: 8.1
click at [543, 399] on td at bounding box center [603, 419] width 890 height 44
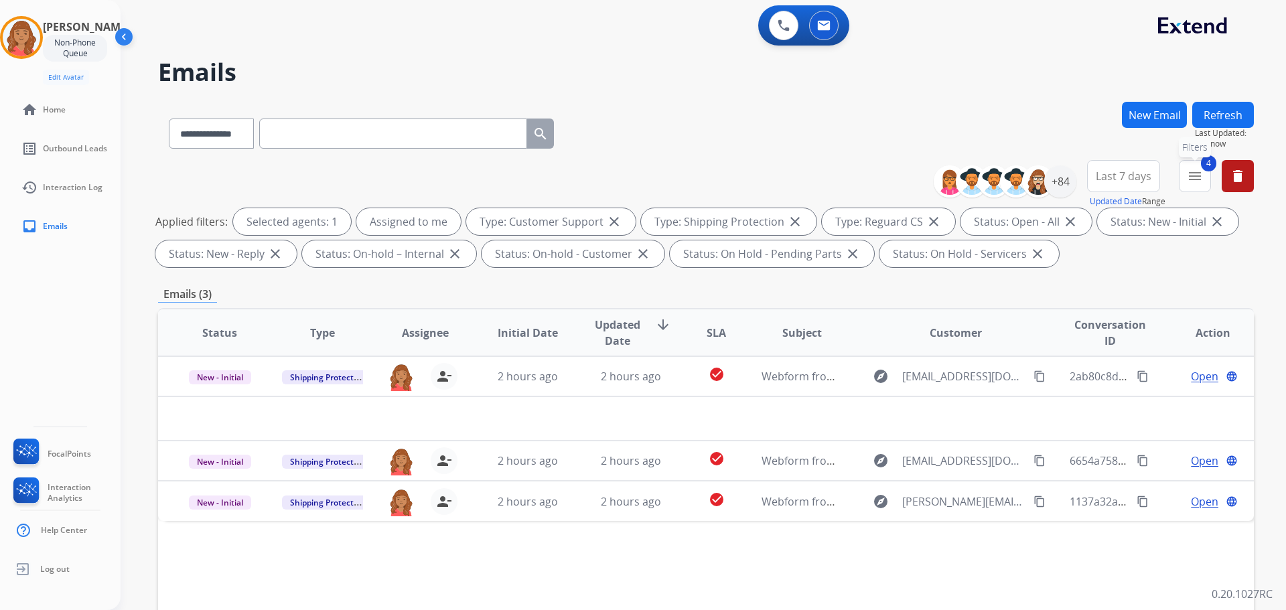
click at [1191, 187] on button "4 menu Filters" at bounding box center [1195, 176] width 32 height 32
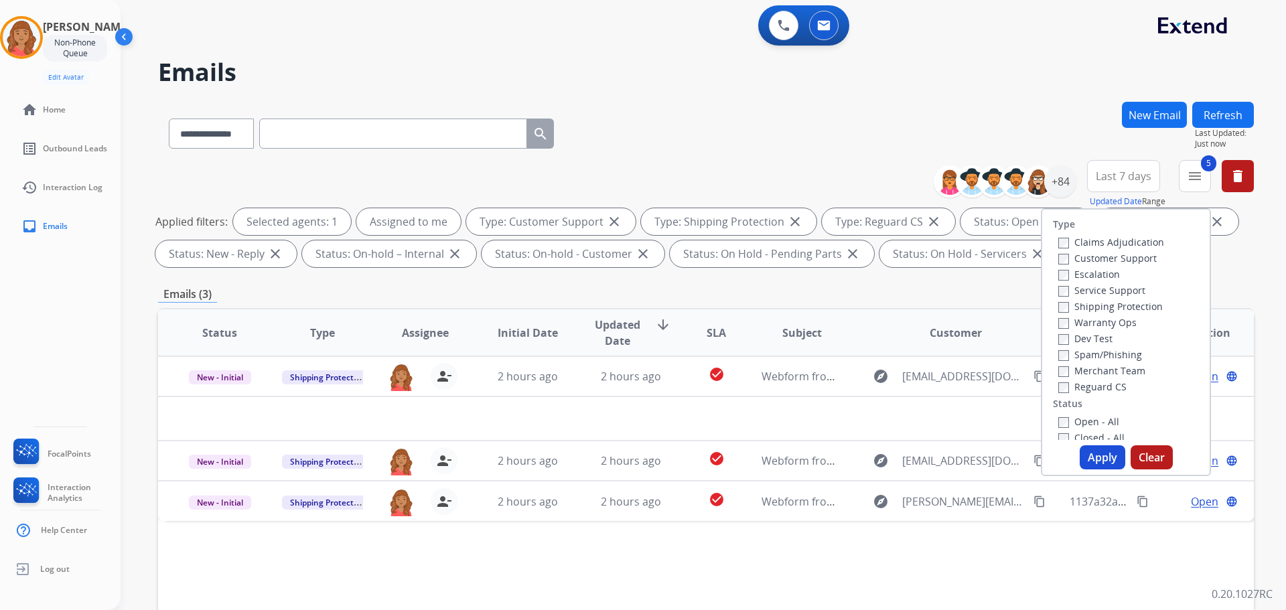
click at [1094, 457] on button "Apply" at bounding box center [1103, 458] width 46 height 24
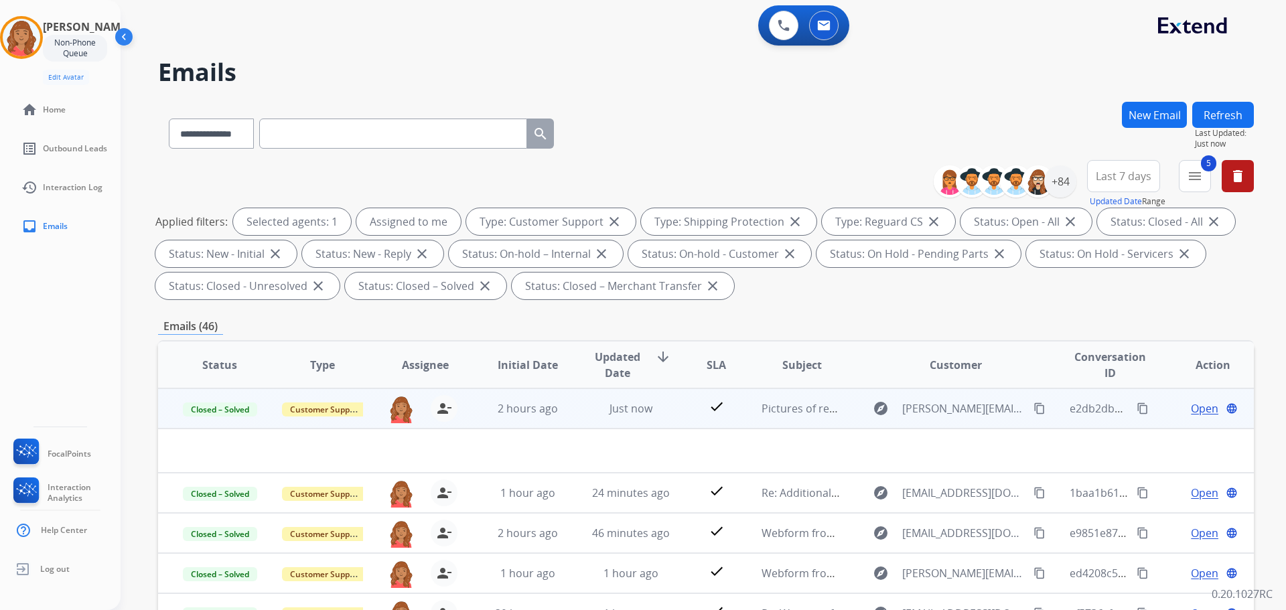
click at [1137, 410] on mat-icon "content_copy" at bounding box center [1143, 409] width 12 height 12
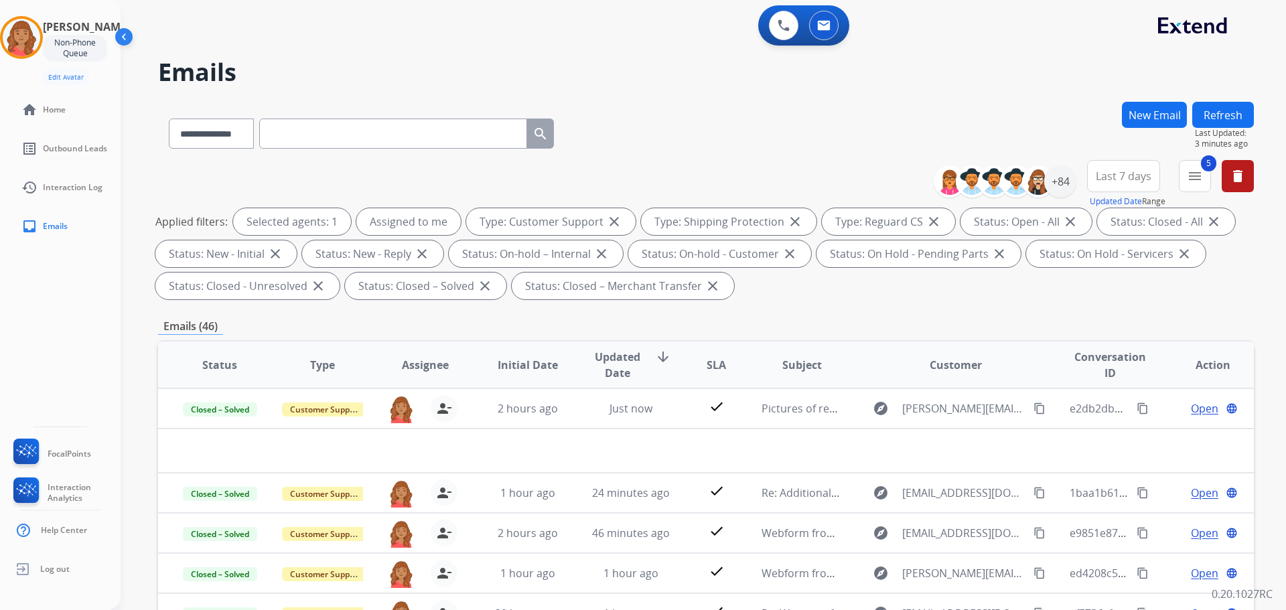
select select "**********"
click at [36, 37] on img at bounding box center [22, 38] width 38 height 38
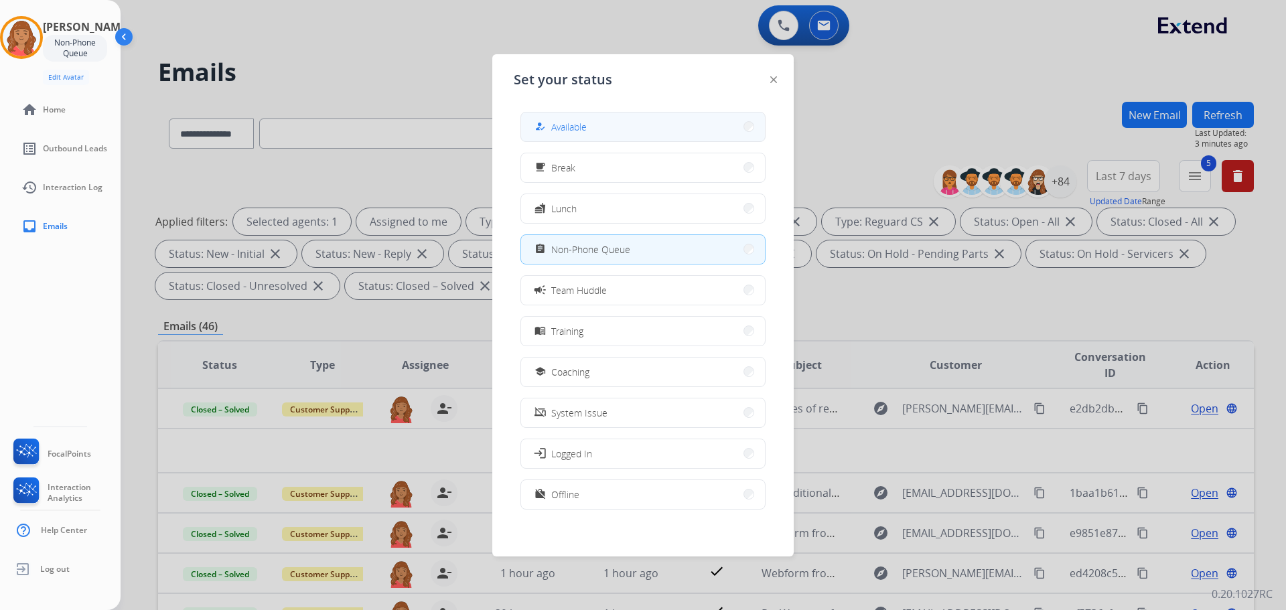
click at [572, 137] on button "how_to_reg Available" at bounding box center [643, 127] width 244 height 29
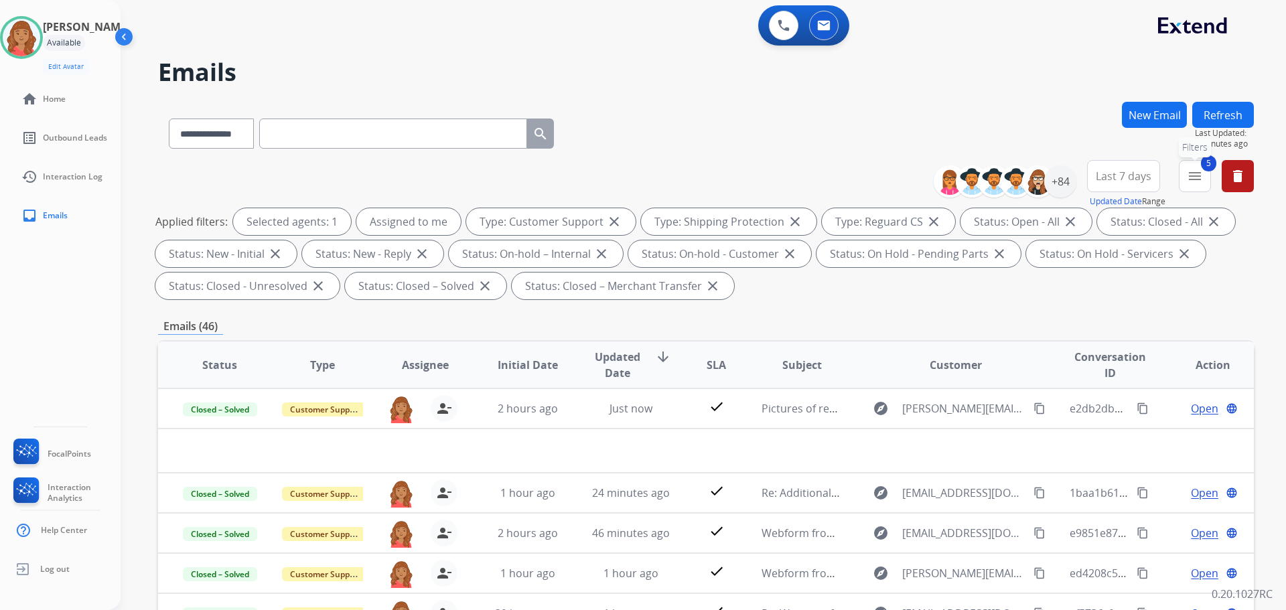
click at [1197, 178] on mat-icon "menu" at bounding box center [1195, 176] width 16 height 16
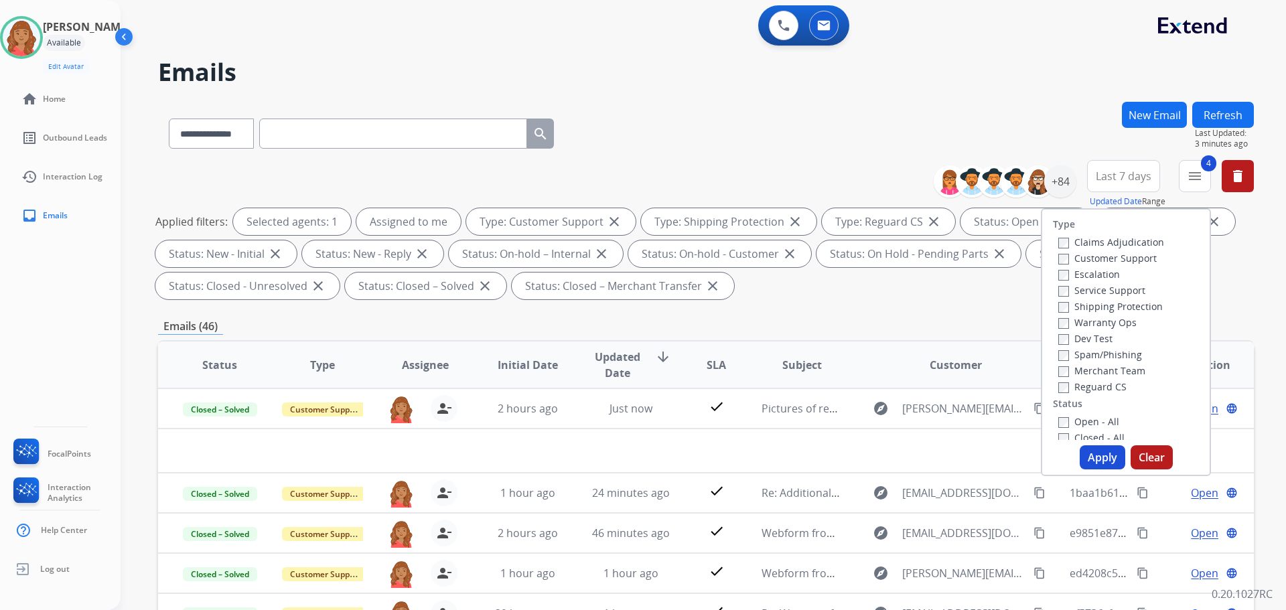
drag, startPoint x: 1103, startPoint y: 460, endPoint x: 1085, endPoint y: 456, distance: 18.5
click at [1101, 459] on button "Apply" at bounding box center [1103, 458] width 46 height 24
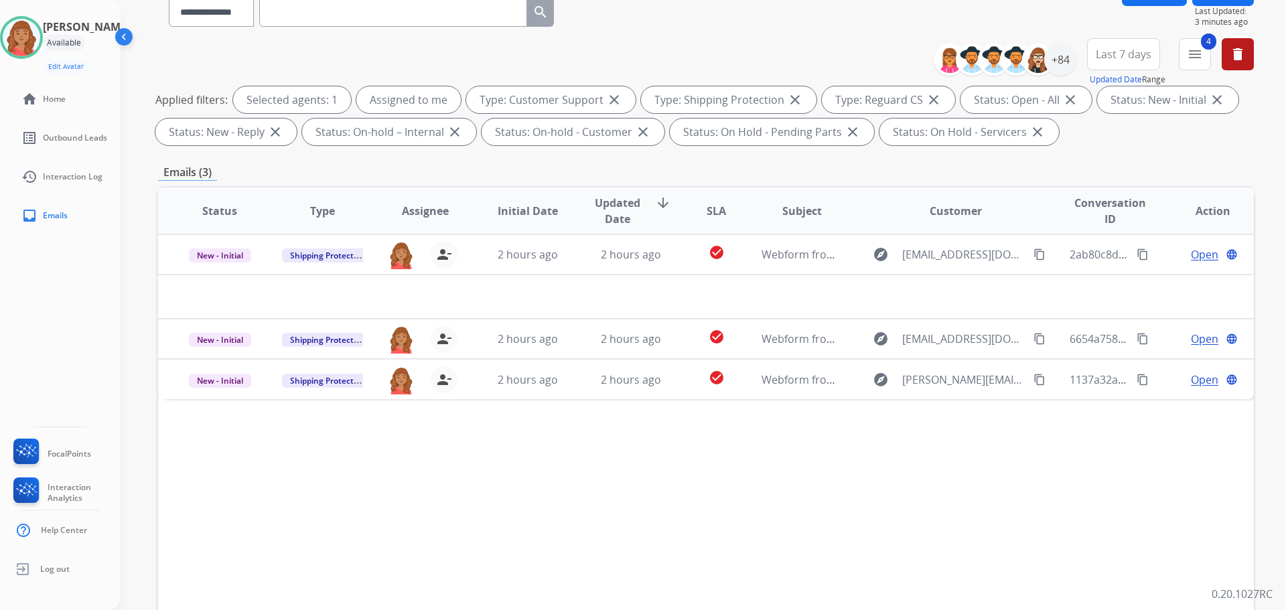
scroll to position [216, 0]
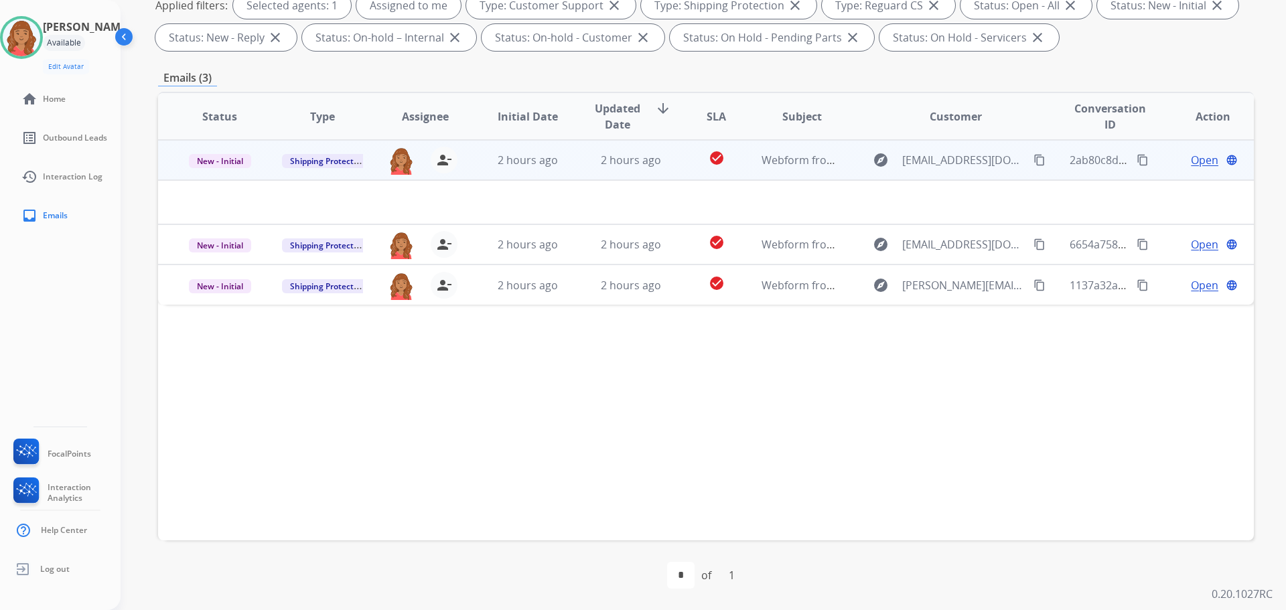
click at [608, 159] on span "2 hours ago" at bounding box center [631, 160] width 60 height 15
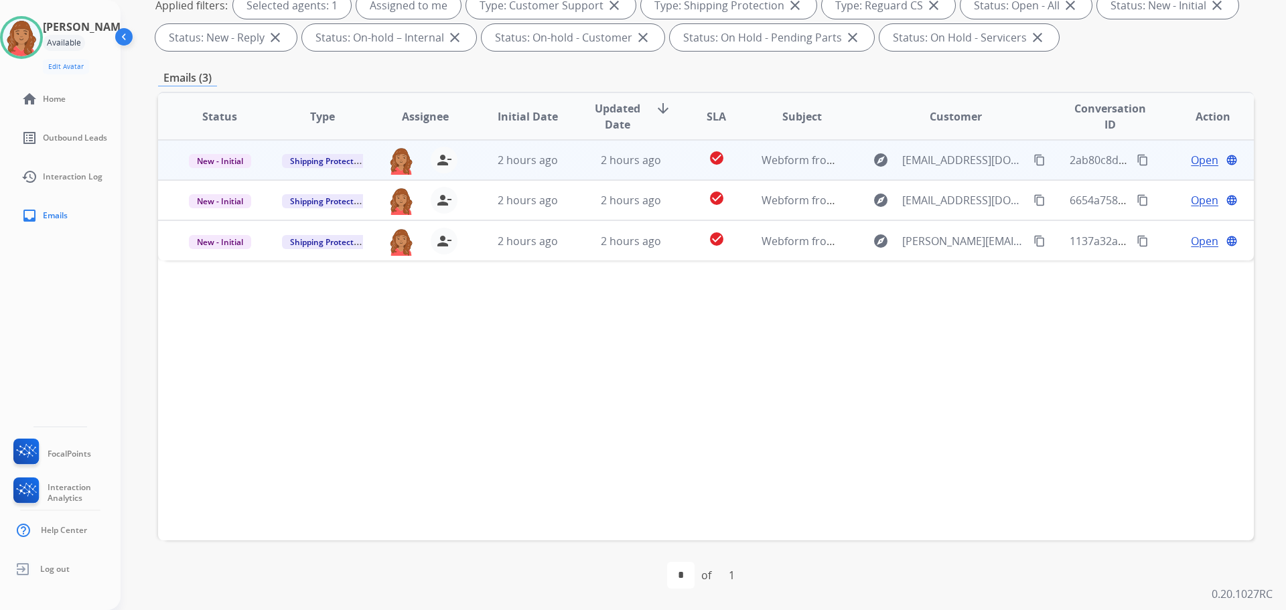
drag, startPoint x: 580, startPoint y: 154, endPoint x: 588, endPoint y: 160, distance: 9.5
click at [584, 157] on td "2 hours ago" at bounding box center [621, 160] width 103 height 40
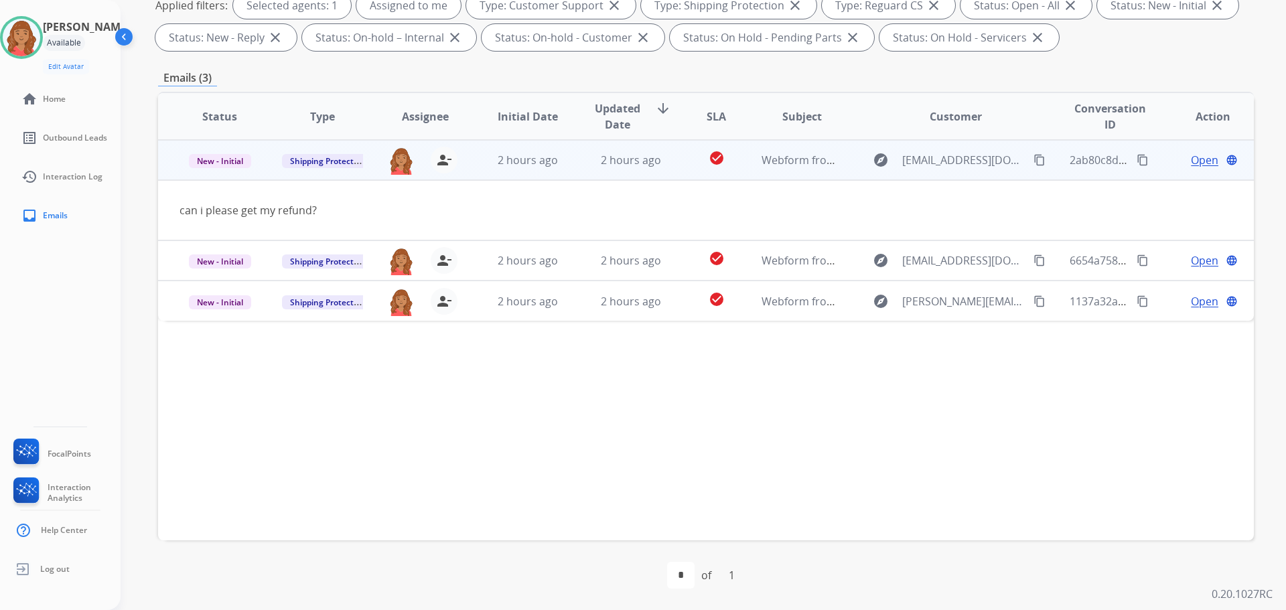
click at [1034, 163] on mat-icon "content_copy" at bounding box center [1040, 160] width 12 height 12
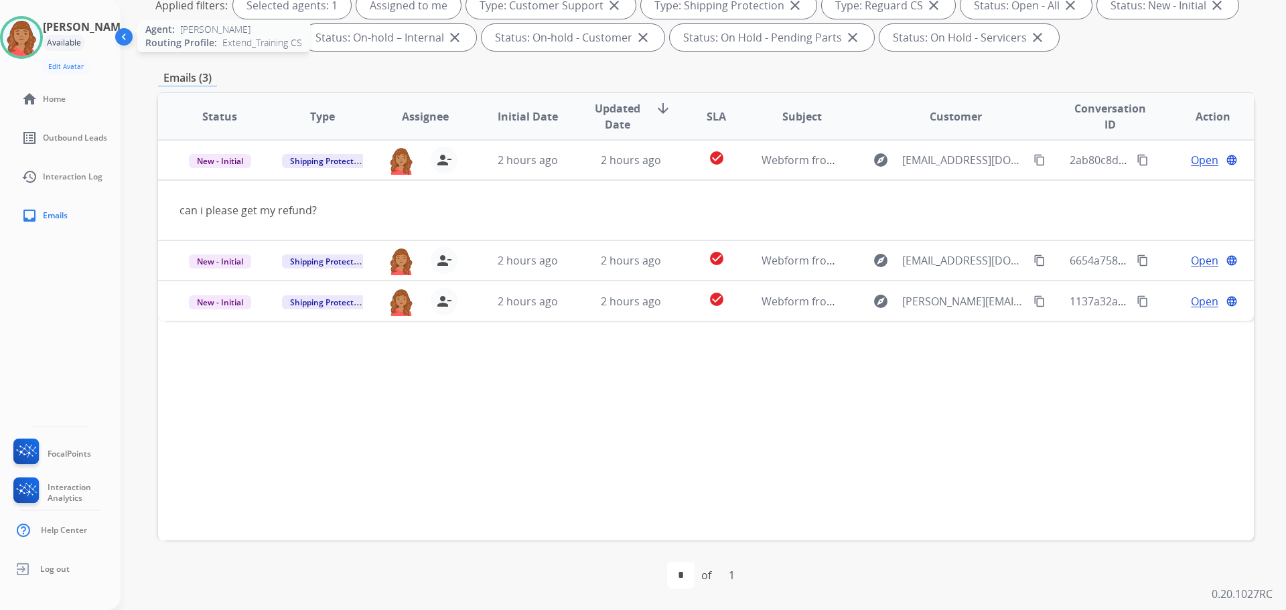
click at [35, 38] on img at bounding box center [22, 38] width 38 height 38
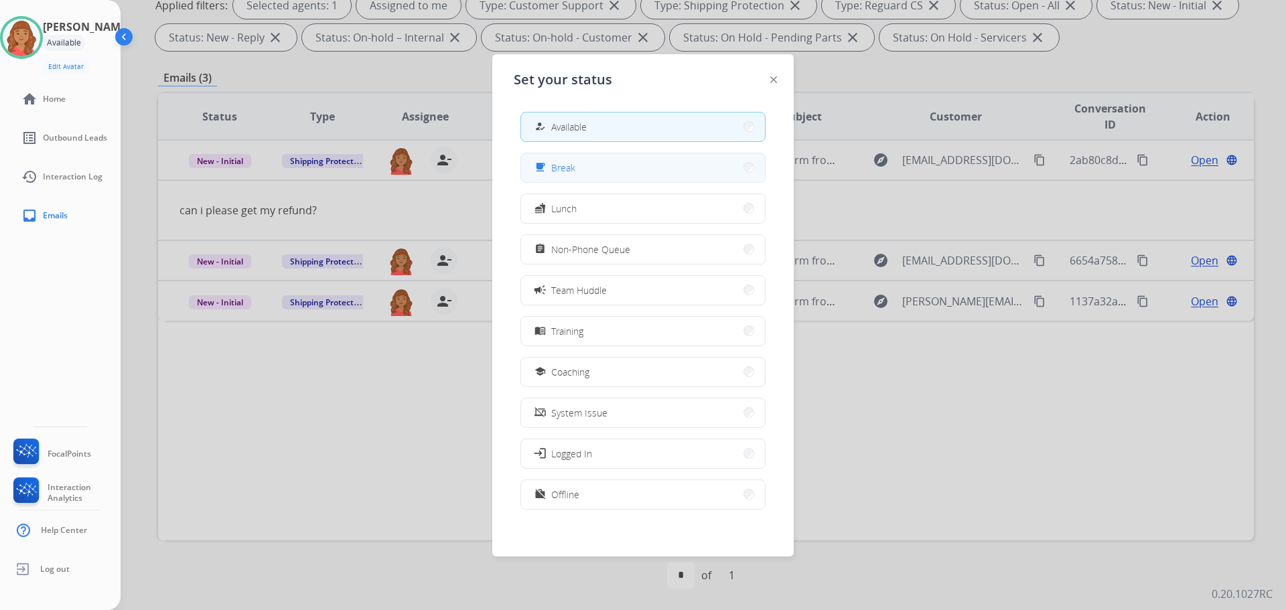
click at [562, 162] on span "Break" at bounding box center [563, 168] width 24 height 14
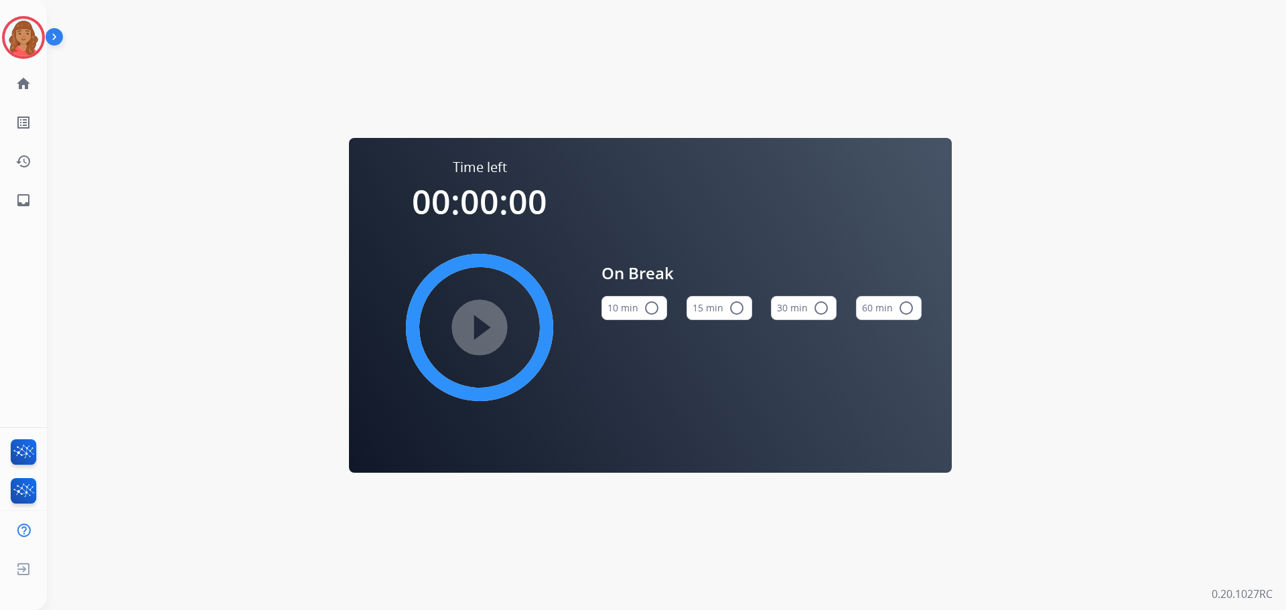
click at [20, 62] on div "Roberta Break Edit Avatar Agent: Roberta Routing Profile: Extend_Training CS ho…" at bounding box center [23, 110] width 47 height 220
drag, startPoint x: 23, startPoint y: 40, endPoint x: 35, endPoint y: 47, distance: 13.2
click at [25, 42] on img at bounding box center [24, 38] width 38 height 38
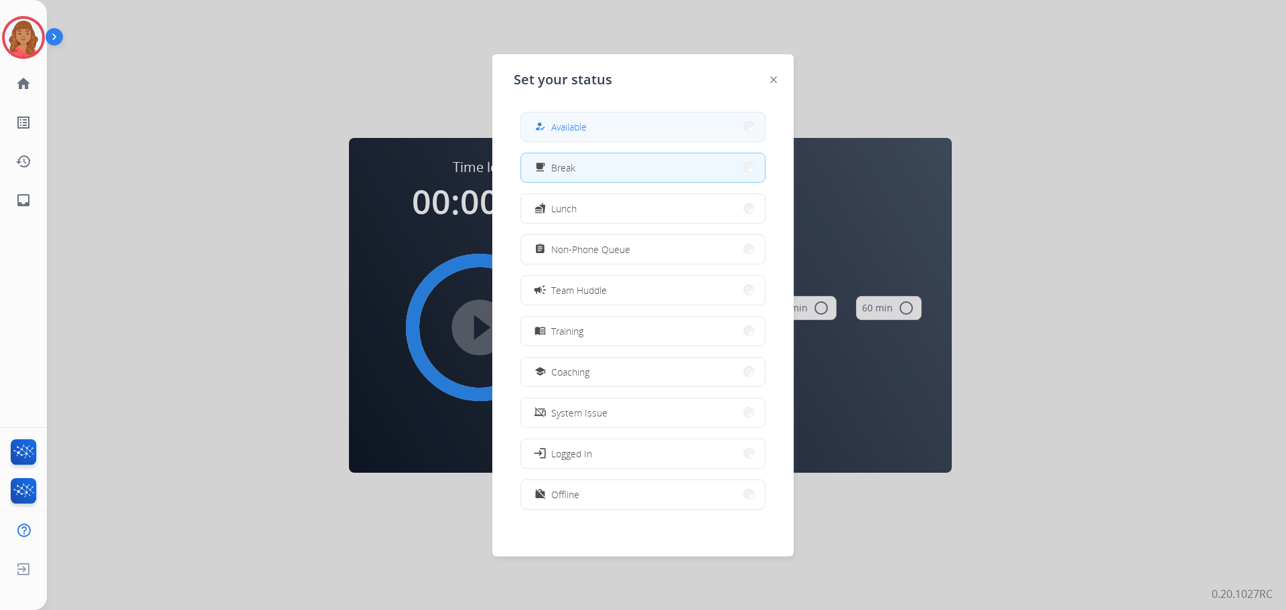
click at [559, 133] on span "Available" at bounding box center [569, 127] width 36 height 14
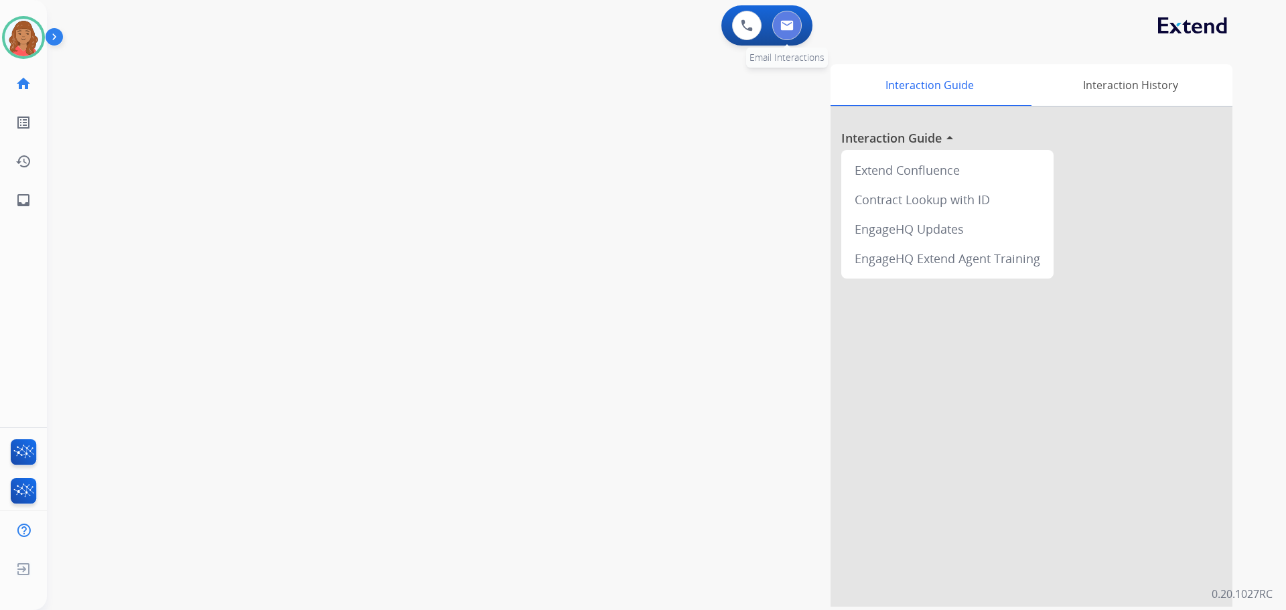
click at [793, 27] on img at bounding box center [787, 25] width 13 height 11
select select "**********"
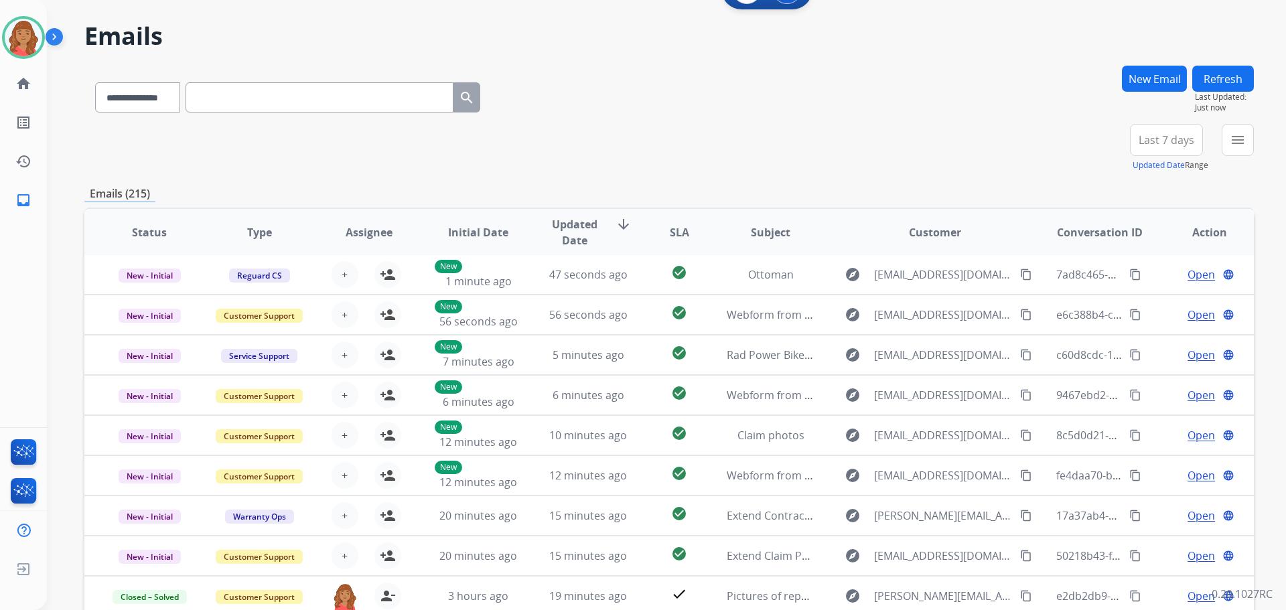
scroll to position [67, 0]
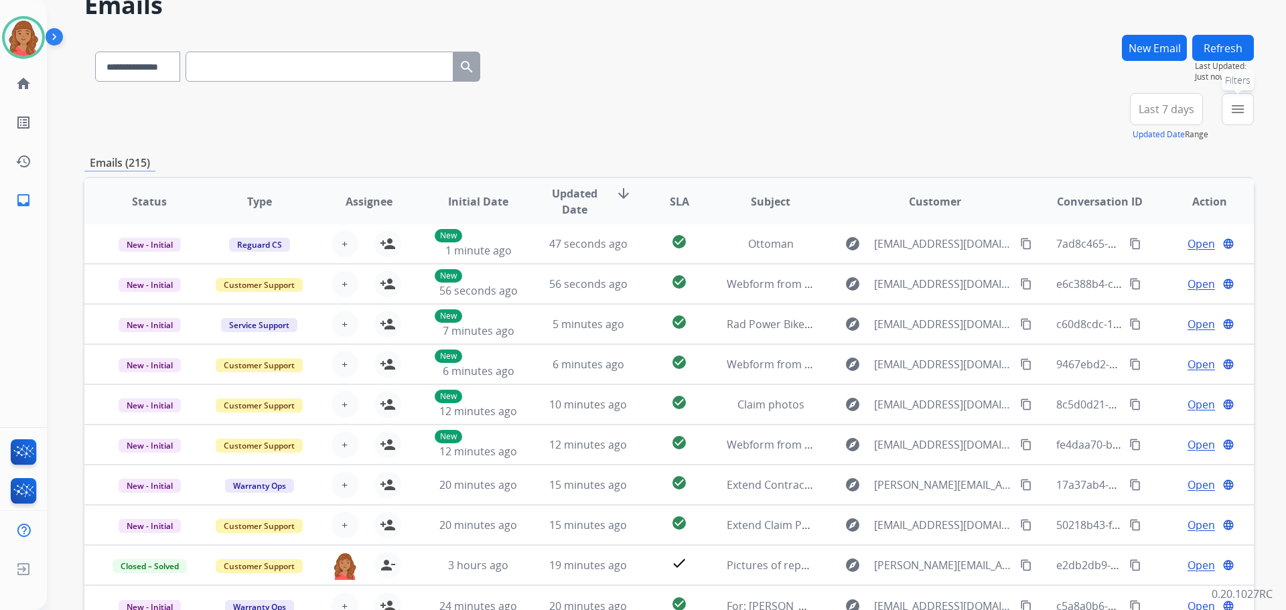
drag, startPoint x: 1238, startPoint y: 107, endPoint x: 1237, endPoint y: 119, distance: 12.1
click at [1242, 112] on mat-icon "menu" at bounding box center [1238, 109] width 16 height 16
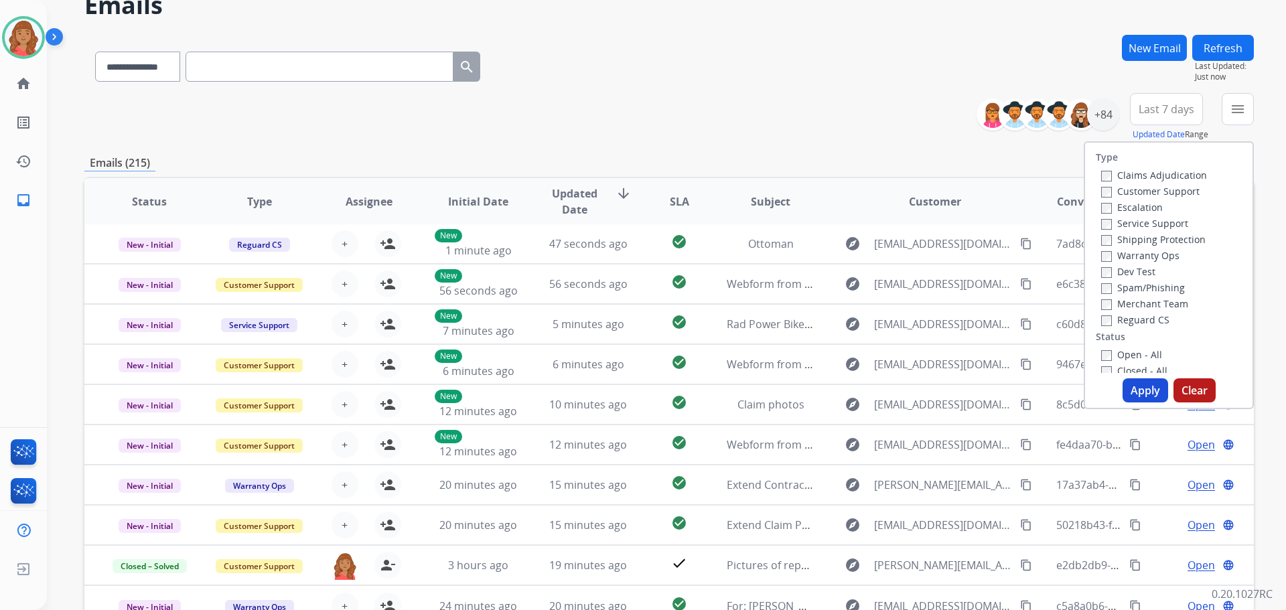
drag, startPoint x: 1104, startPoint y: 190, endPoint x: 1104, endPoint y: 204, distance: 14.1
click at [1105, 197] on label "Customer Support" at bounding box center [1150, 191] width 98 height 13
click at [1134, 390] on button "Apply" at bounding box center [1146, 391] width 46 height 24
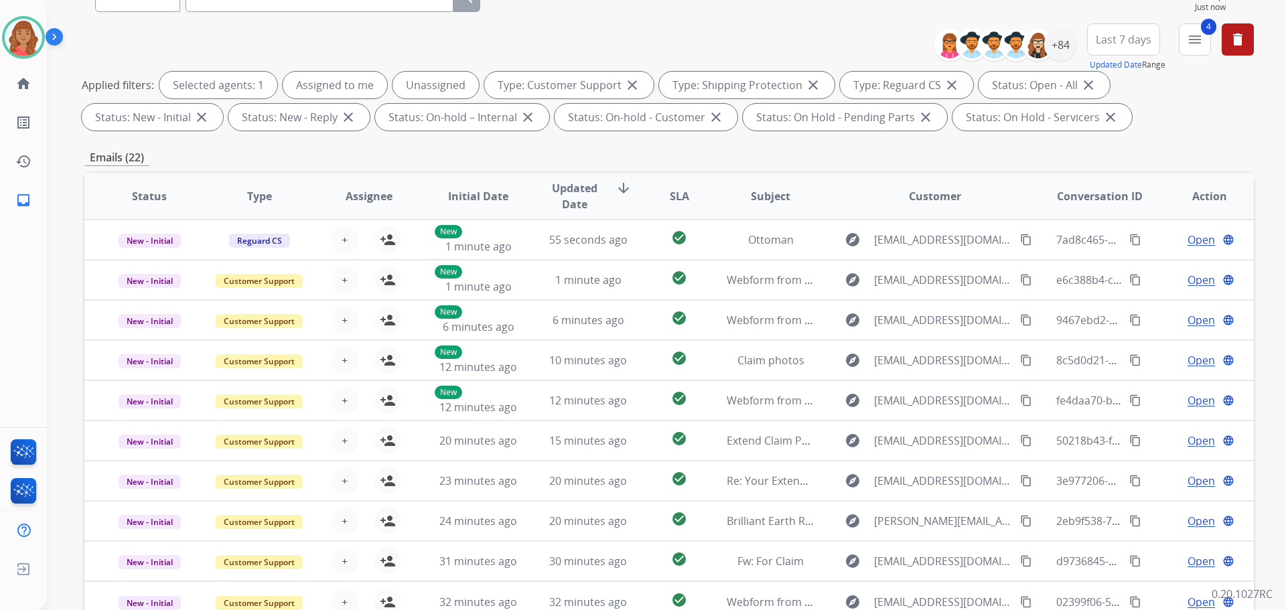
scroll to position [15, 0]
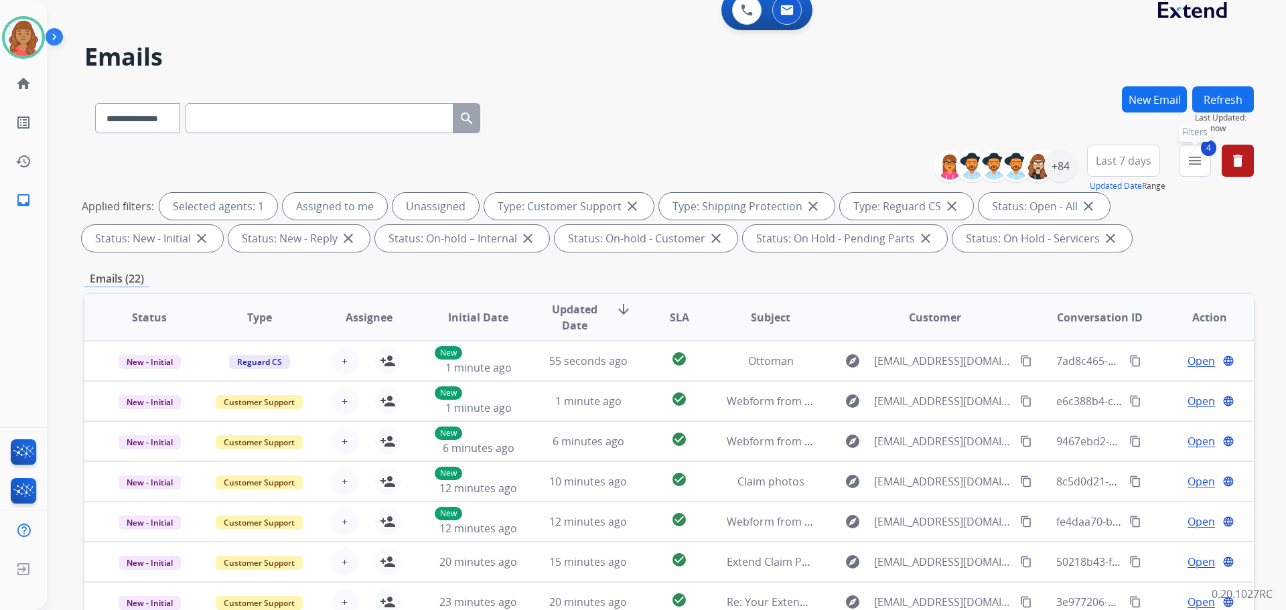
drag, startPoint x: 1185, startPoint y: 159, endPoint x: 1180, endPoint y: 168, distance: 10.8
click at [1185, 160] on button "4 menu Filters" at bounding box center [1195, 161] width 32 height 32
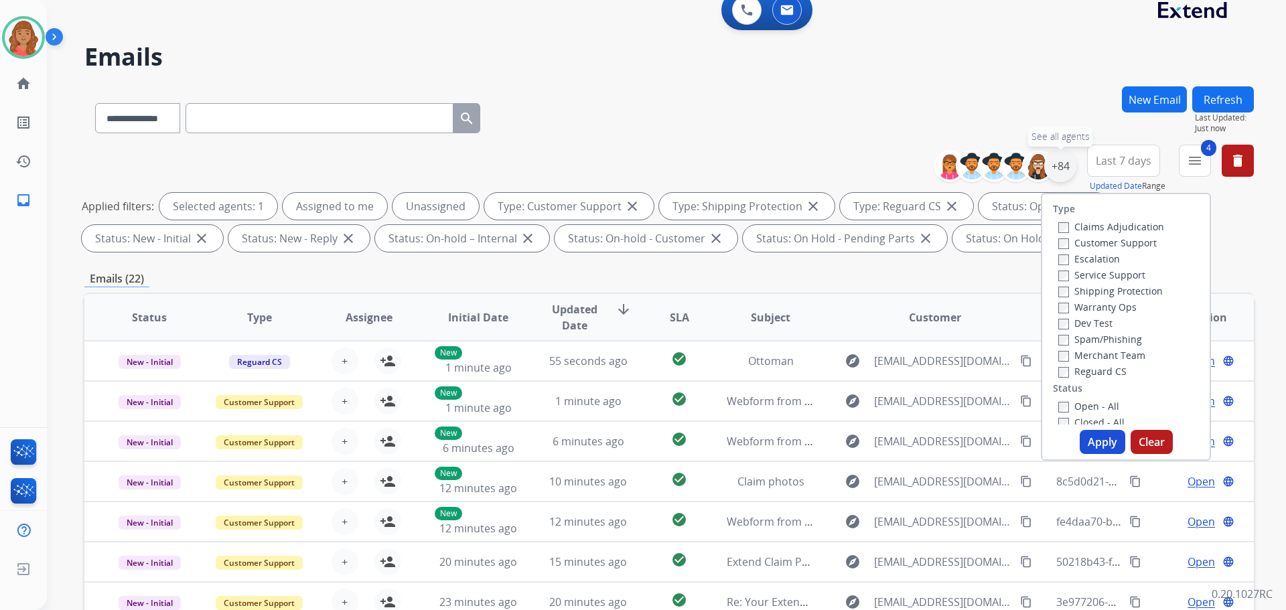
click at [1066, 165] on div "+84" at bounding box center [1061, 166] width 32 height 32
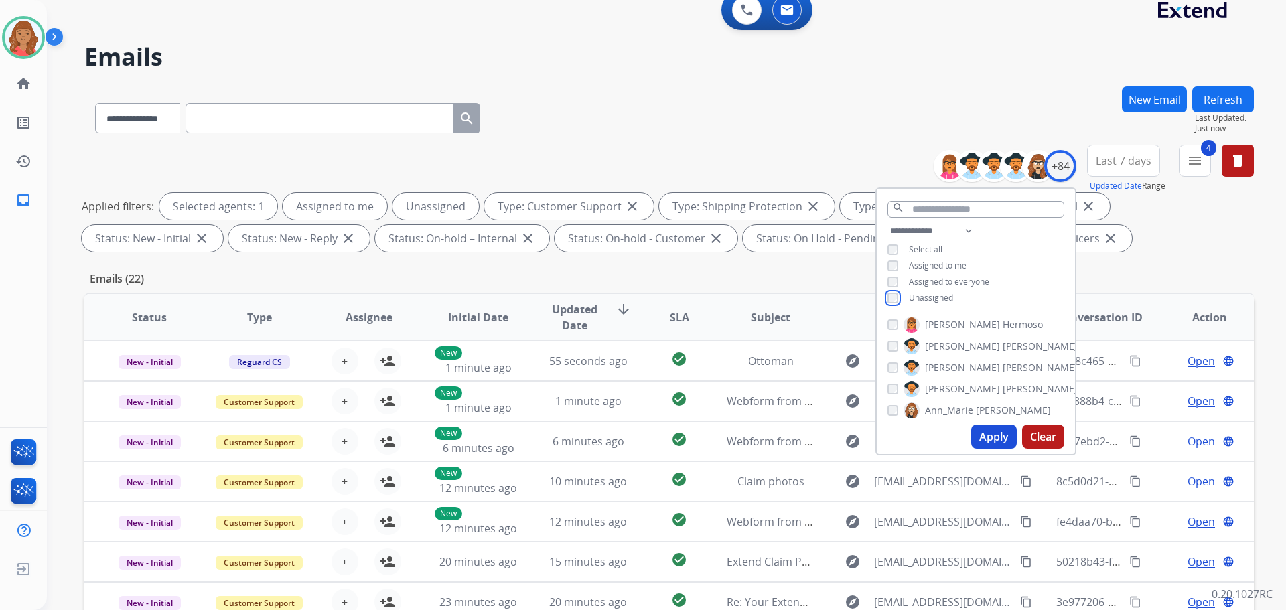
click at [901, 303] on div "**********" at bounding box center [976, 266] width 198 height 86
click at [992, 447] on button "Apply" at bounding box center [995, 437] width 46 height 24
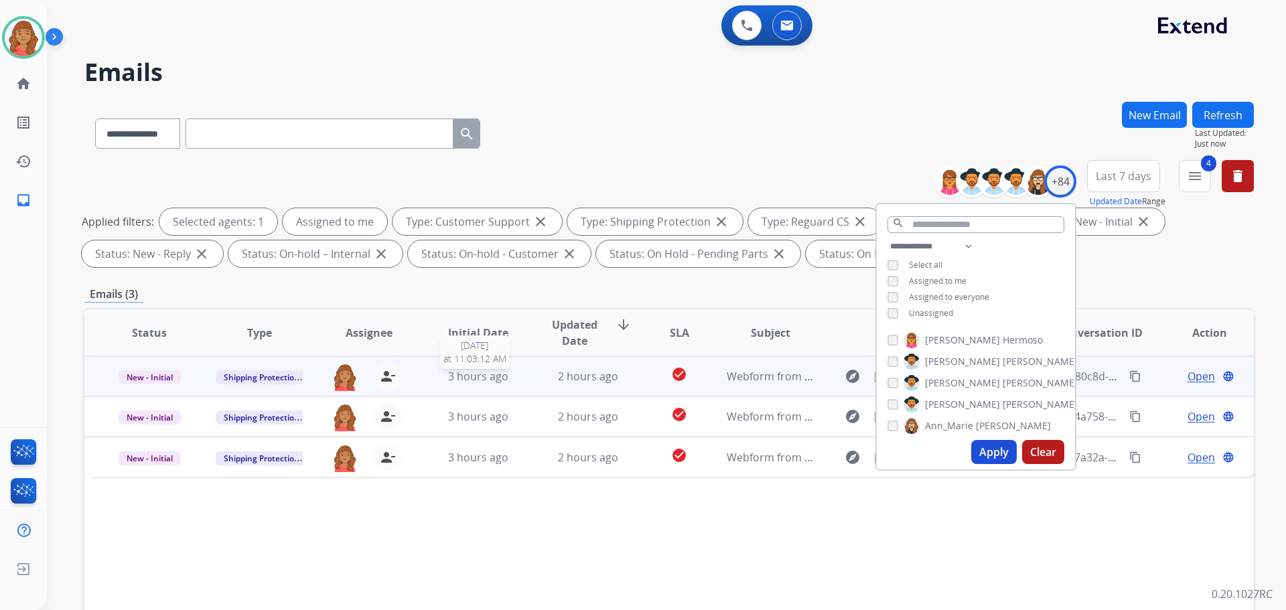
click at [486, 377] on span "3 hours ago" at bounding box center [478, 376] width 60 height 15
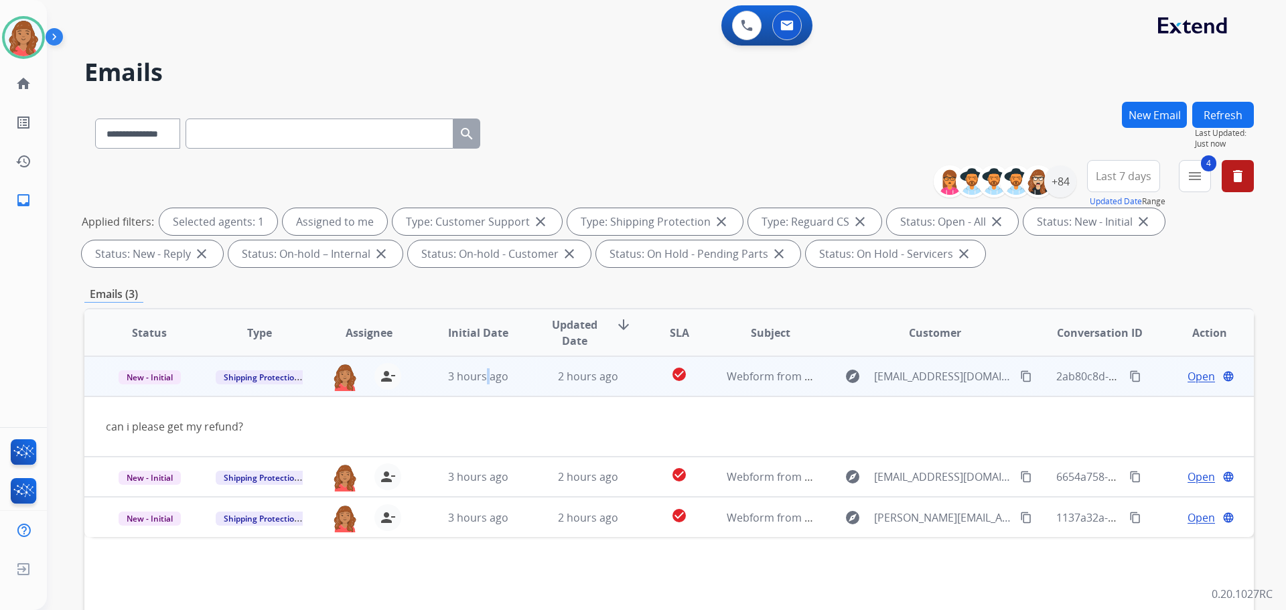
click at [1022, 383] on button "content_copy" at bounding box center [1026, 377] width 16 height 16
click at [1188, 371] on span "Open" at bounding box center [1201, 377] width 27 height 16
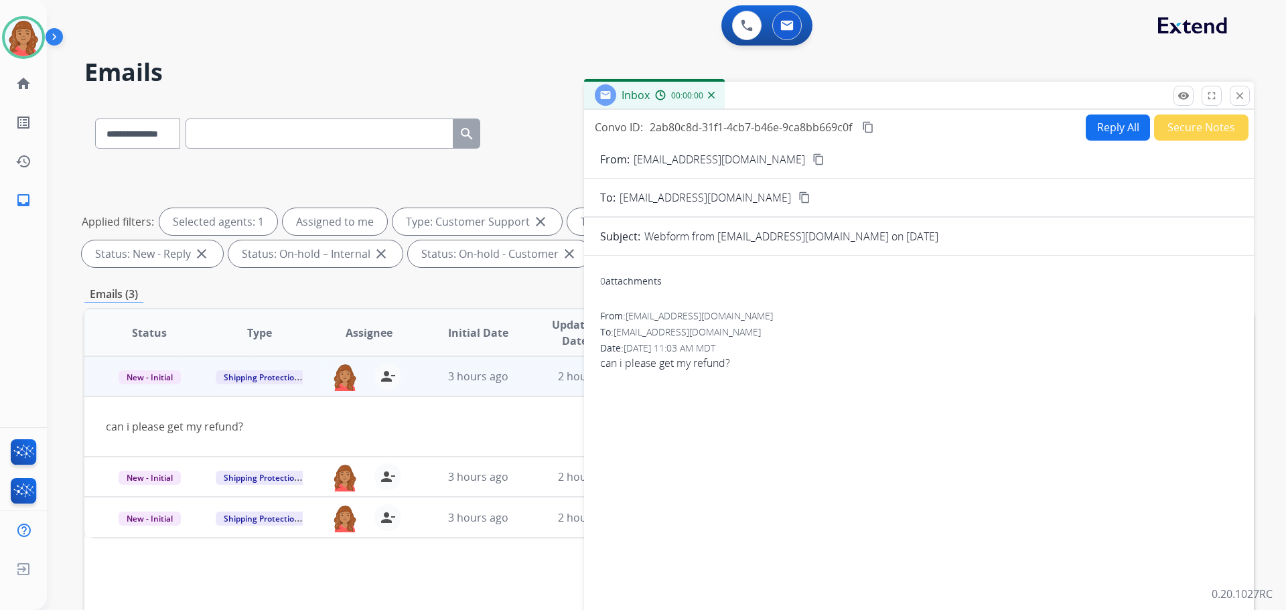
click at [1104, 127] on button "Reply All" at bounding box center [1118, 128] width 64 height 26
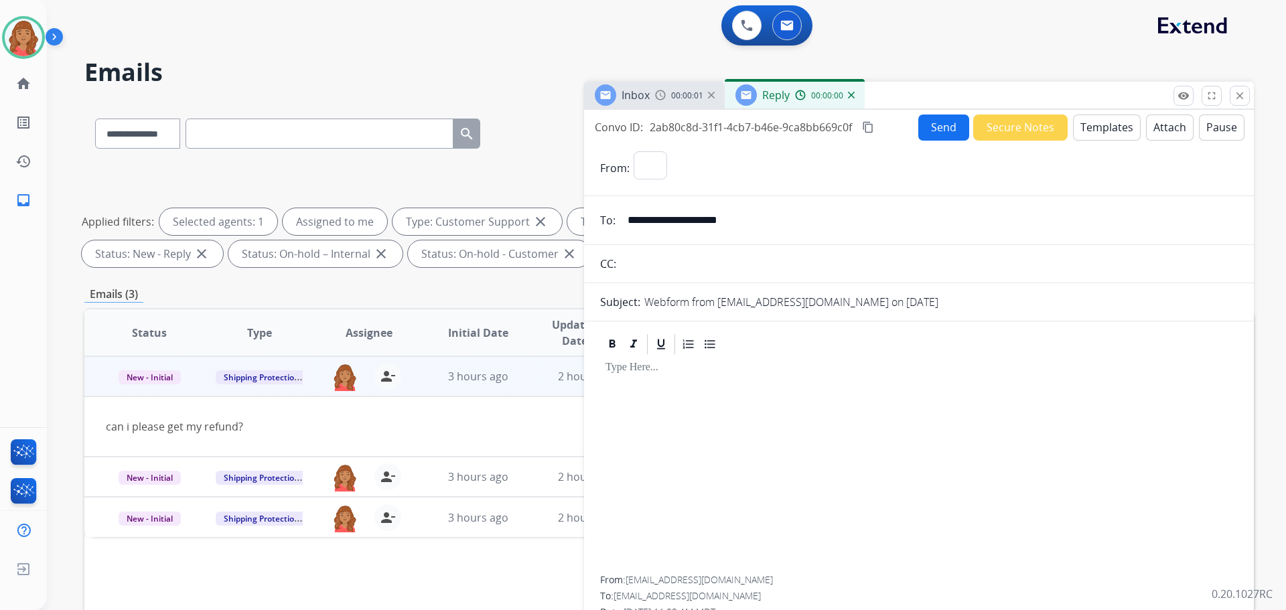
select select "**********"
click at [1097, 127] on button "Templates" at bounding box center [1107, 128] width 68 height 26
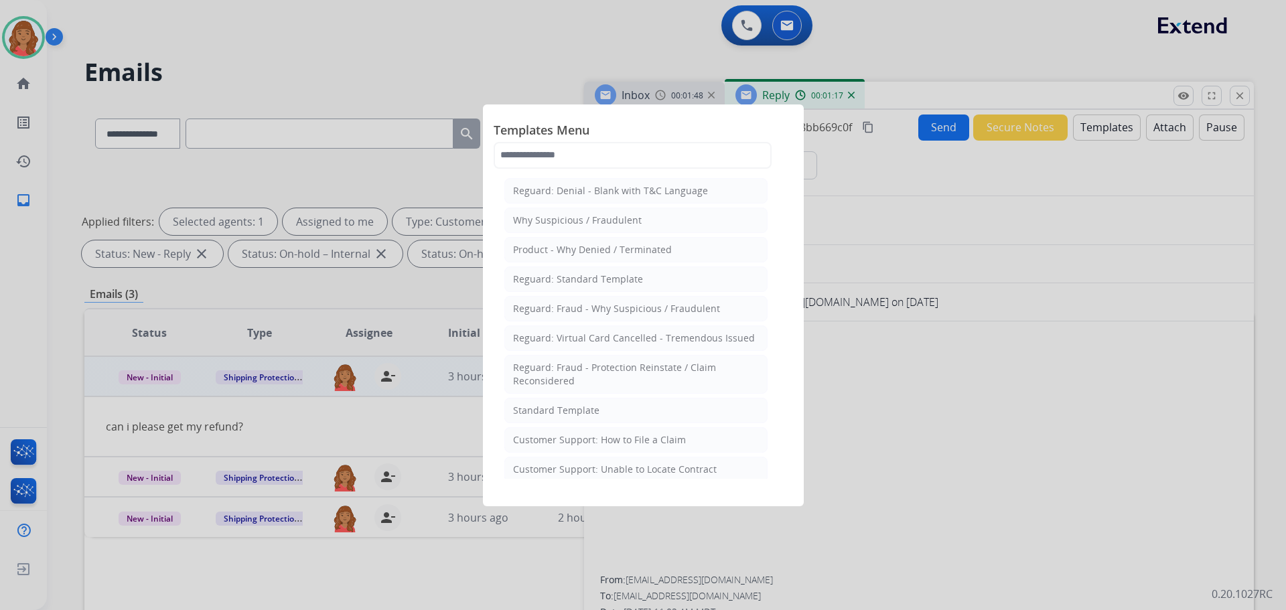
drag, startPoint x: 563, startPoint y: 406, endPoint x: 608, endPoint y: 425, distance: 48.9
click at [565, 409] on div "Standard Template" at bounding box center [556, 410] width 86 height 13
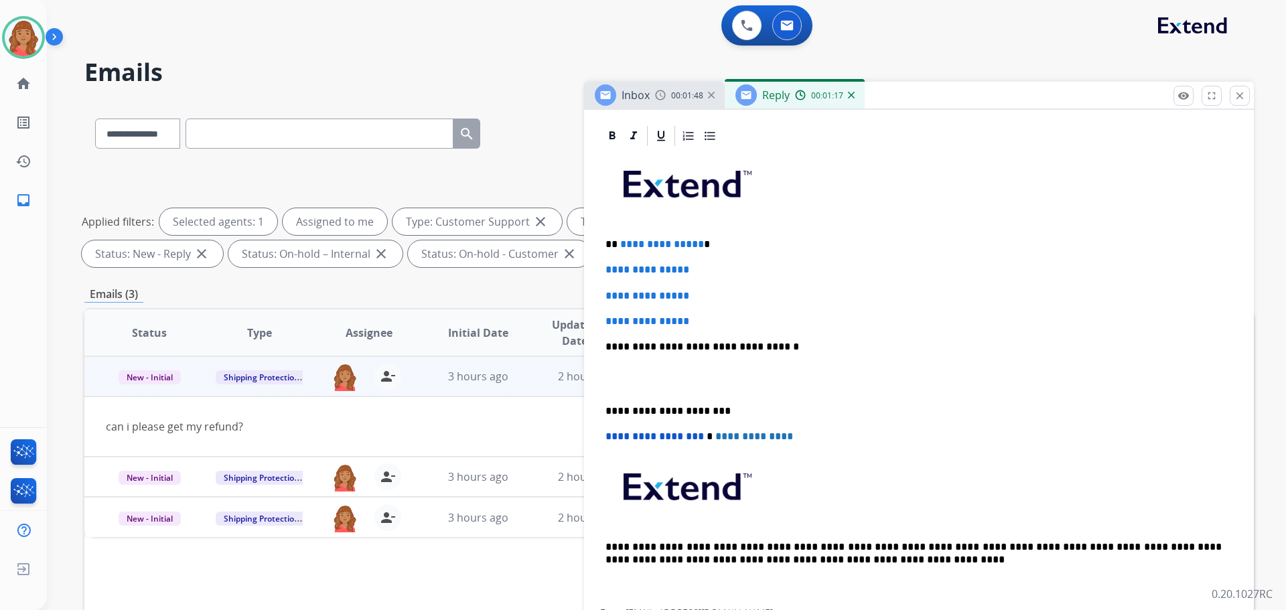
scroll to position [320, 0]
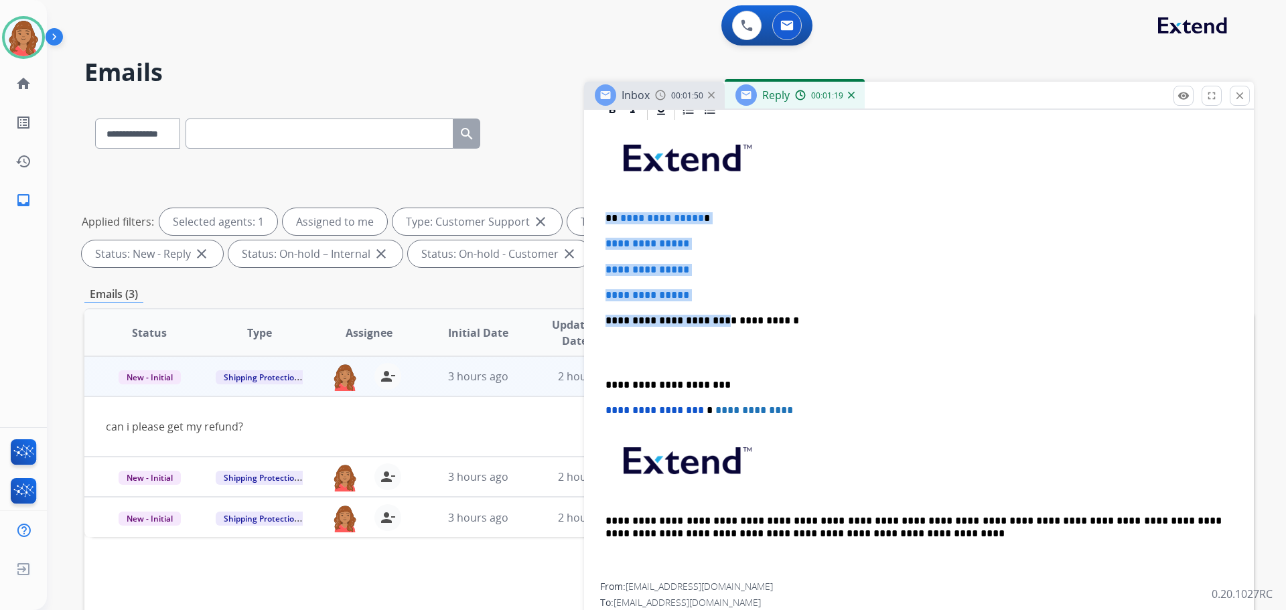
drag, startPoint x: 699, startPoint y: 300, endPoint x: 600, endPoint y: 218, distance: 128.5
click at [585, 205] on div "**********" at bounding box center [919, 375] width 670 height 555
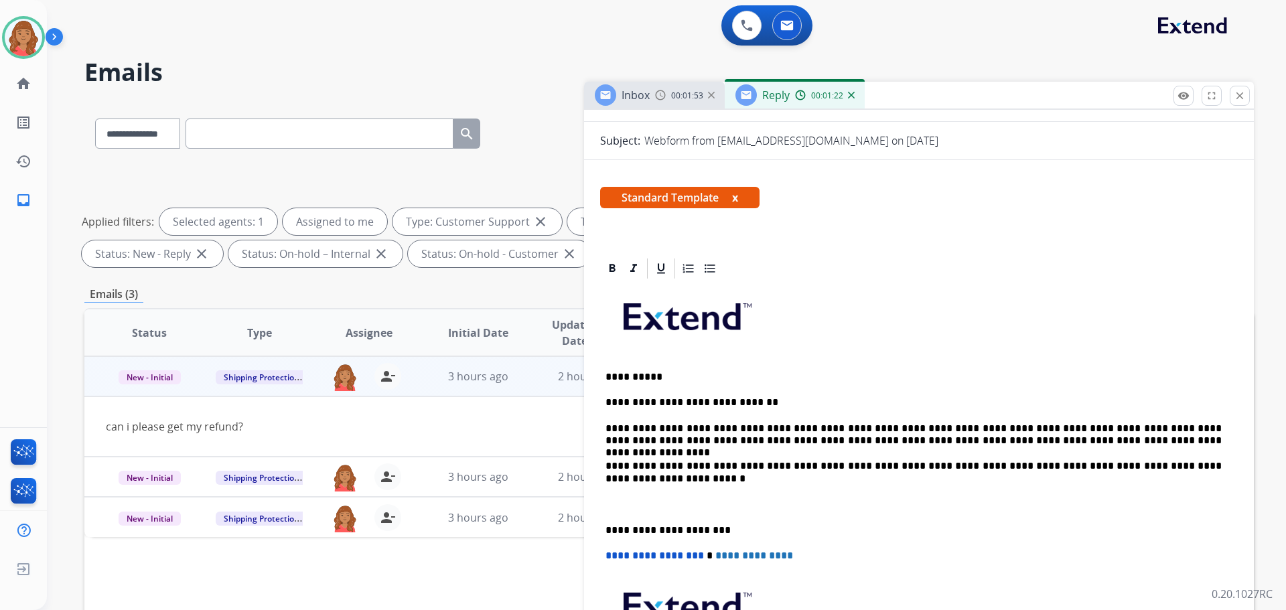
scroll to position [239, 0]
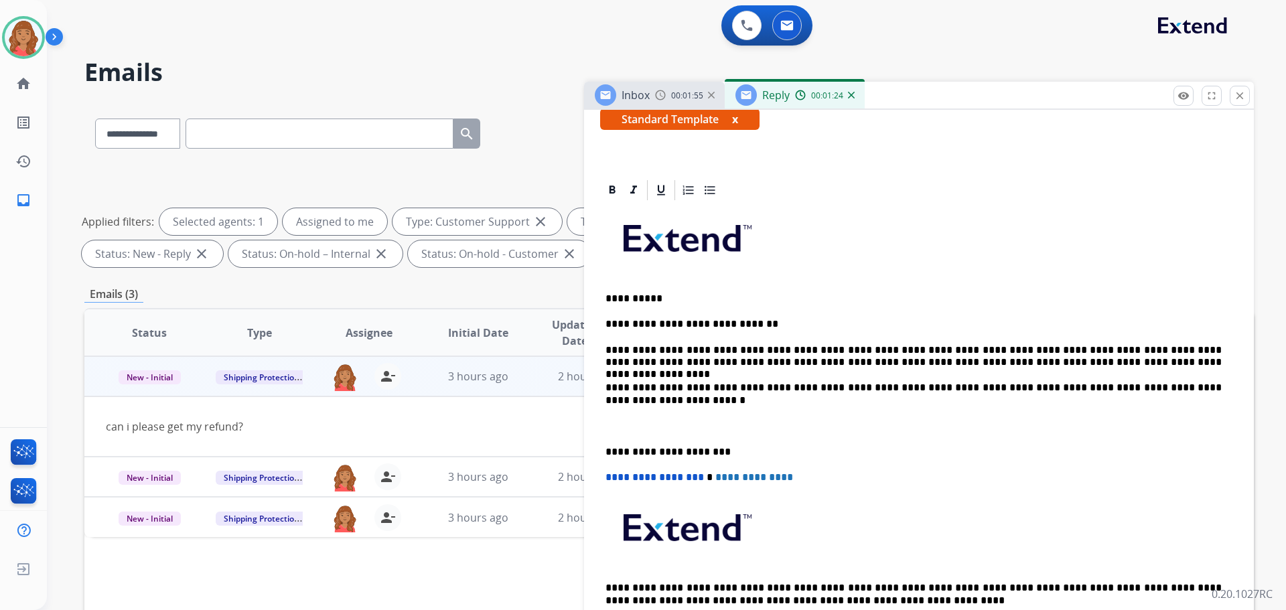
click at [1011, 349] on p "**********" at bounding box center [914, 356] width 616 height 25
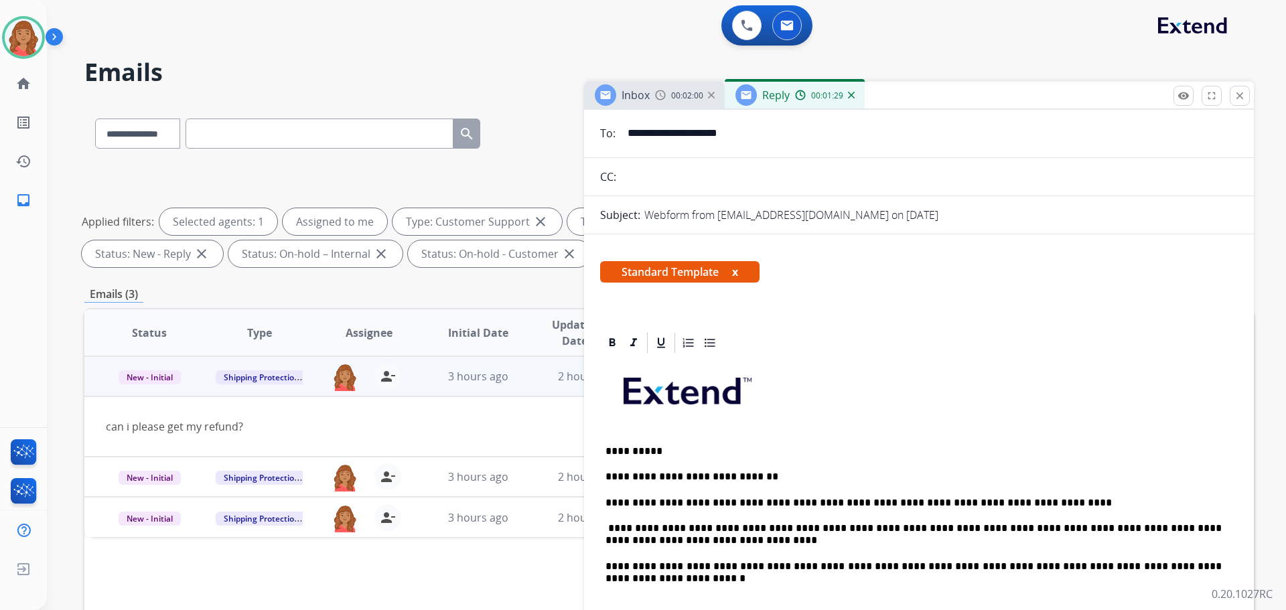
scroll to position [0, 0]
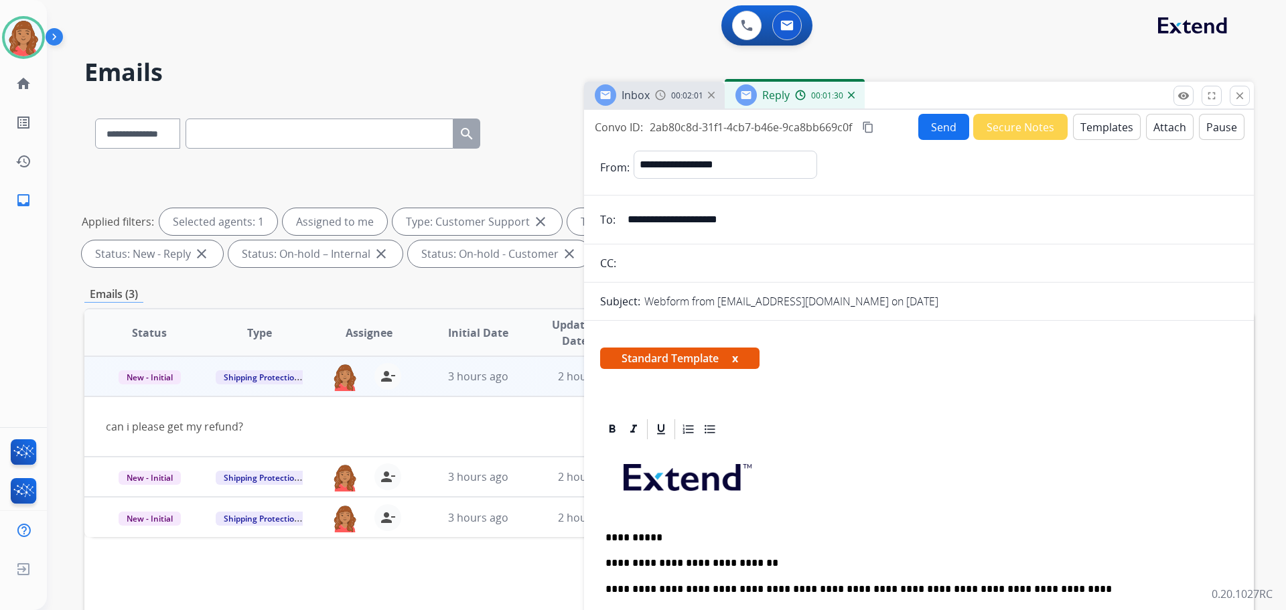
click at [875, 128] on button "content_copy" at bounding box center [868, 127] width 16 height 16
click at [923, 125] on button "Send" at bounding box center [944, 127] width 51 height 26
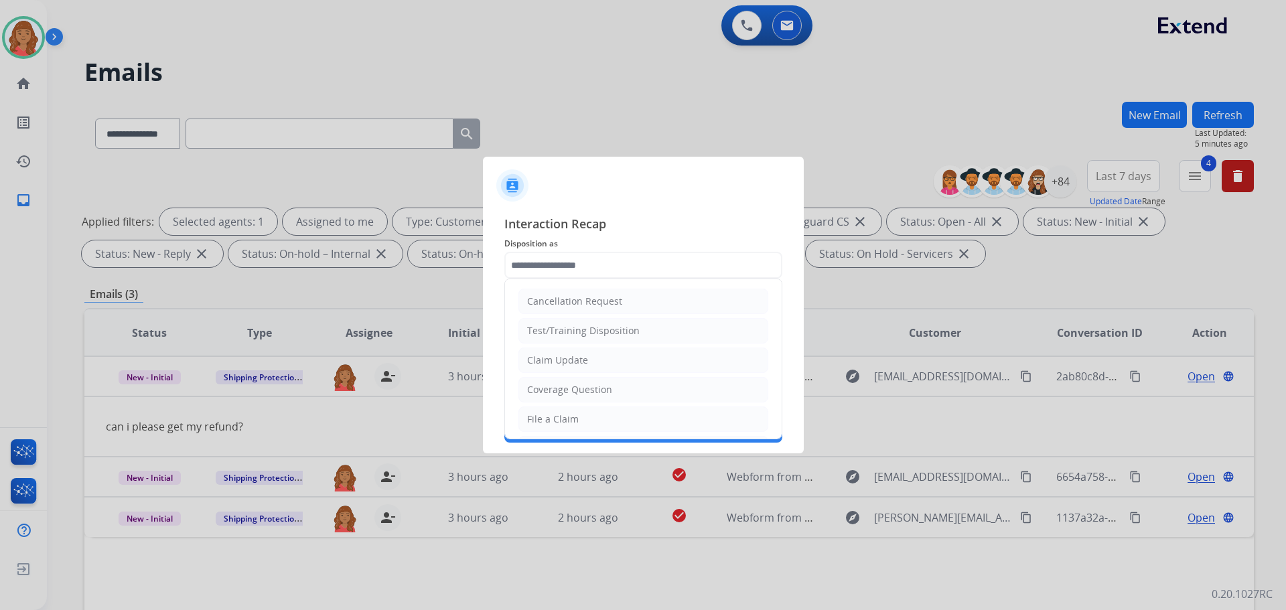
click at [586, 264] on input "text" at bounding box center [644, 265] width 278 height 27
click at [555, 360] on div "Claim Update" at bounding box center [557, 360] width 61 height 13
type input "**********"
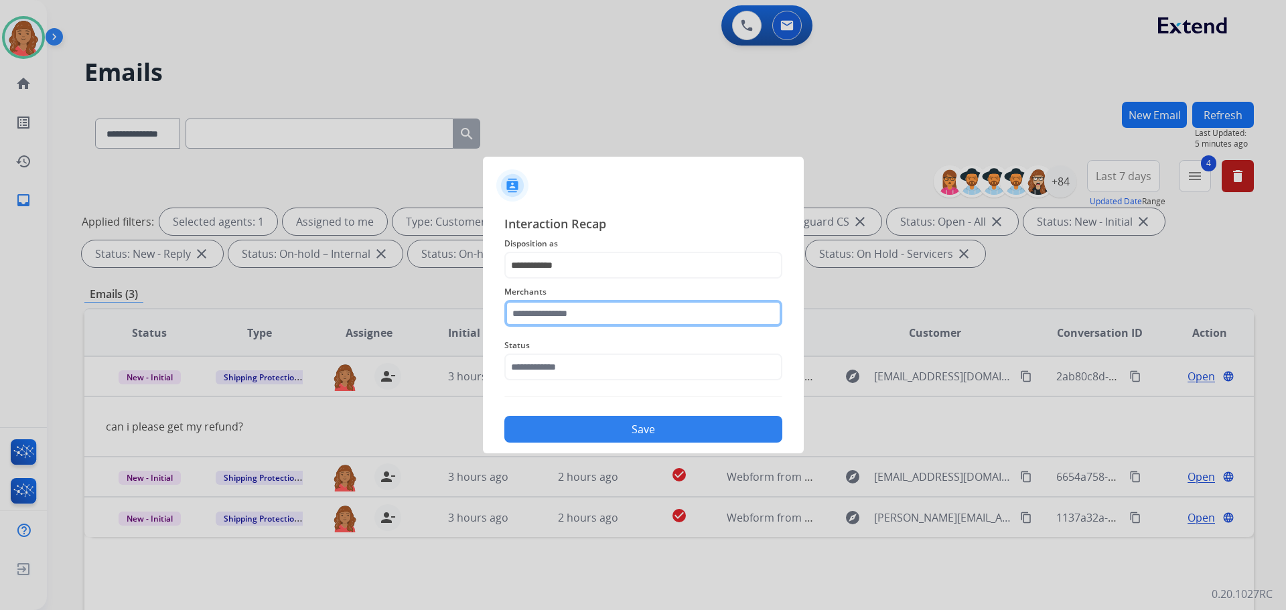
click at [546, 307] on input "text" at bounding box center [644, 313] width 278 height 27
click at [581, 330] on div "Merchants **** Carparts.com" at bounding box center [644, 306] width 278 height 54
click at [572, 356] on div "[DOMAIN_NAME]" at bounding box center [566, 351] width 77 height 13
type input "**********"
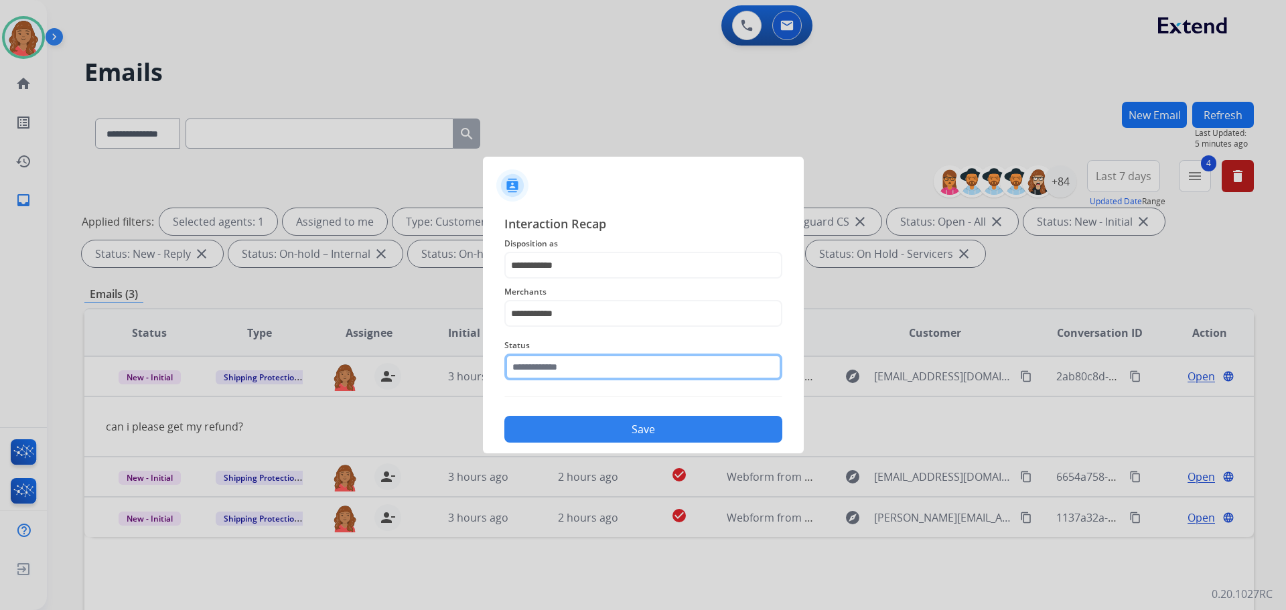
click at [580, 374] on input "text" at bounding box center [644, 367] width 278 height 27
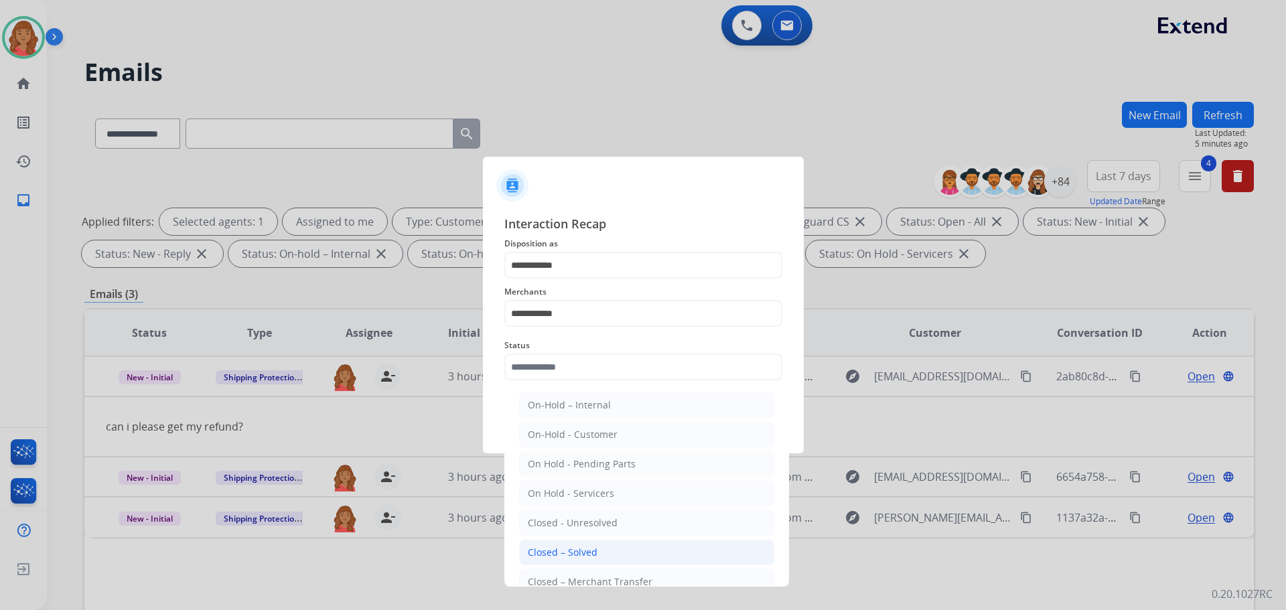
click at [572, 556] on div "Closed – Solved" at bounding box center [563, 552] width 70 height 13
type input "**********"
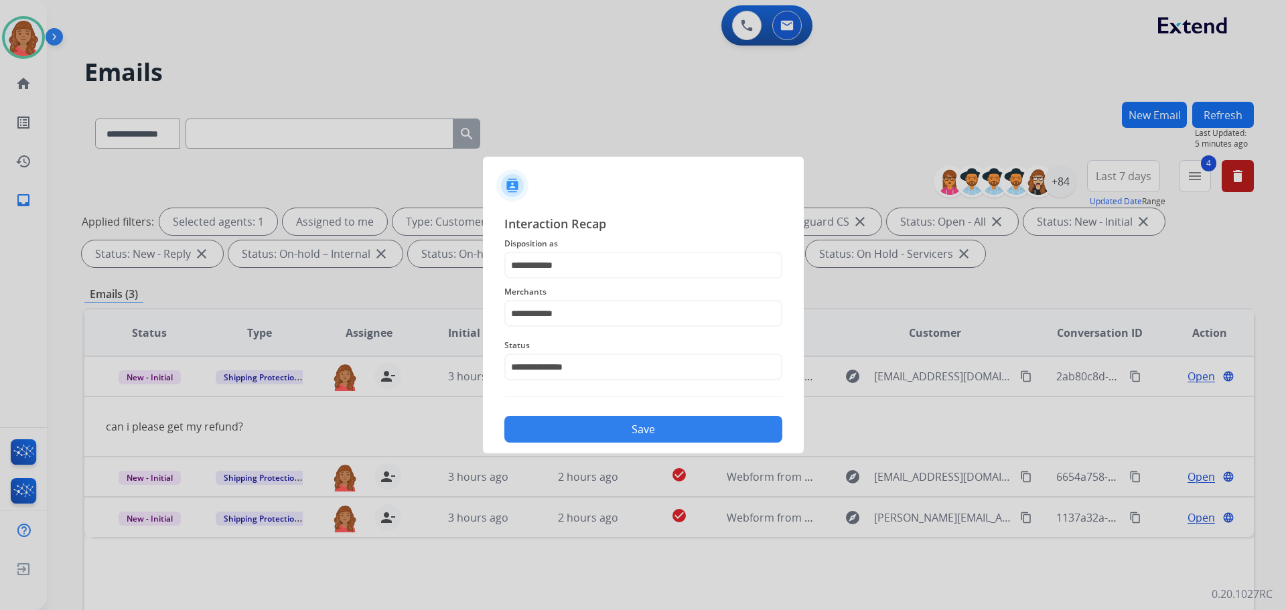
click at [601, 438] on button "Save" at bounding box center [644, 429] width 278 height 27
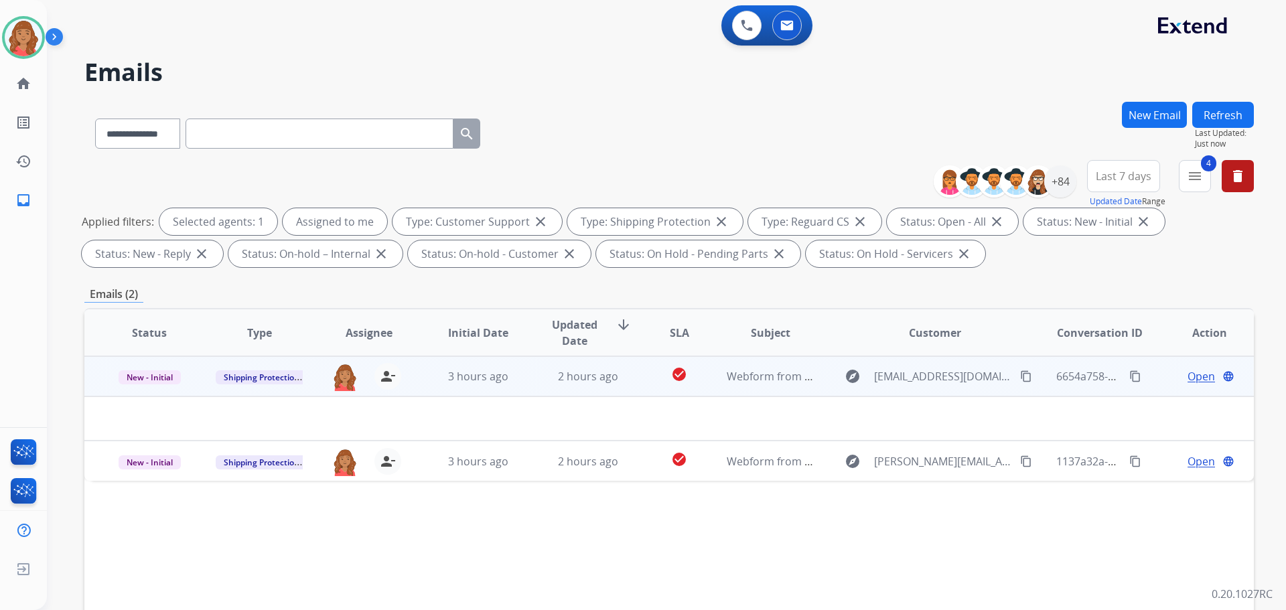
drag, startPoint x: 1019, startPoint y: 378, endPoint x: 988, endPoint y: 389, distance: 32.9
click at [1020, 379] on mat-icon "content_copy" at bounding box center [1026, 377] width 12 height 12
click at [1188, 381] on span "Open" at bounding box center [1201, 377] width 27 height 16
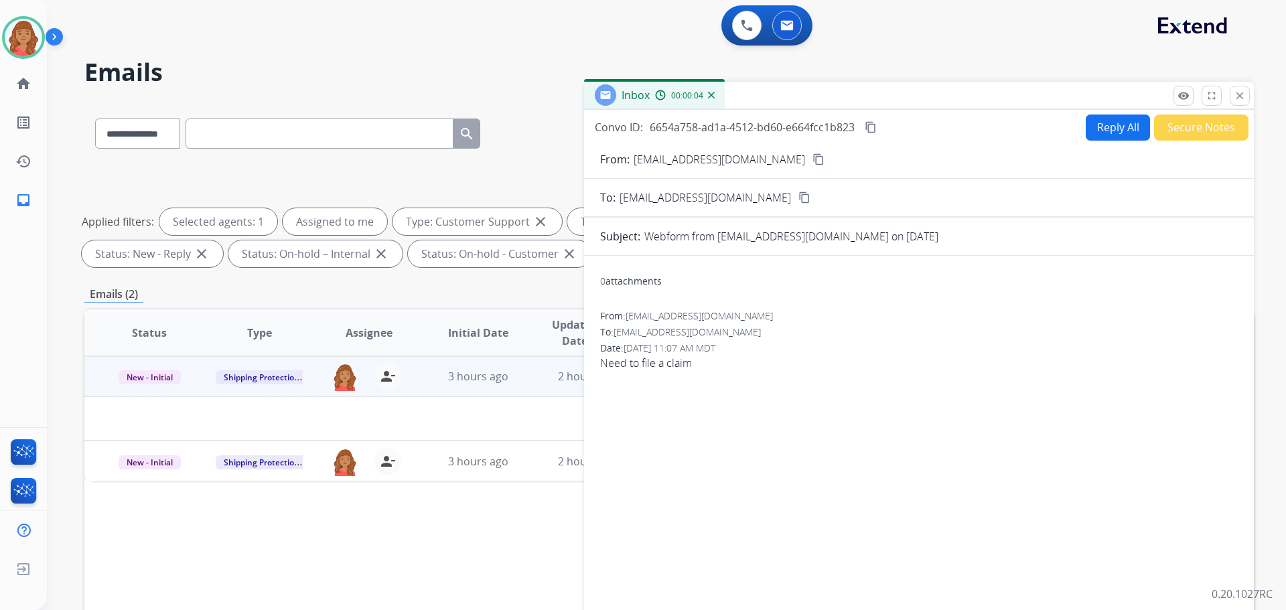
click at [1104, 129] on button "Reply All" at bounding box center [1118, 128] width 64 height 26
select select "**********"
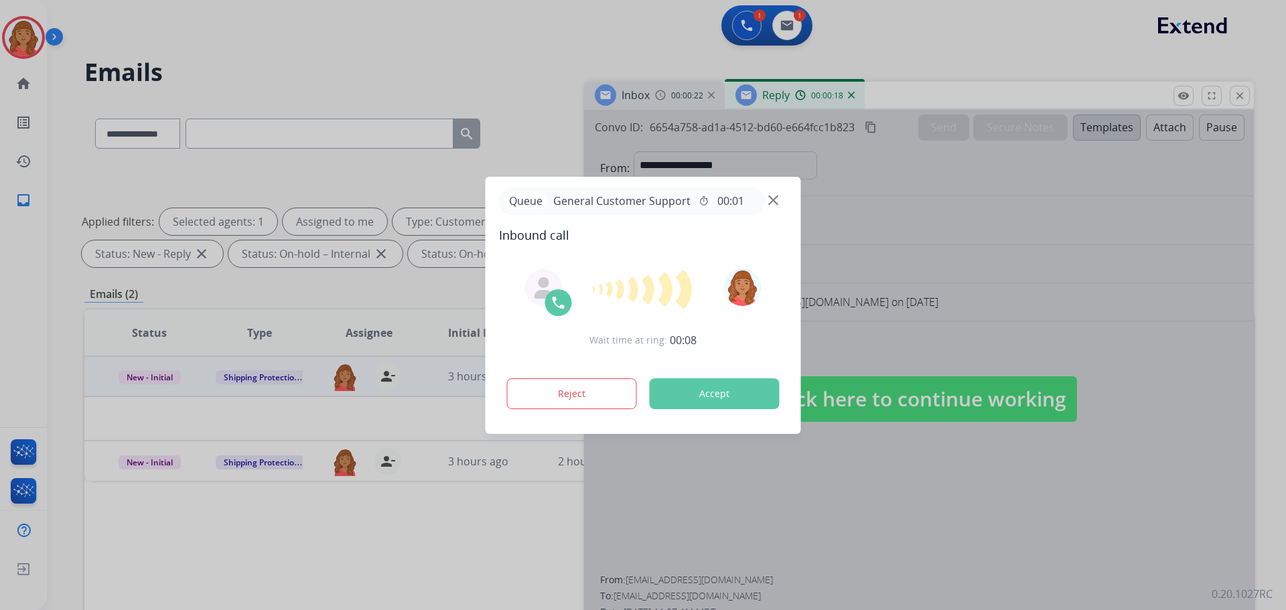
drag, startPoint x: 943, startPoint y: 387, endPoint x: 927, endPoint y: 383, distance: 16.1
click at [946, 387] on div at bounding box center [643, 305] width 1286 height 610
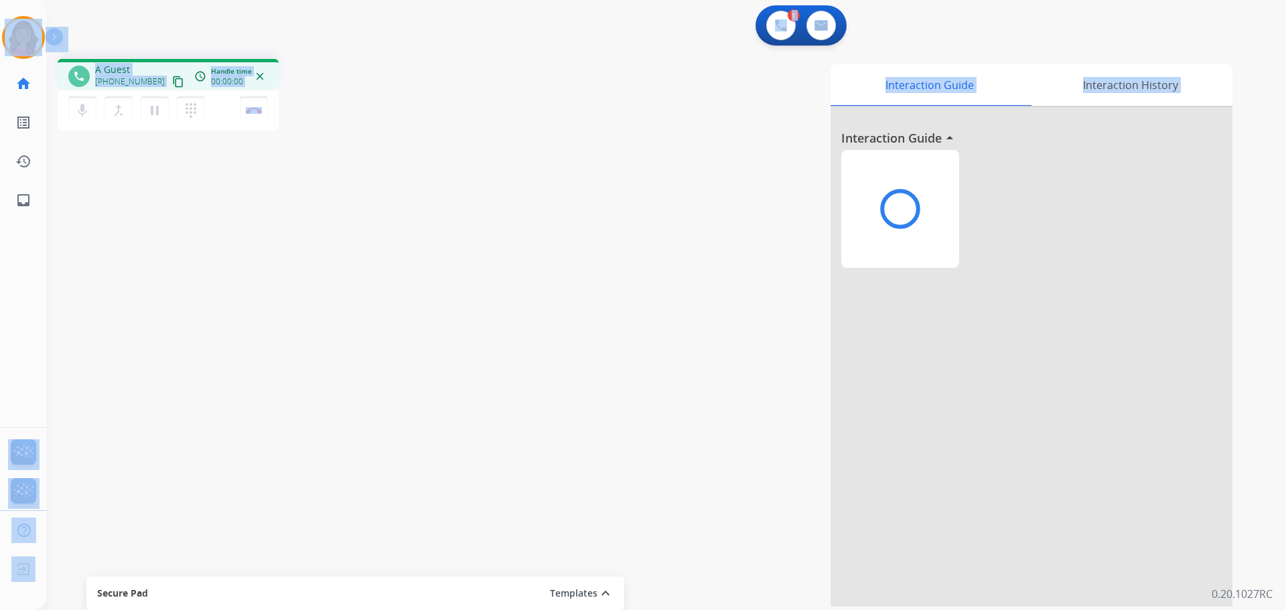
drag, startPoint x: 720, startPoint y: 262, endPoint x: 456, endPoint y: 191, distance: 272.7
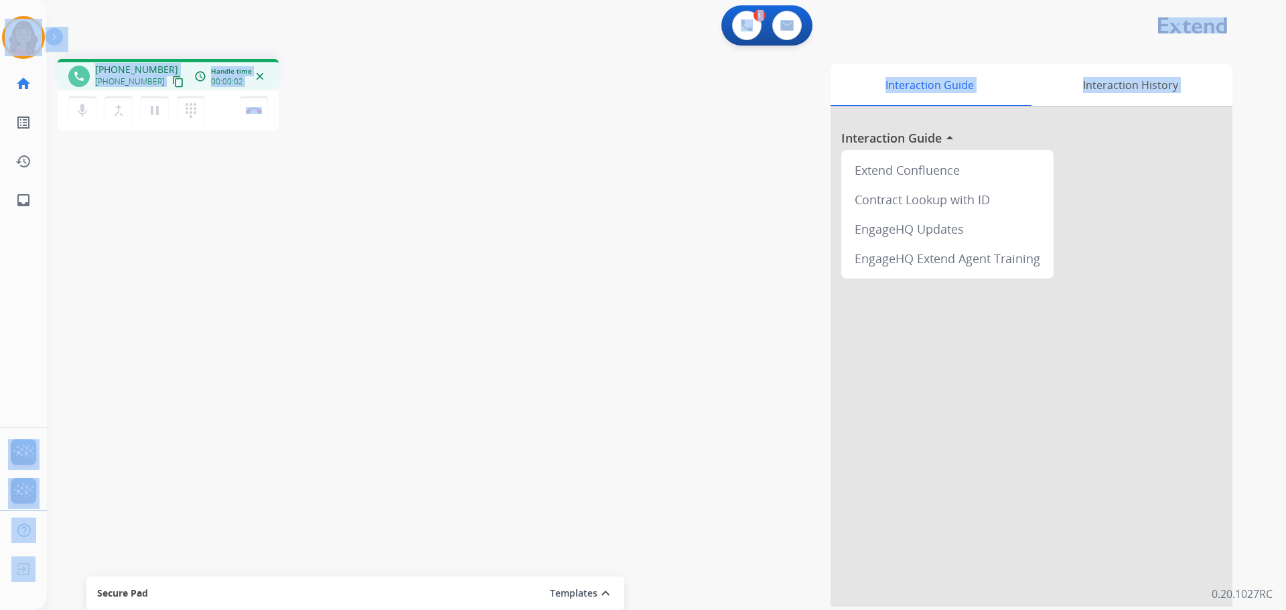
click at [188, 41] on div "1 Voice Interactions 0 Email Interactions" at bounding box center [658, 26] width 1191 height 43
click at [172, 81] on mat-icon "content_copy" at bounding box center [178, 82] width 12 height 12
click at [457, 159] on div "Interaction Guide Interaction History Interaction Guide arrow_drop_up Extend Co…" at bounding box center [838, 335] width 789 height 543
click at [184, 64] on div "phone +12013200154 +12013200154 content_copy Copied! access_time Call metrics Q…" at bounding box center [168, 74] width 221 height 31
click at [219, 76] on span "00:00:07" at bounding box center [227, 81] width 32 height 11
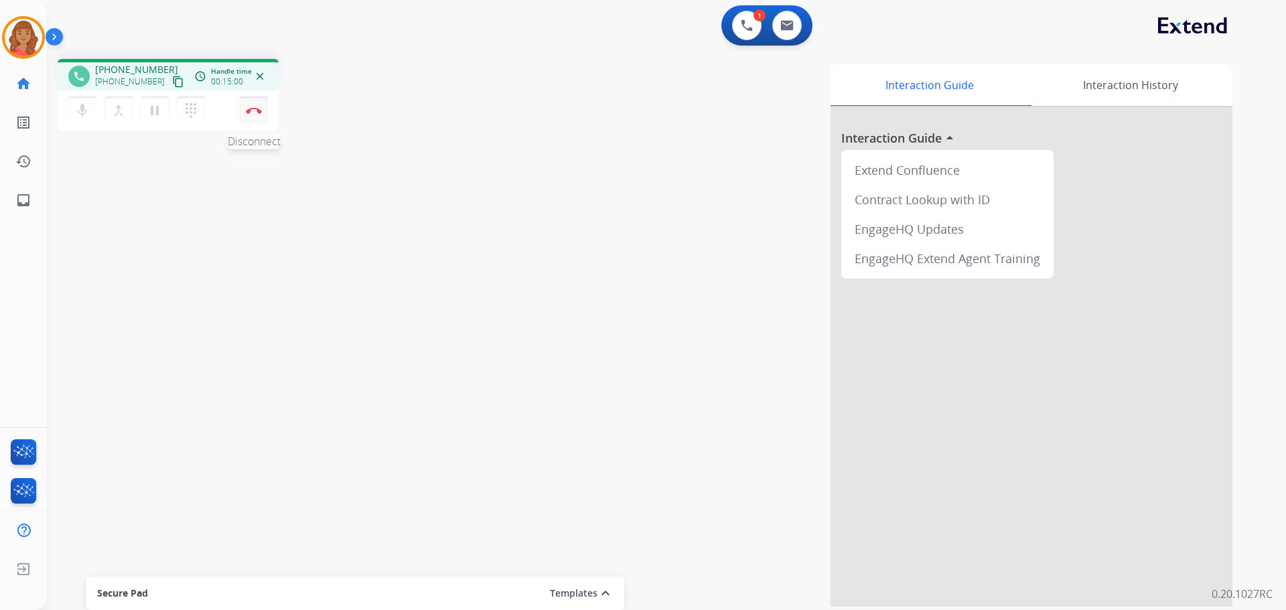
click at [252, 108] on img at bounding box center [254, 110] width 16 height 7
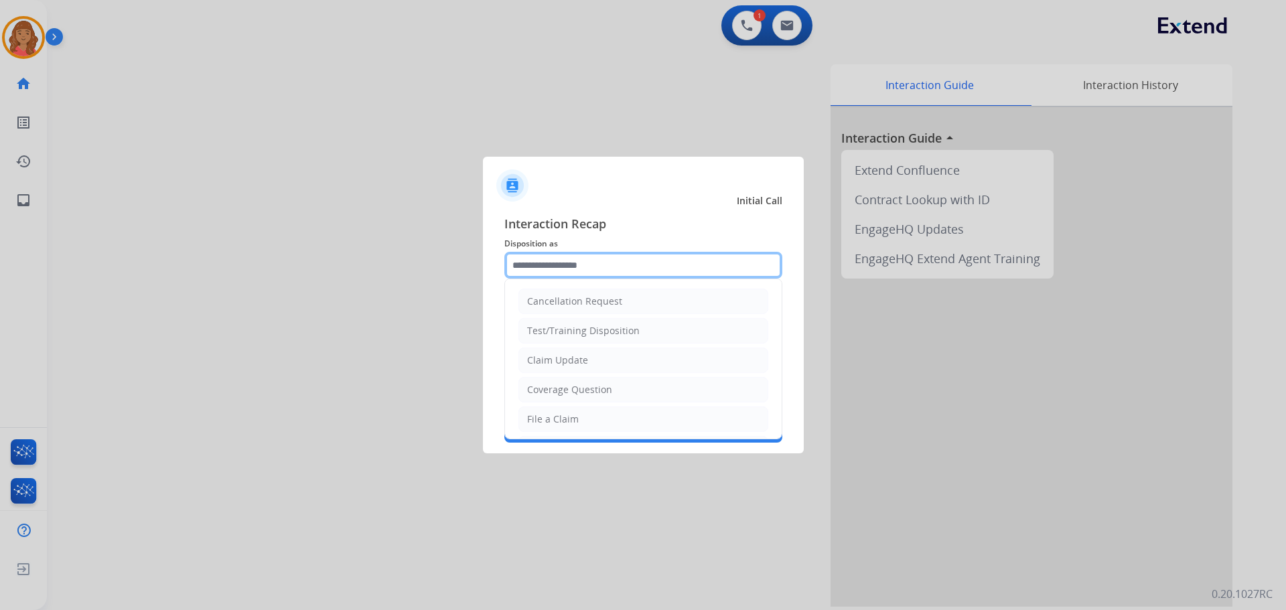
drag, startPoint x: 612, startPoint y: 270, endPoint x: 596, endPoint y: 275, distance: 17.4
click at [612, 270] on input "text" at bounding box center [644, 265] width 278 height 27
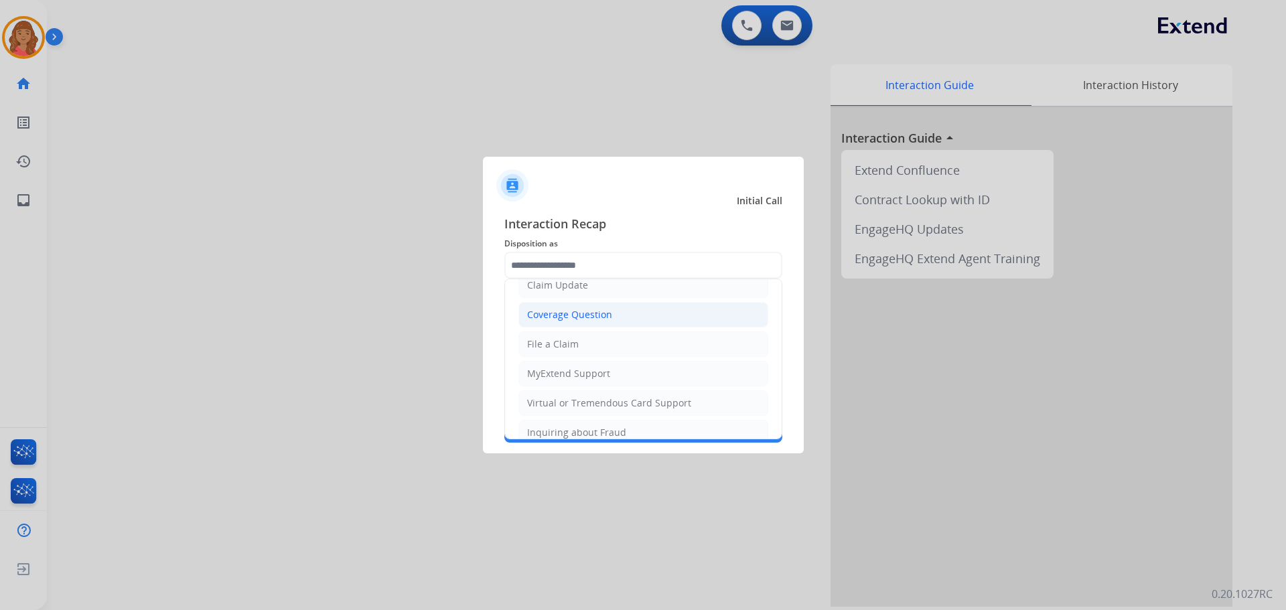
click at [563, 315] on div "Coverage Question" at bounding box center [569, 314] width 85 height 13
type input "**********"
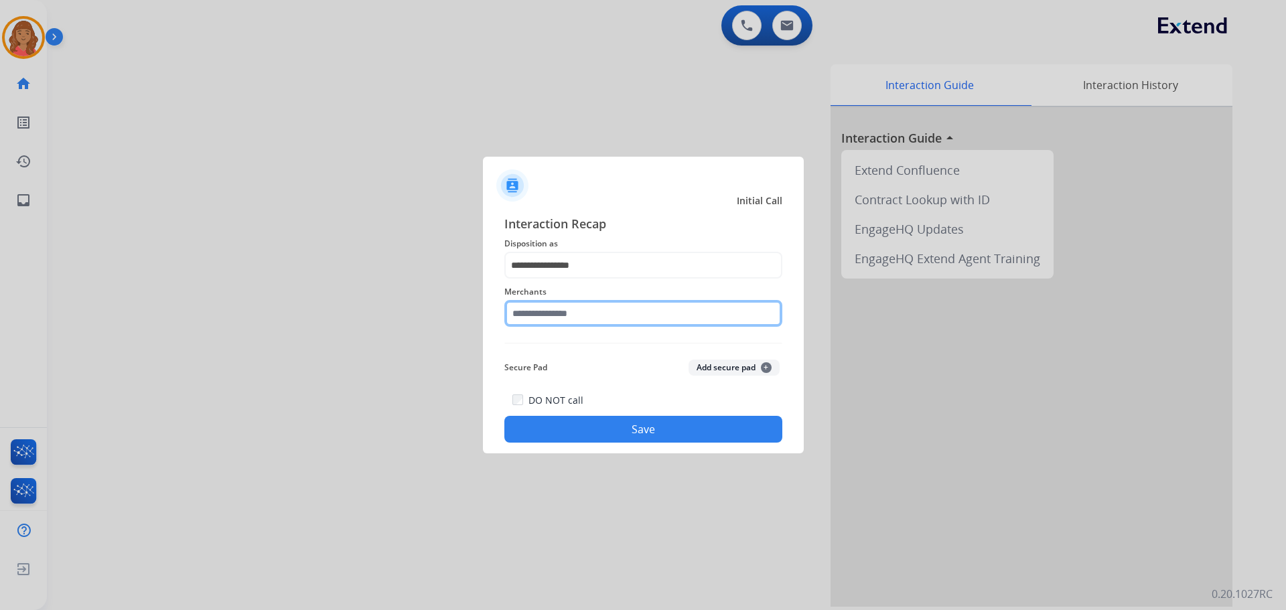
click at [565, 317] on input "text" at bounding box center [644, 313] width 278 height 27
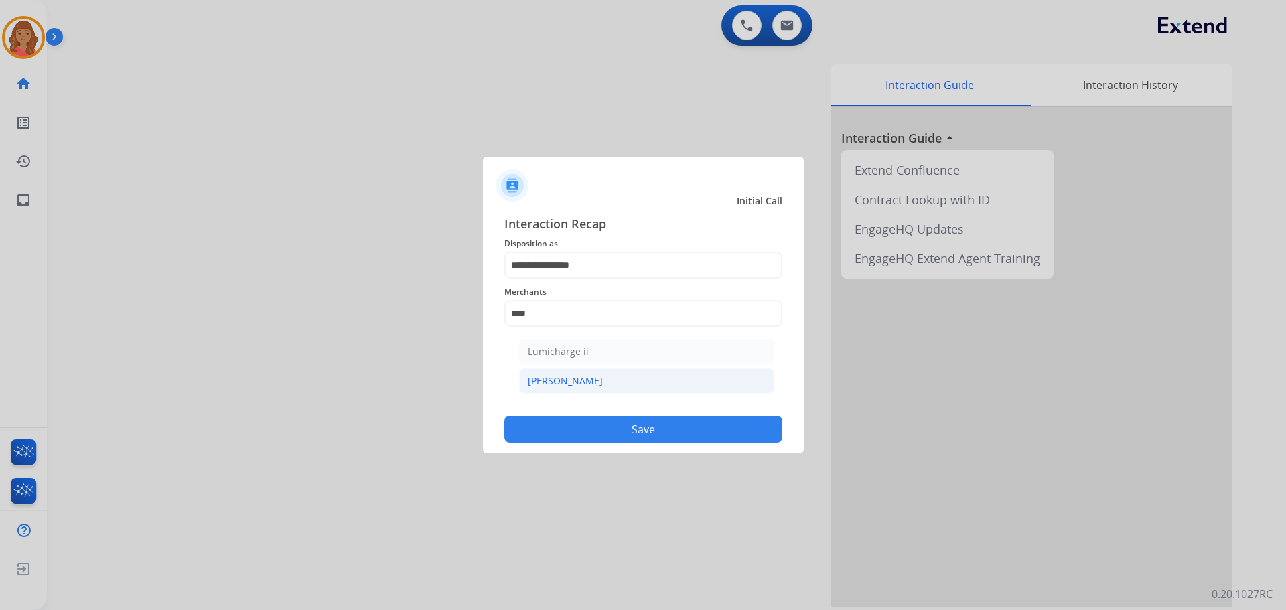
click at [563, 381] on div "[PERSON_NAME]" at bounding box center [565, 381] width 75 height 13
type input "********"
click at [572, 412] on div "DO NOT call Save" at bounding box center [644, 417] width 278 height 51
click at [583, 419] on button "Save" at bounding box center [644, 429] width 278 height 27
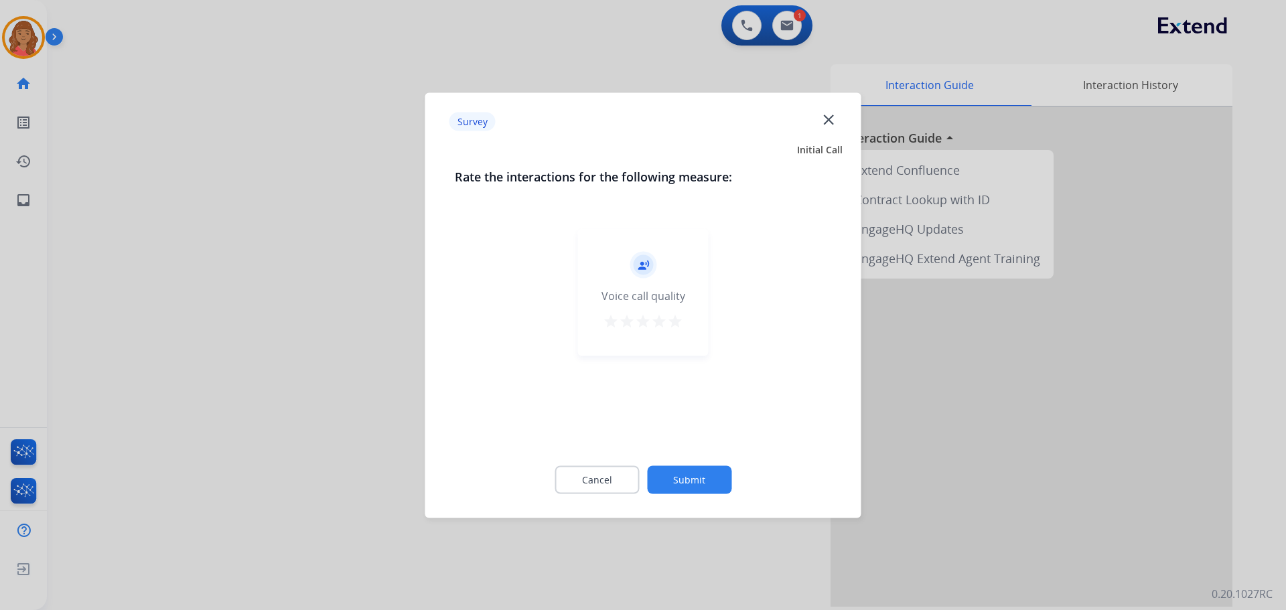
click at [684, 317] on div "record_voice_over Voice call quality star star star star star" at bounding box center [643, 291] width 131 height 127
click at [664, 323] on mat-icon "star" at bounding box center [659, 321] width 16 height 16
click at [676, 322] on mat-icon "star" at bounding box center [675, 321] width 16 height 16
click at [702, 485] on button "Submit" at bounding box center [689, 480] width 84 height 28
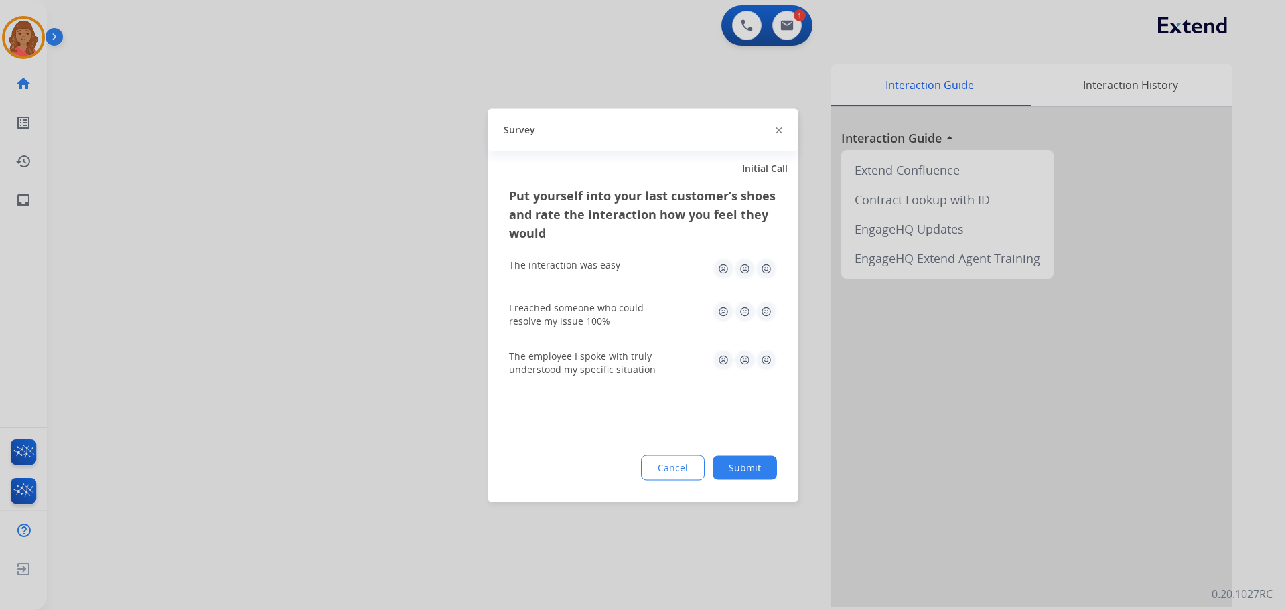
click at [765, 267] on img at bounding box center [766, 268] width 21 height 21
drag, startPoint x: 772, startPoint y: 304, endPoint x: 783, endPoint y: 372, distance: 68.6
click at [771, 305] on img at bounding box center [766, 311] width 21 height 21
click at [761, 353] on img at bounding box center [766, 359] width 21 height 21
click at [751, 472] on button "Submit" at bounding box center [745, 468] width 64 height 24
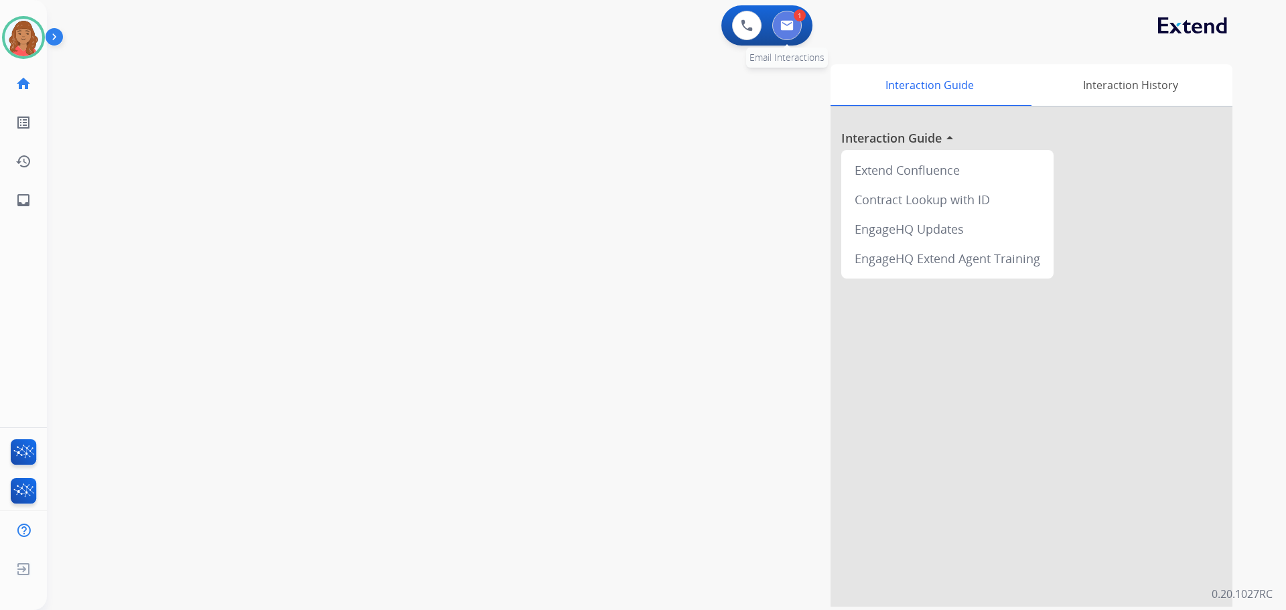
click at [791, 21] on img at bounding box center [787, 25] width 13 height 11
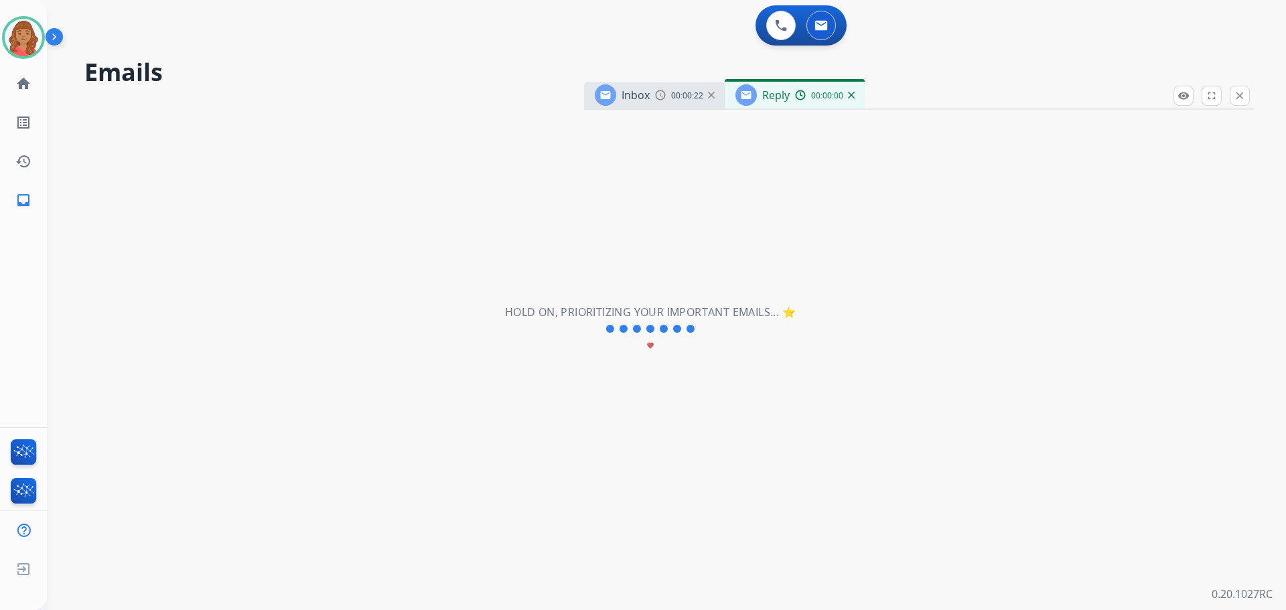
select select "**********"
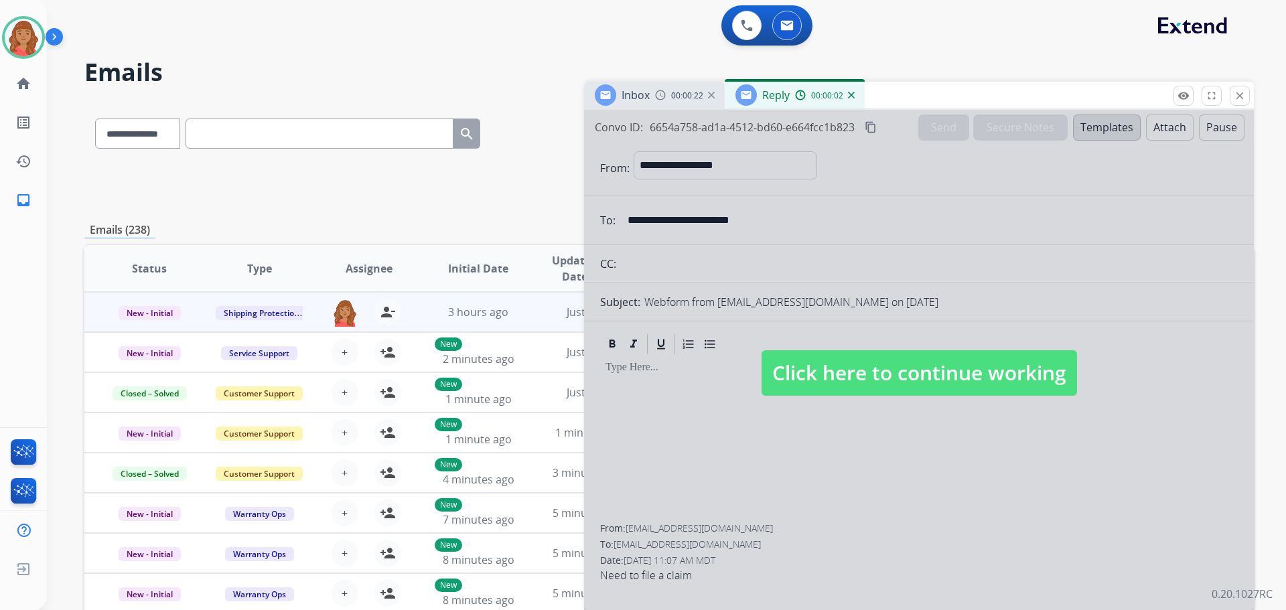
click at [836, 366] on span "Click here to continue working" at bounding box center [920, 373] width 316 height 46
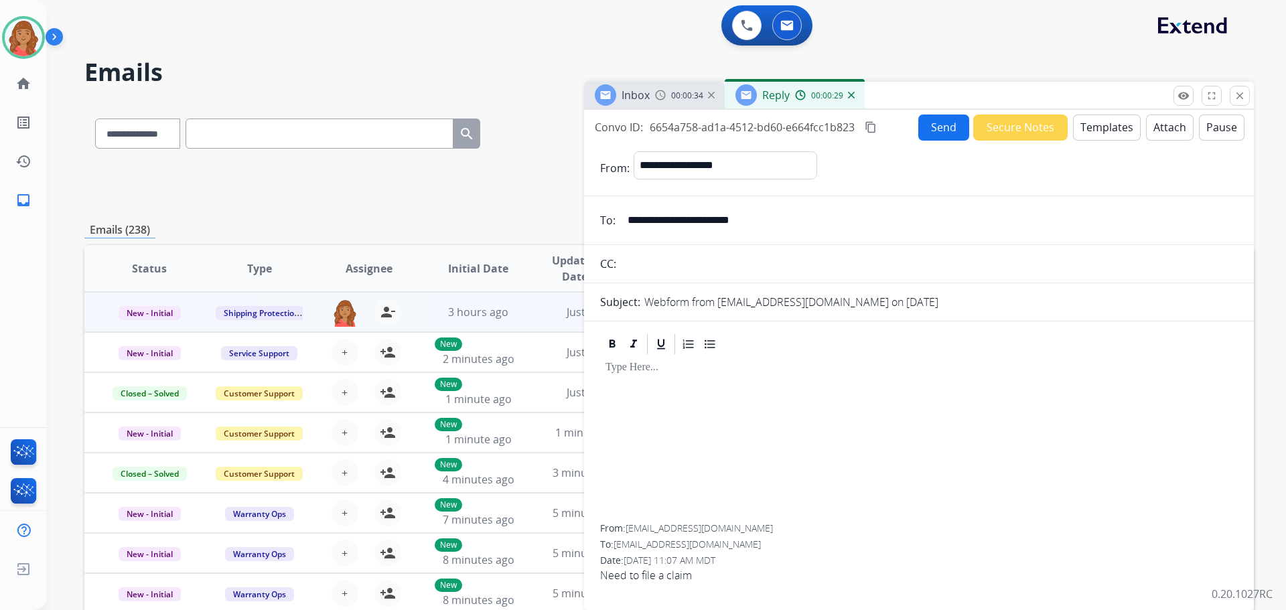
click at [1098, 124] on button "Templates" at bounding box center [1107, 128] width 68 height 26
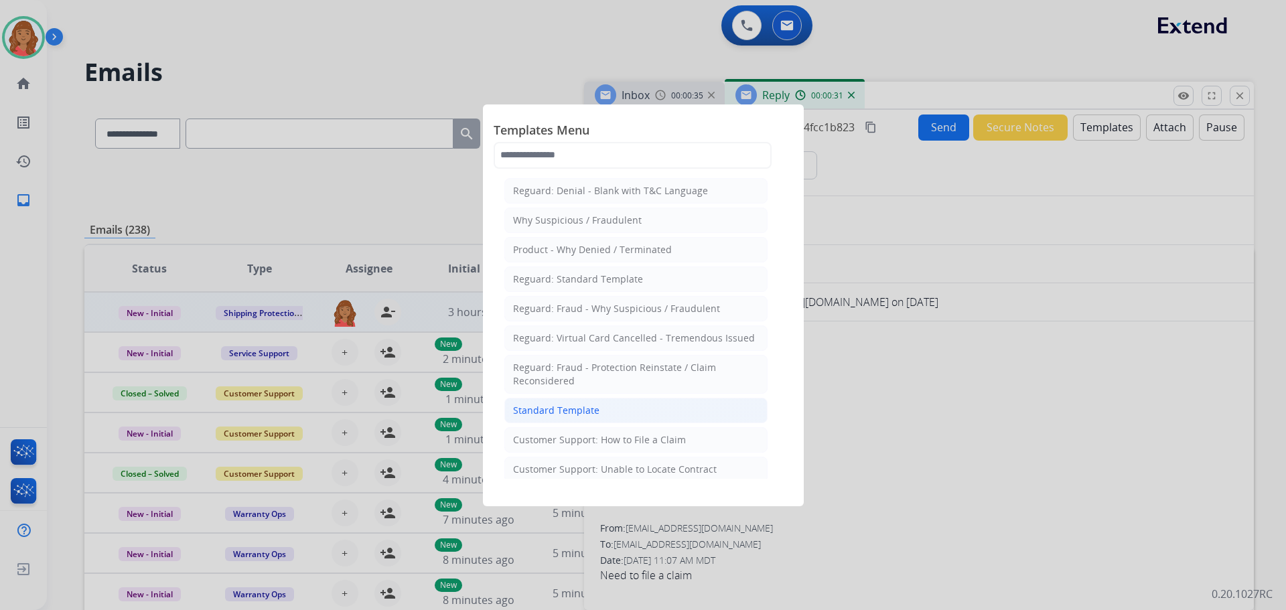
click at [583, 409] on div "Standard Template" at bounding box center [556, 410] width 86 height 13
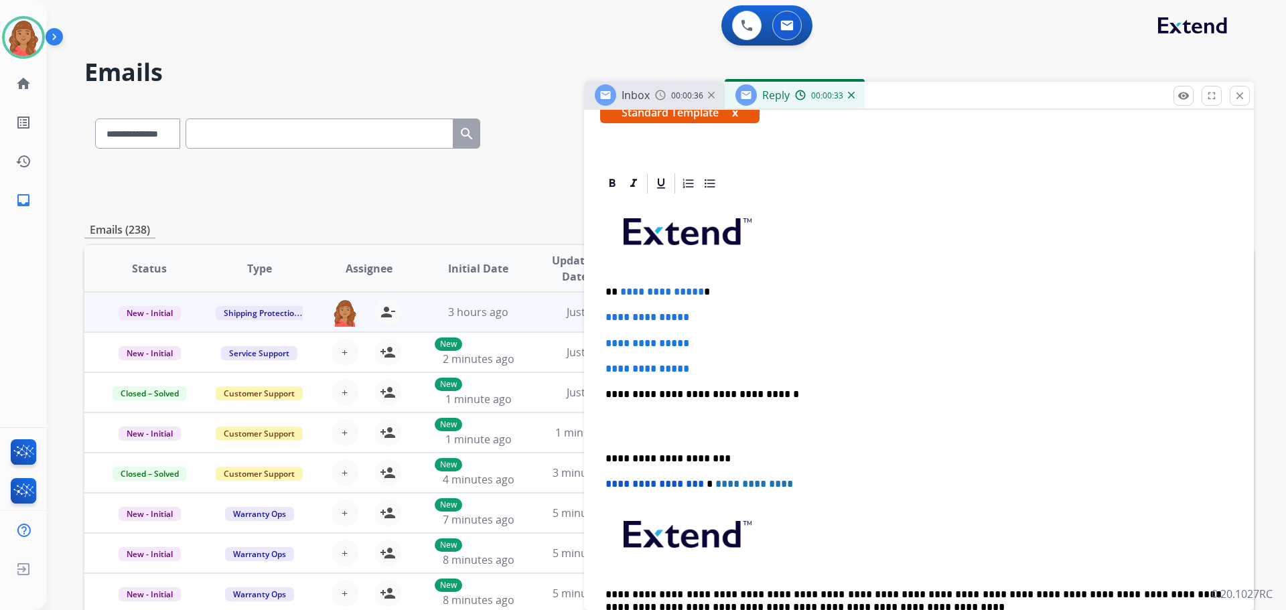
scroll to position [268, 0]
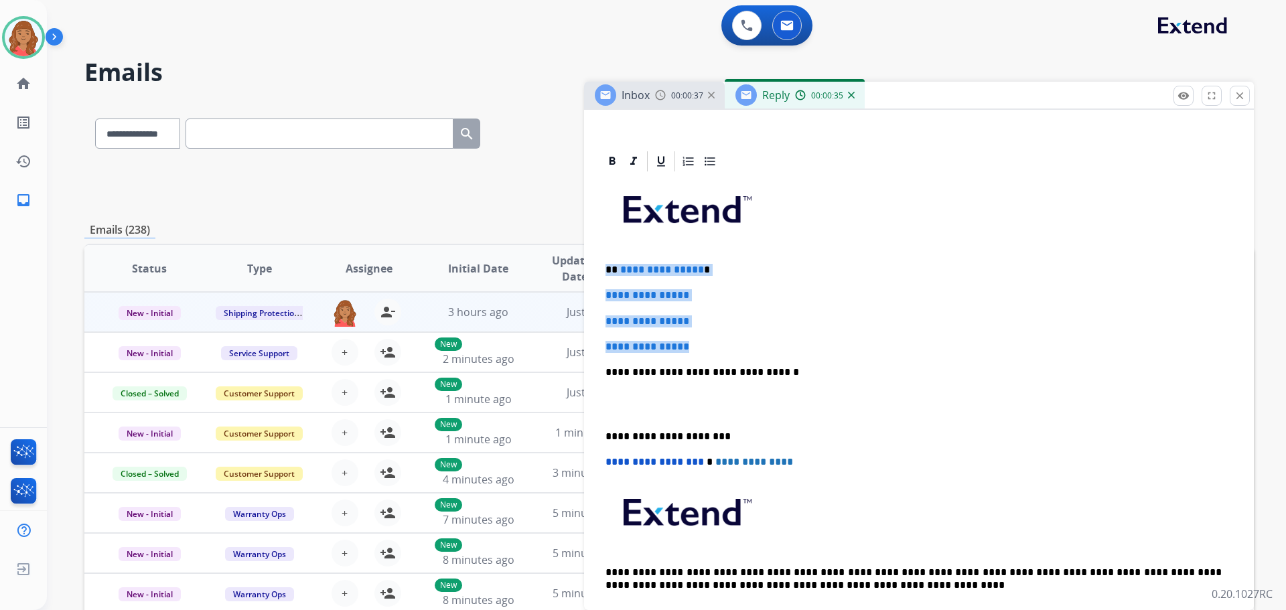
drag, startPoint x: 706, startPoint y: 349, endPoint x: 591, endPoint y: 264, distance: 143.3
click at [591, 264] on div "**********" at bounding box center [919, 426] width 670 height 555
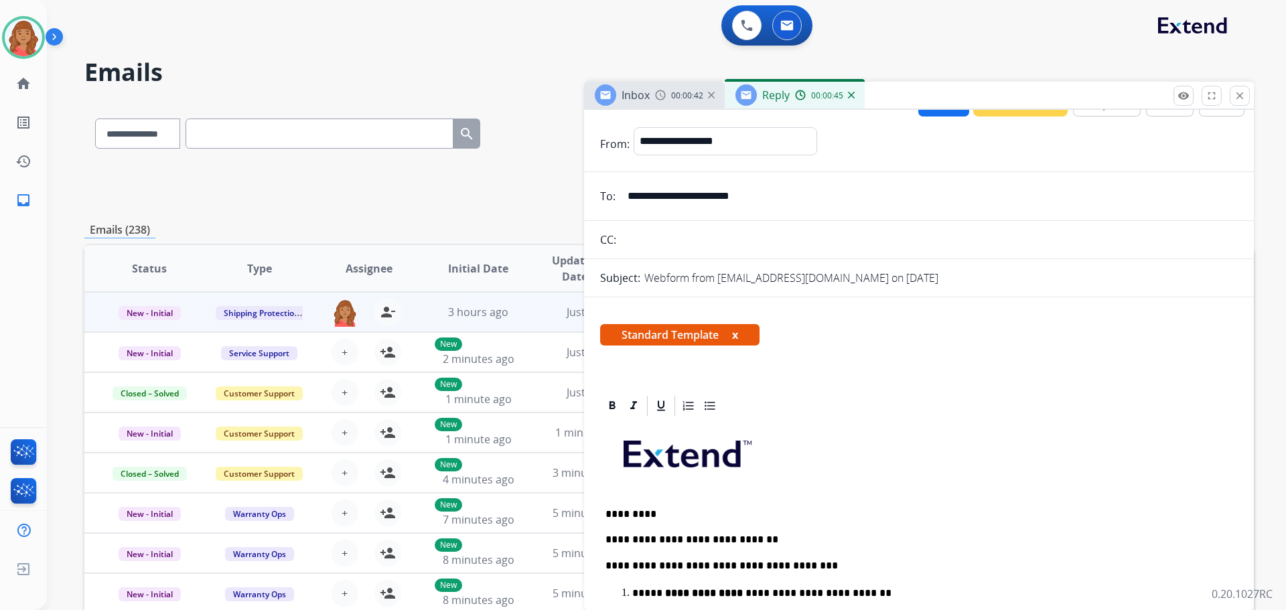
scroll to position [0, 0]
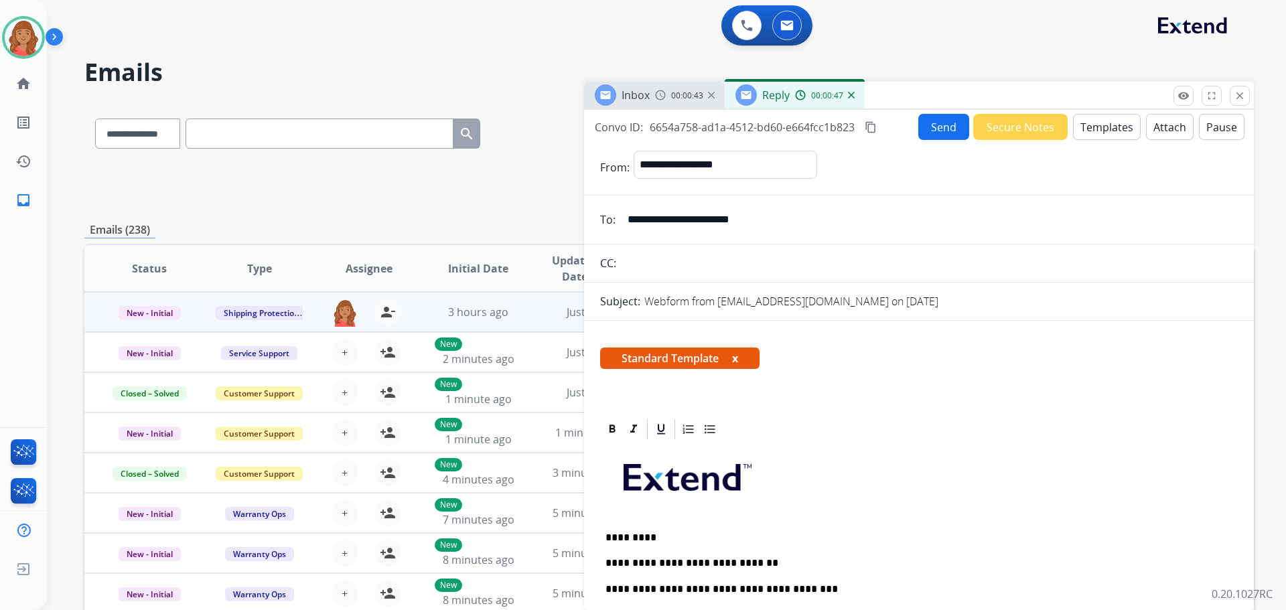
click at [870, 129] on mat-icon "content_copy" at bounding box center [871, 127] width 12 height 12
click at [929, 129] on button "Send" at bounding box center [944, 127] width 51 height 26
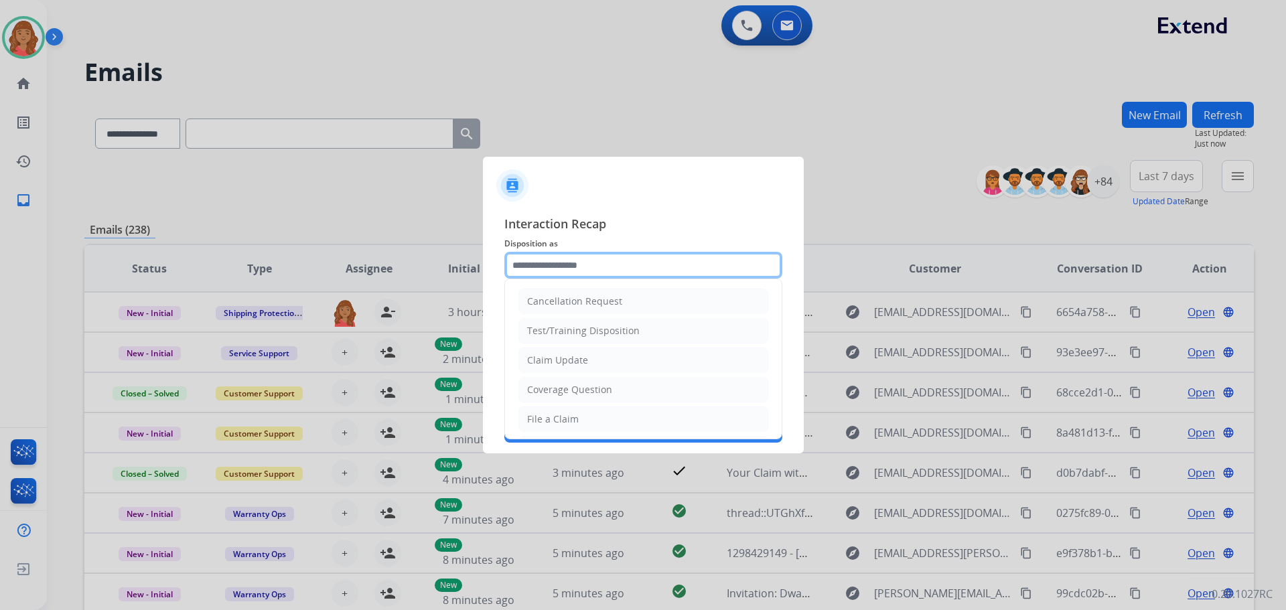
click at [653, 267] on input "text" at bounding box center [644, 265] width 278 height 27
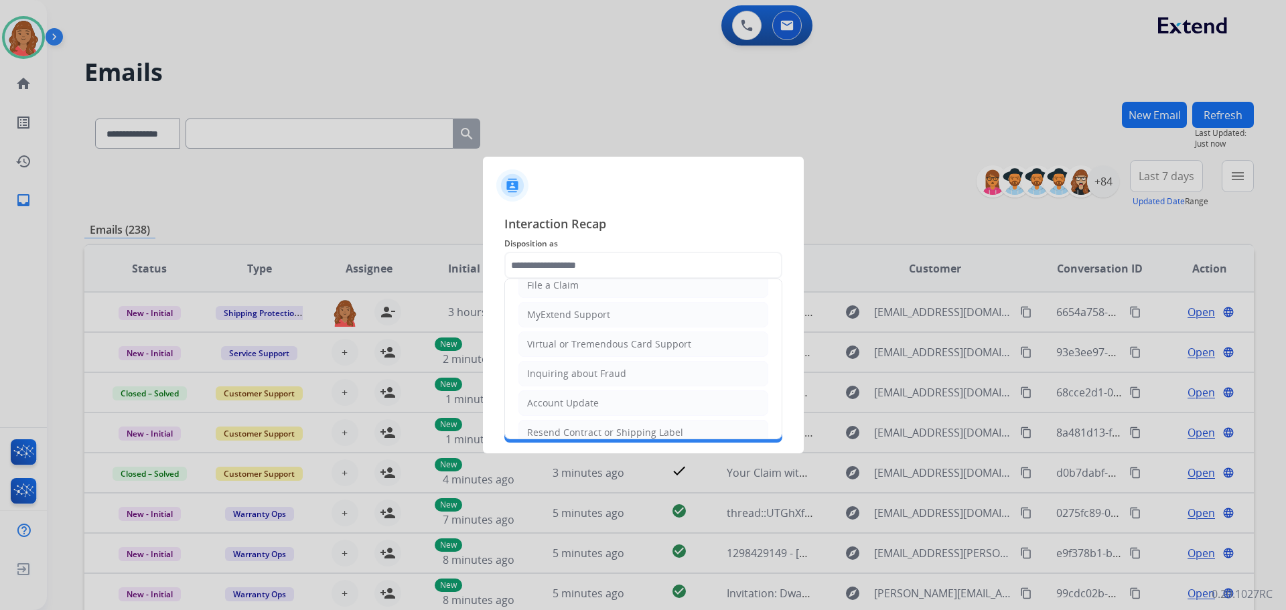
drag, startPoint x: 556, startPoint y: 281, endPoint x: 551, endPoint y: 297, distance: 16.8
click at [559, 283] on div "File a Claim" at bounding box center [553, 285] width 52 height 13
type input "**********"
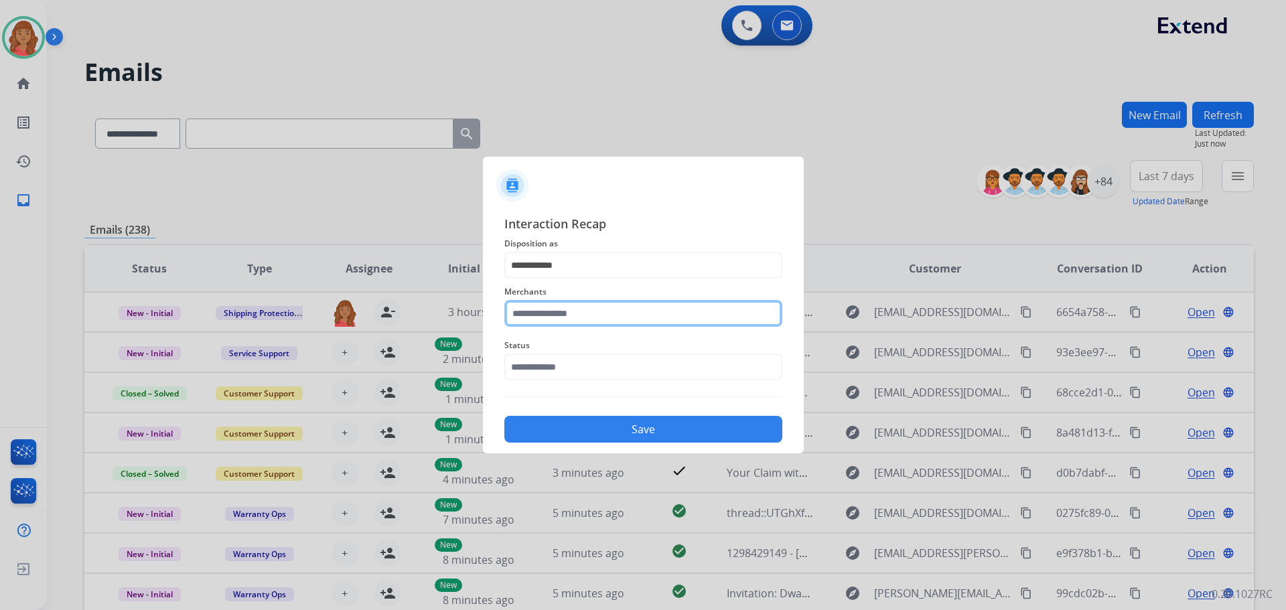
click at [547, 312] on input "text" at bounding box center [644, 313] width 278 height 27
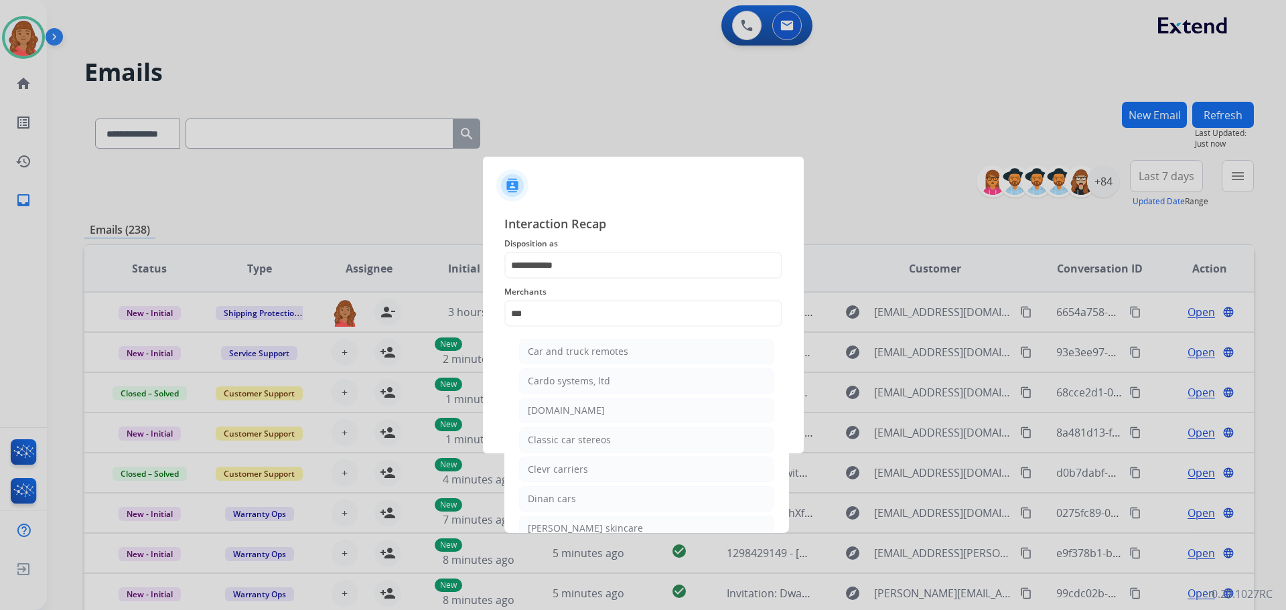
click at [582, 416] on div "[DOMAIN_NAME]" at bounding box center [566, 410] width 77 height 13
type input "**********"
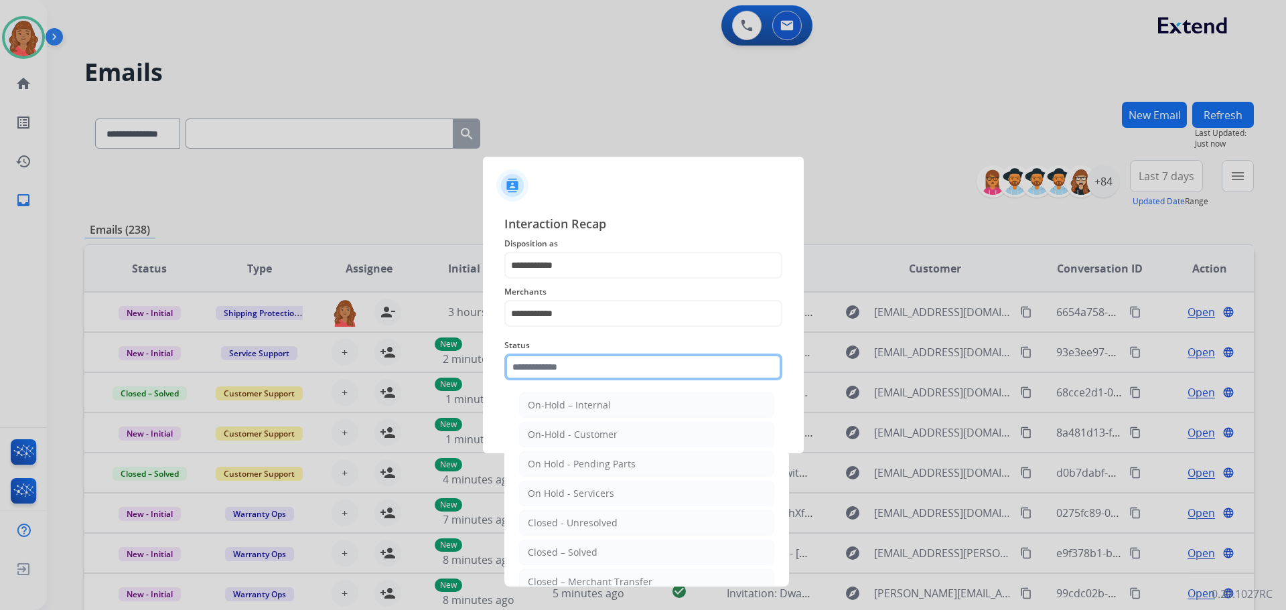
click at [547, 369] on input "text" at bounding box center [644, 367] width 278 height 27
drag, startPoint x: 577, startPoint y: 557, endPoint x: 583, endPoint y: 541, distance: 17.2
click at [577, 556] on div "Closed – Solved" at bounding box center [563, 552] width 70 height 13
type input "**********"
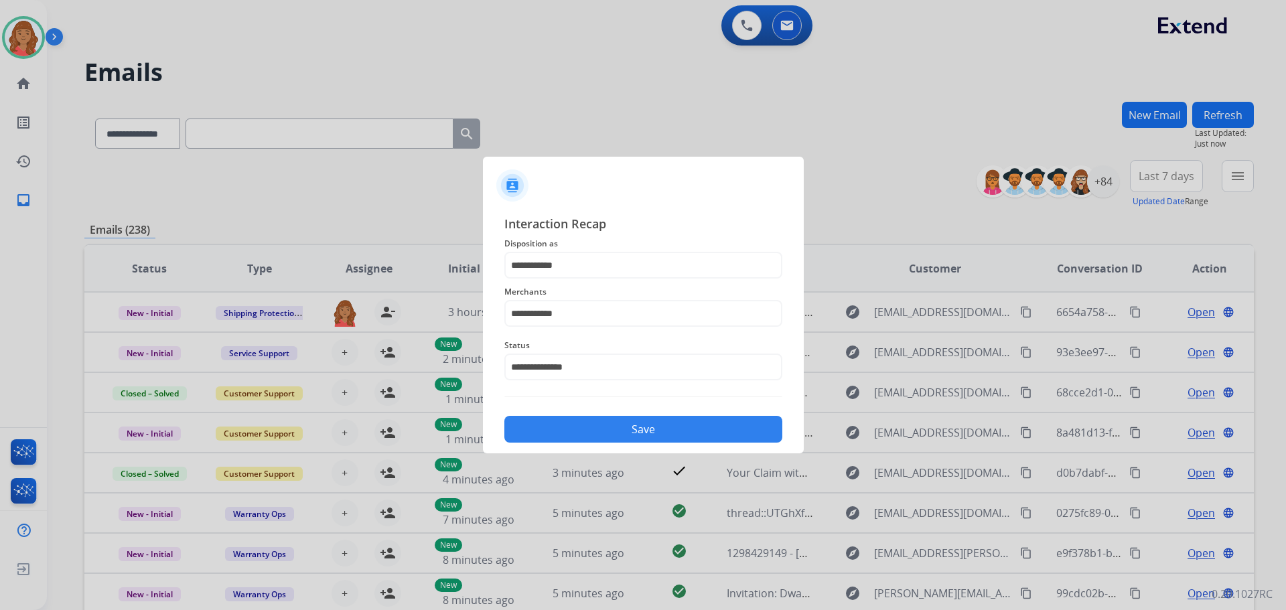
click at [602, 443] on div "**********" at bounding box center [643, 329] width 321 height 250
click at [628, 423] on button "Save" at bounding box center [644, 429] width 278 height 27
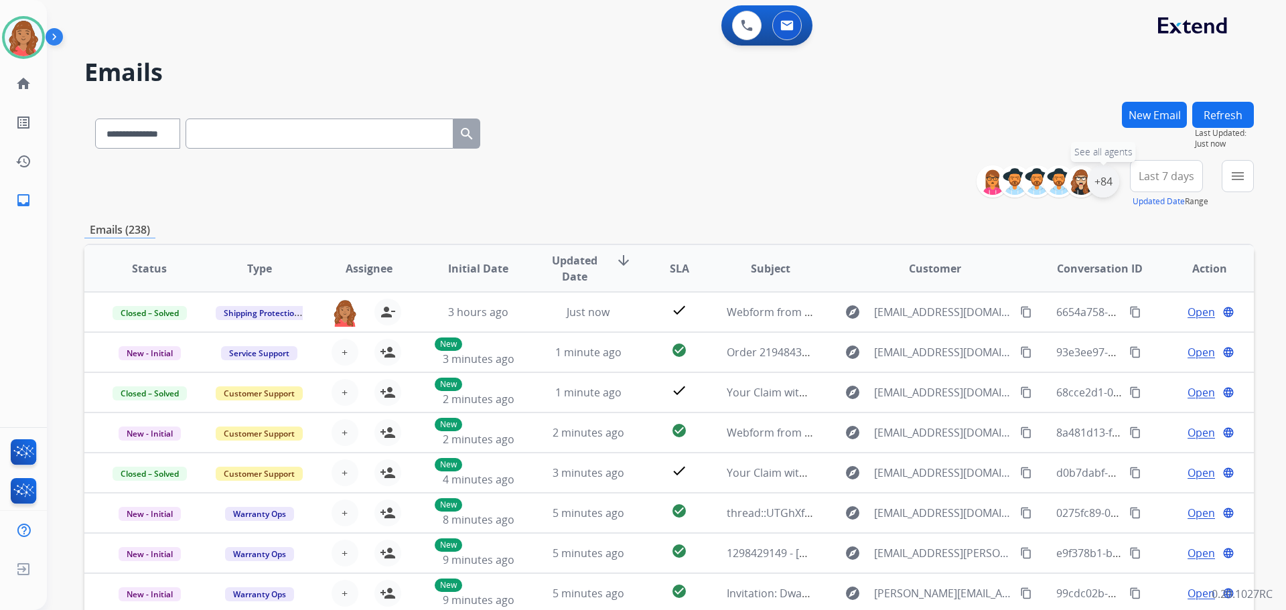
click at [1113, 188] on div "+84" at bounding box center [1103, 181] width 32 height 32
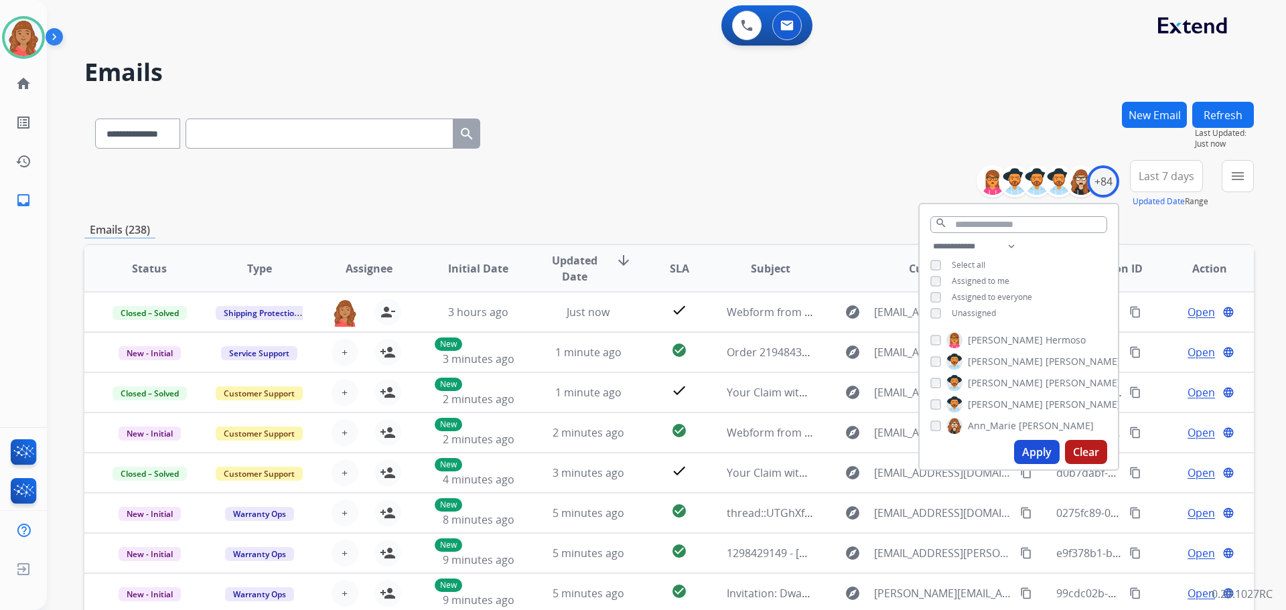
drag, startPoint x: 1220, startPoint y: 182, endPoint x: 1223, endPoint y: 188, distance: 7.5
click at [1222, 182] on div "**********" at bounding box center [1120, 184] width 267 height 48
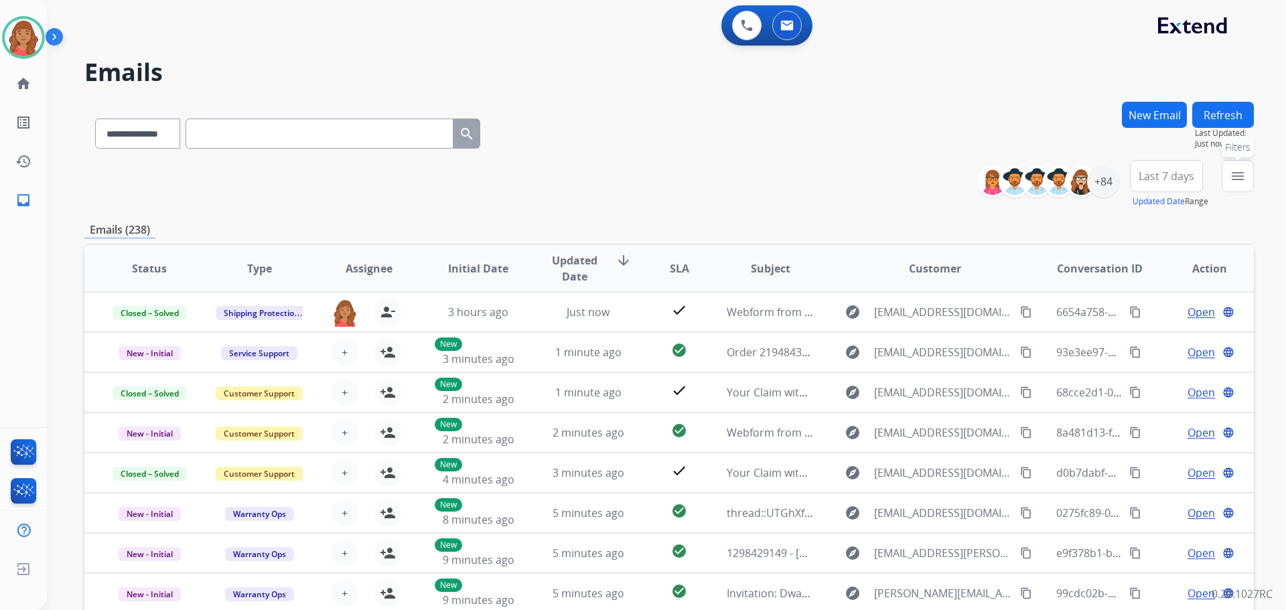
click at [1231, 175] on mat-icon "menu" at bounding box center [1238, 176] width 16 height 16
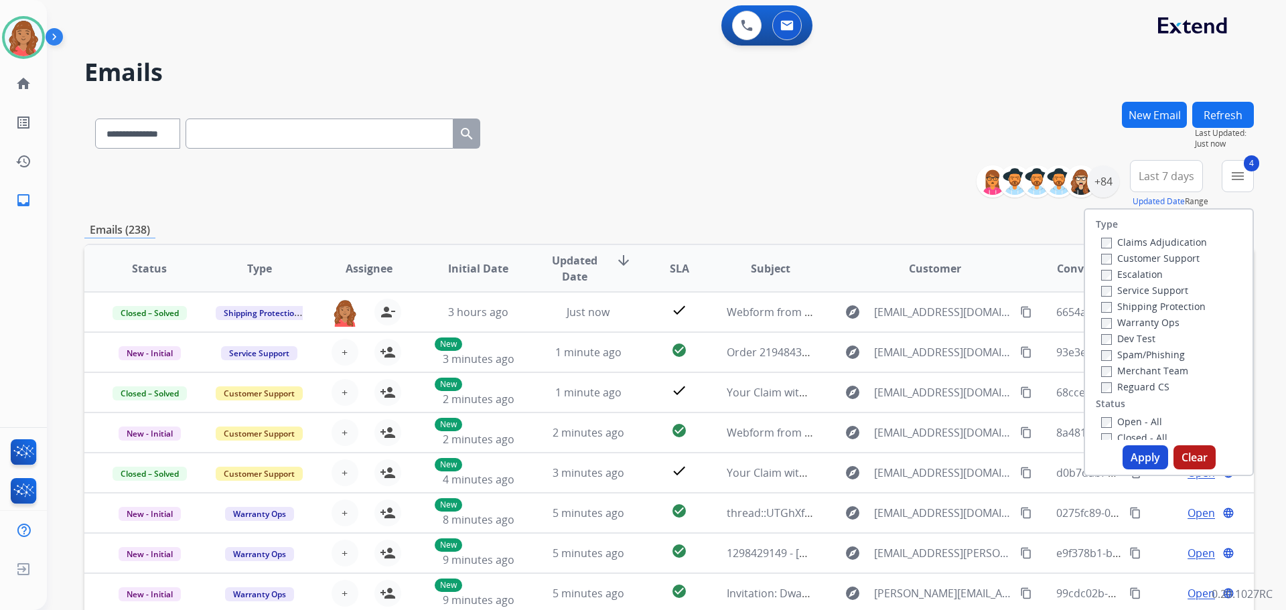
click at [1136, 447] on button "Apply" at bounding box center [1146, 458] width 46 height 24
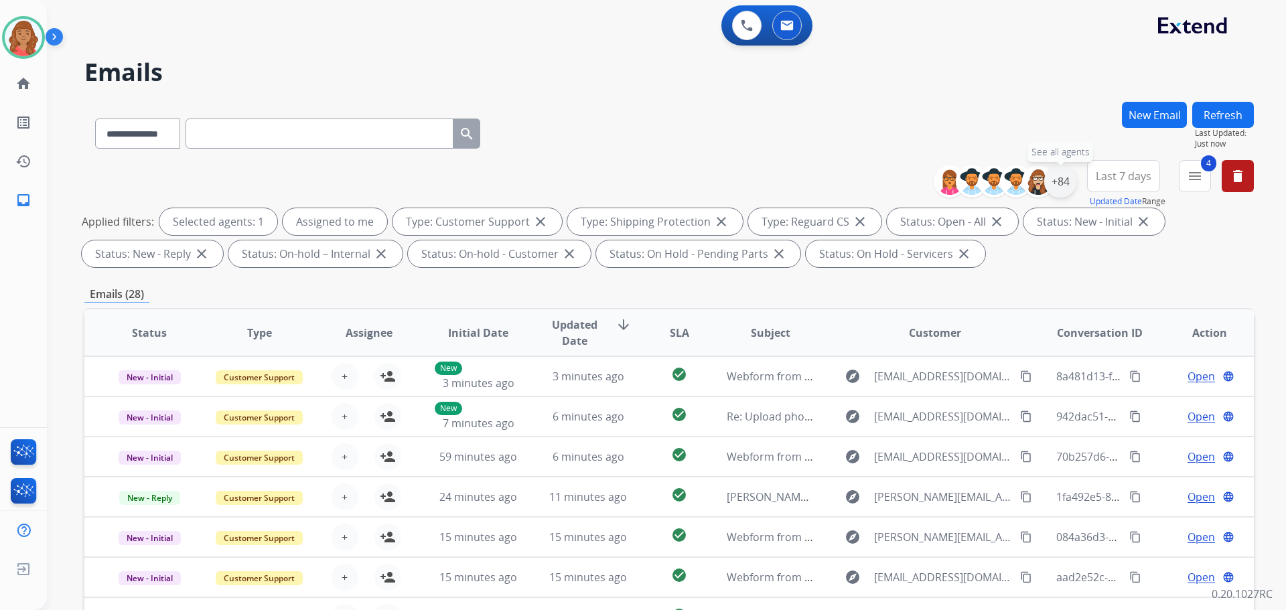
click at [1053, 187] on div "+84" at bounding box center [1061, 181] width 32 height 32
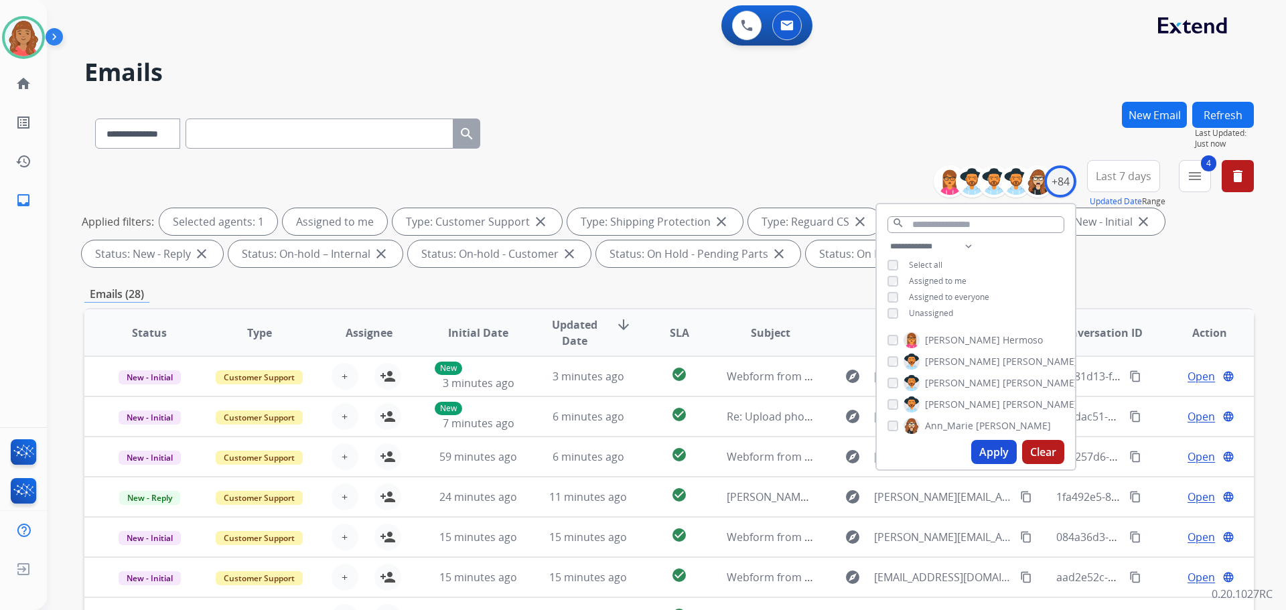
drag, startPoint x: 986, startPoint y: 445, endPoint x: 955, endPoint y: 440, distance: 31.8
click at [986, 446] on button "Apply" at bounding box center [995, 452] width 46 height 24
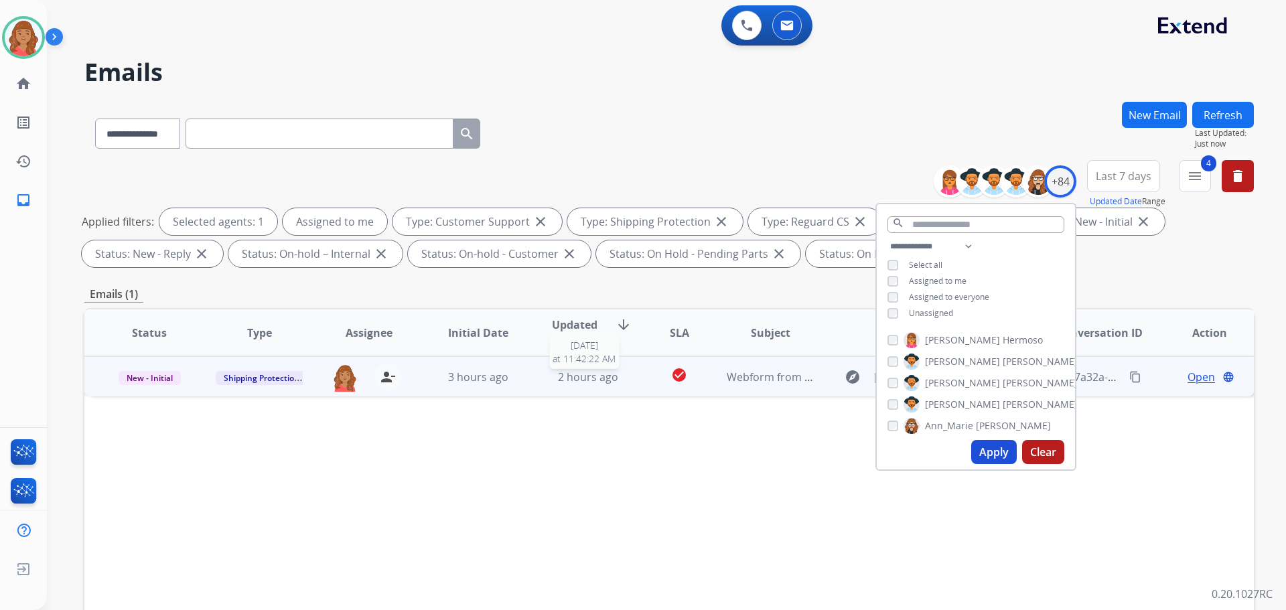
click at [545, 383] on div "2 hours ago" at bounding box center [589, 377] width 88 height 16
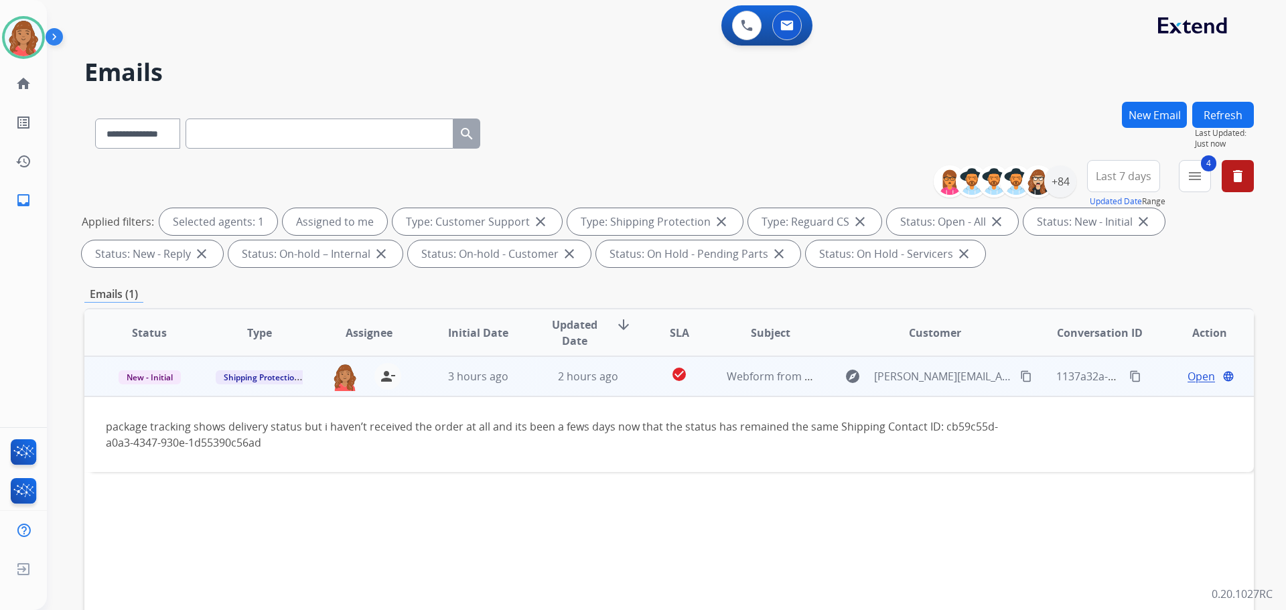
click at [1020, 377] on mat-icon "content_copy" at bounding box center [1026, 377] width 12 height 12
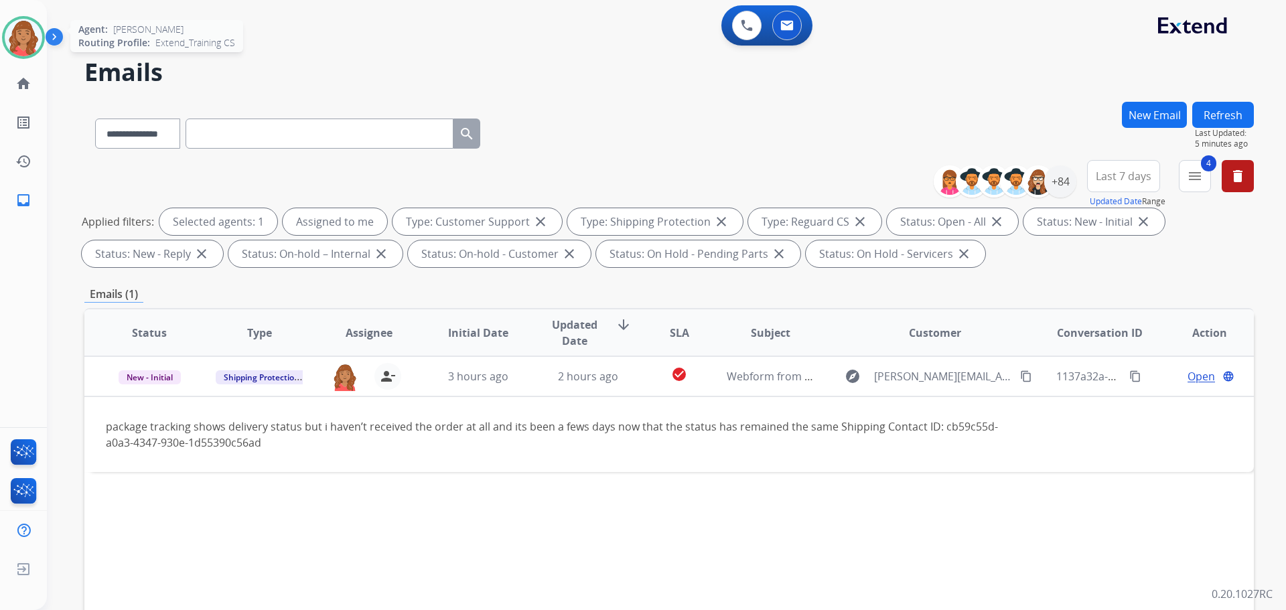
drag, startPoint x: 6, startPoint y: 40, endPoint x: 16, endPoint y: 40, distance: 10.1
click at [6, 40] on img at bounding box center [24, 38] width 38 height 38
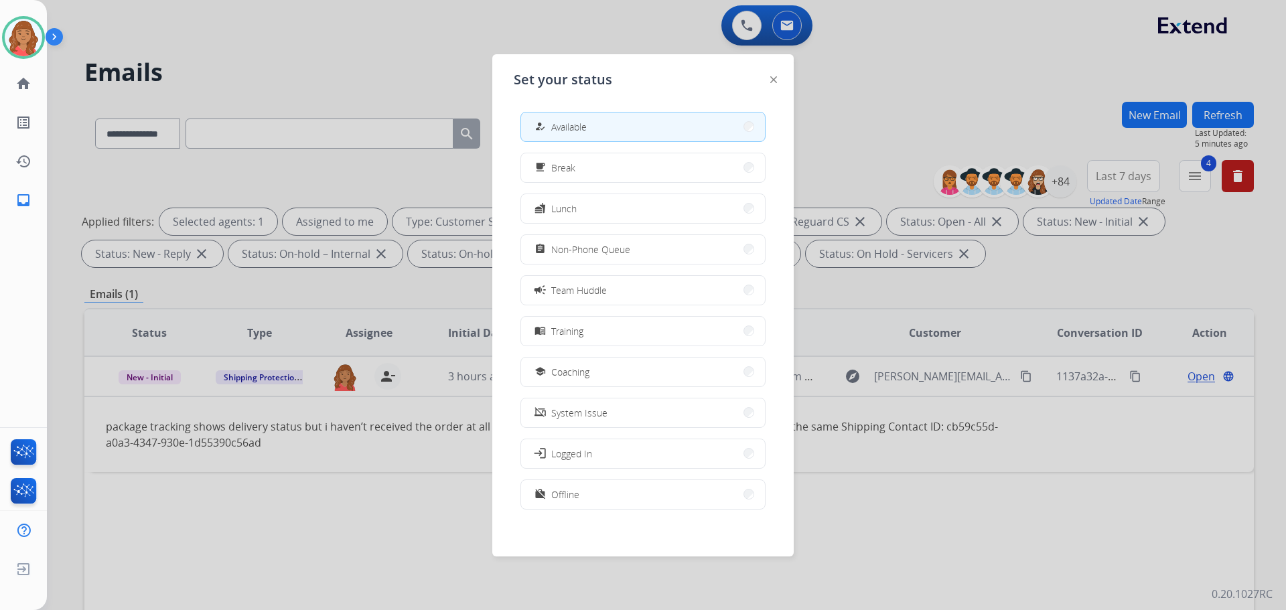
click at [773, 80] on img at bounding box center [774, 79] width 7 height 7
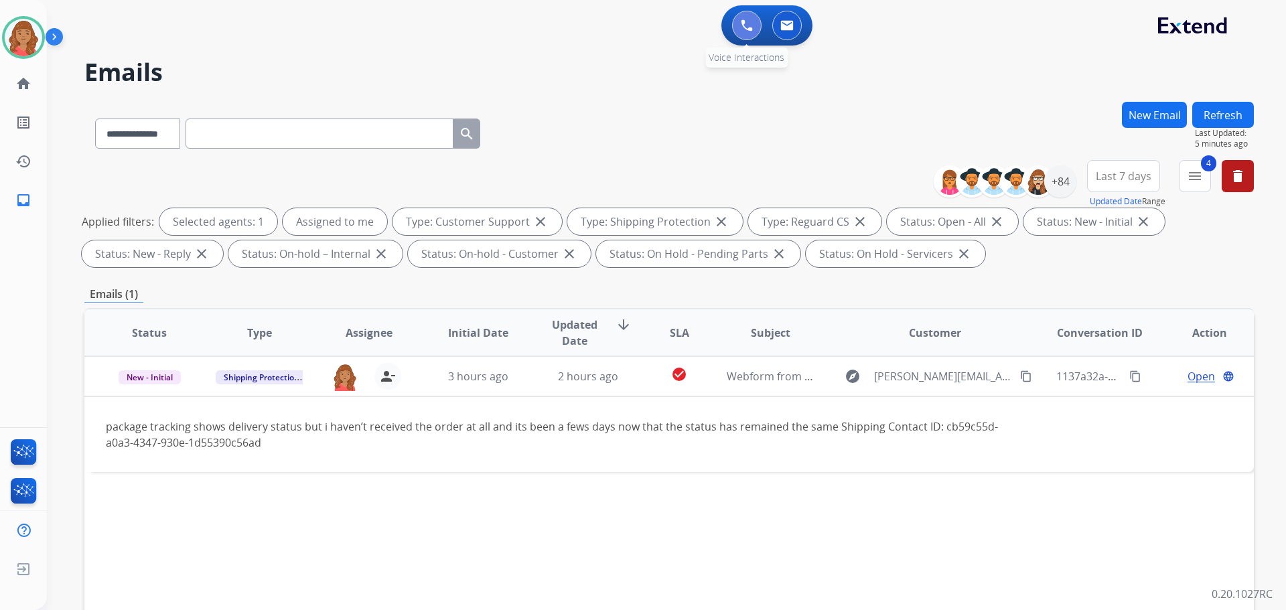
click at [743, 20] on img at bounding box center [747, 25] width 12 height 12
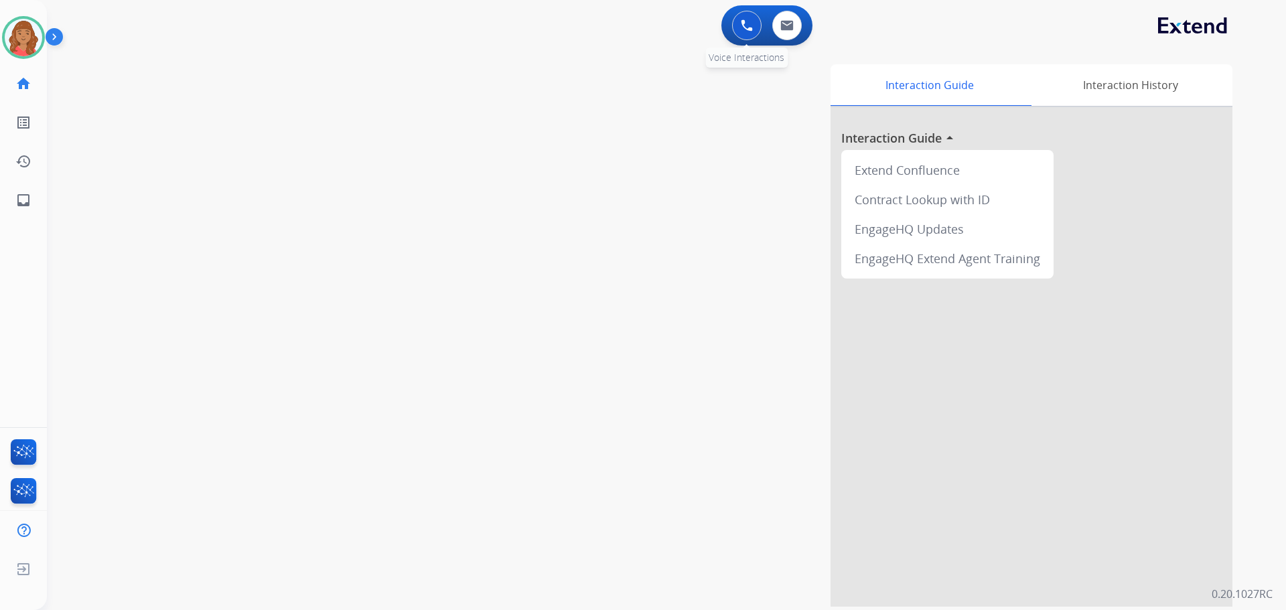
drag, startPoint x: 744, startPoint y: 27, endPoint x: 734, endPoint y: 33, distance: 11.4
click at [744, 27] on img at bounding box center [747, 25] width 12 height 12
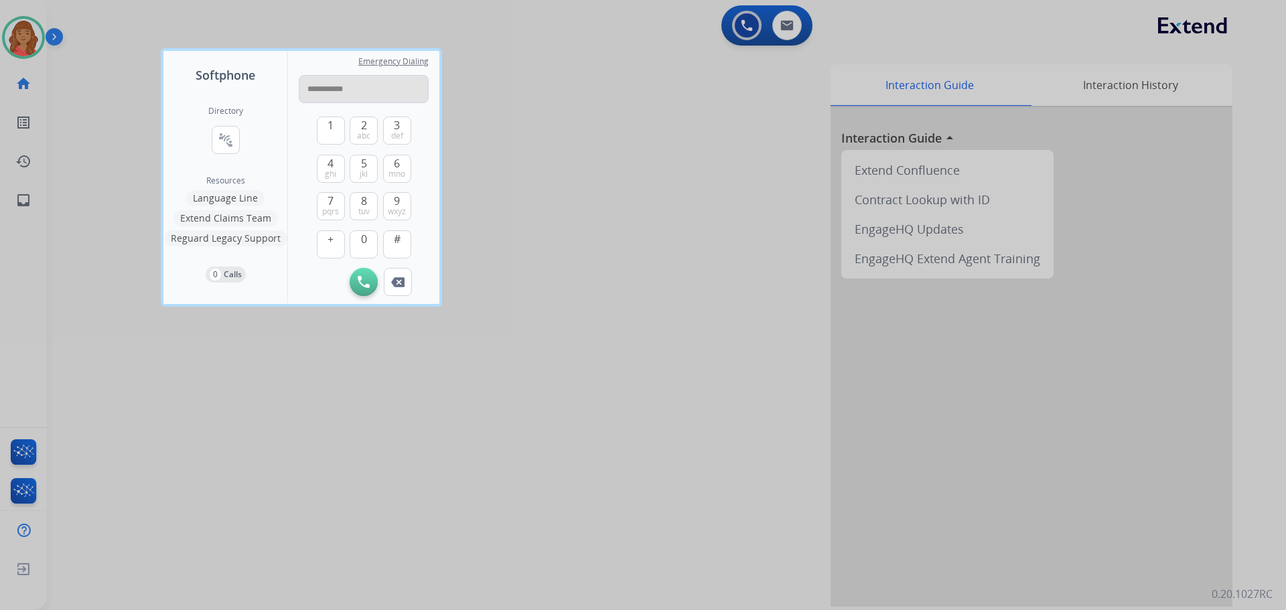
click at [315, 89] on input "**********" at bounding box center [364, 89] width 130 height 28
click at [311, 88] on input "**********" at bounding box center [364, 89] width 130 height 28
type input "**********"
click at [362, 288] on button "Initiate Call" at bounding box center [364, 282] width 28 height 28
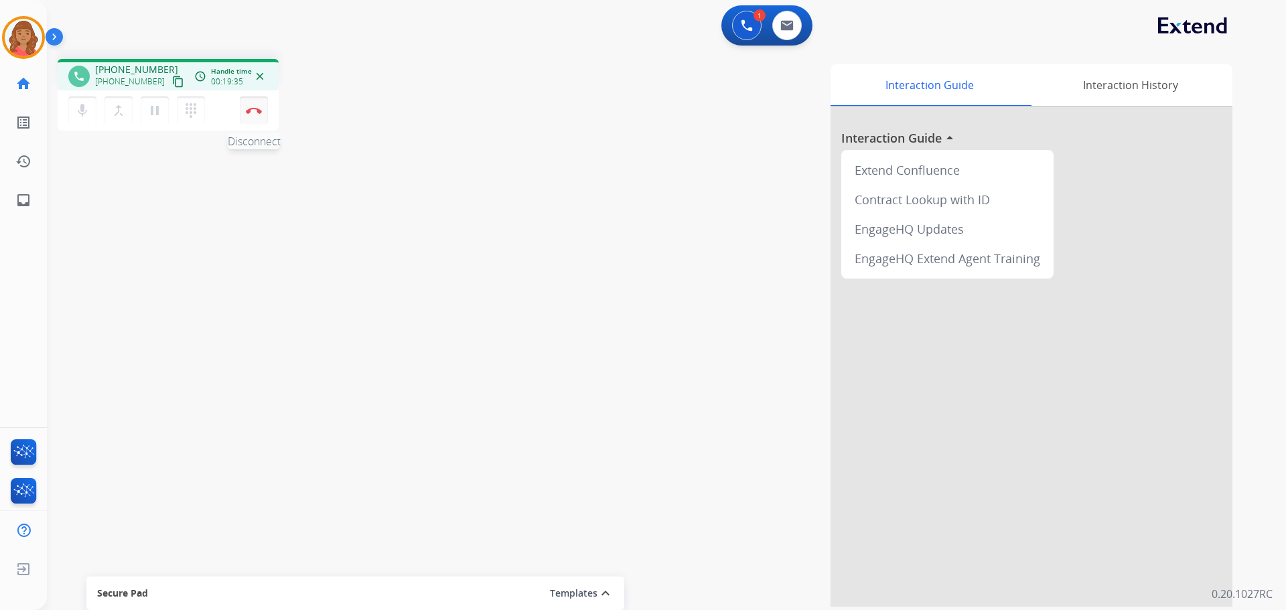
click at [249, 111] on img at bounding box center [254, 110] width 16 height 7
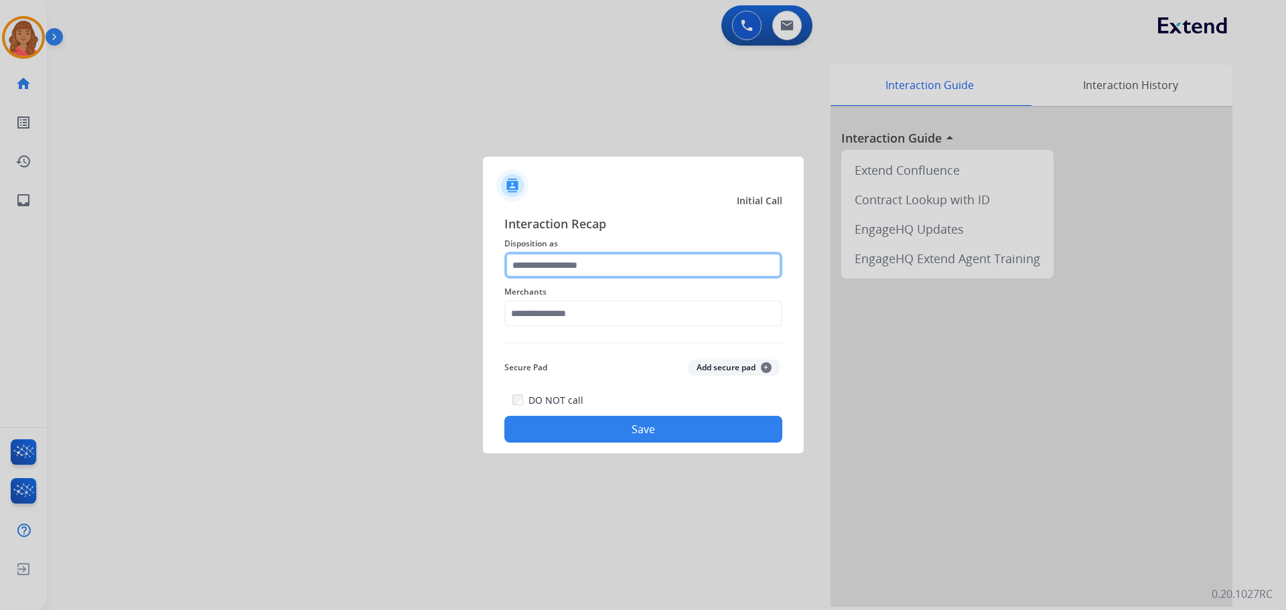
click at [595, 271] on input "text" at bounding box center [644, 265] width 278 height 27
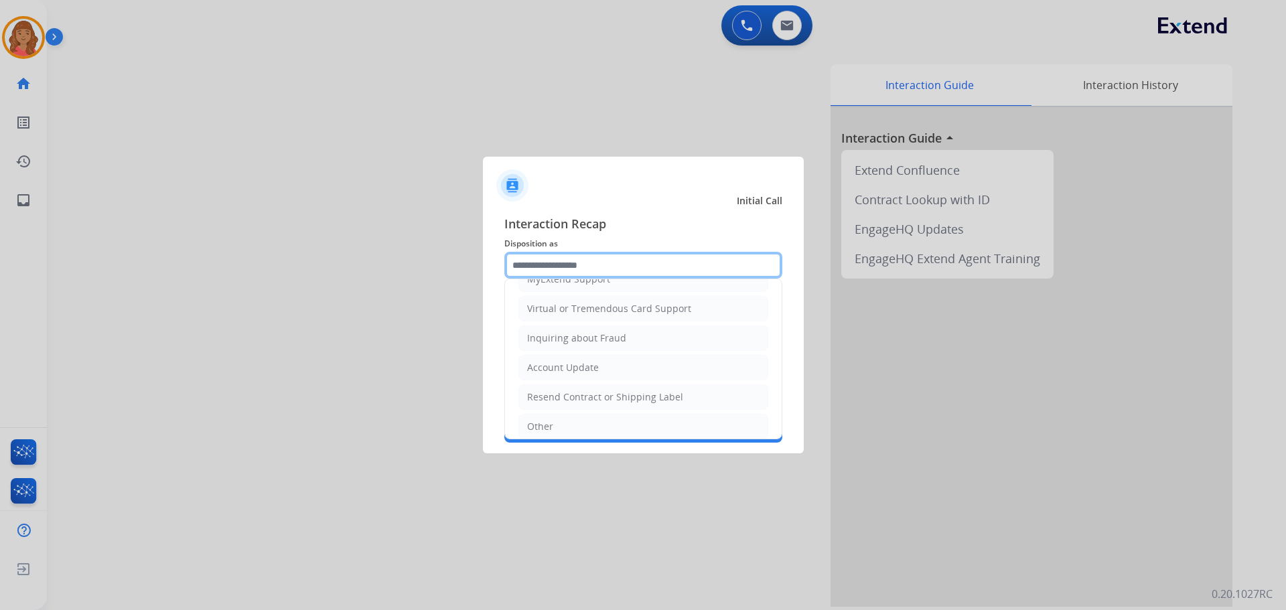
scroll to position [201, 0]
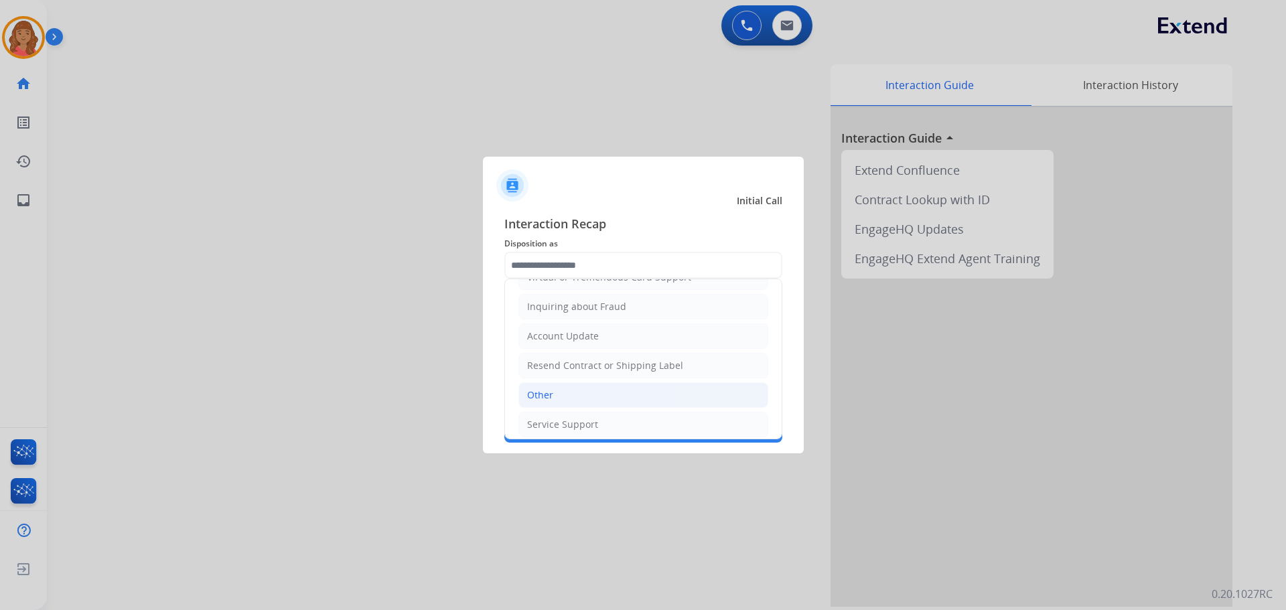
click at [552, 392] on div "Other" at bounding box center [540, 395] width 26 height 13
type input "*****"
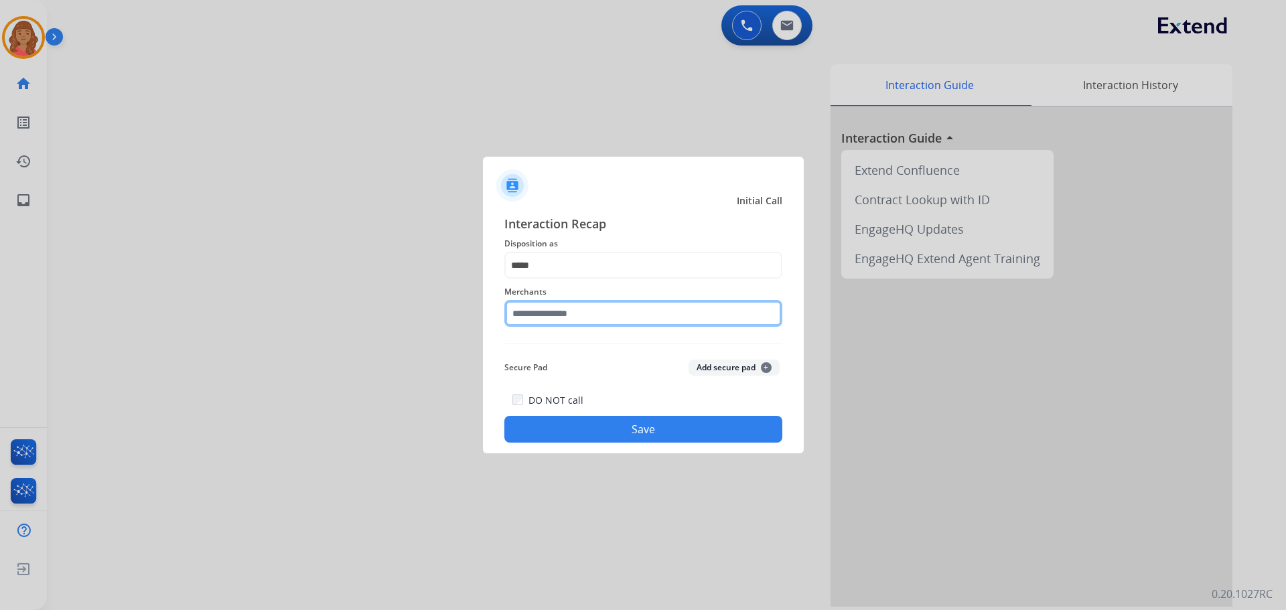
click at [567, 320] on input "text" at bounding box center [644, 313] width 278 height 27
click at [574, 319] on input "***" at bounding box center [644, 313] width 278 height 27
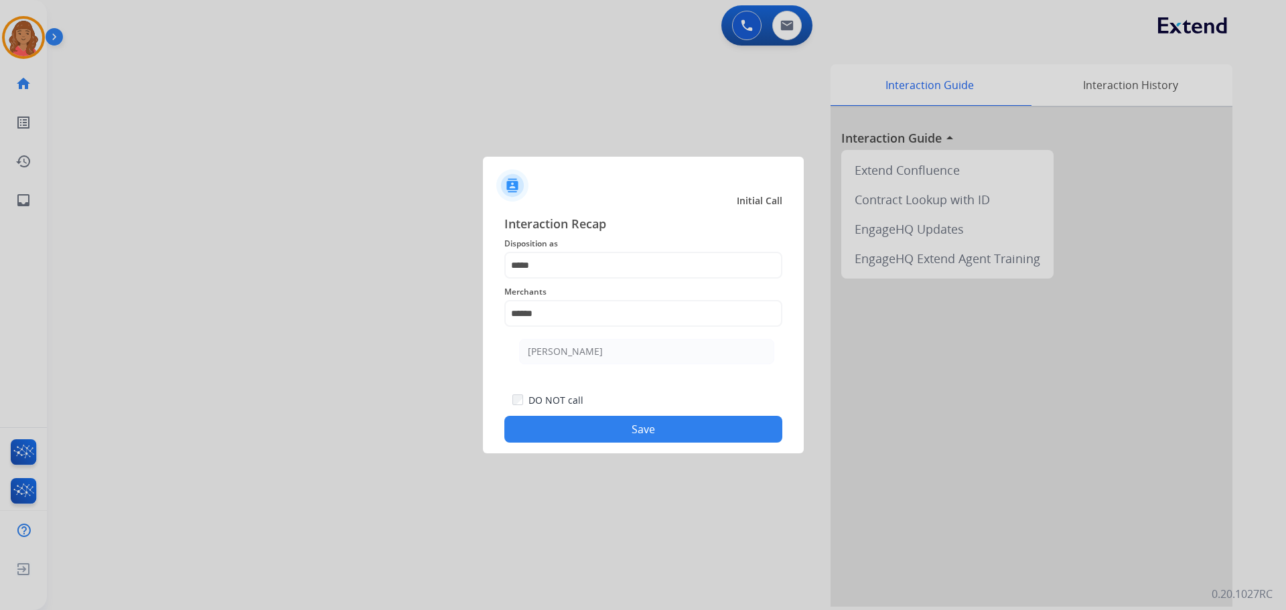
click at [529, 354] on div "[PERSON_NAME]" at bounding box center [565, 351] width 75 height 13
type input "********"
click at [608, 442] on button "Save" at bounding box center [644, 429] width 278 height 27
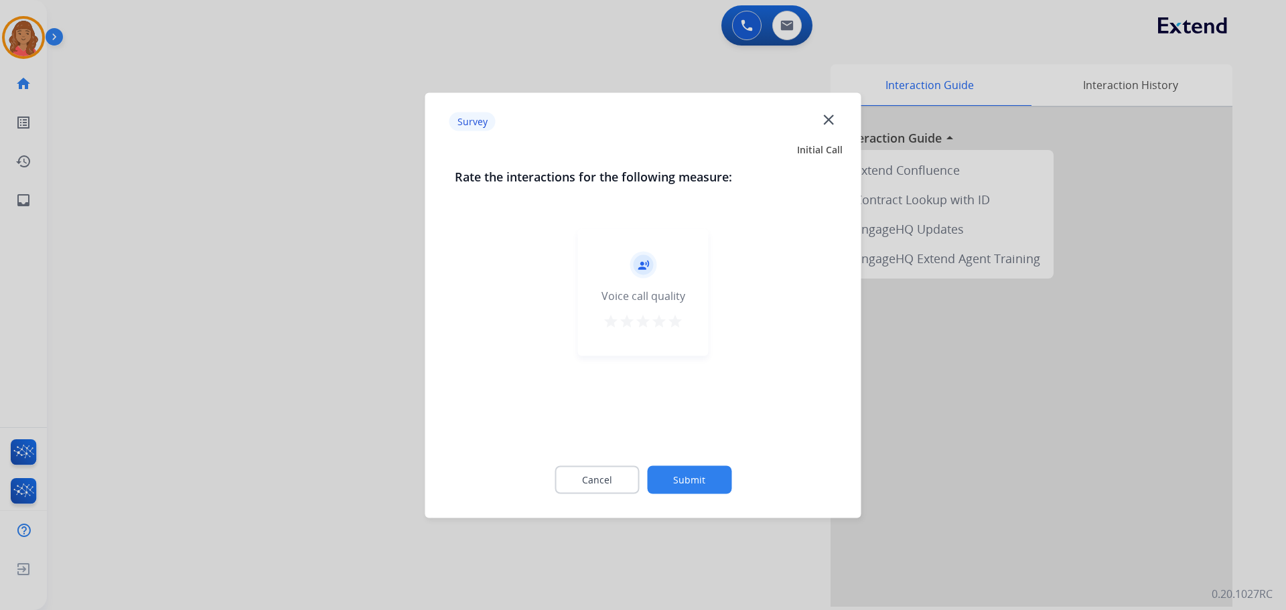
drag, startPoint x: 680, startPoint y: 320, endPoint x: 673, endPoint y: 336, distance: 18.0
click at [679, 320] on mat-icon "star" at bounding box center [675, 321] width 16 height 16
click at [687, 468] on button "Submit" at bounding box center [689, 480] width 84 height 28
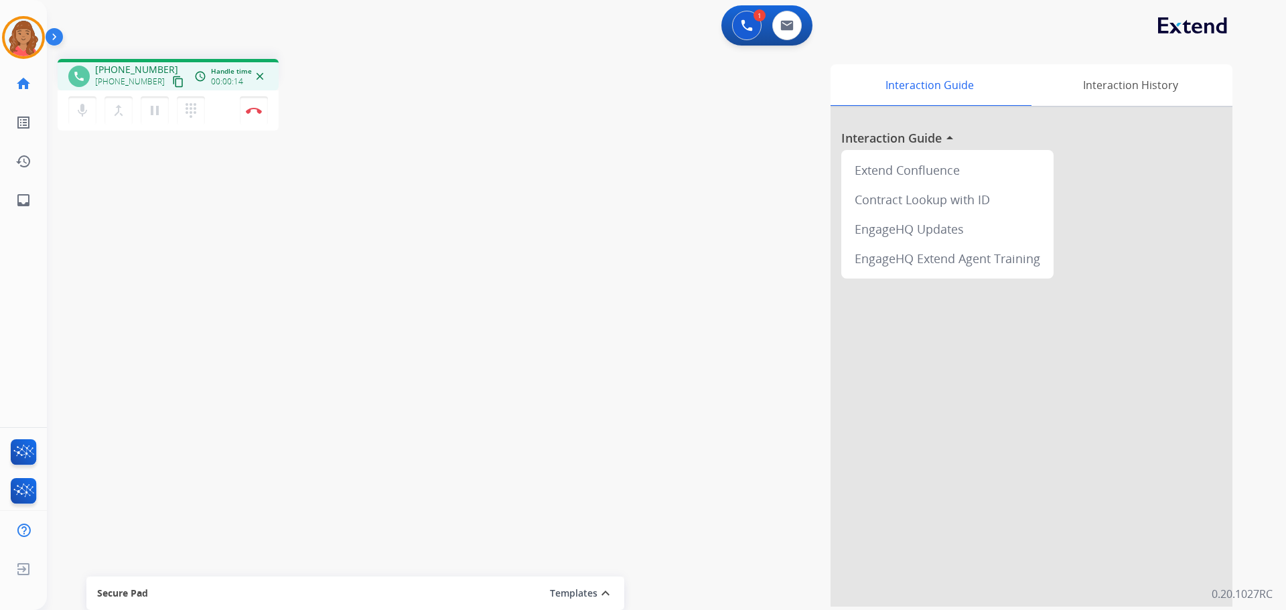
click at [172, 83] on mat-icon "content_copy" at bounding box center [178, 82] width 12 height 12
click at [255, 113] on img at bounding box center [254, 110] width 16 height 7
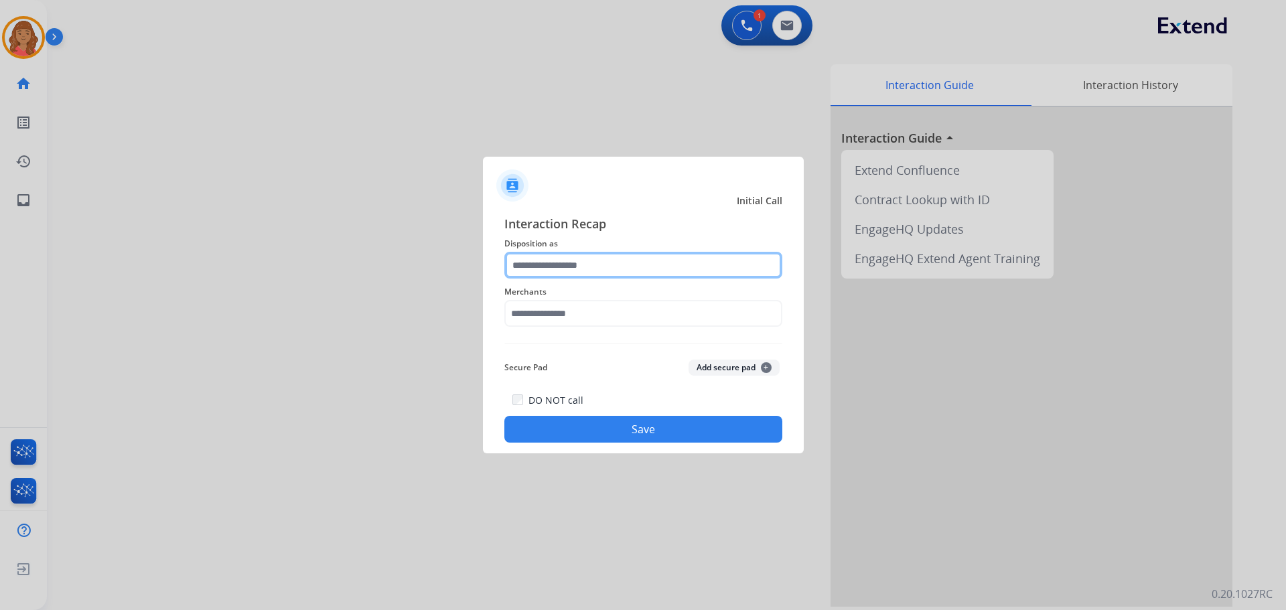
click at [548, 267] on input "text" at bounding box center [644, 265] width 278 height 27
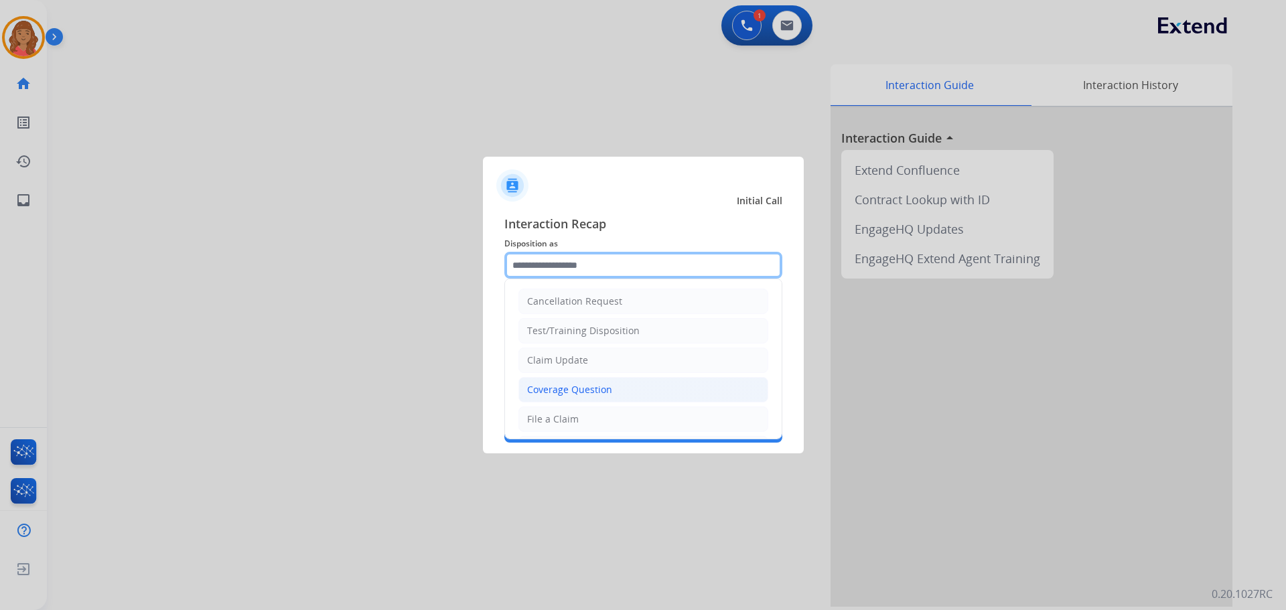
scroll to position [134, 0]
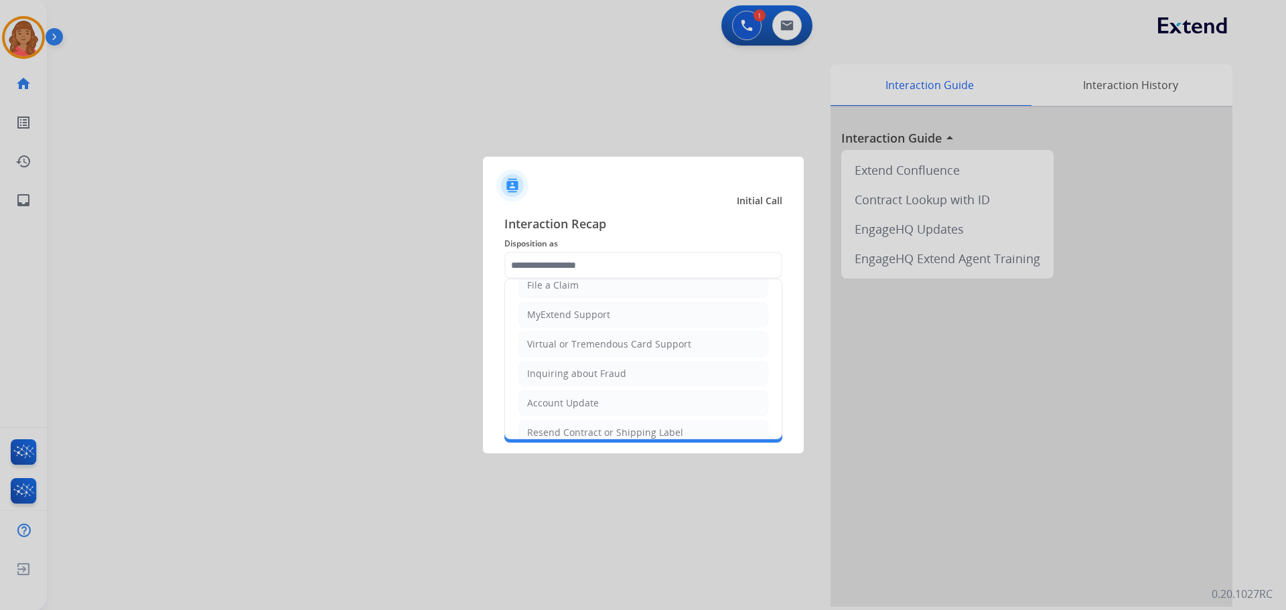
click at [551, 286] on div "File a Claim" at bounding box center [553, 285] width 52 height 13
type input "**********"
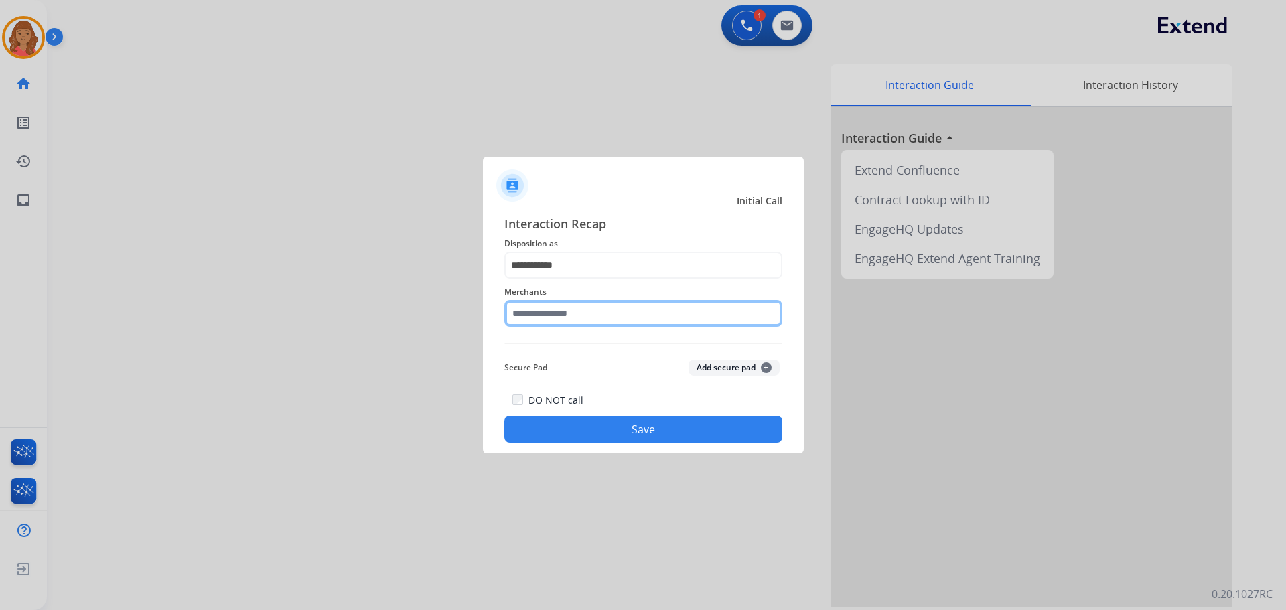
click at [557, 312] on input "text" at bounding box center [644, 313] width 278 height 27
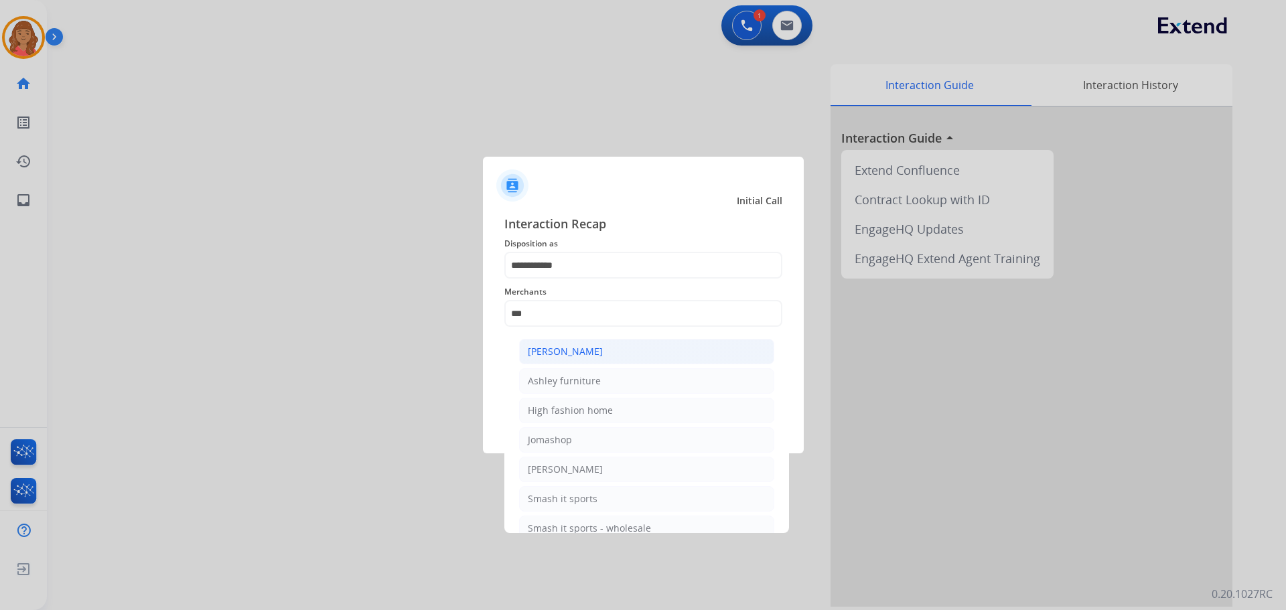
click at [547, 358] on div "[PERSON_NAME]" at bounding box center [565, 351] width 75 height 13
type input "**********"
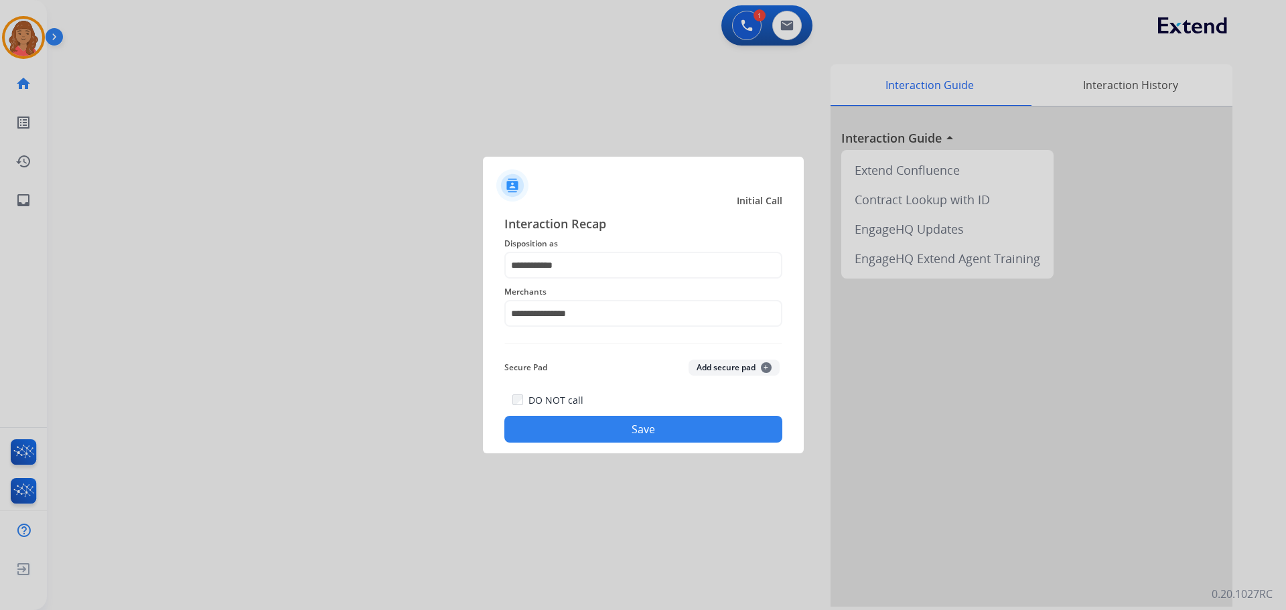
click at [612, 427] on button "Save" at bounding box center [644, 429] width 278 height 27
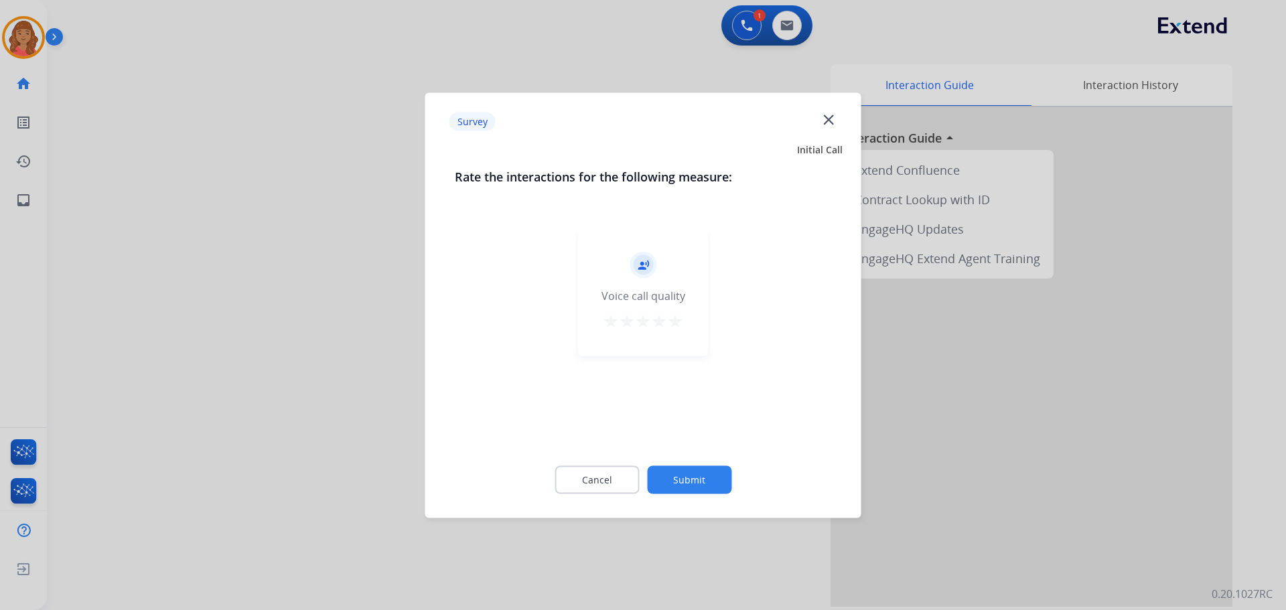
drag, startPoint x: 671, startPoint y: 320, endPoint x: 681, endPoint y: 366, distance: 46.7
click at [672, 320] on mat-icon "star" at bounding box center [675, 321] width 16 height 16
click at [689, 472] on button "Submit" at bounding box center [689, 480] width 84 height 28
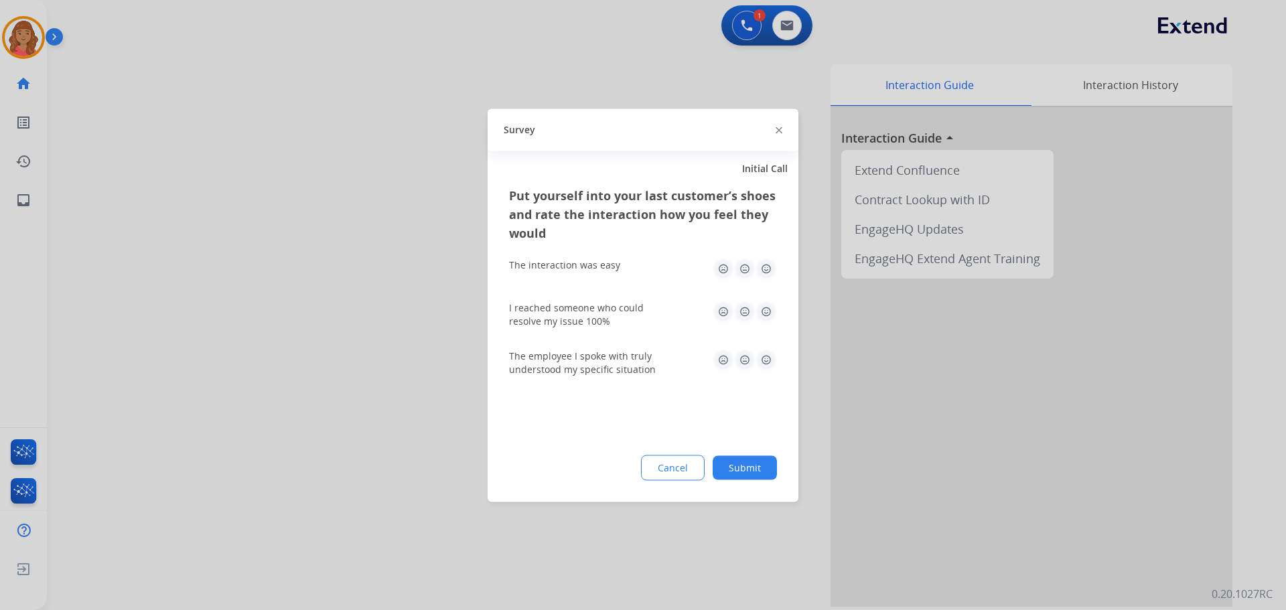
drag, startPoint x: 766, startPoint y: 271, endPoint x: 771, endPoint y: 288, distance: 17.9
click at [766, 271] on img at bounding box center [766, 268] width 21 height 21
click at [764, 318] on img at bounding box center [766, 311] width 21 height 21
drag, startPoint x: 761, startPoint y: 356, endPoint x: 768, endPoint y: 407, distance: 50.7
click at [762, 356] on img at bounding box center [766, 359] width 21 height 21
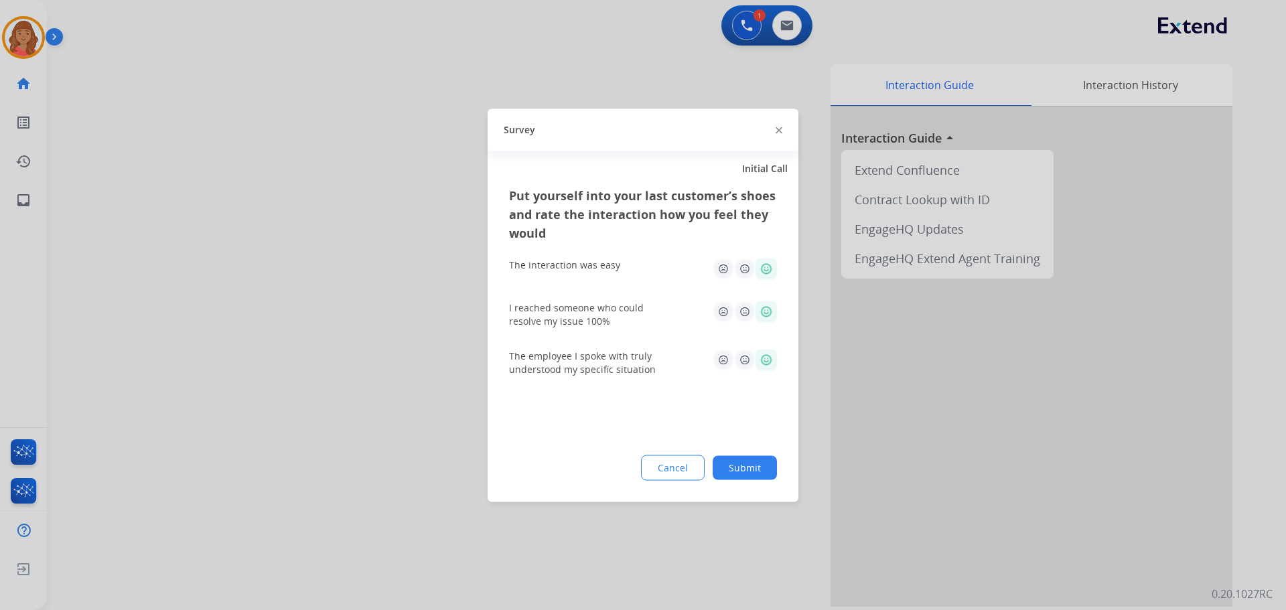
click at [753, 472] on button "Submit" at bounding box center [745, 468] width 64 height 24
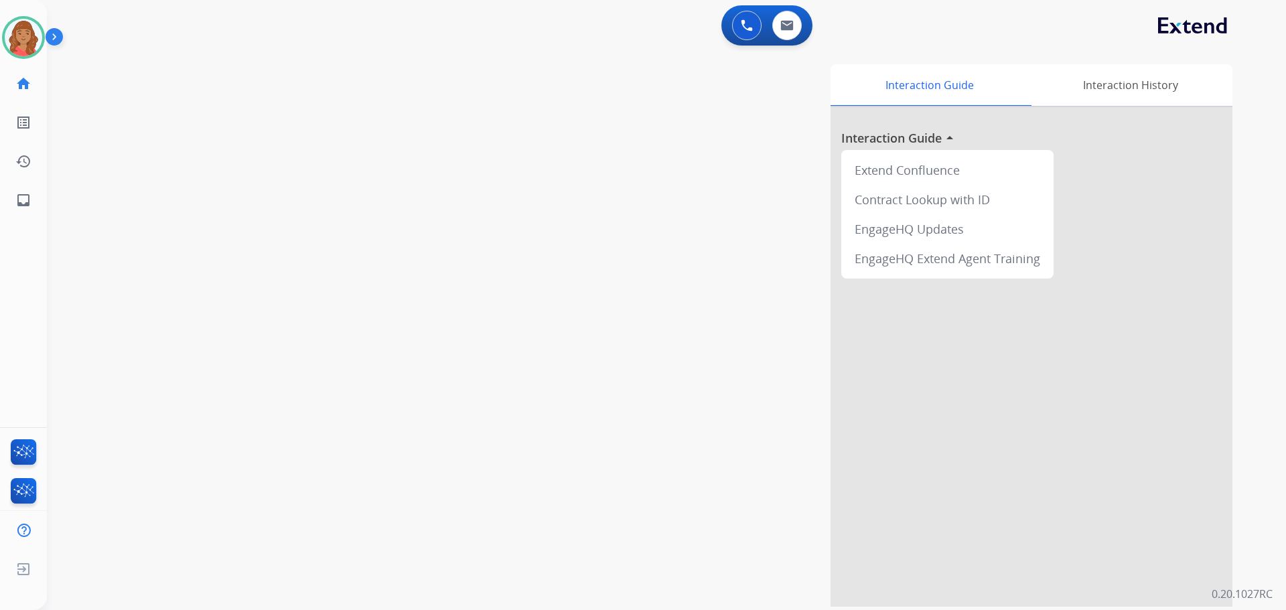
drag, startPoint x: 31, startPoint y: 40, endPoint x: 45, endPoint y: 51, distance: 18.1
click at [31, 40] on img at bounding box center [24, 38] width 38 height 38
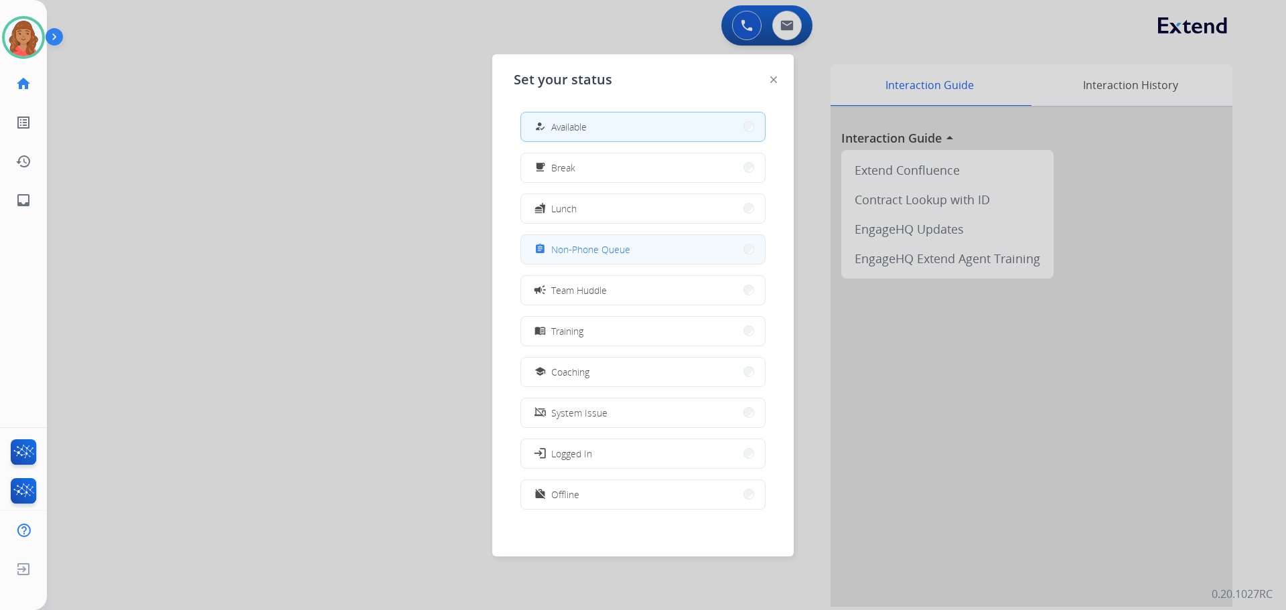
click at [581, 251] on span "Non-Phone Queue" at bounding box center [590, 250] width 79 height 14
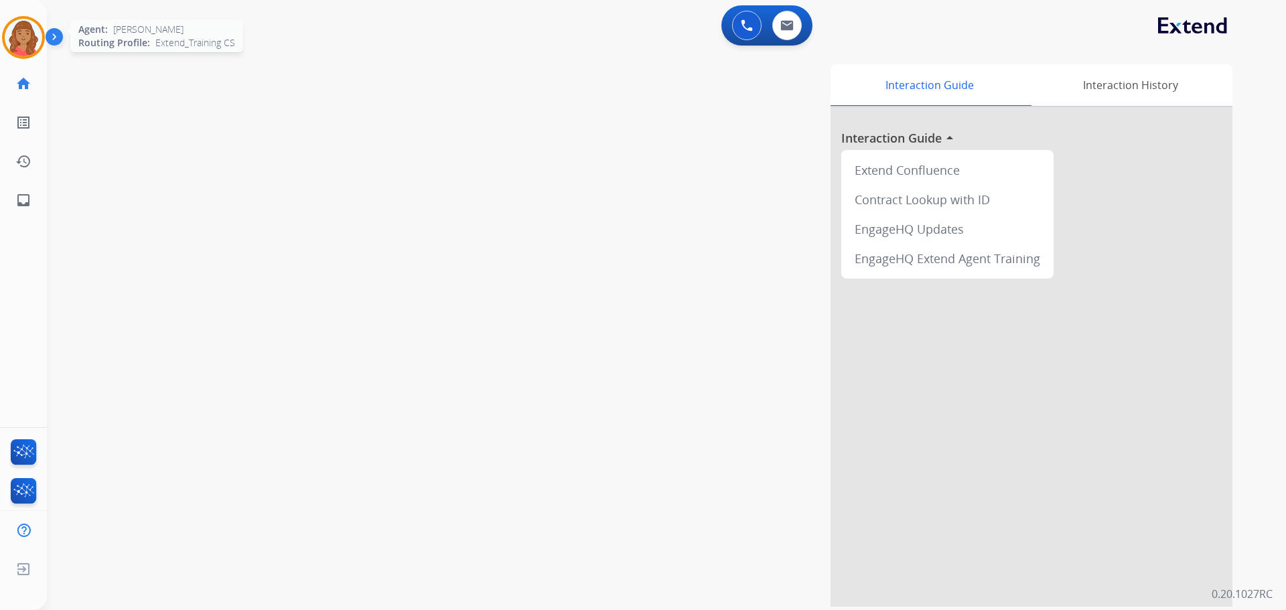
click at [23, 36] on img at bounding box center [24, 38] width 38 height 38
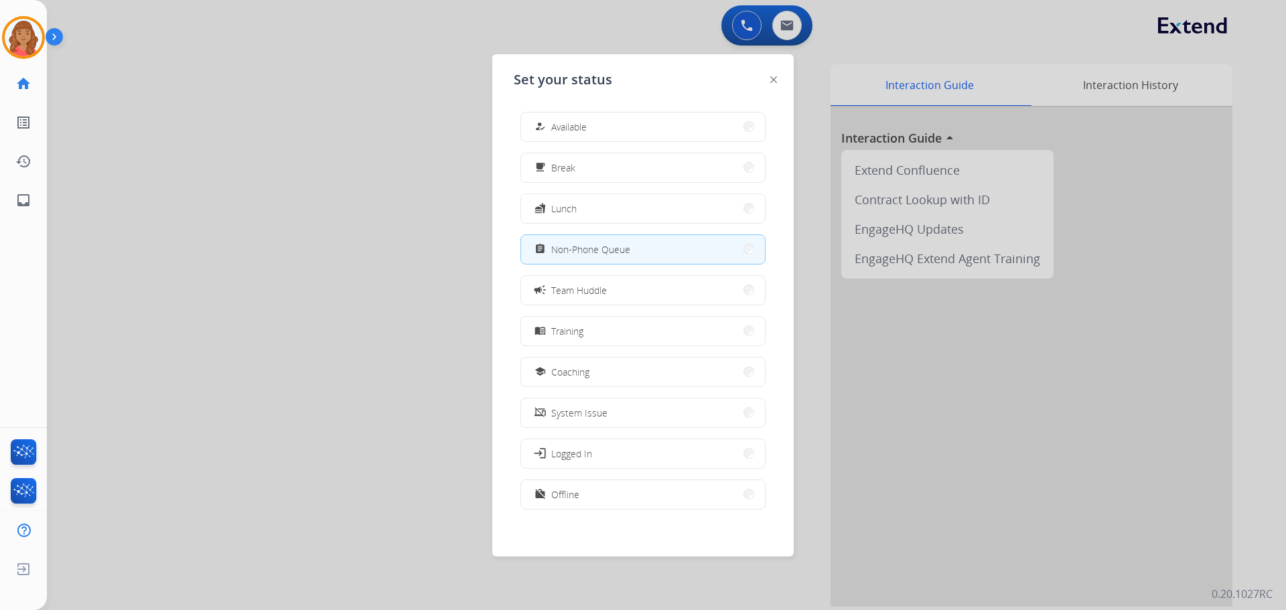
drag, startPoint x: 549, startPoint y: 125, endPoint x: 455, endPoint y: 98, distance: 98.2
click at [550, 124] on div "how_to_reg" at bounding box center [541, 127] width 19 height 16
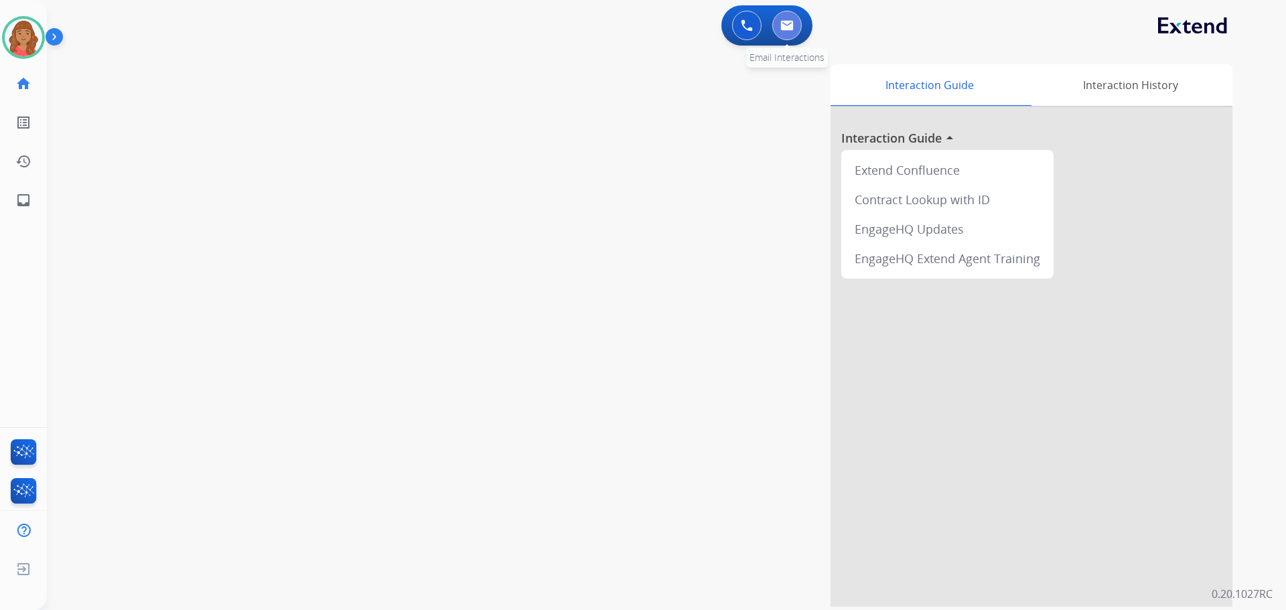
click at [776, 32] on button at bounding box center [787, 25] width 29 height 29
select select "**********"
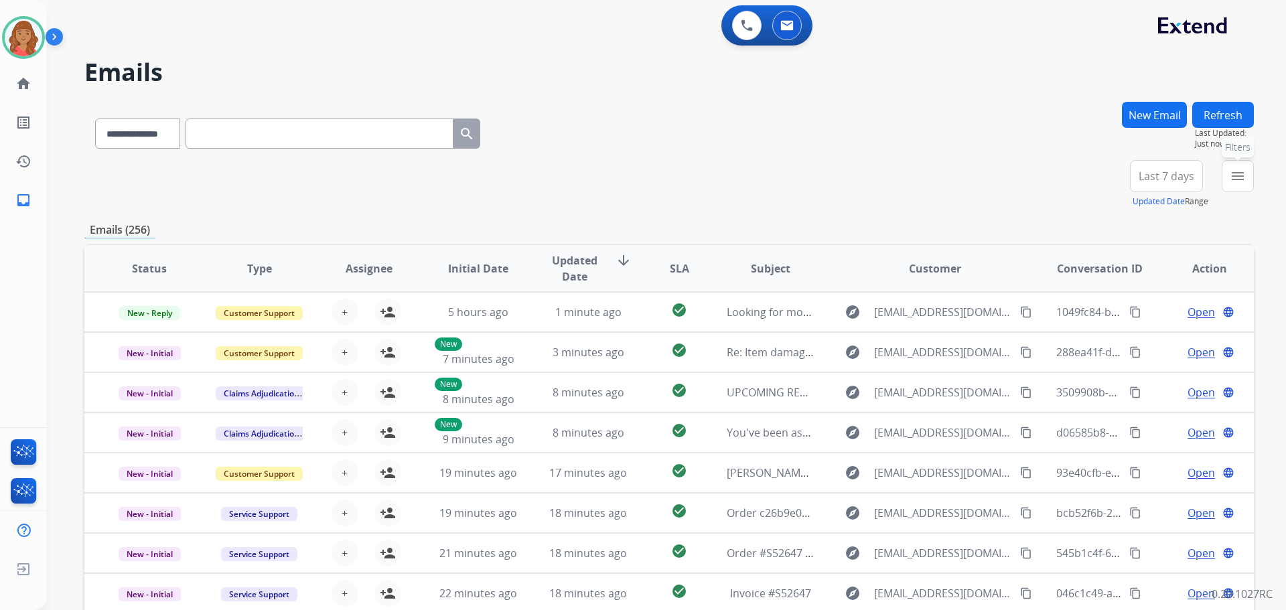
click at [1250, 163] on button "menu Filters" at bounding box center [1238, 176] width 32 height 32
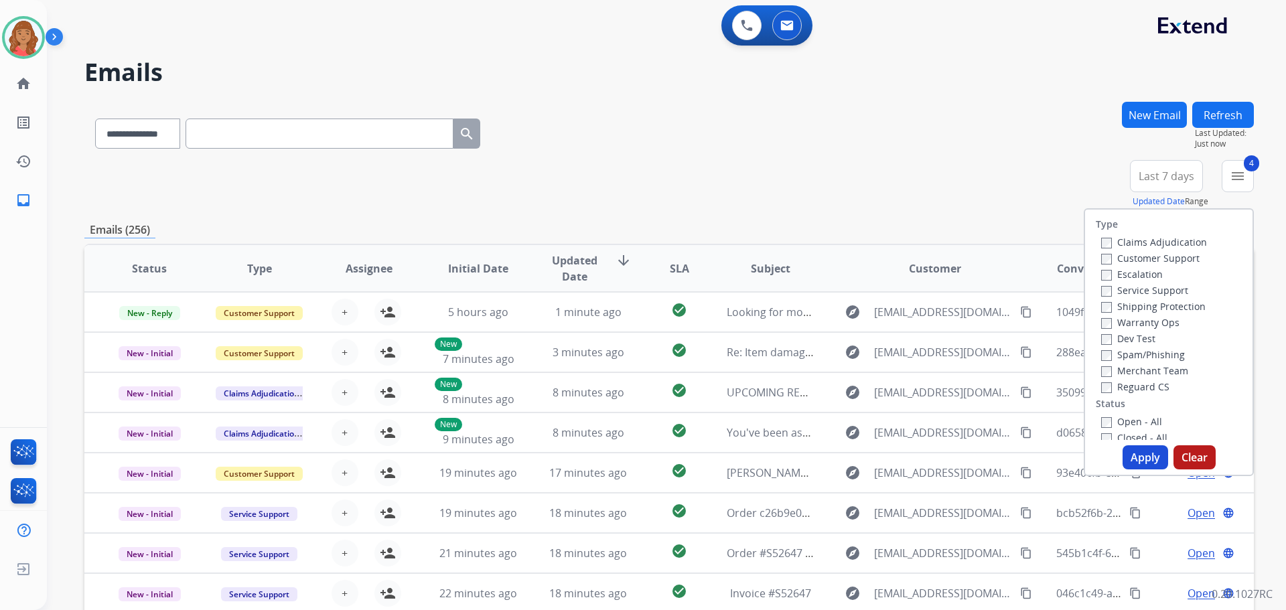
click at [1124, 456] on button "Apply" at bounding box center [1146, 458] width 46 height 24
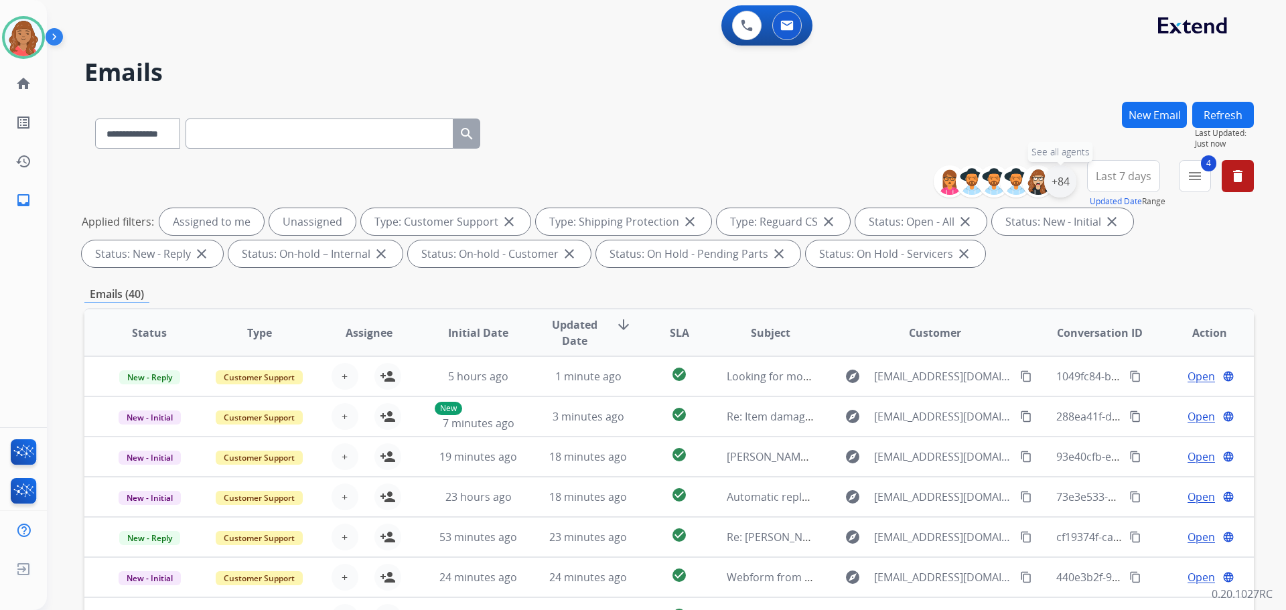
click at [1055, 183] on div "+84" at bounding box center [1061, 181] width 32 height 32
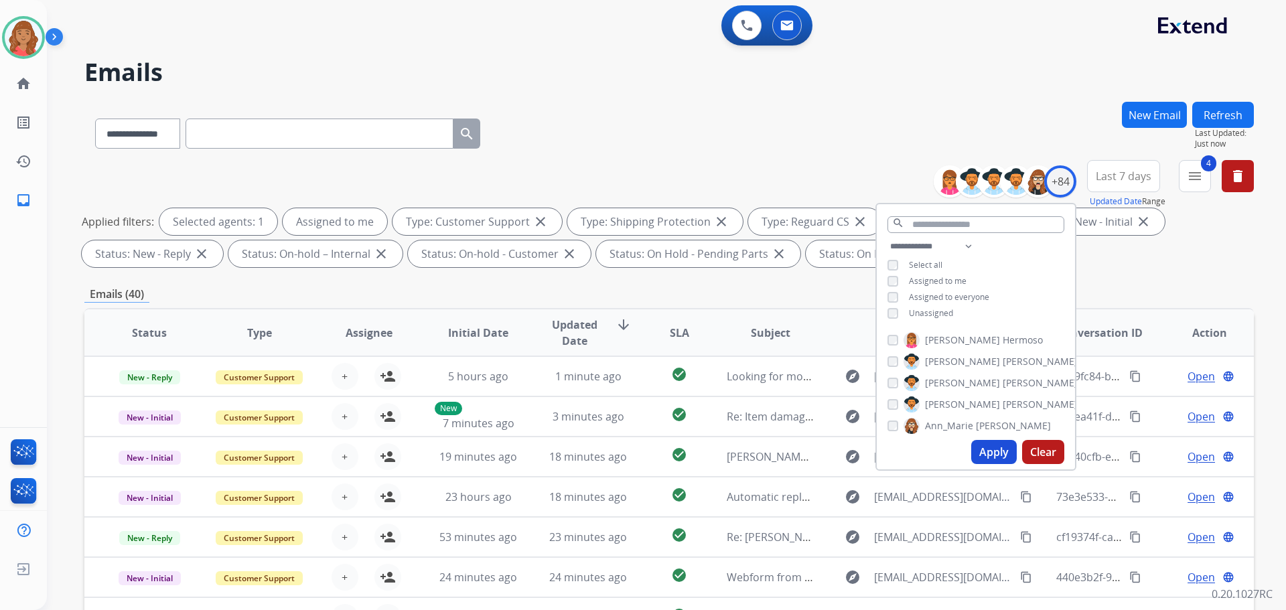
drag, startPoint x: 982, startPoint y: 444, endPoint x: 949, endPoint y: 434, distance: 34.3
click at [980, 446] on button "Apply" at bounding box center [995, 452] width 46 height 24
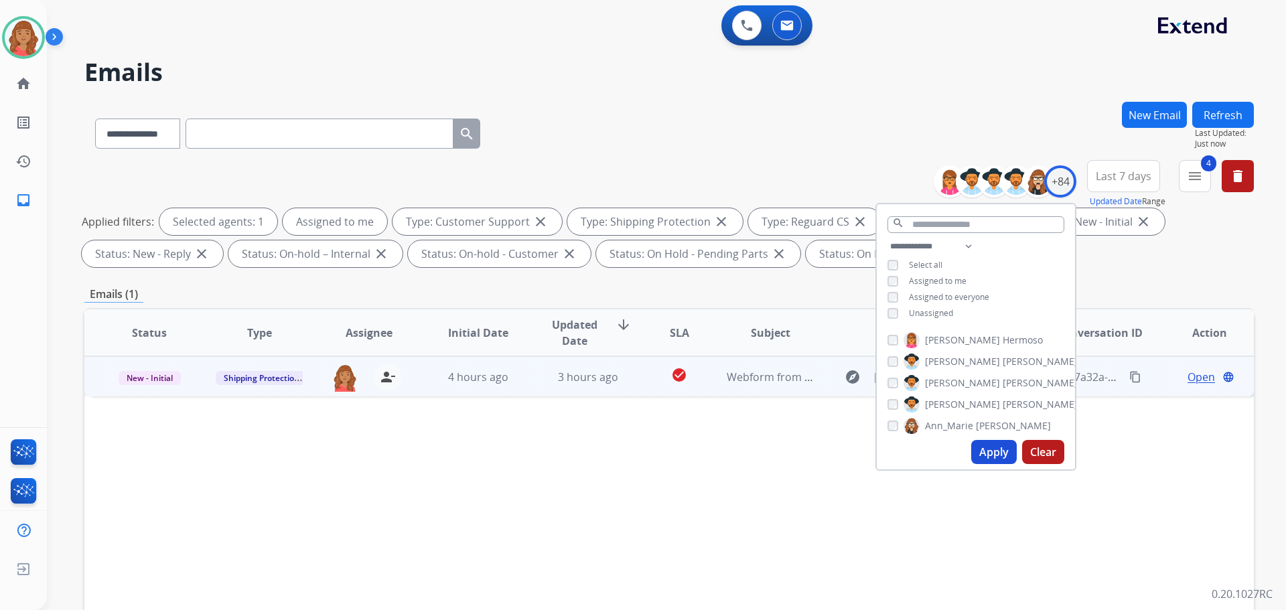
click at [514, 393] on td "4 hours ago" at bounding box center [468, 376] width 110 height 40
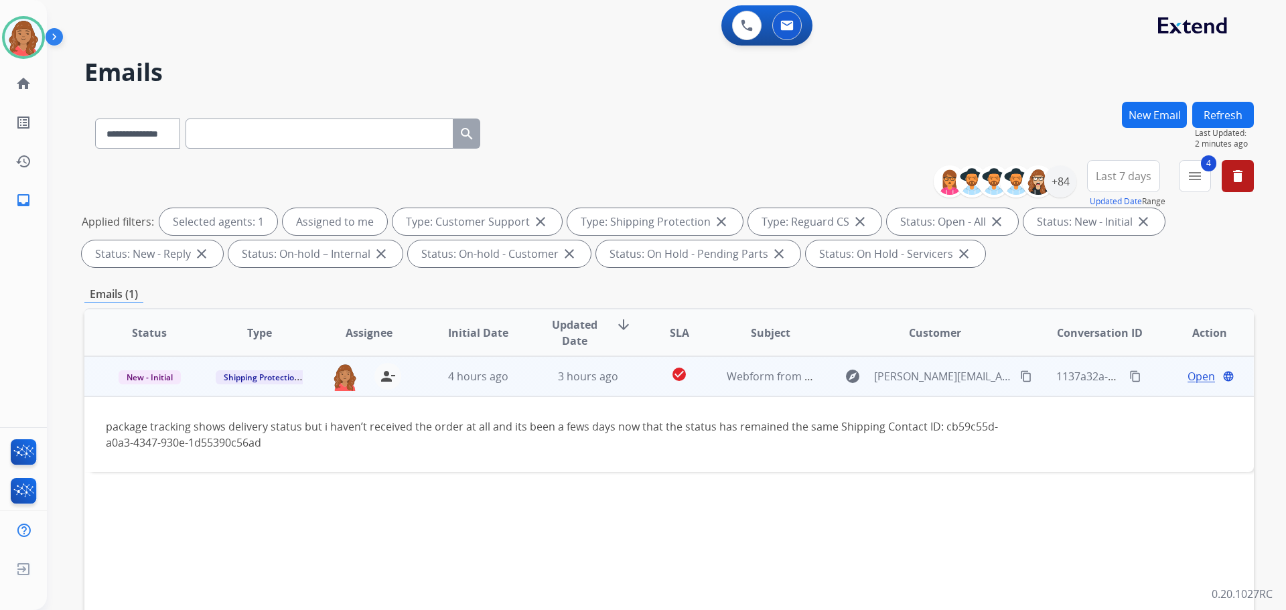
drag, startPoint x: 1010, startPoint y: 377, endPoint x: 996, endPoint y: 385, distance: 15.6
click at [1020, 378] on mat-icon "content_copy" at bounding box center [1026, 377] width 12 height 12
click at [1195, 381] on span "Open" at bounding box center [1201, 377] width 27 height 16
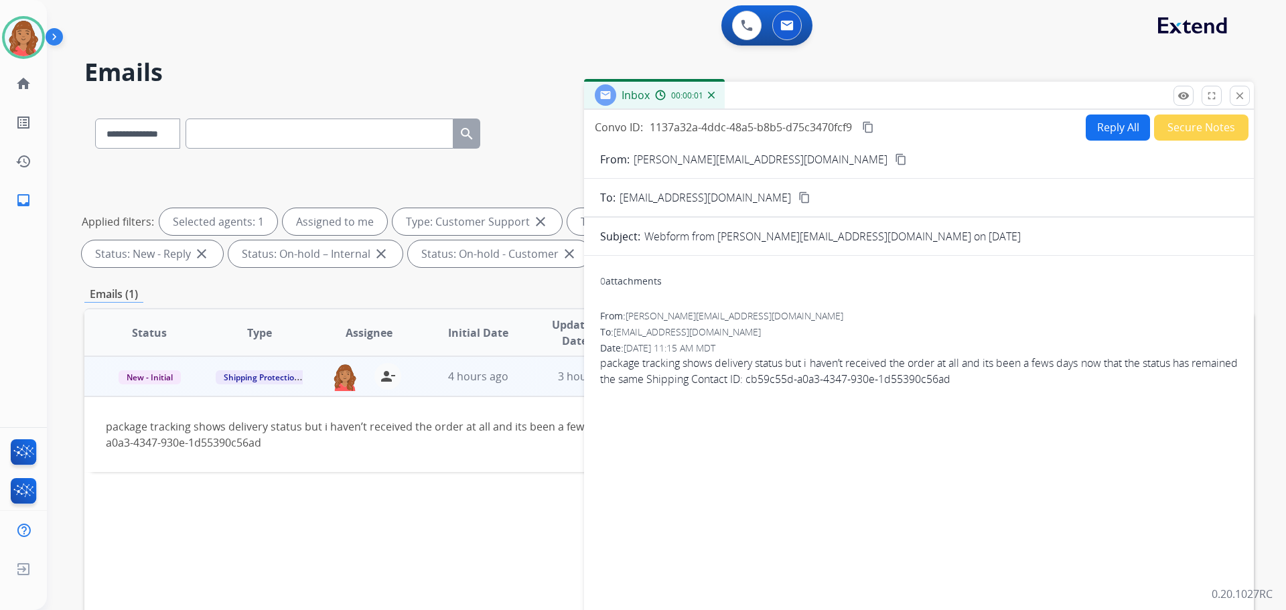
click at [1099, 131] on button "Reply All" at bounding box center [1118, 128] width 64 height 26
select select "**********"
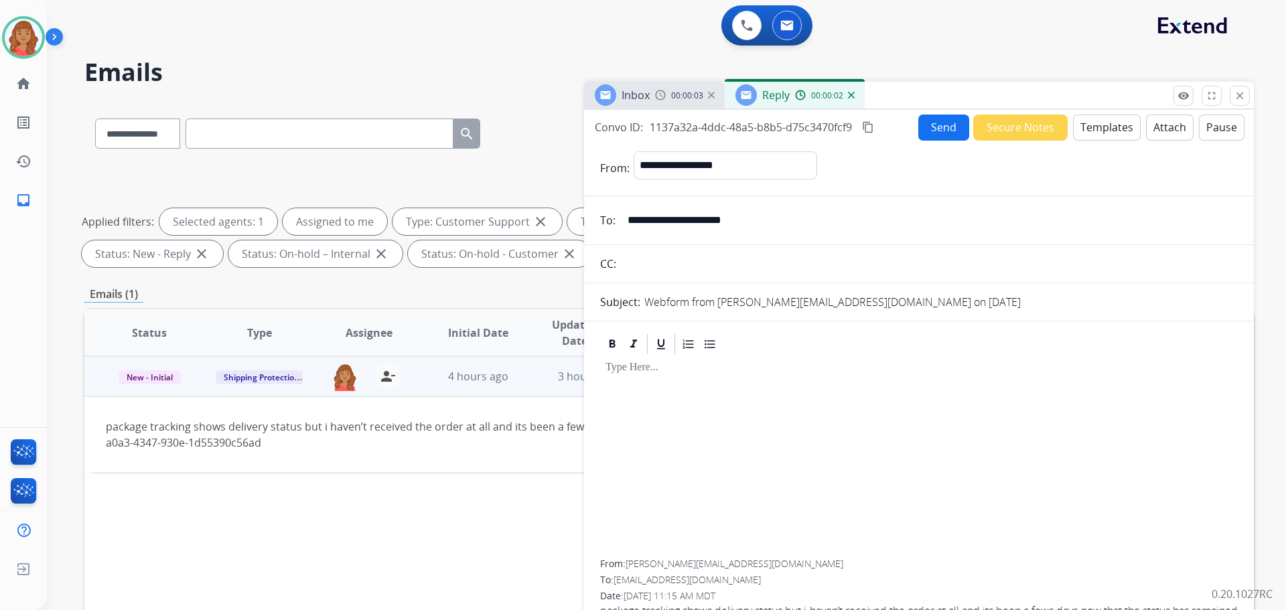
click at [1103, 125] on button "Templates" at bounding box center [1107, 128] width 68 height 26
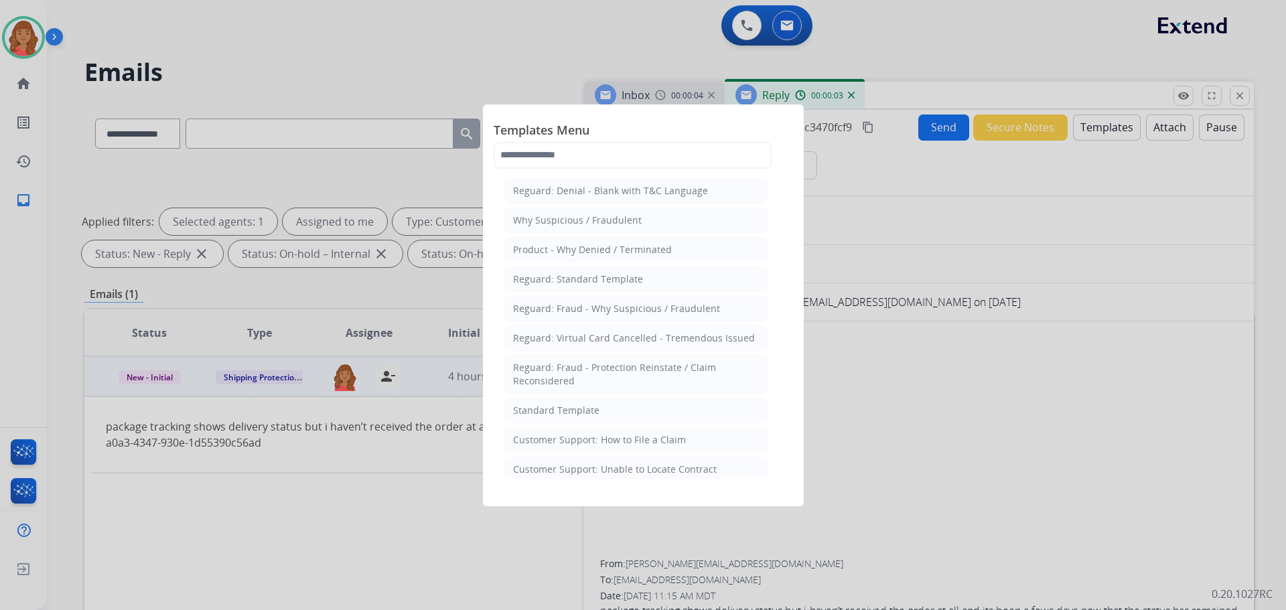
click at [553, 415] on div "Standard Template" at bounding box center [556, 410] width 86 height 13
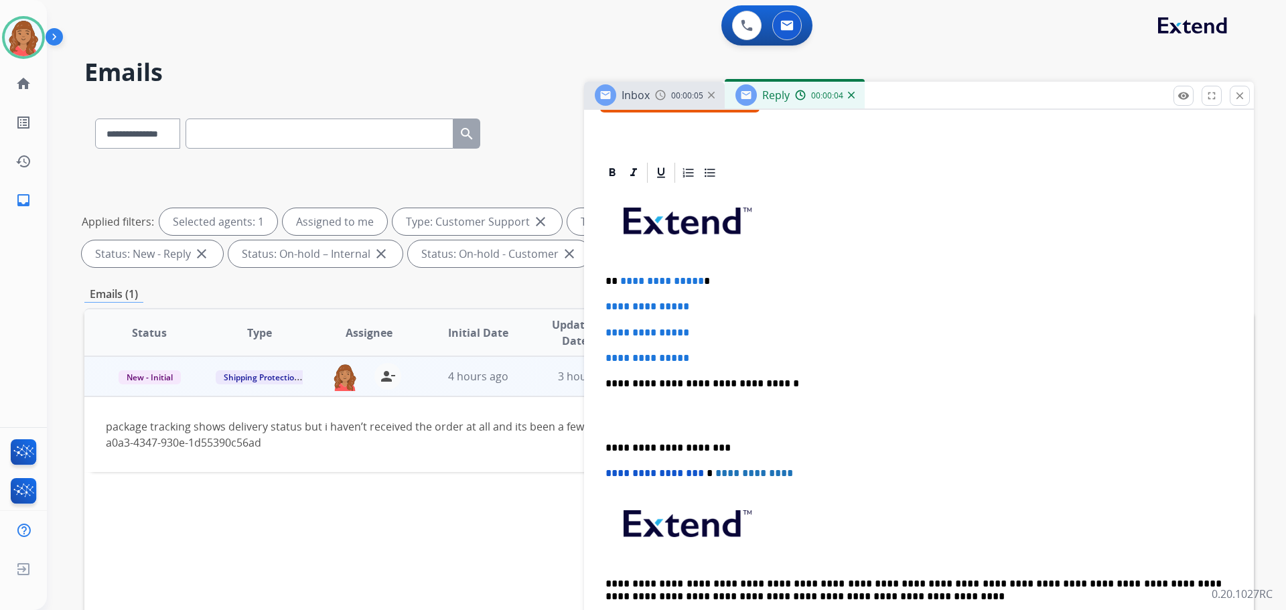
scroll to position [268, 0]
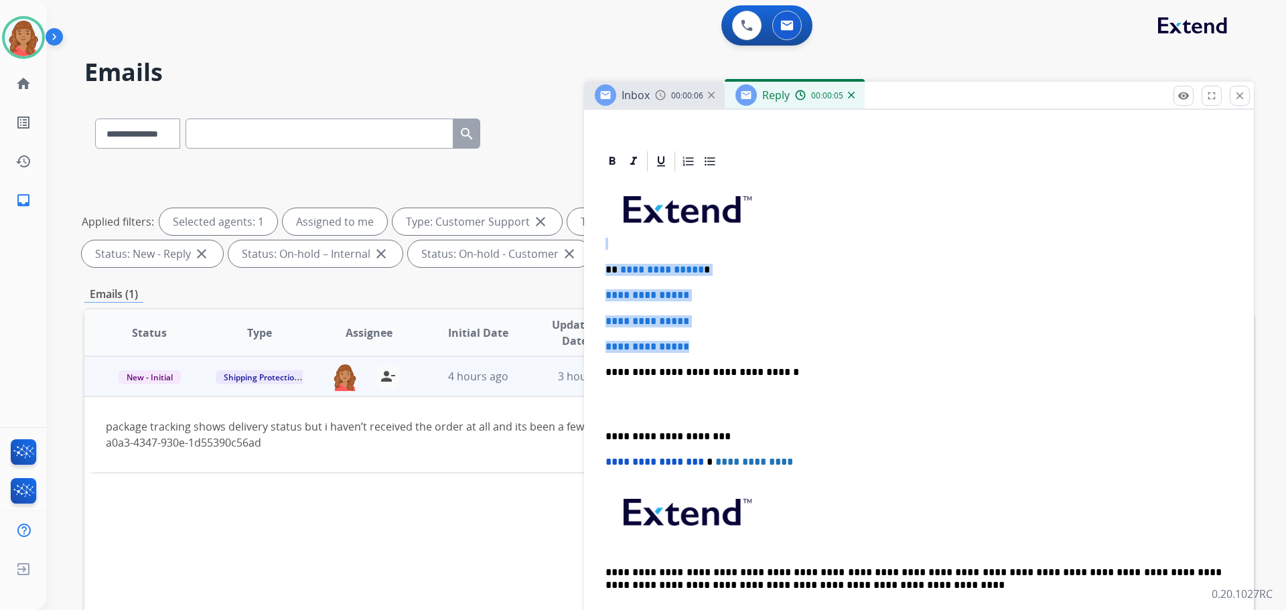
drag, startPoint x: 704, startPoint y: 343, endPoint x: 605, endPoint y: 240, distance: 143.1
click at [594, 236] on div "**********" at bounding box center [919, 434] width 670 height 571
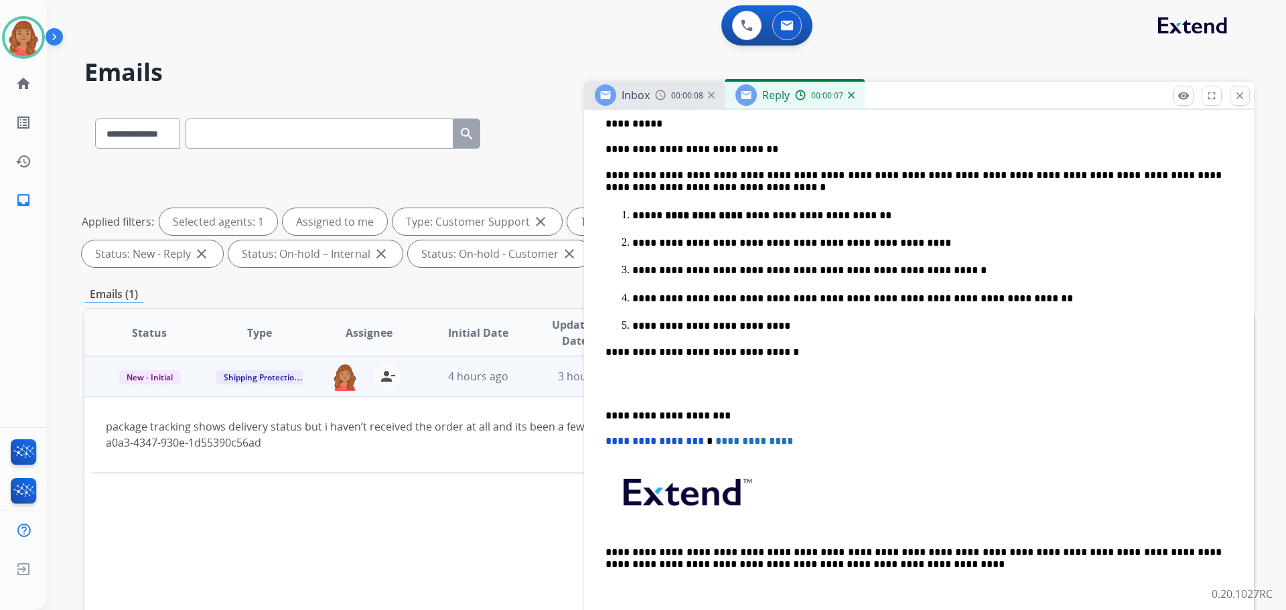
scroll to position [335, 0]
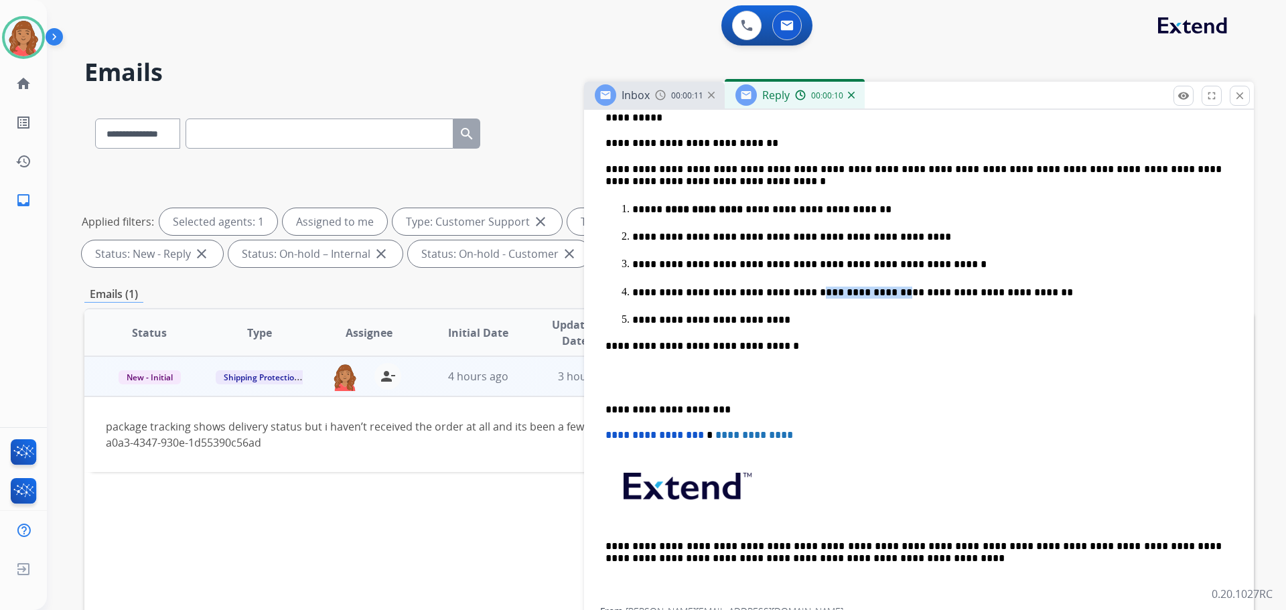
drag, startPoint x: 849, startPoint y: 291, endPoint x: 787, endPoint y: 295, distance: 62.5
click at [787, 295] on p "**********" at bounding box center [927, 293] width 590 height 12
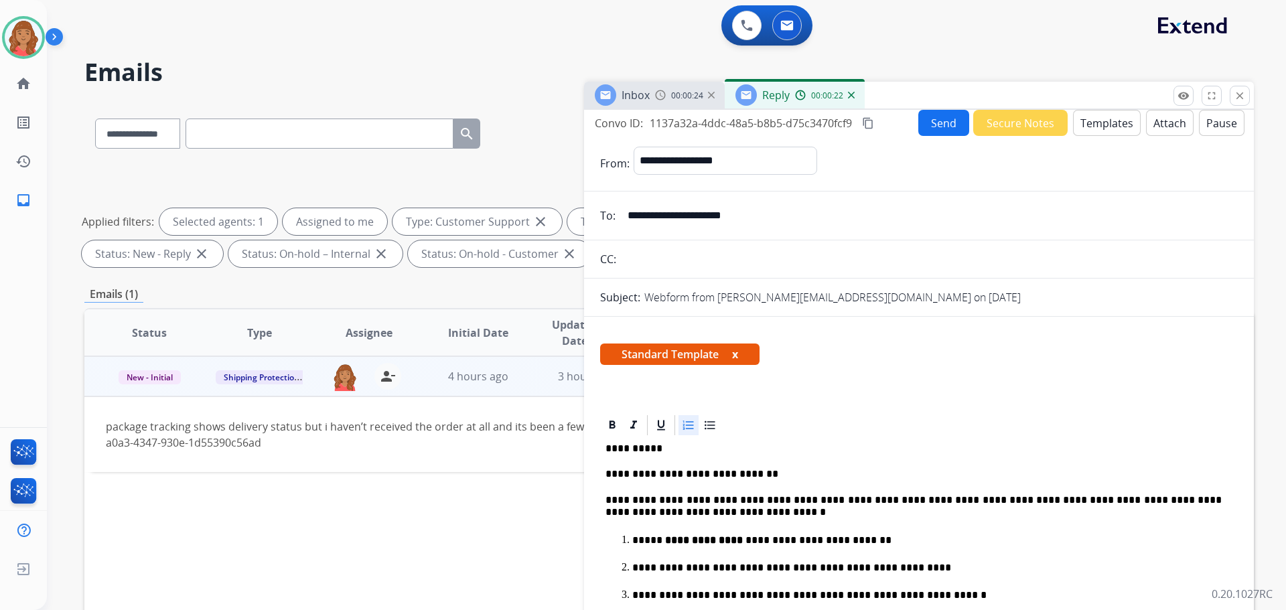
scroll to position [0, 0]
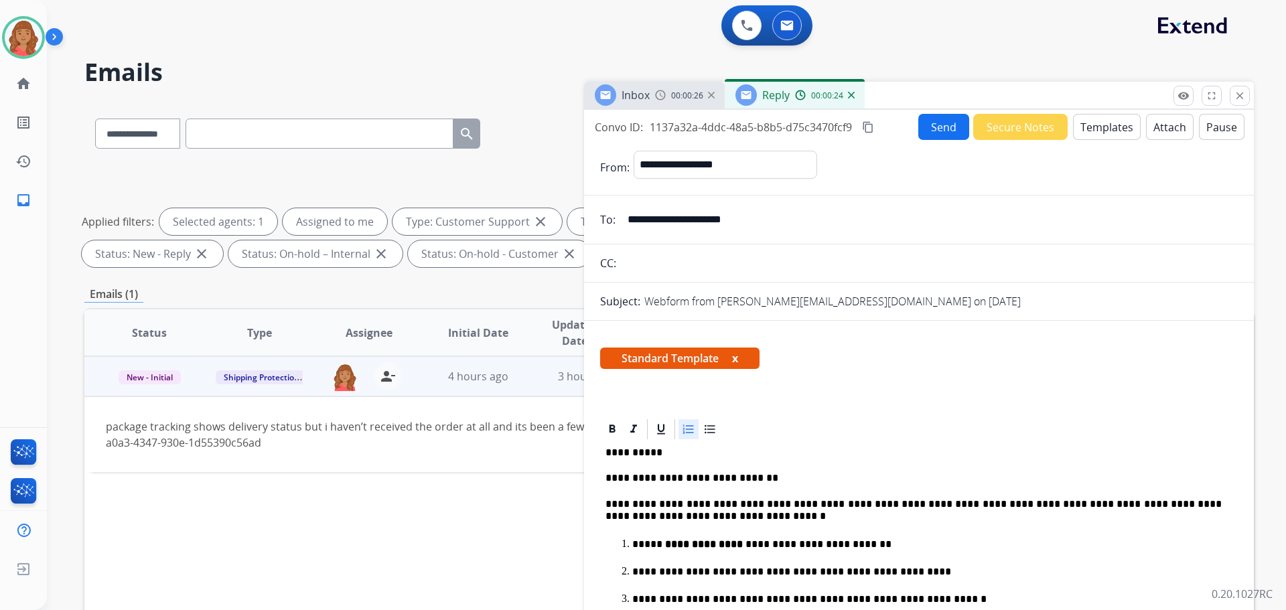
click at [870, 125] on mat-icon "content_copy" at bounding box center [868, 127] width 12 height 12
click at [922, 128] on button "Send" at bounding box center [944, 127] width 51 height 26
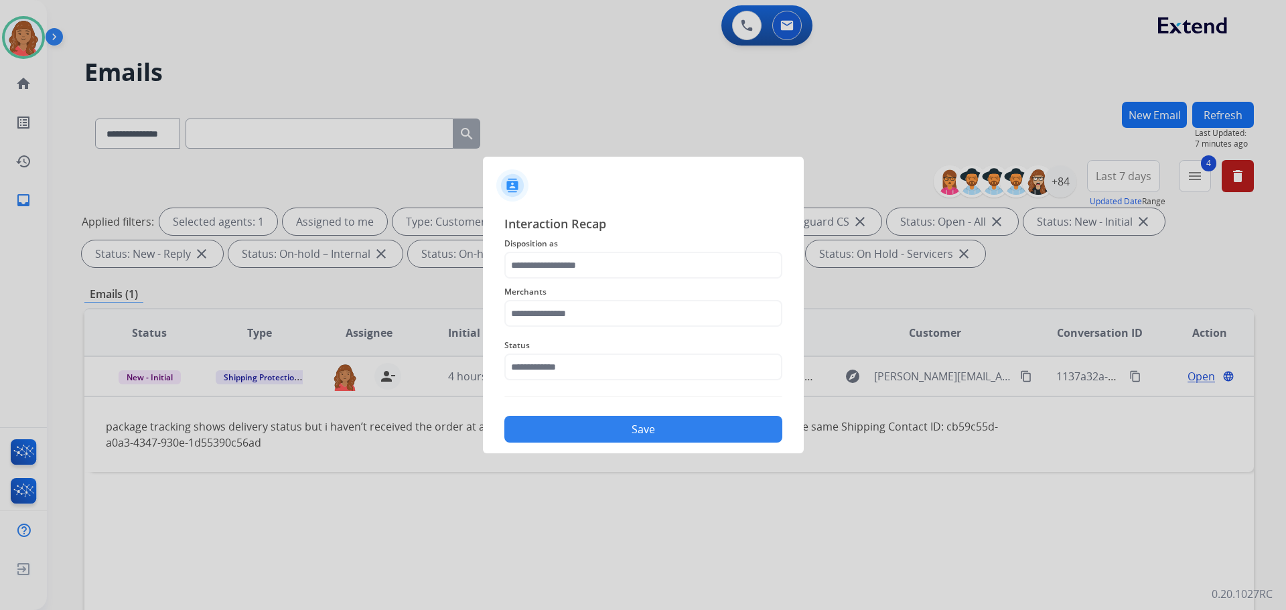
click at [572, 285] on span "Merchants" at bounding box center [644, 292] width 278 height 16
click at [573, 267] on input "text" at bounding box center [644, 265] width 278 height 27
click at [563, 267] on input "text" at bounding box center [644, 265] width 278 height 27
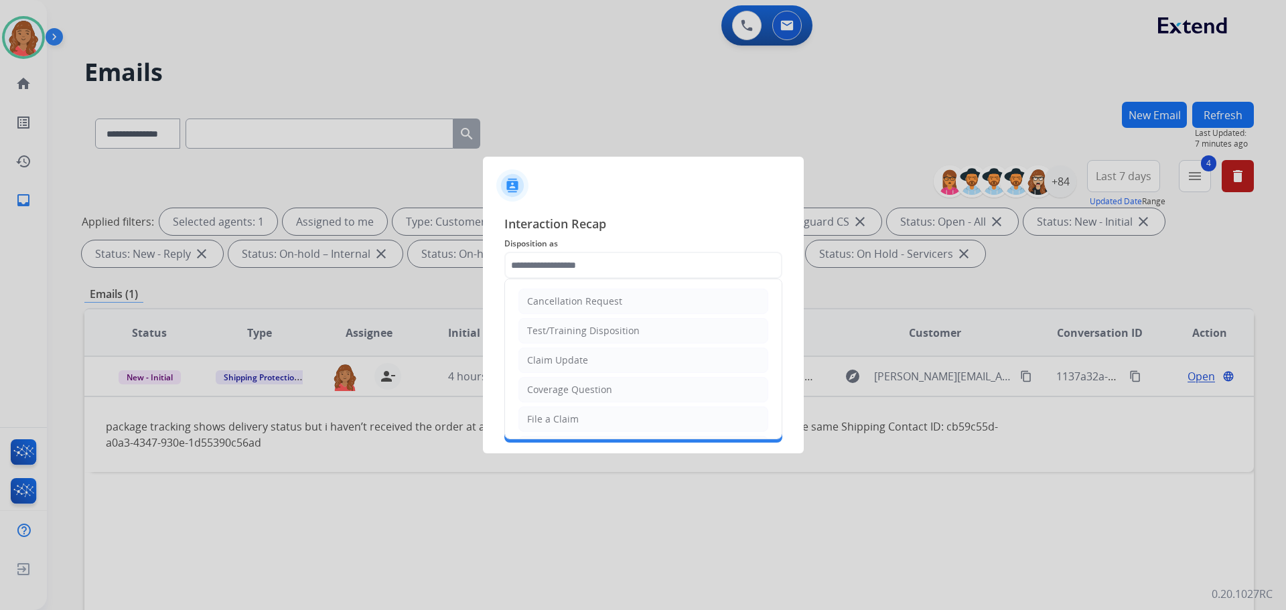
click at [559, 421] on div "File a Claim" at bounding box center [553, 419] width 52 height 13
type input "**********"
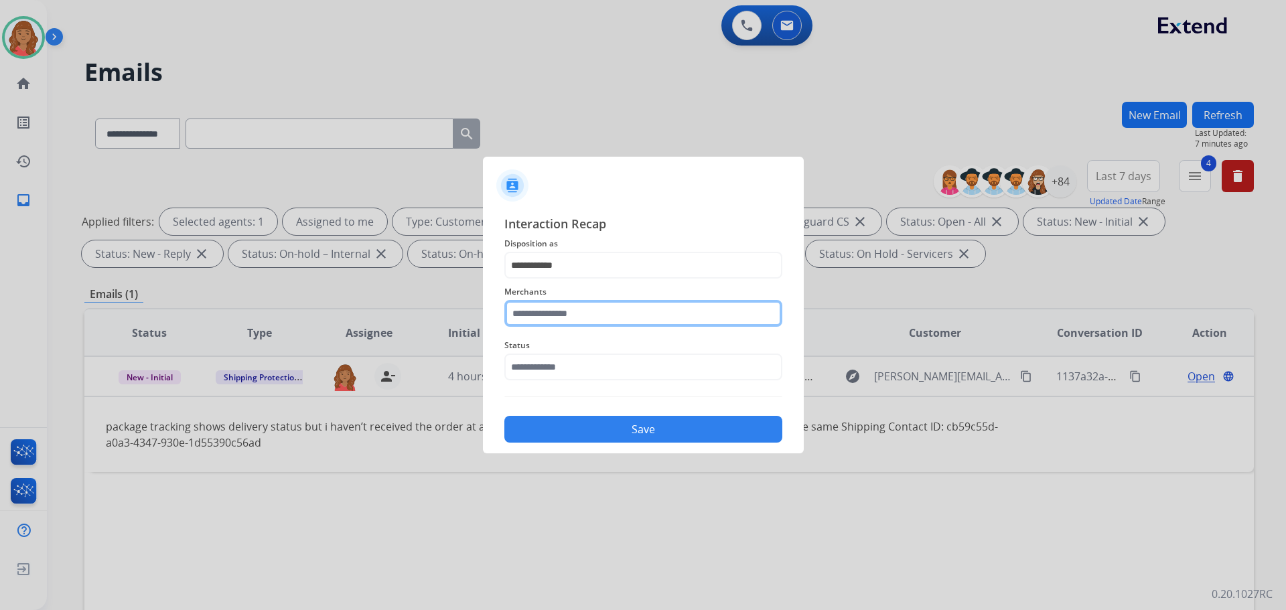
click at [559, 312] on input "text" at bounding box center [644, 313] width 278 height 27
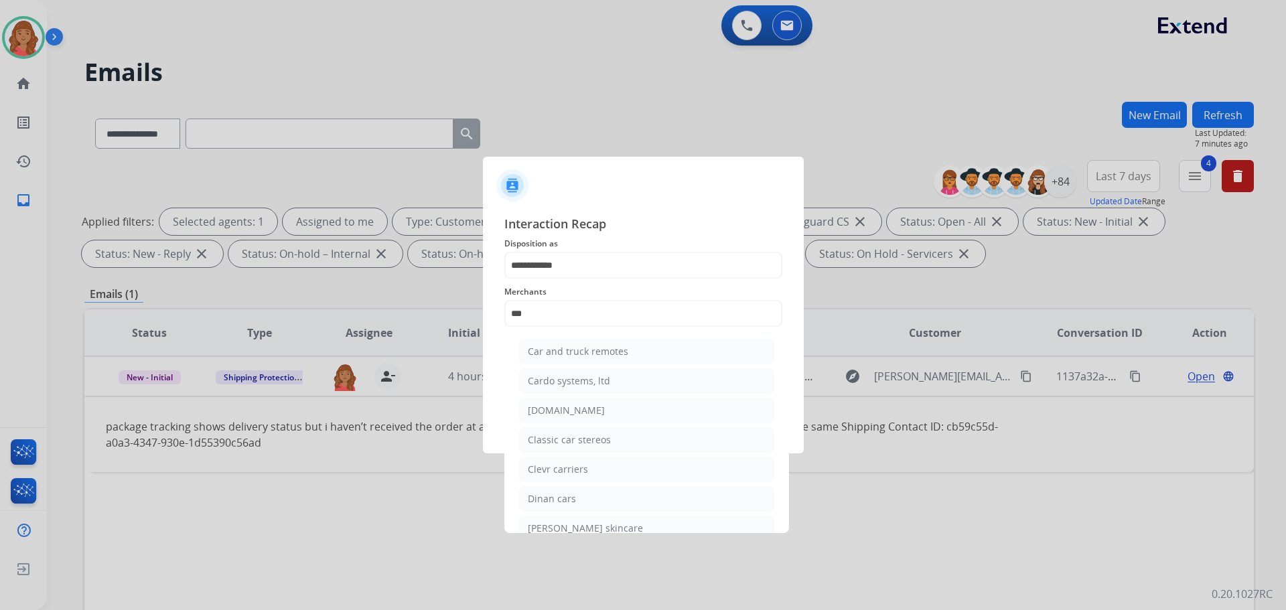
click at [563, 407] on div "[DOMAIN_NAME]" at bounding box center [566, 410] width 77 height 13
type input "**********"
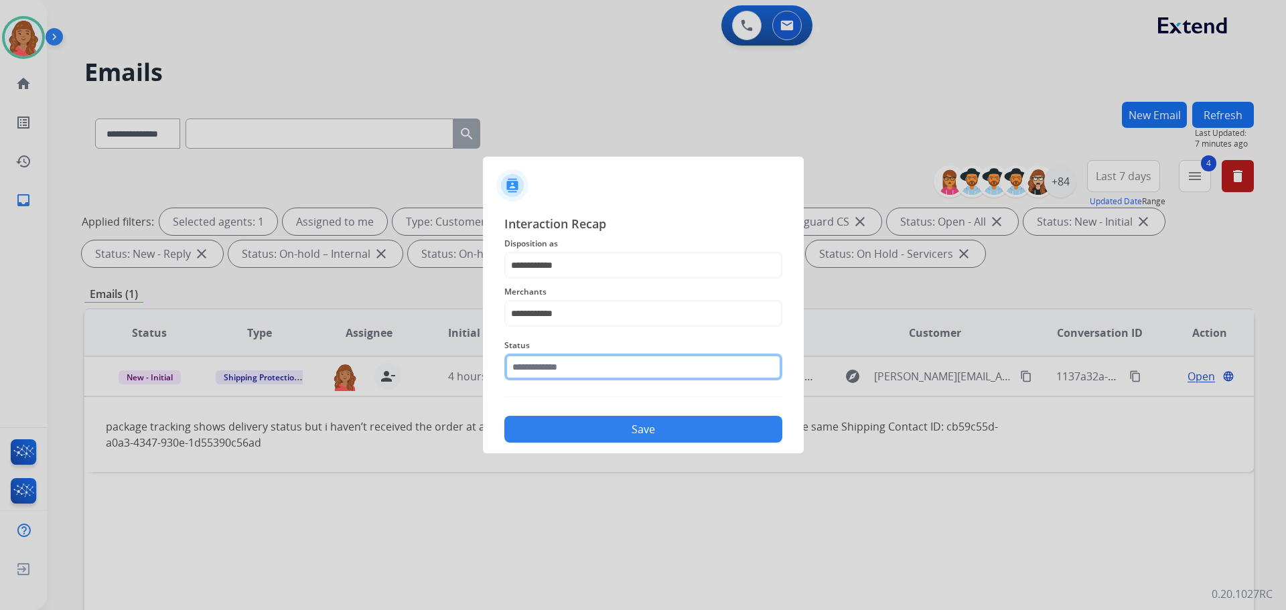
click at [566, 366] on input "text" at bounding box center [644, 367] width 278 height 27
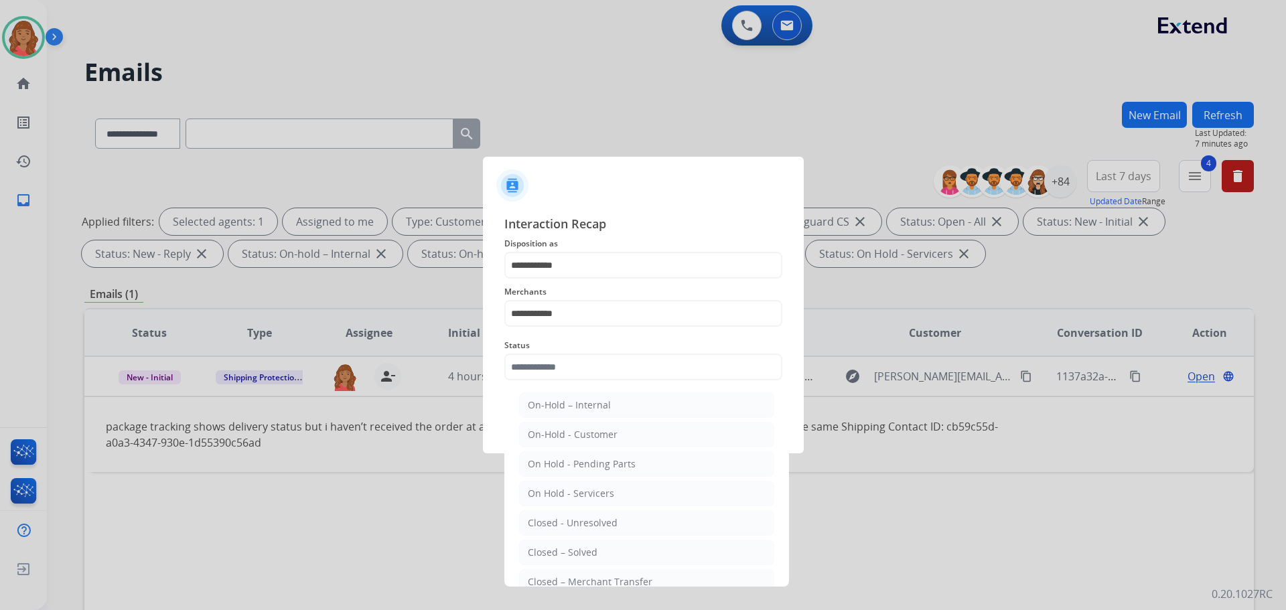
drag, startPoint x: 564, startPoint y: 554, endPoint x: 573, endPoint y: 499, distance: 55.6
click at [566, 550] on div "Closed – Solved" at bounding box center [563, 552] width 70 height 13
type input "**********"
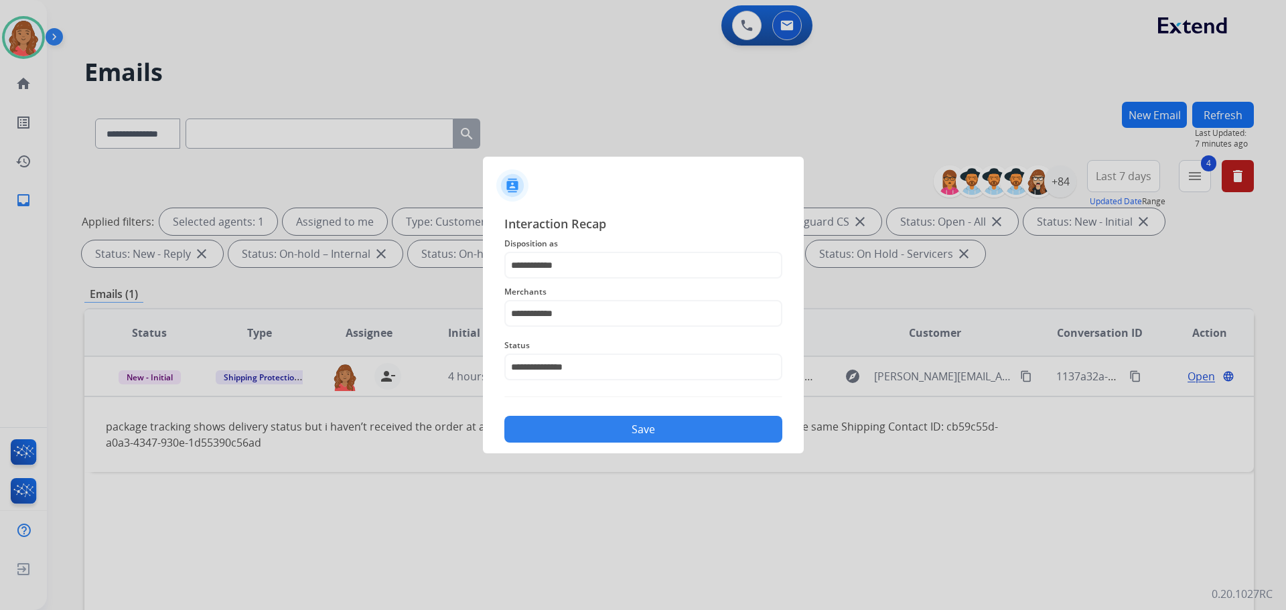
drag, startPoint x: 580, startPoint y: 419, endPoint x: 583, endPoint y: 443, distance: 24.4
click at [582, 419] on button "Save" at bounding box center [644, 429] width 278 height 27
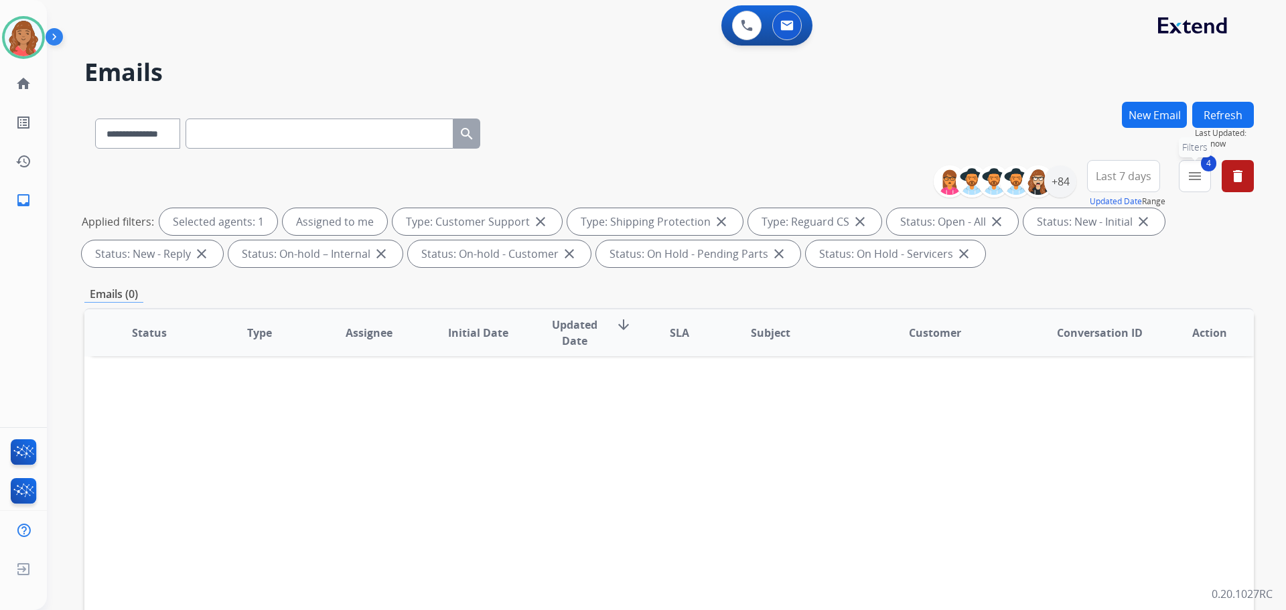
click at [1208, 181] on button "4 menu Filters" at bounding box center [1195, 176] width 32 height 32
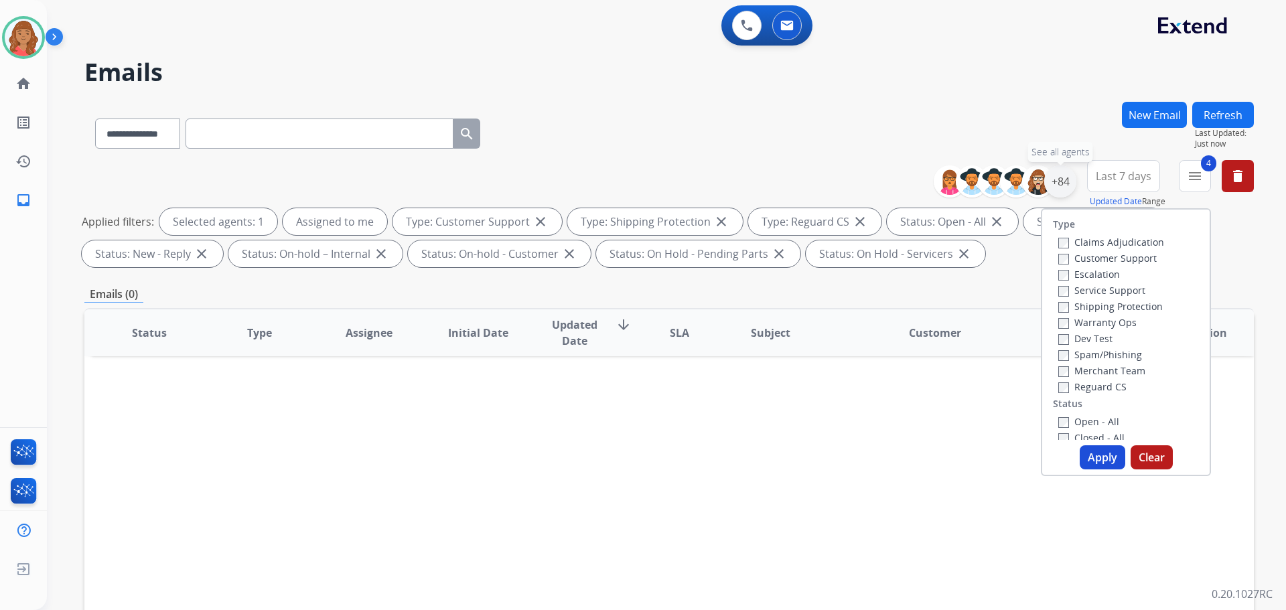
click at [1060, 185] on div "+84" at bounding box center [1061, 181] width 32 height 32
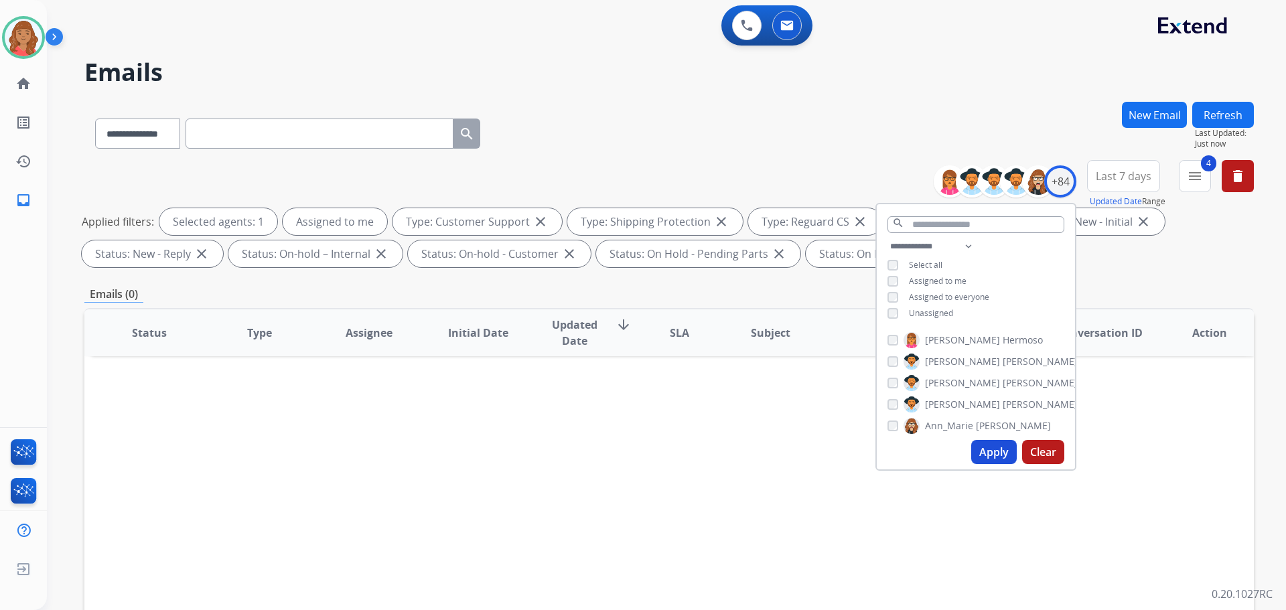
click at [990, 454] on button "Apply" at bounding box center [995, 452] width 46 height 24
click at [1193, 175] on mat-icon "menu" at bounding box center [1195, 176] width 16 height 16
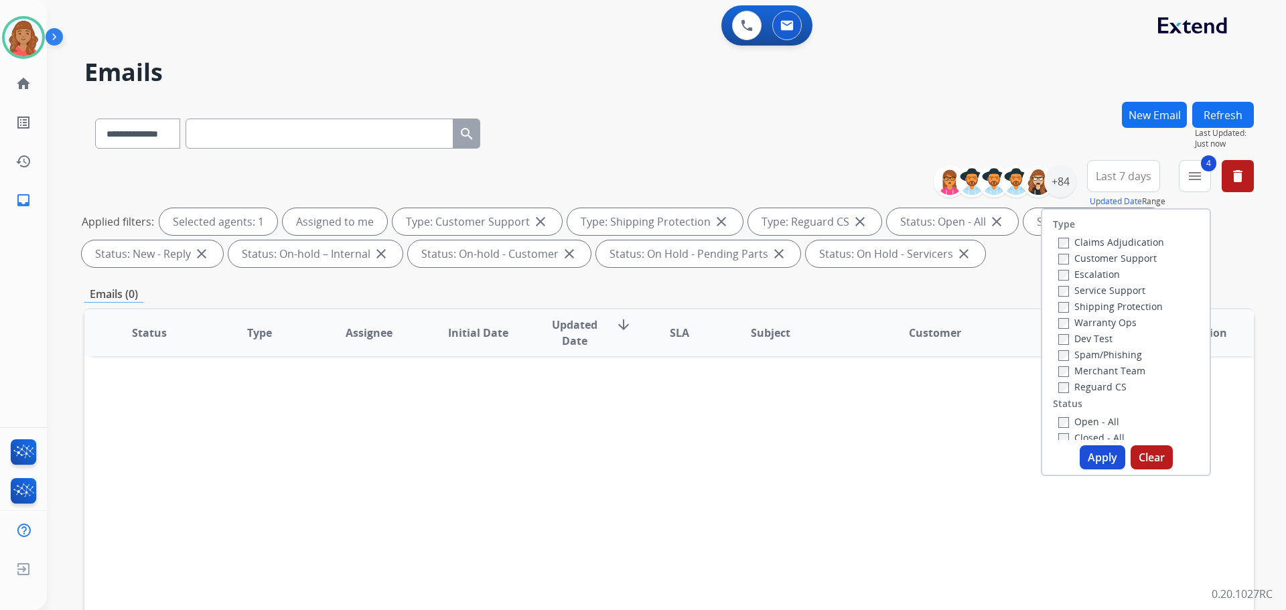
click at [1095, 465] on button "Apply" at bounding box center [1103, 458] width 46 height 24
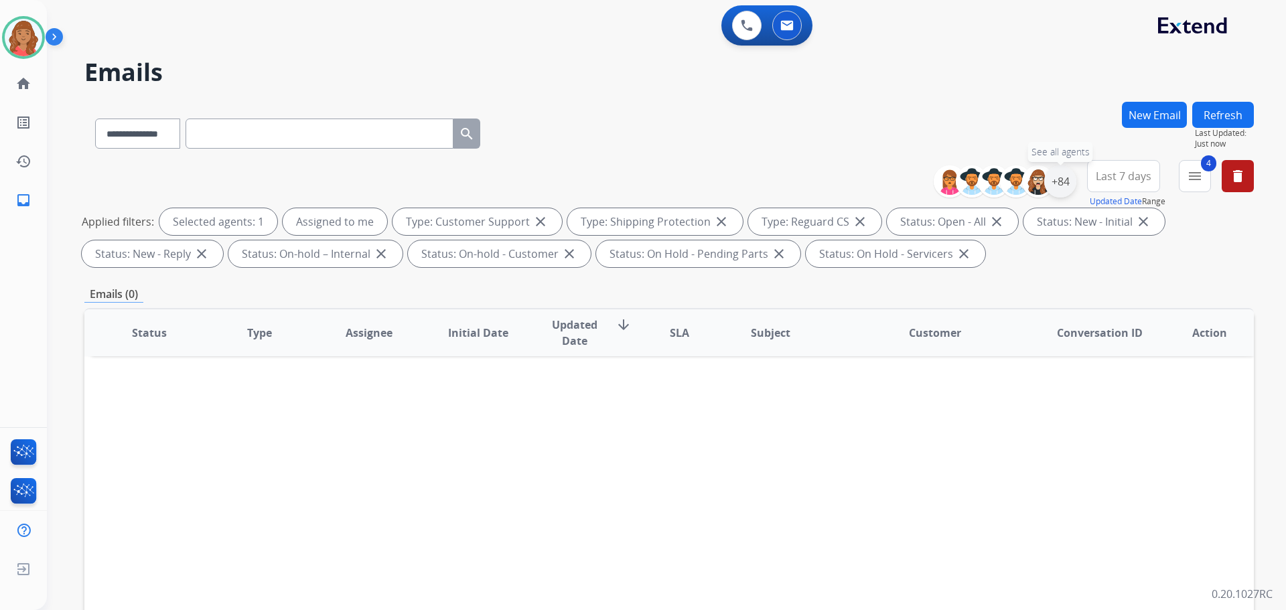
click at [1055, 176] on div "+84" at bounding box center [1061, 181] width 32 height 32
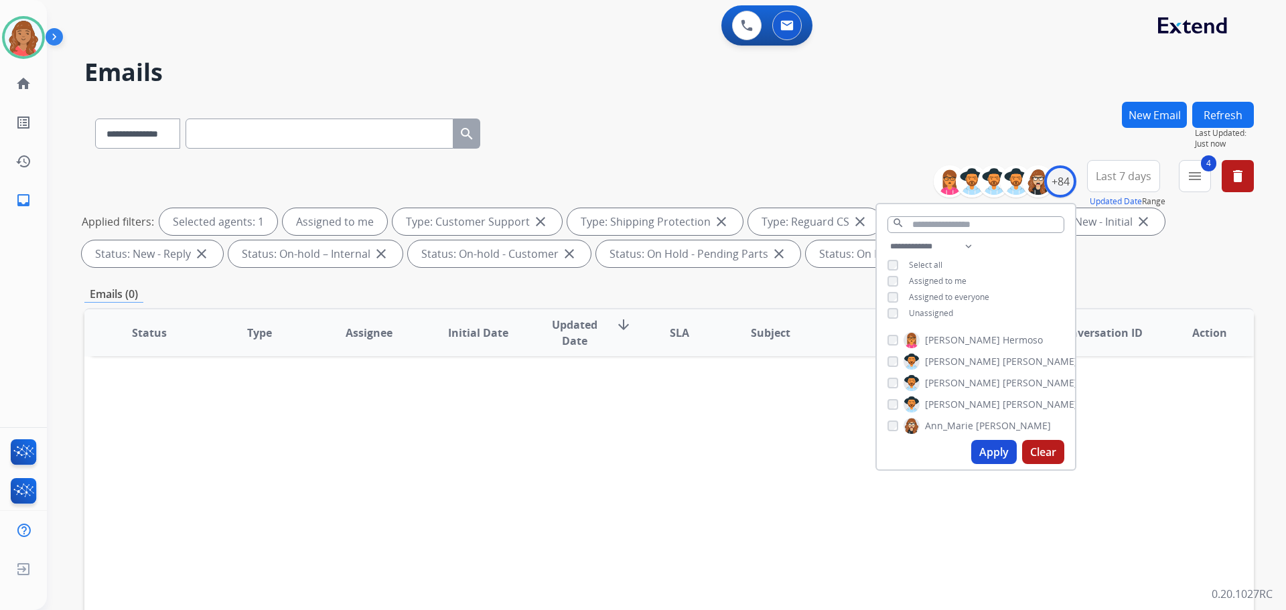
click at [885, 279] on div "**********" at bounding box center [976, 282] width 198 height 86
drag, startPoint x: 1197, startPoint y: 178, endPoint x: 1175, endPoint y: 228, distance: 54.6
click at [1198, 178] on mat-icon "menu" at bounding box center [1195, 176] width 16 height 16
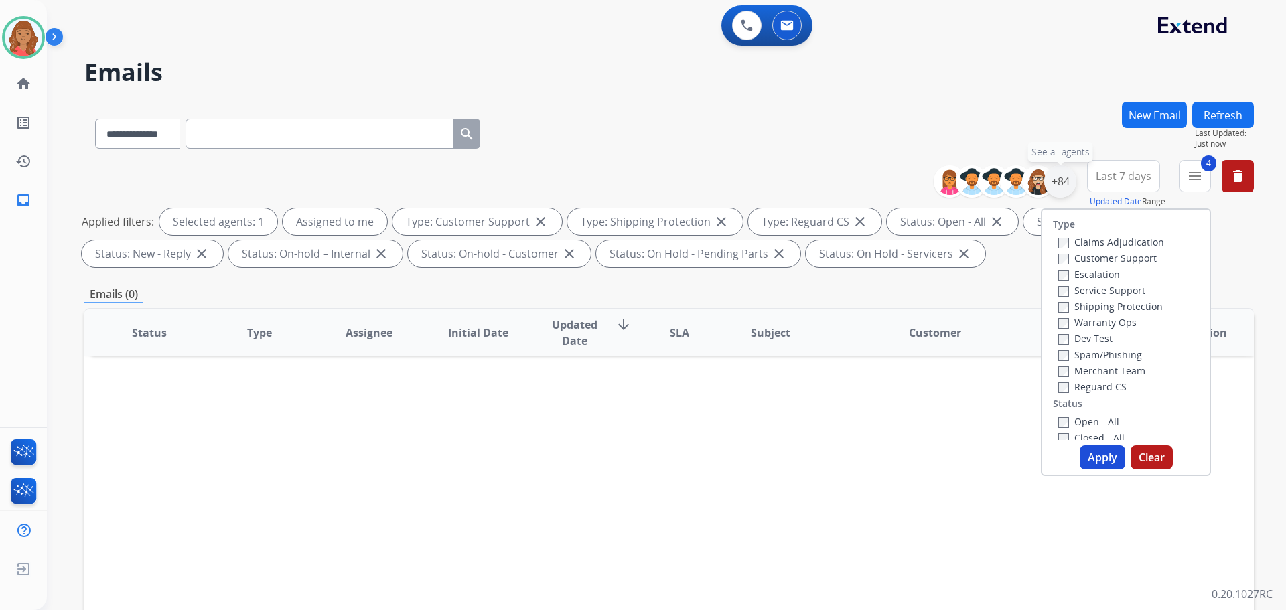
click at [1054, 181] on div "+84" at bounding box center [1061, 181] width 32 height 32
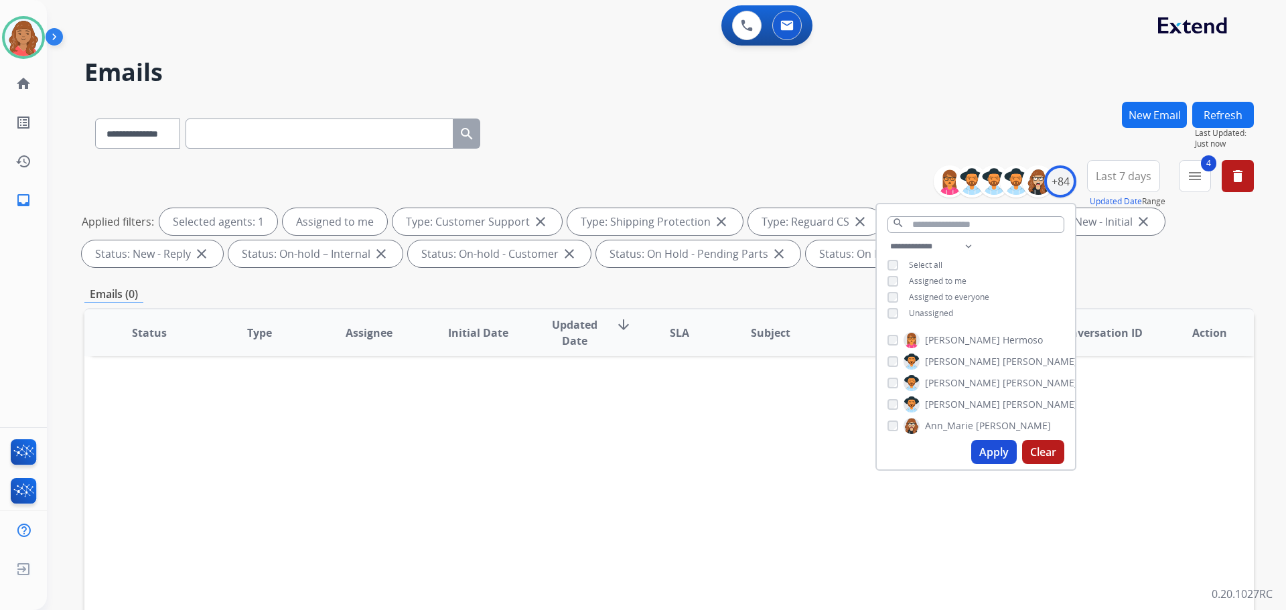
click at [898, 318] on div "**********" at bounding box center [976, 282] width 198 height 86
click at [1142, 275] on div "**********" at bounding box center [669, 464] width 1170 height 725
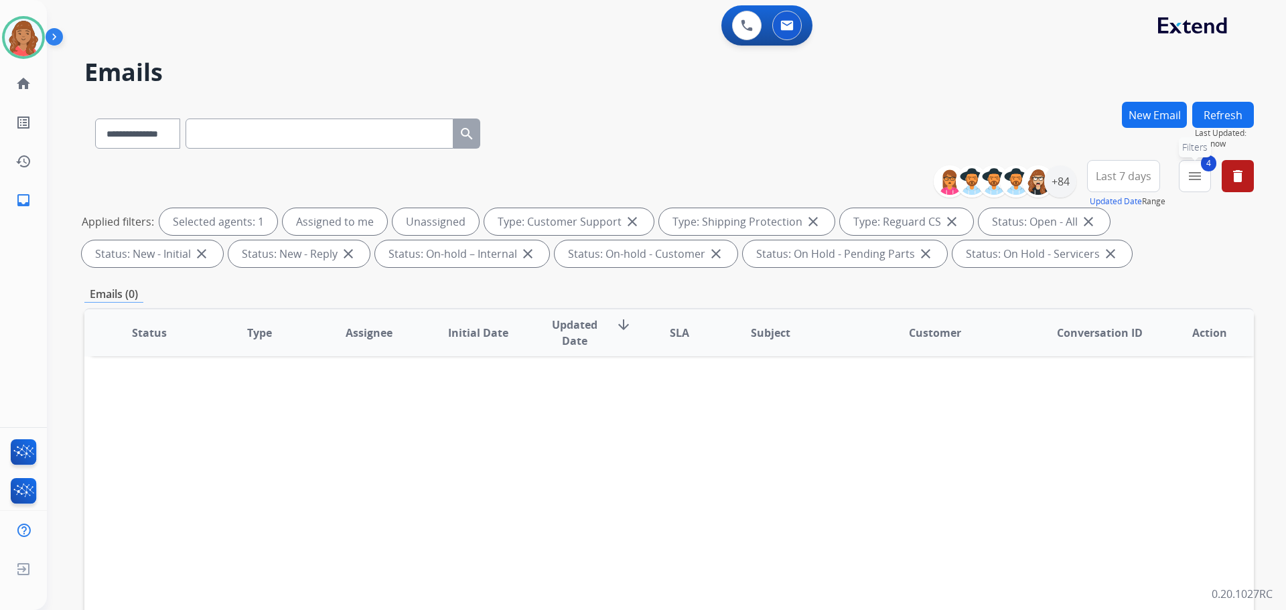
drag, startPoint x: 1191, startPoint y: 175, endPoint x: 1166, endPoint y: 231, distance: 61.2
click at [1191, 176] on mat-icon "menu" at bounding box center [1195, 176] width 16 height 16
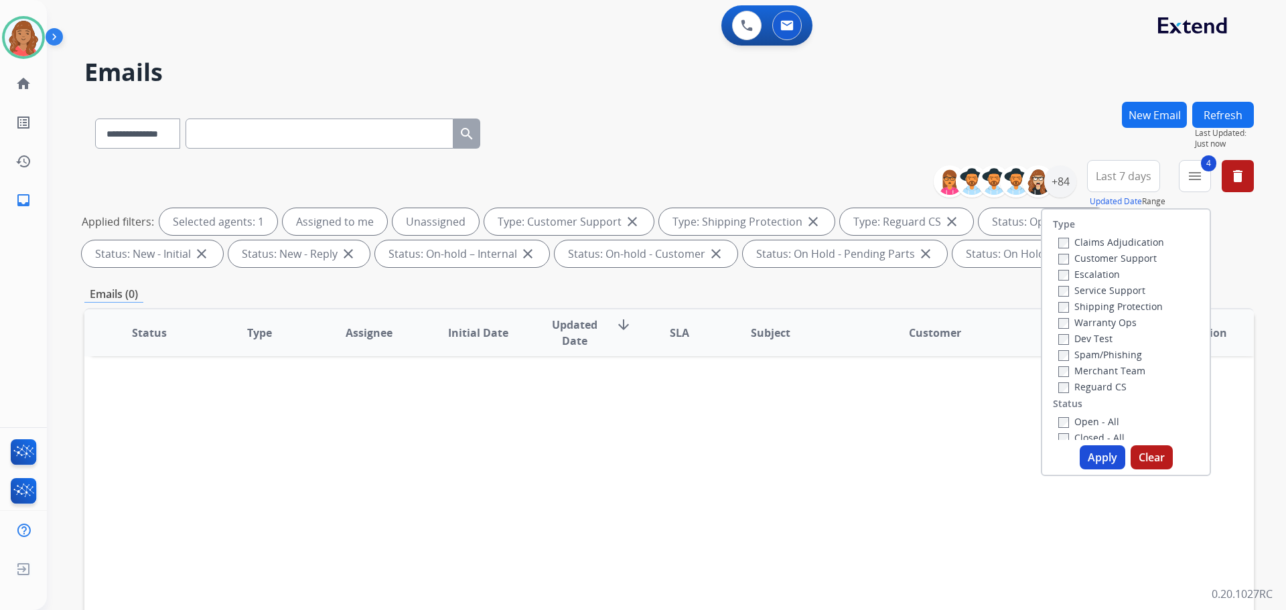
click at [1085, 456] on button "Apply" at bounding box center [1103, 458] width 46 height 24
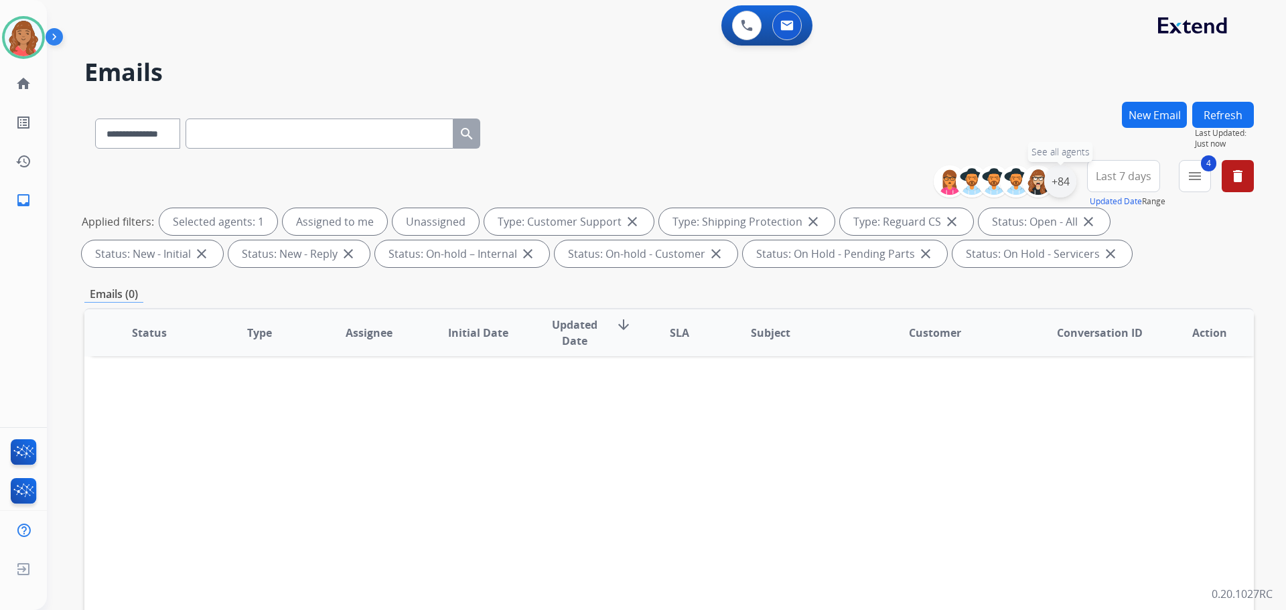
drag, startPoint x: 1055, startPoint y: 186, endPoint x: 1056, endPoint y: 194, distance: 8.2
click at [1058, 187] on div "+84" at bounding box center [1061, 181] width 32 height 32
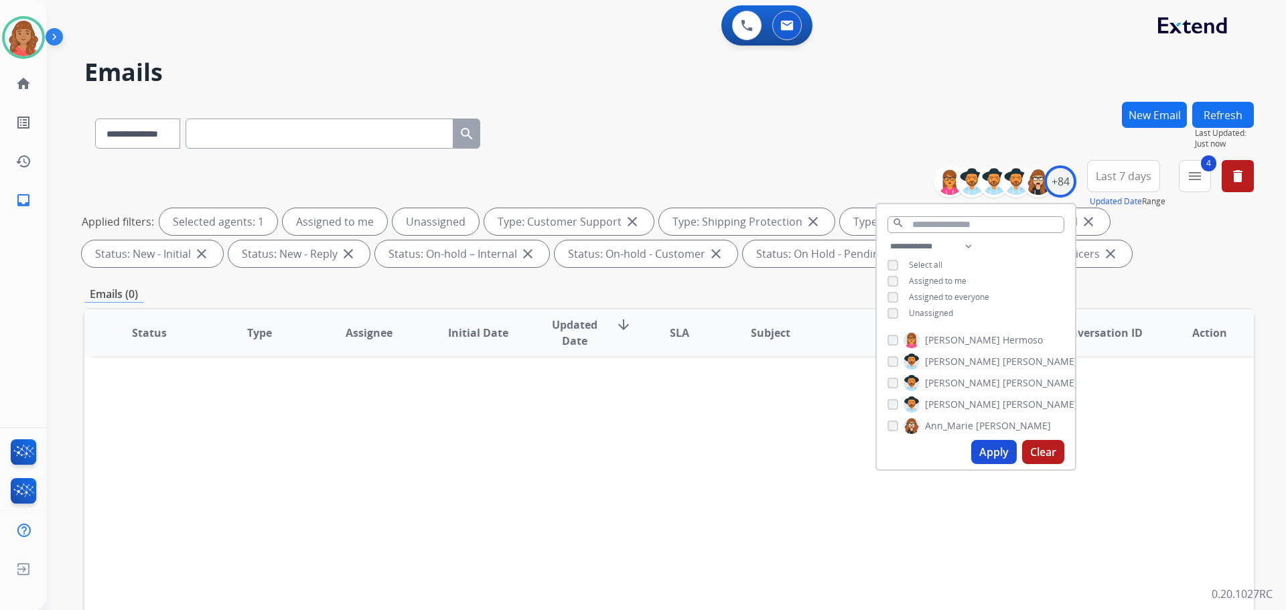
click at [990, 451] on button "Apply" at bounding box center [995, 452] width 46 height 24
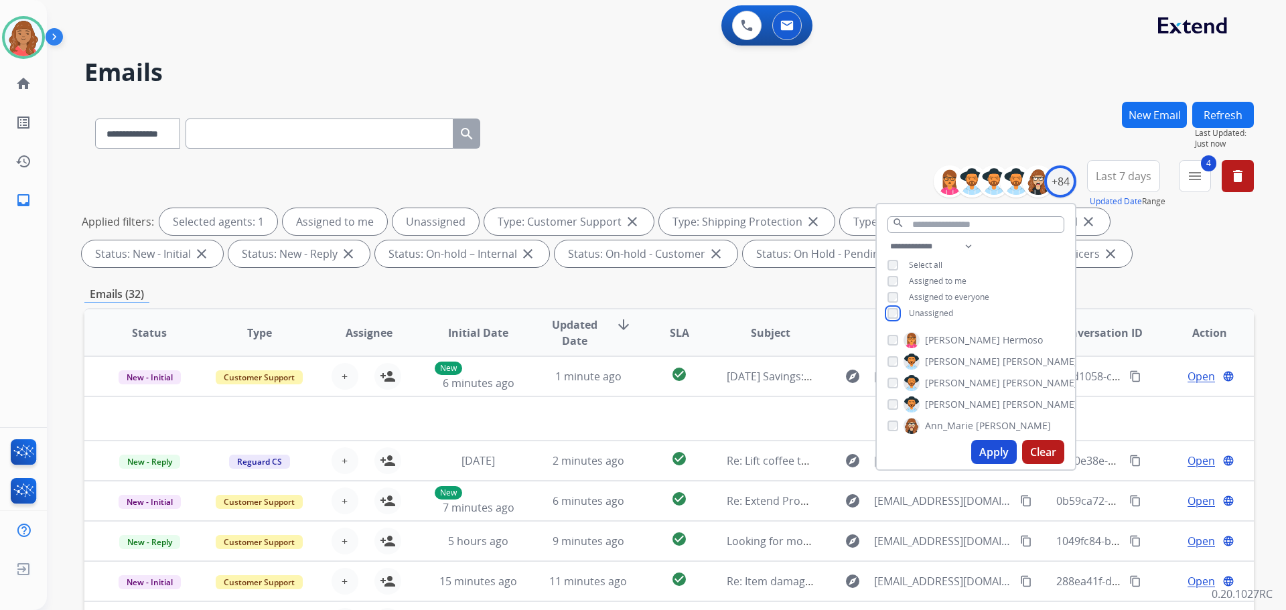
click at [900, 314] on div "Unassigned" at bounding box center [921, 313] width 66 height 11
click at [988, 454] on button "Apply" at bounding box center [995, 452] width 46 height 24
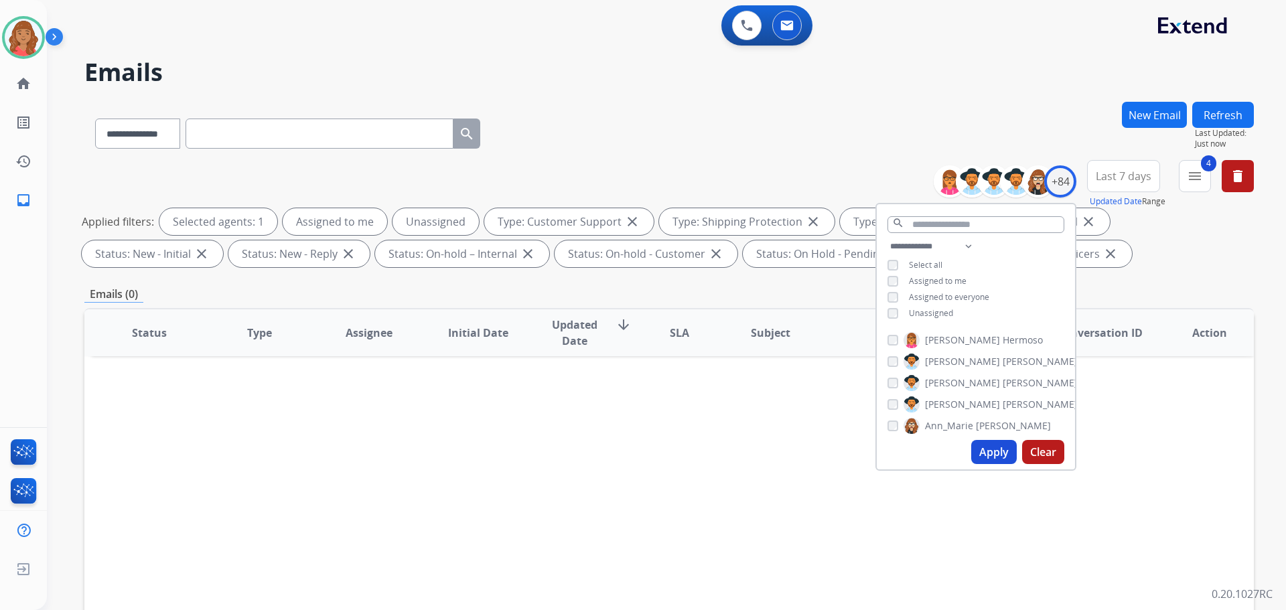
click at [979, 457] on button "Apply" at bounding box center [995, 452] width 46 height 24
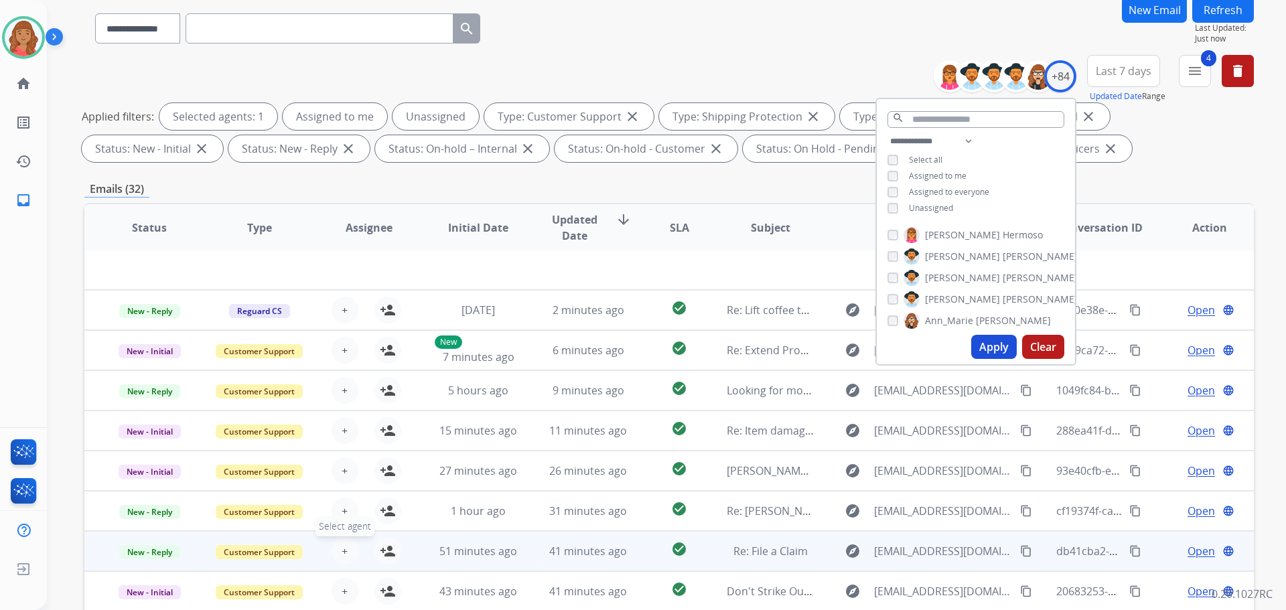
scroll to position [216, 0]
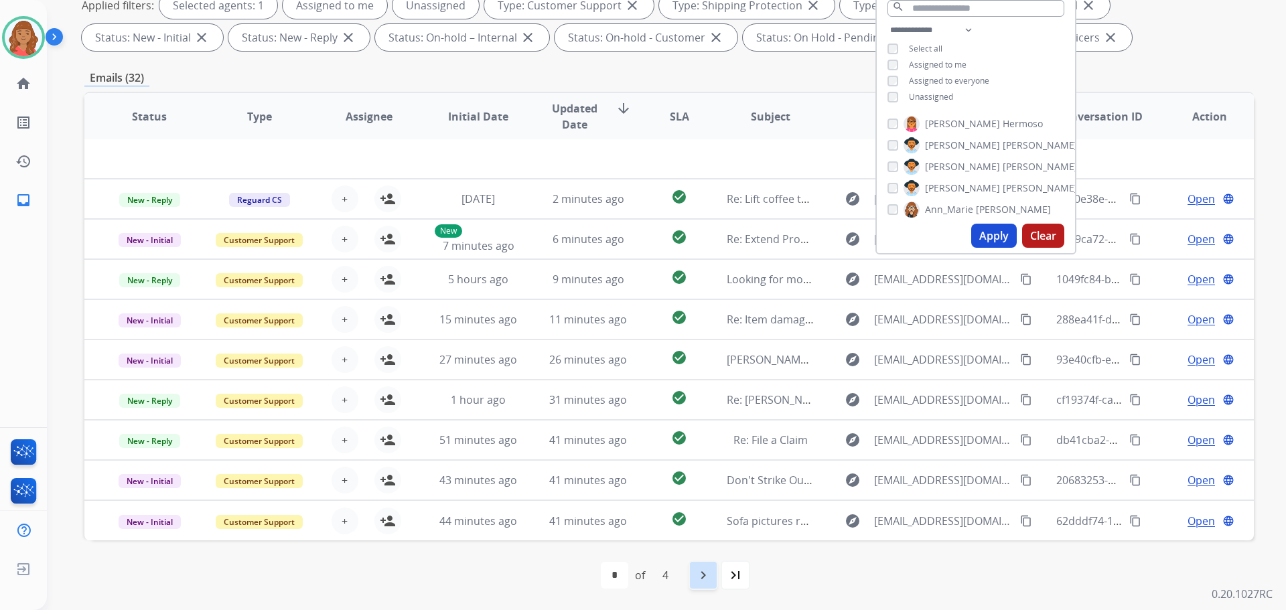
click at [697, 577] on mat-icon "navigate_next" at bounding box center [703, 575] width 16 height 16
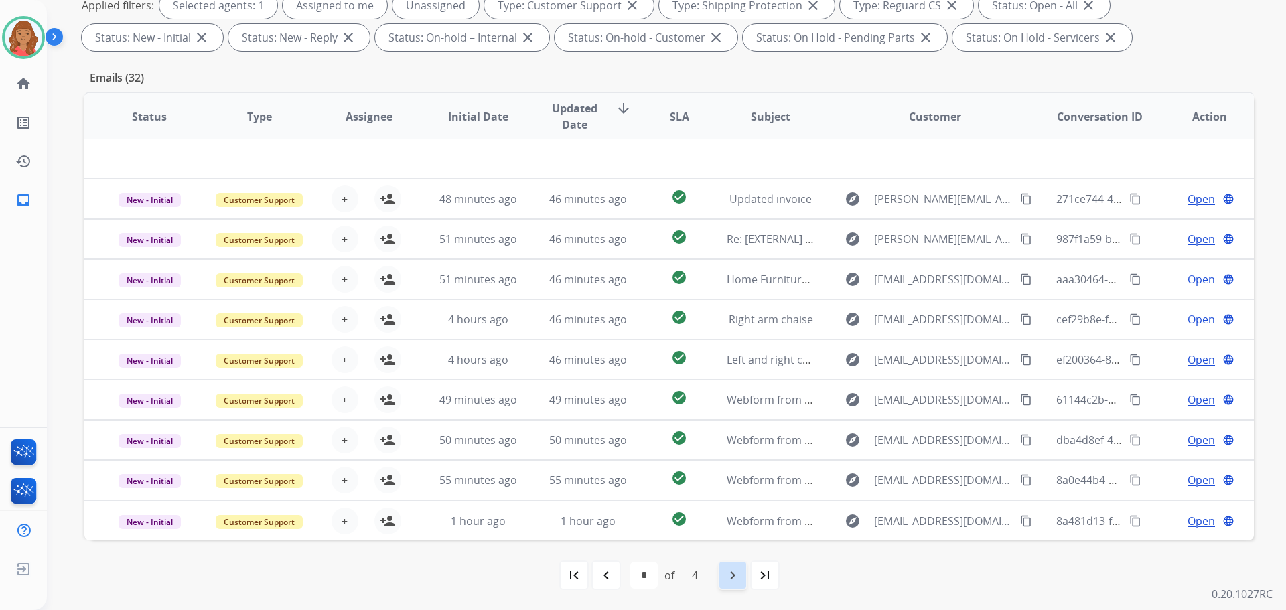
click at [730, 575] on mat-icon "navigate_next" at bounding box center [733, 575] width 16 height 16
click at [739, 585] on div "navigate_next" at bounding box center [732, 575] width 29 height 29
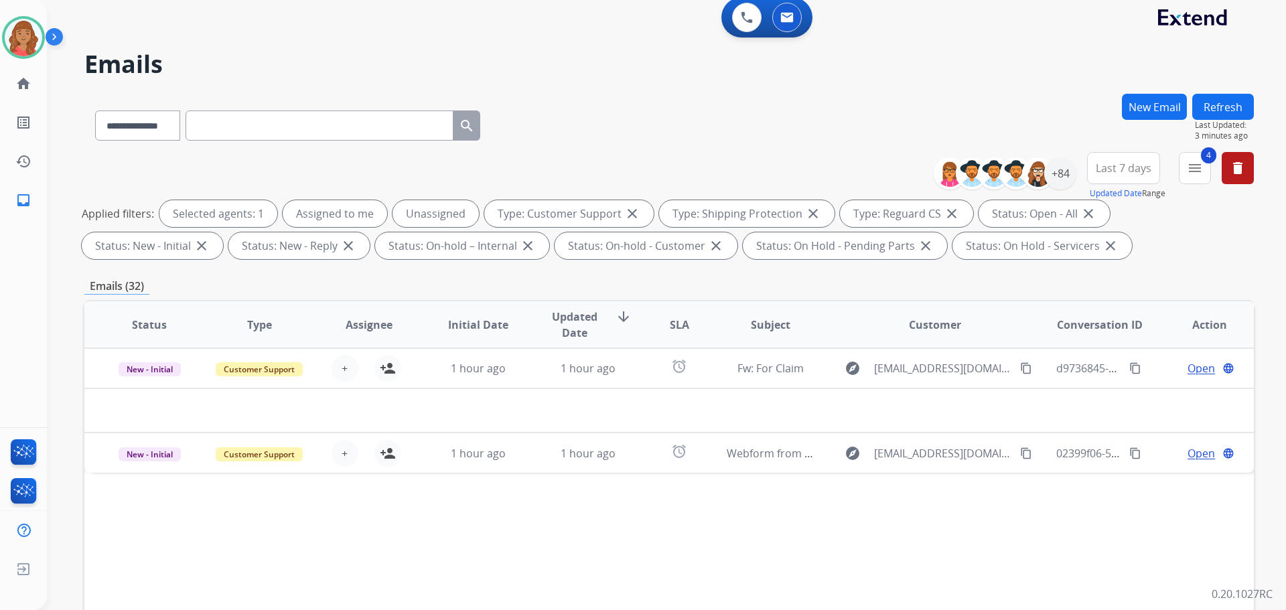
scroll to position [0, 0]
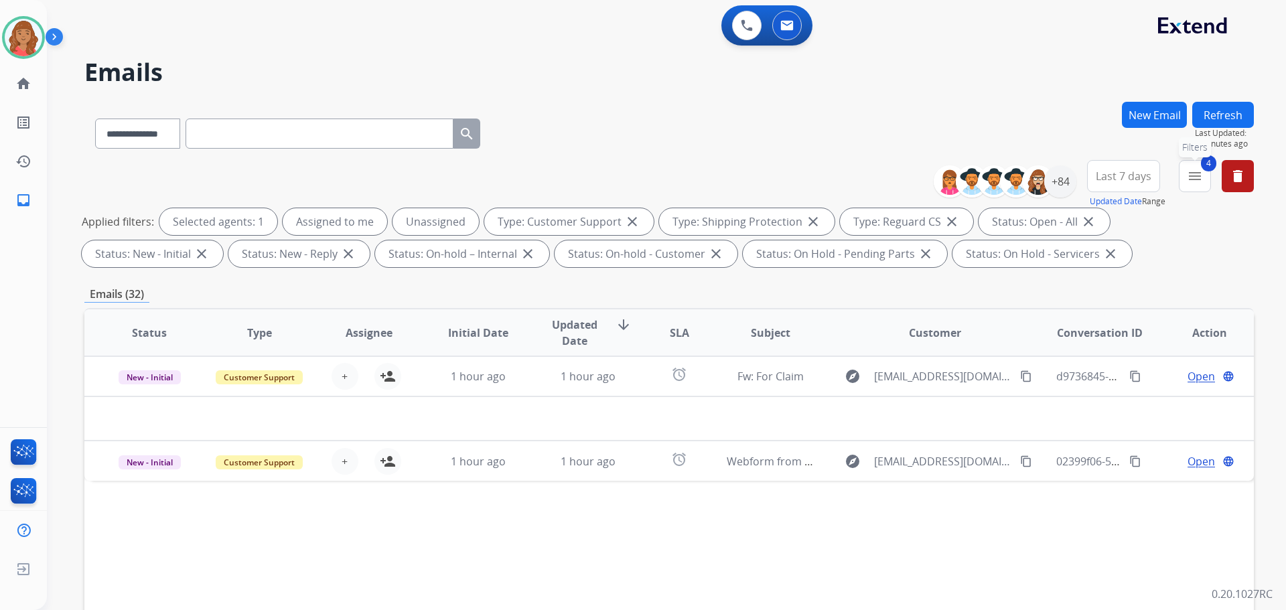
drag, startPoint x: 1190, startPoint y: 180, endPoint x: 1180, endPoint y: 185, distance: 11.4
click at [1191, 179] on mat-icon "menu" at bounding box center [1195, 176] width 16 height 16
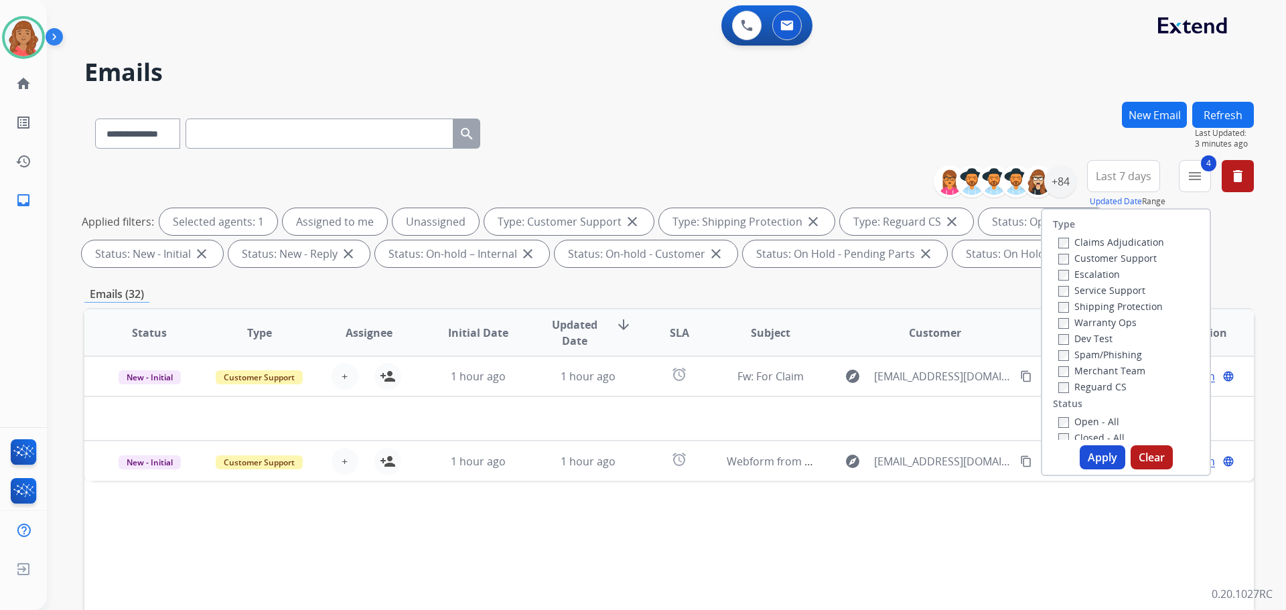
click at [1091, 450] on button "Apply" at bounding box center [1103, 458] width 46 height 24
select select "*"
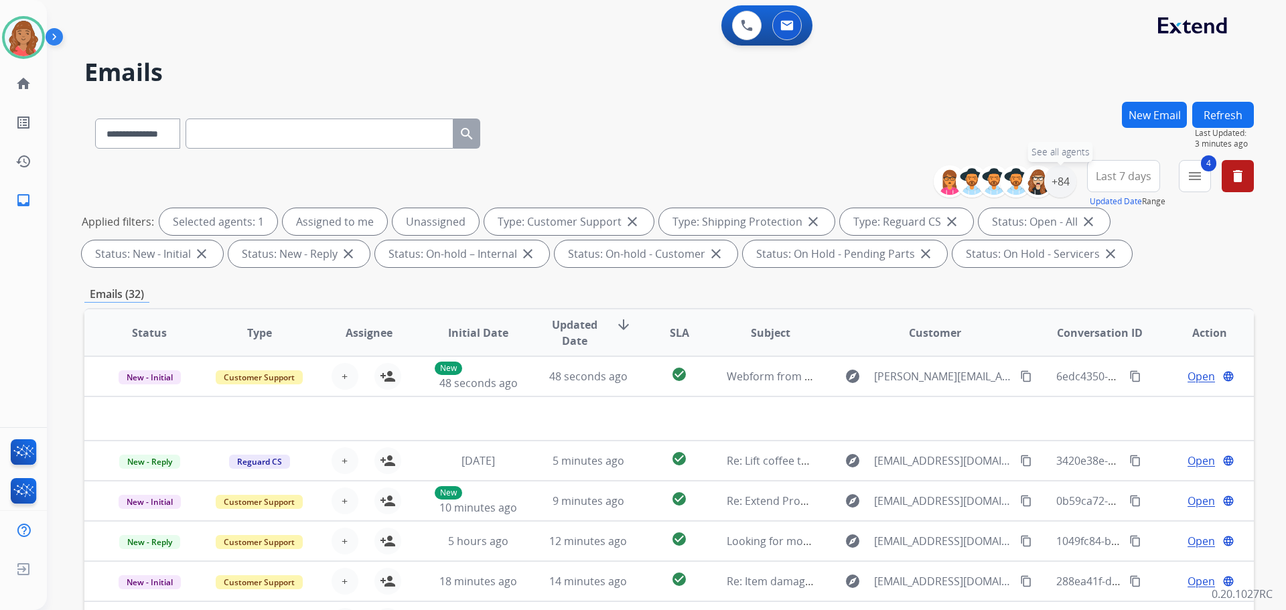
drag, startPoint x: 1065, startPoint y: 182, endPoint x: 1044, endPoint y: 200, distance: 27.1
click at [1063, 185] on div "+84" at bounding box center [1061, 181] width 32 height 32
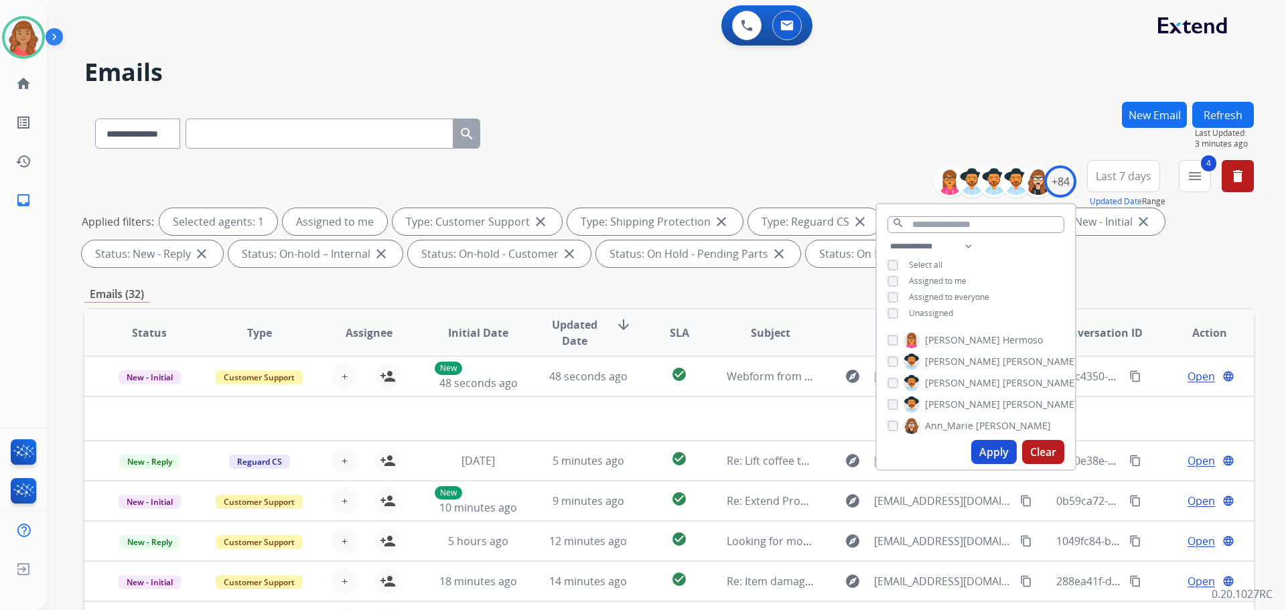
click at [995, 448] on button "Apply" at bounding box center [995, 452] width 46 height 24
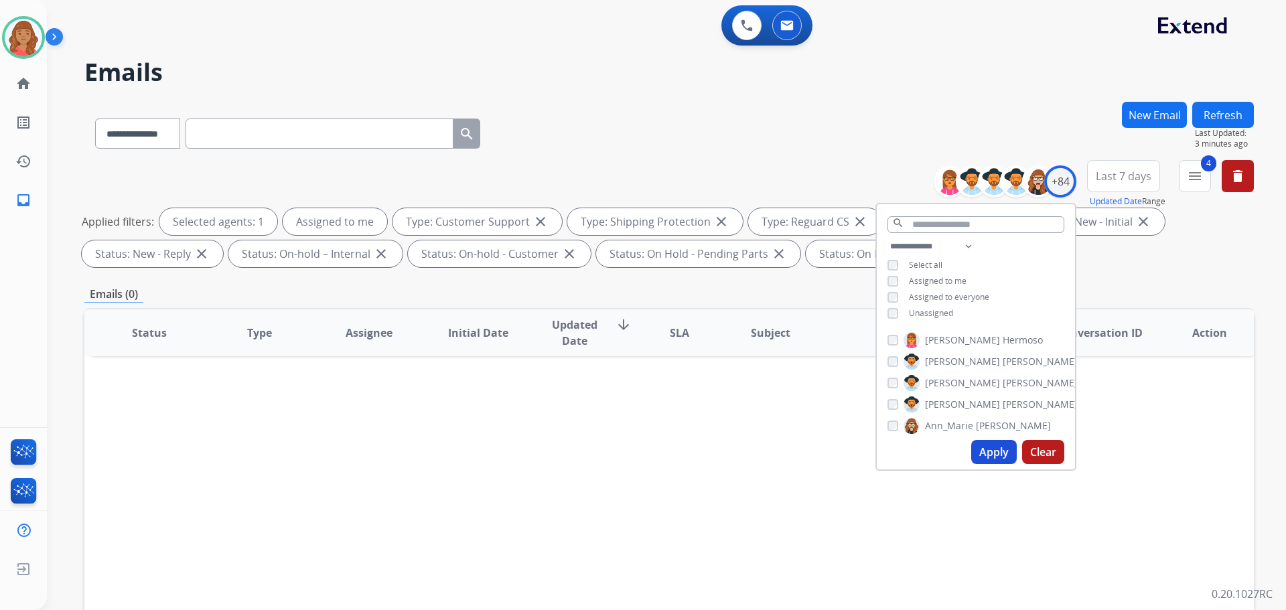
drag, startPoint x: 689, startPoint y: 109, endPoint x: 693, endPoint y: 115, distance: 7.2
click at [693, 109] on div "**********" at bounding box center [669, 131] width 1170 height 58
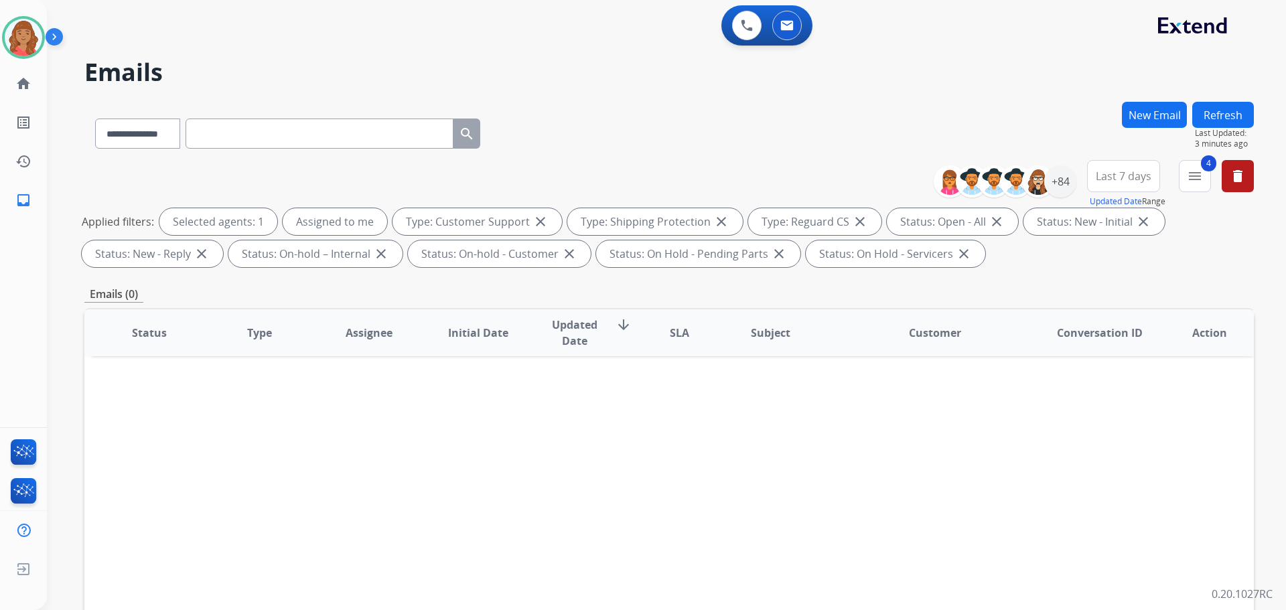
drag, startPoint x: 1121, startPoint y: 169, endPoint x: 1120, endPoint y: 191, distance: 22.1
click at [1122, 174] on span "Last 7 days" at bounding box center [1124, 176] width 56 height 5
click at [1104, 232] on div "Custom" at bounding box center [1120, 225] width 74 height 20
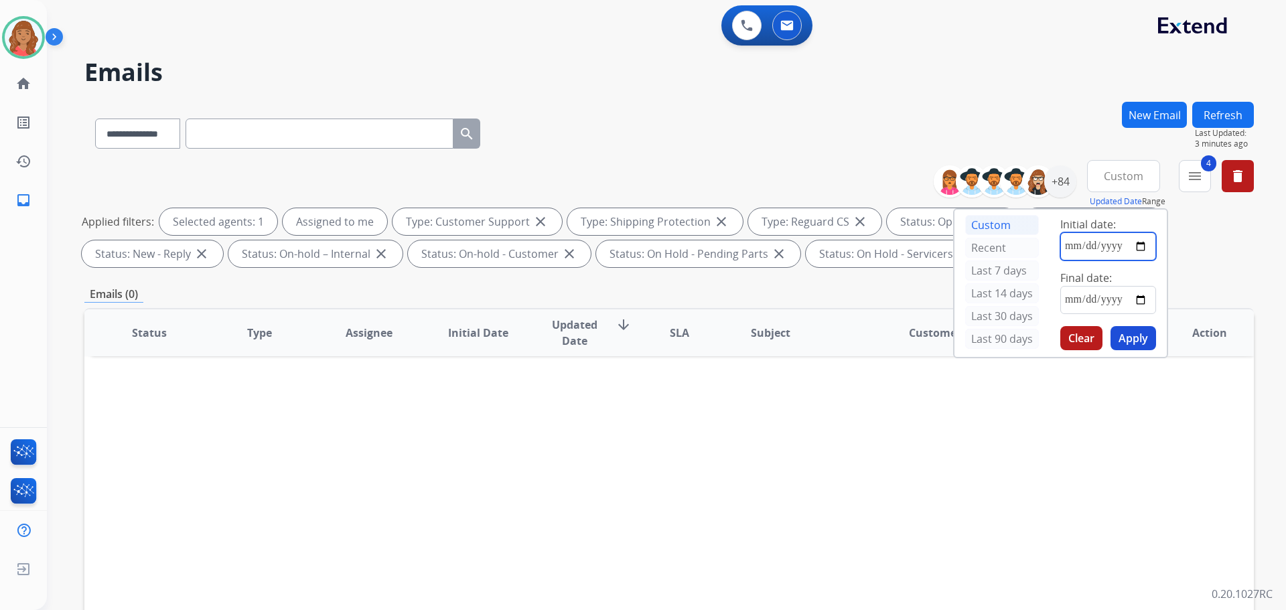
click at [1090, 247] on input "date" at bounding box center [1109, 246] width 96 height 28
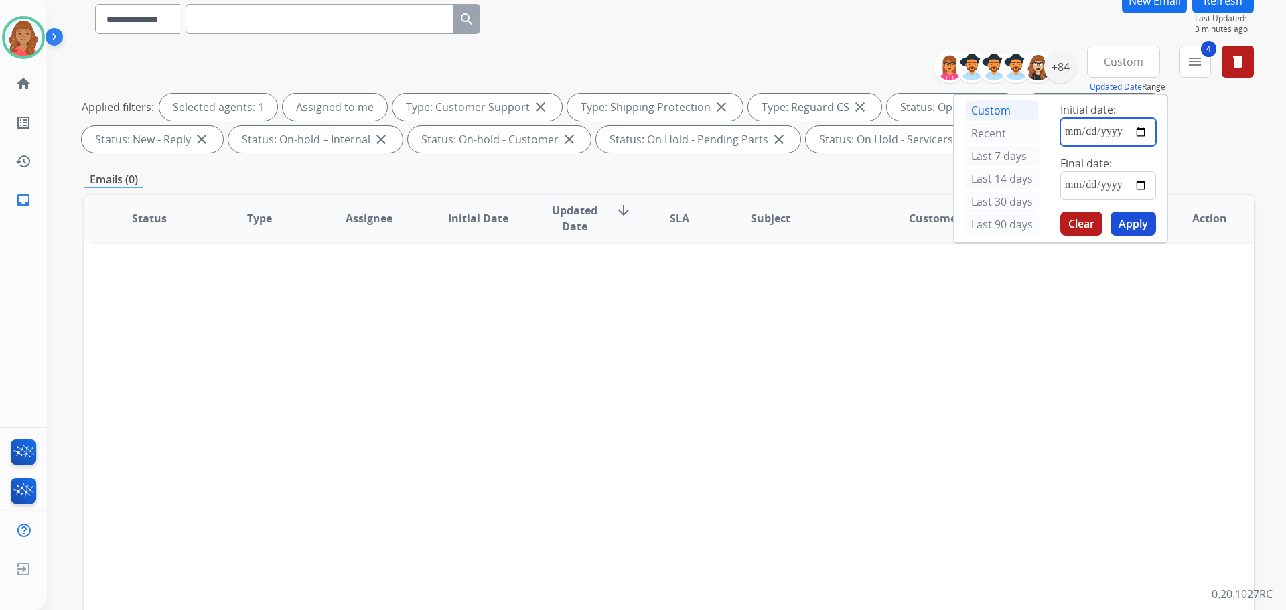
scroll to position [134, 0]
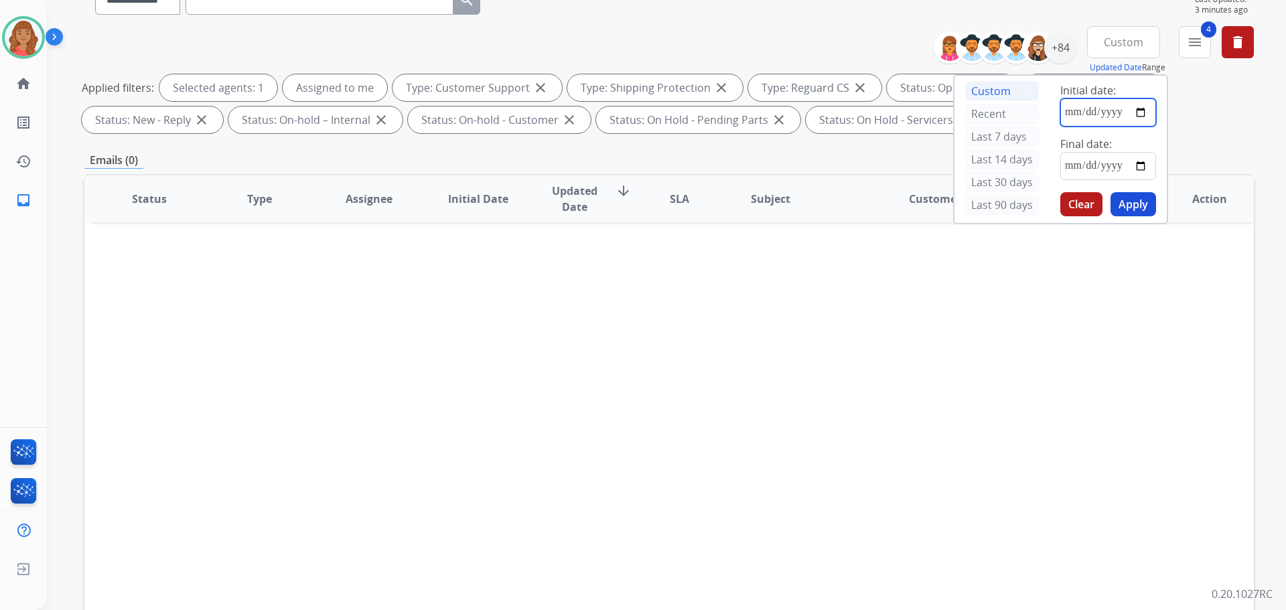
click at [1142, 111] on input "date" at bounding box center [1109, 112] width 96 height 28
type input "**********"
click at [1131, 163] on input "date" at bounding box center [1109, 166] width 96 height 28
click at [1140, 168] on input "date" at bounding box center [1109, 166] width 96 height 28
type input "**********"
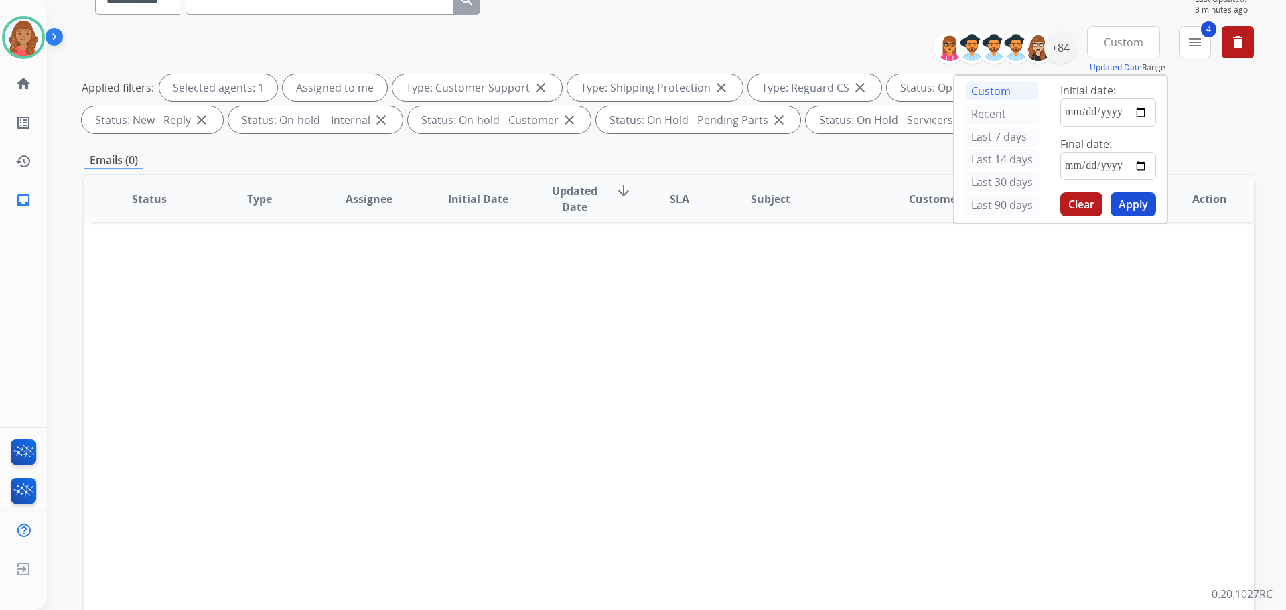
click at [1118, 211] on button "Apply" at bounding box center [1134, 204] width 46 height 24
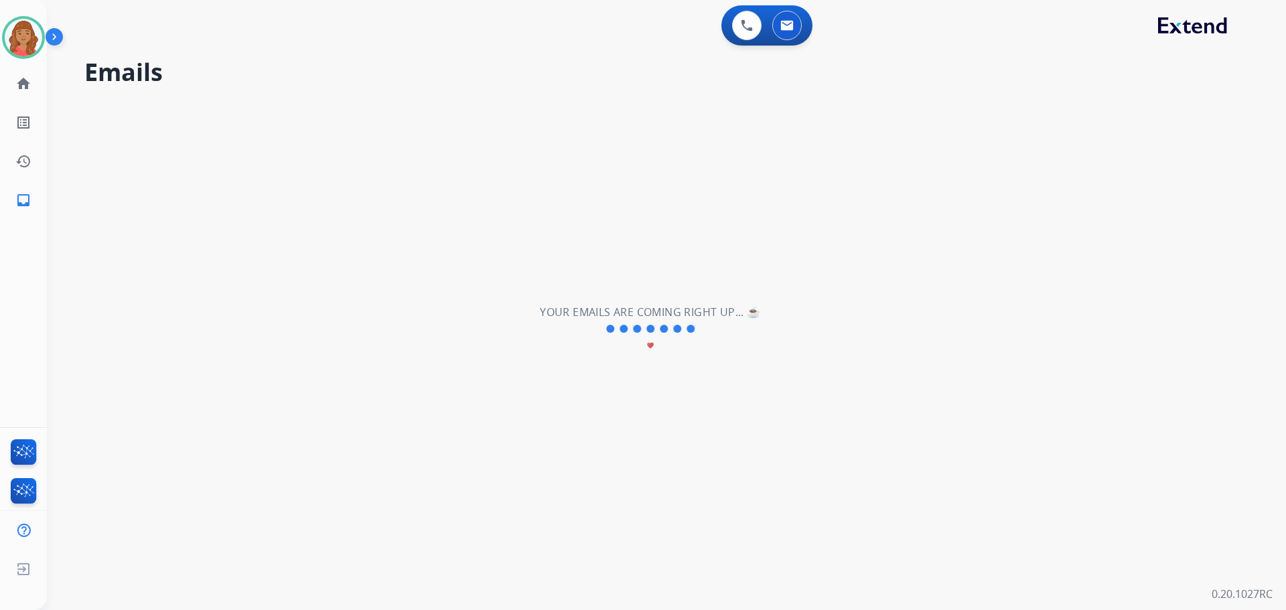
scroll to position [0, 0]
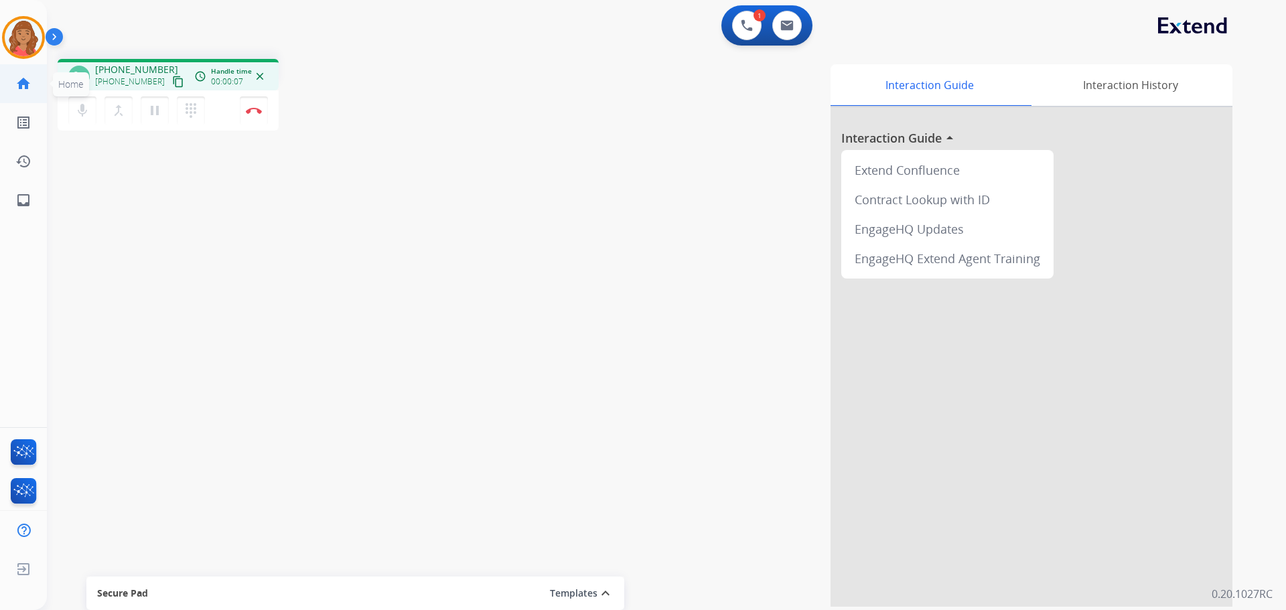
drag, startPoint x: 162, startPoint y: 80, endPoint x: 15, endPoint y: 94, distance: 148.0
click at [172, 81] on mat-icon "content_copy" at bounding box center [178, 82] width 12 height 12
drag, startPoint x: 153, startPoint y: 116, endPoint x: 158, endPoint y: 101, distance: 16.1
click at [153, 116] on mat-icon "pause" at bounding box center [155, 111] width 16 height 16
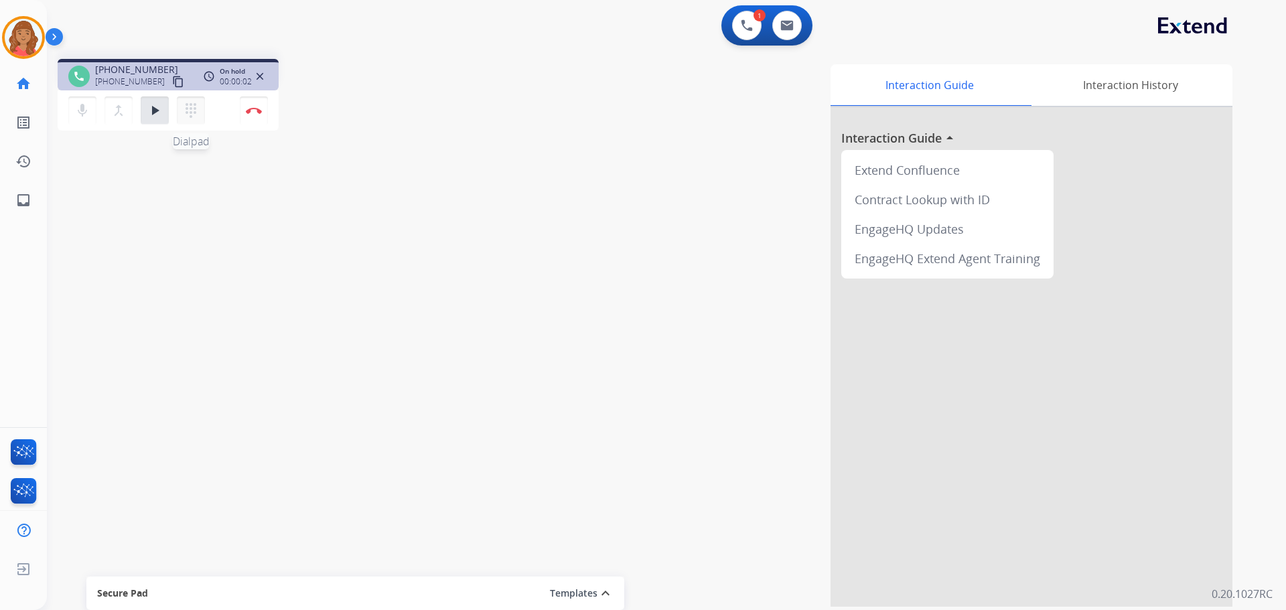
click at [186, 112] on mat-icon "dialpad" at bounding box center [191, 111] width 16 height 16
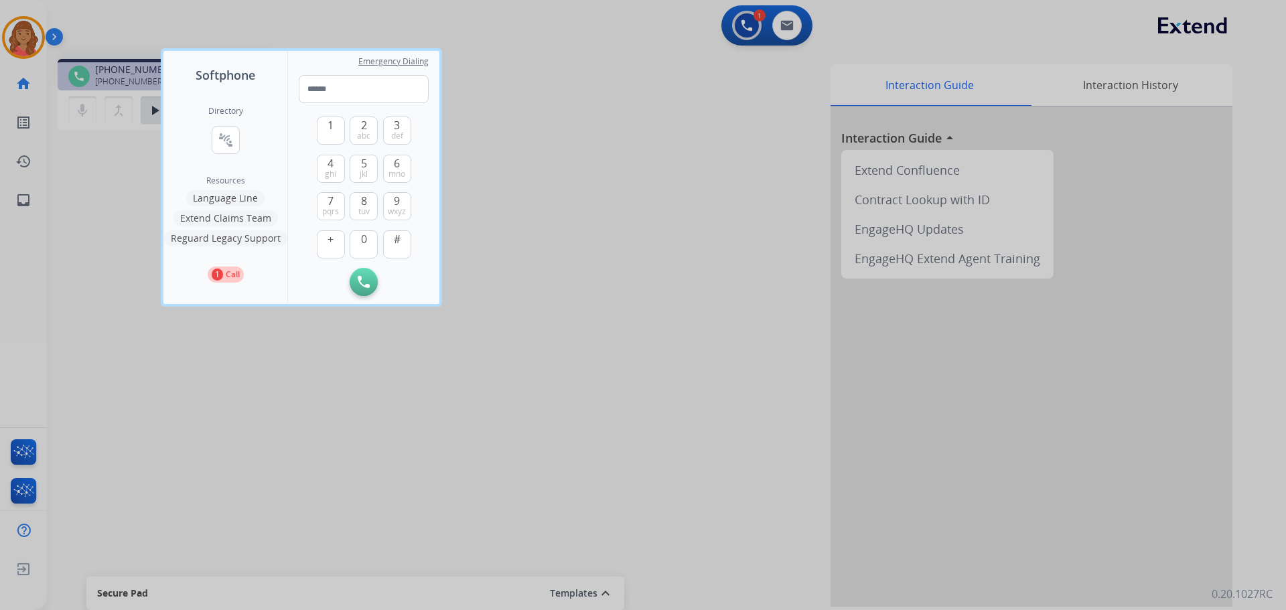
drag, startPoint x: 227, startPoint y: 199, endPoint x: 211, endPoint y: 182, distance: 23.2
click at [229, 200] on button "Language Line" at bounding box center [225, 198] width 78 height 16
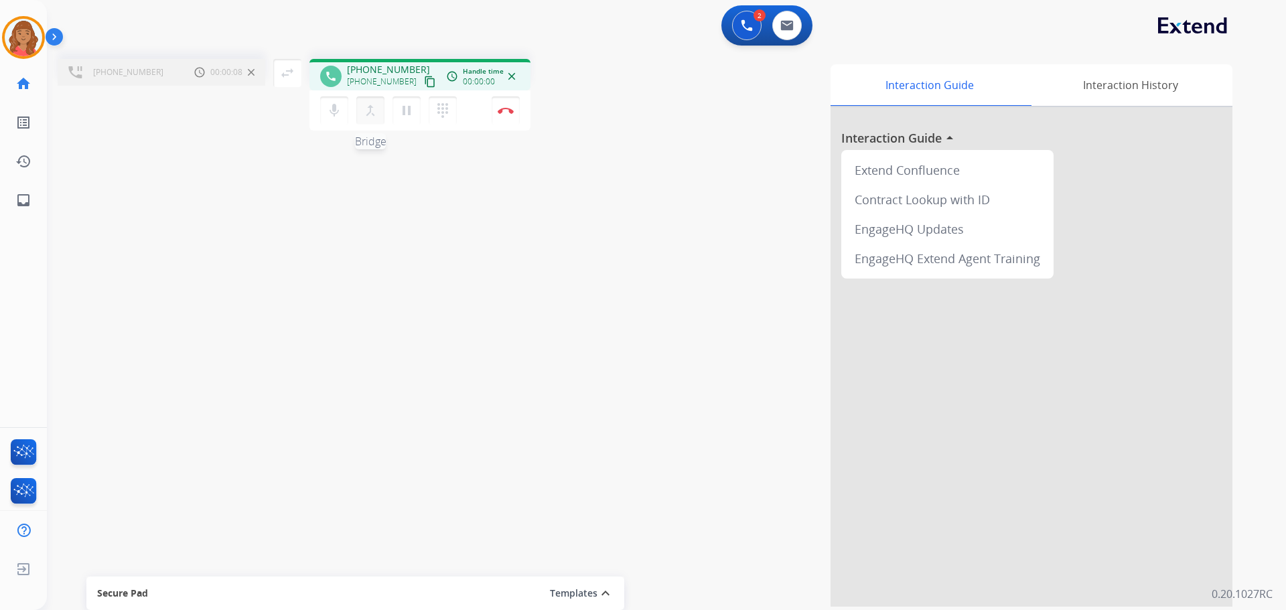
click at [358, 112] on button "merge_type Bridge" at bounding box center [370, 110] width 28 height 28
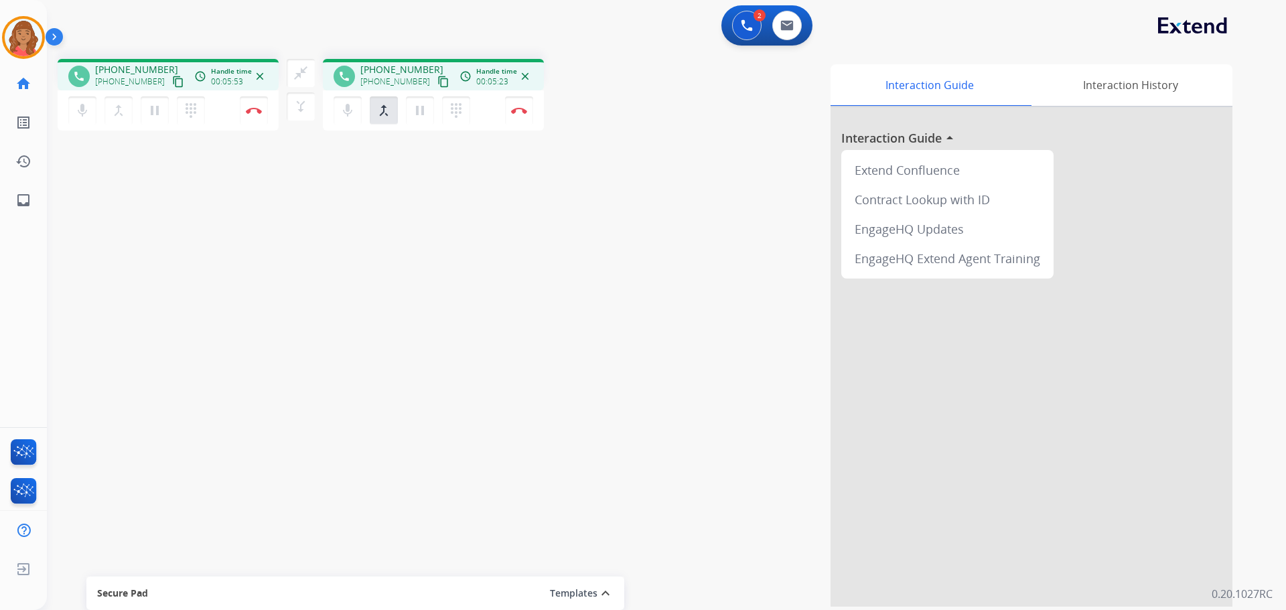
drag, startPoint x: 163, startPoint y: 82, endPoint x: 90, endPoint y: 94, distance: 74.1
click at [172, 82] on mat-icon "content_copy" at bounding box center [178, 82] width 12 height 12
click at [172, 80] on mat-icon "content_copy" at bounding box center [178, 82] width 12 height 12
click at [262, 112] on img at bounding box center [254, 110] width 16 height 7
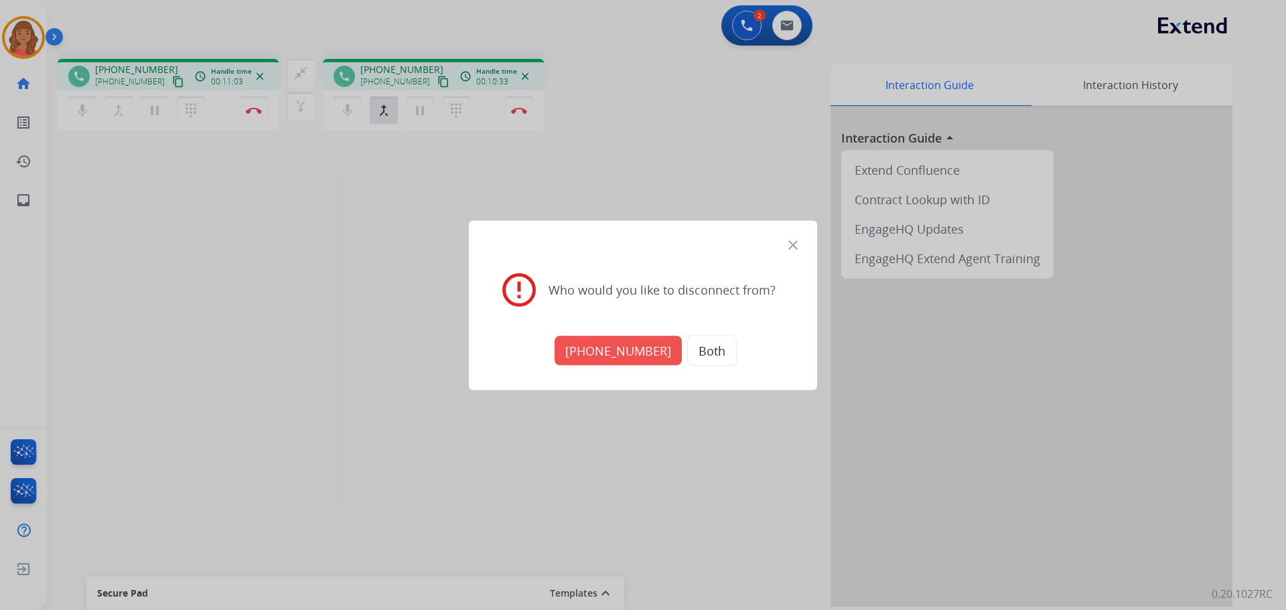
click at [707, 349] on button "Both" at bounding box center [712, 350] width 50 height 31
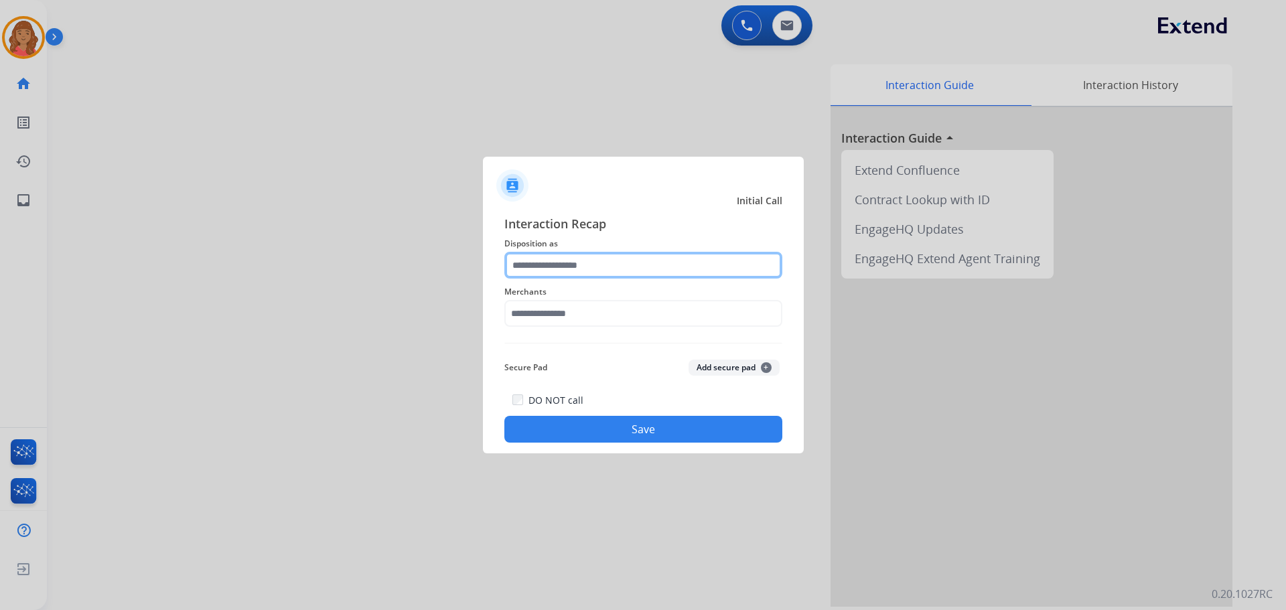
click at [566, 276] on input "text" at bounding box center [644, 265] width 278 height 27
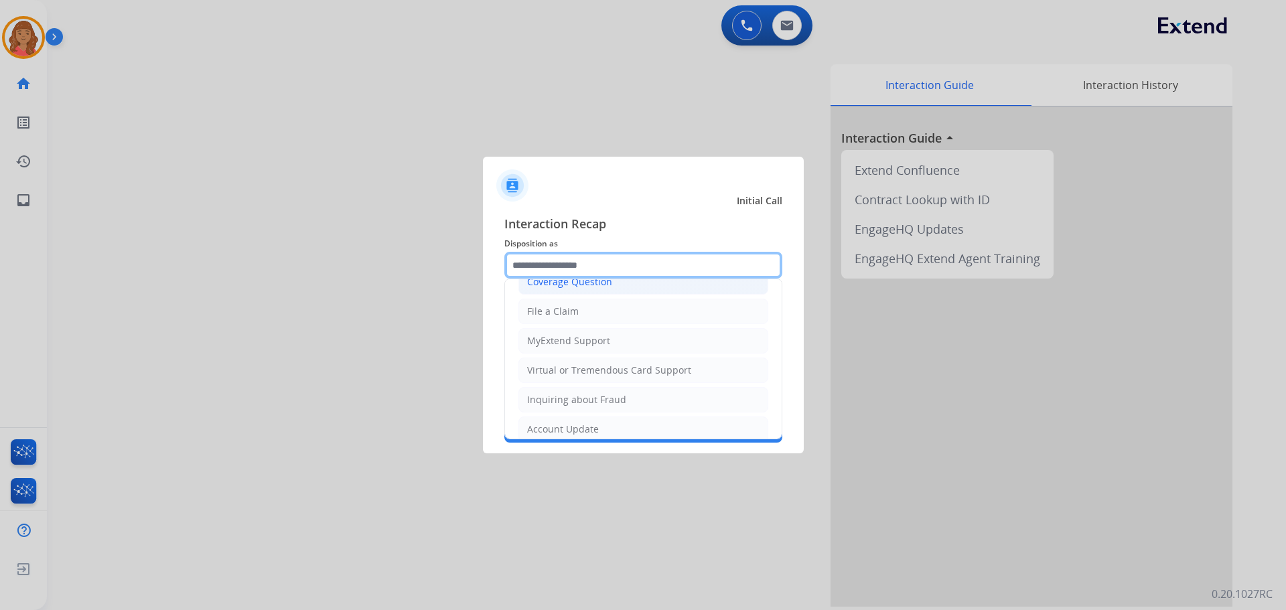
scroll to position [201, 0]
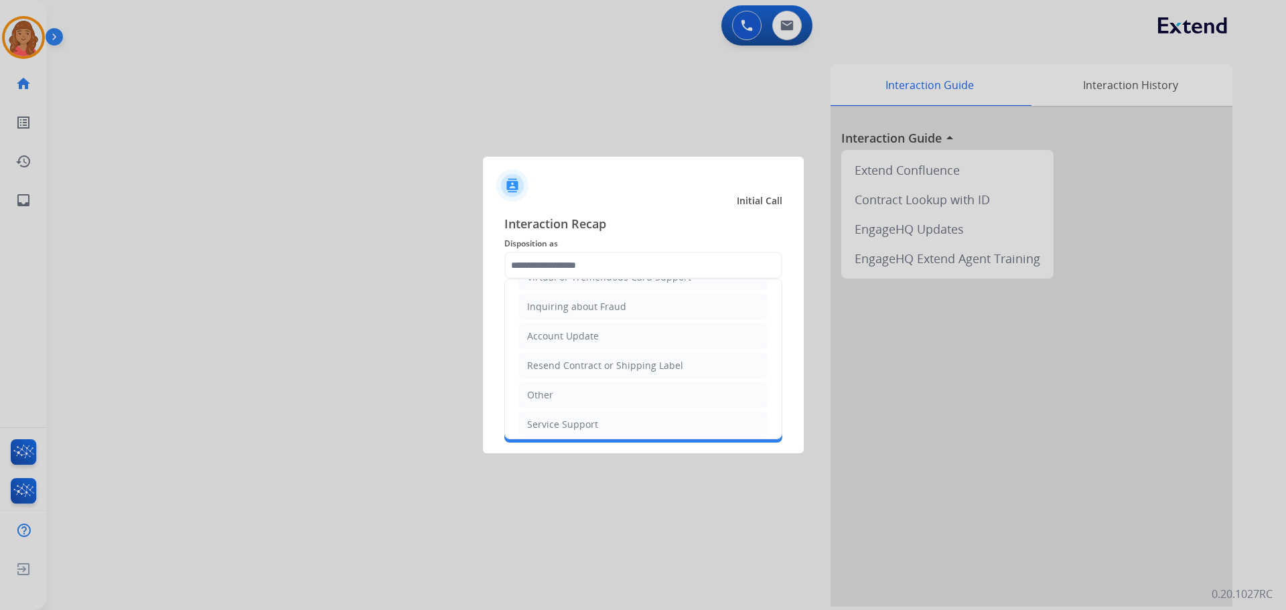
click at [544, 395] on div "Other" at bounding box center [540, 395] width 26 height 13
type input "*****"
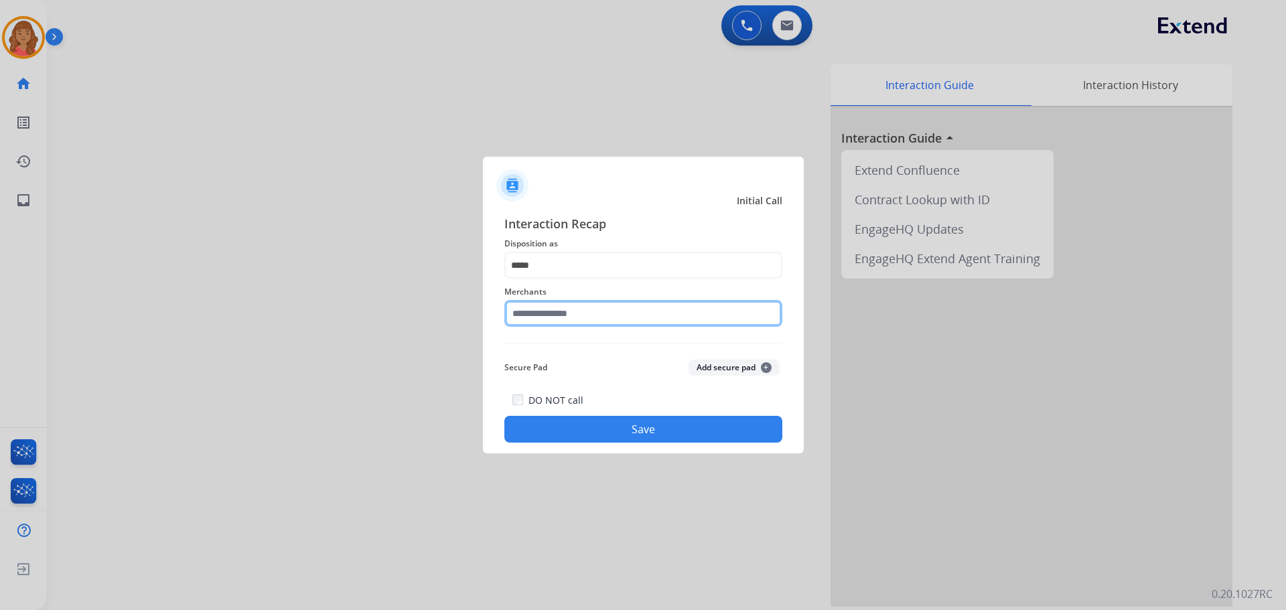
click at [555, 315] on input "text" at bounding box center [644, 313] width 278 height 27
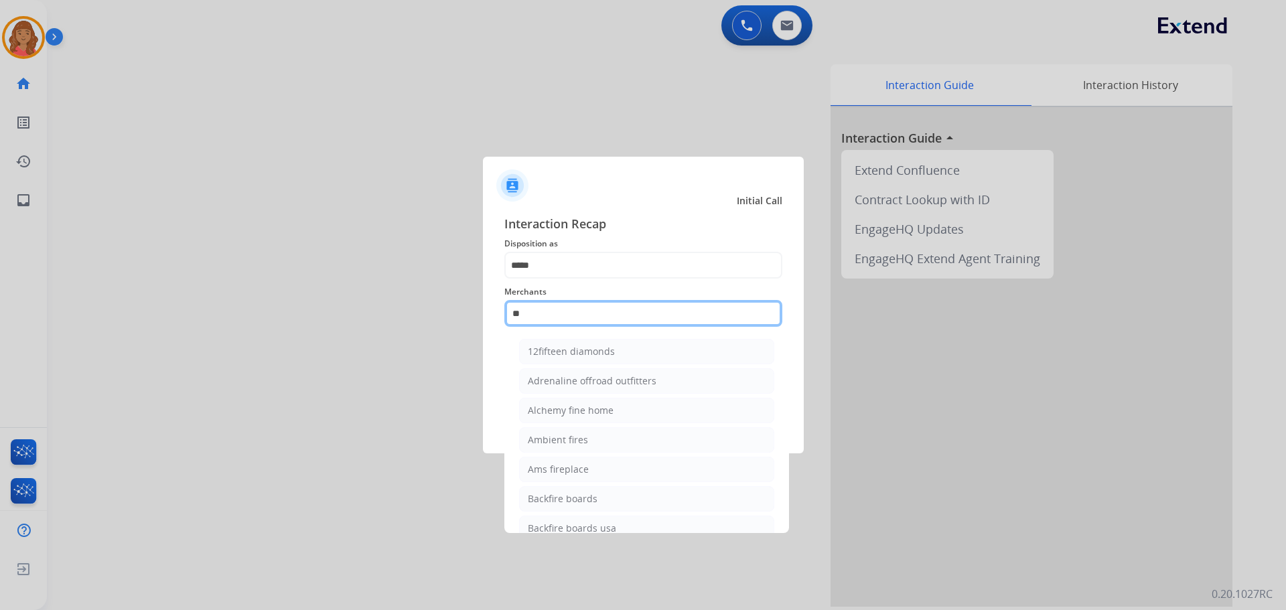
type input "*"
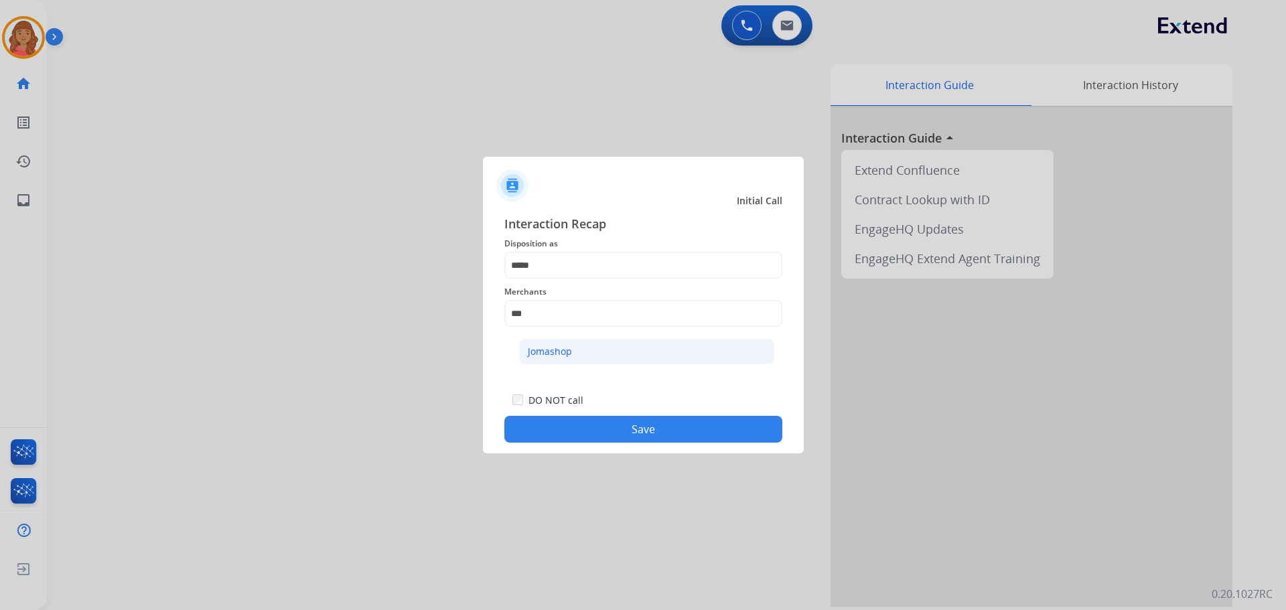
click at [552, 353] on div "Jomashop" at bounding box center [550, 351] width 44 height 13
type input "********"
click at [594, 438] on button "Save" at bounding box center [644, 429] width 278 height 27
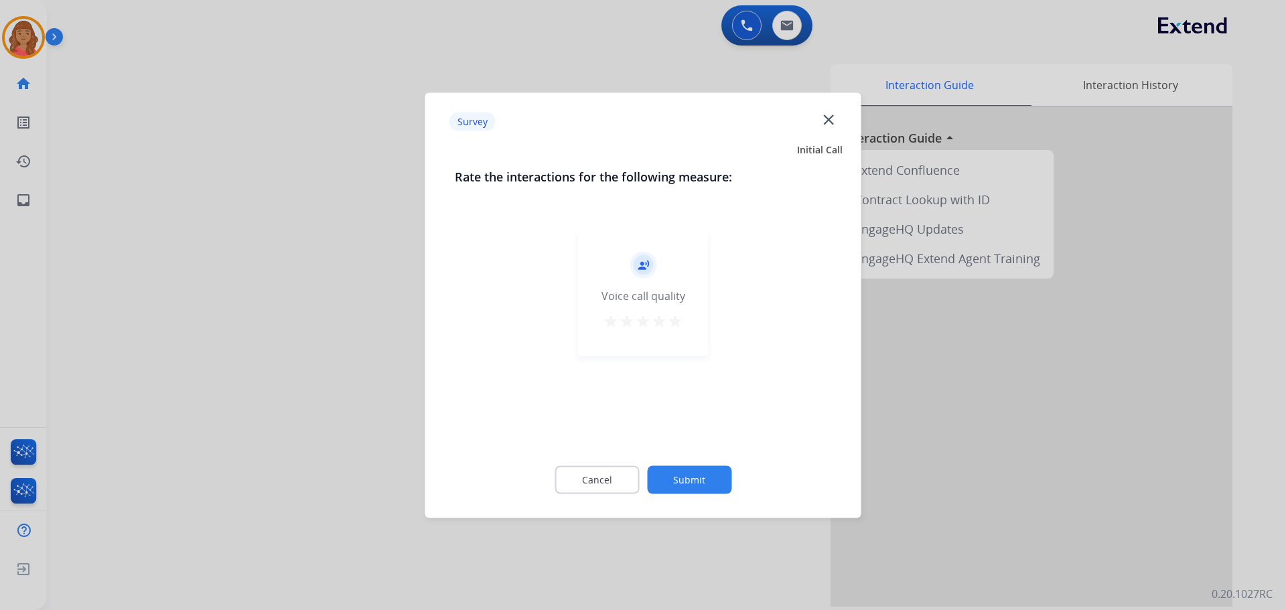
click at [682, 322] on div "record_voice_over Voice call quality star star star star star" at bounding box center [643, 291] width 131 height 127
click at [675, 321] on mat-icon "star" at bounding box center [675, 321] width 16 height 16
click at [699, 480] on button "Submit" at bounding box center [689, 480] width 84 height 28
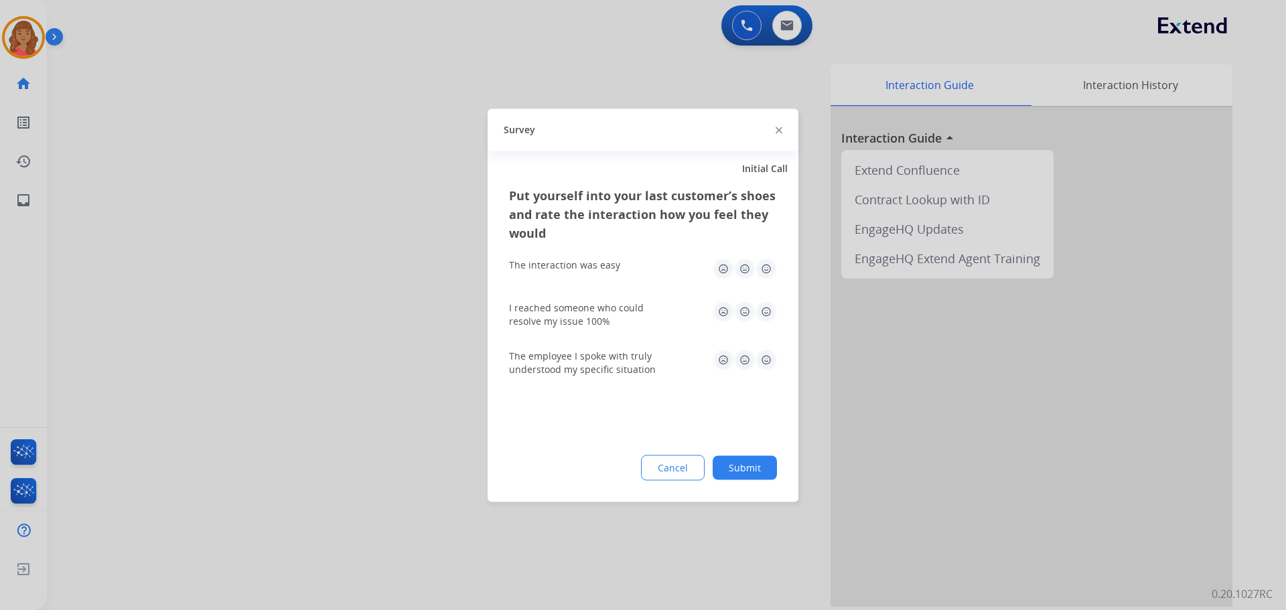
drag, startPoint x: 777, startPoint y: 270, endPoint x: 768, endPoint y: 271, distance: 8.1
click at [775, 271] on img at bounding box center [766, 268] width 21 height 21
click at [767, 269] on img at bounding box center [766, 268] width 21 height 21
click at [768, 313] on img at bounding box center [766, 311] width 21 height 21
click at [763, 366] on img at bounding box center [766, 359] width 21 height 21
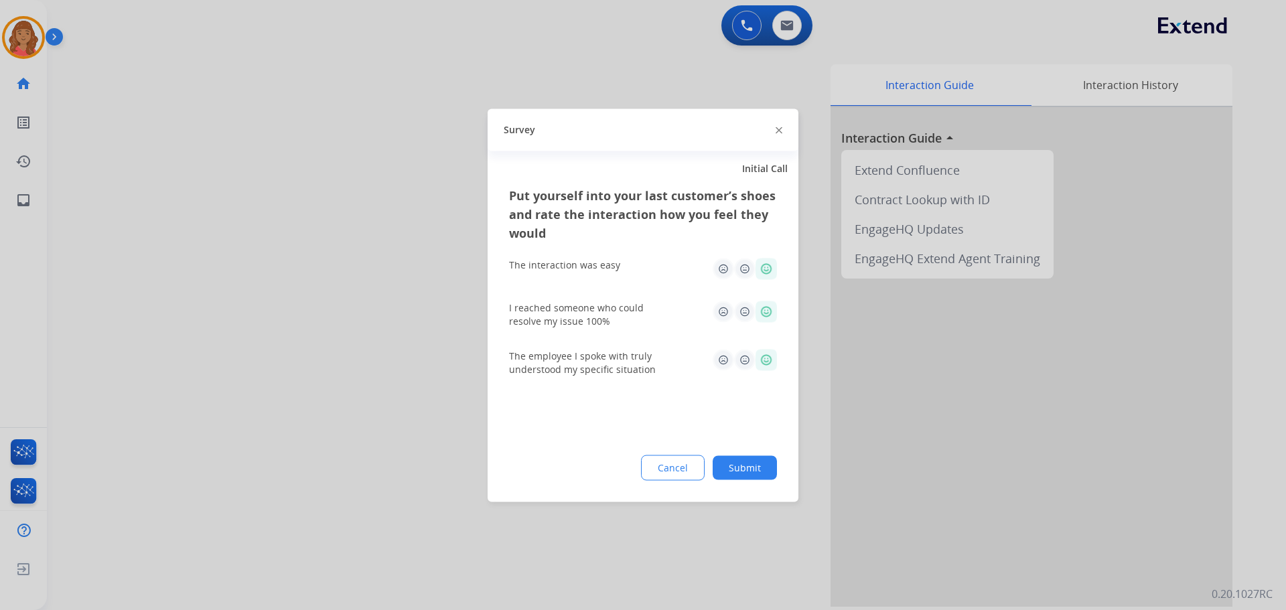
click at [758, 467] on button "Submit" at bounding box center [745, 468] width 64 height 24
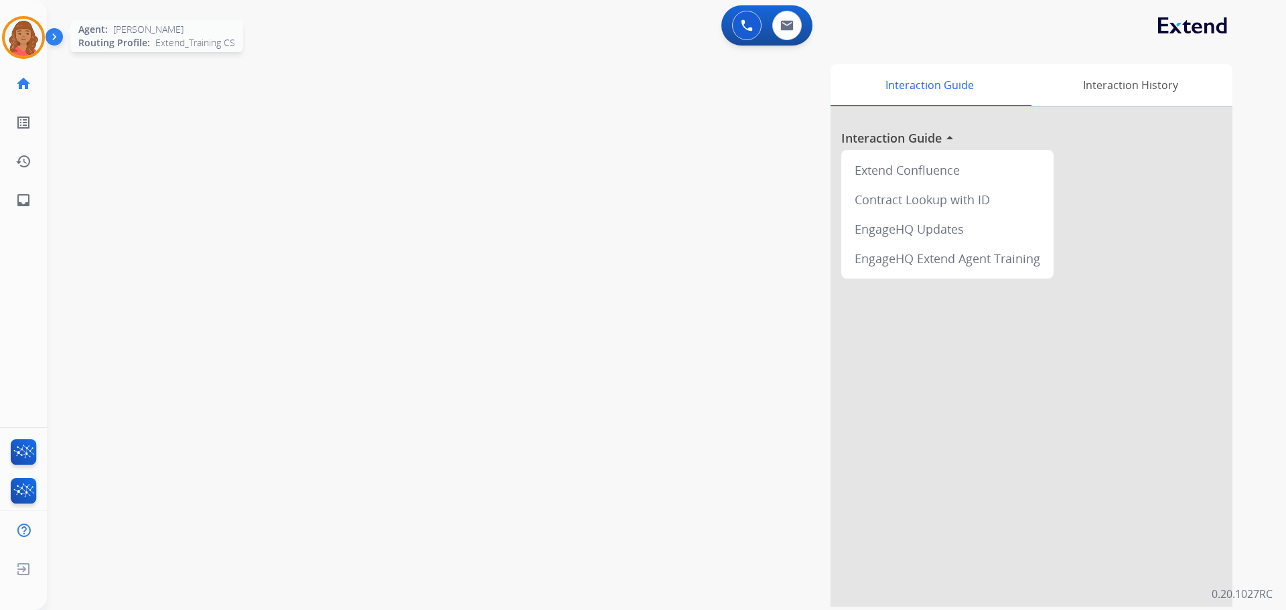
drag, startPoint x: 15, startPoint y: 31, endPoint x: 20, endPoint y: 36, distance: 7.6
click at [15, 33] on img at bounding box center [24, 38] width 38 height 38
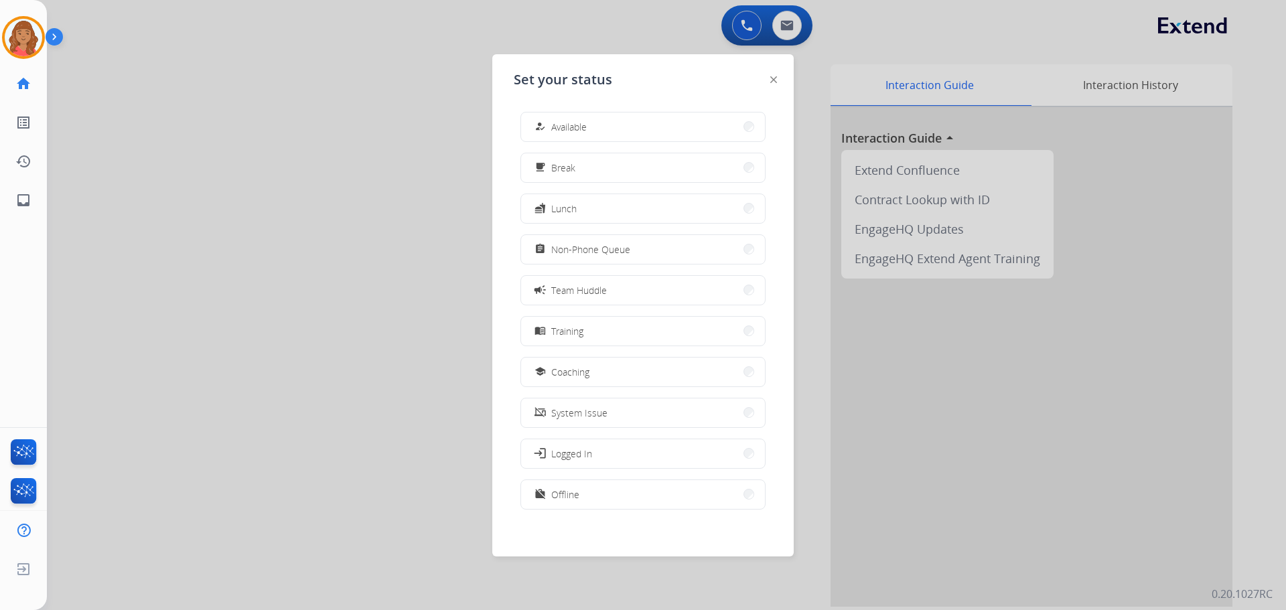
click at [577, 263] on button "assignment Non-Phone Queue" at bounding box center [643, 249] width 244 height 29
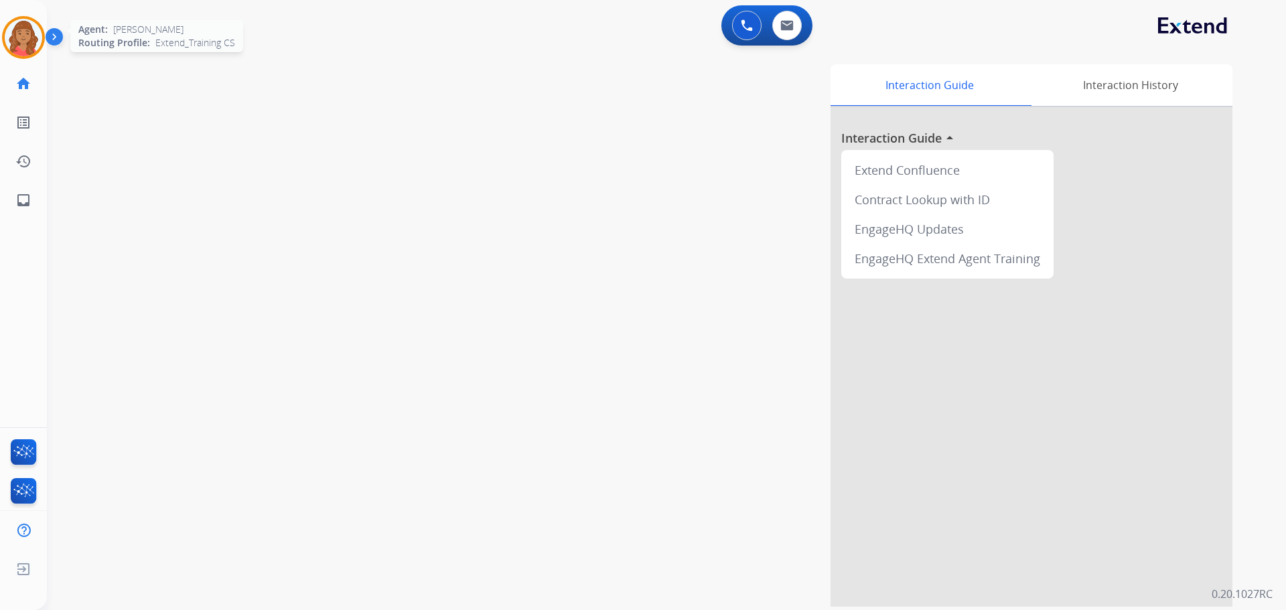
click at [14, 40] on img at bounding box center [24, 38] width 38 height 38
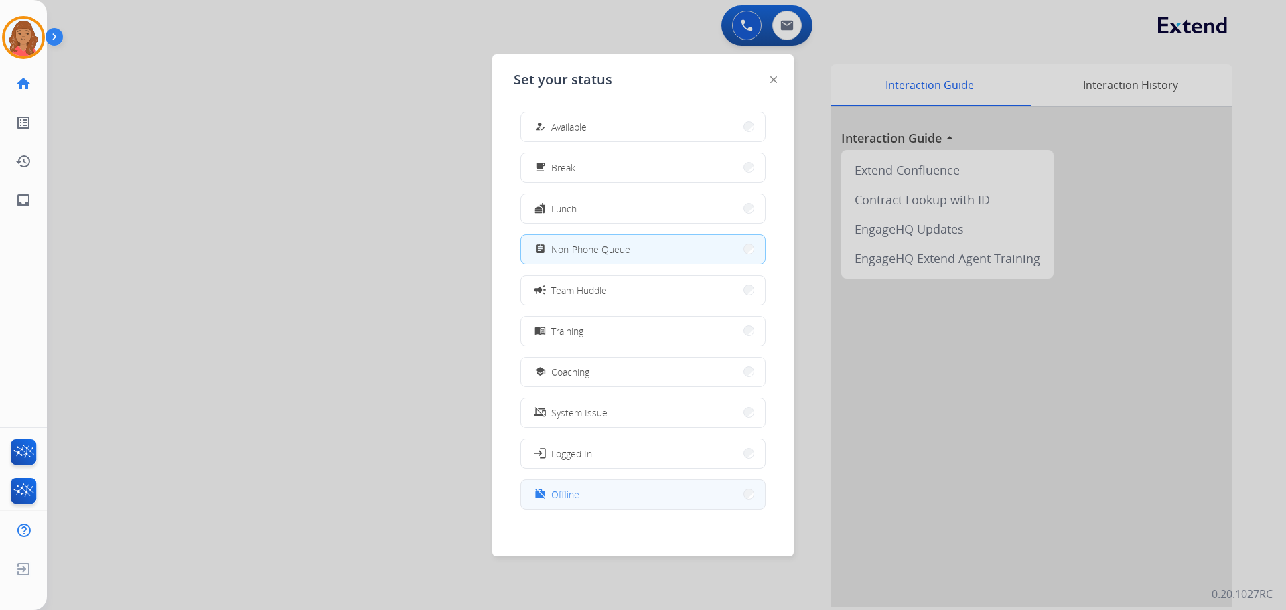
click at [564, 495] on span "Offline" at bounding box center [565, 495] width 28 height 14
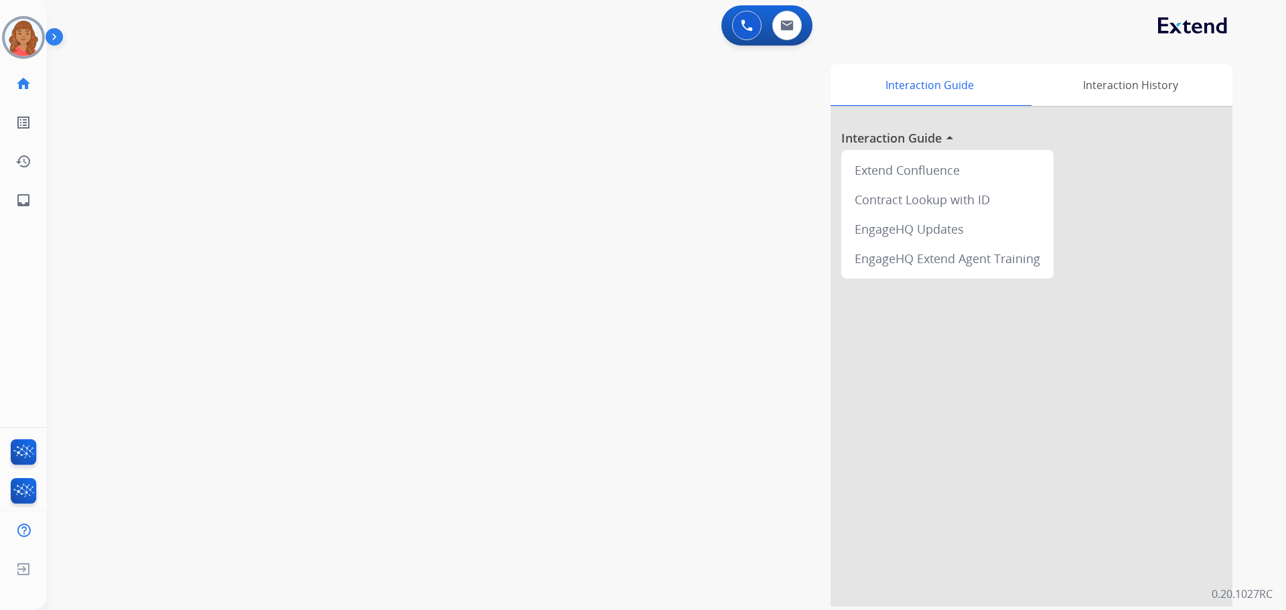
drag, startPoint x: 23, startPoint y: 36, endPoint x: 54, endPoint y: 46, distance: 31.8
click at [24, 36] on img at bounding box center [24, 38] width 38 height 38
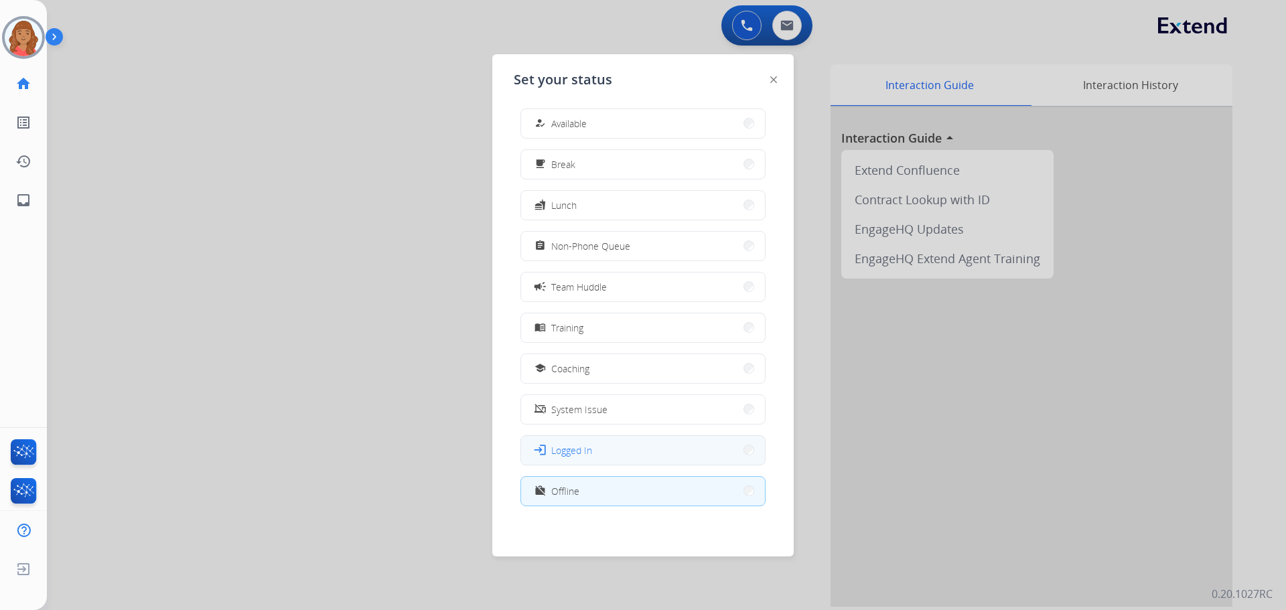
scroll to position [4, 0]
drag, startPoint x: 132, startPoint y: 494, endPoint x: 128, endPoint y: 517, distance: 23.8
click at [133, 513] on div at bounding box center [643, 305] width 1286 height 610
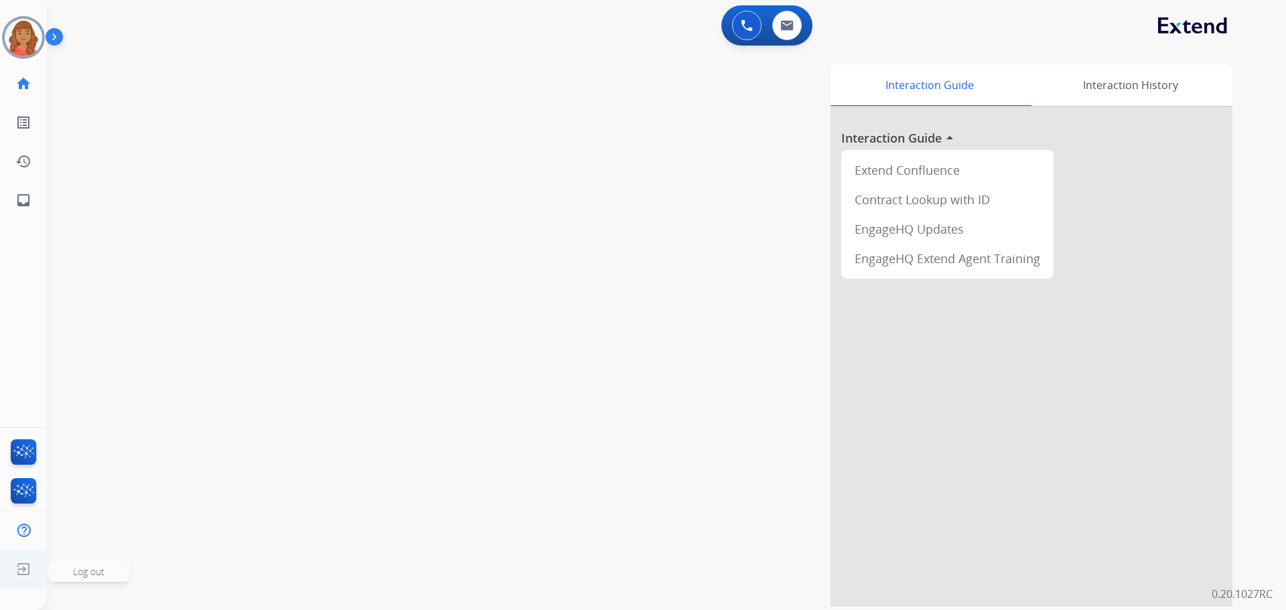
click at [23, 569] on img at bounding box center [23, 569] width 24 height 25
click at [74, 577] on span "Log out" at bounding box center [88, 571] width 31 height 13
